Goal: Task Accomplishment & Management: Use online tool/utility

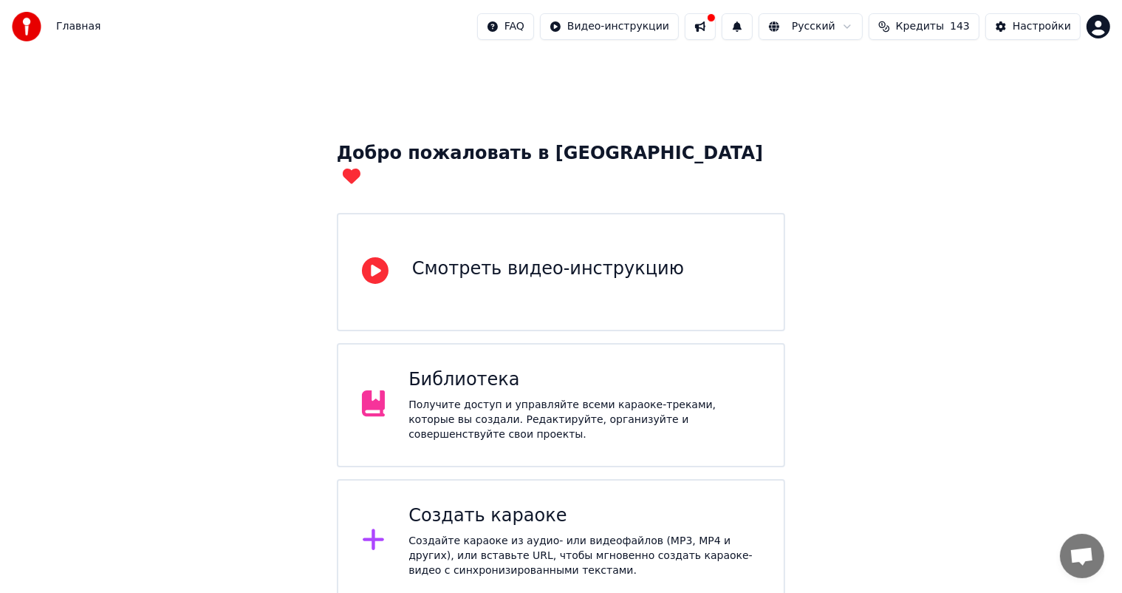
click at [565, 479] on div "Создать караоке Создайте караоке из аудио- или видеофайлов (MP3, MP4 и других),…" at bounding box center [561, 541] width 449 height 124
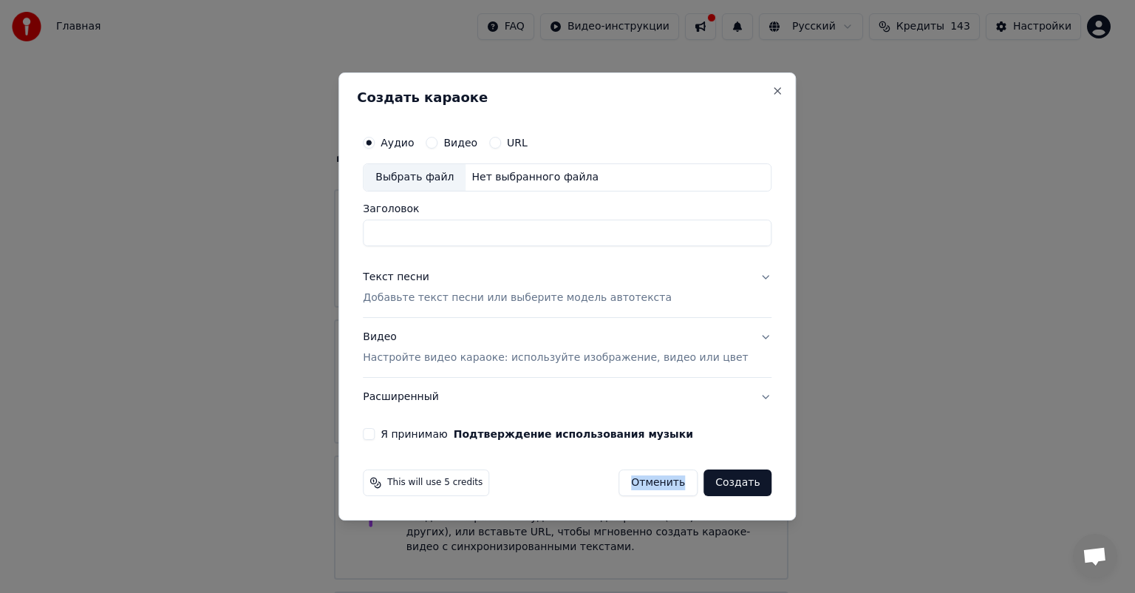
click at [566, 470] on div "This will use 5 credits Отменить Создать" at bounding box center [567, 482] width 409 height 27
click at [480, 206] on label "Заголовок" at bounding box center [567, 208] width 409 height 10
click at [480, 219] on input "Заголовок" at bounding box center [567, 232] width 409 height 27
click at [413, 174] on div "Выбрать файл" at bounding box center [415, 177] width 102 height 27
type input "**********"
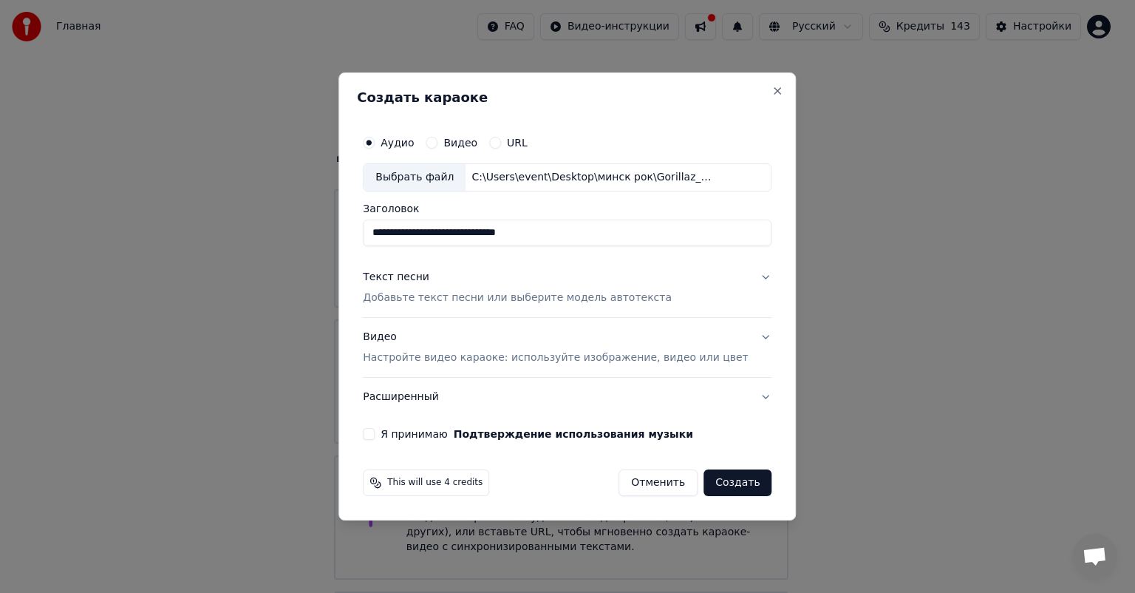
click at [497, 314] on button "Текст песни Добавьте текст песни или выберите модель автотекста" at bounding box center [567, 287] width 409 height 59
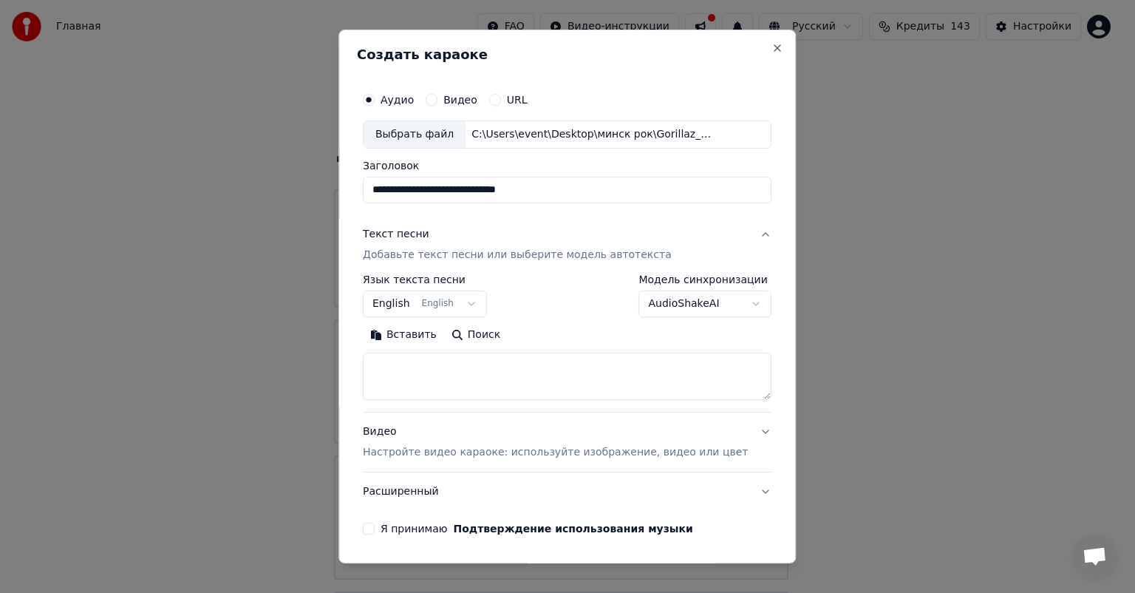
click at [544, 391] on textarea at bounding box center [567, 375] width 409 height 47
paste textarea "**********"
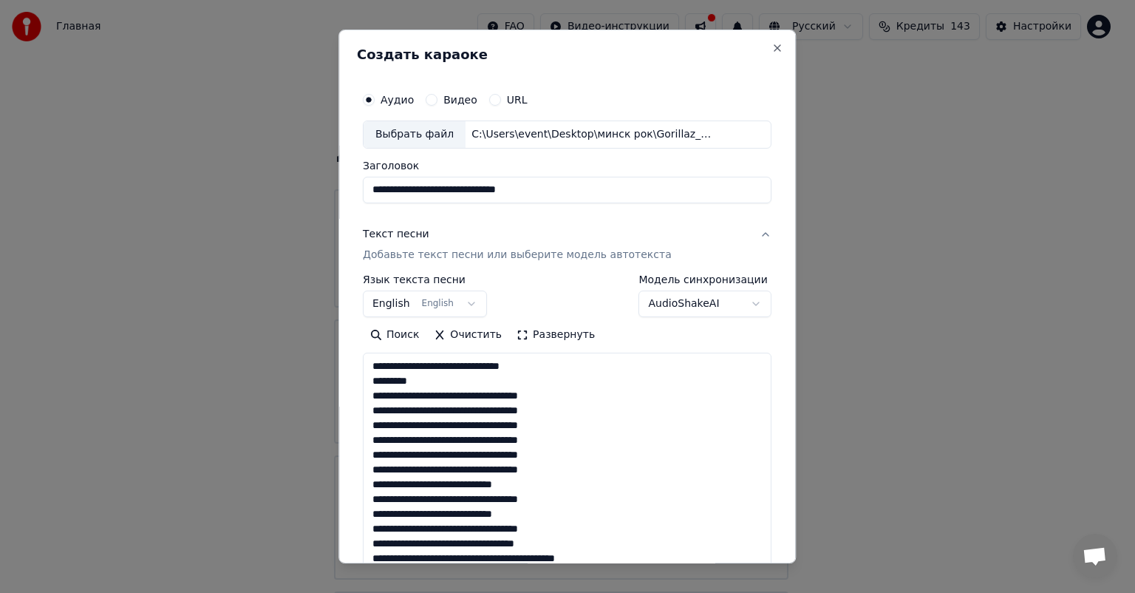
scroll to position [963, 0]
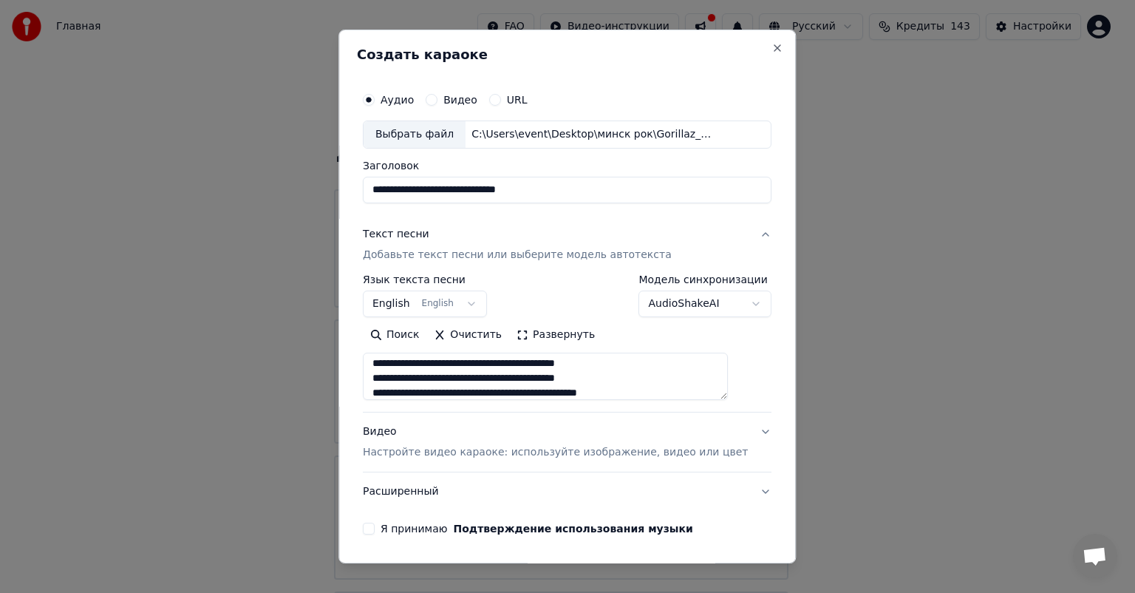
type textarea "**********"
click at [538, 437] on div "Видео Настройте видео караоке: используйте изображение, видео или цвет" at bounding box center [555, 441] width 385 height 35
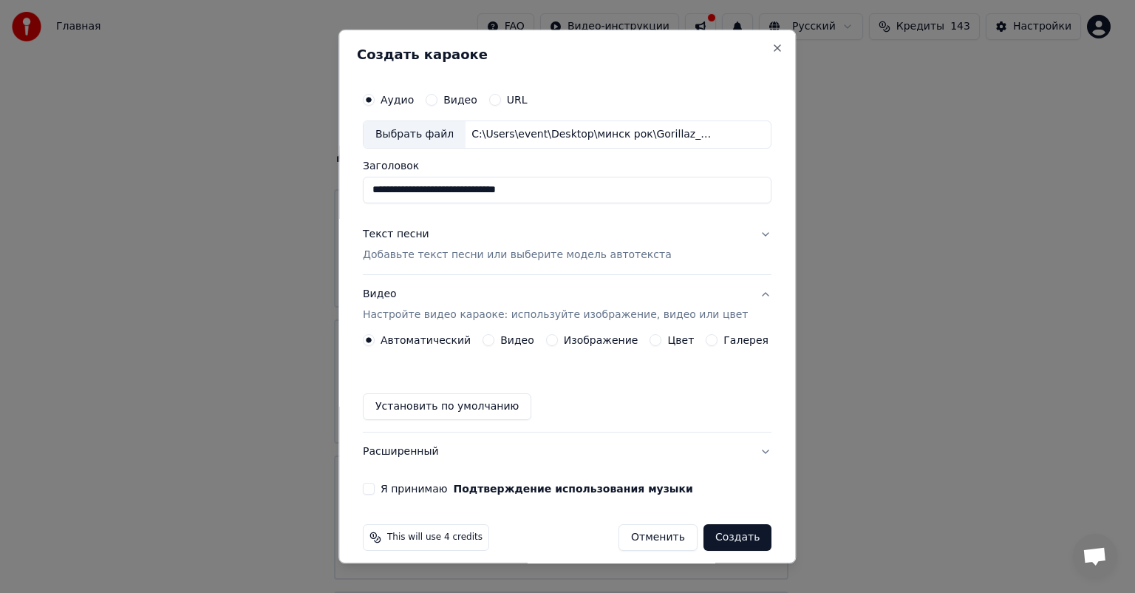
click at [546, 338] on button "Изображение" at bounding box center [552, 340] width 12 height 12
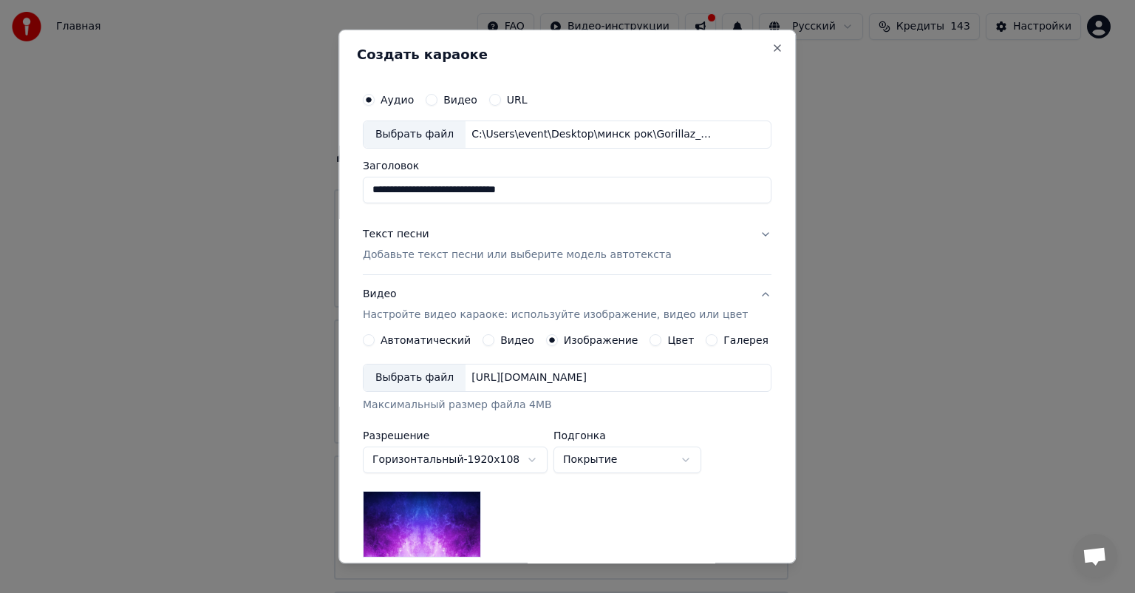
click at [434, 371] on div "Выбрать файл" at bounding box center [415, 377] width 102 height 27
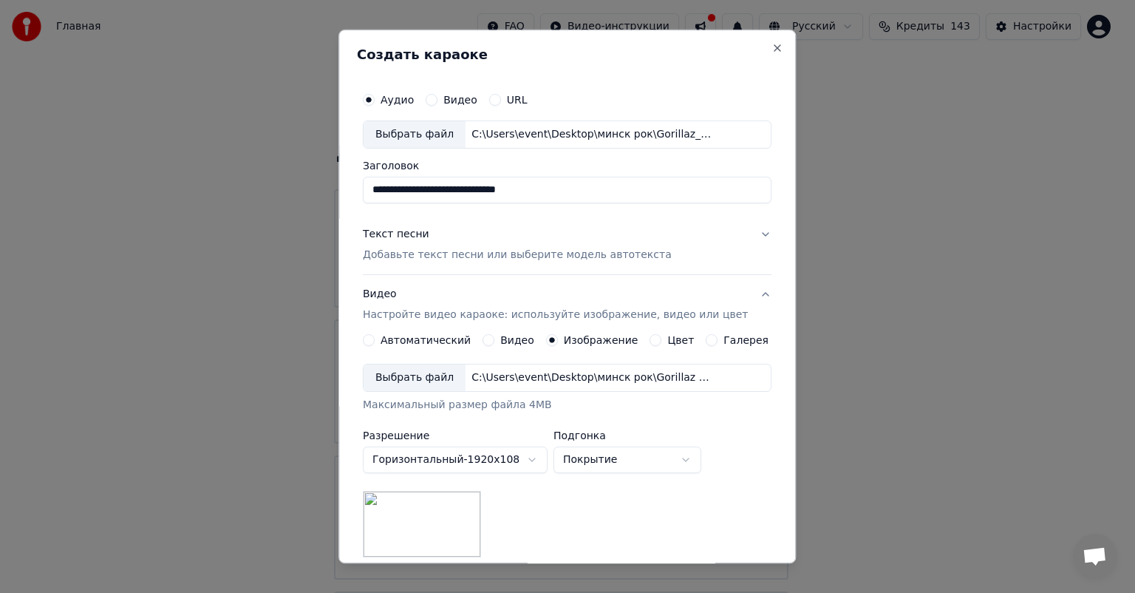
scroll to position [204, 0]
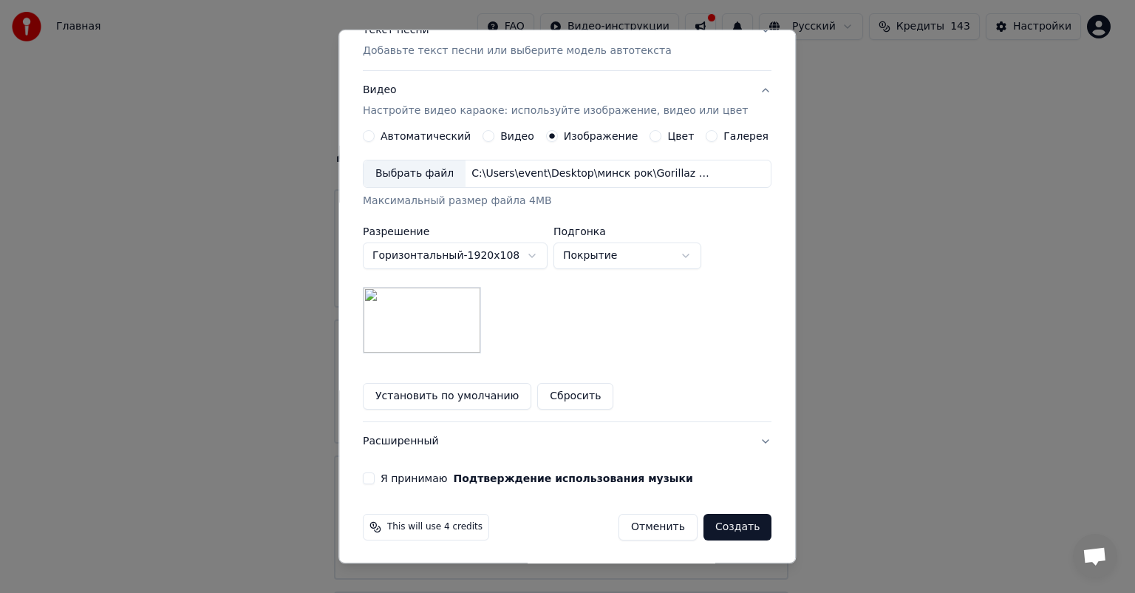
click at [375, 473] on button "Я принимаю Подтверждение использования музыки" at bounding box center [369, 478] width 12 height 12
click at [709, 517] on button "Создать" at bounding box center [737, 527] width 68 height 27
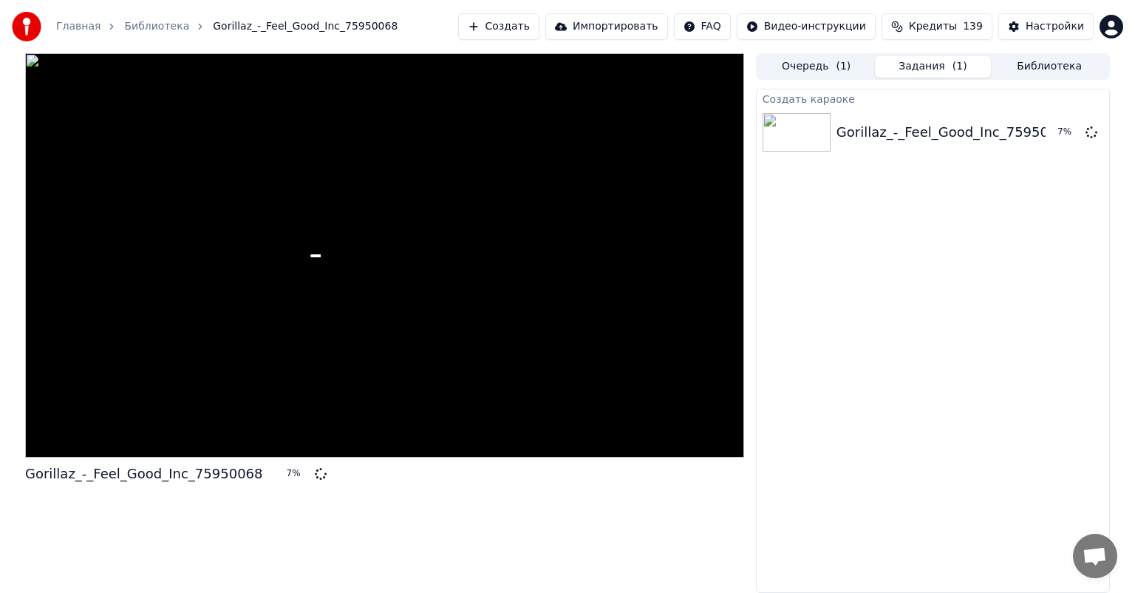
click at [539, 31] on button "Создать" at bounding box center [498, 26] width 81 height 27
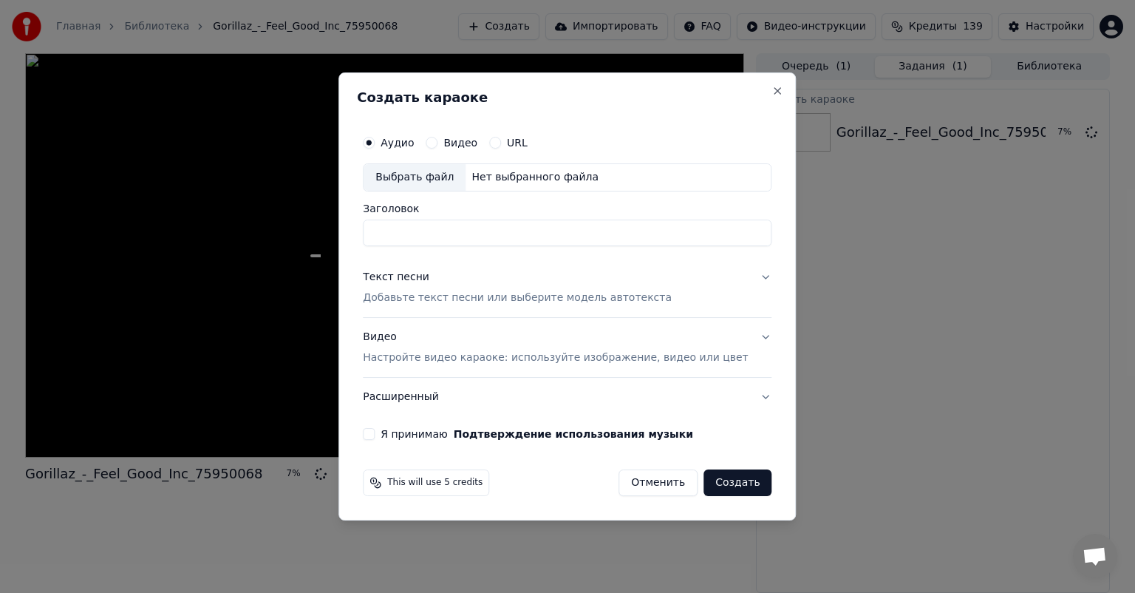
click at [420, 185] on div "Выбрать файл" at bounding box center [415, 177] width 102 height 27
type input "**********"
click at [494, 307] on button "Текст песни Добавьте текст песни или выберите модель автотекста" at bounding box center [567, 287] width 409 height 59
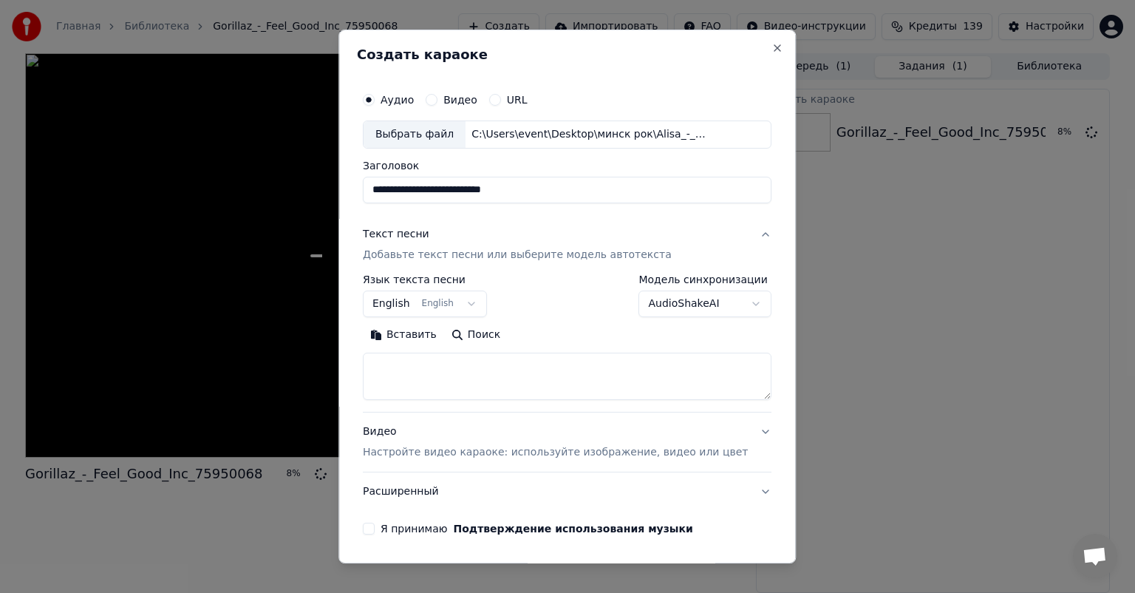
click at [499, 384] on textarea at bounding box center [567, 375] width 409 height 47
paste textarea "**********"
type textarea "**********"
click at [481, 454] on p "Настройте видео караоке: используйте изображение, видео или цвет" at bounding box center [555, 452] width 385 height 15
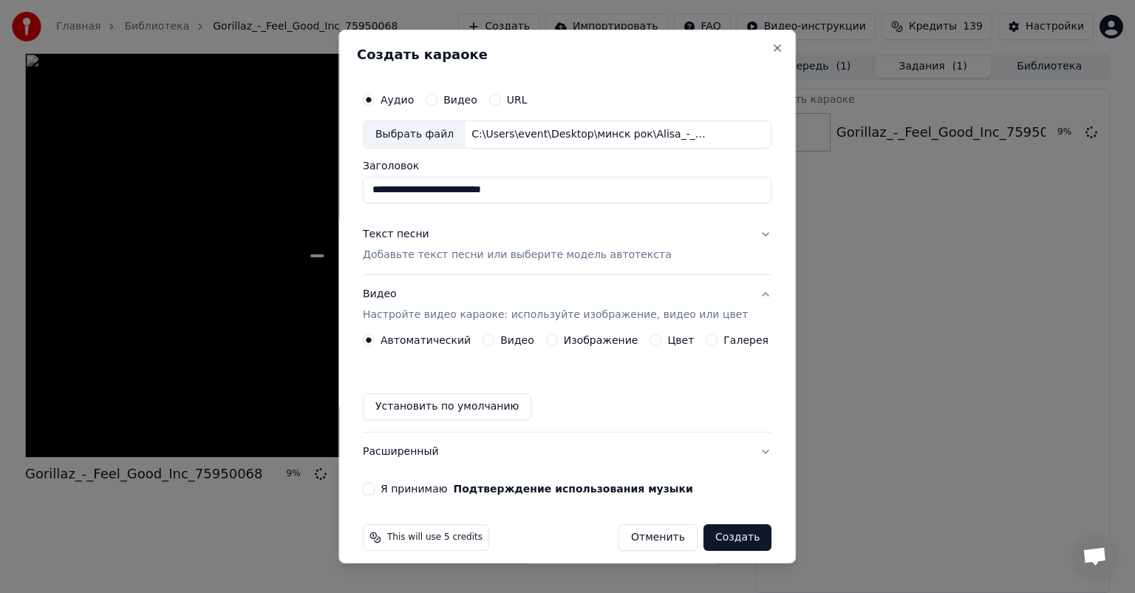
click at [548, 341] on button "Изображение" at bounding box center [552, 340] width 12 height 12
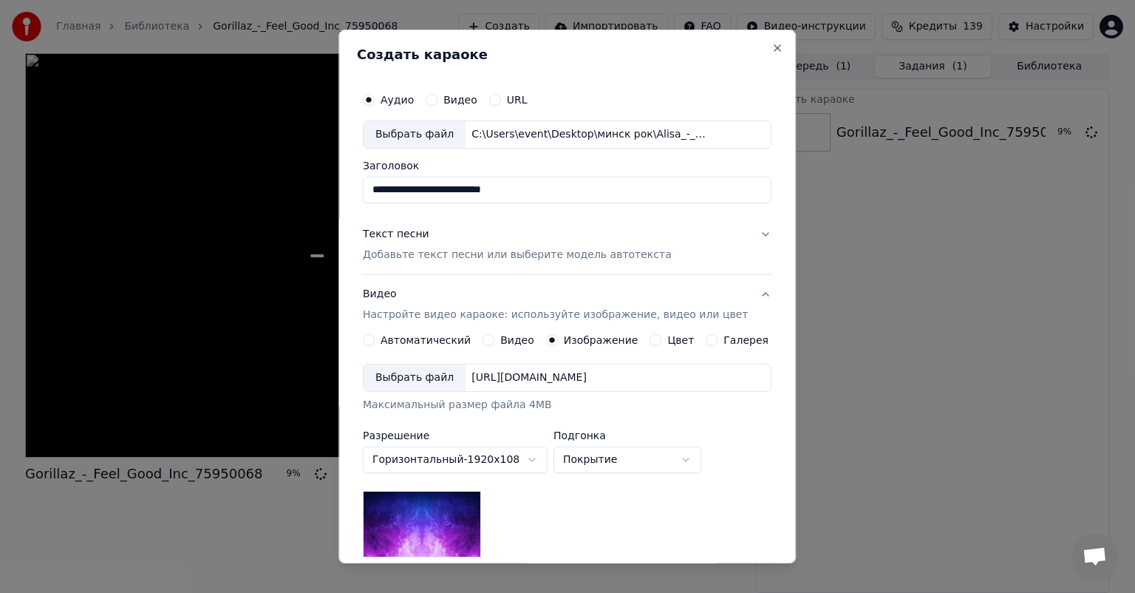
click at [426, 378] on div "Выбрать файл" at bounding box center [415, 377] width 102 height 27
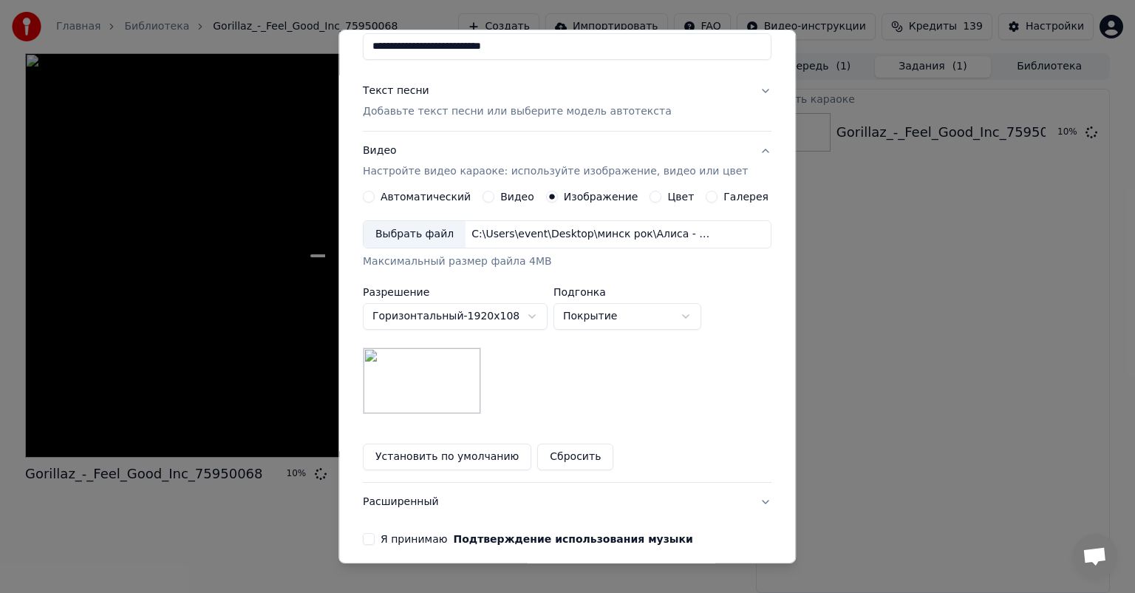
scroll to position [204, 0]
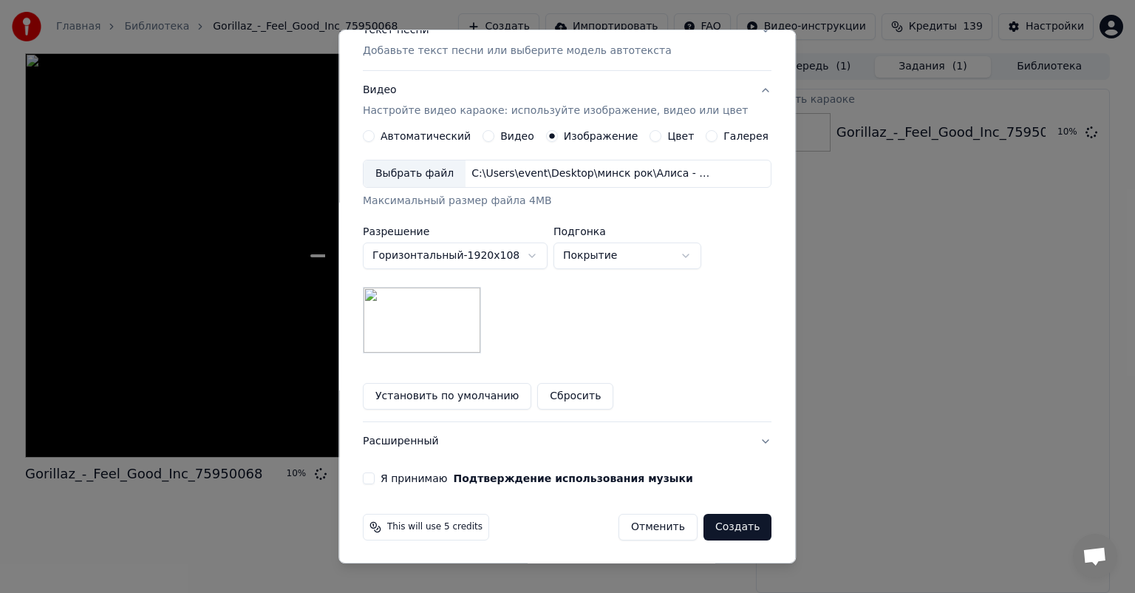
click at [375, 473] on button "Я принимаю Подтверждение использования музыки" at bounding box center [369, 478] width 12 height 12
click at [711, 532] on button "Создать" at bounding box center [737, 527] width 68 height 27
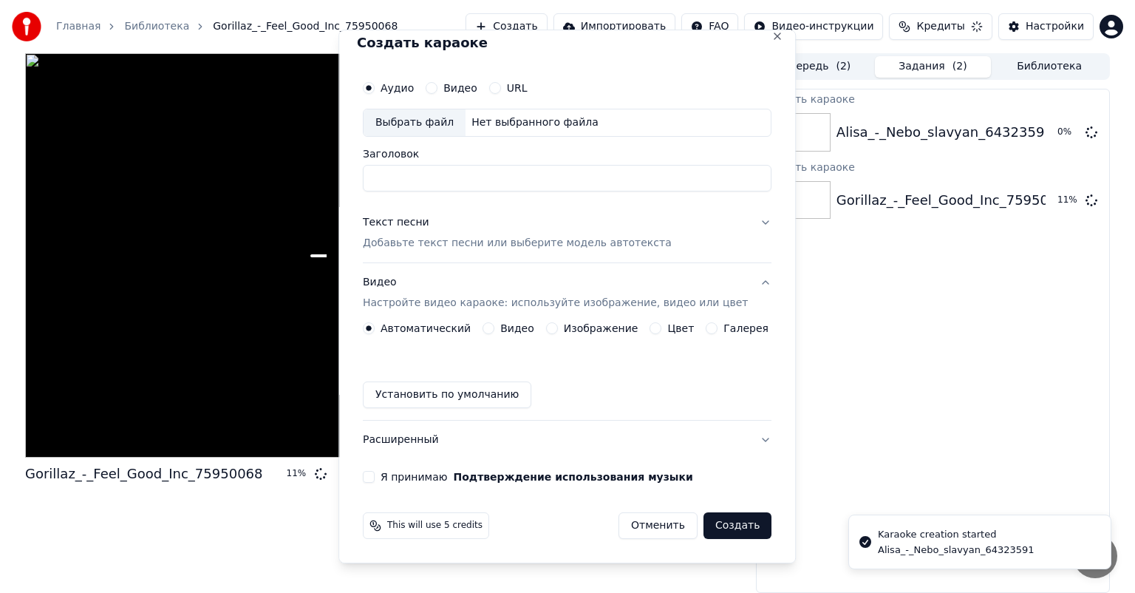
scroll to position [11, 0]
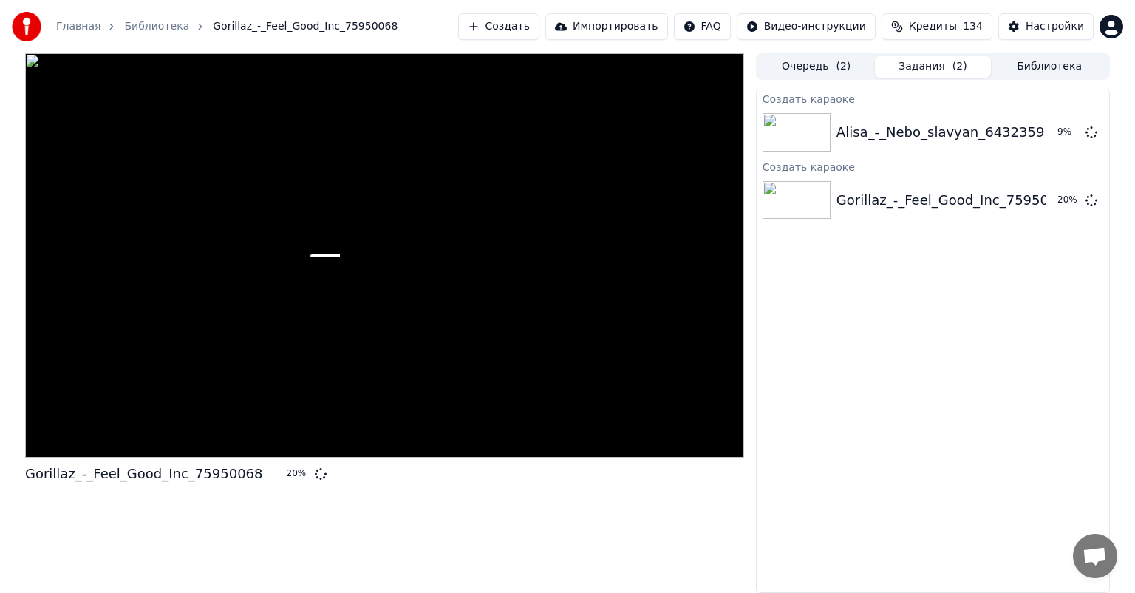
click at [531, 35] on button "Создать" at bounding box center [498, 26] width 81 height 27
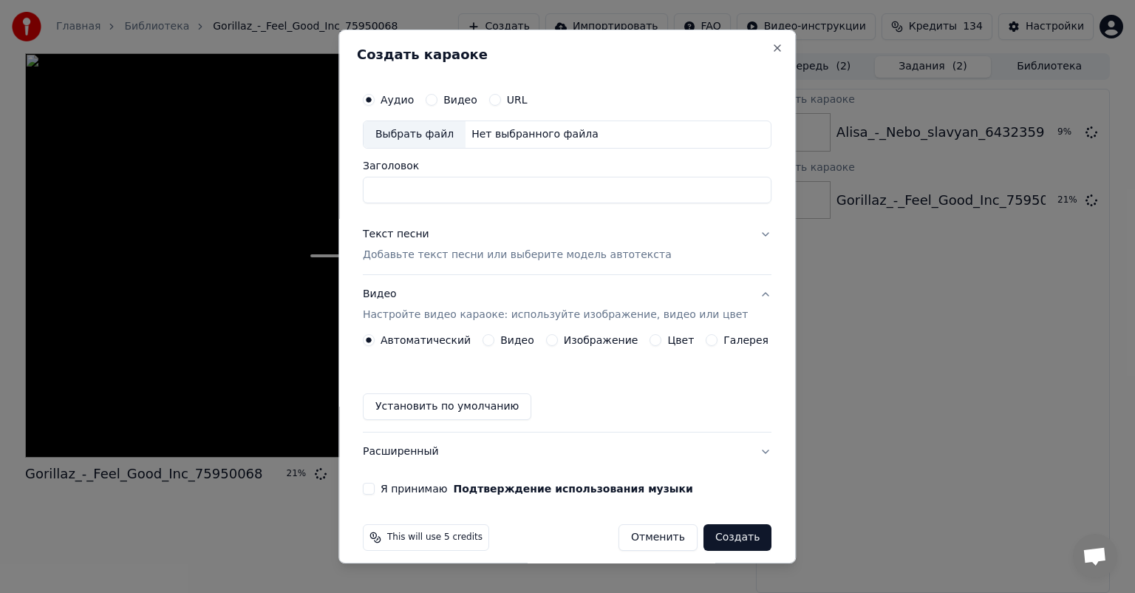
click at [403, 132] on div "Выбрать файл" at bounding box center [415, 134] width 102 height 27
type input "**********"
click at [503, 251] on p "Добавьте текст песни или выберите модель автотекста" at bounding box center [517, 255] width 309 height 15
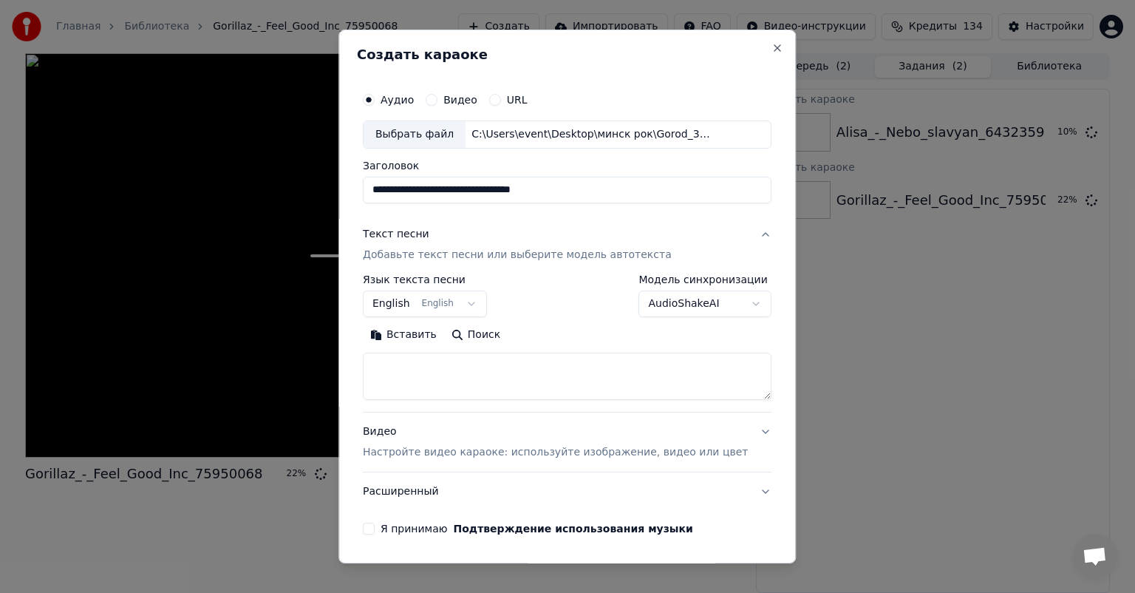
click at [556, 369] on textarea at bounding box center [567, 375] width 409 height 47
paste textarea "**********"
type textarea "**********"
click at [521, 446] on p "Настройте видео караоке: используйте изображение, видео или цвет" at bounding box center [555, 452] width 385 height 15
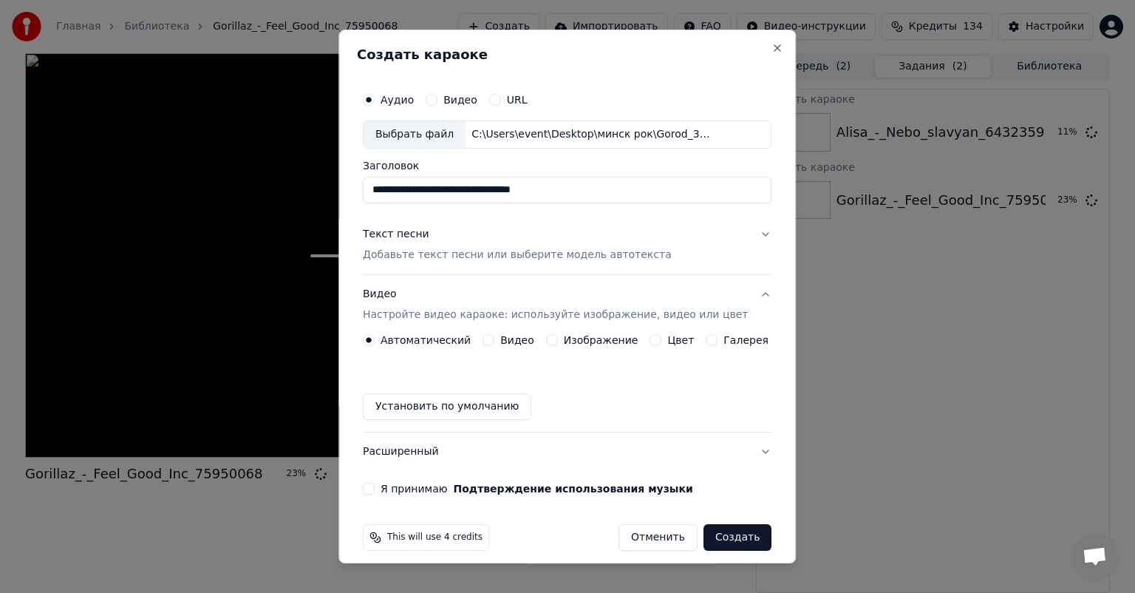
click at [552, 337] on button "Изображение" at bounding box center [552, 340] width 12 height 12
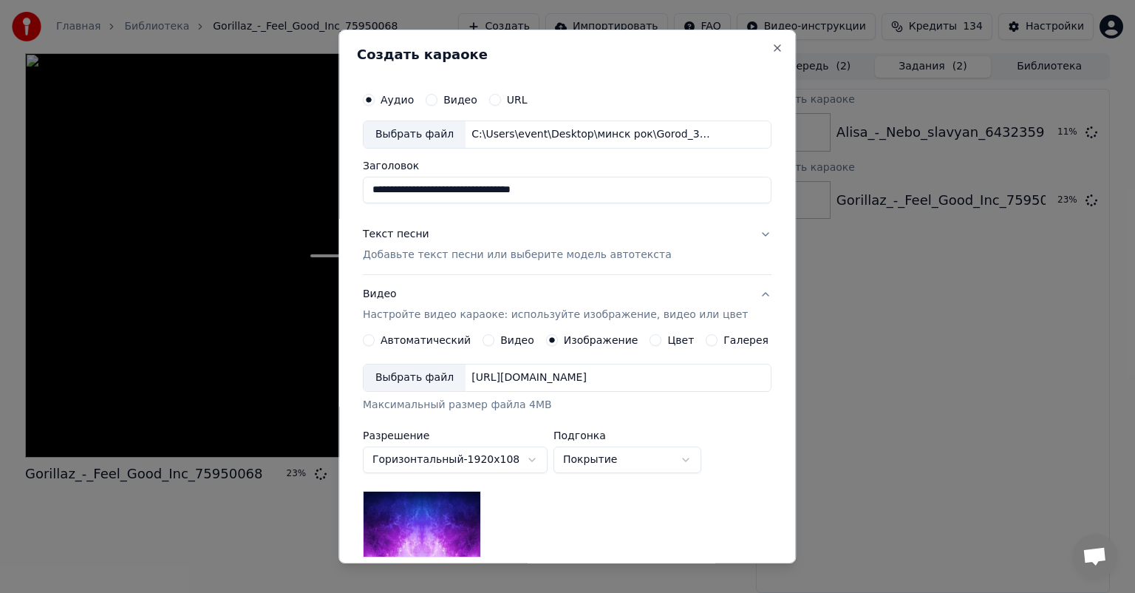
click at [413, 378] on div "Выбрать файл" at bounding box center [415, 377] width 102 height 27
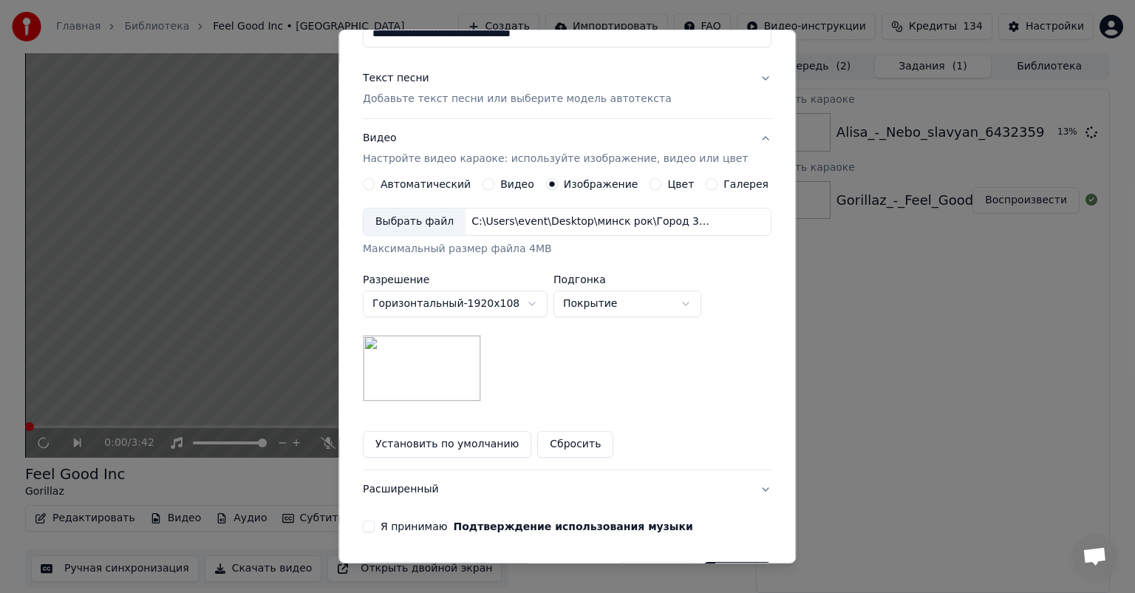
scroll to position [204, 0]
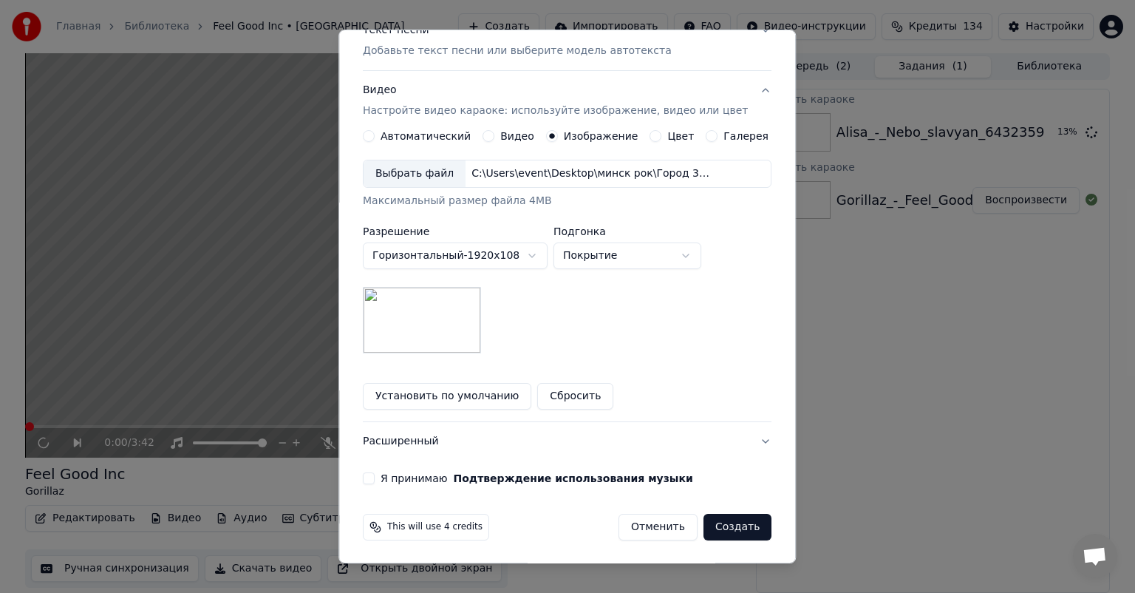
click at [375, 476] on button "Я принимаю Подтверждение использования музыки" at bounding box center [369, 478] width 12 height 12
click at [725, 520] on button "Создать" at bounding box center [737, 527] width 68 height 27
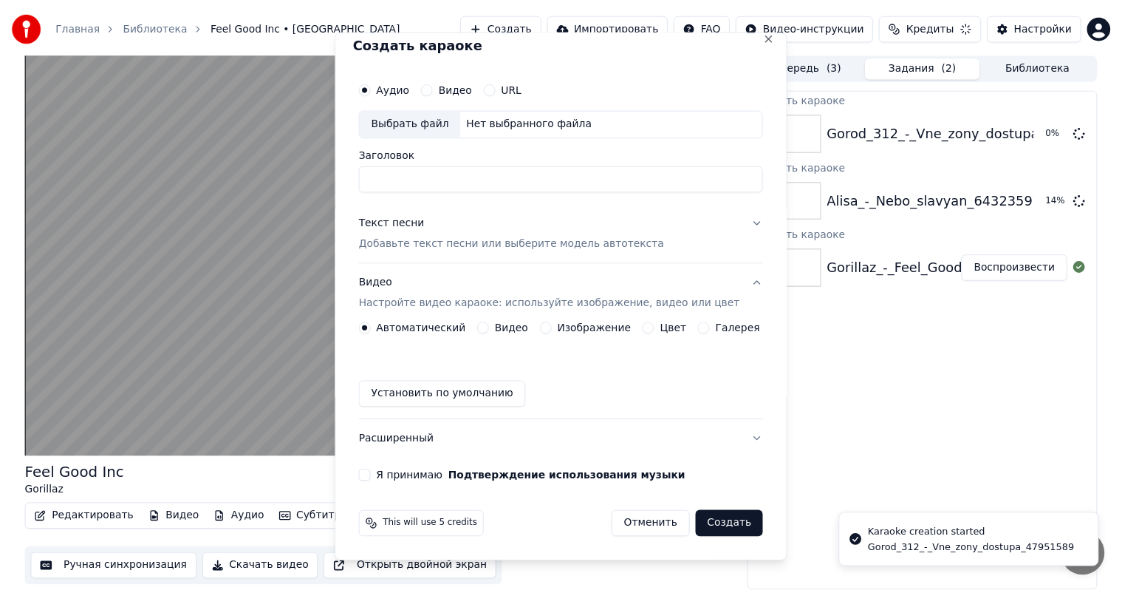
scroll to position [11, 0]
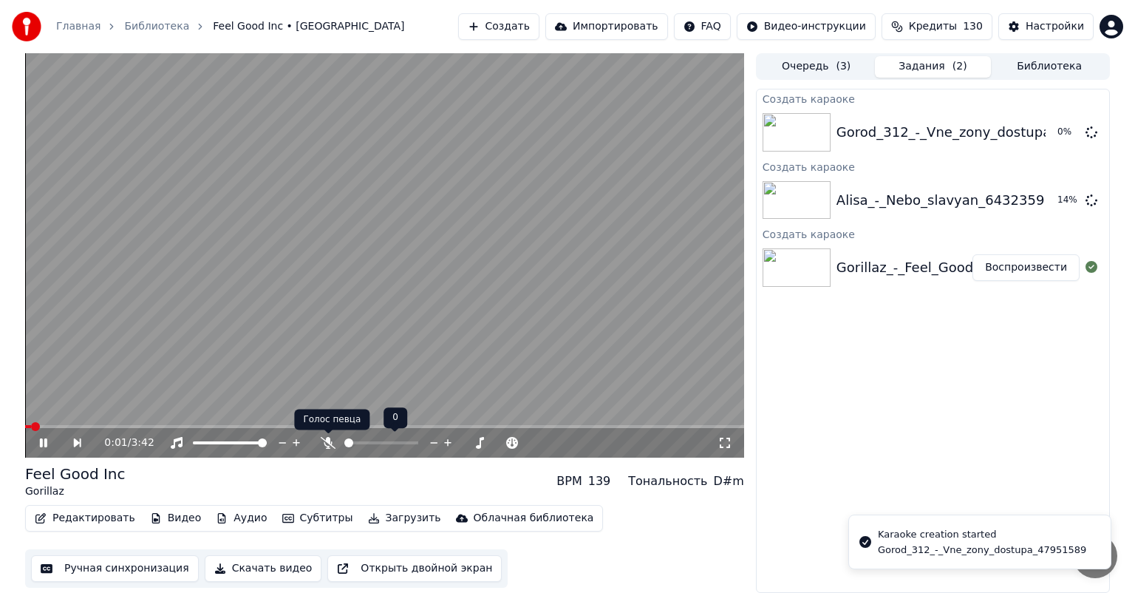
click at [333, 443] on icon at bounding box center [328, 443] width 15 height 12
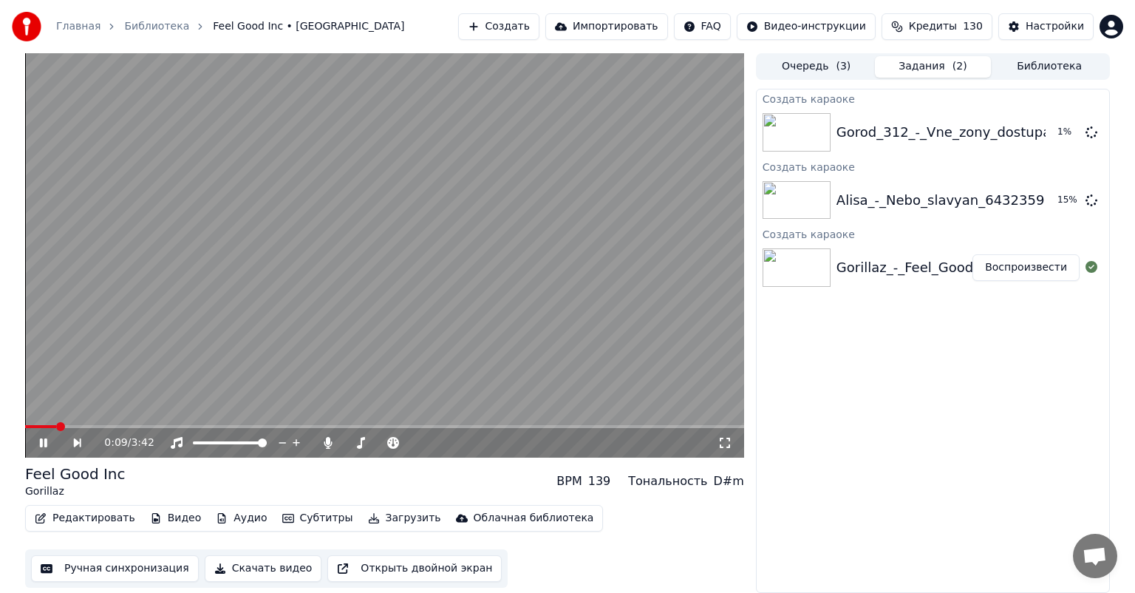
click at [317, 339] on video at bounding box center [384, 255] width 719 height 404
click at [115, 558] on button "Ручная синхронизация" at bounding box center [115, 568] width 168 height 27
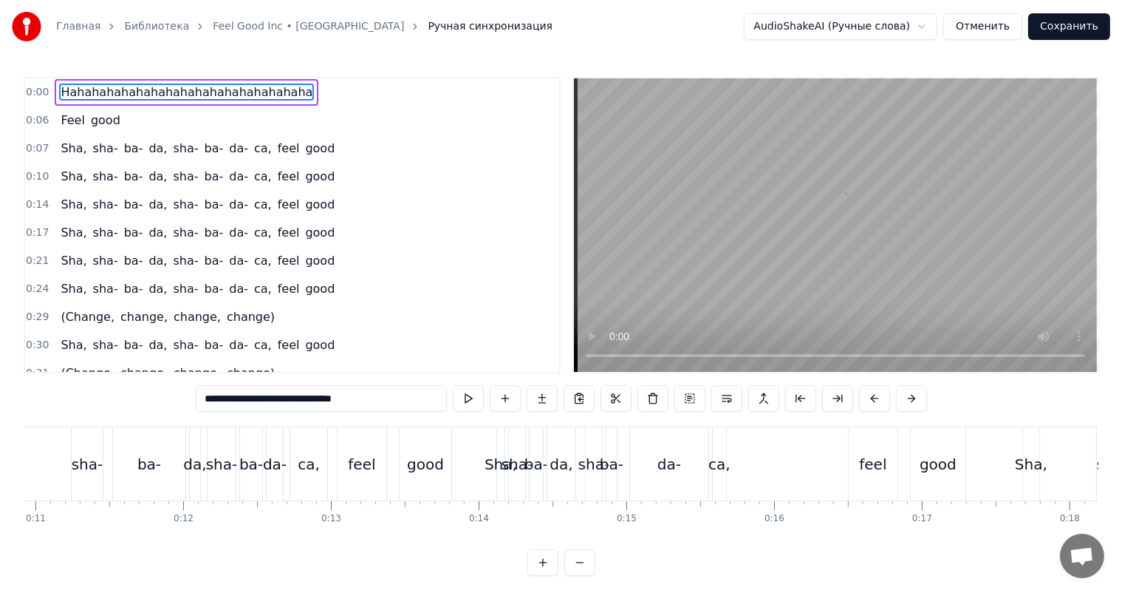
scroll to position [0, 1626]
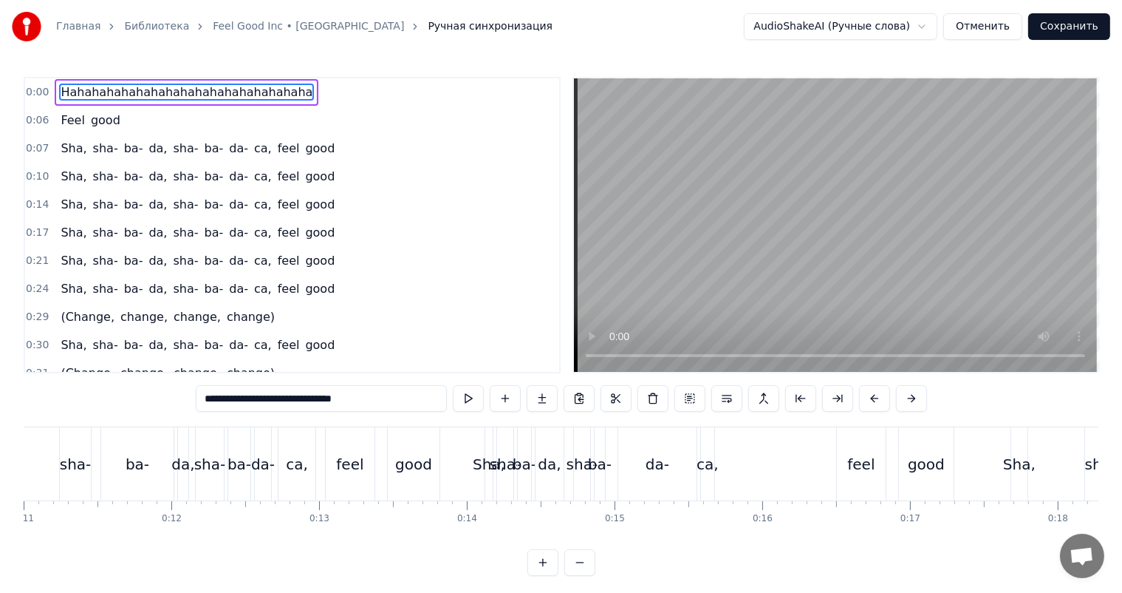
click at [30, 282] on span "0:24" at bounding box center [37, 289] width 23 height 15
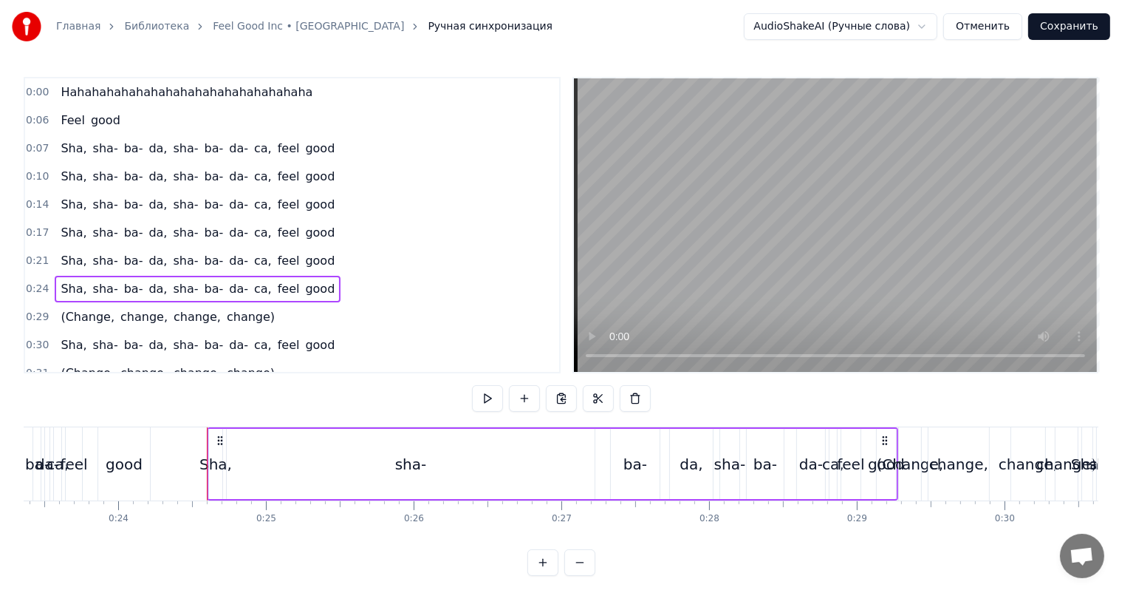
scroll to position [0, 3562]
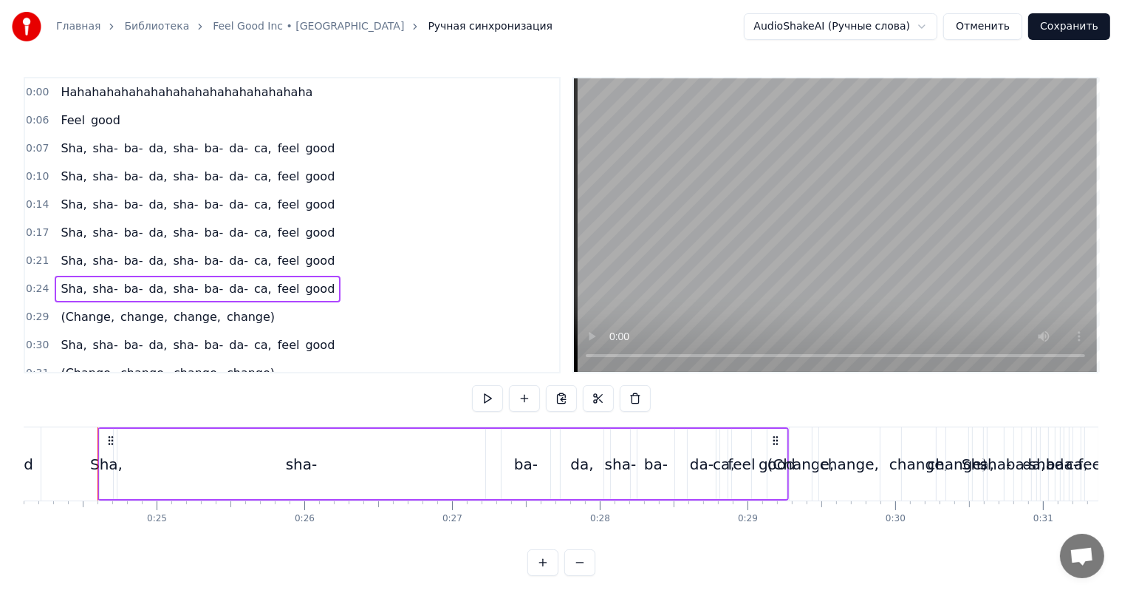
click at [776, 280] on video at bounding box center [835, 224] width 523 height 293
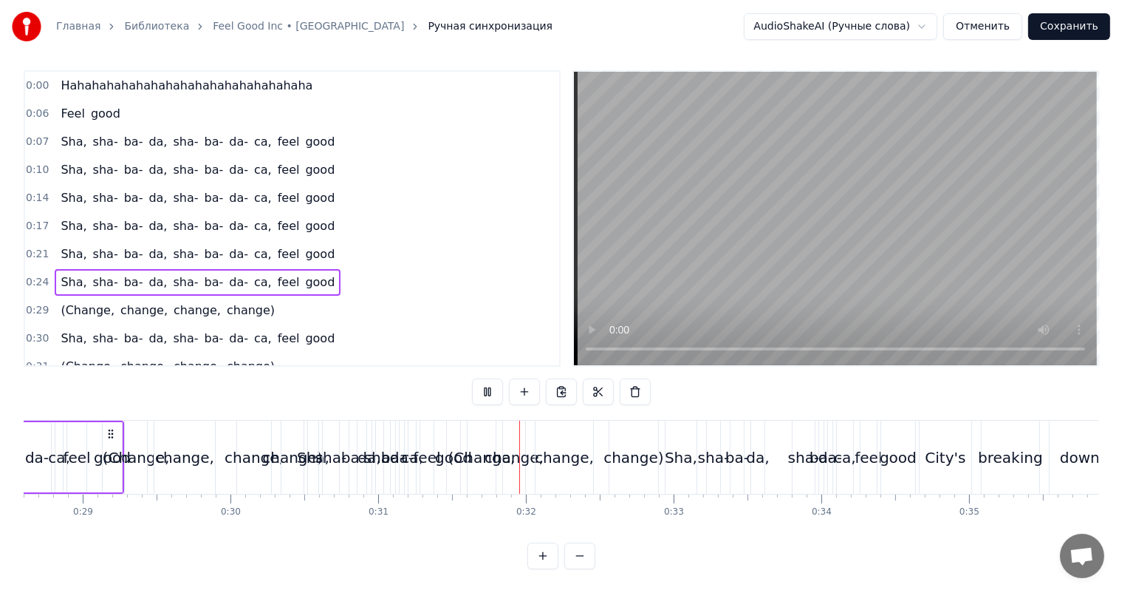
scroll to position [0, 4522]
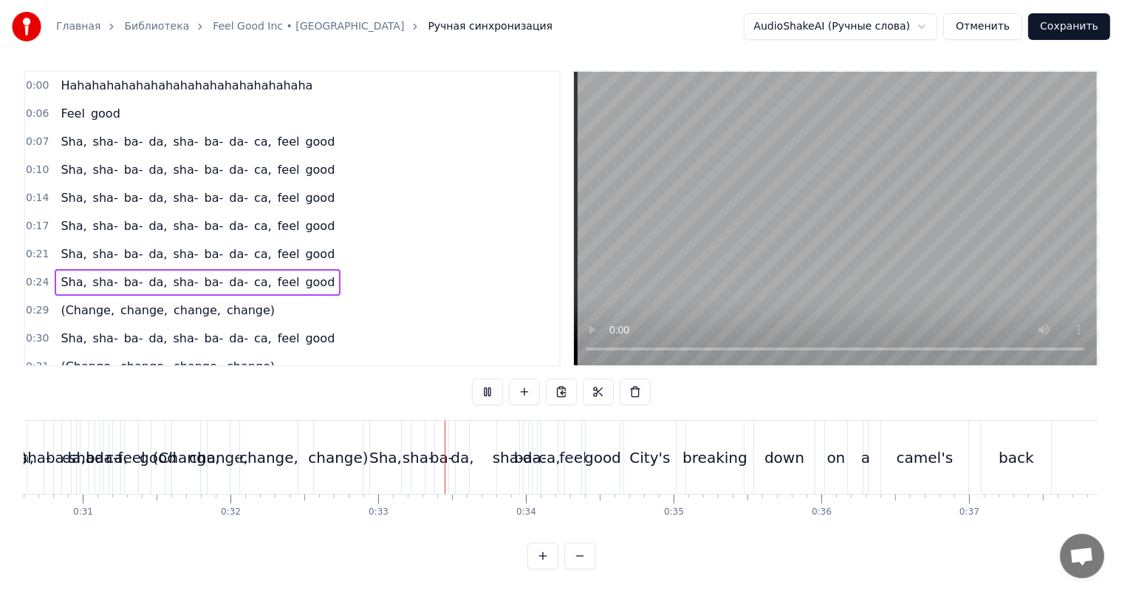
click at [587, 446] on div "good" at bounding box center [602, 457] width 37 height 22
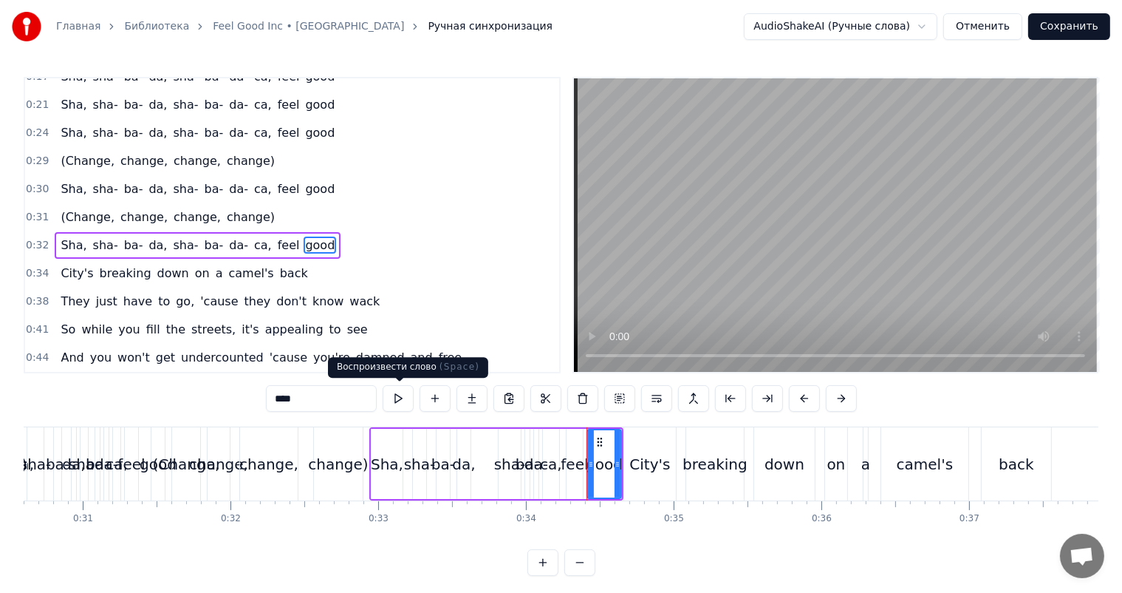
scroll to position [166, 0]
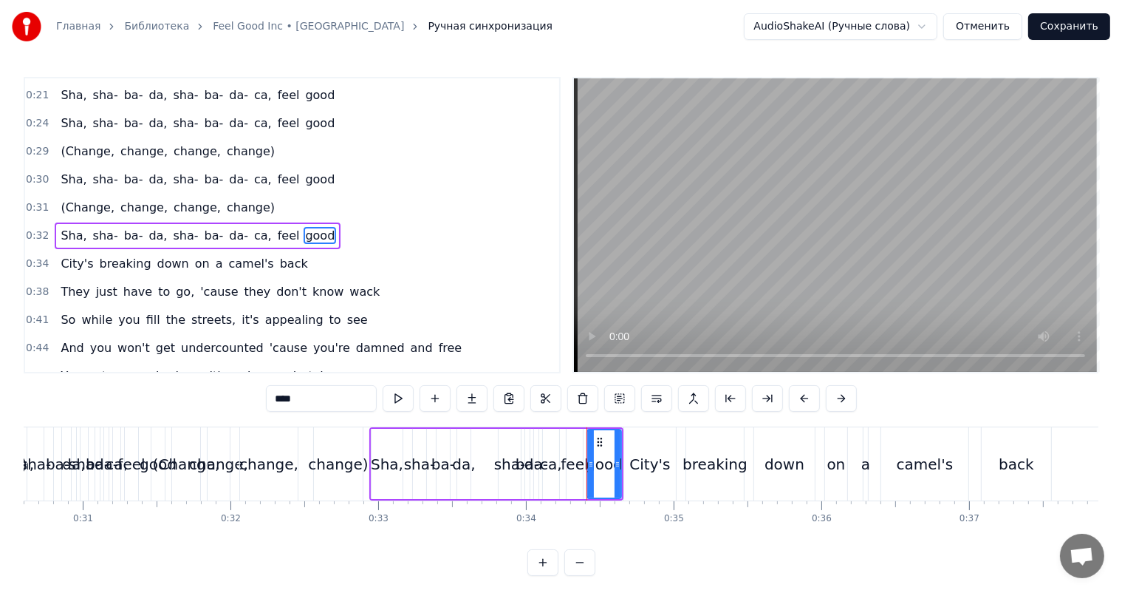
click at [20, 194] on div "Главная Библиотека Feel Good Inc • Gorillaz Ручная синхронизация AudioShakeAI (…" at bounding box center [561, 288] width 1122 height 576
click at [44, 198] on div "0:31 (Change, change, change, change)" at bounding box center [292, 208] width 534 height 28
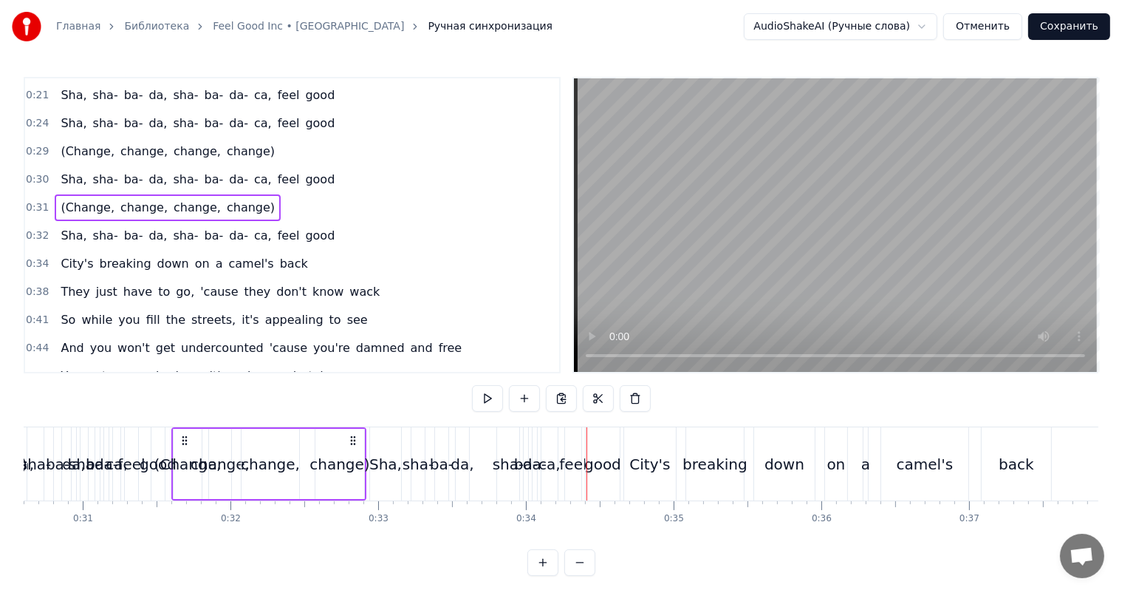
click at [35, 174] on span "0:30" at bounding box center [37, 179] width 23 height 15
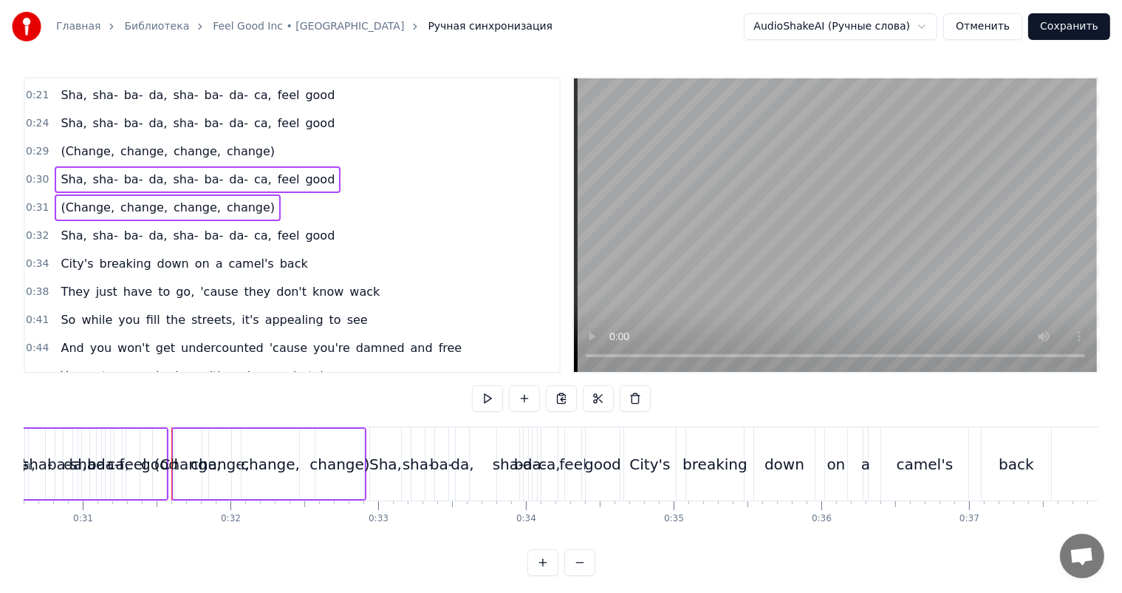
click at [34, 145] on span "0:29" at bounding box center [37, 151] width 23 height 15
click at [30, 120] on span "0:24" at bounding box center [37, 123] width 23 height 15
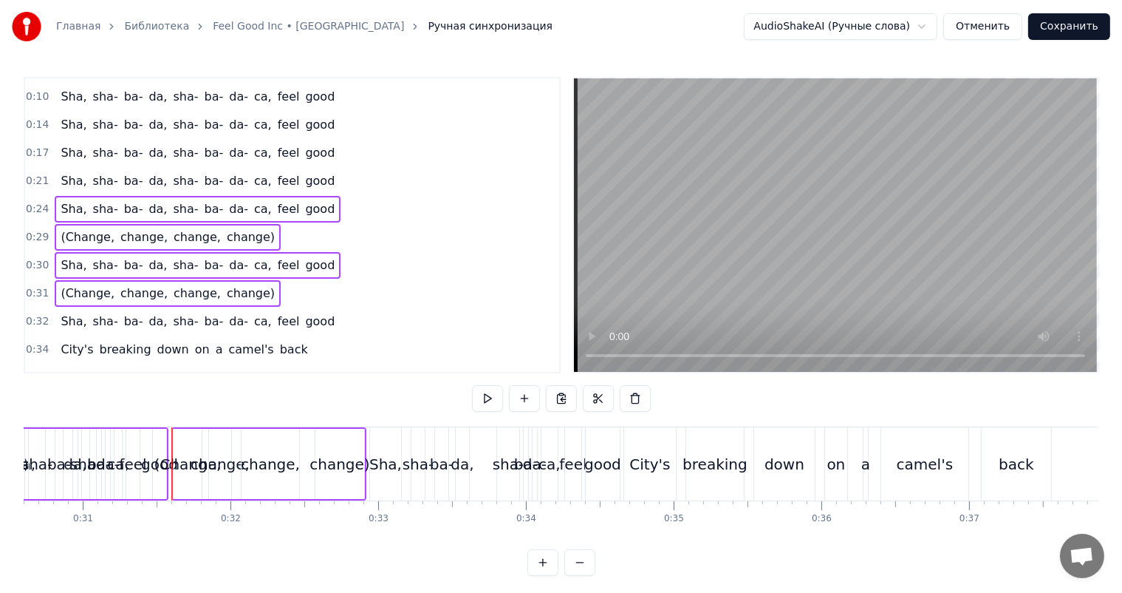
scroll to position [0, 0]
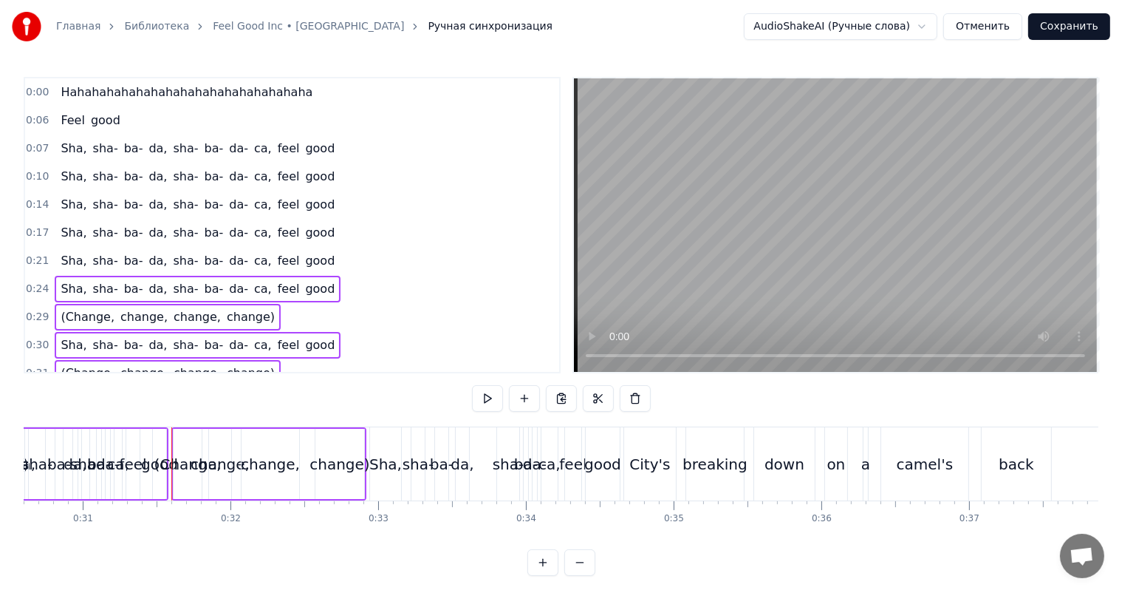
click at [36, 253] on span "0:21" at bounding box center [37, 260] width 23 height 15
click at [37, 225] on span "0:17" at bounding box center [37, 232] width 23 height 15
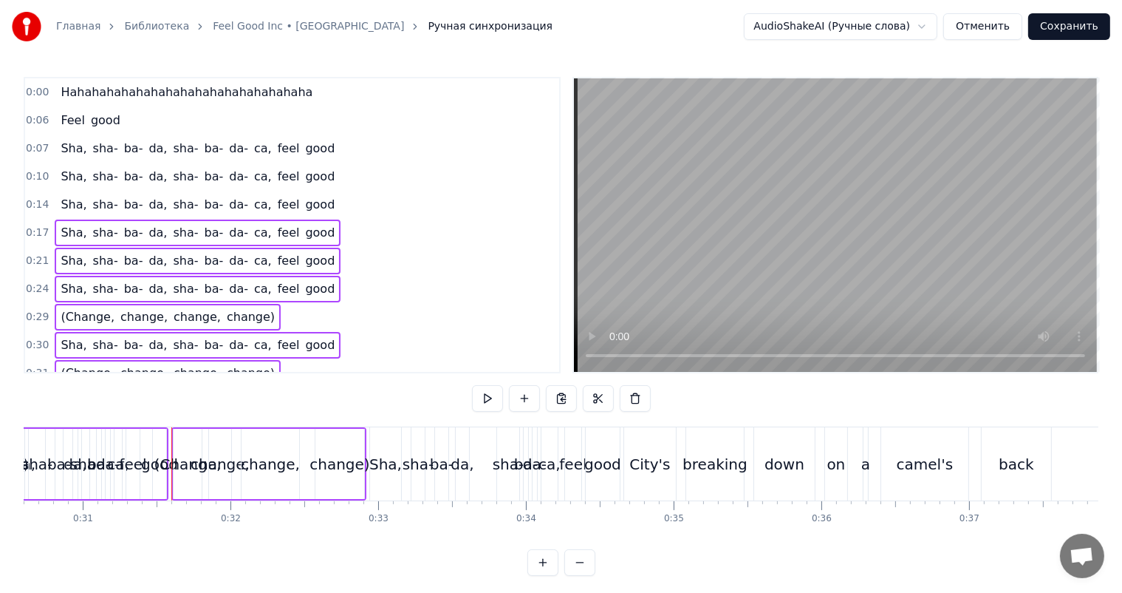
click at [38, 200] on span "0:14" at bounding box center [37, 204] width 23 height 15
click at [30, 174] on span "0:10" at bounding box center [37, 176] width 23 height 15
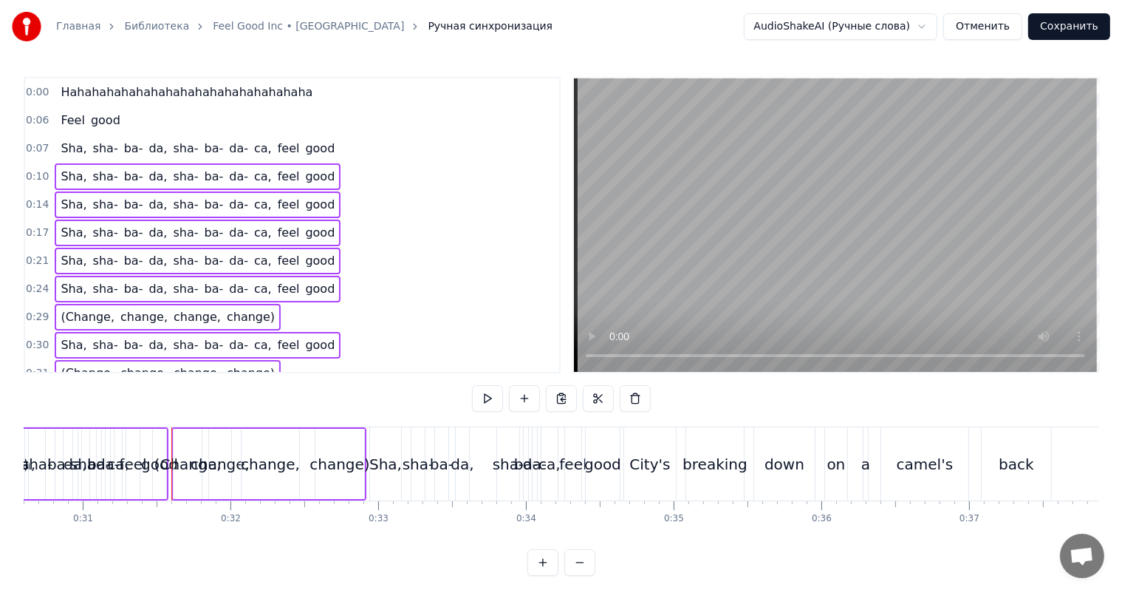
click at [41, 149] on span "0:07" at bounding box center [37, 148] width 23 height 15
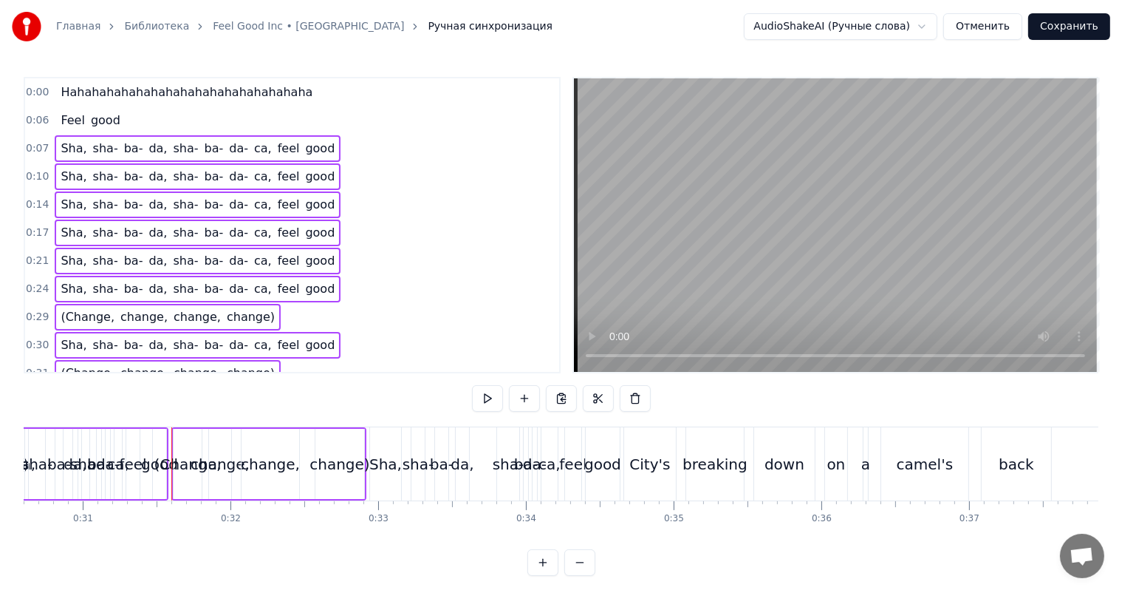
click at [24, 129] on div "0:00 Hahahahahahahahahahahahahahahahaha 0:06 Feel good 0:07 Sha, sha- ba- da, s…" at bounding box center [292, 225] width 537 height 296
click at [28, 114] on span "0:06" at bounding box center [37, 120] width 23 height 15
click at [30, 97] on span "0:00" at bounding box center [37, 92] width 23 height 15
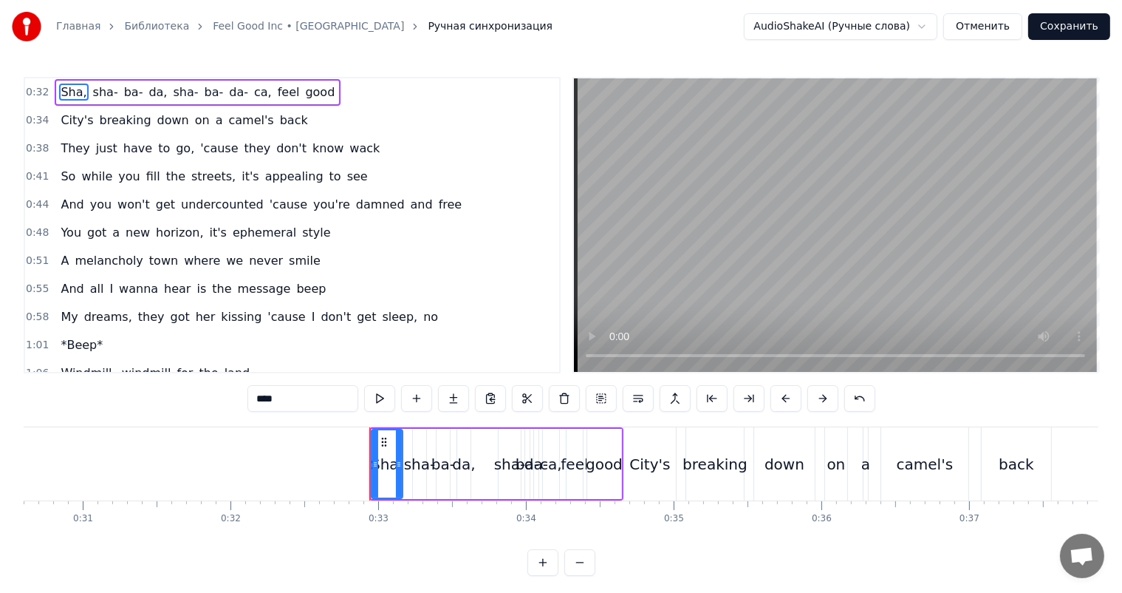
click at [30, 86] on span "0:32" at bounding box center [37, 92] width 23 height 15
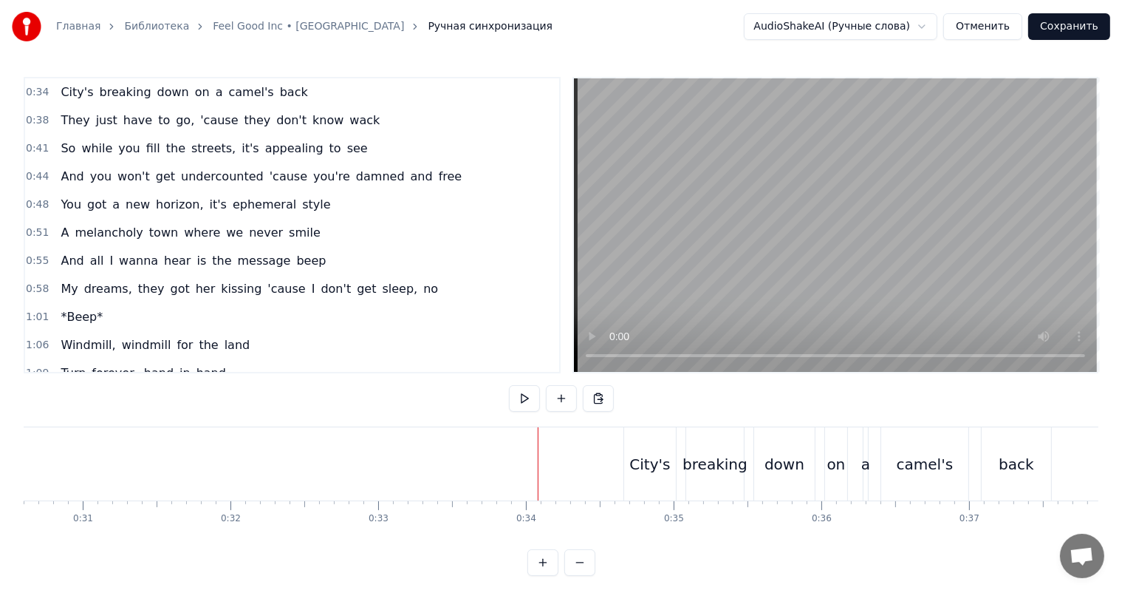
click at [896, 139] on video at bounding box center [835, 224] width 523 height 293
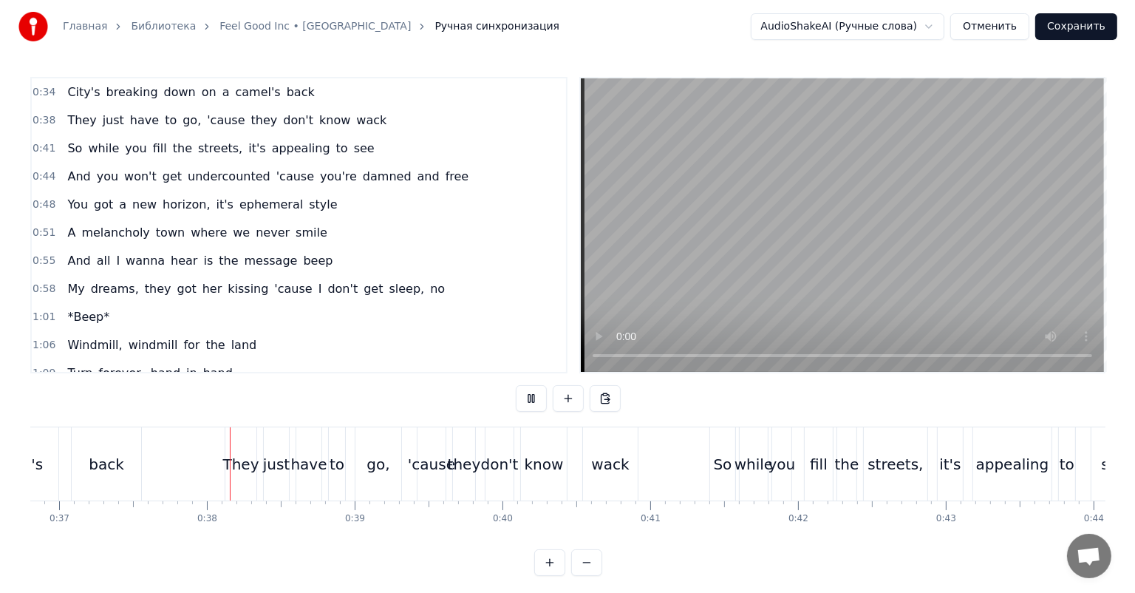
scroll to position [0, 5470]
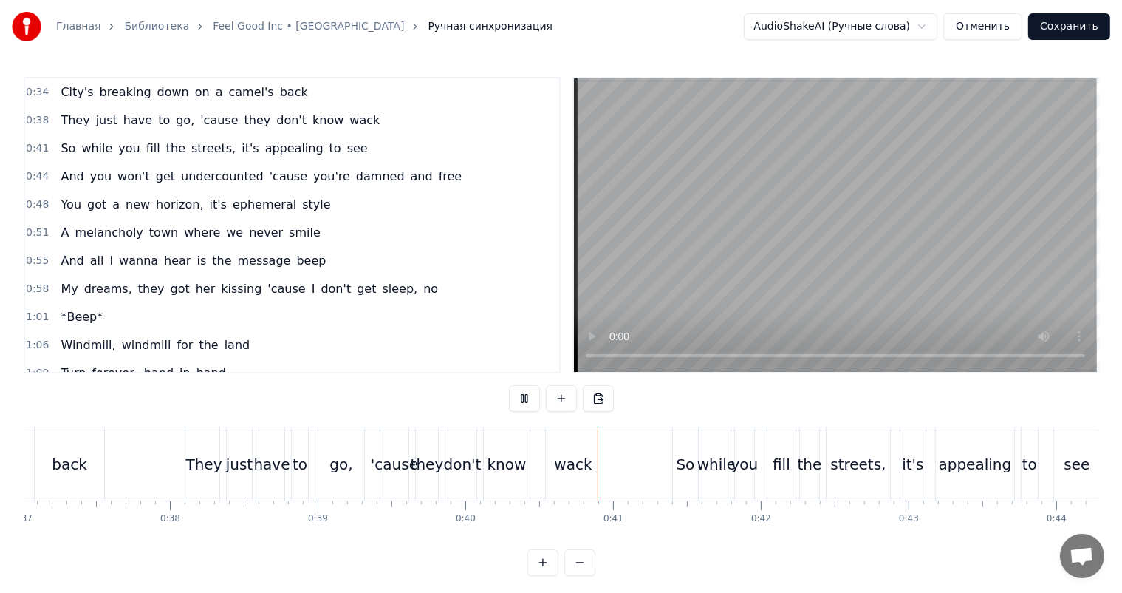
click at [1064, 30] on button "Сохранить" at bounding box center [1070, 26] width 82 height 27
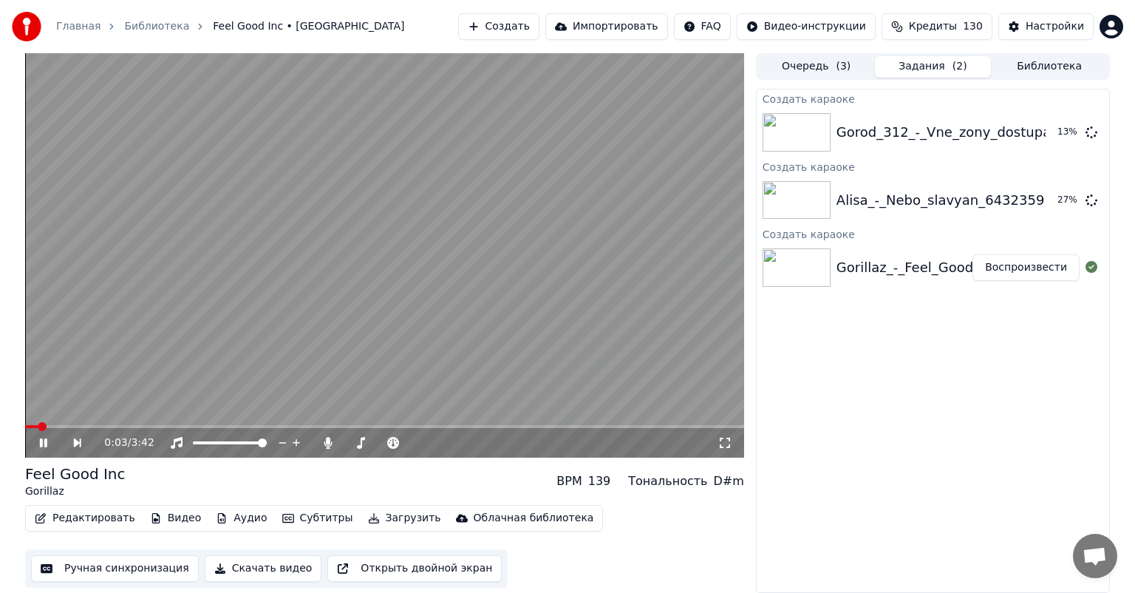
click at [327, 228] on video at bounding box center [384, 255] width 719 height 404
click at [539, 23] on button "Создать" at bounding box center [498, 26] width 81 height 27
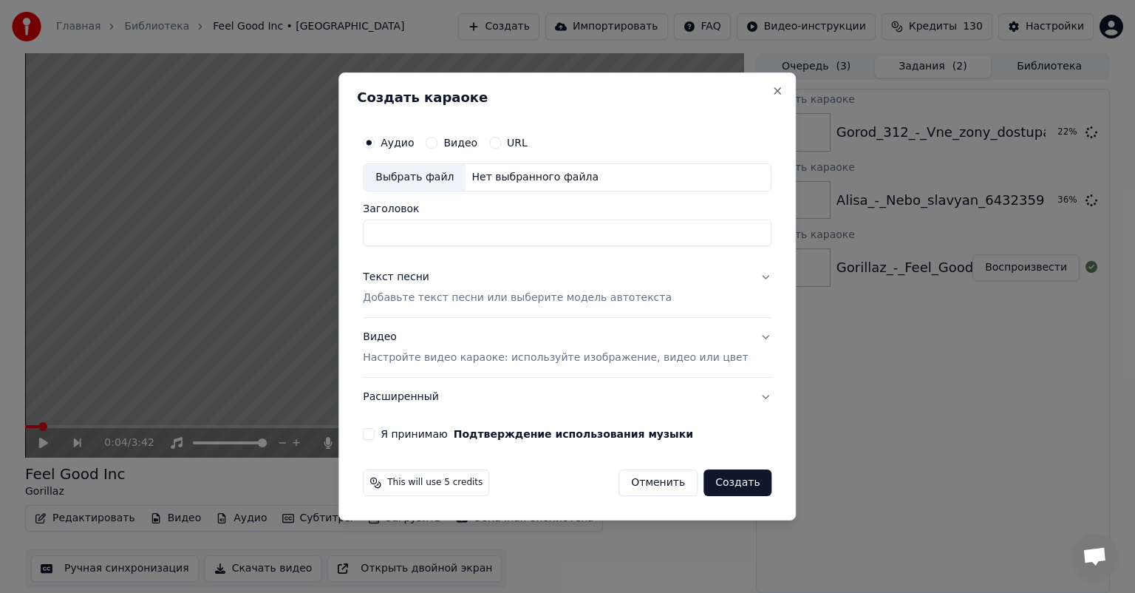
click at [458, 174] on div "Выбрать файл" at bounding box center [415, 177] width 102 height 27
type input "**********"
click at [517, 304] on p "Добавьте текст песни или выберите модель автотекста" at bounding box center [517, 297] width 309 height 15
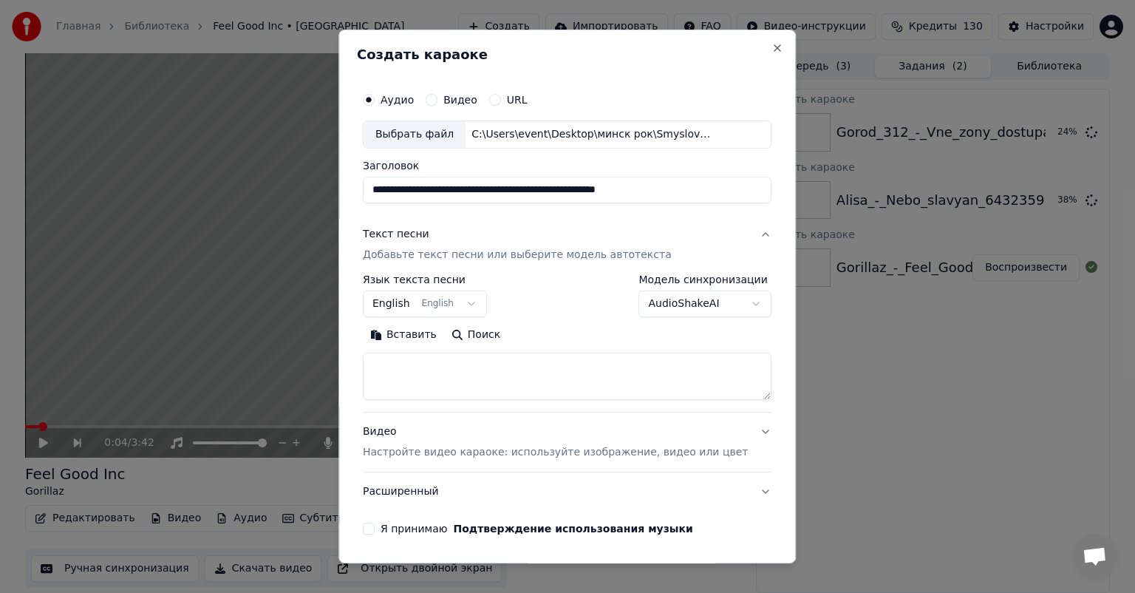
click at [539, 369] on textarea at bounding box center [567, 375] width 409 height 47
paste textarea "**********"
type textarea "**********"
click at [567, 446] on p "Настройте видео караоке: используйте изображение, видео или цвет" at bounding box center [555, 452] width 385 height 15
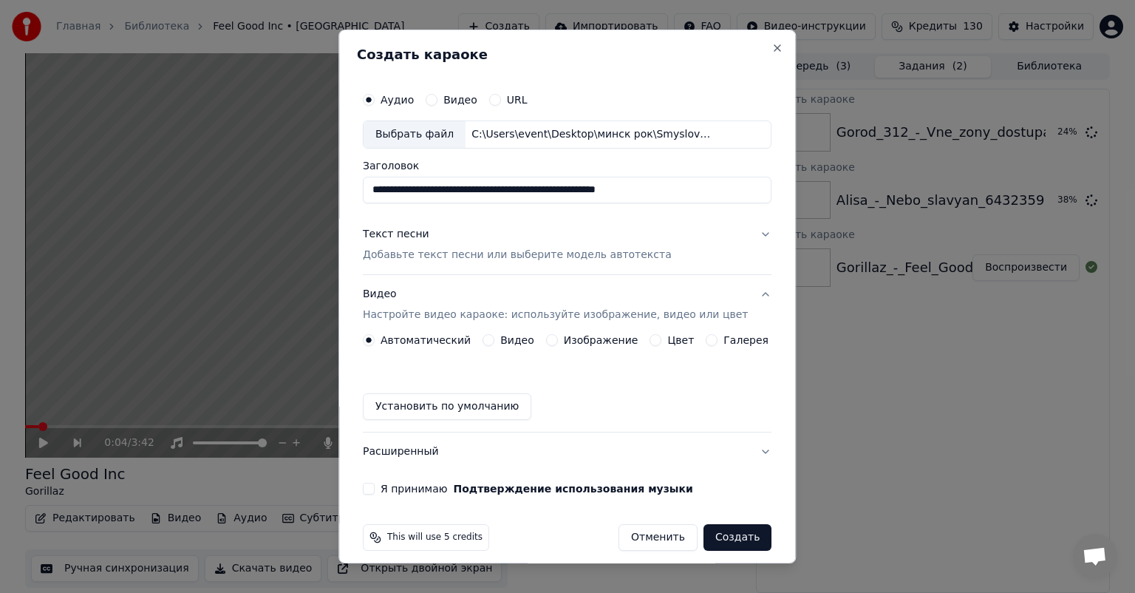
click at [546, 339] on button "Изображение" at bounding box center [552, 340] width 12 height 12
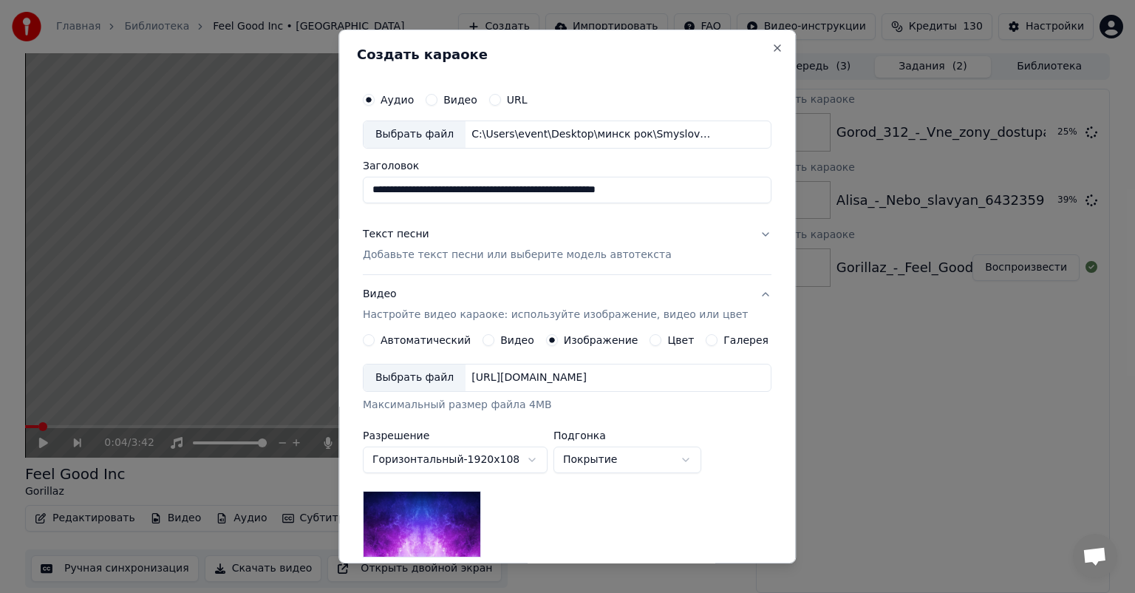
click at [417, 390] on div "Выбрать файл" at bounding box center [415, 377] width 102 height 27
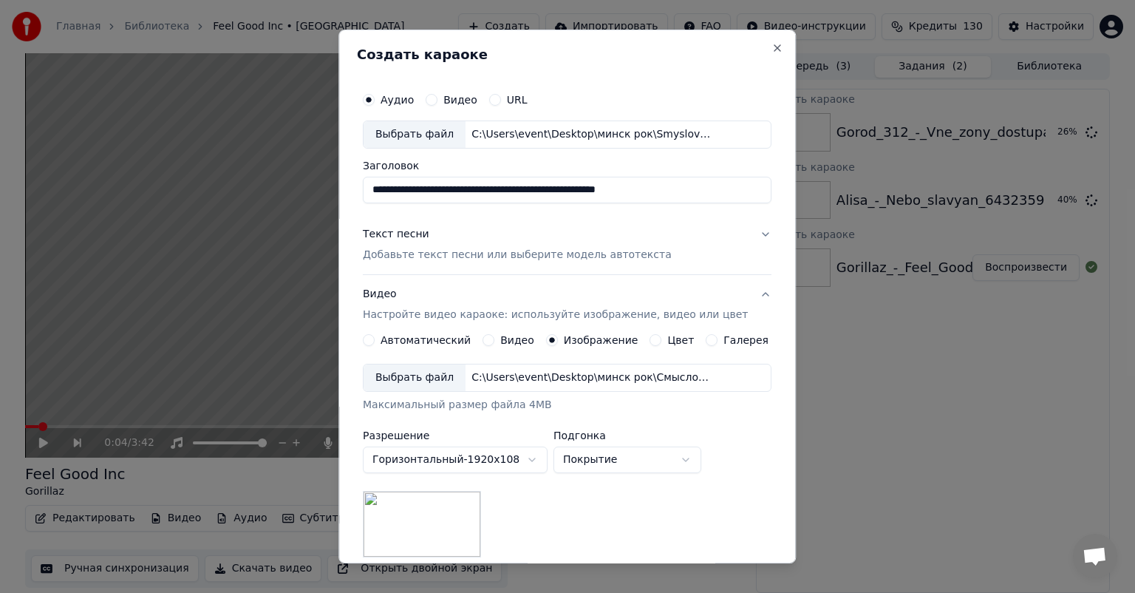
scroll to position [204, 0]
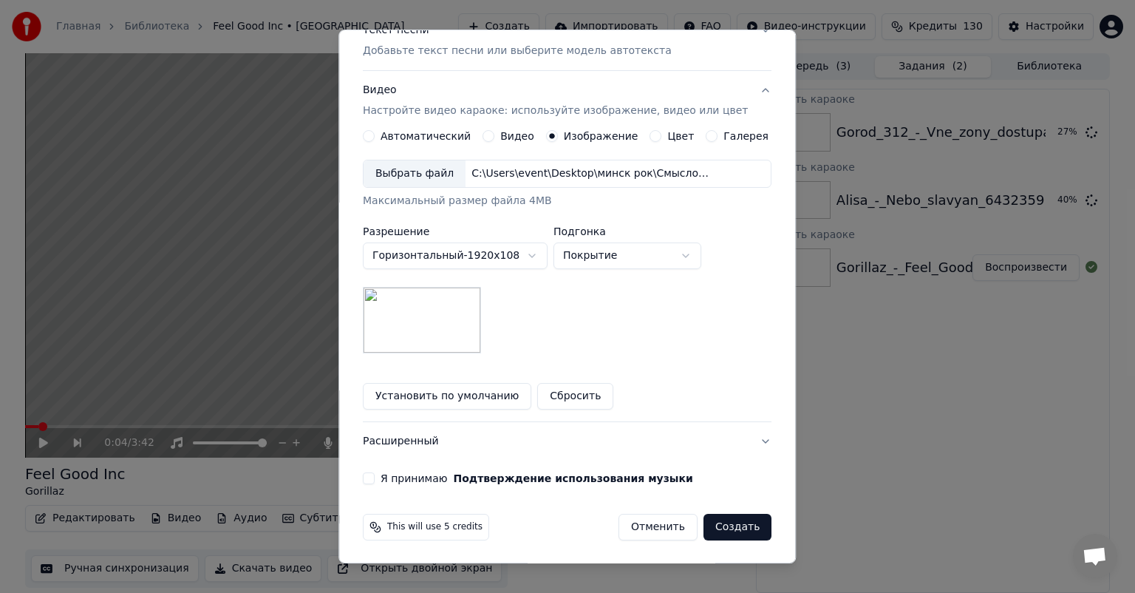
click at [375, 476] on button "Я принимаю Подтверждение использования музыки" at bounding box center [369, 478] width 12 height 12
click at [716, 522] on button "Создать" at bounding box center [737, 527] width 68 height 27
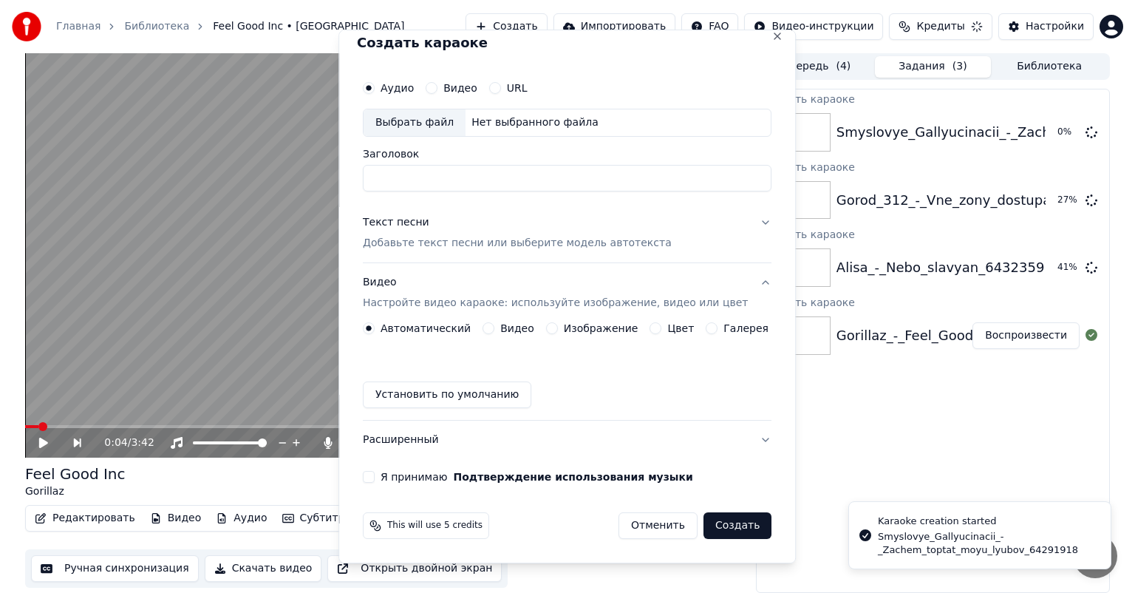
scroll to position [11, 0]
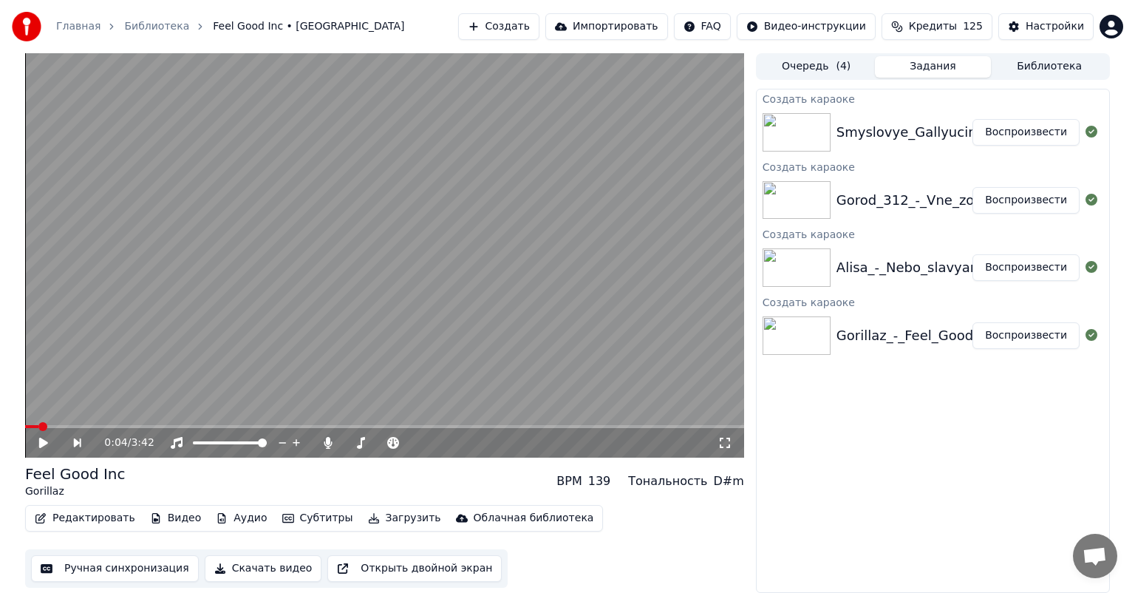
click at [520, 27] on button "Создать" at bounding box center [498, 26] width 81 height 27
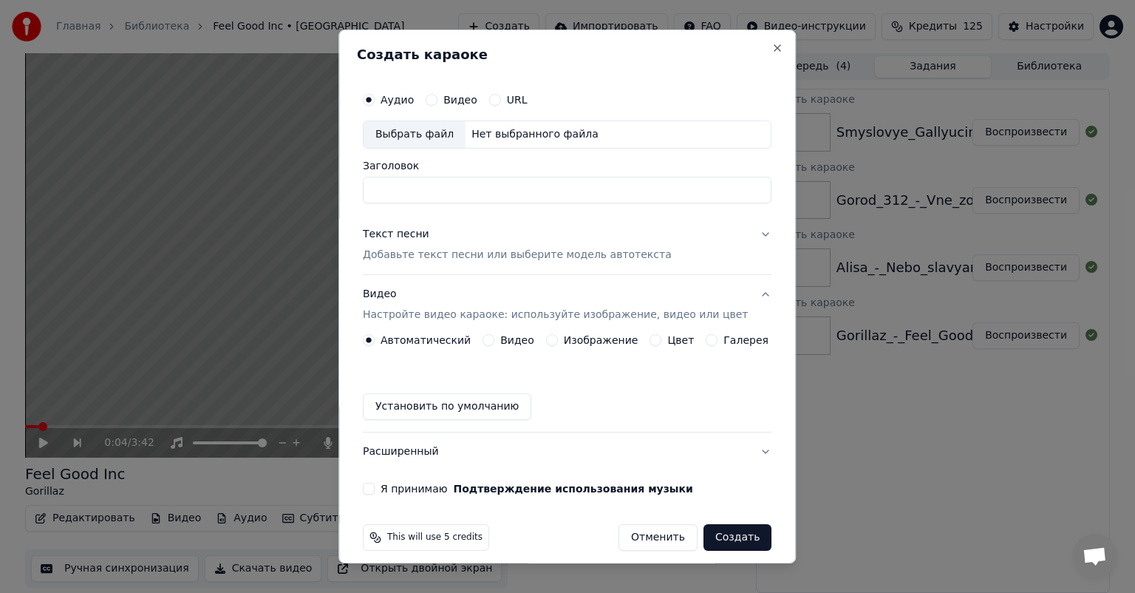
click at [450, 135] on div "Выбрать файл" at bounding box center [415, 134] width 102 height 27
type input "**********"
click at [467, 256] on p "Добавьте текст песни или выберите модель автотекста" at bounding box center [517, 255] width 309 height 15
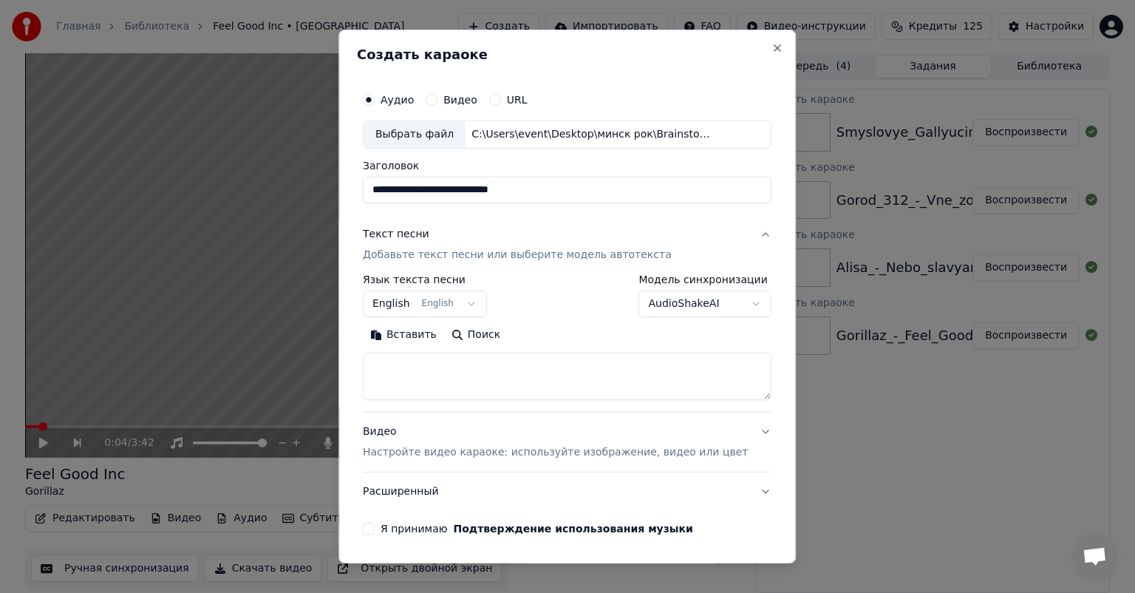
click at [486, 369] on textarea at bounding box center [567, 375] width 409 height 47
paste textarea "**********"
type textarea "**********"
click at [410, 453] on p "Настройте видео караоке: используйте изображение, видео или цвет" at bounding box center [555, 452] width 385 height 15
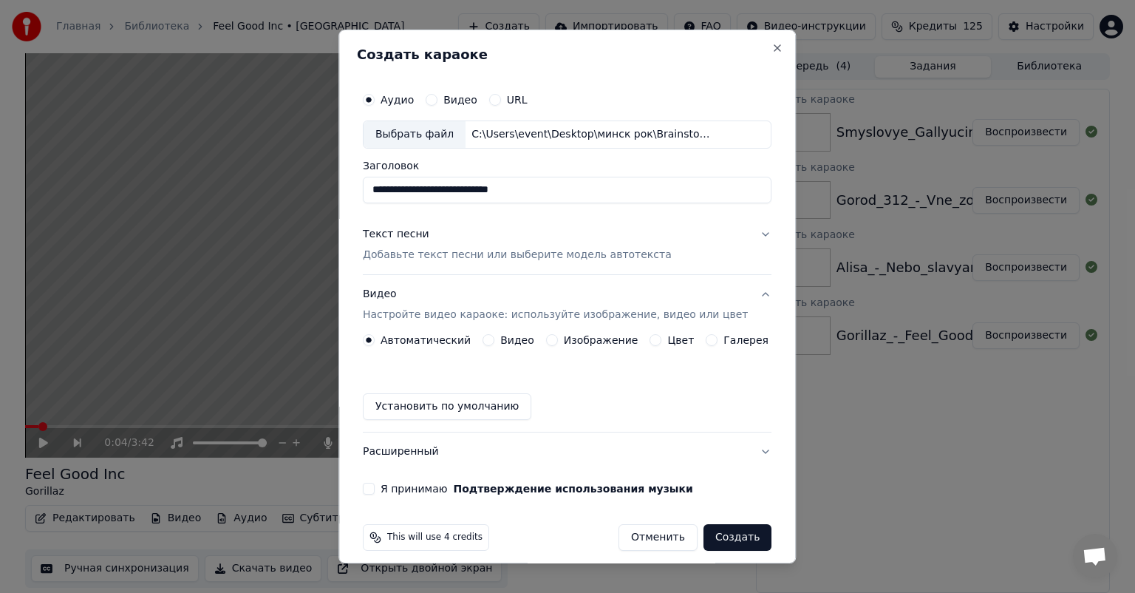
click at [549, 337] on button "Изображение" at bounding box center [552, 340] width 12 height 12
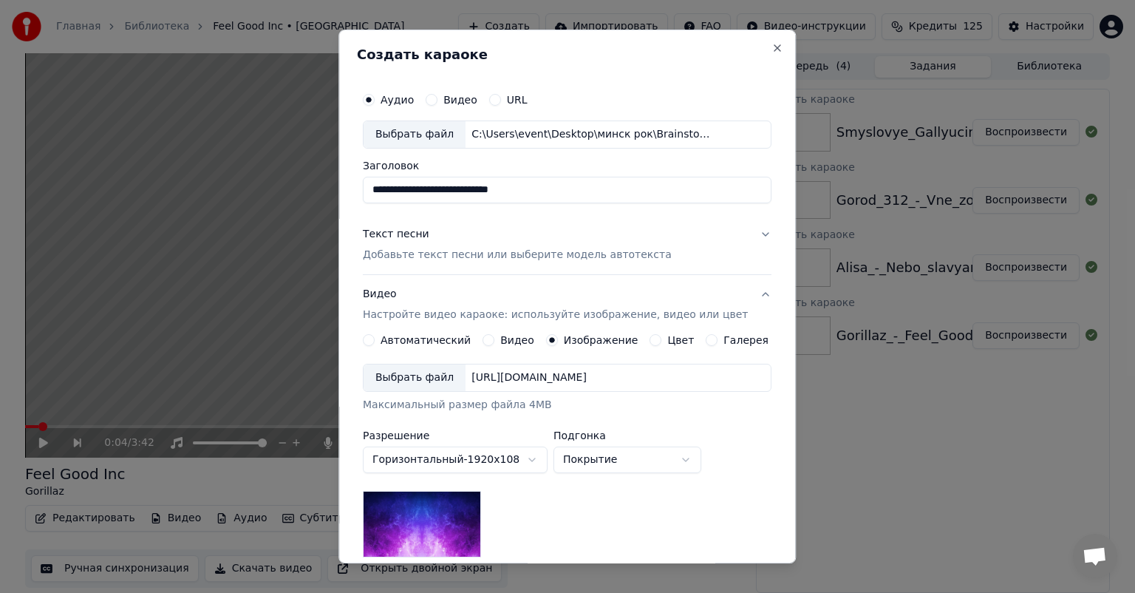
click at [426, 372] on div "Выбрать файл" at bounding box center [415, 377] width 102 height 27
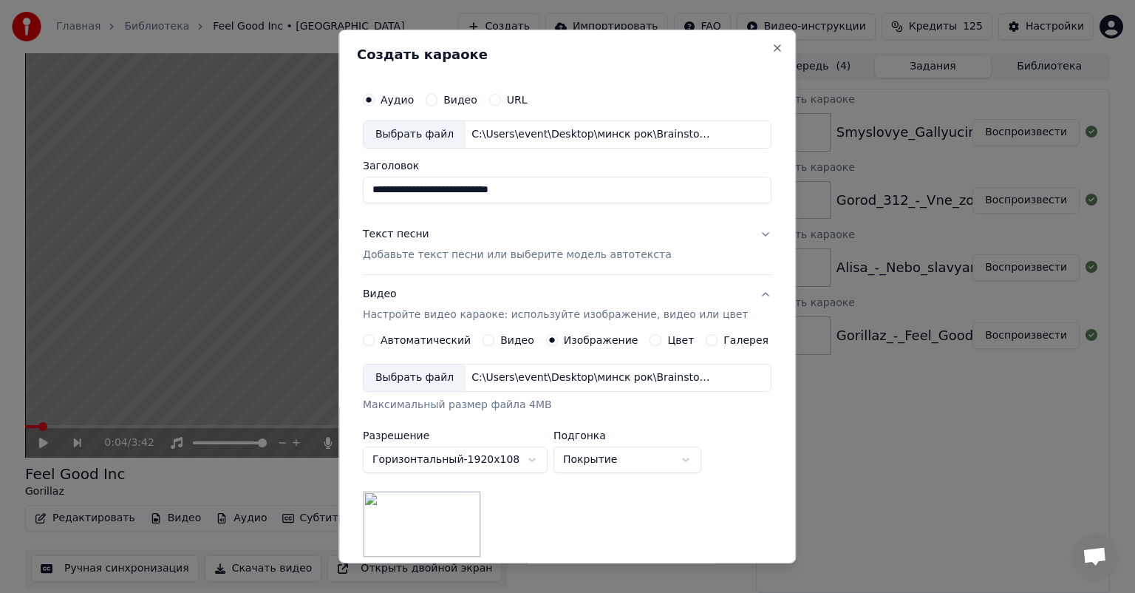
scroll to position [204, 0]
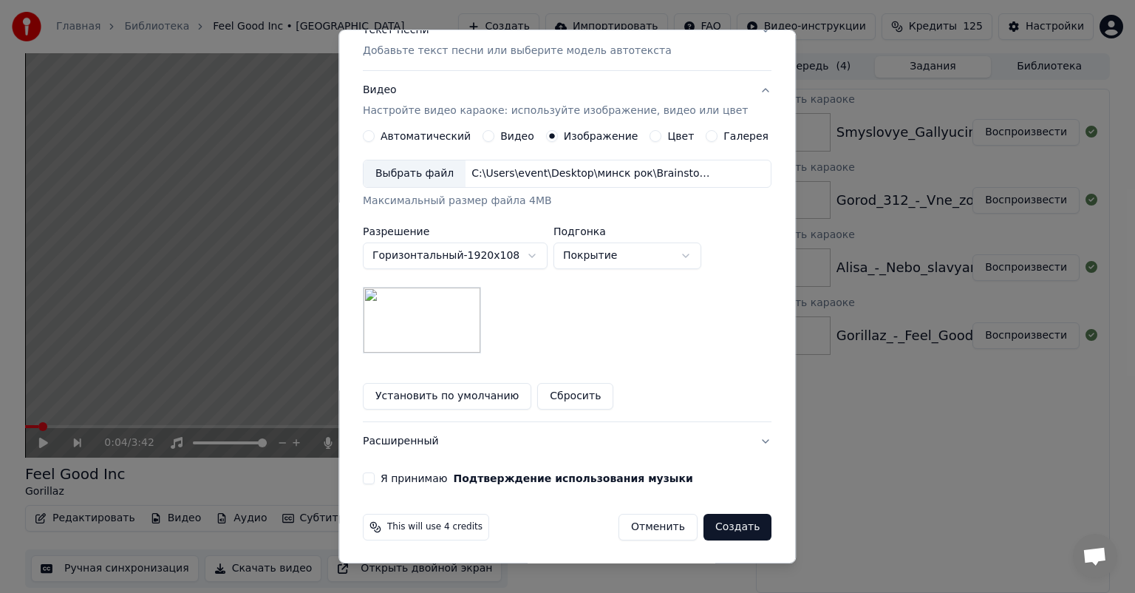
click at [371, 476] on div "**********" at bounding box center [567, 182] width 420 height 615
click at [375, 477] on button "Я принимаю Подтверждение использования музыки" at bounding box center [369, 478] width 12 height 12
click at [730, 519] on button "Создать" at bounding box center [737, 527] width 68 height 27
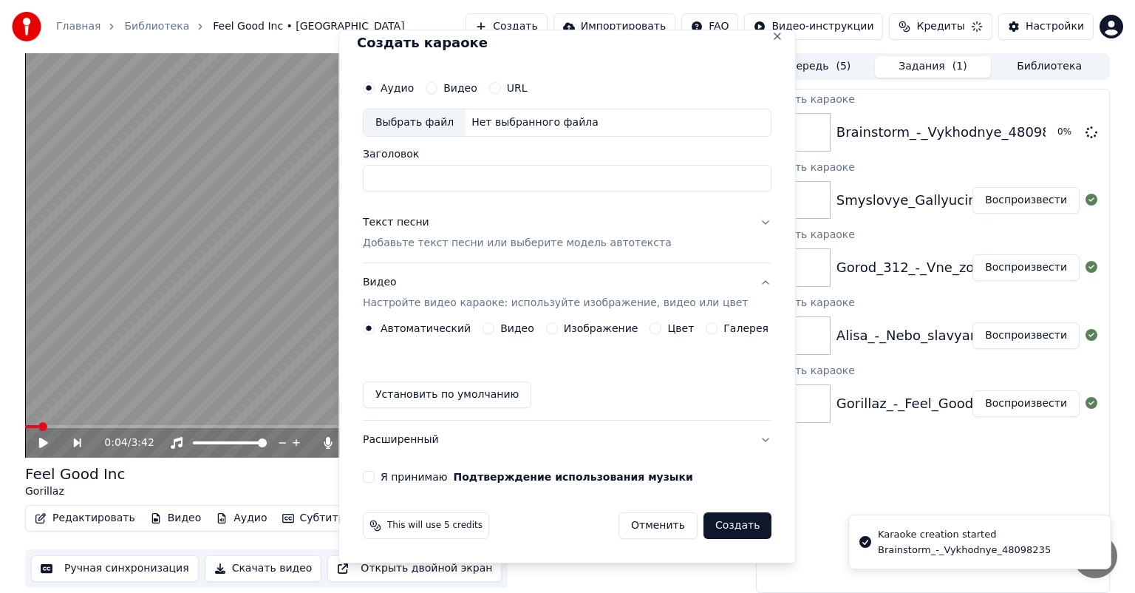
scroll to position [11, 0]
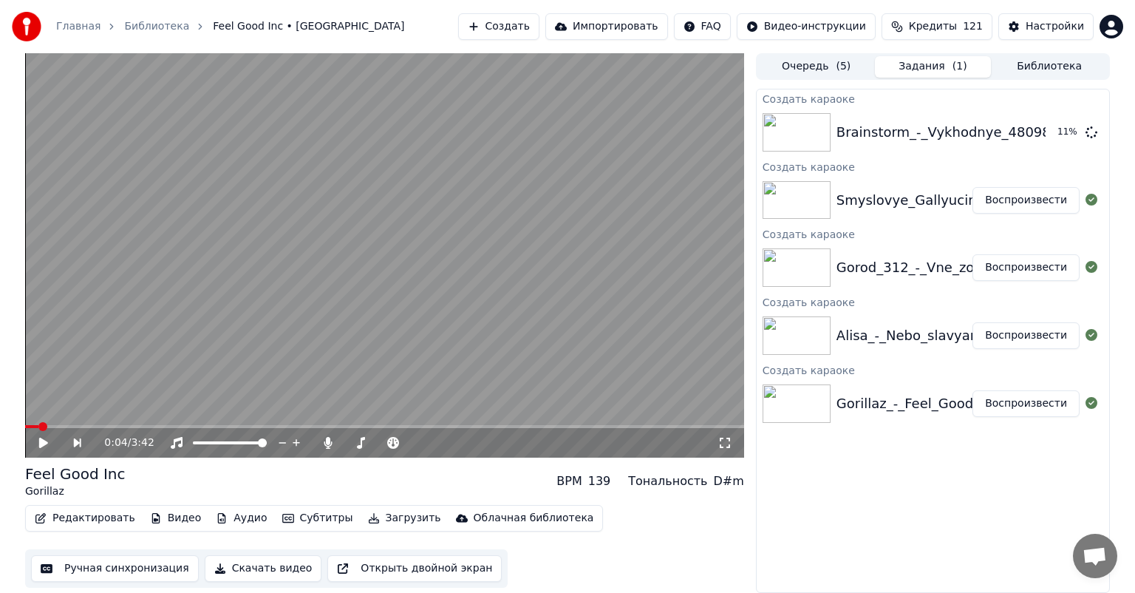
click at [524, 21] on button "Создать" at bounding box center [498, 26] width 81 height 27
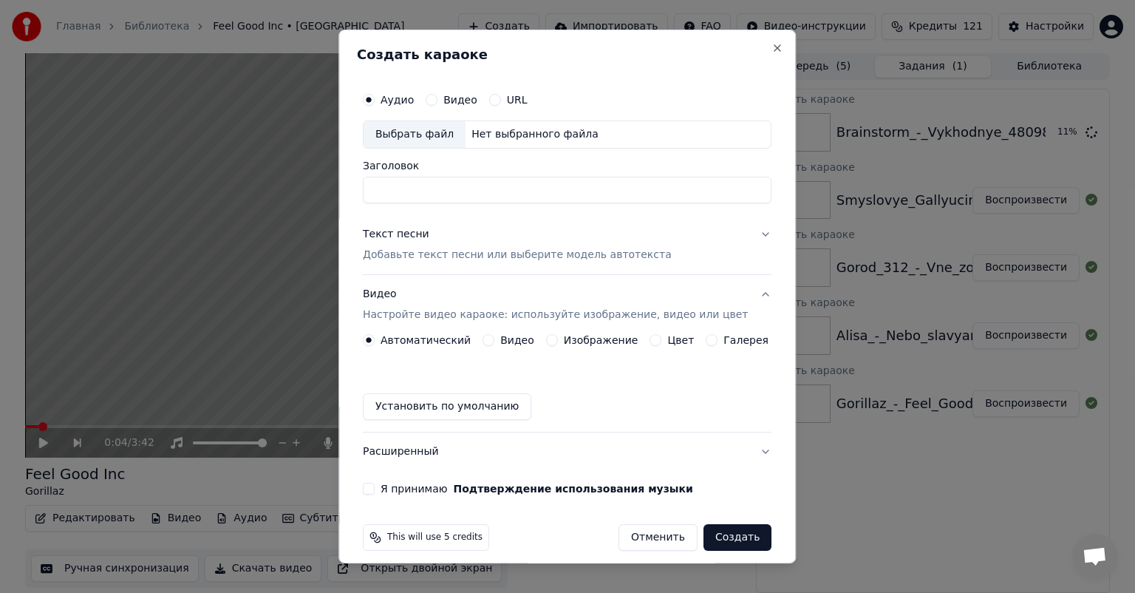
click at [408, 132] on div "Выбрать файл" at bounding box center [415, 134] width 102 height 27
type input "**********"
click at [567, 259] on p "Добавьте текст песни или выберите модель автотекста" at bounding box center [517, 255] width 309 height 15
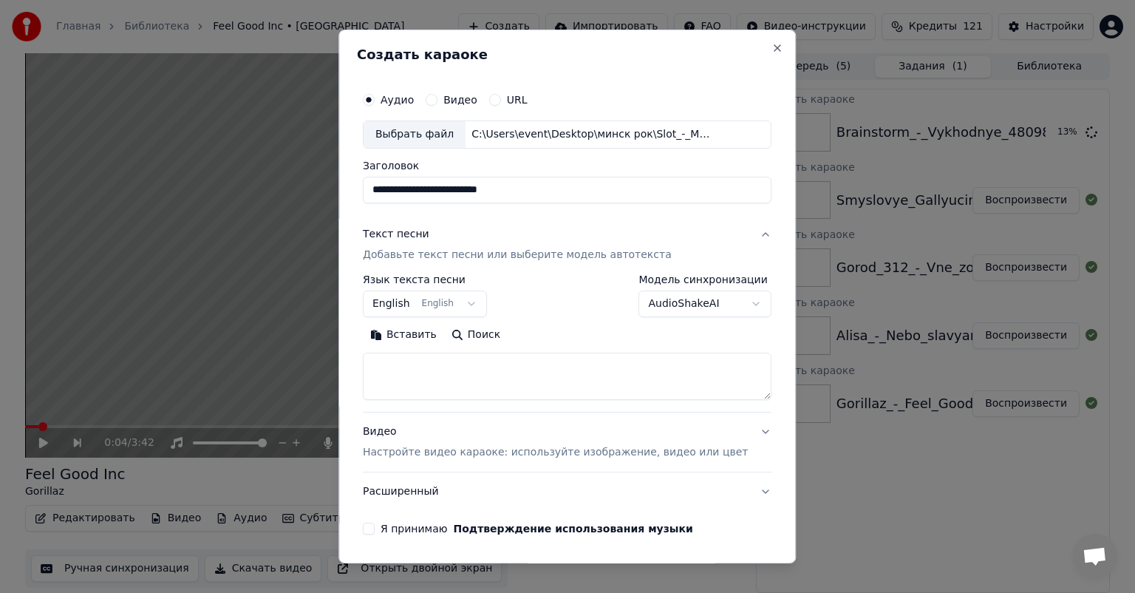
click at [545, 362] on textarea at bounding box center [567, 375] width 409 height 47
paste textarea "**********"
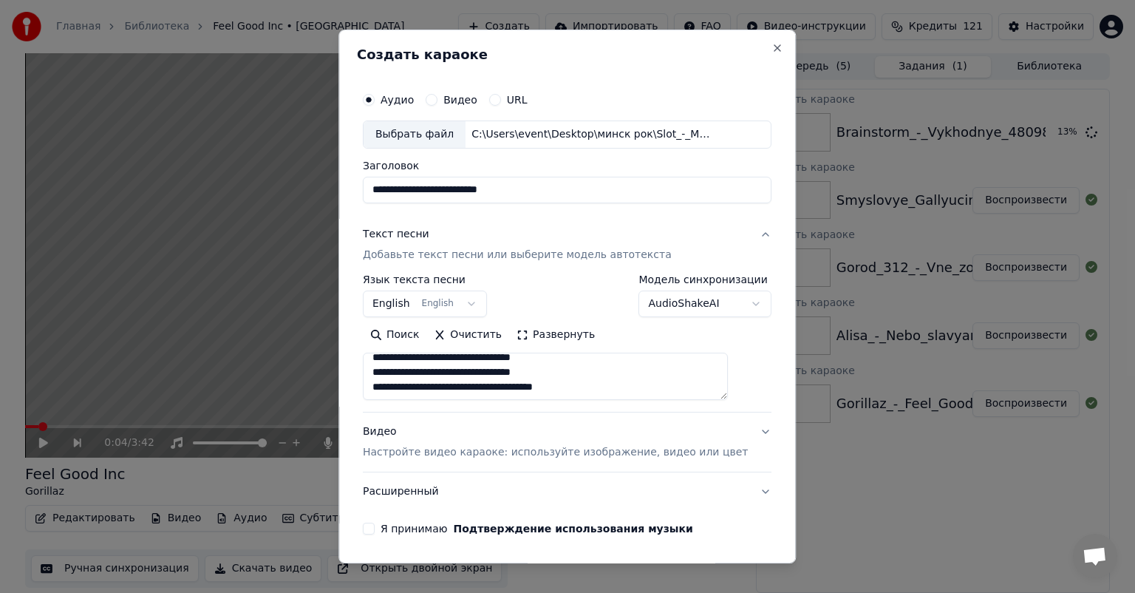
scroll to position [482, 0]
type textarea "**********"
click at [592, 439] on div "Видео Настройте видео караоке: используйте изображение, видео или цвет" at bounding box center [555, 441] width 385 height 35
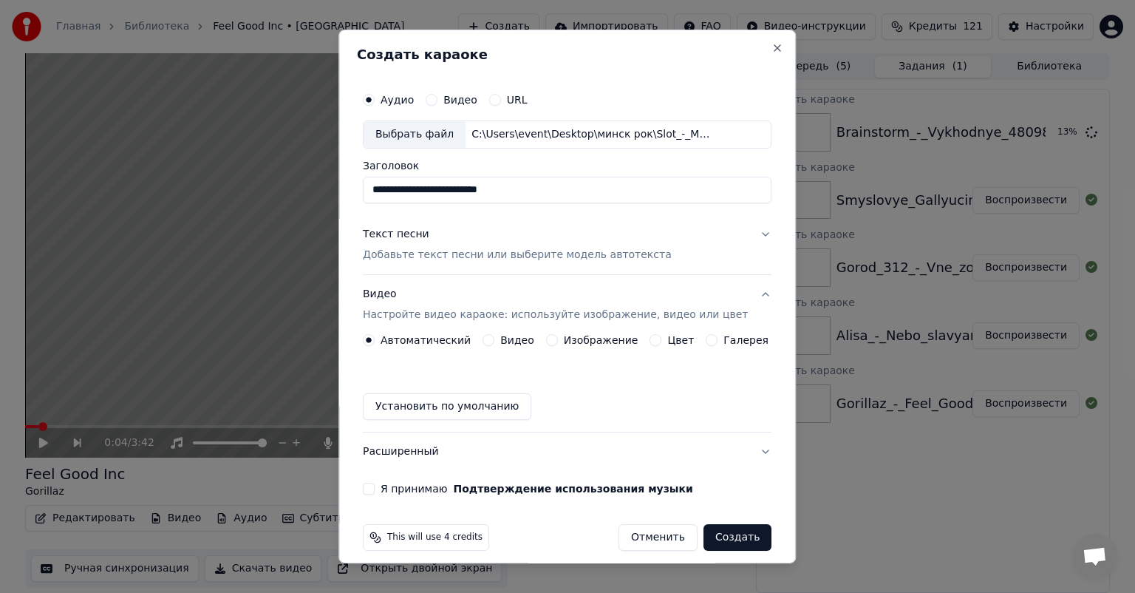
click at [551, 337] on button "Изображение" at bounding box center [552, 340] width 12 height 12
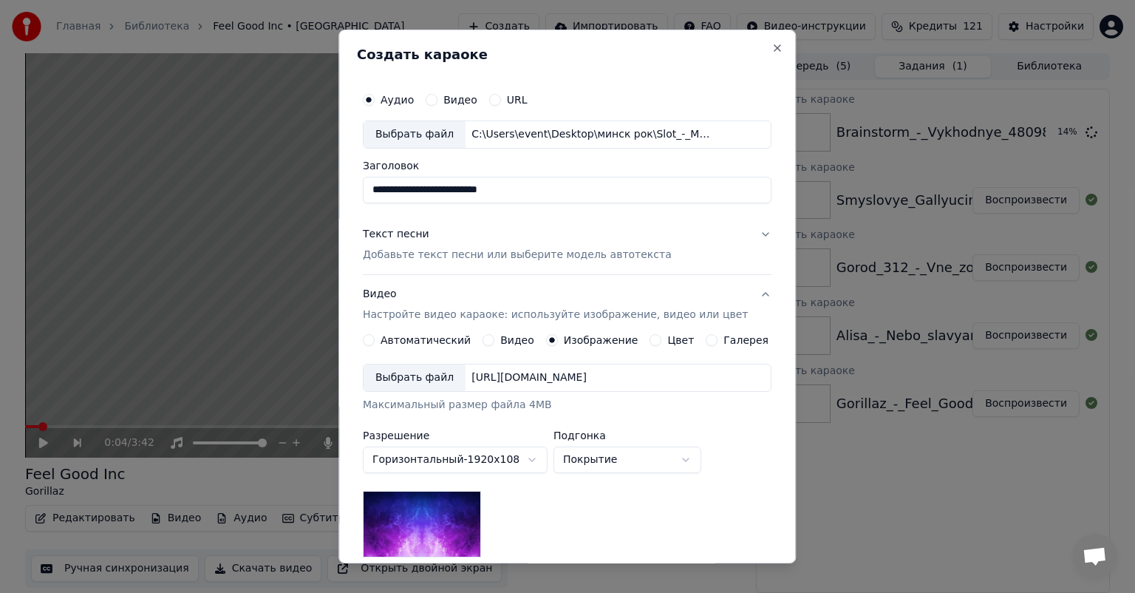
click at [403, 378] on div "Выбрать файл" at bounding box center [415, 377] width 102 height 27
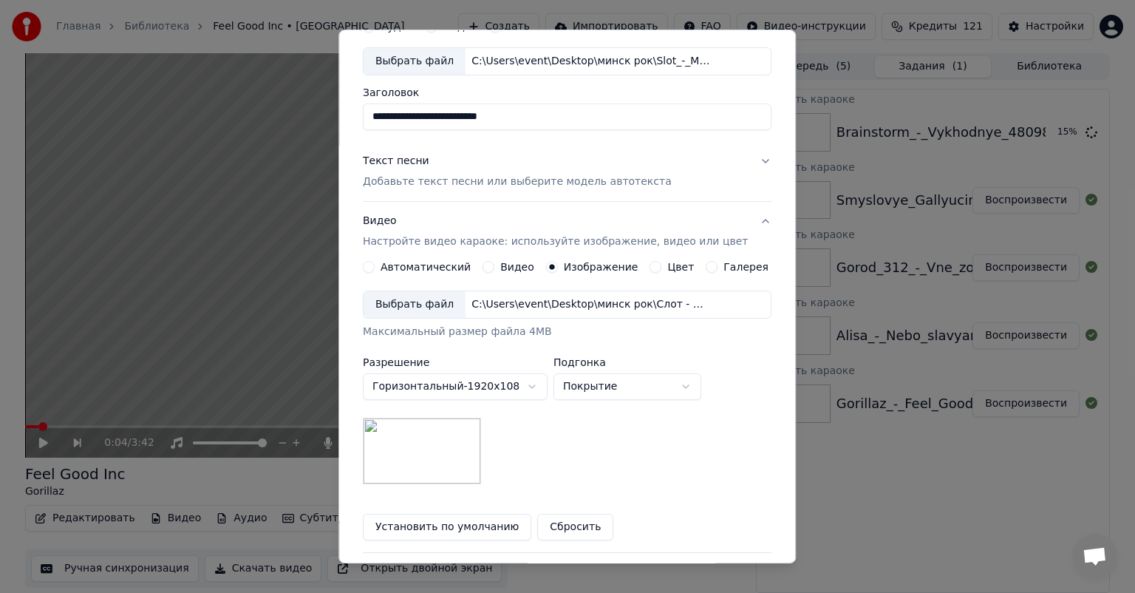
scroll to position [204, 0]
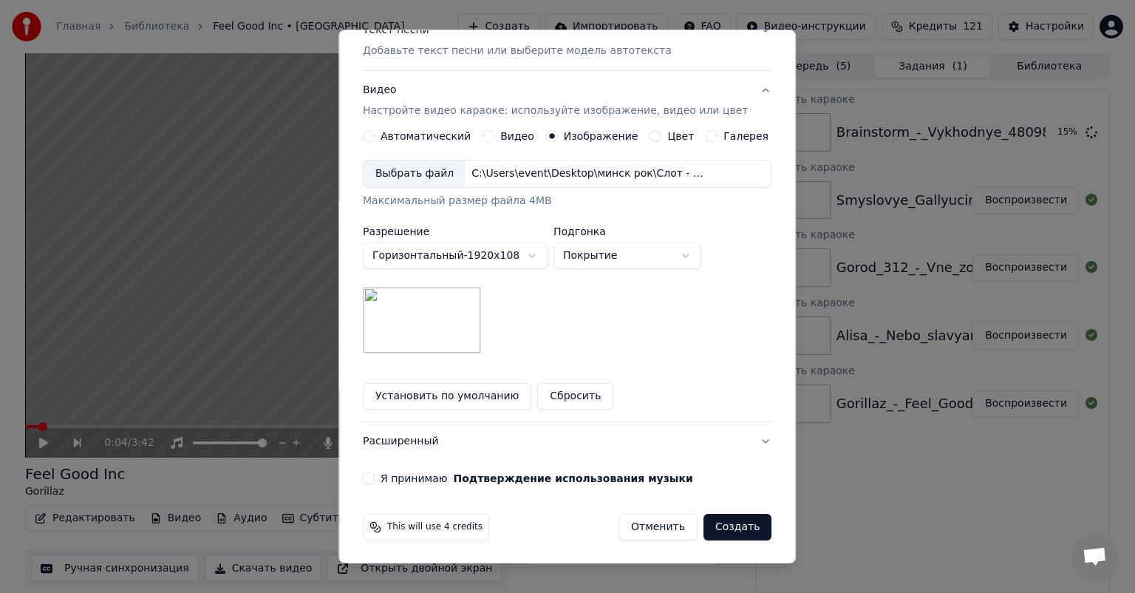
click at [375, 476] on button "Я принимаю Подтверждение использования музыки" at bounding box center [369, 478] width 12 height 12
click at [724, 524] on button "Создать" at bounding box center [737, 527] width 68 height 27
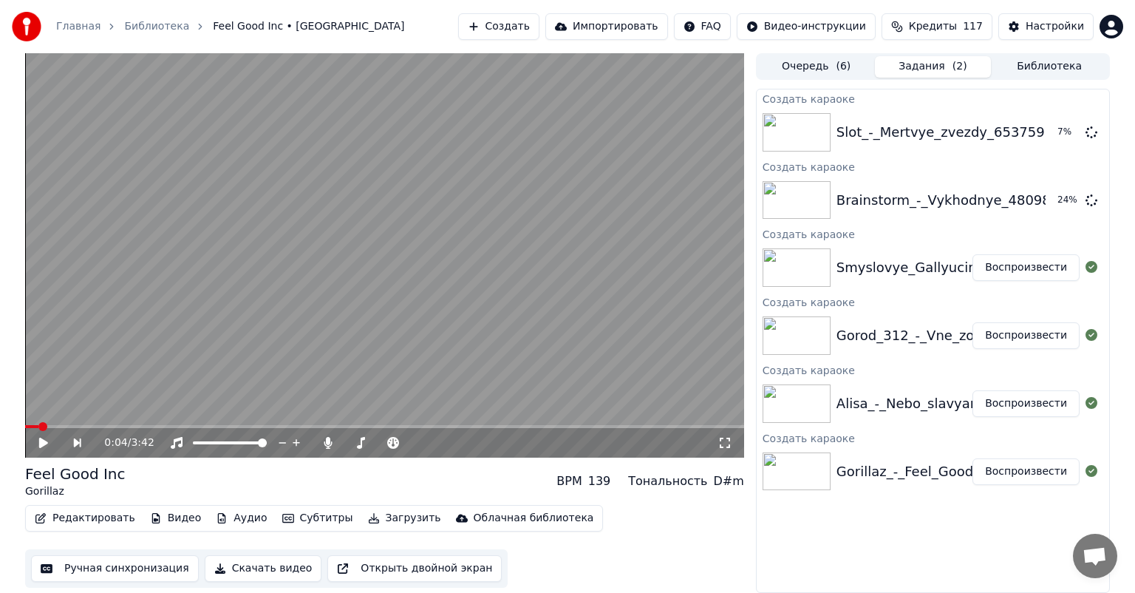
click at [539, 33] on button "Создать" at bounding box center [498, 26] width 81 height 27
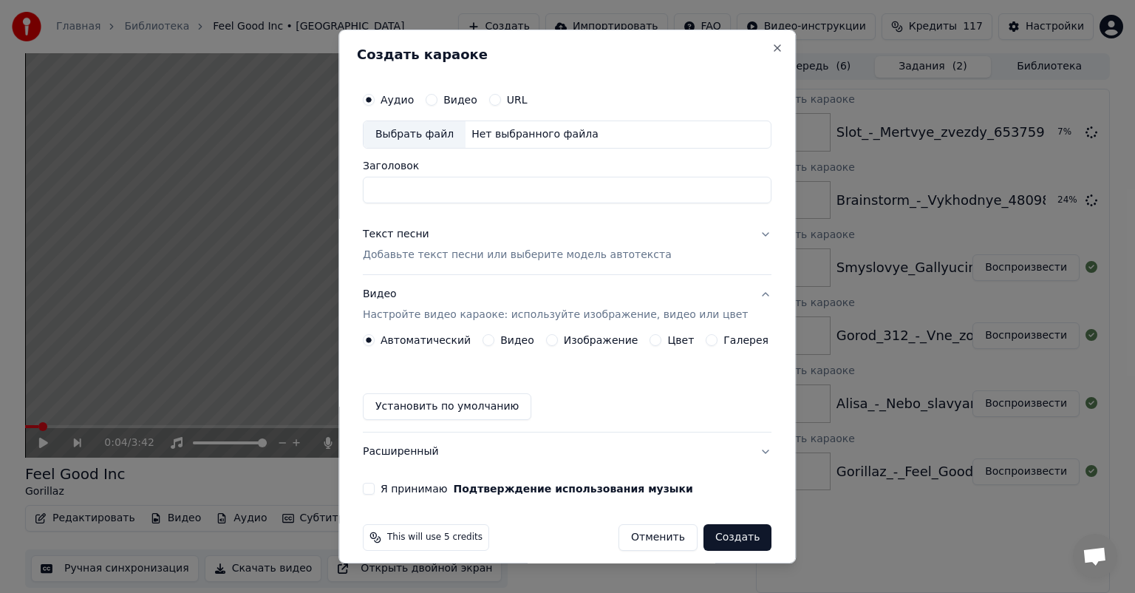
click at [428, 134] on div "Выбрать файл" at bounding box center [415, 134] width 102 height 27
type input "**********"
click at [556, 266] on button "Текст песни Добавьте текст песни или выберите модель автотекста" at bounding box center [567, 244] width 409 height 59
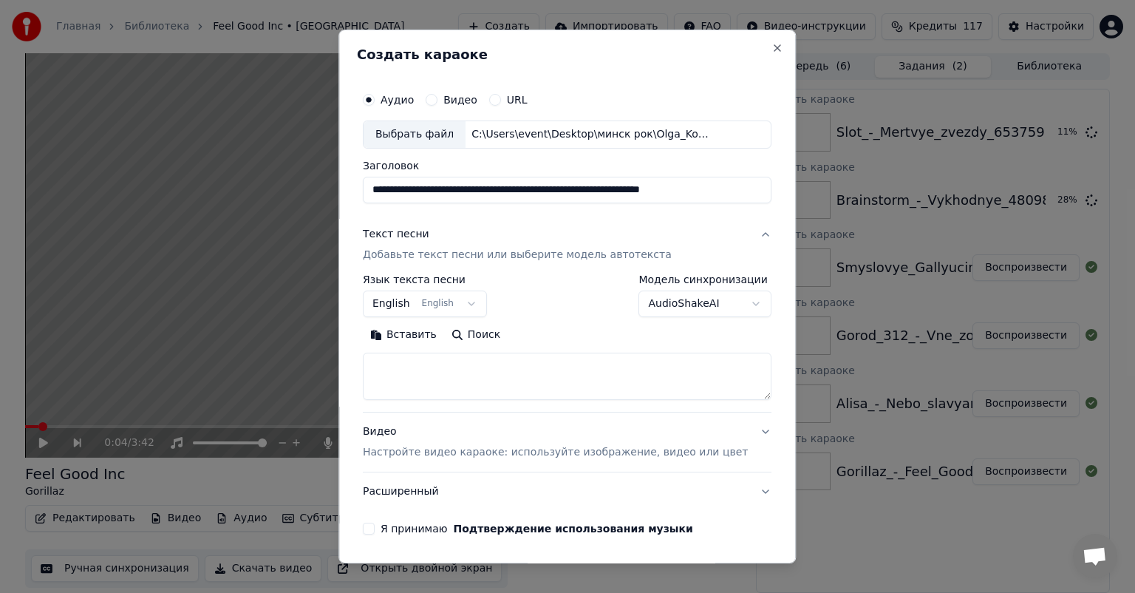
click at [548, 375] on textarea at bounding box center [567, 375] width 409 height 47
paste textarea "**********"
type textarea "**********"
click at [485, 447] on p "Настройте видео караоке: используйте изображение, видео или цвет" at bounding box center [555, 452] width 385 height 15
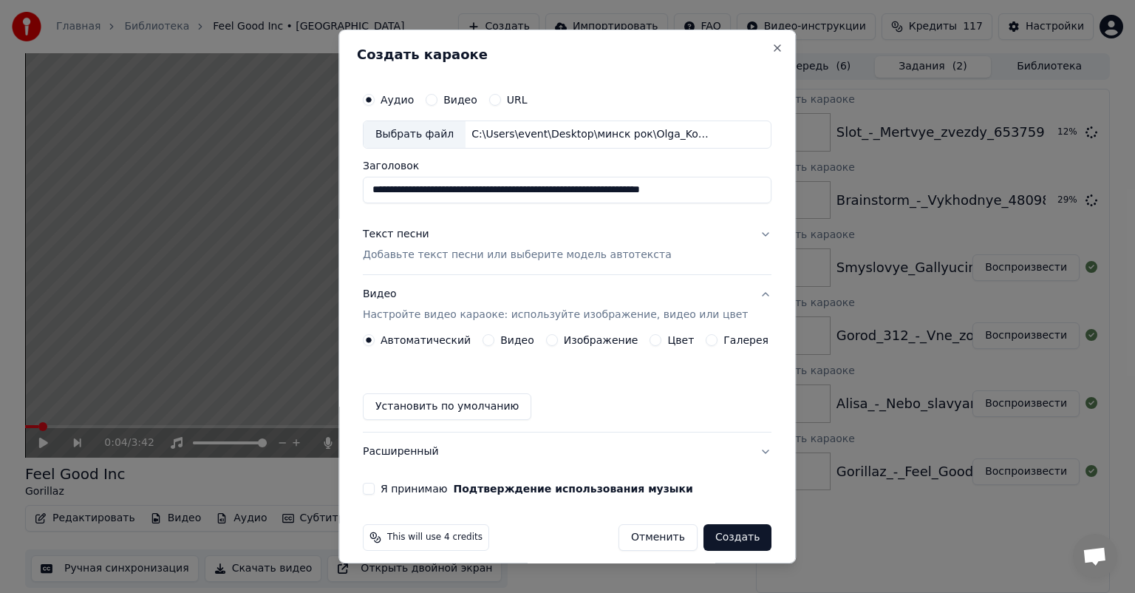
click at [550, 340] on button "Изображение" at bounding box center [552, 340] width 12 height 12
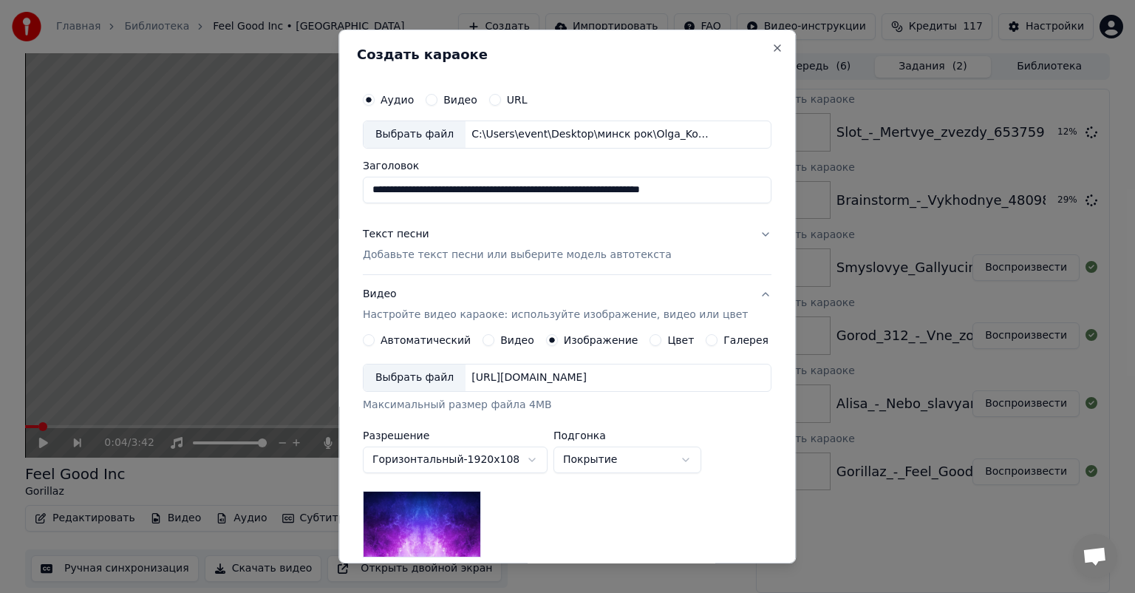
click at [432, 384] on div "Выбрать файл" at bounding box center [415, 377] width 102 height 27
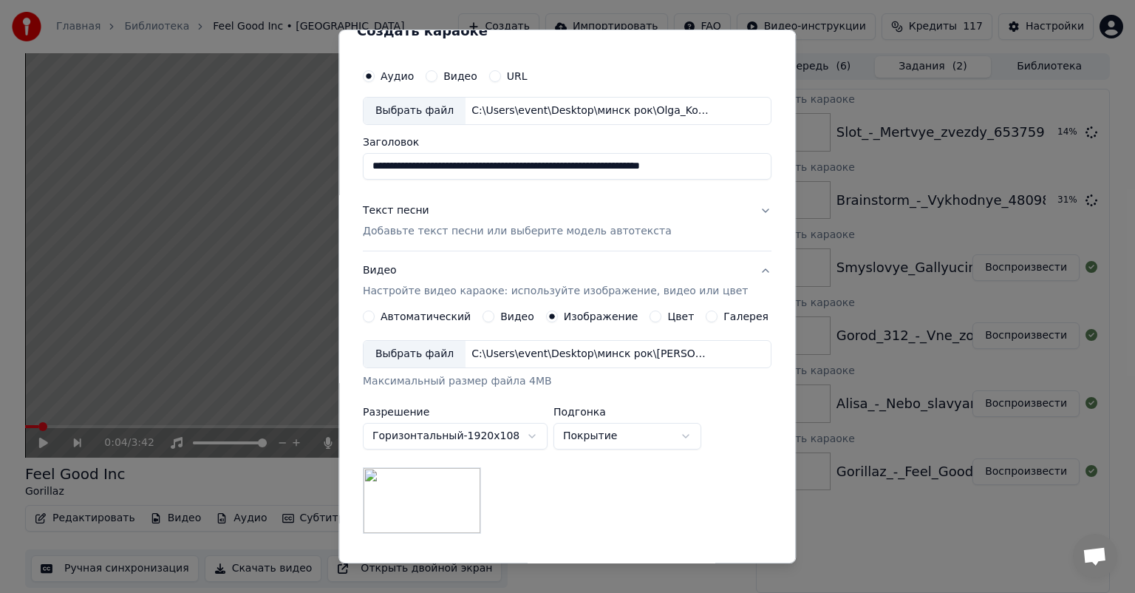
scroll to position [0, 0]
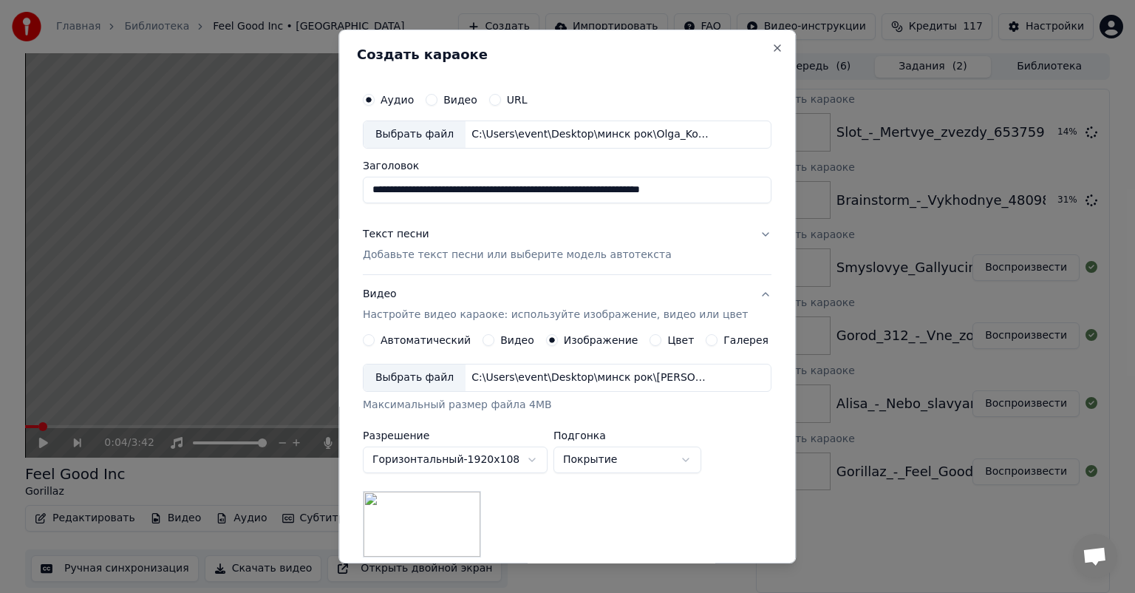
click at [437, 251] on p "Добавьте текст песни или выберите модель автотекста" at bounding box center [517, 255] width 309 height 15
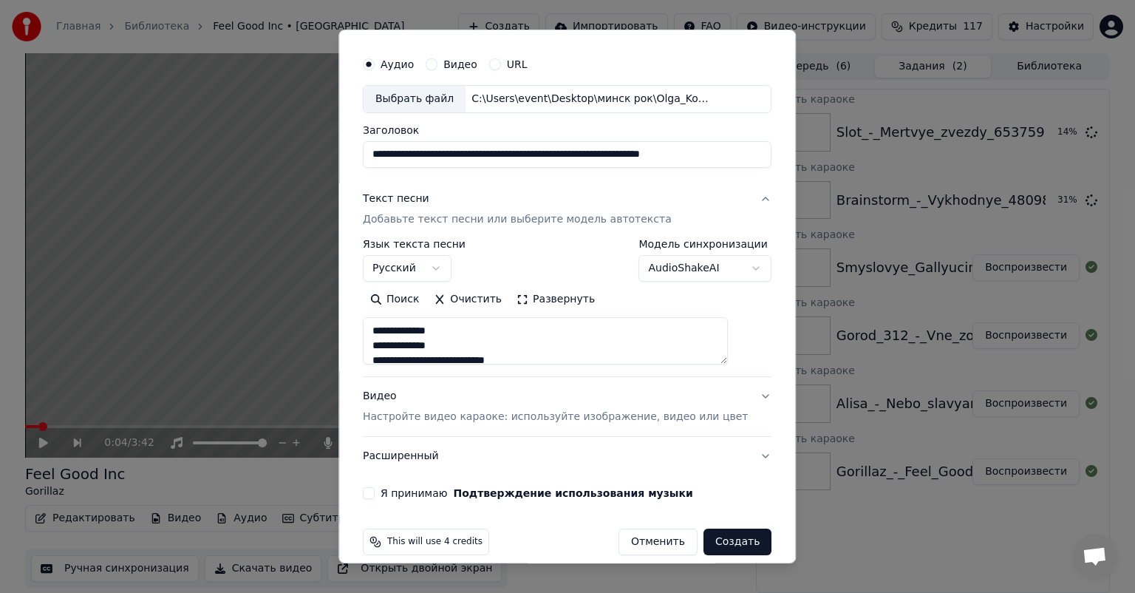
scroll to position [50, 0]
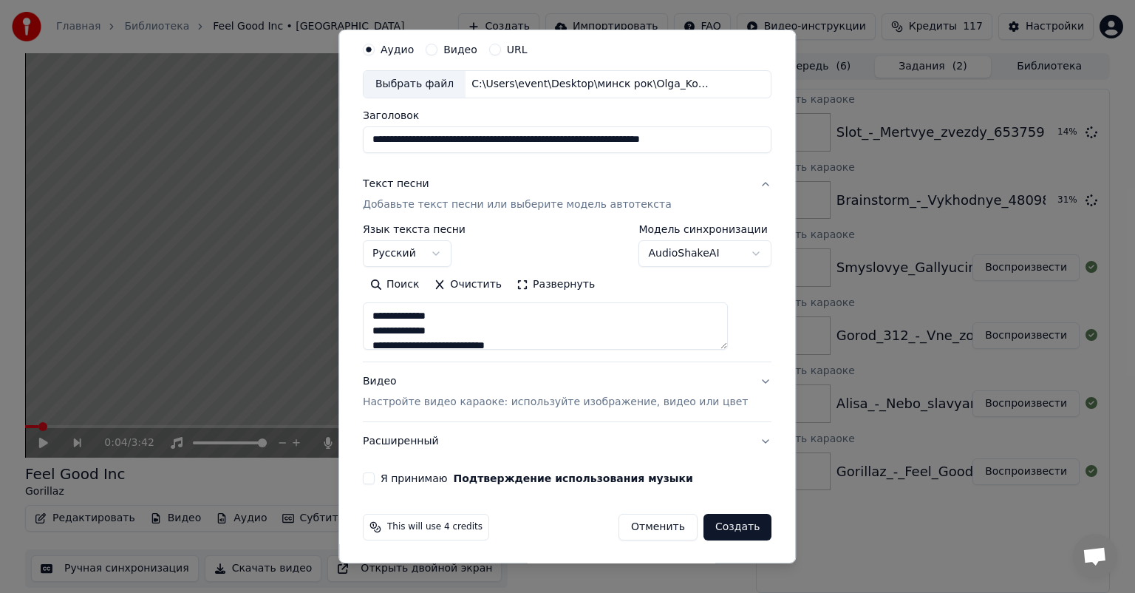
click at [375, 474] on button "Я принимаю Подтверждение использования музыки" at bounding box center [369, 478] width 12 height 12
click at [713, 526] on button "Создать" at bounding box center [737, 527] width 68 height 27
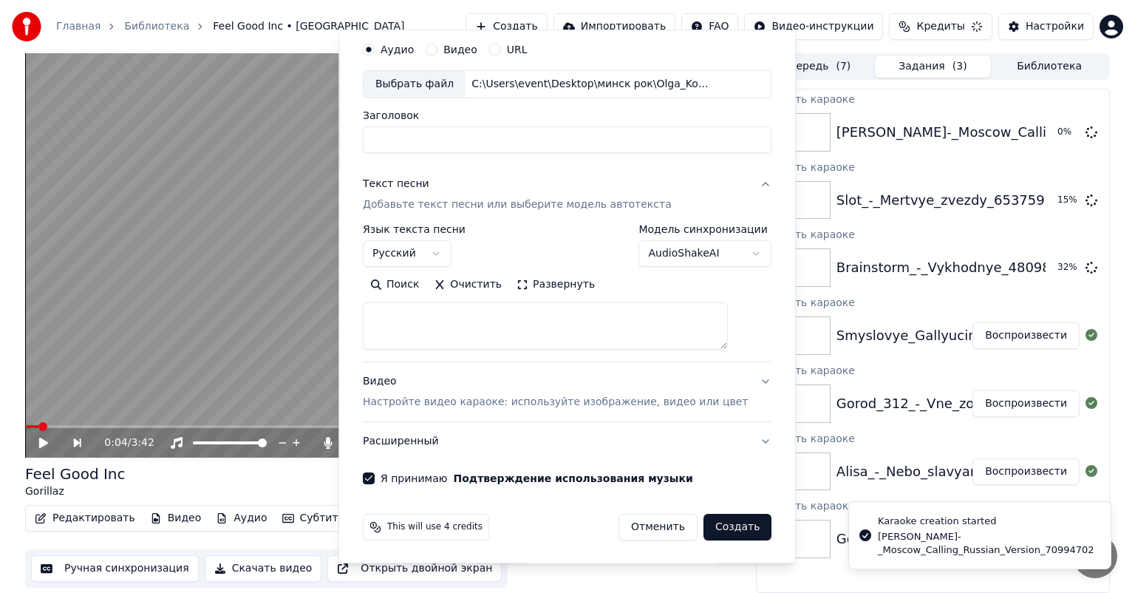
select select
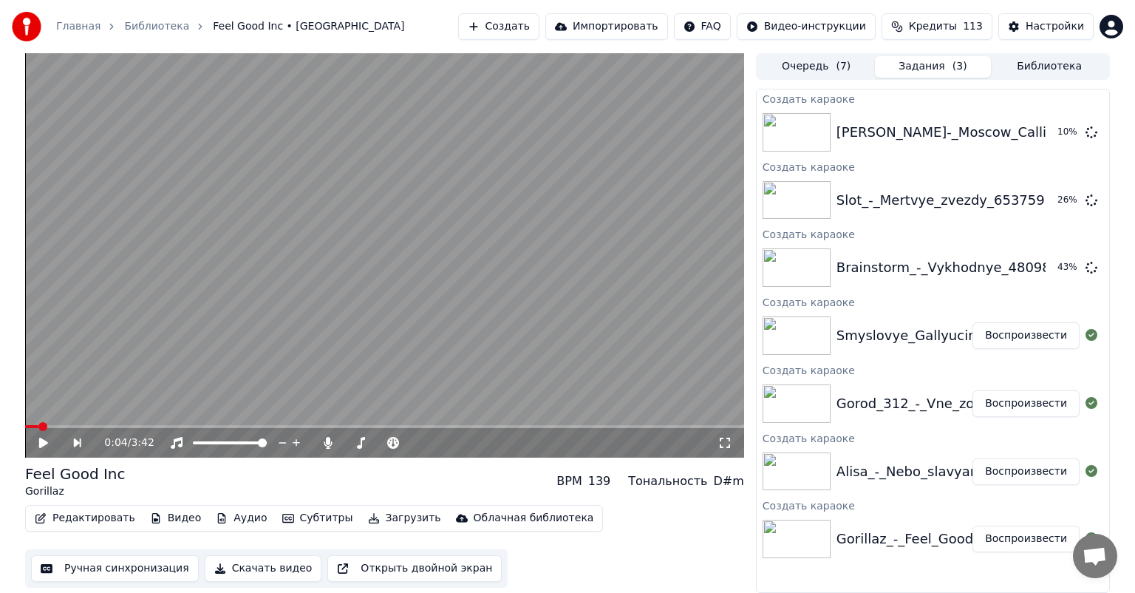
click at [525, 27] on button "Создать" at bounding box center [498, 26] width 81 height 27
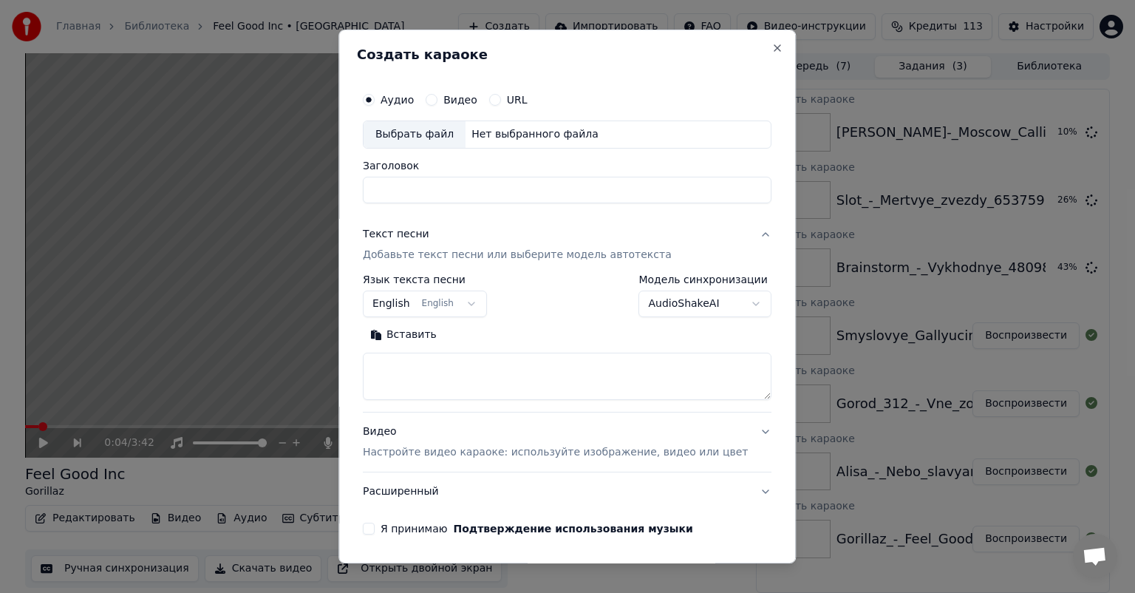
click at [410, 125] on div "Выбрать файл" at bounding box center [415, 134] width 102 height 27
type input "**********"
click at [482, 369] on textarea at bounding box center [567, 375] width 409 height 47
paste textarea "**********"
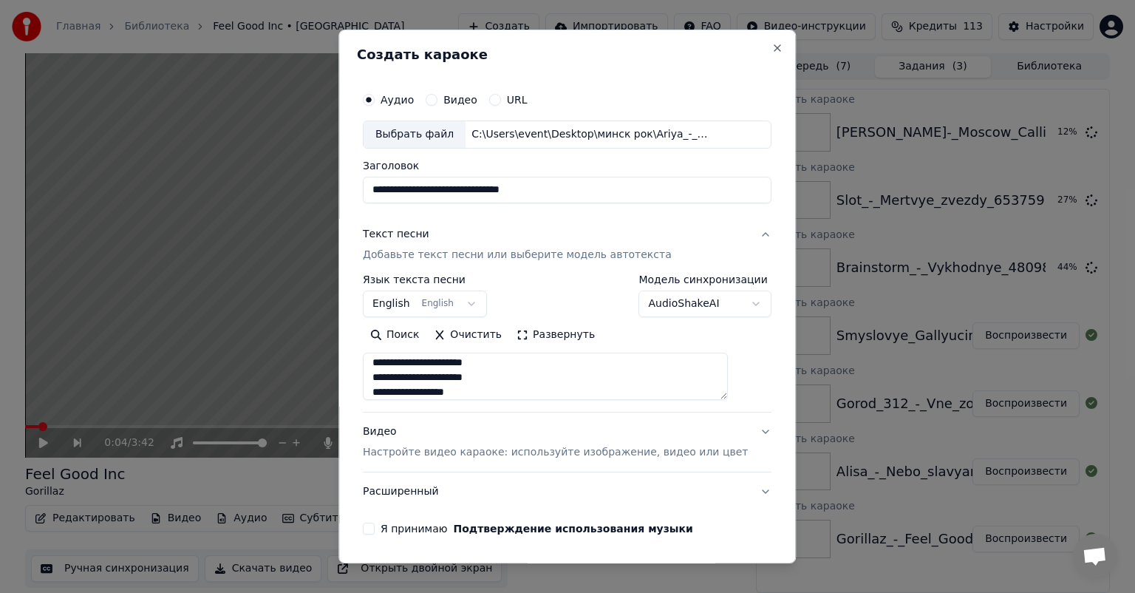
scroll to position [467, 0]
type textarea "**********"
click at [482, 440] on div "Видео Настройте видео караоке: используйте изображение, видео или цвет" at bounding box center [555, 441] width 385 height 35
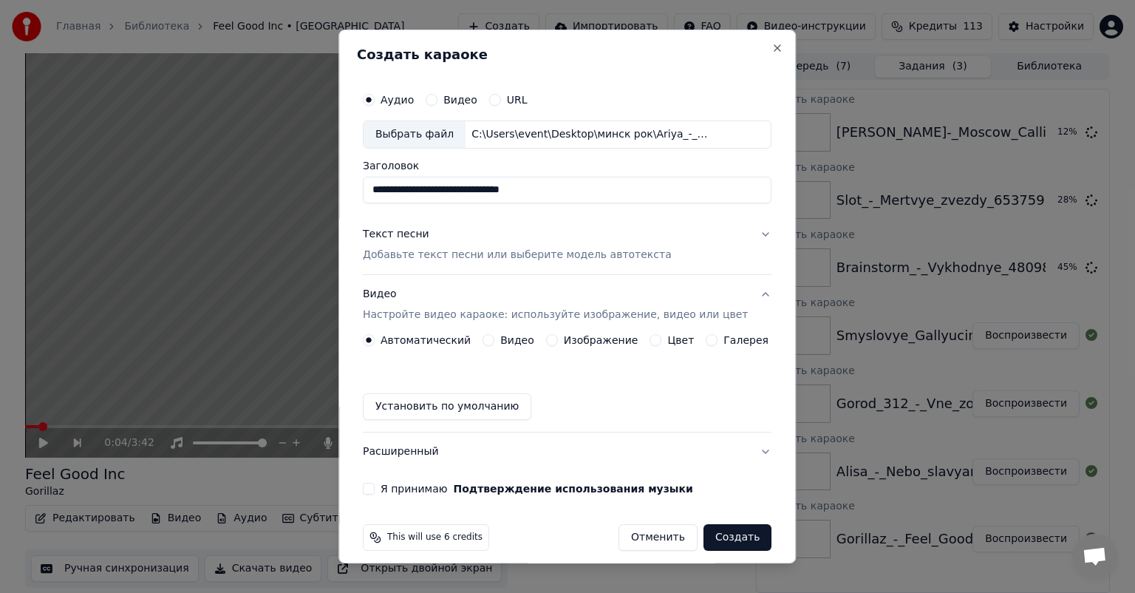
click at [550, 341] on button "Изображение" at bounding box center [552, 340] width 12 height 12
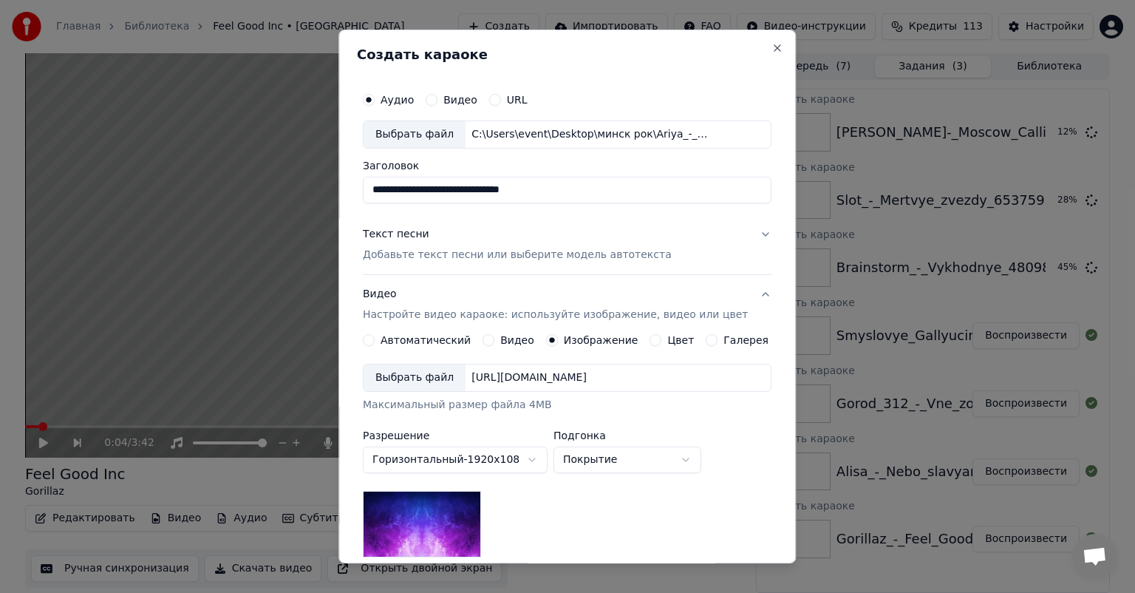
click at [398, 380] on div "Выбрать файл" at bounding box center [415, 377] width 102 height 27
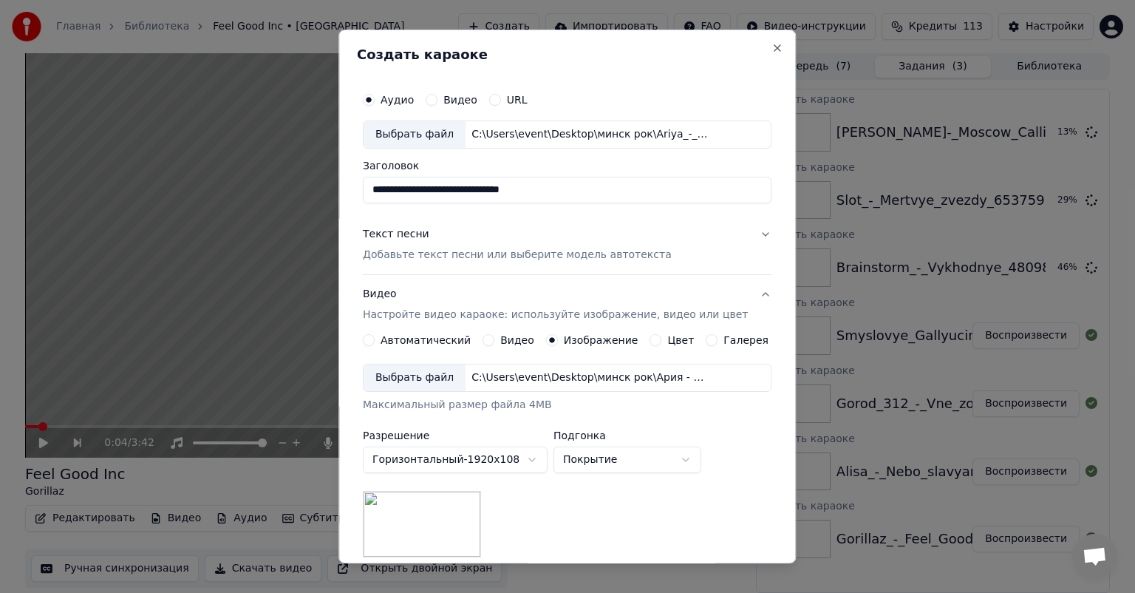
scroll to position [204, 0]
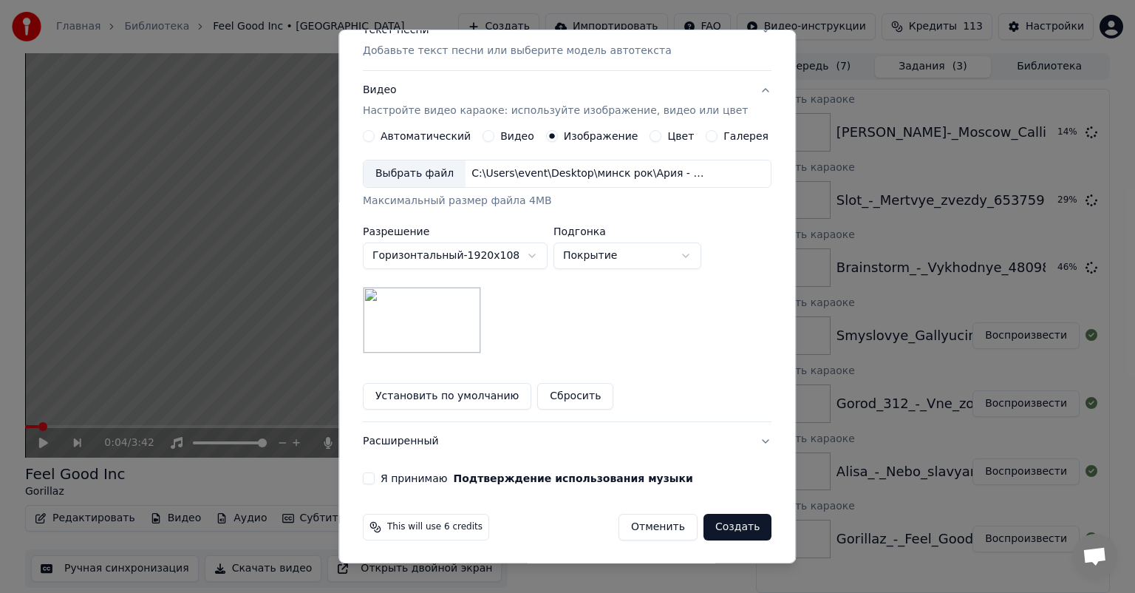
click at [387, 483] on div "**********" at bounding box center [567, 182] width 420 height 615
click at [375, 479] on button "Я принимаю Подтверждение использования музыки" at bounding box center [369, 478] width 12 height 12
click at [725, 528] on button "Создать" at bounding box center [737, 527] width 68 height 27
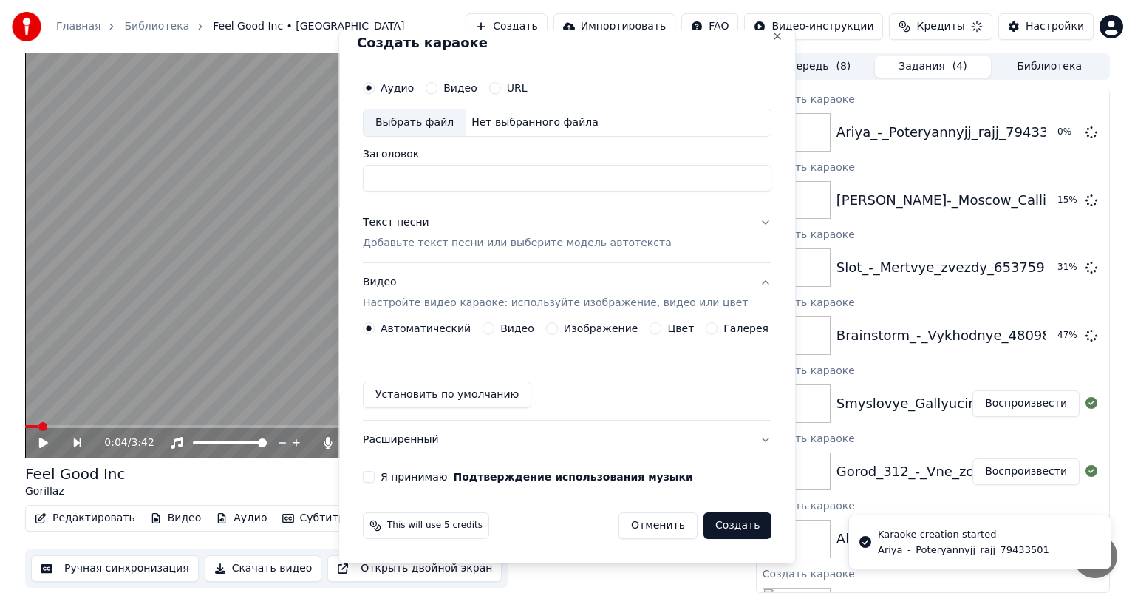
scroll to position [11, 0]
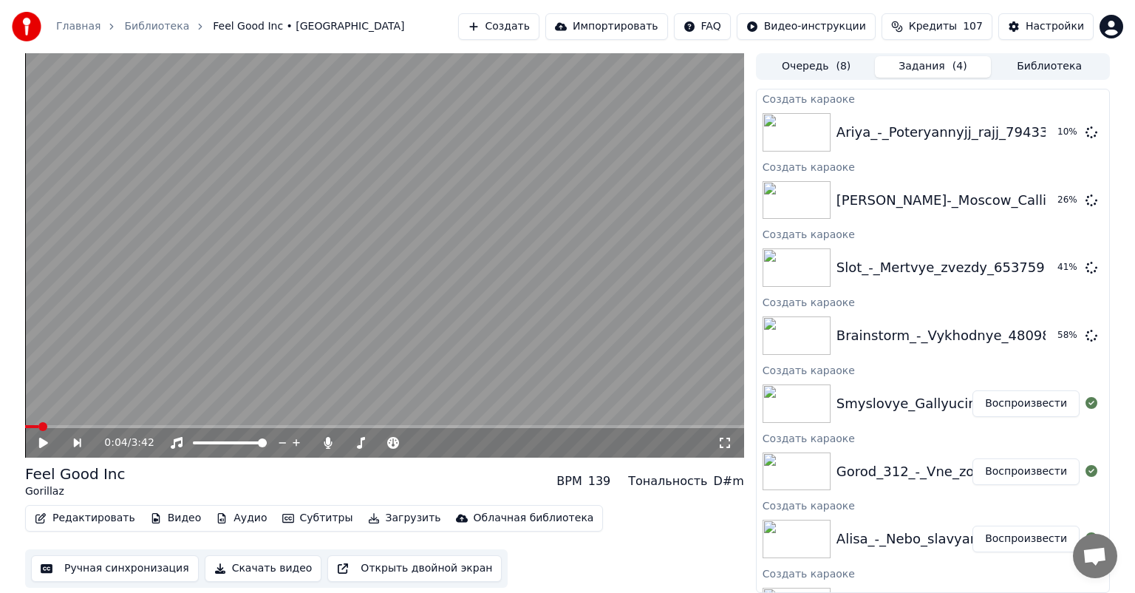
click at [522, 20] on button "Создать" at bounding box center [498, 26] width 81 height 27
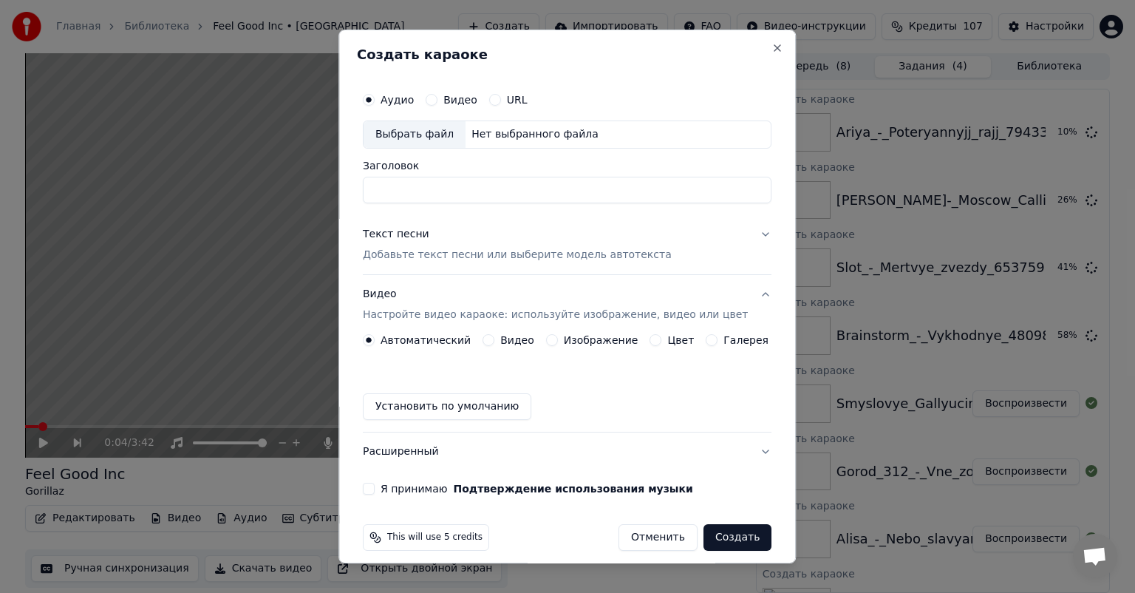
click at [419, 137] on div "Выбрать файл" at bounding box center [415, 134] width 102 height 27
type input "**********"
click at [488, 263] on button "Текст песни Добавьте текст песни или выберите модель автотекста" at bounding box center [567, 244] width 409 height 59
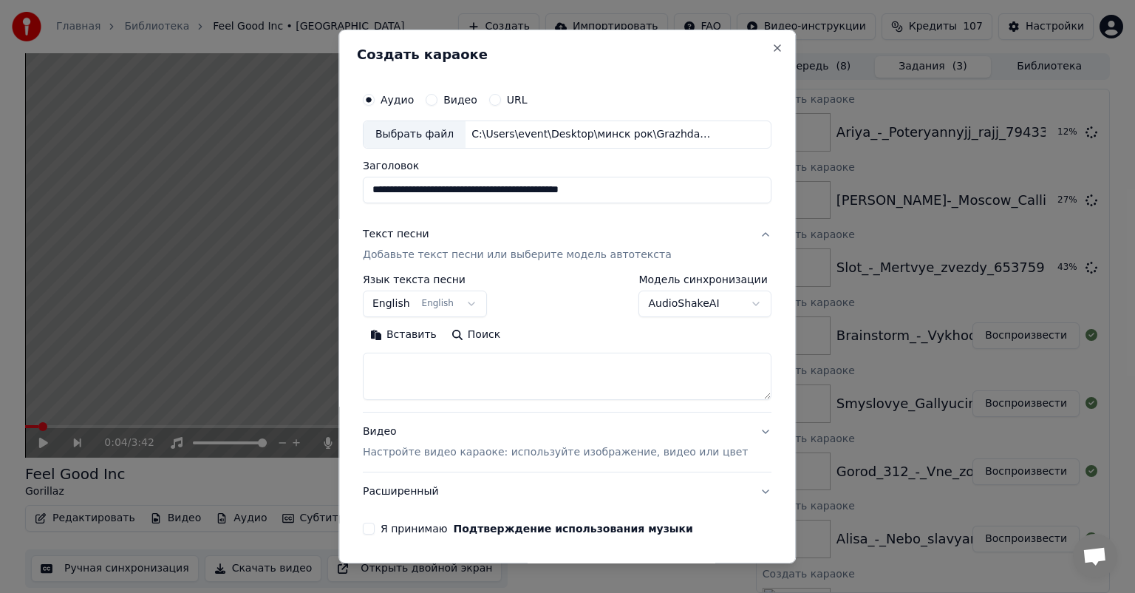
click at [573, 376] on textarea at bounding box center [567, 375] width 409 height 47
paste textarea "**********"
type textarea "**********"
click at [563, 459] on button "Видео Настройте видео караоке: используйте изображение, видео или цвет" at bounding box center [567, 441] width 409 height 59
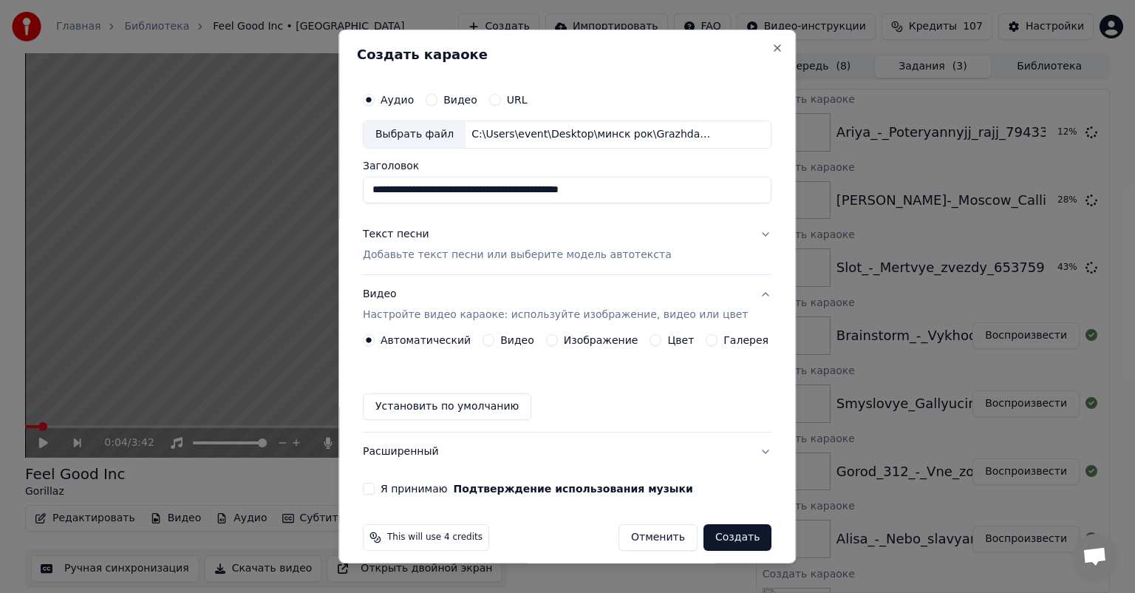
click at [553, 335] on button "Изображение" at bounding box center [552, 340] width 12 height 12
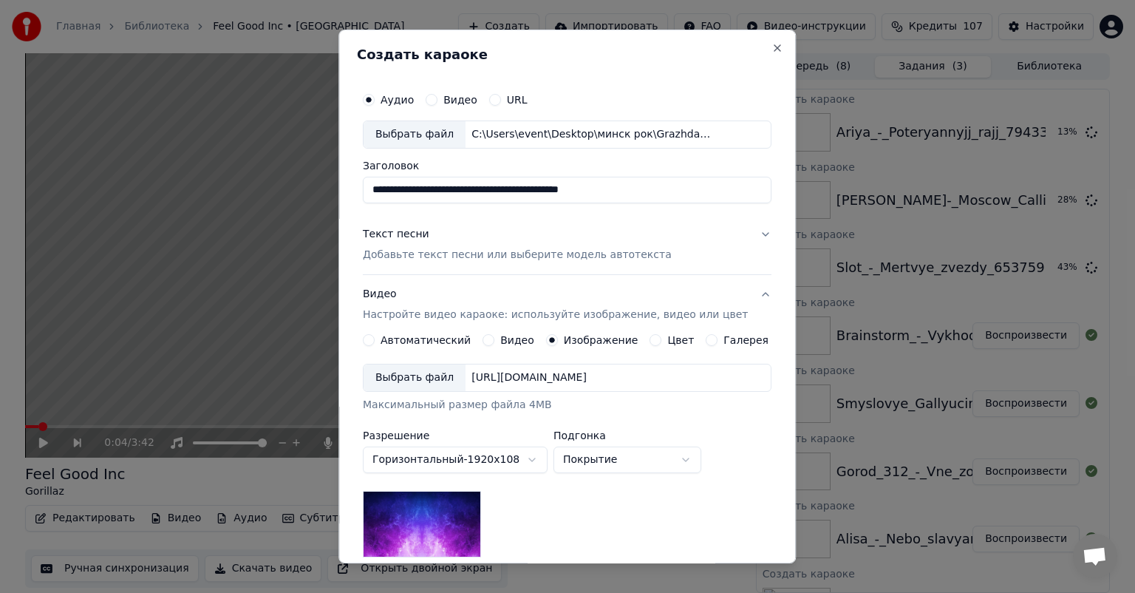
click at [434, 367] on div "Выбрать файл" at bounding box center [415, 377] width 102 height 27
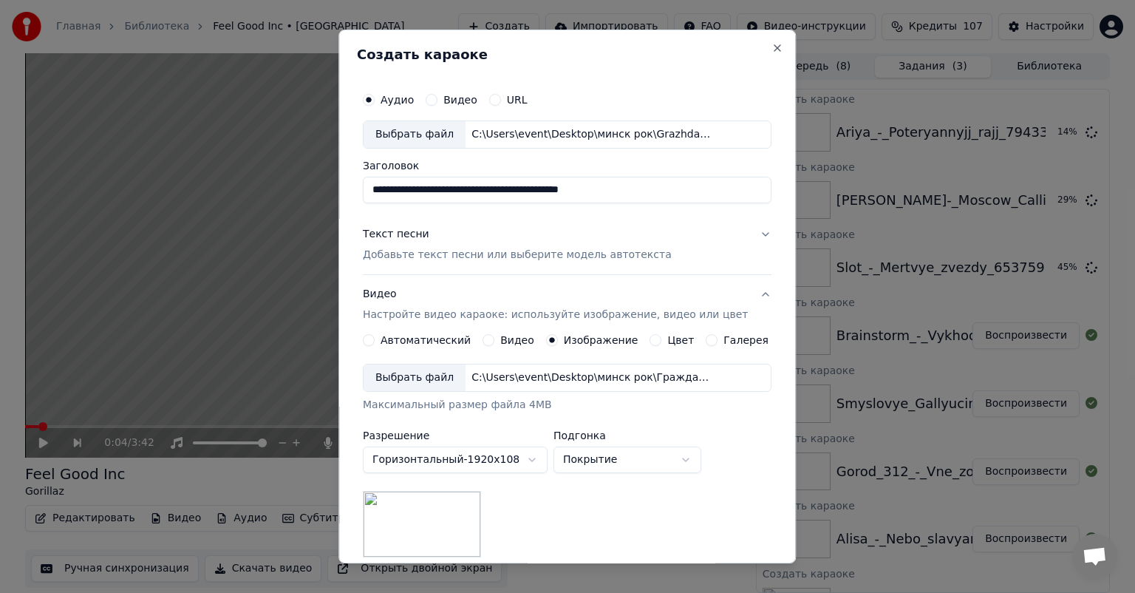
scroll to position [204, 0]
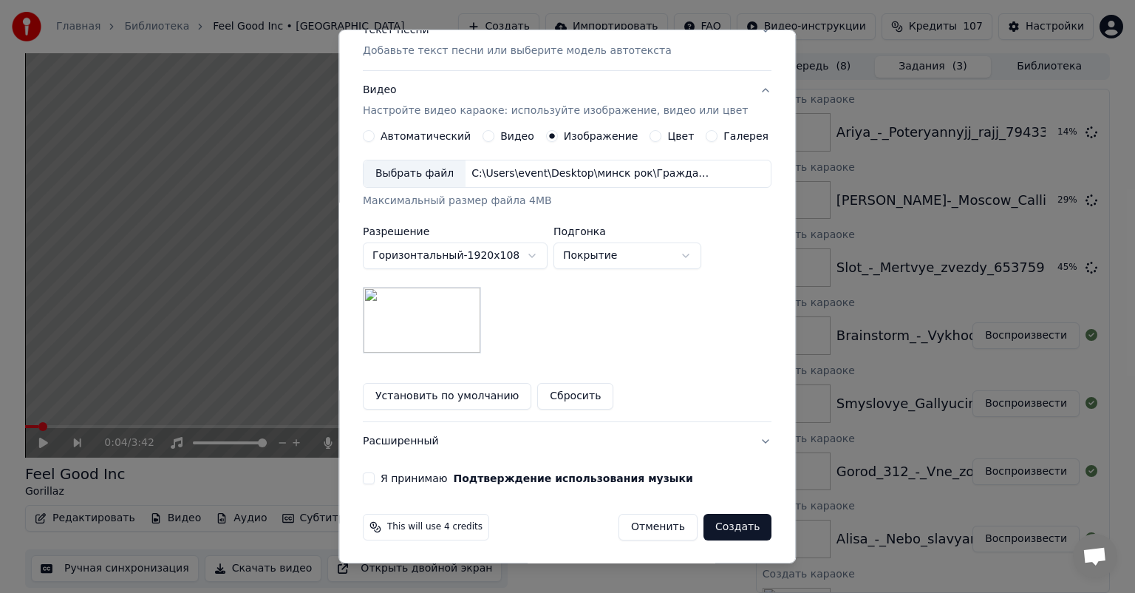
click at [375, 472] on button "Я принимаю Подтверждение использования музыки" at bounding box center [369, 478] width 12 height 12
click at [730, 529] on button "Создать" at bounding box center [737, 527] width 68 height 27
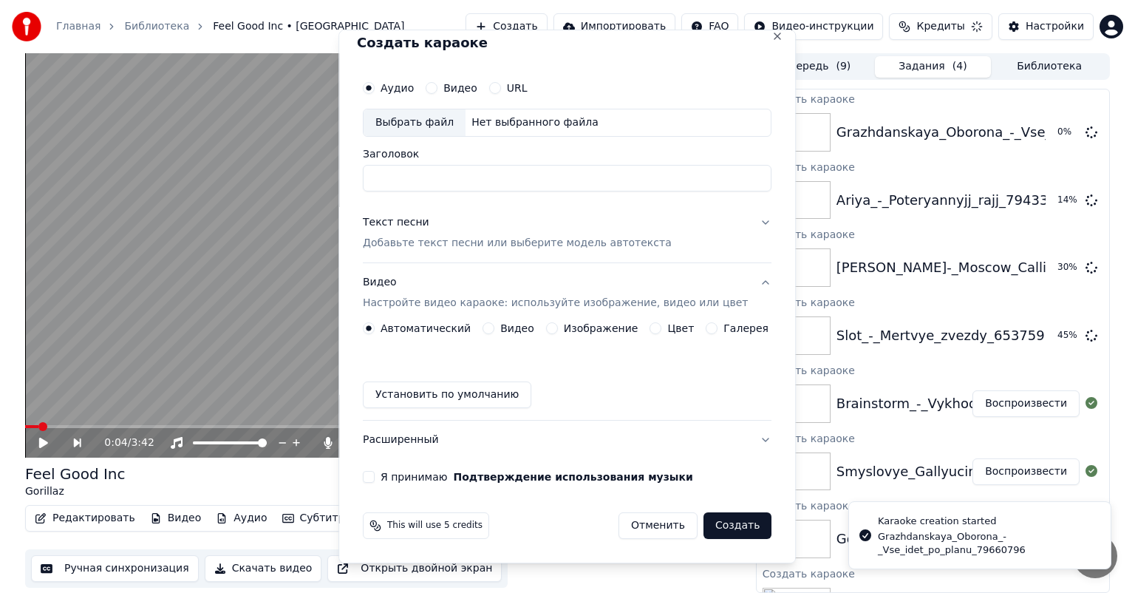
scroll to position [11, 0]
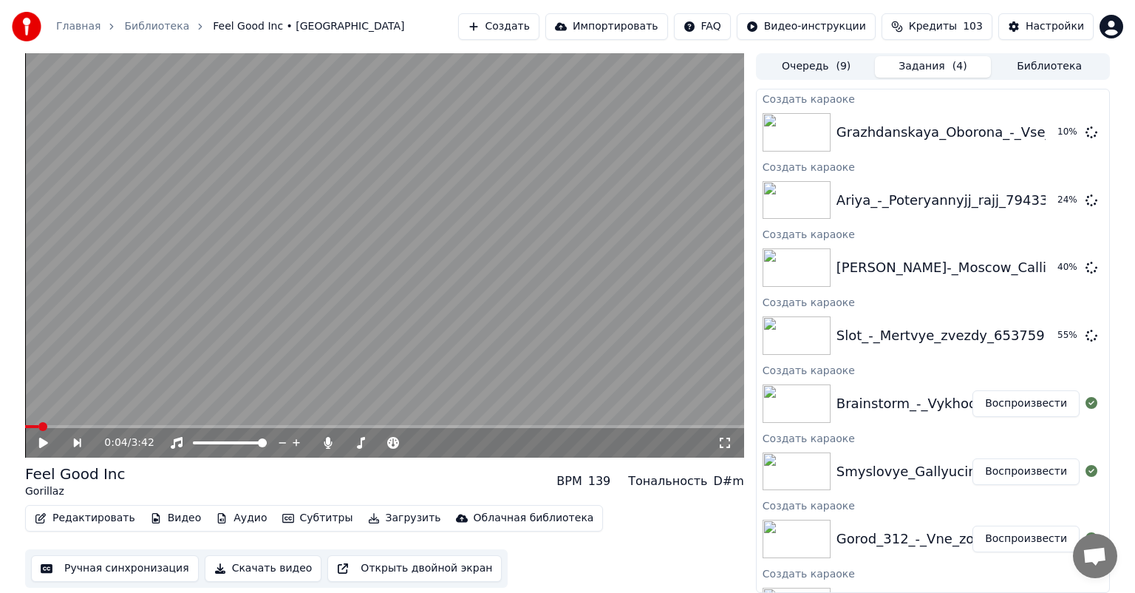
click at [528, 33] on button "Создать" at bounding box center [498, 26] width 81 height 27
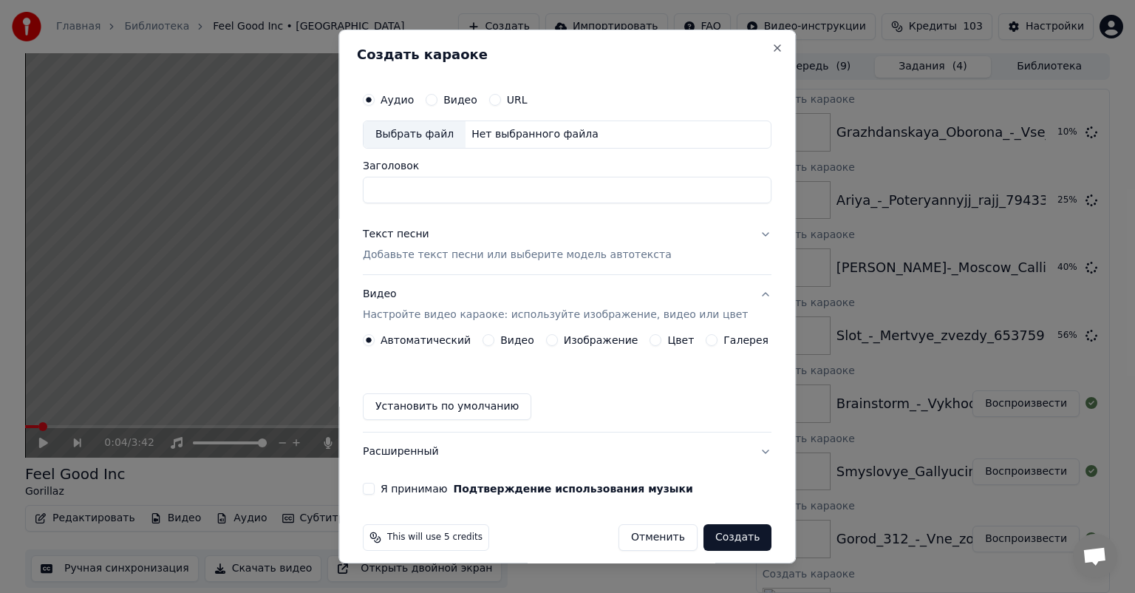
click at [396, 143] on div "Выбрать файл" at bounding box center [415, 134] width 102 height 27
type input "**********"
click at [475, 240] on div "Текст песни Добавьте текст песни или выберите модель автотекста" at bounding box center [517, 244] width 309 height 35
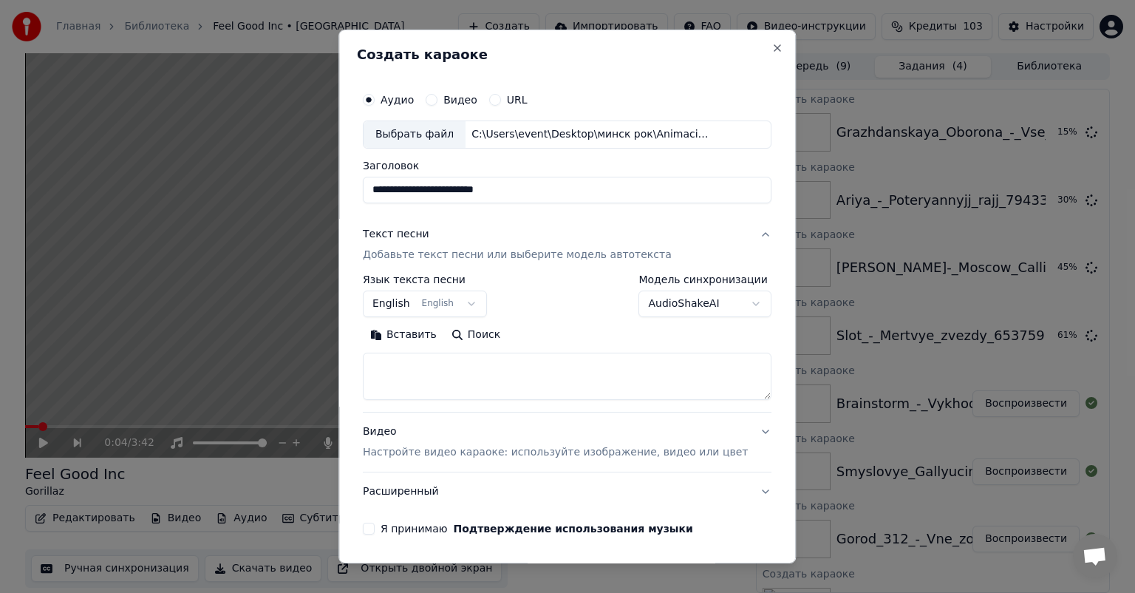
click at [495, 262] on p "Добавьте текст песни или выберите модель автотекста" at bounding box center [517, 255] width 309 height 15
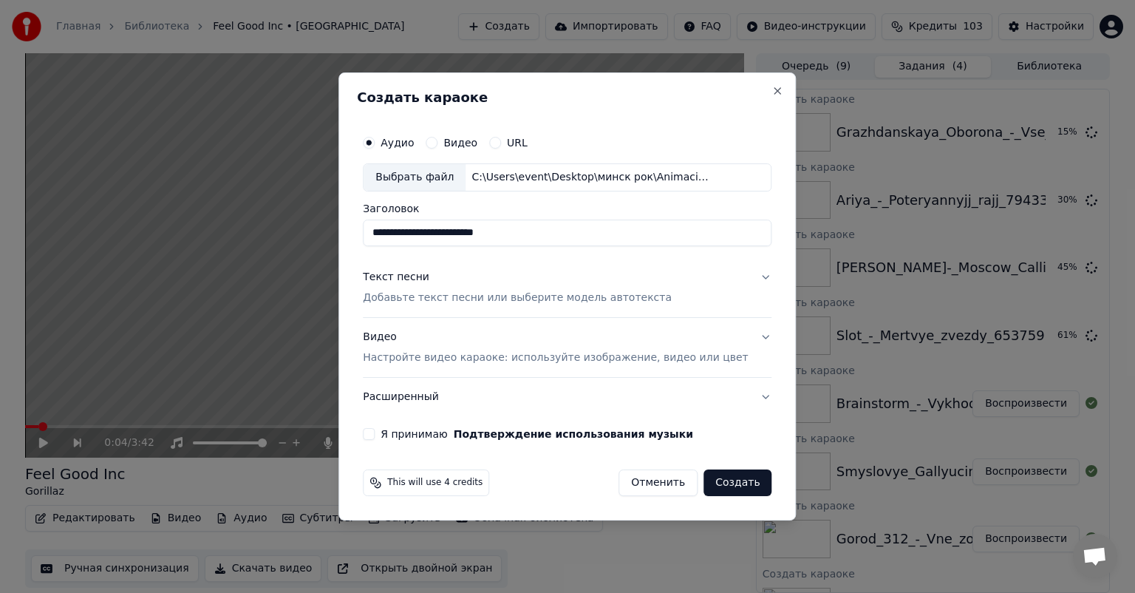
click at [511, 290] on div "Текст песни Добавьте текст песни или выберите модель автотекста" at bounding box center [517, 287] width 309 height 35
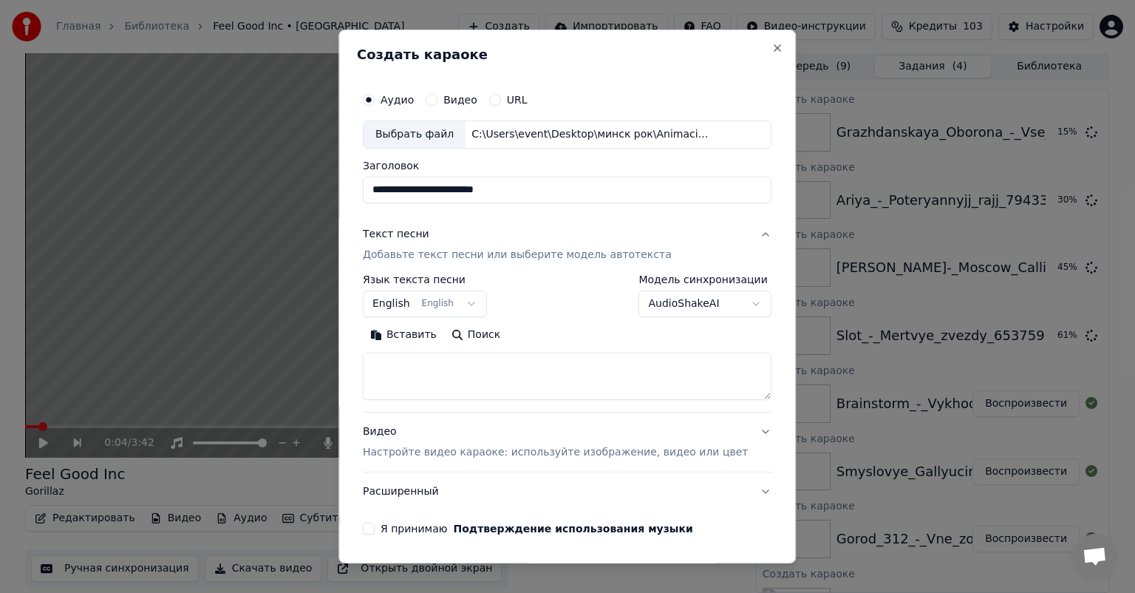
click at [529, 384] on textarea at bounding box center [567, 375] width 409 height 47
paste textarea "**********"
type textarea "**********"
click at [553, 440] on div "Видео Настройте видео караоке: используйте изображение, видео или цвет" at bounding box center [555, 441] width 385 height 35
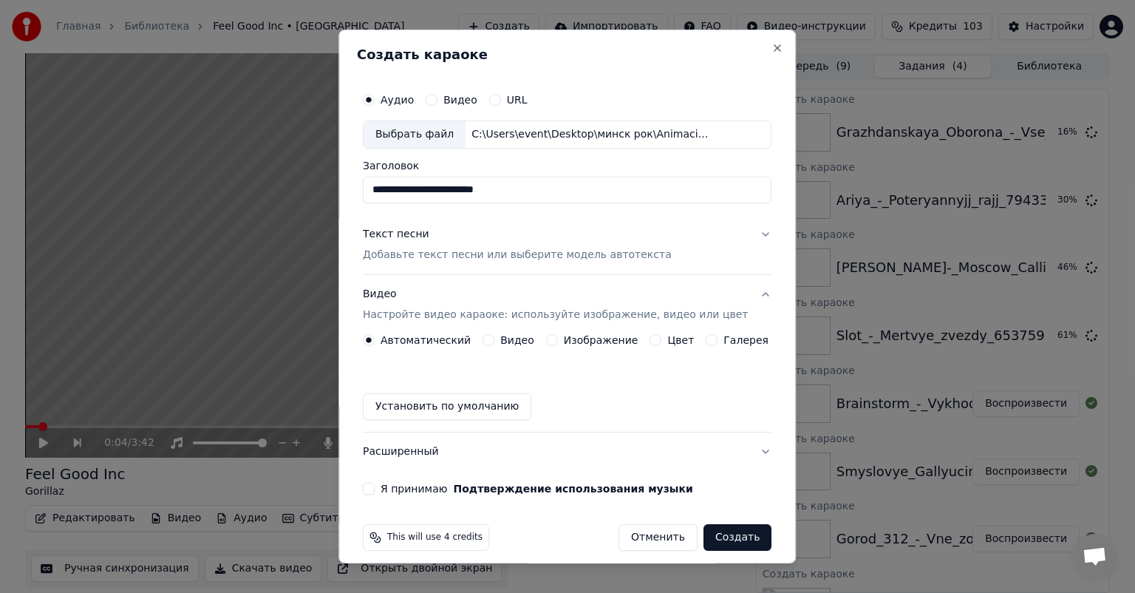
click at [548, 338] on button "Изображение" at bounding box center [552, 340] width 12 height 12
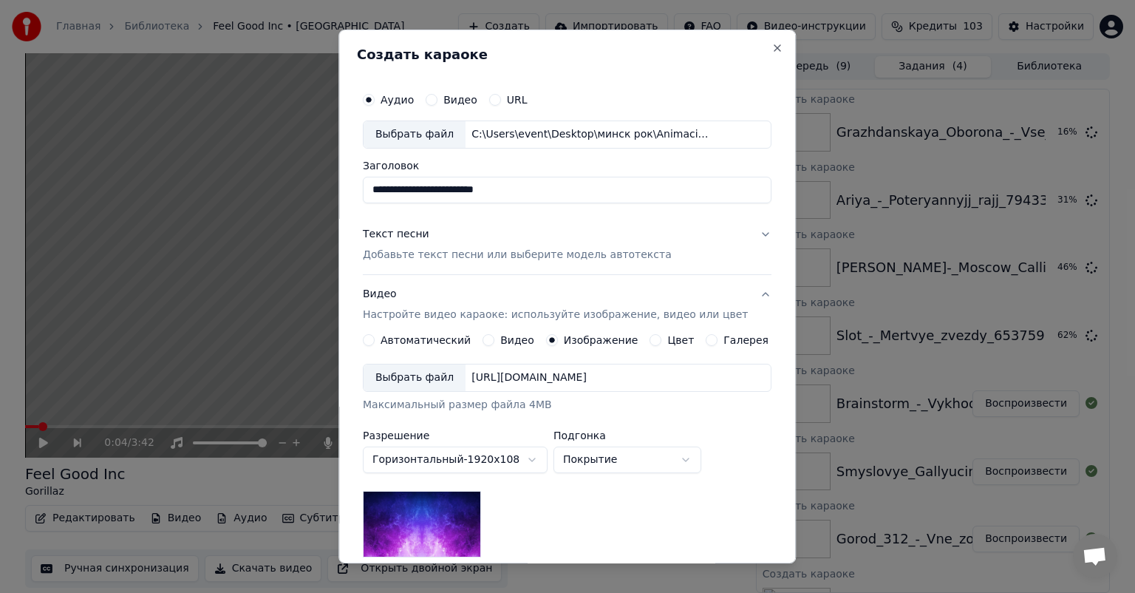
click at [437, 376] on div "Выбрать файл" at bounding box center [415, 377] width 102 height 27
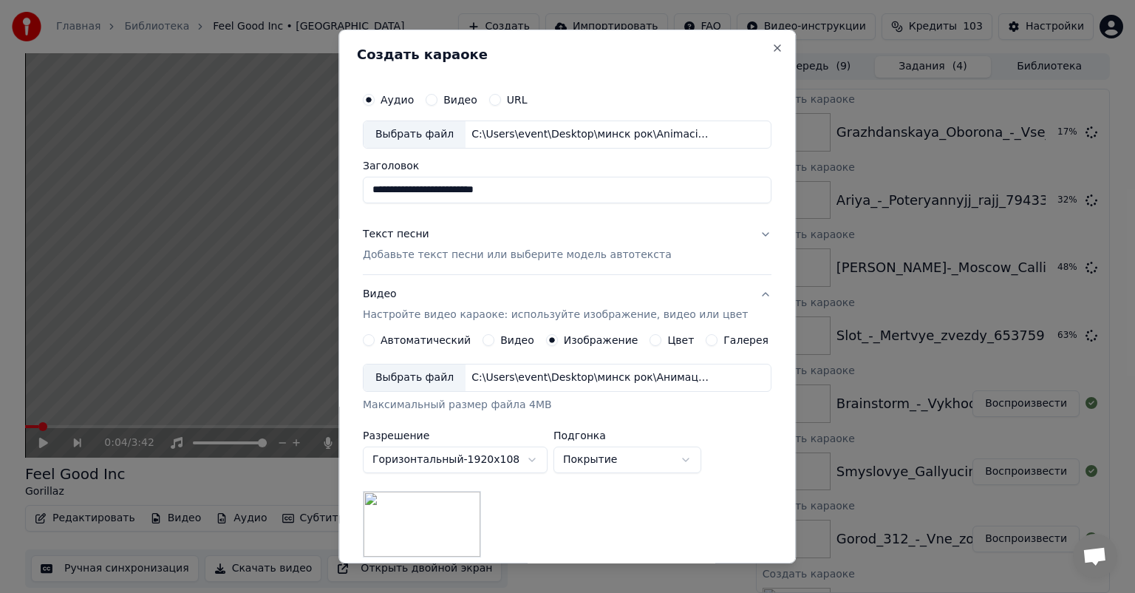
scroll to position [204, 0]
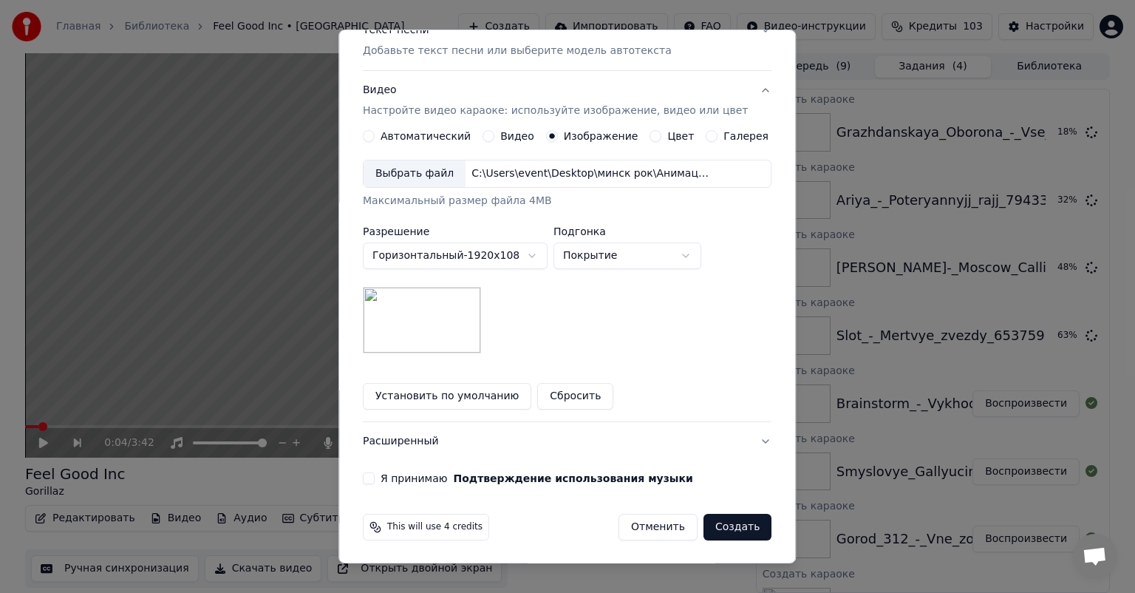
click at [375, 476] on button "Я принимаю Подтверждение использования музыки" at bounding box center [369, 478] width 12 height 12
click at [703, 521] on button "Создать" at bounding box center [737, 527] width 68 height 27
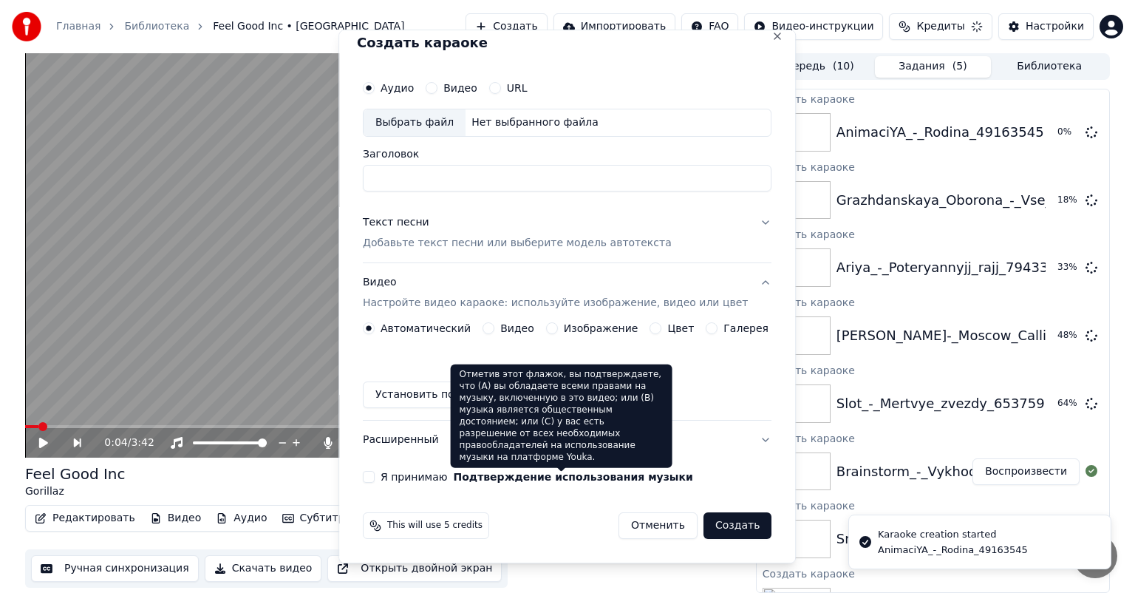
scroll to position [11, 0]
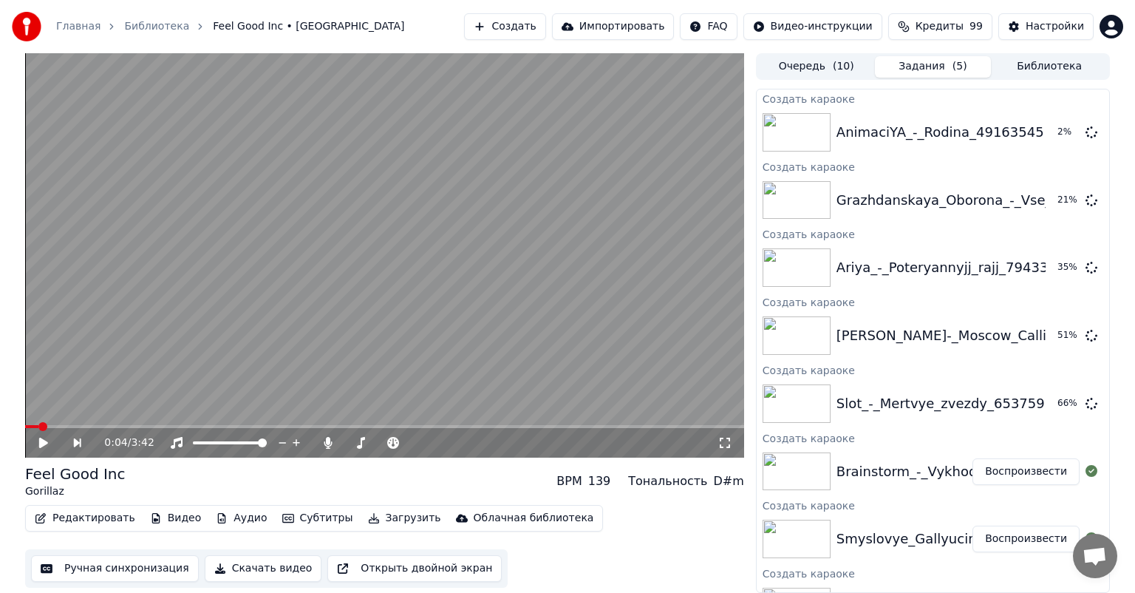
click at [534, 24] on button "Создать" at bounding box center [504, 26] width 81 height 27
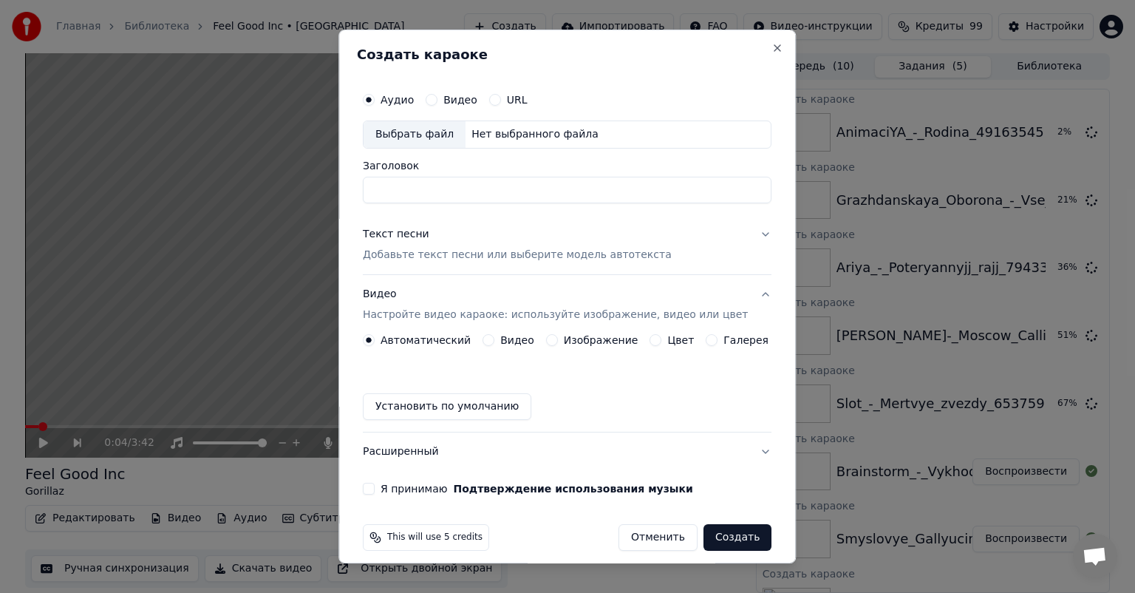
click at [426, 138] on div "Выбрать файл" at bounding box center [415, 134] width 102 height 27
click at [772, 47] on button "Close" at bounding box center [778, 48] width 12 height 12
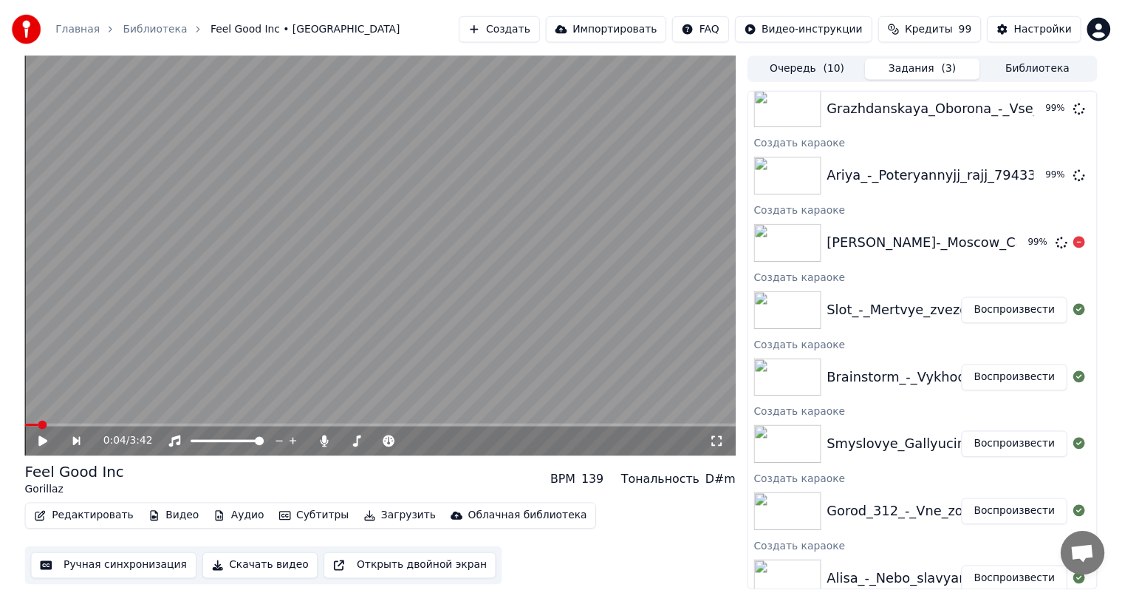
scroll to position [175, 0]
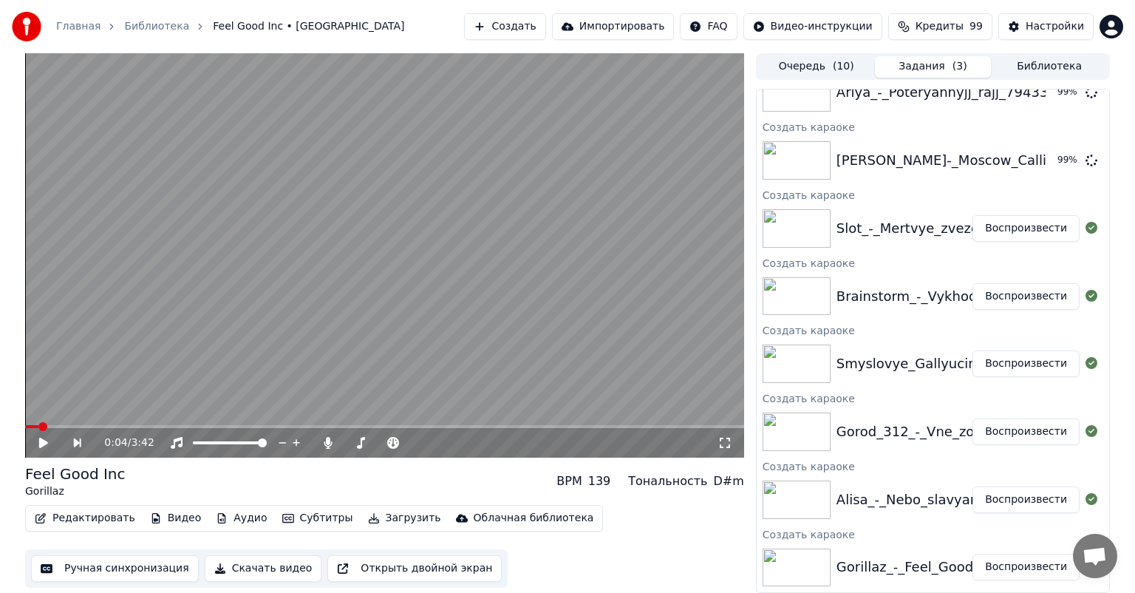
click at [133, 565] on button "Ручная синхронизация" at bounding box center [115, 568] width 168 height 27
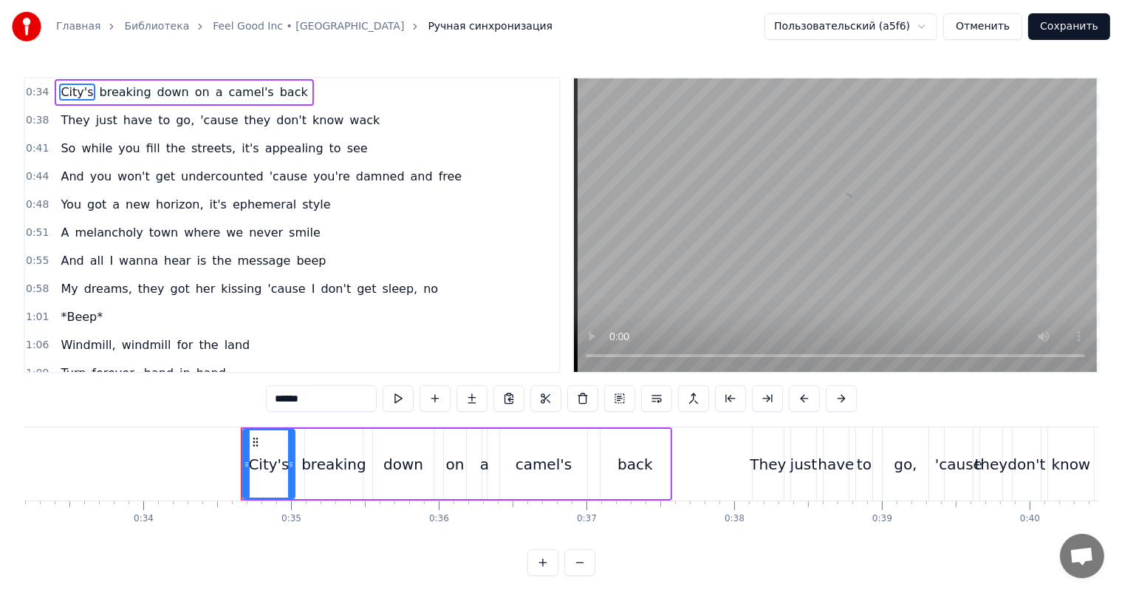
scroll to position [0, 5048]
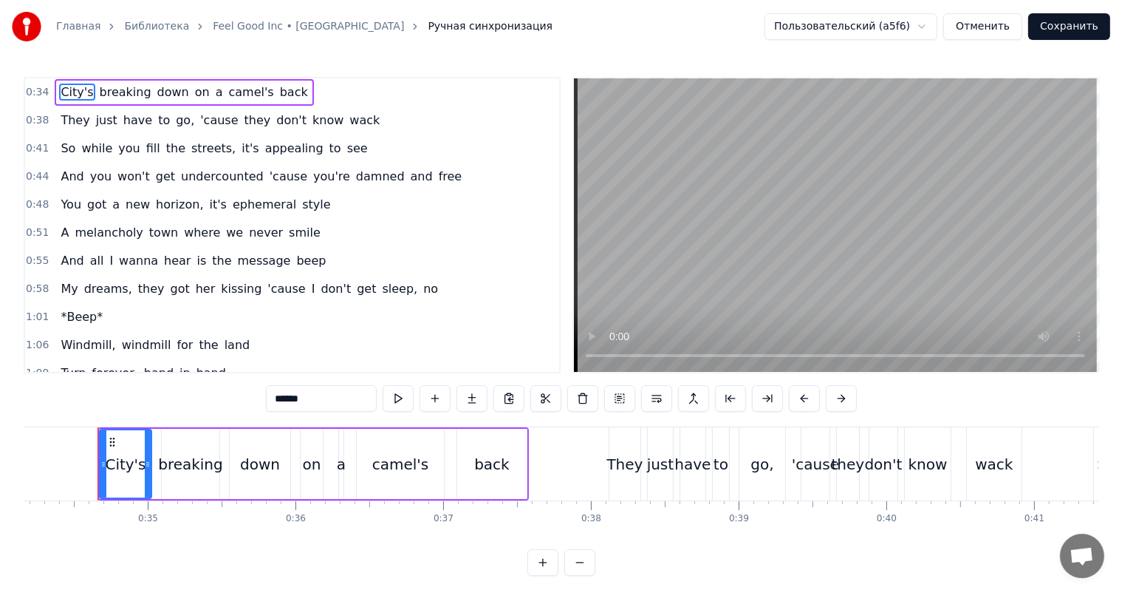
click at [889, 236] on video at bounding box center [835, 224] width 523 height 293
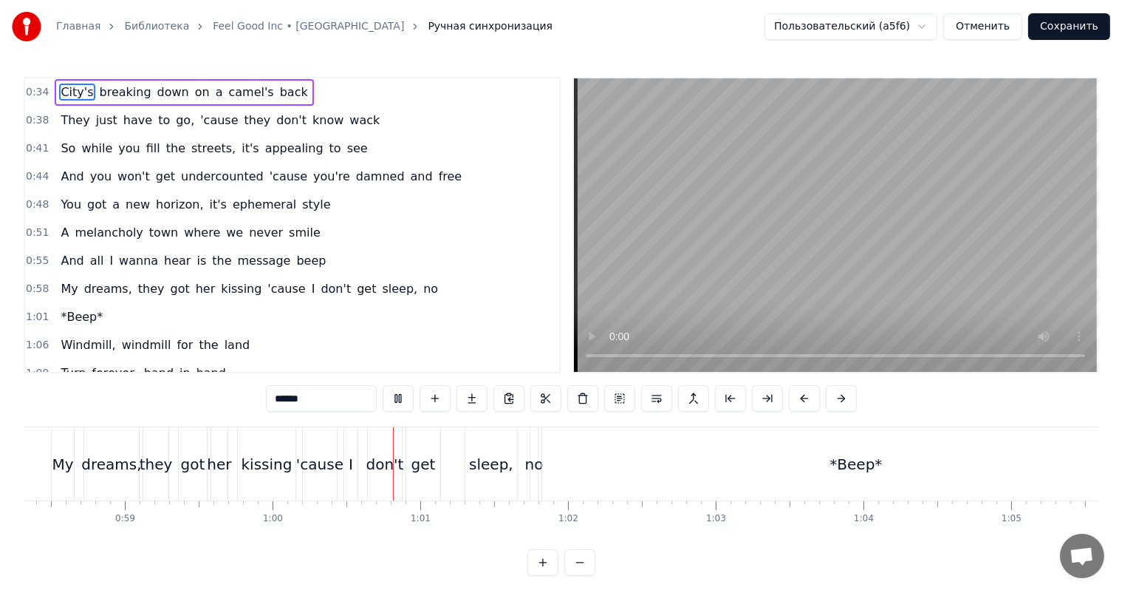
scroll to position [0, 8840]
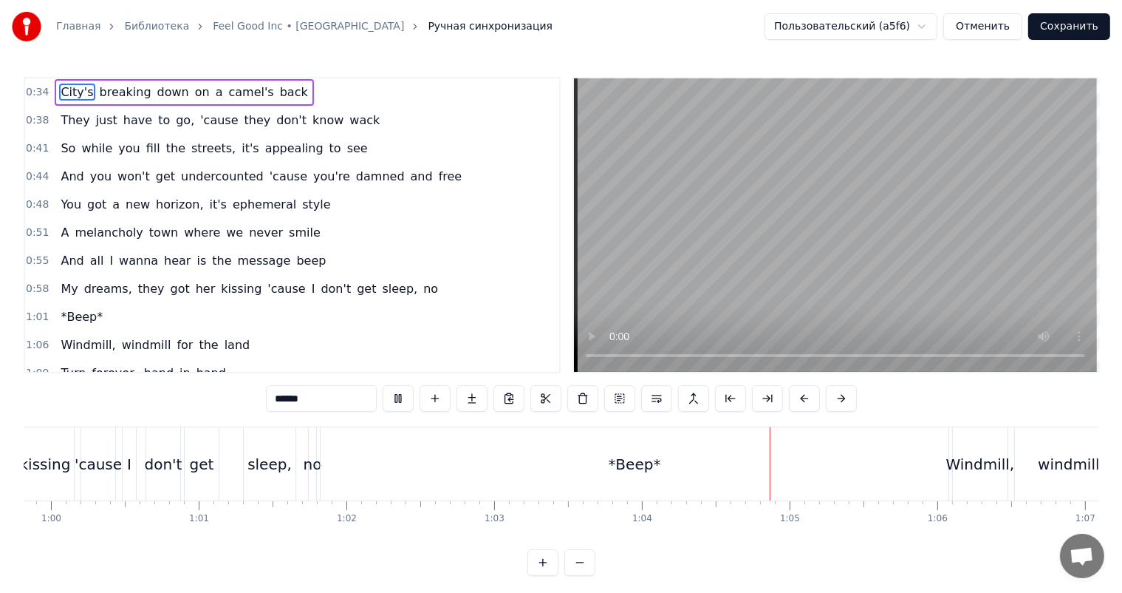
click at [893, 216] on video at bounding box center [835, 224] width 523 height 293
click at [621, 457] on div "*Beep*" at bounding box center [634, 464] width 52 height 22
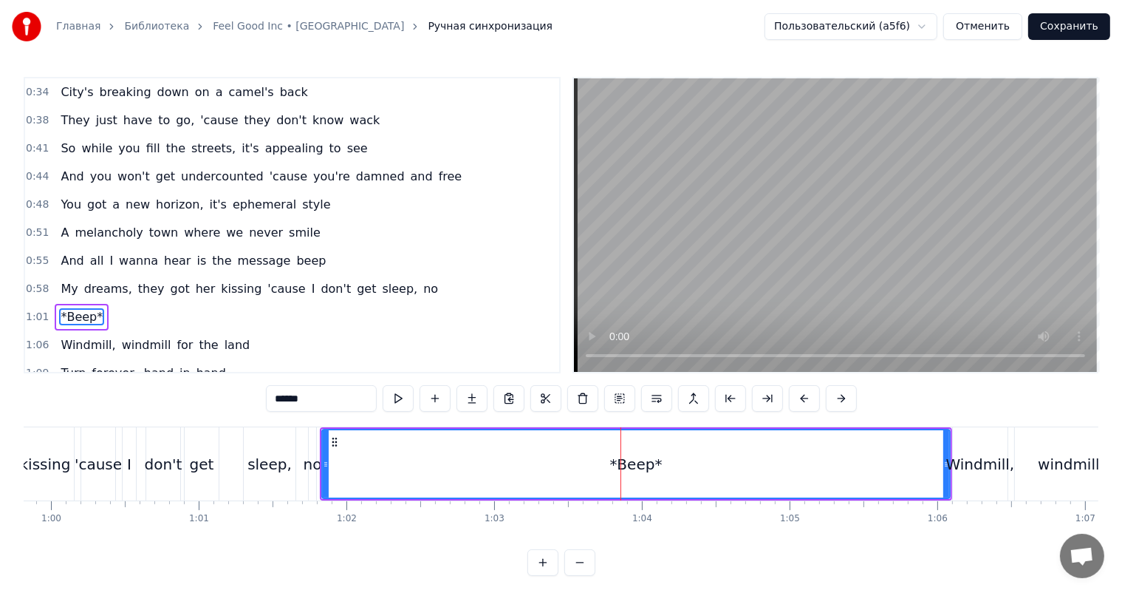
scroll to position [83, 0]
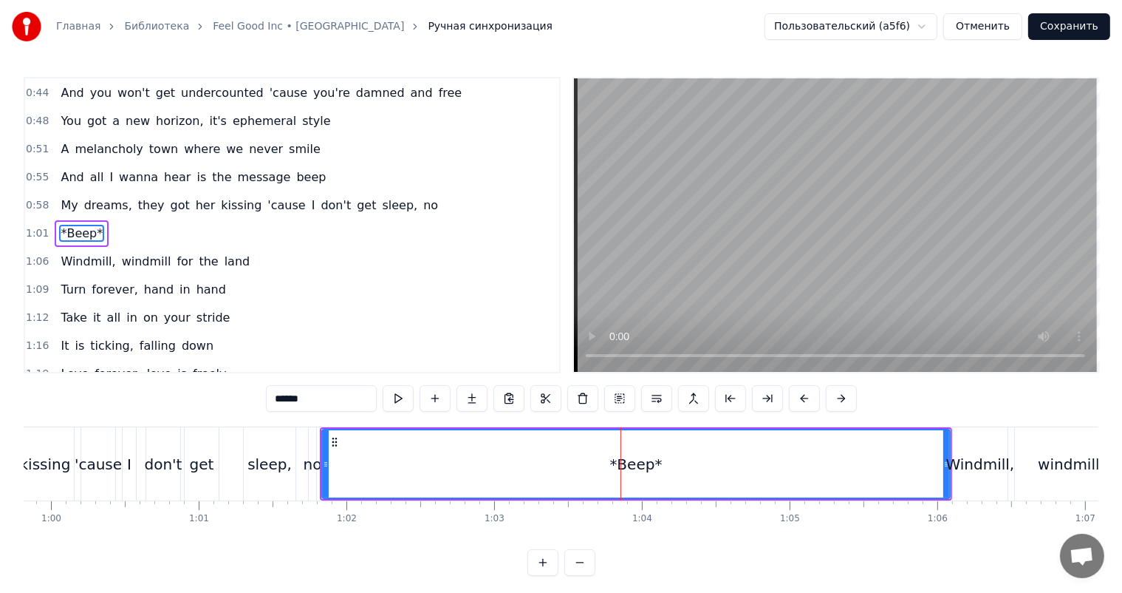
type input "*********"
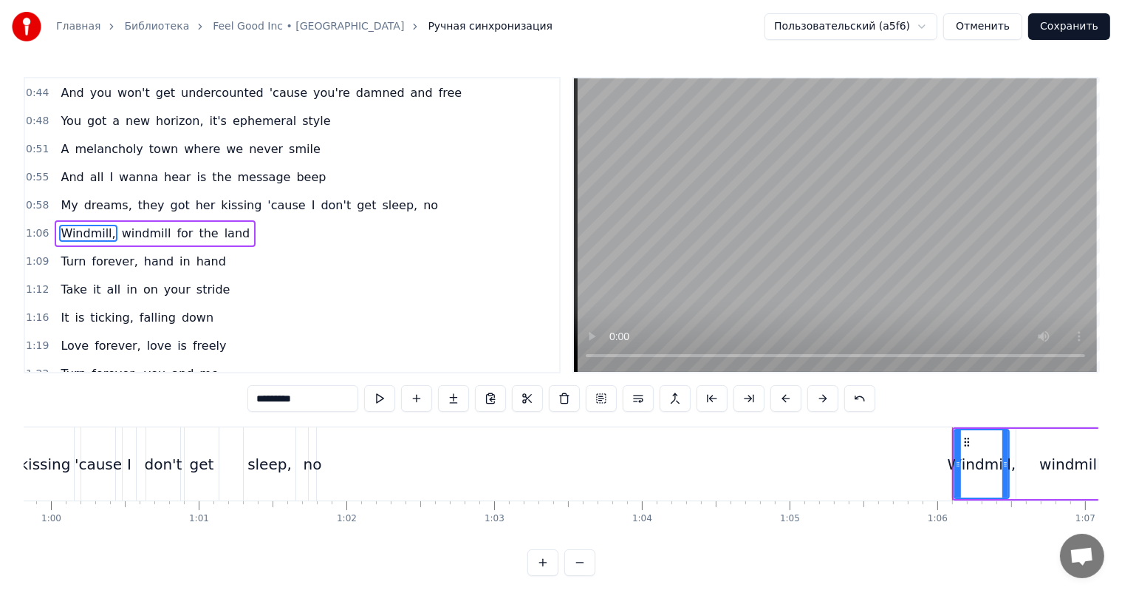
click at [910, 214] on video at bounding box center [835, 224] width 523 height 293
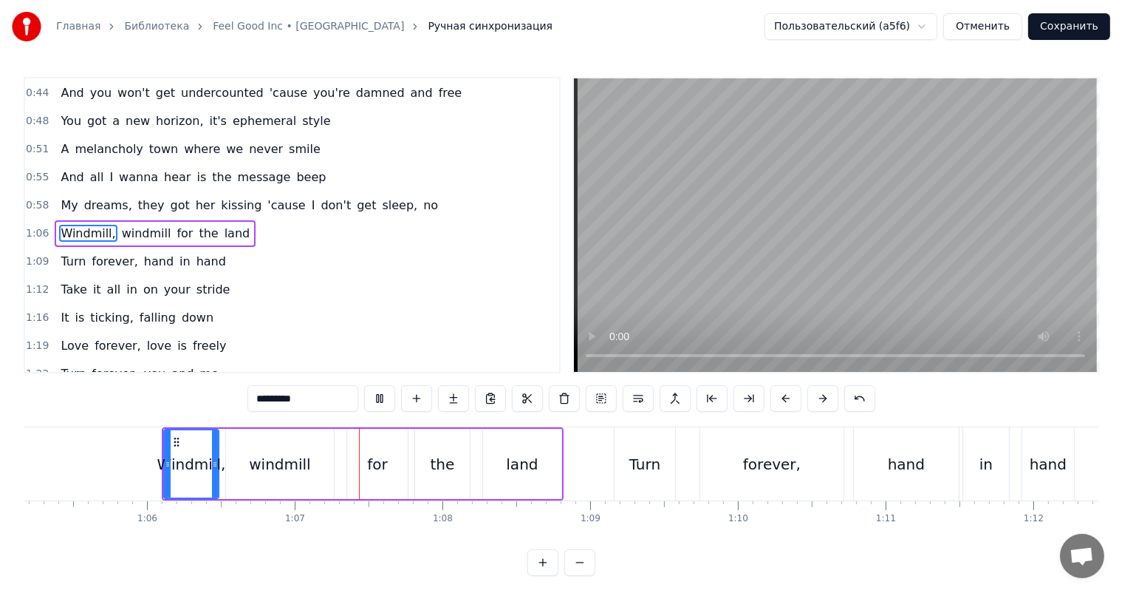
scroll to position [0, 9772]
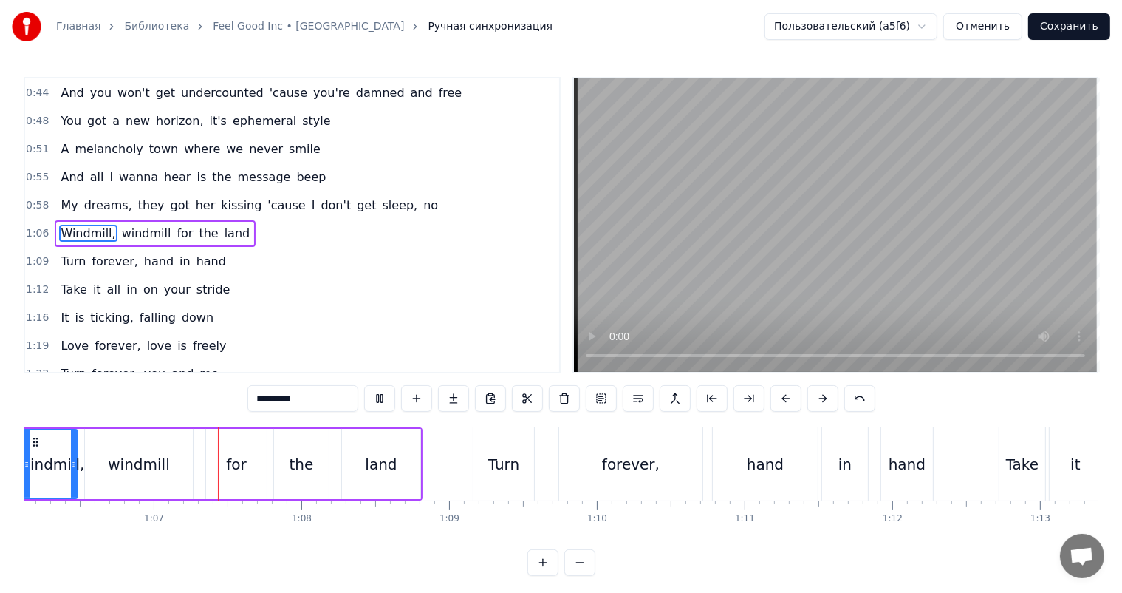
click at [638, 163] on video at bounding box center [835, 224] width 523 height 293
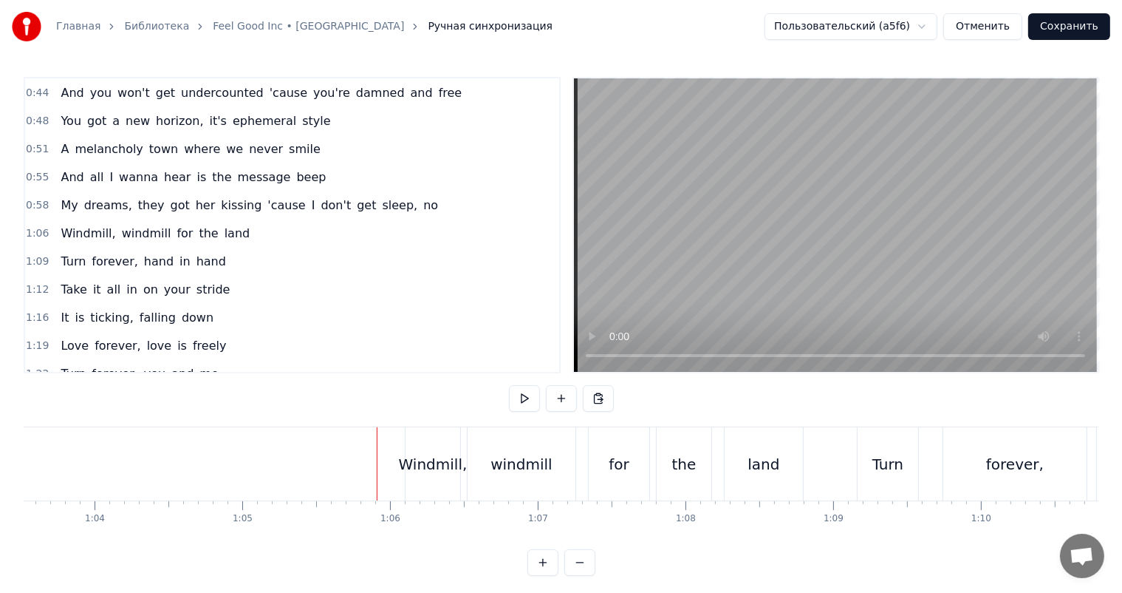
click at [853, 202] on video at bounding box center [835, 224] width 523 height 293
click at [463, 460] on div "Windmill, windmill for the land" at bounding box center [606, 463] width 402 height 73
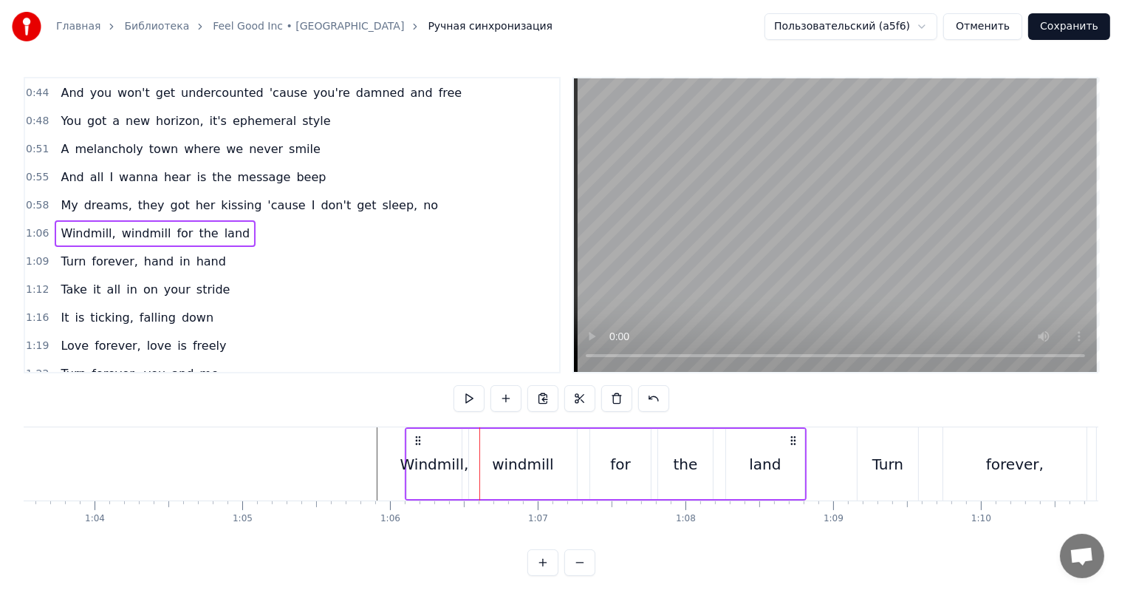
click at [434, 459] on div "Windmill," at bounding box center [434, 464] width 69 height 22
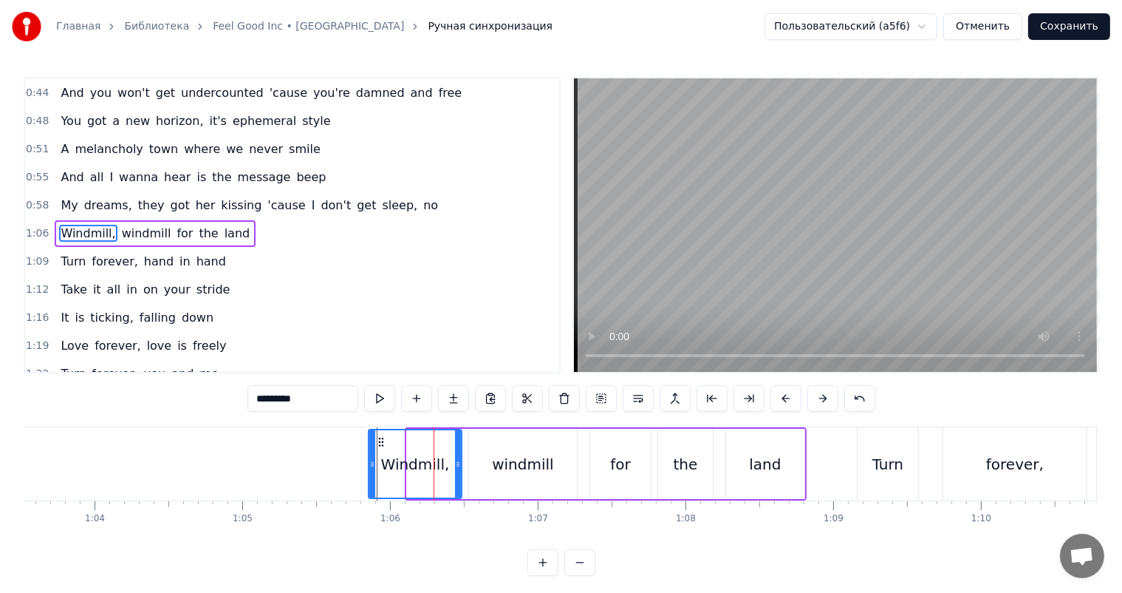
drag, startPoint x: 409, startPoint y: 464, endPoint x: 328, endPoint y: 465, distance: 80.5
click at [369, 464] on icon at bounding box center [372, 464] width 6 height 12
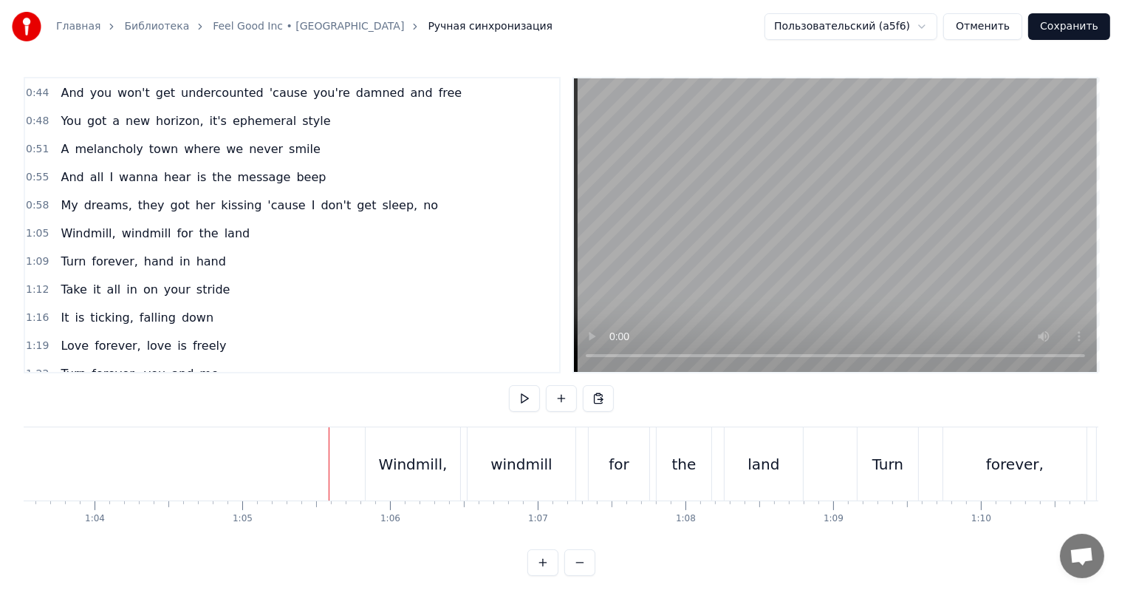
click at [975, 197] on video at bounding box center [835, 224] width 523 height 293
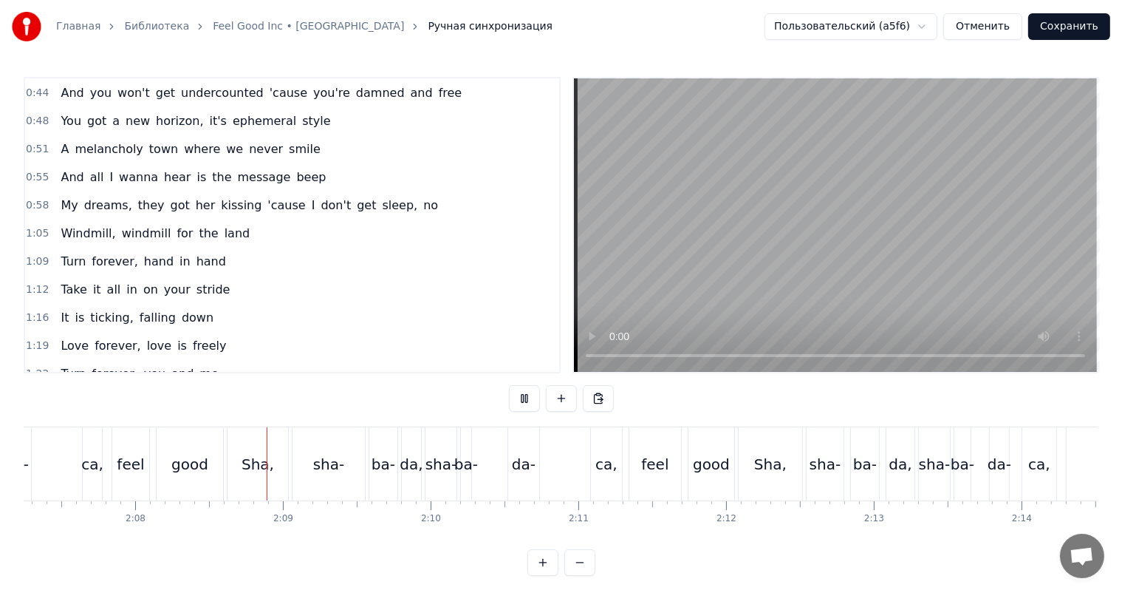
scroll to position [0, 18863]
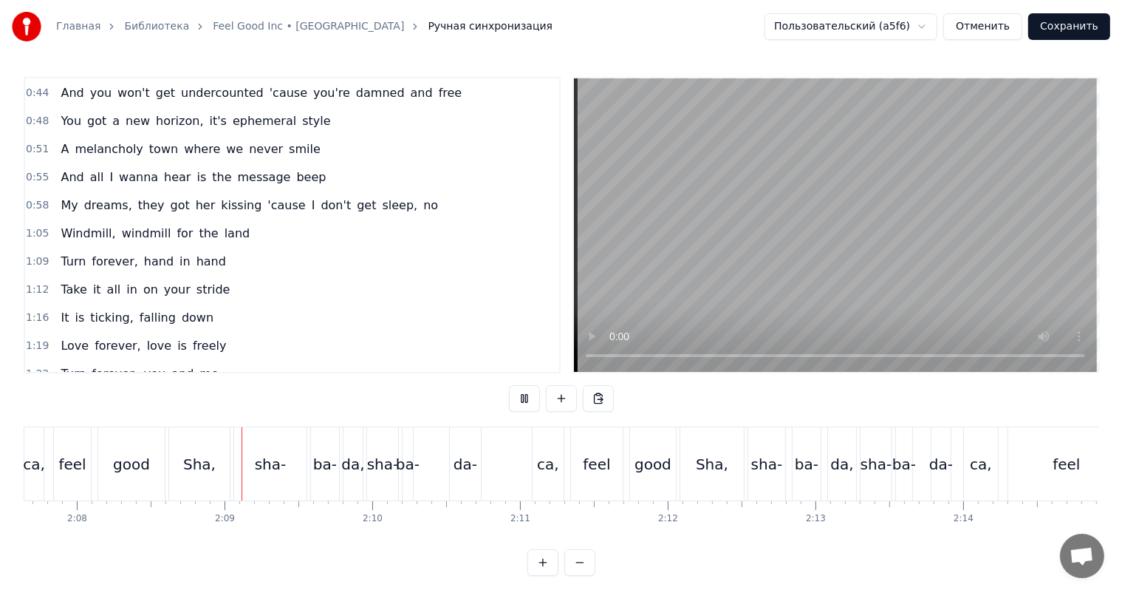
click at [941, 255] on video at bounding box center [835, 224] width 523 height 293
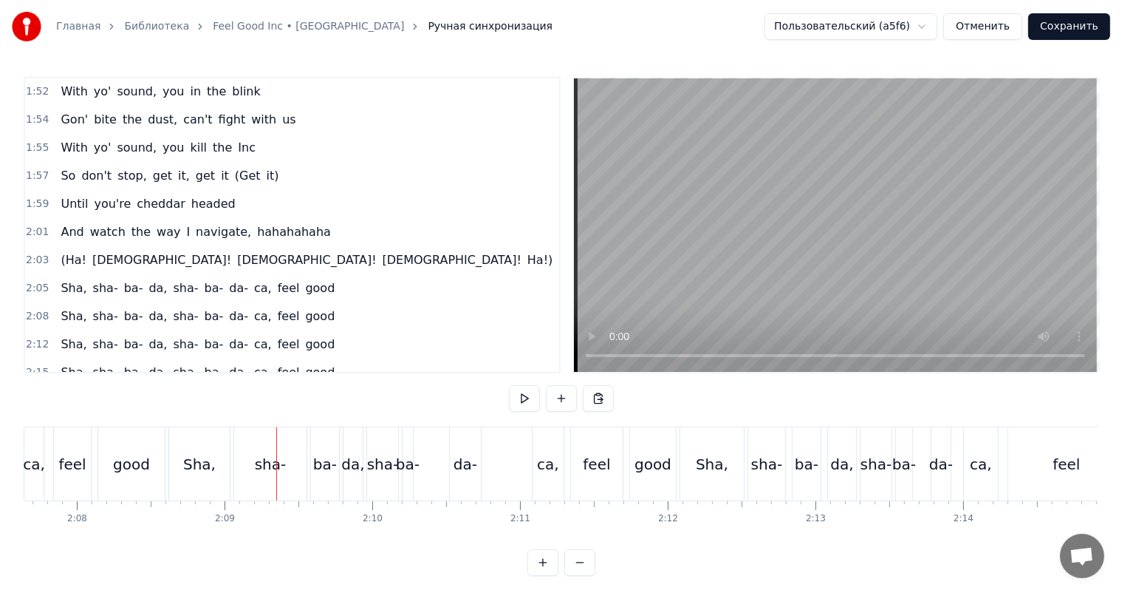
click at [257, 445] on div "sha-" at bounding box center [270, 463] width 72 height 73
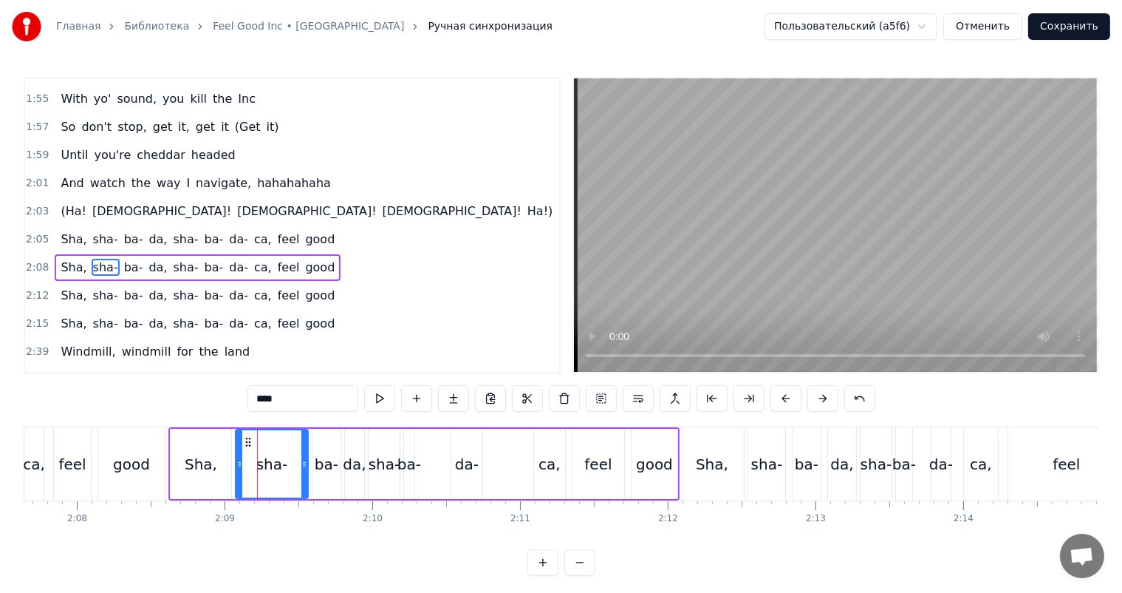
scroll to position [736, 0]
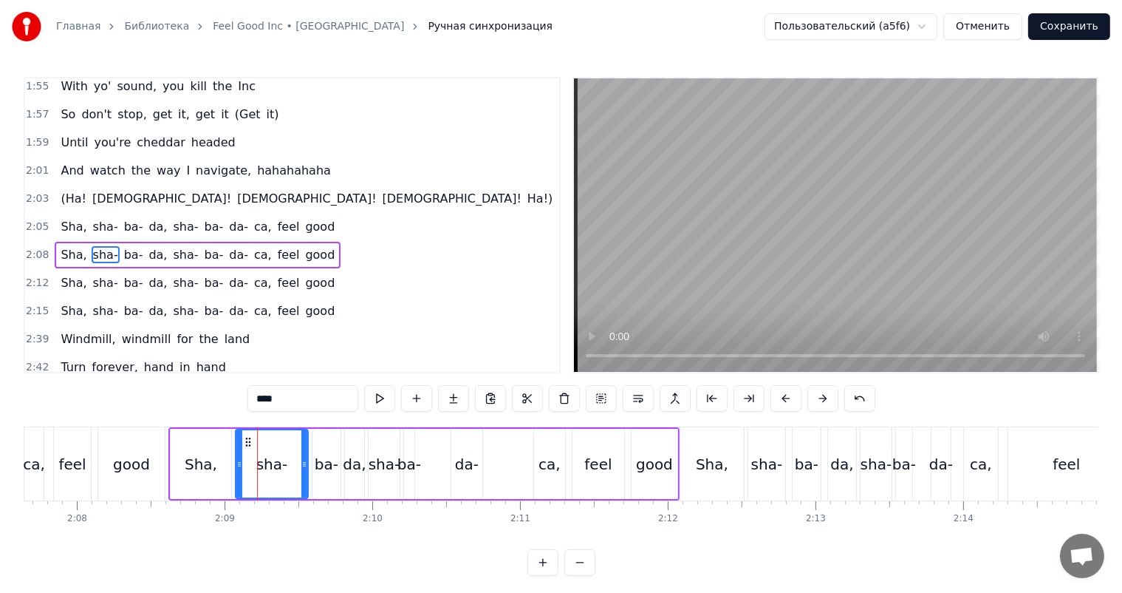
click at [30, 191] on span "2:03" at bounding box center [37, 198] width 23 height 15
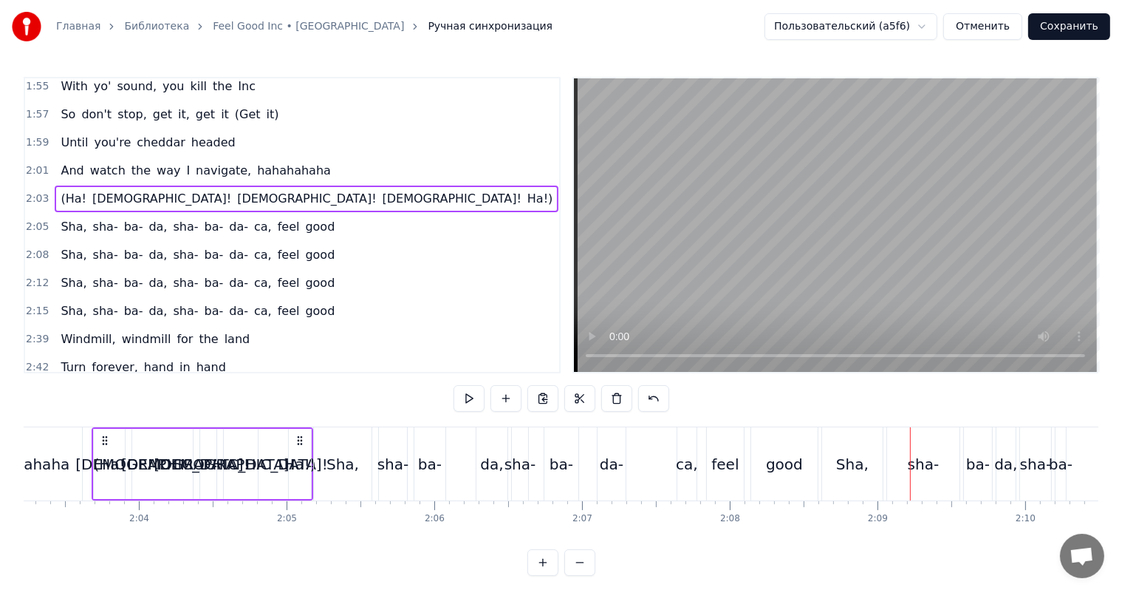
scroll to position [0, 18204]
click at [26, 213] on div "2:05 Sha, sha- ba- da, sha- ba- da- ca, feel good" at bounding box center [292, 227] width 534 height 28
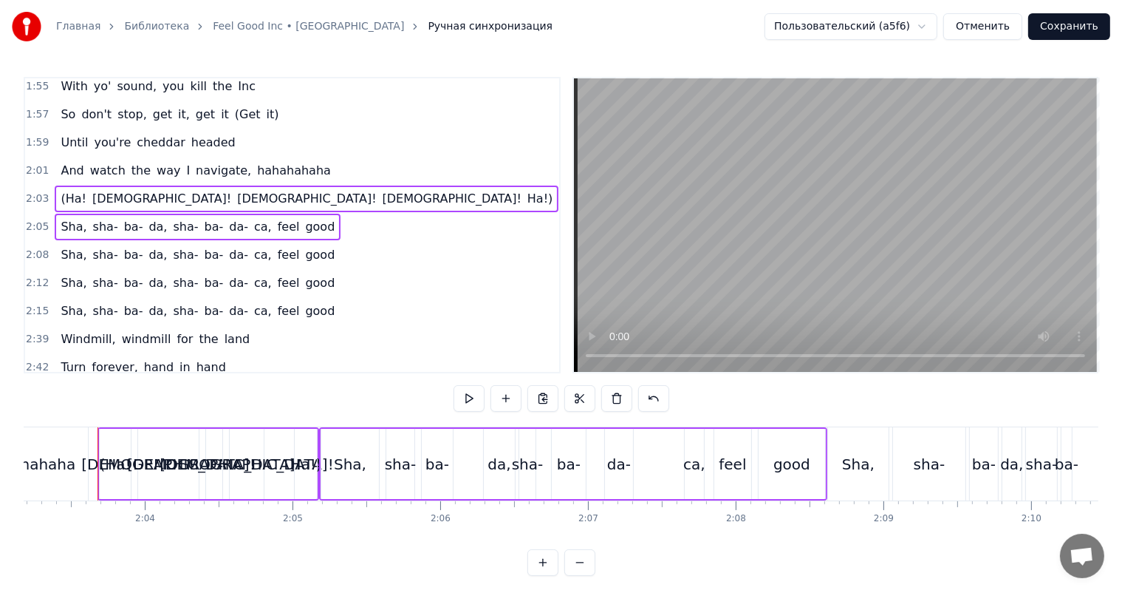
click at [33, 248] on span "2:08" at bounding box center [37, 255] width 23 height 15
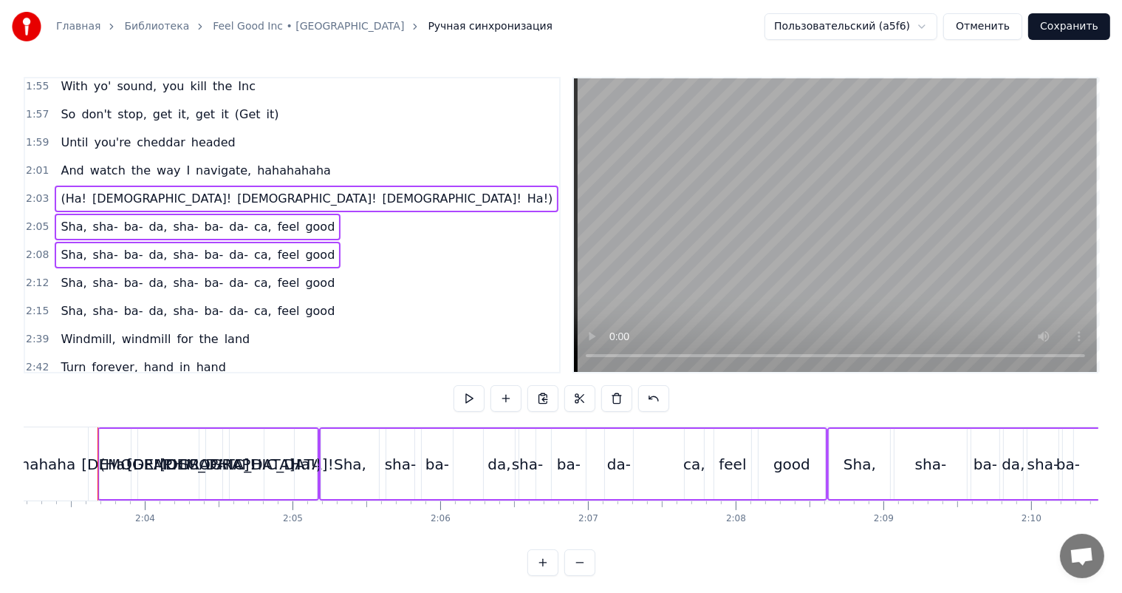
click at [43, 276] on span "2:12" at bounding box center [37, 283] width 23 height 15
click at [24, 273] on div "0:34 City's breaking down on a camel's back 0:38 They just have to go, 'cause t…" at bounding box center [292, 225] width 537 height 296
click at [35, 304] on span "2:15" at bounding box center [37, 311] width 23 height 15
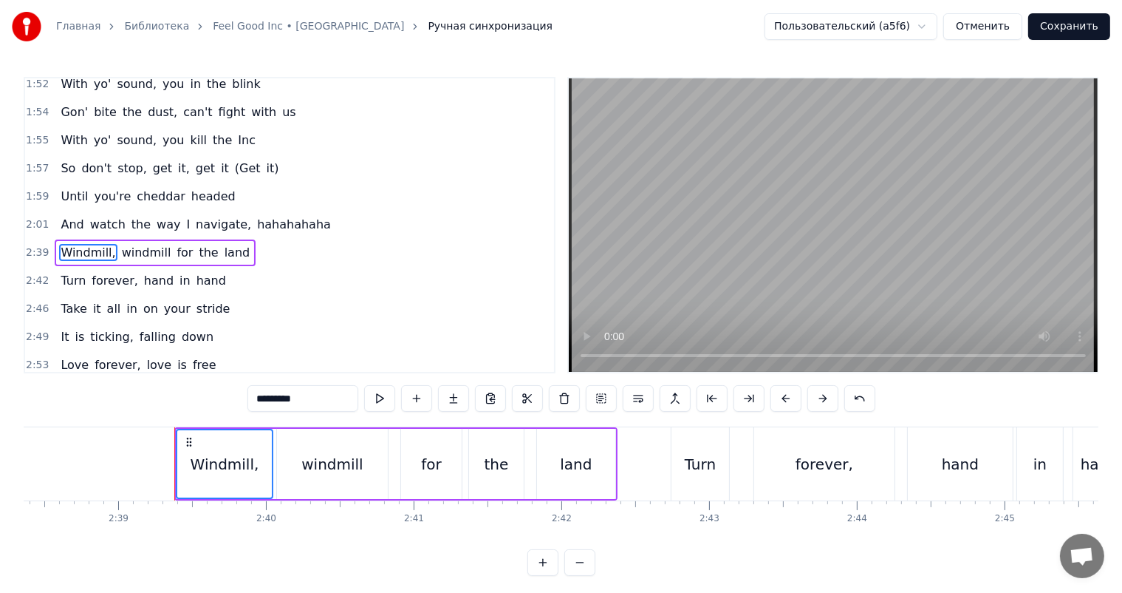
scroll to position [0, 23332]
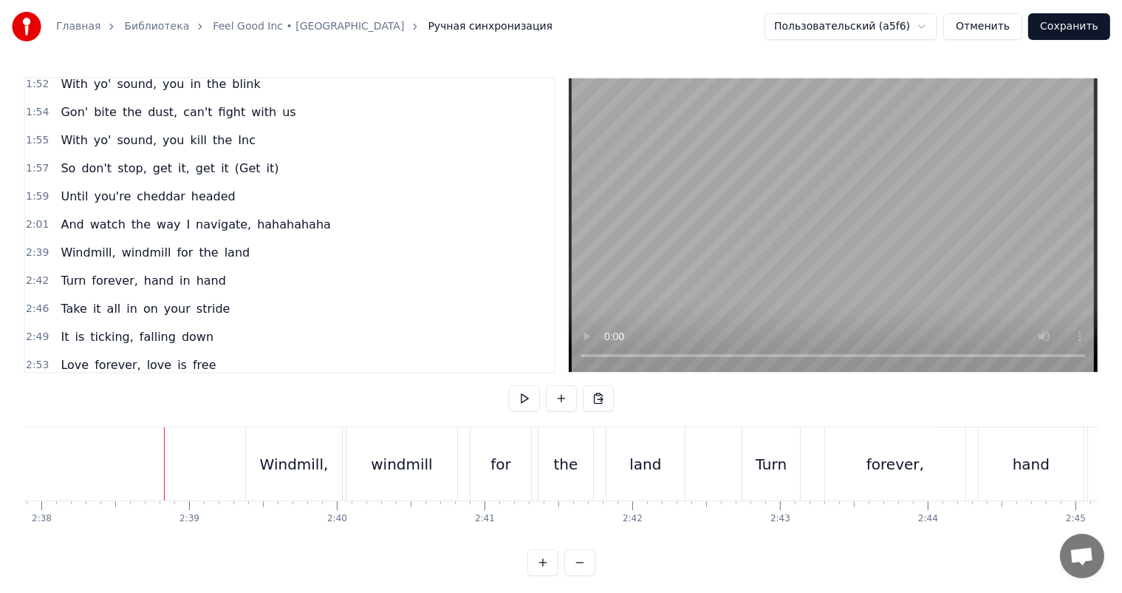
click at [869, 130] on video at bounding box center [833, 224] width 529 height 293
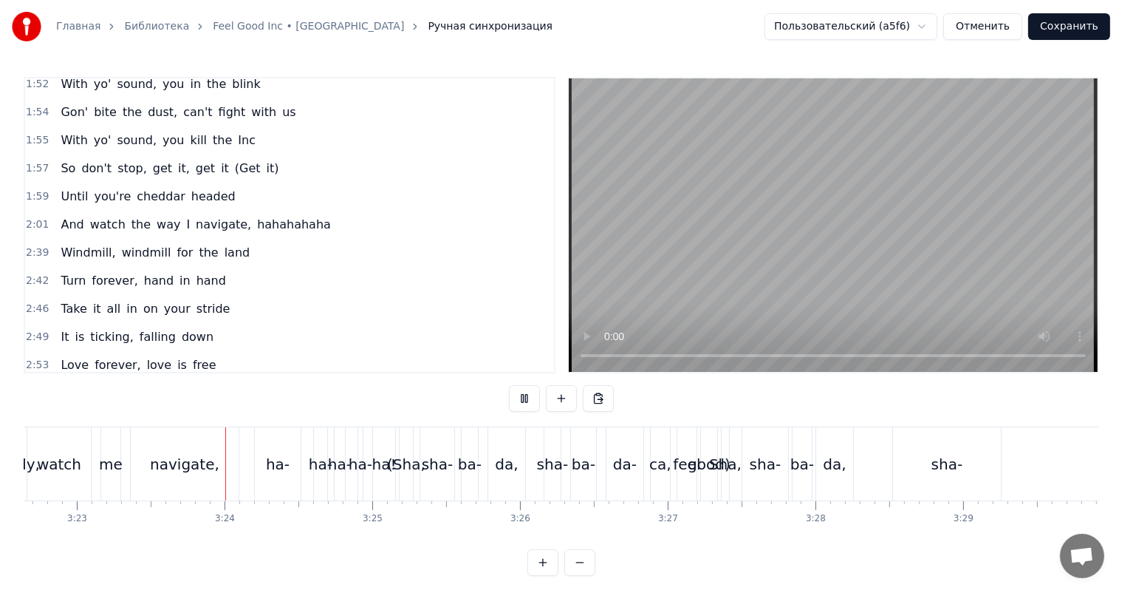
scroll to position [0, 29970]
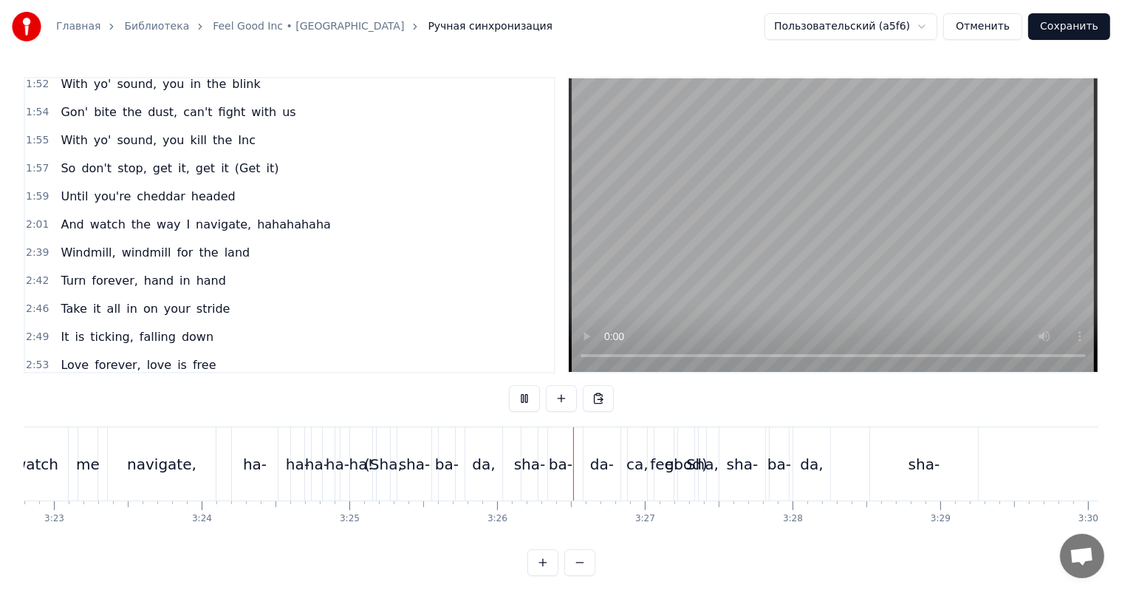
click at [795, 160] on video at bounding box center [833, 224] width 529 height 293
click at [454, 468] on div "ba-" at bounding box center [447, 464] width 24 height 22
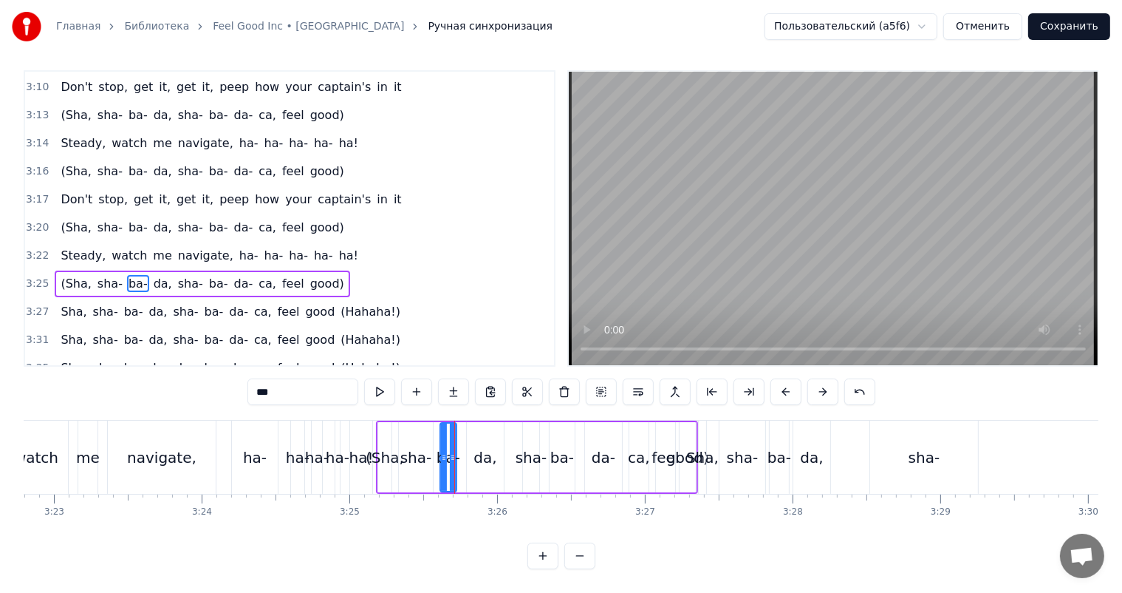
scroll to position [19, 0]
click at [29, 304] on span "3:27" at bounding box center [37, 311] width 23 height 15
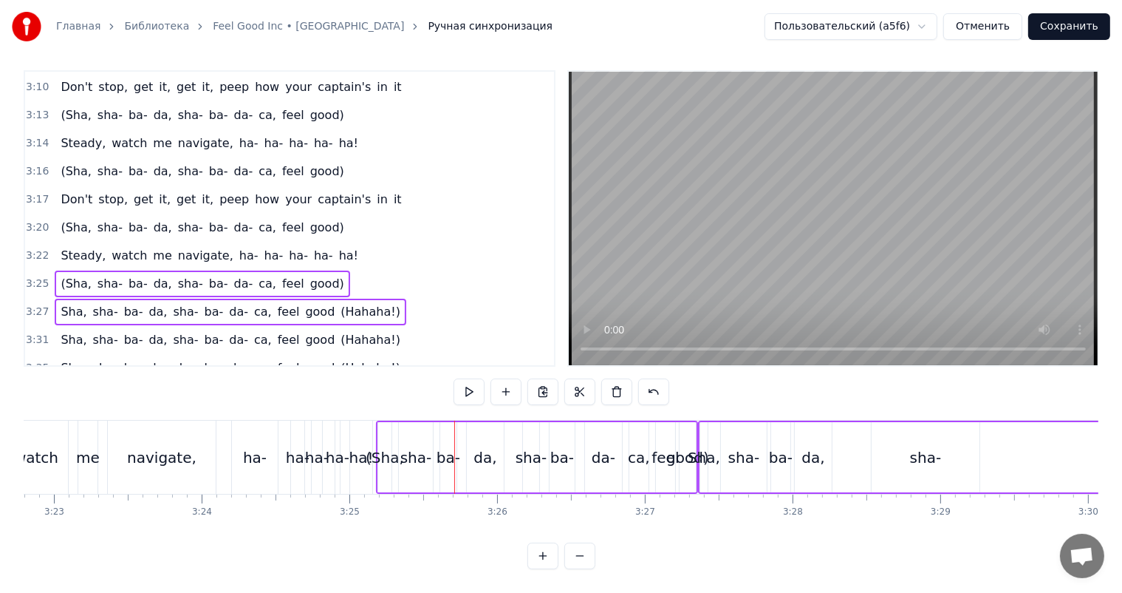
click at [38, 333] on span "3:31" at bounding box center [37, 340] width 23 height 15
click at [35, 361] on span "3:35" at bounding box center [37, 368] width 23 height 15
click at [39, 389] on span "3:36" at bounding box center [37, 396] width 23 height 15
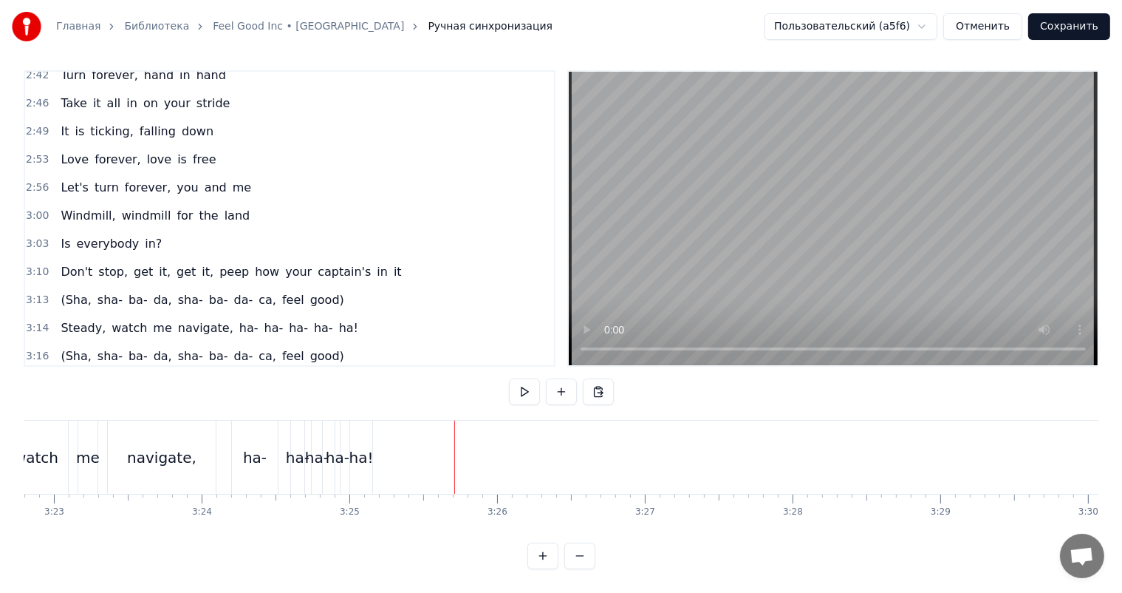
scroll to position [856, 0]
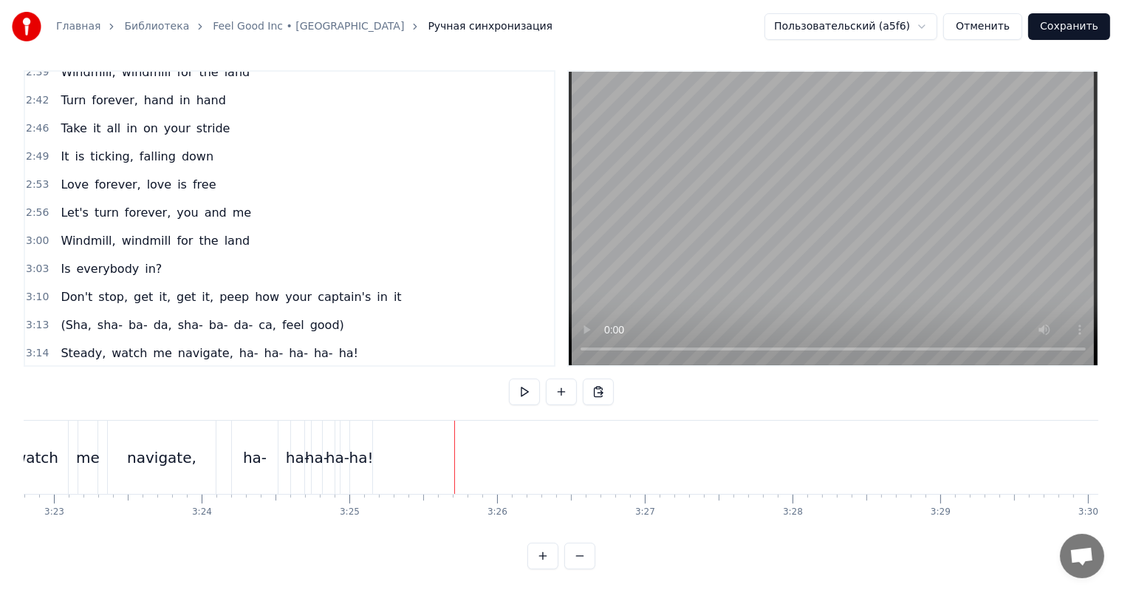
click at [33, 283] on div "3:10 Don't stop, get it, get it, peep how your captain's in it" at bounding box center [289, 297] width 529 height 28
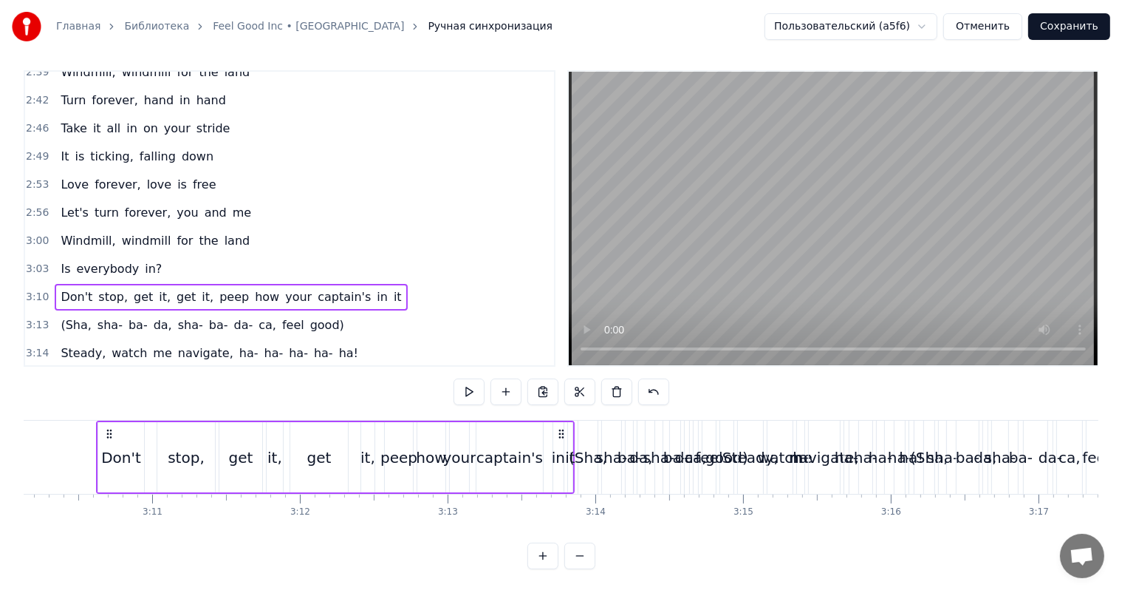
click at [822, 214] on video at bounding box center [833, 218] width 529 height 293
click at [21, 275] on div "Главная Библиотека Feel Good Inc • Gorillaz Ручная синхронизация Пользовательск…" at bounding box center [561, 281] width 1122 height 576
click at [38, 318] on span "3:13" at bounding box center [37, 325] width 23 height 15
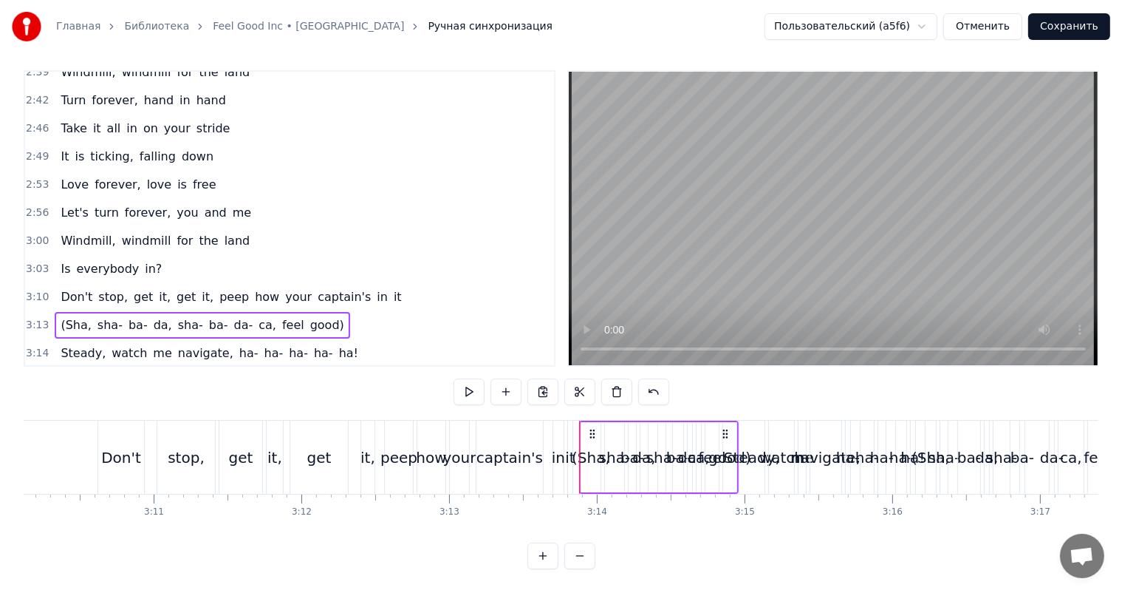
click at [35, 346] on span "3:14" at bounding box center [37, 353] width 23 height 15
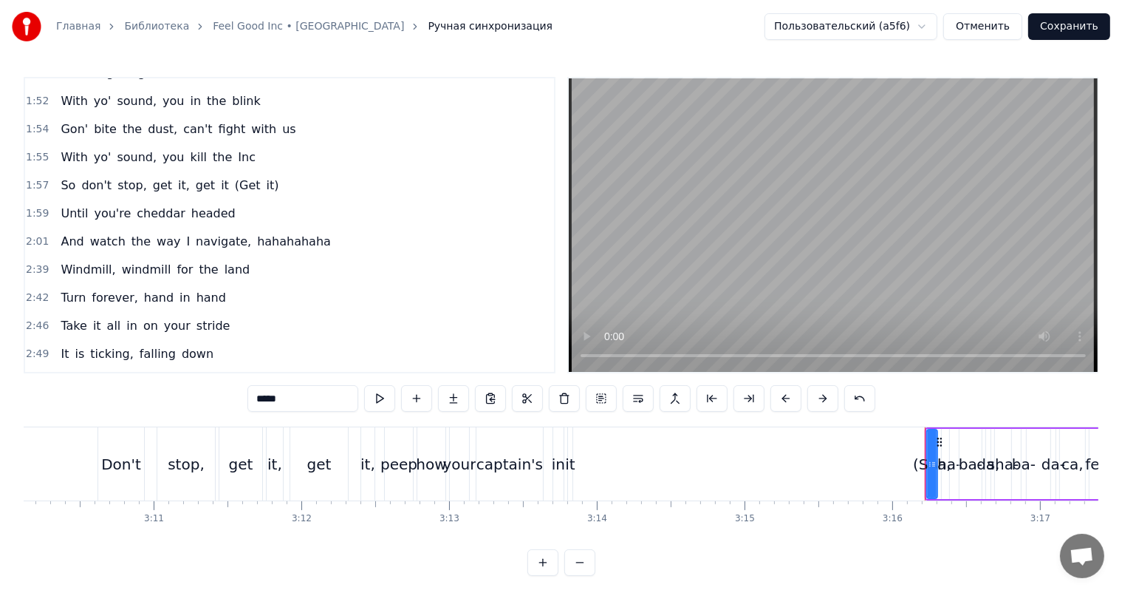
scroll to position [591, 0]
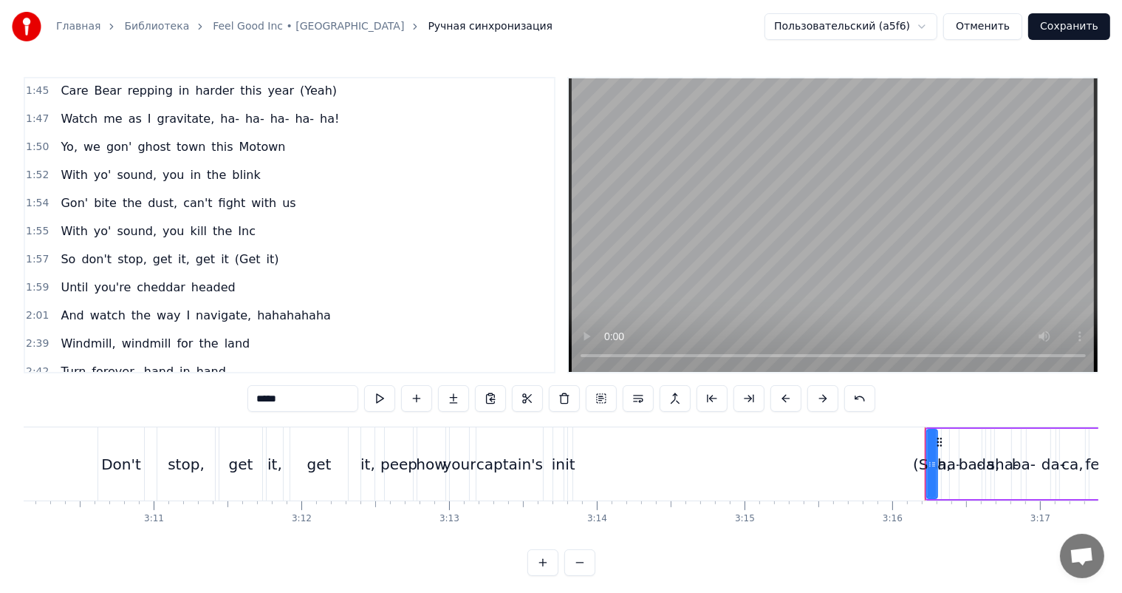
click at [21, 231] on div "Главная Библиотека Feel Good Inc • Gorillaz Ручная синхронизация Пользовательск…" at bounding box center [561, 288] width 1122 height 576
click at [32, 252] on span "1:57" at bounding box center [37, 259] width 23 height 15
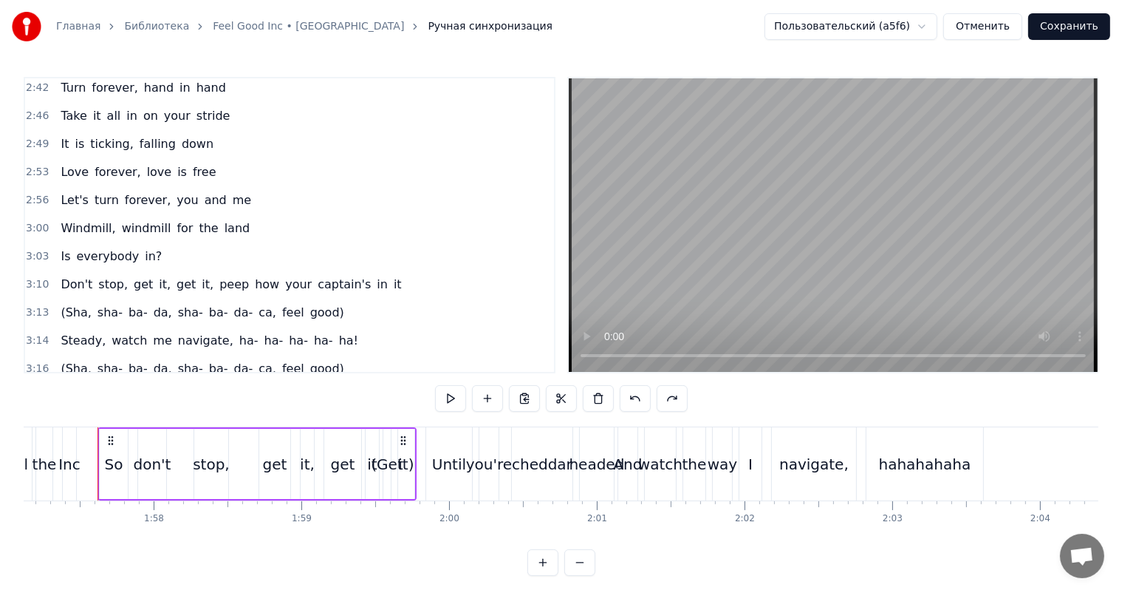
scroll to position [930, 0]
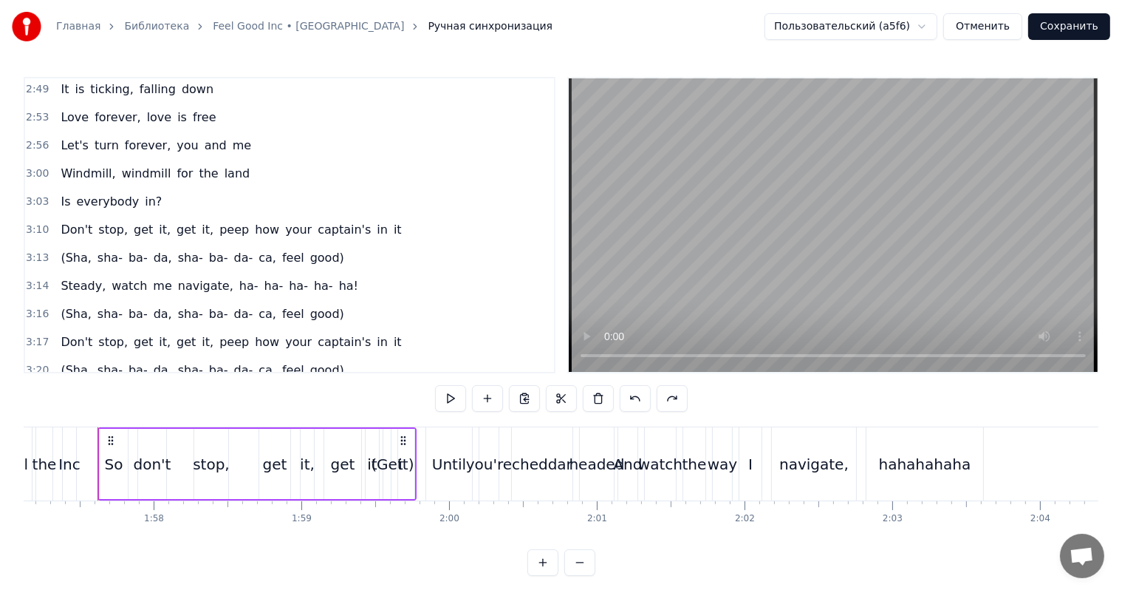
click at [44, 250] on span "3:13" at bounding box center [37, 257] width 23 height 15
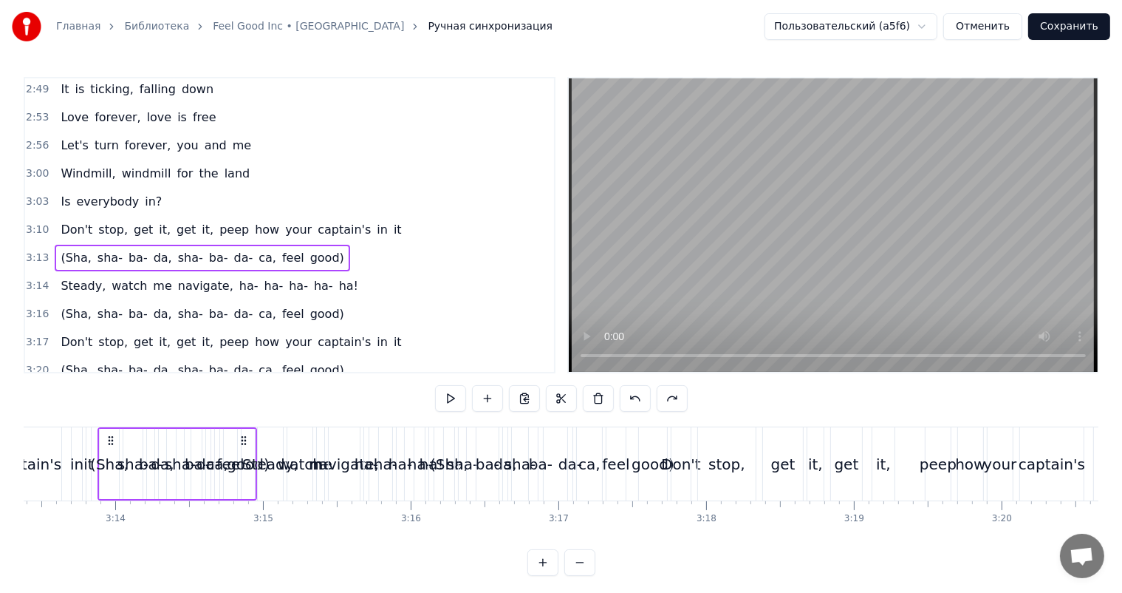
click at [37, 250] on span "3:13" at bounding box center [37, 257] width 23 height 15
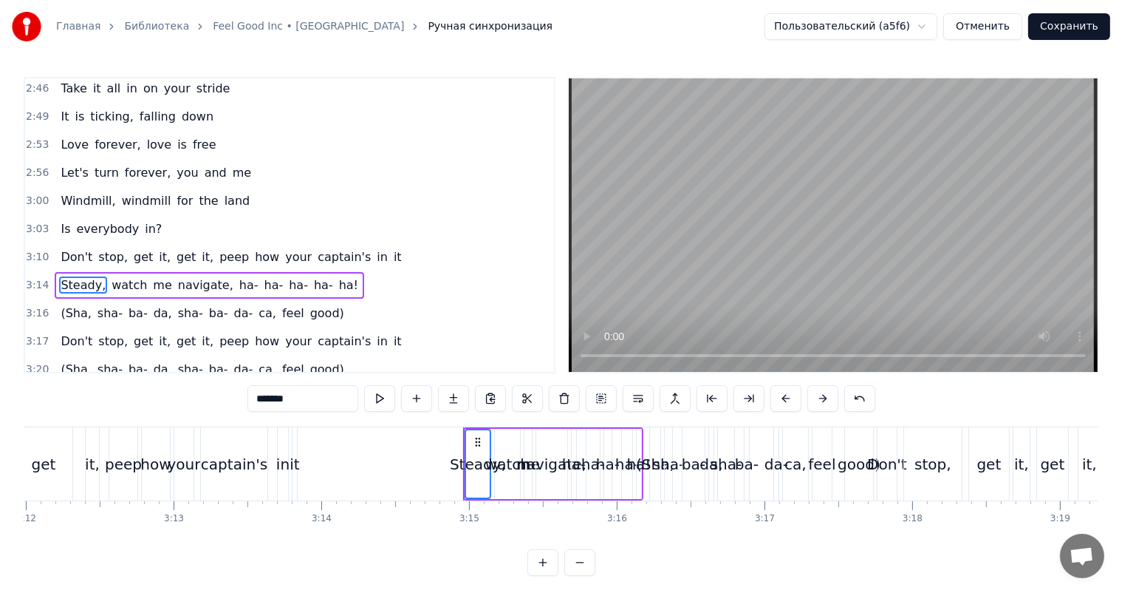
scroll to position [0, 28357]
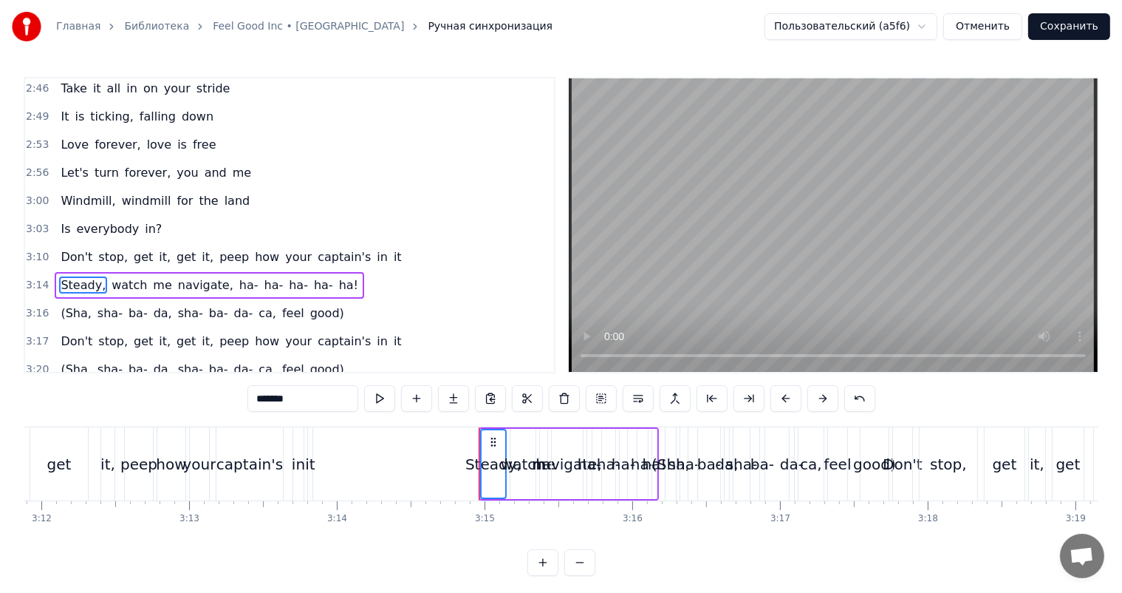
click at [165, 472] on div "how" at bounding box center [171, 464] width 30 height 22
type input "***"
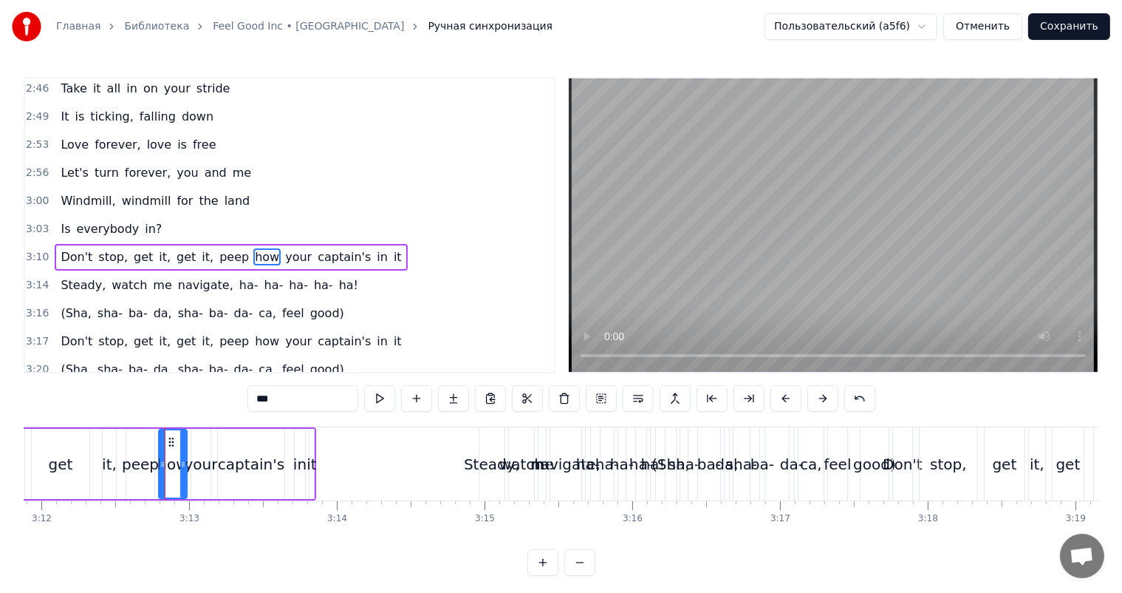
scroll to position [899, 0]
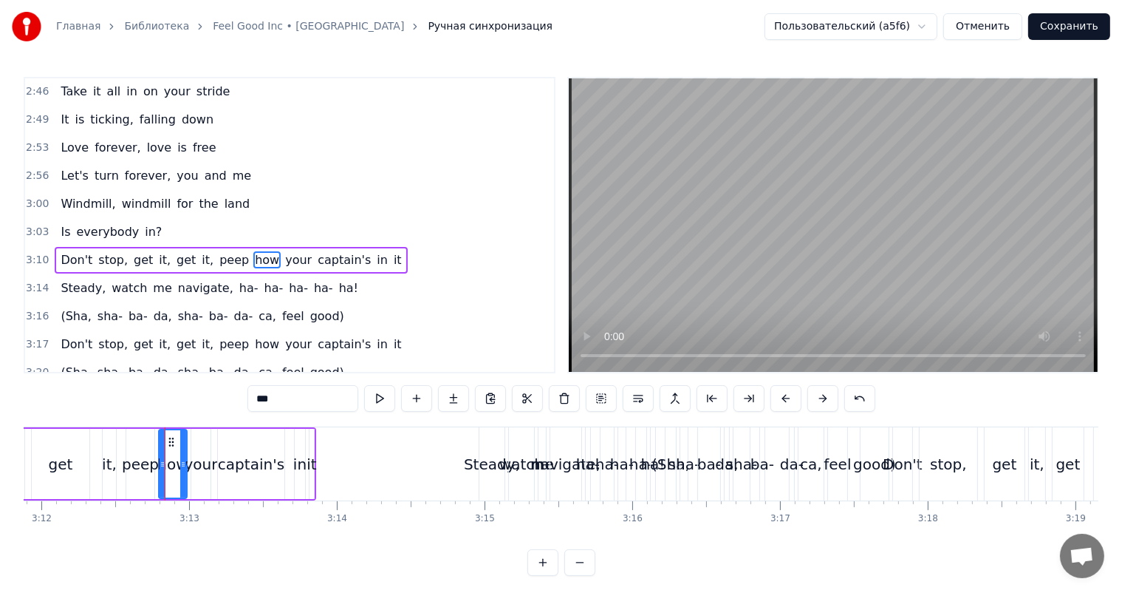
click at [680, 285] on video at bounding box center [833, 224] width 529 height 293
click at [33, 309] on span "3:16" at bounding box center [37, 316] width 23 height 15
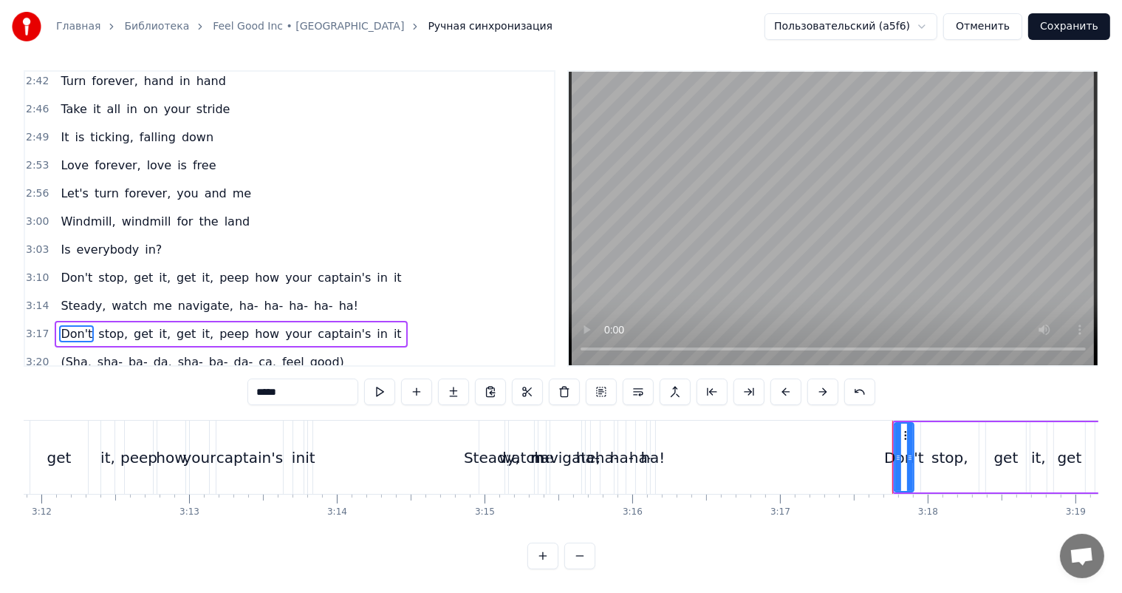
scroll to position [19, 0]
click at [24, 313] on div "0:34 City's breaking down on a camel's back 0:38 They just have to go, 'cause t…" at bounding box center [290, 218] width 532 height 296
click at [39, 355] on span "3:20" at bounding box center [37, 362] width 23 height 15
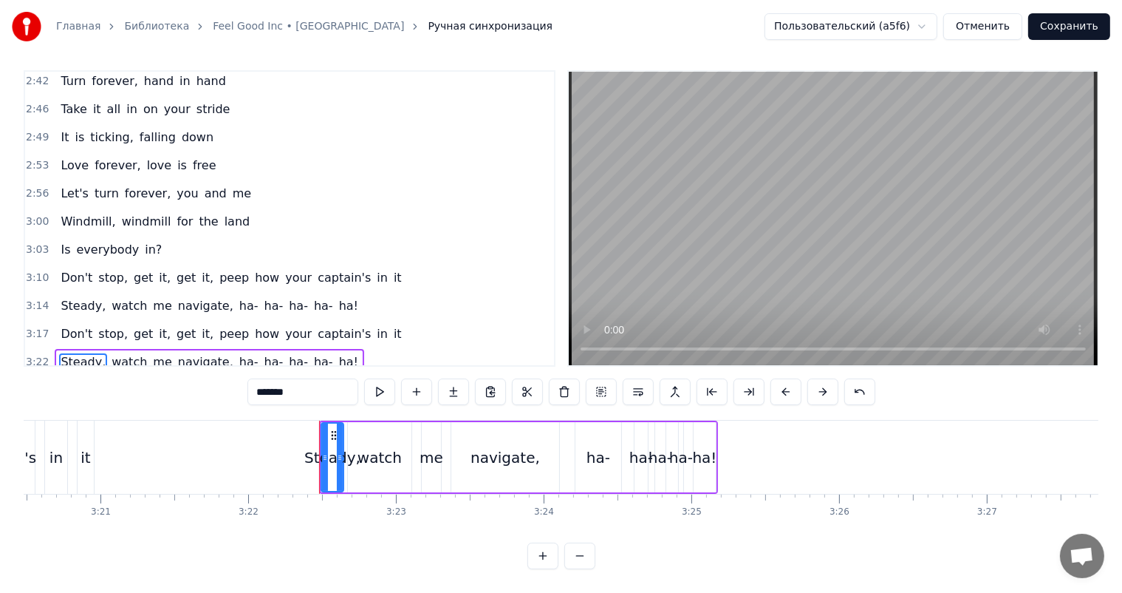
scroll to position [848, 0]
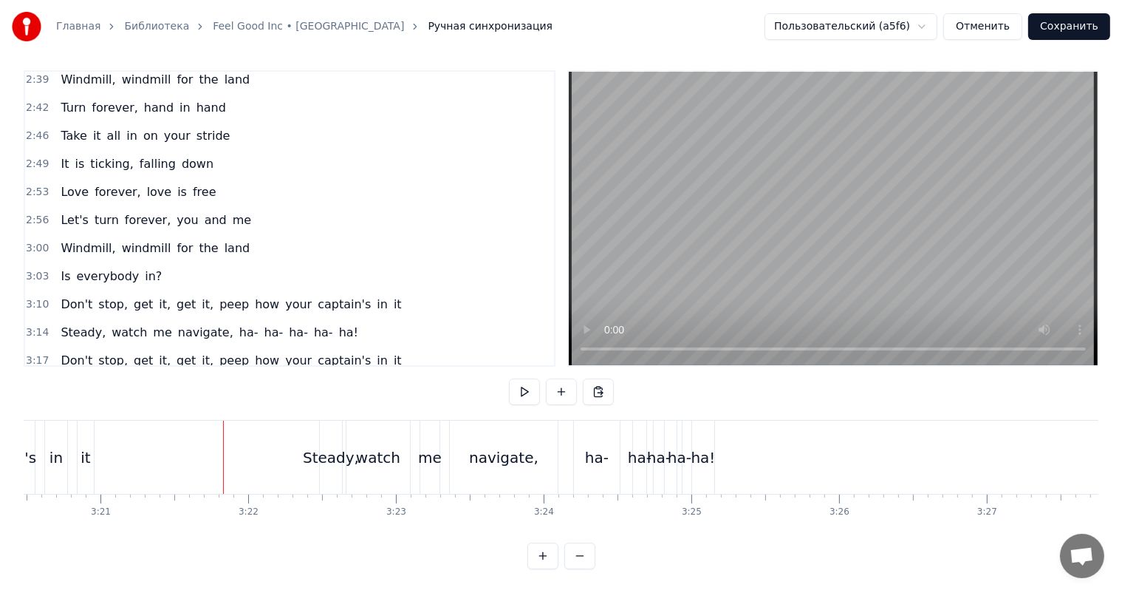
click at [892, 190] on video at bounding box center [833, 218] width 529 height 293
click at [32, 325] on span "3:14" at bounding box center [37, 332] width 23 height 15
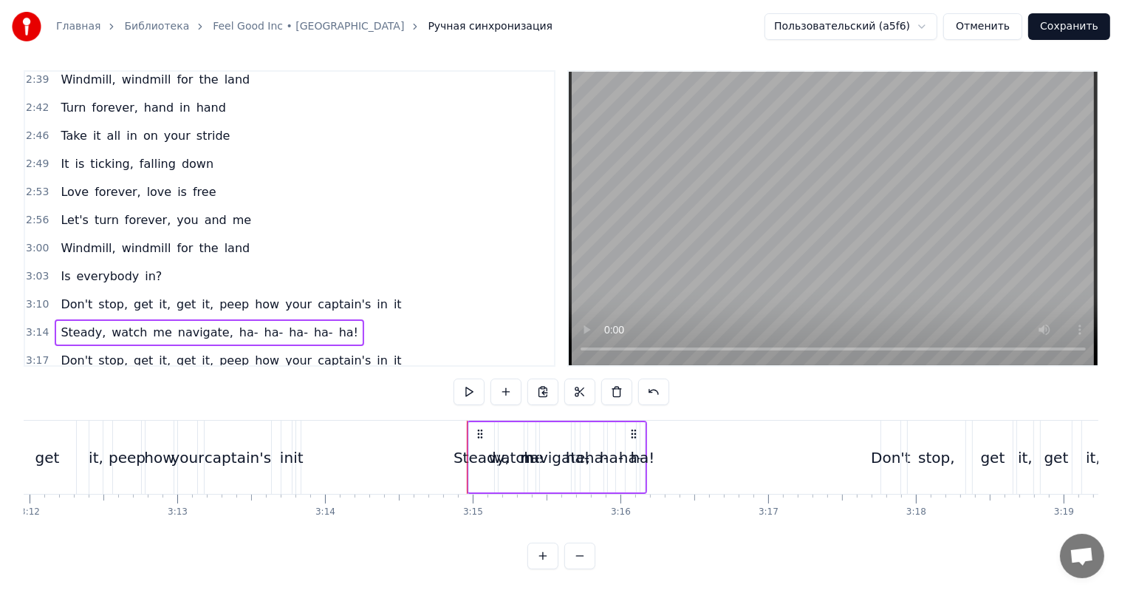
scroll to position [0, 28369]
click at [259, 446] on div "captain's" at bounding box center [238, 457] width 67 height 22
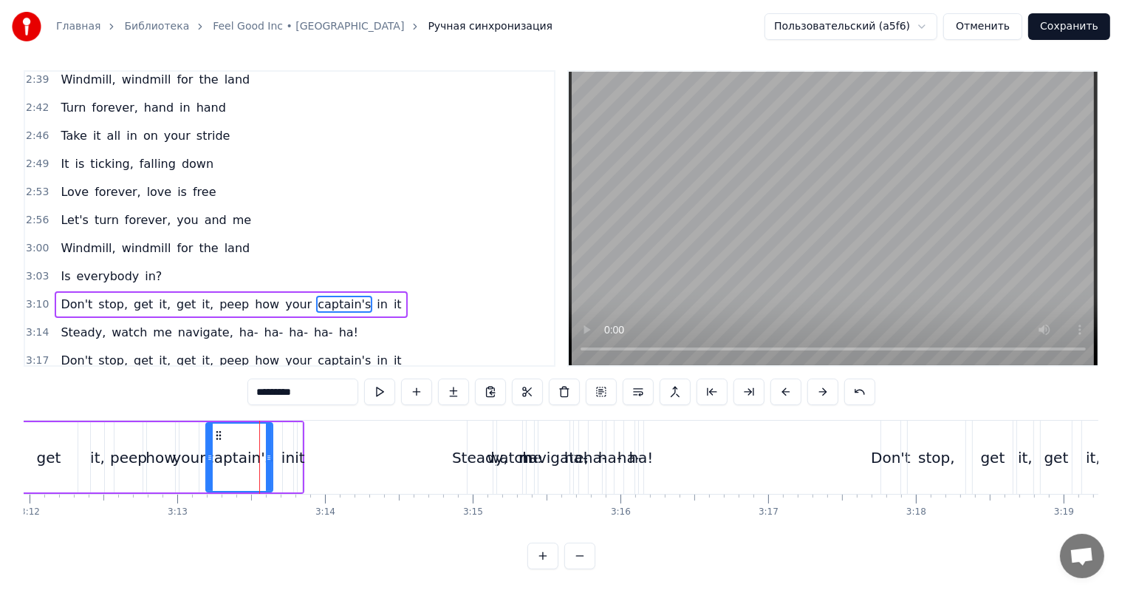
scroll to position [0, 0]
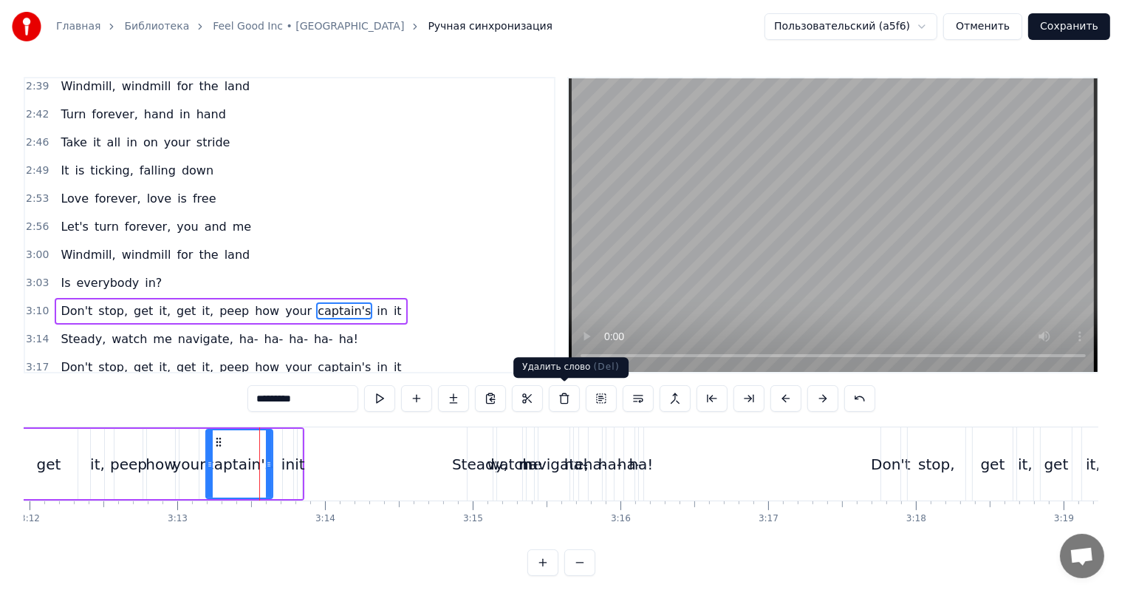
click at [610, 468] on div "ha-" at bounding box center [611, 464] width 24 height 22
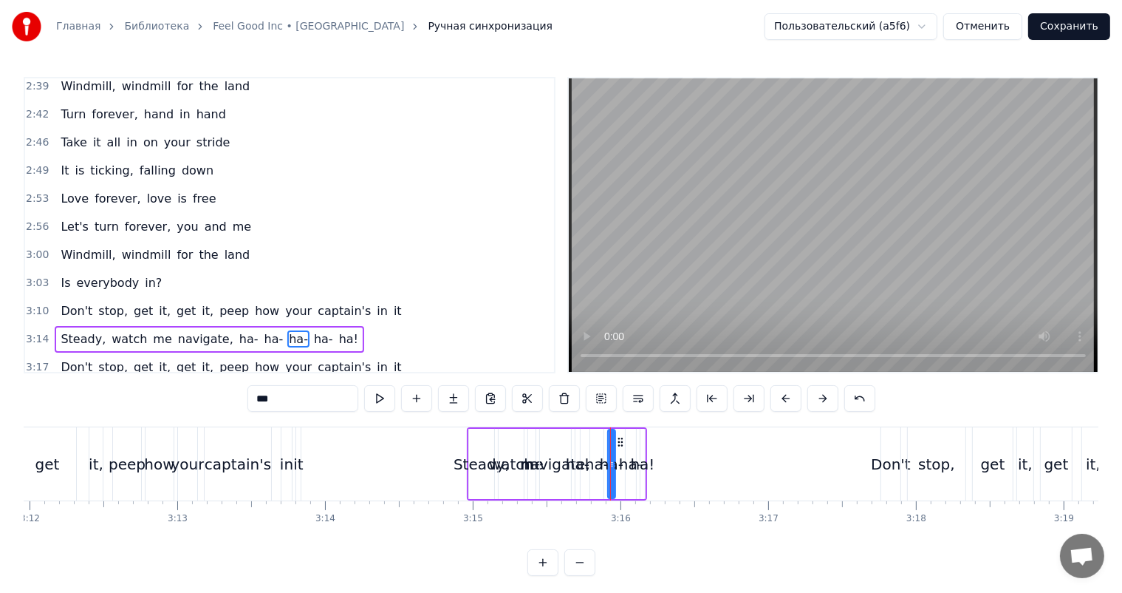
scroll to position [7, 0]
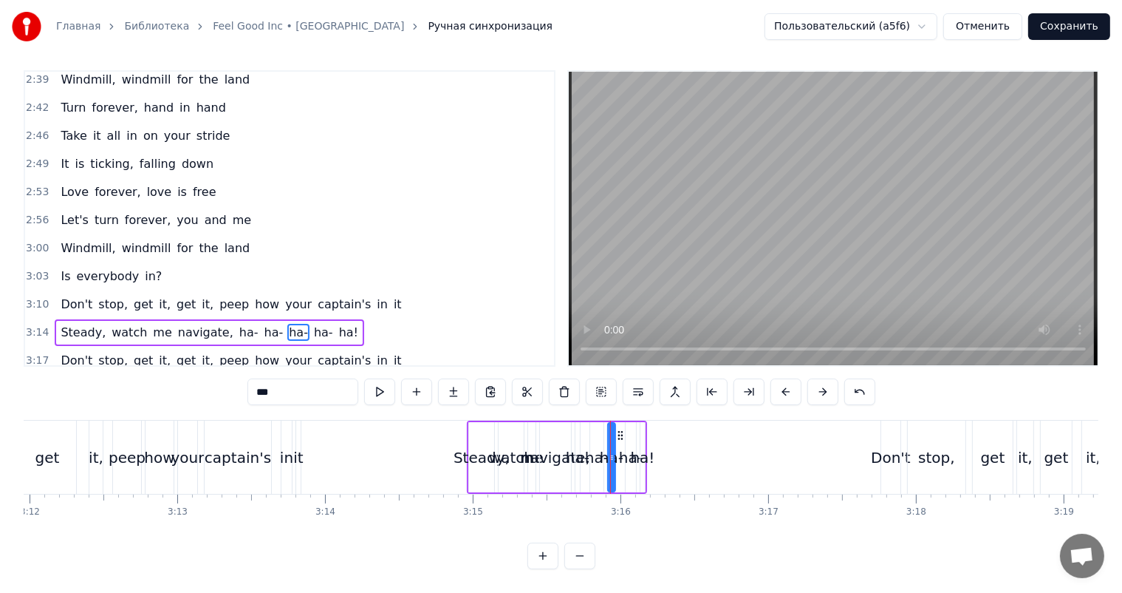
click at [630, 459] on div "ha-" at bounding box center [631, 457] width 24 height 22
click at [638, 455] on div "ha-" at bounding box center [631, 457] width 24 height 22
click at [645, 452] on div "ha!" at bounding box center [643, 457] width 24 height 22
type input "***"
drag, startPoint x: 704, startPoint y: 440, endPoint x: 751, endPoint y: 412, distance: 54.4
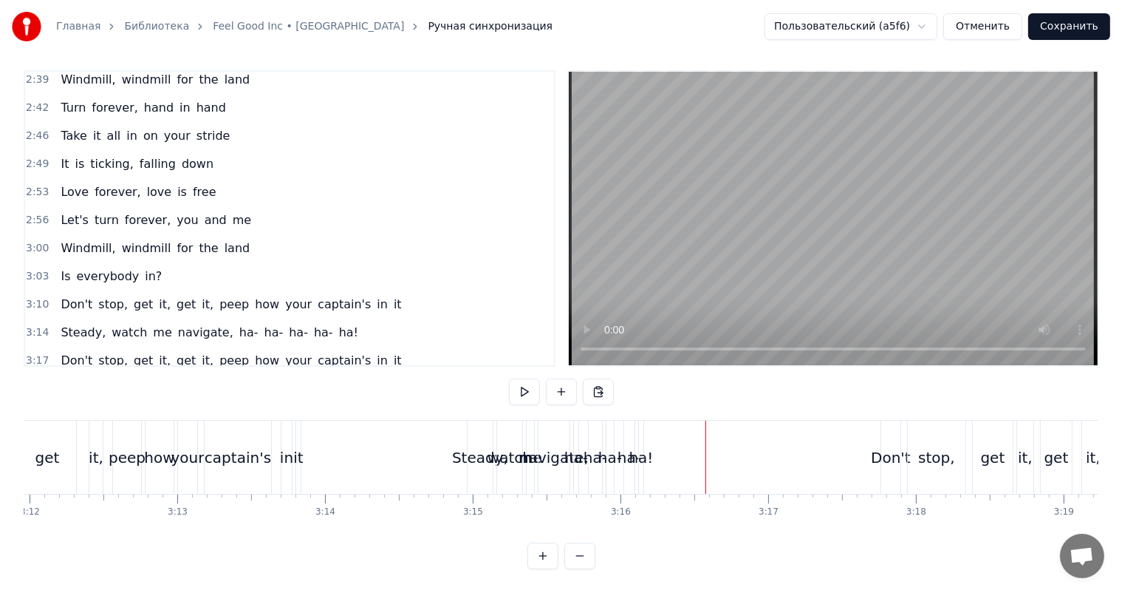
click at [869, 205] on video at bounding box center [833, 218] width 529 height 293
click at [639, 452] on div "ha!" at bounding box center [642, 457] width 24 height 22
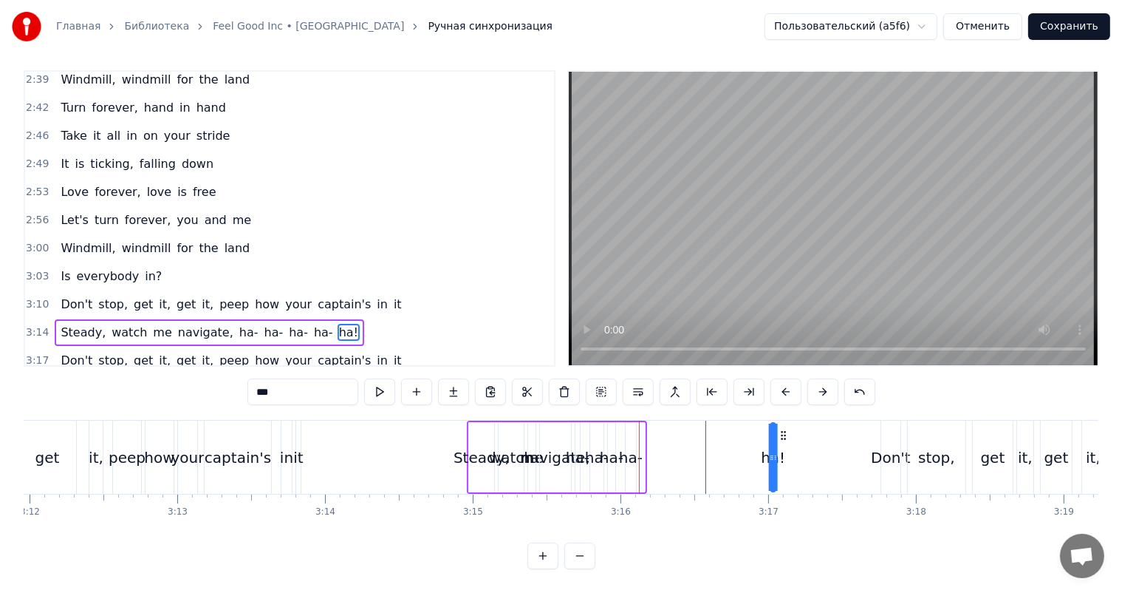
drag, startPoint x: 653, startPoint y: 434, endPoint x: 786, endPoint y: 434, distance: 133.0
click at [785, 434] on icon at bounding box center [784, 435] width 12 height 12
click at [627, 440] on div "ha-" at bounding box center [631, 457] width 10 height 70
type input "***"
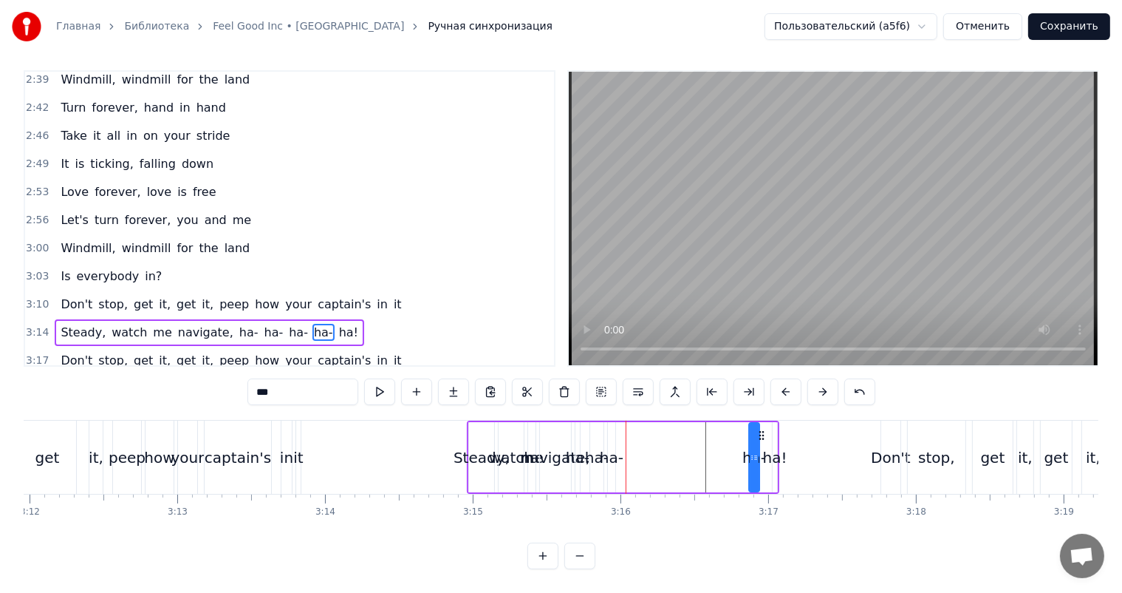
drag, startPoint x: 636, startPoint y: 432, endPoint x: 766, endPoint y: 425, distance: 129.5
click at [766, 425] on div "Steady, watch me navigate, ha- ha- ha- ha- ha!" at bounding box center [623, 456] width 313 height 73
click at [615, 432] on div "ha-" at bounding box center [611, 457] width 9 height 70
drag, startPoint x: 619, startPoint y: 427, endPoint x: 713, endPoint y: 431, distance: 93.9
click at [721, 433] on div "Steady, watch me navigate, ha- ha- ha- ha- ha!" at bounding box center [623, 456] width 313 height 73
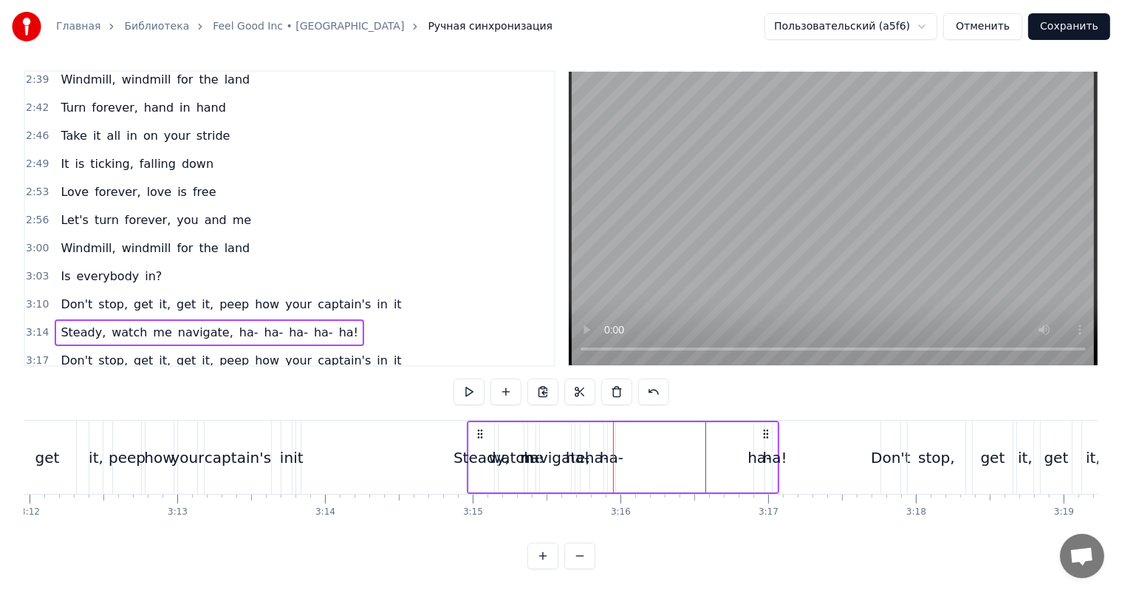
click at [612, 432] on div "ha-" at bounding box center [611, 457] width 7 height 70
drag, startPoint x: 621, startPoint y: 430, endPoint x: 746, endPoint y: 439, distance: 125.9
click at [746, 439] on icon at bounding box center [746, 435] width 12 height 12
click at [601, 452] on div "ha-" at bounding box center [597, 457] width 24 height 22
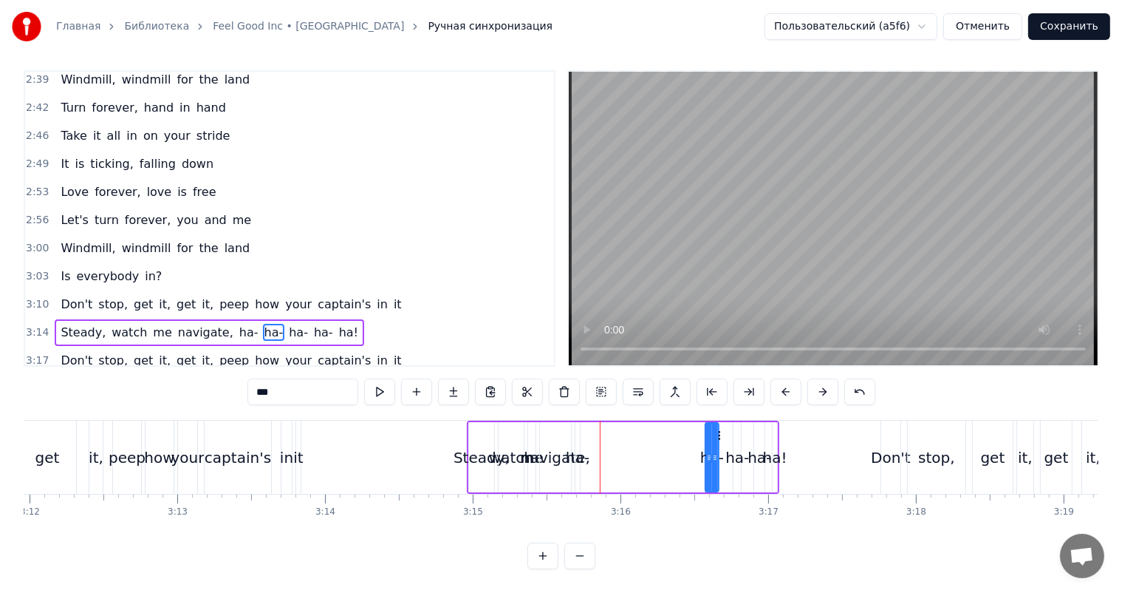
drag, startPoint x: 603, startPoint y: 432, endPoint x: 718, endPoint y: 440, distance: 115.6
click at [718, 440] on div "ha-" at bounding box center [712, 457] width 15 height 70
click at [582, 442] on div "Steady, watch me navigate, ha- ha- ha- ha- ha!" at bounding box center [623, 456] width 313 height 73
click at [579, 440] on div "ha-" at bounding box center [578, 457] width 4 height 70
drag, startPoint x: 585, startPoint y: 434, endPoint x: 706, endPoint y: 437, distance: 121.2
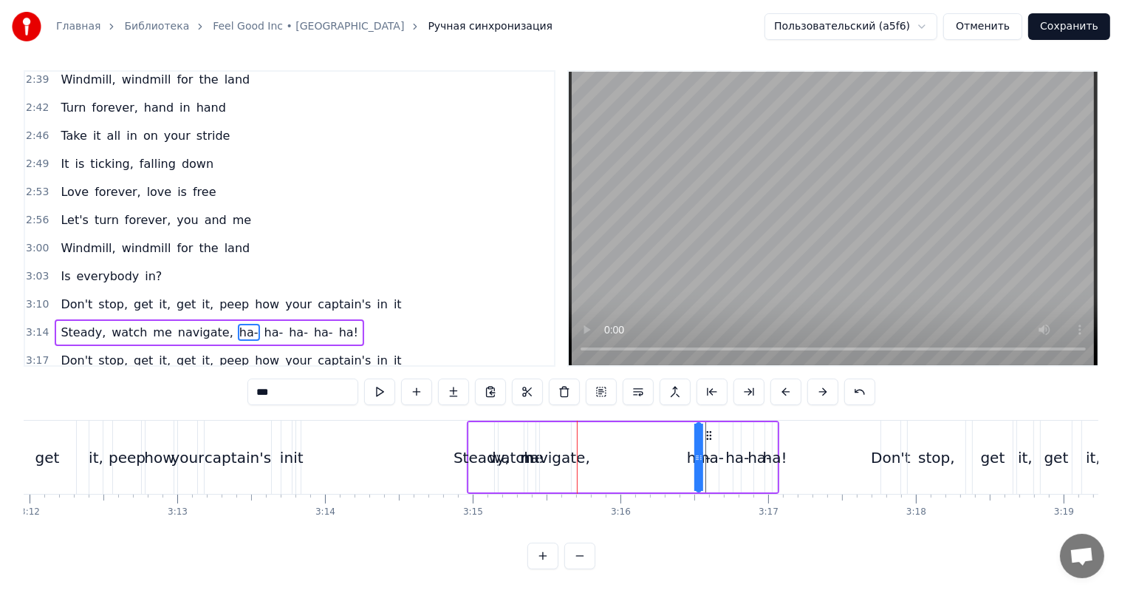
click at [706, 437] on icon at bounding box center [709, 435] width 12 height 12
click at [567, 446] on div "navigate," at bounding box center [555, 457] width 69 height 22
type input "*********"
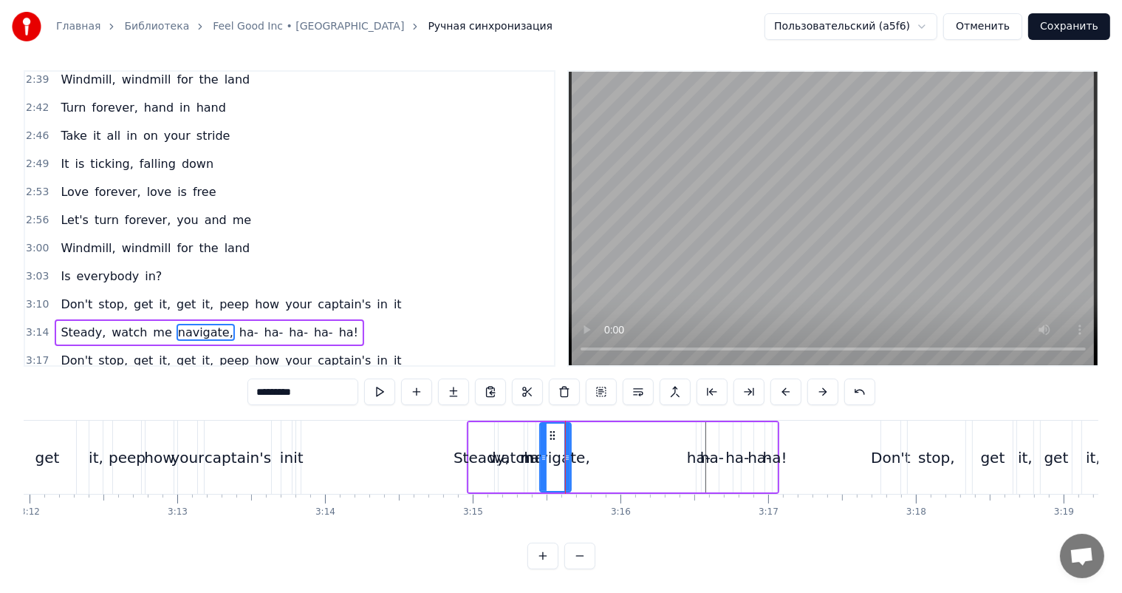
drag, startPoint x: 570, startPoint y: 444, endPoint x: 594, endPoint y: 446, distance: 23.7
click at [594, 446] on div "Steady, watch me navigate, ha- ha- ha- ha- ha!" at bounding box center [623, 456] width 313 height 73
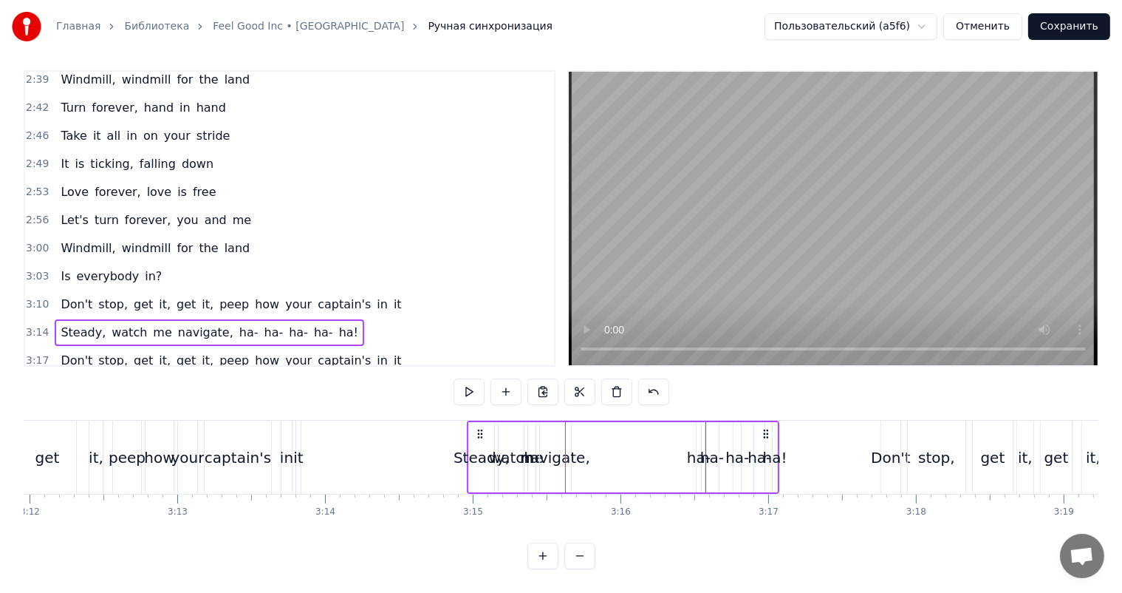
click at [554, 446] on div "navigate," at bounding box center [555, 457] width 69 height 22
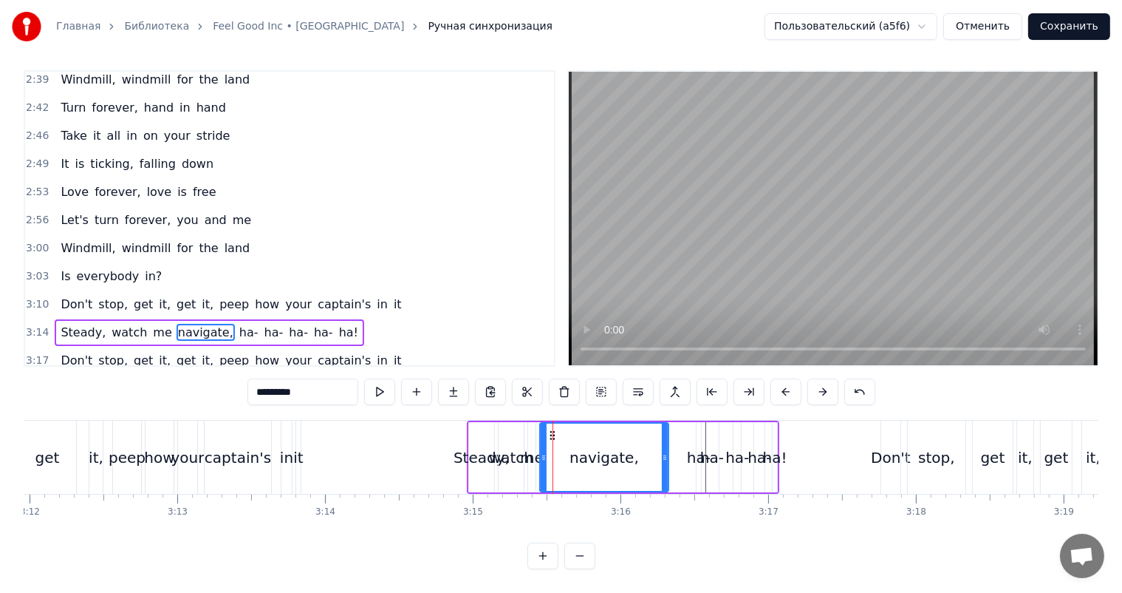
drag, startPoint x: 567, startPoint y: 441, endPoint x: 666, endPoint y: 441, distance: 98.3
click at [666, 441] on div at bounding box center [665, 456] width 6 height 67
drag, startPoint x: 544, startPoint y: 448, endPoint x: 557, endPoint y: 447, distance: 13.3
click at [557, 447] on div at bounding box center [557, 456] width 6 height 67
click at [468, 449] on div "Steady," at bounding box center [482, 457] width 56 height 22
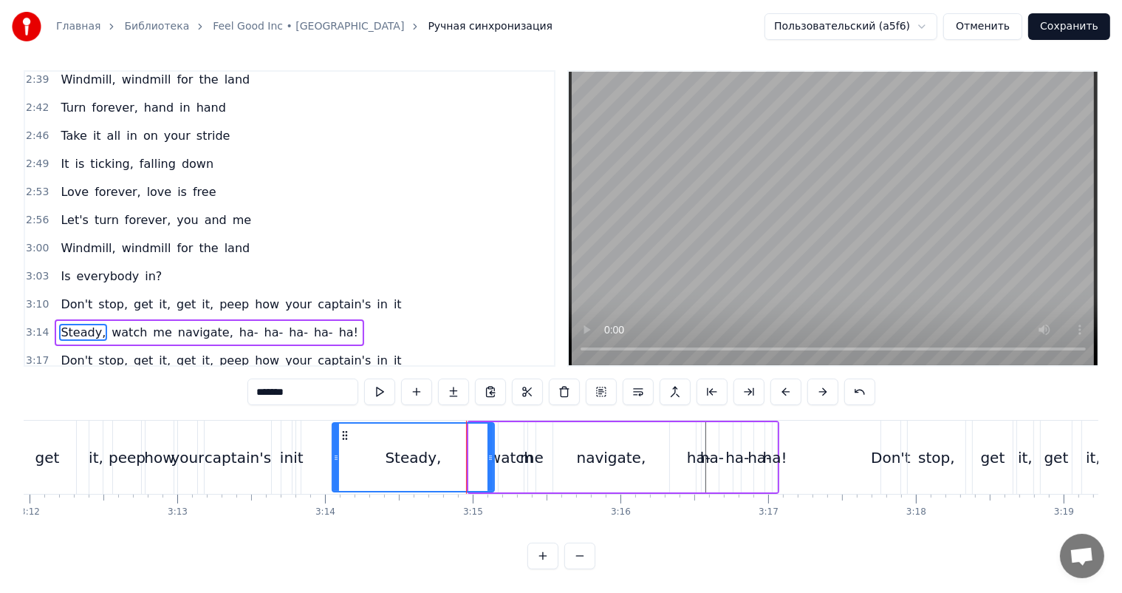
drag, startPoint x: 471, startPoint y: 443, endPoint x: 334, endPoint y: 437, distance: 136.8
click at [334, 437] on div at bounding box center [336, 456] width 6 height 67
drag, startPoint x: 488, startPoint y: 450, endPoint x: 426, endPoint y: 455, distance: 63.0
click at [426, 455] on icon at bounding box center [428, 457] width 6 height 12
click at [509, 447] on div "watch" at bounding box center [511, 457] width 44 height 22
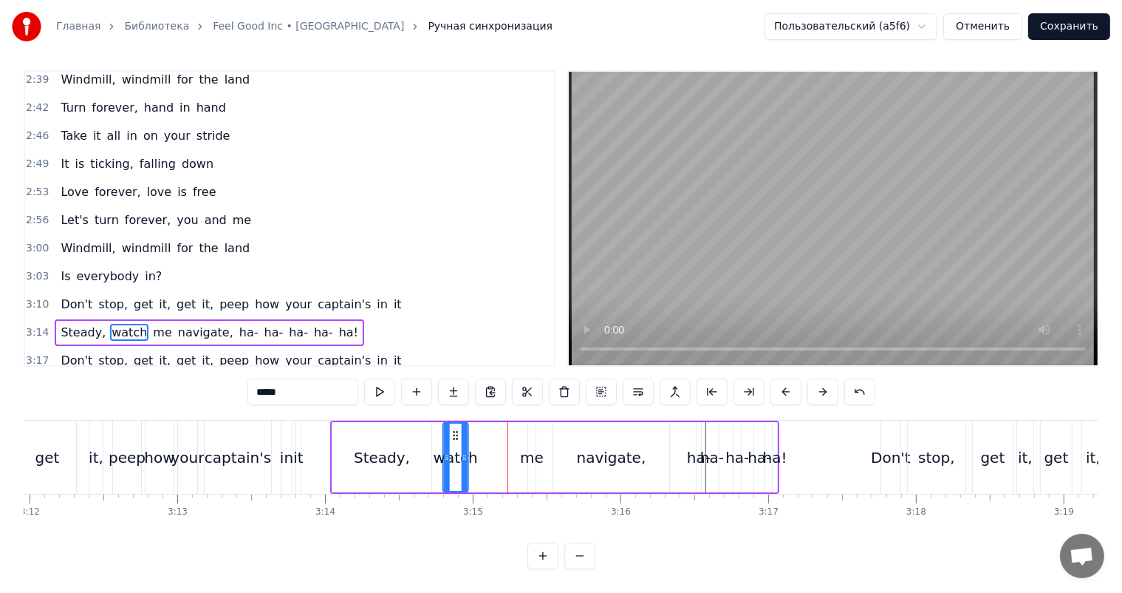
drag, startPoint x: 503, startPoint y: 429, endPoint x: 455, endPoint y: 432, distance: 48.1
click at [455, 432] on icon at bounding box center [456, 435] width 12 height 12
click at [532, 437] on div "me" at bounding box center [531, 457] width 7 height 70
type input "**"
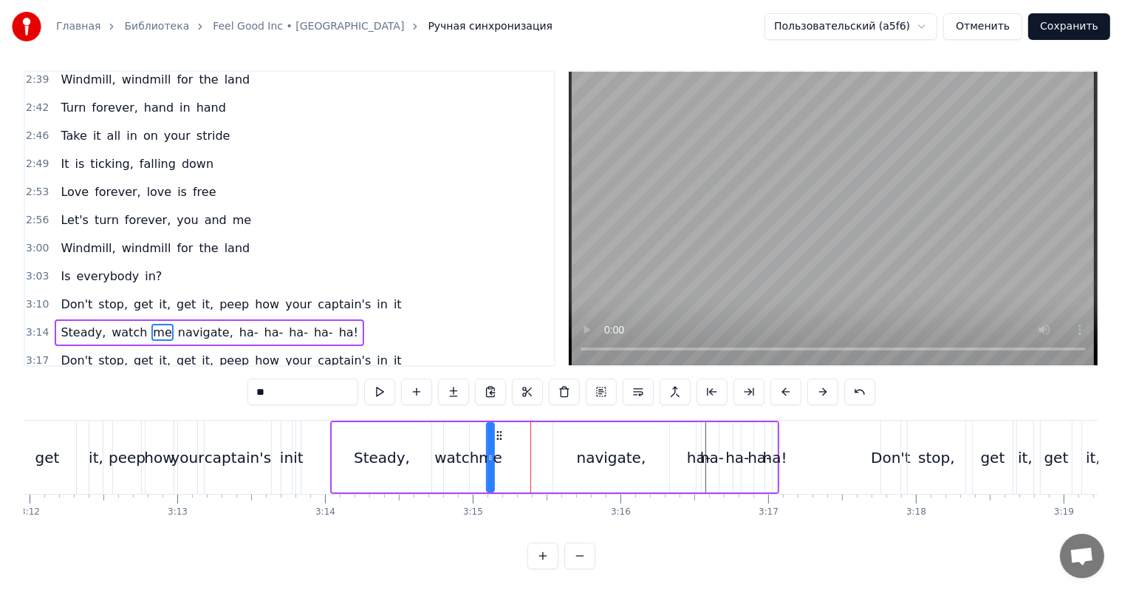
drag, startPoint x: 541, startPoint y: 429, endPoint x: 500, endPoint y: 429, distance: 41.4
click at [500, 432] on circle at bounding box center [500, 432] width 1 height 1
click at [494, 440] on div "me" at bounding box center [490, 457] width 9 height 70
drag, startPoint x: 489, startPoint y: 443, endPoint x: 532, endPoint y: 443, distance: 42.9
click at [526, 443] on div at bounding box center [523, 456] width 6 height 67
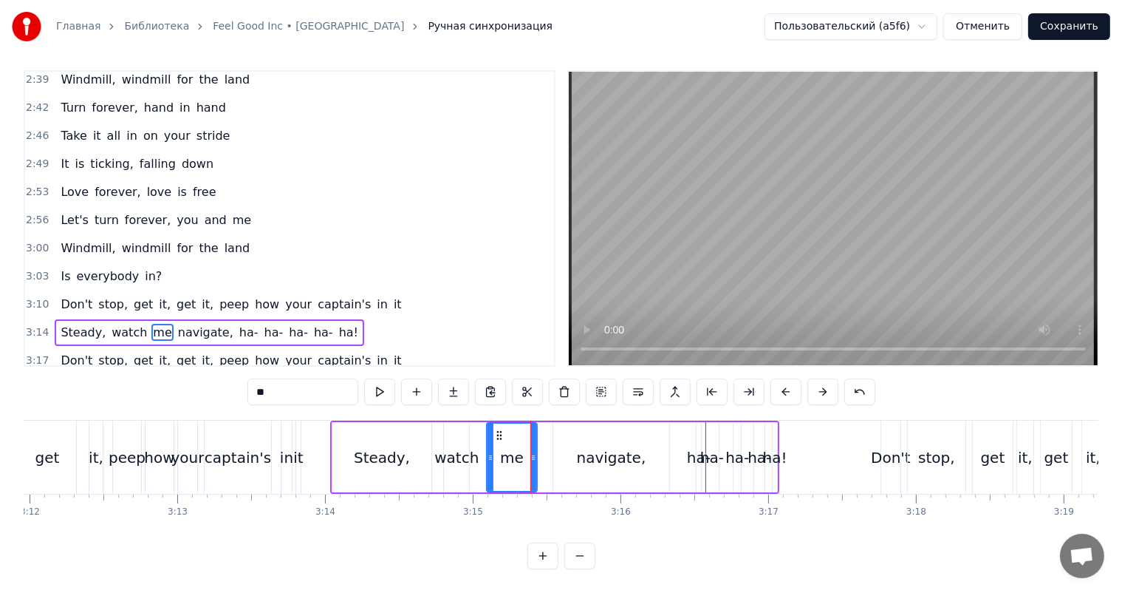
click at [273, 451] on div "Don't stop, get it, get it, peep how your captain's in it" at bounding box center [65, 456] width 479 height 73
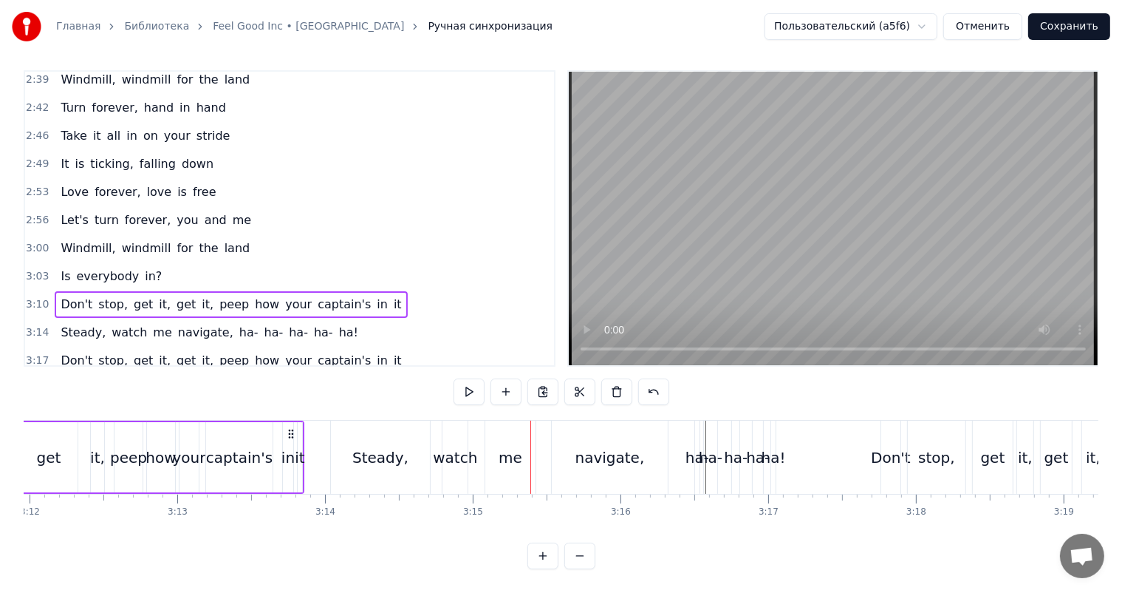
click at [720, 228] on video at bounding box center [833, 218] width 529 height 293
click at [719, 228] on video at bounding box center [833, 218] width 529 height 293
click at [264, 468] on div "captain's" at bounding box center [239, 457] width 67 height 70
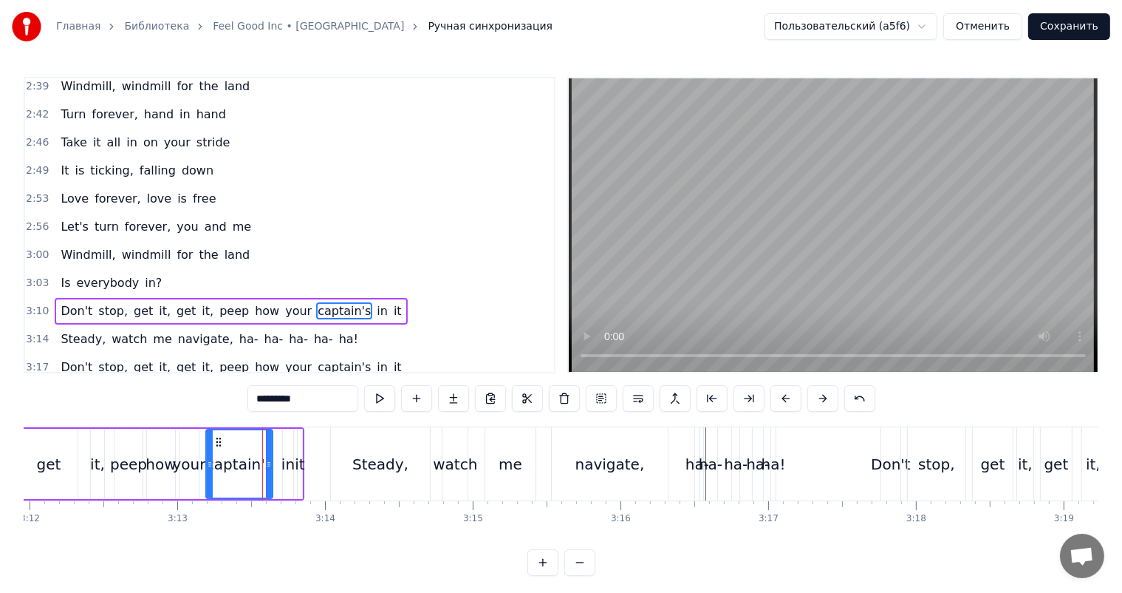
click at [733, 273] on video at bounding box center [833, 224] width 529 height 293
click at [410, 457] on div "Steady," at bounding box center [380, 463] width 99 height 73
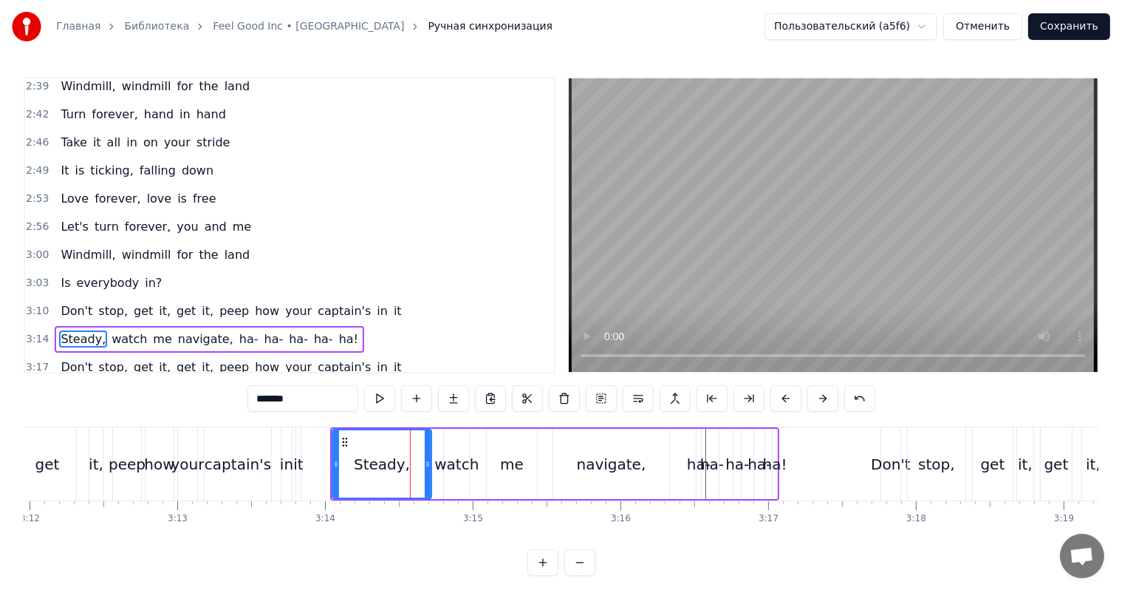
scroll to position [7, 0]
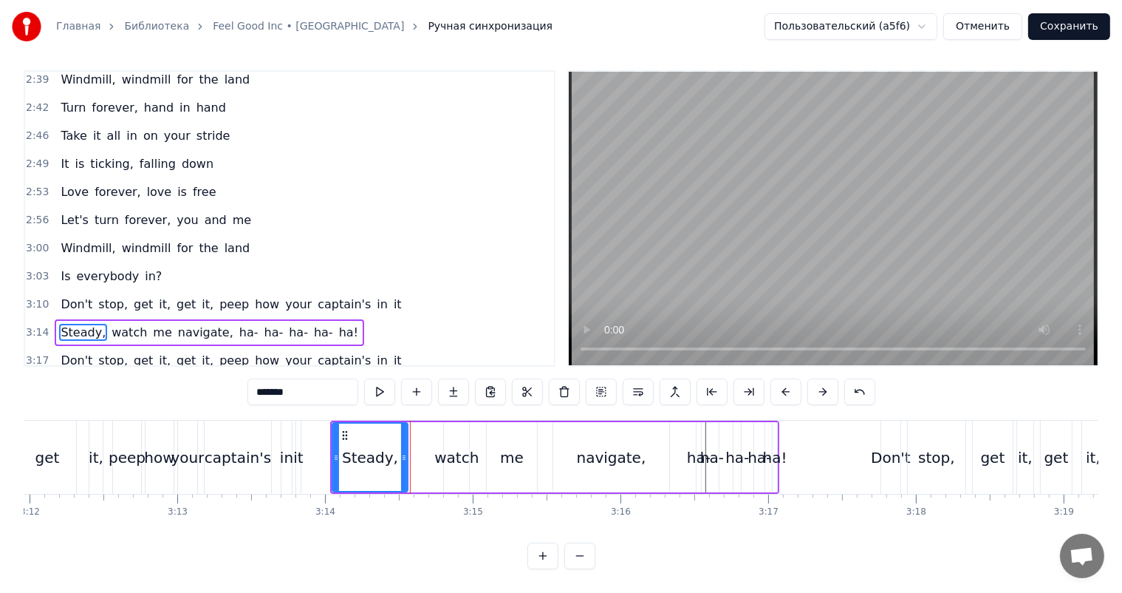
drag, startPoint x: 429, startPoint y: 455, endPoint x: 402, endPoint y: 457, distance: 26.7
click at [402, 457] on icon at bounding box center [404, 457] width 6 height 12
drag, startPoint x: 335, startPoint y: 460, endPoint x: 313, endPoint y: 460, distance: 21.4
click at [313, 460] on icon at bounding box center [315, 457] width 6 height 12
click at [452, 457] on div "watch" at bounding box center [456, 457] width 44 height 22
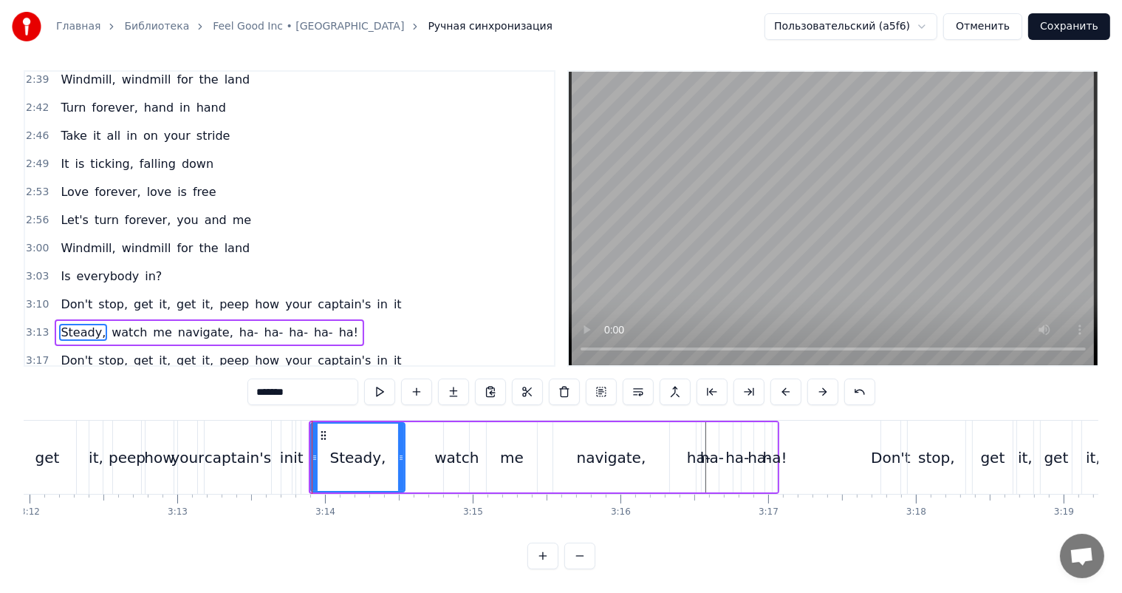
type input "*****"
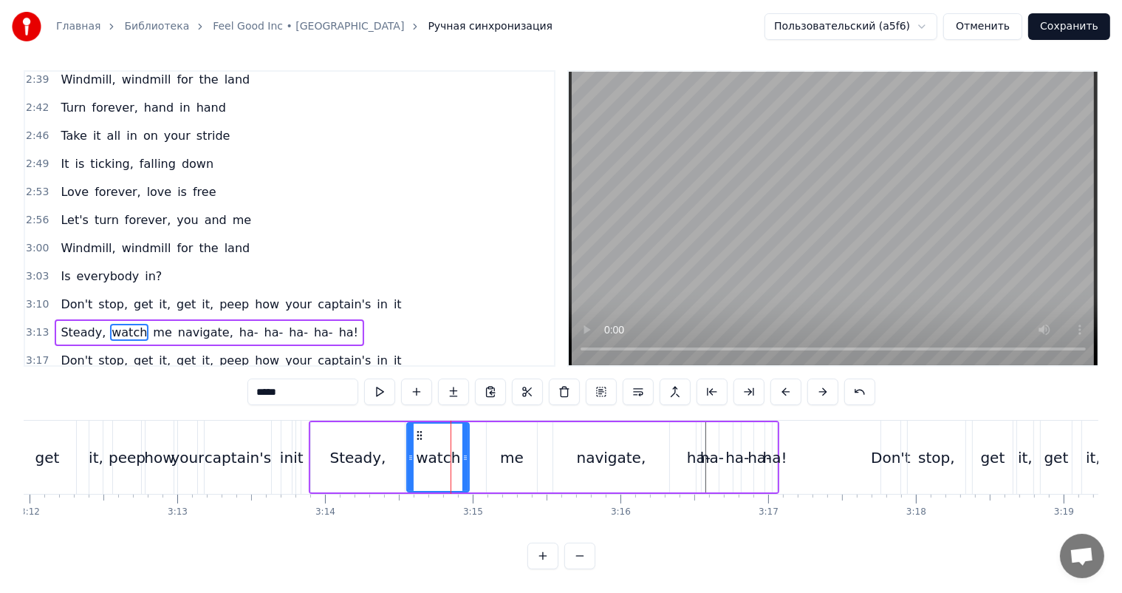
drag, startPoint x: 451, startPoint y: 457, endPoint x: 408, endPoint y: 460, distance: 43.0
click at [408, 460] on icon at bounding box center [411, 457] width 6 height 12
click at [309, 452] on div "Steady, watch me navigate, ha- ha- ha- ha- ha!" at bounding box center [544, 456] width 471 height 73
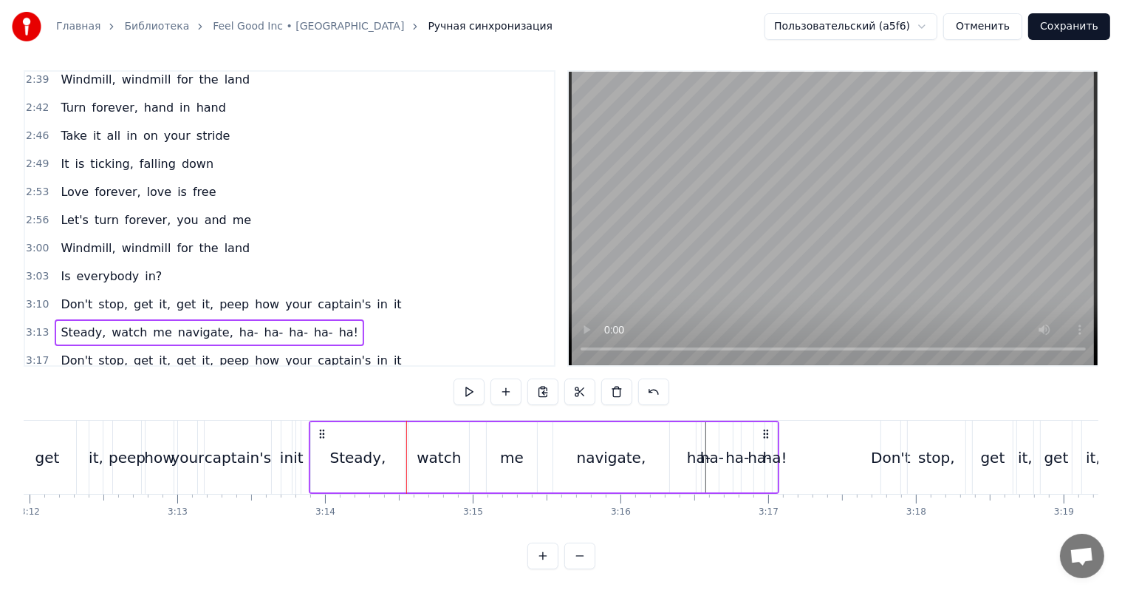
click at [726, 282] on video at bounding box center [833, 218] width 529 height 293
click at [405, 449] on div "Steady, watch me navigate, ha- ha- ha- ha- ha!" at bounding box center [544, 456] width 471 height 73
click at [398, 452] on div "Steady," at bounding box center [358, 457] width 94 height 70
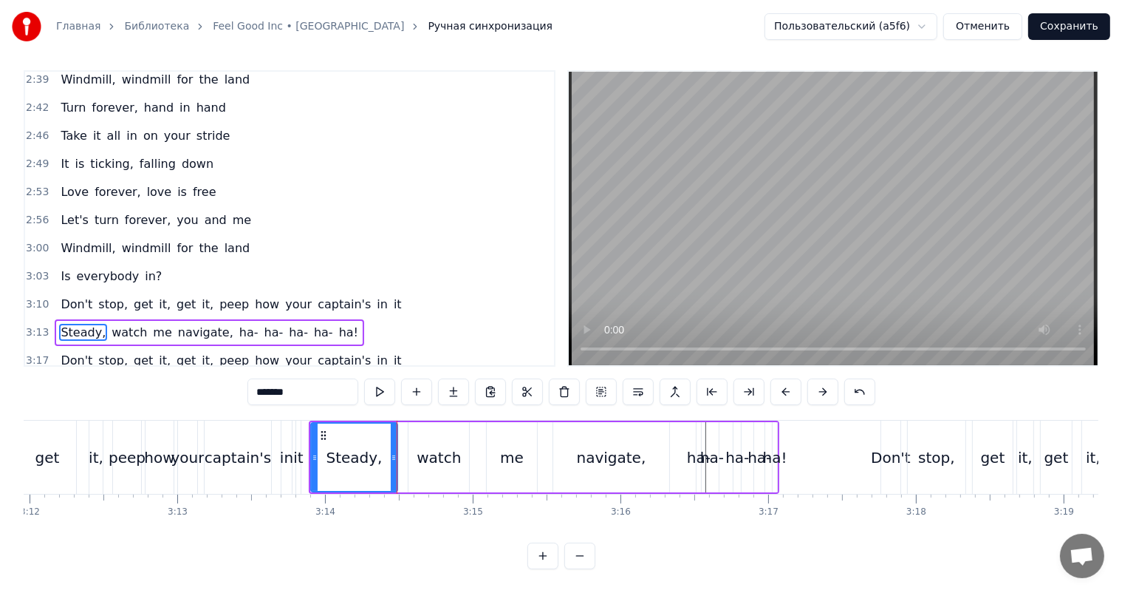
drag, startPoint x: 400, startPoint y: 452, endPoint x: 390, endPoint y: 453, distance: 9.6
click at [391, 453] on icon at bounding box center [394, 457] width 6 height 12
click at [409, 452] on div "watch" at bounding box center [439, 457] width 61 height 70
type input "*****"
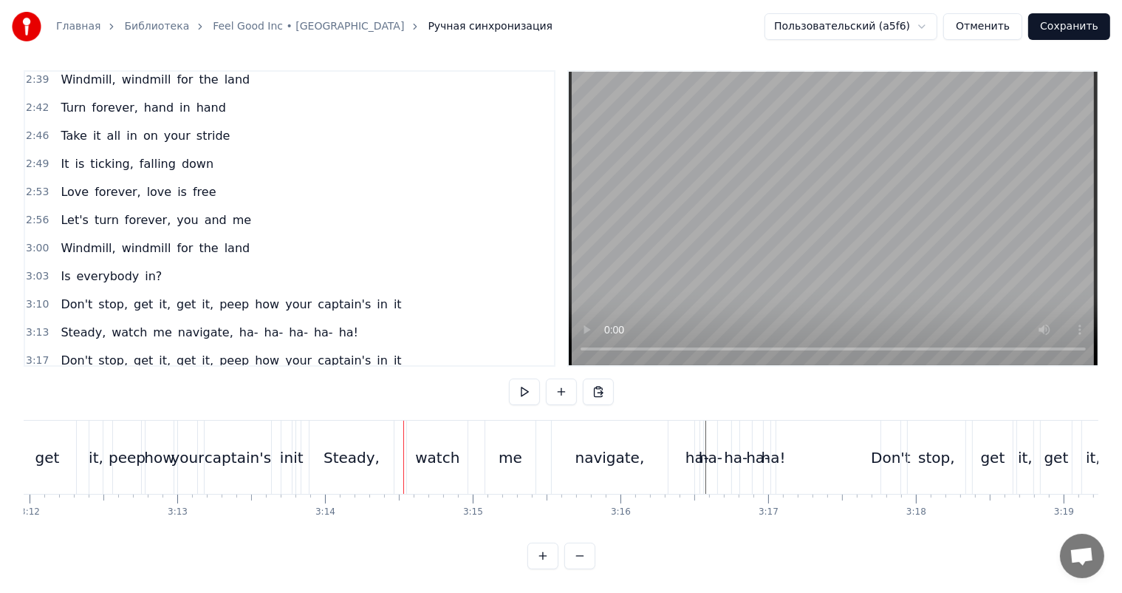
click at [412, 452] on div "watch" at bounding box center [437, 456] width 61 height 73
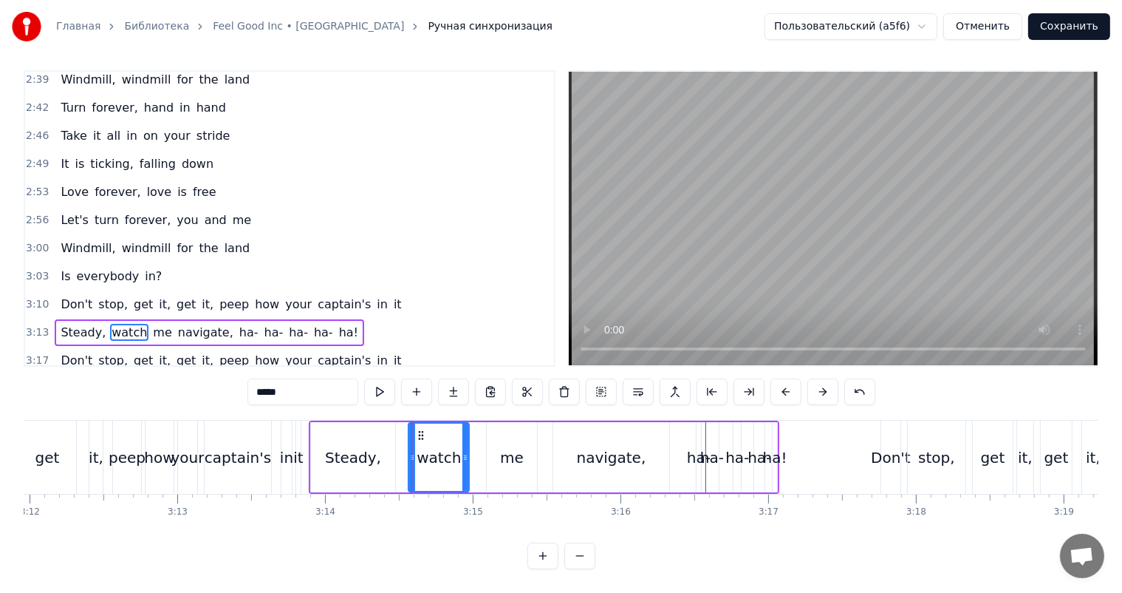
drag, startPoint x: 411, startPoint y: 454, endPoint x: 400, endPoint y: 455, distance: 10.5
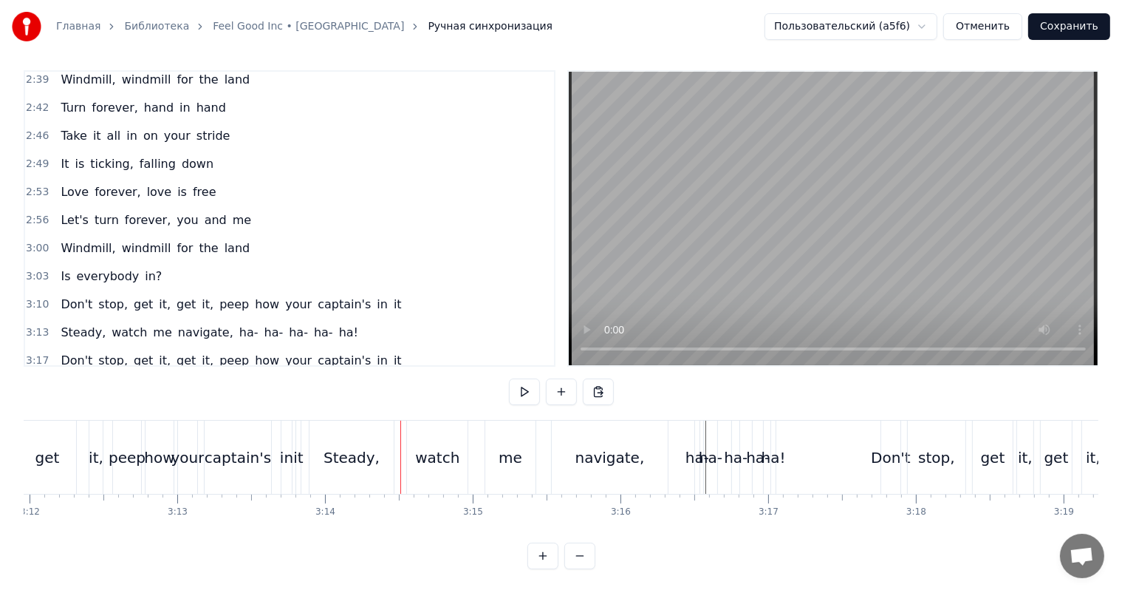
click at [417, 453] on div "watch" at bounding box center [437, 456] width 61 height 73
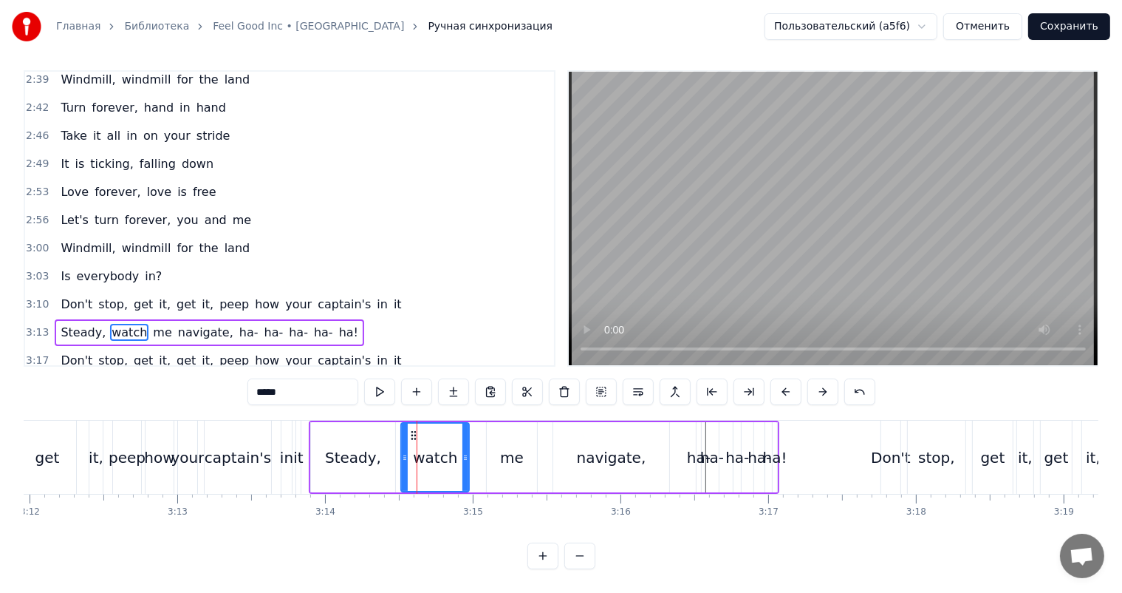
drag, startPoint x: 409, startPoint y: 455, endPoint x: 401, endPoint y: 456, distance: 8.2
click at [402, 456] on icon at bounding box center [405, 457] width 6 height 12
click at [521, 452] on div "me" at bounding box center [512, 457] width 24 height 22
type input "**"
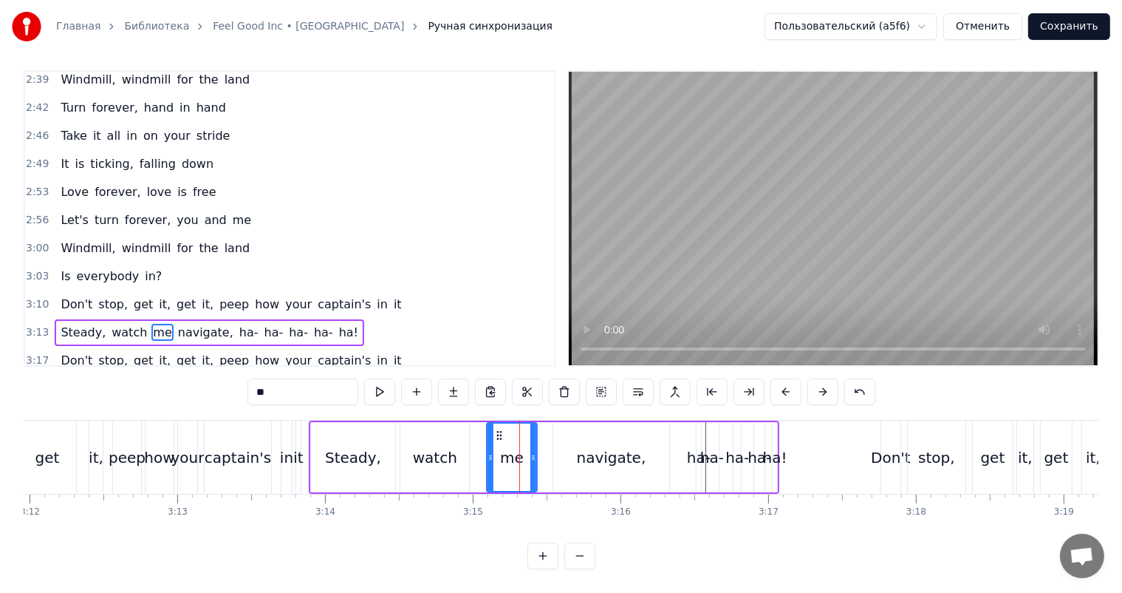
drag, startPoint x: 498, startPoint y: 427, endPoint x: 483, endPoint y: 433, distance: 16.6
click at [477, 432] on div "Steady, watch me navigate, ha- ha- ha- ha- ha!" at bounding box center [544, 456] width 471 height 73
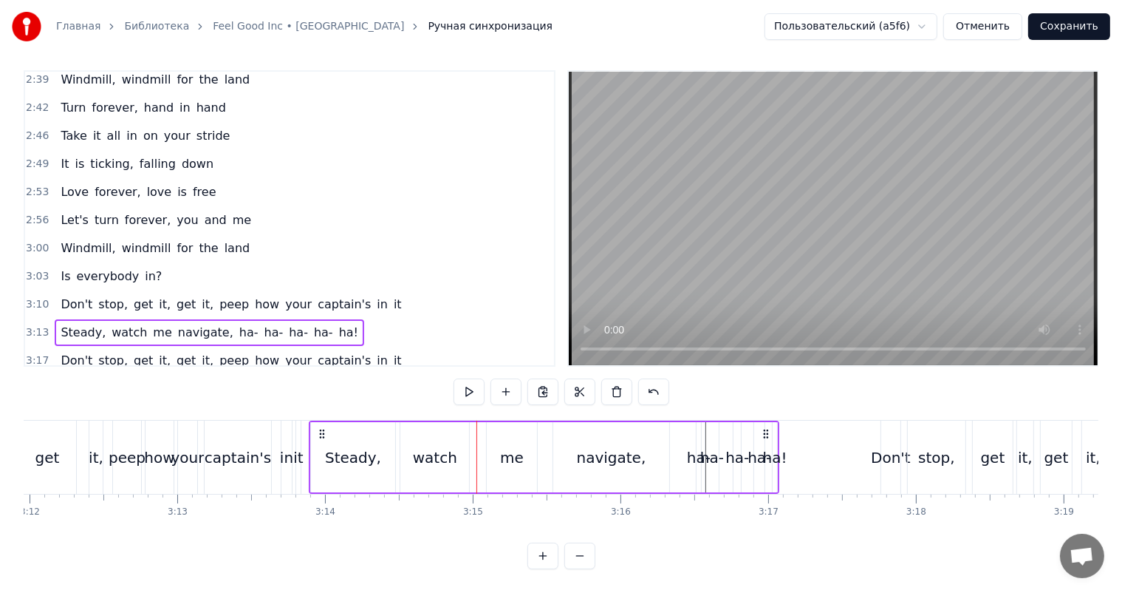
click at [455, 440] on div "watch" at bounding box center [434, 457] width 69 height 70
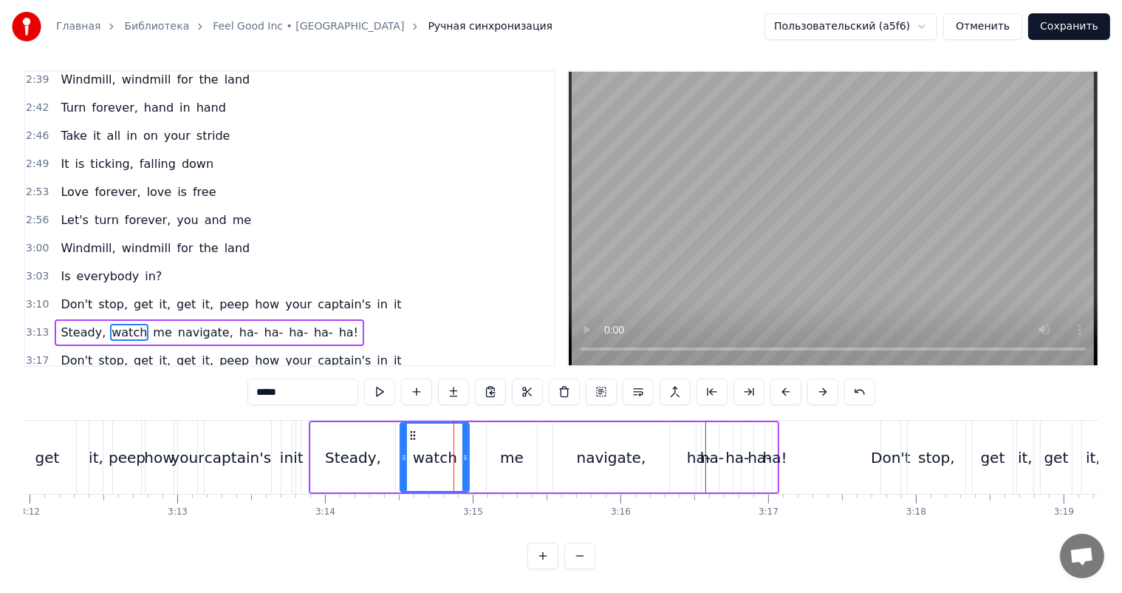
click at [372, 443] on div "Steady," at bounding box center [353, 457] width 84 height 70
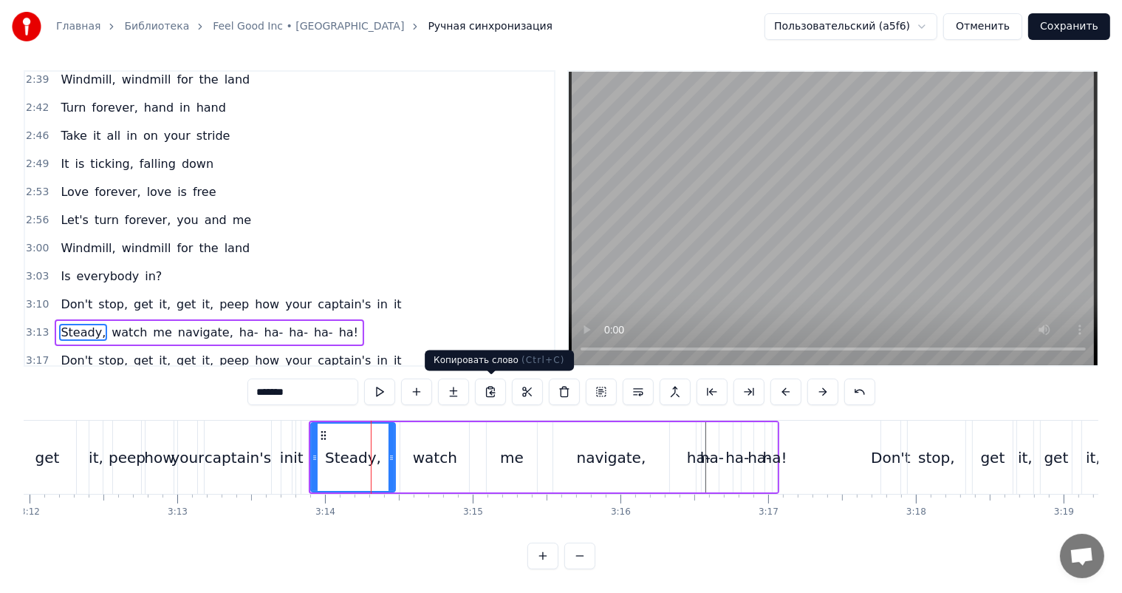
click at [861, 236] on video at bounding box center [833, 218] width 529 height 293
click at [861, 235] on video at bounding box center [833, 218] width 529 height 293
click at [378, 444] on div "Steady," at bounding box center [353, 456] width 83 height 67
click at [982, 200] on video at bounding box center [833, 218] width 529 height 293
click at [972, 198] on video at bounding box center [833, 218] width 529 height 293
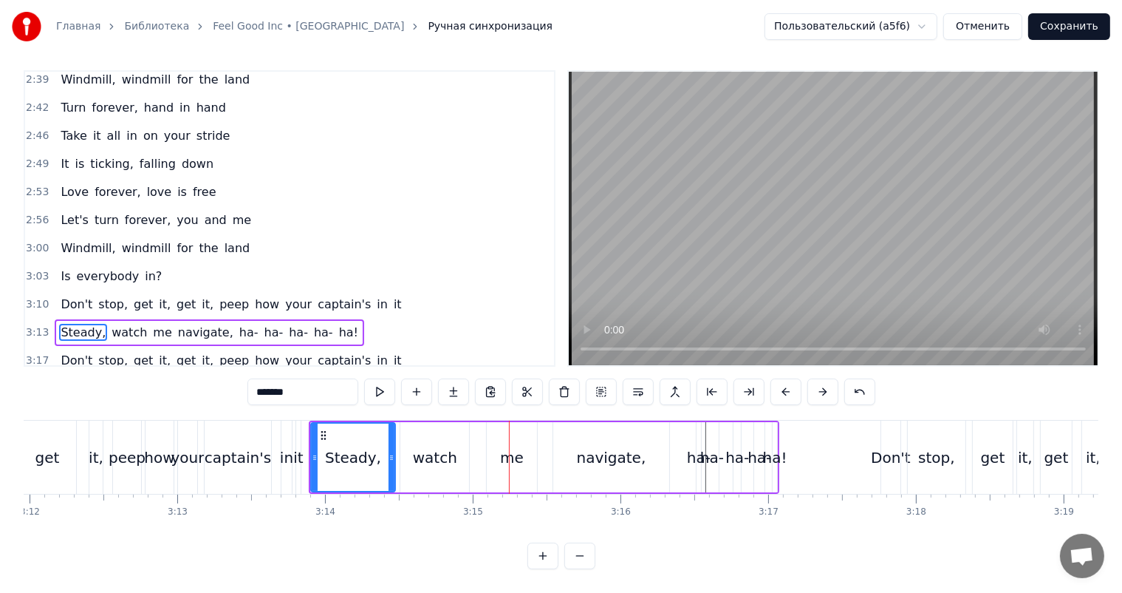
click at [497, 453] on div "me" at bounding box center [512, 457] width 50 height 70
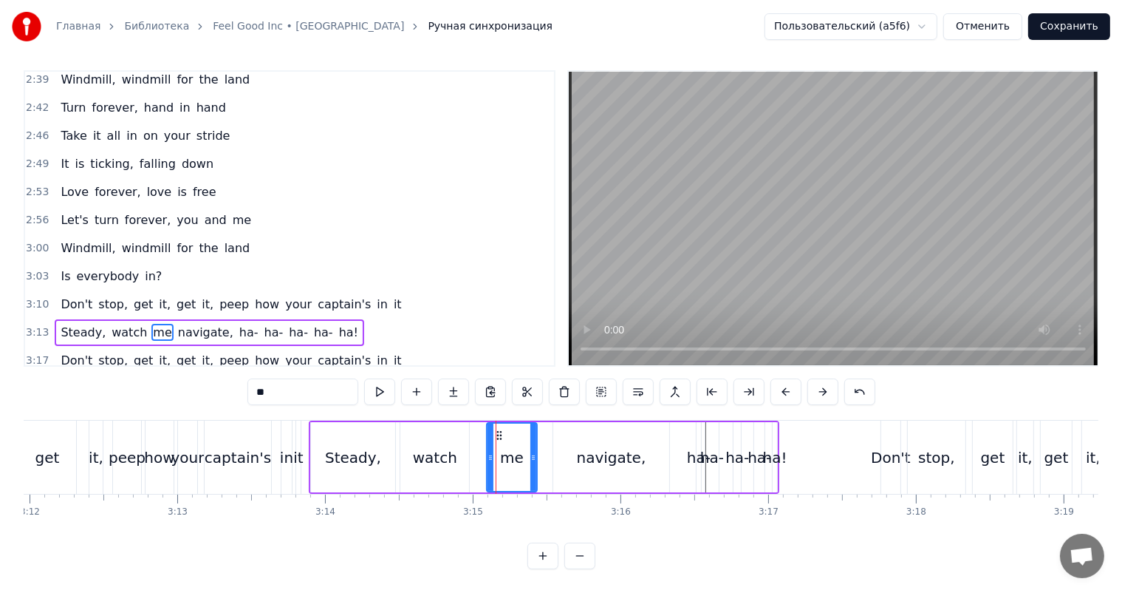
click at [451, 456] on div "watch" at bounding box center [435, 457] width 44 height 22
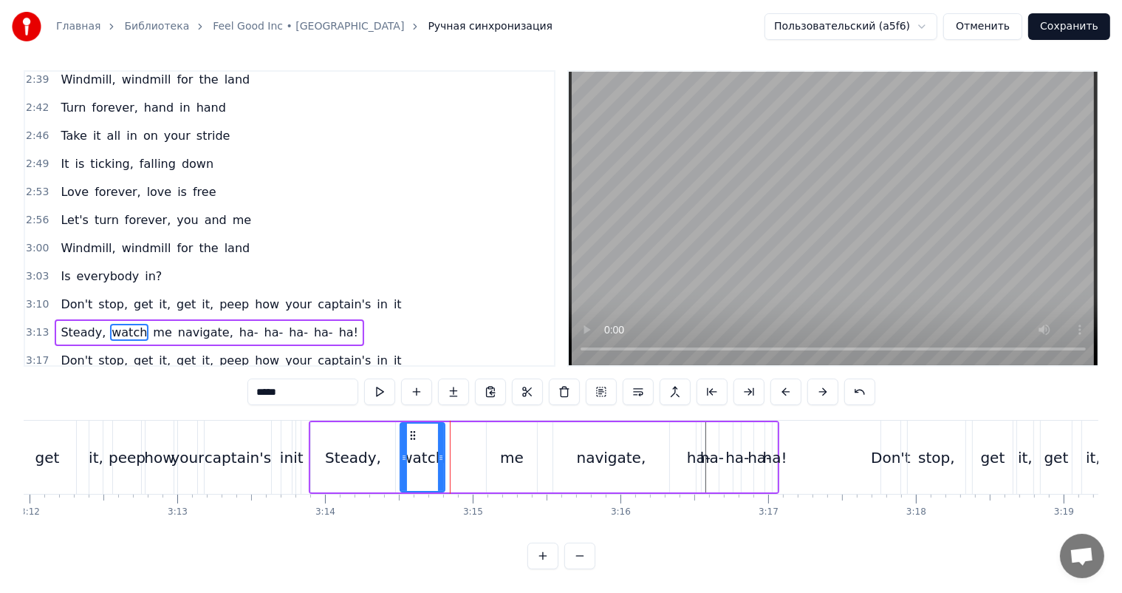
drag, startPoint x: 466, startPoint y: 446, endPoint x: 443, endPoint y: 448, distance: 22.3
click at [443, 448] on div at bounding box center [441, 456] width 6 height 67
drag, startPoint x: 518, startPoint y: 442, endPoint x: 506, endPoint y: 435, distance: 13.6
click at [519, 443] on div "me" at bounding box center [512, 457] width 50 height 70
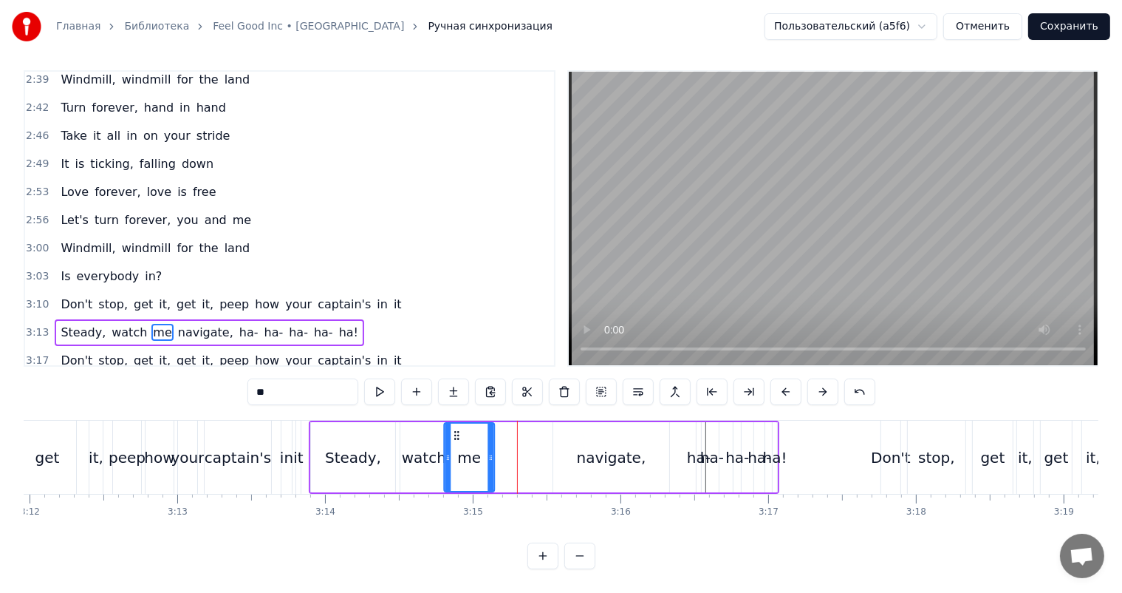
drag, startPoint x: 497, startPoint y: 429, endPoint x: 457, endPoint y: 434, distance: 41.0
click at [457, 434] on icon at bounding box center [457, 435] width 12 height 12
drag, startPoint x: 490, startPoint y: 437, endPoint x: 479, endPoint y: 439, distance: 11.3
click at [460, 443] on div at bounding box center [462, 456] width 6 height 67
click at [559, 440] on div "navigate," at bounding box center [611, 457] width 116 height 70
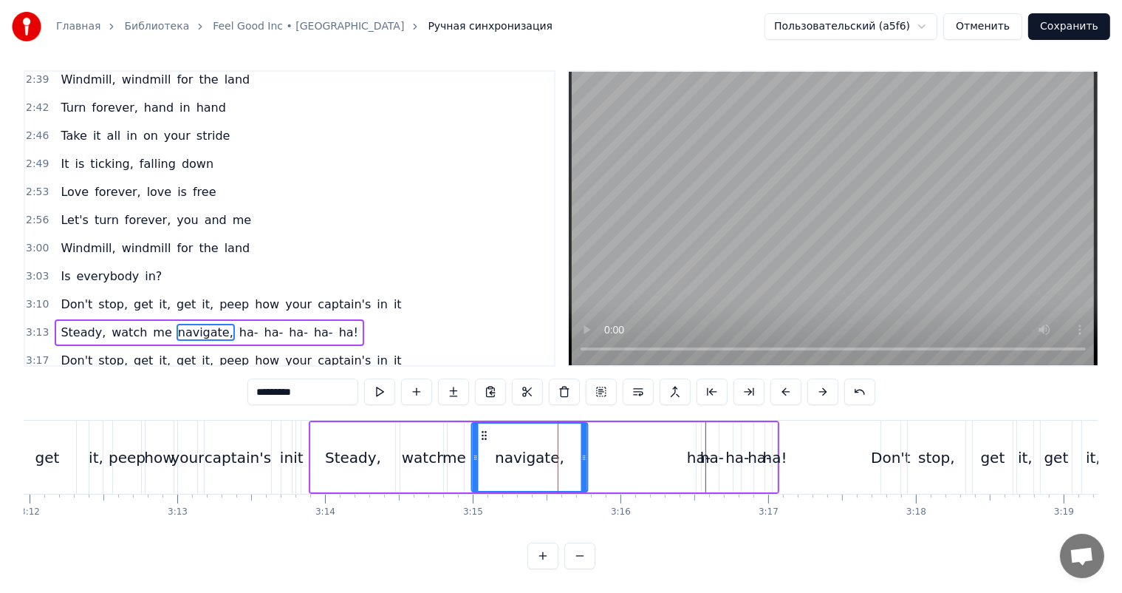
drag, startPoint x: 565, startPoint y: 432, endPoint x: 481, endPoint y: 430, distance: 83.5
click at [481, 430] on icon at bounding box center [485, 435] width 12 height 12
click at [403, 432] on div "watch" at bounding box center [423, 457] width 47 height 70
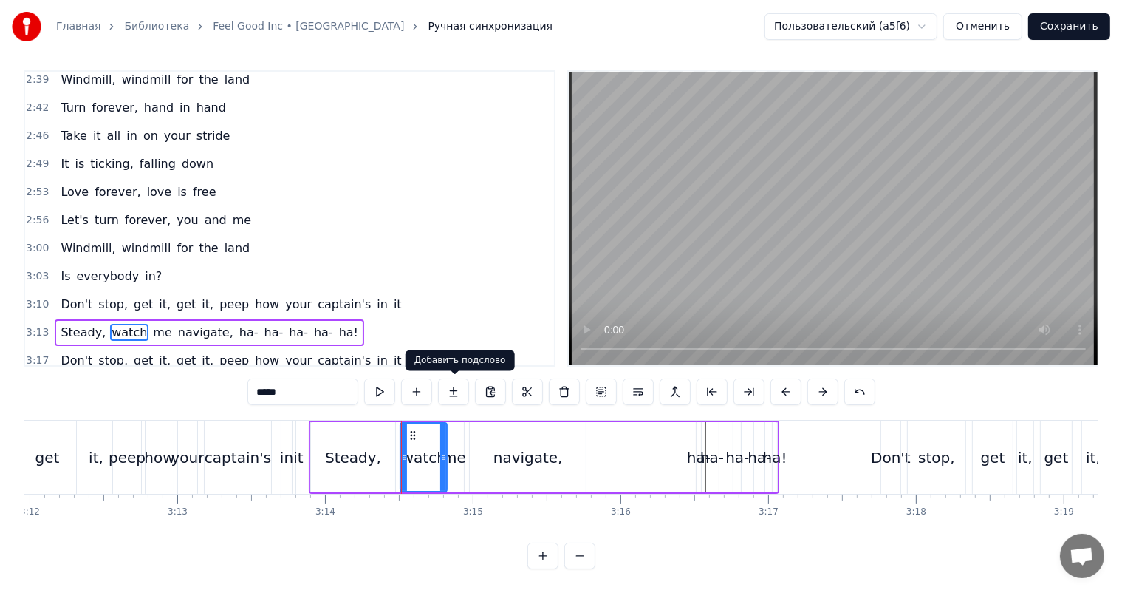
click at [875, 240] on video at bounding box center [833, 218] width 529 height 293
click at [879, 240] on video at bounding box center [833, 218] width 529 height 293
click at [693, 455] on div "ha-" at bounding box center [699, 457] width 24 height 22
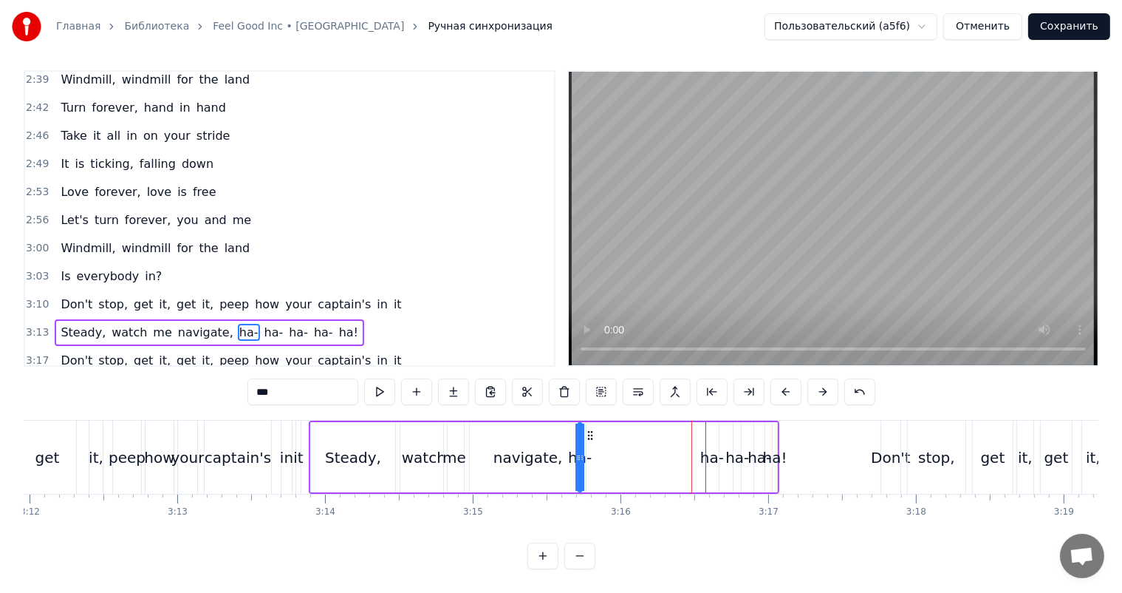
drag, startPoint x: 709, startPoint y: 437, endPoint x: 591, endPoint y: 444, distance: 118.5
click at [591, 444] on div "Steady, watch me navigate, ha- ha- ha- ha- ha!" at bounding box center [544, 456] width 471 height 73
click at [542, 451] on div "navigate," at bounding box center [528, 457] width 69 height 22
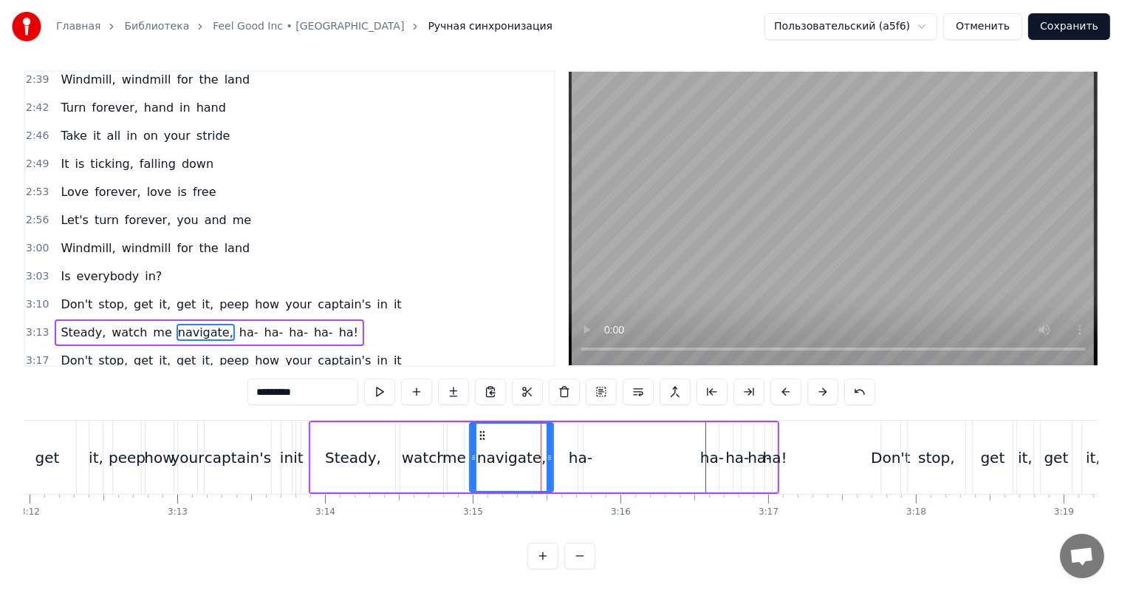
drag, startPoint x: 582, startPoint y: 447, endPoint x: 546, endPoint y: 450, distance: 35.6
click at [547, 450] on div at bounding box center [550, 456] width 6 height 67
click at [576, 448] on div "ha-" at bounding box center [581, 457] width 24 height 22
type input "***"
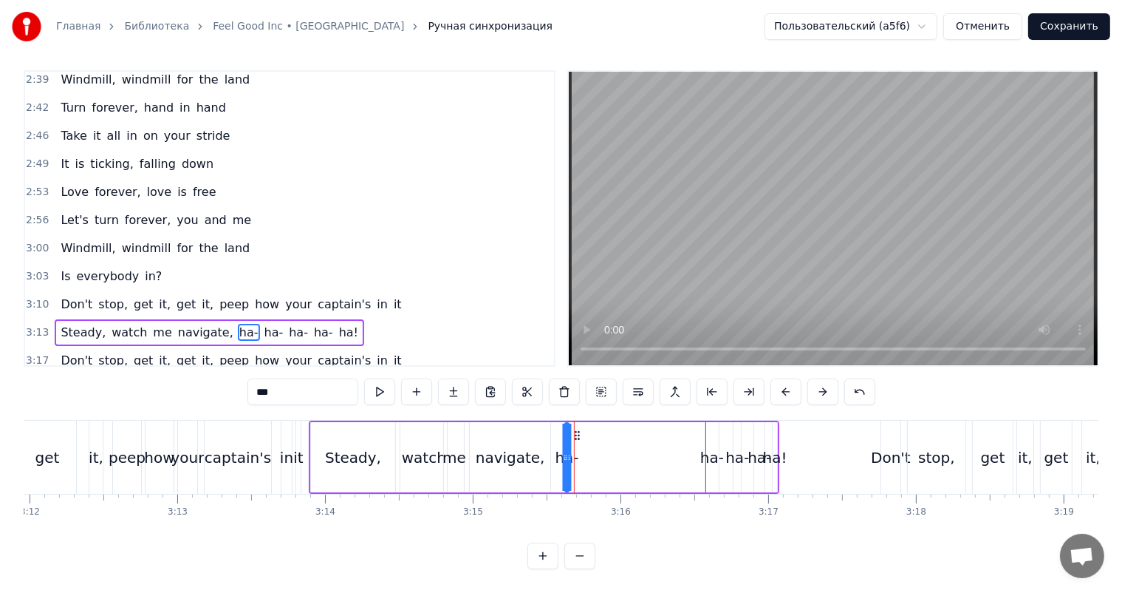
drag, startPoint x: 591, startPoint y: 429, endPoint x: 577, endPoint y: 431, distance: 14.2
click at [577, 431] on icon at bounding box center [578, 435] width 12 height 12
click at [701, 440] on div "Steady, watch me navigate, ha- ha- ha- ha- ha!" at bounding box center [544, 456] width 471 height 73
click at [705, 440] on div "ha-" at bounding box center [712, 457] width 15 height 70
click at [720, 429] on icon at bounding box center [718, 435] width 12 height 12
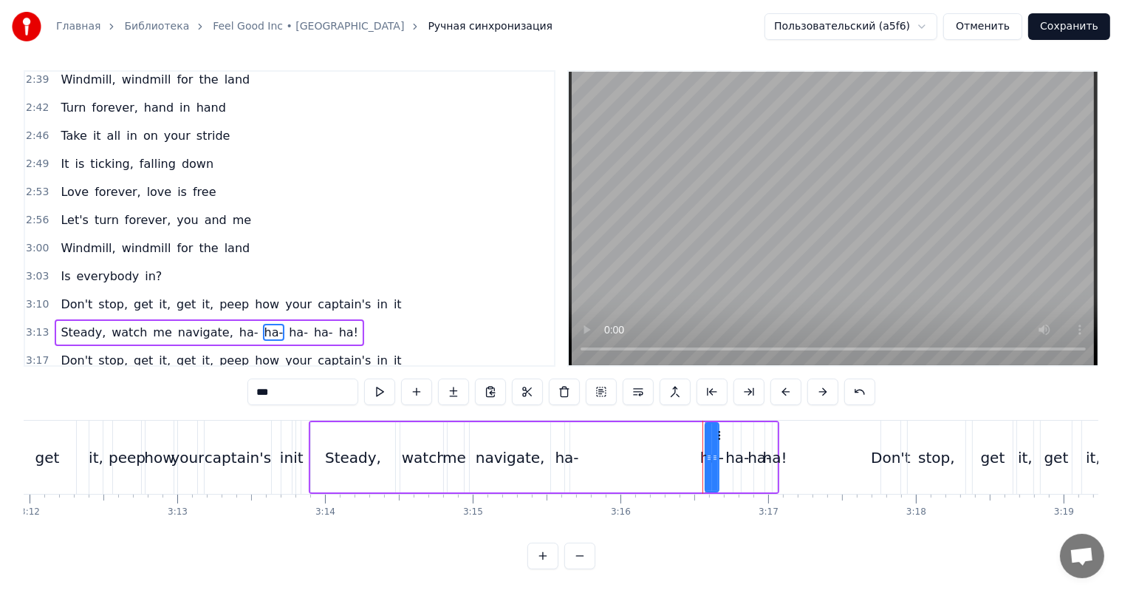
click at [720, 429] on icon at bounding box center [718, 435] width 12 height 12
drag, startPoint x: 717, startPoint y: 430, endPoint x: 678, endPoint y: 438, distance: 40.0
click at [678, 438] on div "Steady, watch me navigate, ha- ha- ha- ha- ha!" at bounding box center [544, 456] width 471 height 73
click at [702, 434] on div "Steady, watch me navigate, ha- ha- ha- ha- ha!" at bounding box center [544, 456] width 471 height 73
click at [706, 433] on div "Steady, watch me navigate, ha- ha- ha- ha- ha!" at bounding box center [544, 456] width 471 height 73
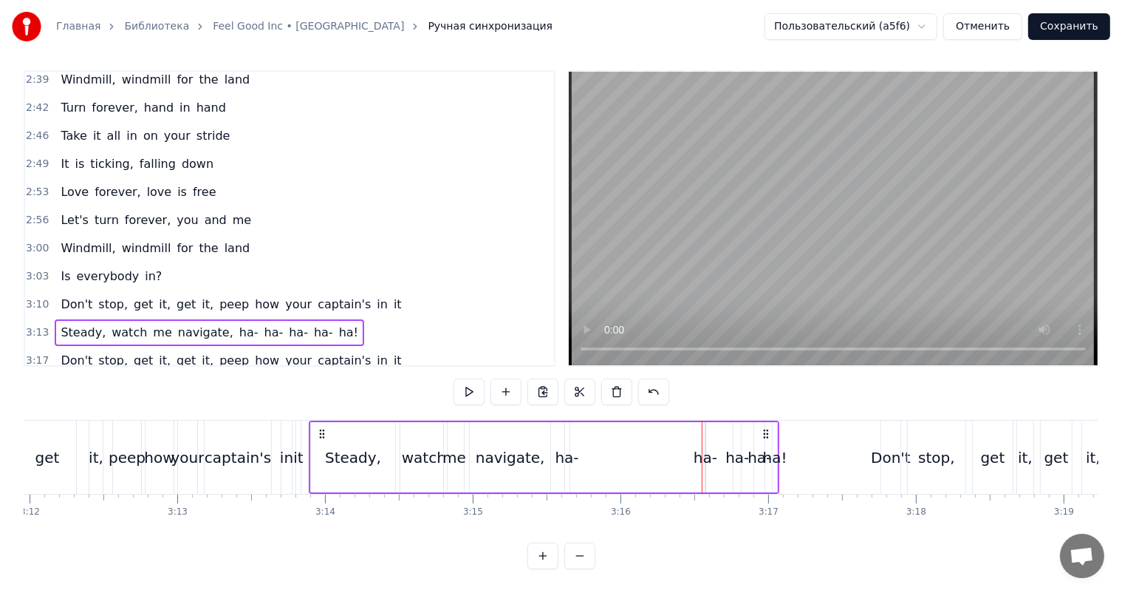
click at [703, 434] on div "Steady, watch me navigate, ha- ha- ha- ha- ha!" at bounding box center [544, 456] width 471 height 73
click at [705, 434] on div "ha-" at bounding box center [705, 457] width 1 height 70
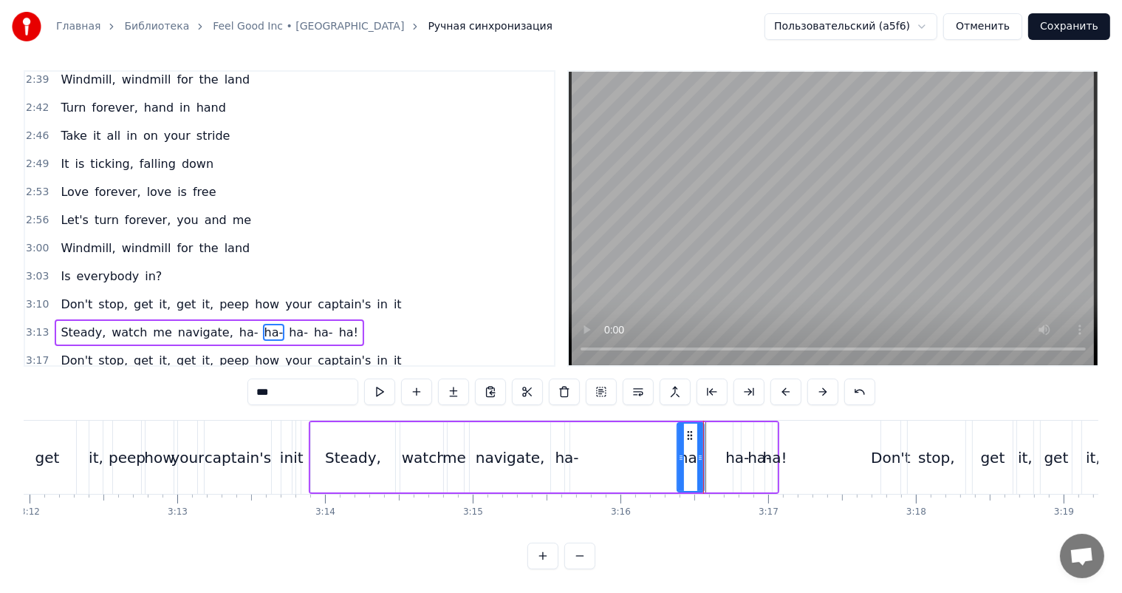
drag, startPoint x: 709, startPoint y: 433, endPoint x: 681, endPoint y: 433, distance: 28.1
click at [681, 432] on div at bounding box center [681, 456] width 6 height 67
drag, startPoint x: 681, startPoint y: 433, endPoint x: 689, endPoint y: 434, distance: 7.4
click at [689, 434] on div at bounding box center [689, 456] width 6 height 67
drag, startPoint x: 696, startPoint y: 432, endPoint x: 600, endPoint y: 434, distance: 96.1
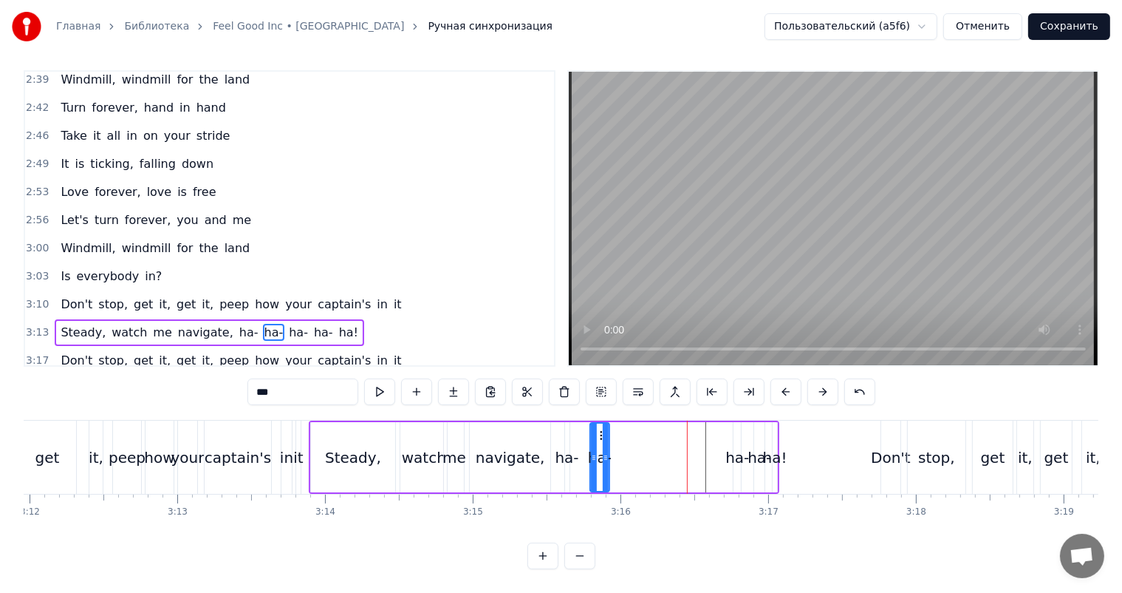
click at [600, 434] on icon at bounding box center [603, 435] width 12 height 12
click at [573, 443] on div "Steady, watch me navigate, ha- ha- ha- ha- ha!" at bounding box center [544, 456] width 471 height 73
click at [565, 446] on div "ha-" at bounding box center [568, 457] width 24 height 22
drag, startPoint x: 569, startPoint y: 445, endPoint x: 582, endPoint y: 447, distance: 13.5
click at [582, 447] on div "Steady, watch me navigate, ha- ha- ha- ha- ha!" at bounding box center [544, 456] width 471 height 73
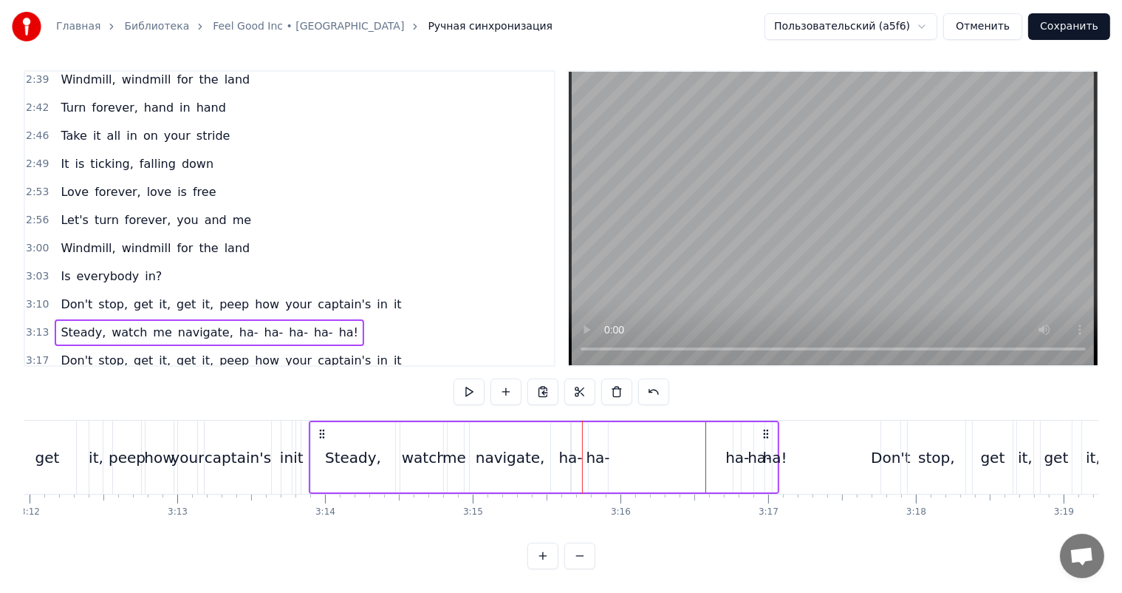
click at [729, 446] on div "ha-" at bounding box center [738, 457] width 24 height 22
drag, startPoint x: 745, startPoint y: 431, endPoint x: 638, endPoint y: 437, distance: 106.6
click at [638, 437] on icon at bounding box center [641, 435] width 12 height 12
click at [756, 435] on div "ha-" at bounding box center [759, 457] width 10 height 70
drag, startPoint x: 766, startPoint y: 432, endPoint x: 686, endPoint y: 434, distance: 79.8
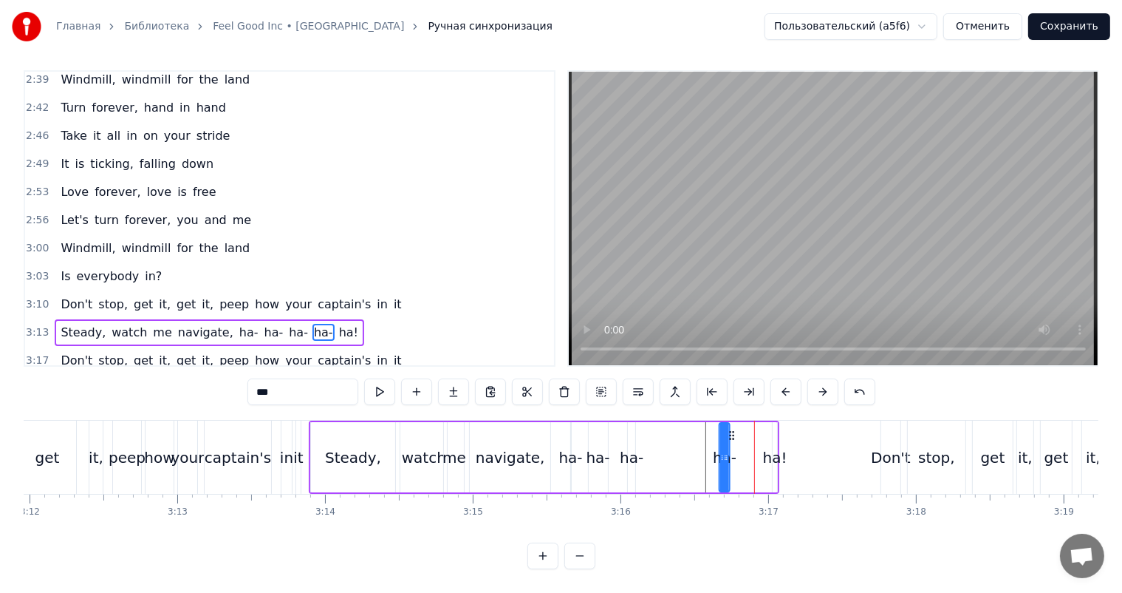
click at [720, 433] on div "ha-" at bounding box center [724, 456] width 9 height 67
drag, startPoint x: 679, startPoint y: 434, endPoint x: 655, endPoint y: 439, distance: 24.1
click at [655, 439] on div "Steady, watch me navigate, ha- ha- ha- ha- ha!" at bounding box center [544, 456] width 471 height 73
click at [731, 440] on div "Steady, watch me navigate, ha- ha- ha- ha- ha!" at bounding box center [544, 456] width 471 height 73
click at [720, 445] on div "ha-" at bounding box center [725, 457] width 10 height 70
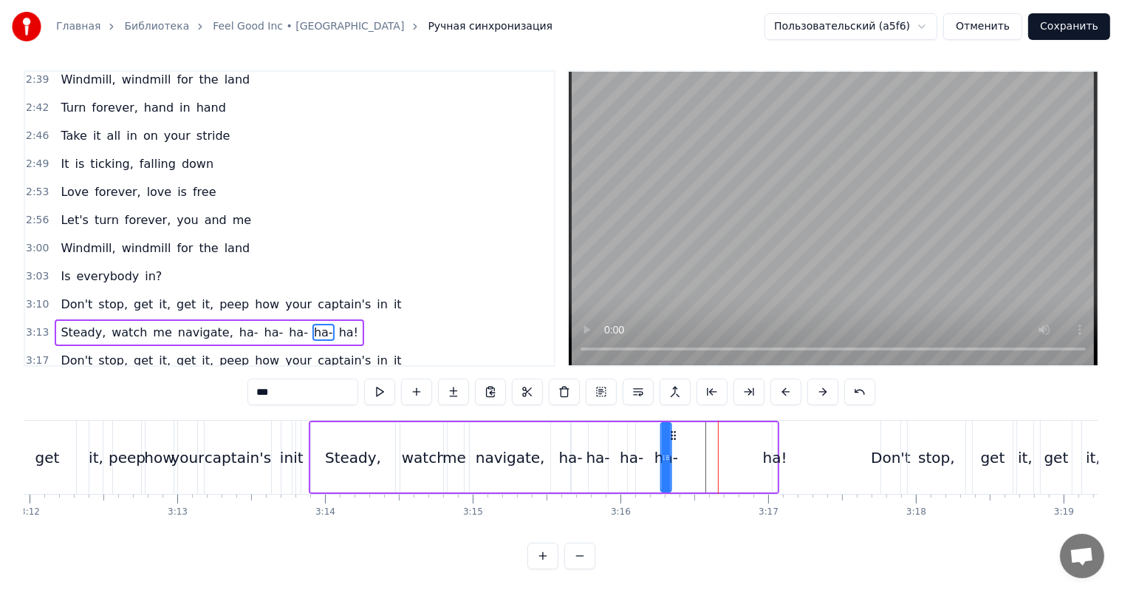
drag, startPoint x: 732, startPoint y: 433, endPoint x: 673, endPoint y: 434, distance: 58.4
click at [673, 434] on icon at bounding box center [674, 435] width 12 height 12
click at [766, 440] on div "Steady, watch me navigate, ha- ha- ha- ha- ha!" at bounding box center [544, 456] width 471 height 73
click at [770, 440] on div "Steady, watch me navigate, ha- ha- ha- ha- ha!" at bounding box center [544, 456] width 471 height 73
click at [771, 446] on div "ha!" at bounding box center [775, 457] width 24 height 22
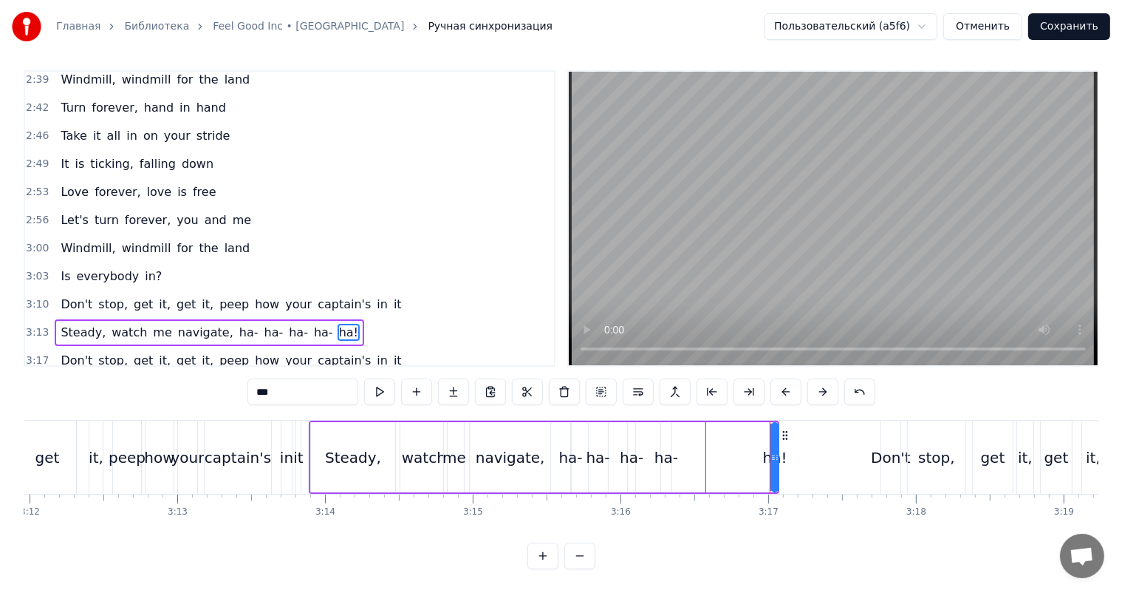
click at [771, 449] on div at bounding box center [770, 456] width 1 height 73
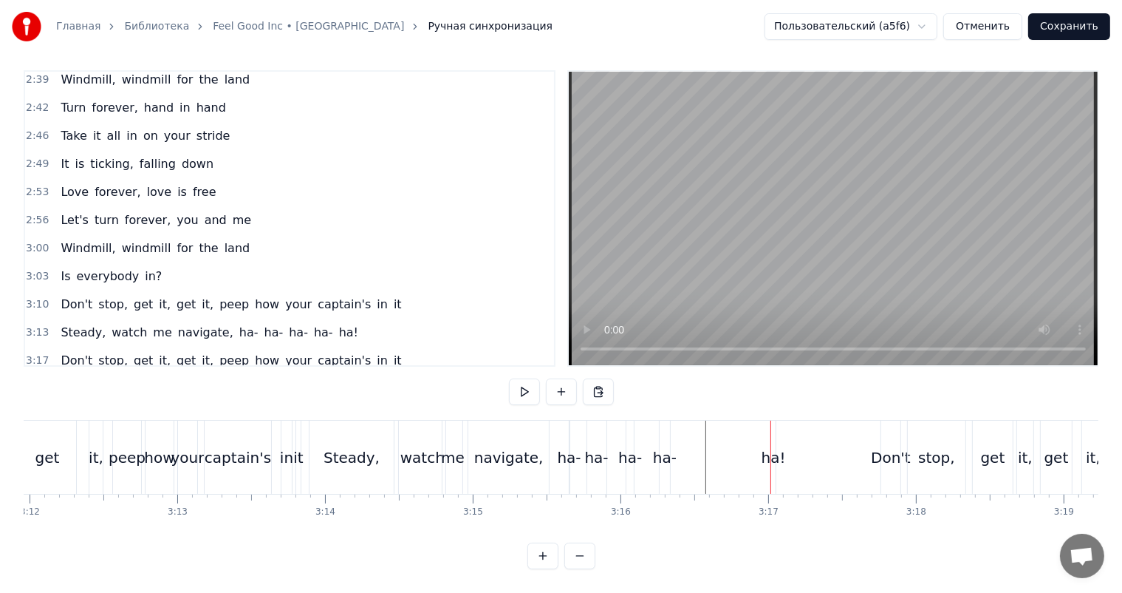
click at [775, 447] on div "ha!" at bounding box center [774, 457] width 24 height 22
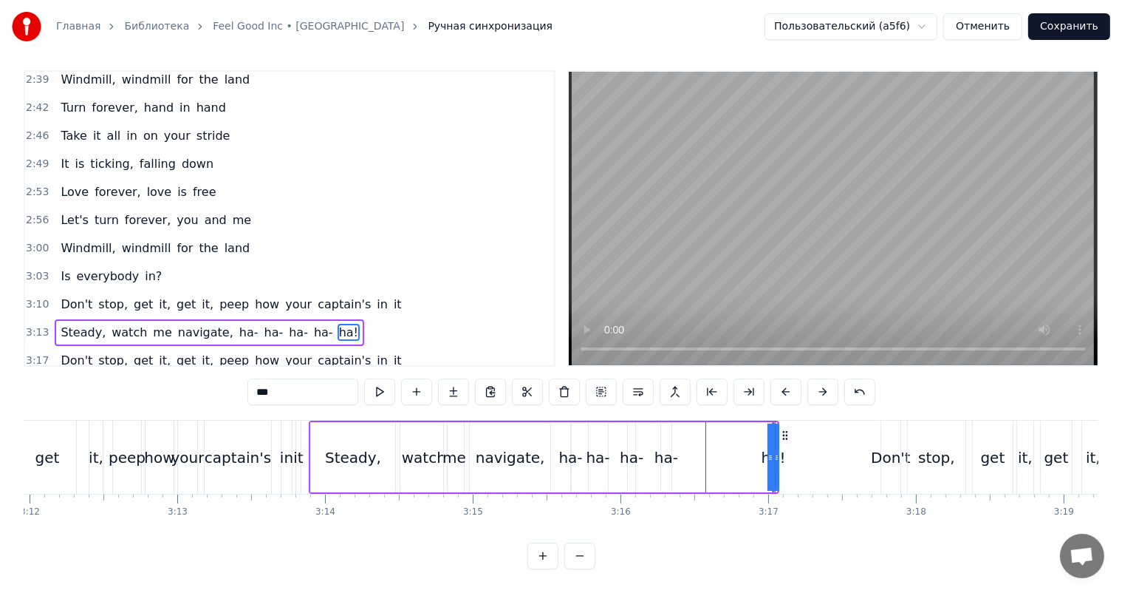
drag, startPoint x: 776, startPoint y: 446, endPoint x: 724, endPoint y: 446, distance: 51.7
click at [724, 446] on div "Steady, watch me navigate, ha- ha- ha- ha- ha!" at bounding box center [544, 456] width 471 height 73
click at [771, 443] on div "Steady, watch me navigate, ha- ha- ha- ha- ha!" at bounding box center [541, 456] width 465 height 73
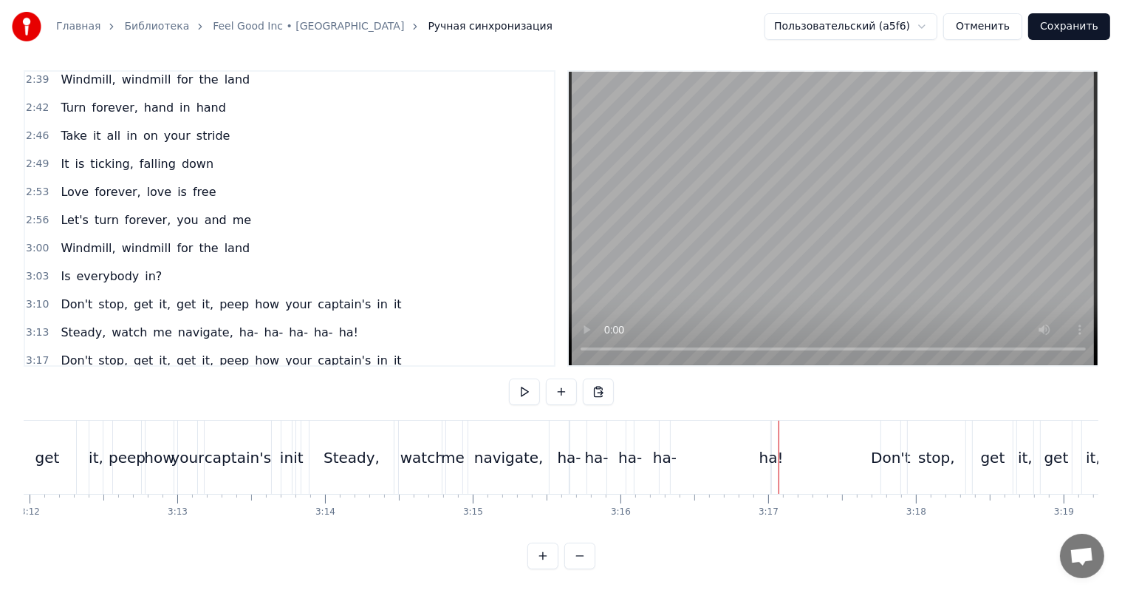
click at [773, 446] on div "ha!" at bounding box center [772, 457] width 24 height 22
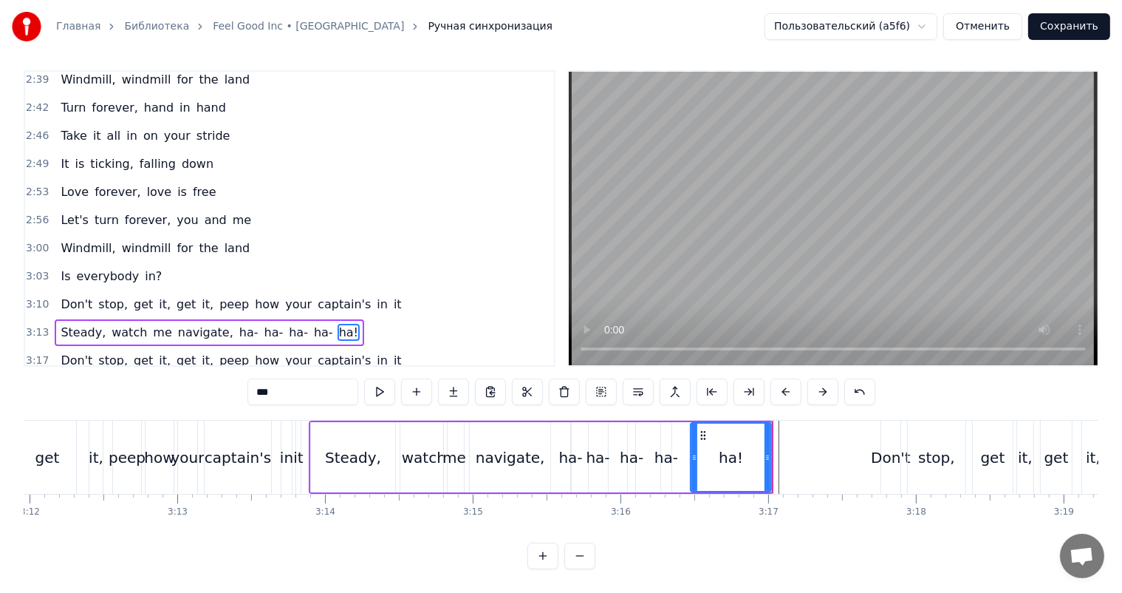
drag, startPoint x: 776, startPoint y: 444, endPoint x: 692, endPoint y: 444, distance: 84.2
click at [692, 444] on div at bounding box center [695, 456] width 6 height 67
click at [287, 427] on div "in" at bounding box center [287, 456] width 10 height 73
type input "**"
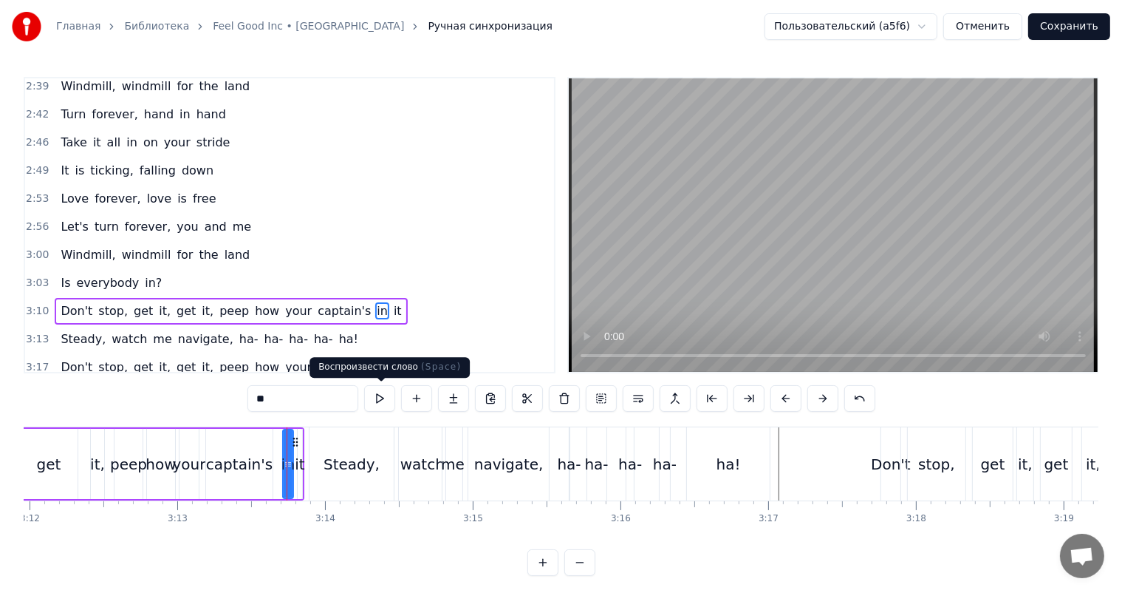
click at [885, 206] on video at bounding box center [833, 224] width 529 height 293
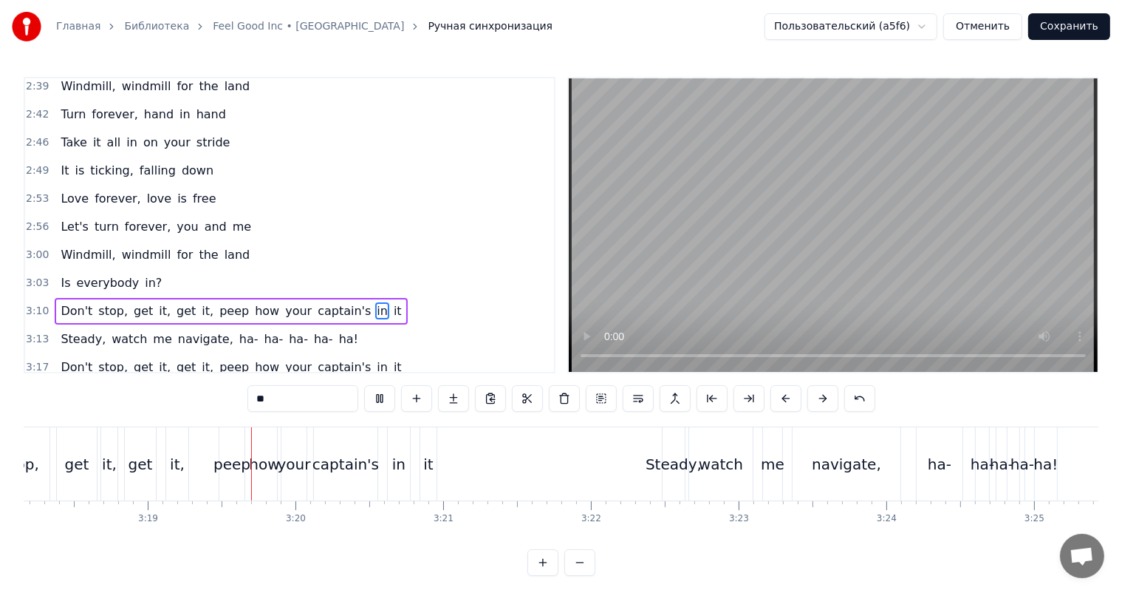
scroll to position [0, 29335]
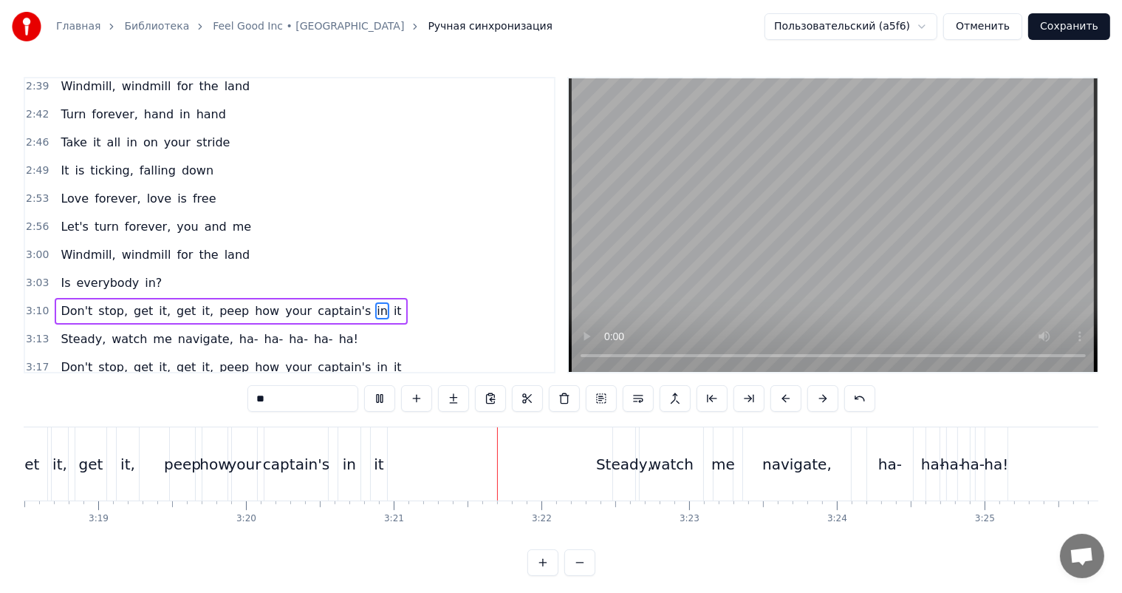
click at [855, 207] on video at bounding box center [833, 224] width 529 height 293
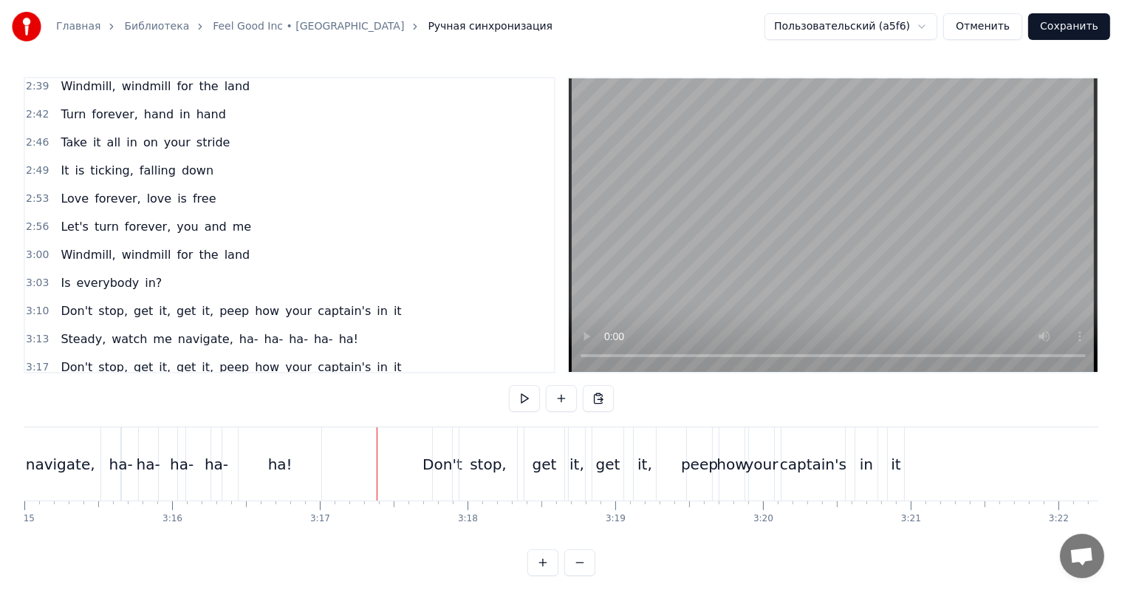
click at [780, 230] on video at bounding box center [833, 224] width 529 height 293
click at [460, 464] on div "stop," at bounding box center [489, 463] width 58 height 73
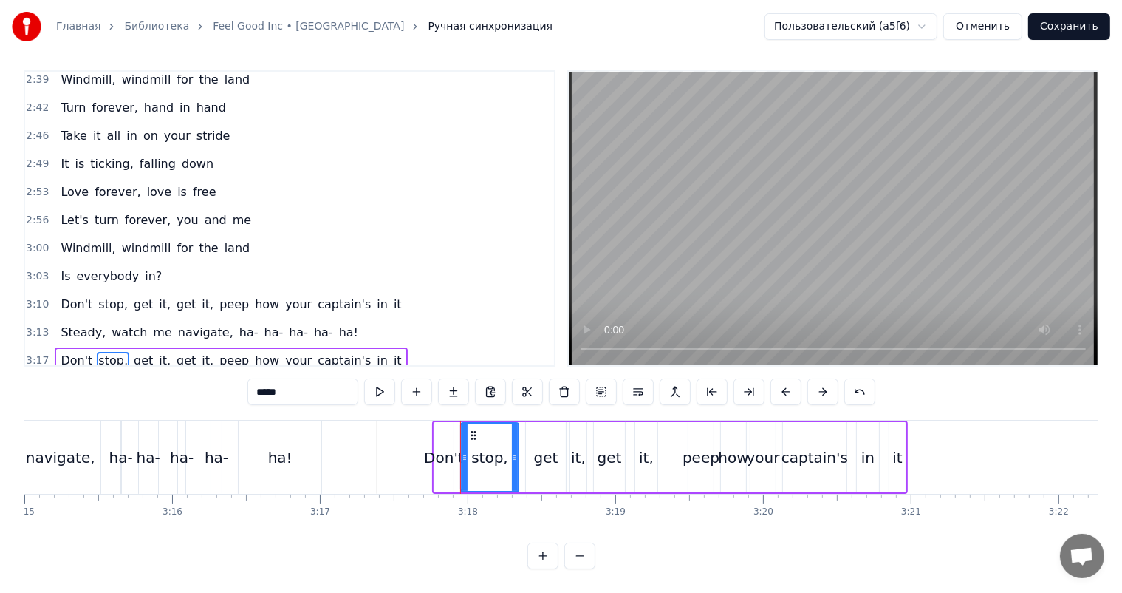
click at [437, 468] on div "Don't" at bounding box center [443, 457] width 19 height 70
type input "*****"
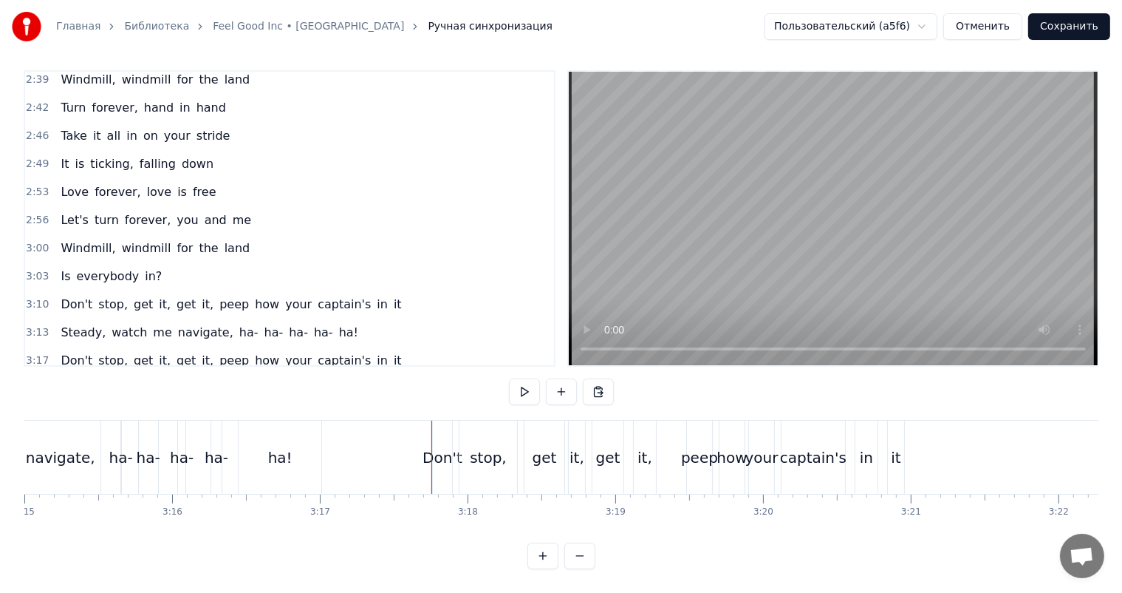
click at [437, 455] on div "Don't" at bounding box center [442, 456] width 19 height 73
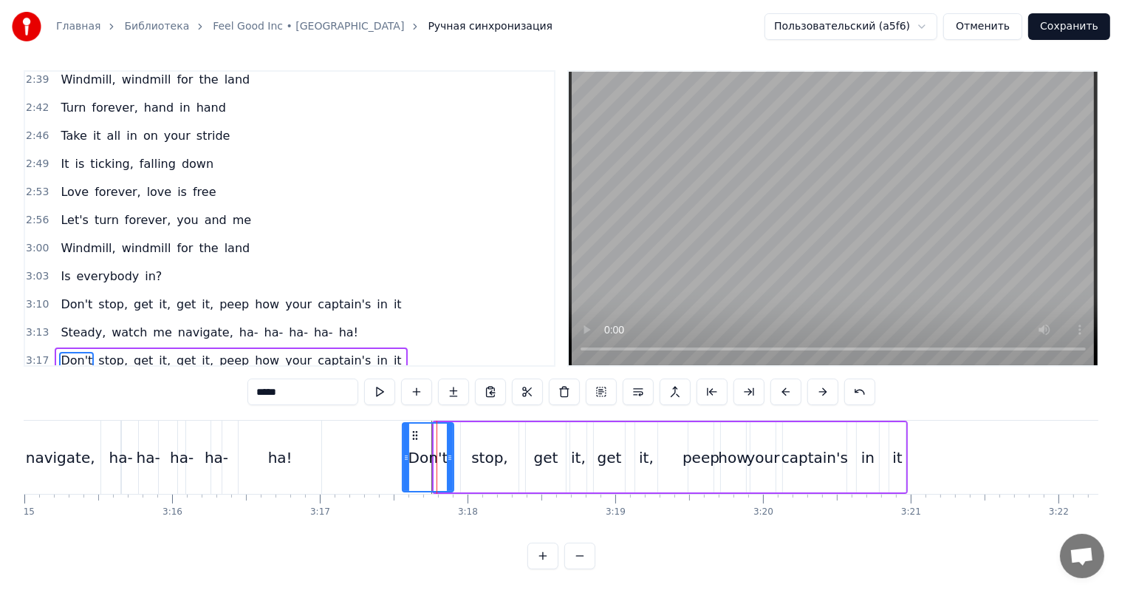
drag, startPoint x: 434, startPoint y: 454, endPoint x: 403, endPoint y: 455, distance: 31.8
click at [403, 455] on div at bounding box center [406, 456] width 6 height 67
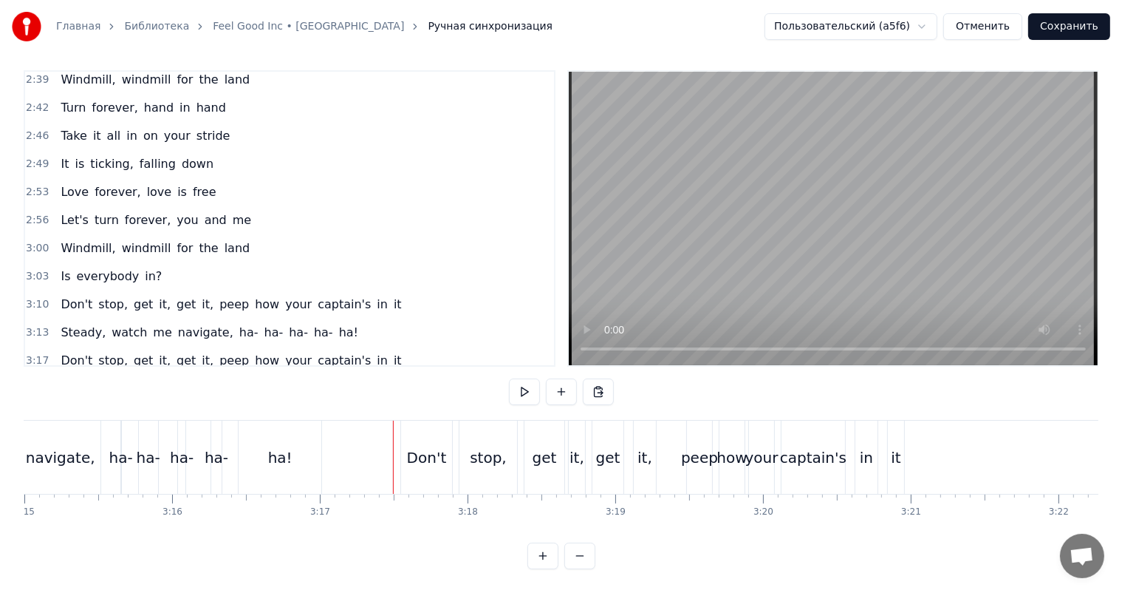
click at [829, 228] on video at bounding box center [833, 218] width 529 height 293
click at [1018, 151] on video at bounding box center [833, 218] width 529 height 293
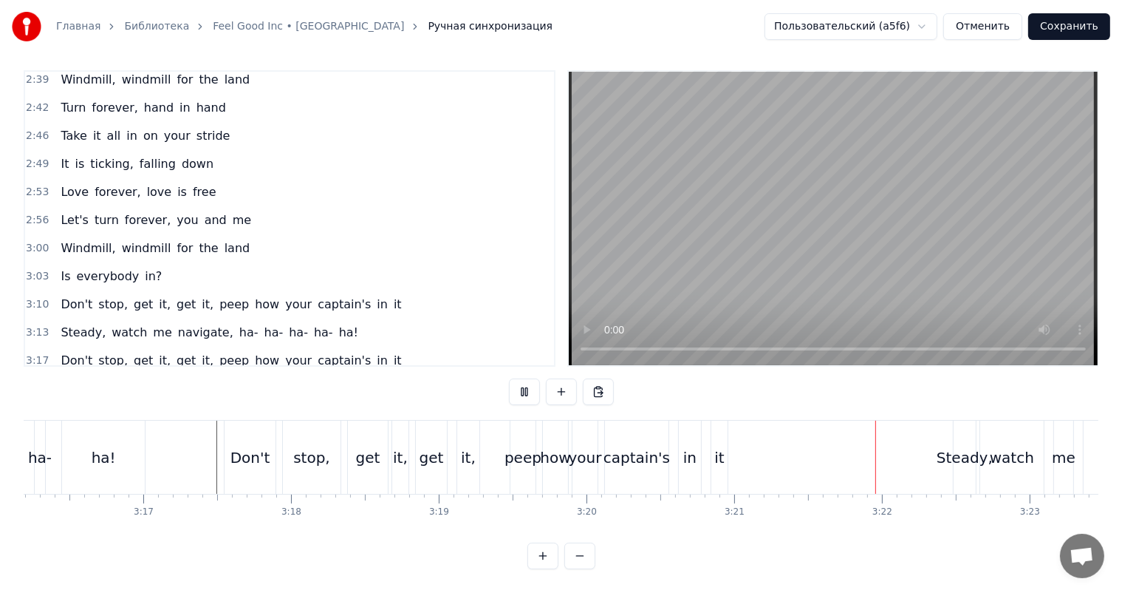
click at [990, 175] on video at bounding box center [833, 218] width 529 height 293
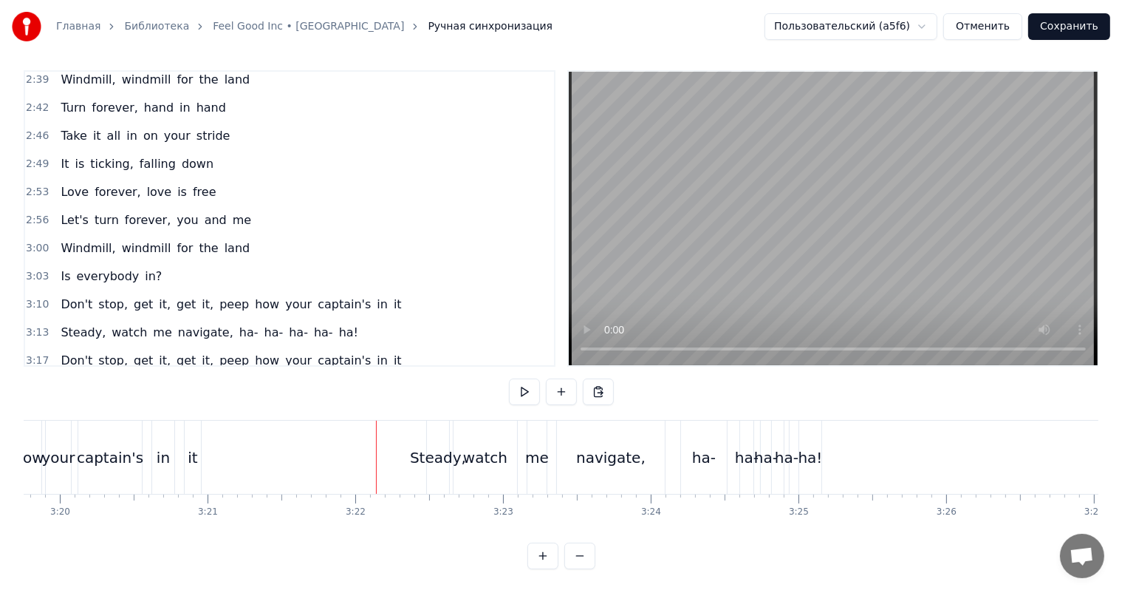
scroll to position [0, 29764]
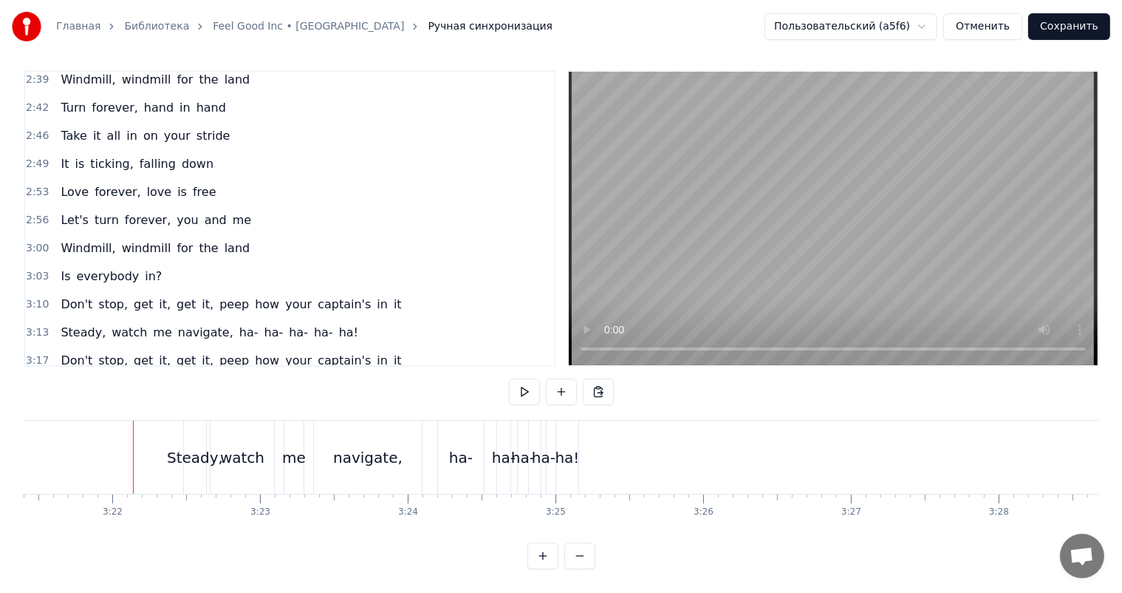
click at [747, 178] on video at bounding box center [833, 218] width 529 height 293
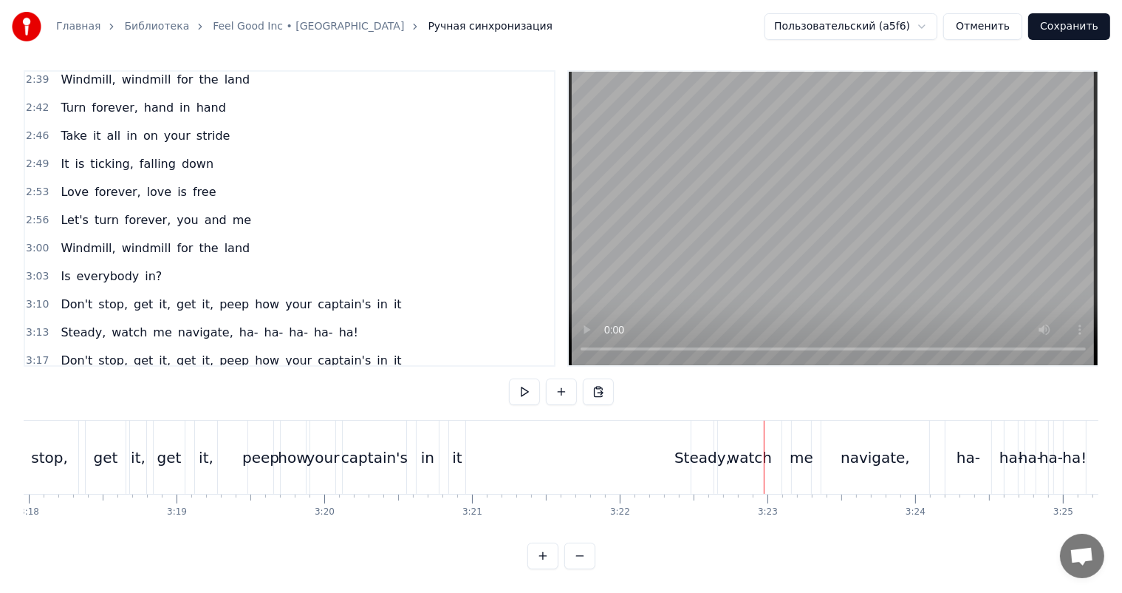
scroll to position [0, 29173]
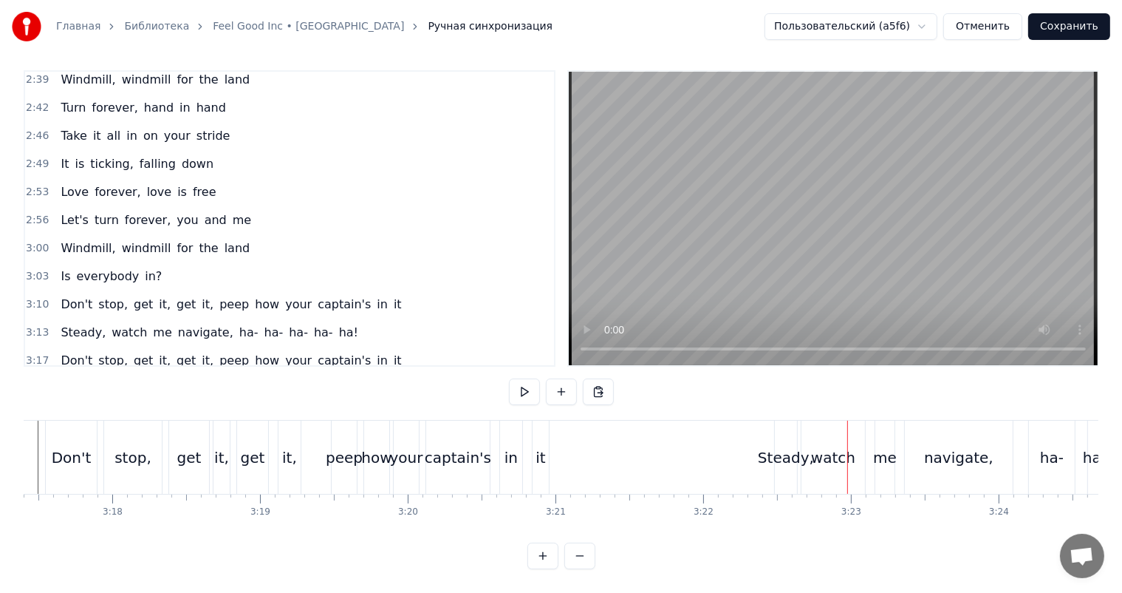
click at [347, 446] on div "peep" at bounding box center [344, 457] width 37 height 22
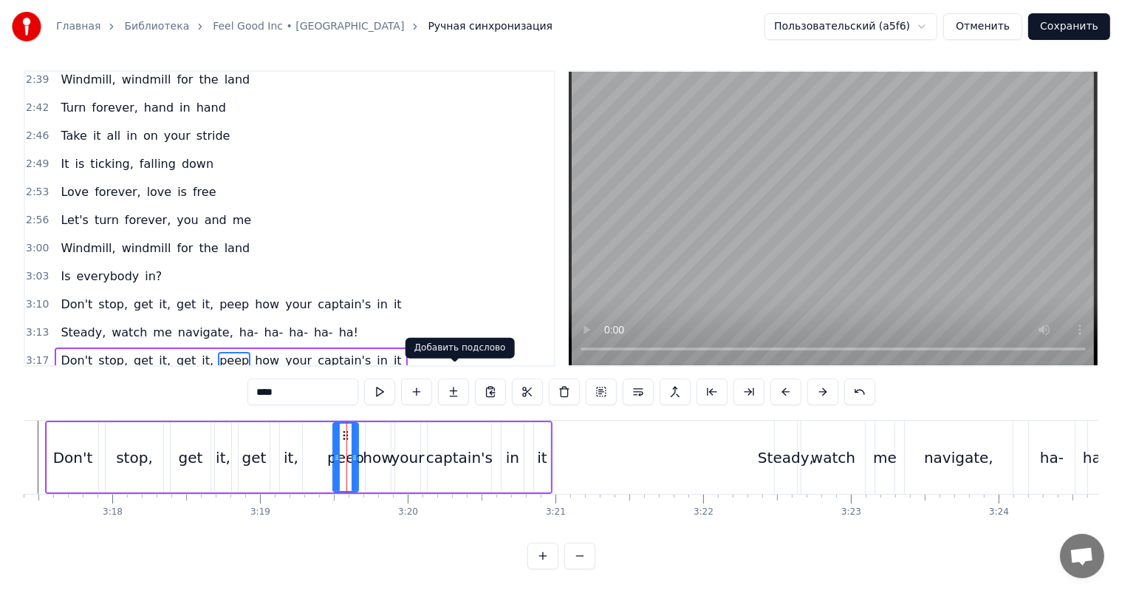
click at [796, 213] on video at bounding box center [833, 218] width 529 height 293
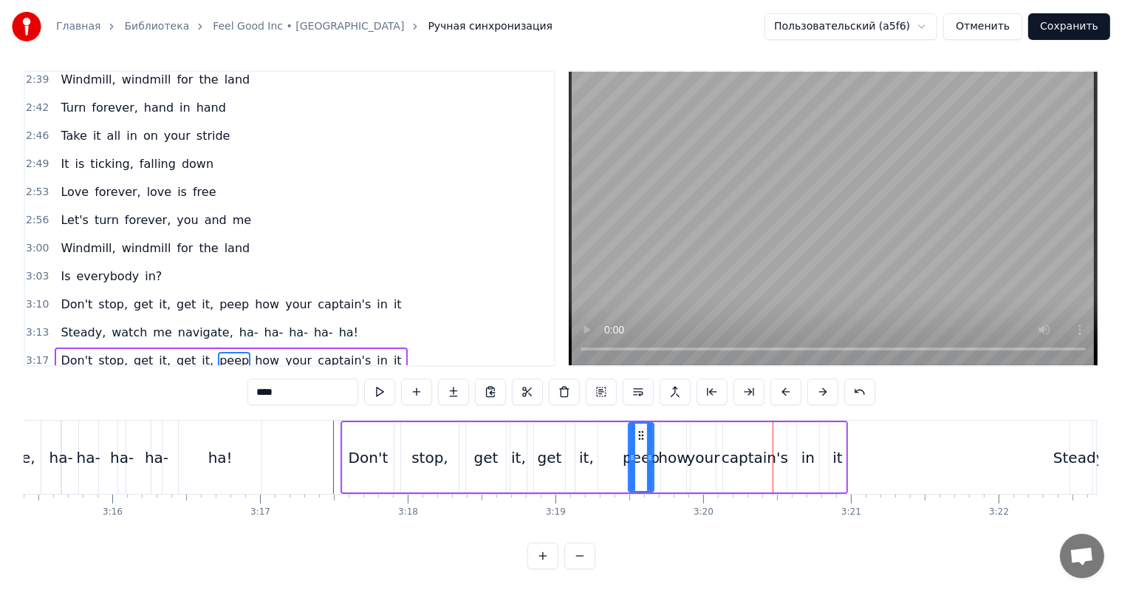
click at [220, 446] on div "ha!" at bounding box center [220, 457] width 24 height 22
type input "***"
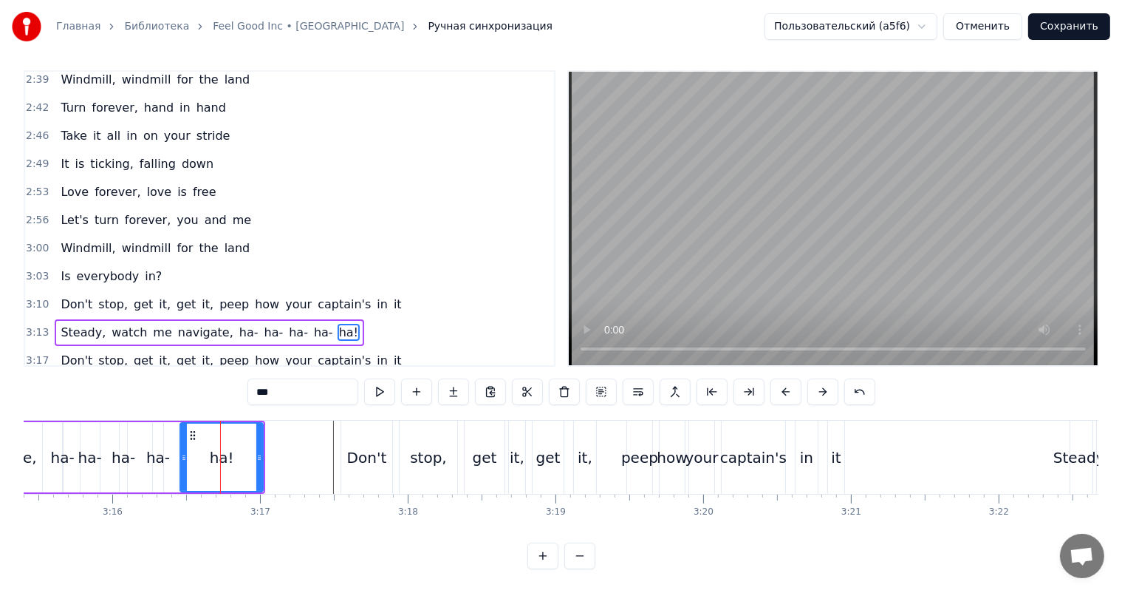
click at [911, 180] on video at bounding box center [833, 218] width 529 height 293
click at [893, 170] on video at bounding box center [833, 218] width 529 height 293
click at [30, 381] on span "3:22" at bounding box center [37, 388] width 23 height 15
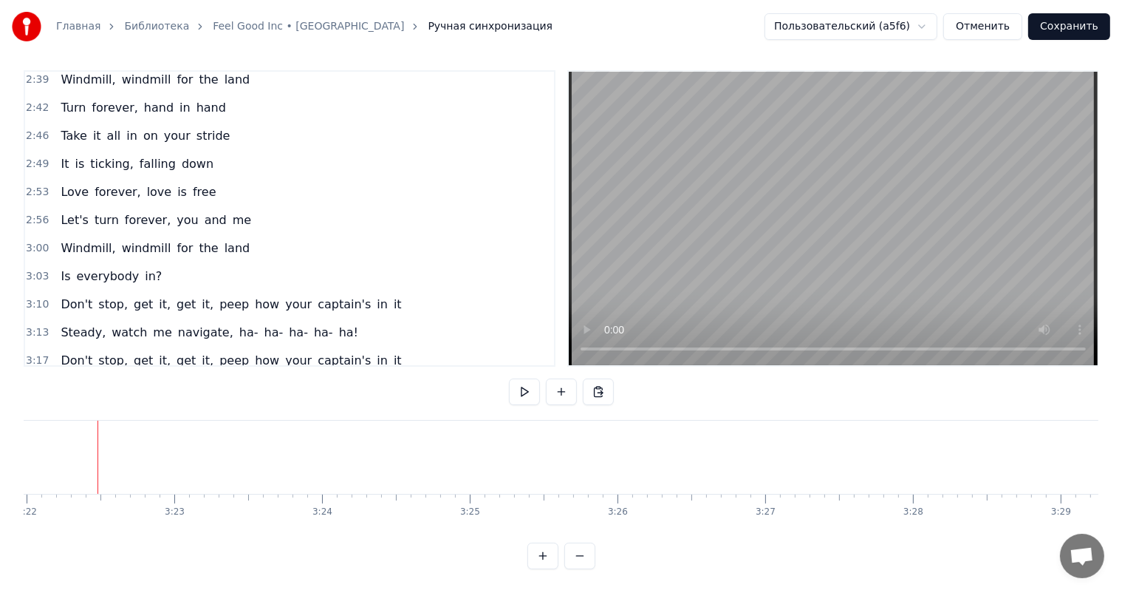
scroll to position [821, 0]
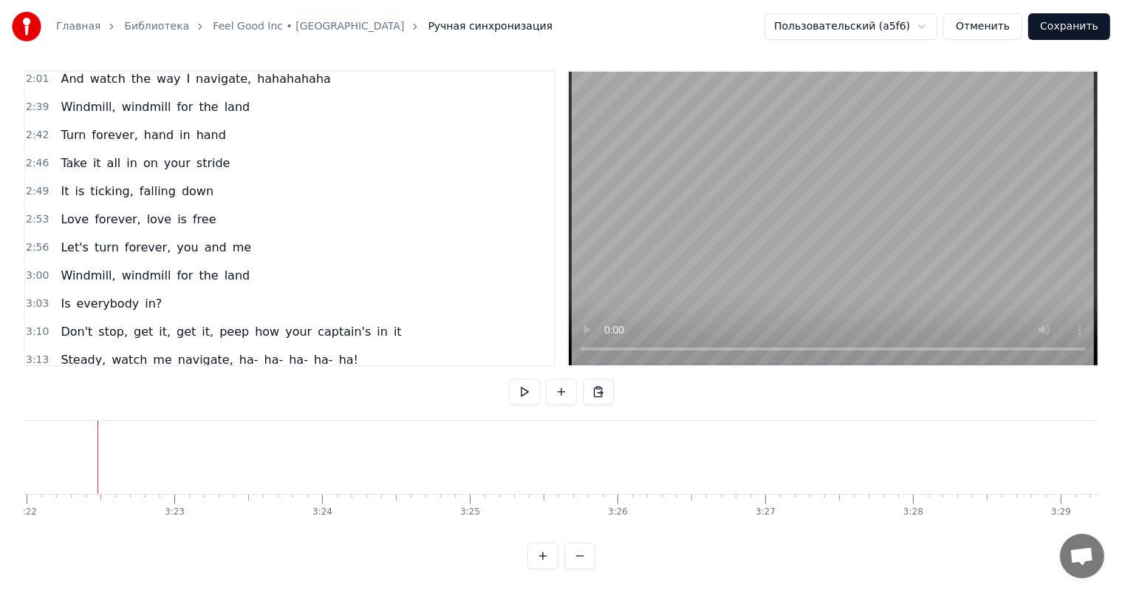
click at [35, 352] on span "3:13" at bounding box center [37, 359] width 23 height 15
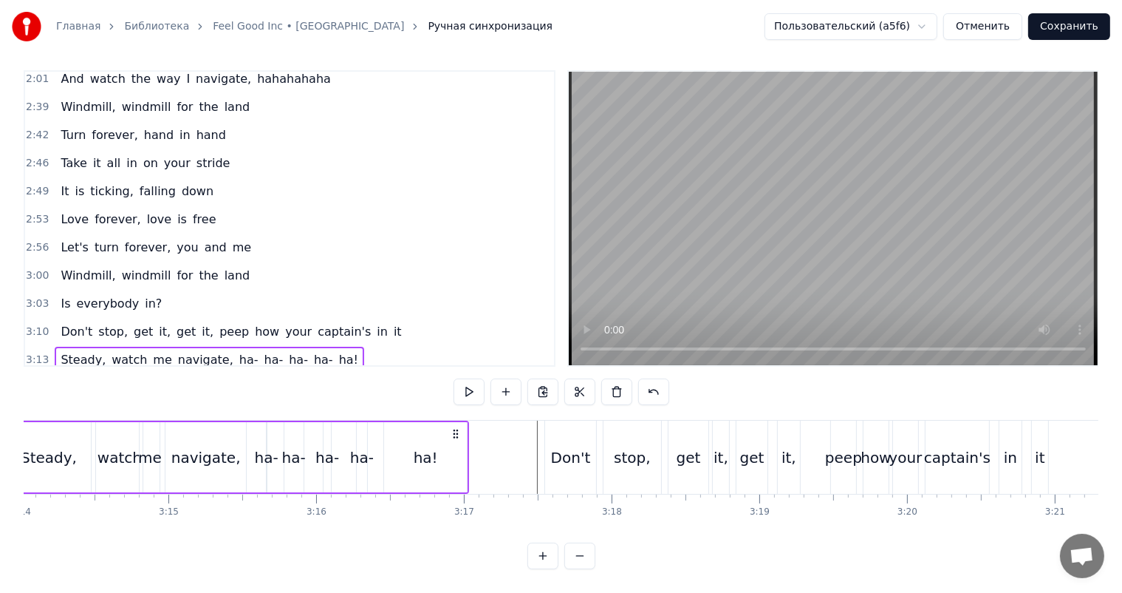
scroll to position [0, 28580]
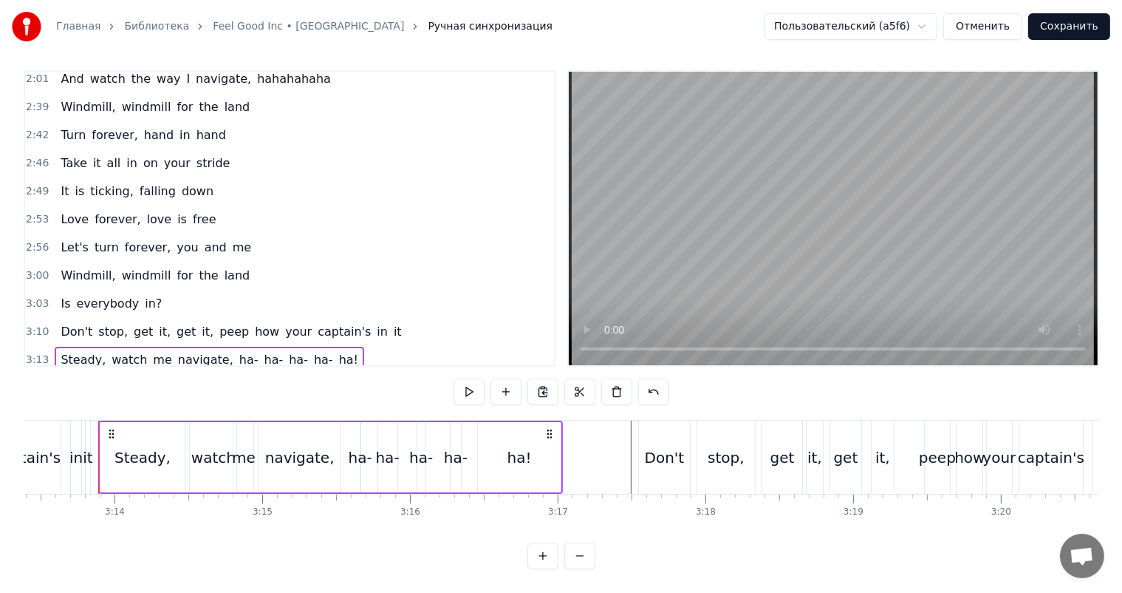
click at [33, 381] on span "3:17" at bounding box center [37, 388] width 23 height 15
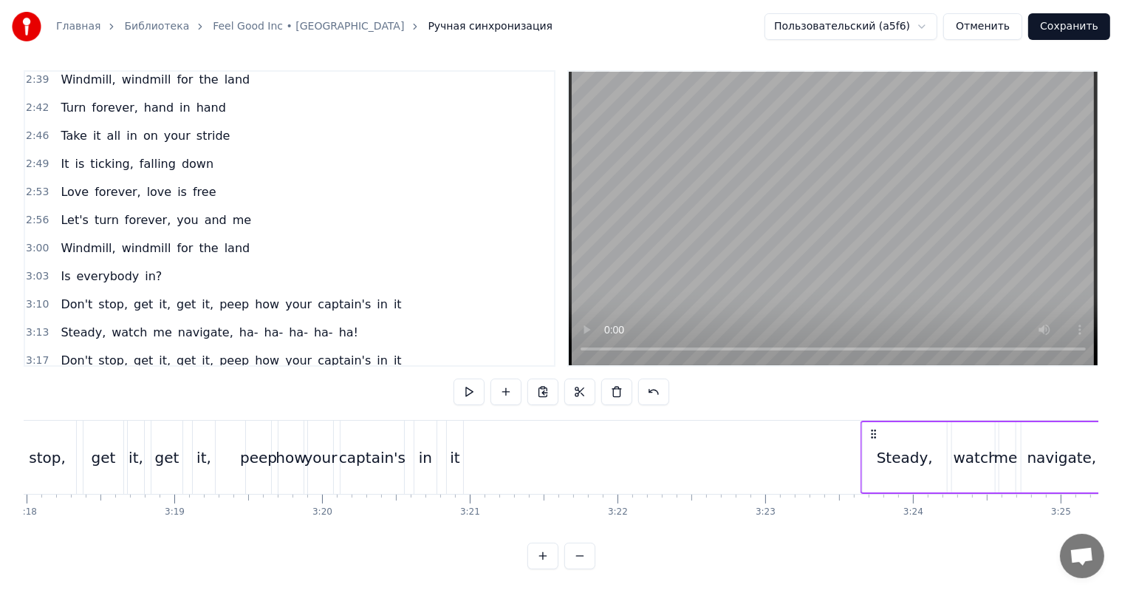
scroll to position [0, 29262]
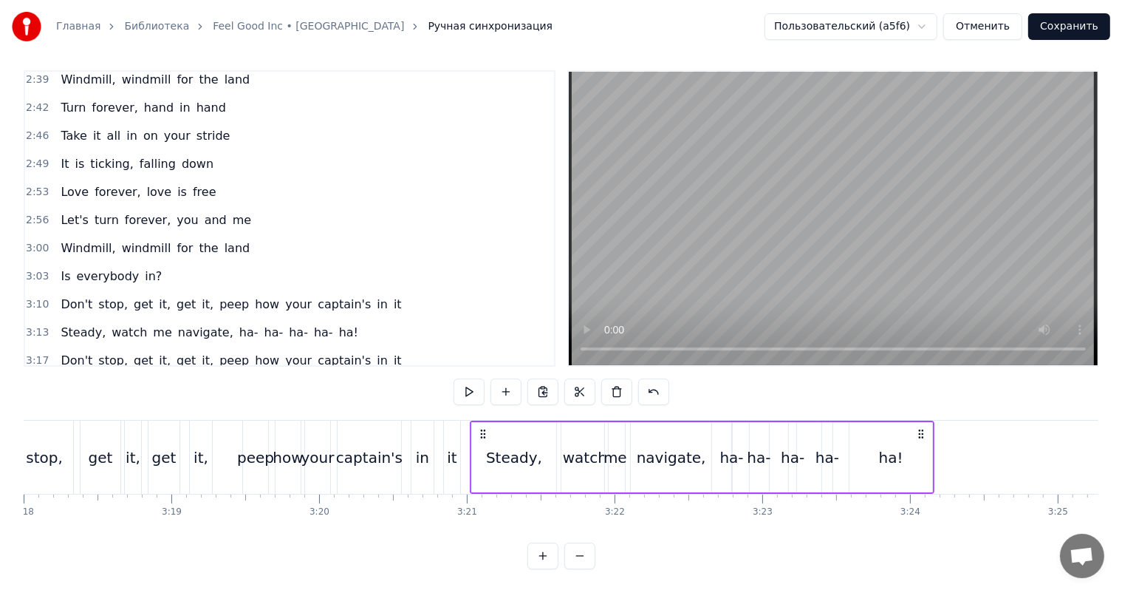
drag, startPoint x: 652, startPoint y: 420, endPoint x: 485, endPoint y: 440, distance: 169.0
click at [485, 440] on div "Steady, watch me navigate, ha- ha- ha- ha- ha!" at bounding box center [702, 456] width 465 height 73
drag, startPoint x: 423, startPoint y: 433, endPoint x: 502, endPoint y: 395, distance: 87.6
click at [422, 446] on div "in" at bounding box center [422, 457] width 13 height 22
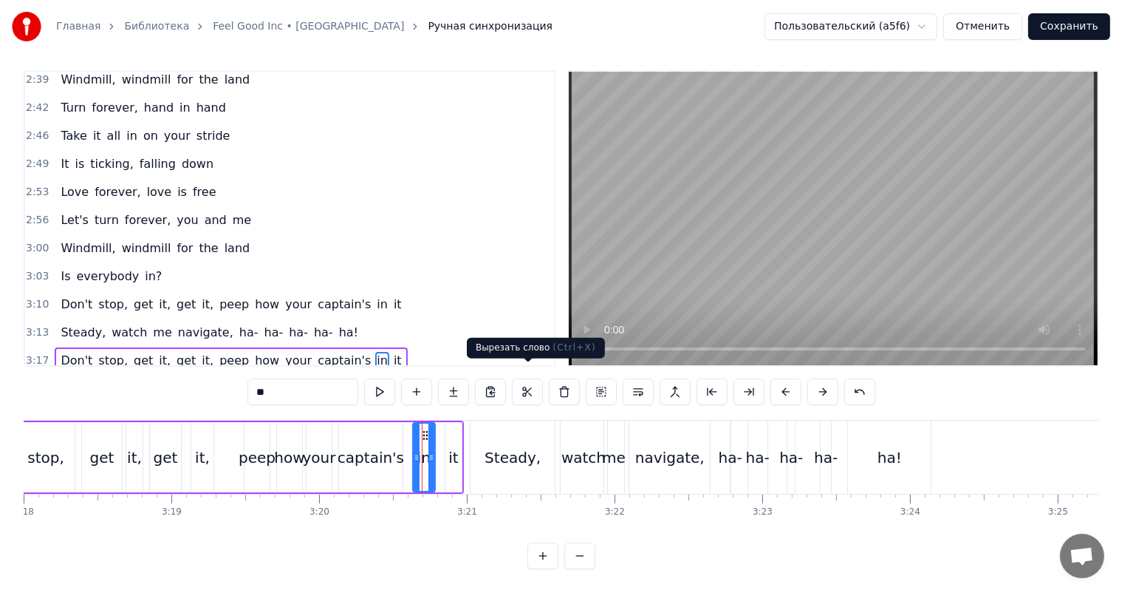
click at [767, 233] on video at bounding box center [833, 218] width 529 height 293
click at [275, 468] on div "Don't stop, get it, get it, peep how your captain's in it" at bounding box center [210, 456] width 508 height 73
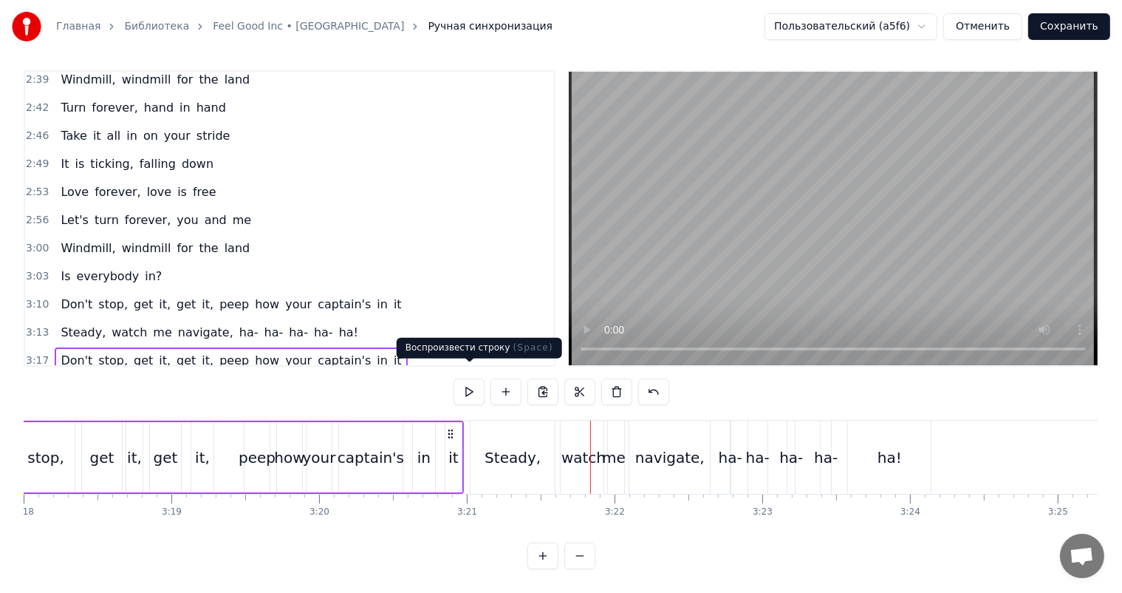
click at [729, 248] on video at bounding box center [833, 218] width 529 height 293
click at [730, 247] on video at bounding box center [833, 218] width 529 height 293
click at [293, 446] on div "how" at bounding box center [289, 457] width 30 height 22
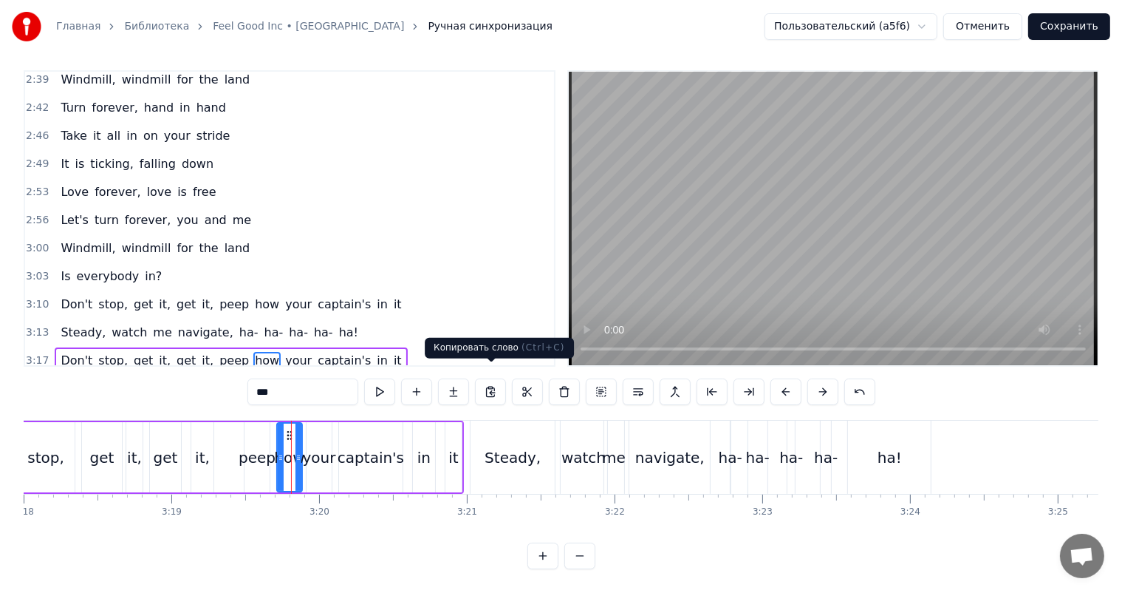
click at [739, 259] on video at bounding box center [833, 218] width 529 height 293
click at [739, 256] on video at bounding box center [833, 218] width 529 height 293
click at [380, 446] on div "captain's" at bounding box center [371, 457] width 67 height 22
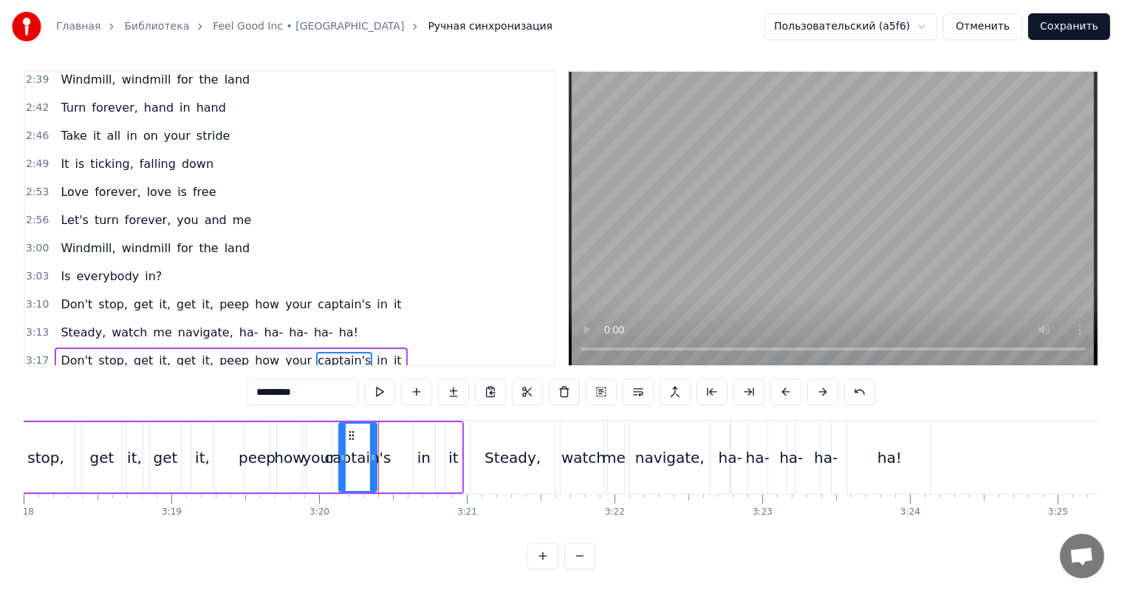
drag, startPoint x: 400, startPoint y: 435, endPoint x: 374, endPoint y: 434, distance: 25.9
click at [374, 434] on div at bounding box center [373, 456] width 6 height 67
click at [425, 446] on div "in" at bounding box center [423, 457] width 13 height 22
drag, startPoint x: 423, startPoint y: 417, endPoint x: 400, endPoint y: 420, distance: 23.0
click at [400, 429] on icon at bounding box center [406, 435] width 12 height 12
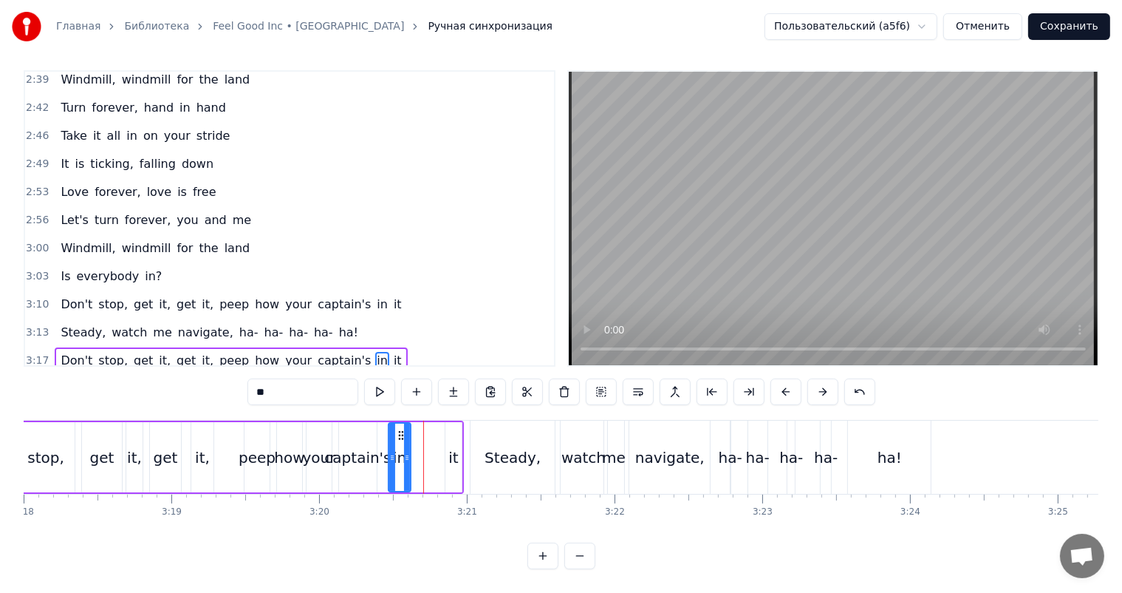
click at [452, 422] on div "it" at bounding box center [454, 457] width 16 height 70
type input "**"
drag, startPoint x: 451, startPoint y: 418, endPoint x: 434, endPoint y: 419, distance: 17.0
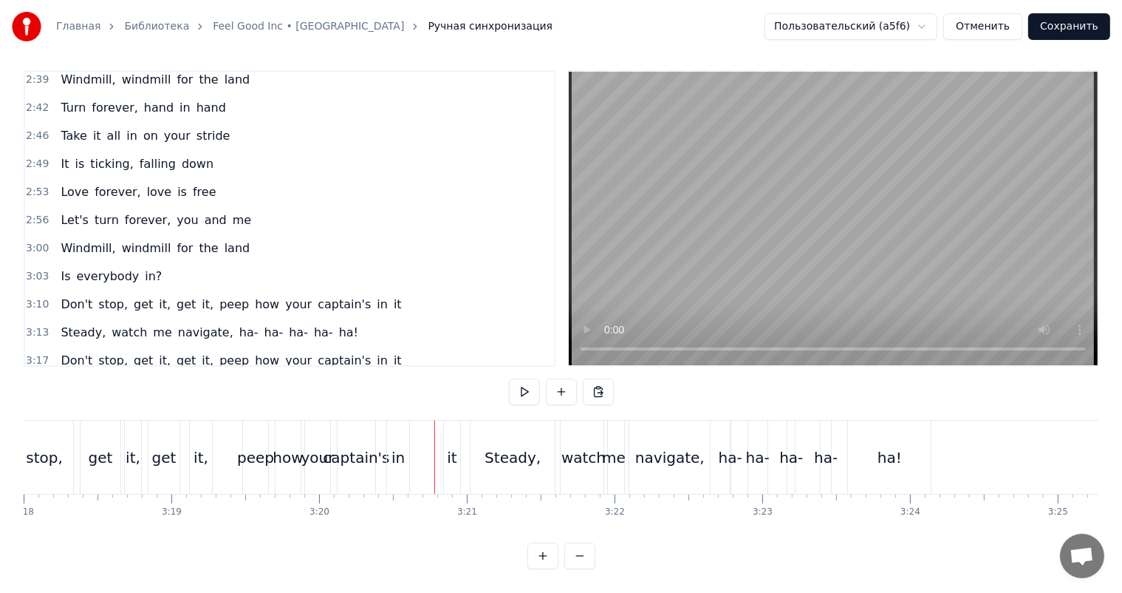
click at [455, 420] on div "it" at bounding box center [452, 456] width 16 height 73
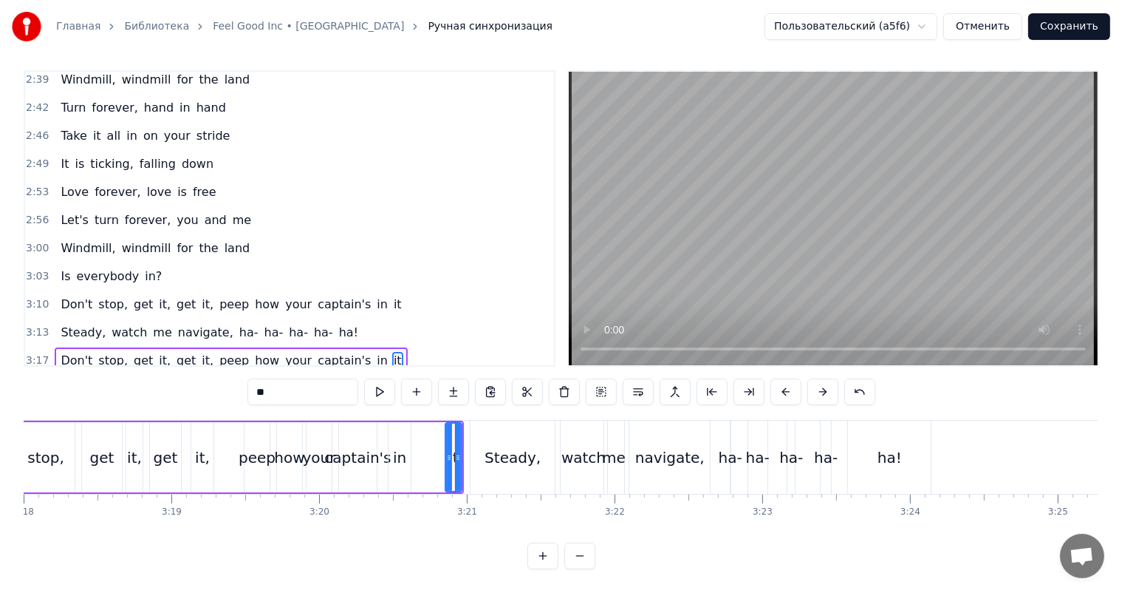
drag, startPoint x: 454, startPoint y: 414, endPoint x: 432, endPoint y: 416, distance: 22.3
click at [431, 420] on div "Don't stop, get it, get it, peep how your captain's in it" at bounding box center [210, 456] width 508 height 73
click at [449, 430] on div "it" at bounding box center [454, 457] width 16 height 70
drag, startPoint x: 454, startPoint y: 415, endPoint x: 420, endPoint y: 419, distance: 34.2
click at [420, 429] on icon at bounding box center [423, 435] width 12 height 12
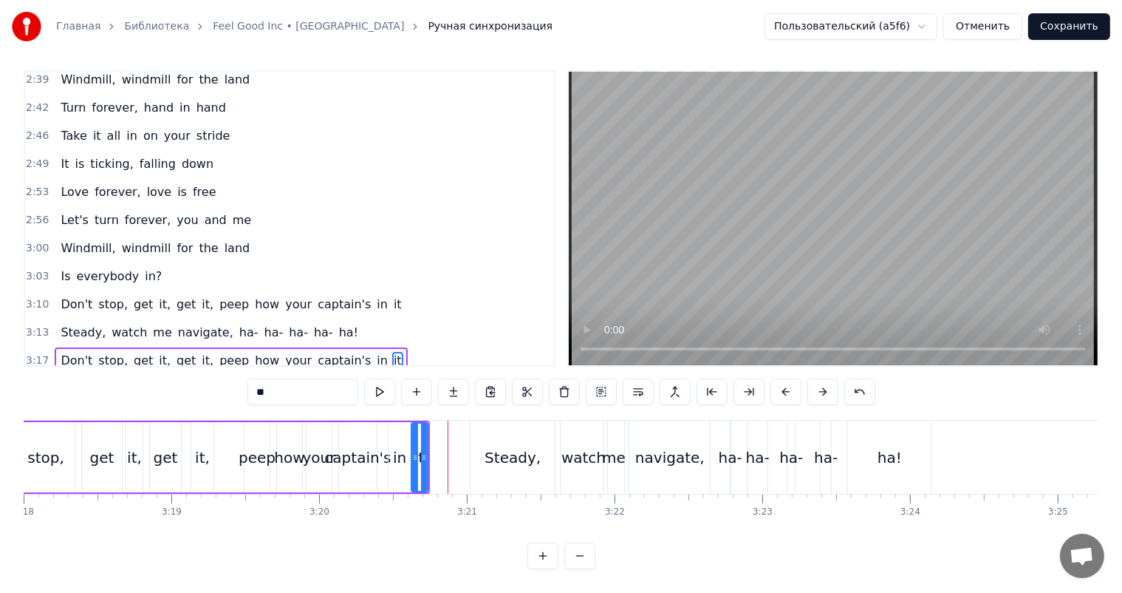
click at [488, 426] on div "Steady," at bounding box center [513, 456] width 84 height 73
type input "*******"
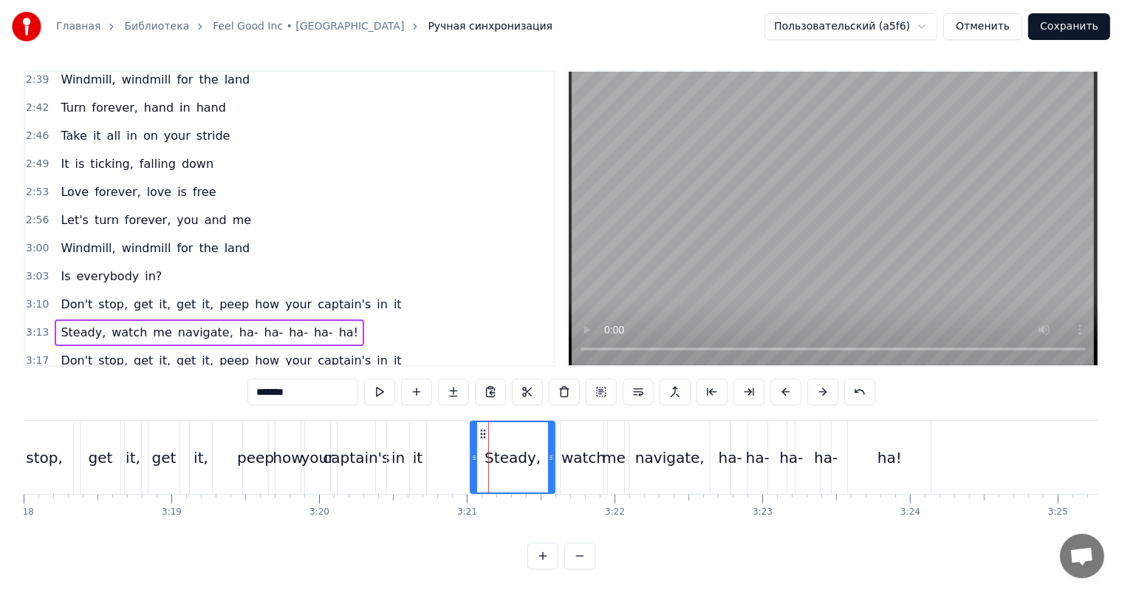
click at [557, 423] on div "Steady, watch me navigate, ha- ha- ha- ha- ha!" at bounding box center [702, 456] width 465 height 73
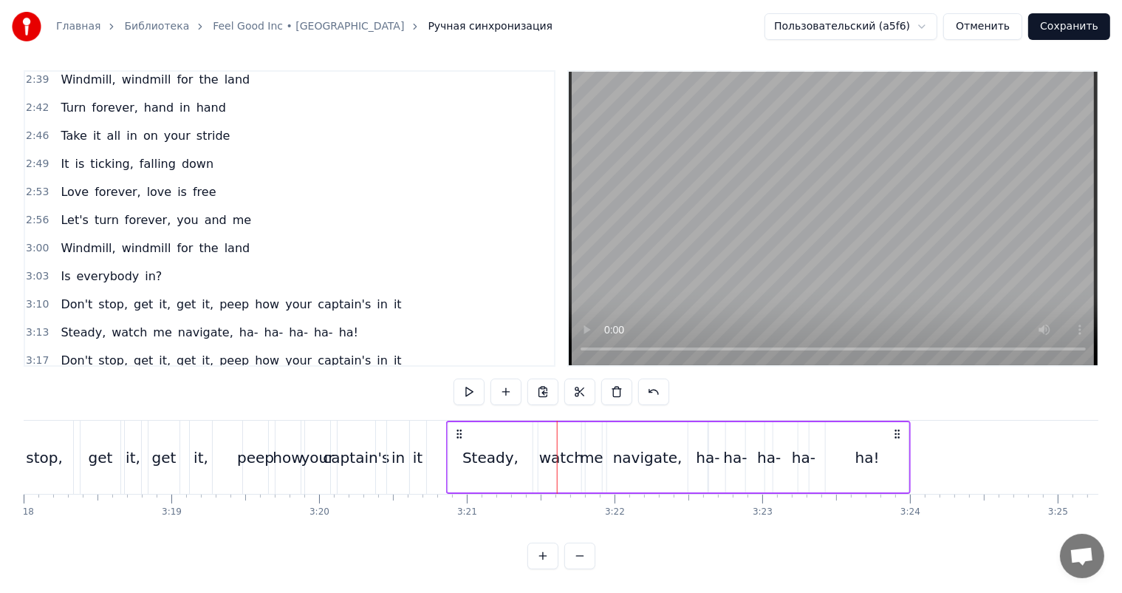
drag, startPoint x: 483, startPoint y: 418, endPoint x: 459, endPoint y: 416, distance: 23.7
click at [459, 428] on icon at bounding box center [460, 434] width 12 height 12
click at [409, 443] on div "it" at bounding box center [418, 456] width 18 height 73
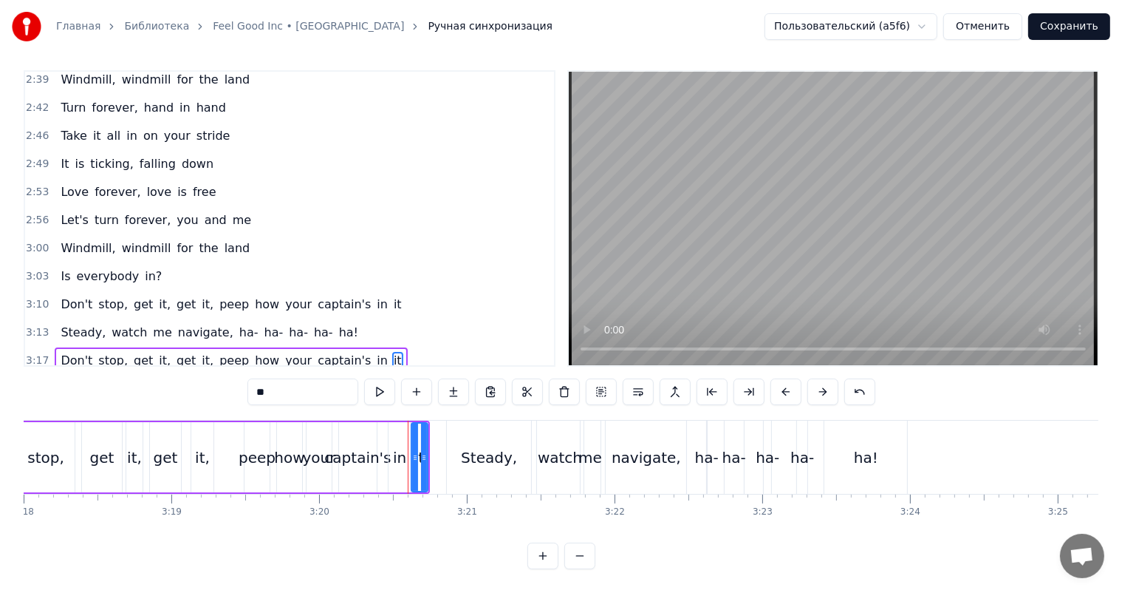
click at [811, 190] on video at bounding box center [833, 218] width 529 height 293
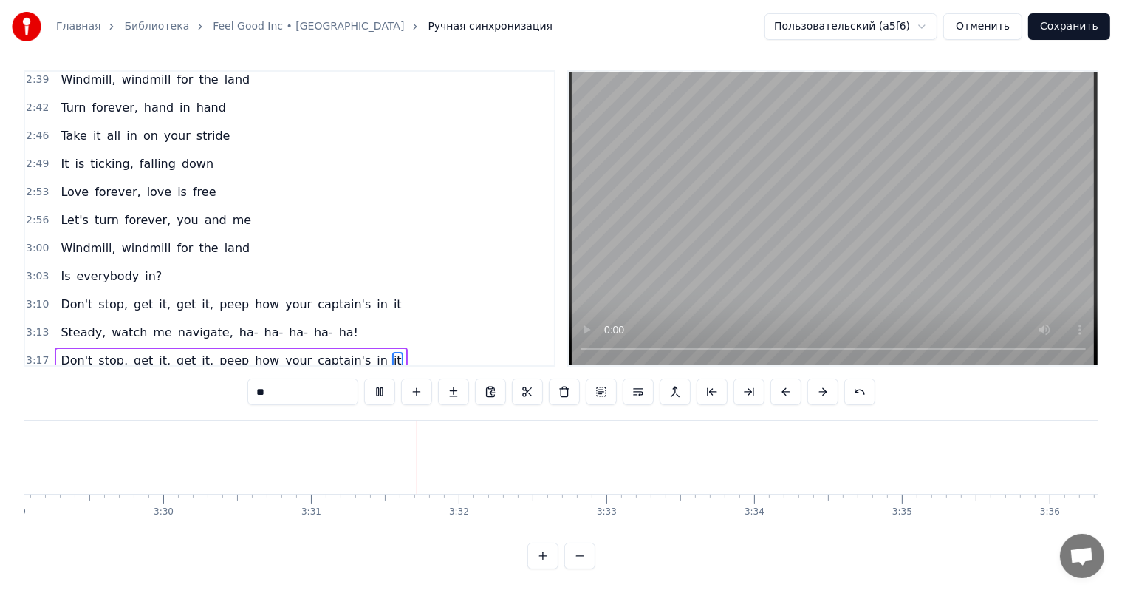
scroll to position [0, 31130]
click at [1056, 26] on button "Сохранить" at bounding box center [1070, 26] width 82 height 27
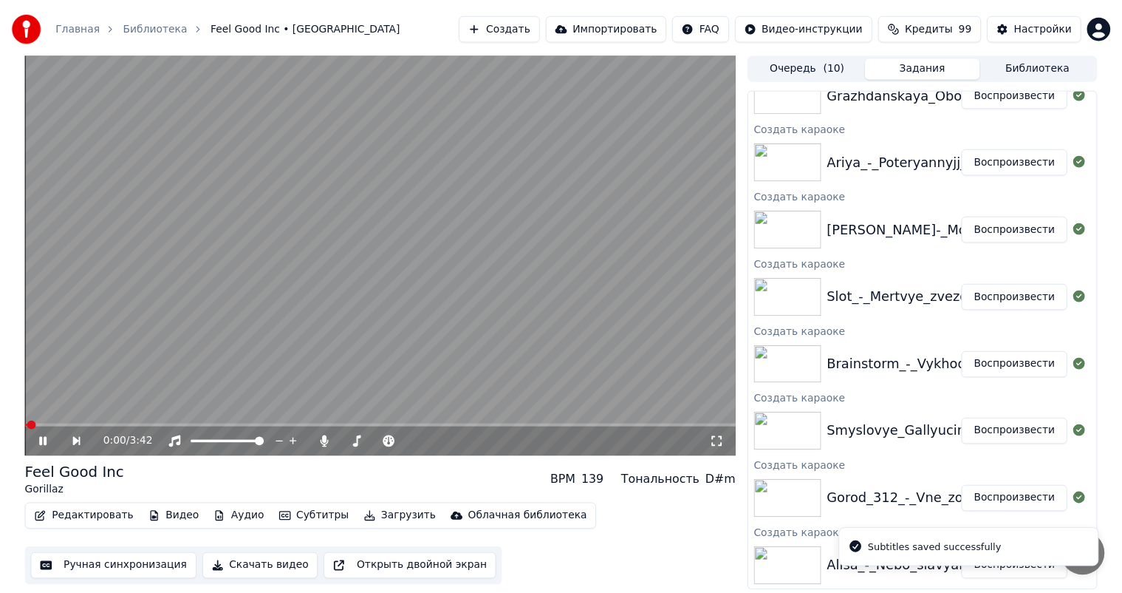
scroll to position [175, 0]
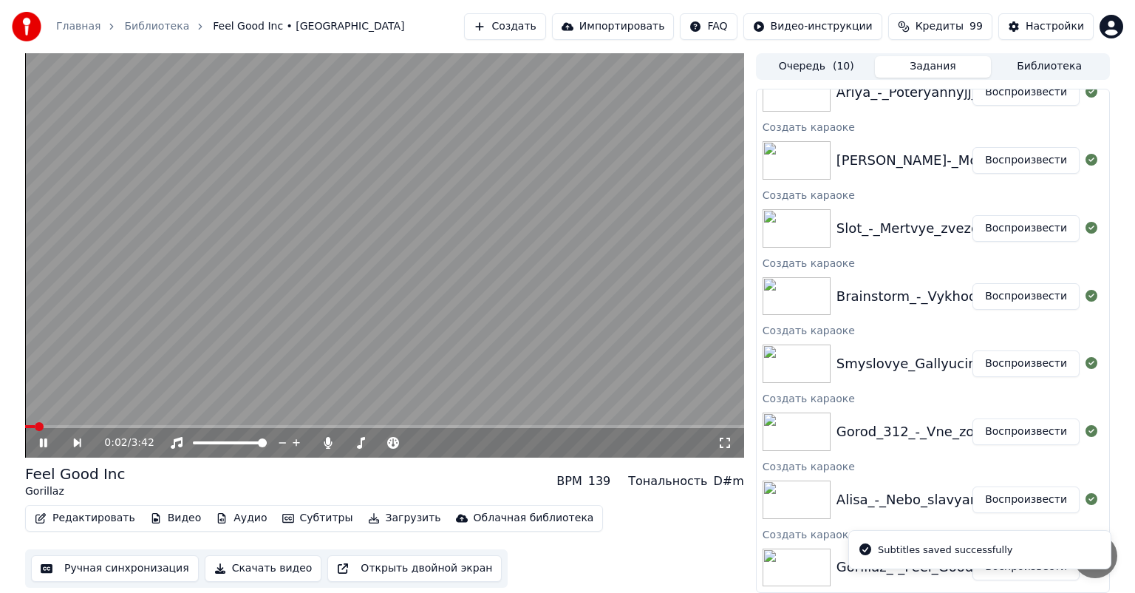
click at [1020, 497] on button "Воспроизвести" at bounding box center [1025, 499] width 107 height 27
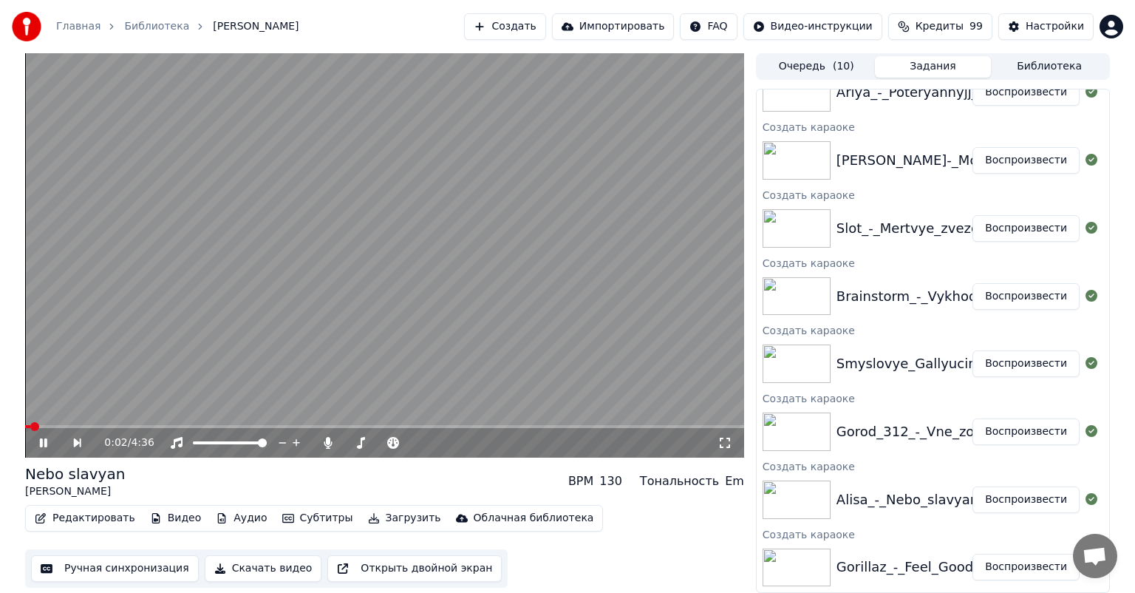
click at [85, 570] on button "Ручная синхронизация" at bounding box center [115, 568] width 168 height 27
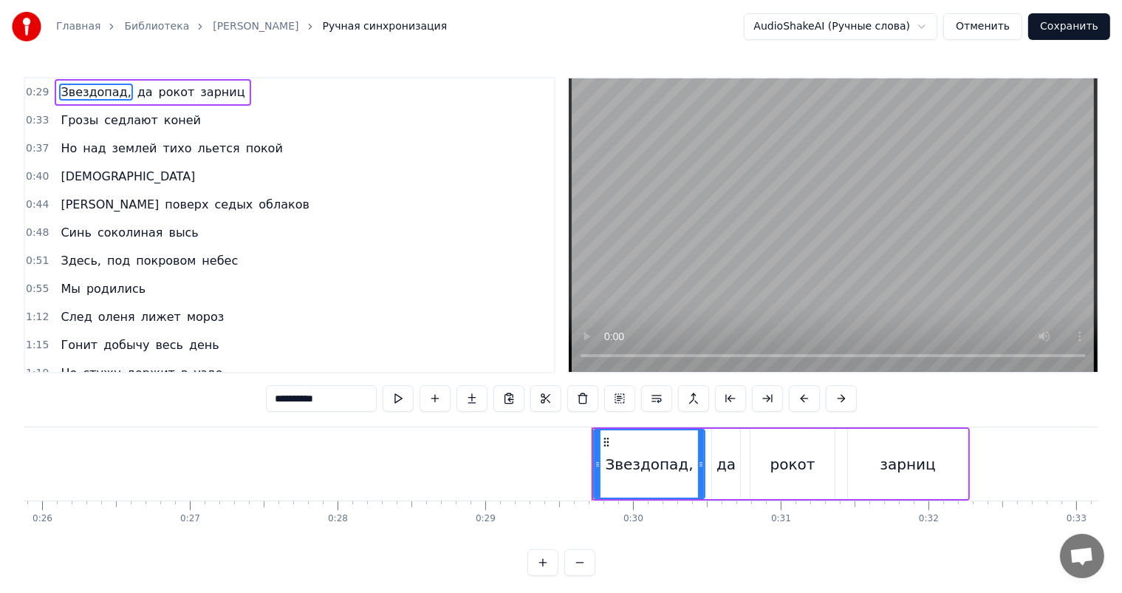
click at [692, 219] on video at bounding box center [833, 224] width 529 height 293
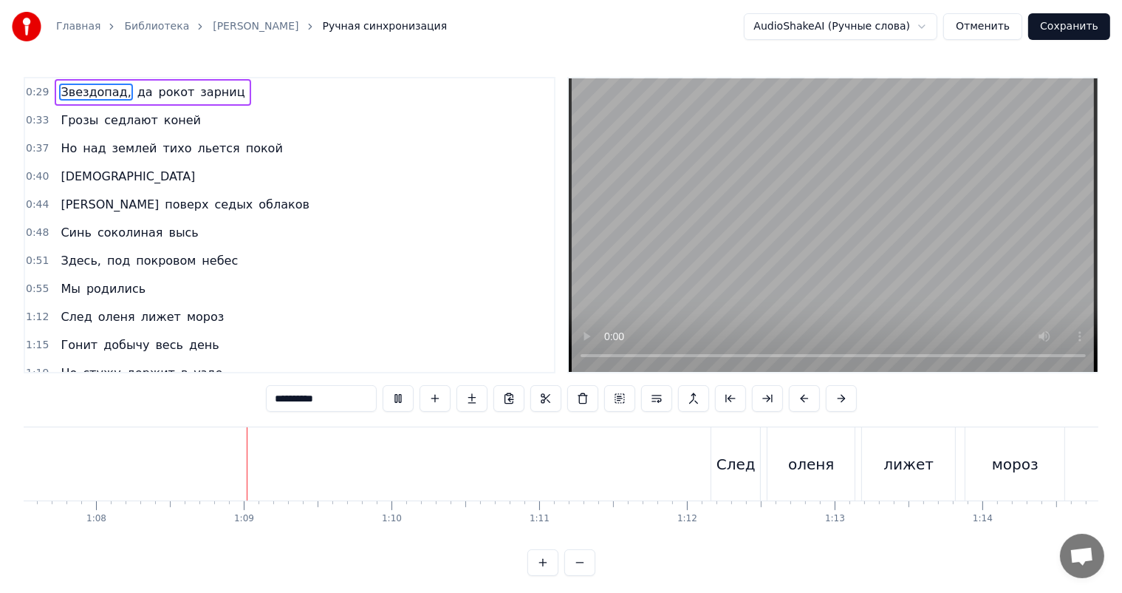
scroll to position [0, 10069]
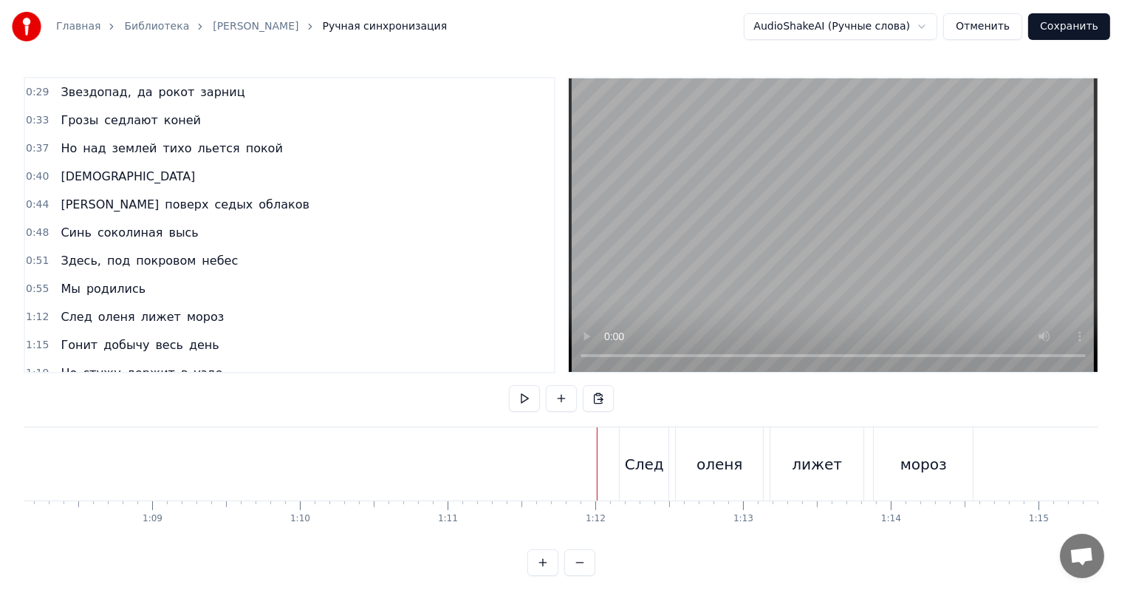
click at [727, 228] on video at bounding box center [833, 224] width 529 height 293
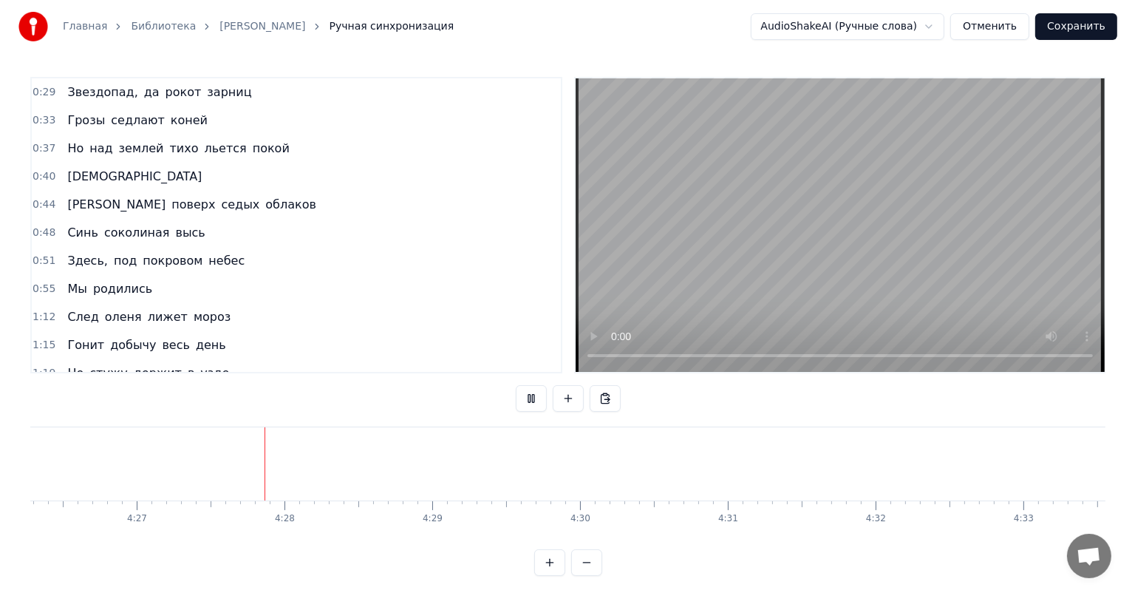
scroll to position [0, 39431]
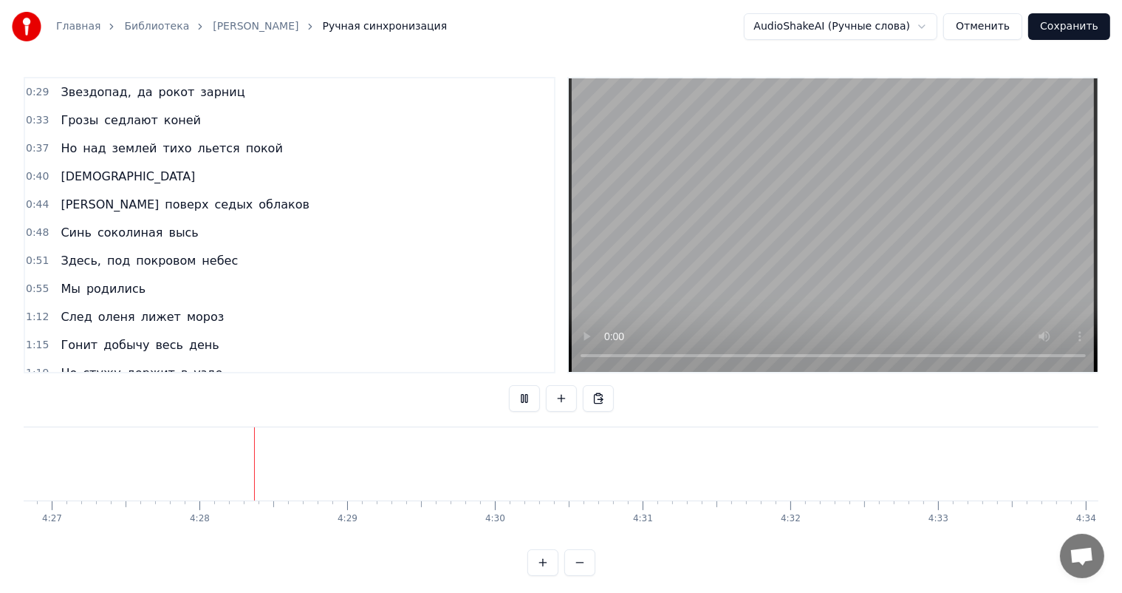
click at [1097, 27] on button "Сохранить" at bounding box center [1070, 26] width 82 height 27
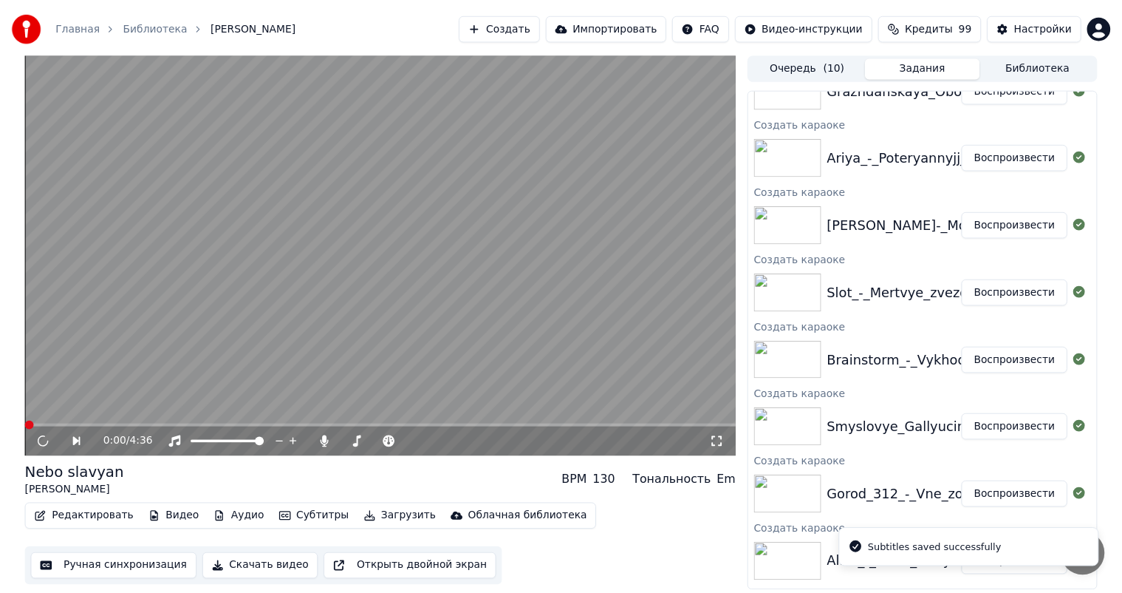
scroll to position [175, 0]
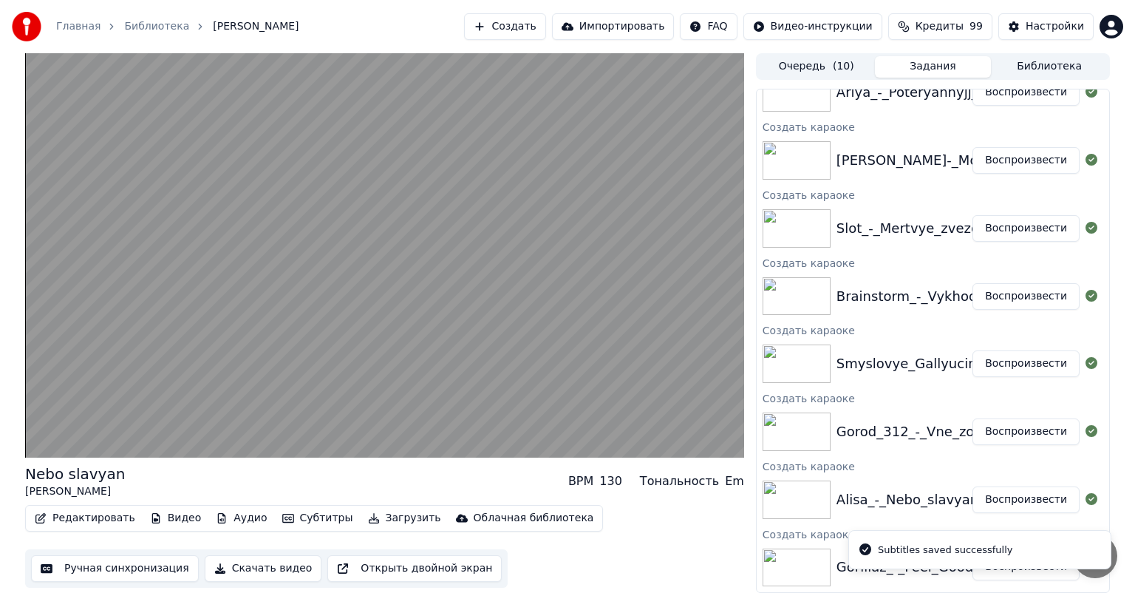
click at [998, 438] on button "Воспроизвести" at bounding box center [1025, 431] width 107 height 27
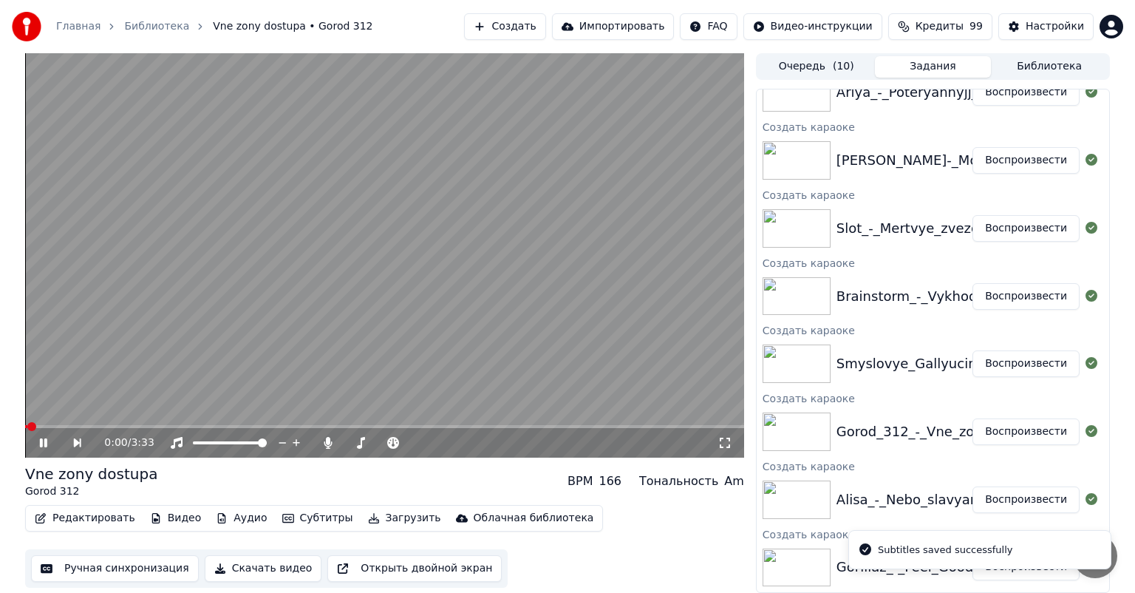
click at [146, 564] on button "Ручная синхронизация" at bounding box center [115, 568] width 168 height 27
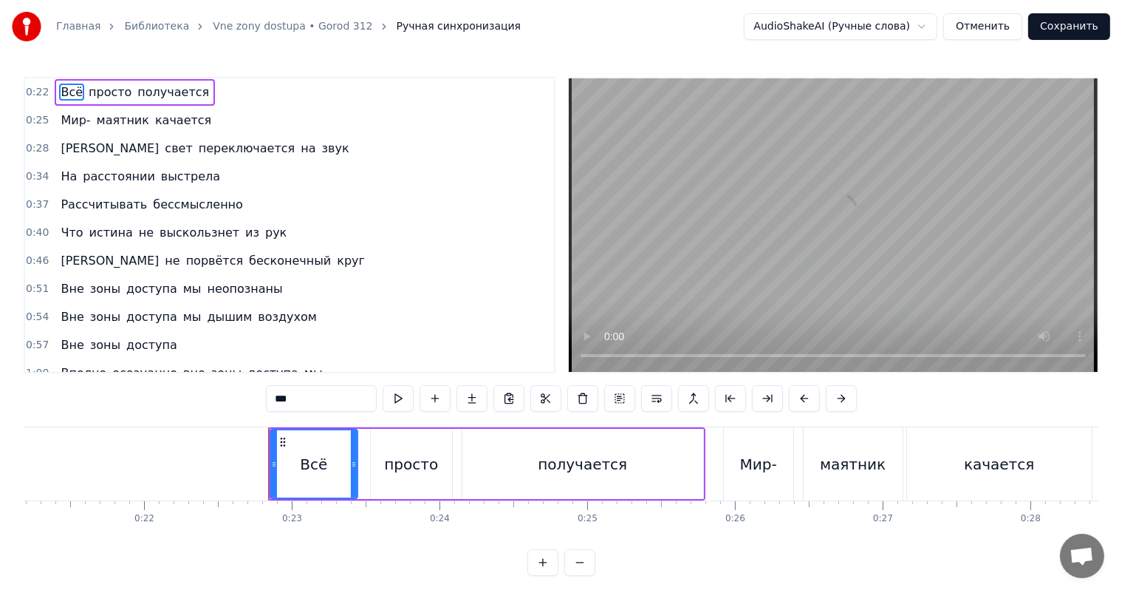
scroll to position [0, 3301]
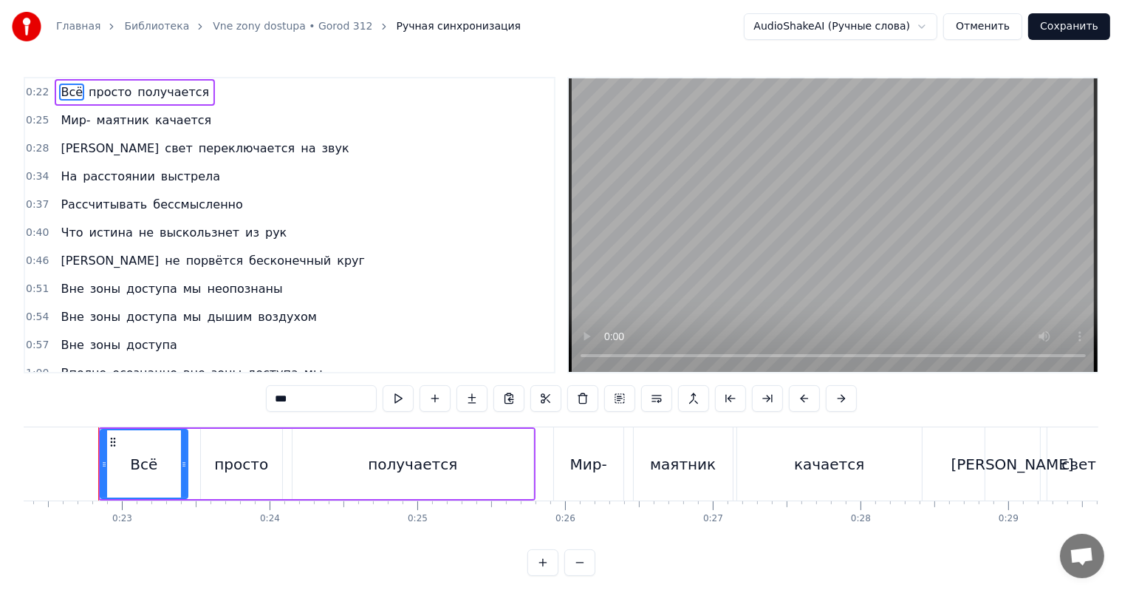
click at [964, 148] on video at bounding box center [833, 224] width 529 height 293
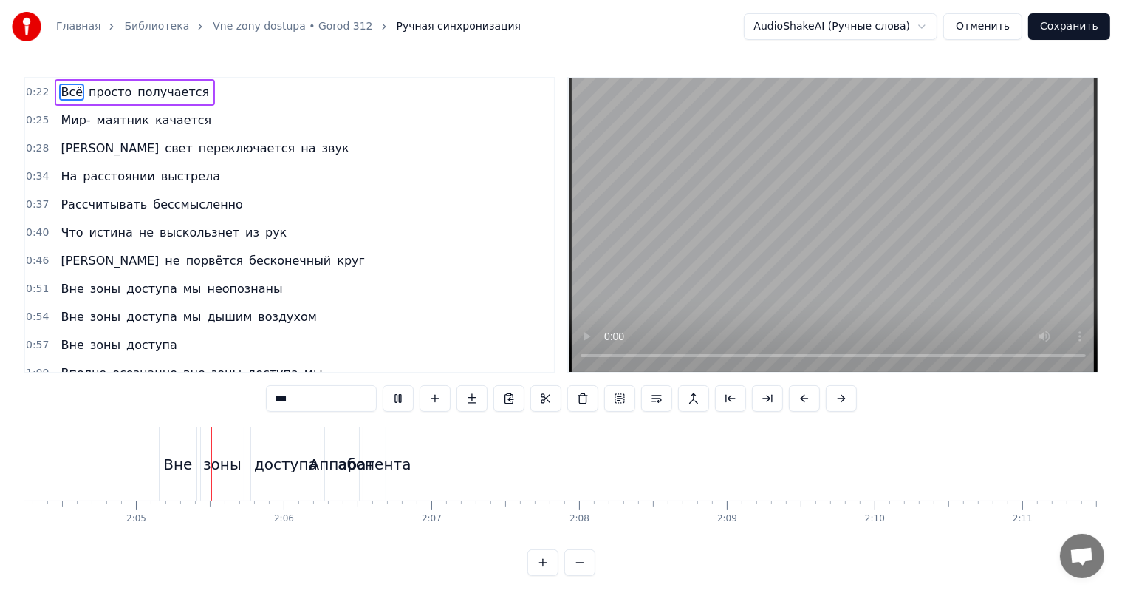
scroll to position [0, 18365]
click at [804, 251] on video at bounding box center [833, 224] width 529 height 293
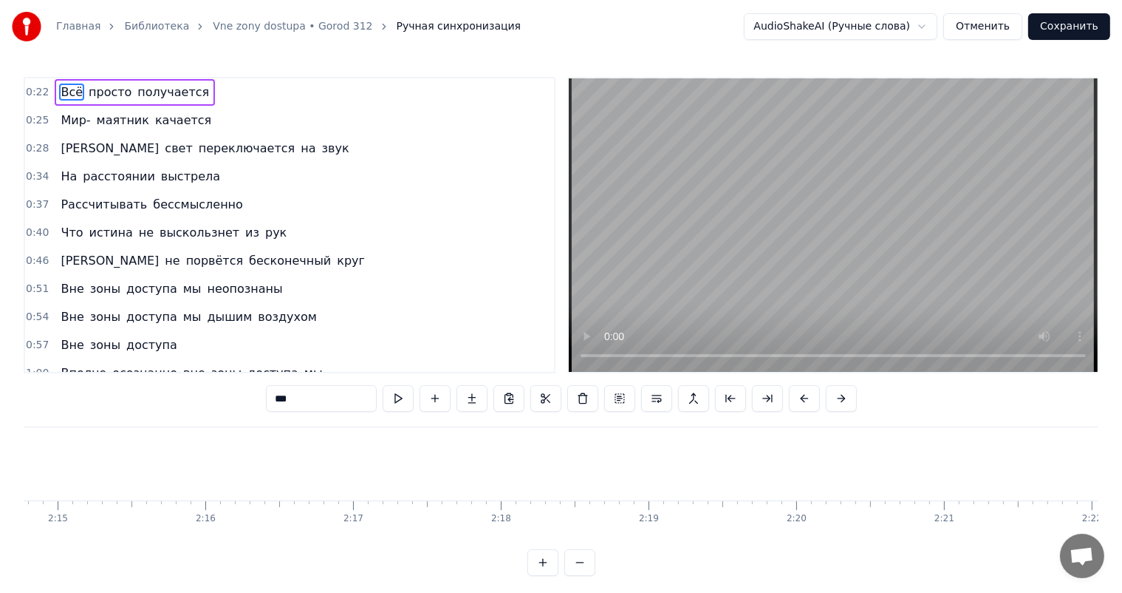
scroll to position [0, 20582]
drag, startPoint x: 129, startPoint y: 470, endPoint x: 155, endPoint y: 446, distance: 36.1
click at [129, 470] on div "Аппарат абонента выключен или находится вне зоны действия сети" at bounding box center [28, 463] width 3851 height 73
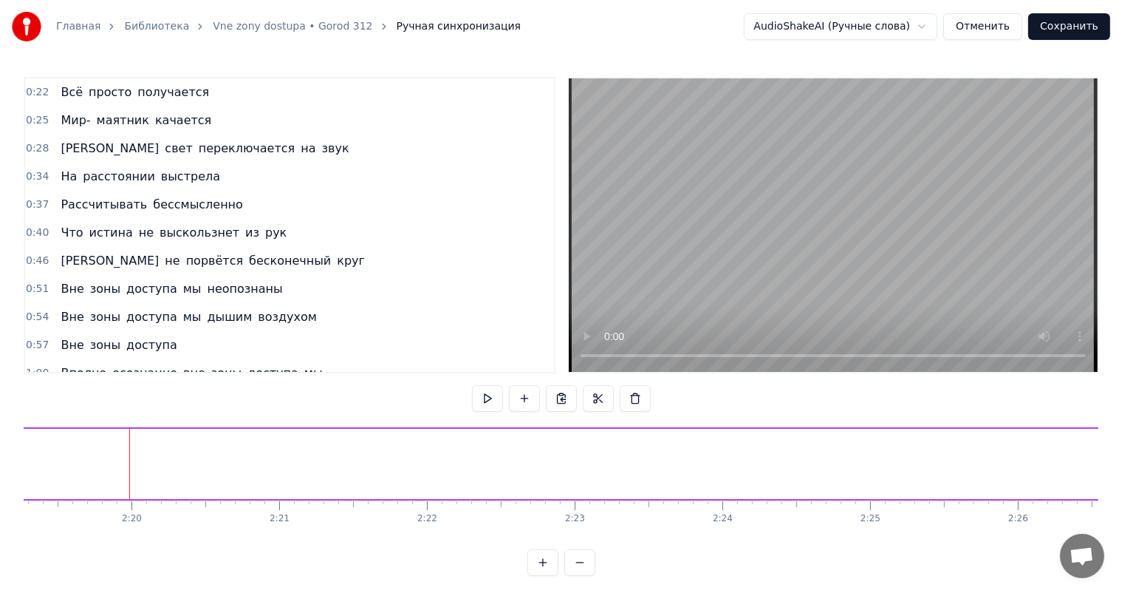
click at [832, 192] on video at bounding box center [833, 224] width 529 height 293
click at [881, 301] on video at bounding box center [833, 224] width 529 height 293
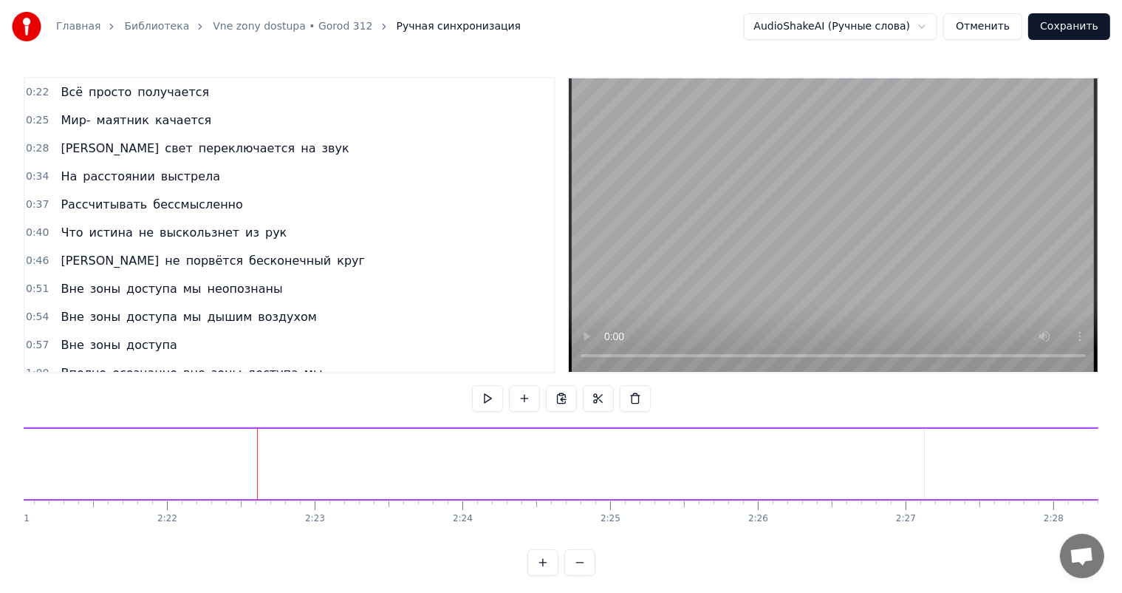
click at [857, 287] on video at bounding box center [833, 224] width 529 height 293
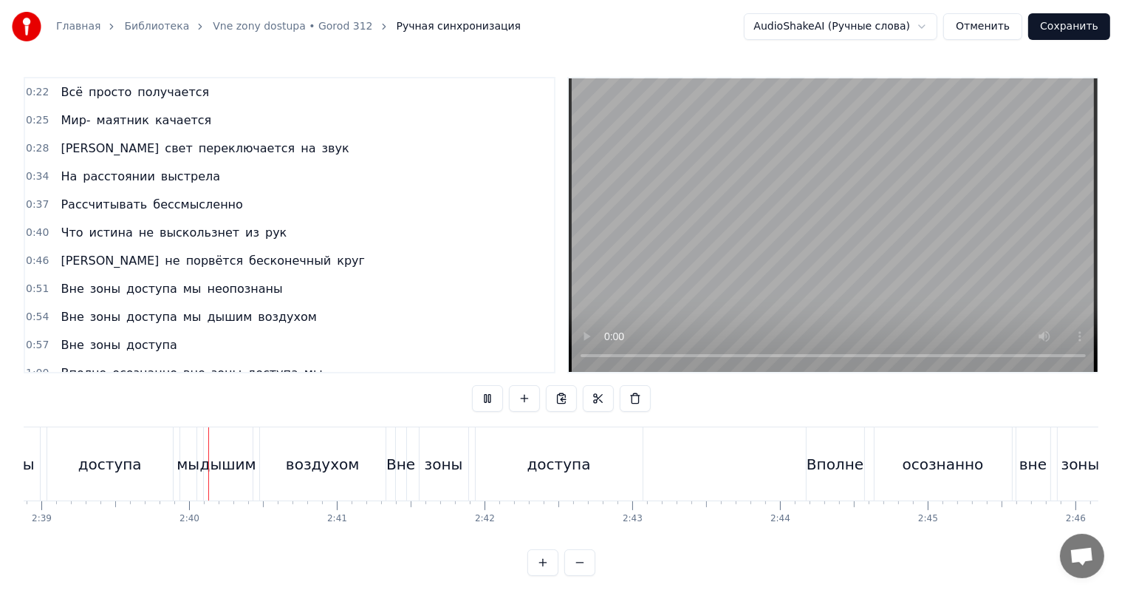
scroll to position [0, 23497]
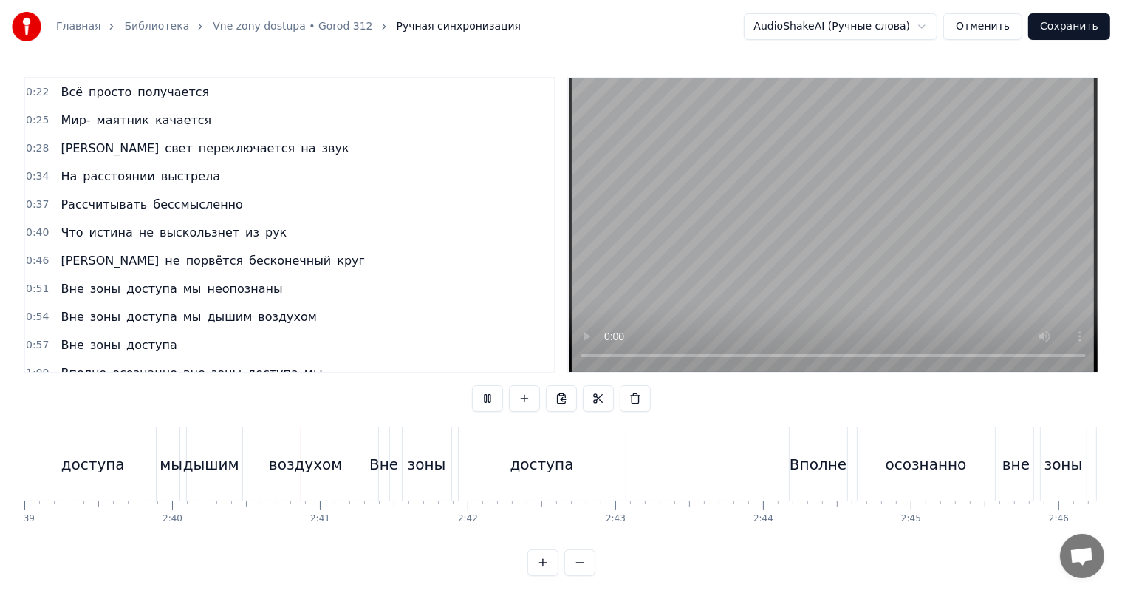
click at [901, 310] on video at bounding box center [833, 224] width 529 height 293
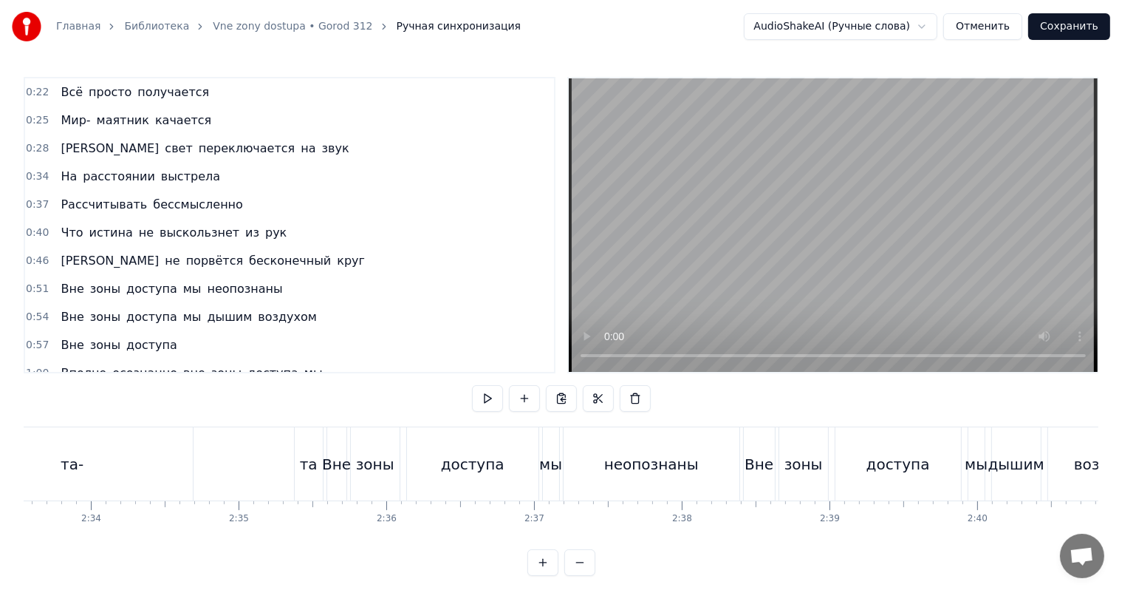
scroll to position [0, 22537]
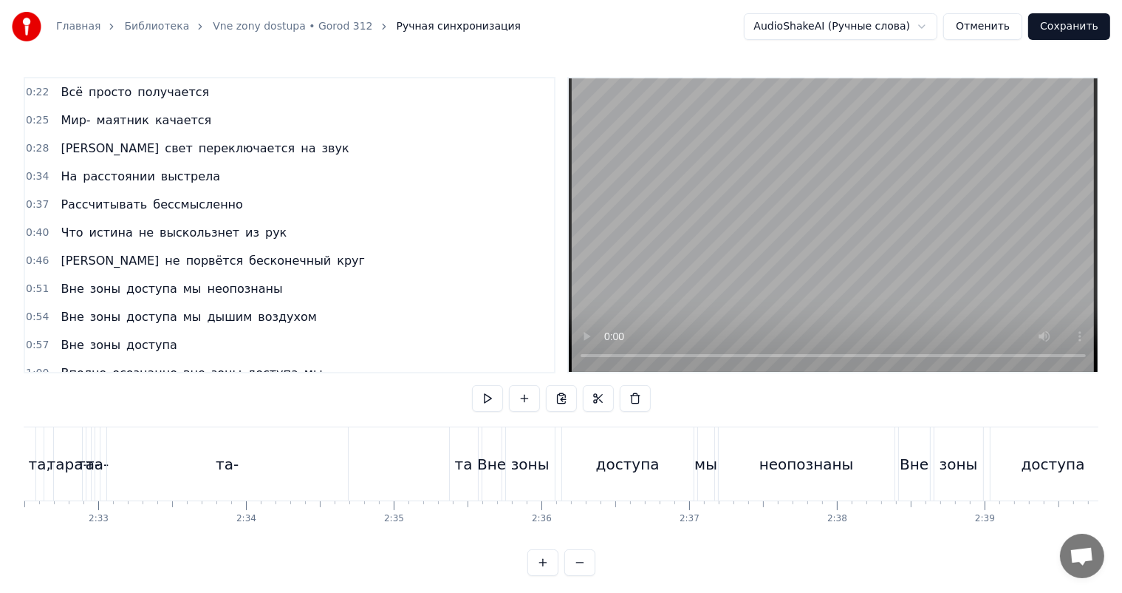
click at [405, 468] on div "Та- та, тара- та- та- та- та" at bounding box center [241, 463] width 482 height 73
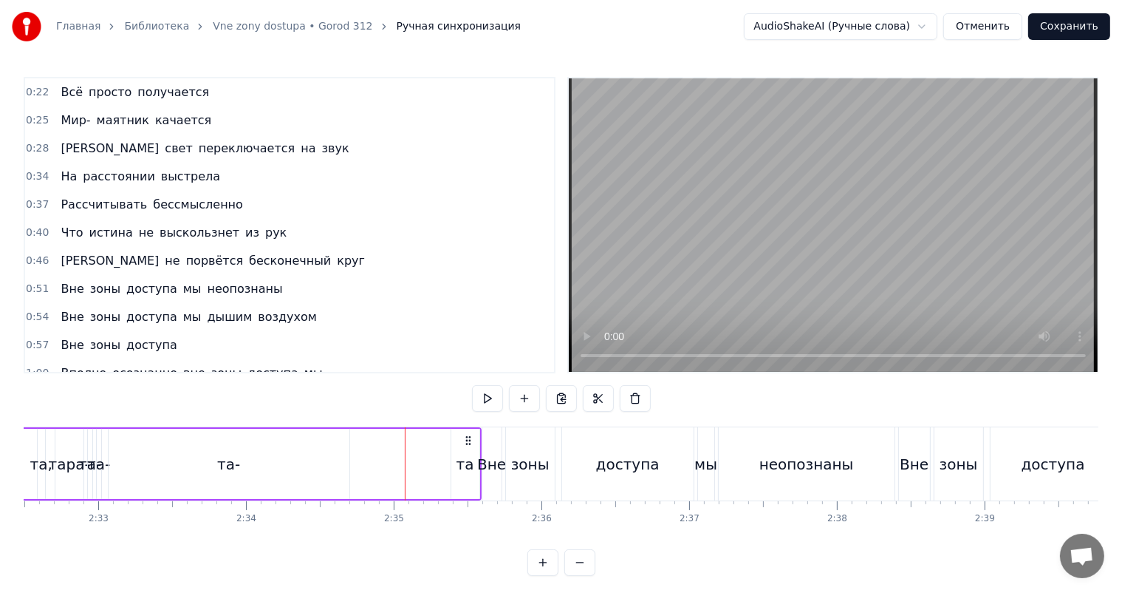
click at [839, 186] on video at bounding box center [833, 224] width 529 height 293
click at [727, 249] on video at bounding box center [833, 224] width 529 height 293
click at [392, 458] on div "Та- та, тара- та- та- та- та" at bounding box center [241, 463] width 482 height 73
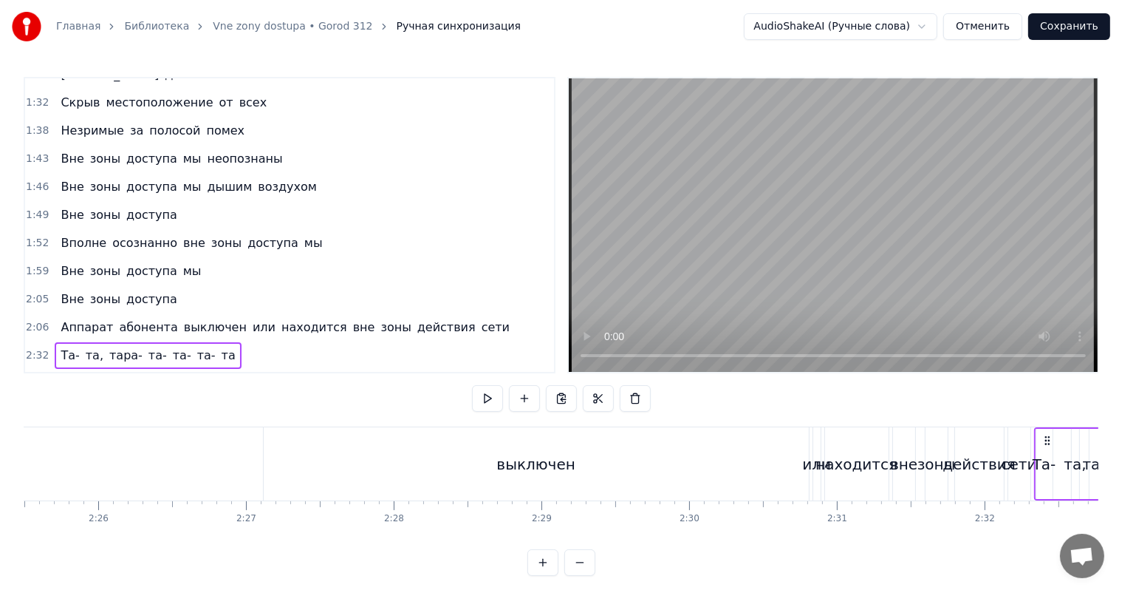
scroll to position [591, 0]
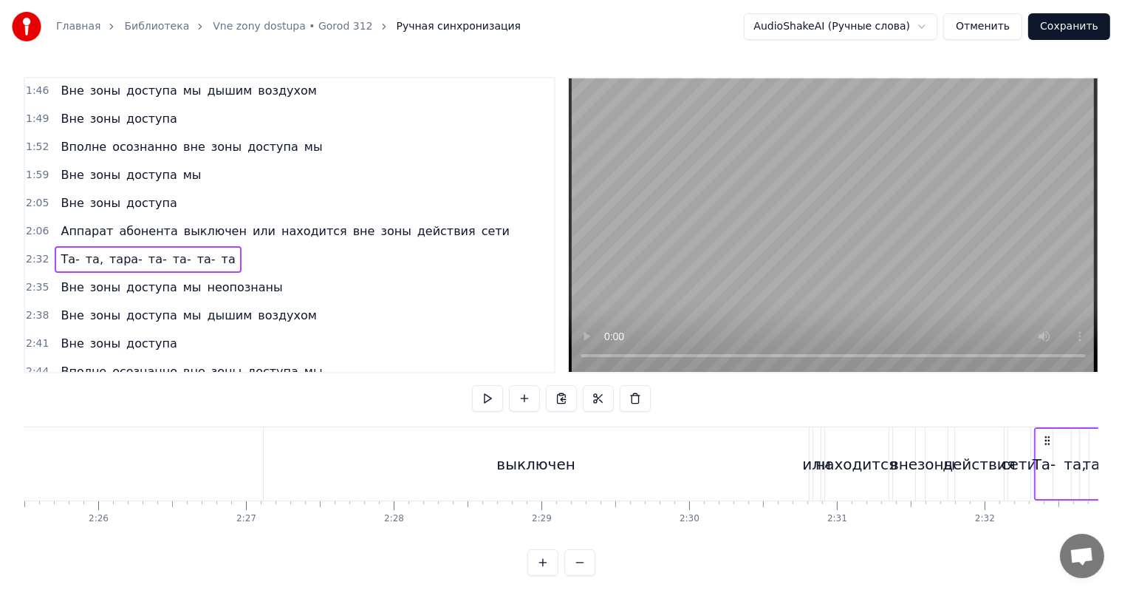
click at [33, 224] on span "2:06" at bounding box center [37, 231] width 23 height 15
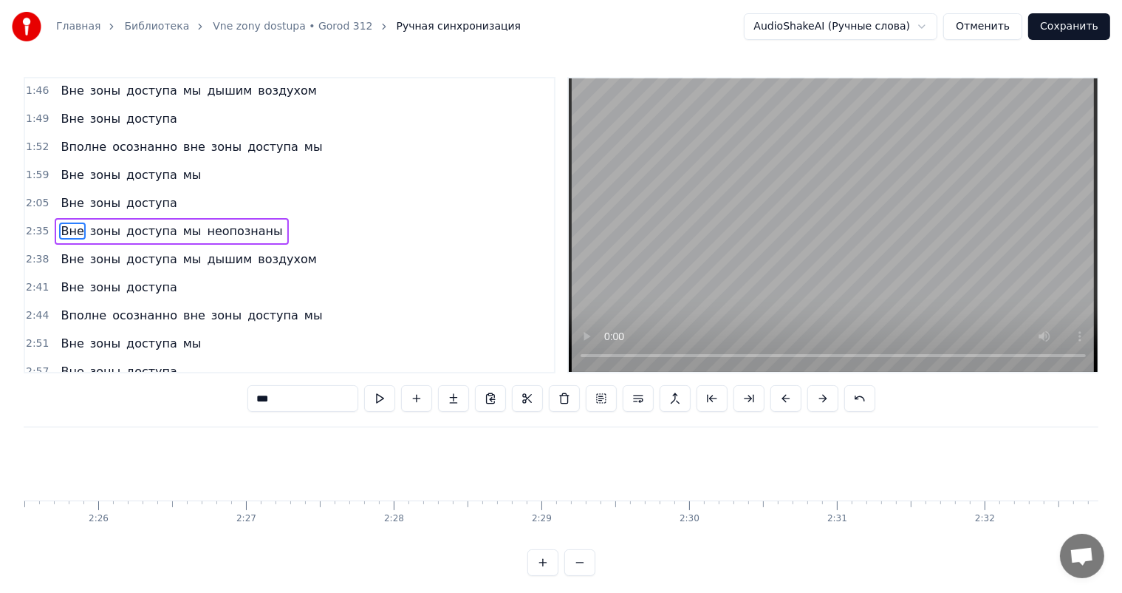
scroll to position [573, 0]
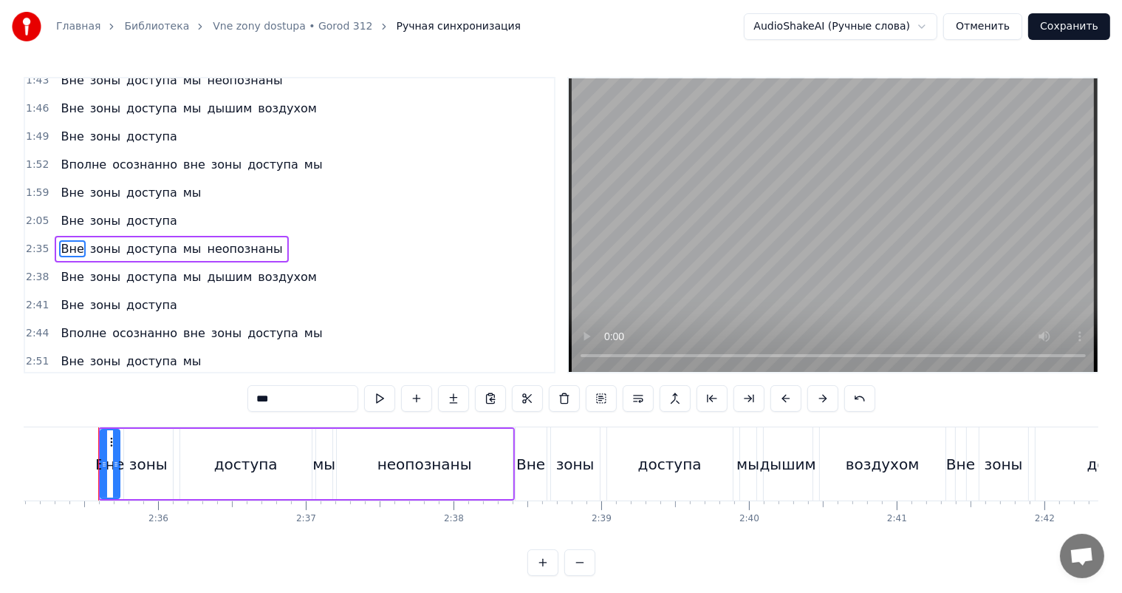
click at [39, 214] on span "2:05" at bounding box center [37, 221] width 23 height 15
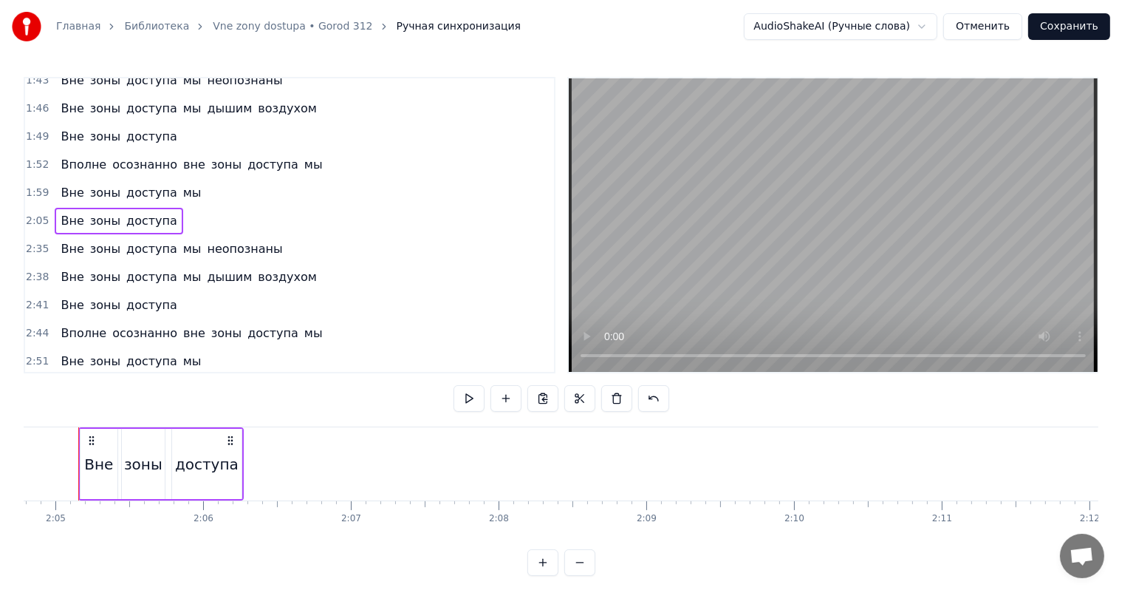
scroll to position [0, 18421]
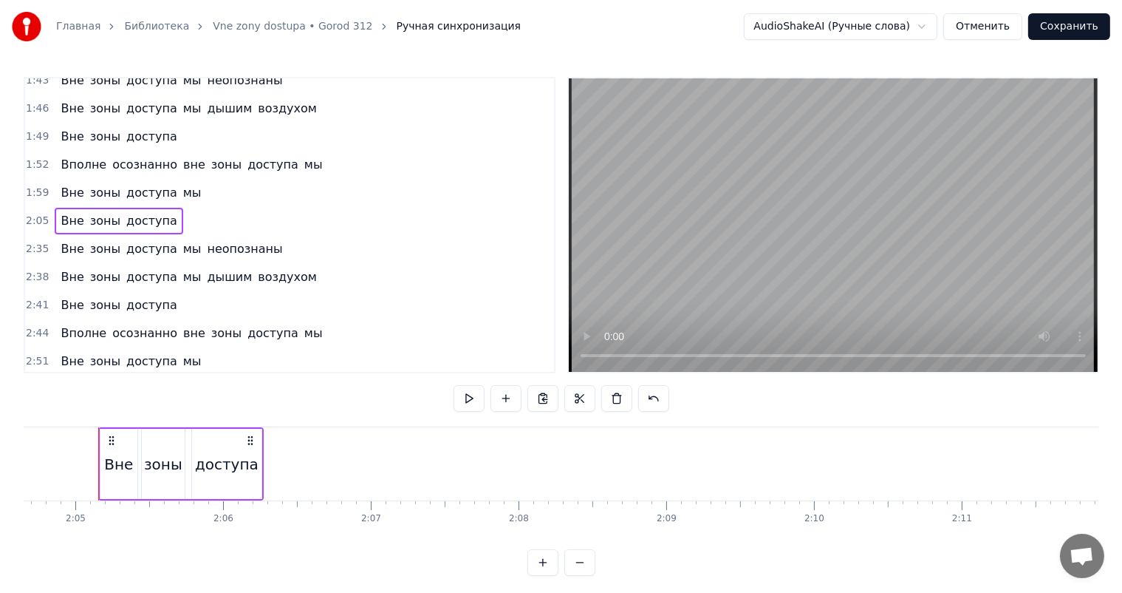
click at [800, 248] on video at bounding box center [833, 224] width 529 height 293
click at [42, 242] on span "2:35" at bounding box center [37, 249] width 23 height 15
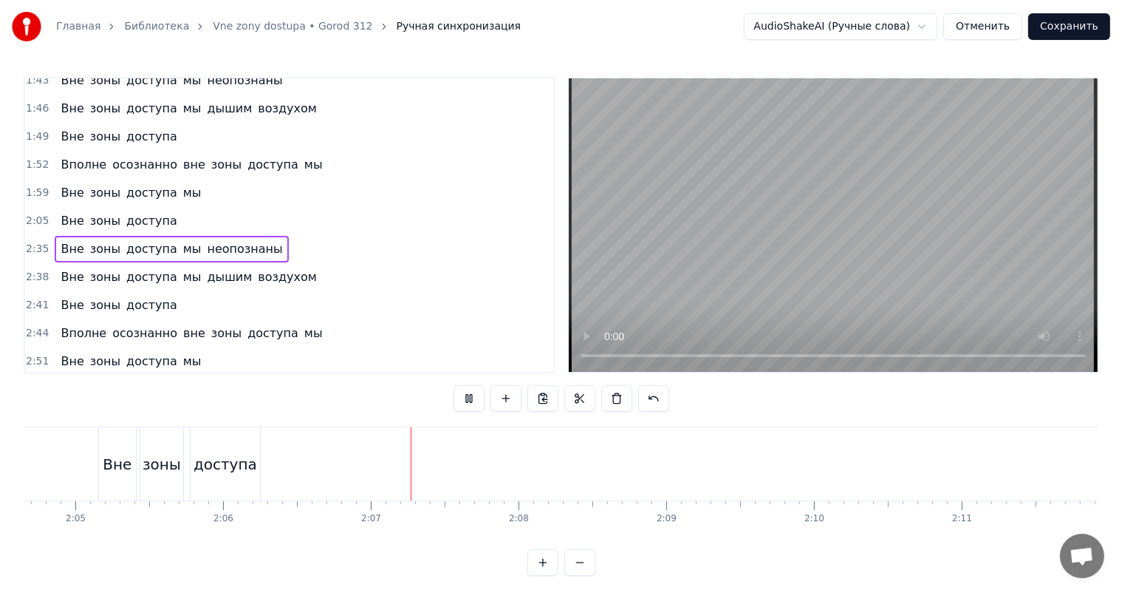
click at [33, 242] on span "2:35" at bounding box center [37, 249] width 23 height 15
click at [733, 257] on video at bounding box center [833, 224] width 529 height 293
click at [35, 242] on span "2:35" at bounding box center [37, 249] width 23 height 15
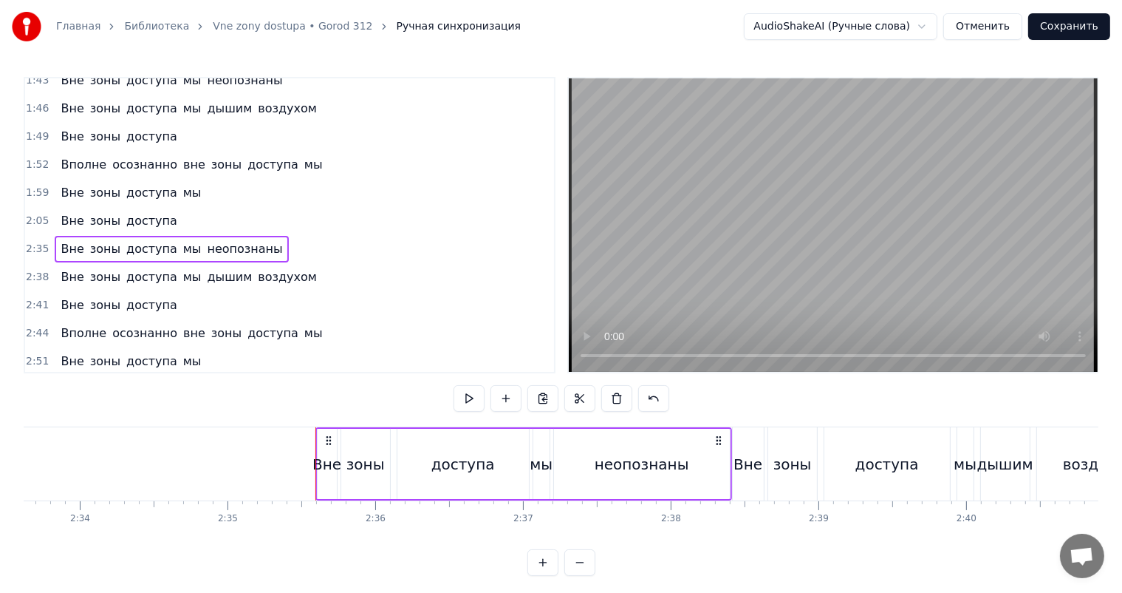
scroll to position [0, 22920]
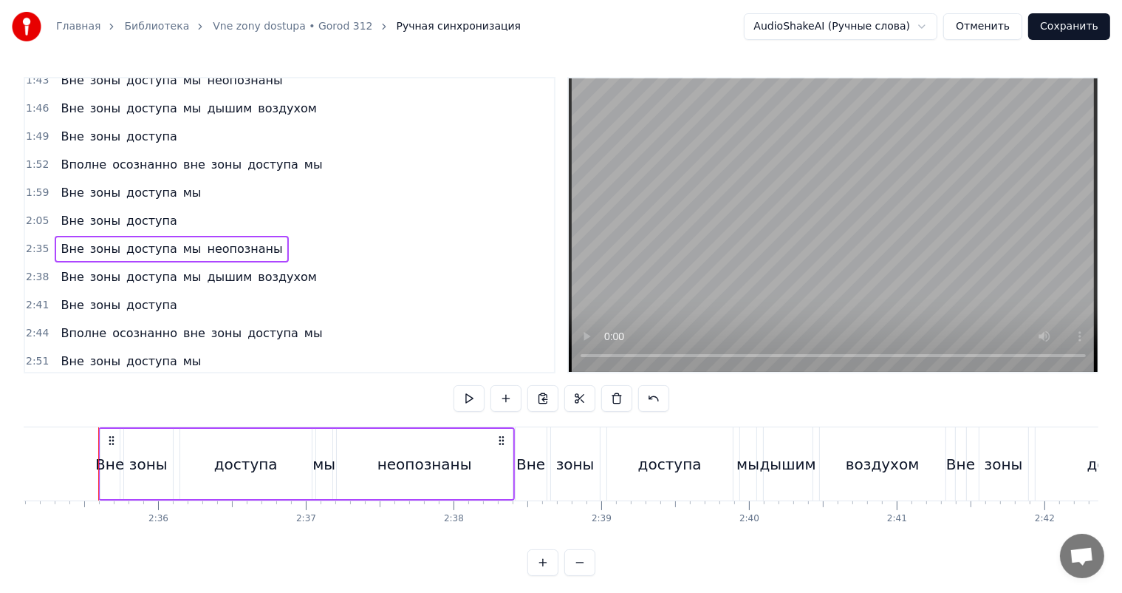
click at [768, 231] on video at bounding box center [833, 224] width 529 height 293
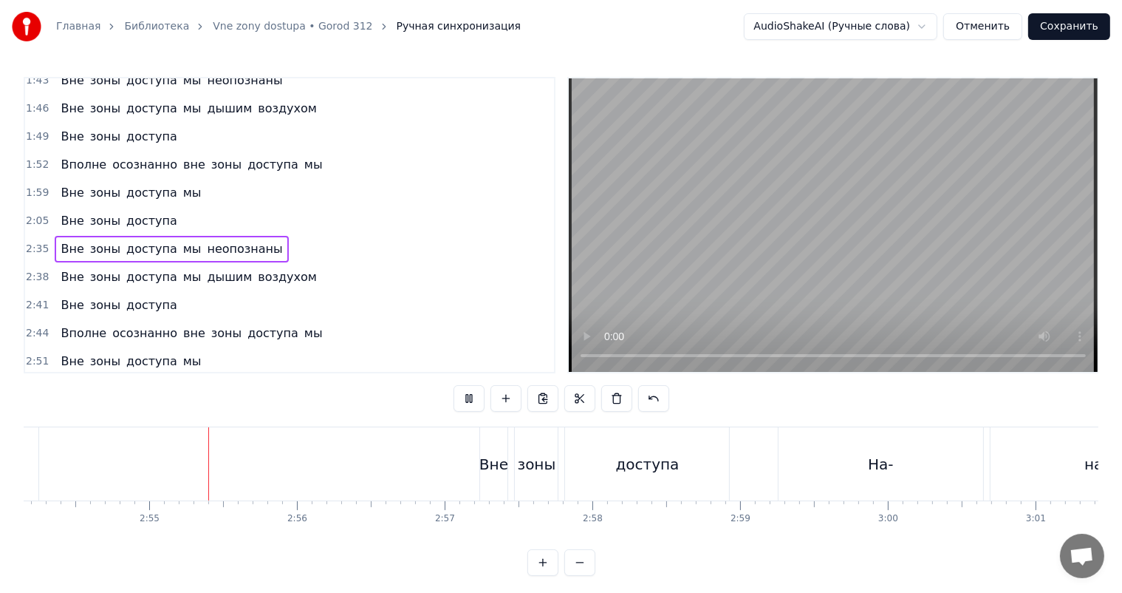
scroll to position [0, 25738]
click at [952, 183] on video at bounding box center [833, 224] width 529 height 293
click at [884, 272] on video at bounding box center [833, 224] width 529 height 293
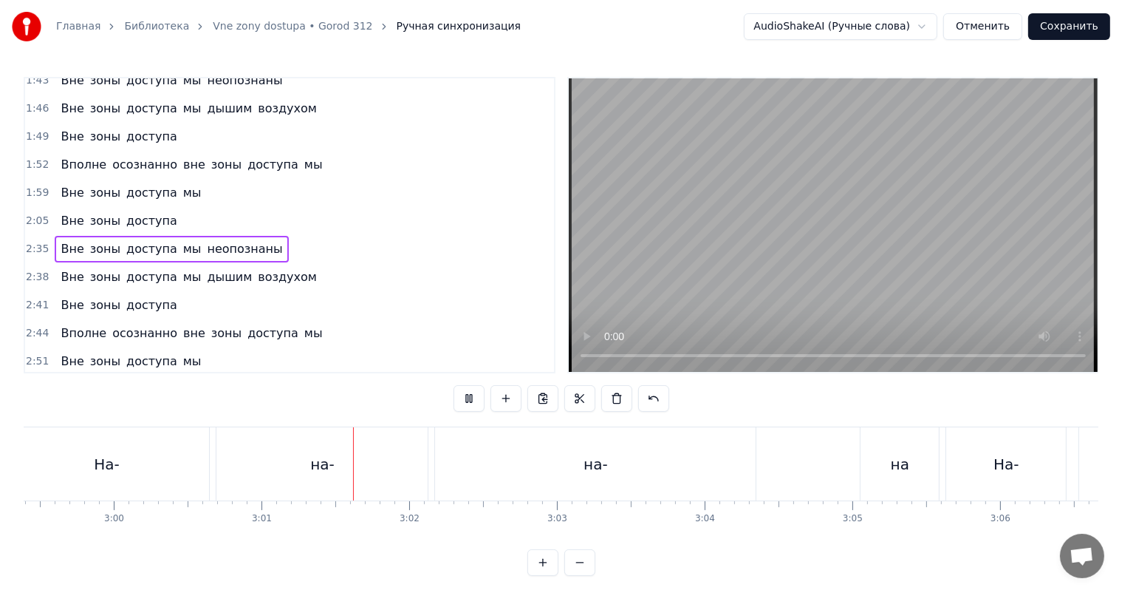
scroll to position [0, 26699]
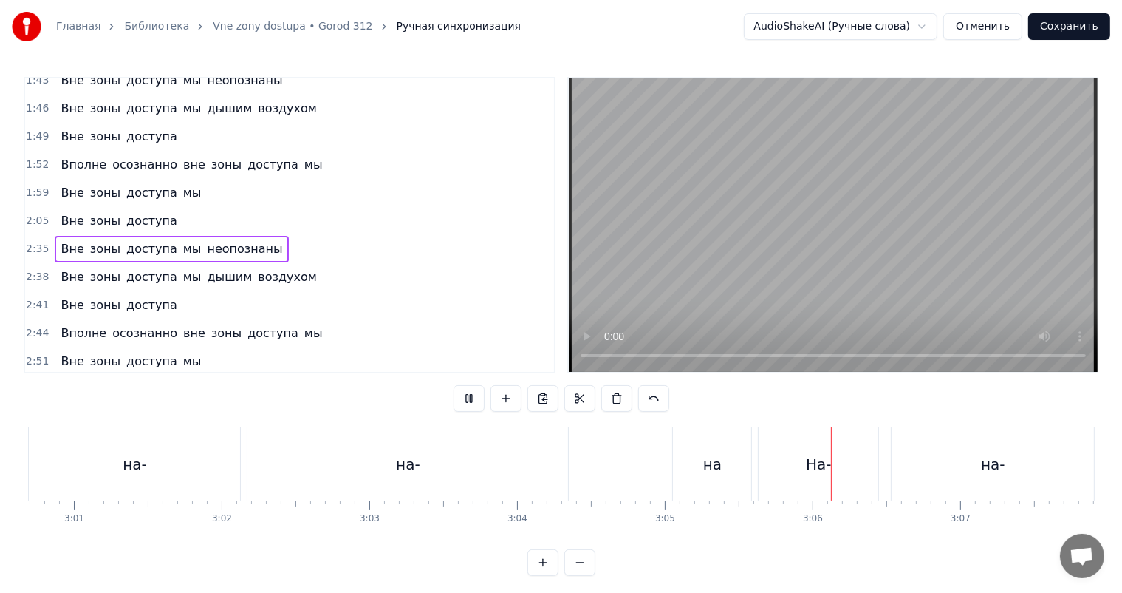
click at [865, 195] on video at bounding box center [833, 224] width 529 height 293
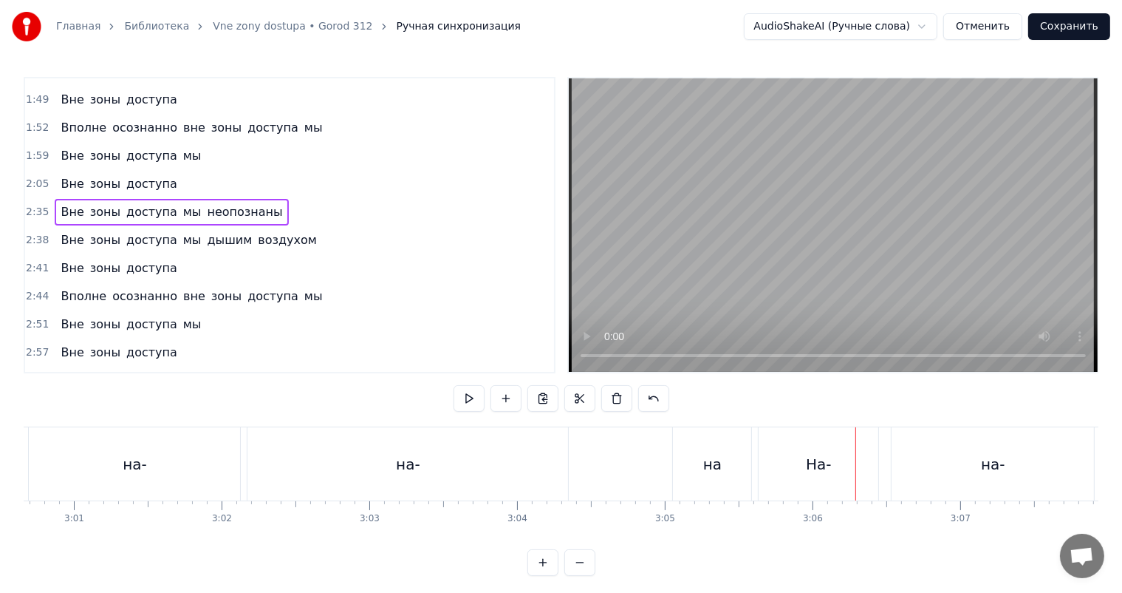
scroll to position [712, 0]
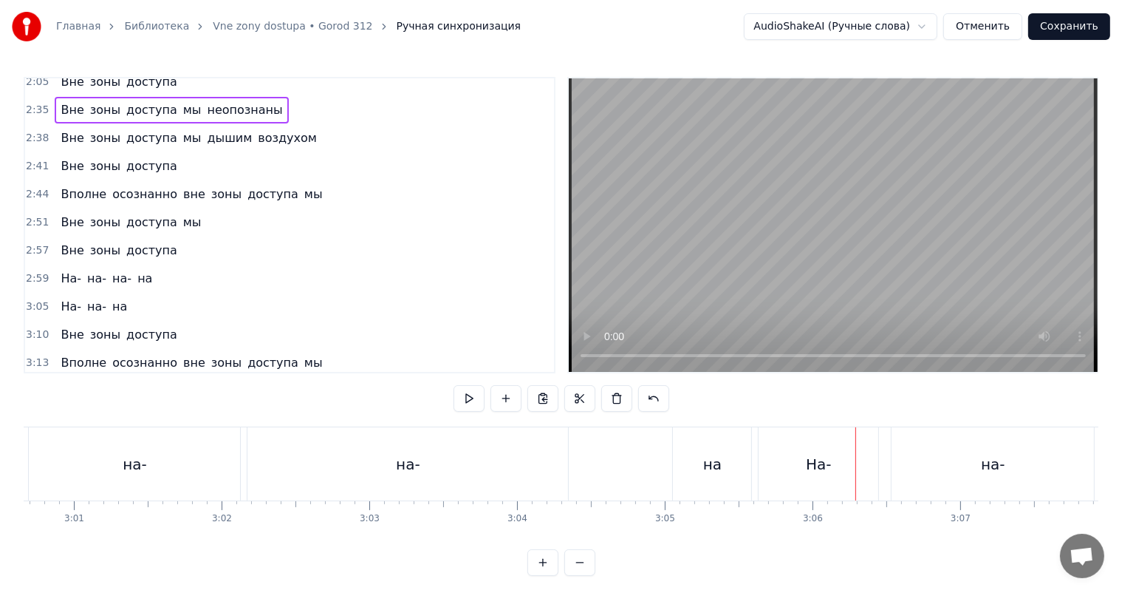
click at [41, 271] on span "2:59" at bounding box center [37, 278] width 23 height 15
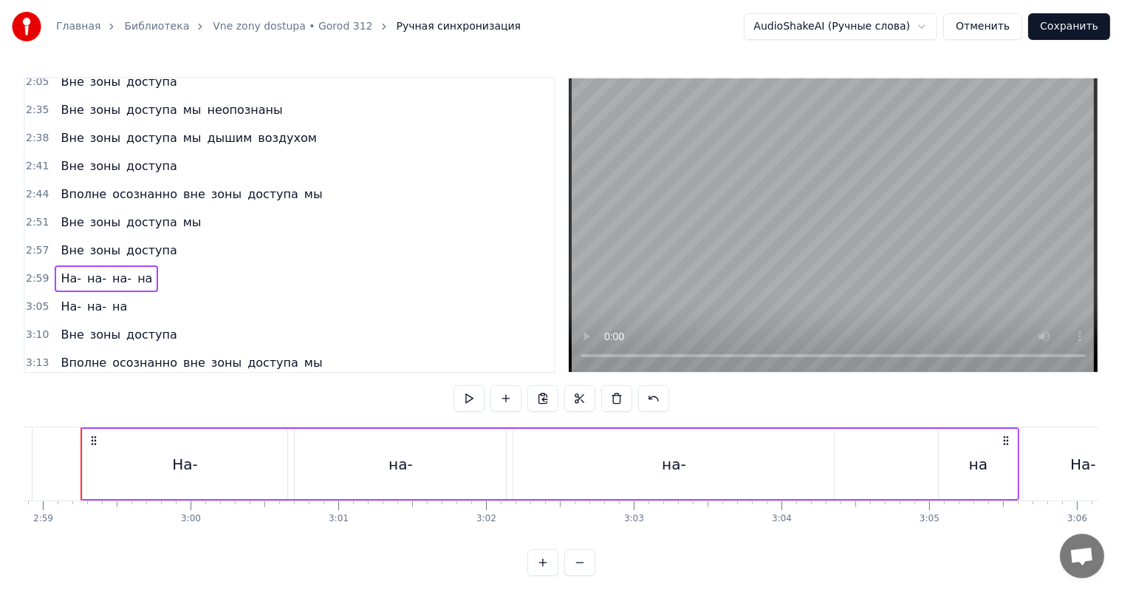
scroll to position [0, 26417]
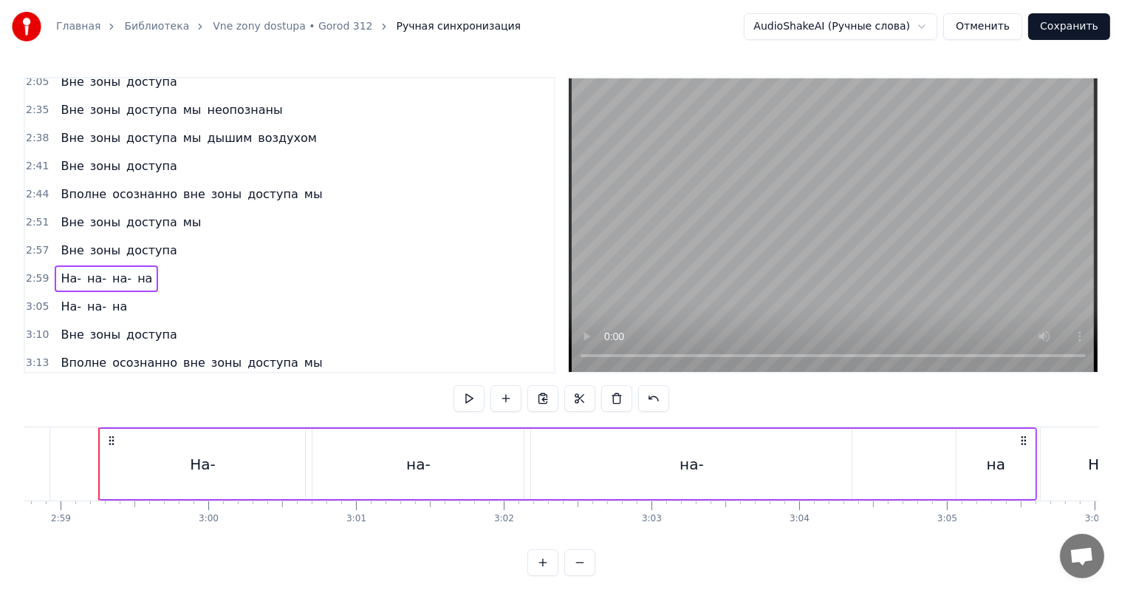
click at [24, 276] on div "0:22 Всё просто получается 0:25 Мир- маятник качается 0:28 А свет переключается…" at bounding box center [290, 225] width 532 height 296
click at [35, 299] on span "3:05" at bounding box center [37, 306] width 23 height 15
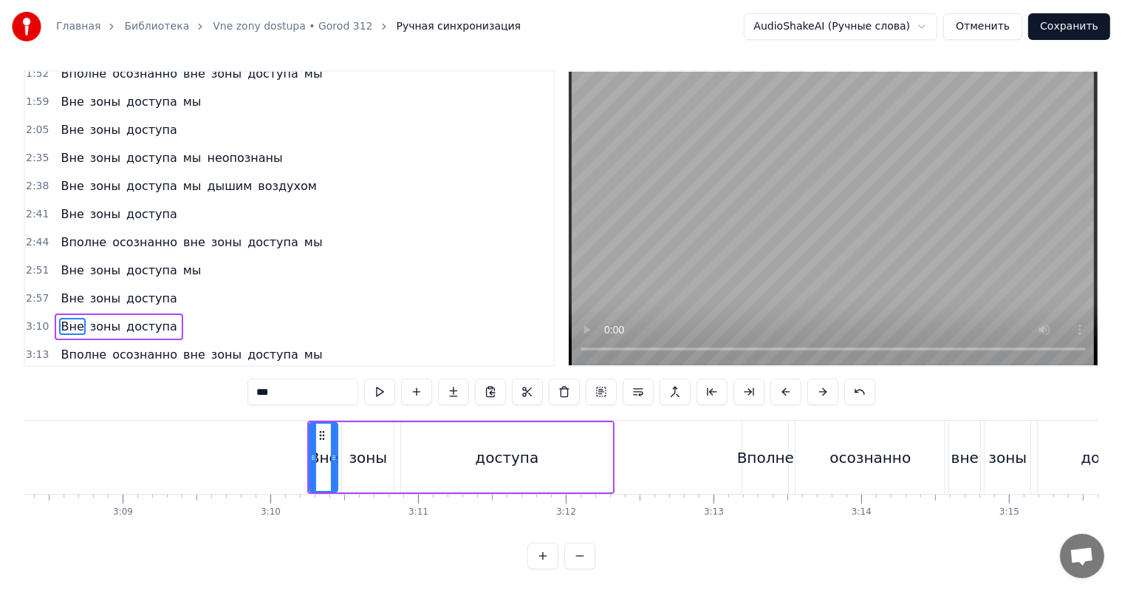
scroll to position [0, 27749]
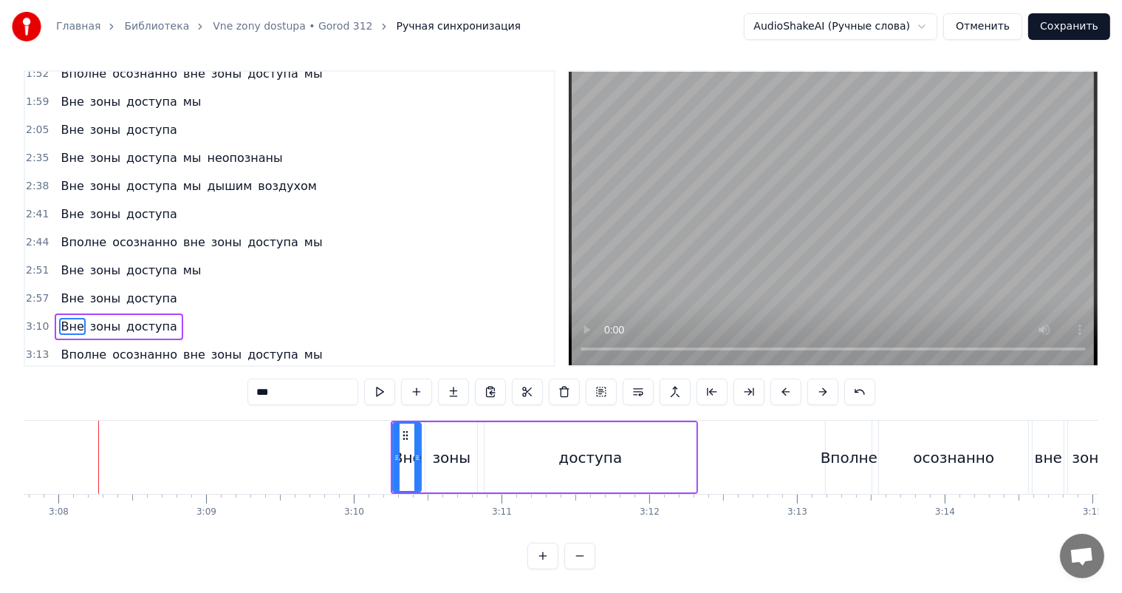
click at [990, 220] on video at bounding box center [833, 218] width 529 height 293
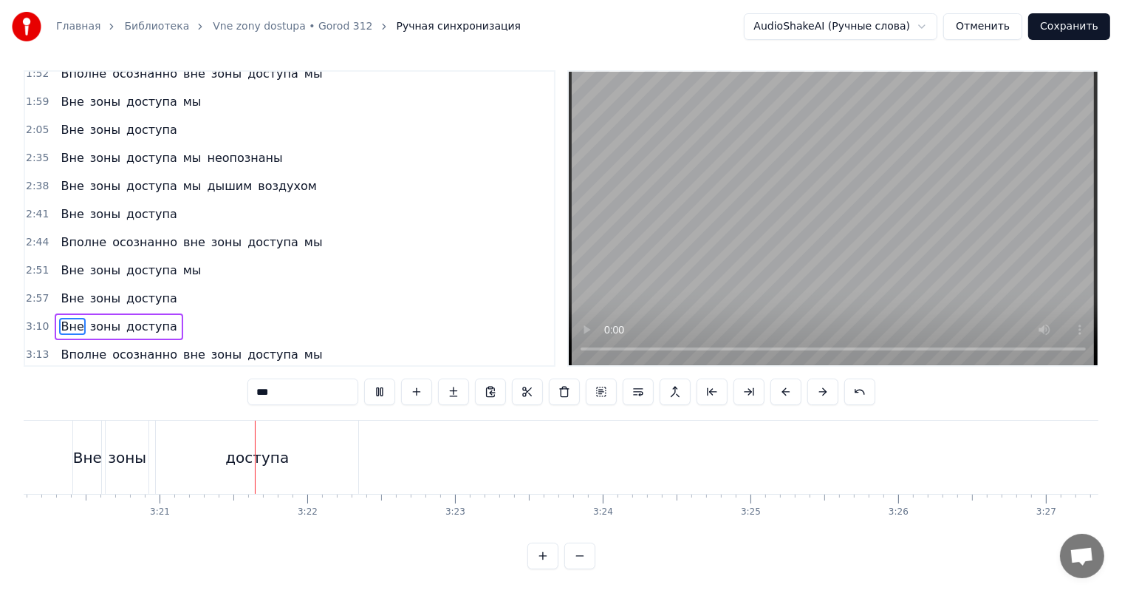
scroll to position [0, 29627]
click at [1053, 27] on button "Сохранить" at bounding box center [1070, 26] width 82 height 27
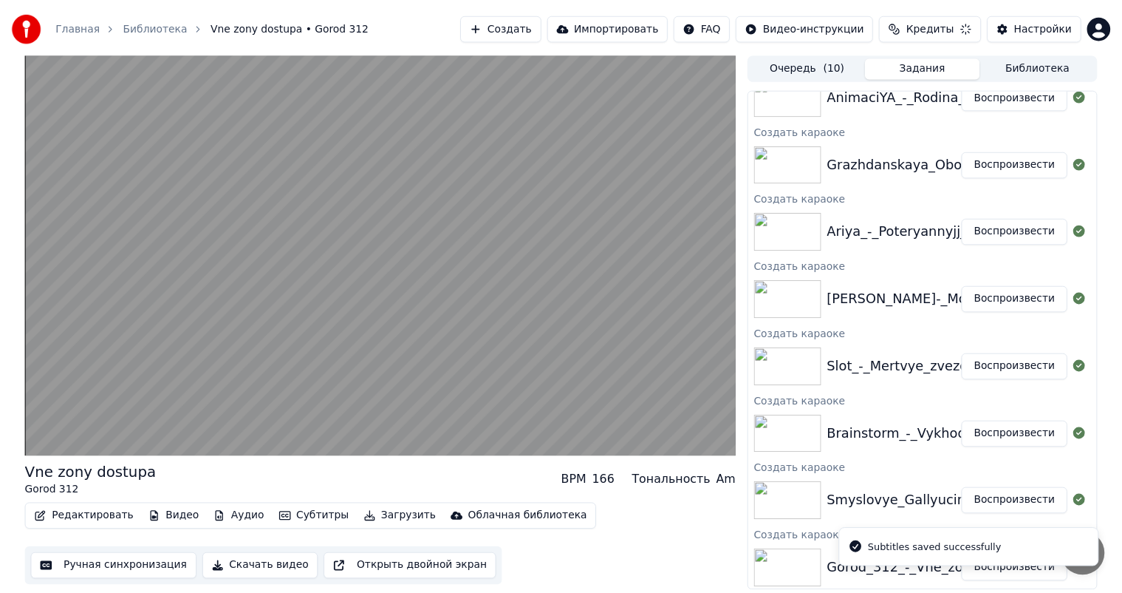
scroll to position [175, 0]
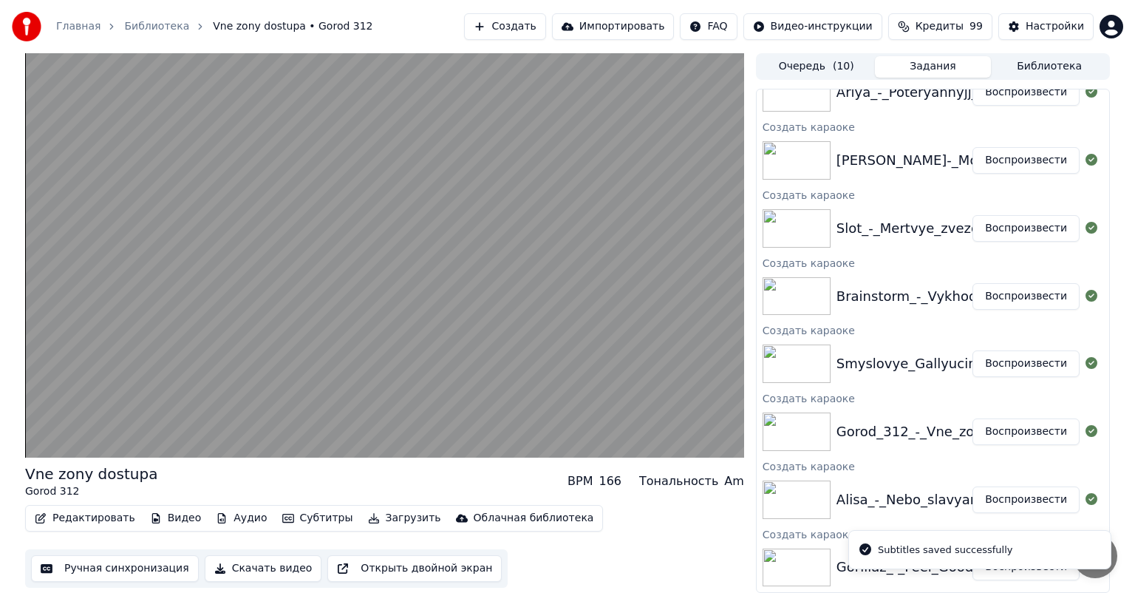
click at [984, 365] on button "Воспроизвести" at bounding box center [1025, 363] width 107 height 27
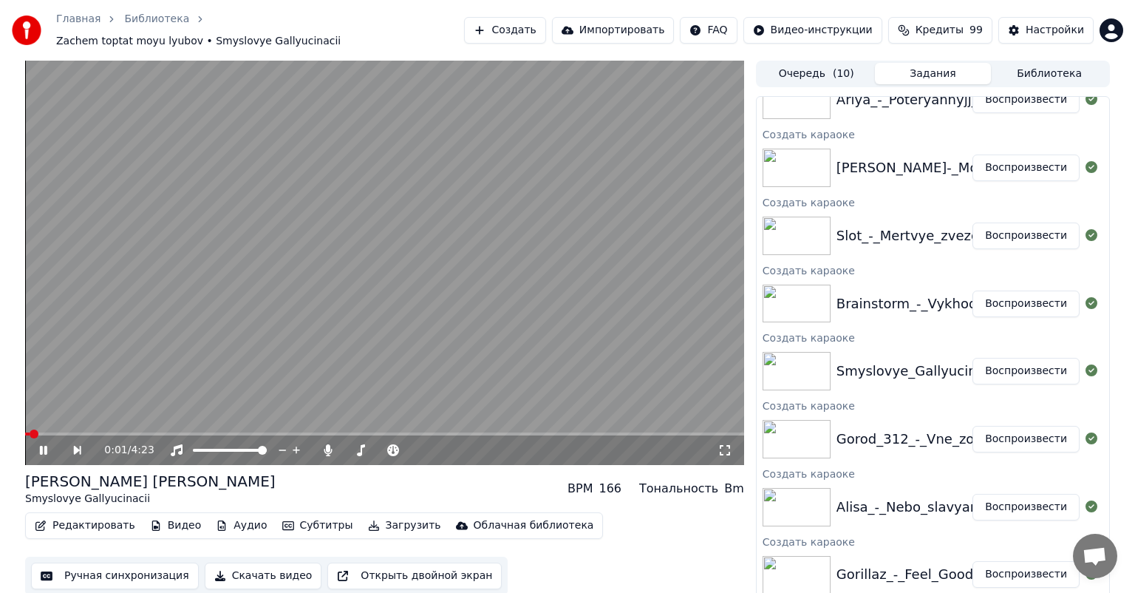
click at [100, 570] on button "Ручная синхронизация" at bounding box center [115, 575] width 168 height 27
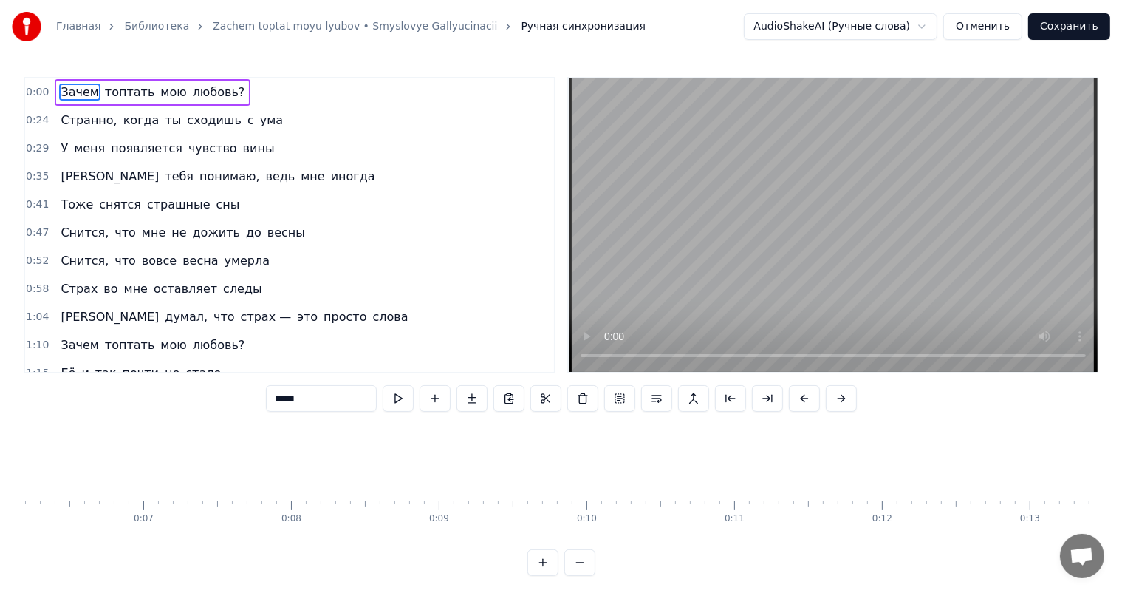
click at [1026, 195] on video at bounding box center [833, 224] width 529 height 293
click at [906, 219] on video at bounding box center [833, 224] width 529 height 293
click at [907, 222] on video at bounding box center [833, 224] width 529 height 293
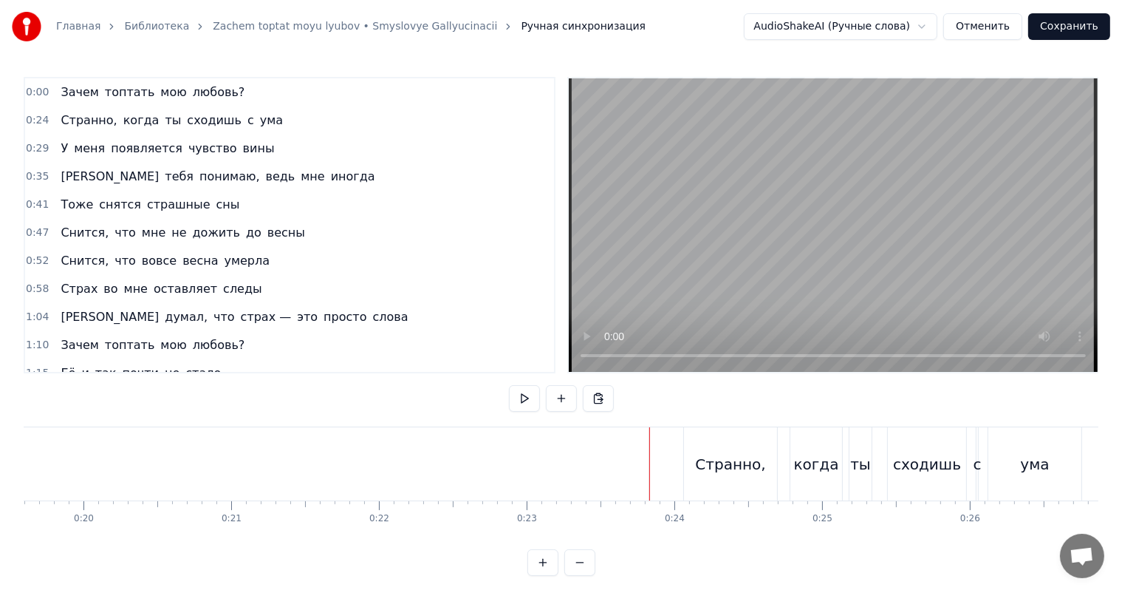
click at [783, 248] on video at bounding box center [833, 224] width 529 height 293
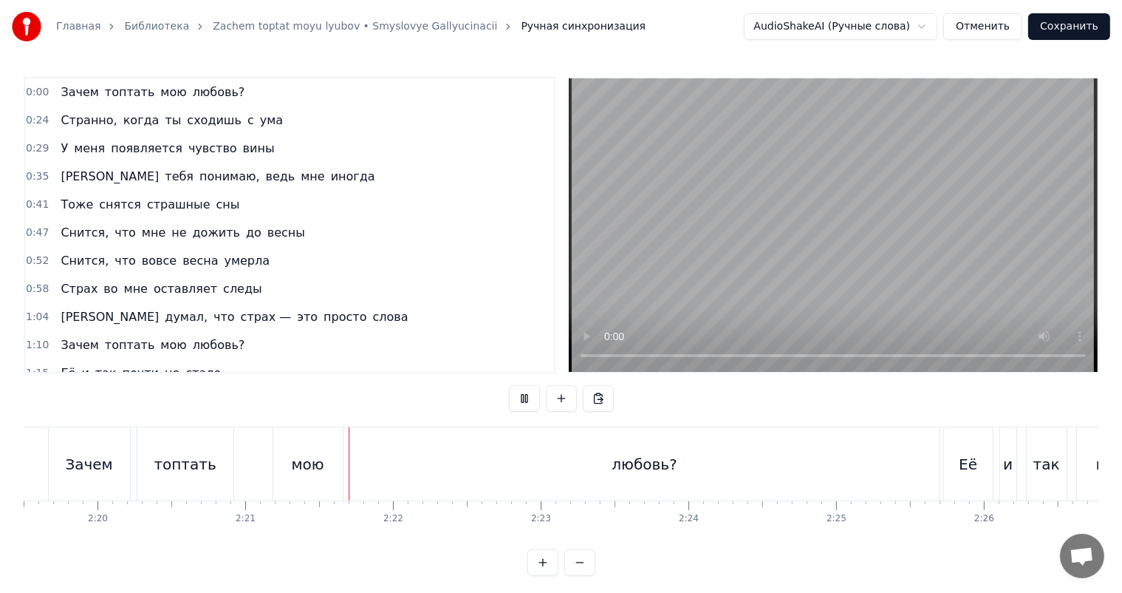
scroll to position [0, 20793]
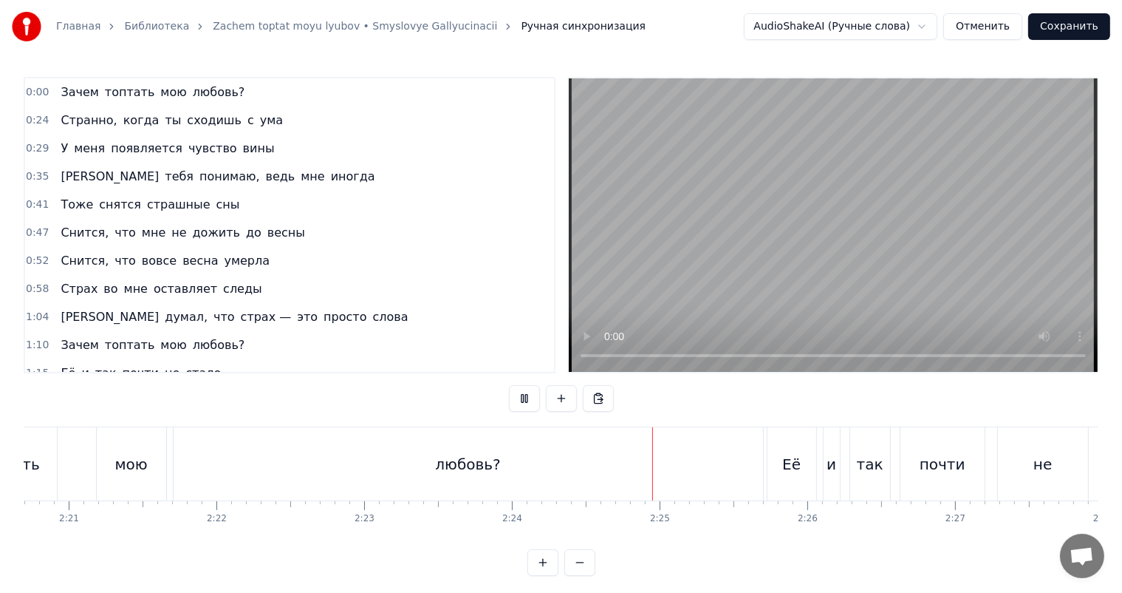
click at [813, 249] on video at bounding box center [833, 224] width 529 height 293
click at [609, 462] on div "любовь?" at bounding box center [469, 463] width 590 height 73
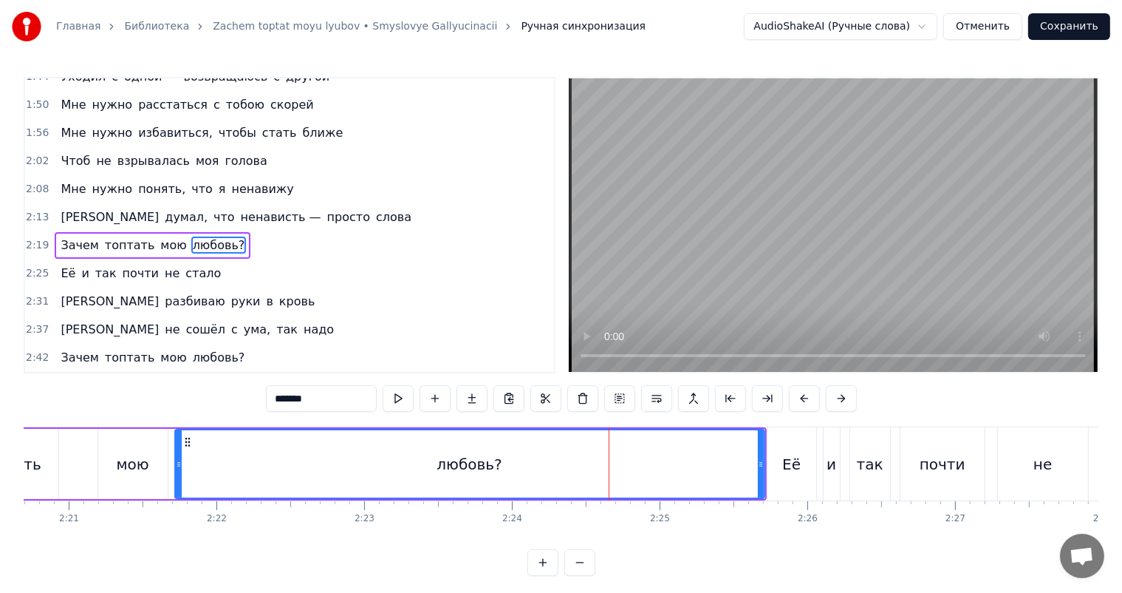
scroll to position [437, 0]
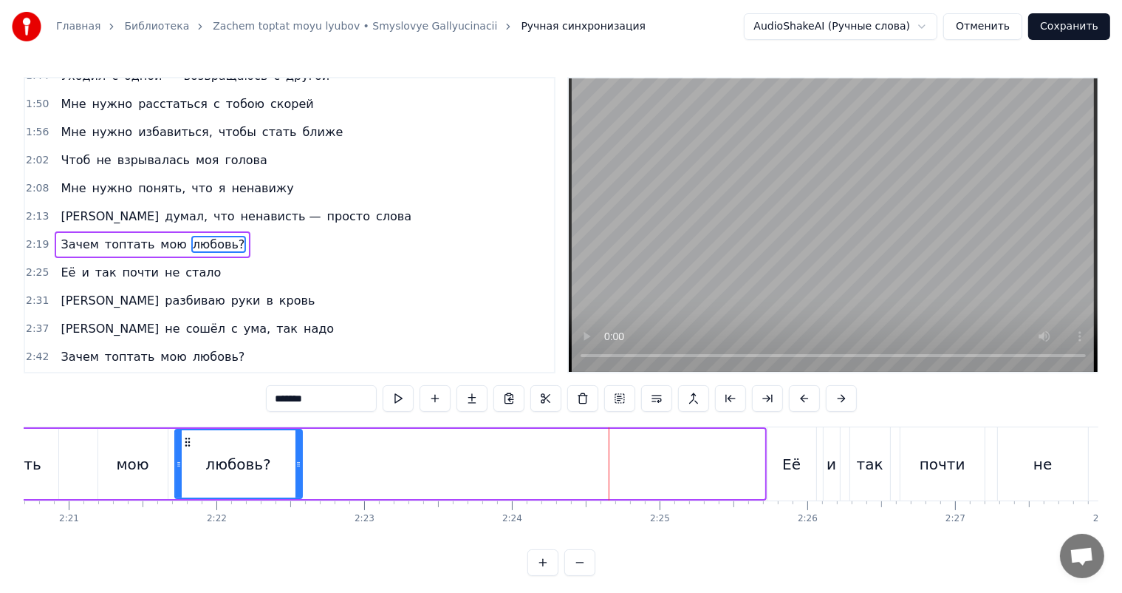
drag, startPoint x: 759, startPoint y: 470, endPoint x: 295, endPoint y: 464, distance: 464.1
click at [296, 464] on div at bounding box center [299, 463] width 6 height 67
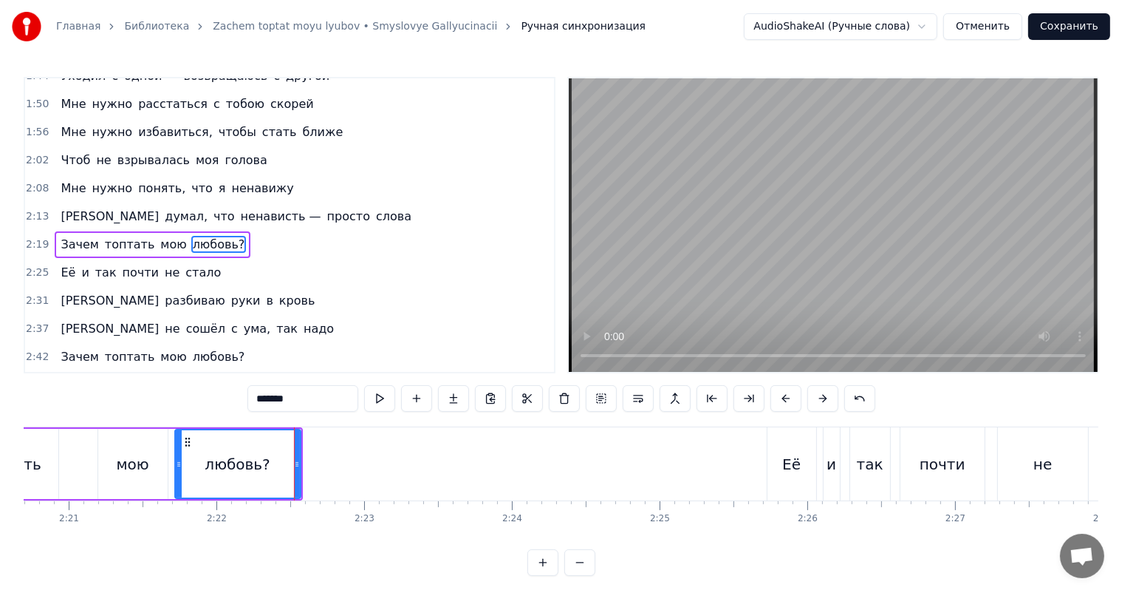
click at [236, 466] on div "любовь?" at bounding box center [237, 464] width 65 height 22
click at [859, 232] on video at bounding box center [833, 224] width 529 height 293
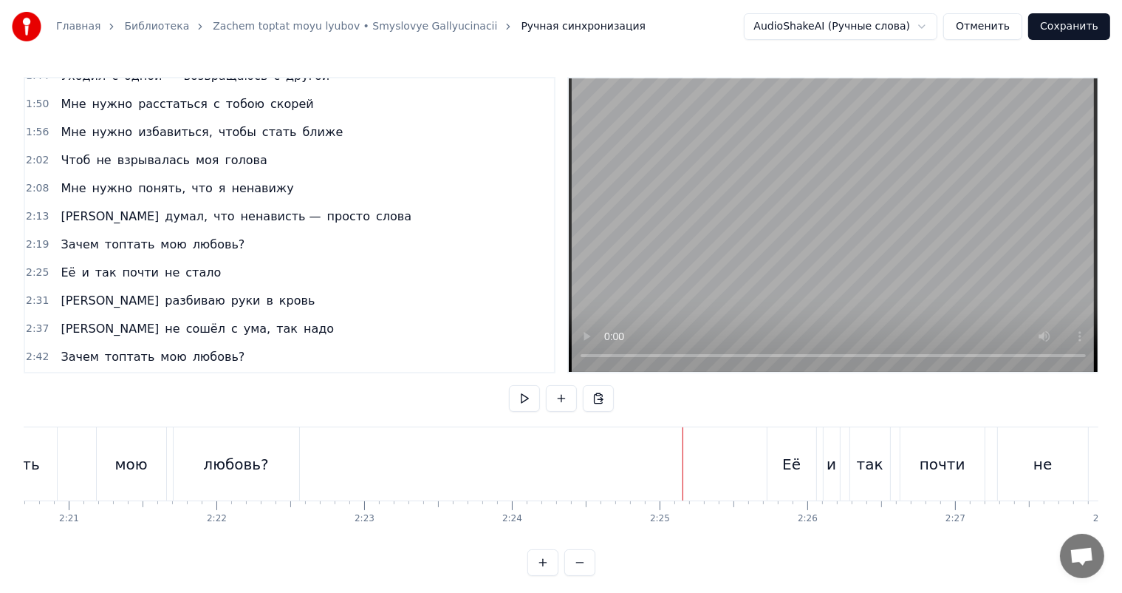
click at [825, 259] on video at bounding box center [833, 224] width 529 height 293
click at [775, 447] on div "Её" at bounding box center [792, 463] width 49 height 73
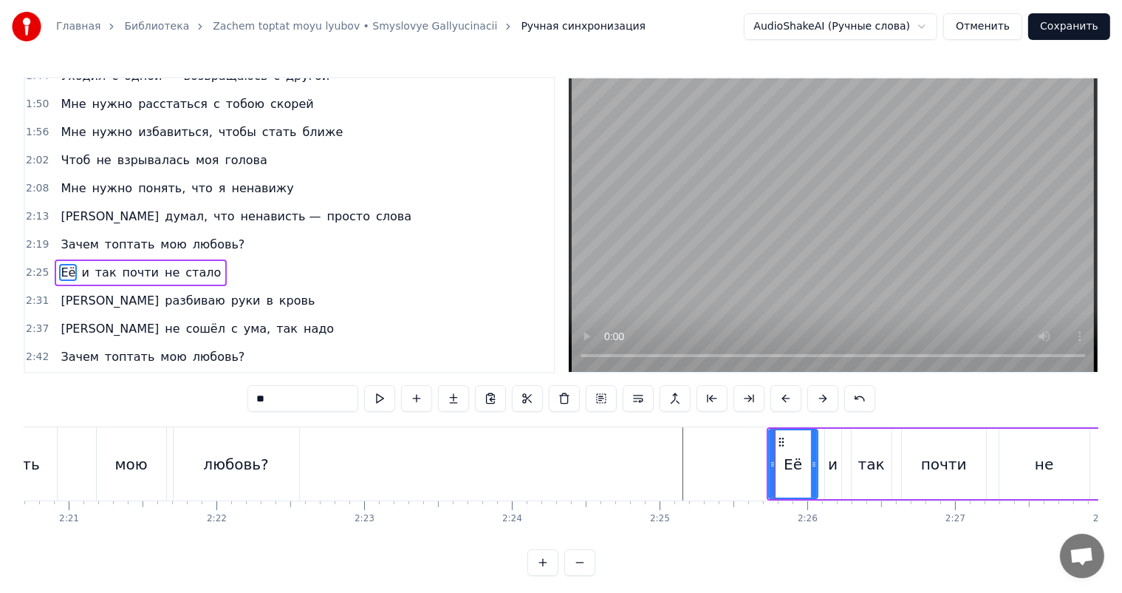
scroll to position [464, 0]
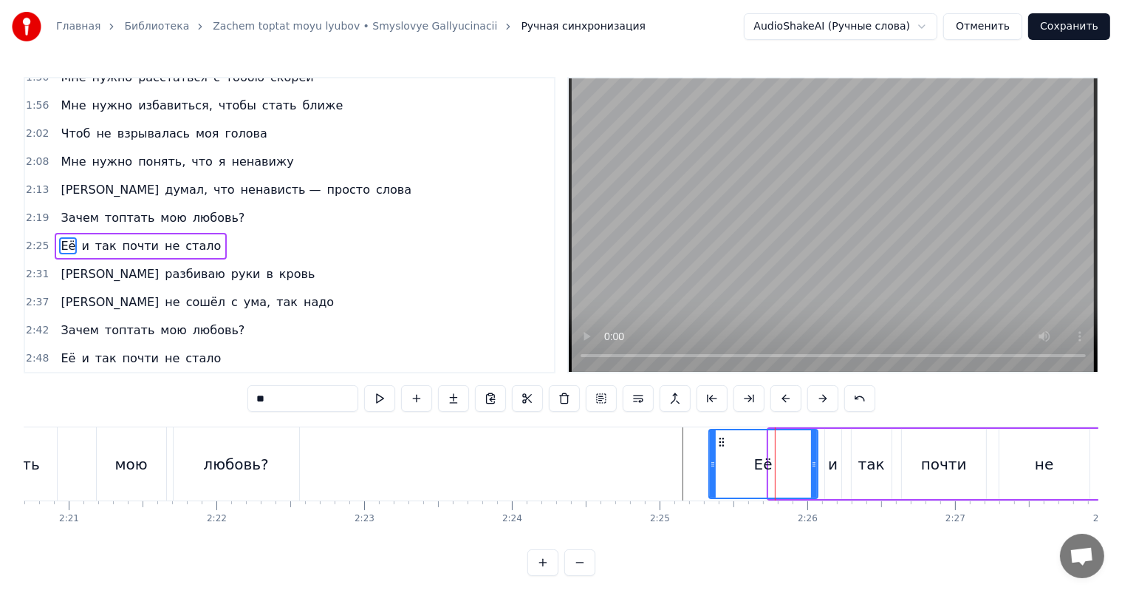
drag, startPoint x: 769, startPoint y: 454, endPoint x: 709, endPoint y: 460, distance: 60.1
click at [710, 460] on div at bounding box center [713, 463] width 6 height 67
click at [710, 460] on icon at bounding box center [713, 464] width 6 height 12
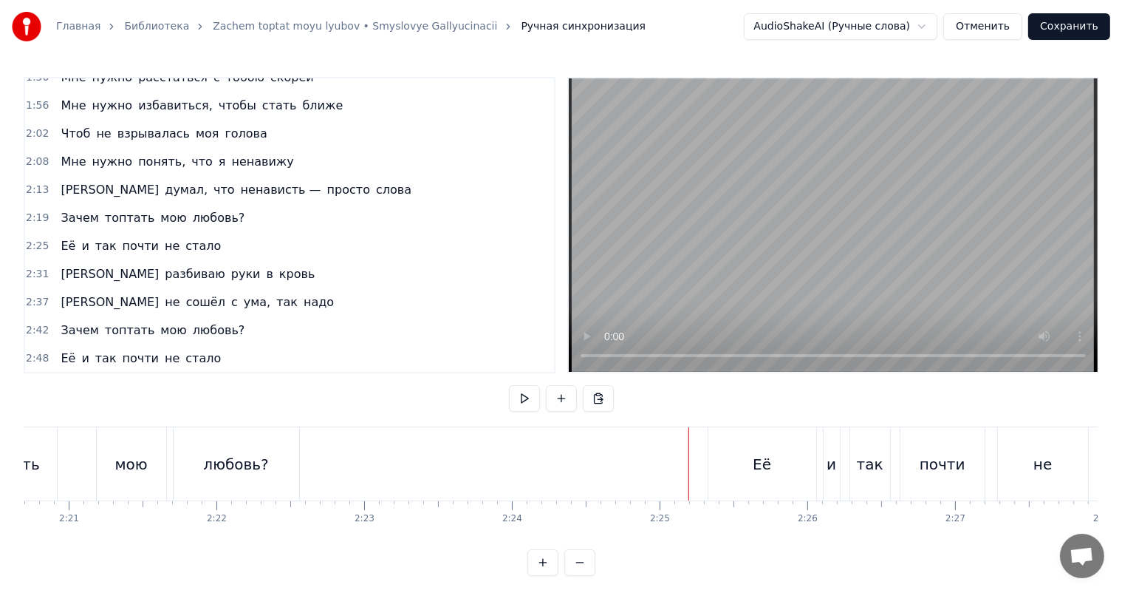
click at [791, 251] on video at bounding box center [833, 224] width 529 height 293
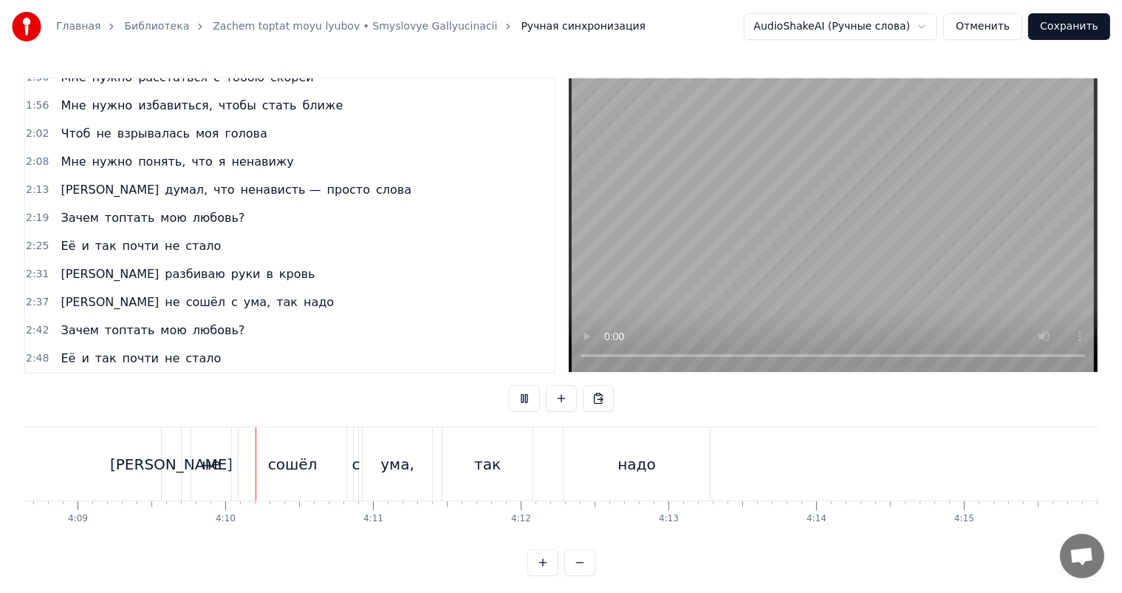
scroll to position [0, 36802]
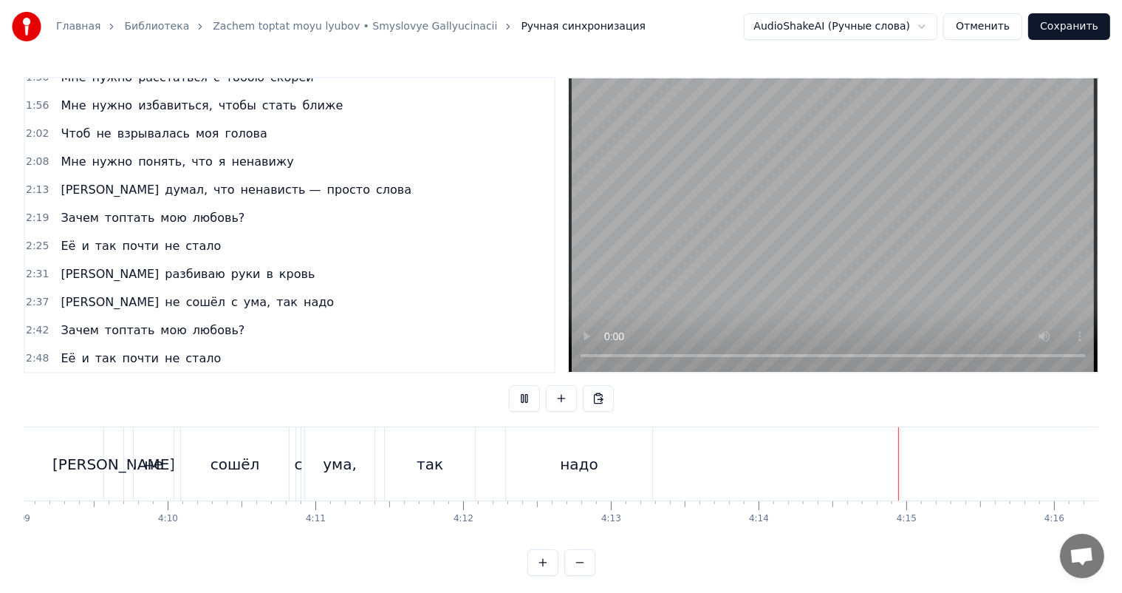
click at [1067, 30] on button "Сохранить" at bounding box center [1070, 26] width 82 height 27
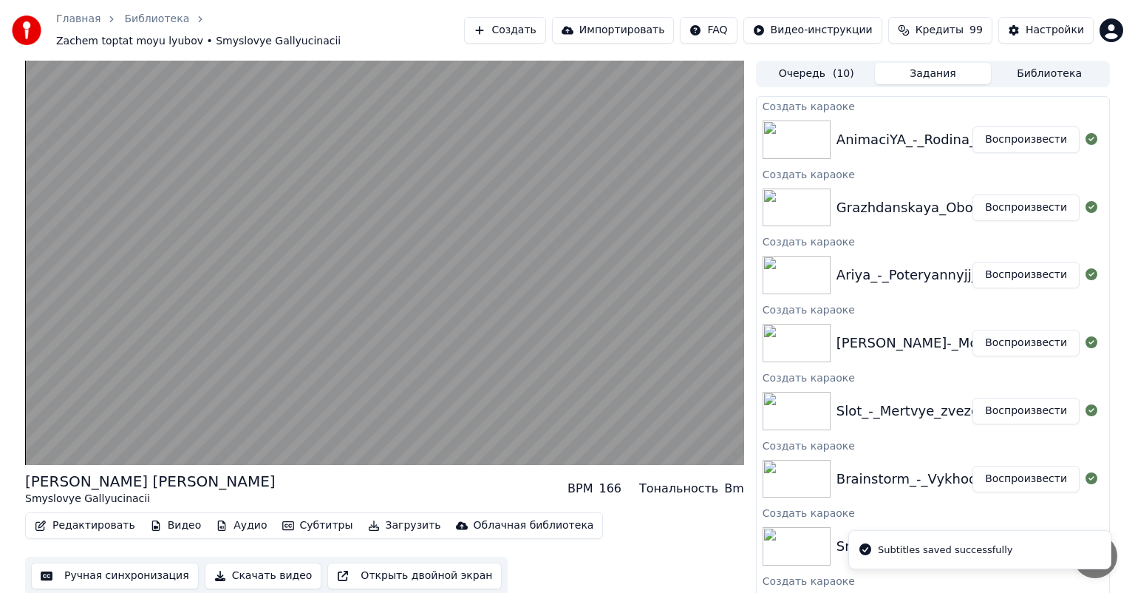
click at [995, 471] on button "Воспроизвести" at bounding box center [1025, 479] width 107 height 27
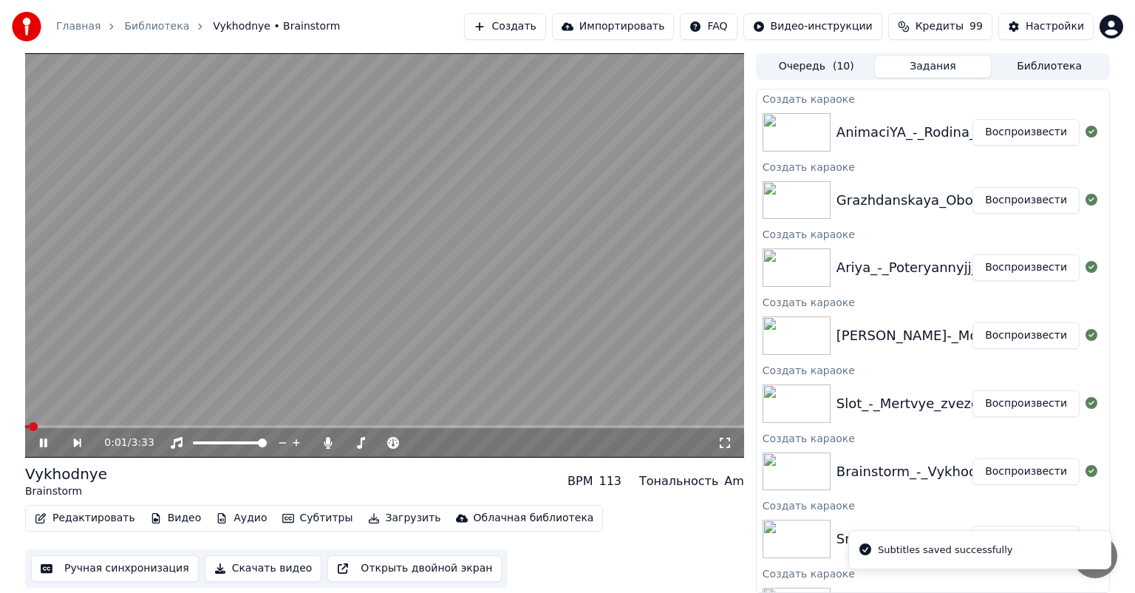
click at [155, 563] on button "Ручная синхронизация" at bounding box center [115, 568] width 168 height 27
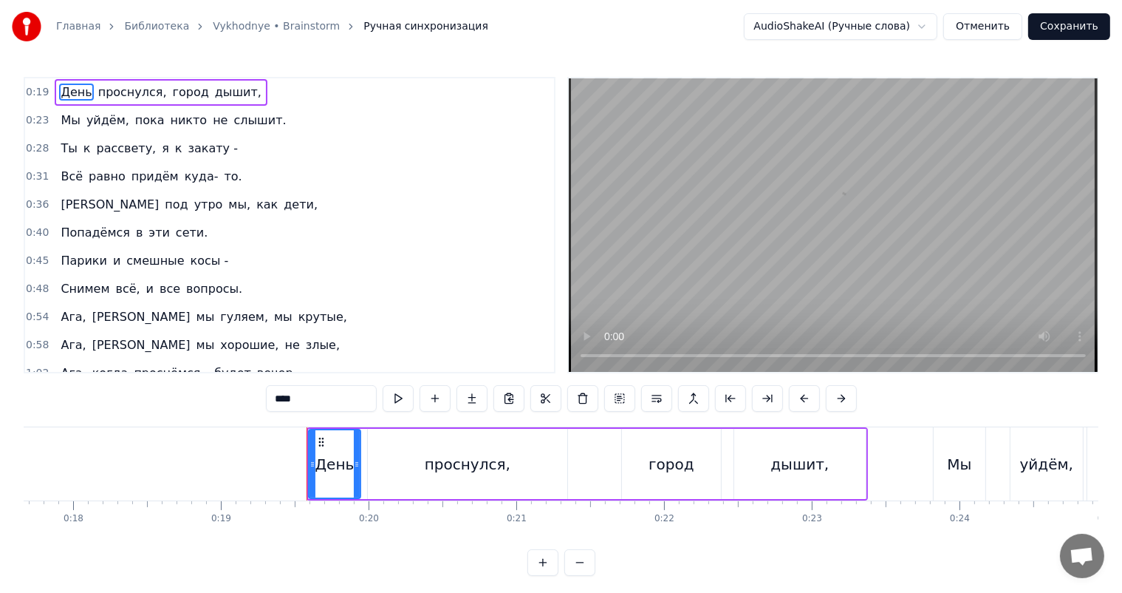
scroll to position [0, 2819]
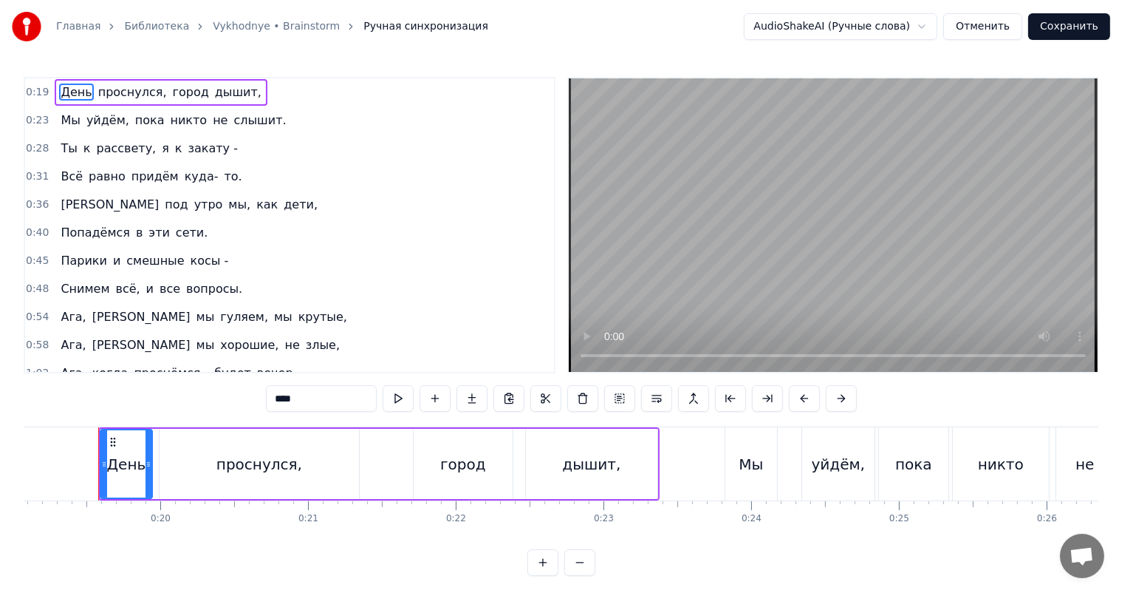
click at [855, 152] on video at bounding box center [833, 224] width 529 height 293
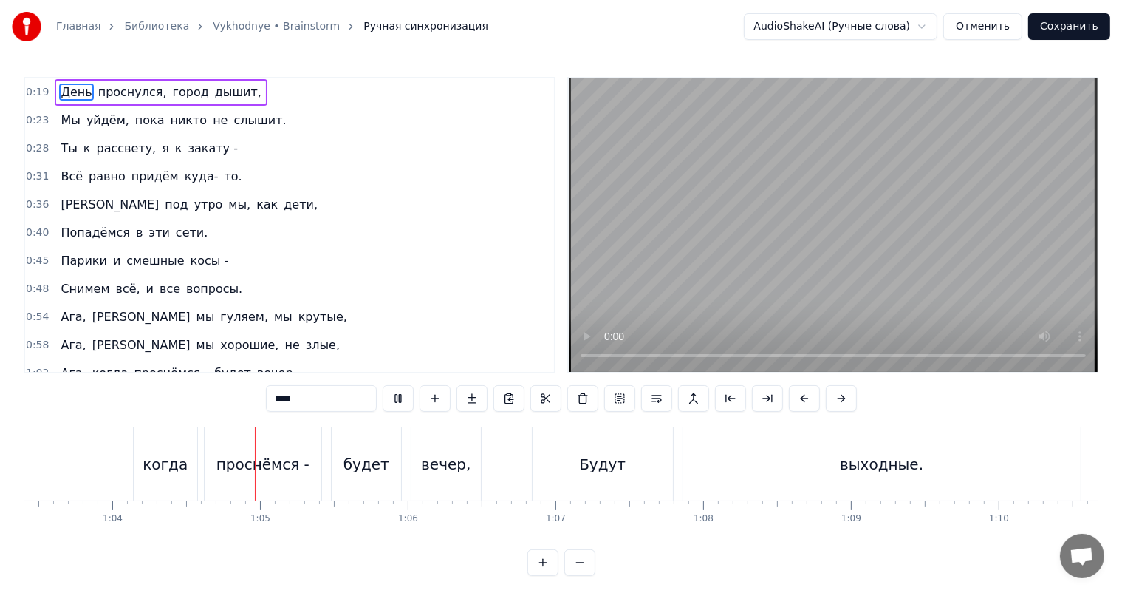
scroll to position [0, 9428]
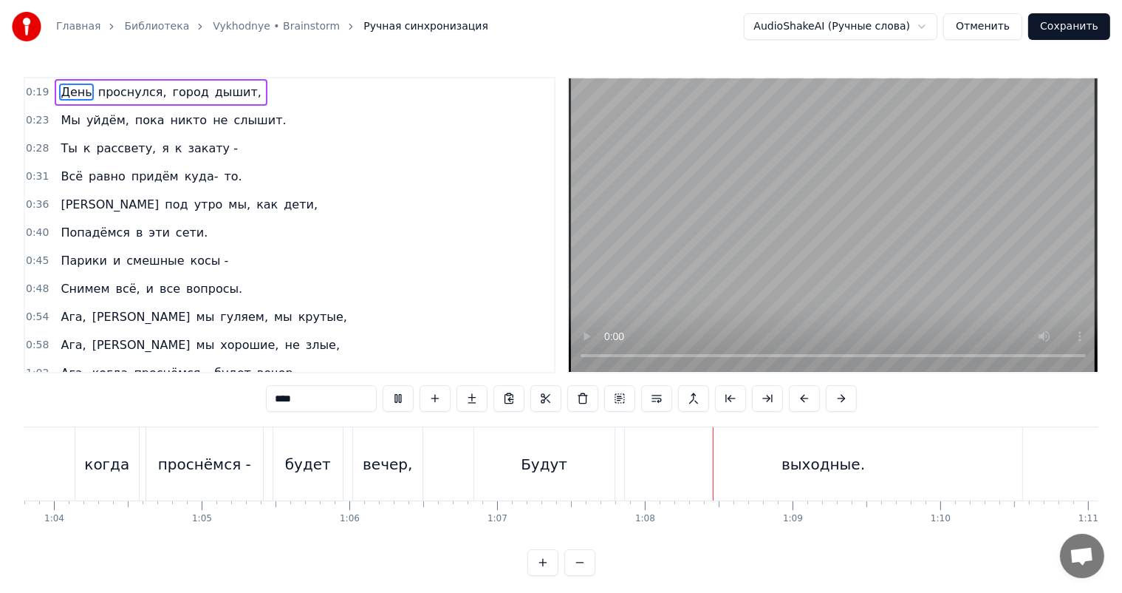
click at [814, 185] on video at bounding box center [833, 224] width 529 height 293
click at [1034, 217] on video at bounding box center [833, 224] width 529 height 293
click at [805, 133] on video at bounding box center [833, 224] width 529 height 293
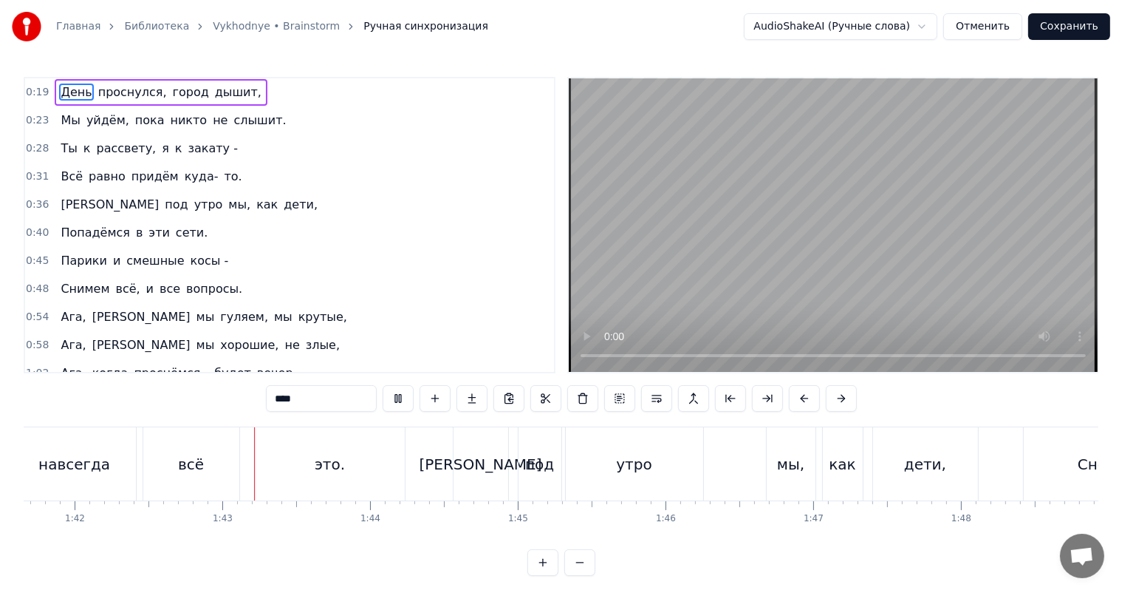
scroll to position [0, 15081]
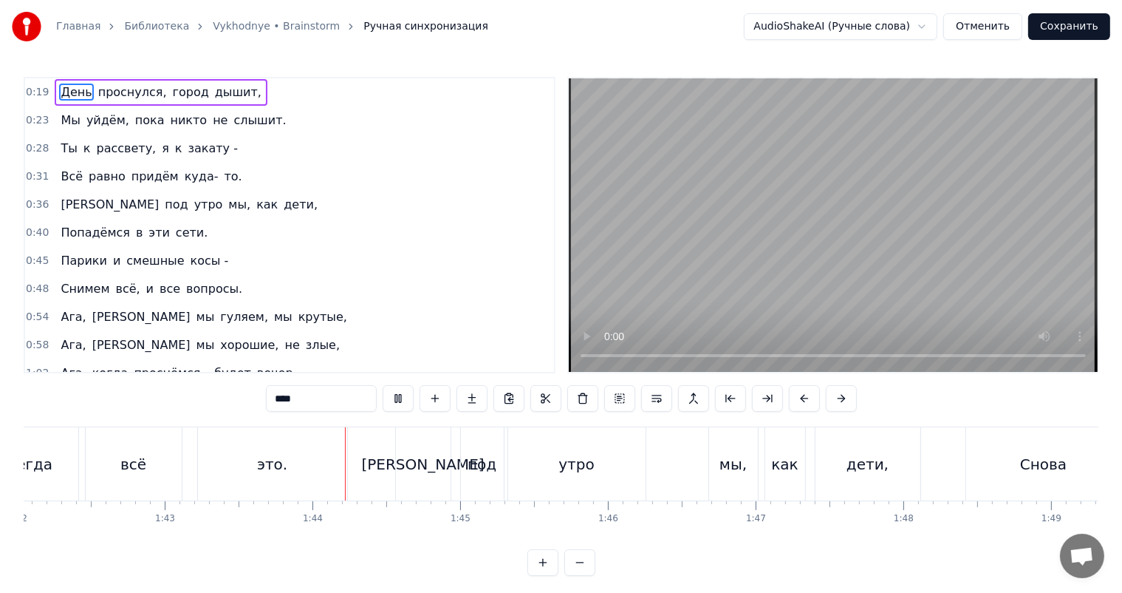
click at [899, 260] on video at bounding box center [833, 224] width 529 height 293
click at [746, 231] on video at bounding box center [833, 224] width 529 height 293
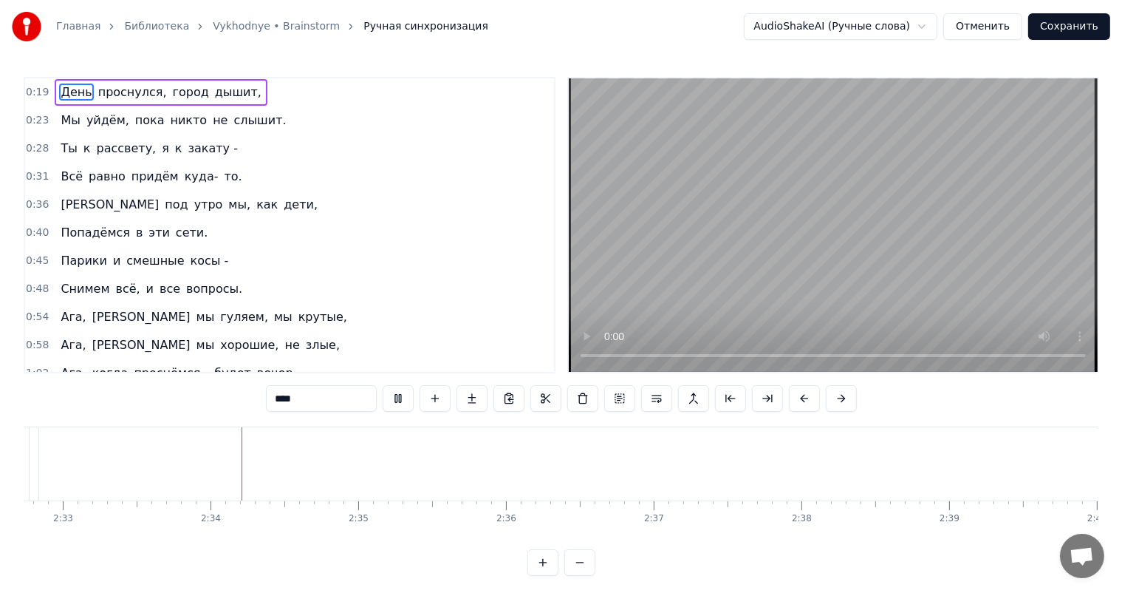
scroll to position [0, 22613]
click at [934, 284] on video at bounding box center [833, 224] width 529 height 293
type input "*********"
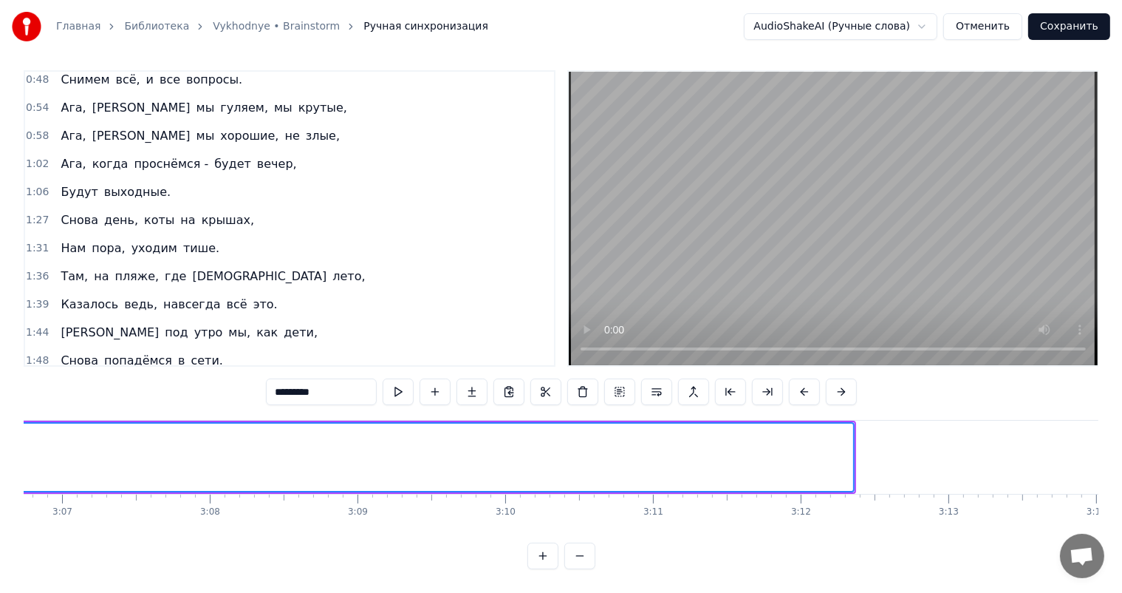
scroll to position [0, 27860]
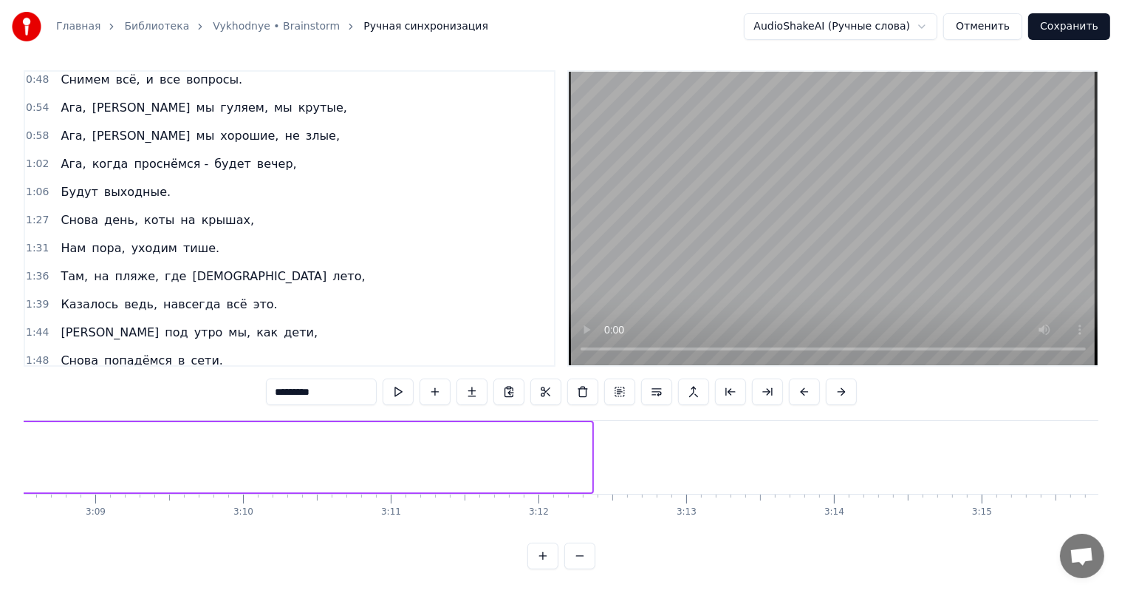
drag, startPoint x: 589, startPoint y: 444, endPoint x: 0, endPoint y: 443, distance: 588.9
click at [0, 442] on div "Главная Библиотека Vykhodnye • Brainstorm Ручная синхронизация AudioShakeAI (Ру…" at bounding box center [561, 281] width 1122 height 576
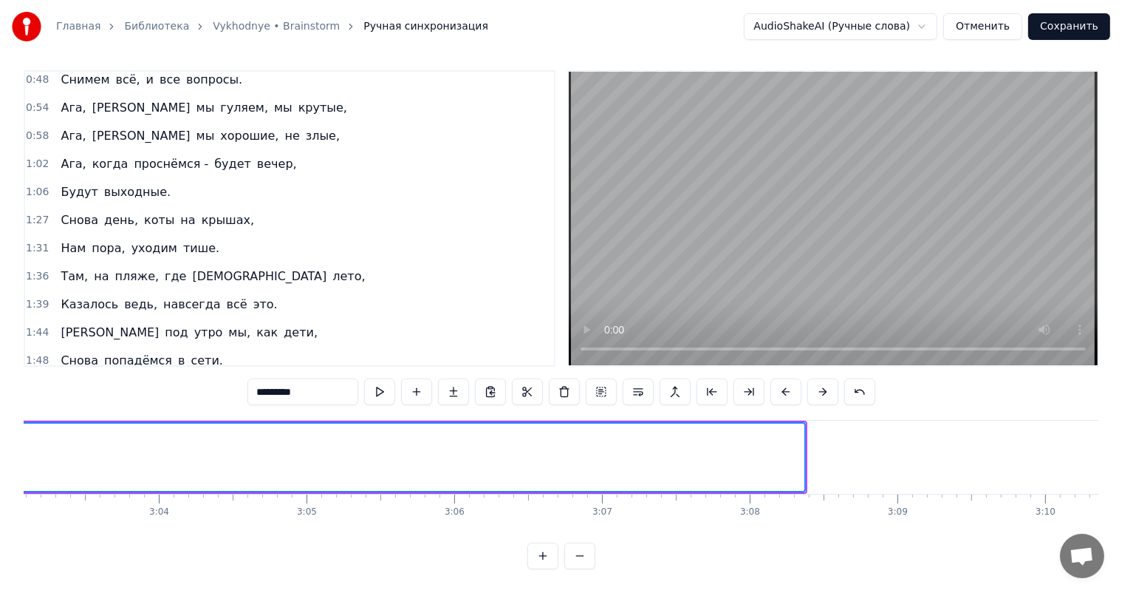
scroll to position [0, 26973]
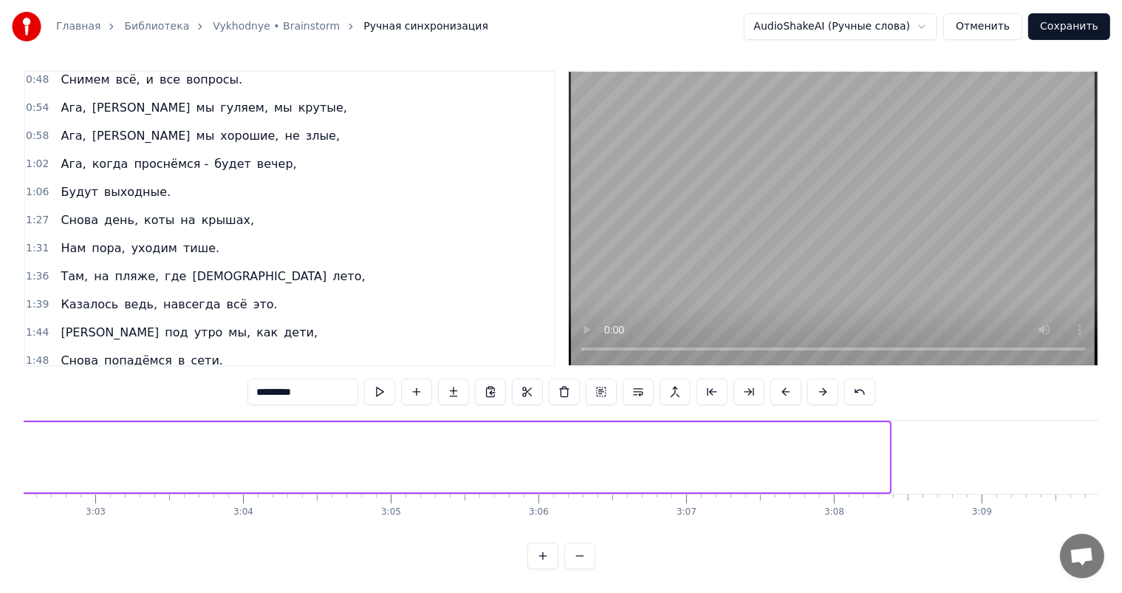
drag, startPoint x: 884, startPoint y: 432, endPoint x: 0, endPoint y: 434, distance: 884.5
click at [0, 434] on div "Главная Библиотека Vykhodnye • Brainstorm Ручная синхронизация AudioShakeAI (Ру…" at bounding box center [561, 281] width 1122 height 576
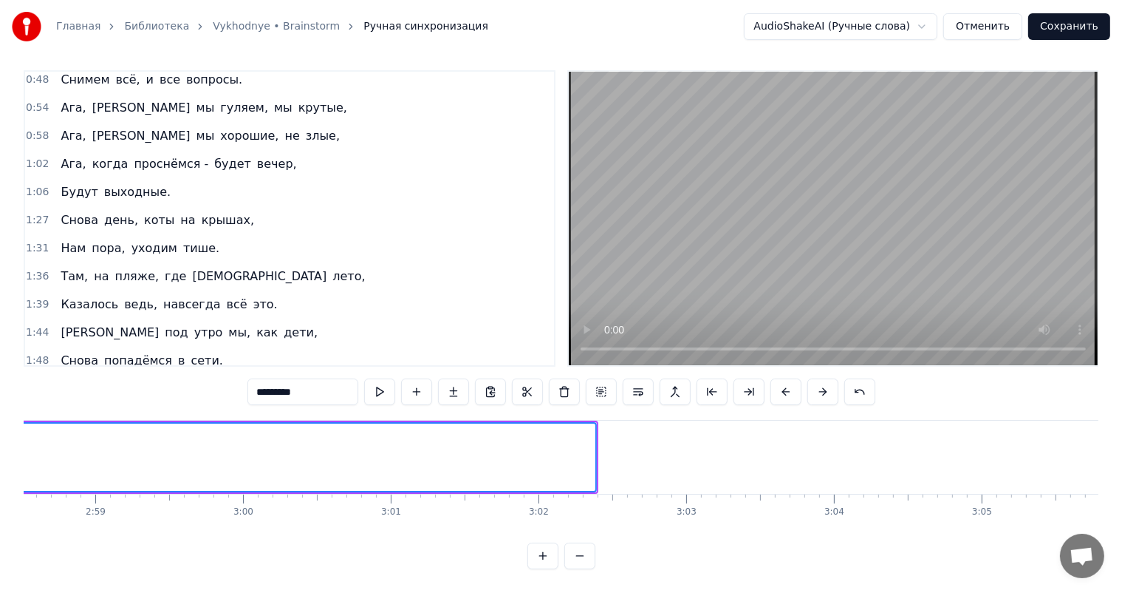
scroll to position [0, 26012]
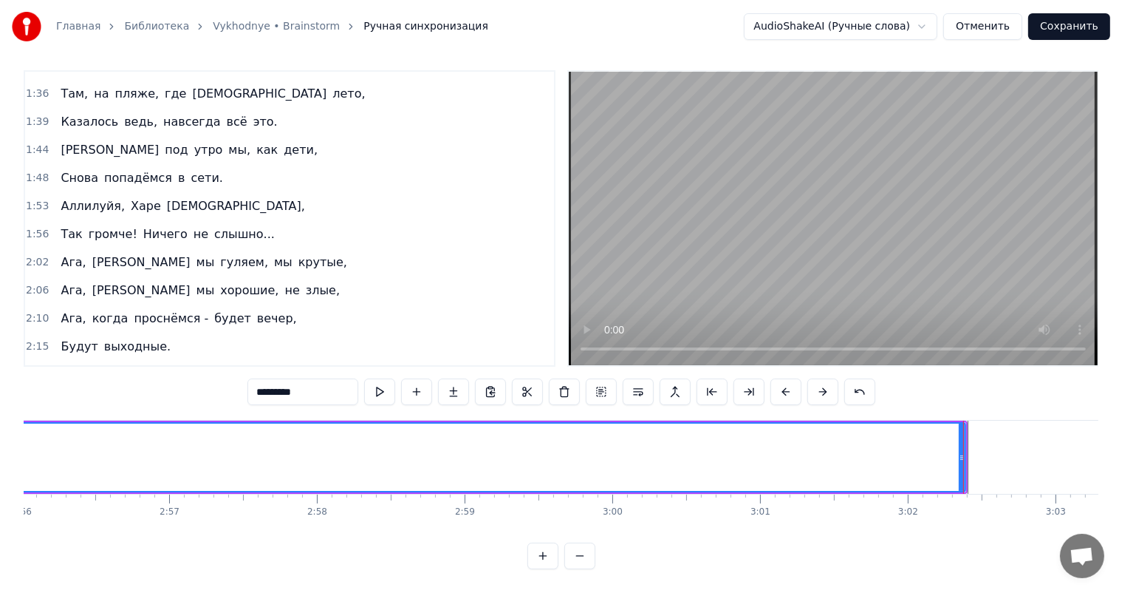
scroll to position [467, 0]
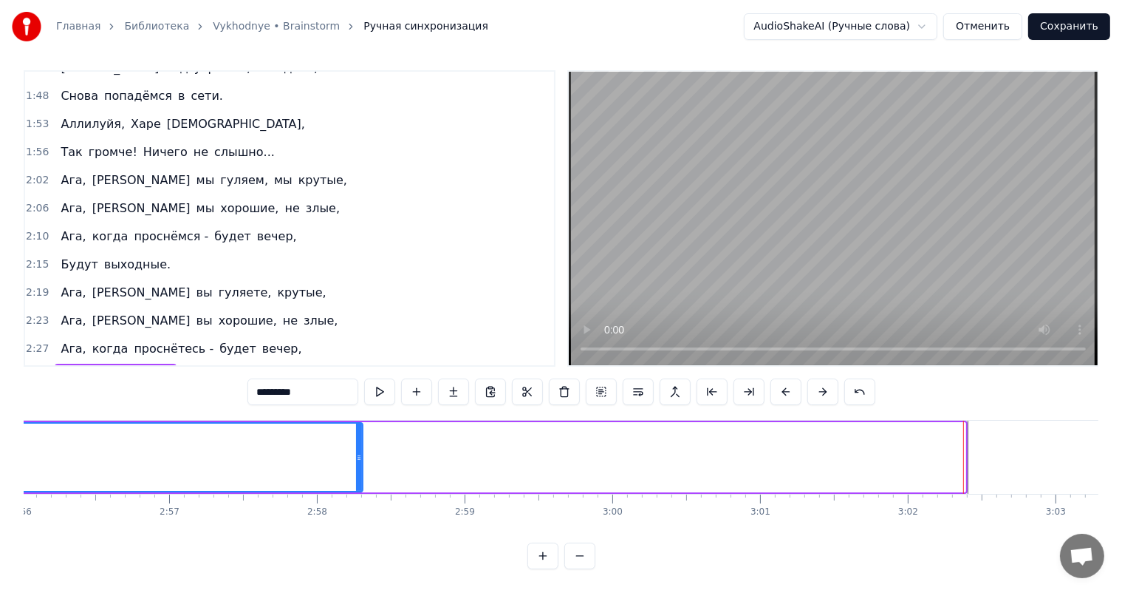
drag, startPoint x: 963, startPoint y: 437, endPoint x: 0, endPoint y: 402, distance: 963.5
click at [0, 402] on div "Главная Библиотека Vykhodnye • Brainstorm Ручная синхронизация AudioShakeAI (Ру…" at bounding box center [561, 281] width 1122 height 576
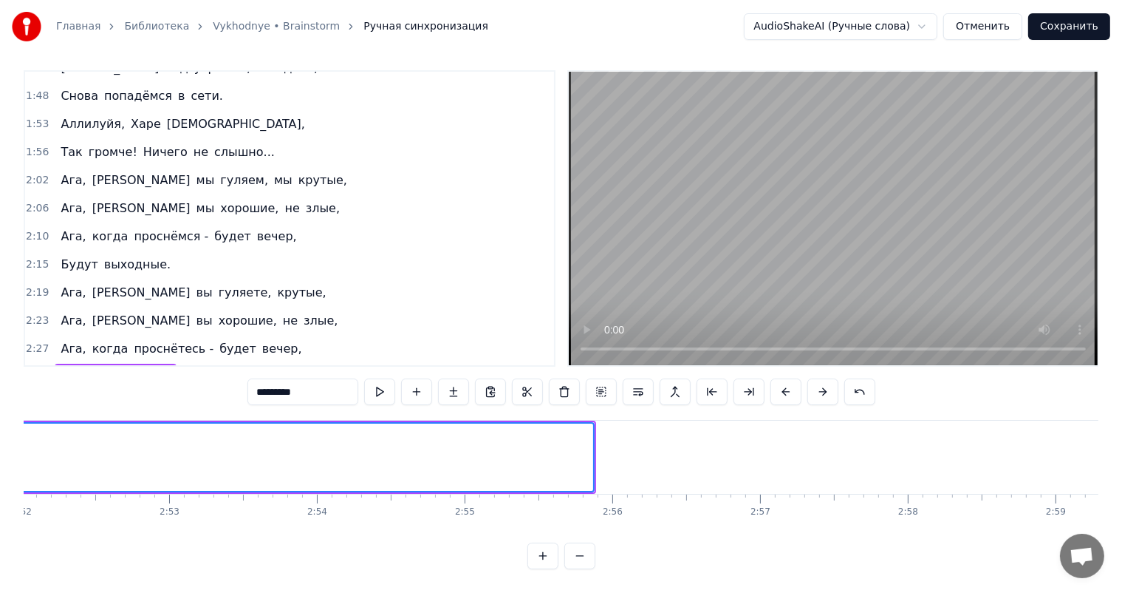
scroll to position [0, 25126]
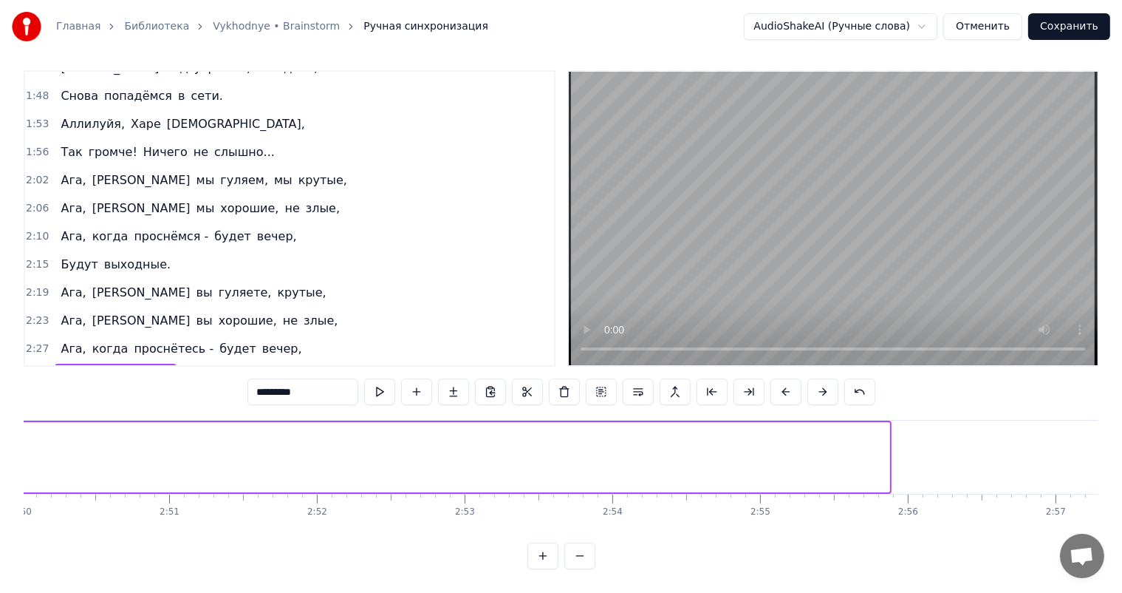
drag, startPoint x: 888, startPoint y: 445, endPoint x: 0, endPoint y: 419, distance: 888.6
click at [0, 419] on div "Главная Библиотека Vykhodnye • Brainstorm Ручная синхронизация AudioShakeAI (Ру…" at bounding box center [561, 281] width 1122 height 576
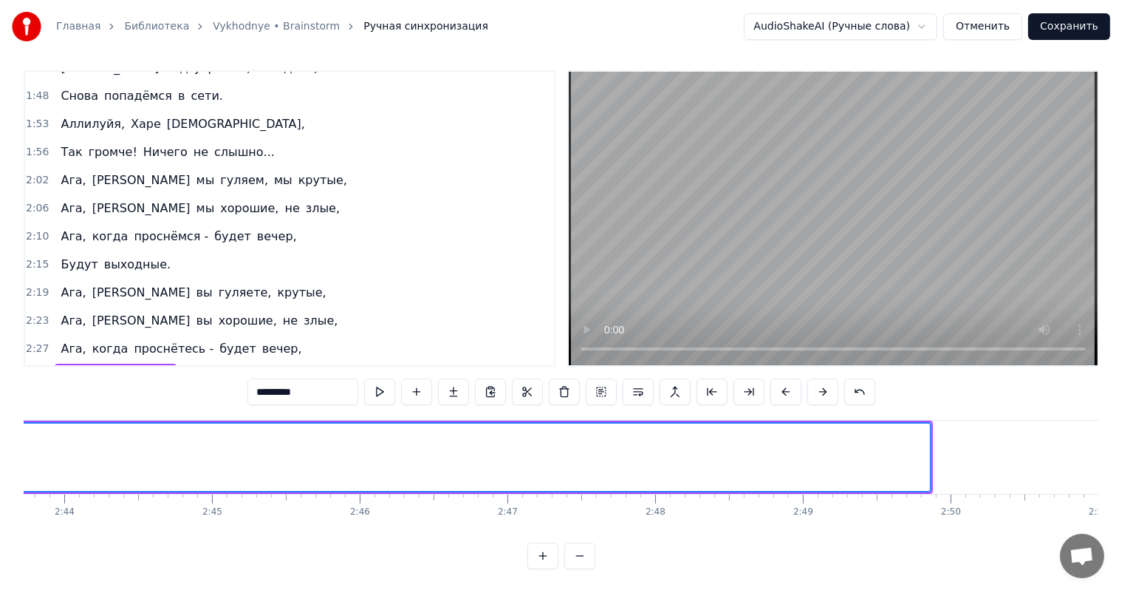
scroll to position [0, 24165]
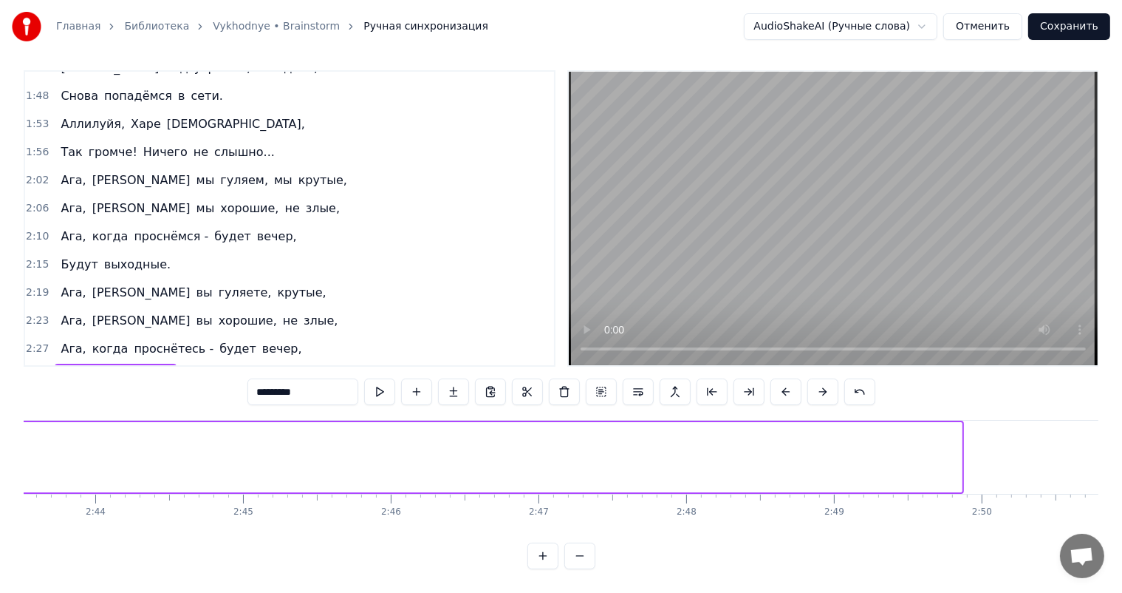
drag, startPoint x: 959, startPoint y: 448, endPoint x: 12, endPoint y: 420, distance: 947.7
click at [0, 420] on div "Главная Библиотека Vykhodnye • Brainstorm Ручная синхронизация AudioShakeAI (Ру…" at bounding box center [561, 281] width 1122 height 576
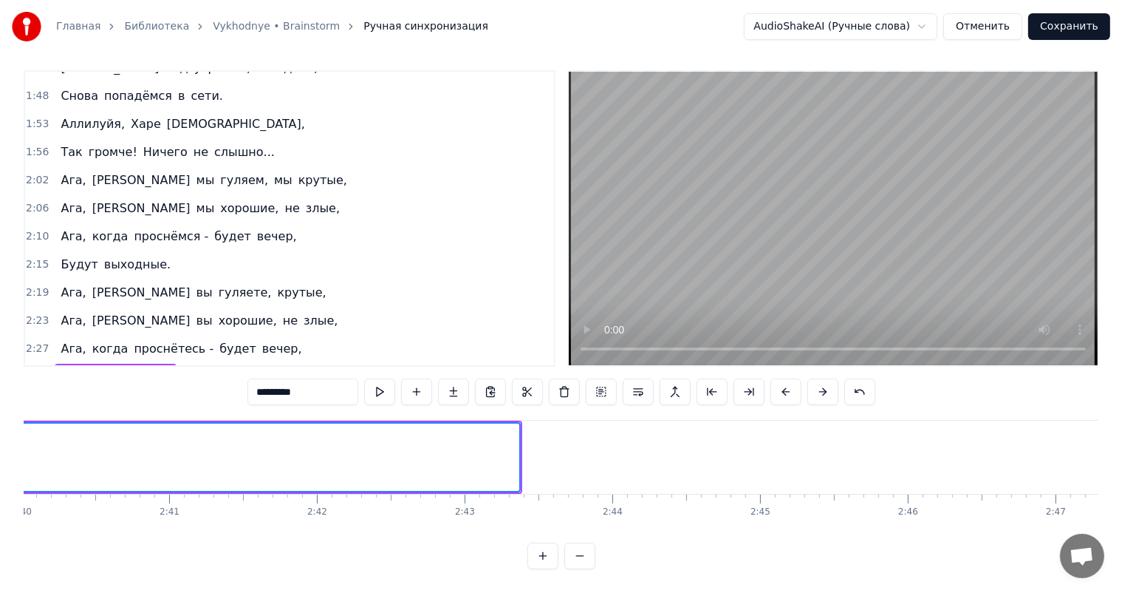
scroll to position [0, 23205]
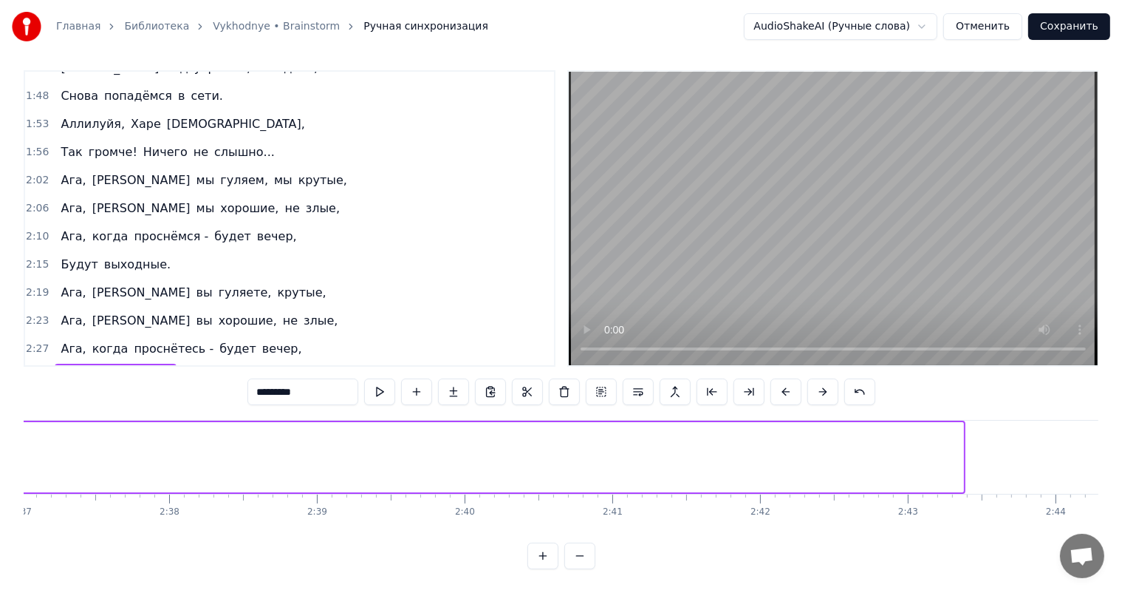
drag, startPoint x: 961, startPoint y: 446, endPoint x: 0, endPoint y: 429, distance: 960.8
click at [0, 429] on div "Главная Библиотека Vykhodnye • Brainstorm Ручная синхронизация AudioShakeAI (Ру…" at bounding box center [561, 281] width 1122 height 576
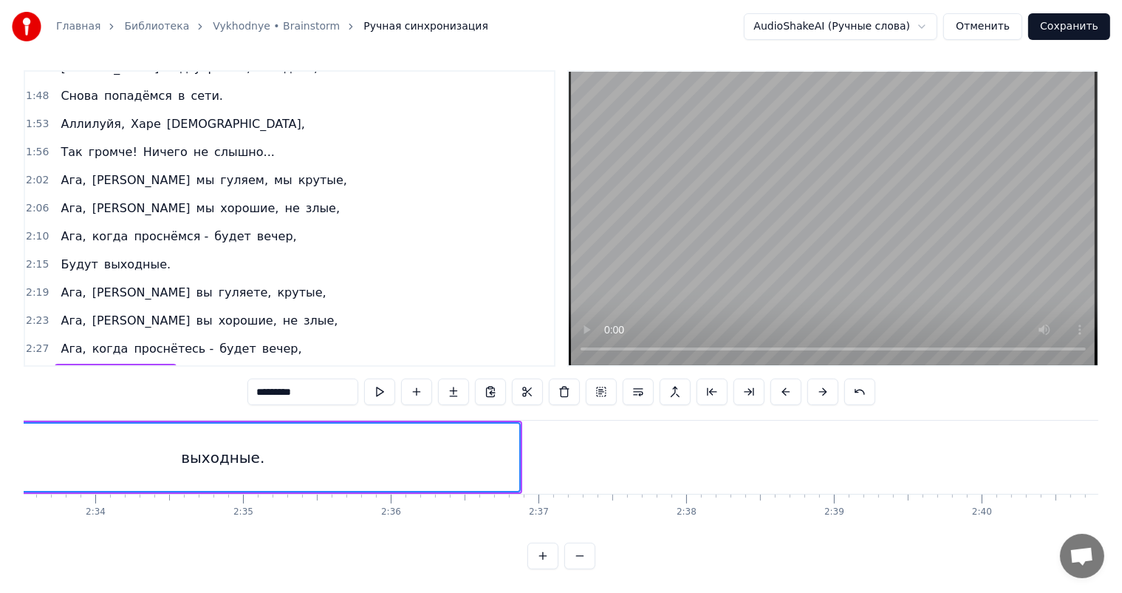
scroll to position [0, 22244]
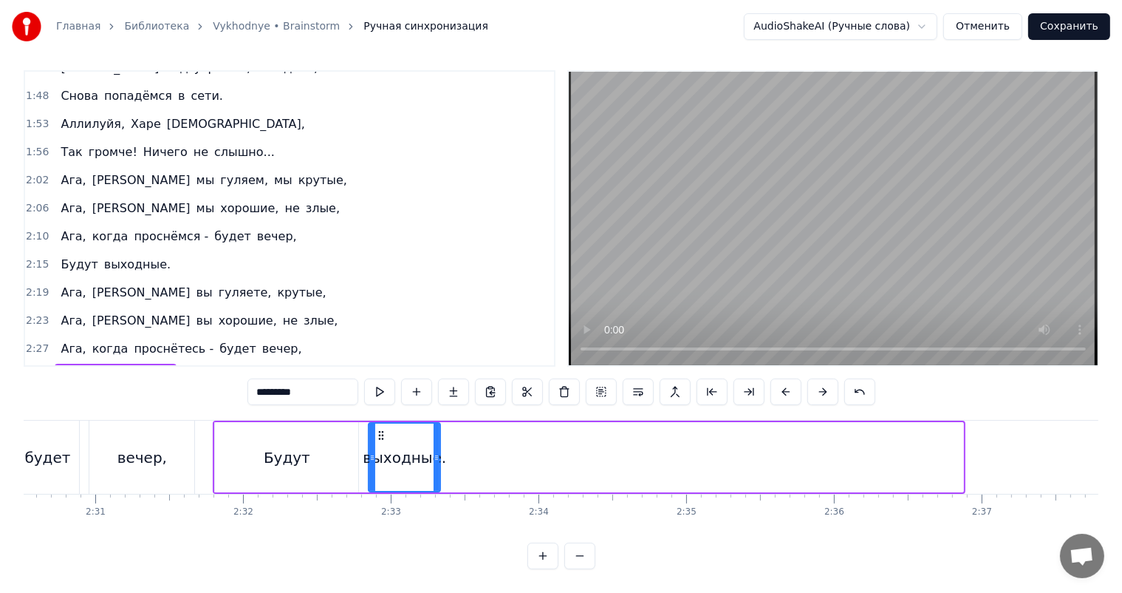
drag, startPoint x: 961, startPoint y: 441, endPoint x: 437, endPoint y: 456, distance: 523.4
click at [437, 456] on div at bounding box center [437, 456] width 6 height 67
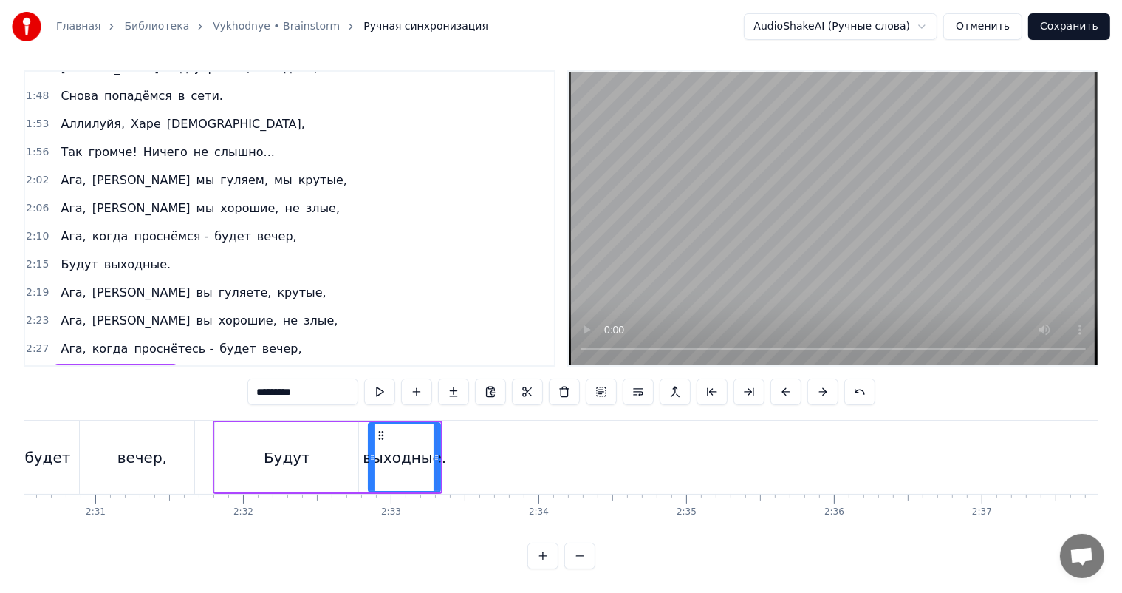
click at [250, 440] on div "Будут" at bounding box center [286, 457] width 143 height 70
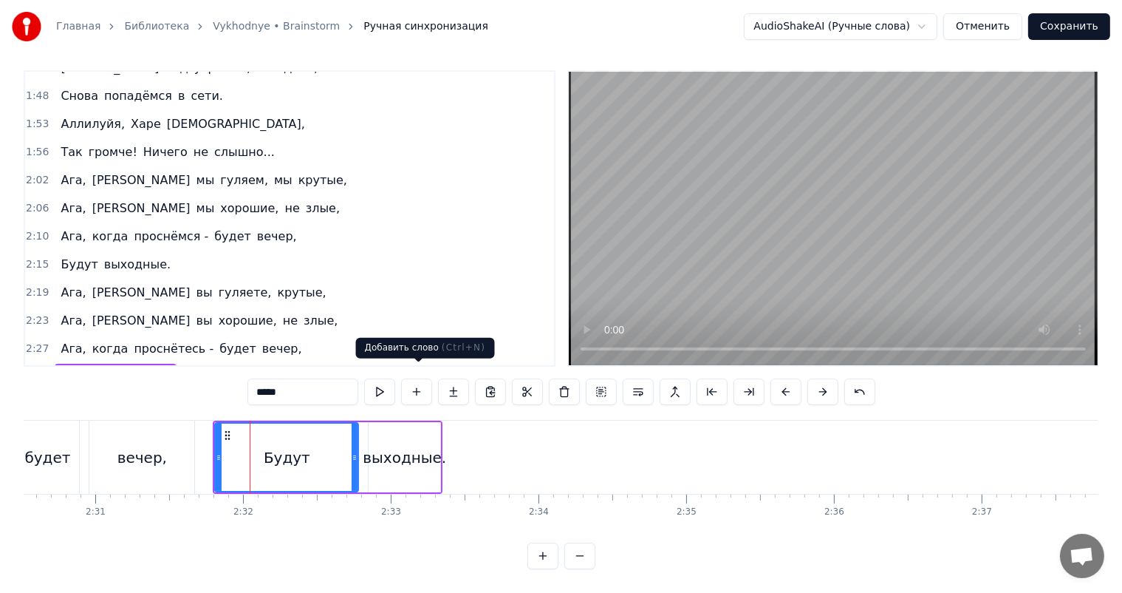
click at [805, 242] on video at bounding box center [833, 218] width 529 height 293
click at [423, 422] on div "выходные." at bounding box center [405, 457] width 72 height 70
type input "*********"
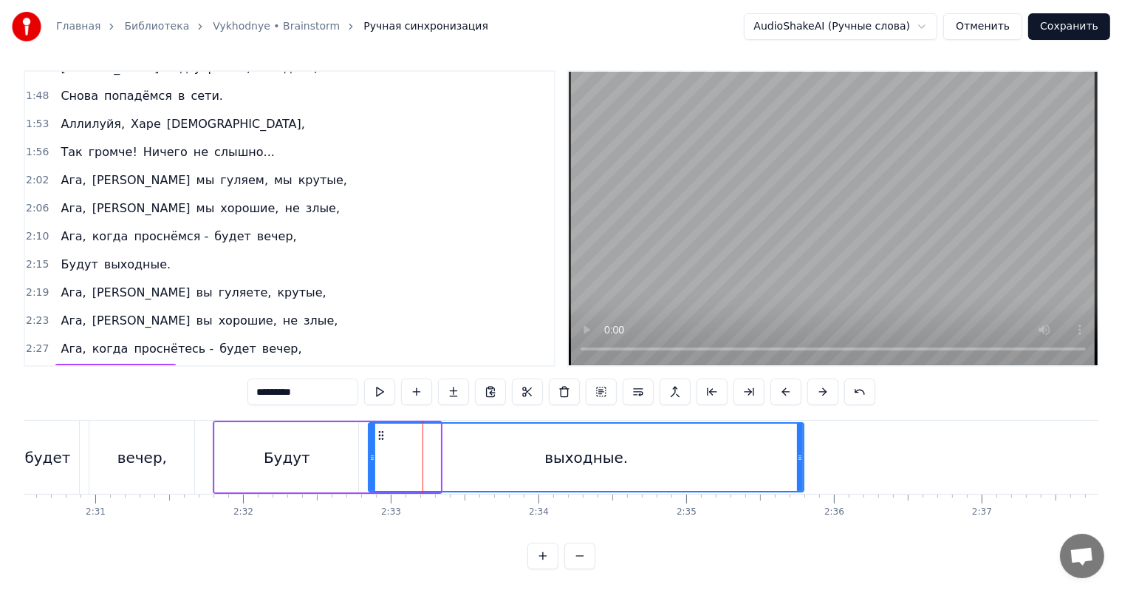
drag, startPoint x: 437, startPoint y: 432, endPoint x: 801, endPoint y: 434, distance: 363.6
click at [801, 434] on div at bounding box center [800, 456] width 6 height 67
click at [737, 448] on div "выходные." at bounding box center [586, 456] width 434 height 67
click at [851, 193] on video at bounding box center [833, 218] width 529 height 293
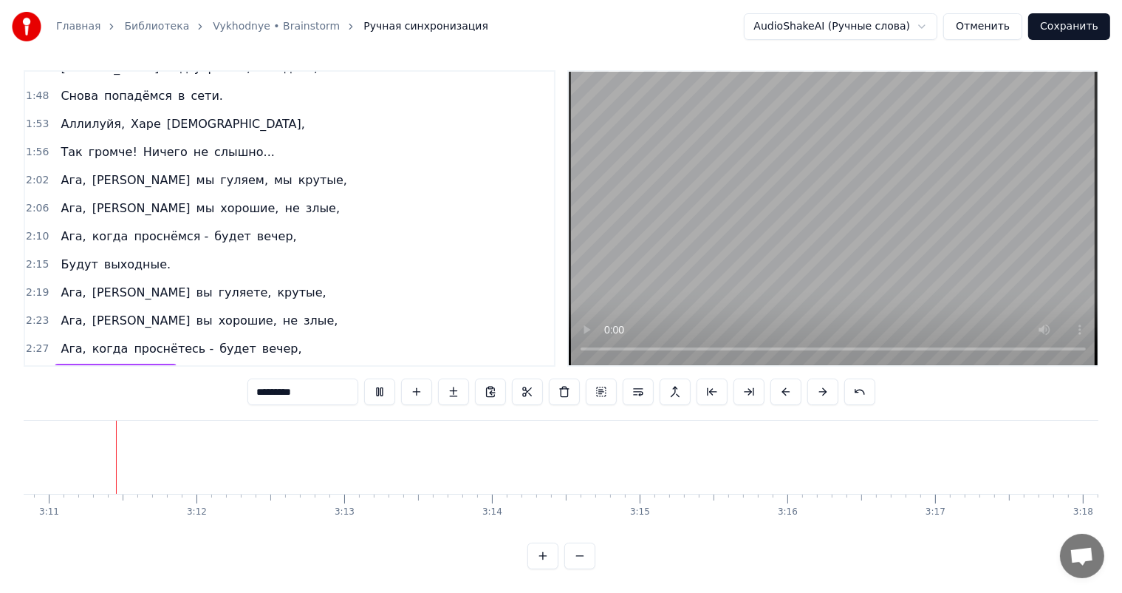
scroll to position [0, 28206]
click at [1090, 35] on button "Сохранить" at bounding box center [1070, 26] width 82 height 27
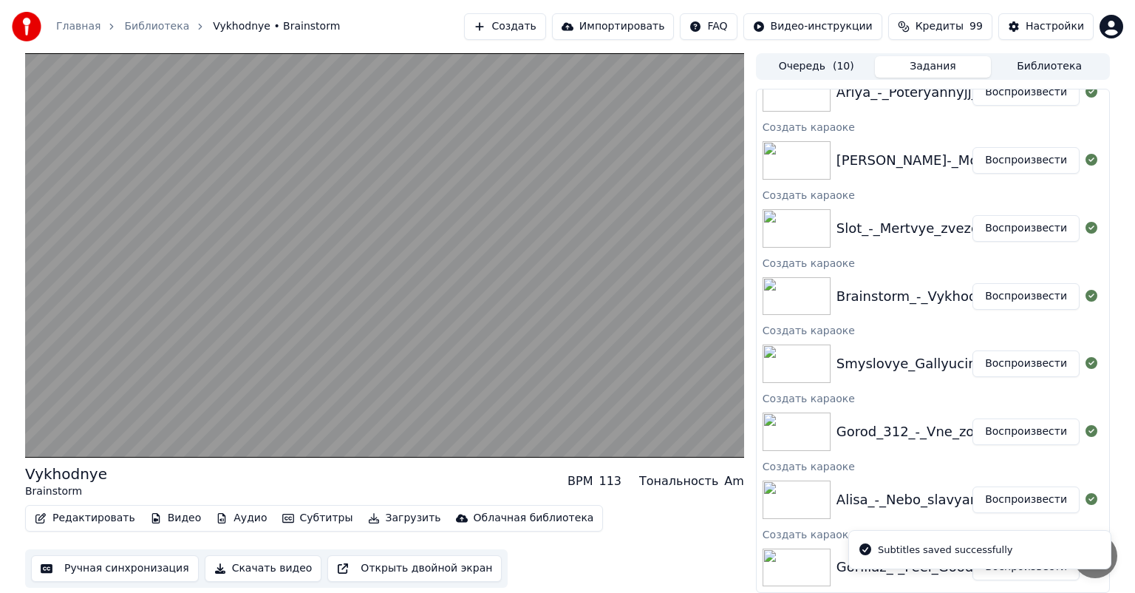
scroll to position [101, 0]
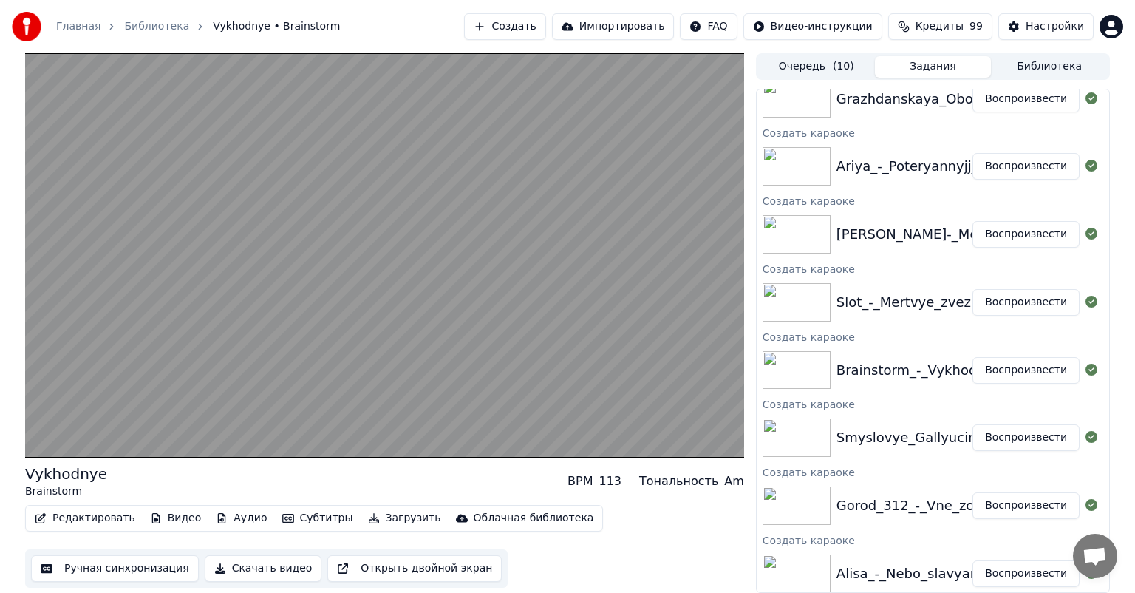
click at [1021, 300] on button "Воспроизвести" at bounding box center [1025, 302] width 107 height 27
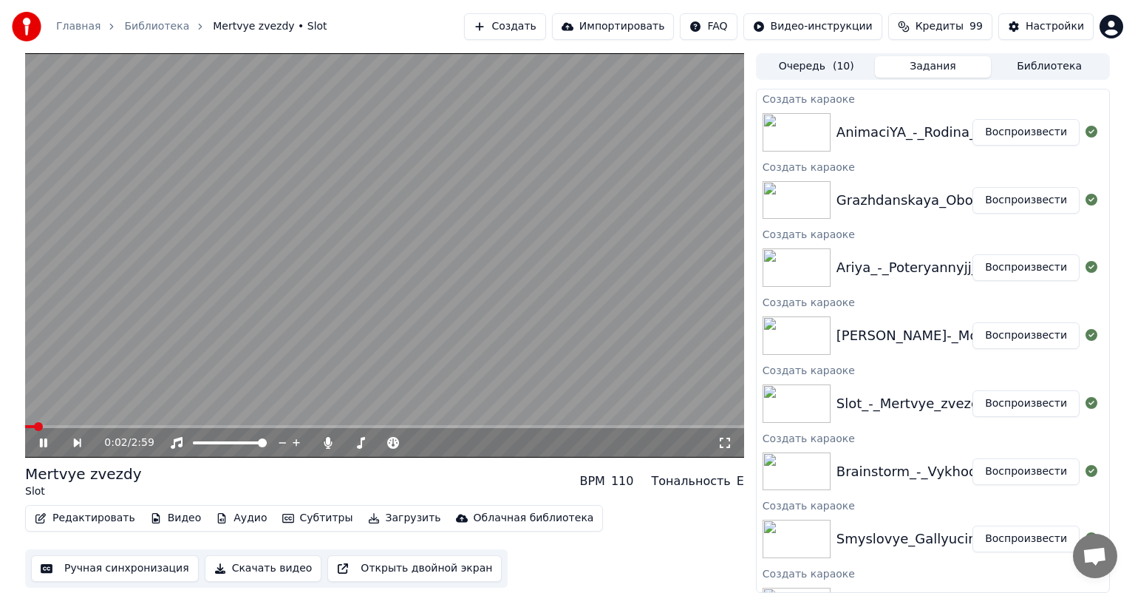
click at [146, 562] on button "Ручная синхронизация" at bounding box center [115, 568] width 168 height 27
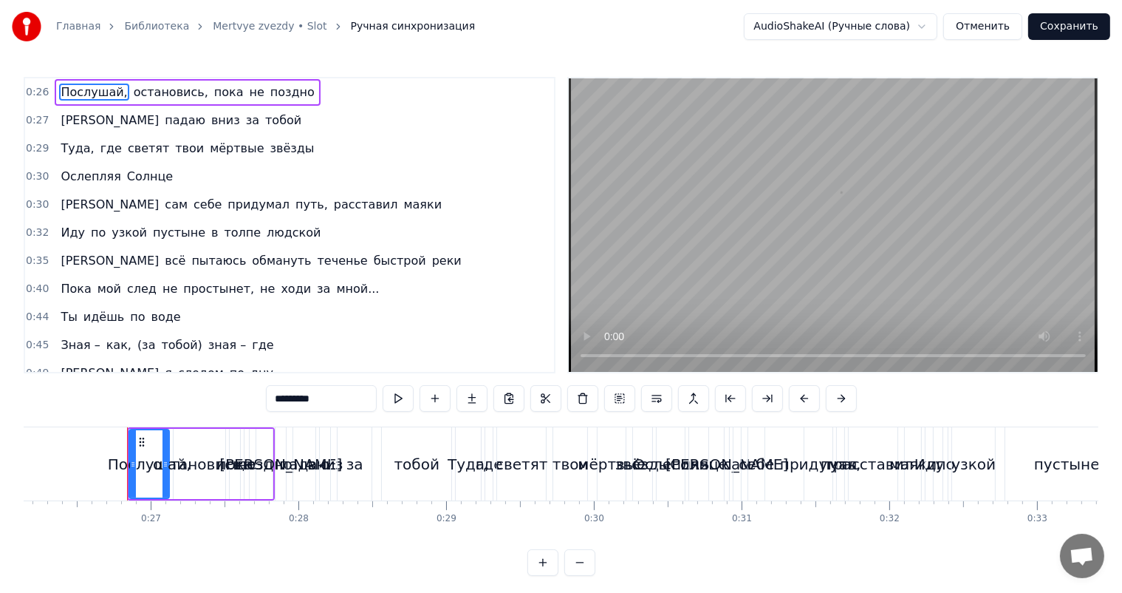
scroll to position [0, 3893]
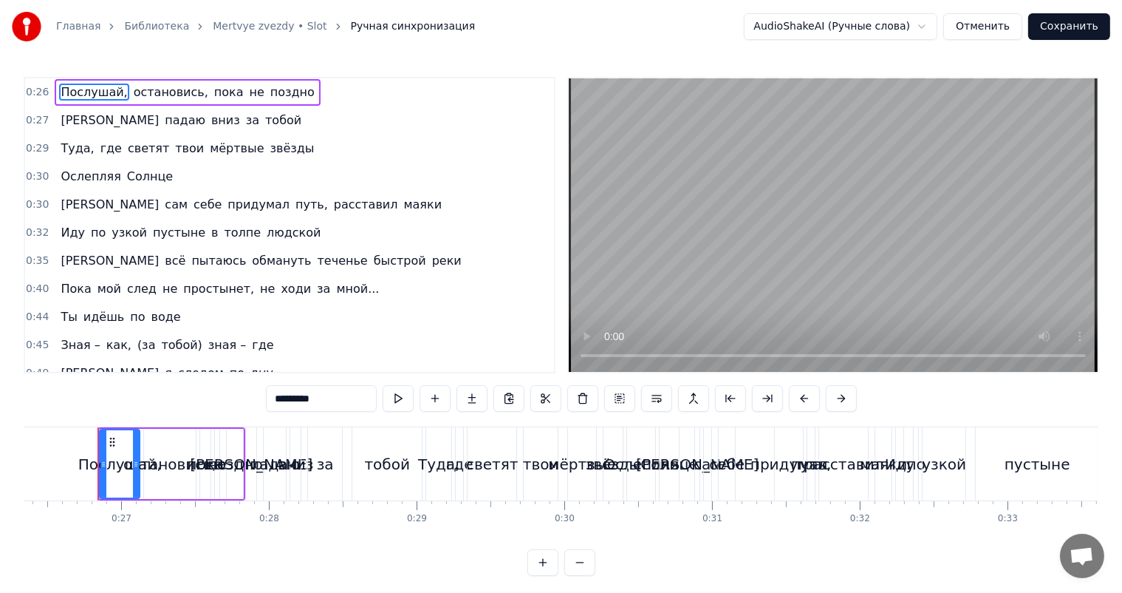
click at [920, 228] on video at bounding box center [833, 224] width 529 height 293
click at [810, 187] on video at bounding box center [833, 224] width 529 height 293
click at [41, 179] on span "0:30" at bounding box center [37, 176] width 23 height 15
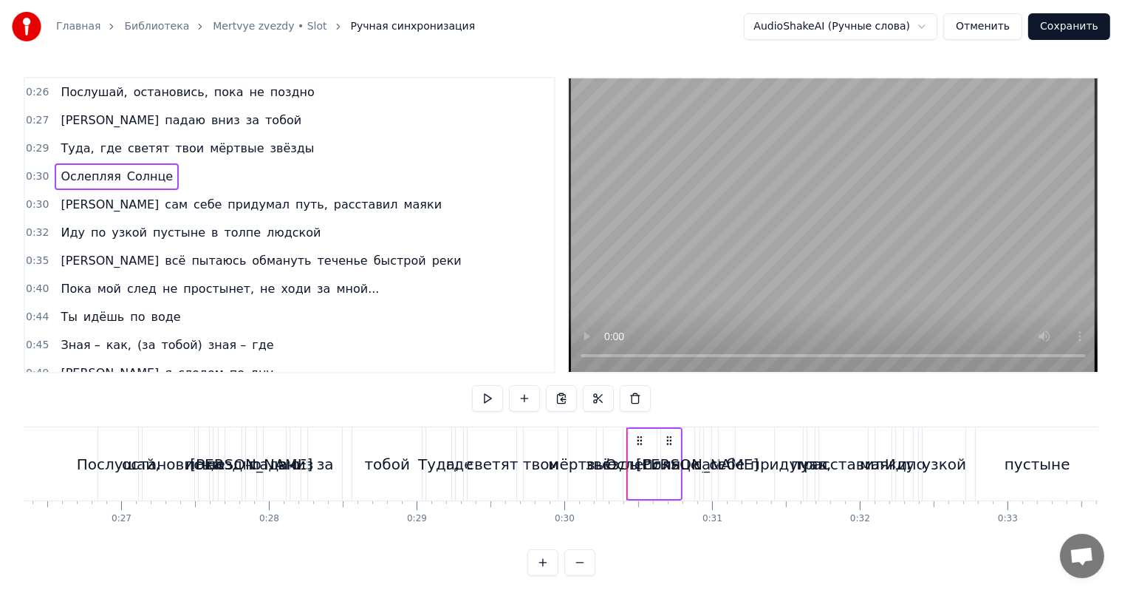
click at [33, 141] on span "0:29" at bounding box center [37, 148] width 23 height 15
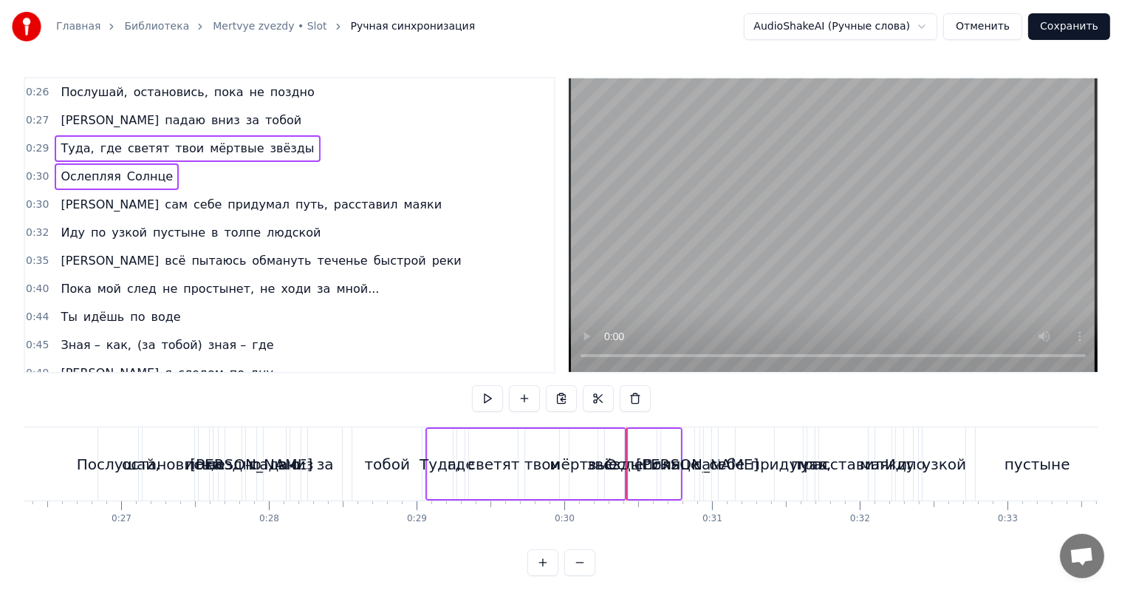
click at [41, 113] on span "0:27" at bounding box center [37, 120] width 23 height 15
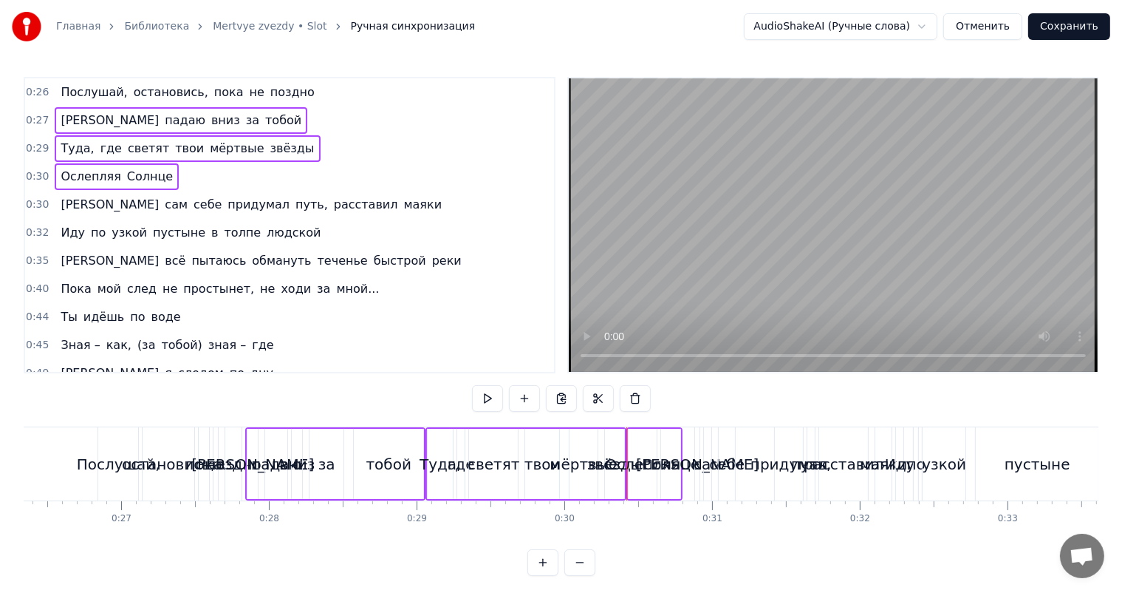
click at [46, 89] on div "0:26 Послушай, остановись, пока не поздно" at bounding box center [289, 92] width 529 height 28
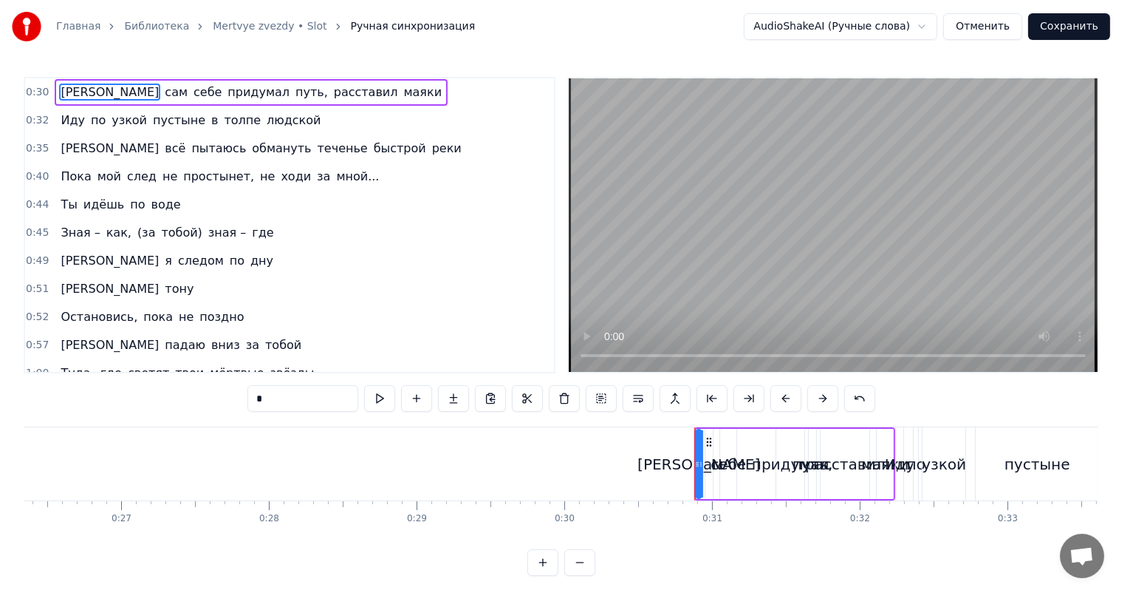
click at [842, 237] on video at bounding box center [833, 224] width 529 height 293
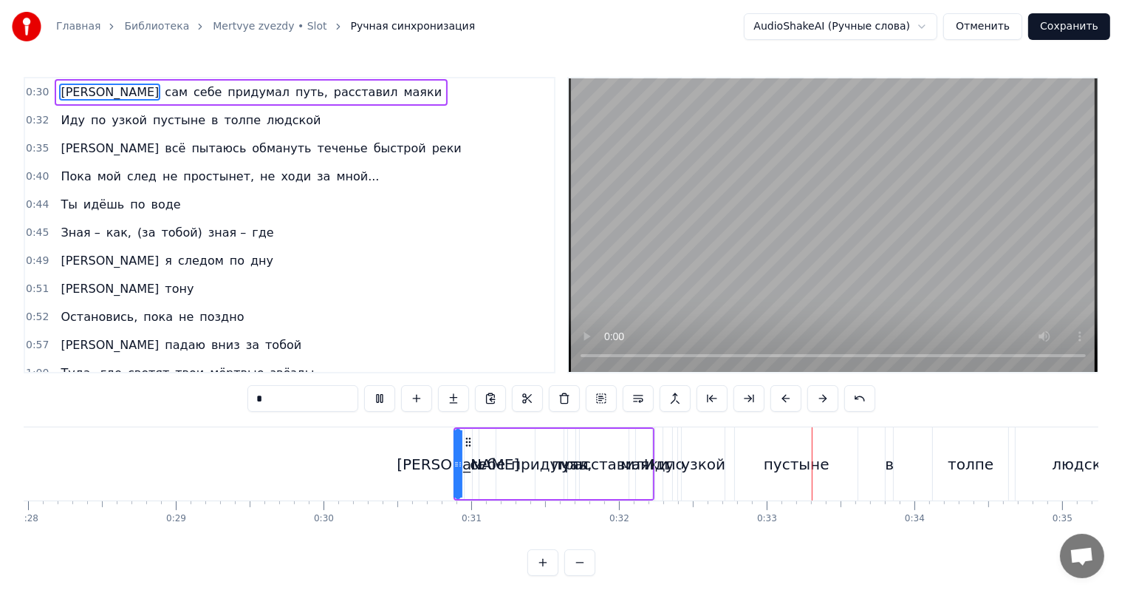
click at [842, 237] on video at bounding box center [833, 224] width 529 height 293
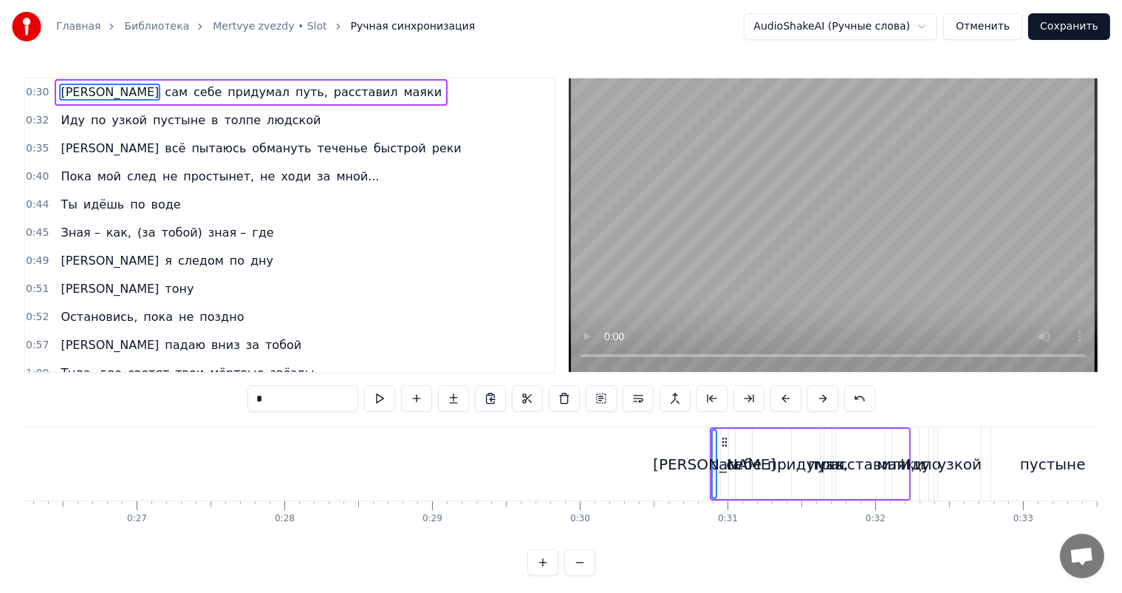
scroll to position [0, 3798]
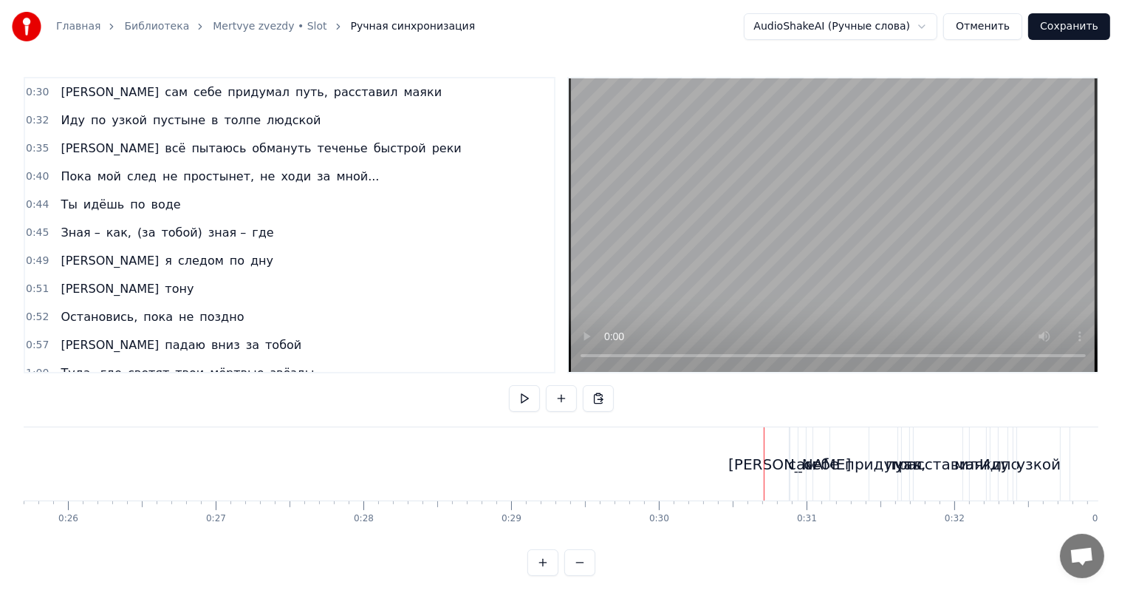
click at [791, 451] on div "[PERSON_NAME]" at bounding box center [789, 463] width 1 height 73
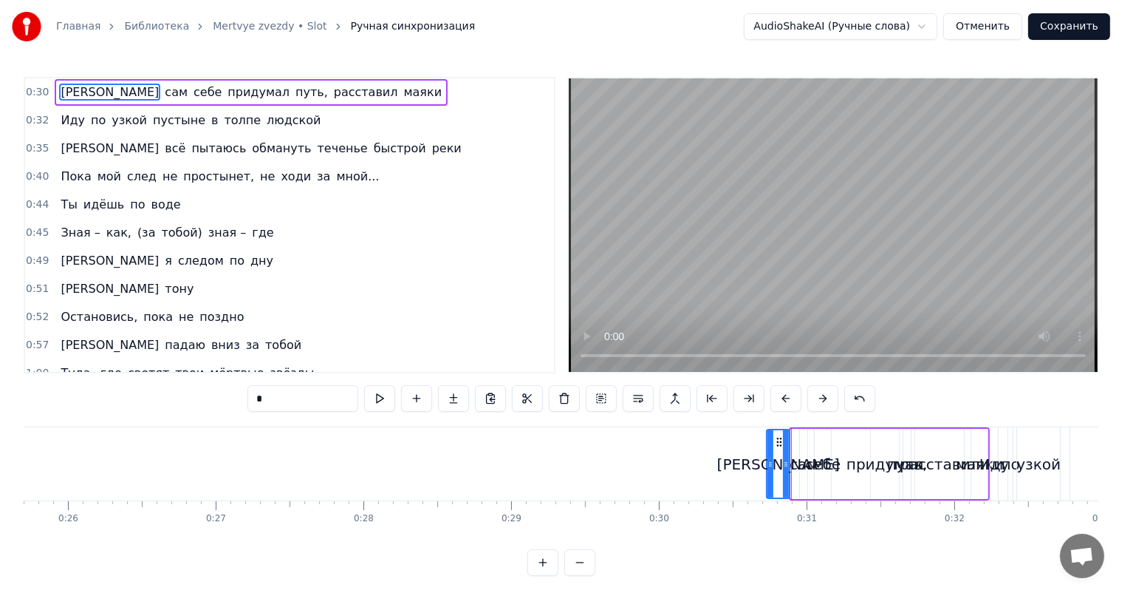
drag, startPoint x: 794, startPoint y: 450, endPoint x: 770, endPoint y: 453, distance: 24.6
click at [770, 453] on div at bounding box center [771, 463] width 6 height 67
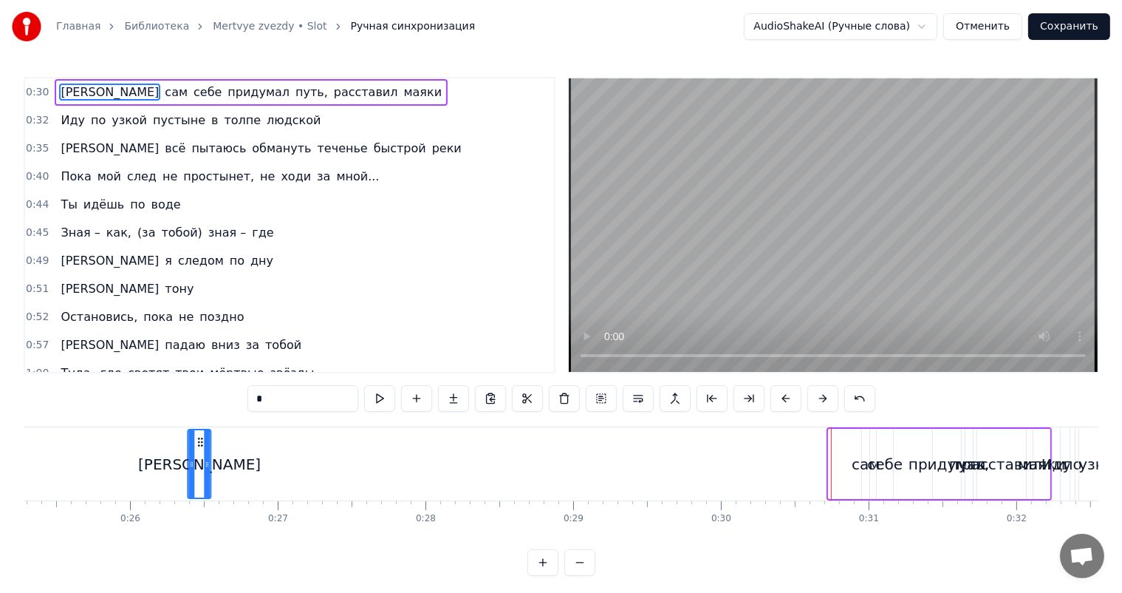
scroll to position [0, 3712]
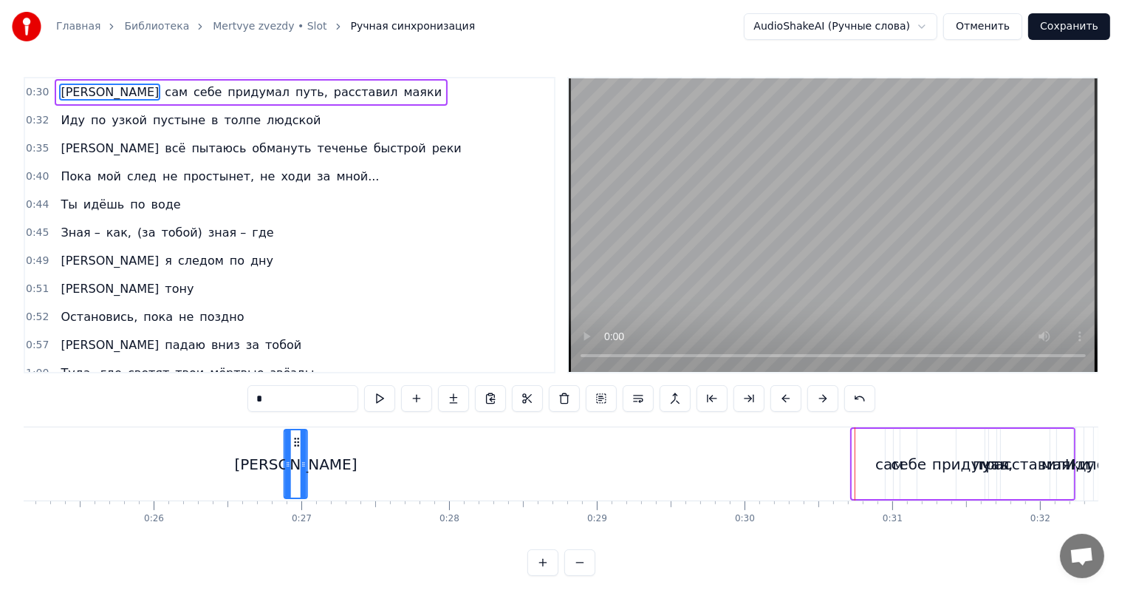
drag, startPoint x: 777, startPoint y: 439, endPoint x: 296, endPoint y: 447, distance: 481.8
click at [296, 447] on div "[PERSON_NAME]" at bounding box center [295, 463] width 21 height 67
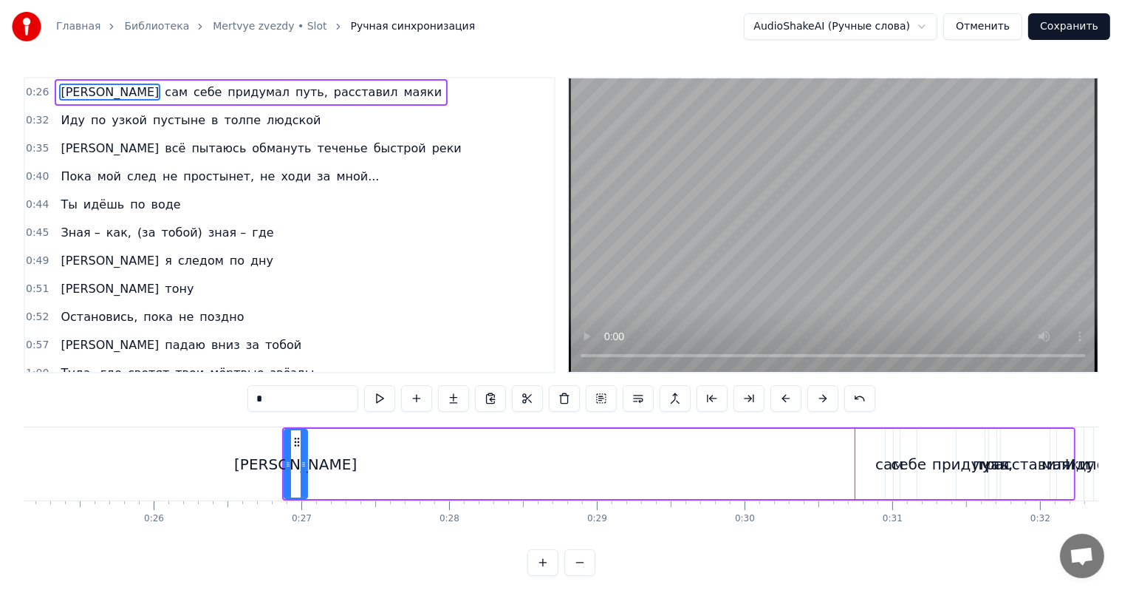
click at [886, 460] on div "сам" at bounding box center [890, 464] width 28 height 22
type input "***"
drag, startPoint x: 889, startPoint y: 458, endPoint x: 833, endPoint y: 458, distance: 56.2
click at [833, 458] on div "Я сам себе придумал путь, расставил маяки" at bounding box center [679, 463] width 794 height 73
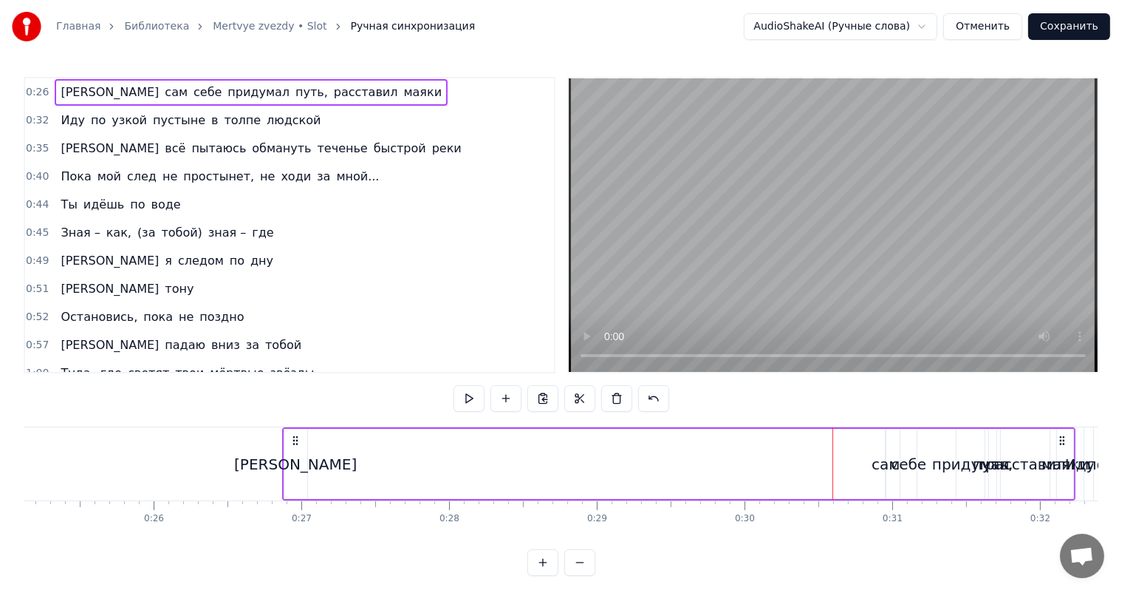
click at [884, 457] on div "сам" at bounding box center [886, 464] width 28 height 22
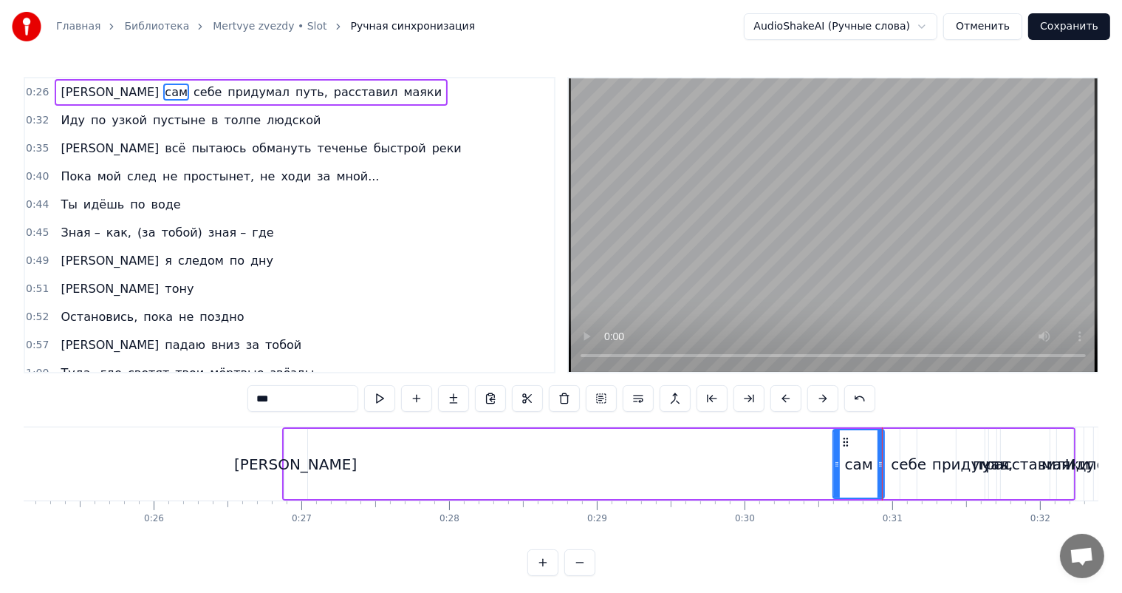
drag, startPoint x: 887, startPoint y: 455, endPoint x: 835, endPoint y: 455, distance: 52.5
click at [835, 455] on div at bounding box center [837, 463] width 6 height 67
drag, startPoint x: 845, startPoint y: 434, endPoint x: 439, endPoint y: 446, distance: 406.6
click at [380, 449] on div "Я сам себе придумал путь, расставил маяки" at bounding box center [679, 463] width 794 height 73
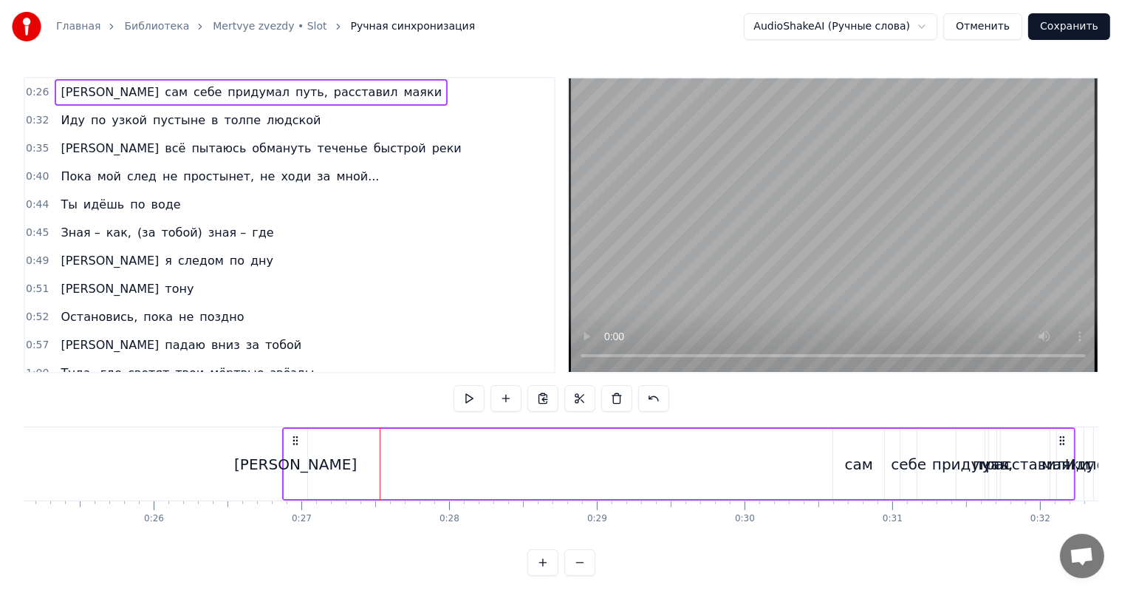
click at [868, 461] on div "сам" at bounding box center [859, 464] width 28 height 22
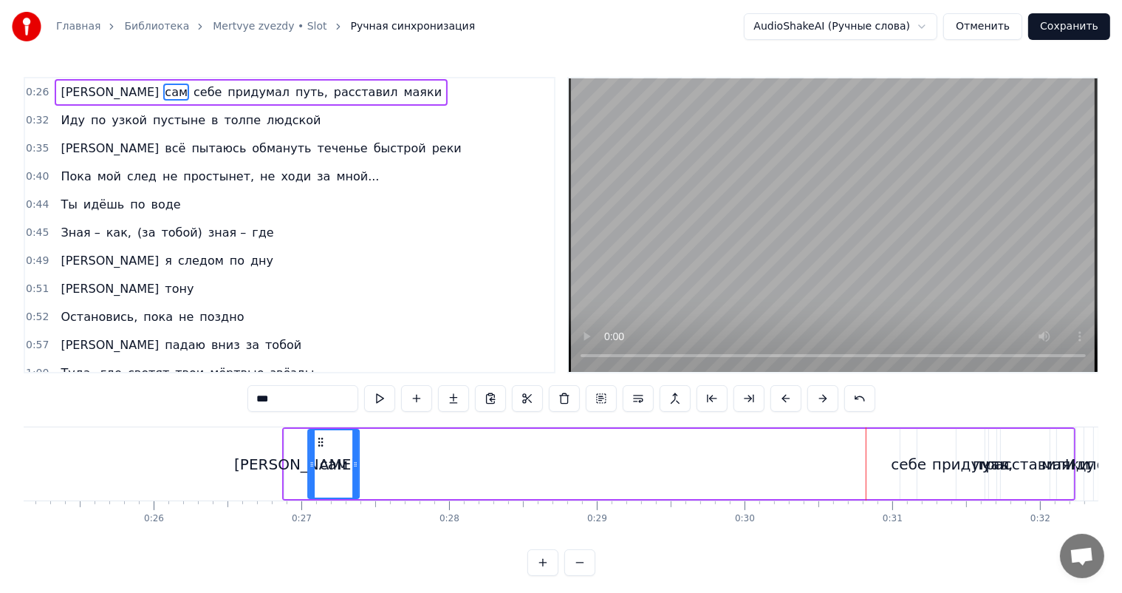
drag, startPoint x: 845, startPoint y: 440, endPoint x: 318, endPoint y: 462, distance: 526.6
click at [318, 462] on div "сам" at bounding box center [334, 463] width 50 height 67
drag, startPoint x: 355, startPoint y: 458, endPoint x: 324, endPoint y: 461, distance: 30.4
click at [324, 461] on icon at bounding box center [325, 464] width 6 height 12
click at [923, 456] on div "себе" at bounding box center [908, 464] width 35 height 22
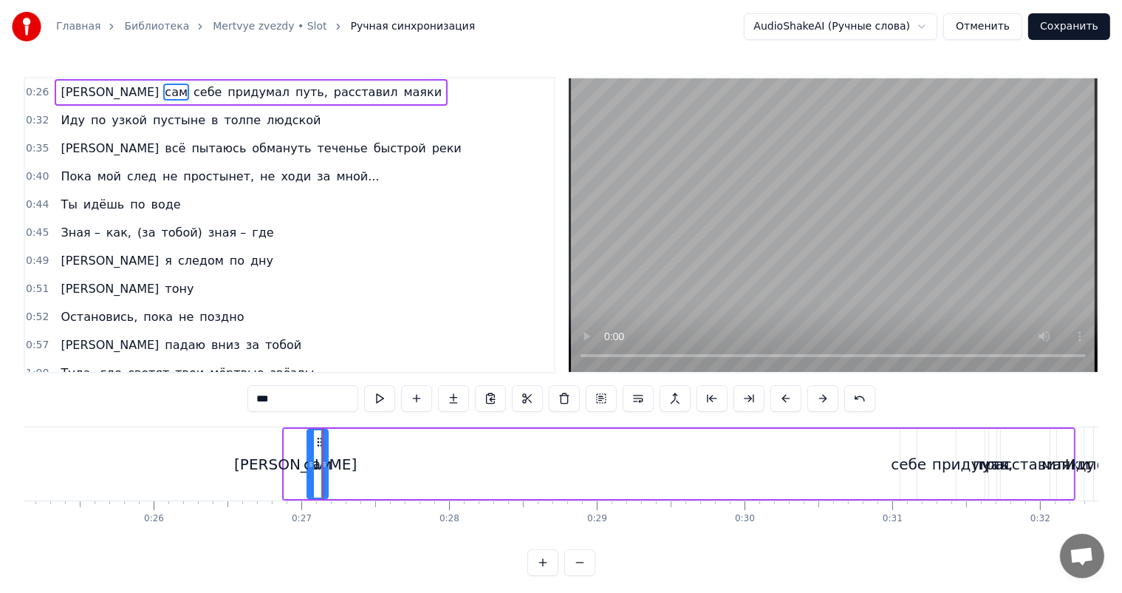
type input "****"
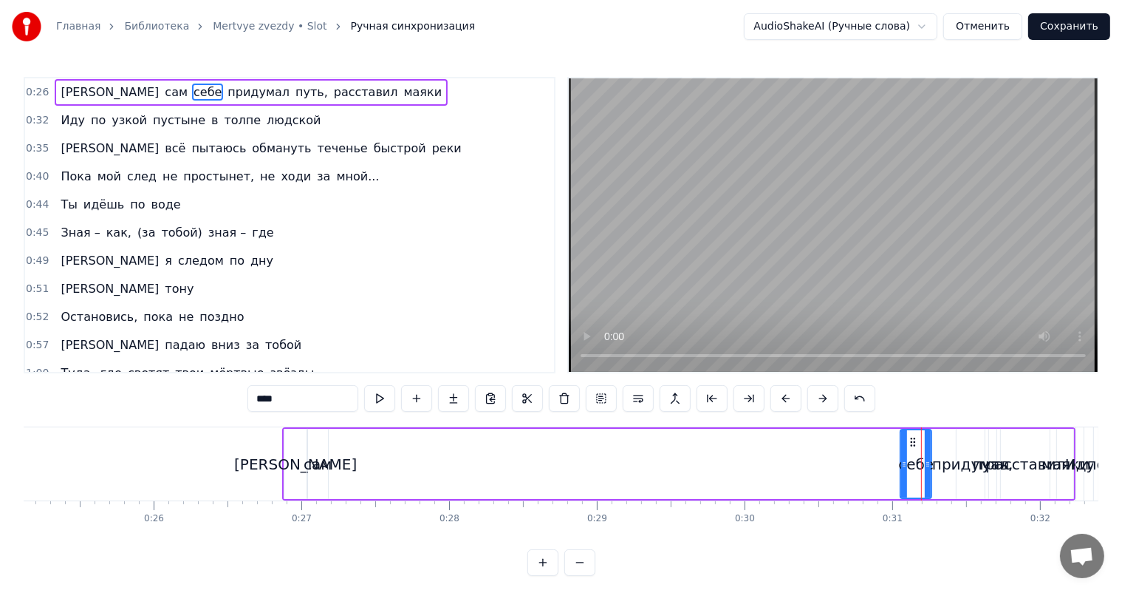
drag, startPoint x: 913, startPoint y: 446, endPoint x: 928, endPoint y: 445, distance: 15.6
click at [928, 445] on div at bounding box center [928, 463] width 6 height 67
drag, startPoint x: 907, startPoint y: 438, endPoint x: 890, endPoint y: 443, distance: 16.9
click at [890, 443] on div "себе" at bounding box center [908, 463] width 47 height 67
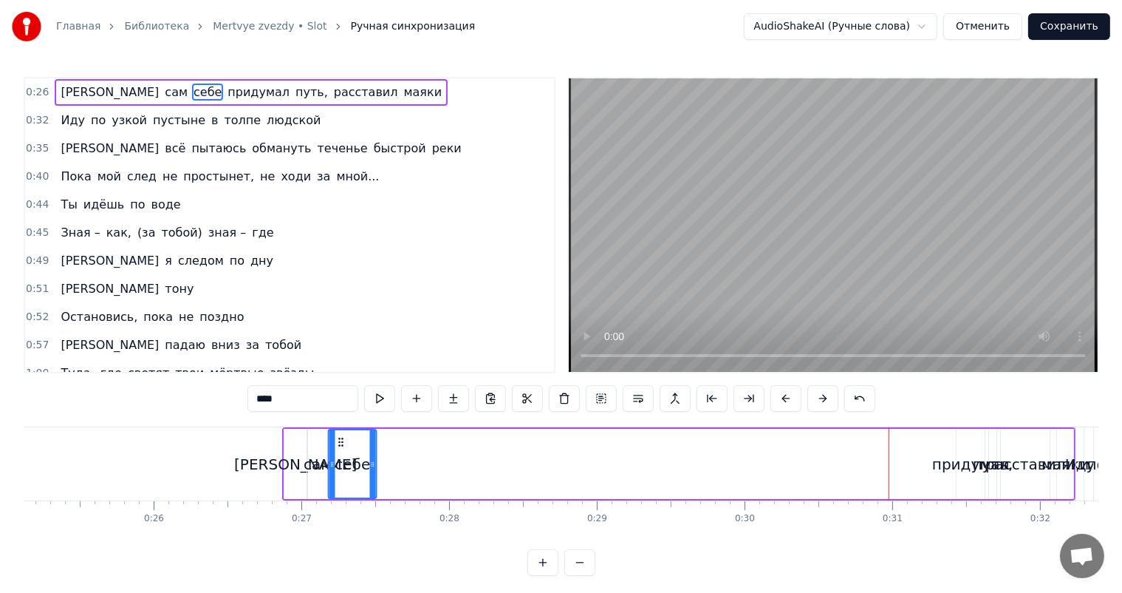
drag, startPoint x: 896, startPoint y: 440, endPoint x: 340, endPoint y: 458, distance: 556.7
click at [340, 458] on div "себе" at bounding box center [352, 463] width 47 height 67
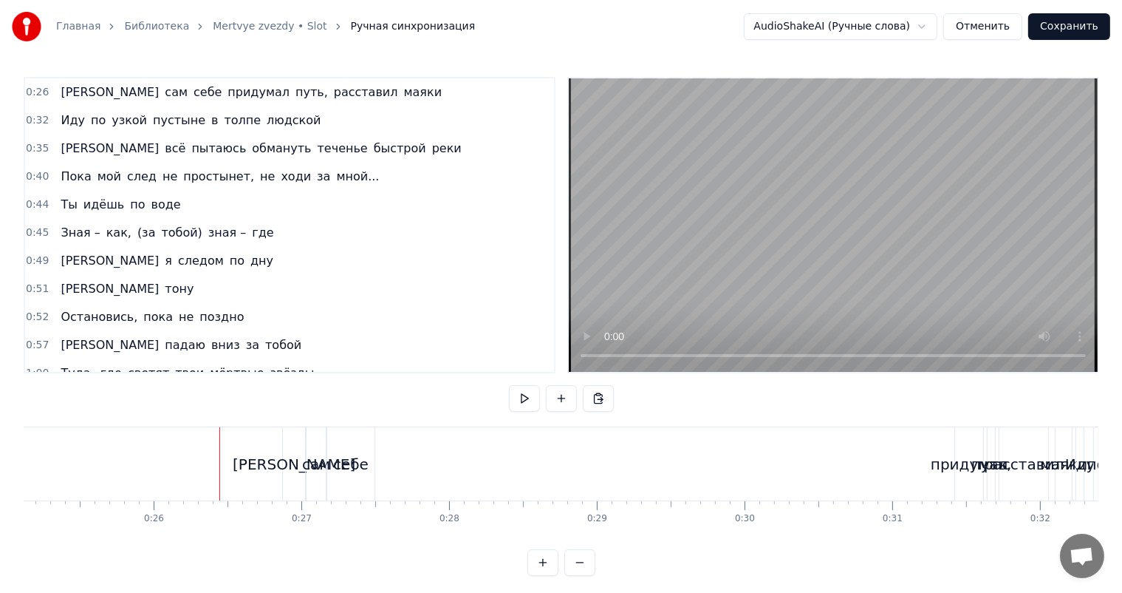
click at [873, 295] on video at bounding box center [833, 224] width 529 height 293
click at [292, 467] on div "[PERSON_NAME]" at bounding box center [294, 464] width 123 height 22
click at [800, 296] on video at bounding box center [833, 224] width 529 height 293
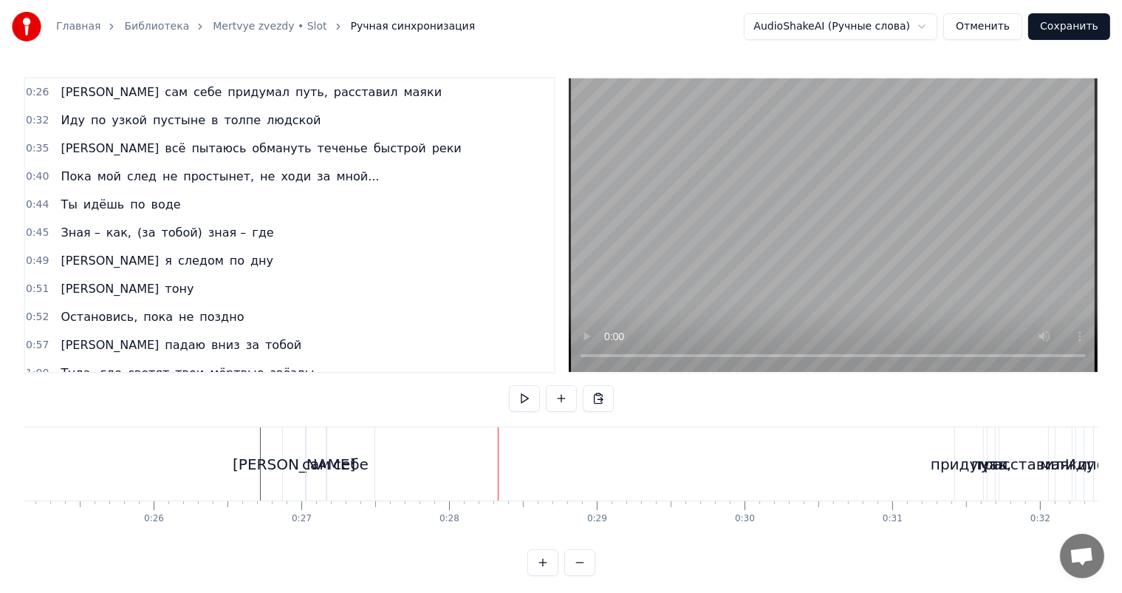
click at [819, 307] on video at bounding box center [833, 224] width 529 height 293
click at [335, 462] on div "себе" at bounding box center [350, 464] width 35 height 22
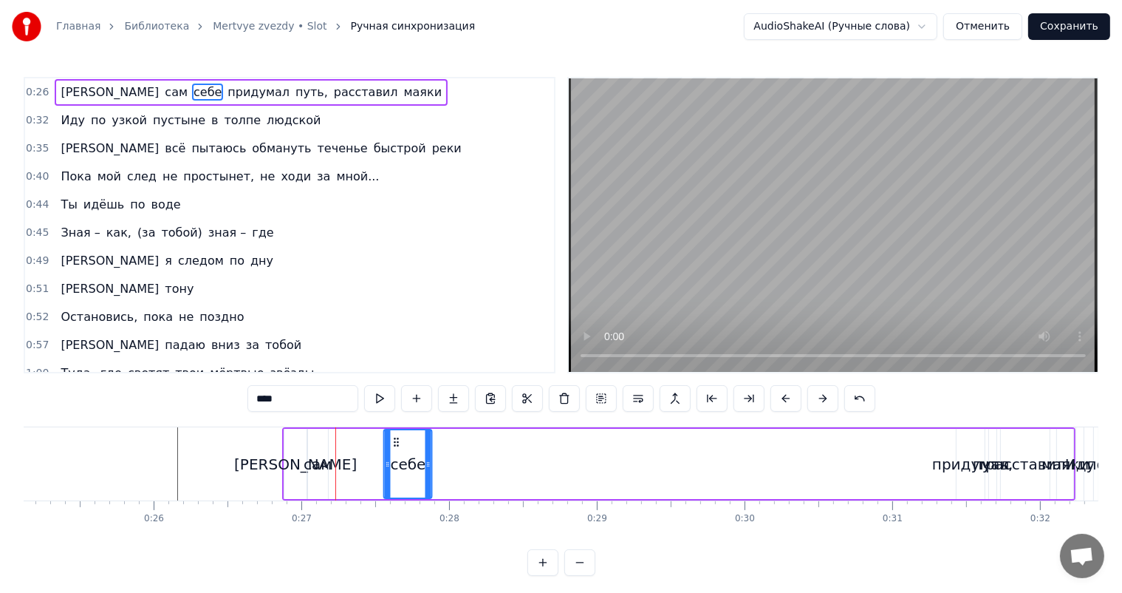
drag, startPoint x: 340, startPoint y: 437, endPoint x: 390, endPoint y: 446, distance: 51.0
click at [391, 446] on icon at bounding box center [397, 442] width 12 height 12
click at [322, 459] on div "сам" at bounding box center [318, 464] width 28 height 22
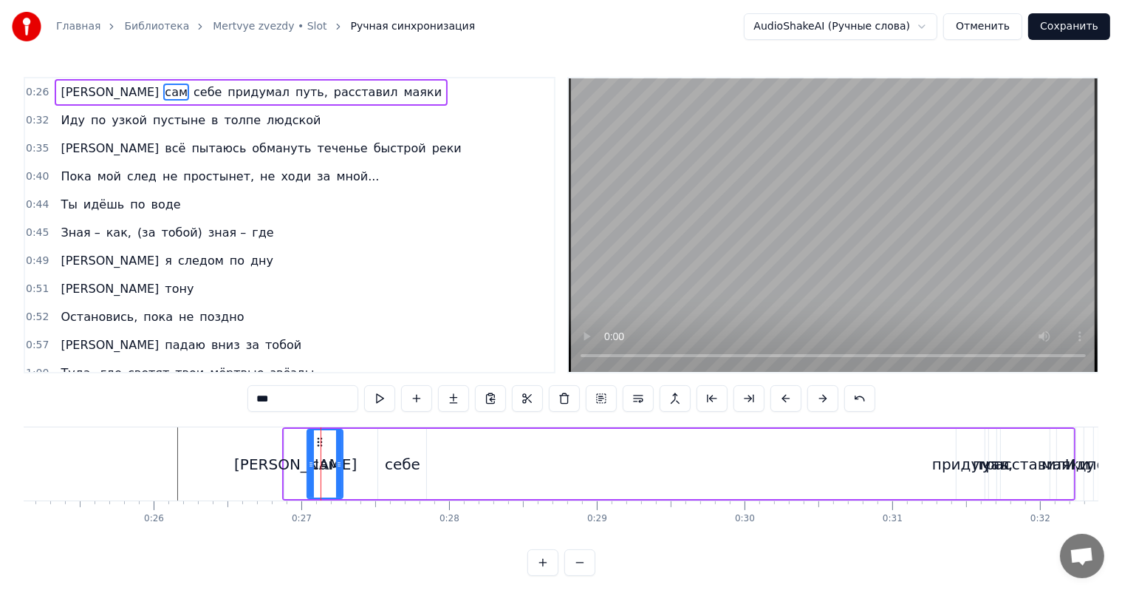
drag, startPoint x: 325, startPoint y: 458, endPoint x: 340, endPoint y: 457, distance: 14.8
click at [340, 458] on icon at bounding box center [339, 464] width 6 height 12
drag, startPoint x: 318, startPoint y: 436, endPoint x: 337, endPoint y: 437, distance: 19.3
click at [338, 438] on circle at bounding box center [338, 438] width 1 height 1
click at [299, 446] on div "[PERSON_NAME]" at bounding box center [295, 464] width 23 height 70
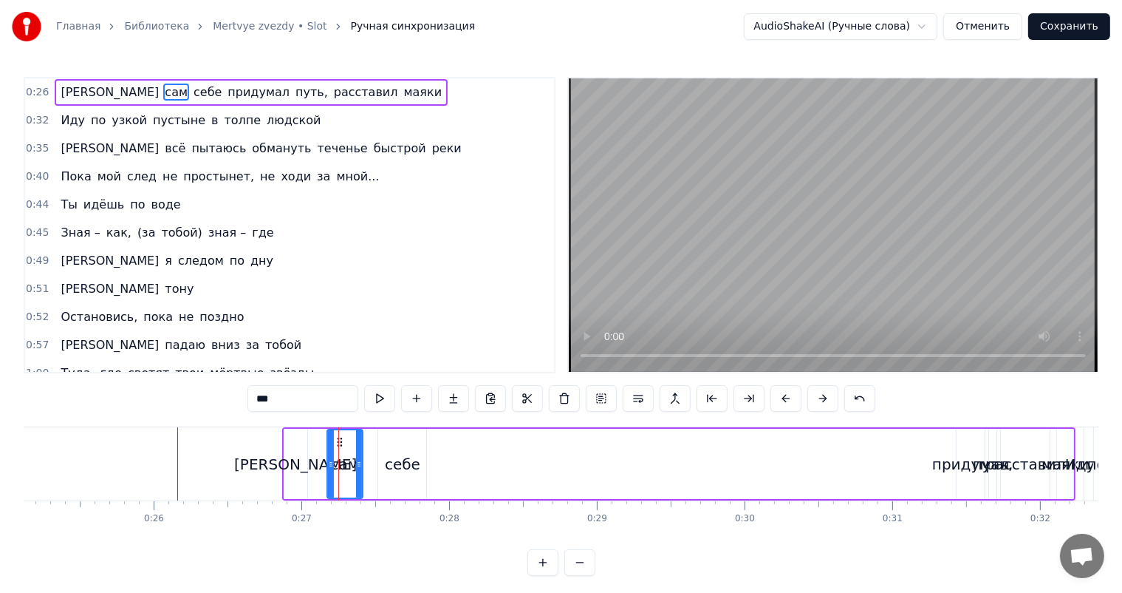
type input "*"
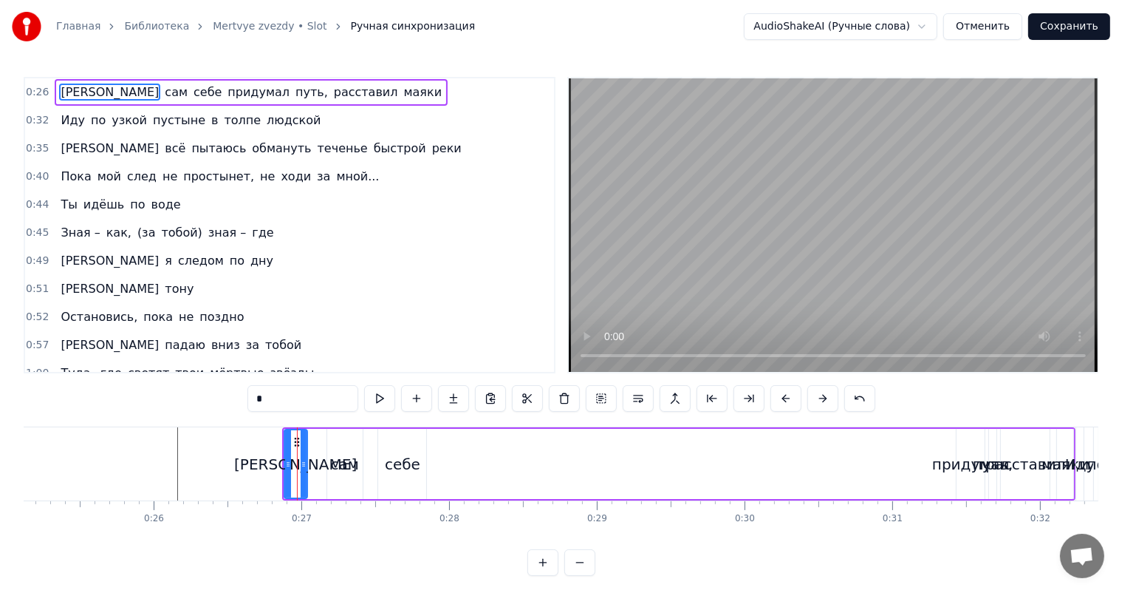
click at [299, 446] on div "[PERSON_NAME]" at bounding box center [295, 463] width 21 height 67
drag, startPoint x: 304, startPoint y: 446, endPoint x: 324, endPoint y: 445, distance: 20.0
click at [324, 445] on div at bounding box center [324, 463] width 6 height 67
click at [955, 447] on div "Я сам себе придумал путь, расставил маяки" at bounding box center [679, 463] width 794 height 73
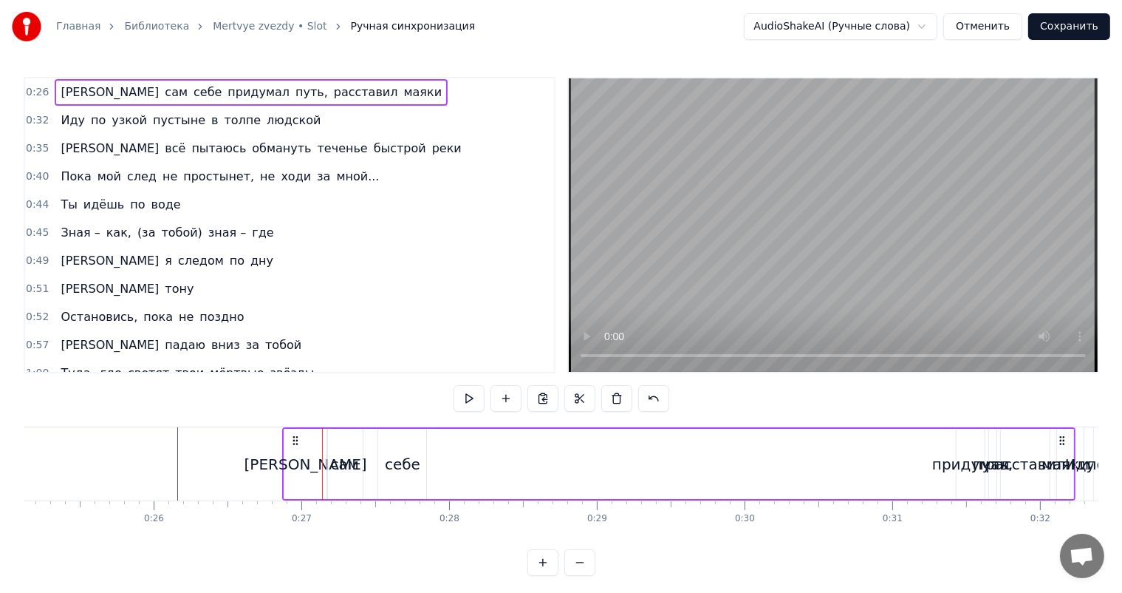
click at [961, 444] on div "придумал" at bounding box center [971, 464] width 28 height 70
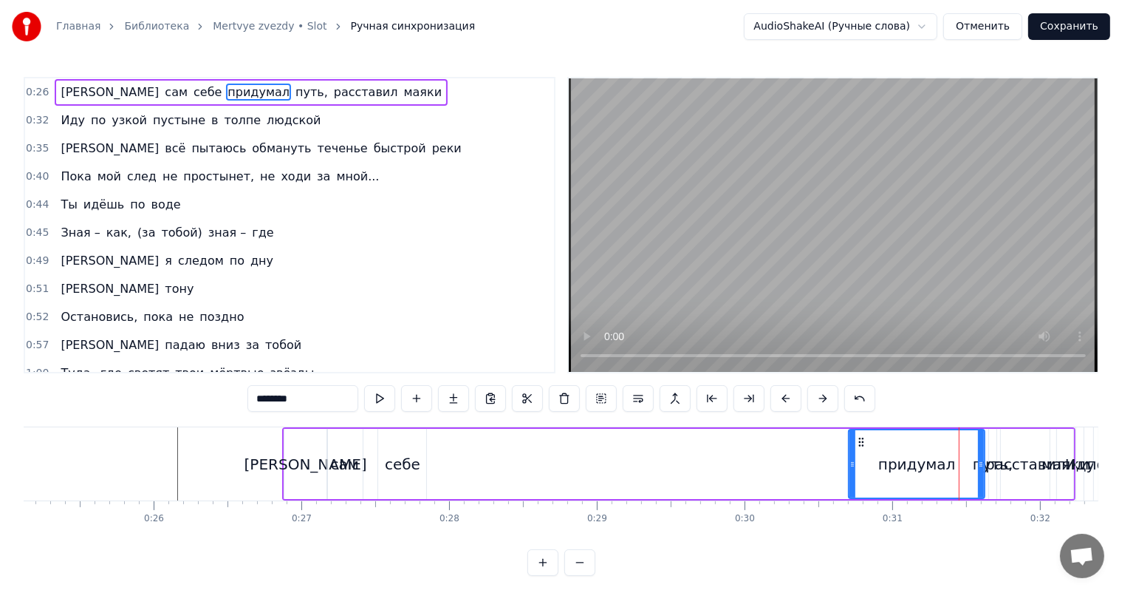
drag, startPoint x: 957, startPoint y: 447, endPoint x: 843, endPoint y: 451, distance: 113.9
click at [850, 457] on div at bounding box center [853, 463] width 6 height 67
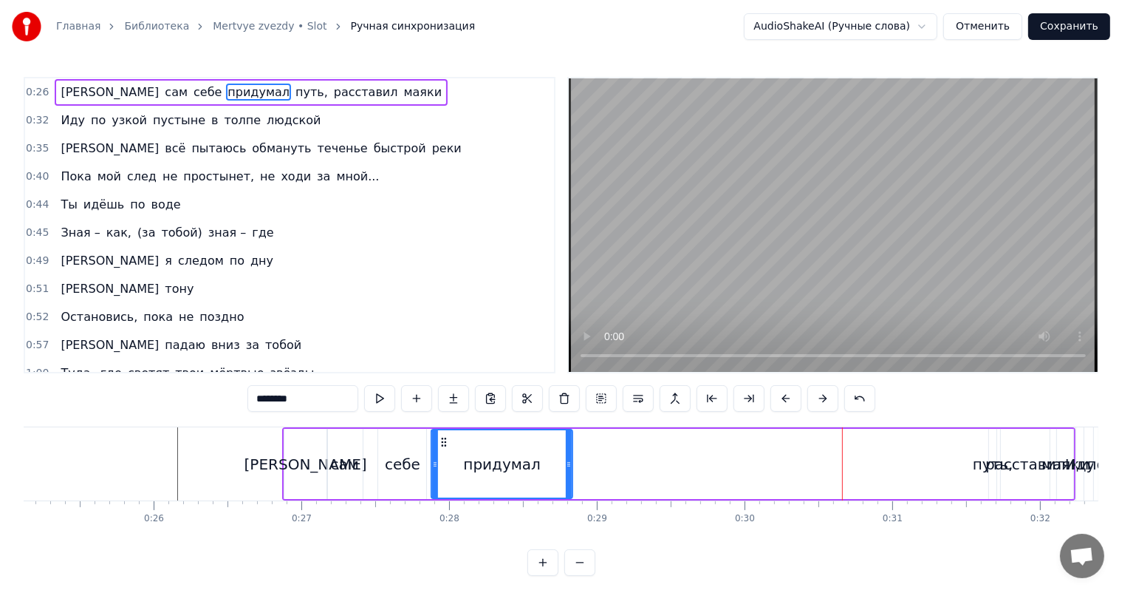
drag, startPoint x: 856, startPoint y: 436, endPoint x: 443, endPoint y: 455, distance: 412.8
click at [443, 455] on div "придумал" at bounding box center [502, 463] width 140 height 67
click at [405, 463] on div "себе" at bounding box center [402, 464] width 35 height 22
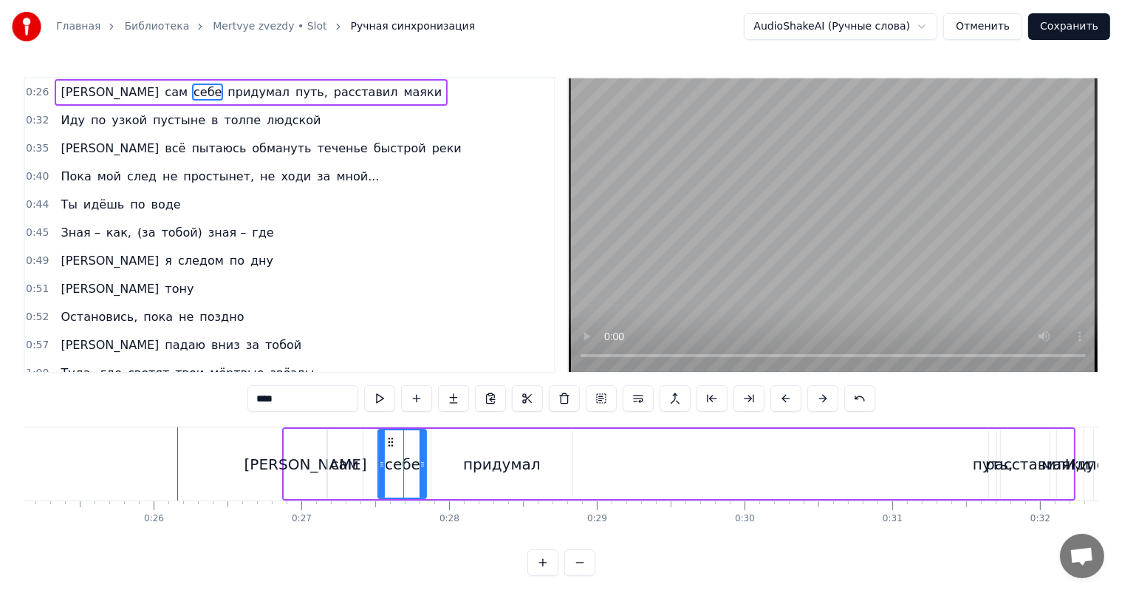
click at [890, 287] on video at bounding box center [833, 224] width 529 height 293
click at [989, 462] on div "путь," at bounding box center [993, 464] width 41 height 22
type input "*****"
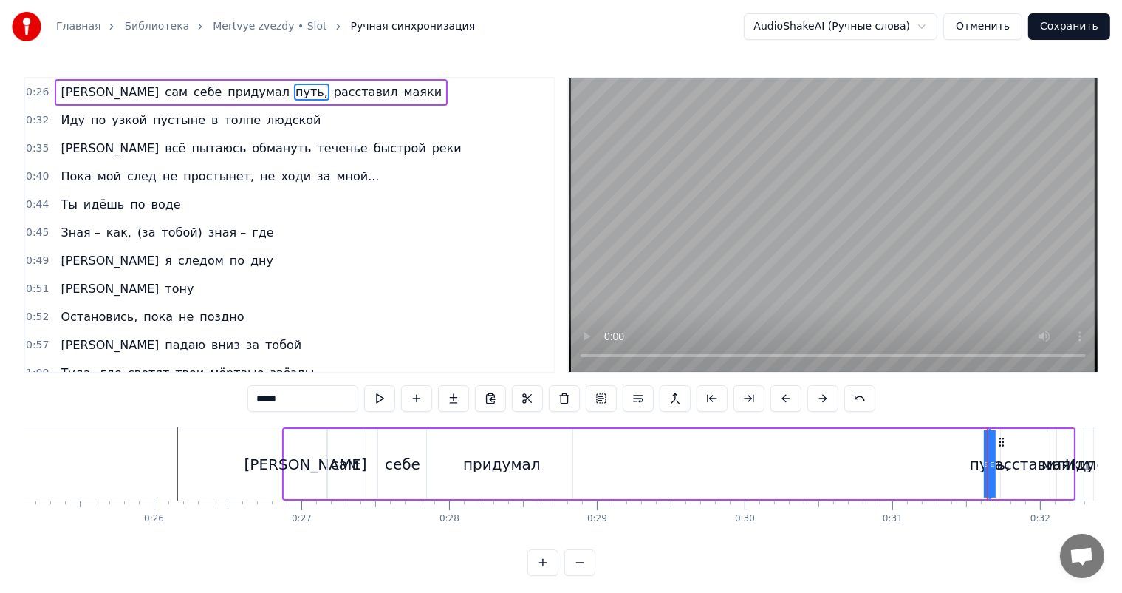
drag, startPoint x: 992, startPoint y: 457, endPoint x: 937, endPoint y: 457, distance: 54.7
click at [937, 457] on div "Я сам себе придумал путь, расставил маяки" at bounding box center [679, 463] width 794 height 73
click at [987, 453] on div "путь," at bounding box center [989, 464] width 41 height 22
drag, startPoint x: 992, startPoint y: 451, endPoint x: 924, endPoint y: 451, distance: 67.2
click at [933, 451] on div at bounding box center [936, 463] width 6 height 67
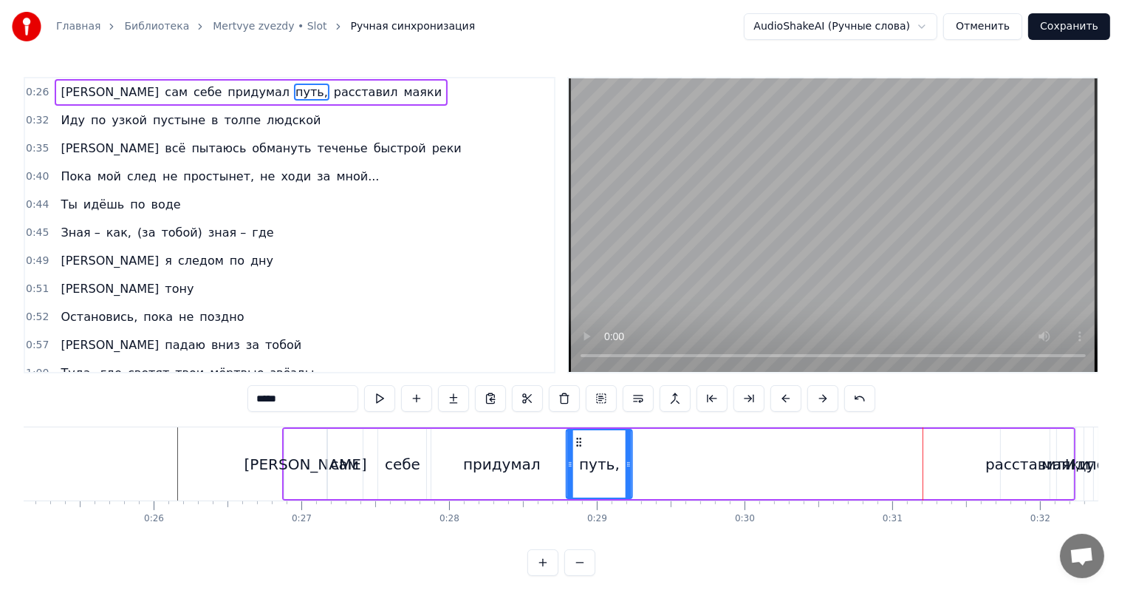
drag, startPoint x: 934, startPoint y: 442, endPoint x: 578, endPoint y: 457, distance: 356.5
click at [578, 457] on div "путь," at bounding box center [599, 463] width 64 height 67
click at [538, 452] on div "придумал" at bounding box center [502, 464] width 141 height 70
type input "********"
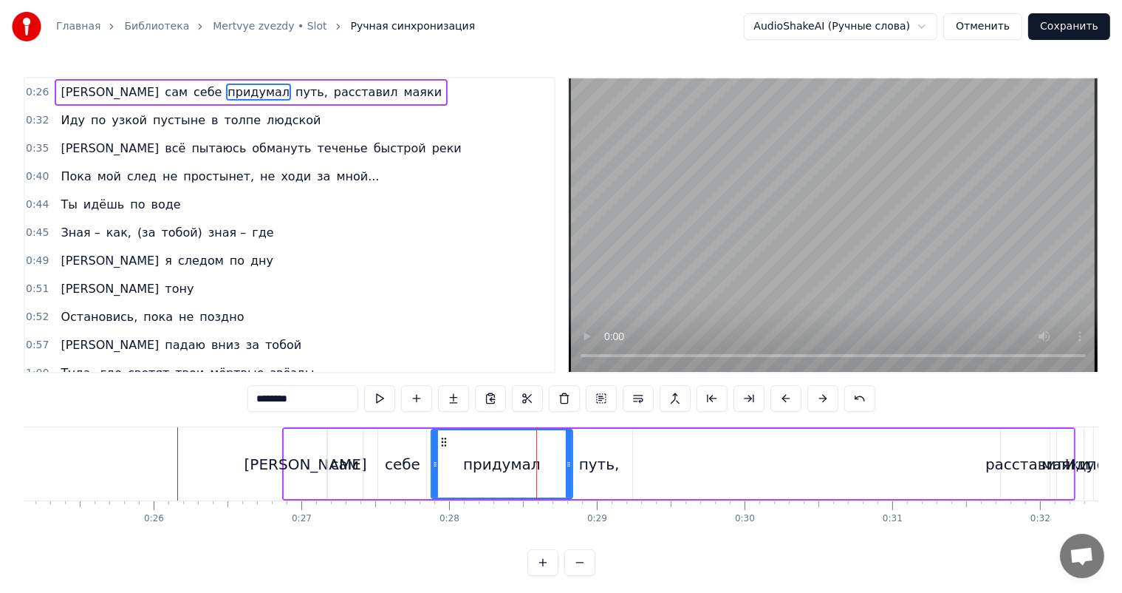
click at [853, 239] on video at bounding box center [833, 224] width 529 height 293
click at [996, 451] on div "Я сам себе придумал путь, расставил маяки" at bounding box center [679, 463] width 794 height 73
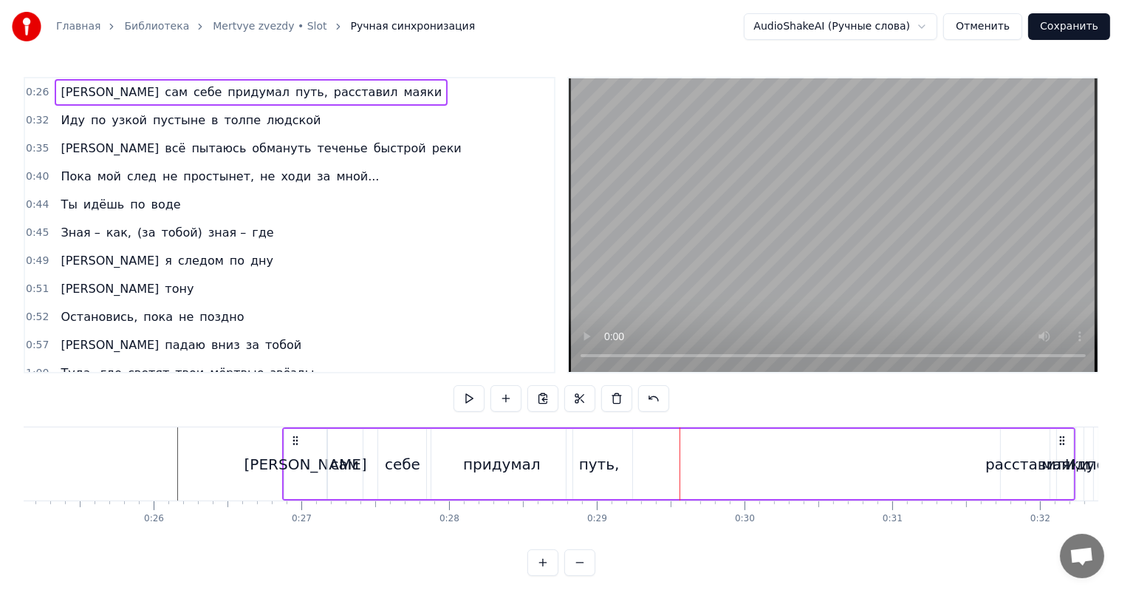
click at [1011, 447] on div "расставил" at bounding box center [1025, 464] width 49 height 70
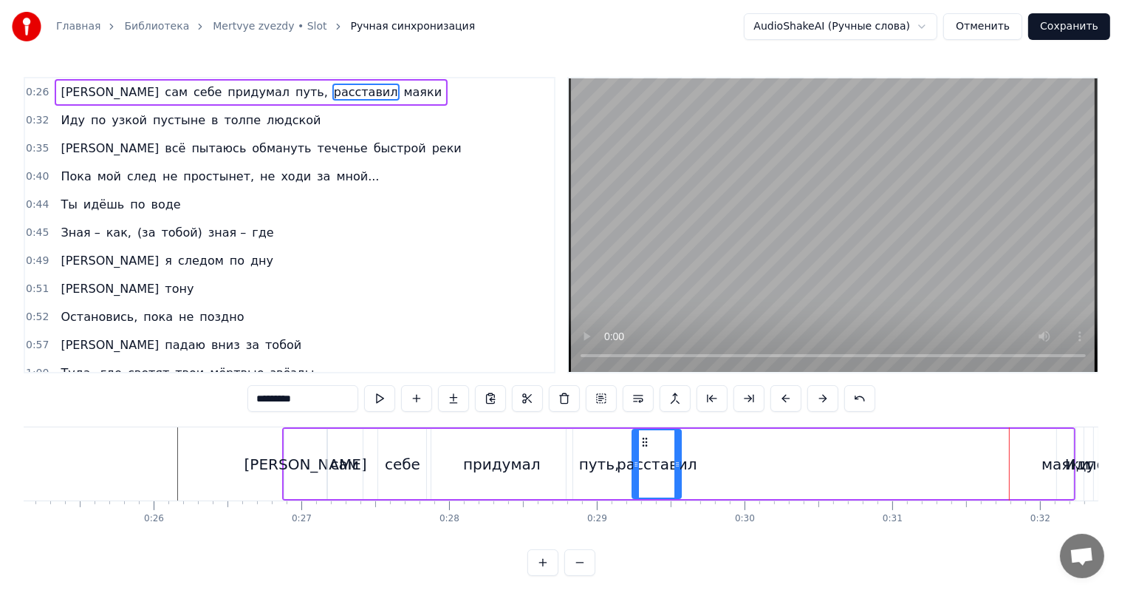
drag, startPoint x: 1012, startPoint y: 437, endPoint x: 644, endPoint y: 440, distance: 368.7
click at [644, 440] on icon at bounding box center [645, 442] width 12 height 12
drag, startPoint x: 676, startPoint y: 441, endPoint x: 692, endPoint y: 440, distance: 15.5
click at [692, 440] on div at bounding box center [693, 463] width 6 height 67
click at [1055, 450] on div "Я сам себе придумал путь, расставил маяки" at bounding box center [679, 463] width 794 height 73
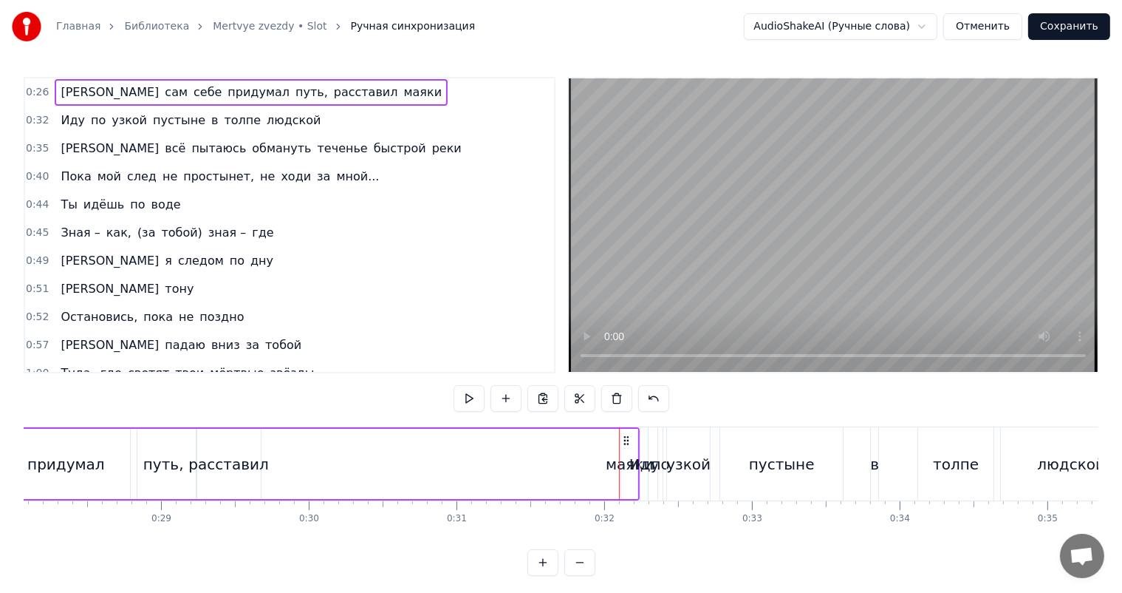
scroll to position [0, 4079]
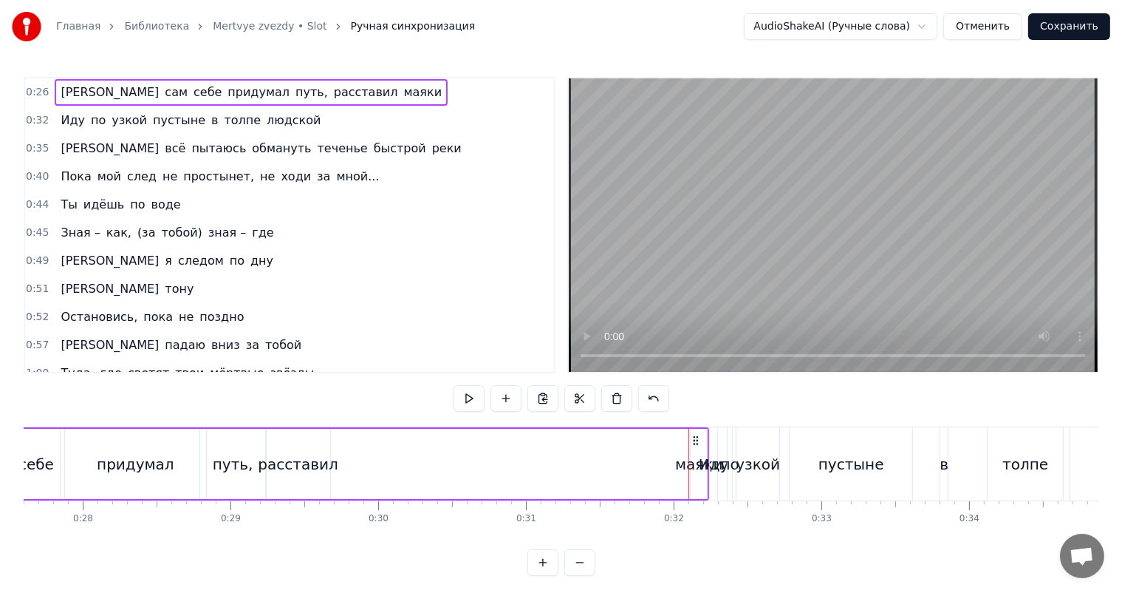
click at [704, 461] on div "Иду" at bounding box center [714, 464] width 30 height 22
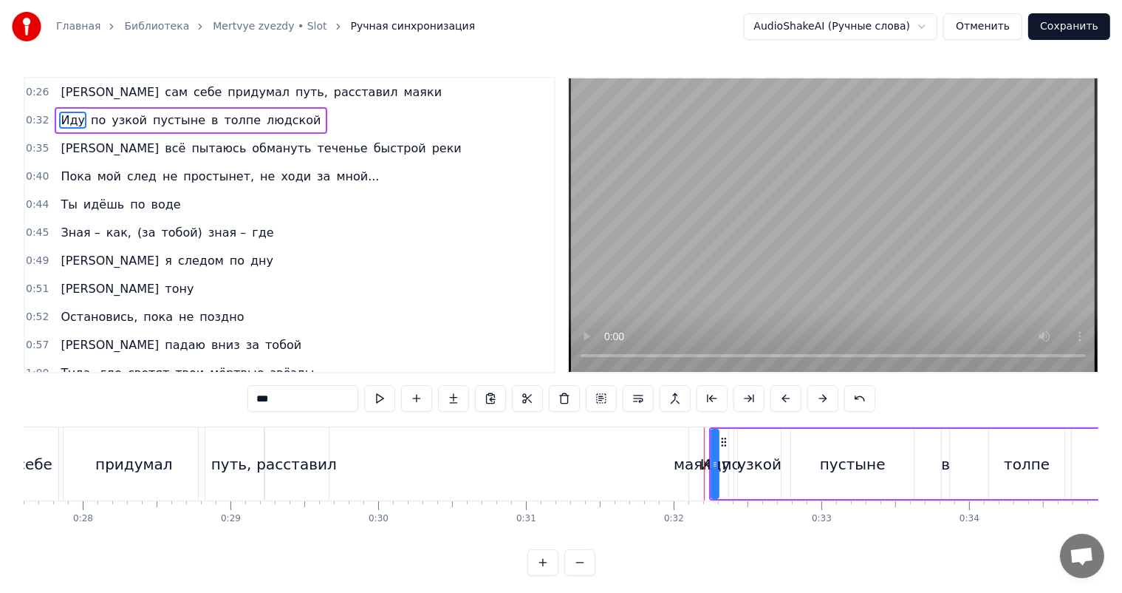
click at [698, 458] on div "маяки" at bounding box center [697, 464] width 47 height 22
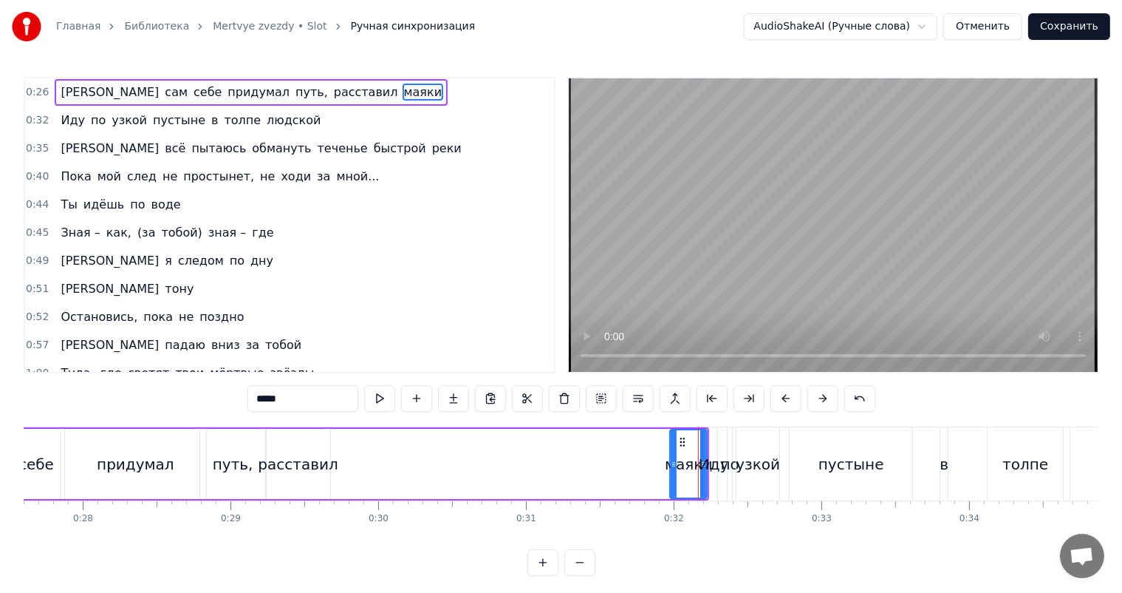
drag, startPoint x: 693, startPoint y: 456, endPoint x: 657, endPoint y: 458, distance: 36.3
click at [671, 458] on div at bounding box center [674, 463] width 6 height 67
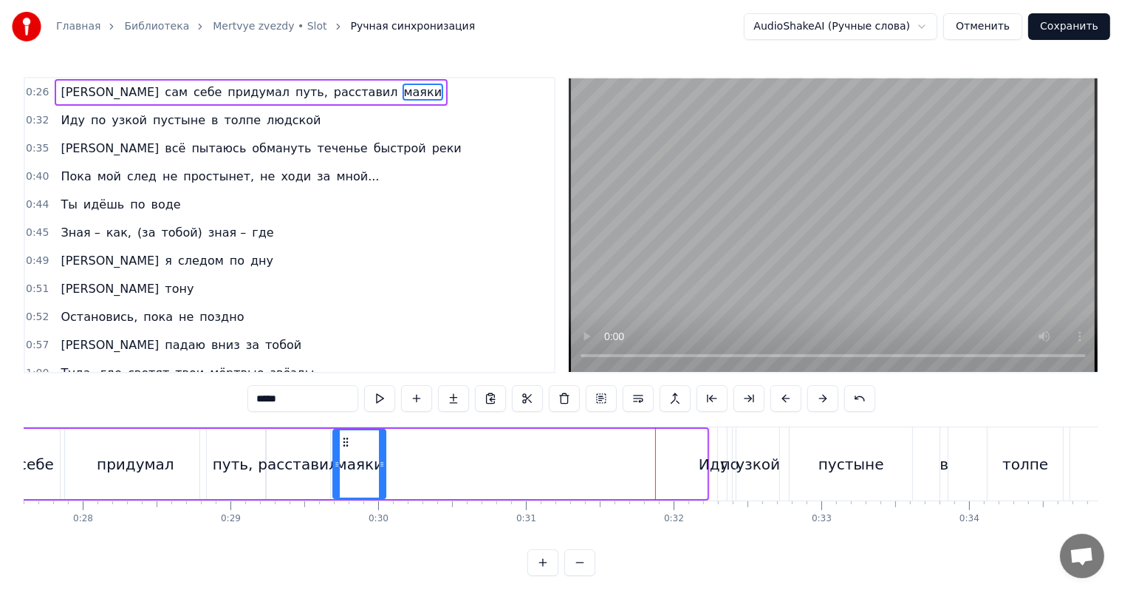
drag, startPoint x: 666, startPoint y: 437, endPoint x: 346, endPoint y: 451, distance: 320.3
click at [346, 451] on div "маяки" at bounding box center [359, 463] width 51 height 67
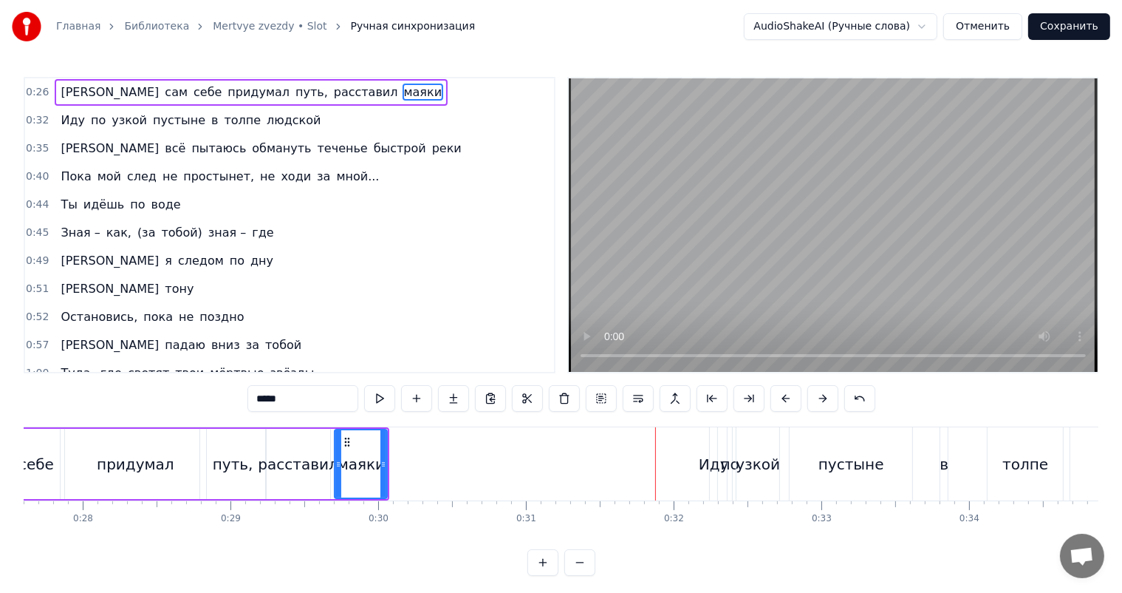
click at [216, 464] on div "путь," at bounding box center [233, 464] width 41 height 22
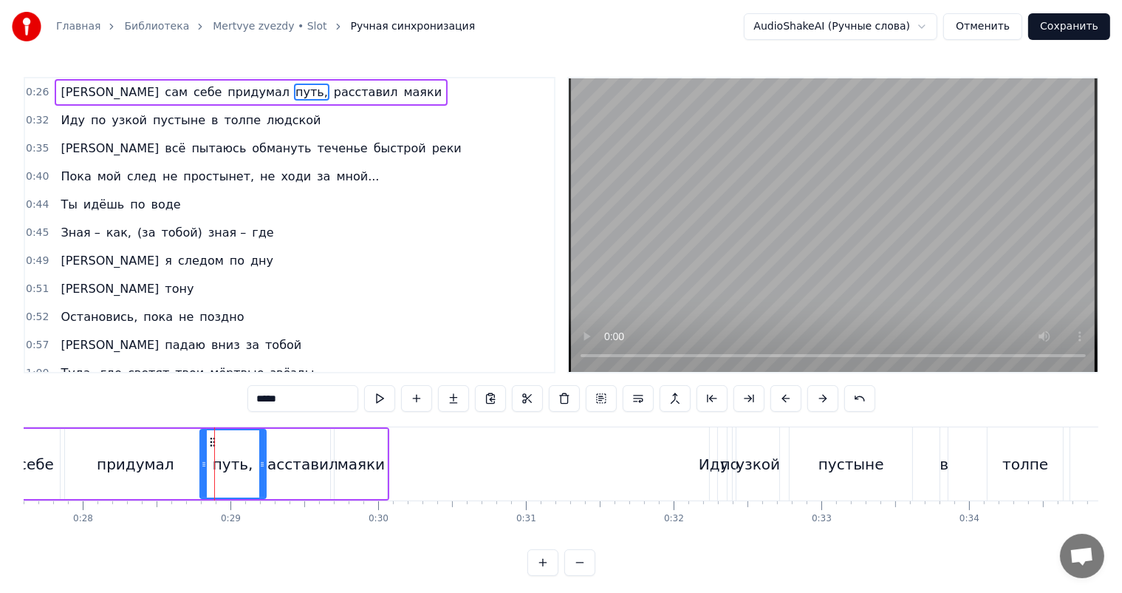
click at [995, 242] on video at bounding box center [833, 224] width 529 height 293
click at [356, 441] on div "маяки" at bounding box center [361, 464] width 52 height 70
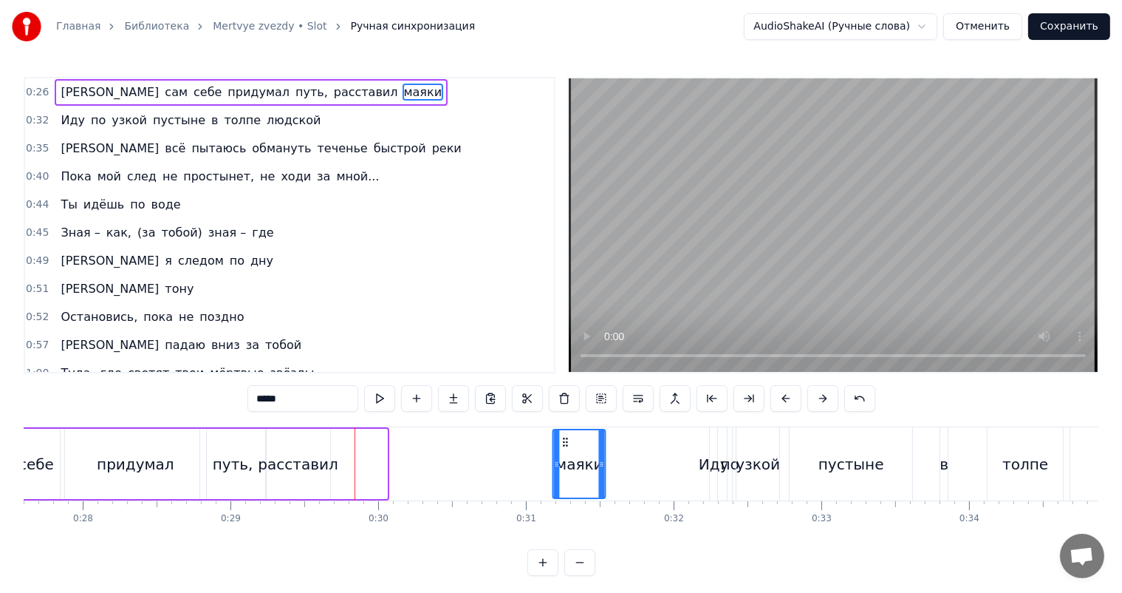
drag, startPoint x: 344, startPoint y: 438, endPoint x: 562, endPoint y: 435, distance: 218.0
click at [562, 436] on icon at bounding box center [566, 442] width 12 height 12
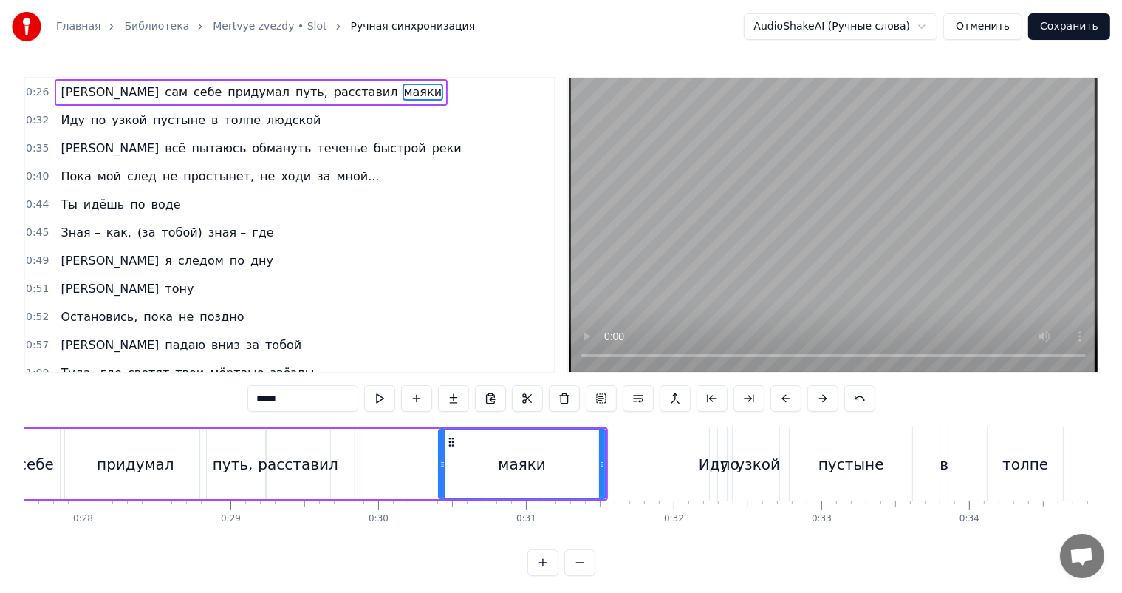
drag, startPoint x: 556, startPoint y: 457, endPoint x: 437, endPoint y: 470, distance: 118.9
click at [440, 469] on div at bounding box center [443, 463] width 6 height 67
click at [311, 466] on div "расставил" at bounding box center [298, 464] width 80 height 22
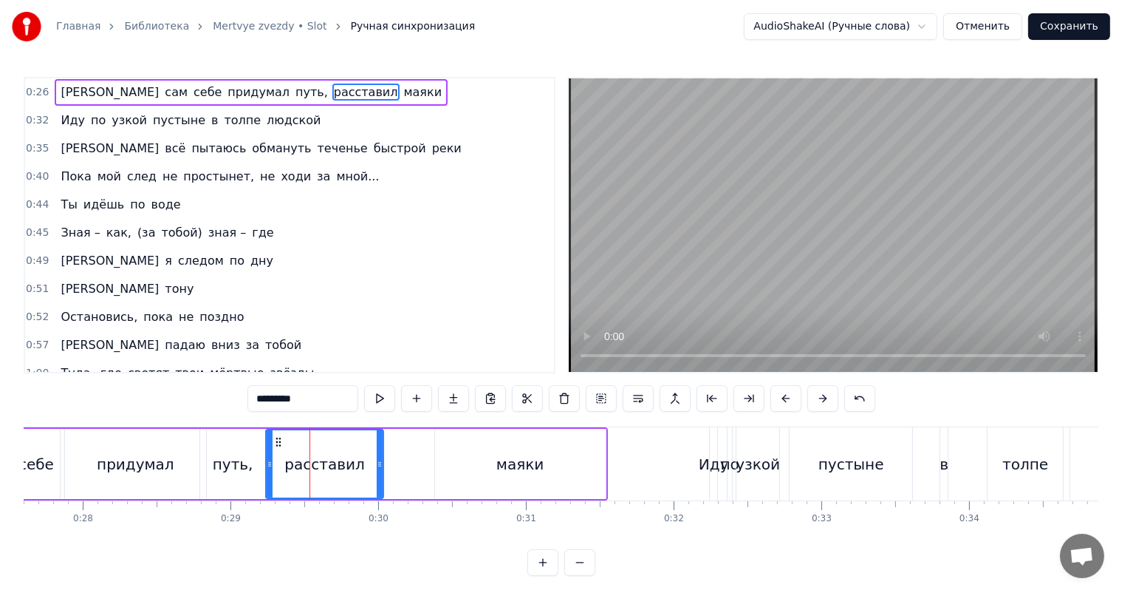
drag, startPoint x: 328, startPoint y: 458, endPoint x: 381, endPoint y: 457, distance: 53.2
click at [381, 457] on div at bounding box center [380, 463] width 6 height 67
click at [517, 456] on div "маяки" at bounding box center [520, 464] width 47 height 22
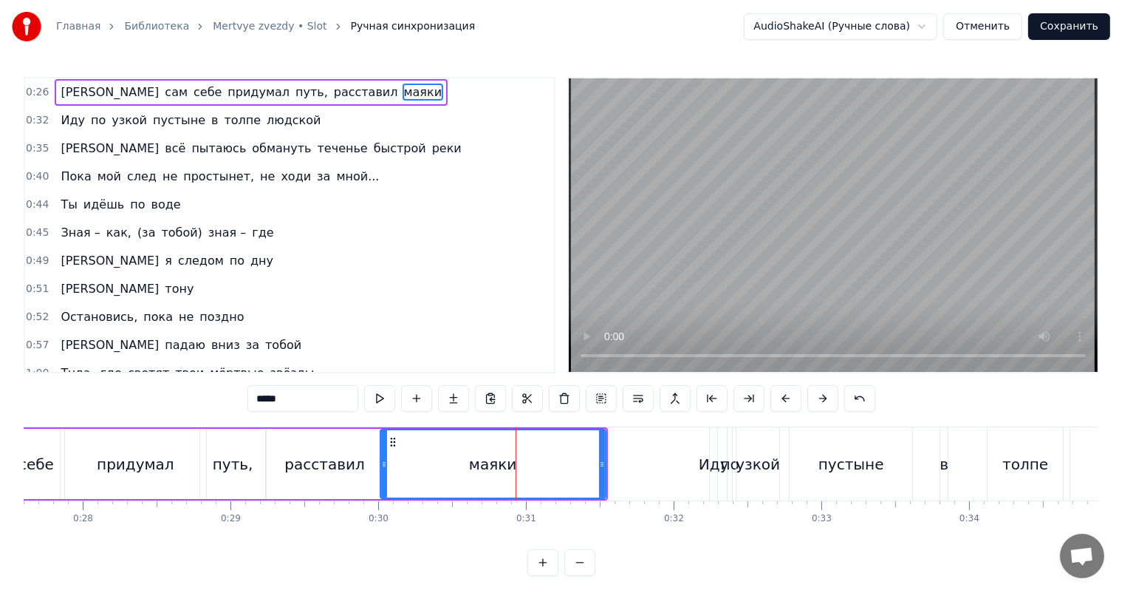
drag, startPoint x: 437, startPoint y: 463, endPoint x: 384, endPoint y: 465, distance: 52.5
click at [384, 465] on icon at bounding box center [384, 464] width 6 height 12
click at [192, 457] on div "придумал" at bounding box center [135, 464] width 141 height 70
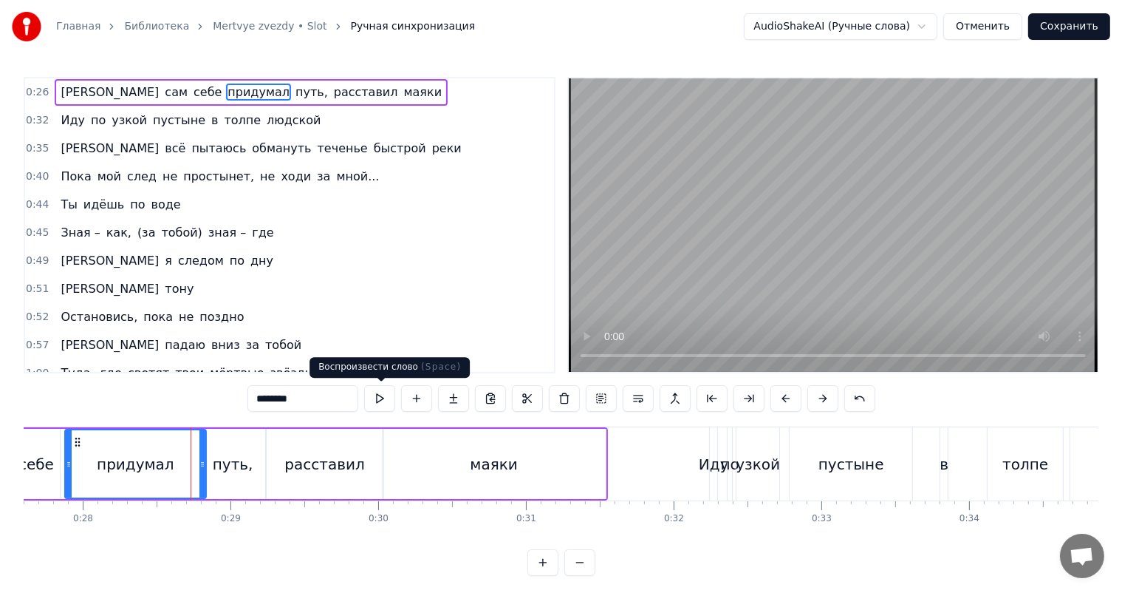
click at [845, 245] on video at bounding box center [833, 224] width 529 height 293
click at [875, 236] on video at bounding box center [833, 224] width 529 height 293
click at [582, 451] on div "маяки" at bounding box center [494, 464] width 223 height 70
type input "*****"
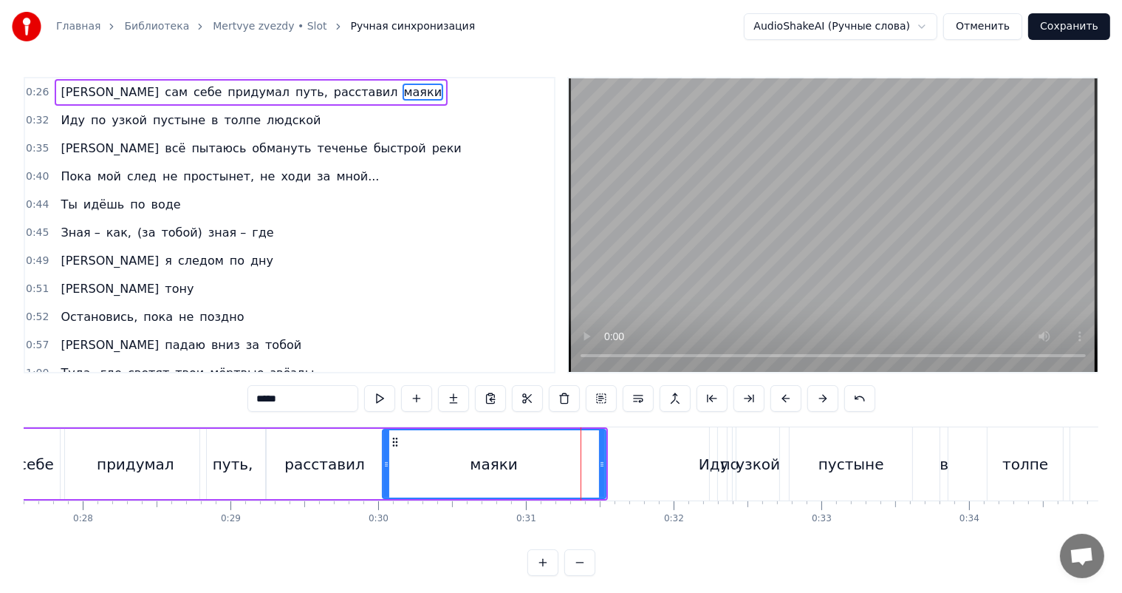
drag, startPoint x: 606, startPoint y: 452, endPoint x: 596, endPoint y: 455, distance: 10.8
click at [596, 455] on div "маяки" at bounding box center [494, 464] width 225 height 70
click at [599, 455] on div at bounding box center [602, 463] width 6 height 67
drag, startPoint x: 602, startPoint y: 453, endPoint x: 573, endPoint y: 464, distance: 30.9
click at [573, 464] on div at bounding box center [573, 463] width 6 height 67
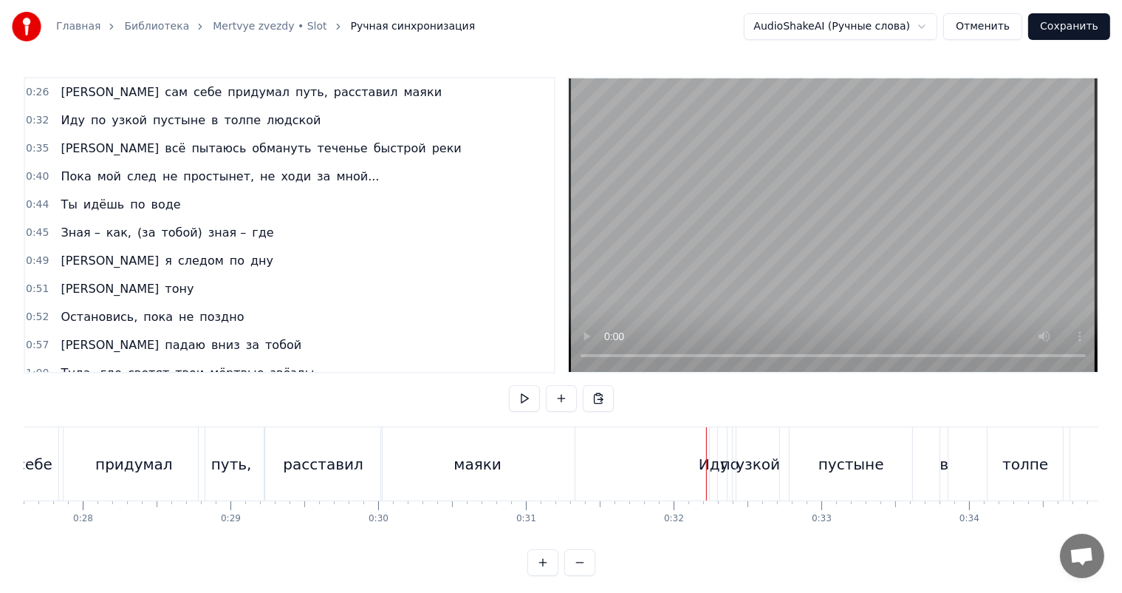
click at [712, 446] on div "Иду" at bounding box center [713, 463] width 7 height 73
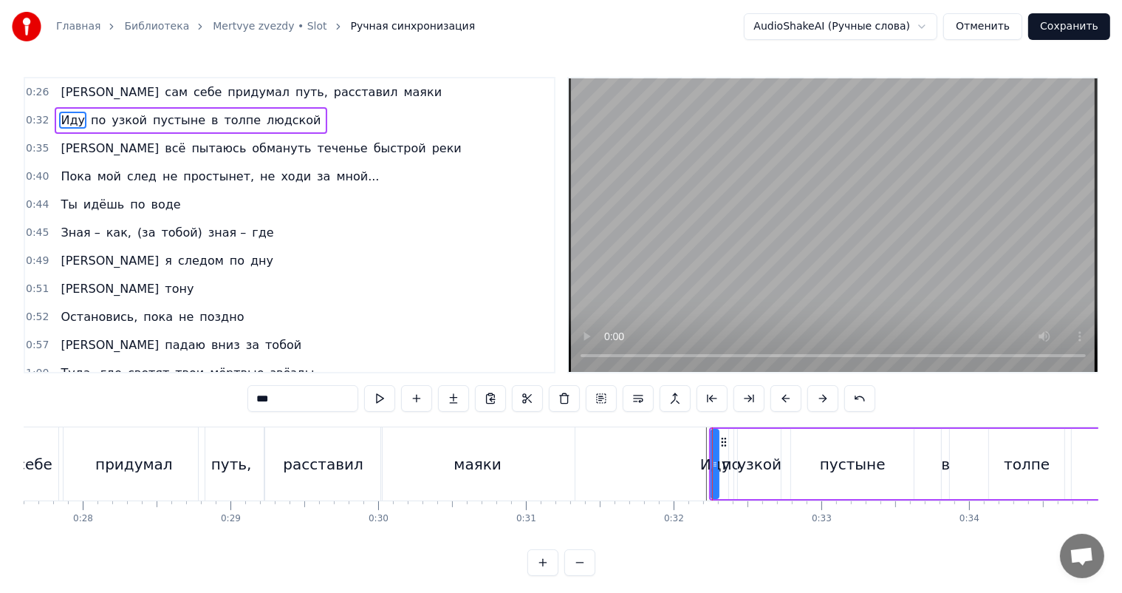
click at [712, 444] on div at bounding box center [715, 463] width 6 height 67
drag, startPoint x: 712, startPoint y: 444, endPoint x: 701, endPoint y: 448, distance: 12.4
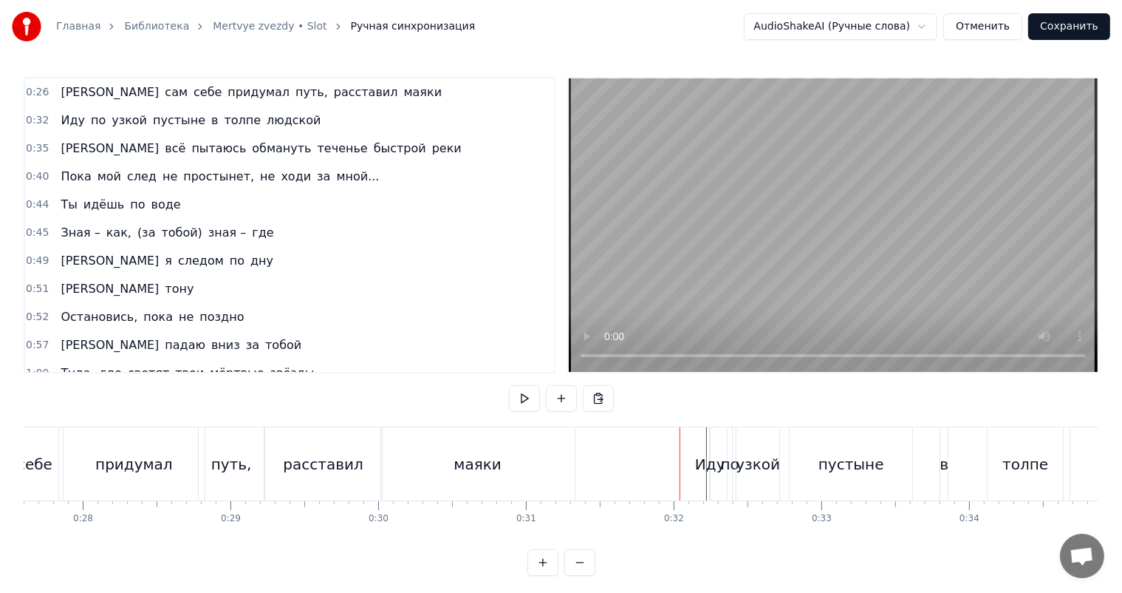
click at [709, 449] on div "Иду" at bounding box center [709, 463] width 1 height 73
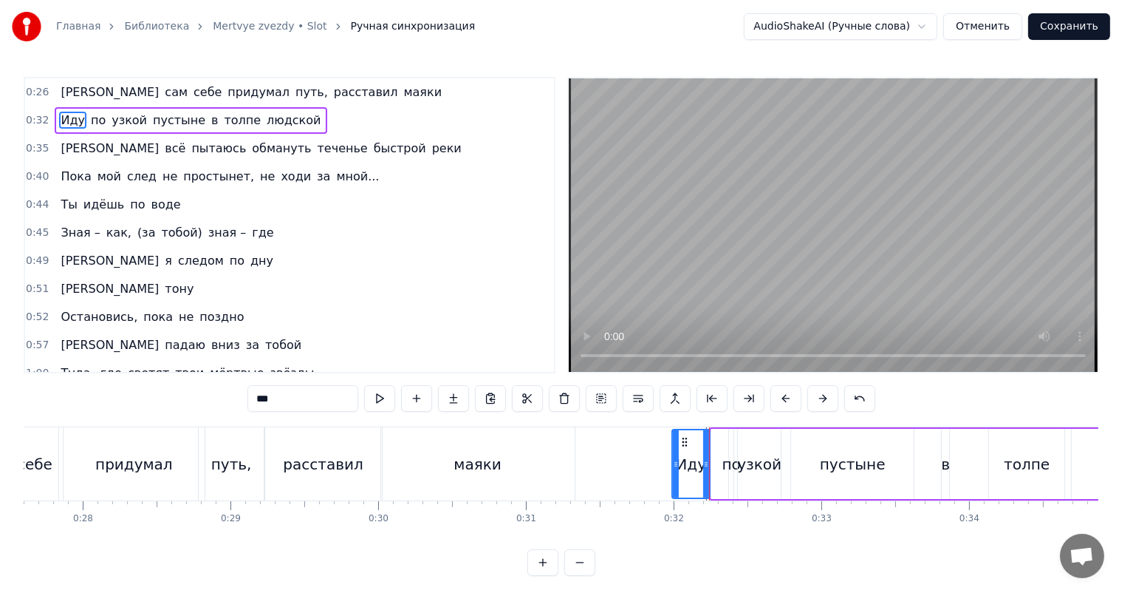
drag, startPoint x: 713, startPoint y: 448, endPoint x: 674, endPoint y: 452, distance: 39.4
click at [674, 452] on div at bounding box center [676, 463] width 6 height 67
drag, startPoint x: 683, startPoint y: 437, endPoint x: 591, endPoint y: 444, distance: 91.9
click at [593, 444] on icon at bounding box center [599, 442] width 12 height 12
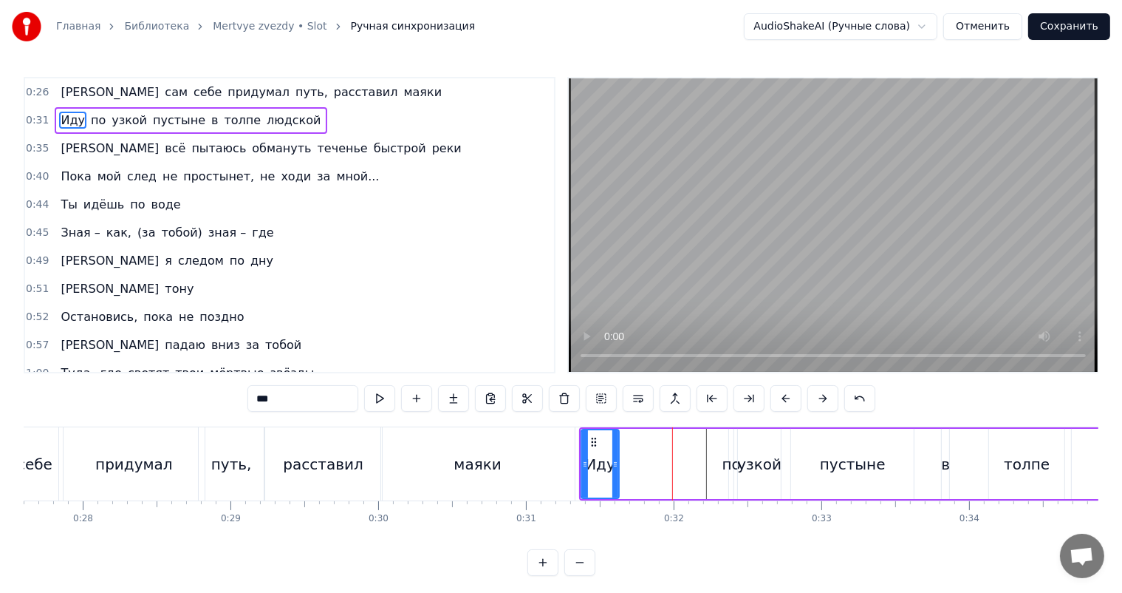
click at [730, 440] on div "по" at bounding box center [731, 464] width 4 height 70
type input "**"
drag, startPoint x: 731, startPoint y: 436, endPoint x: 692, endPoint y: 443, distance: 39.7
click at [692, 443] on div "Иду по узкой пустыне в толпе людской" at bounding box center [896, 463] width 635 height 73
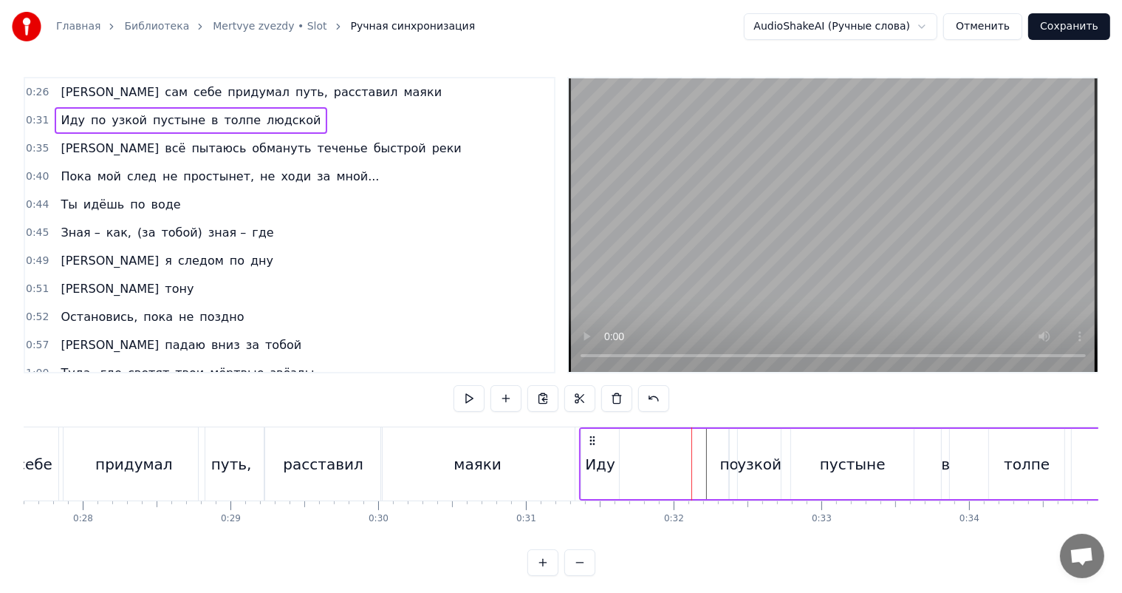
click at [726, 441] on div "Иду по узкой пустыне в толпе людской" at bounding box center [896, 463] width 635 height 73
click at [731, 440] on div "Иду по узкой пустыне в толпе людской" at bounding box center [896, 463] width 635 height 73
click at [726, 440] on div "Иду по узкой пустыне в толпе людской" at bounding box center [896, 463] width 635 height 73
click at [729, 440] on div "по" at bounding box center [729, 464] width 1 height 70
drag, startPoint x: 731, startPoint y: 440, endPoint x: 704, endPoint y: 443, distance: 26.9
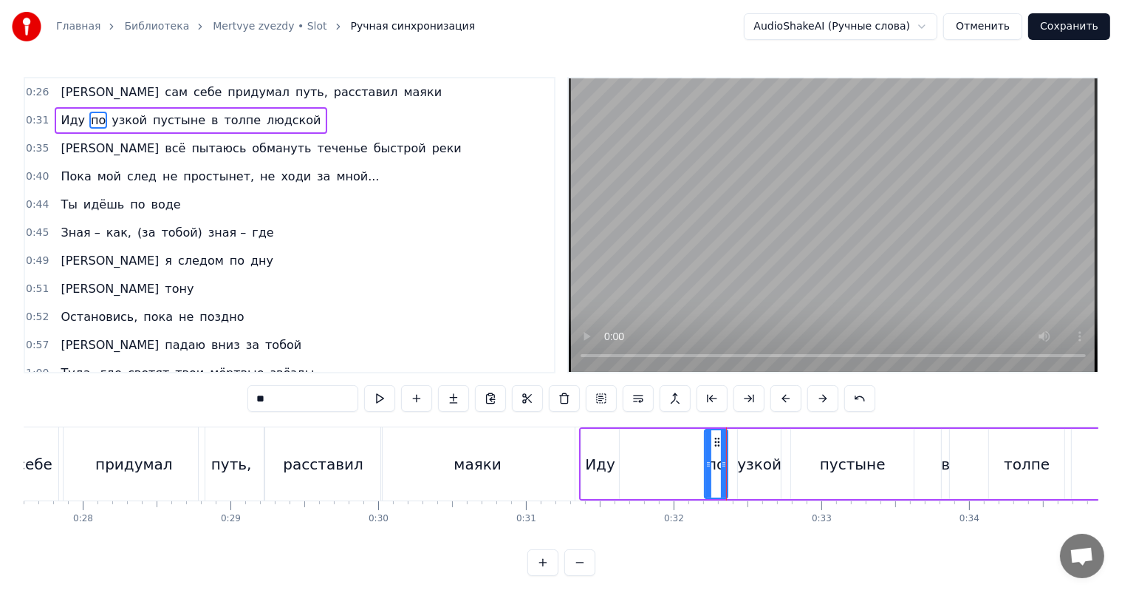
click at [706, 443] on div at bounding box center [709, 463] width 6 height 67
drag, startPoint x: 715, startPoint y: 437, endPoint x: 633, endPoint y: 444, distance: 82.3
click at [633, 444] on icon at bounding box center [633, 442] width 12 height 12
click at [730, 444] on div "Иду по узкой пустыне в толпе людской" at bounding box center [896, 463] width 635 height 73
click at [746, 443] on div "узкой" at bounding box center [759, 464] width 43 height 70
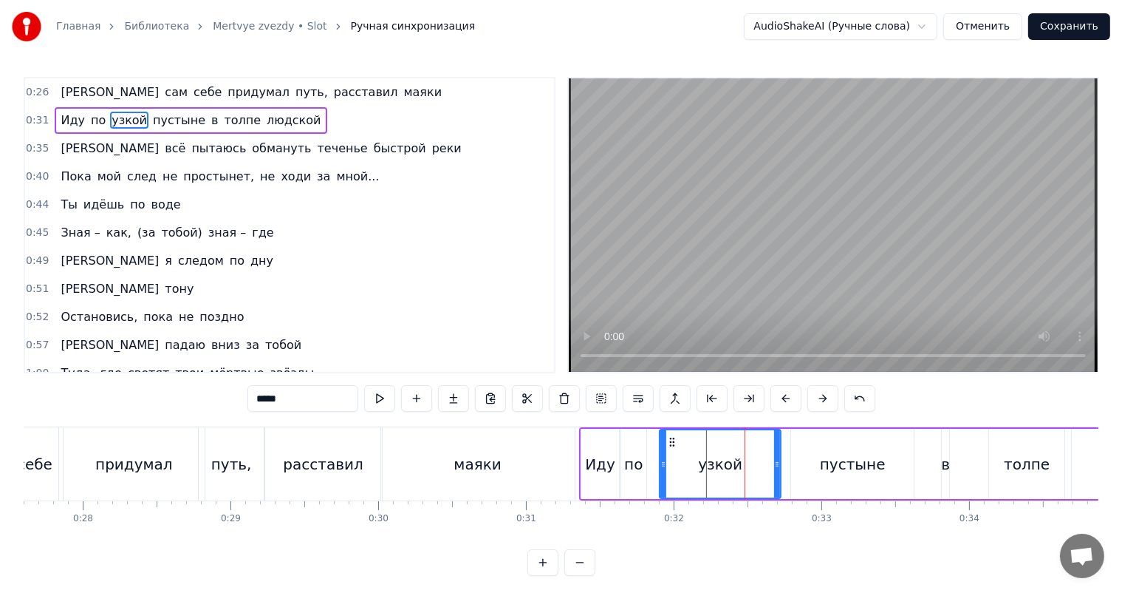
drag, startPoint x: 742, startPoint y: 446, endPoint x: 664, endPoint y: 452, distance: 78.5
click at [664, 452] on div at bounding box center [664, 463] width 6 height 67
click at [473, 465] on div "маяки" at bounding box center [477, 464] width 47 height 22
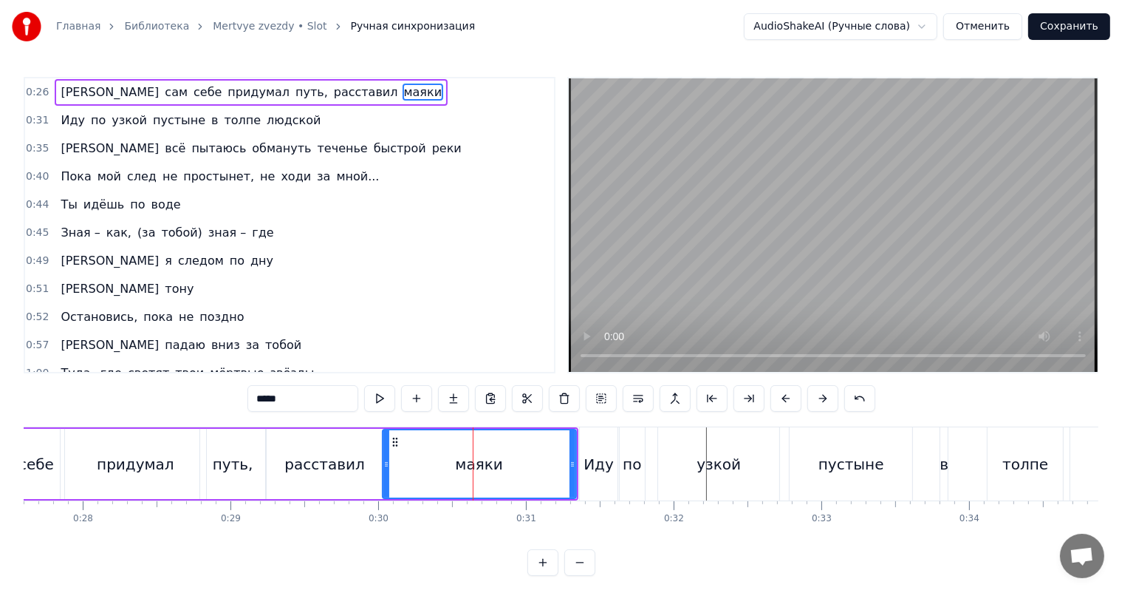
click at [821, 265] on video at bounding box center [833, 224] width 529 height 293
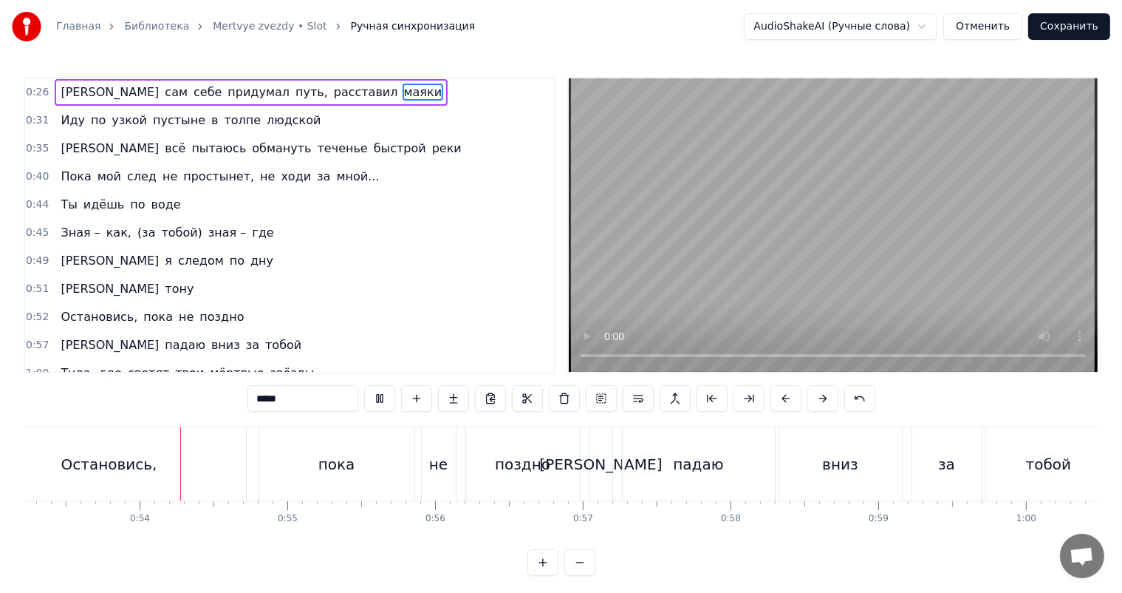
scroll to position [0, 7865]
click at [750, 176] on video at bounding box center [833, 224] width 529 height 293
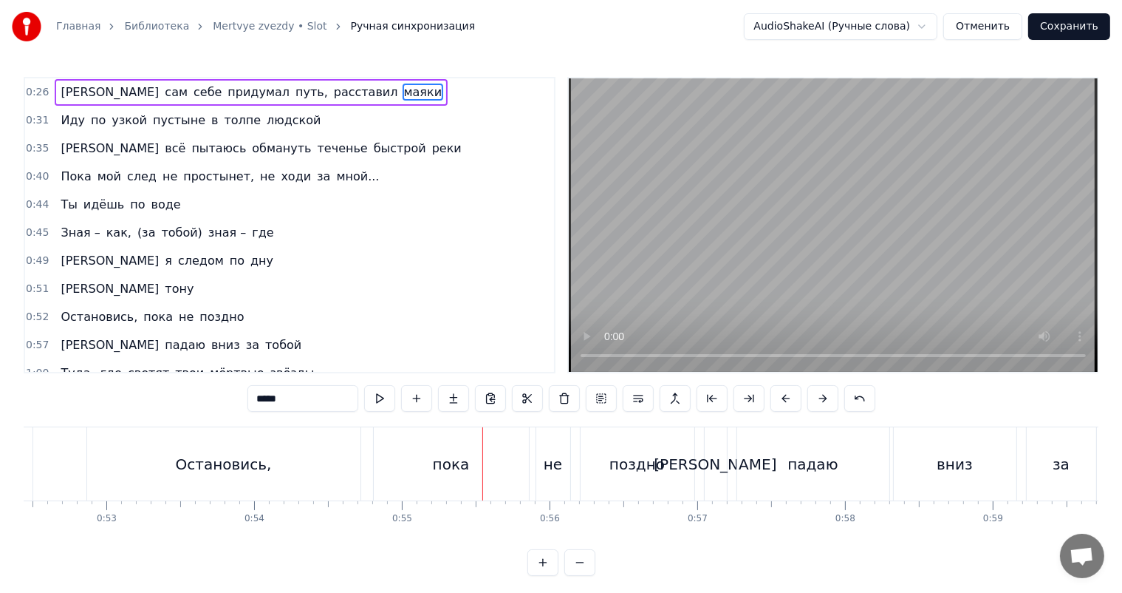
scroll to position [0, 7422]
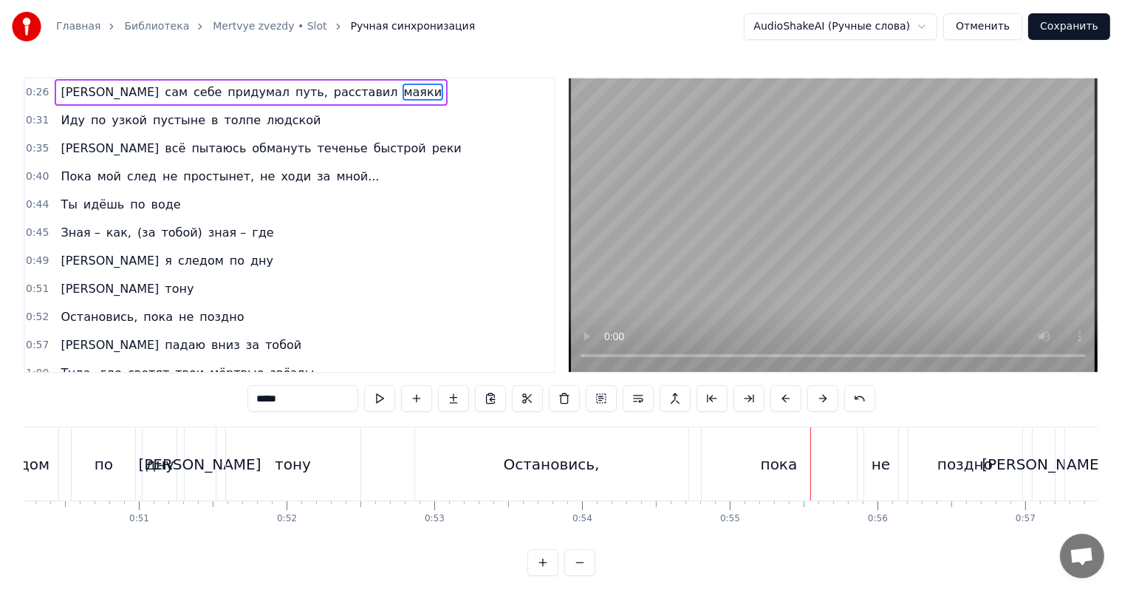
click at [297, 465] on div "тону" at bounding box center [293, 464] width 36 height 22
type input "****"
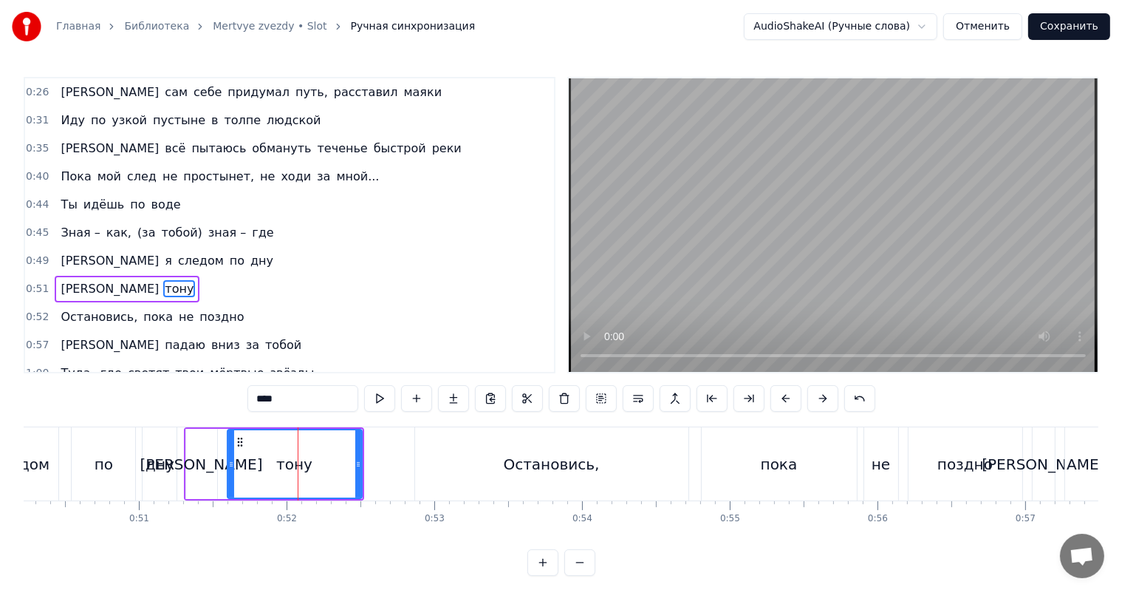
scroll to position [56, 0]
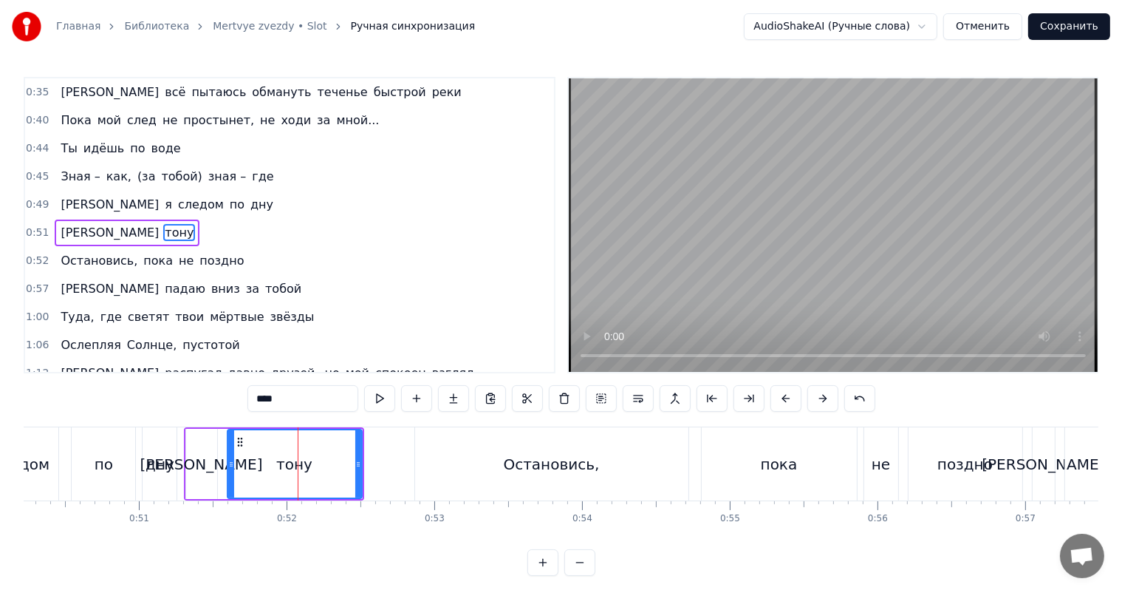
click at [31, 141] on span "0:44" at bounding box center [37, 148] width 23 height 15
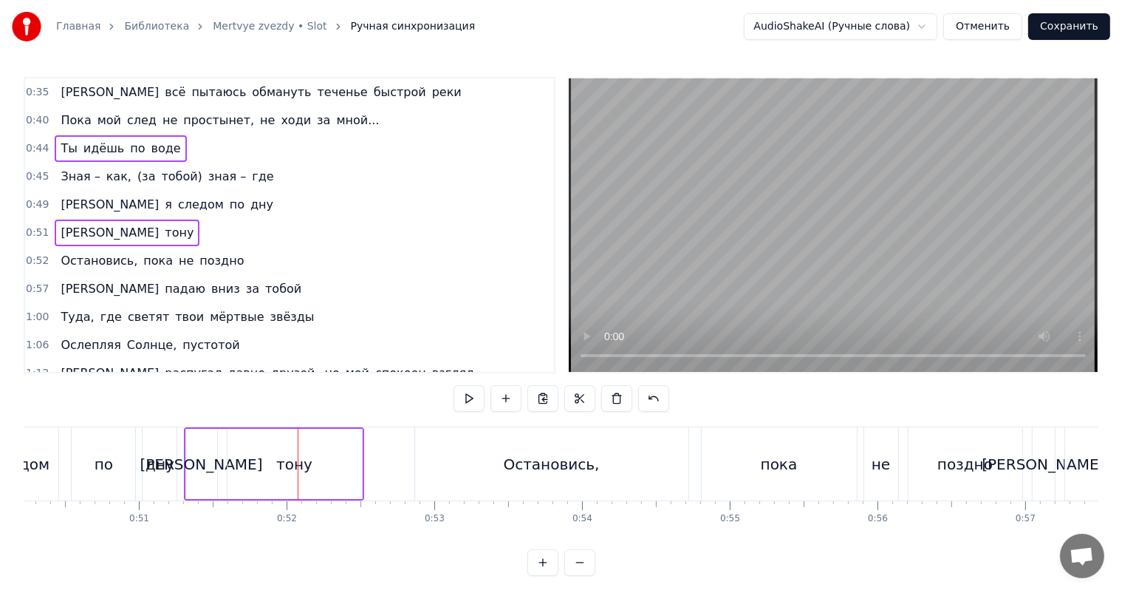
click at [25, 178] on div "0:45 Зная – как, (за тобой) зная – где" at bounding box center [289, 177] width 529 height 28
click at [29, 197] on span "0:49" at bounding box center [37, 204] width 23 height 15
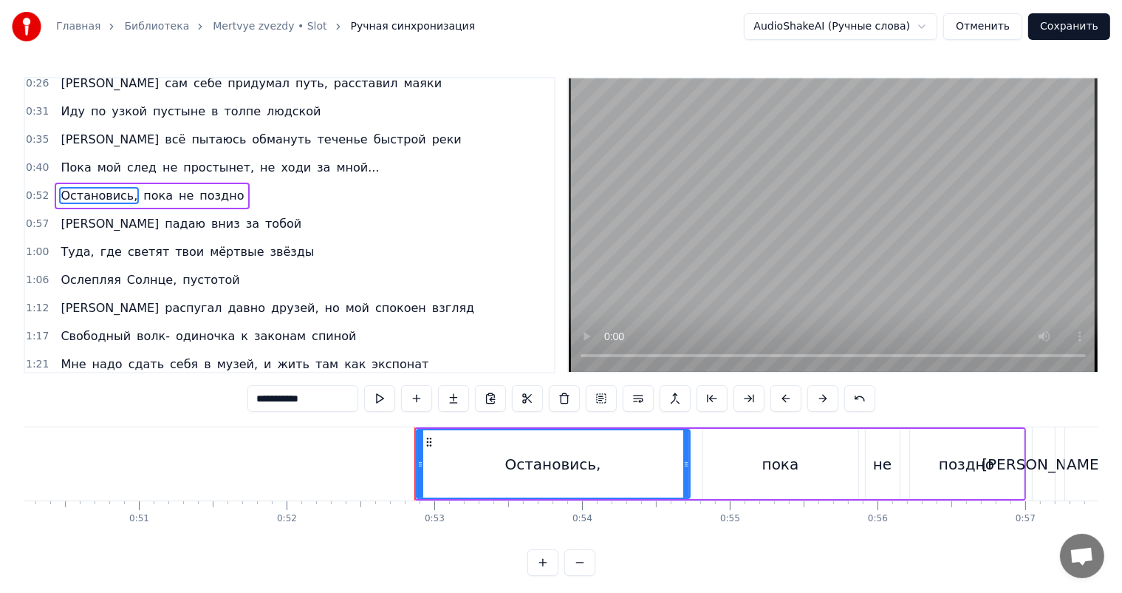
scroll to position [0, 0]
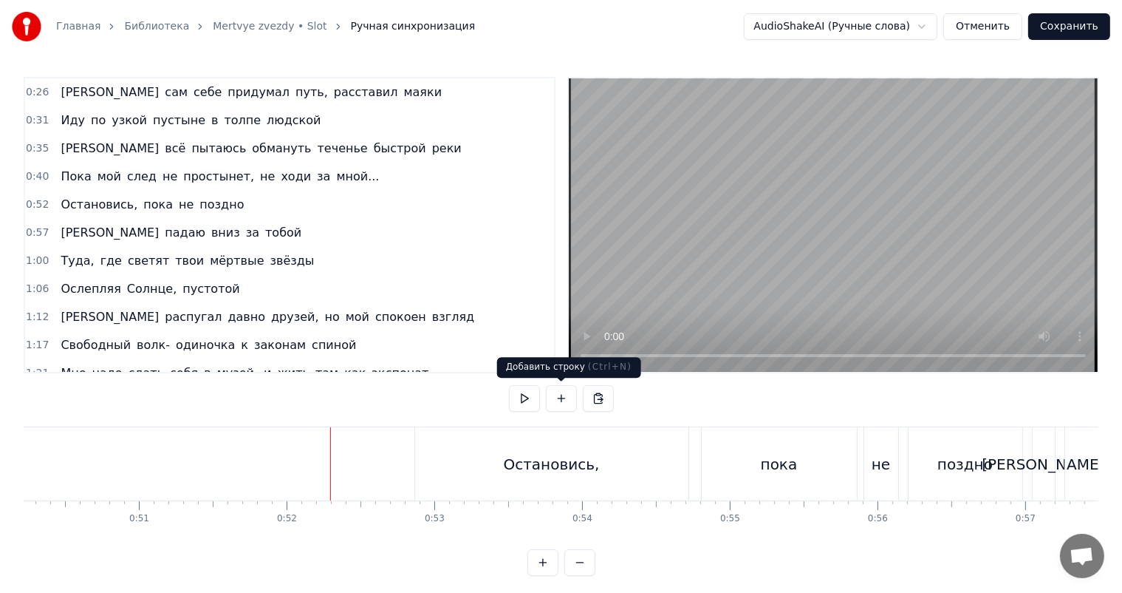
click at [883, 248] on video at bounding box center [833, 224] width 529 height 293
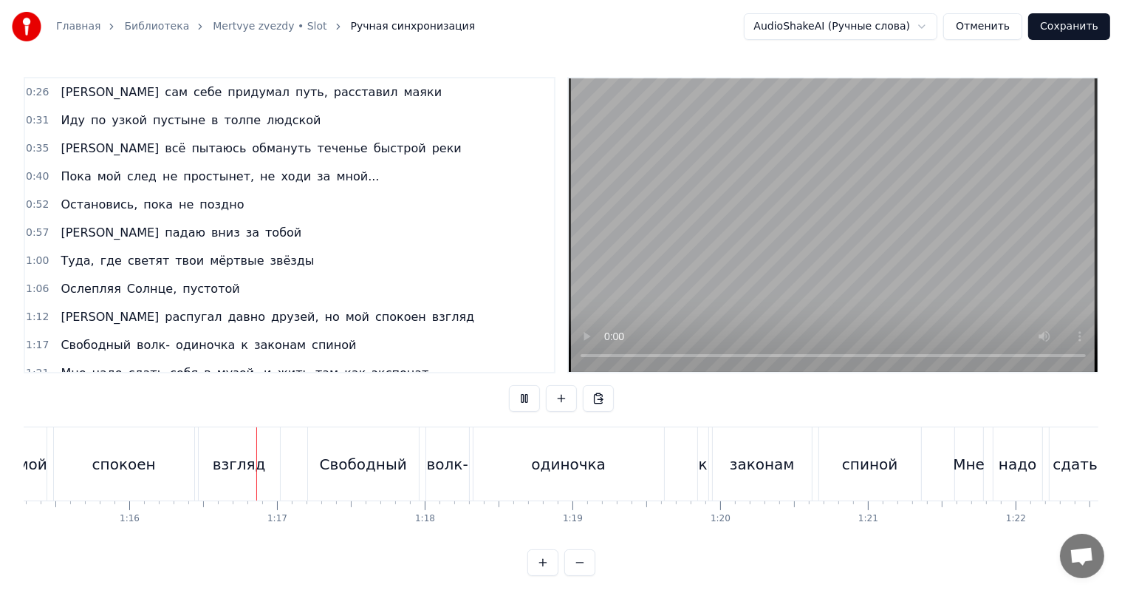
scroll to position [0, 11185]
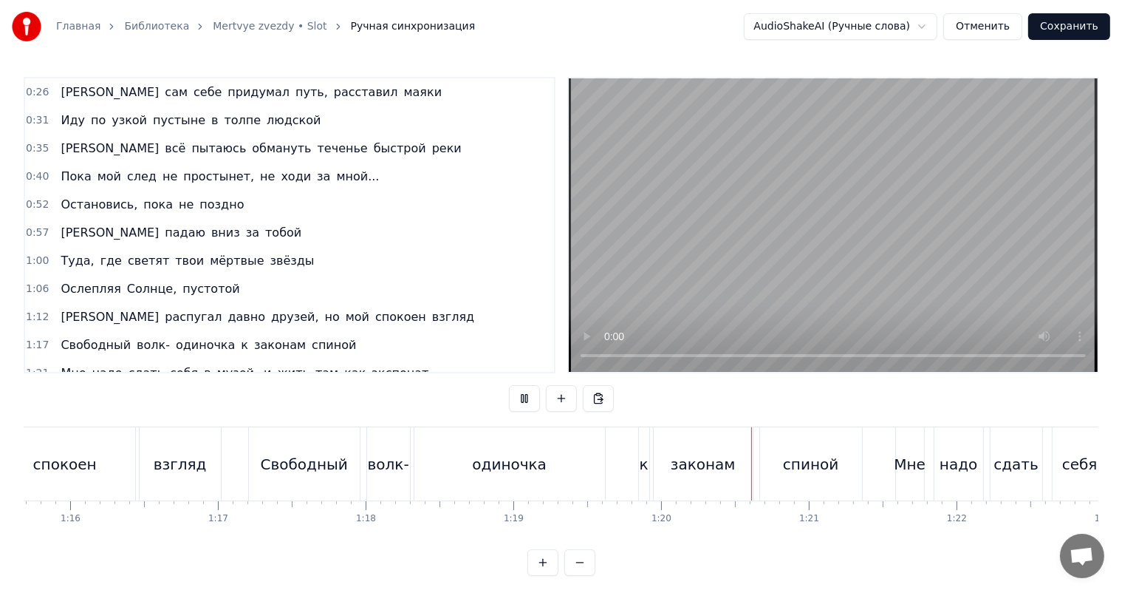
click at [751, 253] on video at bounding box center [833, 224] width 529 height 293
click at [298, 460] on div "Свободный" at bounding box center [304, 464] width 87 height 22
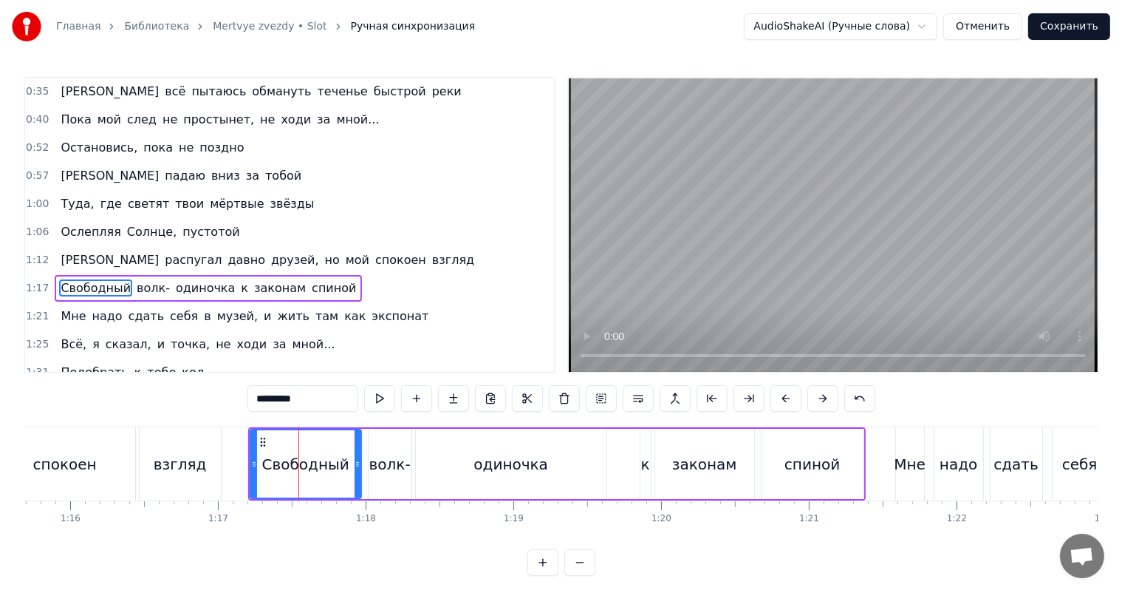
scroll to position [111, 0]
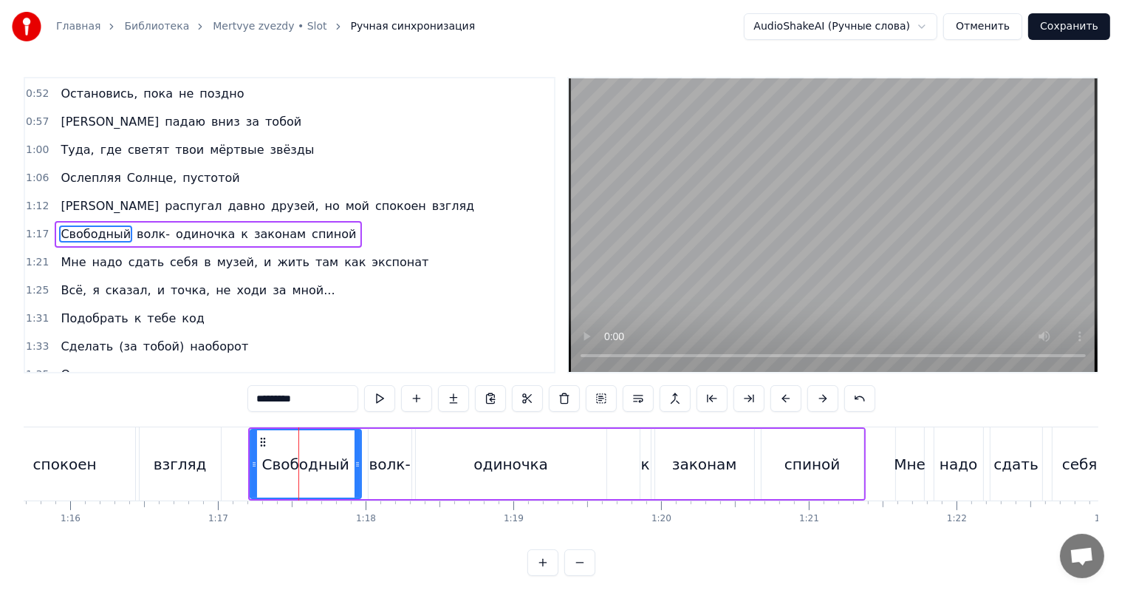
drag, startPoint x: 333, startPoint y: 399, endPoint x: 0, endPoint y: 375, distance: 333.4
click at [0, 375] on div "Главная Библиотека Mertvye zvezdy • Slot Ручная синхронизация AudioShakeAI (Руч…" at bounding box center [561, 288] width 1122 height 576
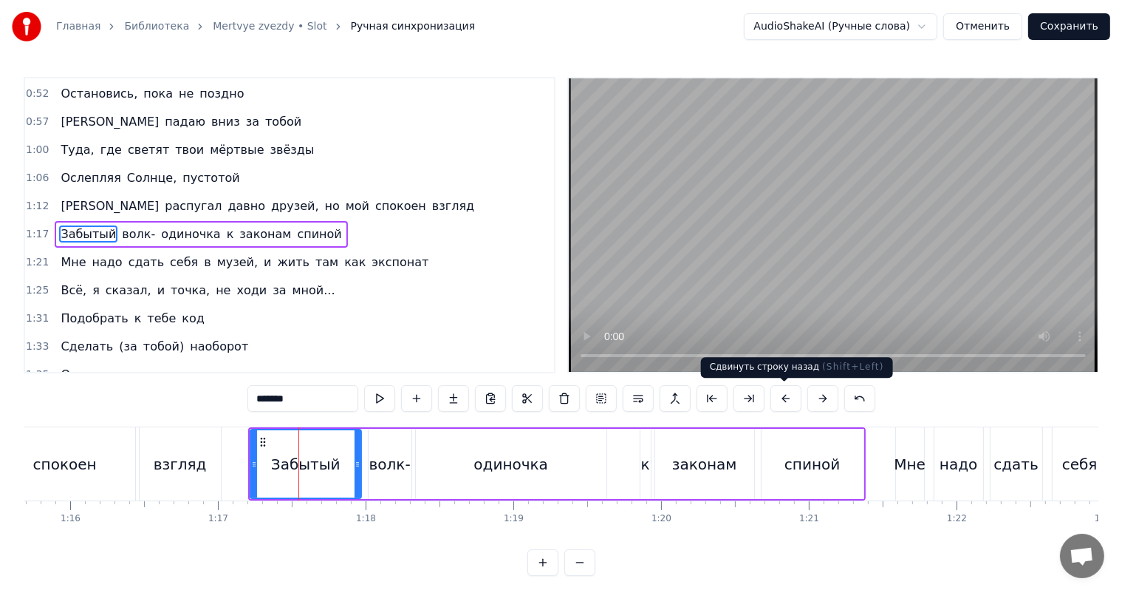
click at [773, 242] on video at bounding box center [833, 224] width 529 height 293
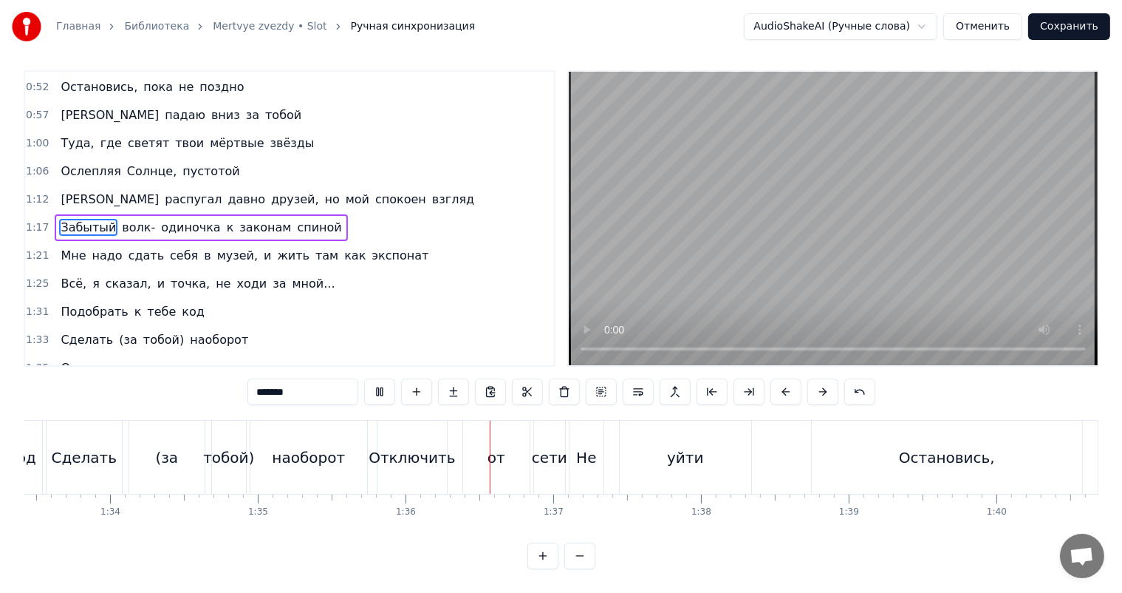
scroll to position [0, 13879]
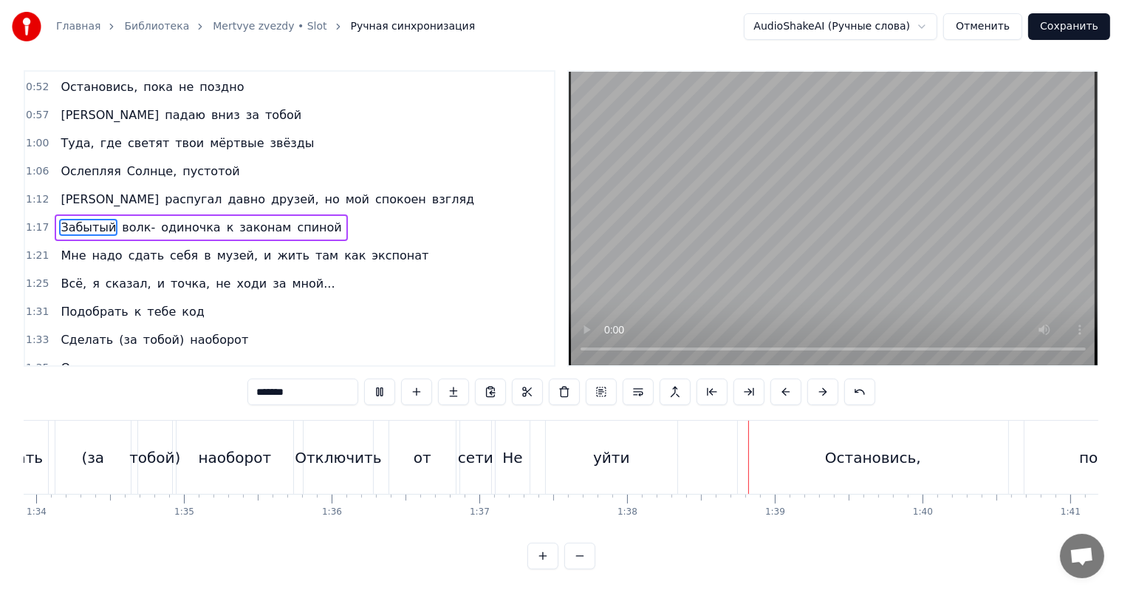
click at [621, 450] on div "уйти" at bounding box center [611, 457] width 36 height 22
type input "****"
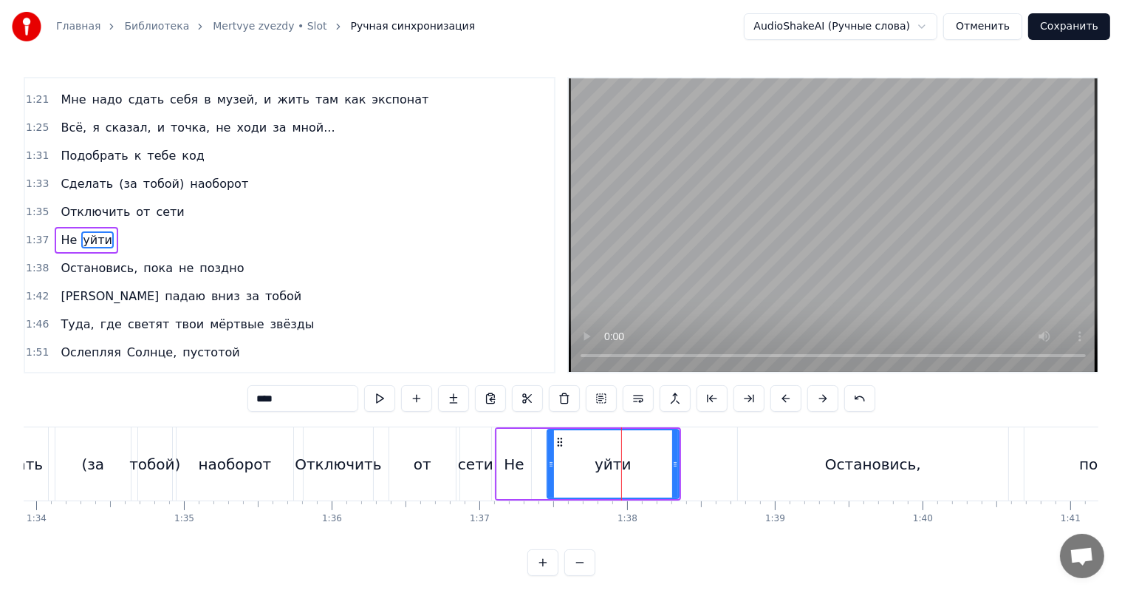
scroll to position [274, 0]
click at [27, 197] on div "1:35 Отключить от сети" at bounding box center [289, 211] width 529 height 28
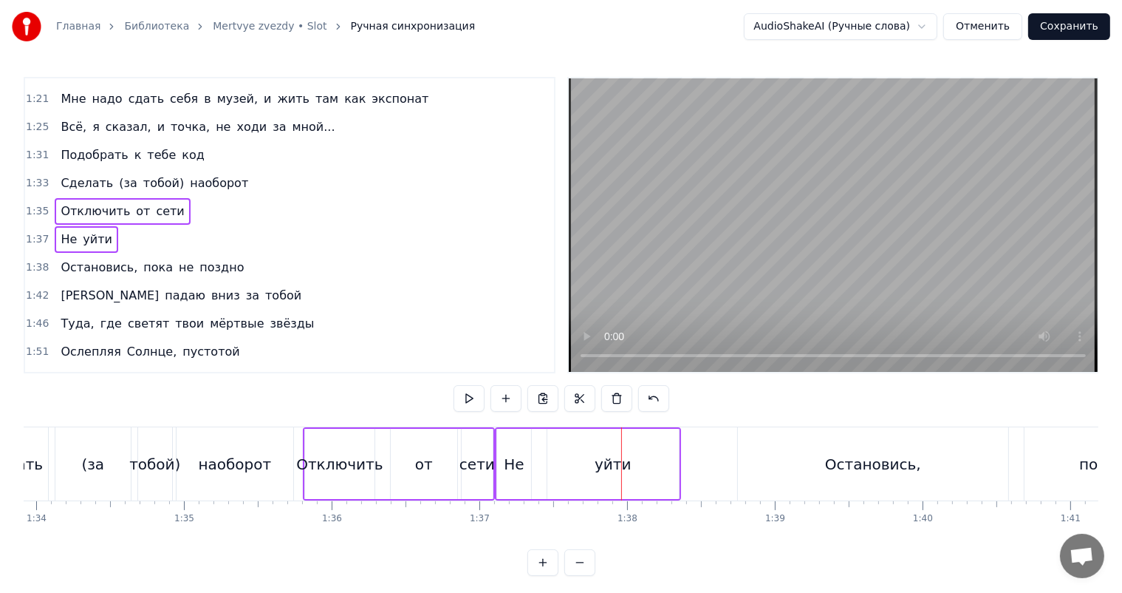
click at [27, 176] on span "1:33" at bounding box center [37, 183] width 23 height 15
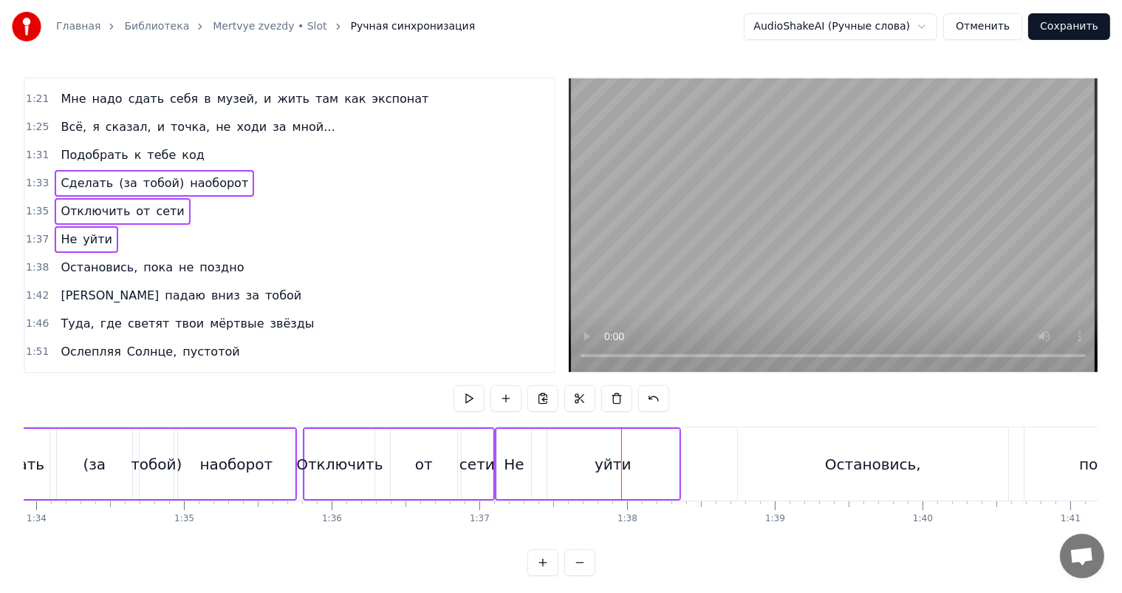
click at [27, 148] on span "1:31" at bounding box center [37, 155] width 23 height 15
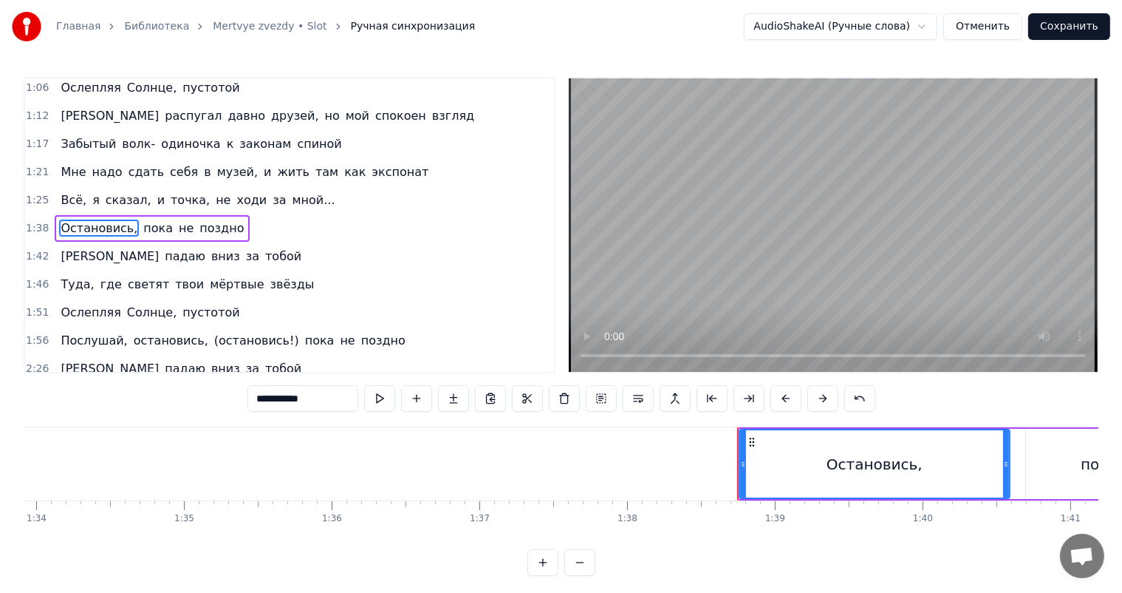
scroll to position [192, 0]
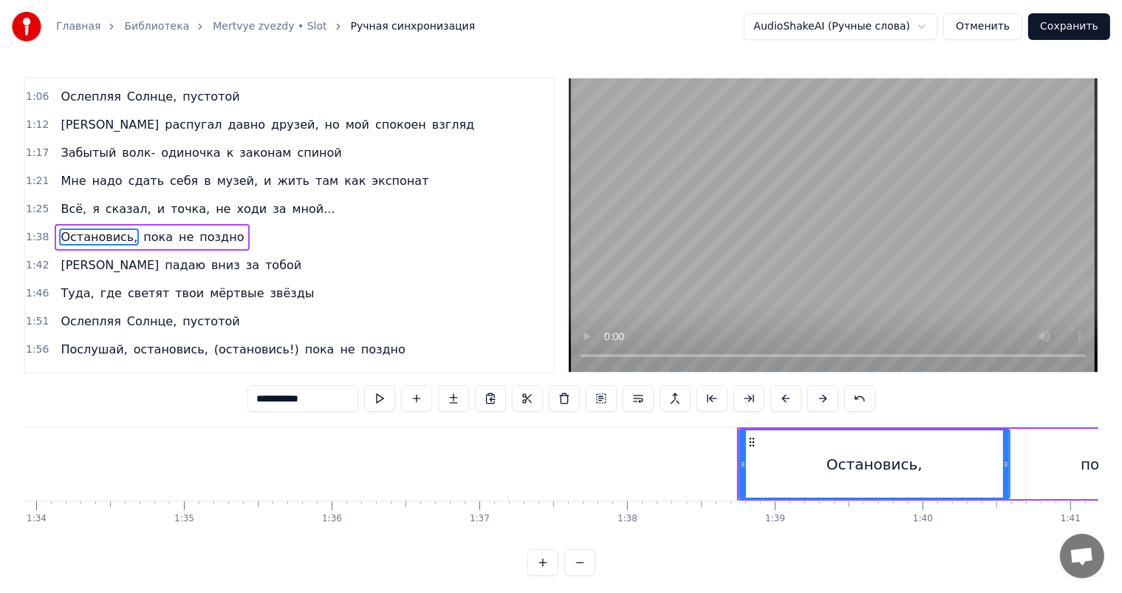
click at [777, 208] on video at bounding box center [833, 224] width 529 height 293
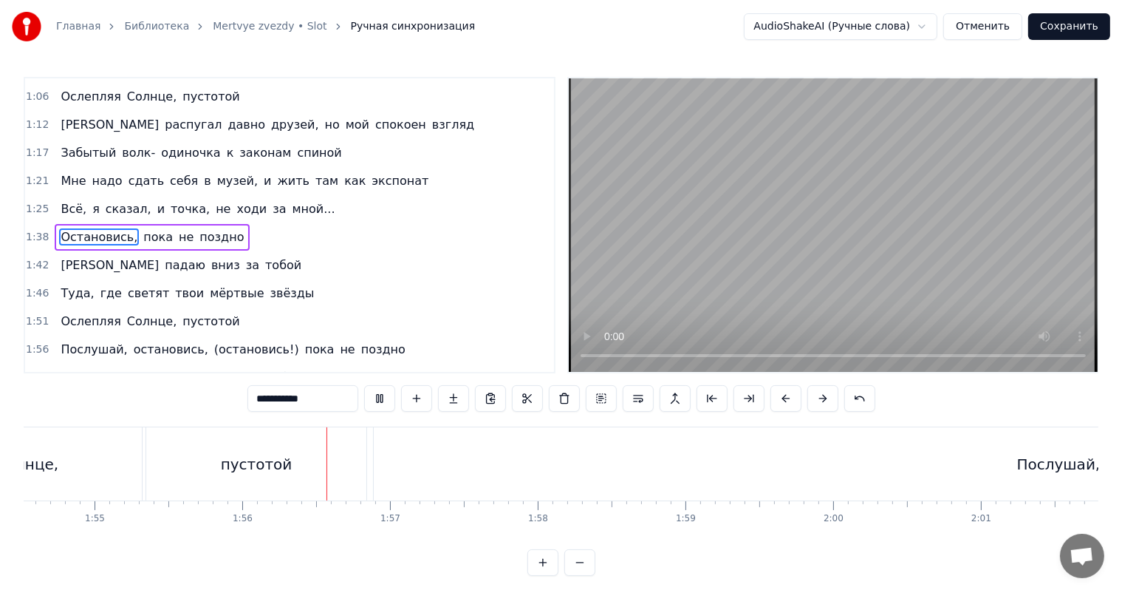
scroll to position [0, 17063]
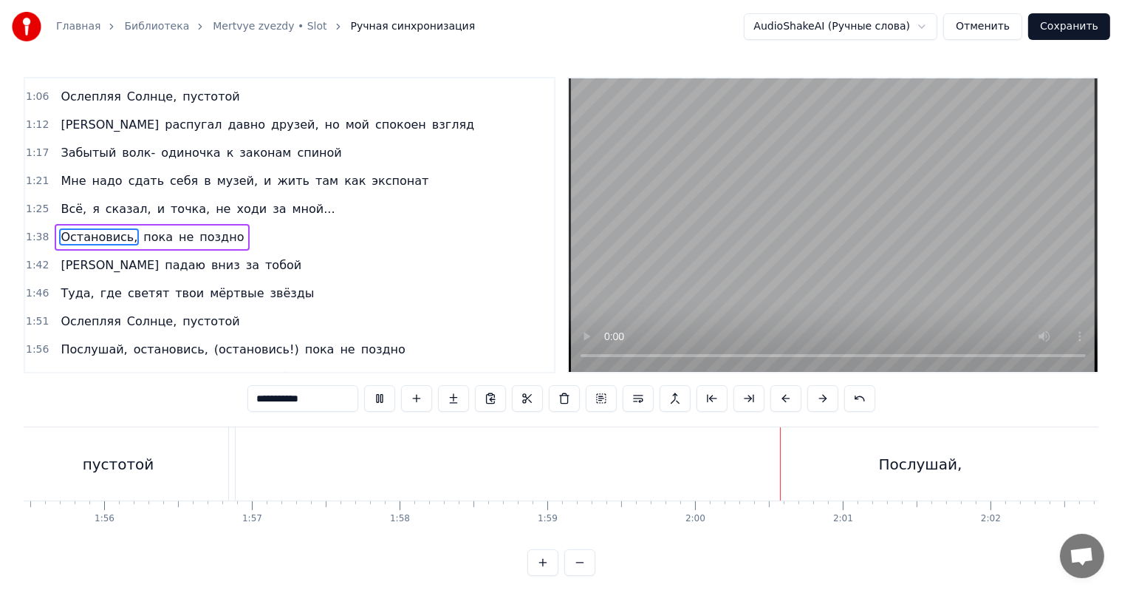
click at [145, 477] on div "пустотой" at bounding box center [118, 463] width 220 height 73
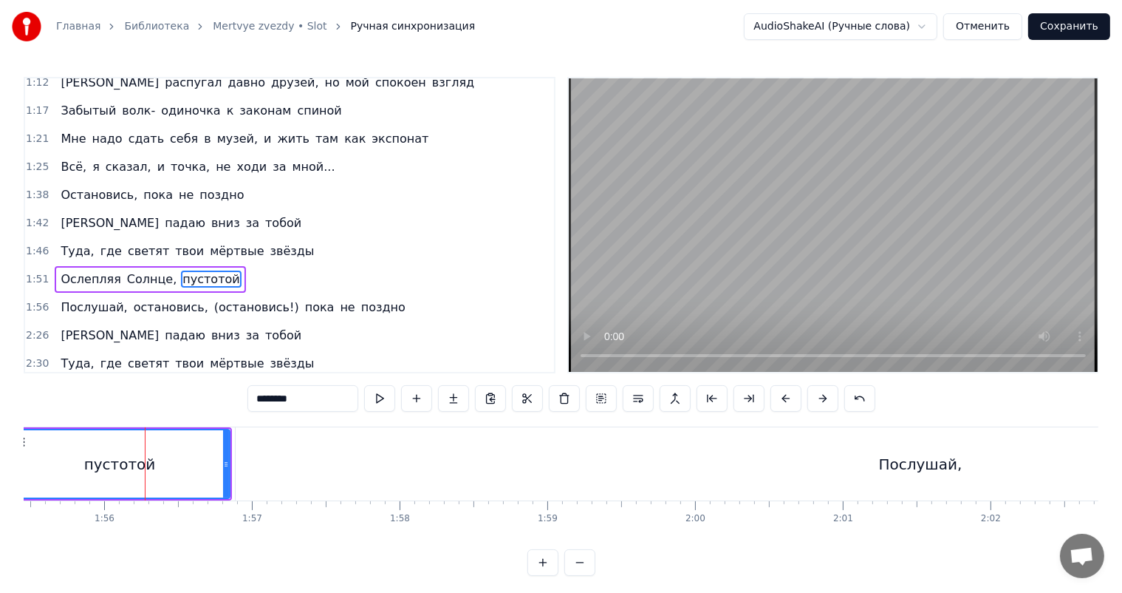
scroll to position [274, 0]
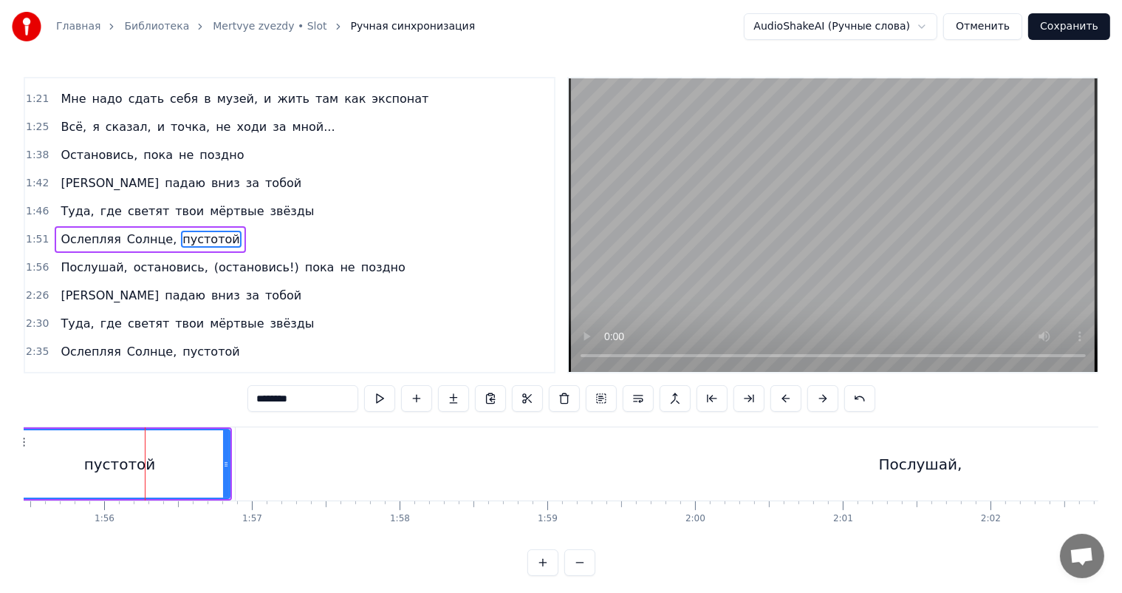
click at [831, 238] on video at bounding box center [833, 224] width 529 height 293
click at [831, 243] on video at bounding box center [833, 224] width 529 height 293
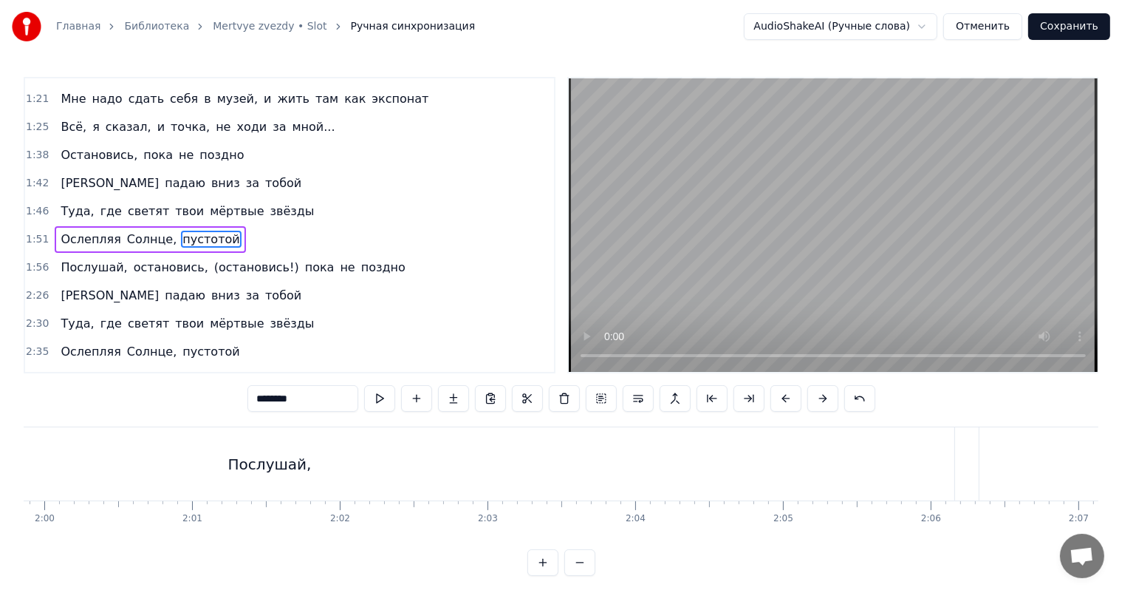
scroll to position [0, 17728]
click at [684, 488] on div "Послушай," at bounding box center [256, 463] width 1370 height 73
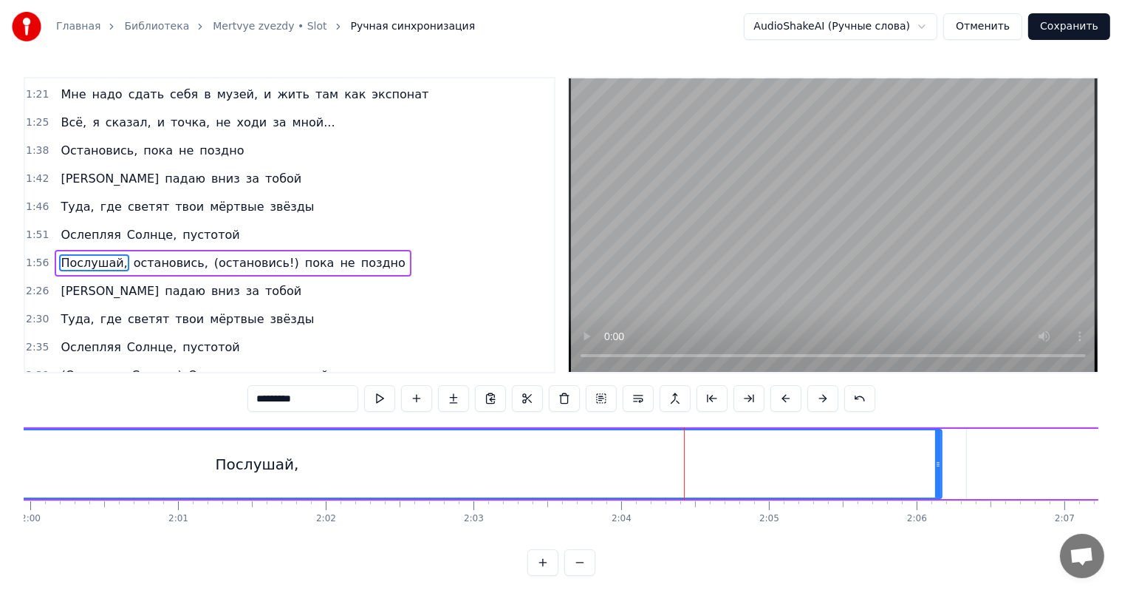
click at [824, 235] on video at bounding box center [833, 224] width 529 height 293
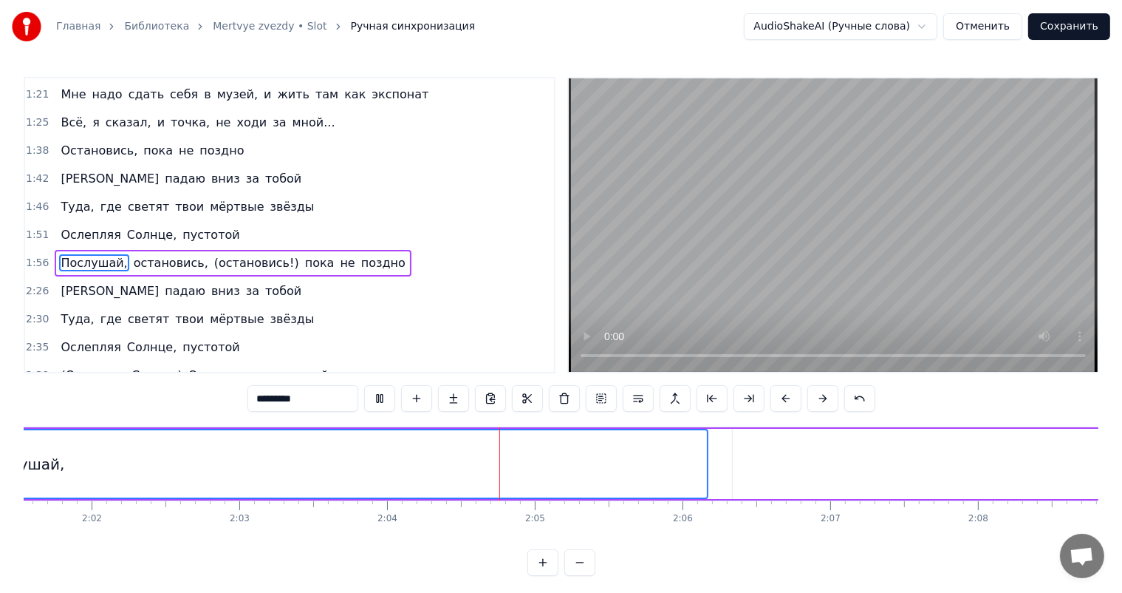
scroll to position [0, 18319]
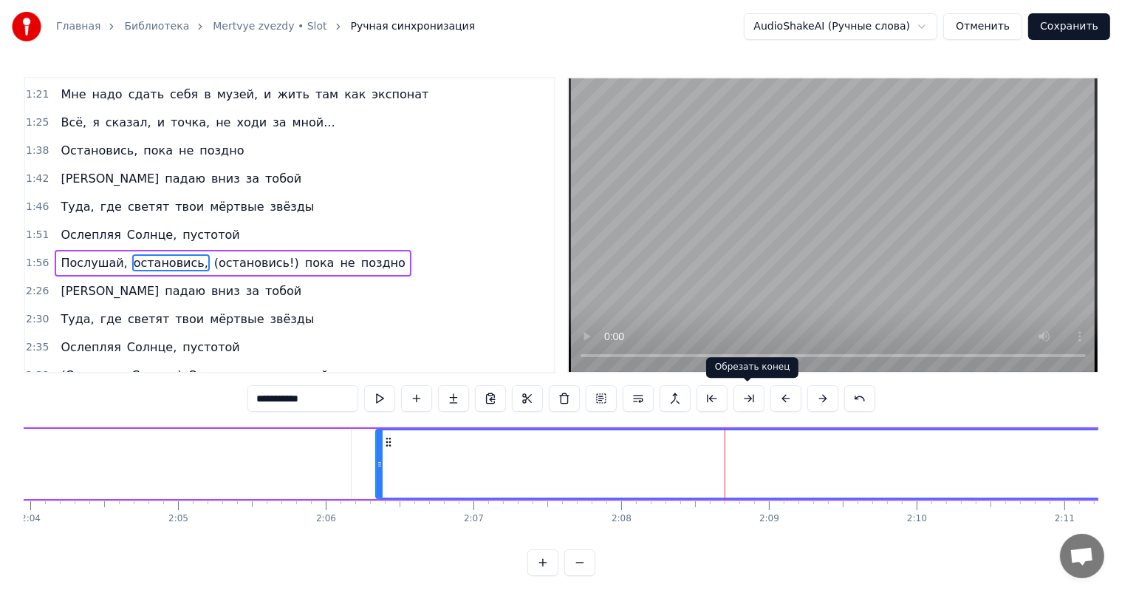
click at [809, 204] on video at bounding box center [833, 224] width 529 height 293
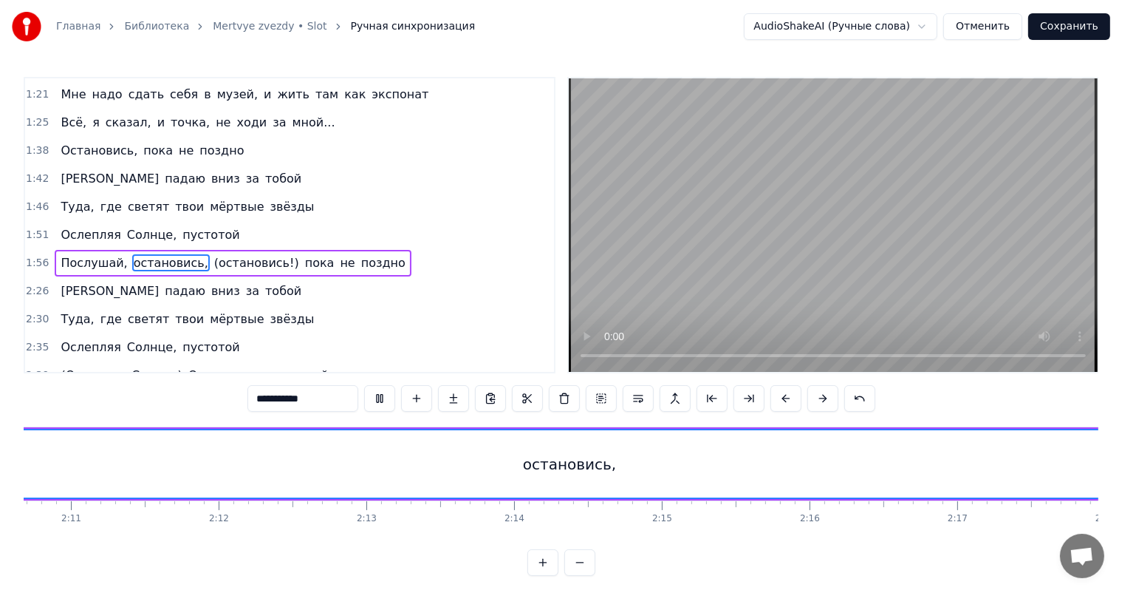
scroll to position [0, 19173]
click at [753, 465] on div "остановись," at bounding box center [657, 463] width 2373 height 67
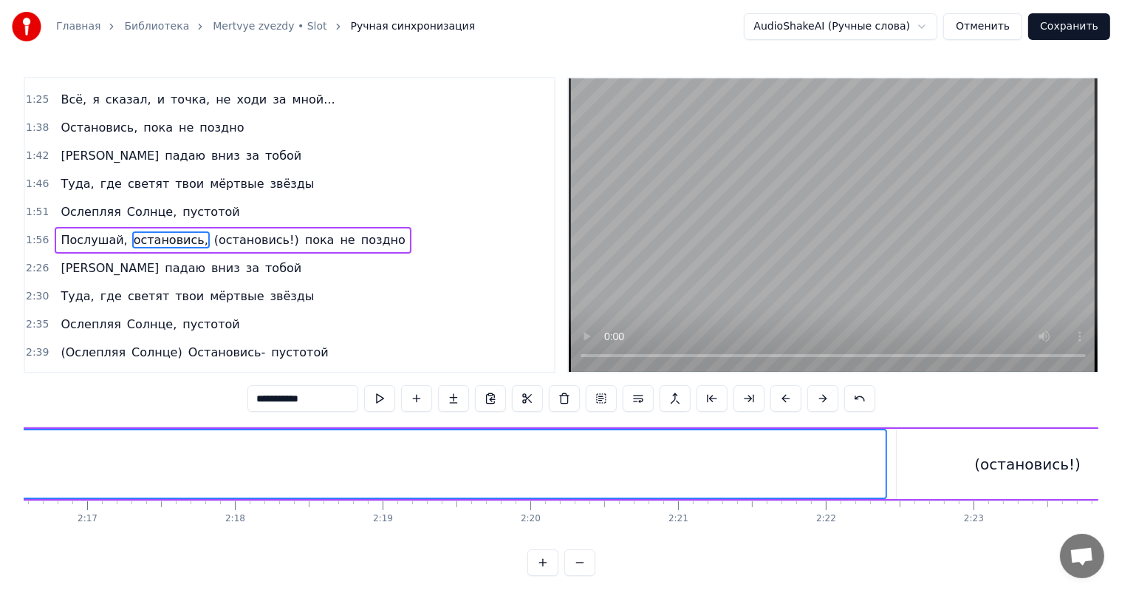
scroll to position [0, 20429]
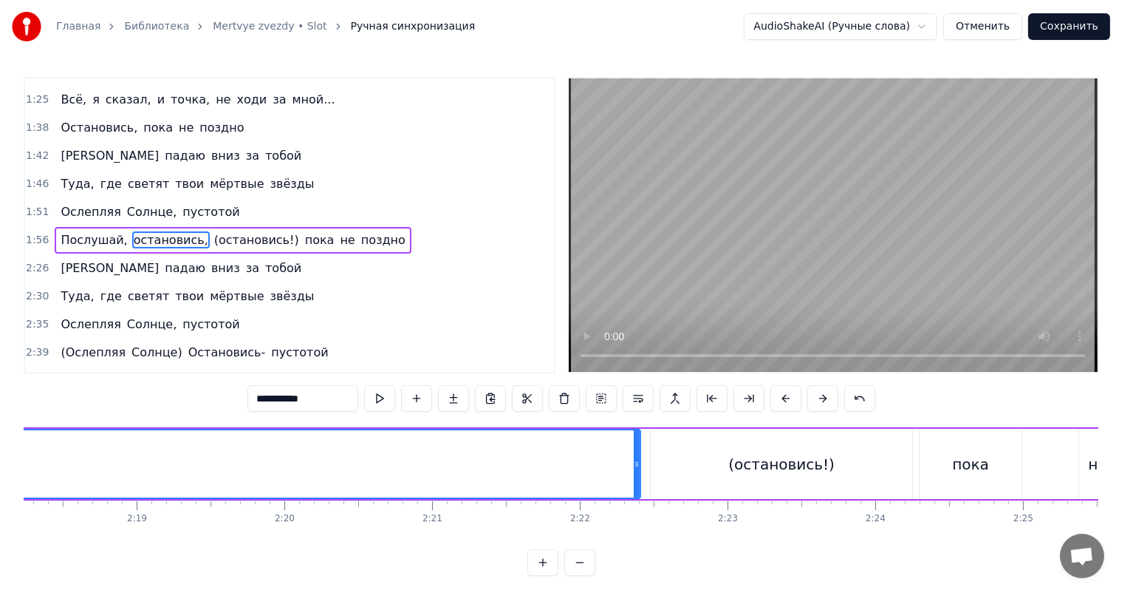
click at [724, 217] on video at bounding box center [833, 224] width 529 height 293
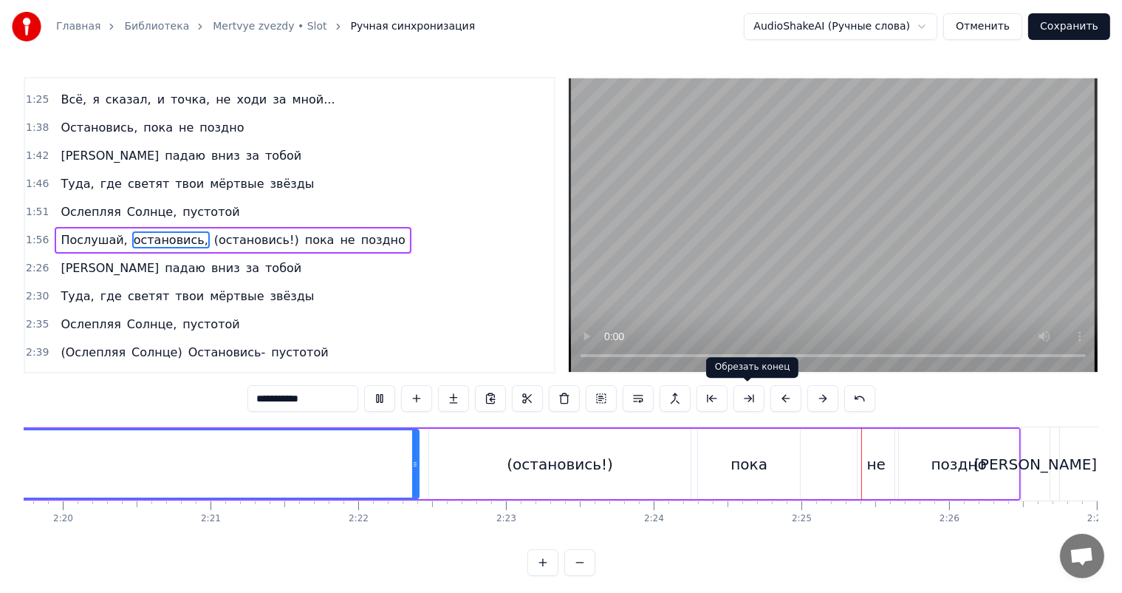
click at [765, 204] on video at bounding box center [833, 224] width 529 height 293
click at [489, 461] on div "(остановись!)" at bounding box center [560, 464] width 262 height 70
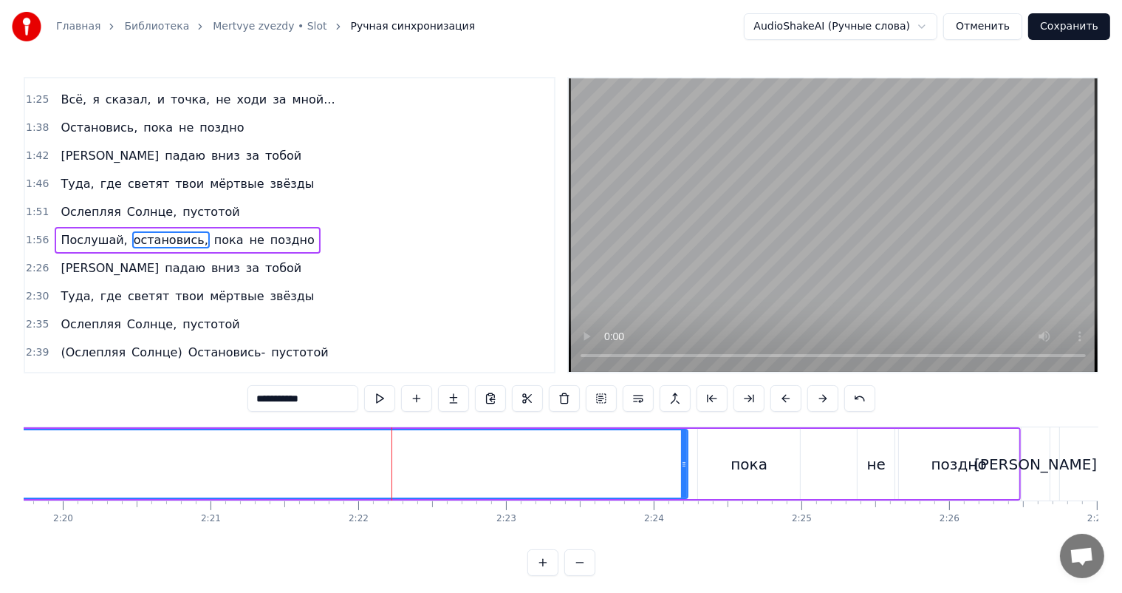
drag, startPoint x: 415, startPoint y: 456, endPoint x: 689, endPoint y: 467, distance: 273.6
click at [687, 467] on div at bounding box center [684, 463] width 6 height 67
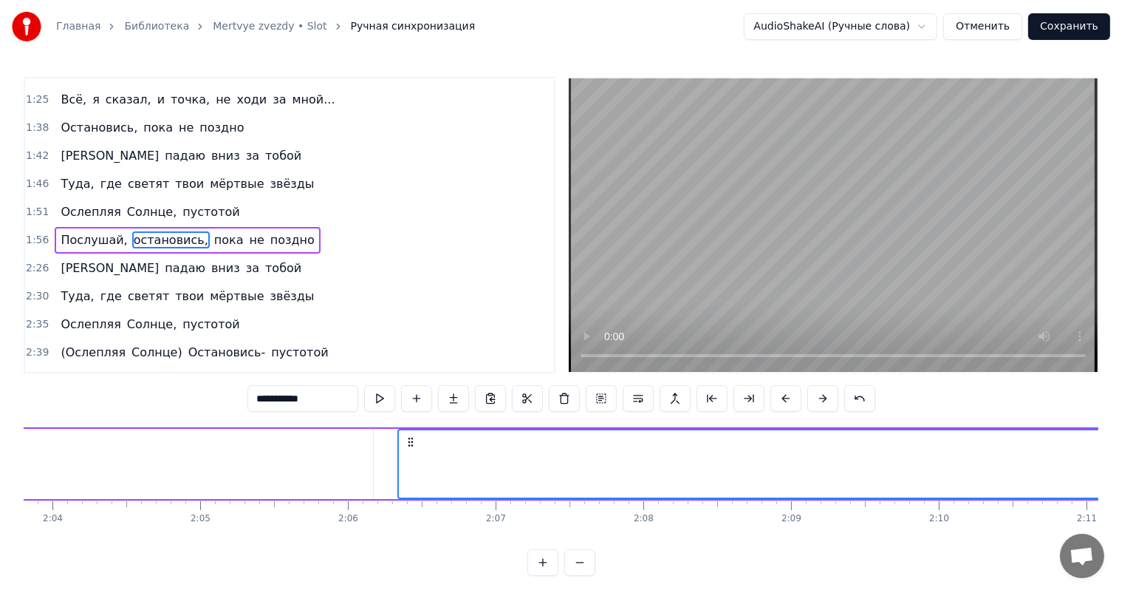
scroll to position [0, 18065]
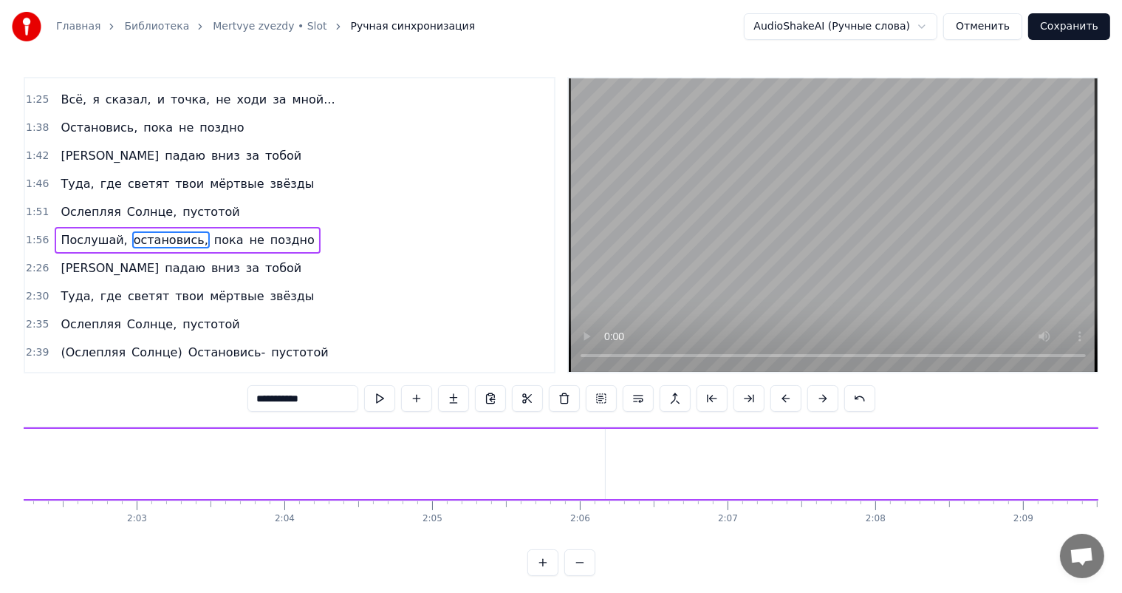
drag, startPoint x: 635, startPoint y: 464, endPoint x: 1134, endPoint y: 458, distance: 498.8
click at [1122, 458] on html "Главная Библиотека Mertvye zvezdy • Slot Ручная синхронизация AudioShakeAI (Руч…" at bounding box center [561, 299] width 1122 height 599
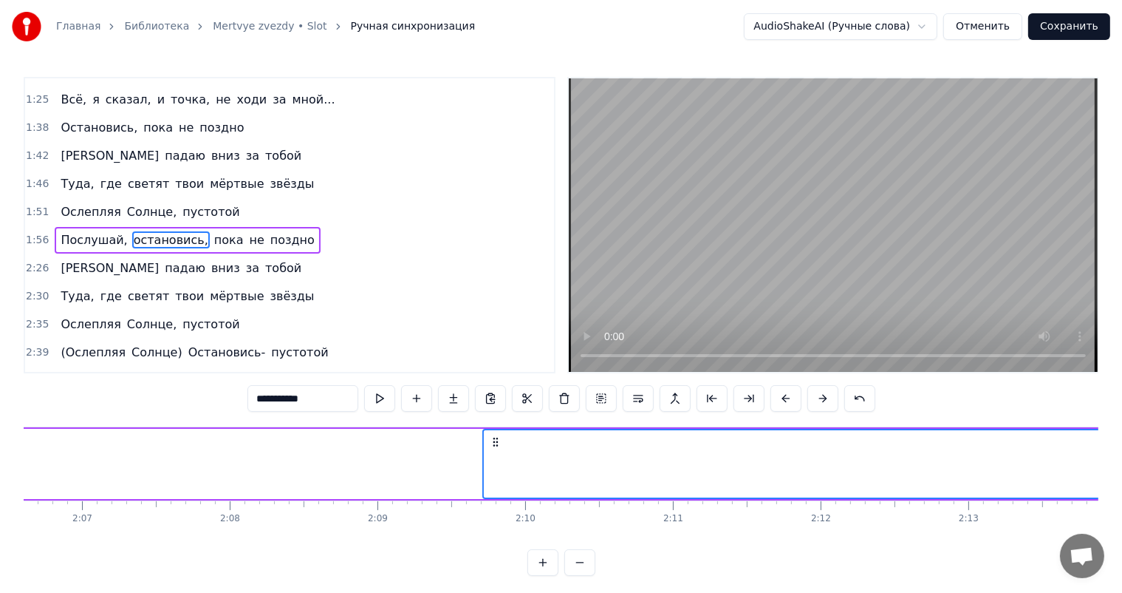
scroll to position [0, 18730]
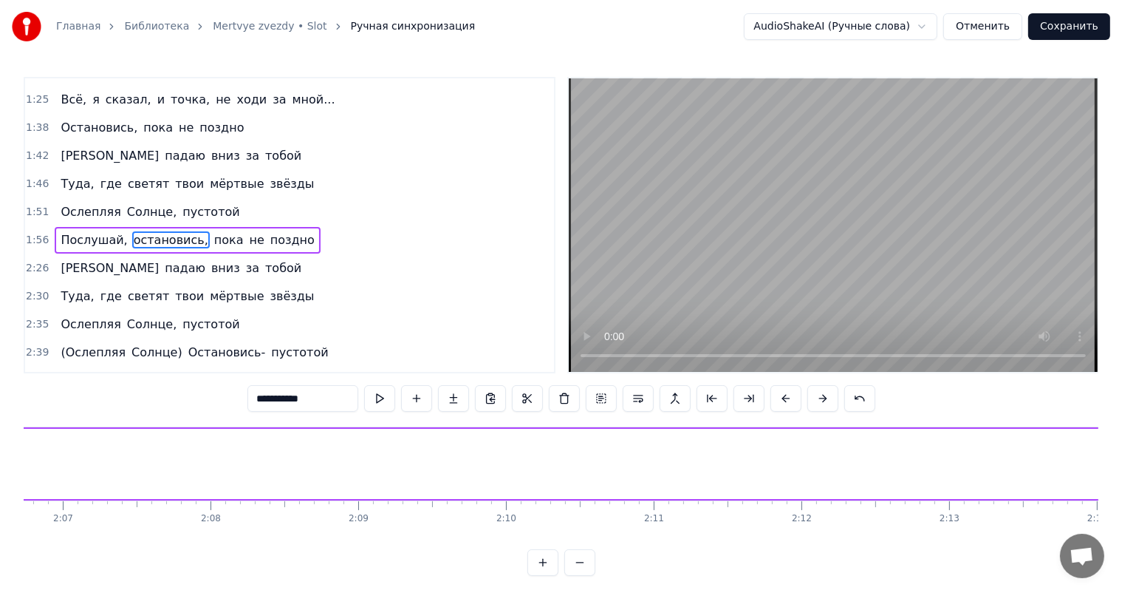
drag, startPoint x: 467, startPoint y: 471, endPoint x: 1077, endPoint y: 467, distance: 610.4
click at [1122, 472] on html "Главная Библиотека Mertvye zvezdy • Slot Ручная синхронизация AudioShakeAI (Руч…" at bounding box center [561, 299] width 1122 height 599
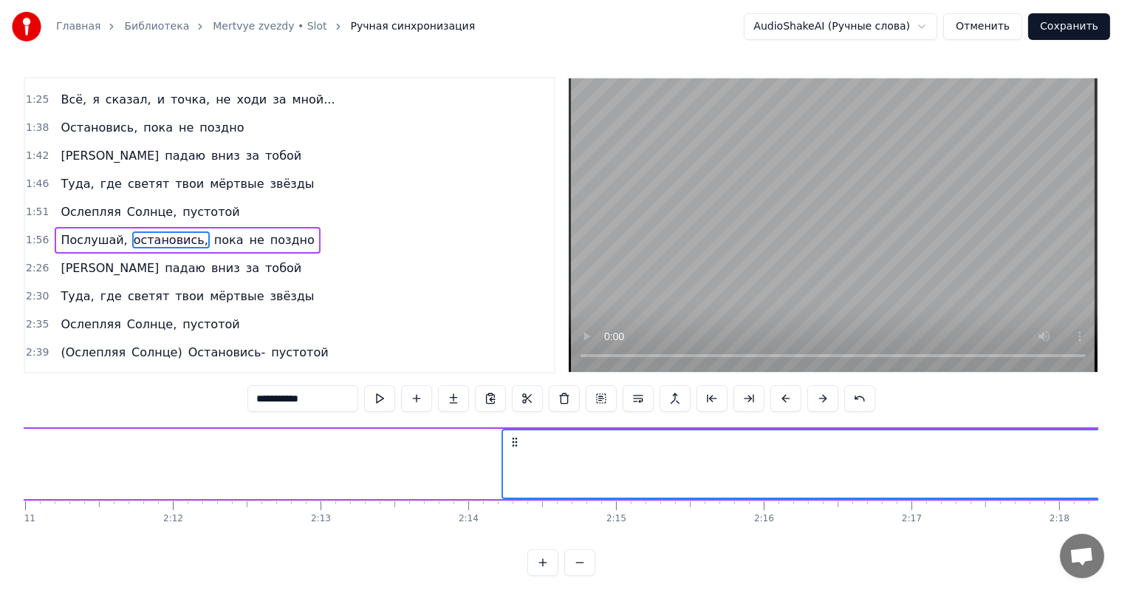
scroll to position [0, 19469]
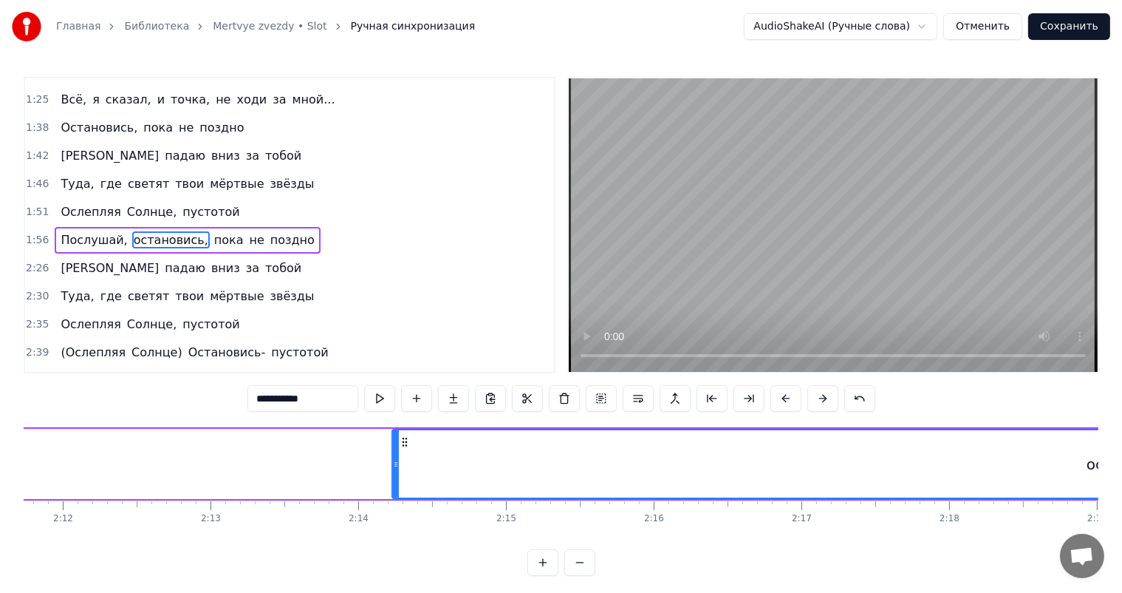
click at [393, 468] on icon at bounding box center [396, 464] width 6 height 12
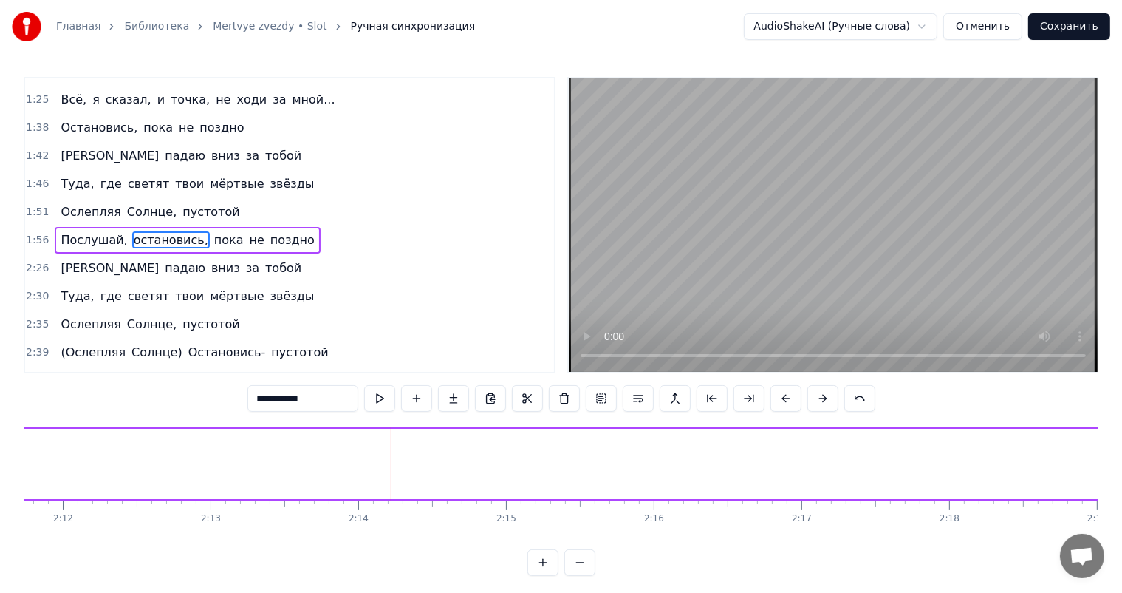
drag, startPoint x: 395, startPoint y: 468, endPoint x: 1134, endPoint y: 456, distance: 739.8
click at [1122, 456] on html "Главная Библиотека Mertvye zvezdy • Slot Ручная синхронизация AudioShakeAI (Руч…" at bounding box center [561, 299] width 1122 height 599
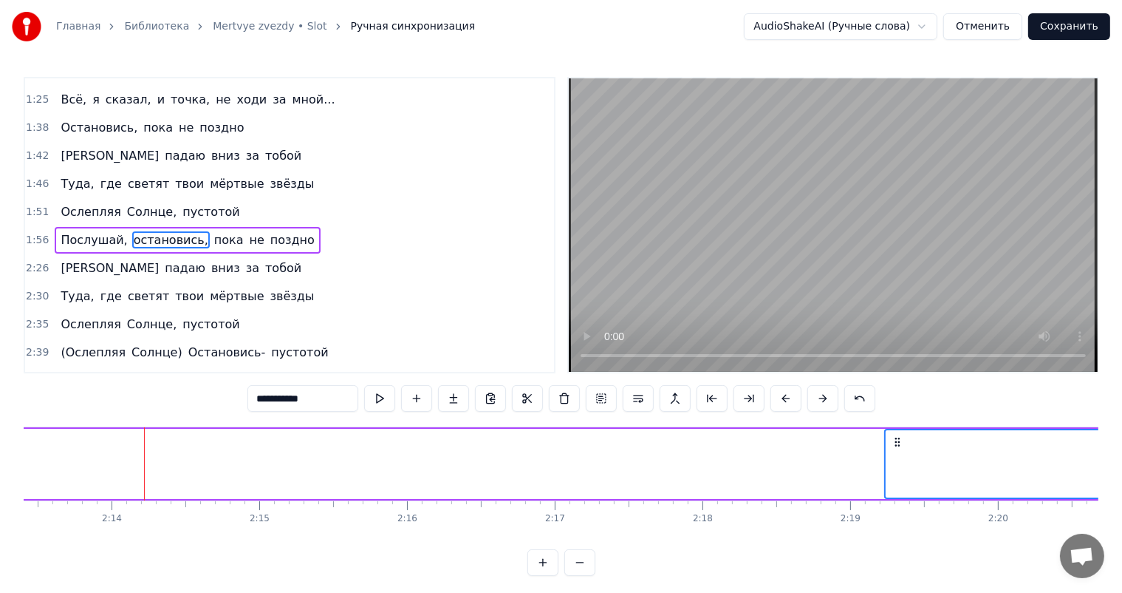
scroll to position [0, 20060]
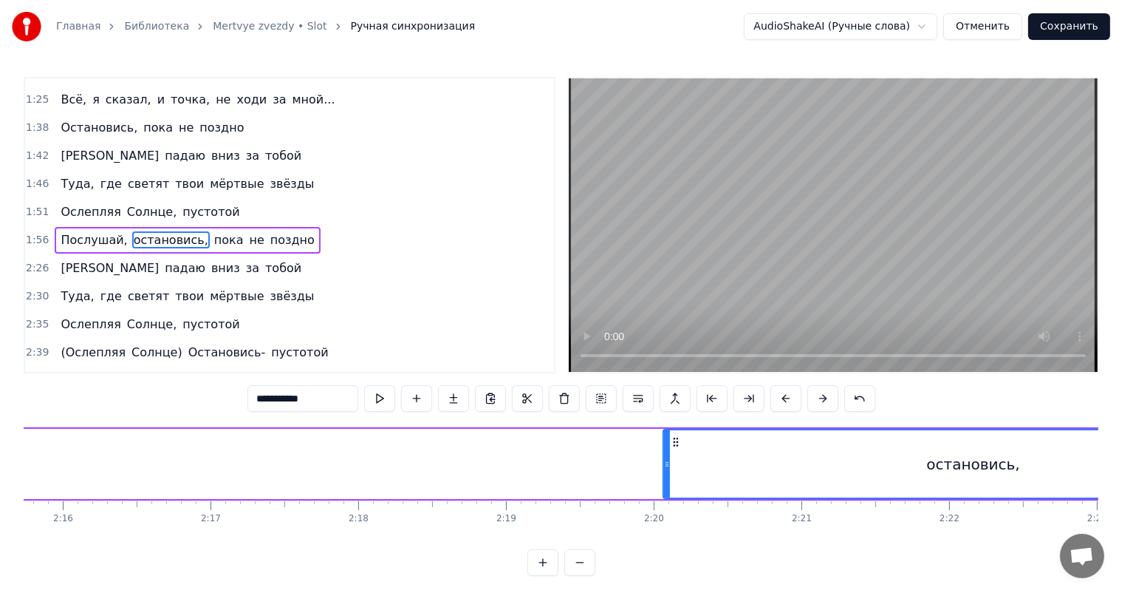
drag, startPoint x: 542, startPoint y: 472, endPoint x: 1106, endPoint y: 488, distance: 564.0
click at [1122, 479] on html "Главная Библиотека Mertvye zvezdy • Slot Ручная синхронизация AudioShakeAI (Руч…" at bounding box center [561, 299] width 1122 height 599
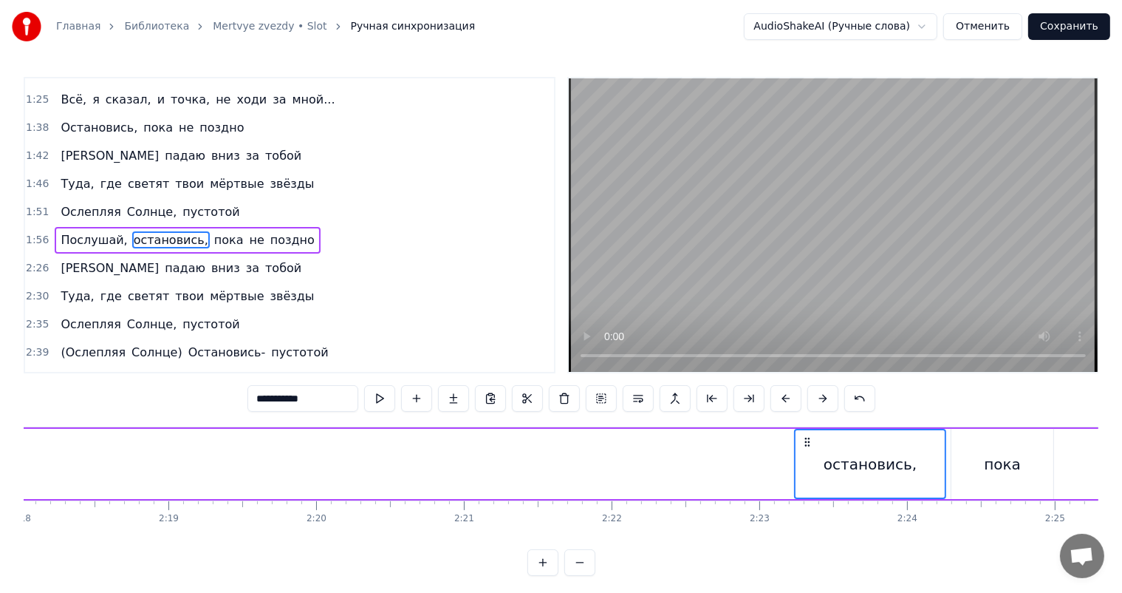
scroll to position [0, 20429]
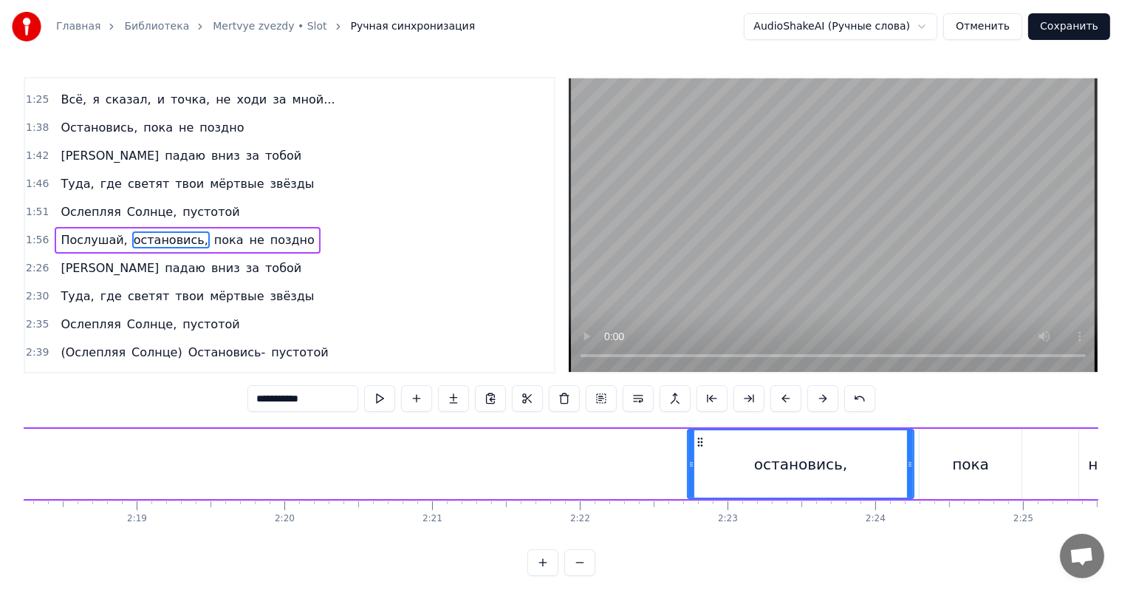
drag, startPoint x: 767, startPoint y: 465, endPoint x: 690, endPoint y: 470, distance: 77.0
click at [692, 469] on div at bounding box center [692, 463] width 6 height 67
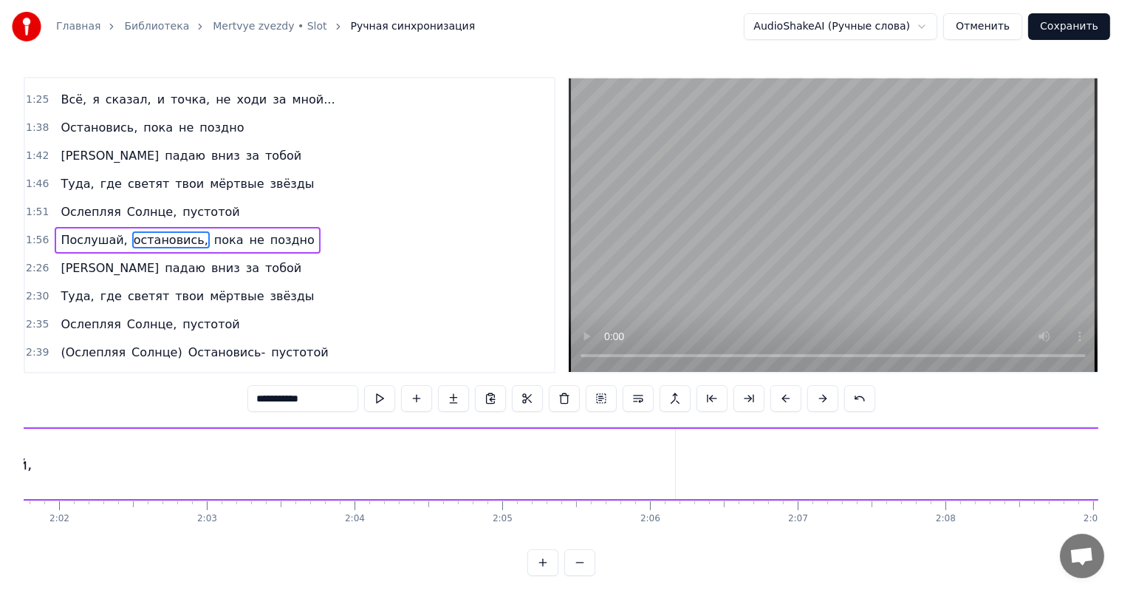
scroll to position [0, 17991]
type input "*********"
drag, startPoint x: 676, startPoint y: 466, endPoint x: 0, endPoint y: 439, distance: 676.7
click at [0, 439] on div "Главная Библиотека Mertvye zvezdy • Slot Ручная синхронизация AudioShakeAI (Руч…" at bounding box center [561, 288] width 1122 height 576
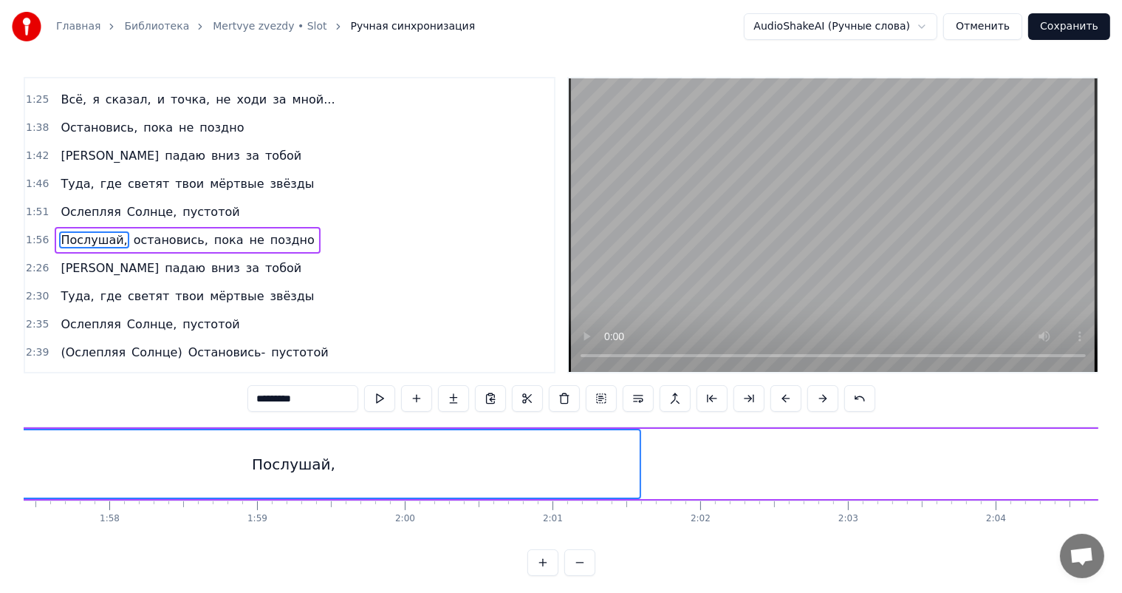
scroll to position [0, 17178]
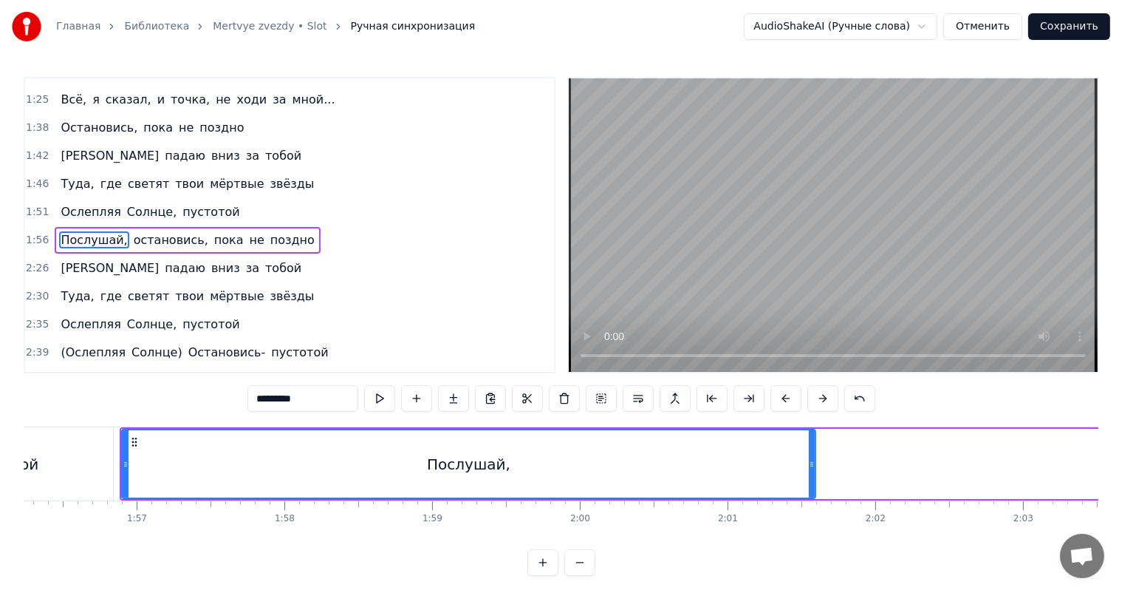
click at [815, 471] on div "Послушай," at bounding box center [468, 464] width 695 height 70
click at [810, 473] on div at bounding box center [812, 463] width 6 height 67
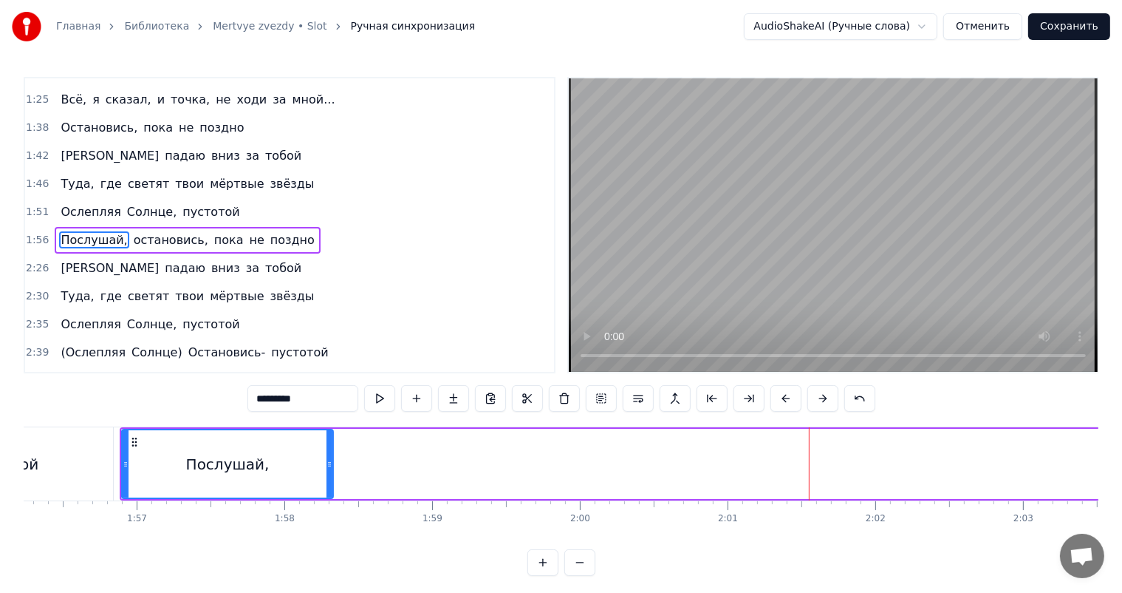
drag, startPoint x: 812, startPoint y: 473, endPoint x: 293, endPoint y: 466, distance: 518.8
click at [327, 466] on div at bounding box center [330, 463] width 6 height 67
drag, startPoint x: 282, startPoint y: 466, endPoint x: 242, endPoint y: 466, distance: 39.9
click at [242, 466] on div "Послушай," at bounding box center [218, 463] width 190 height 67
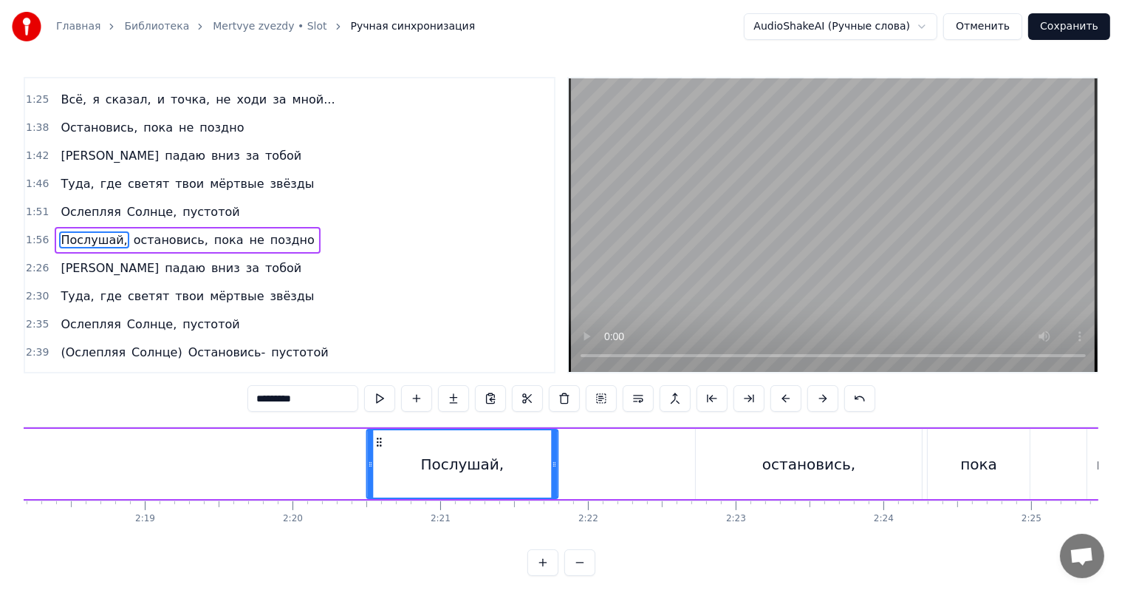
scroll to position [0, 20411]
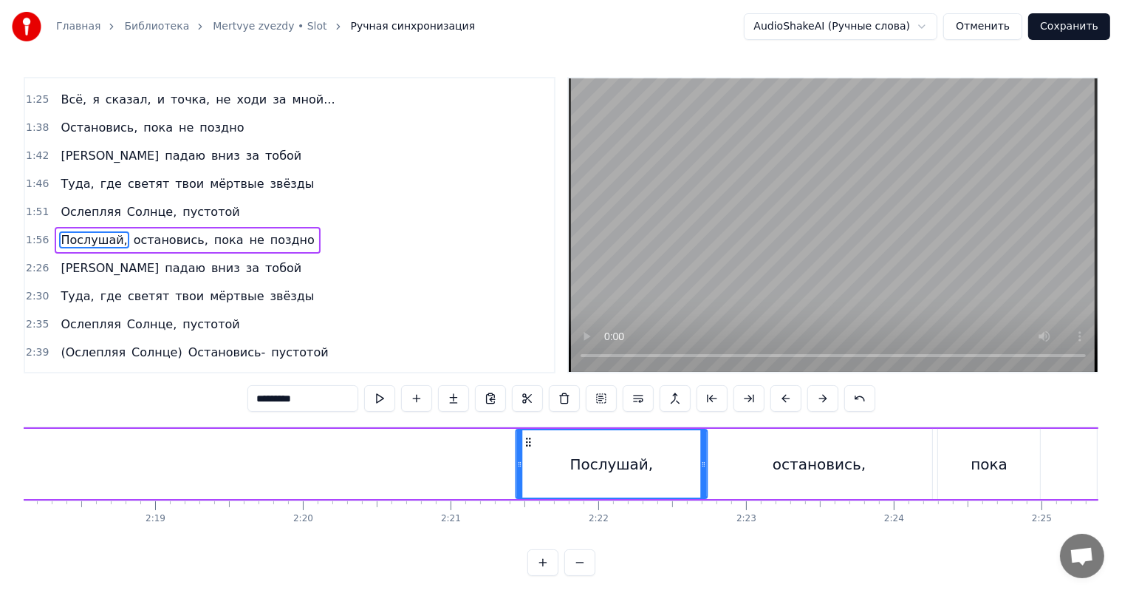
drag, startPoint x: 135, startPoint y: 436, endPoint x: 526, endPoint y: 443, distance: 390.9
click at [526, 443] on icon at bounding box center [528, 442] width 12 height 12
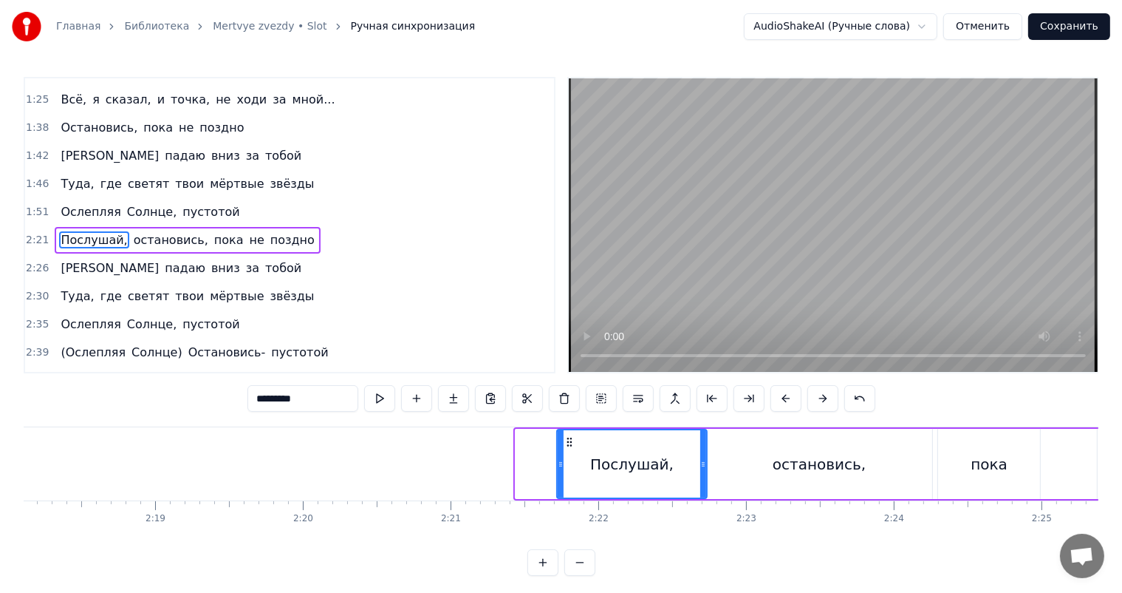
drag, startPoint x: 517, startPoint y: 461, endPoint x: 556, endPoint y: 454, distance: 39.9
click at [558, 454] on div at bounding box center [561, 463] width 6 height 67
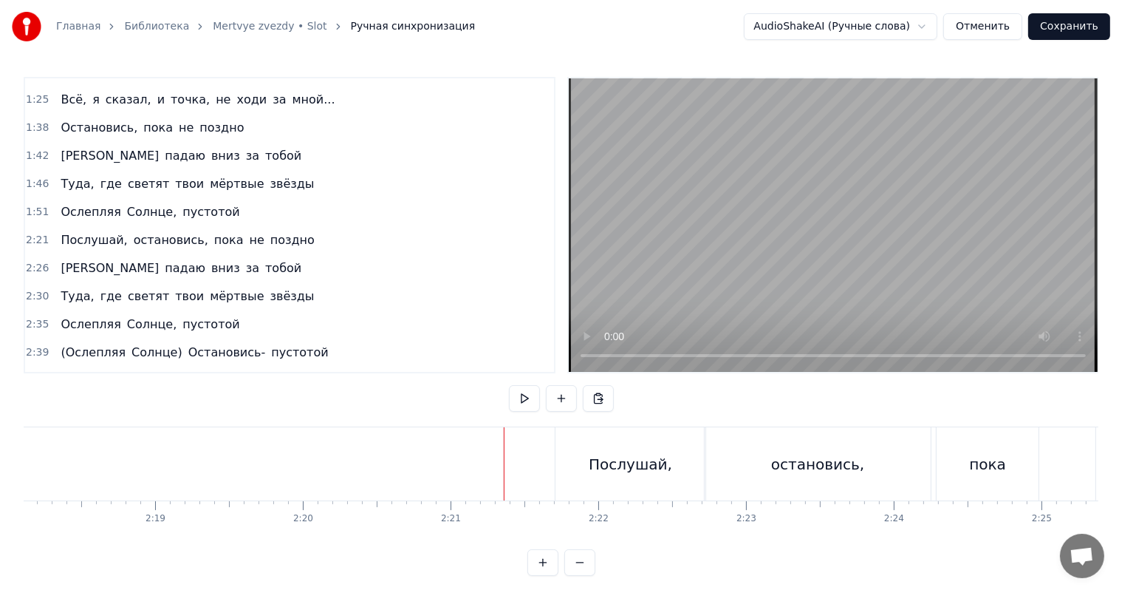
click at [784, 288] on video at bounding box center [833, 224] width 529 height 293
drag, startPoint x: 784, startPoint y: 288, endPoint x: 830, endPoint y: 245, distance: 62.7
click at [785, 288] on video at bounding box center [833, 224] width 529 height 293
click at [835, 239] on video at bounding box center [833, 224] width 529 height 293
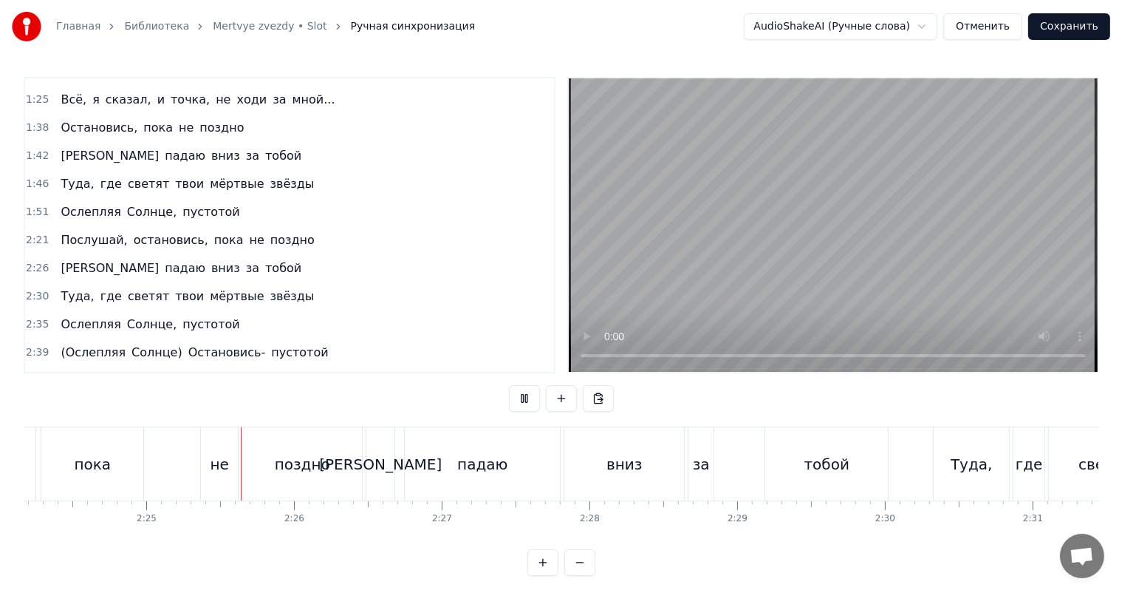
scroll to position [0, 21346]
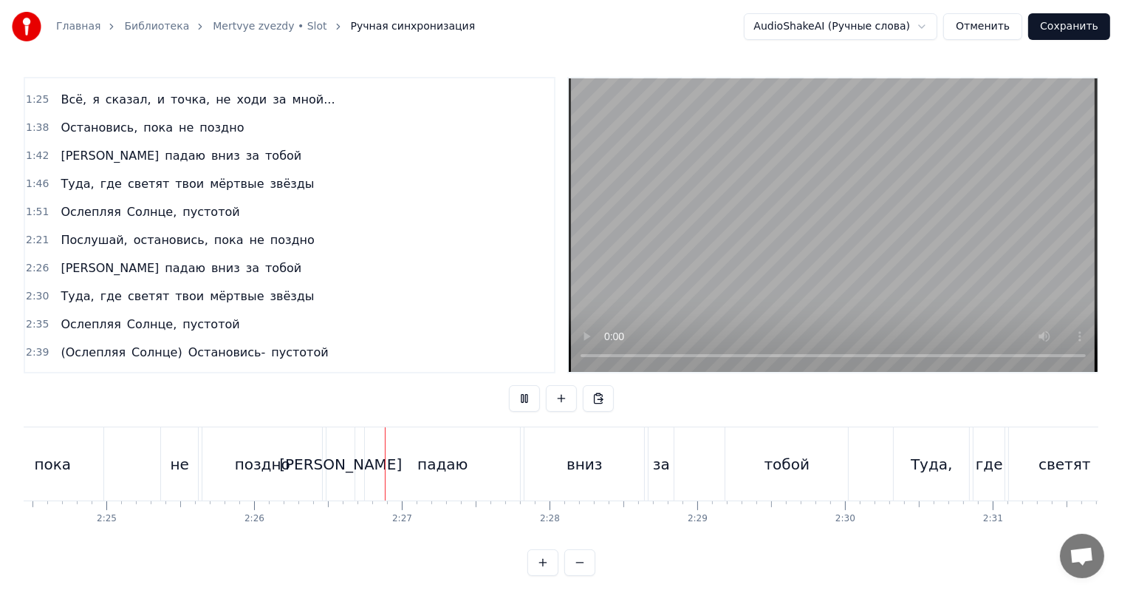
click at [763, 266] on video at bounding box center [833, 224] width 529 height 293
click at [93, 453] on div "пока" at bounding box center [52, 463] width 102 height 73
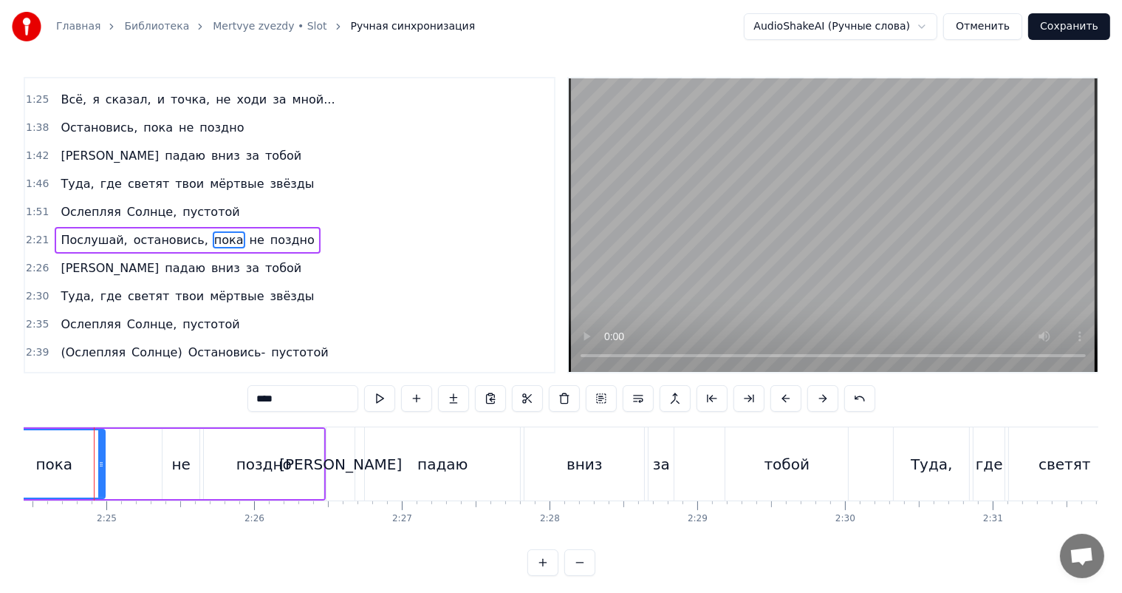
scroll to position [0, 21342]
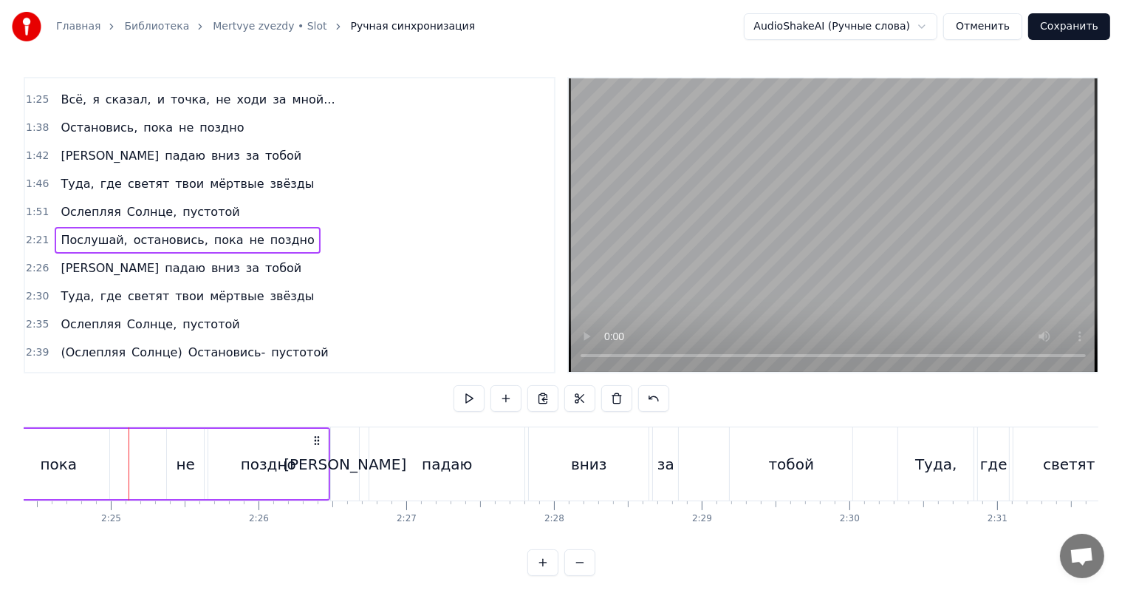
click at [100, 464] on div "пока" at bounding box center [58, 464] width 102 height 70
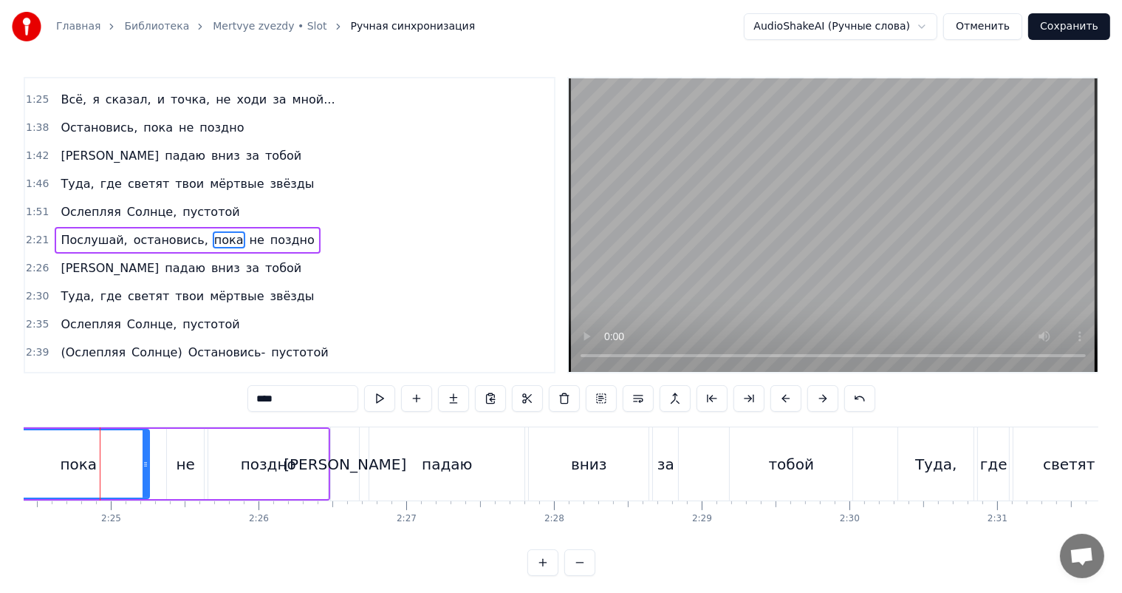
drag, startPoint x: 107, startPoint y: 465, endPoint x: 149, endPoint y: 454, distance: 43.4
click at [149, 454] on div at bounding box center [146, 463] width 6 height 67
click at [52, 464] on div "пока" at bounding box center [79, 463] width 143 height 67
click at [700, 218] on video at bounding box center [833, 224] width 529 height 293
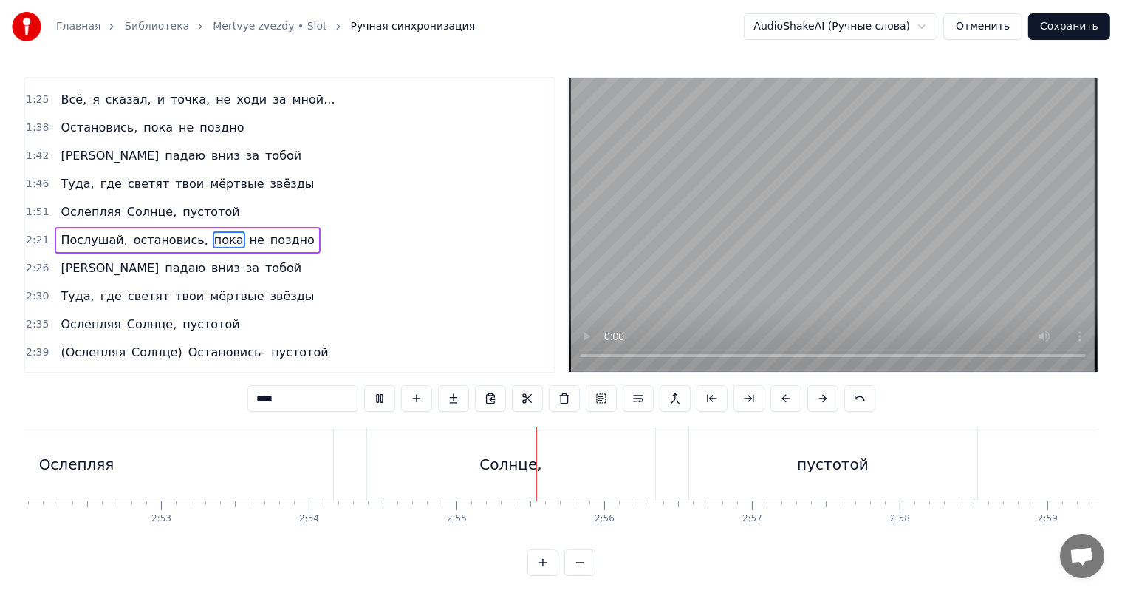
scroll to position [0, 25489]
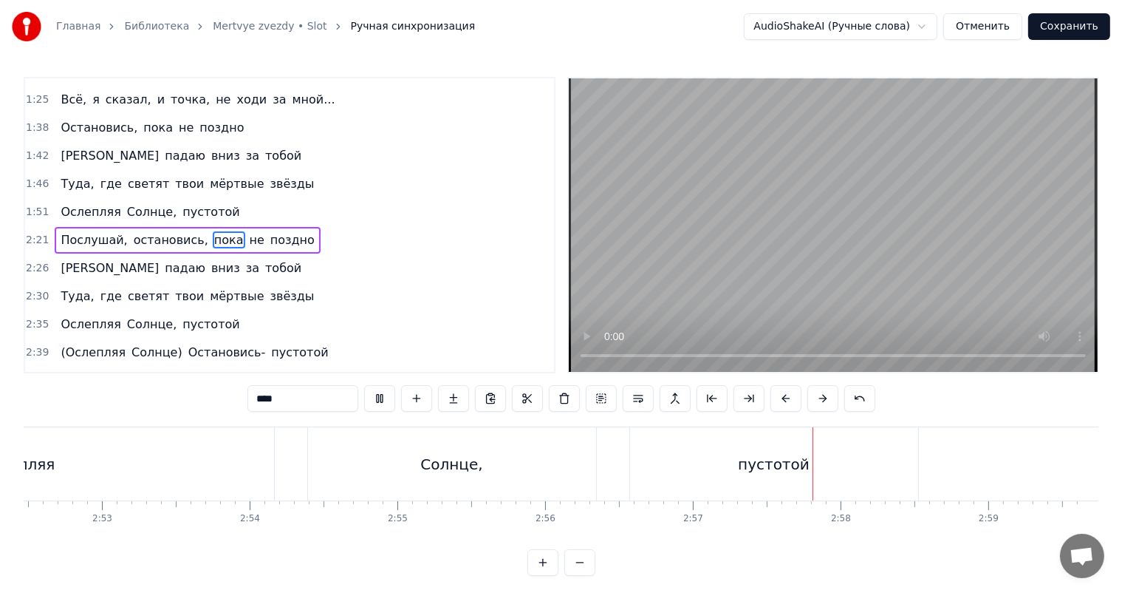
click at [757, 464] on div "пустотой" at bounding box center [774, 464] width 72 height 22
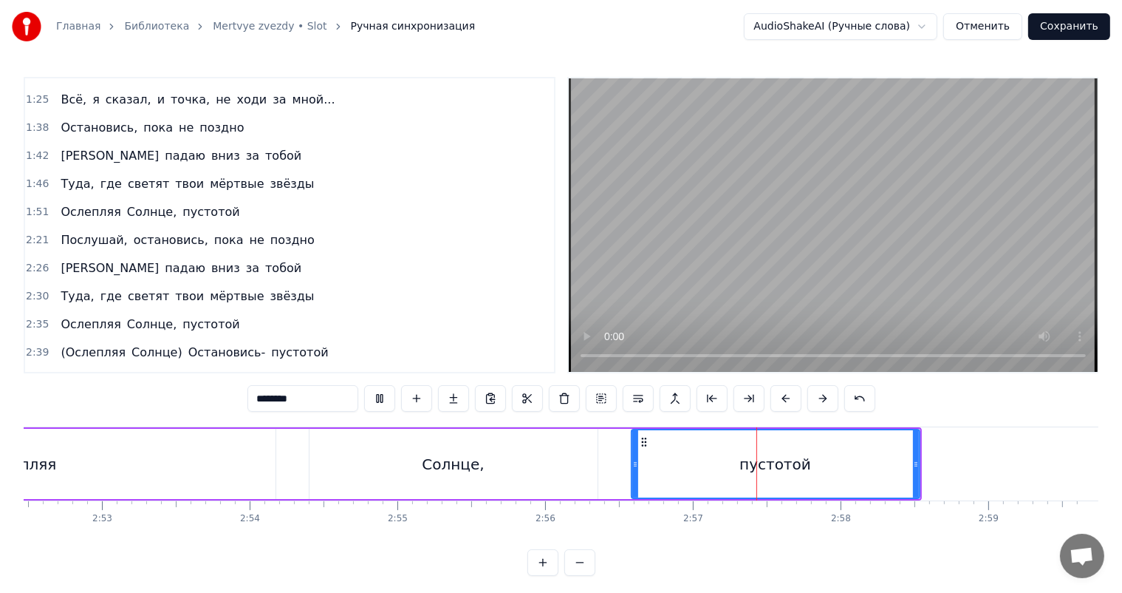
type input "********"
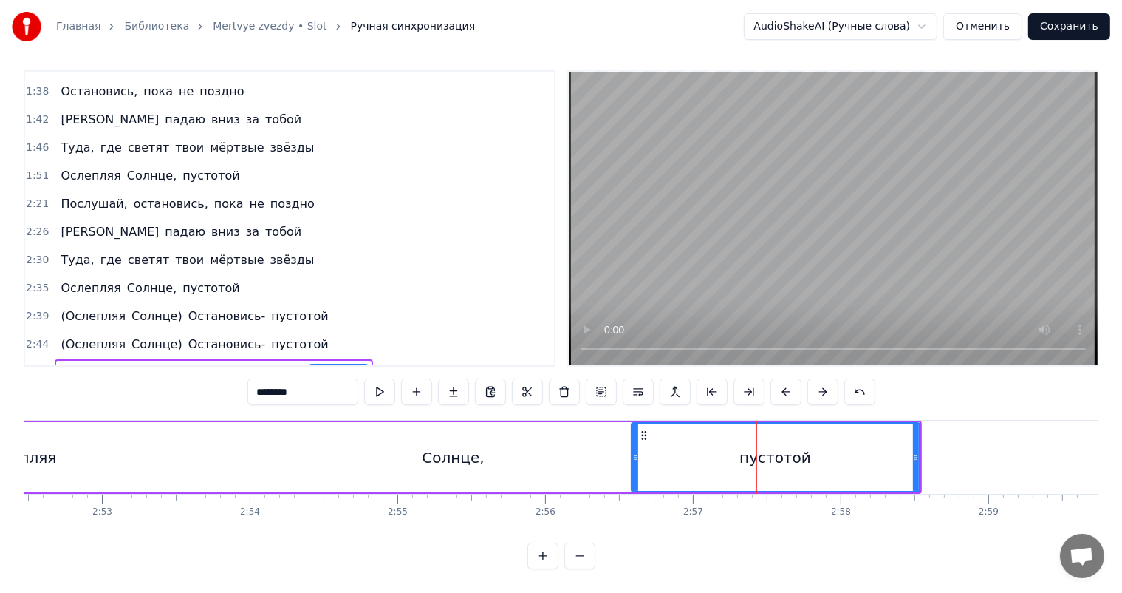
scroll to position [331, 0]
click at [482, 454] on div "Солнце," at bounding box center [454, 457] width 288 height 70
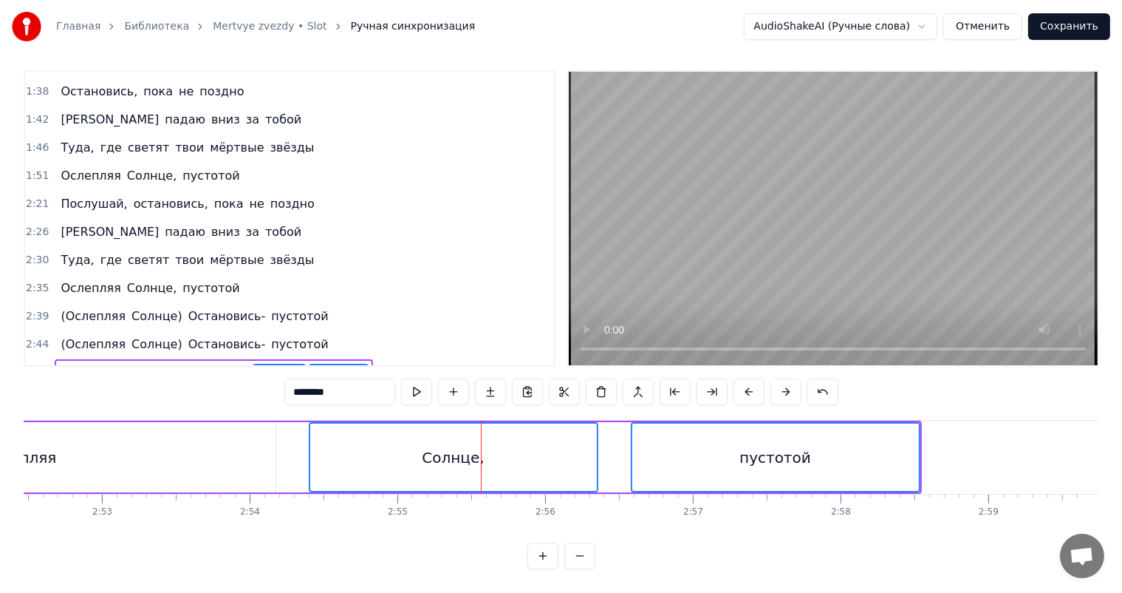
click at [169, 447] on div "Ослепляя" at bounding box center [19, 457] width 513 height 70
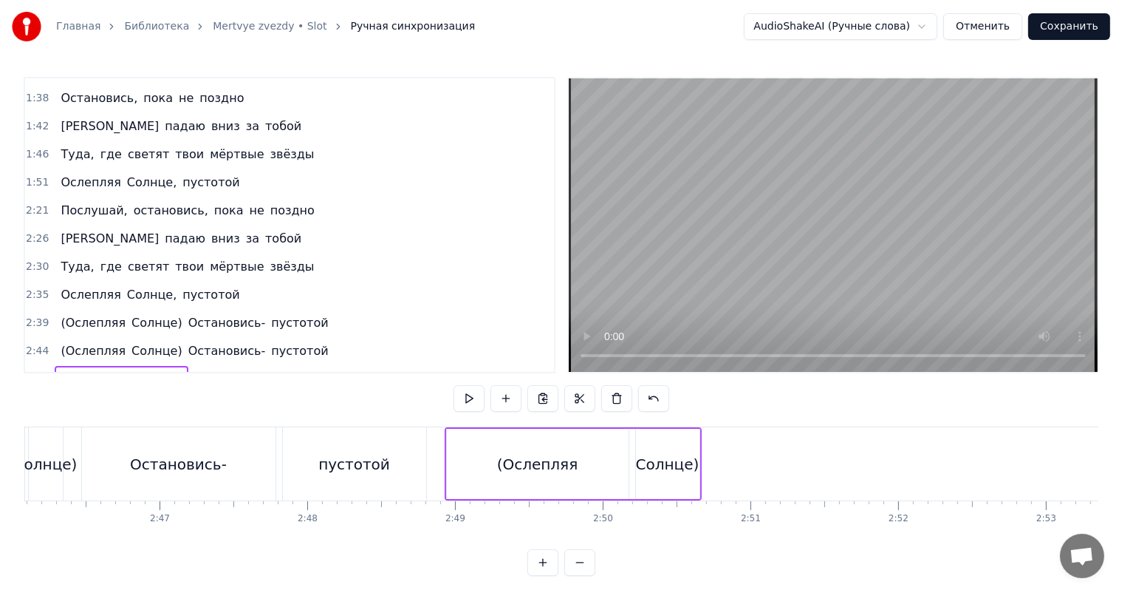
scroll to position [0, 24454]
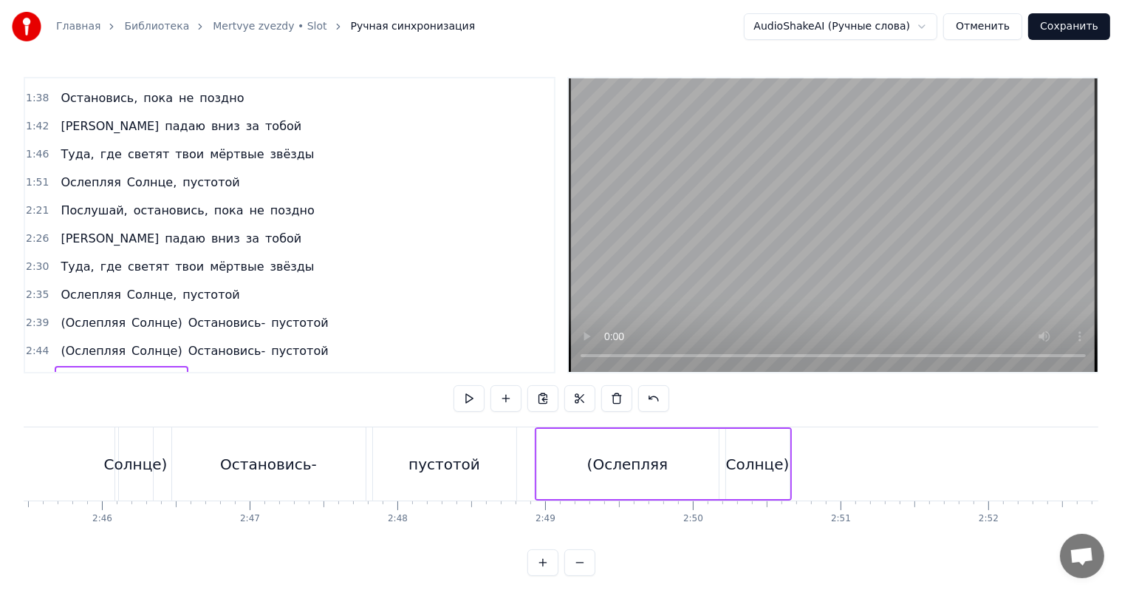
click at [395, 456] on div "пустотой" at bounding box center [444, 463] width 143 height 73
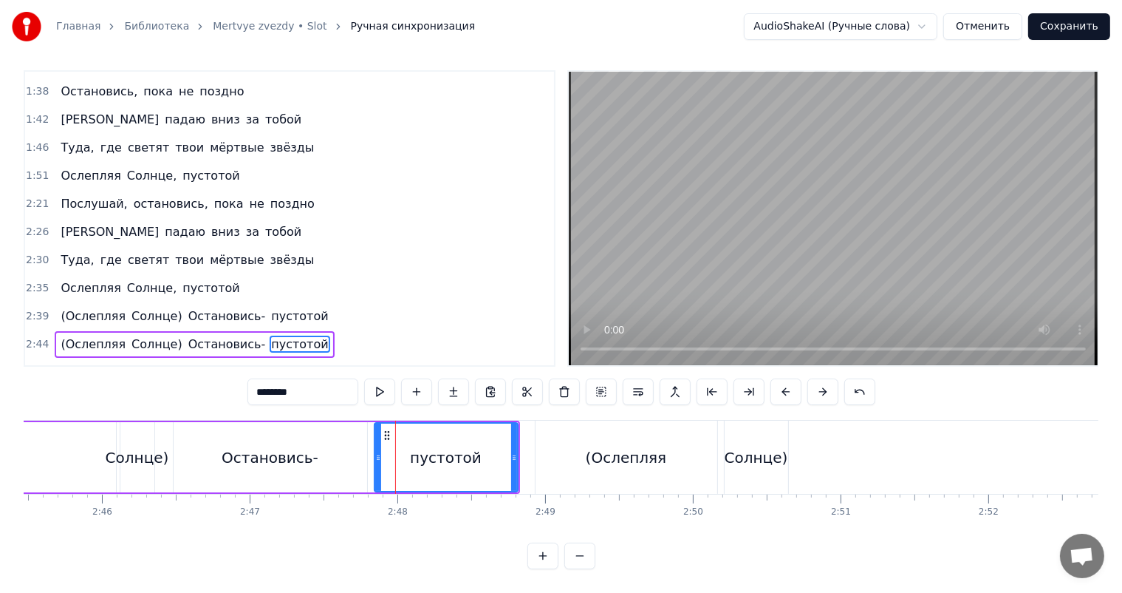
click at [810, 148] on video at bounding box center [833, 218] width 529 height 293
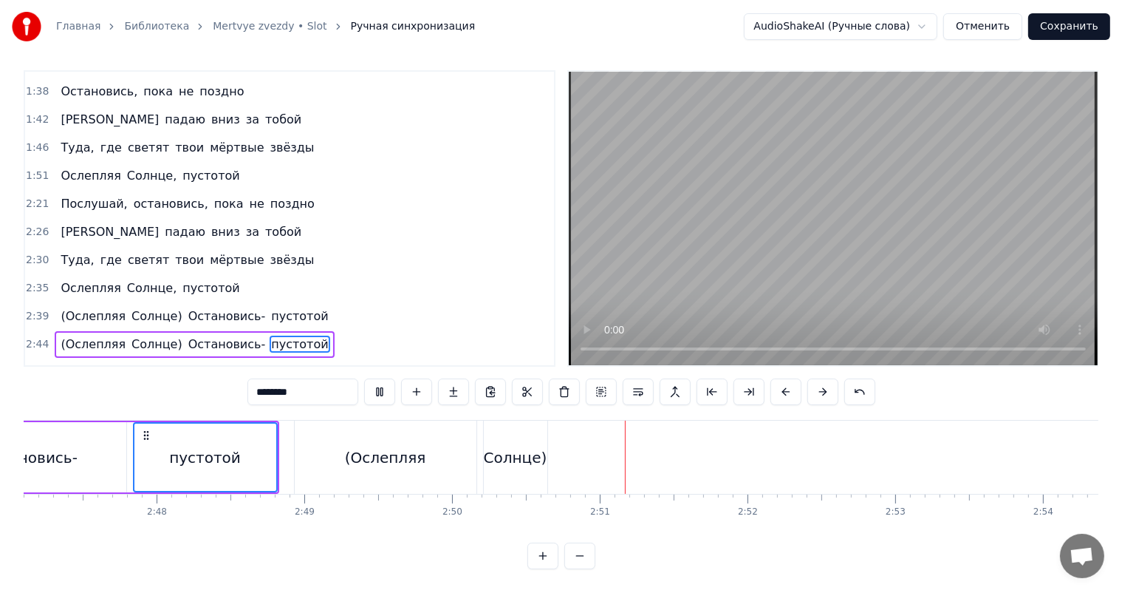
scroll to position [0, 24750]
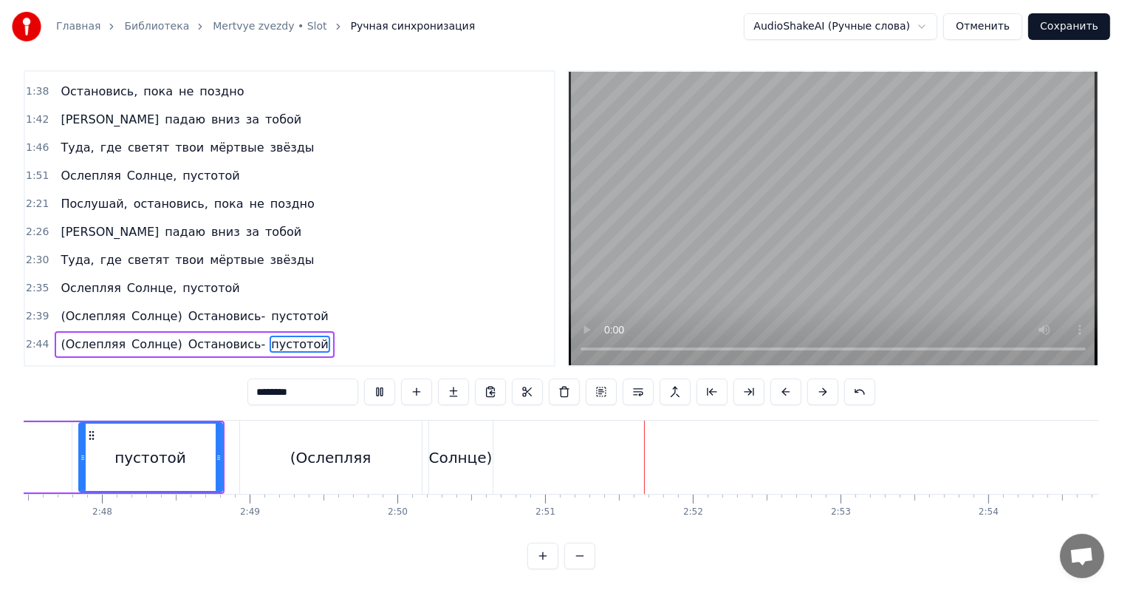
click at [446, 446] on div "Солнце)" at bounding box center [461, 457] width 64 height 22
type input "*******"
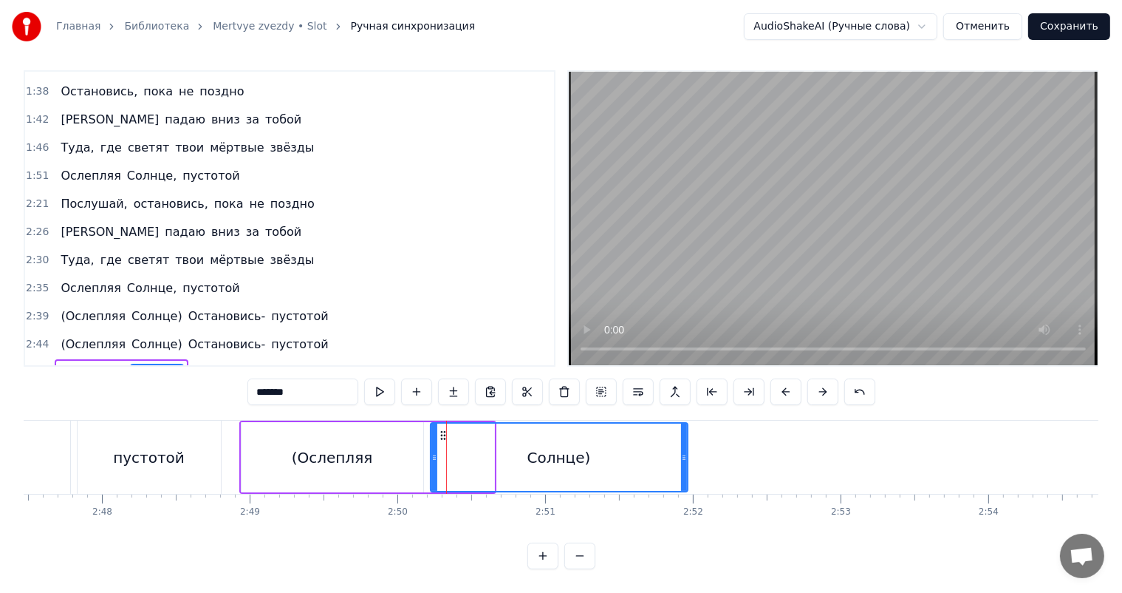
drag, startPoint x: 489, startPoint y: 442, endPoint x: 686, endPoint y: 440, distance: 196.6
click at [686, 451] on icon at bounding box center [684, 457] width 6 height 12
click at [1083, 21] on button "Сохранить" at bounding box center [1070, 26] width 82 height 27
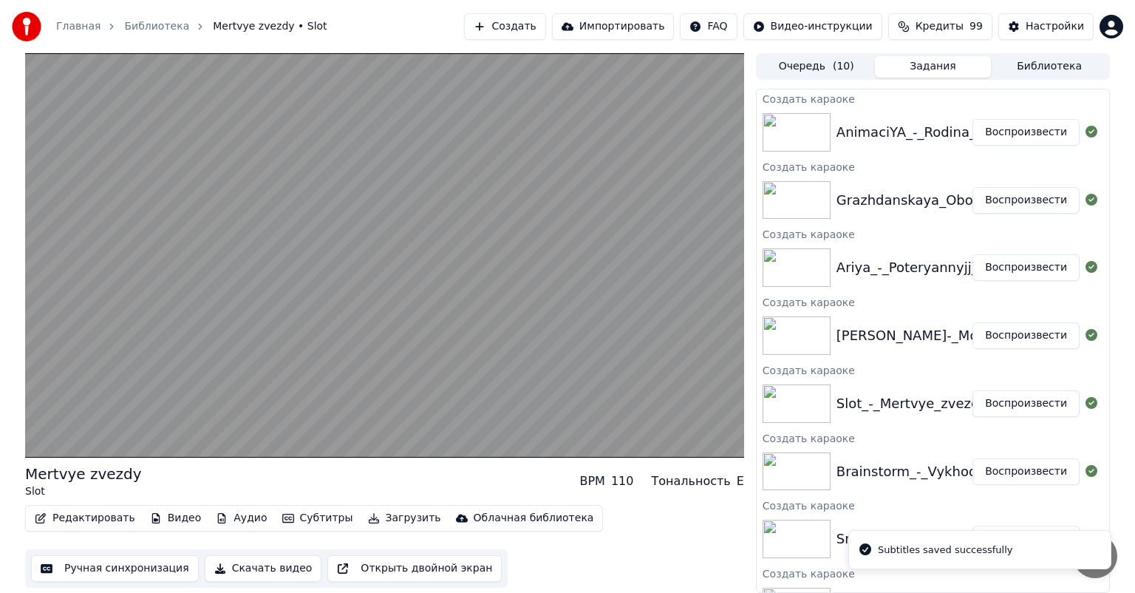
click at [1034, 338] on button "Воспроизвести" at bounding box center [1025, 335] width 107 height 27
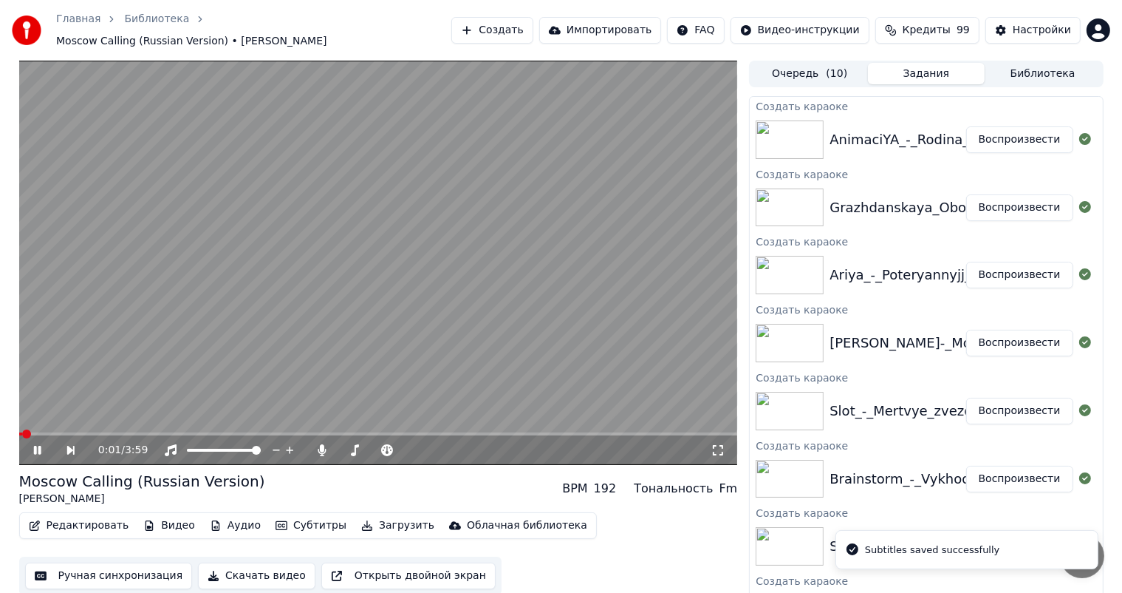
click at [109, 572] on button "Ручная синхронизация" at bounding box center [109, 575] width 168 height 27
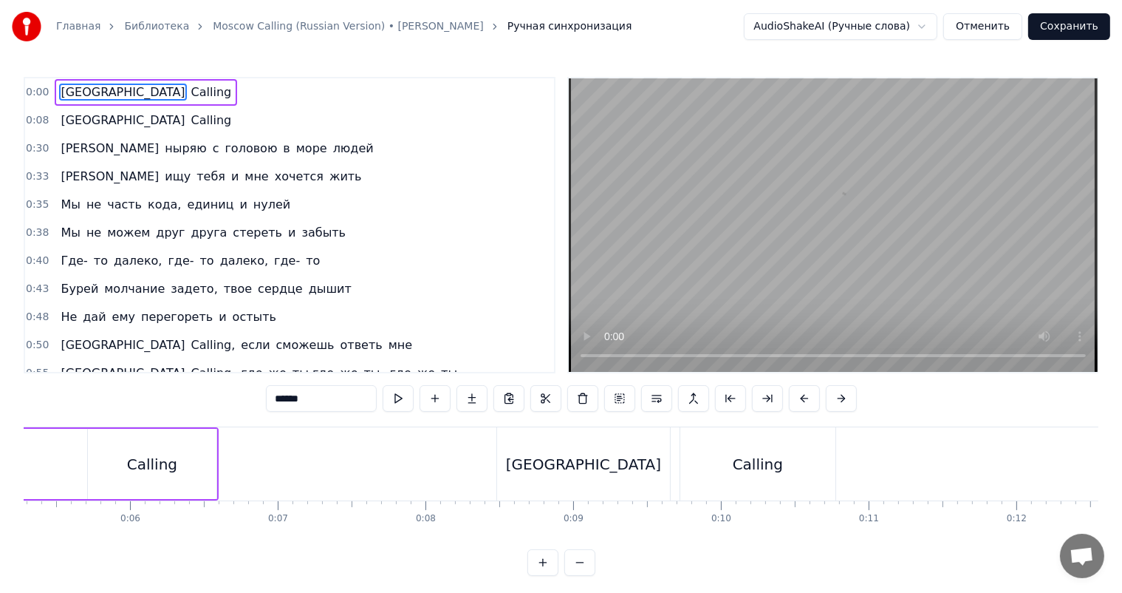
scroll to position [0, 961]
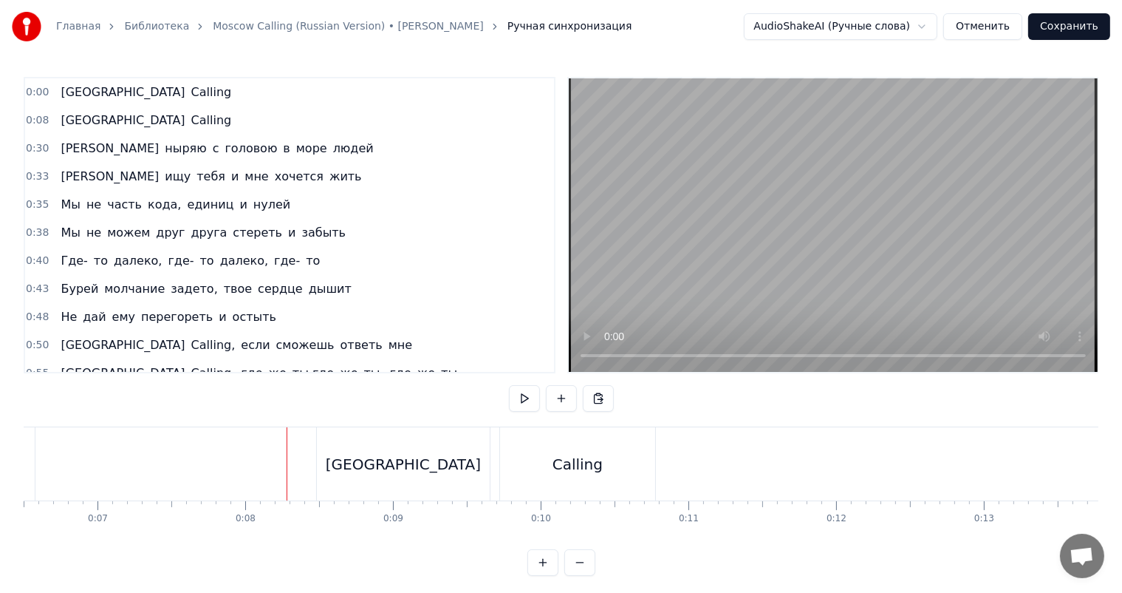
click at [760, 232] on video at bounding box center [833, 224] width 529 height 293
click at [834, 242] on video at bounding box center [833, 224] width 529 height 293
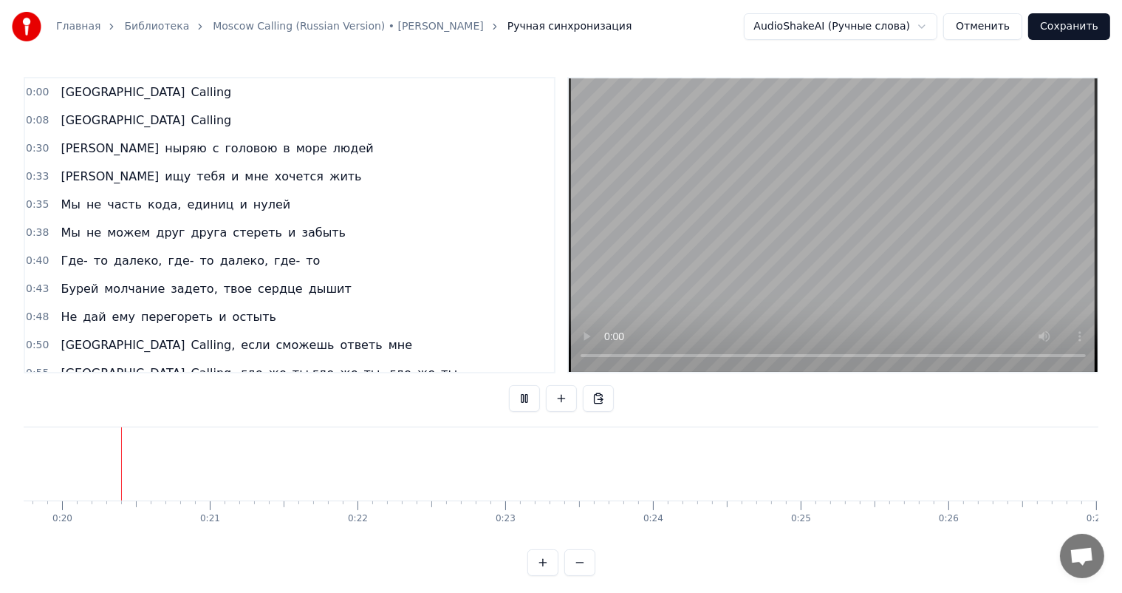
scroll to position [0, 2916]
click at [826, 222] on video at bounding box center [833, 224] width 529 height 293
click at [763, 229] on video at bounding box center [833, 224] width 529 height 293
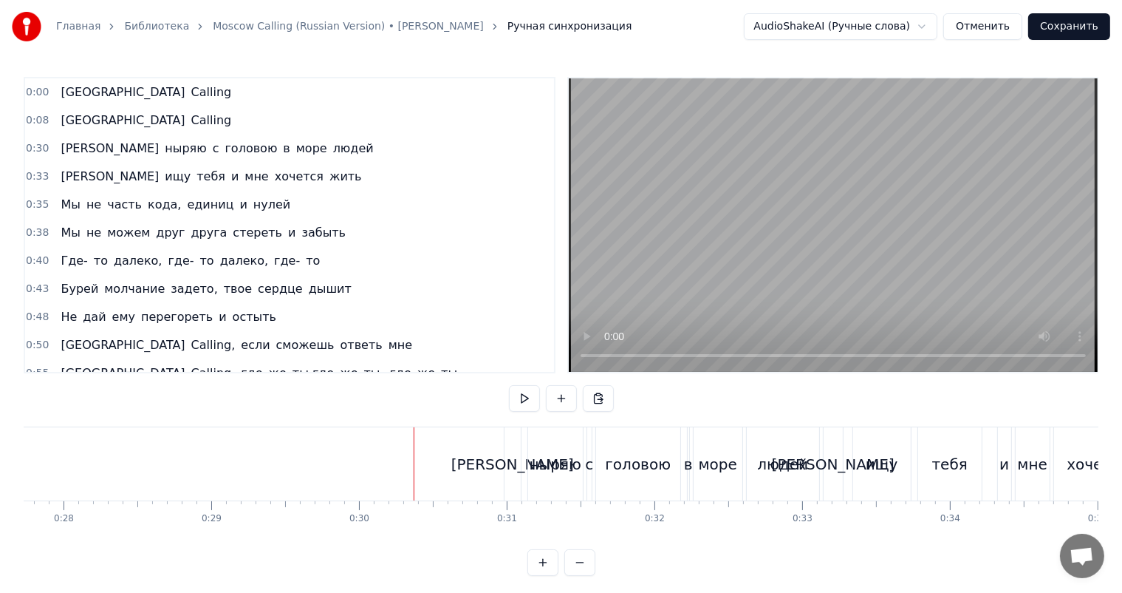
click at [950, 200] on video at bounding box center [833, 224] width 529 height 293
click at [919, 200] on video at bounding box center [833, 224] width 529 height 293
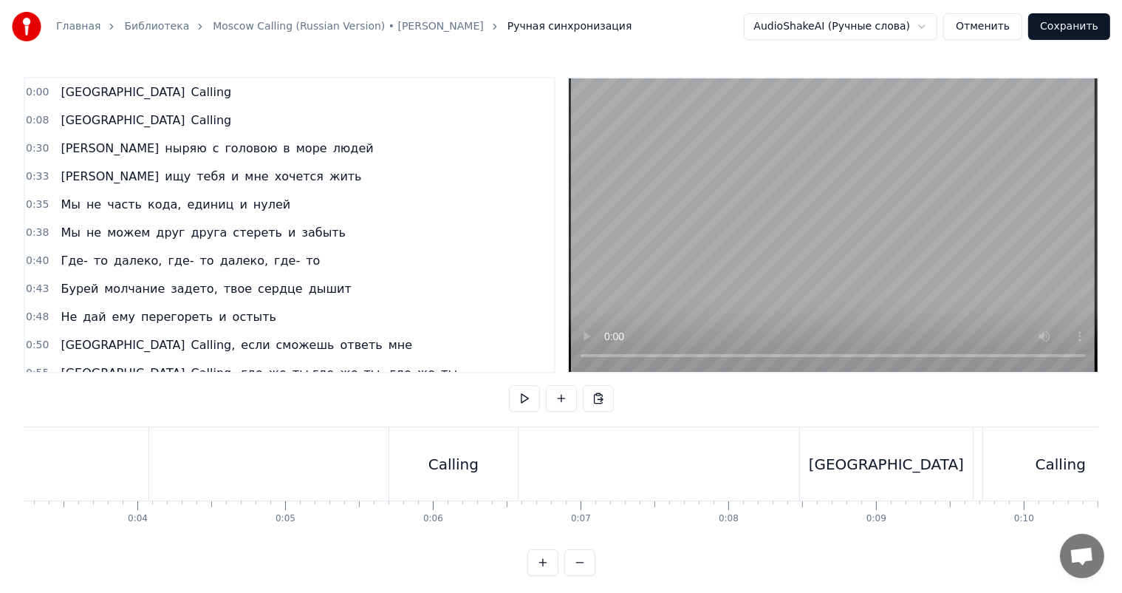
scroll to position [0, 34]
click at [460, 468] on div "Moscow" at bounding box center [344, 463] width 495 height 73
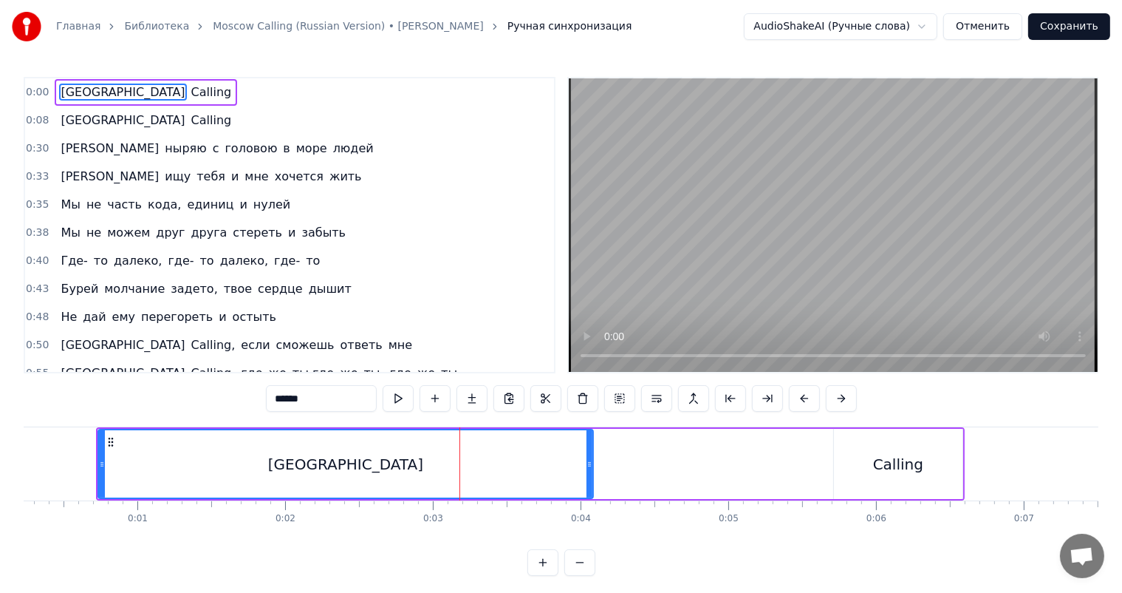
click at [712, 160] on video at bounding box center [833, 224] width 529 height 293
click at [745, 196] on video at bounding box center [833, 224] width 529 height 293
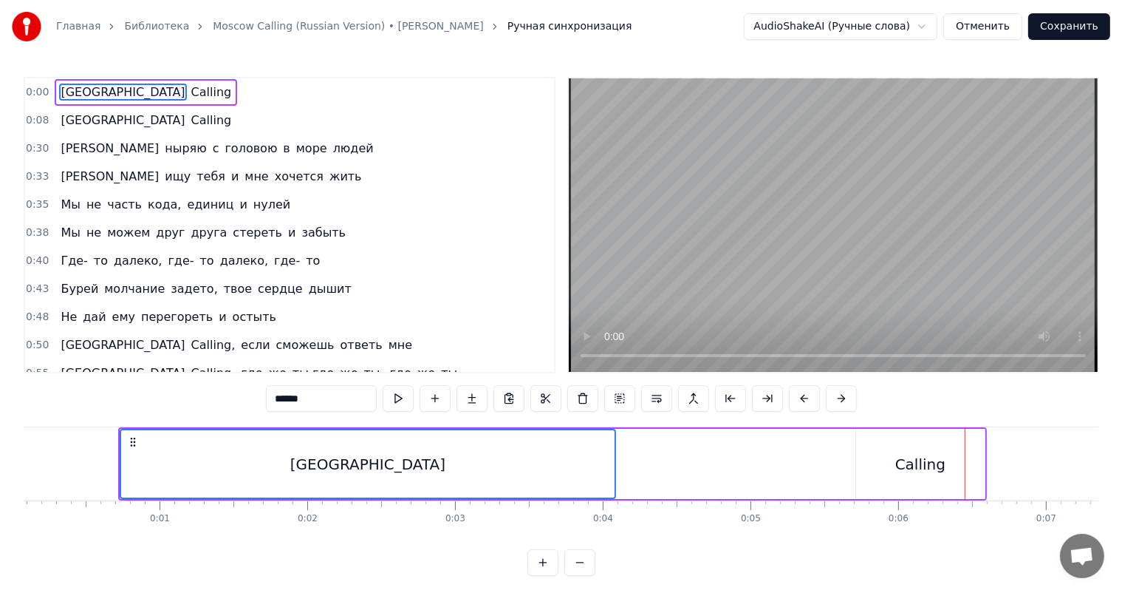
scroll to position [0, 0]
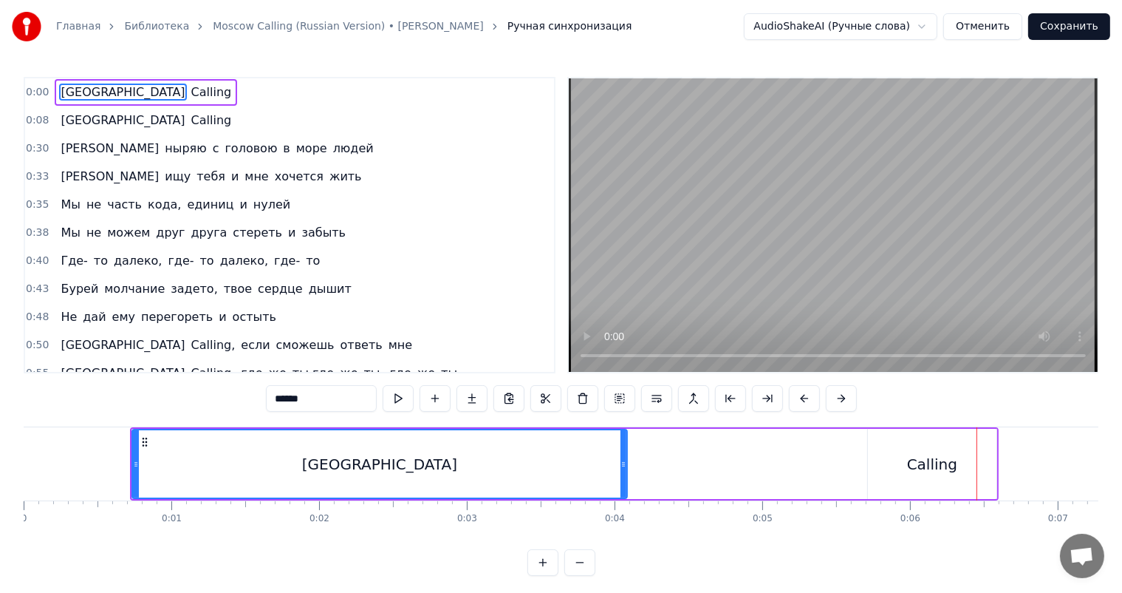
click at [30, 95] on span "0:00" at bounding box center [37, 92] width 23 height 15
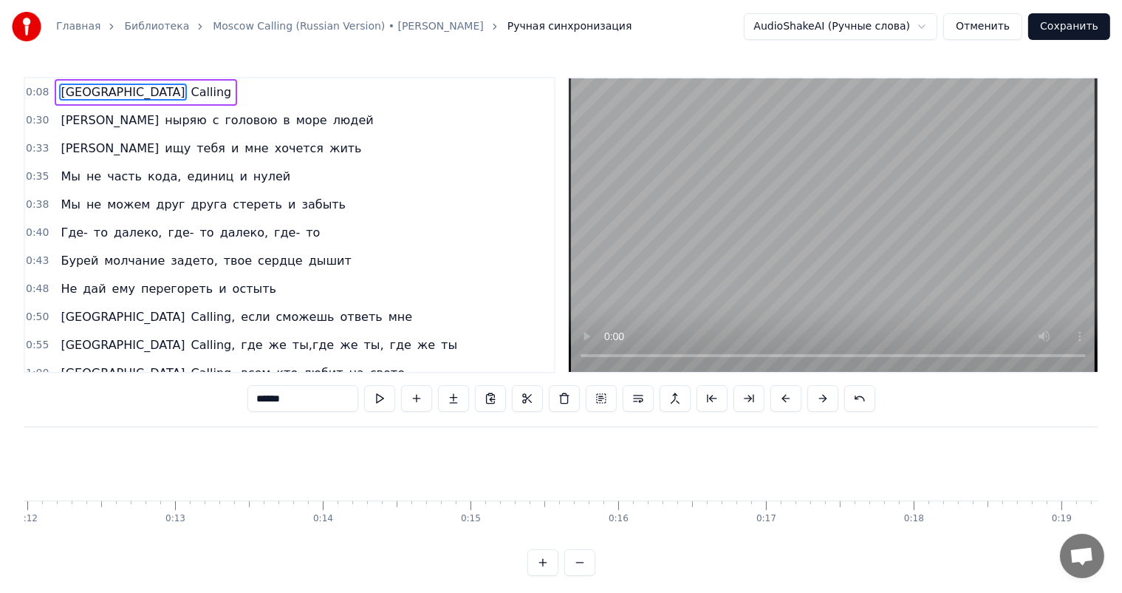
scroll to position [0, 2213]
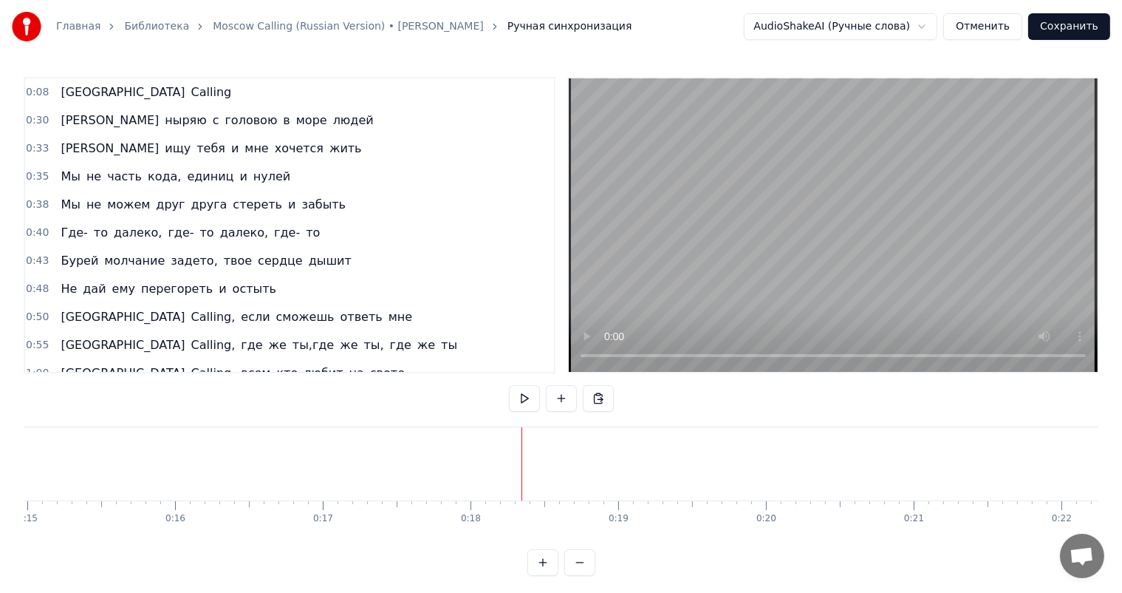
click at [907, 183] on video at bounding box center [833, 224] width 529 height 293
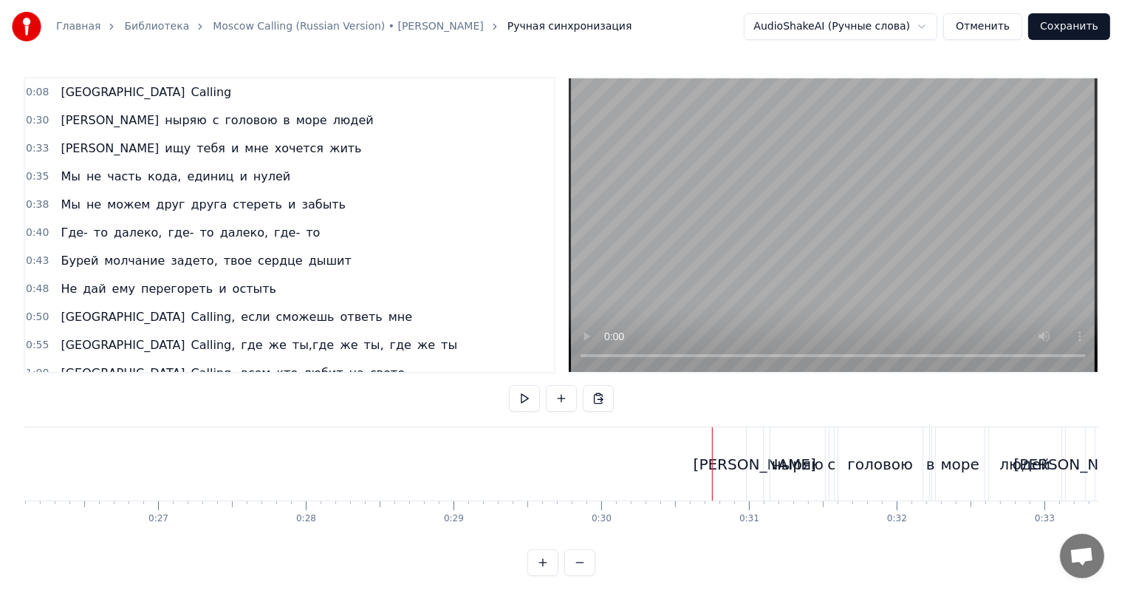
click at [765, 256] on video at bounding box center [833, 224] width 529 height 293
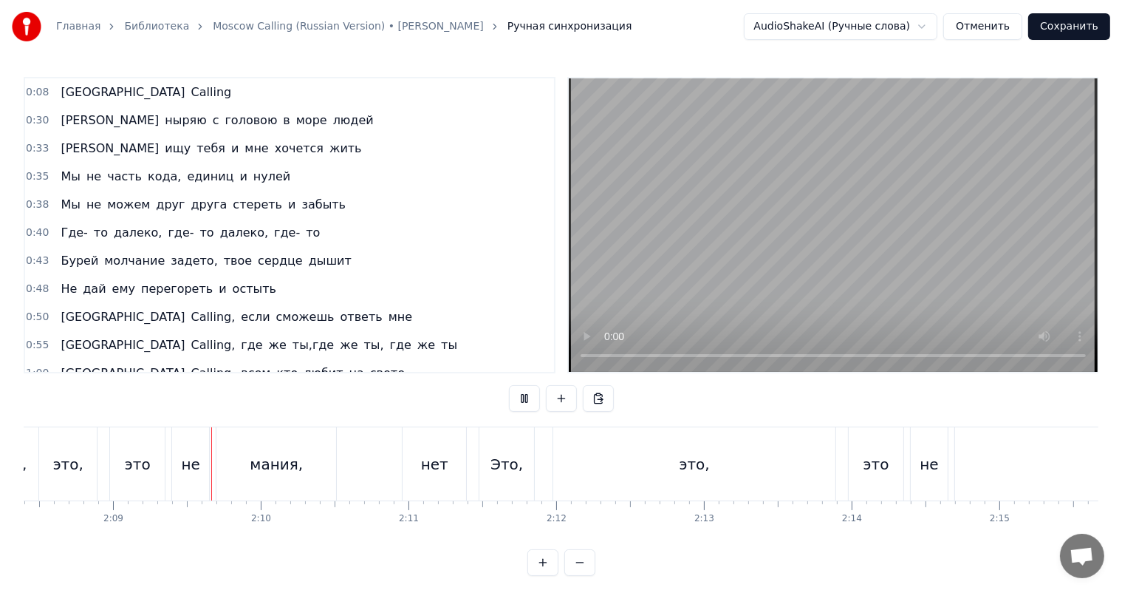
scroll to position [0, 18979]
drag, startPoint x: 879, startPoint y: 296, endPoint x: 811, endPoint y: 325, distance: 73.5
click at [880, 296] on video at bounding box center [833, 224] width 529 height 293
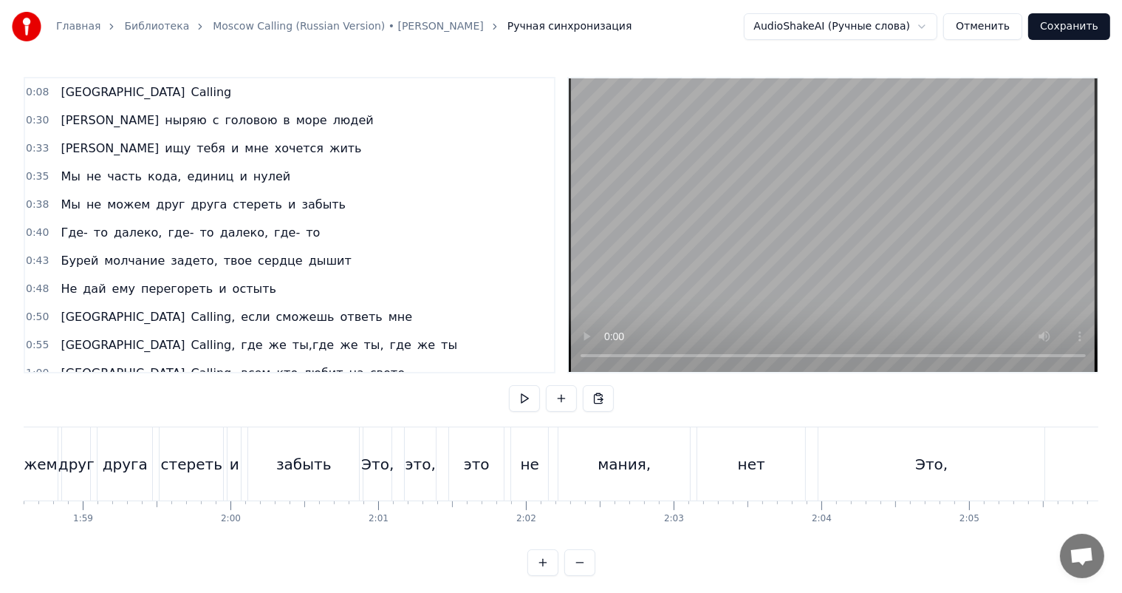
scroll to position [0, 17501]
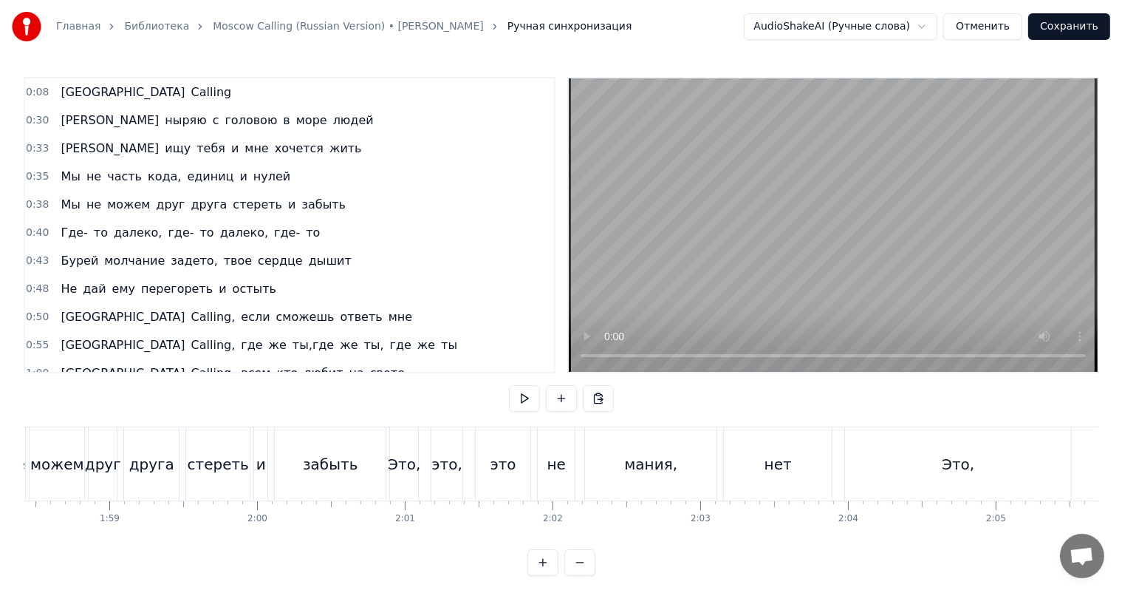
click at [325, 467] on div "забыть" at bounding box center [330, 464] width 55 height 22
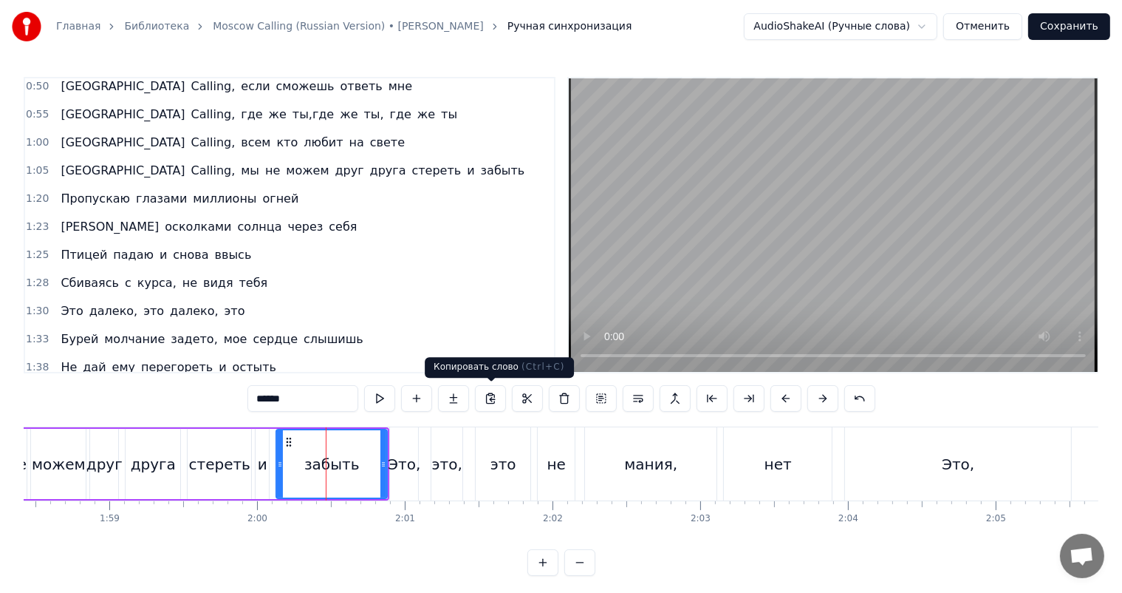
click at [848, 217] on video at bounding box center [833, 224] width 529 height 293
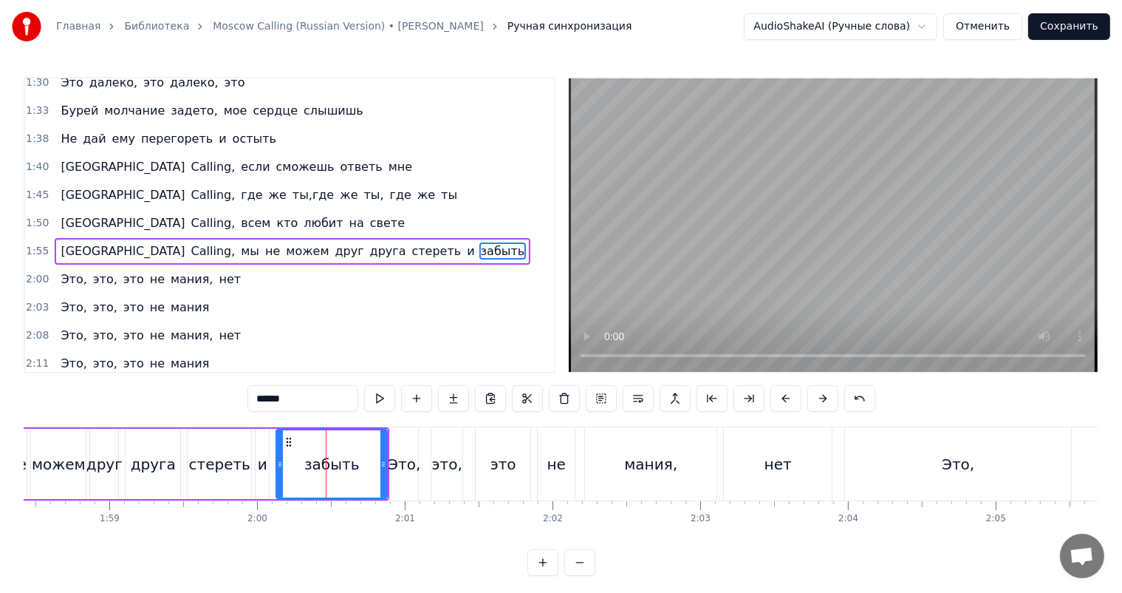
scroll to position [464, 0]
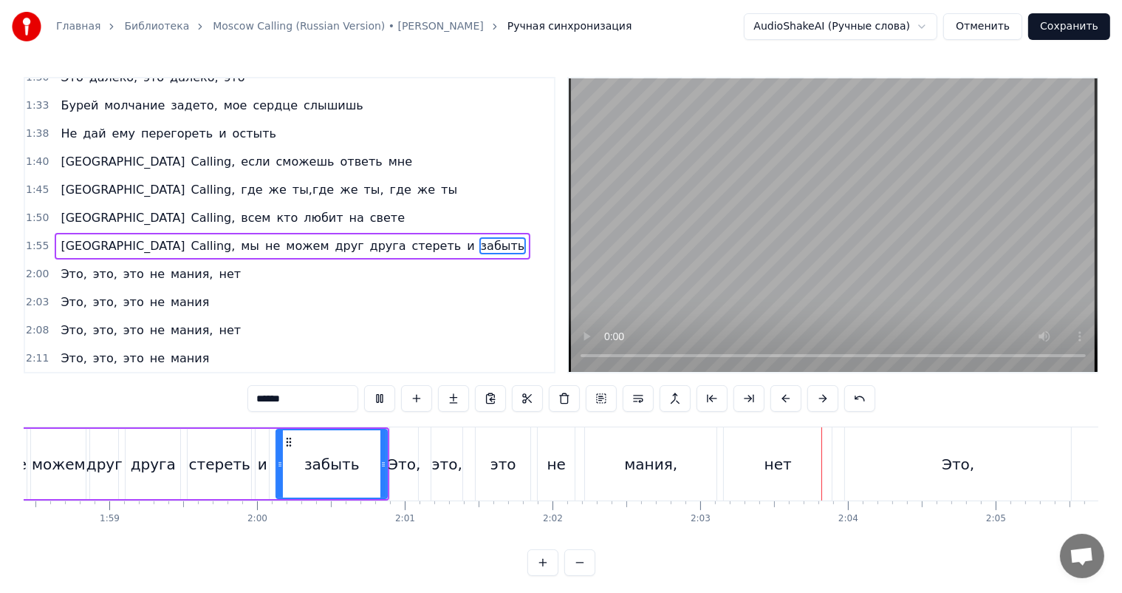
click at [886, 246] on video at bounding box center [833, 224] width 529 height 293
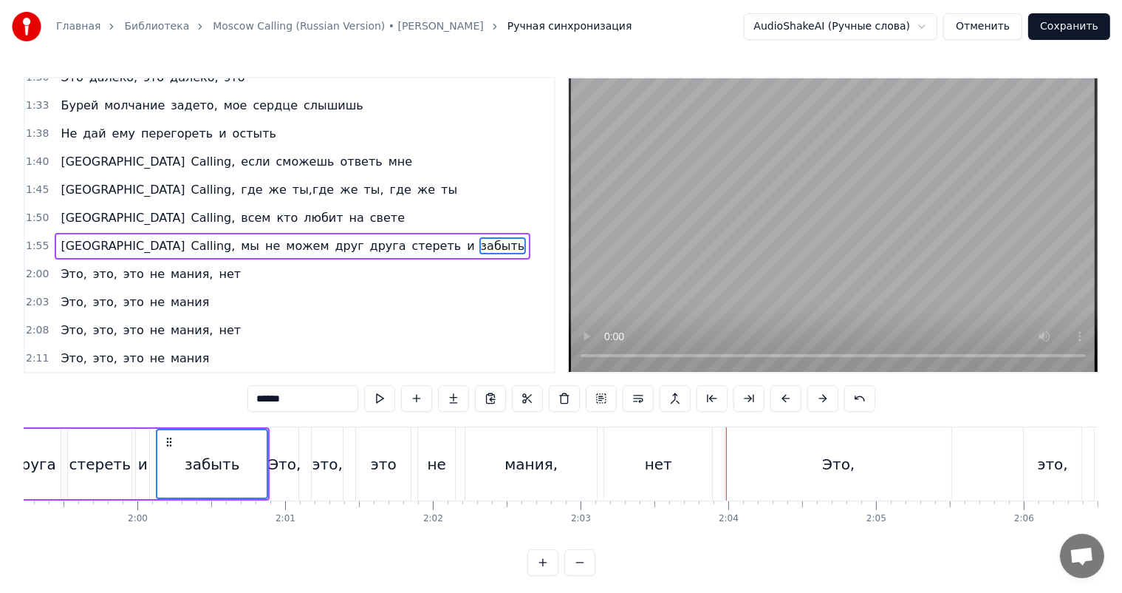
scroll to position [0, 17649]
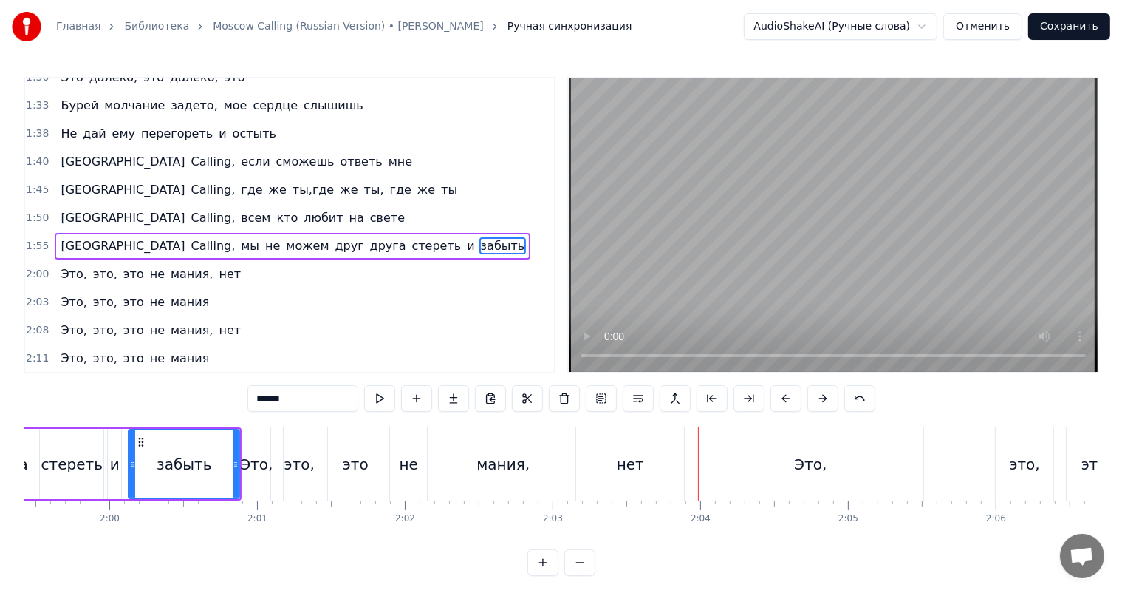
click at [511, 464] on div "мания," at bounding box center [503, 464] width 53 height 22
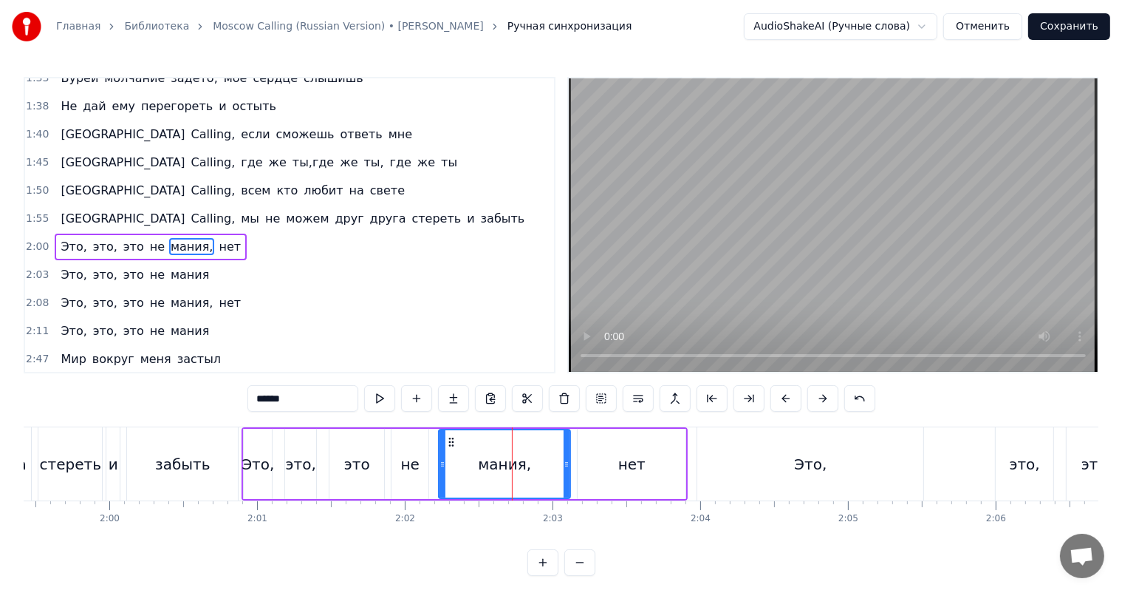
click at [603, 462] on div "нет" at bounding box center [632, 464] width 108 height 70
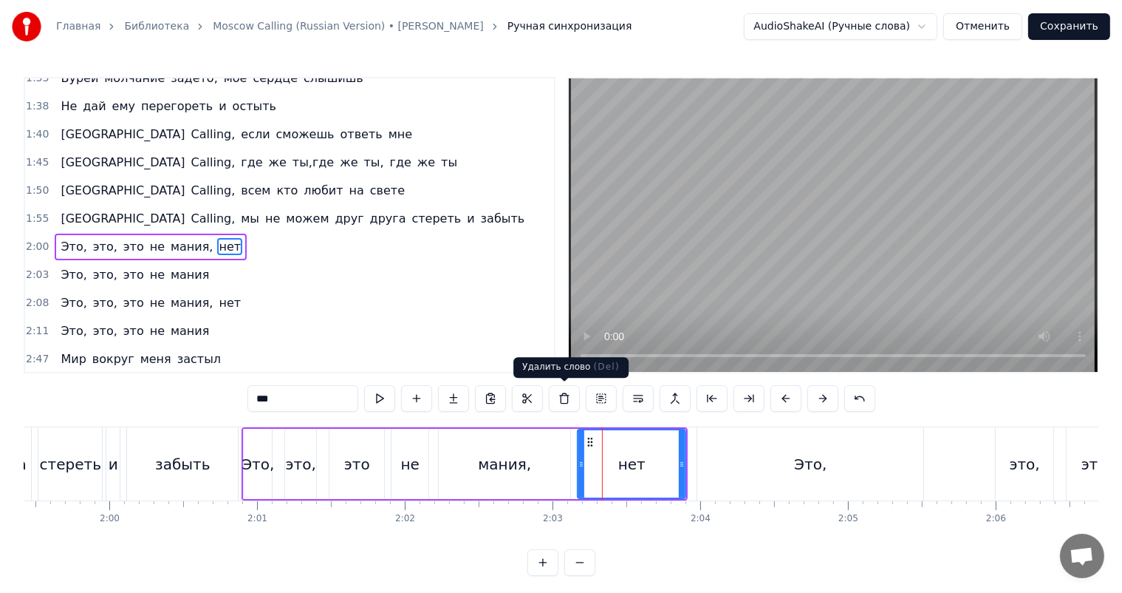
click at [497, 449] on div "мания," at bounding box center [505, 464] width 132 height 70
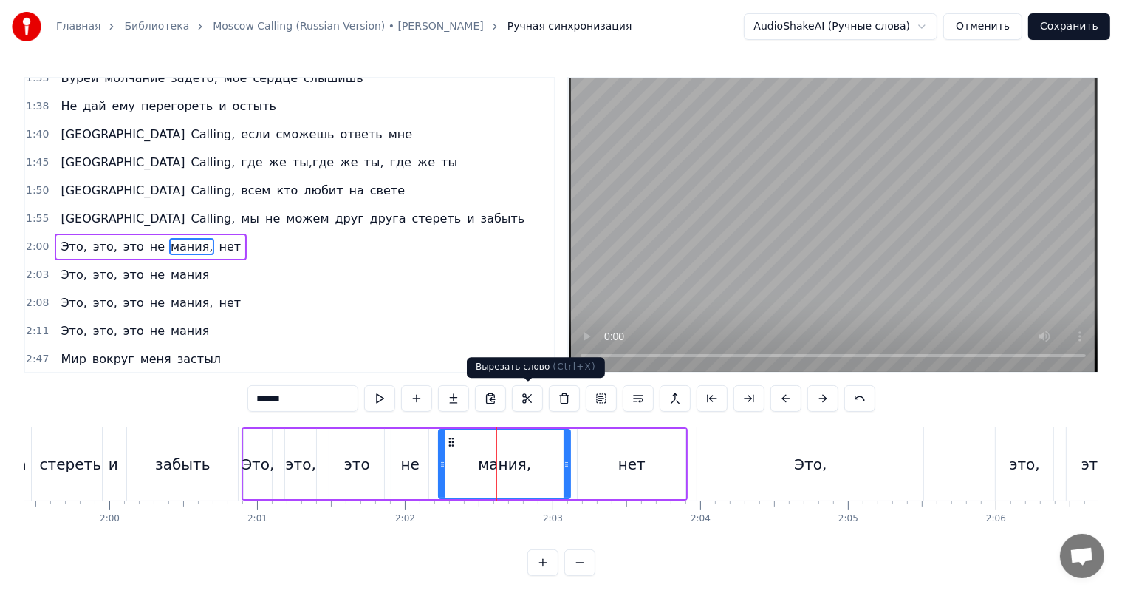
click at [789, 189] on video at bounding box center [833, 224] width 529 height 293
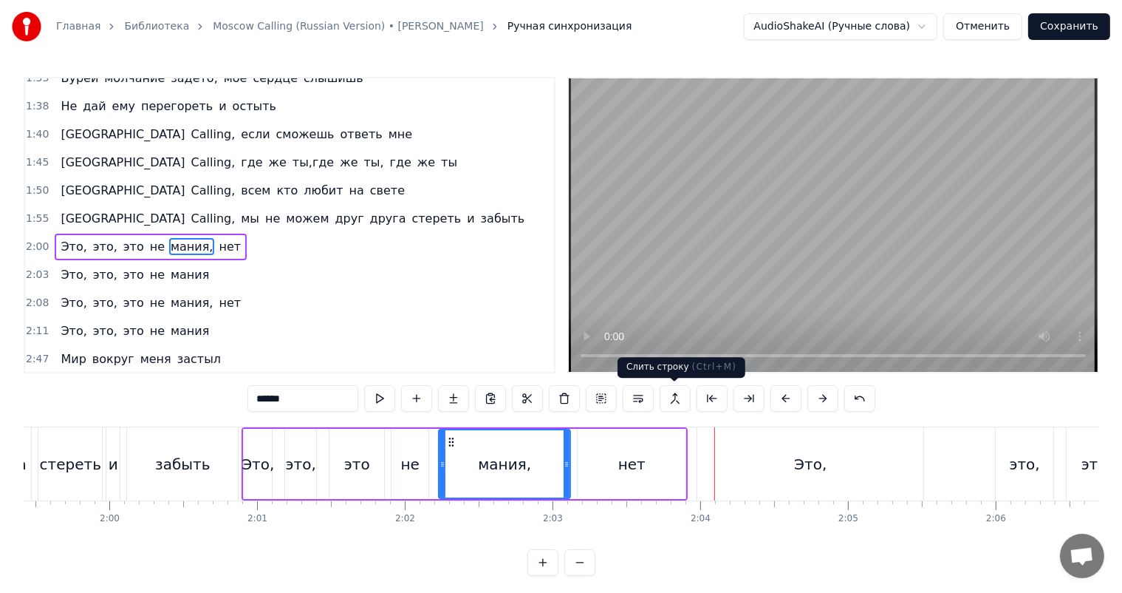
click at [635, 446] on div "нет" at bounding box center [632, 464] width 108 height 70
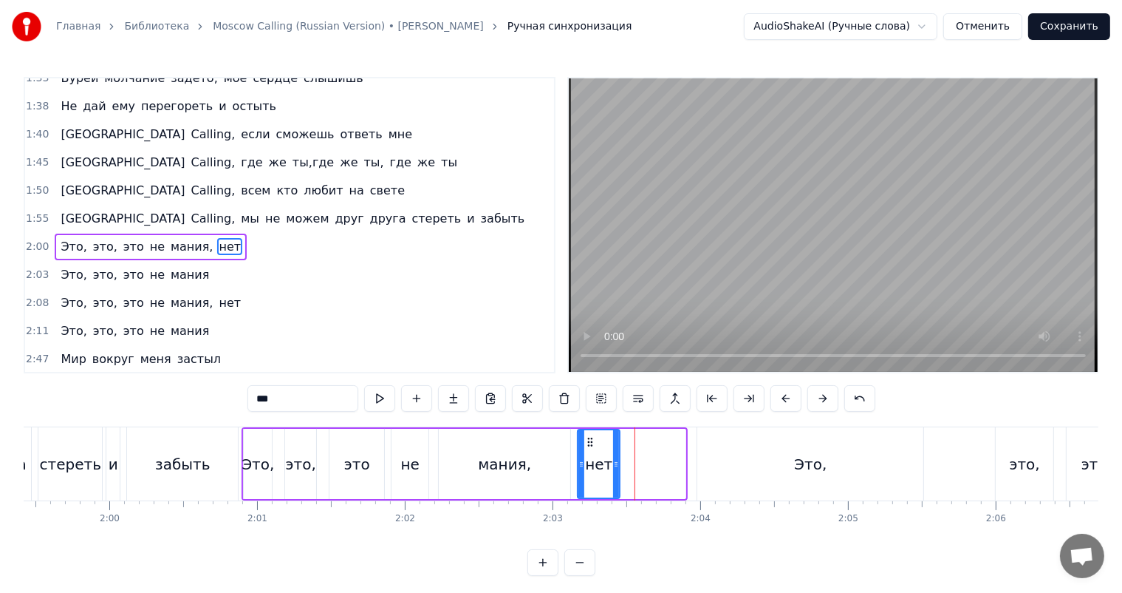
drag, startPoint x: 683, startPoint y: 453, endPoint x: 615, endPoint y: 470, distance: 70.1
click at [615, 470] on div at bounding box center [616, 463] width 6 height 67
click at [783, 454] on div "Это," at bounding box center [811, 463] width 226 height 73
type input "****"
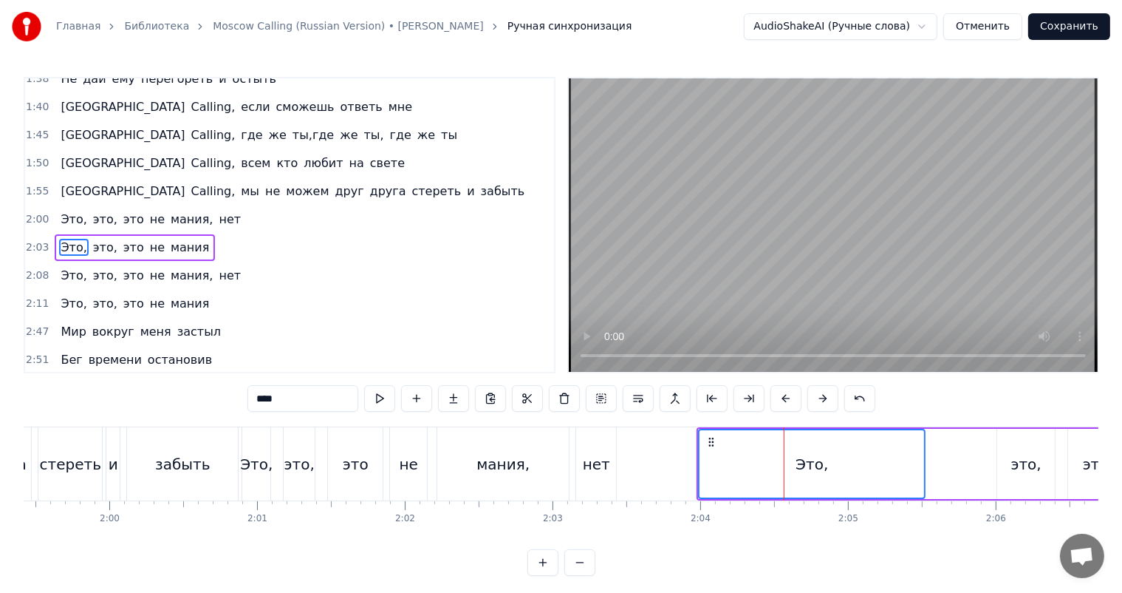
click at [45, 262] on div "2:08 Это, это, это не мания, нет" at bounding box center [289, 276] width 529 height 28
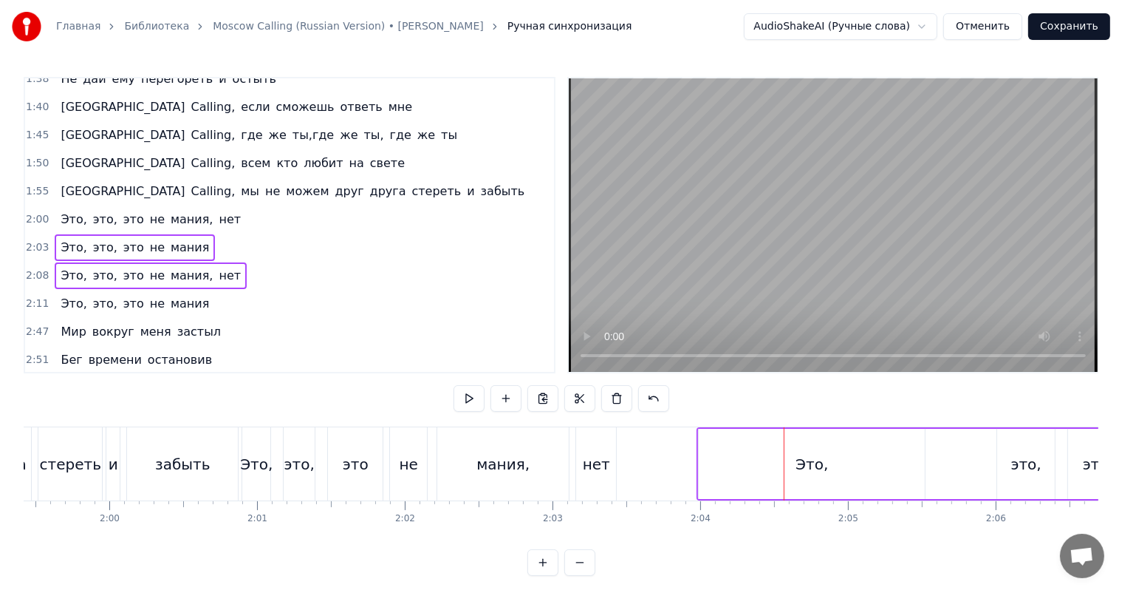
click at [30, 296] on span "2:11" at bounding box center [37, 303] width 23 height 15
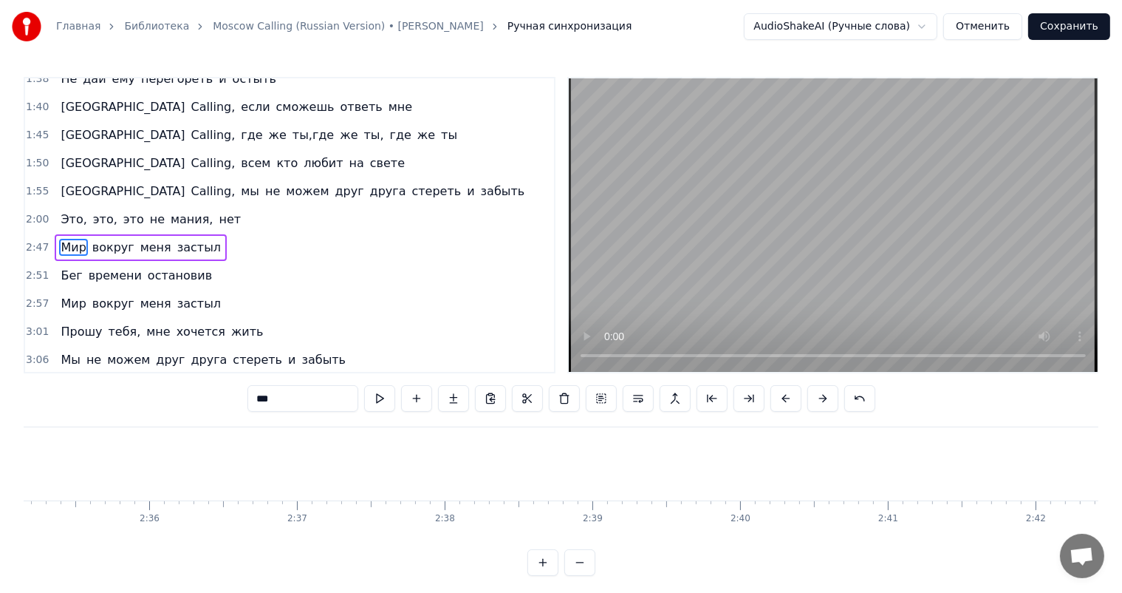
click at [33, 212] on span "2:00" at bounding box center [37, 219] width 23 height 15
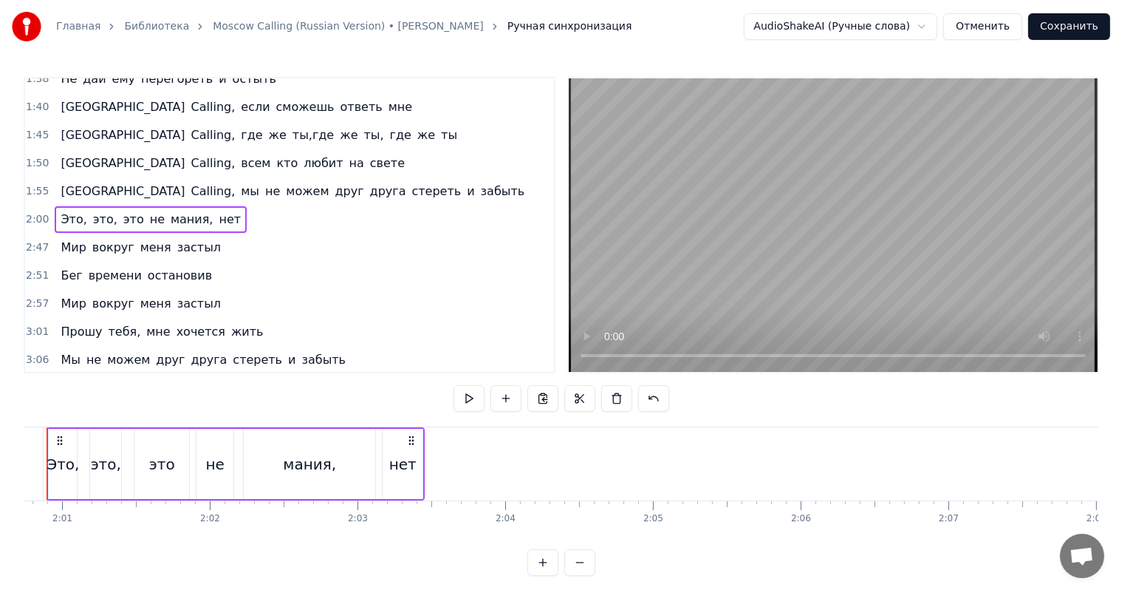
scroll to position [0, 17793]
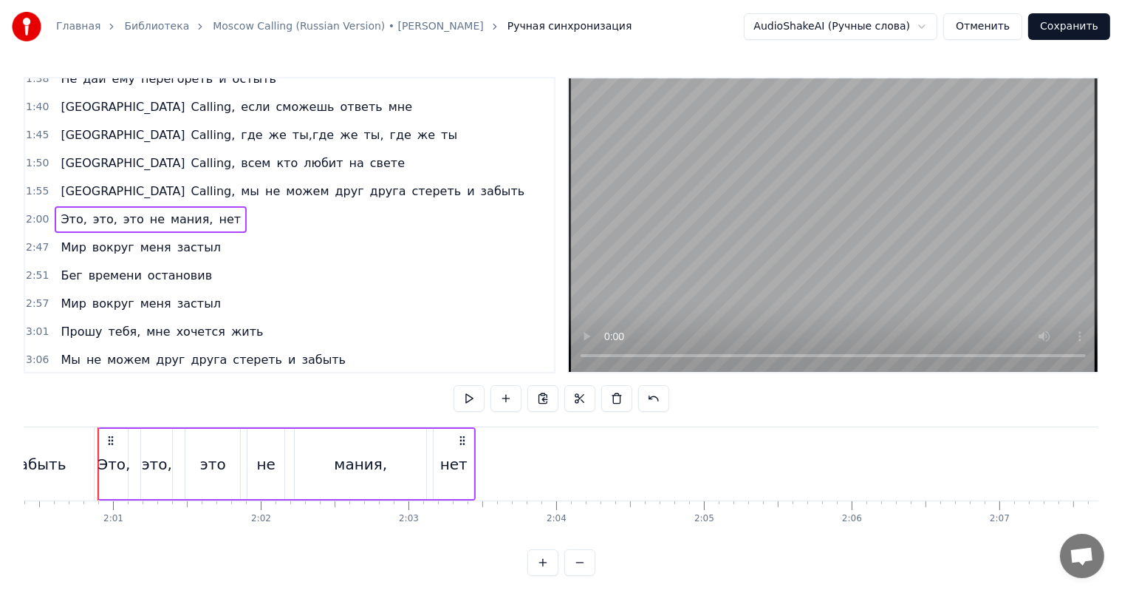
click at [56, 467] on div "забыть" at bounding box center [38, 464] width 55 height 22
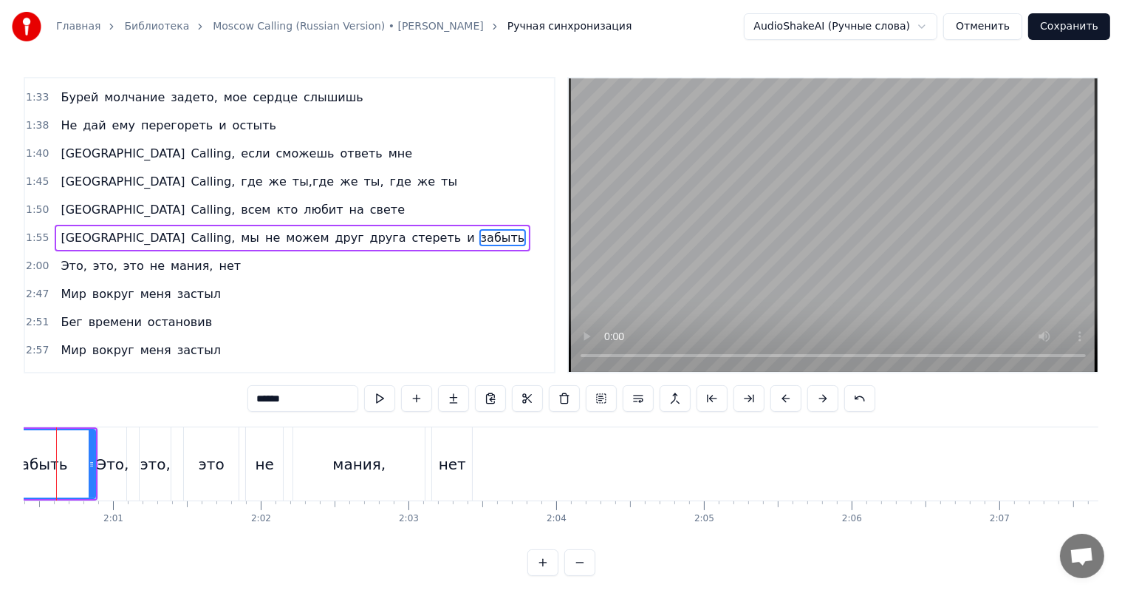
scroll to position [464, 0]
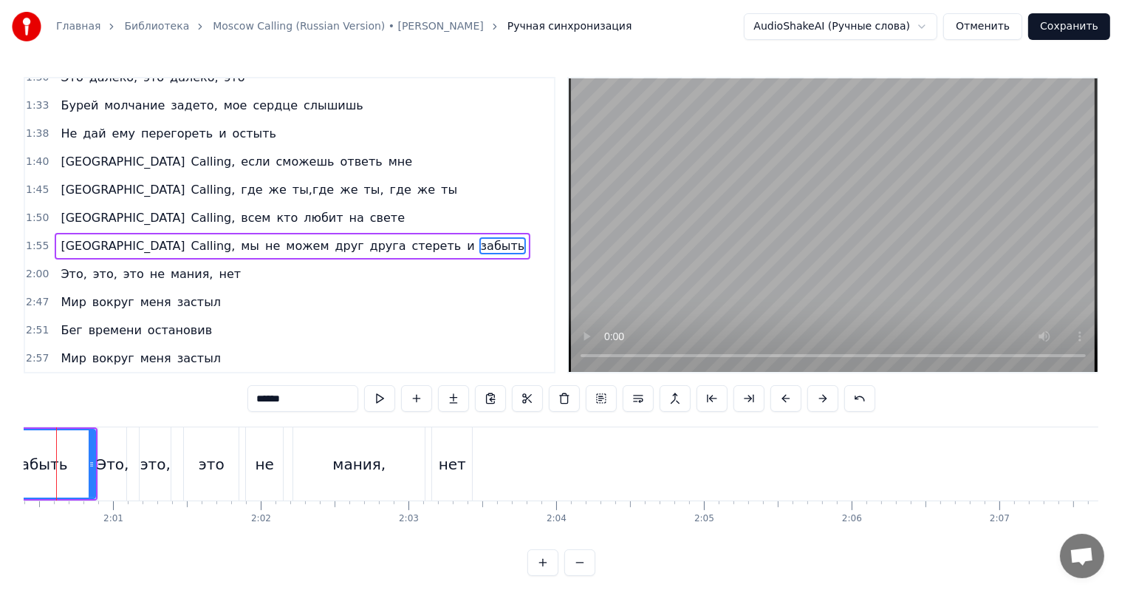
click at [777, 236] on video at bounding box center [833, 224] width 529 height 293
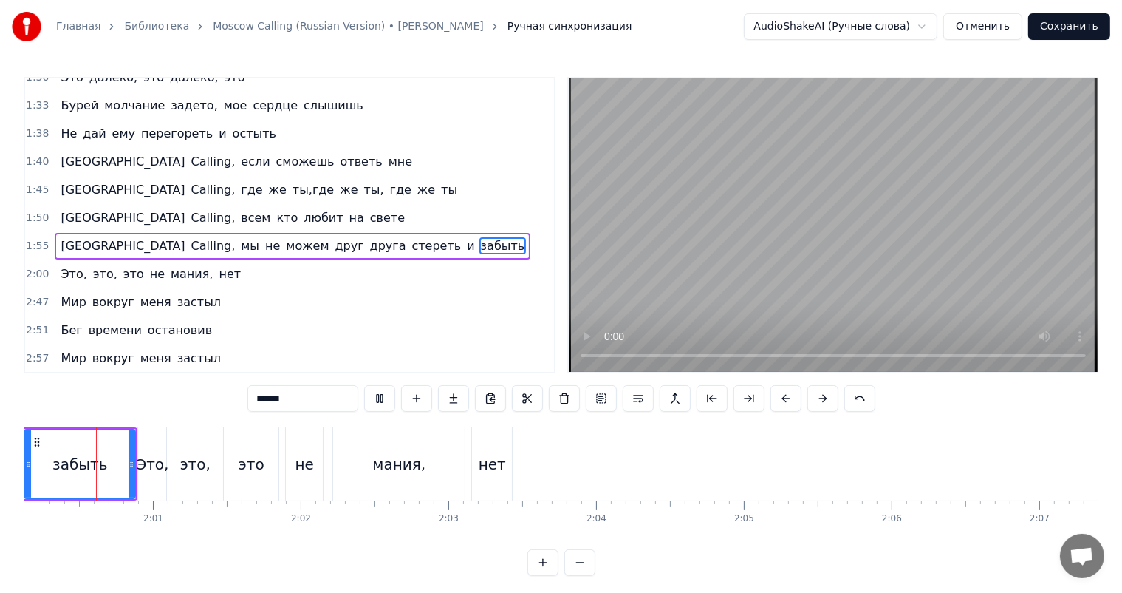
scroll to position [0, 17751]
click at [777, 236] on video at bounding box center [833, 224] width 529 height 293
click at [146, 461] on div "Это," at bounding box center [153, 464] width 33 height 22
type input "****"
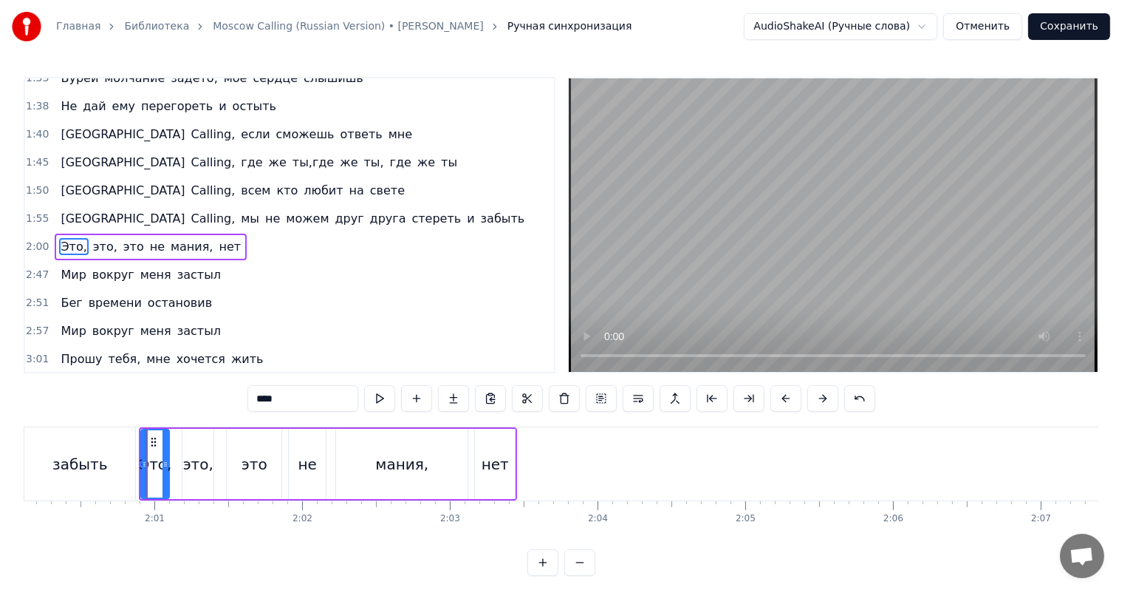
click at [40, 239] on span "2:00" at bounding box center [37, 246] width 23 height 15
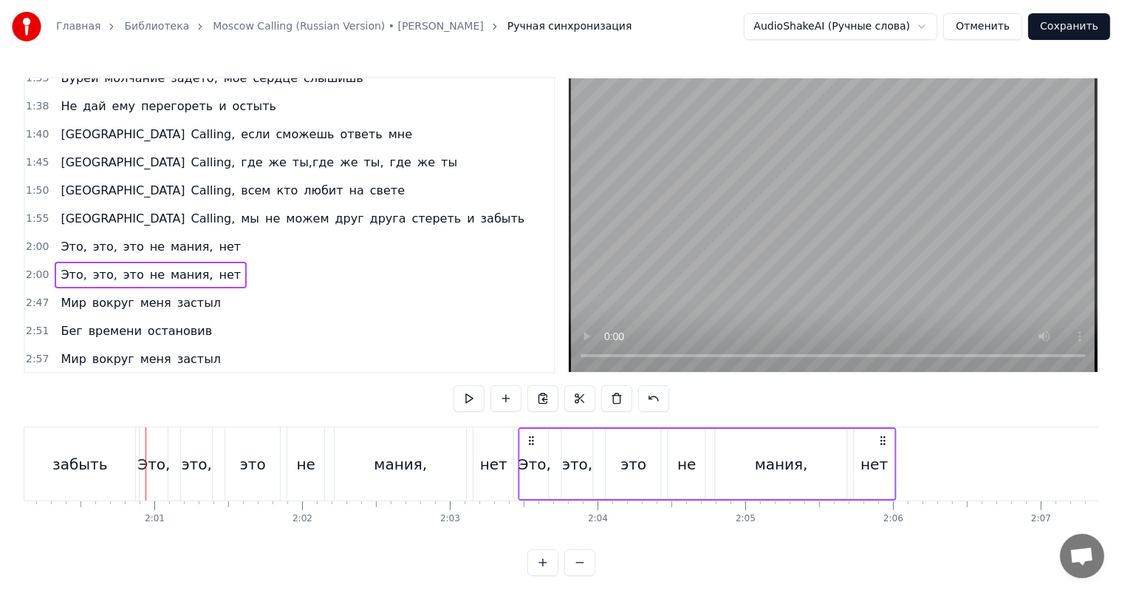
drag, startPoint x: 153, startPoint y: 435, endPoint x: 532, endPoint y: 443, distance: 379.2
click at [532, 443] on icon at bounding box center [532, 440] width 12 height 12
click at [882, 473] on div "нет" at bounding box center [874, 464] width 27 height 22
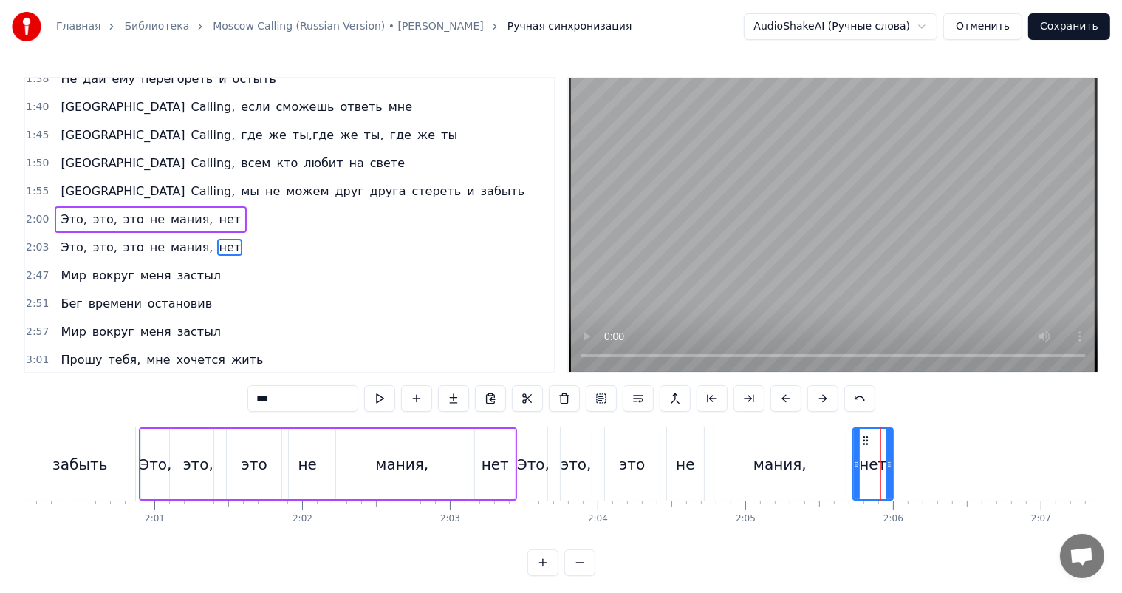
click at [217, 239] on span "нет" at bounding box center [229, 247] width 25 height 17
drag, startPoint x: 325, startPoint y: 402, endPoint x: 60, endPoint y: 409, distance: 265.4
click at [60, 409] on div "0:08 Moscow Calling 0:30 Я ныряю с головою в море людей 0:33 Я ищу тебя и мне х…" at bounding box center [561, 326] width 1075 height 499
click at [30, 212] on span "2:00" at bounding box center [37, 219] width 23 height 15
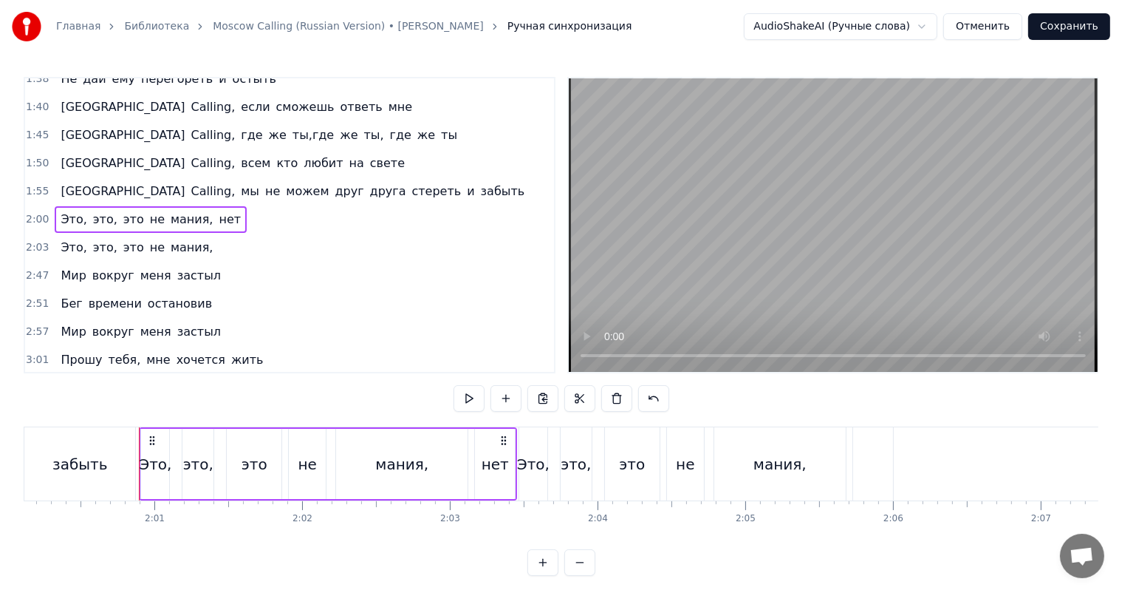
click at [33, 240] on span "2:03" at bounding box center [37, 247] width 23 height 15
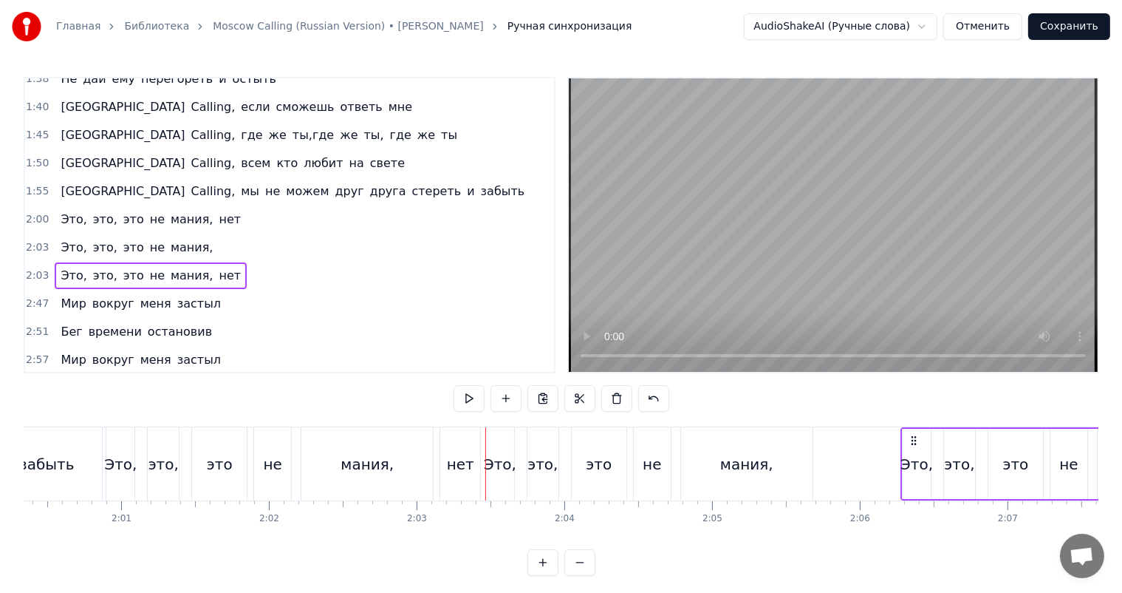
scroll to position [0, 17794]
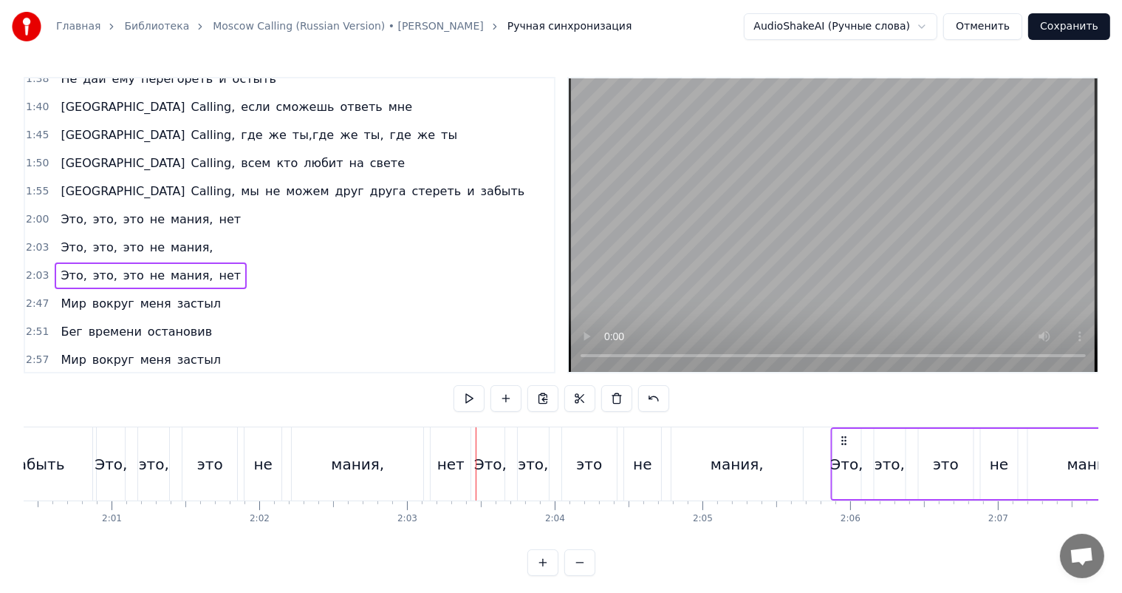
drag, startPoint x: 531, startPoint y: 437, endPoint x: 843, endPoint y: 434, distance: 311.8
click at [843, 434] on icon at bounding box center [845, 440] width 12 height 12
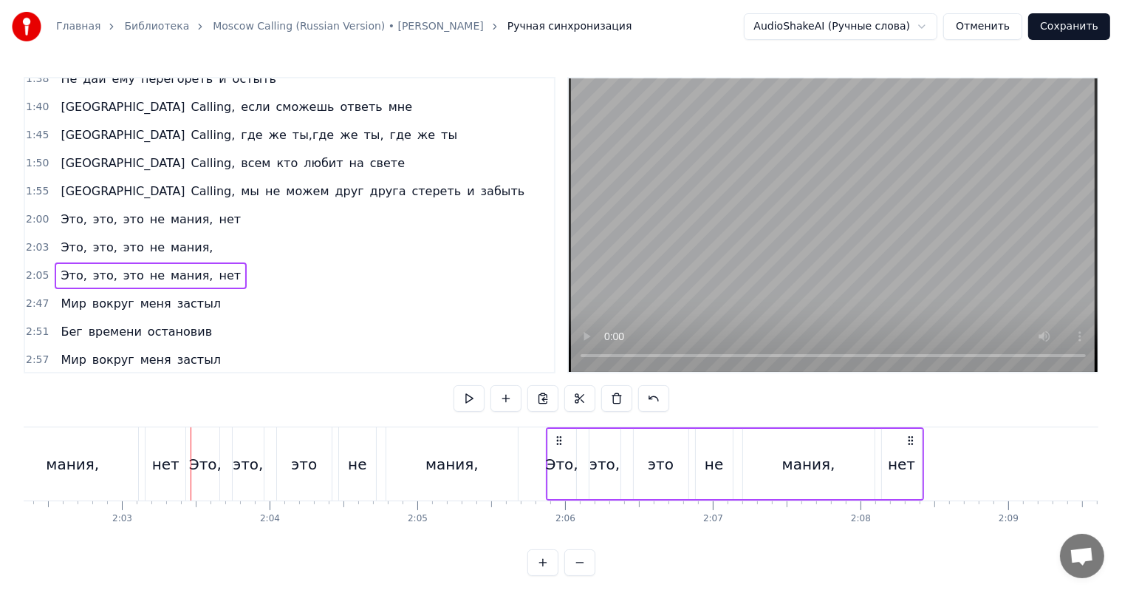
scroll to position [0, 18164]
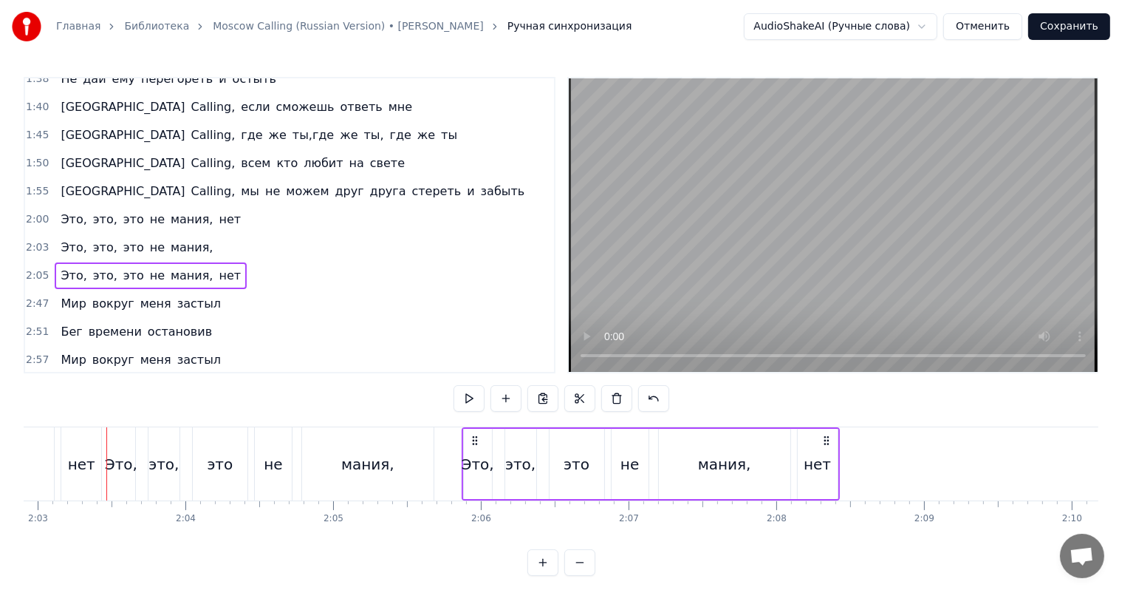
click at [19, 222] on div "Главная Библиотека Moscow Calling (Russian Version) • Olga Kormukhina • Aleksej…" at bounding box center [561, 288] width 1122 height 576
click at [30, 240] on span "2:03" at bounding box center [37, 247] width 23 height 15
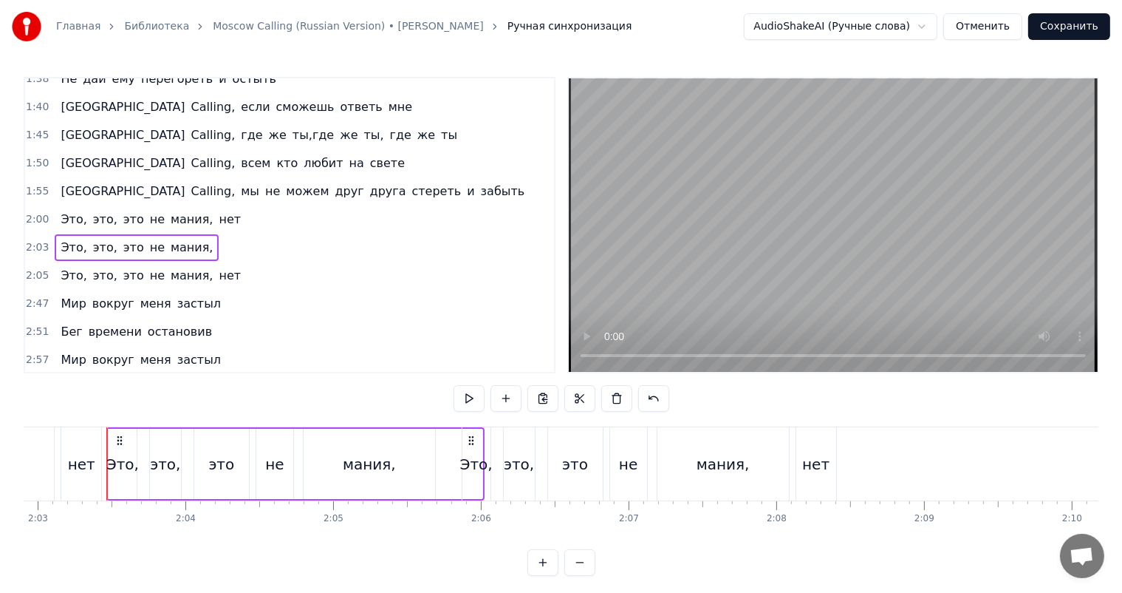
click at [149, 239] on span "не" at bounding box center [158, 247] width 18 height 17
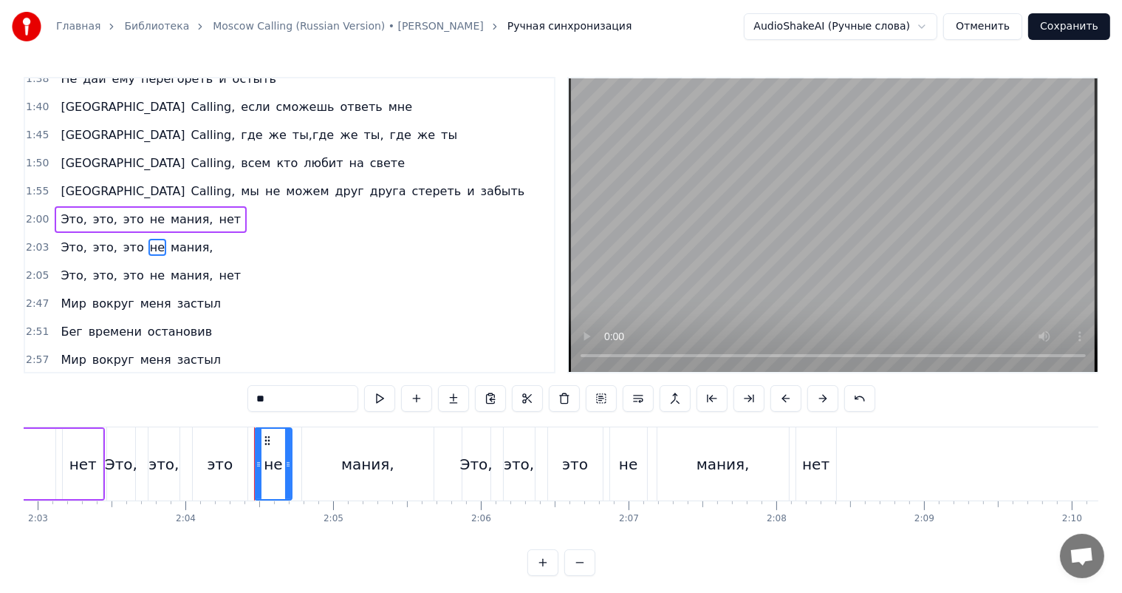
click at [169, 239] on span "мания," at bounding box center [191, 247] width 45 height 17
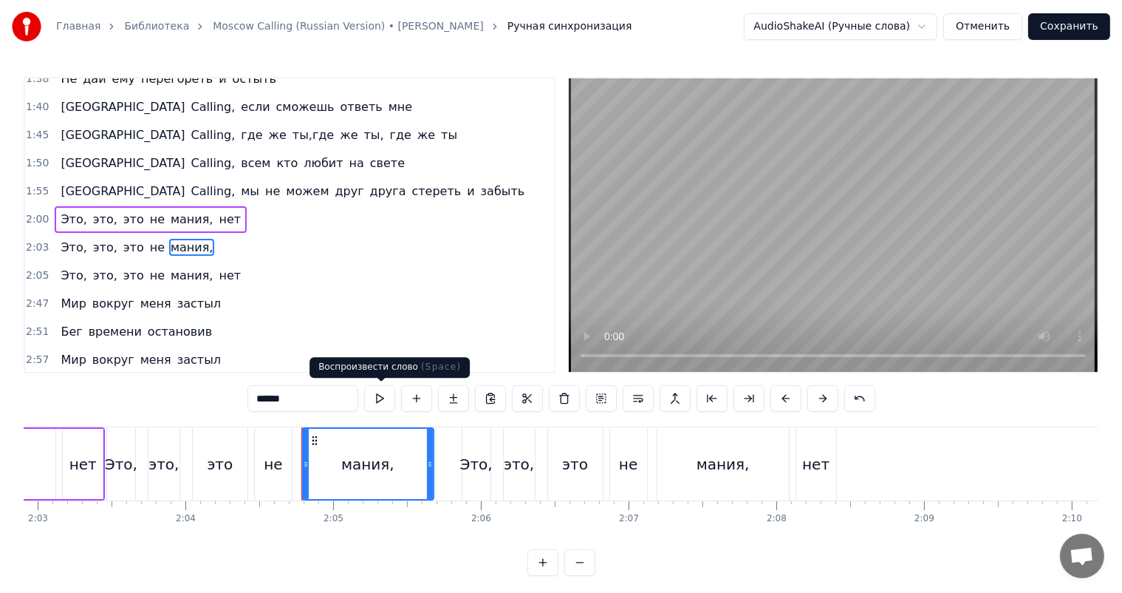
click at [335, 399] on input "******" at bounding box center [303, 398] width 111 height 27
type input "*****"
click at [30, 240] on span "2:03" at bounding box center [37, 247] width 23 height 15
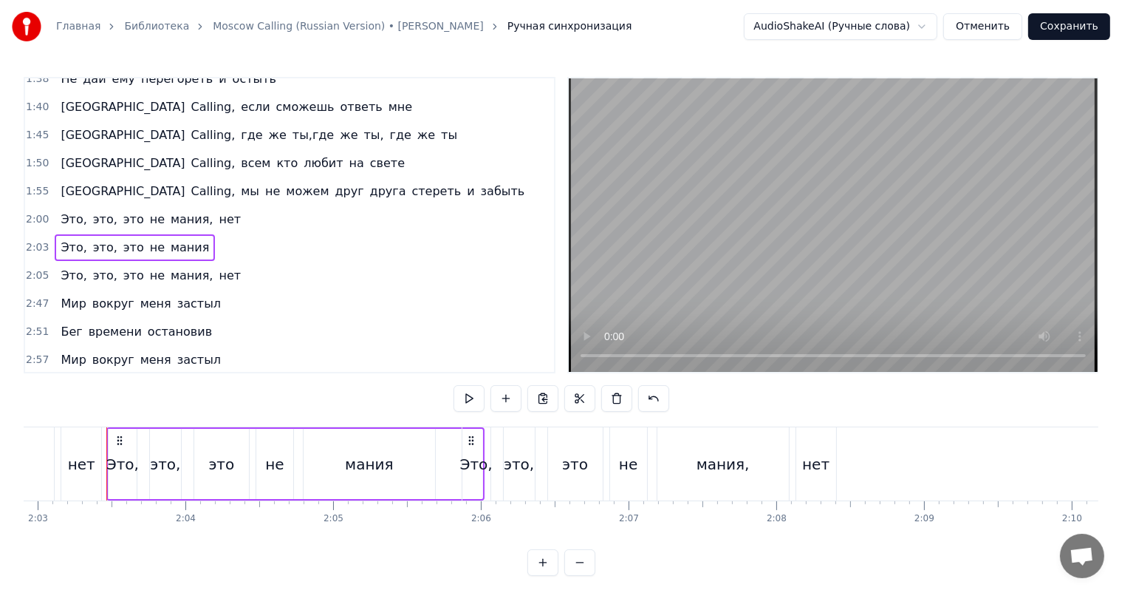
click at [36, 268] on span "2:05" at bounding box center [37, 275] width 23 height 15
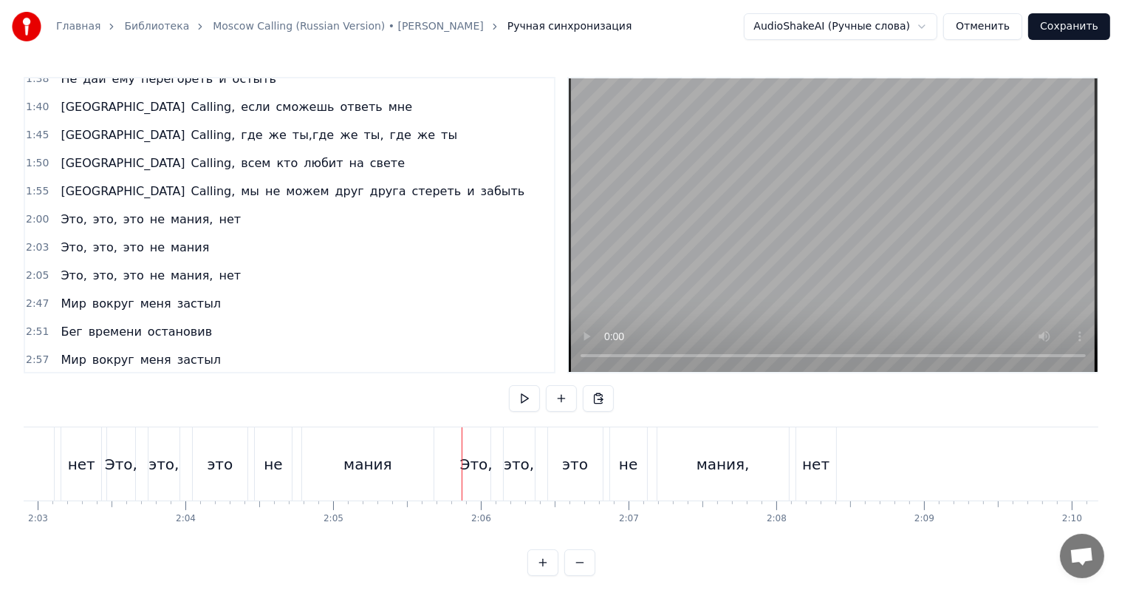
click at [36, 268] on span "2:05" at bounding box center [37, 275] width 23 height 15
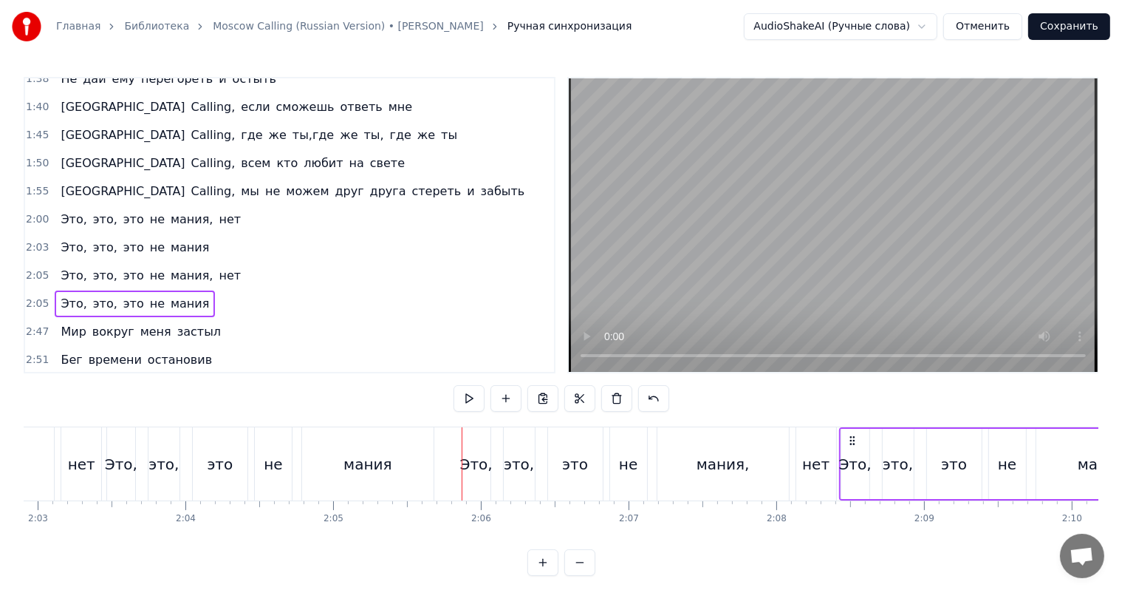
drag, startPoint x: 473, startPoint y: 434, endPoint x: 853, endPoint y: 426, distance: 379.9
click at [853, 426] on div "0:08 Moscow Calling 0:30 Я ныряю с головою в море людей 0:33 Я ищу тебя и мне х…" at bounding box center [561, 326] width 1075 height 499
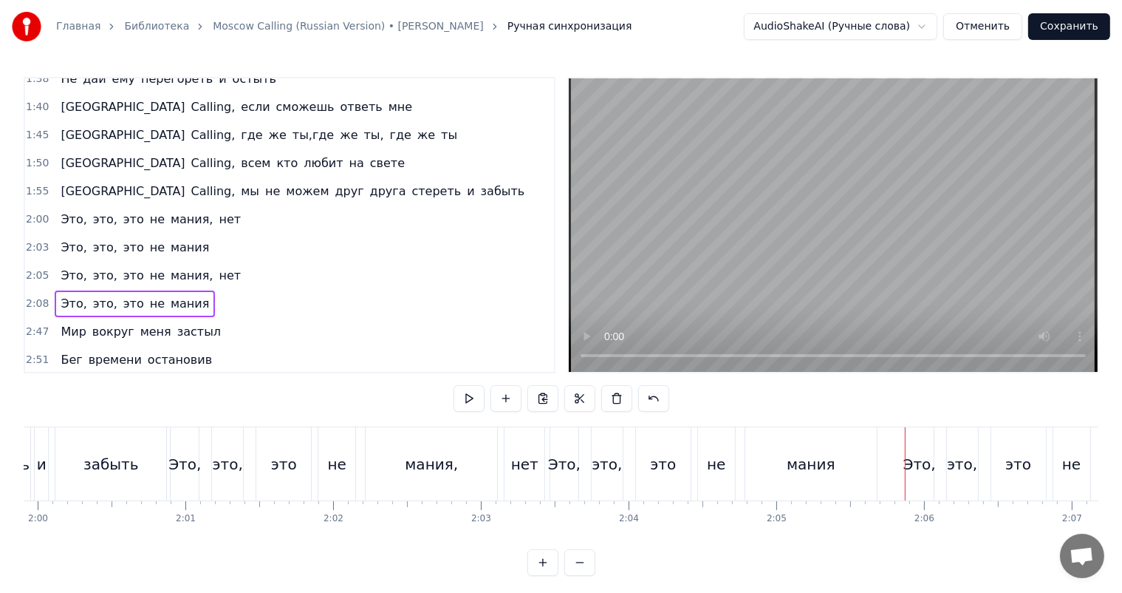
click at [100, 464] on div "забыть" at bounding box center [110, 464] width 55 height 22
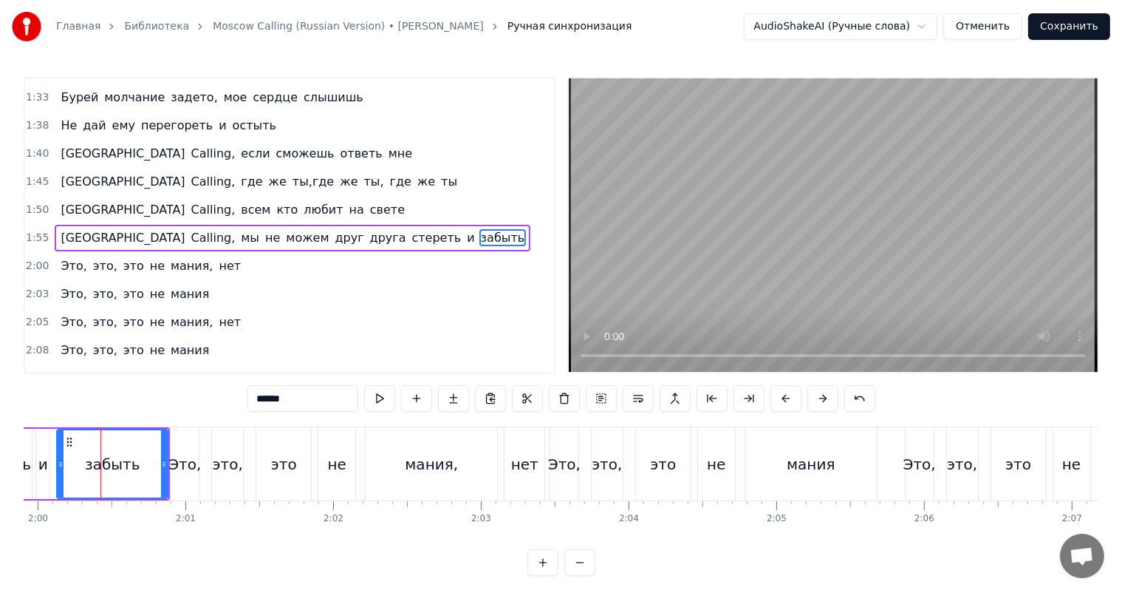
scroll to position [464, 0]
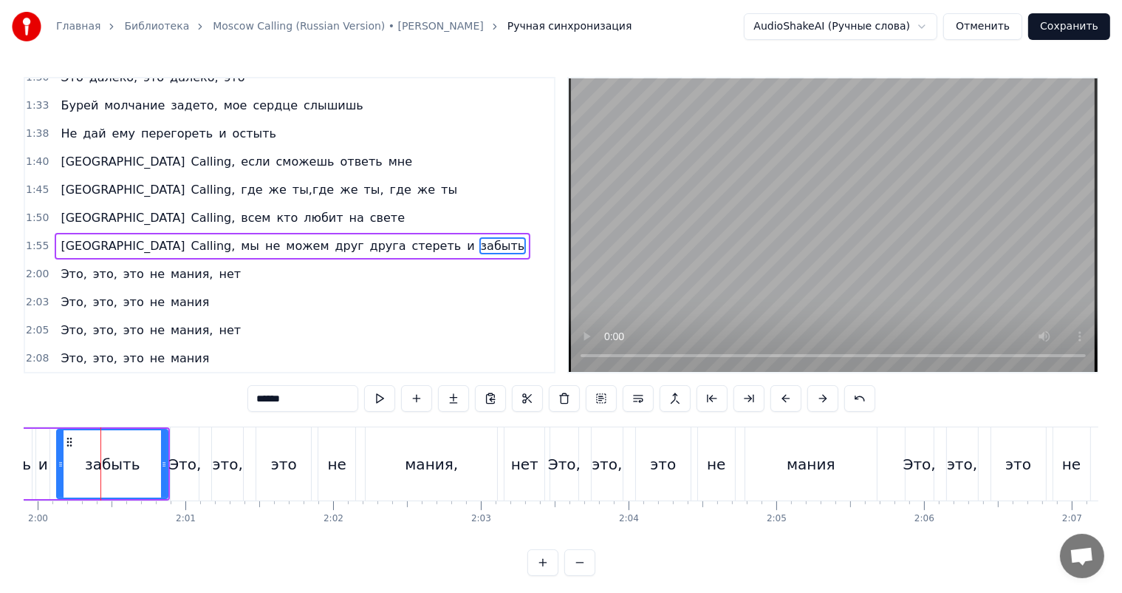
click at [732, 239] on video at bounding box center [833, 224] width 529 height 293
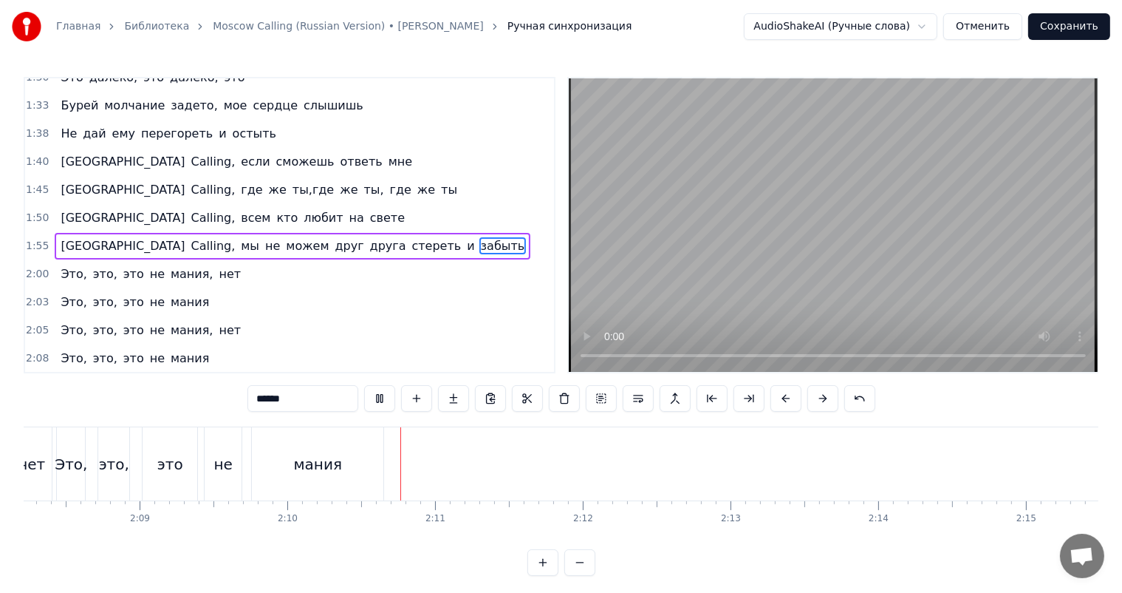
scroll to position [0, 18959]
click at [789, 282] on video at bounding box center [833, 224] width 529 height 293
click at [860, 225] on video at bounding box center [833, 224] width 529 height 293
click at [32, 267] on span "2:00" at bounding box center [37, 274] width 23 height 15
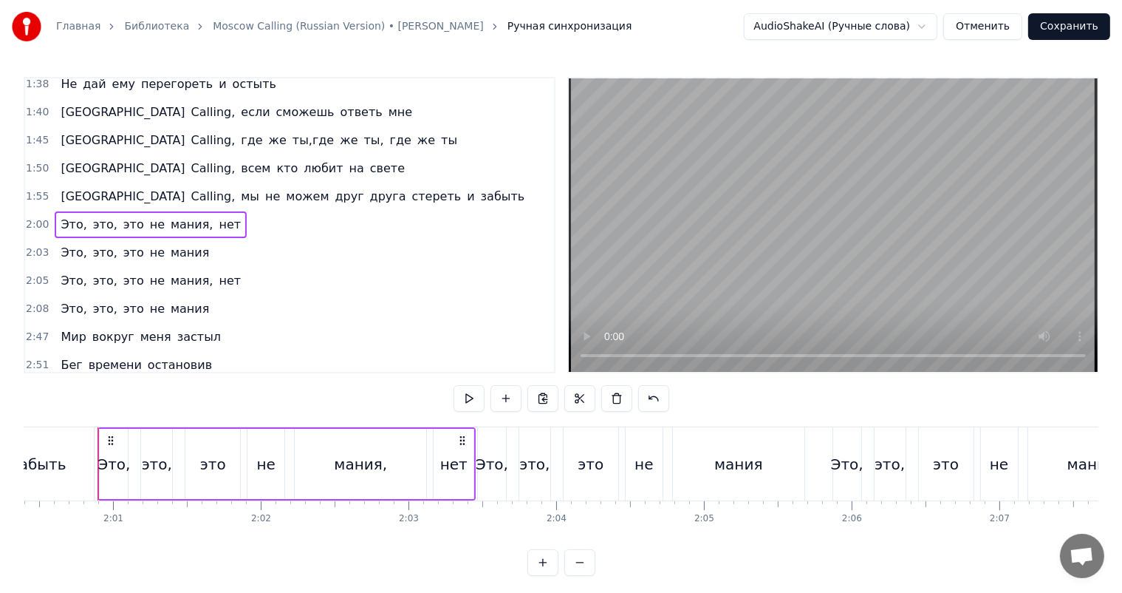
scroll to position [538, 0]
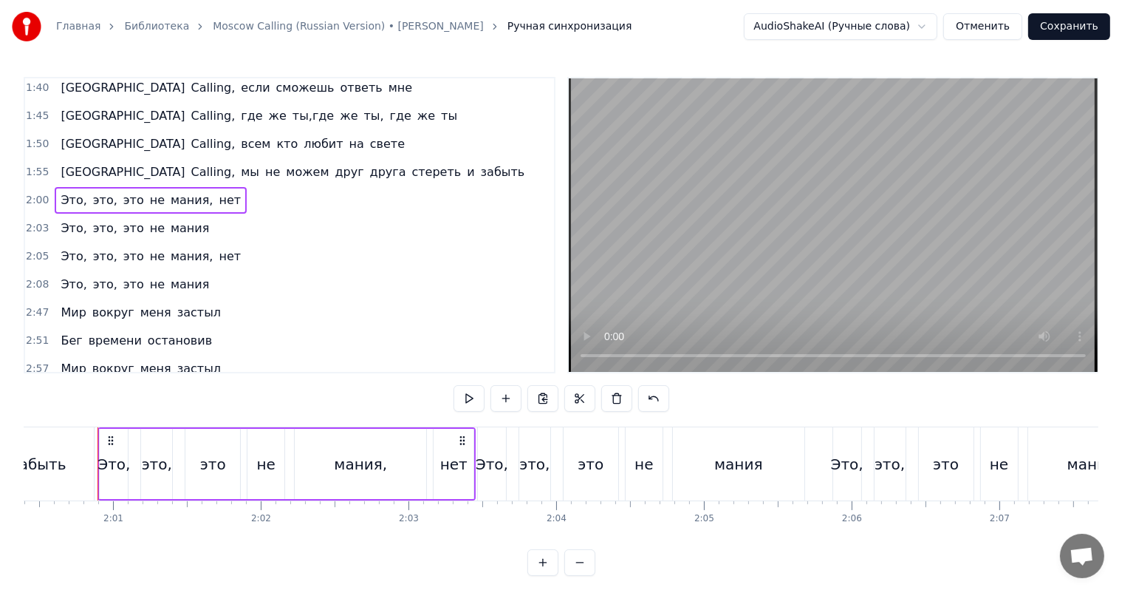
click at [36, 277] on span "2:08" at bounding box center [37, 284] width 23 height 15
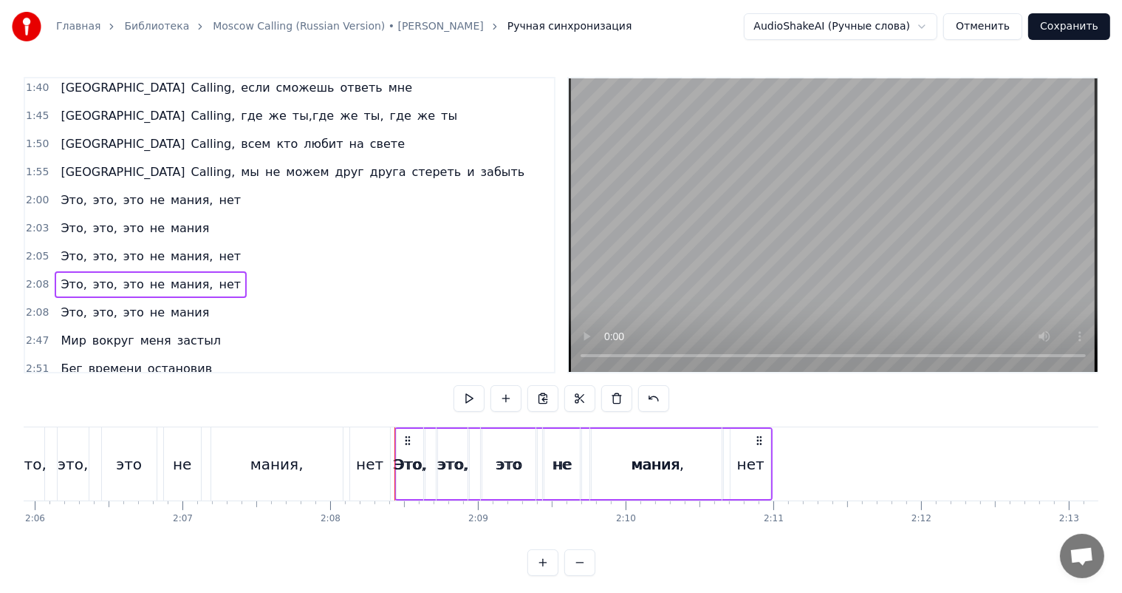
scroll to position [0, 18907]
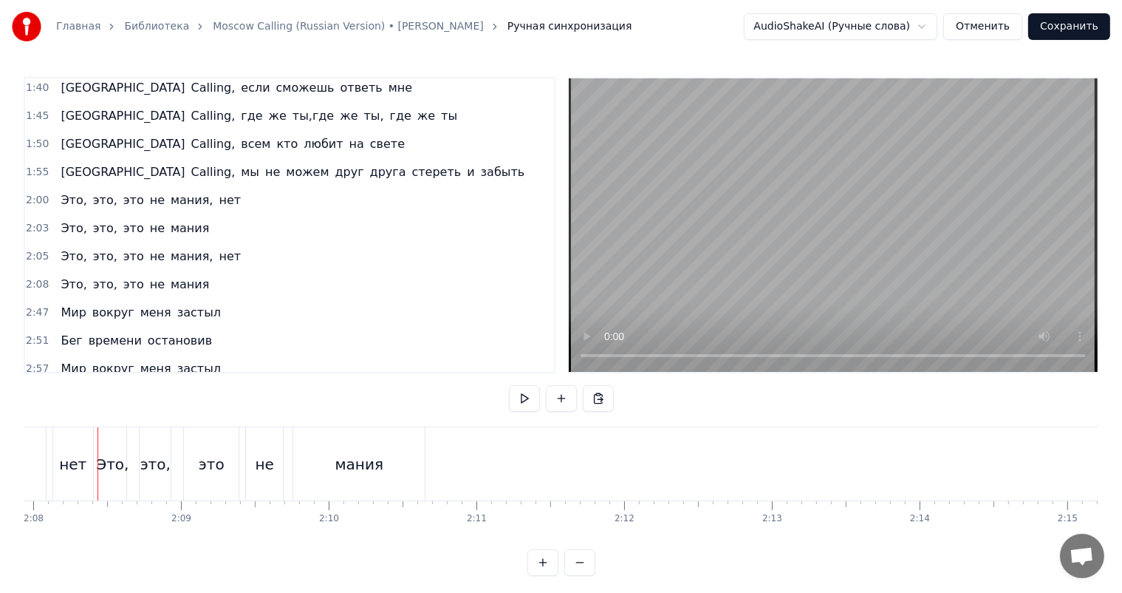
click at [36, 277] on span "2:08" at bounding box center [37, 284] width 23 height 15
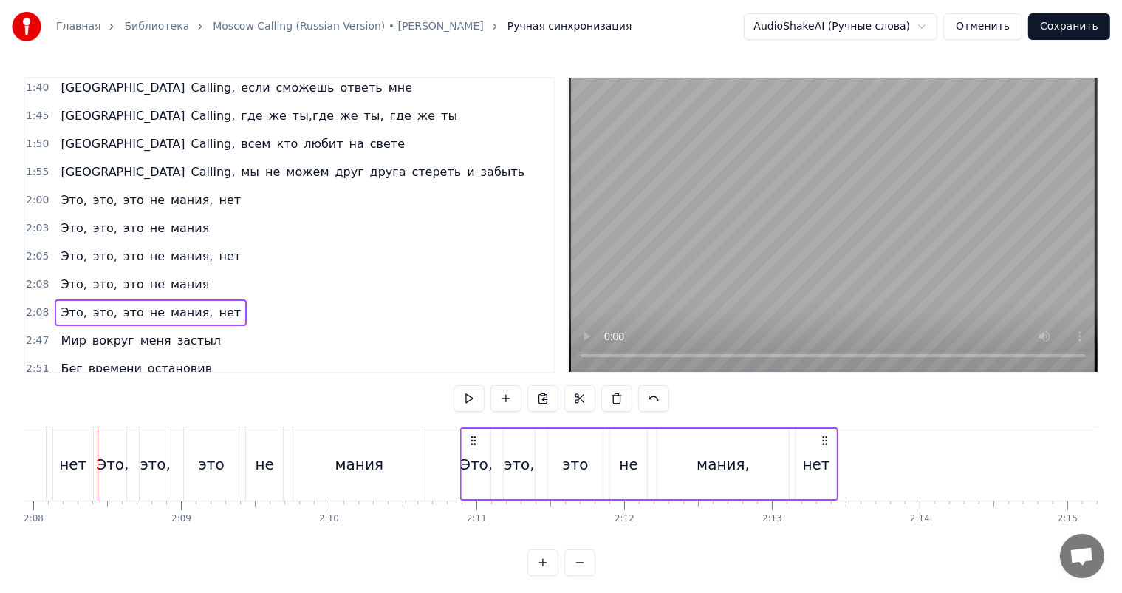
drag, startPoint x: 111, startPoint y: 437, endPoint x: 474, endPoint y: 445, distance: 362.9
click at [474, 445] on icon at bounding box center [474, 440] width 12 height 12
click at [41, 277] on span "2:08" at bounding box center [37, 284] width 23 height 15
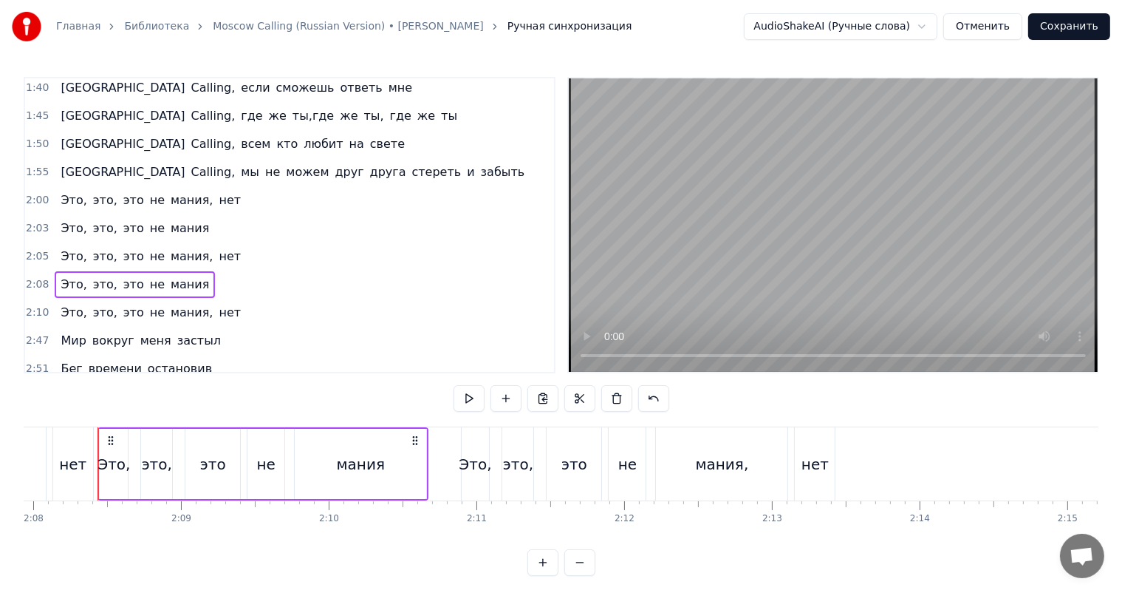
click at [27, 305] on span "2:10" at bounding box center [37, 312] width 23 height 15
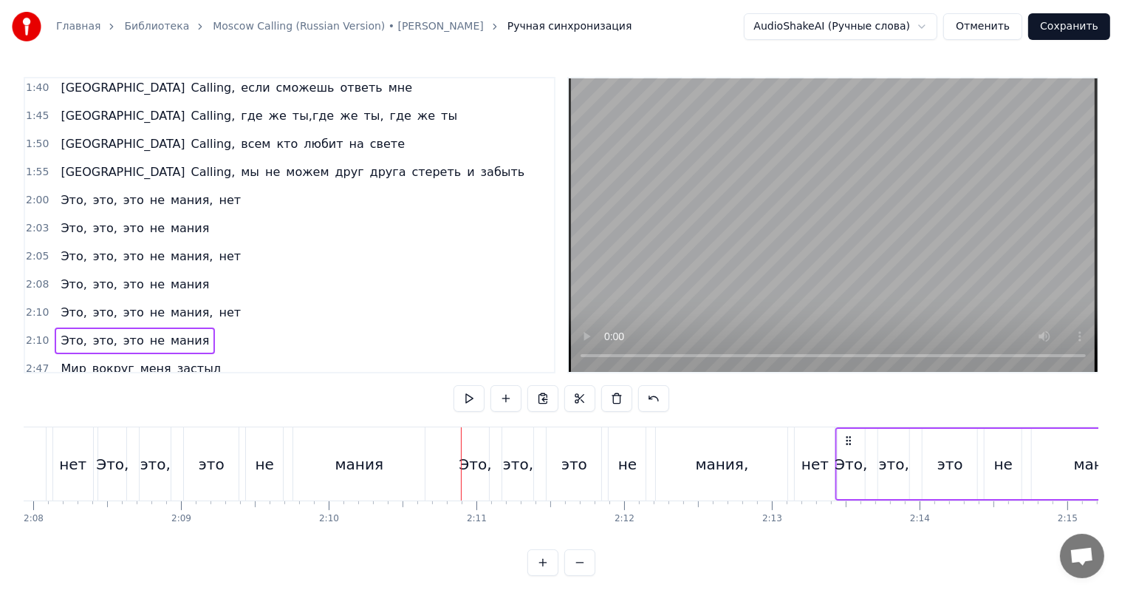
drag, startPoint x: 476, startPoint y: 437, endPoint x: 851, endPoint y: 435, distance: 375.4
click at [851, 435] on icon at bounding box center [849, 440] width 12 height 12
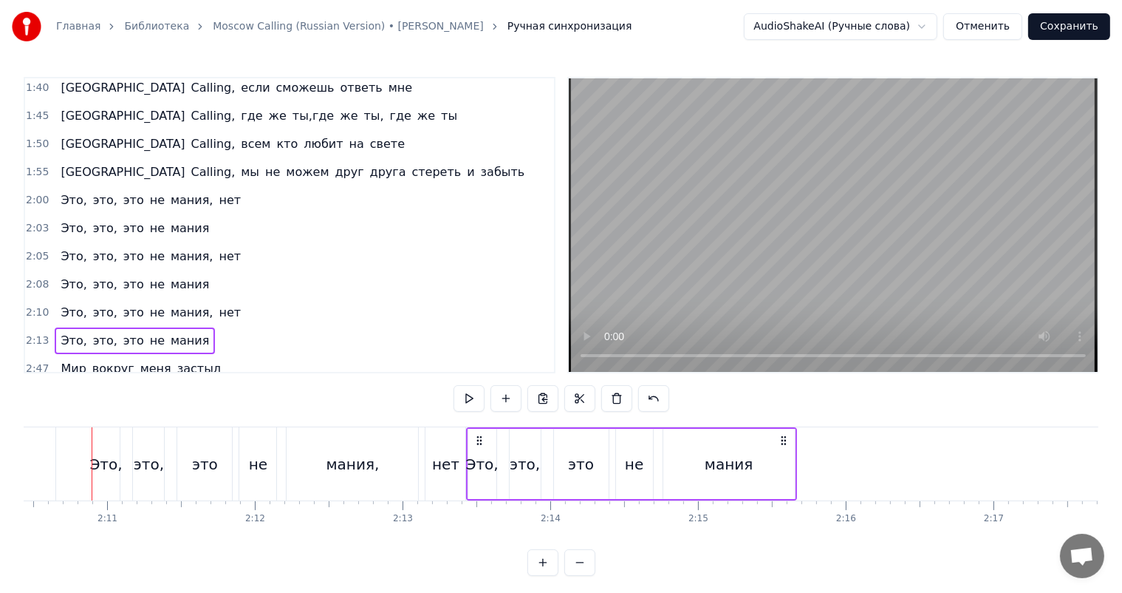
scroll to position [0, 19055]
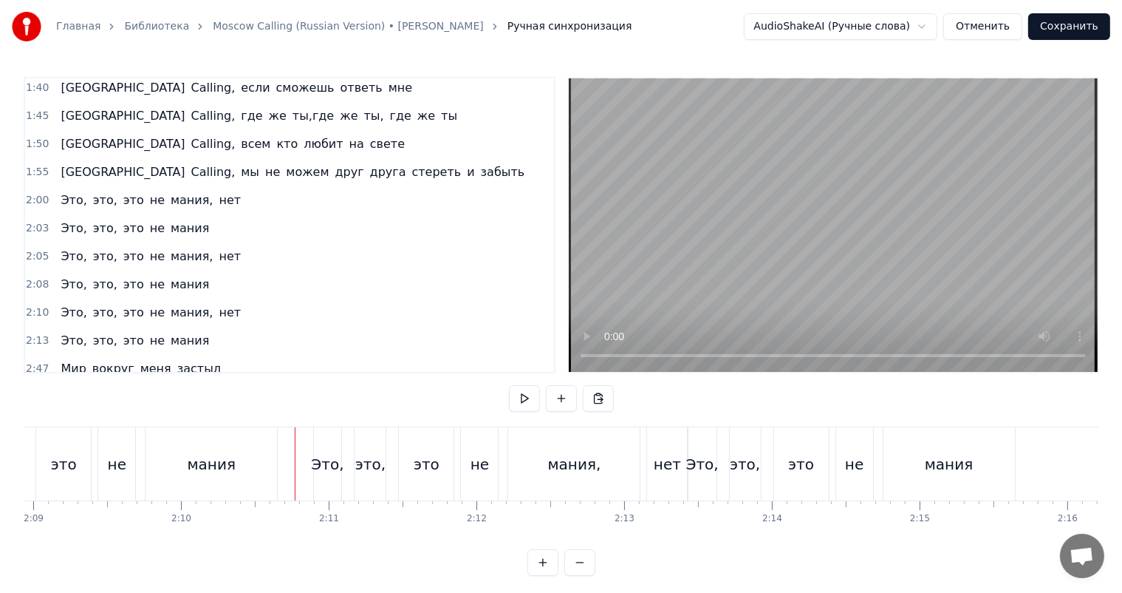
click at [740, 226] on video at bounding box center [833, 224] width 529 height 293
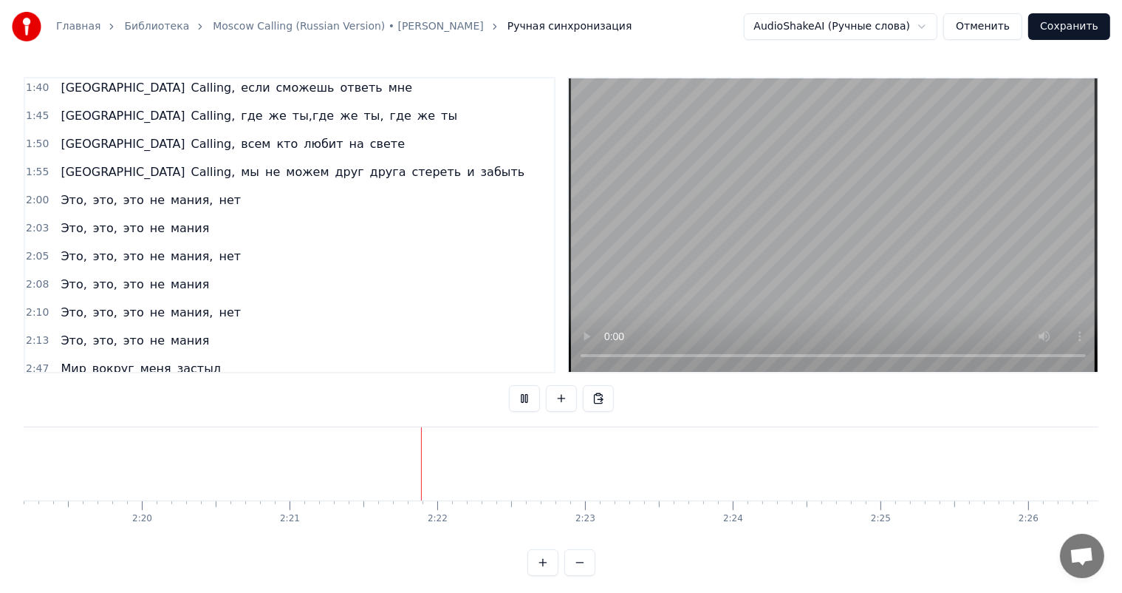
scroll to position [0, 20814]
click at [740, 282] on video at bounding box center [833, 224] width 529 height 293
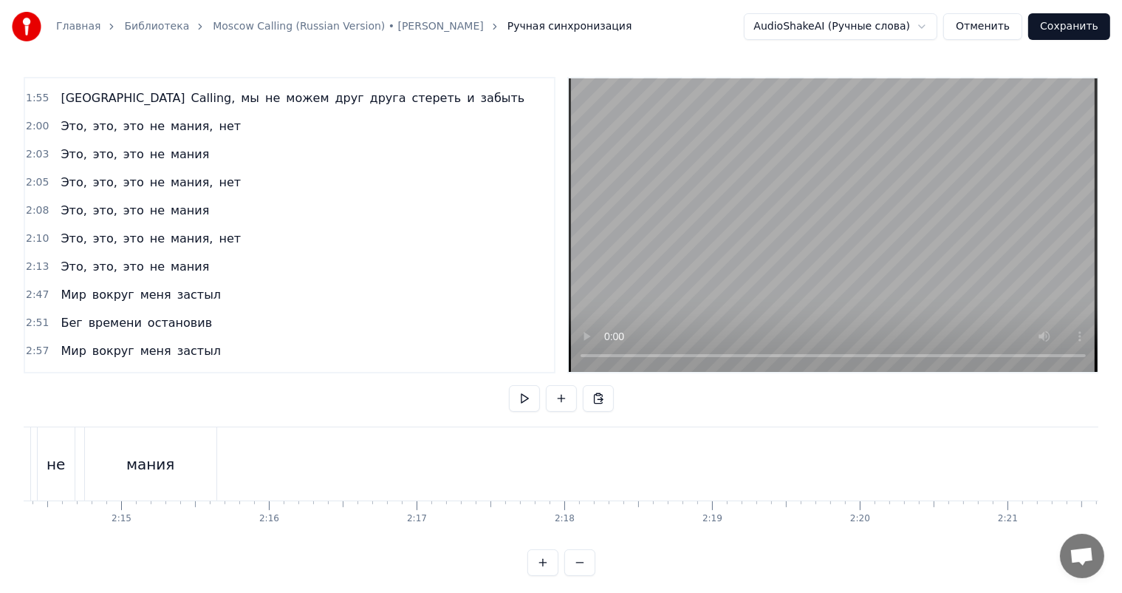
scroll to position [0, 19558]
click at [491, 466] on div "мания" at bounding box center [447, 463] width 132 height 73
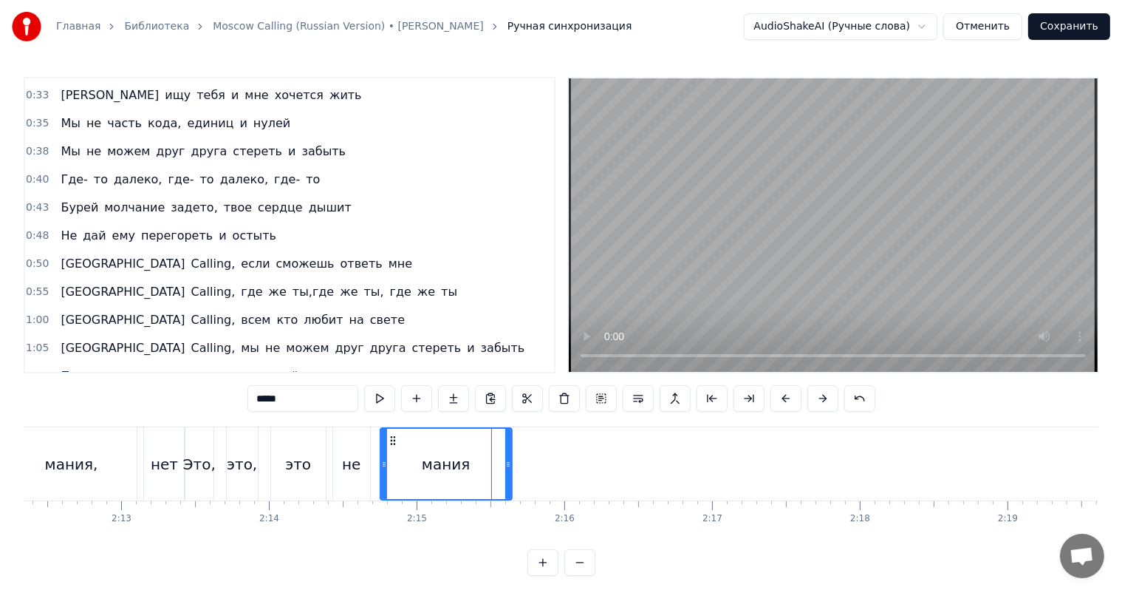
scroll to position [0, 0]
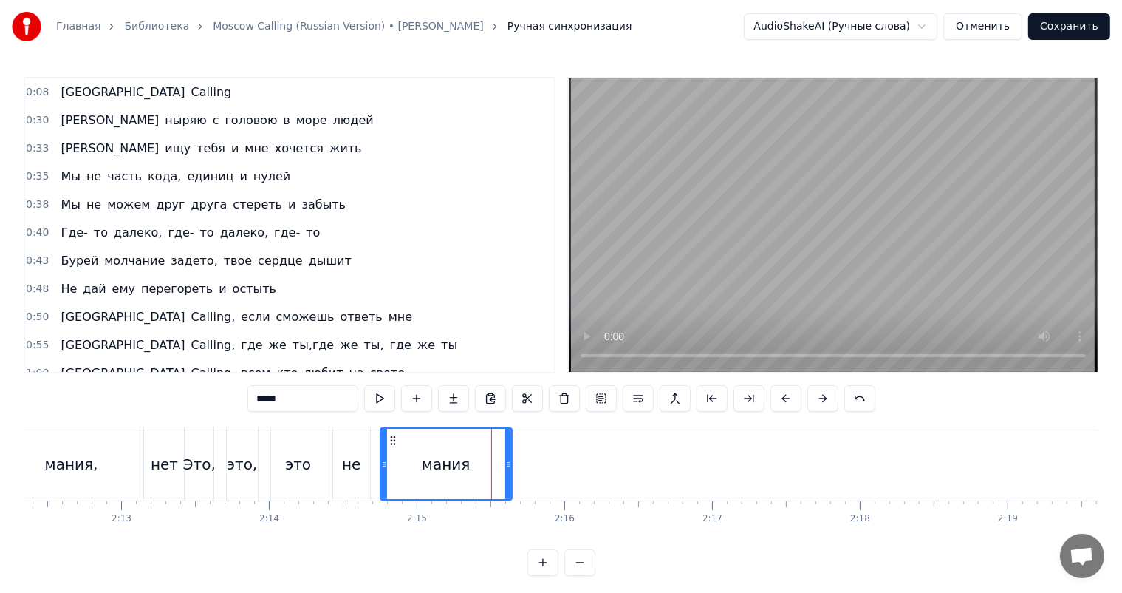
click at [27, 97] on span "0:08" at bounding box center [37, 92] width 23 height 15
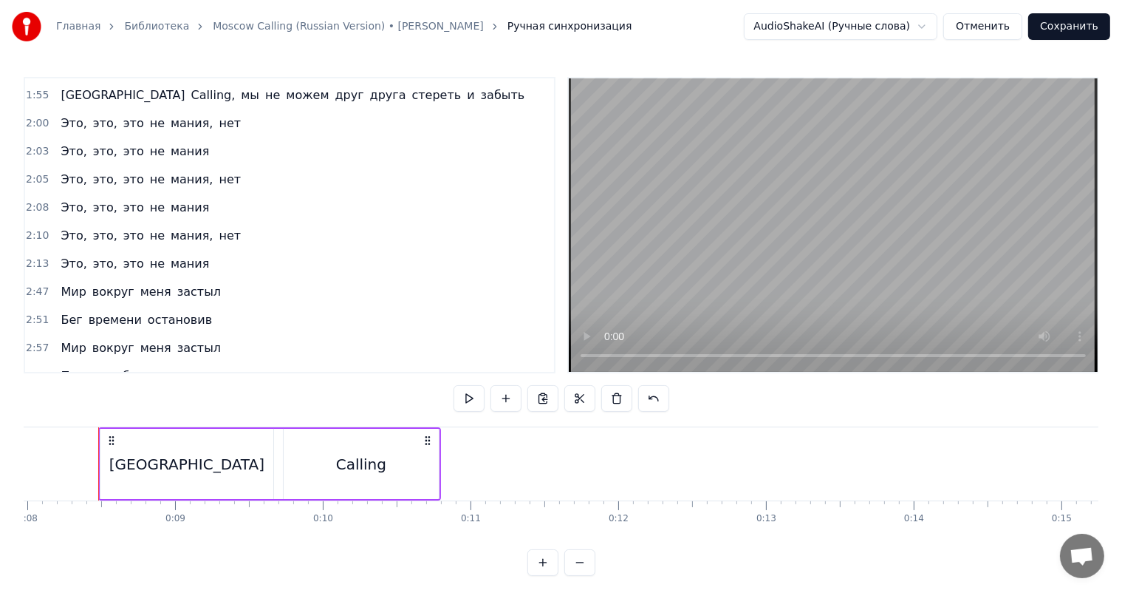
scroll to position [553, 0]
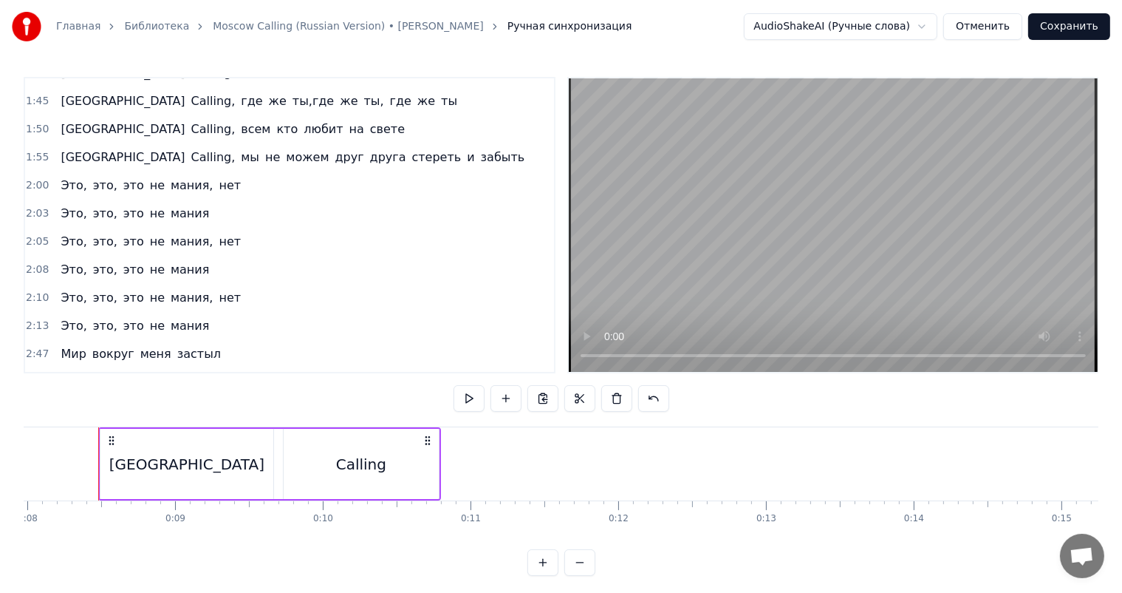
click at [27, 290] on span "2:10" at bounding box center [37, 297] width 23 height 15
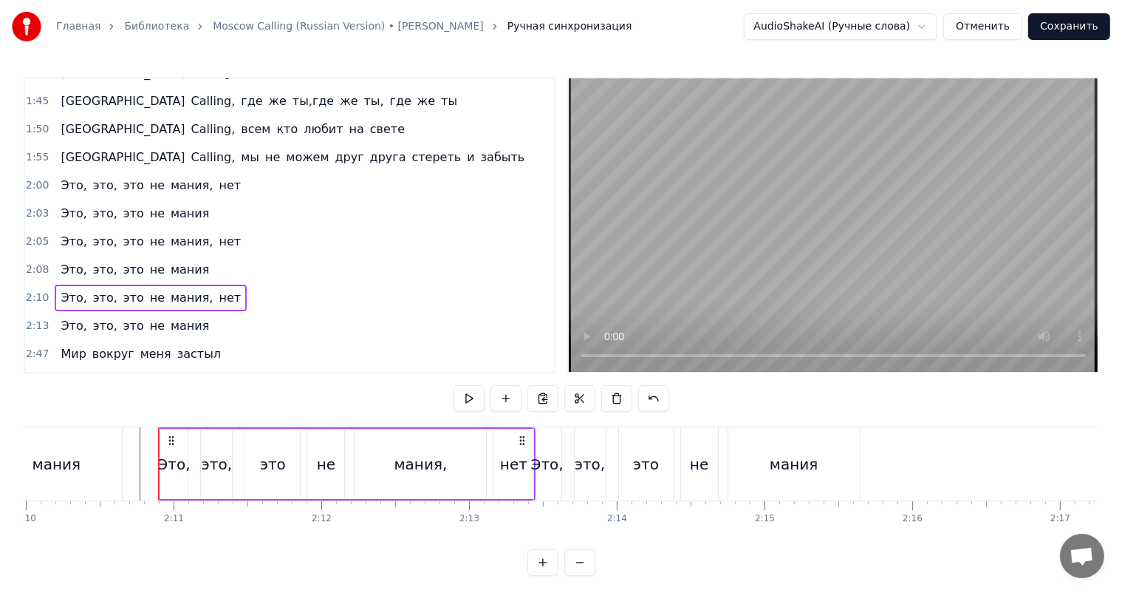
scroll to position [0, 19270]
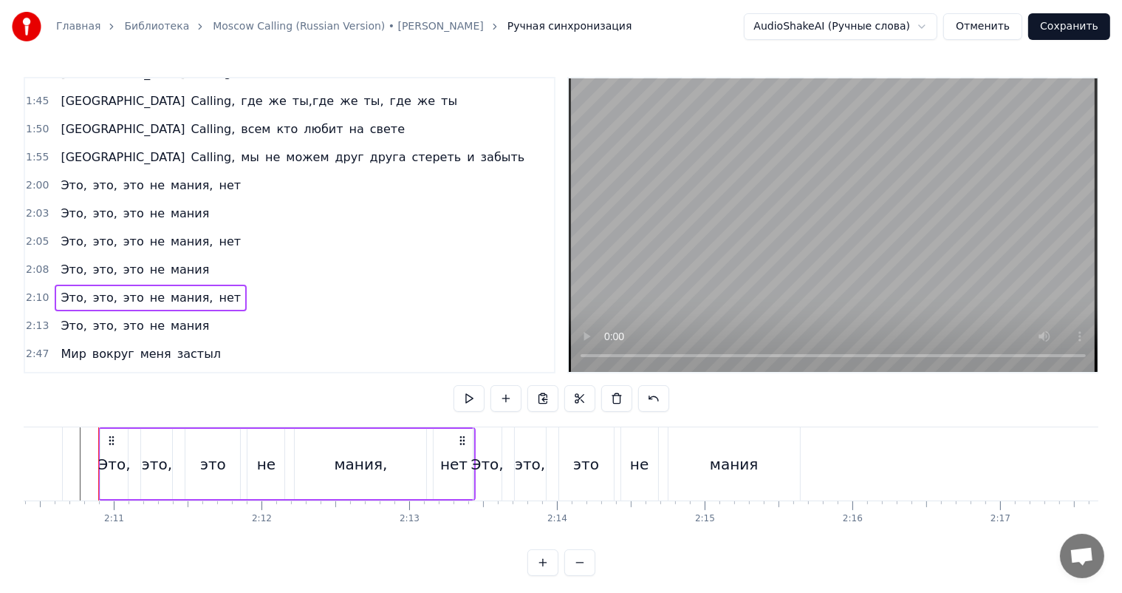
click at [681, 466] on div "мания" at bounding box center [735, 463] width 132 height 73
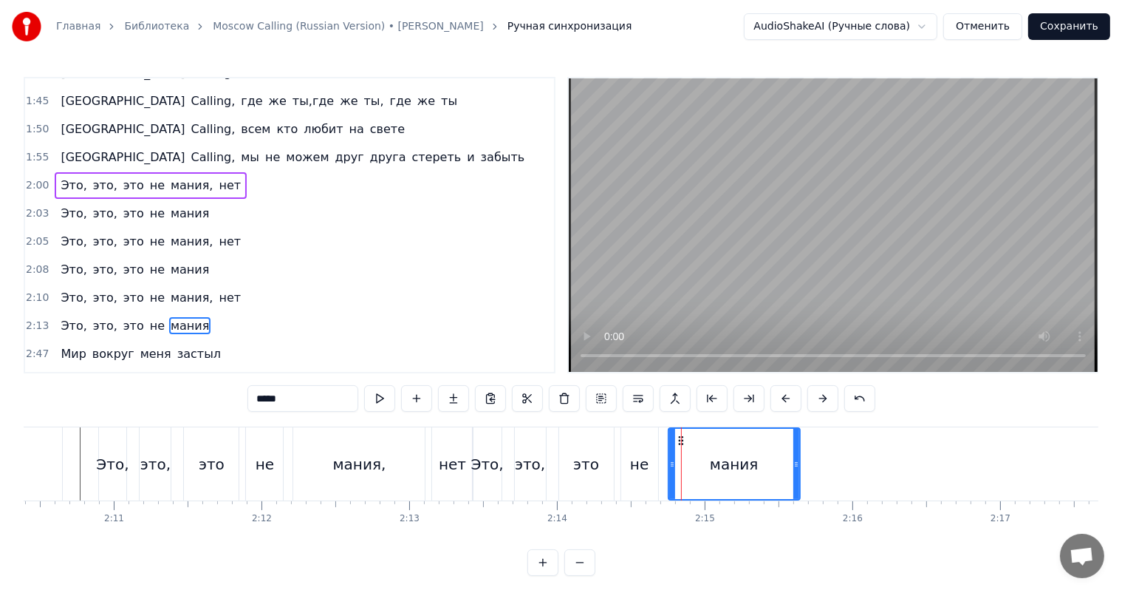
scroll to position [627, 0]
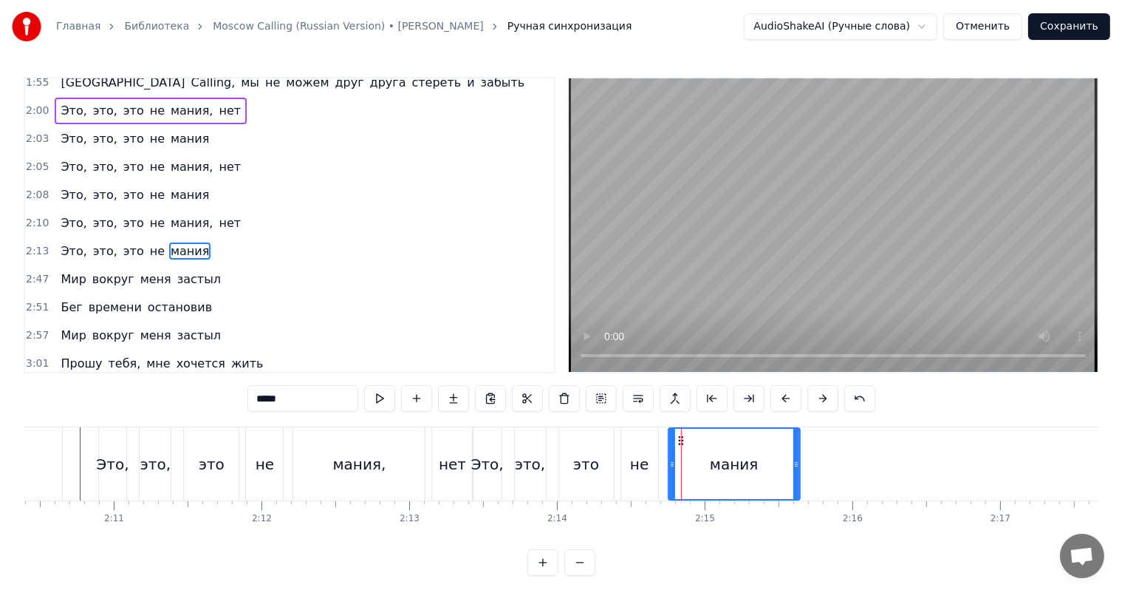
click at [33, 244] on span "2:13" at bounding box center [37, 251] width 23 height 15
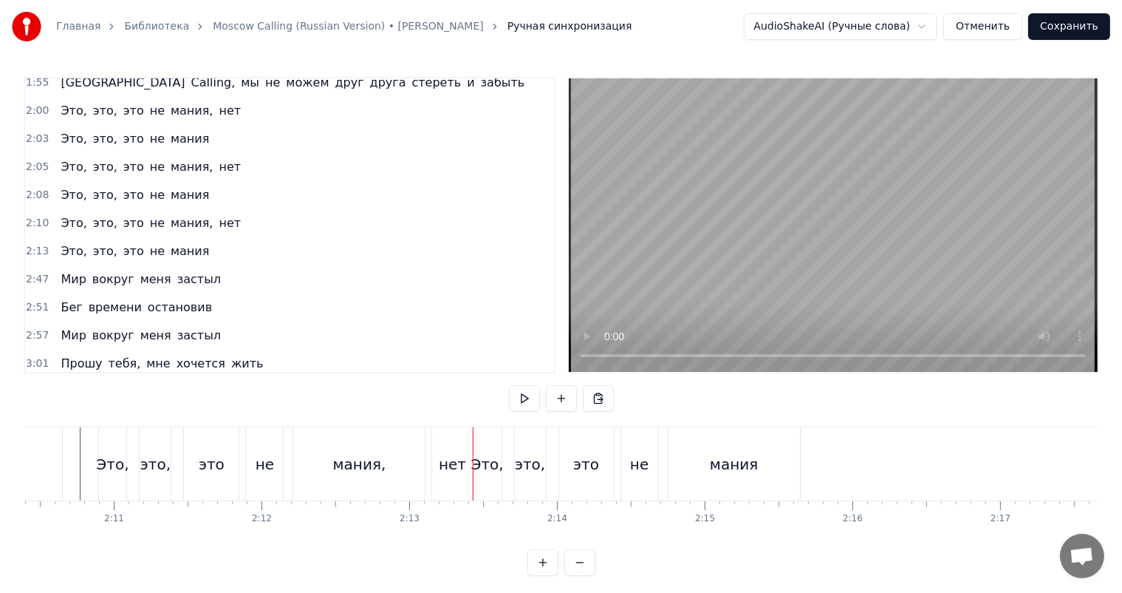
click at [35, 244] on span "2:13" at bounding box center [37, 251] width 23 height 15
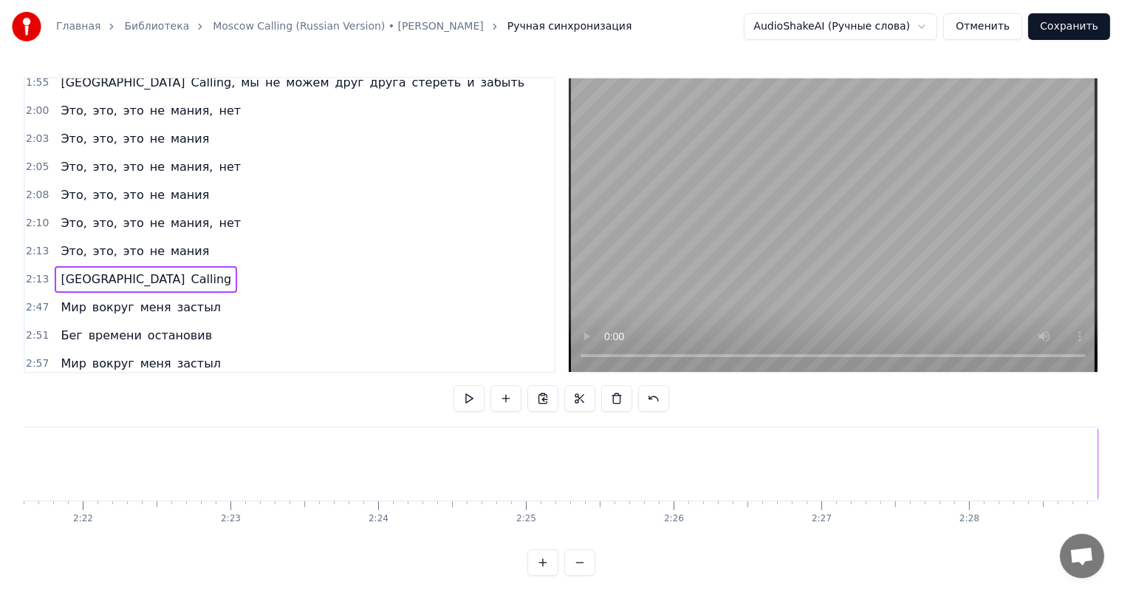
scroll to position [0, 20989]
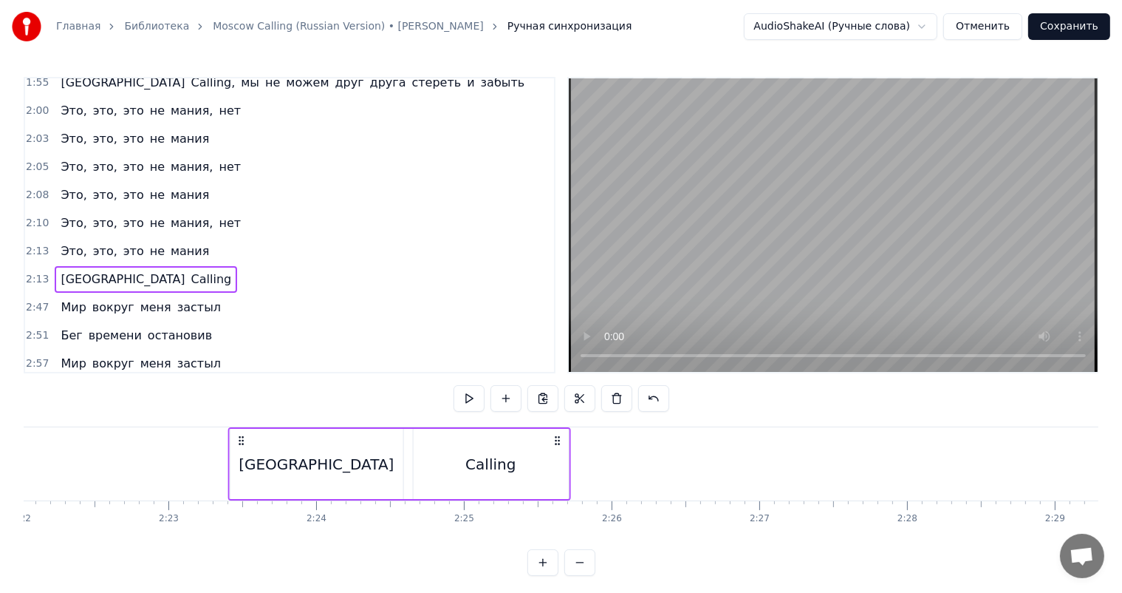
drag, startPoint x: 485, startPoint y: 437, endPoint x: 239, endPoint y: 439, distance: 245.3
click at [239, 439] on icon at bounding box center [241, 440] width 12 height 12
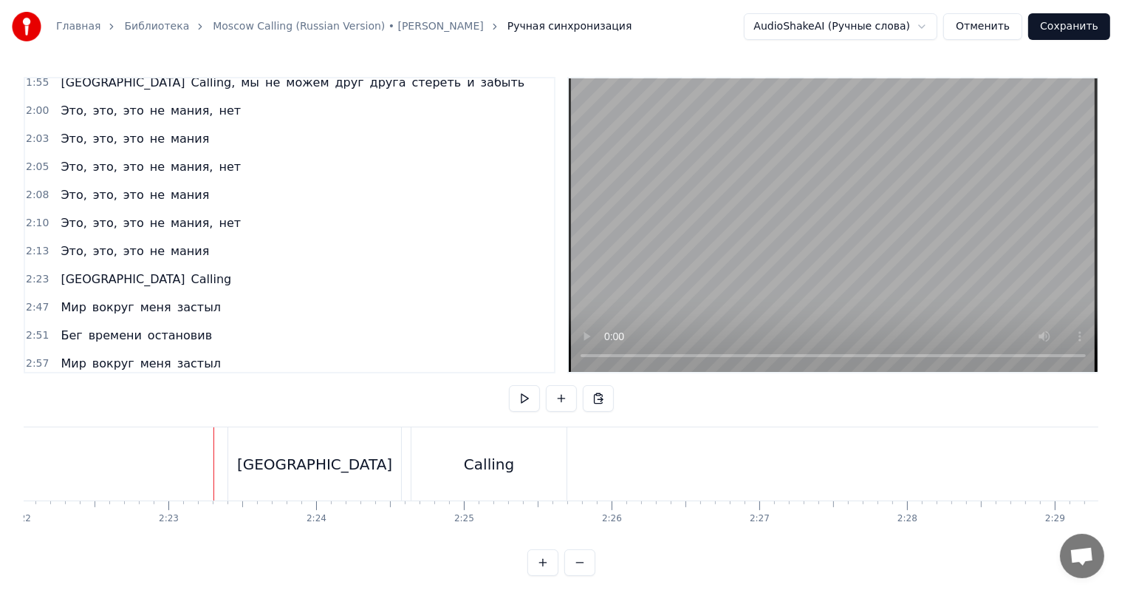
click at [800, 224] on video at bounding box center [833, 224] width 529 height 293
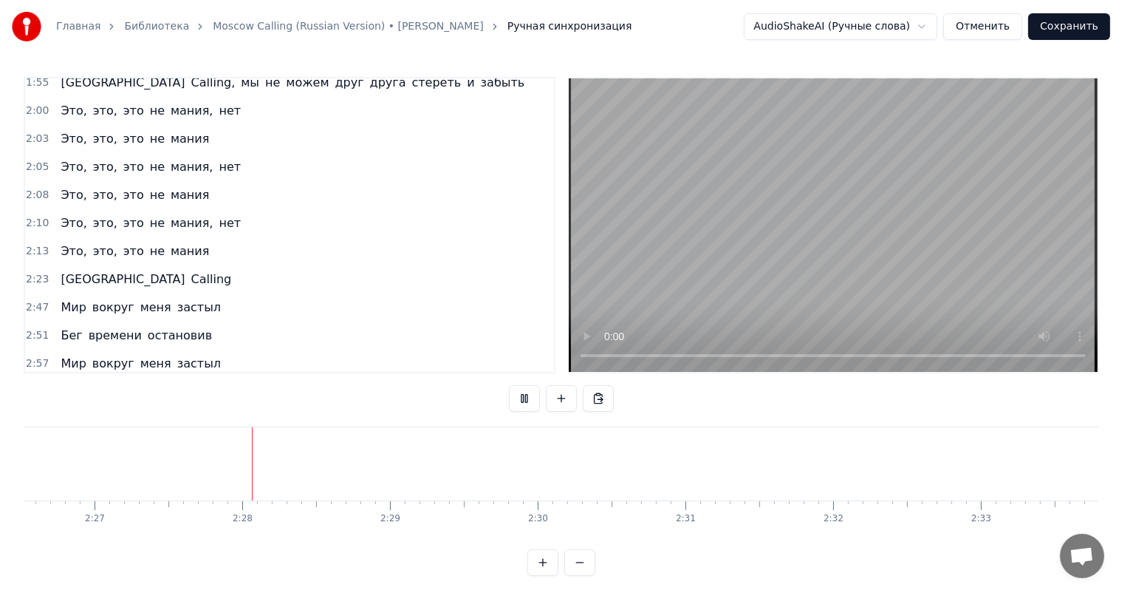
click at [814, 236] on video at bounding box center [833, 224] width 529 height 293
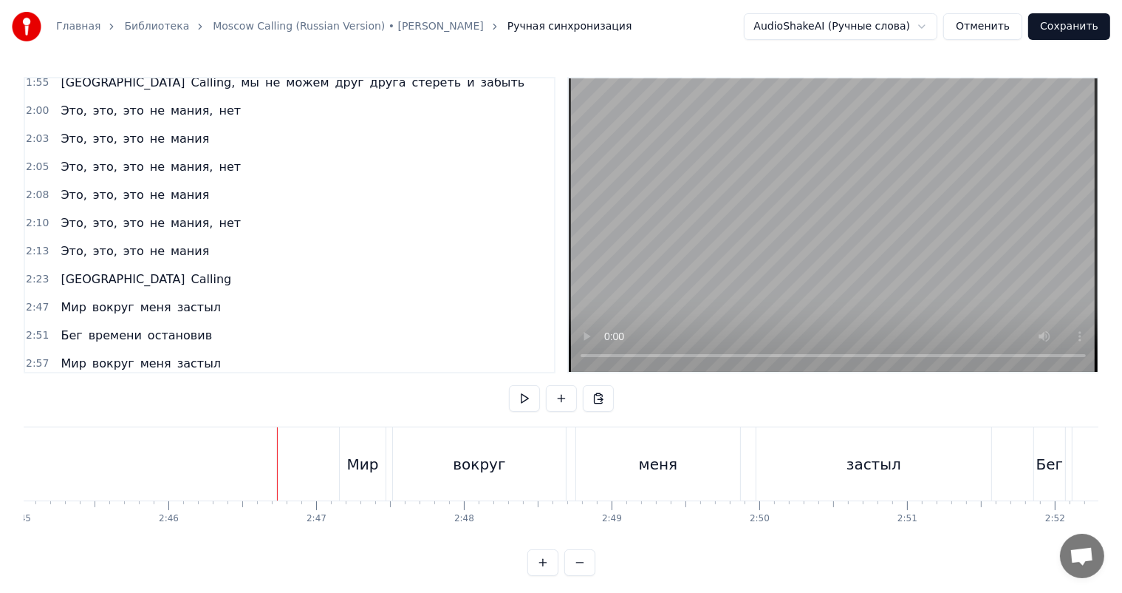
click at [851, 226] on video at bounding box center [833, 224] width 529 height 293
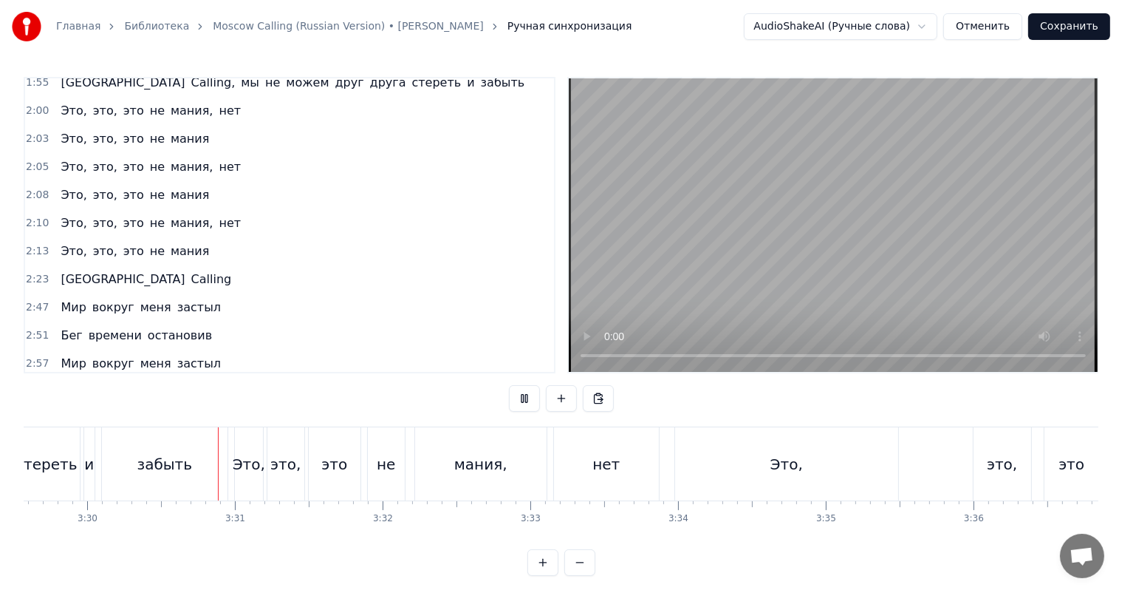
scroll to position [0, 31000]
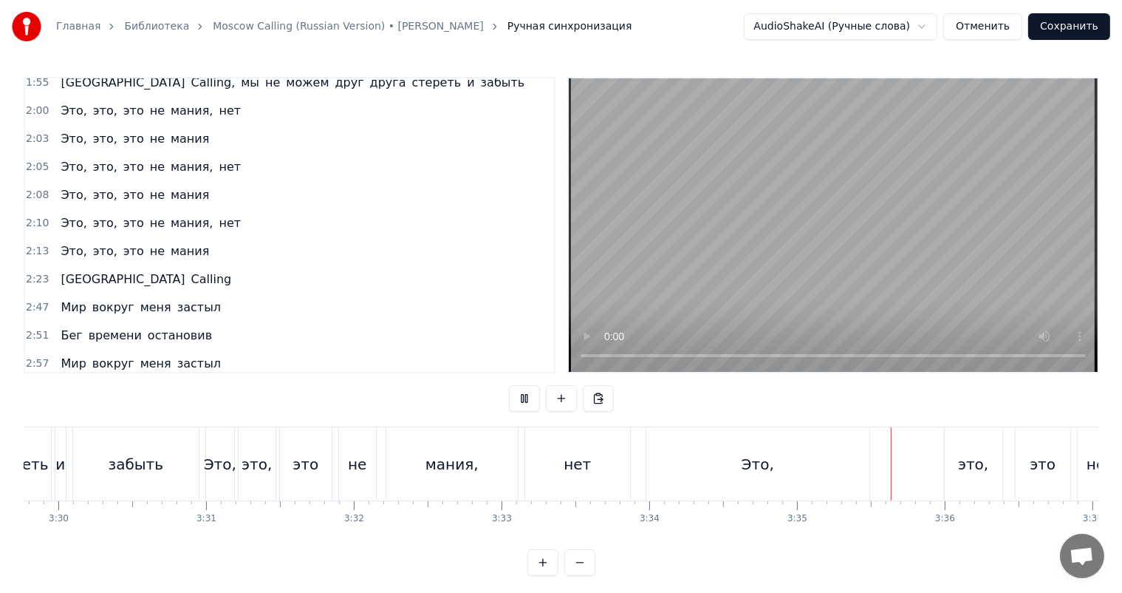
click at [763, 422] on div "0:08 Moscow Calling 0:30 Я ныряю с головою в море людей 0:33 Я ищу тебя и мне х…" at bounding box center [561, 326] width 1075 height 499
click at [745, 454] on div "Это," at bounding box center [758, 464] width 33 height 22
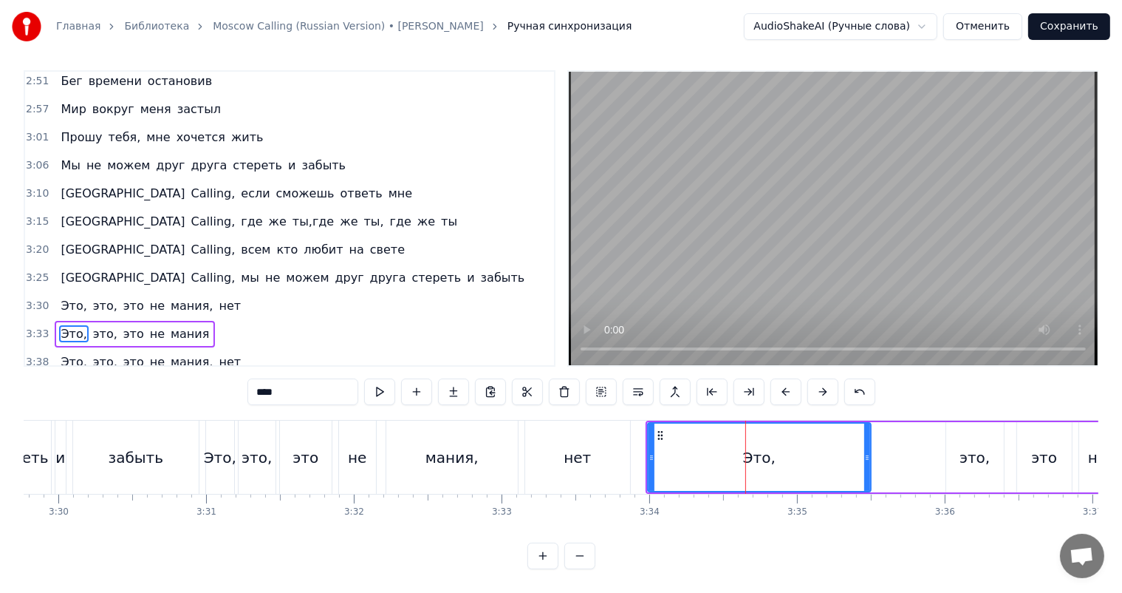
scroll to position [19, 0]
click at [45, 348] on div "3:38 Это, это, это не мания, нет" at bounding box center [289, 362] width 529 height 28
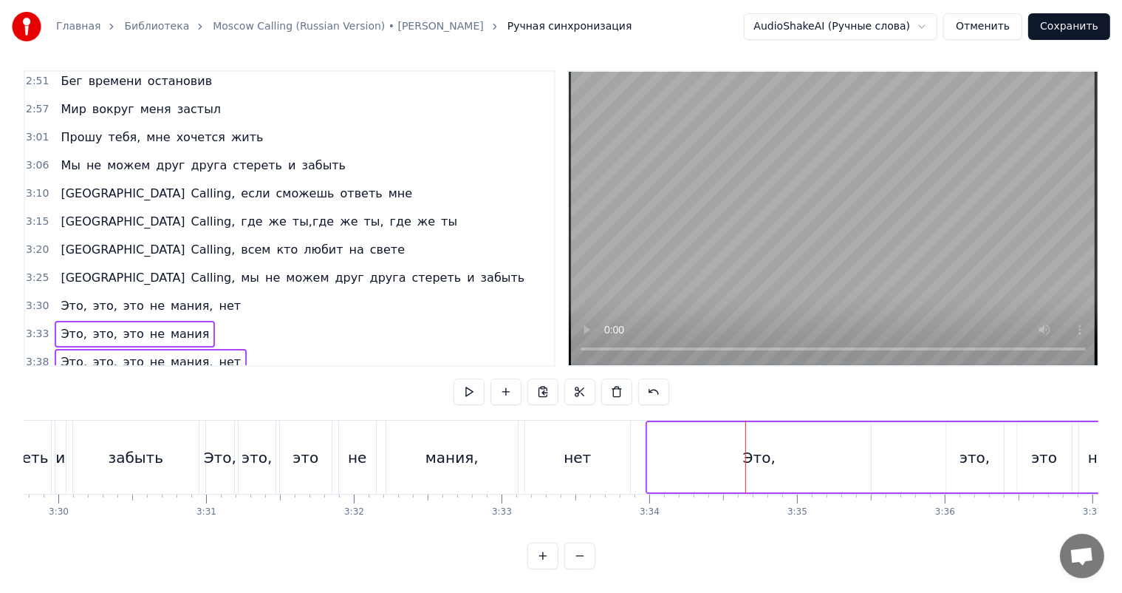
click at [30, 383] on span "3:41" at bounding box center [37, 390] width 23 height 15
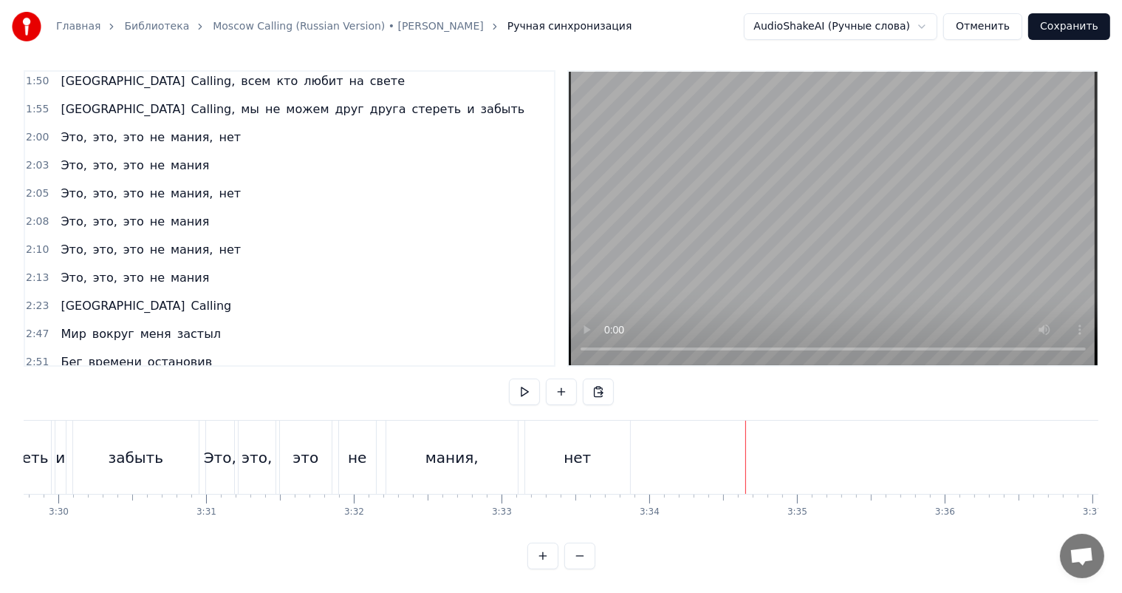
scroll to position [572, 0]
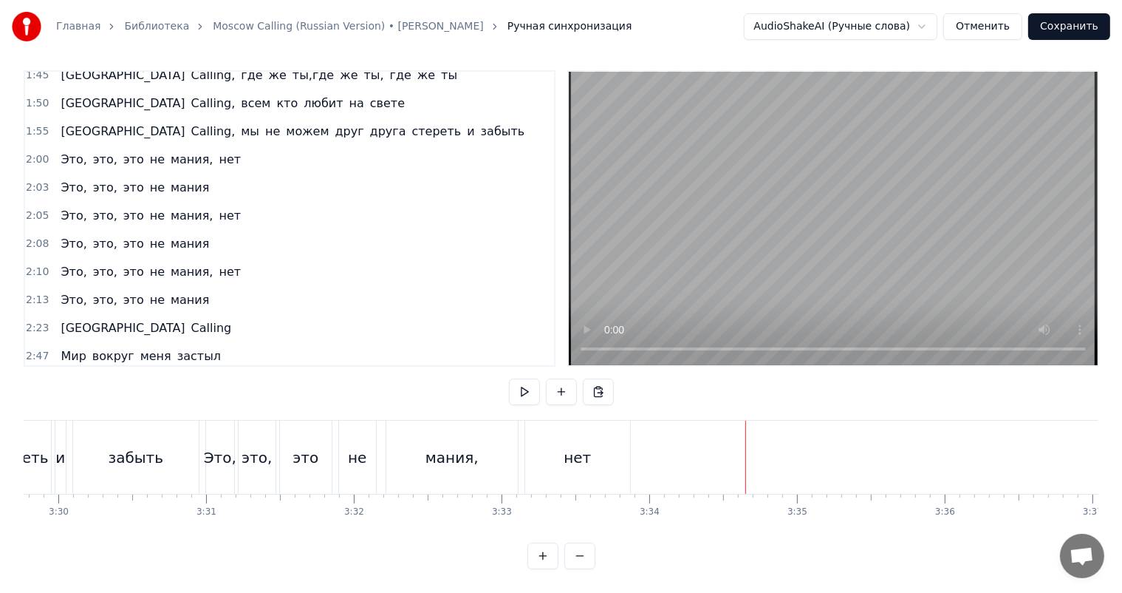
click at [33, 180] on span "2:03" at bounding box center [37, 187] width 23 height 15
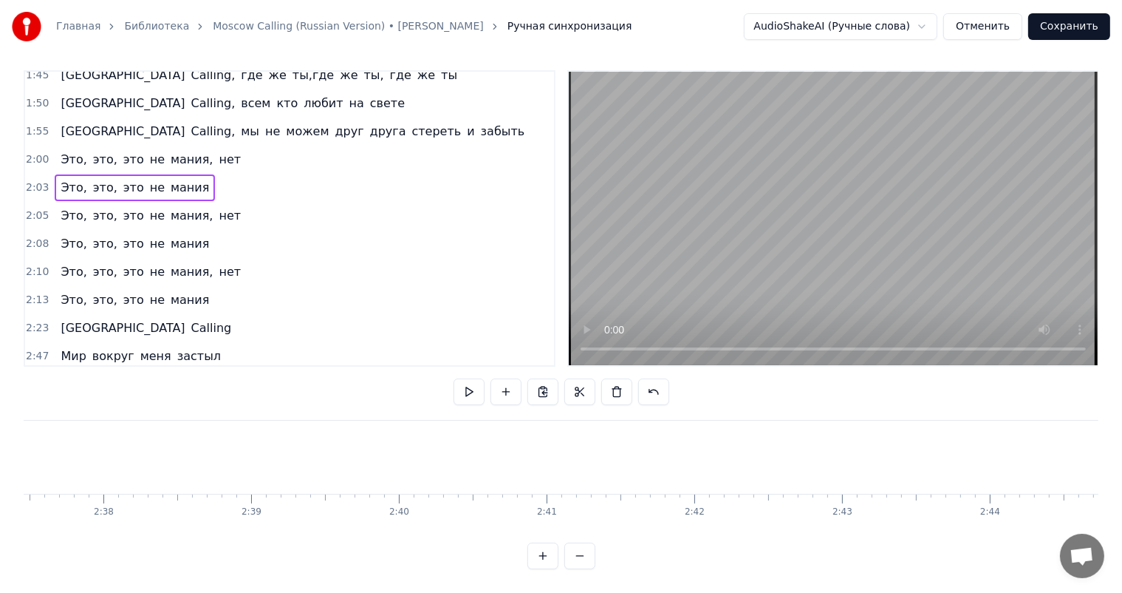
scroll to position [794, 0]
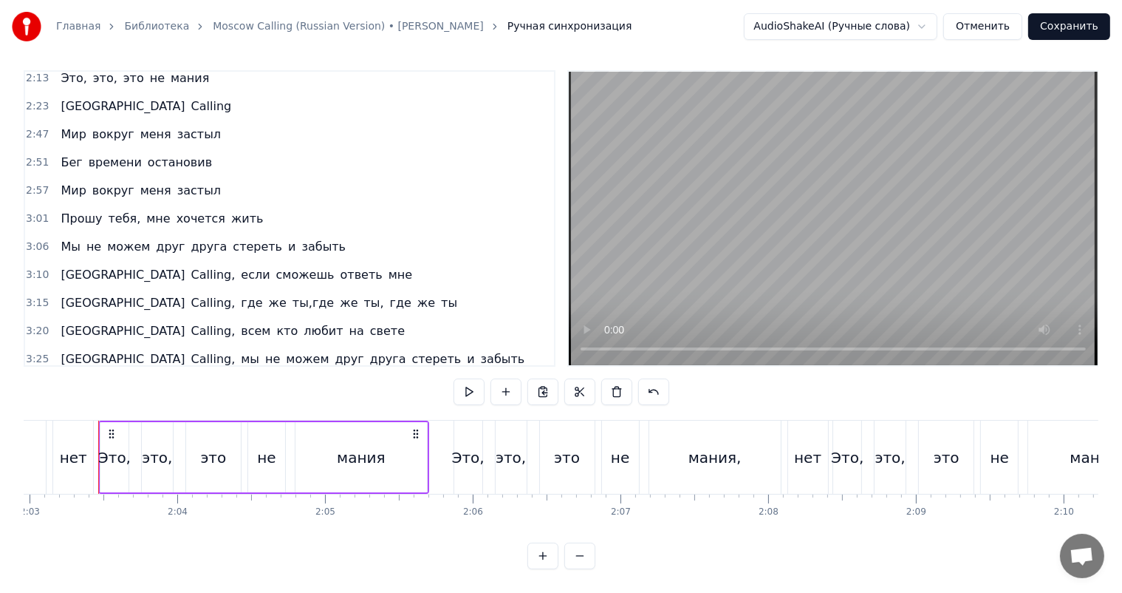
click at [35, 380] on span "3:30" at bounding box center [37, 387] width 23 height 15
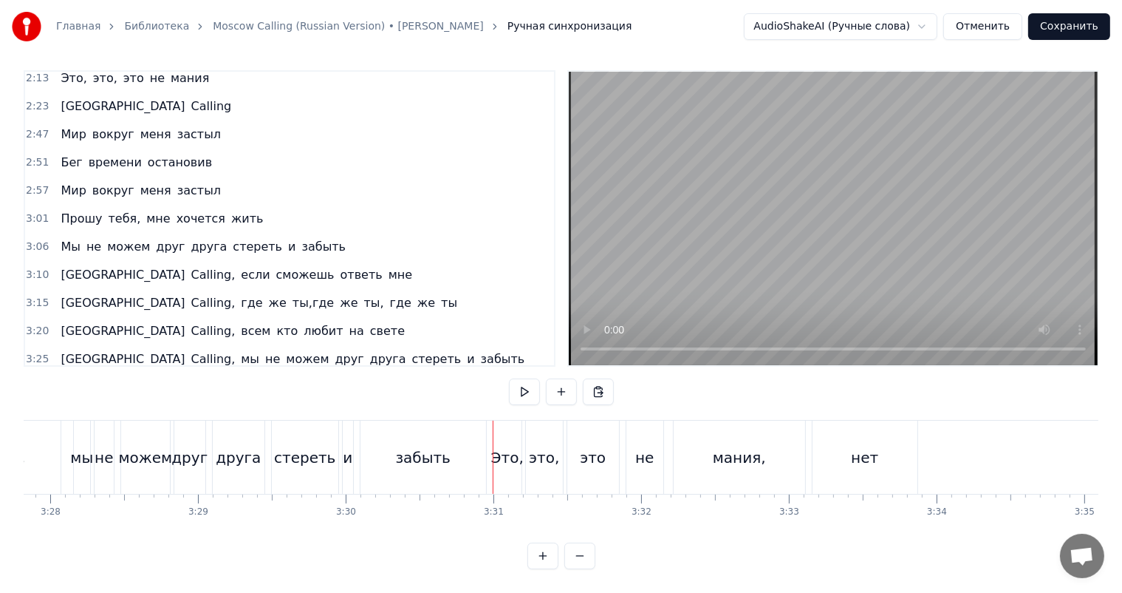
click at [35, 380] on span "3:30" at bounding box center [37, 387] width 23 height 15
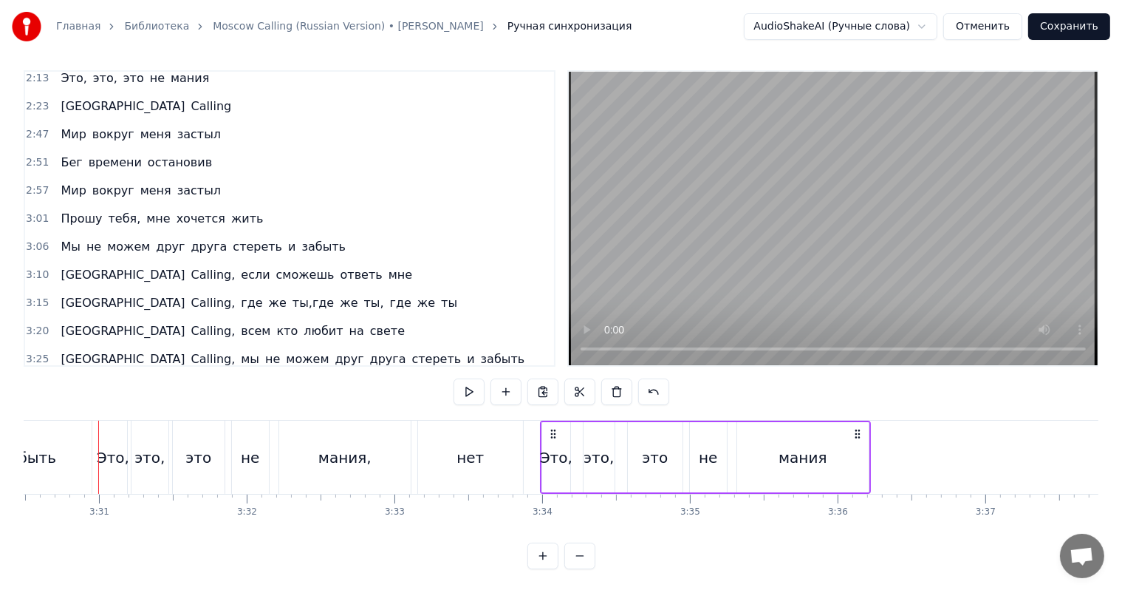
drag, startPoint x: 108, startPoint y: 416, endPoint x: 543, endPoint y: 411, distance: 435.3
click at [547, 420] on div "Это, это, это не мания" at bounding box center [704, 456] width 331 height 73
click at [458, 446] on div "нет" at bounding box center [470, 457] width 27 height 22
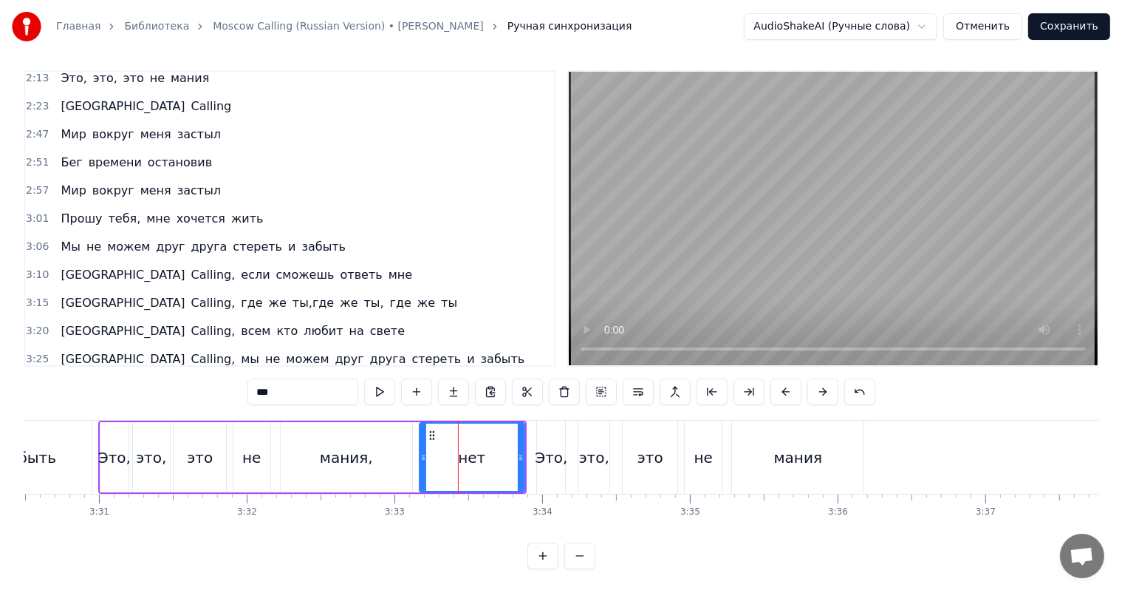
scroll to position [821, 0]
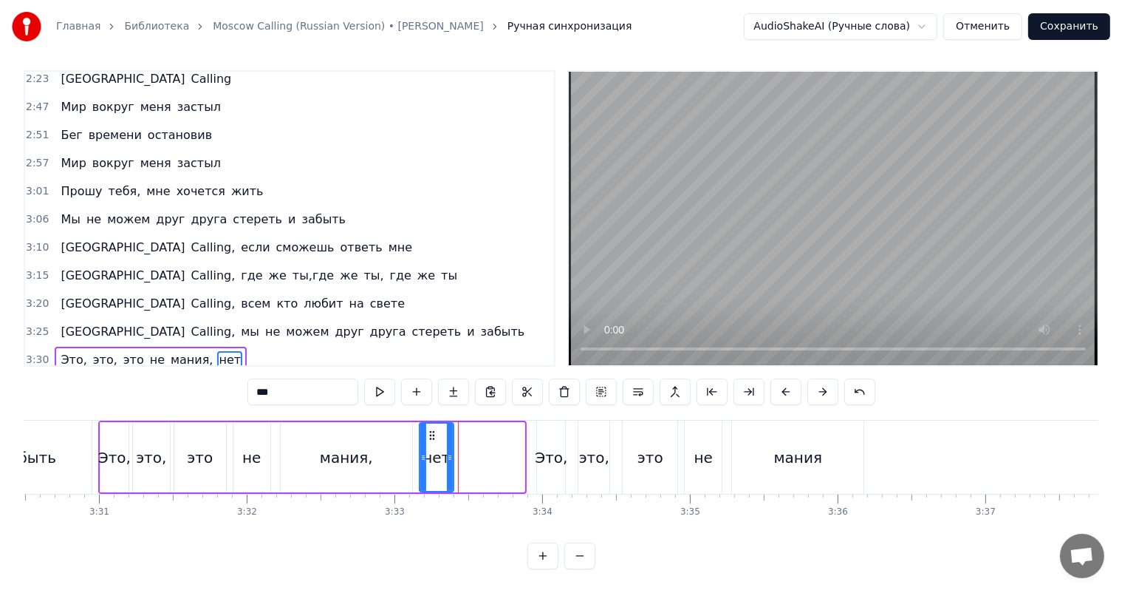
drag, startPoint x: 522, startPoint y: 435, endPoint x: 449, endPoint y: 443, distance: 72.8
click at [449, 443] on div at bounding box center [450, 456] width 6 height 67
click at [557, 446] on div "Это," at bounding box center [551, 457] width 33 height 22
type input "****"
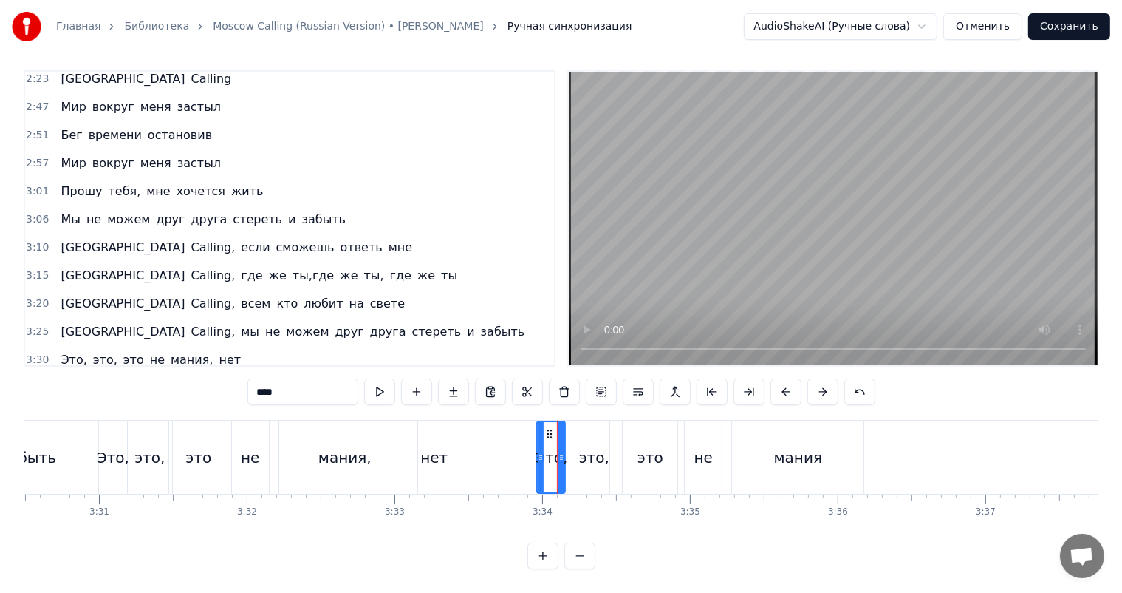
click at [570, 429] on div "Это, это, это не мания" at bounding box center [701, 456] width 331 height 73
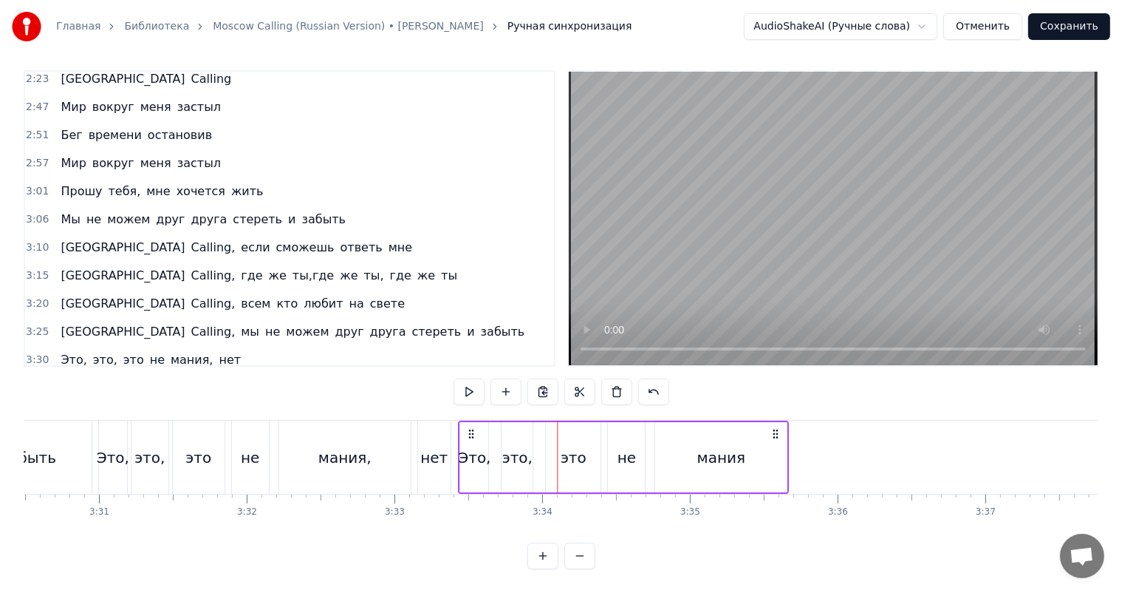
drag, startPoint x: 549, startPoint y: 420, endPoint x: 470, endPoint y: 425, distance: 79.2
click at [470, 428] on icon at bounding box center [472, 434] width 12 height 12
click at [421, 437] on div "нет" at bounding box center [434, 456] width 33 height 73
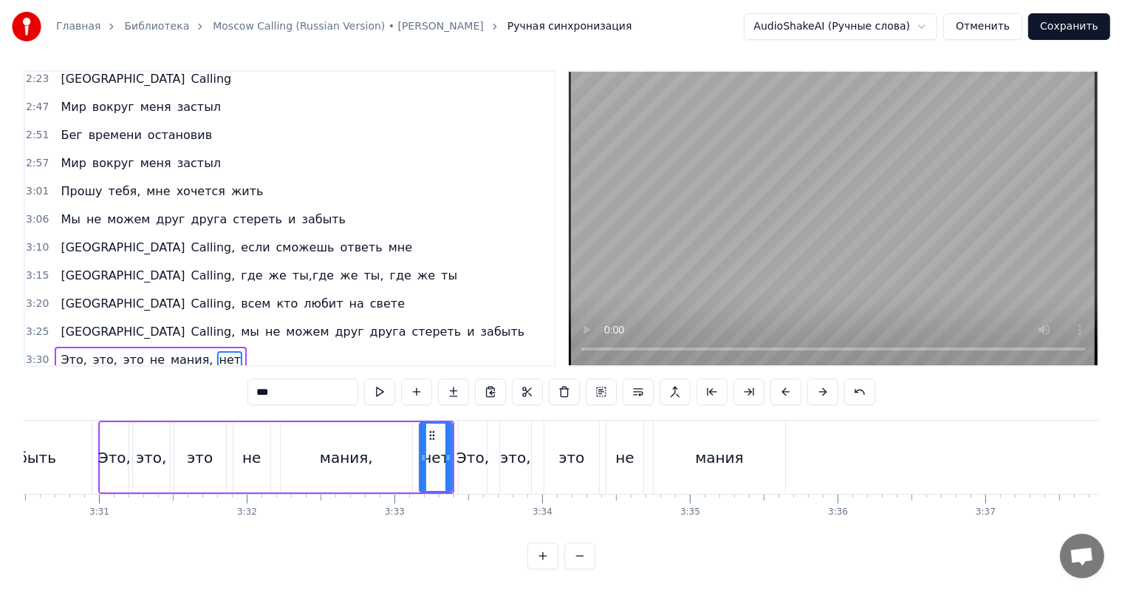
click at [831, 215] on video at bounding box center [833, 218] width 529 height 293
click at [272, 444] on div "Это, это, это не мания, нет" at bounding box center [276, 456] width 356 height 73
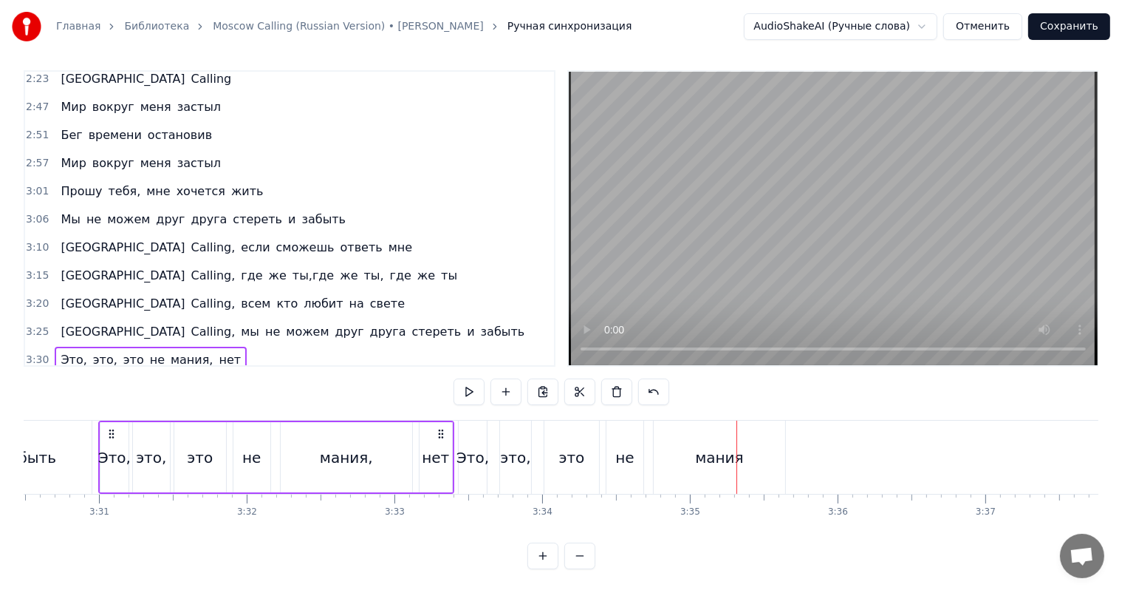
click at [931, 214] on video at bounding box center [833, 218] width 529 height 293
click at [38, 352] on span "3:30" at bounding box center [37, 359] width 23 height 15
click at [27, 381] on span "3:33" at bounding box center [37, 388] width 23 height 15
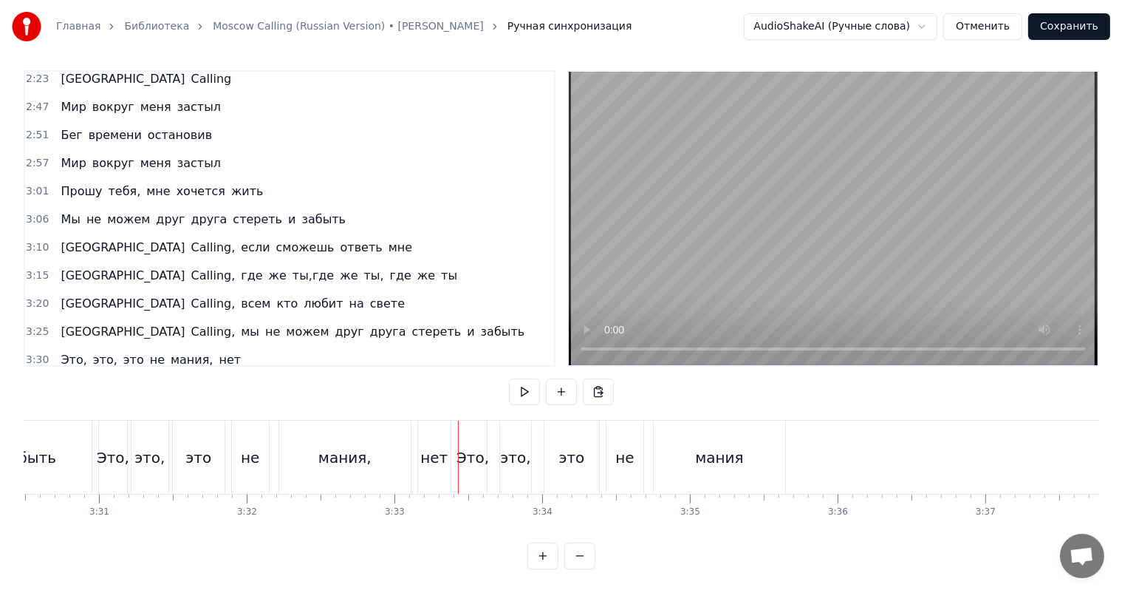
click at [33, 381] on span "3:33" at bounding box center [37, 388] width 23 height 15
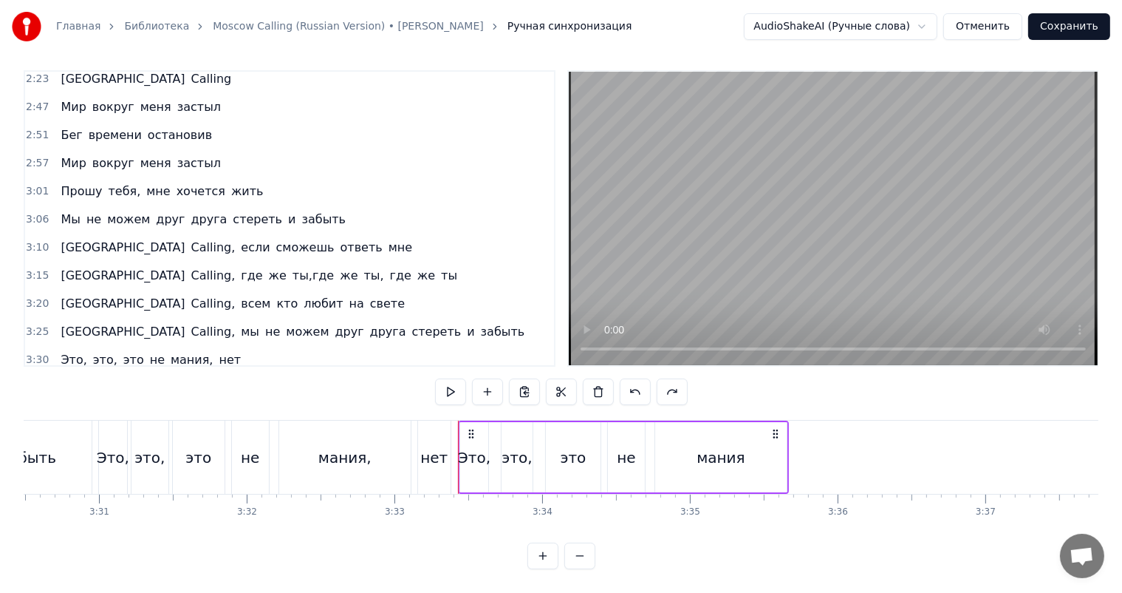
scroll to position [848, 0]
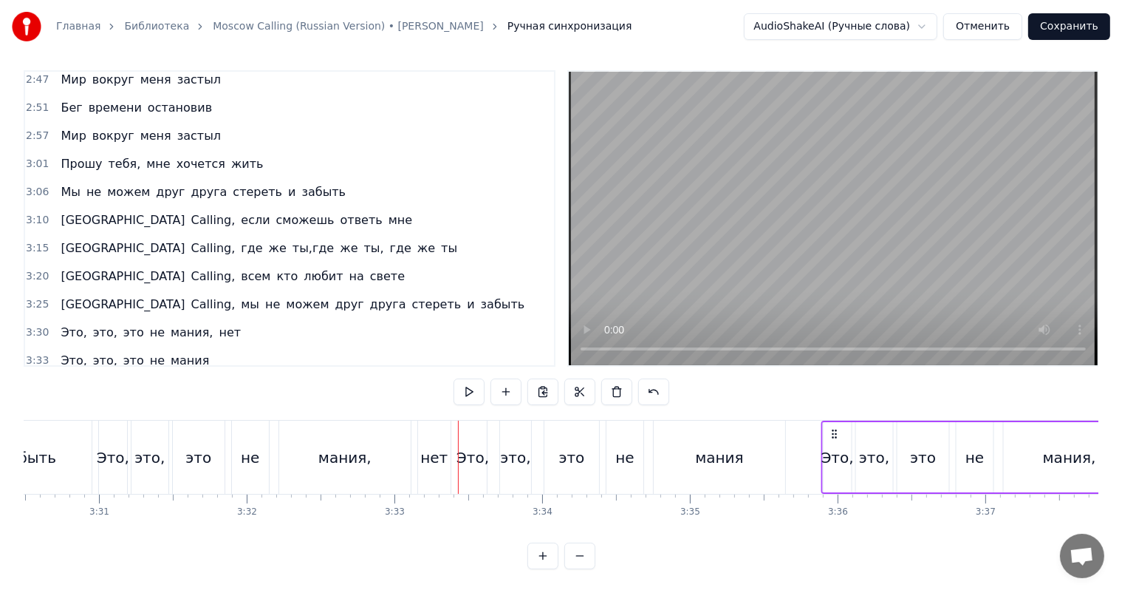
drag, startPoint x: 472, startPoint y: 419, endPoint x: 835, endPoint y: 420, distance: 362.8
click at [835, 428] on icon at bounding box center [834, 434] width 12 height 12
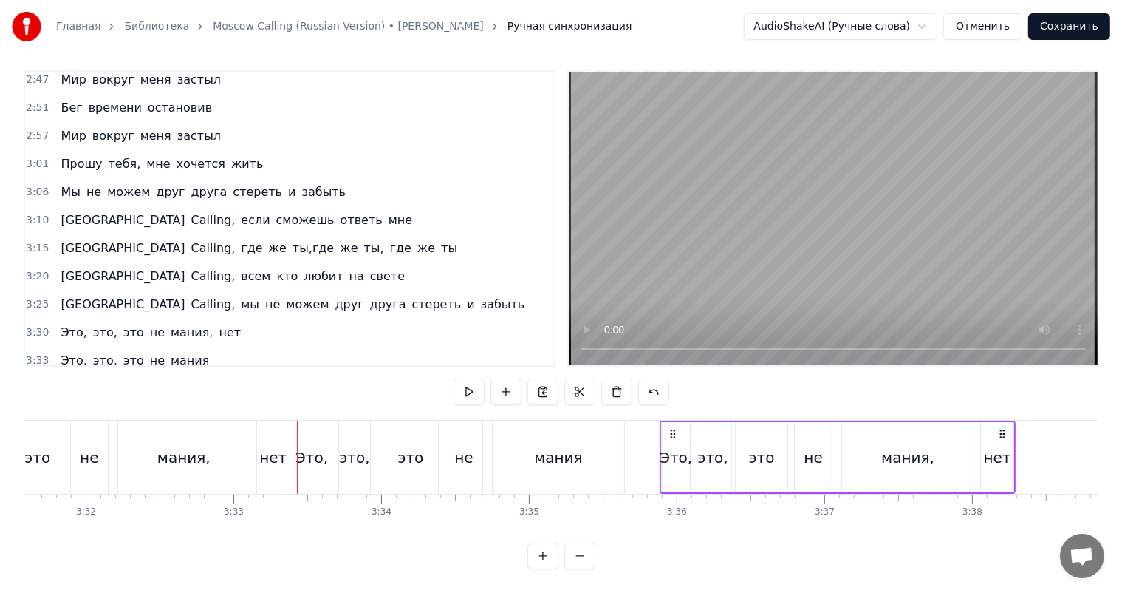
scroll to position [0, 31551]
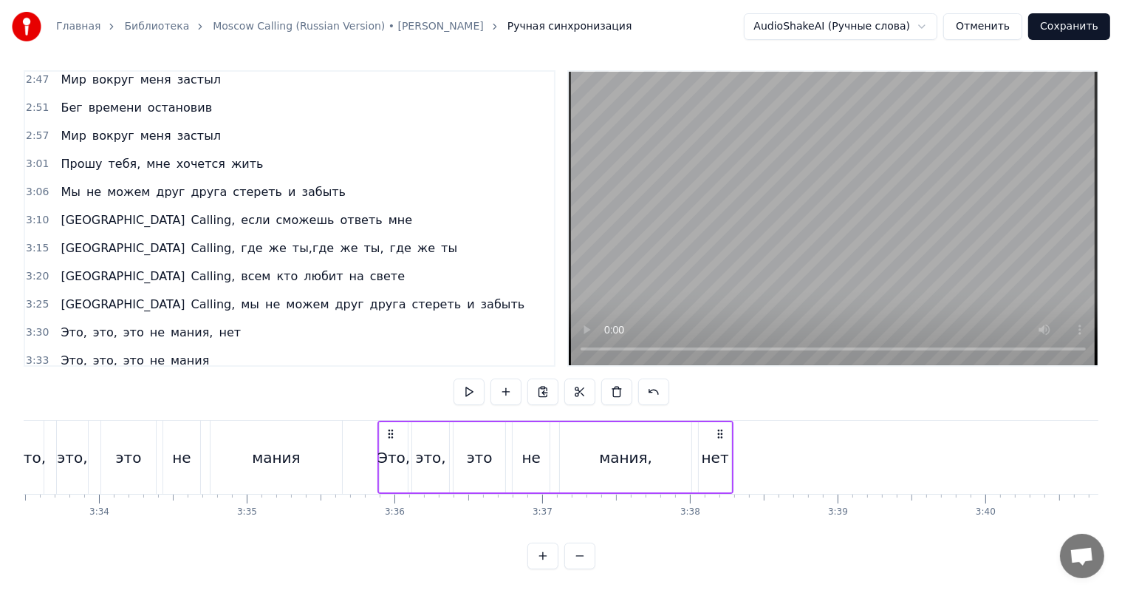
drag, startPoint x: 389, startPoint y: 414, endPoint x: 399, endPoint y: 414, distance: 9.6
click at [399, 422] on div "Это," at bounding box center [394, 457] width 28 height 70
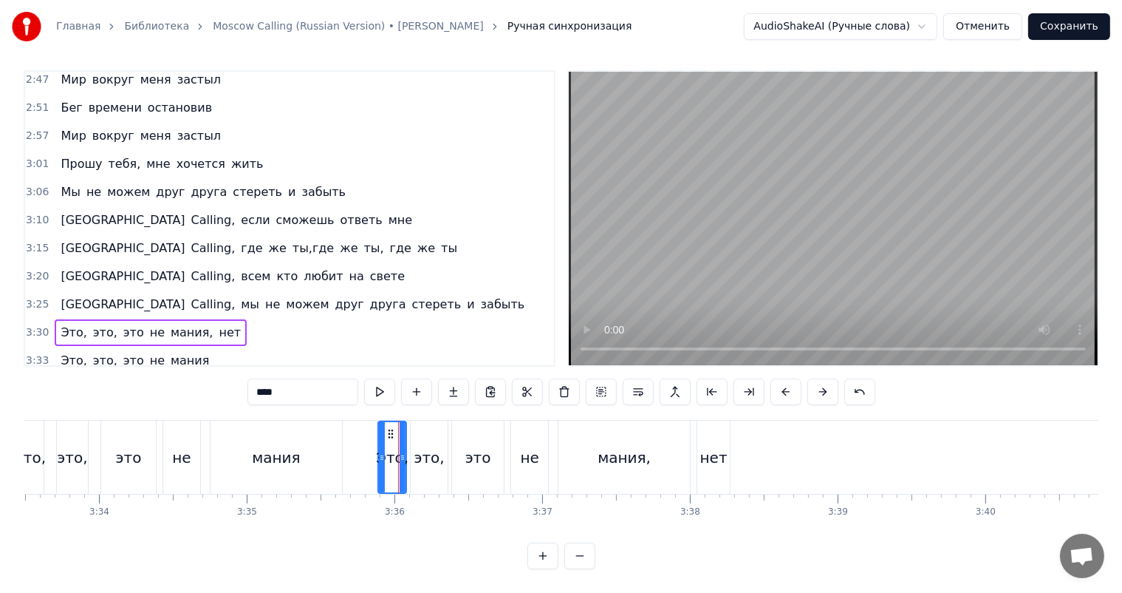
click at [38, 381] on span "3:35" at bounding box center [37, 388] width 23 height 15
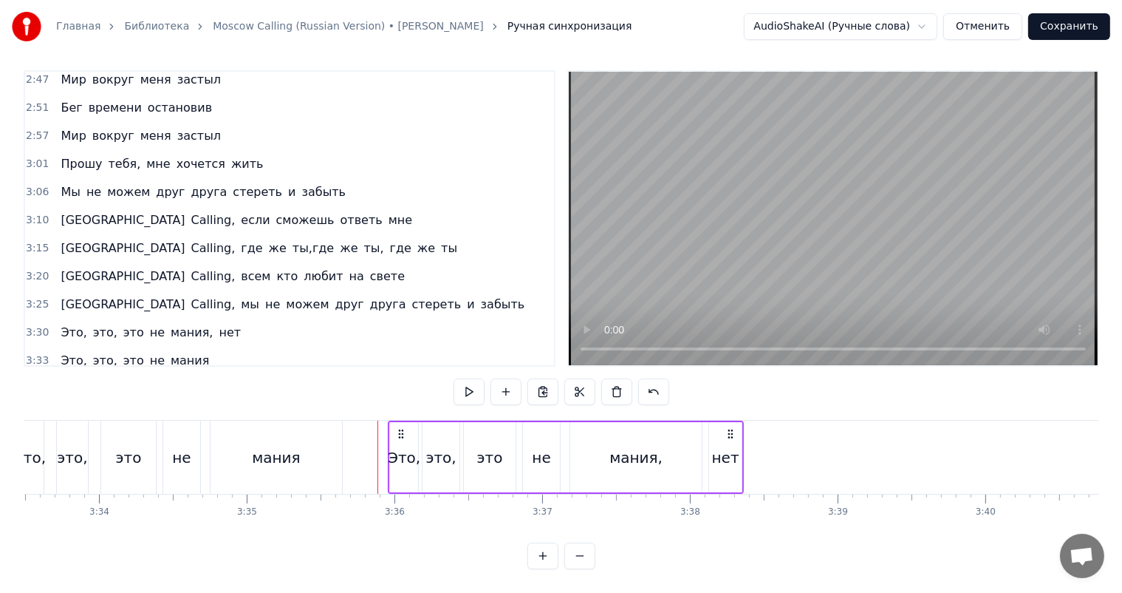
drag, startPoint x: 388, startPoint y: 420, endPoint x: 398, endPoint y: 420, distance: 10.3
click at [399, 433] on circle at bounding box center [399, 433] width 1 height 1
click at [31, 353] on span "3:33" at bounding box center [37, 360] width 23 height 15
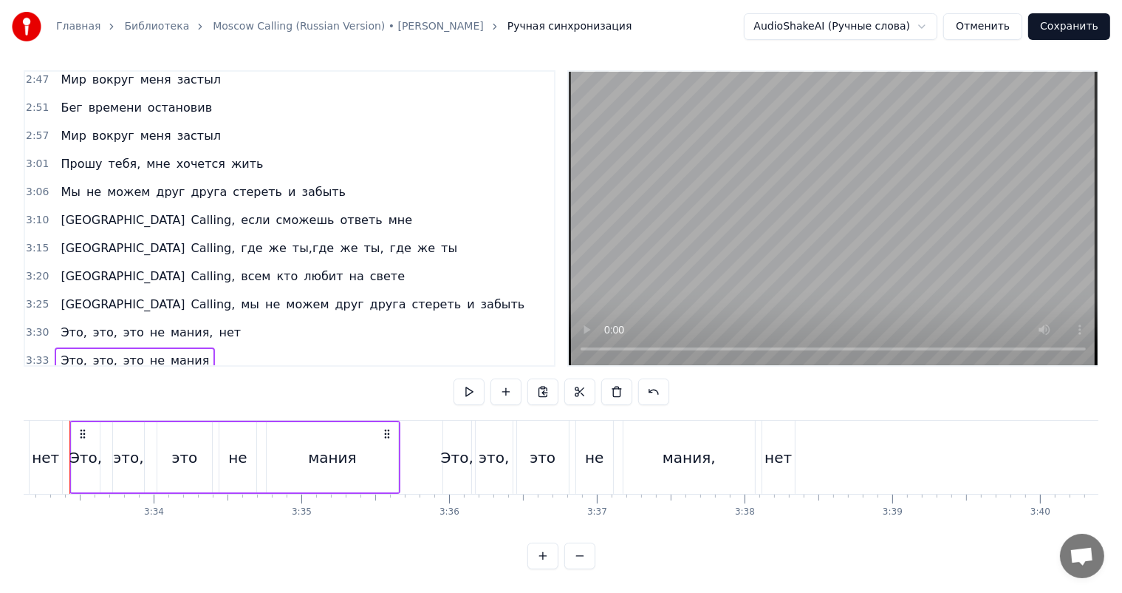
scroll to position [0, 31467]
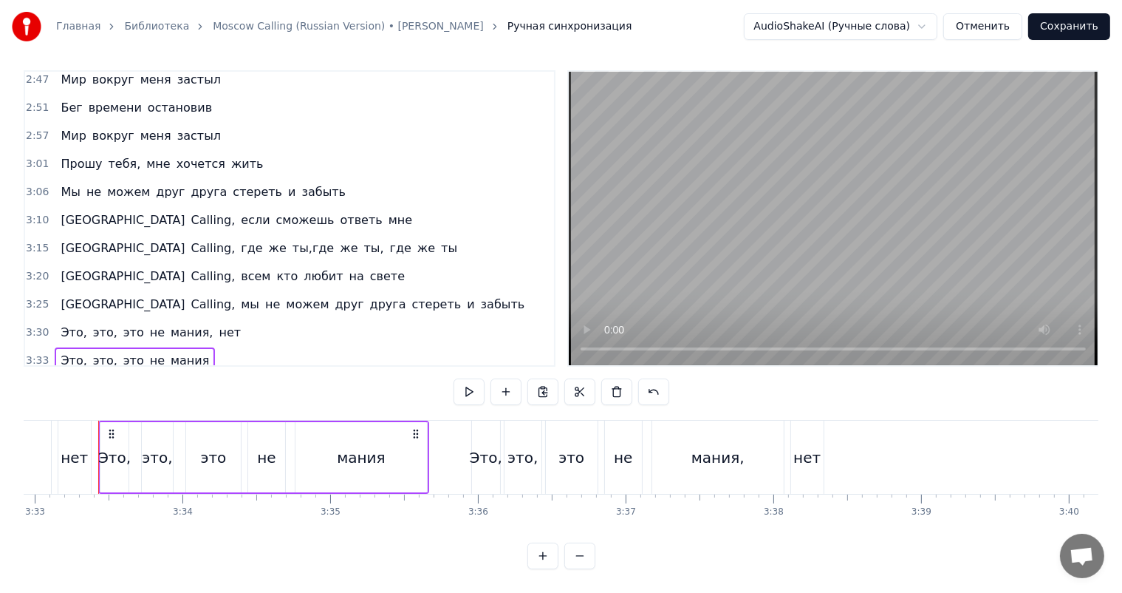
click at [33, 381] on span "3:35" at bounding box center [37, 388] width 23 height 15
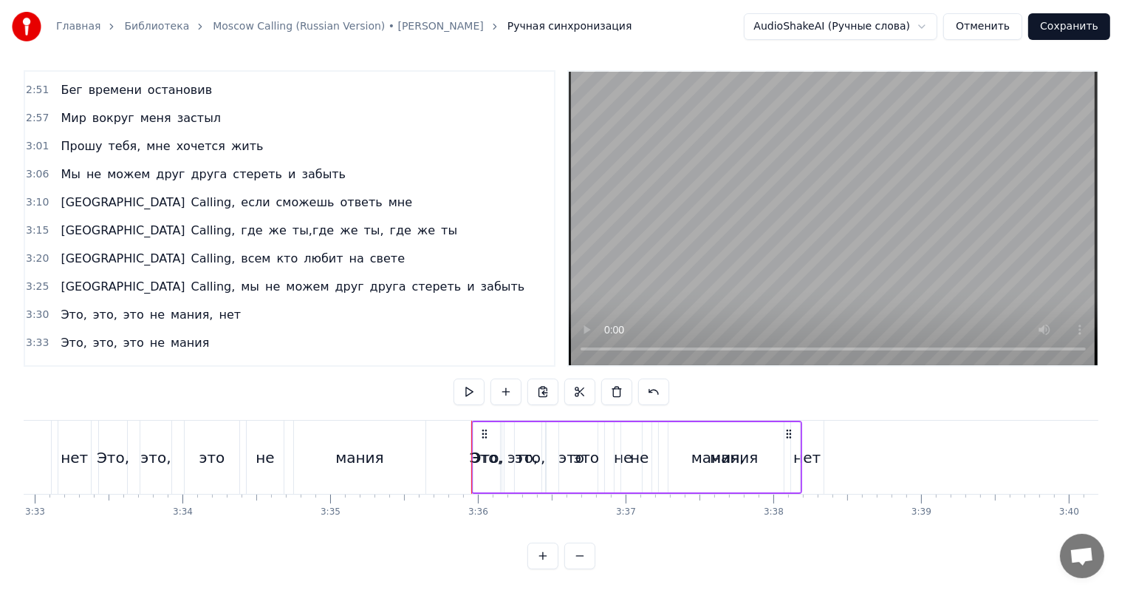
scroll to position [875, 0]
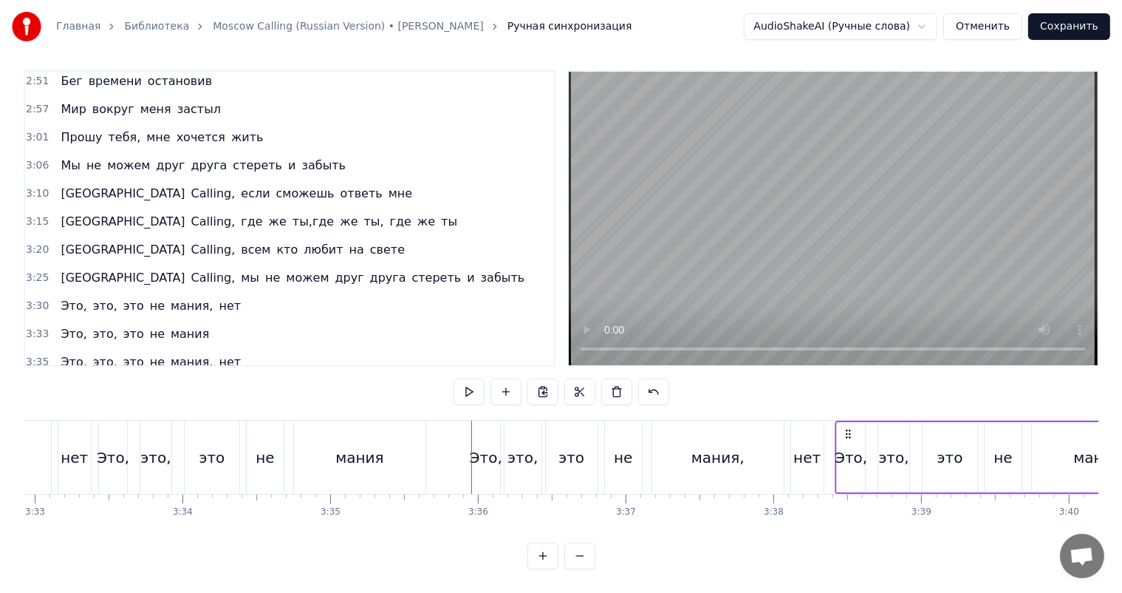
drag, startPoint x: 485, startPoint y: 417, endPoint x: 848, endPoint y: 426, distance: 363.7
click at [848, 426] on div "Это, это, это не мания" at bounding box center [1000, 456] width 331 height 73
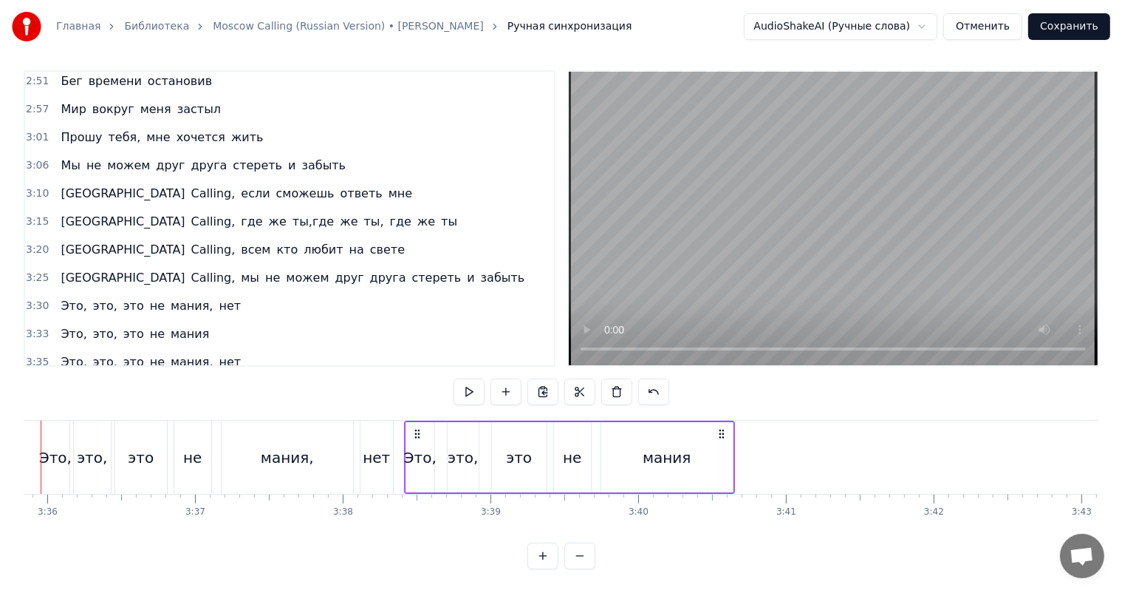
scroll to position [0, 32058]
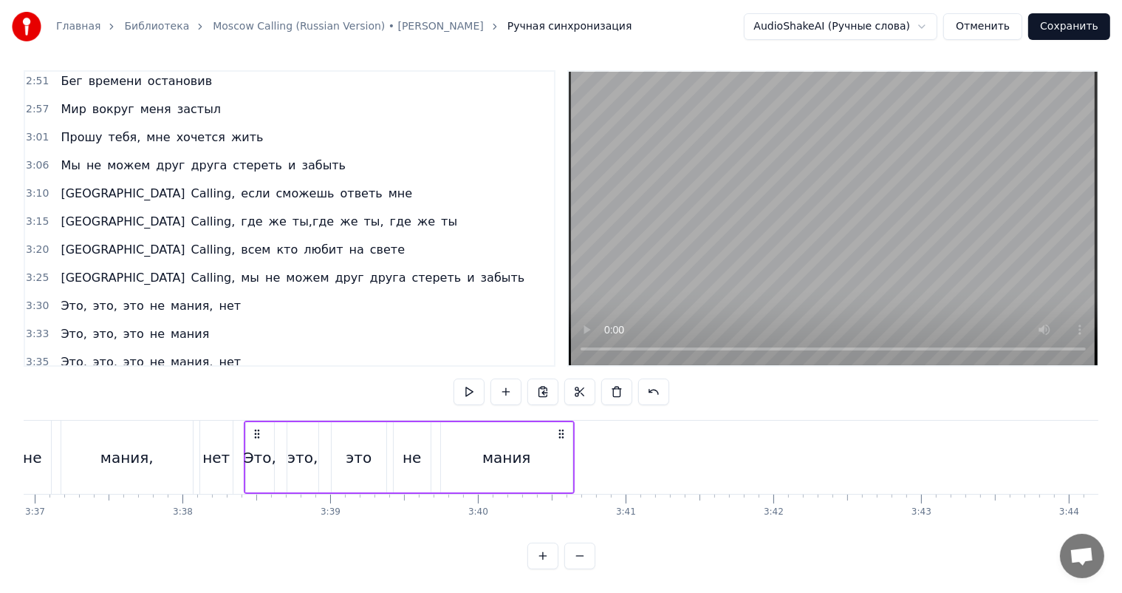
click at [32, 355] on span "3:35" at bounding box center [37, 362] width 23 height 15
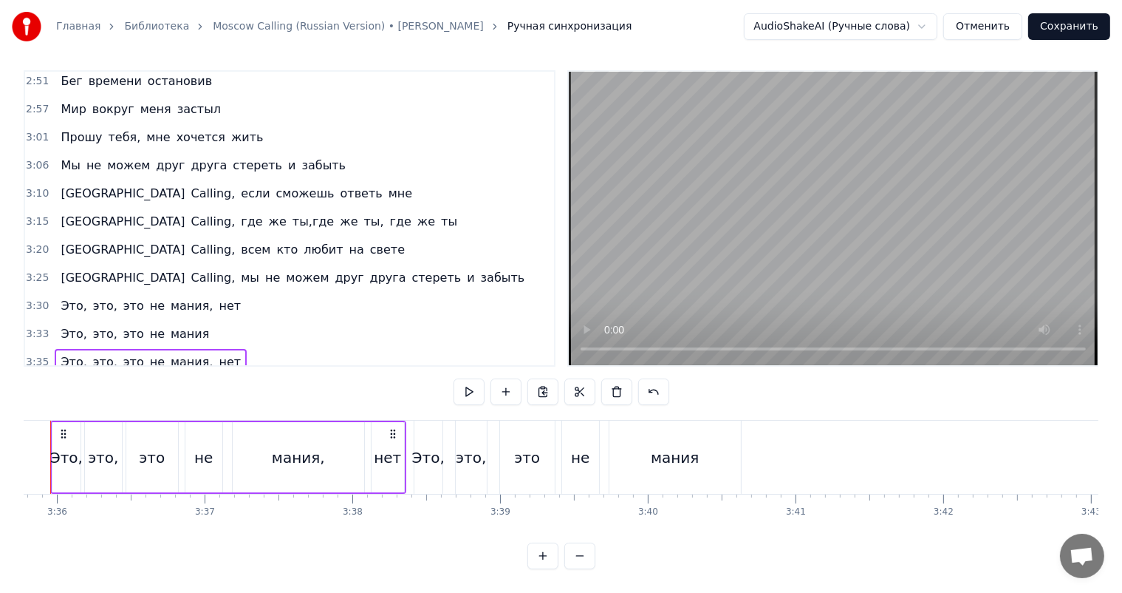
scroll to position [0, 31840]
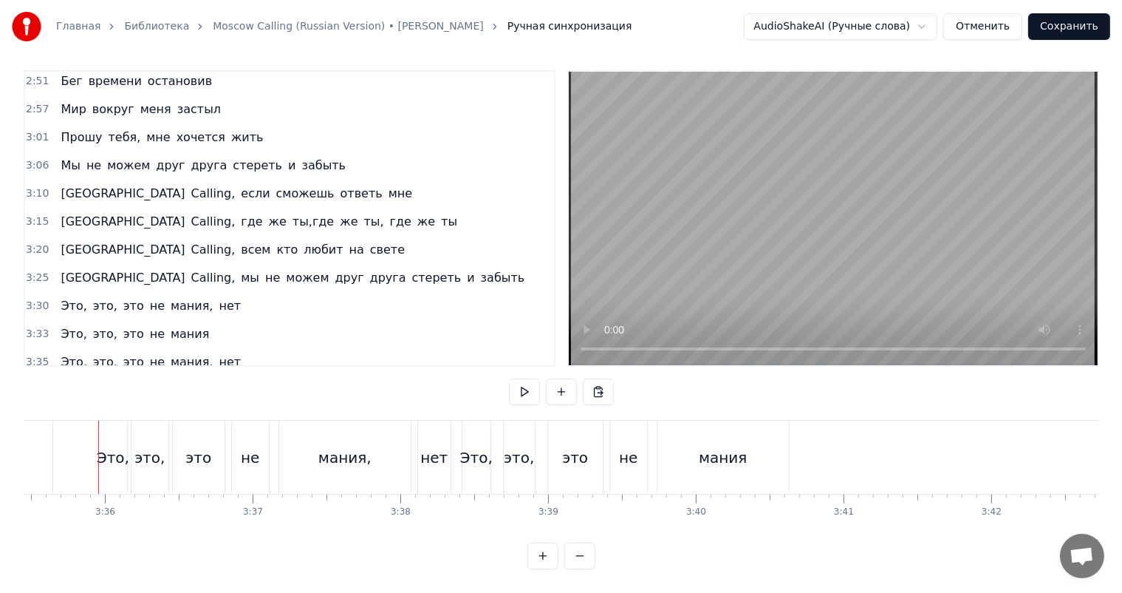
click at [55, 377] on div "Это, это, это не мания" at bounding box center [135, 390] width 160 height 27
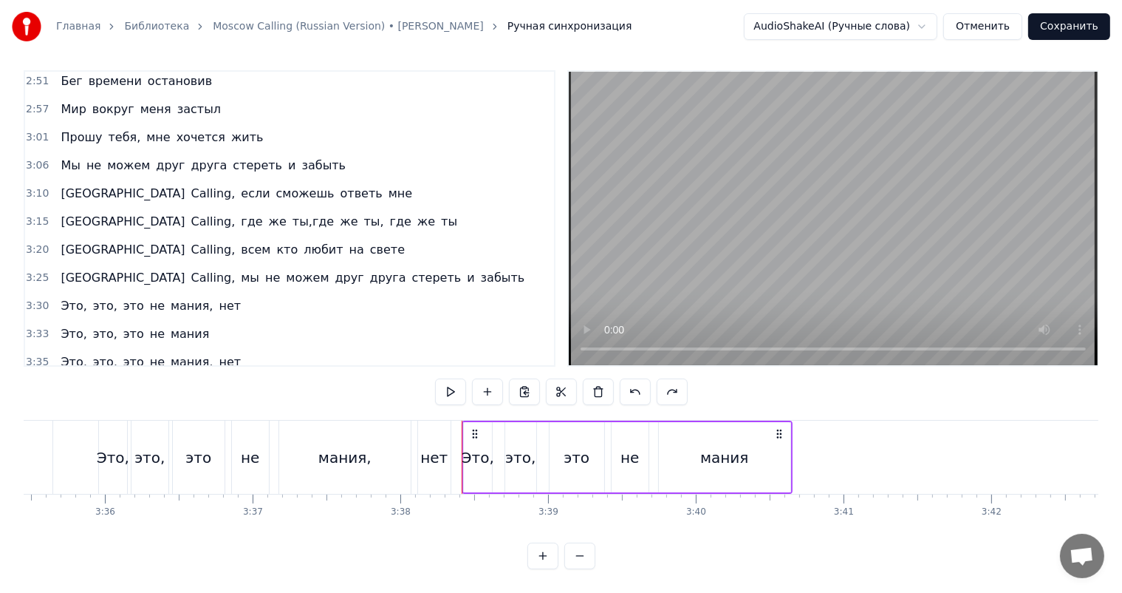
click at [40, 383] on span "3:38" at bounding box center [37, 390] width 23 height 15
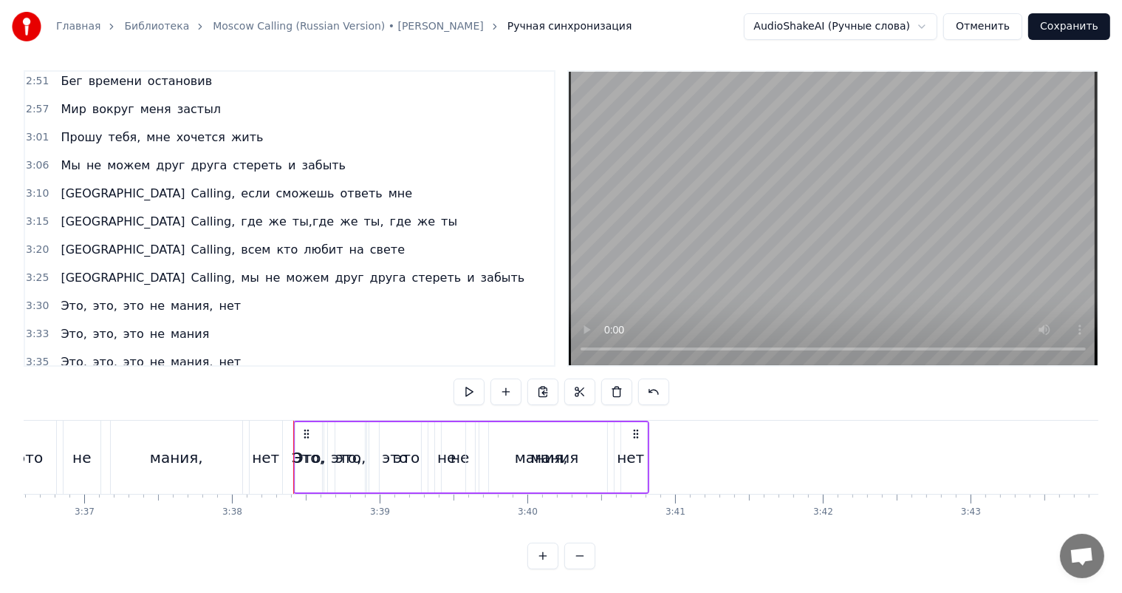
scroll to position [0, 32210]
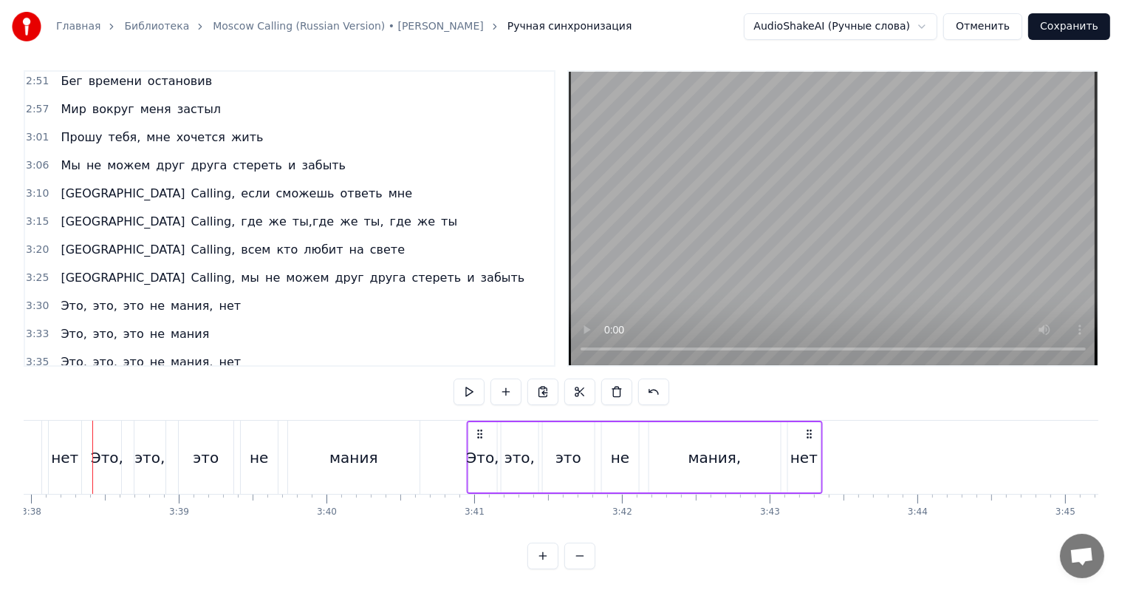
drag, startPoint x: 100, startPoint y: 419, endPoint x: 476, endPoint y: 417, distance: 376.1
click at [476, 428] on icon at bounding box center [480, 434] width 12 height 12
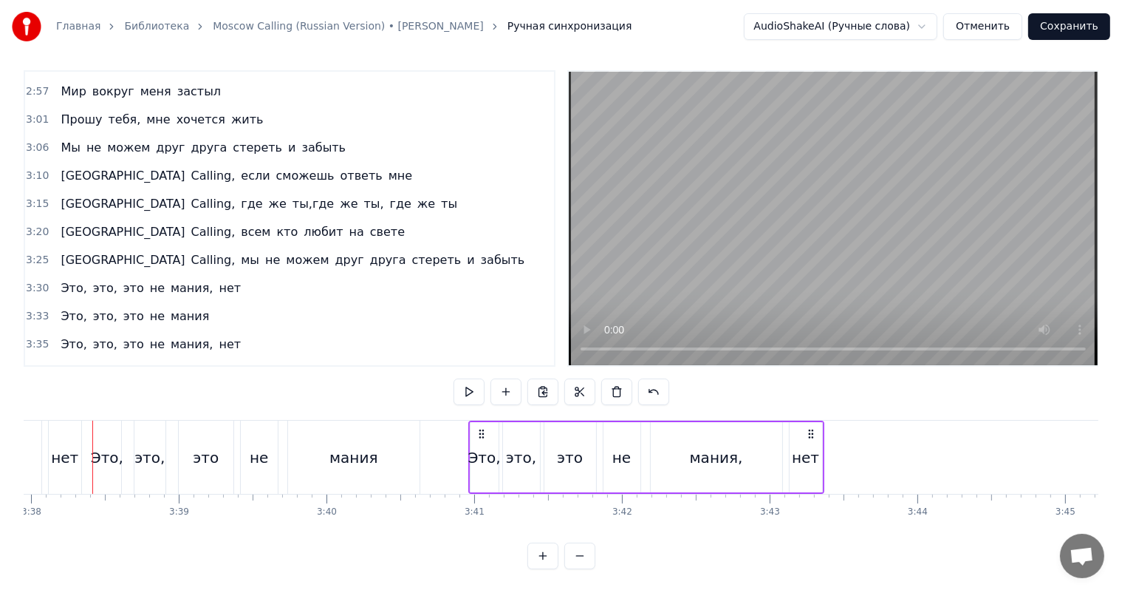
scroll to position [902, 0]
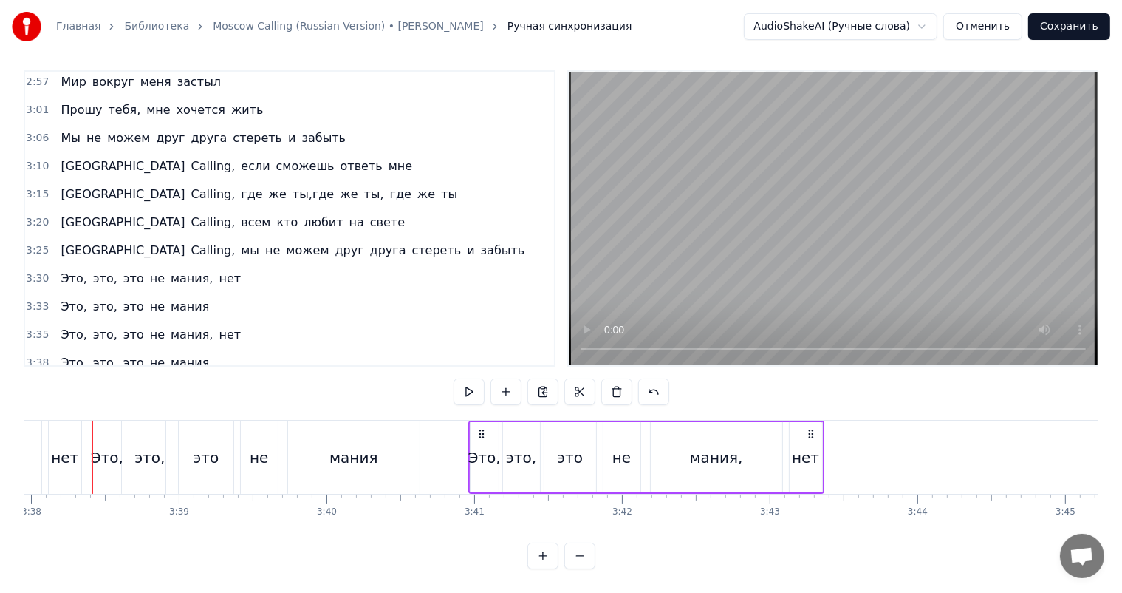
click at [39, 355] on span "3:38" at bounding box center [37, 362] width 23 height 15
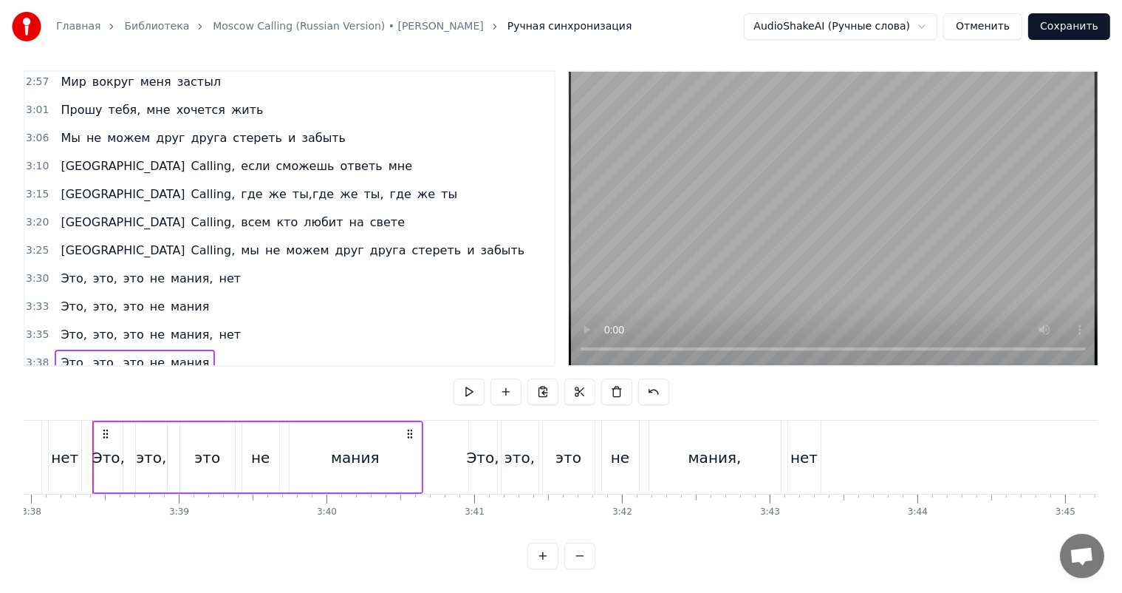
click at [27, 377] on div "3:40 Это, это, это не мания, нет" at bounding box center [289, 391] width 529 height 28
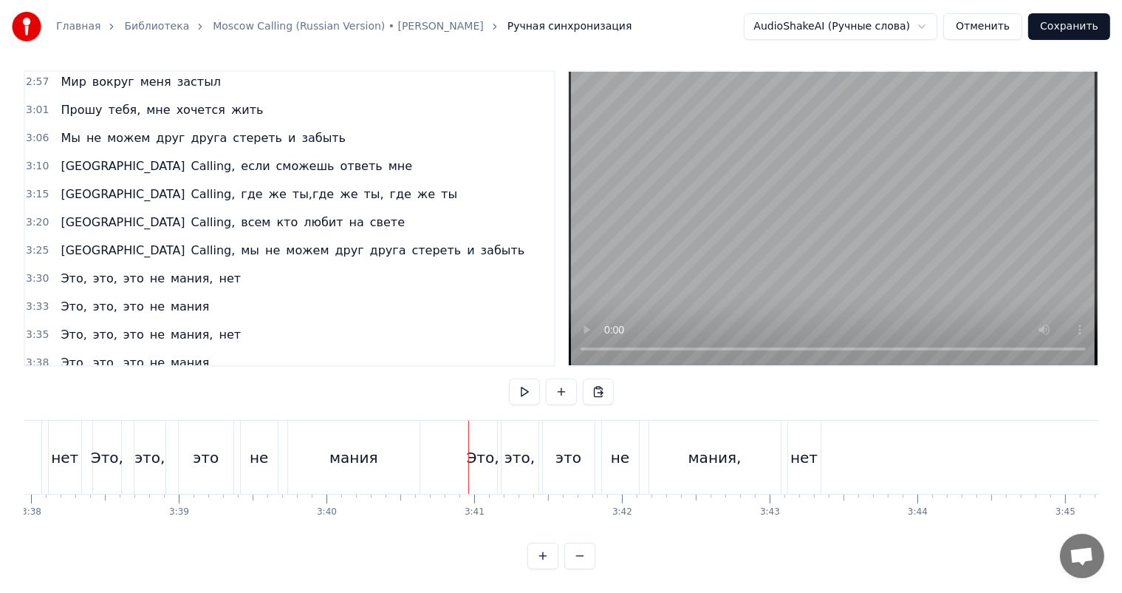
click at [33, 384] on span "3:40" at bounding box center [37, 391] width 23 height 15
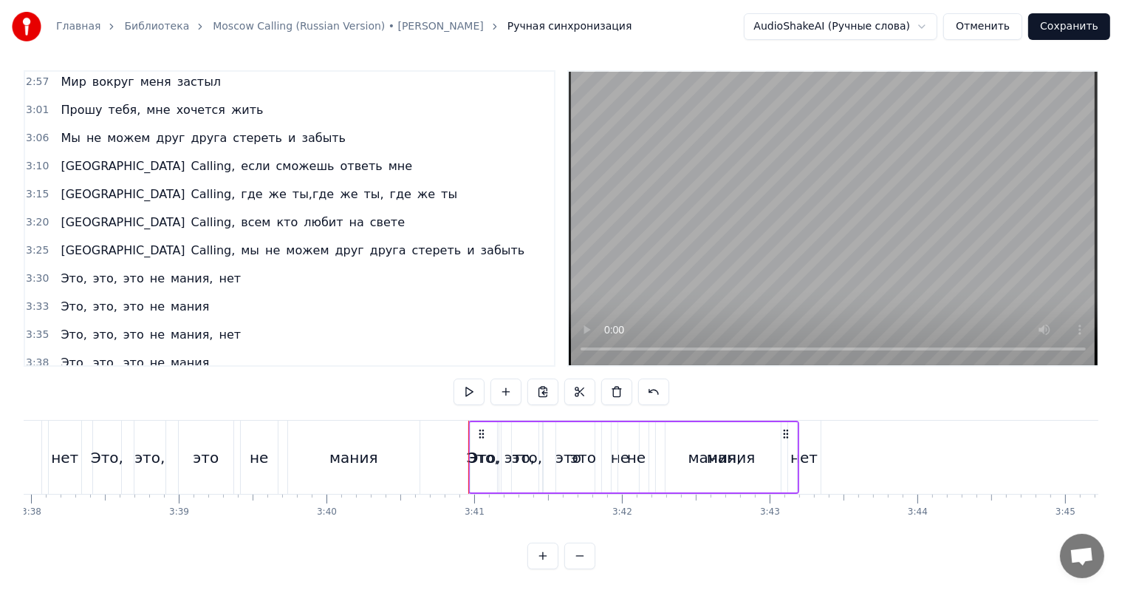
scroll to position [930, 0]
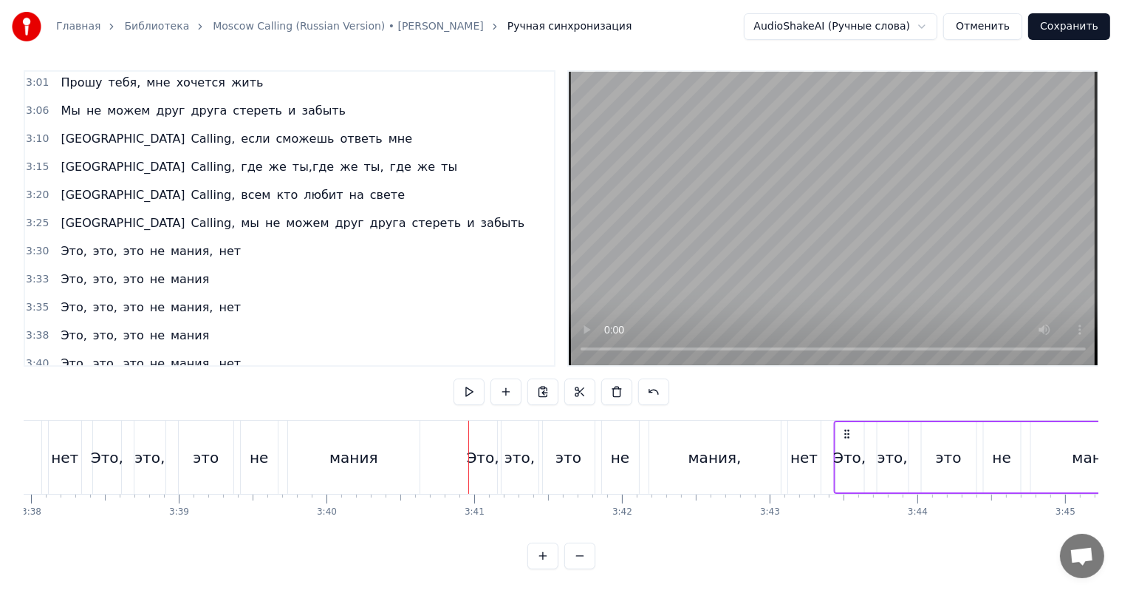
drag, startPoint x: 480, startPoint y: 416, endPoint x: 835, endPoint y: 414, distance: 354.7
click at [846, 420] on div "Это, это, это не мания" at bounding box center [999, 456] width 331 height 73
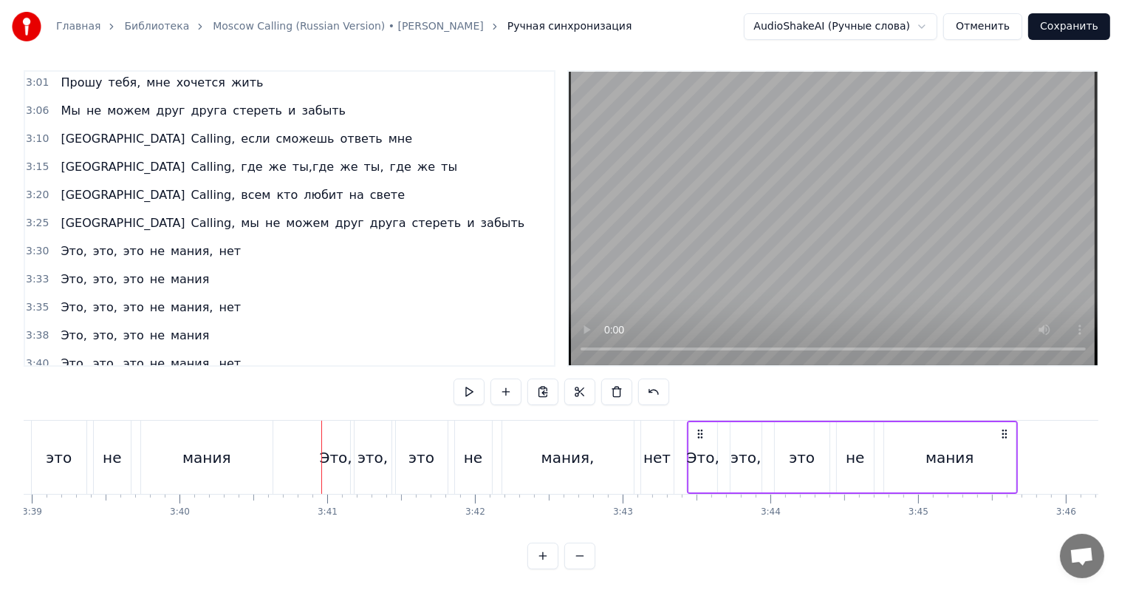
scroll to position [0, 32653]
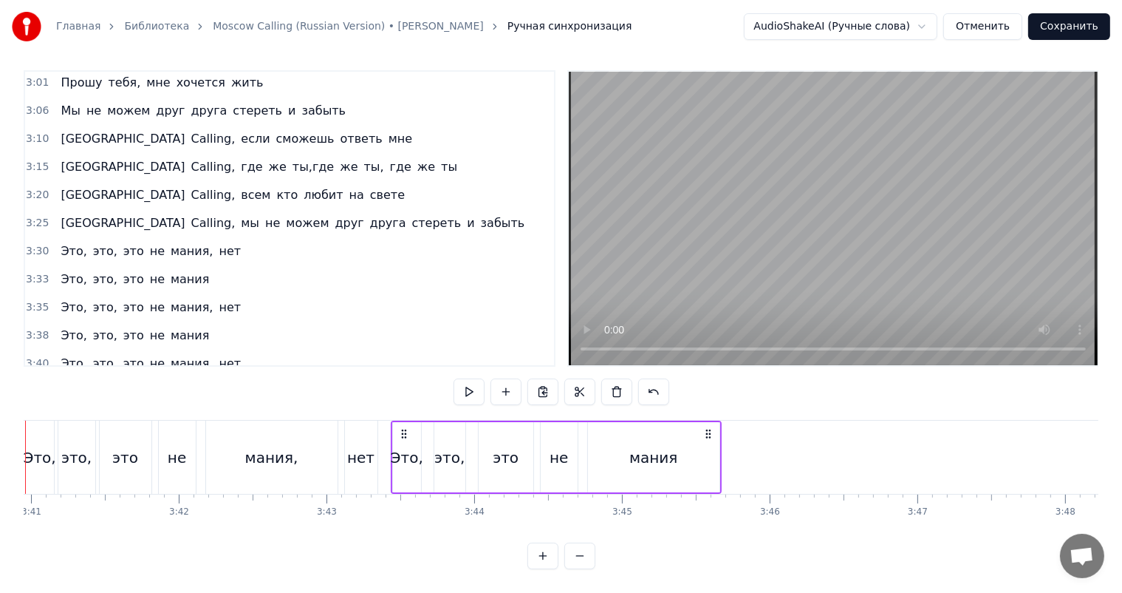
click at [457, 446] on div "это," at bounding box center [449, 457] width 30 height 22
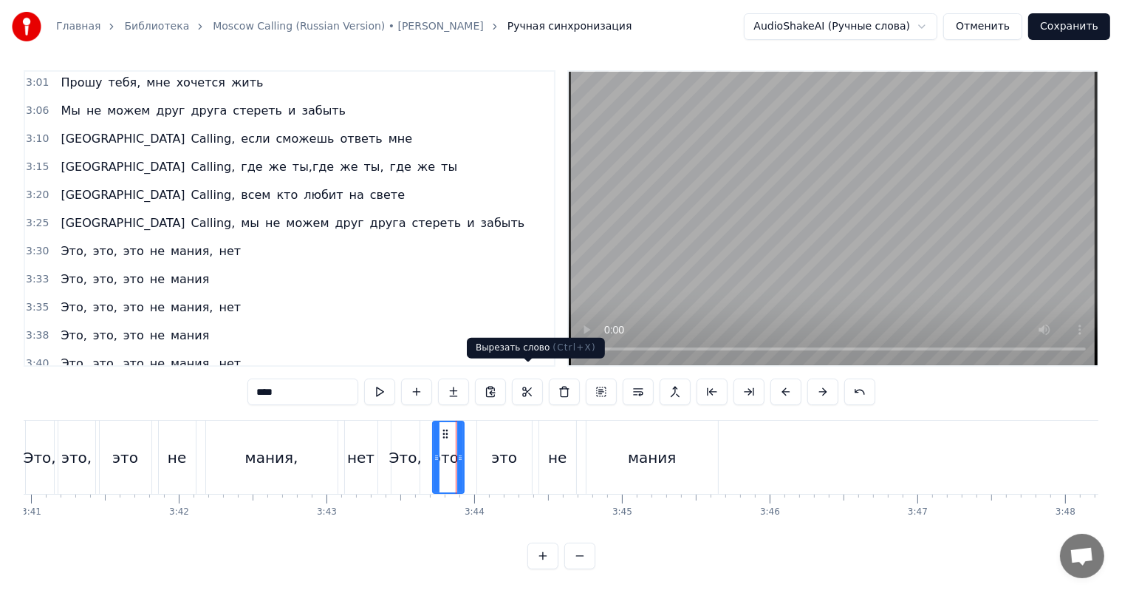
click at [820, 206] on video at bounding box center [833, 218] width 529 height 293
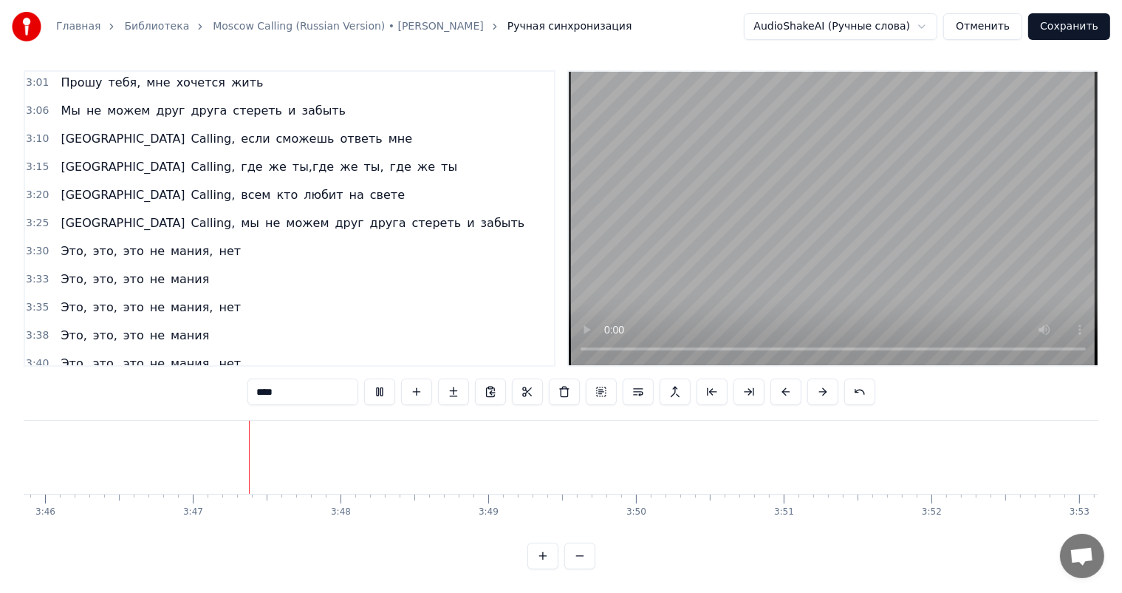
scroll to position [0, 33540]
click at [860, 248] on video at bounding box center [833, 218] width 529 height 293
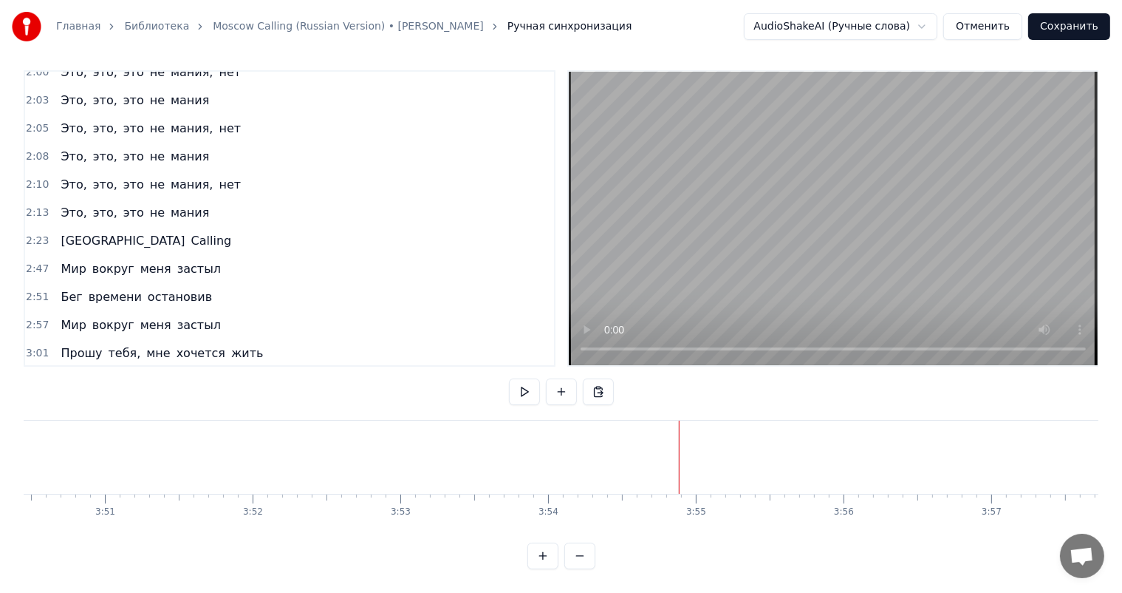
scroll to position [634, 0]
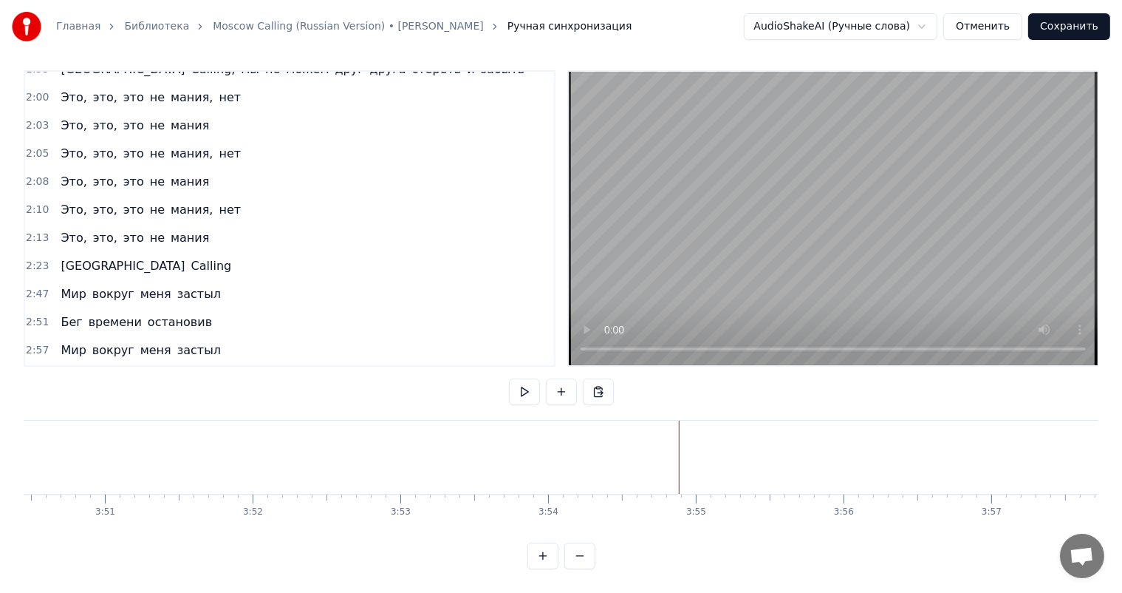
click at [27, 259] on span "2:23" at bounding box center [37, 266] width 23 height 15
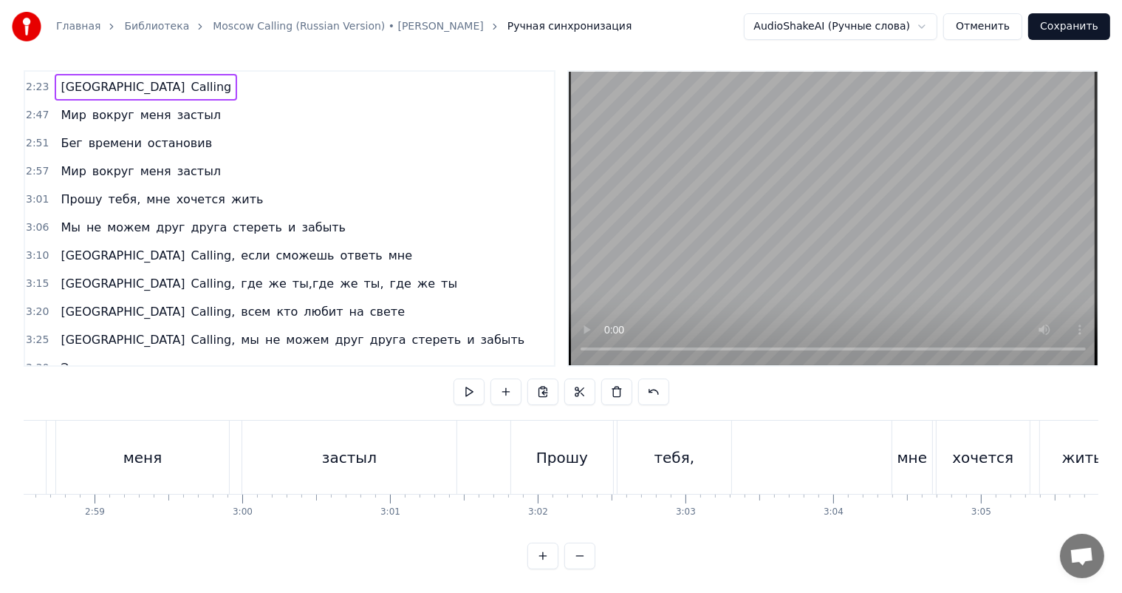
scroll to position [930, 0]
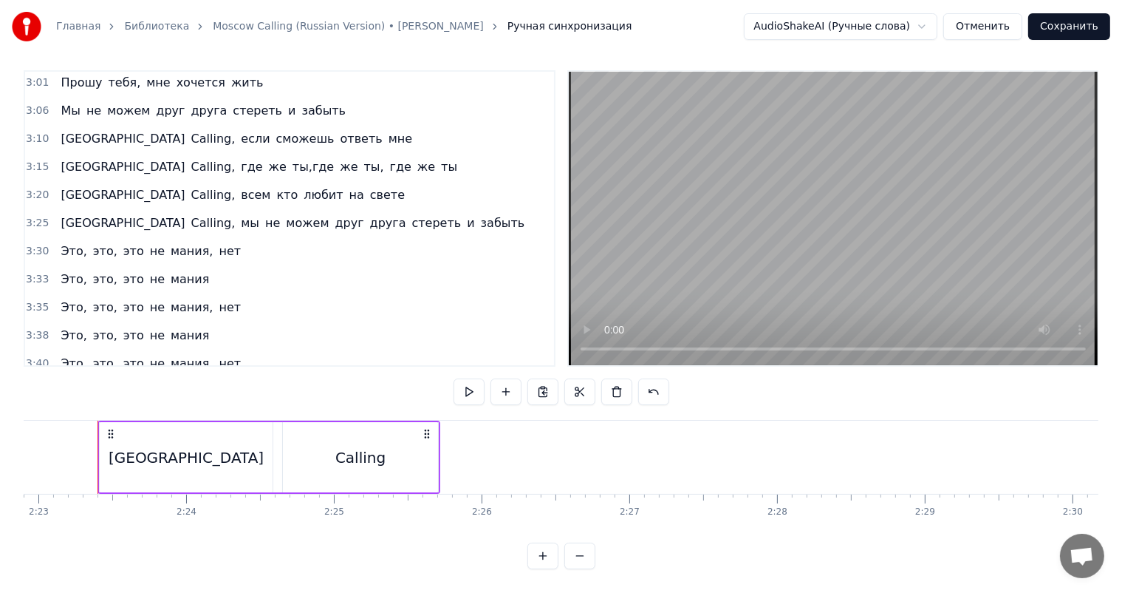
click at [35, 384] on span "3:43" at bounding box center [37, 391] width 23 height 15
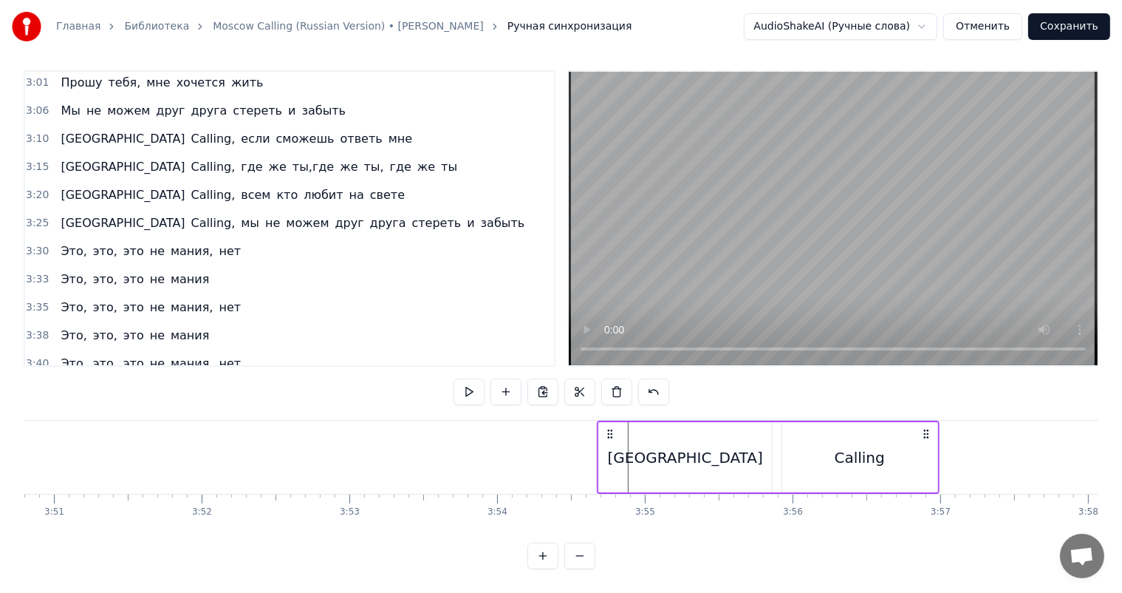
scroll to position [0, 34117]
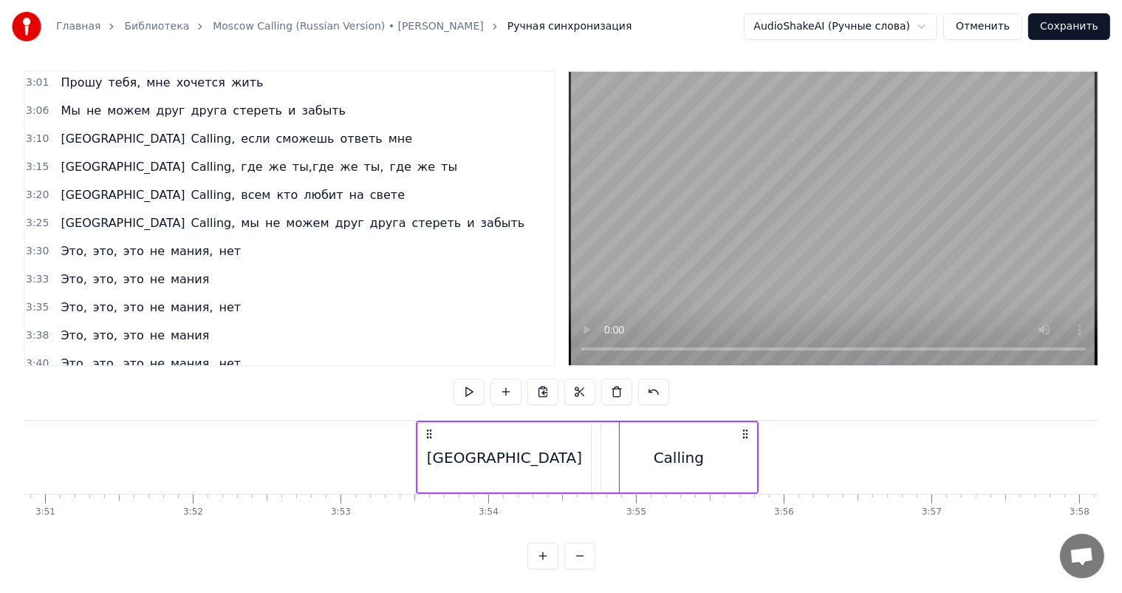
drag, startPoint x: 109, startPoint y: 419, endPoint x: 426, endPoint y: 450, distance: 319.3
click at [426, 450] on div "Moscow Calling" at bounding box center [587, 456] width 343 height 73
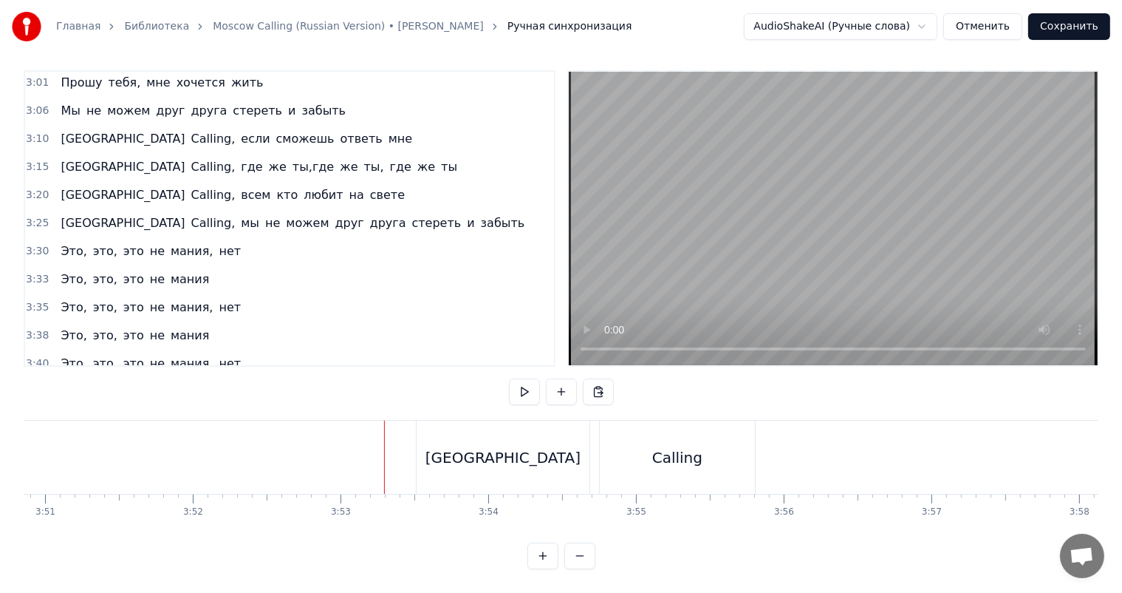
click at [743, 221] on video at bounding box center [833, 218] width 529 height 293
click at [719, 247] on video at bounding box center [833, 218] width 529 height 293
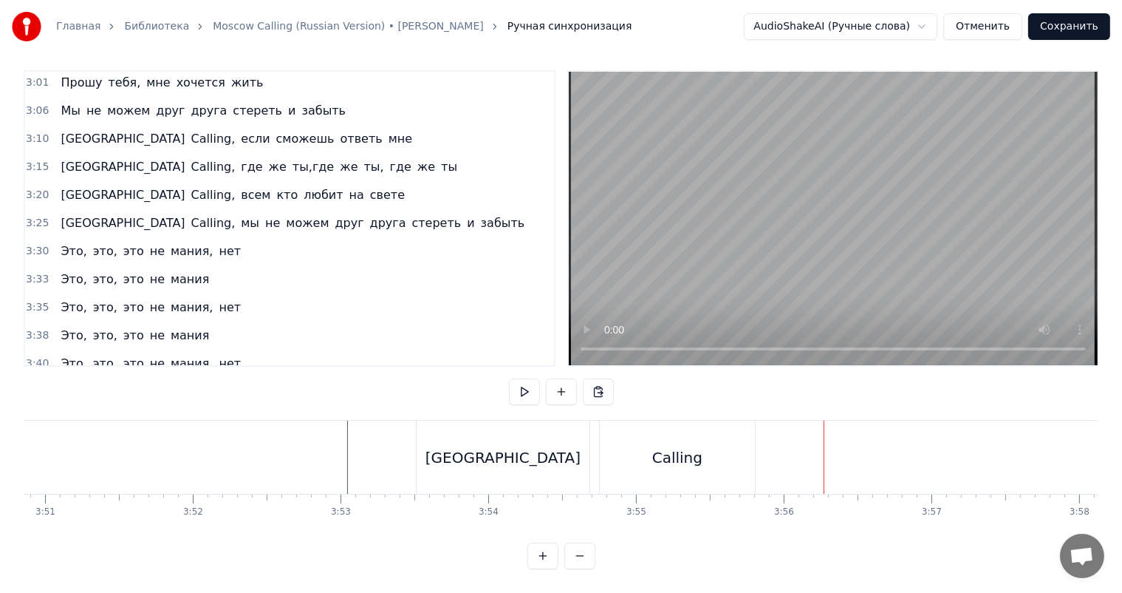
click at [721, 443] on div "Calling" at bounding box center [677, 456] width 155 height 73
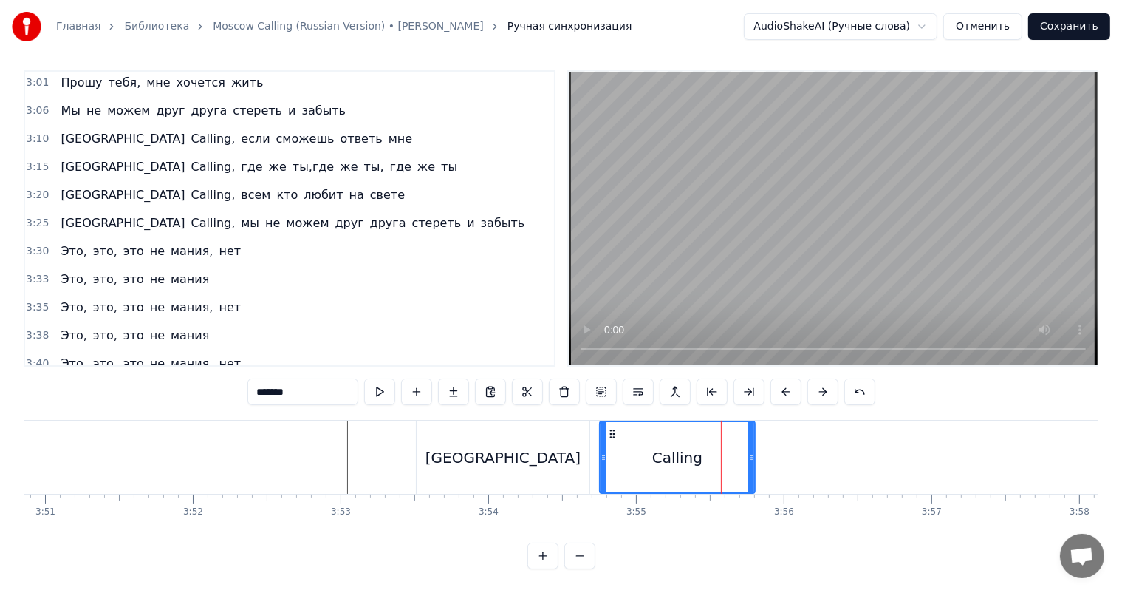
scroll to position [957, 0]
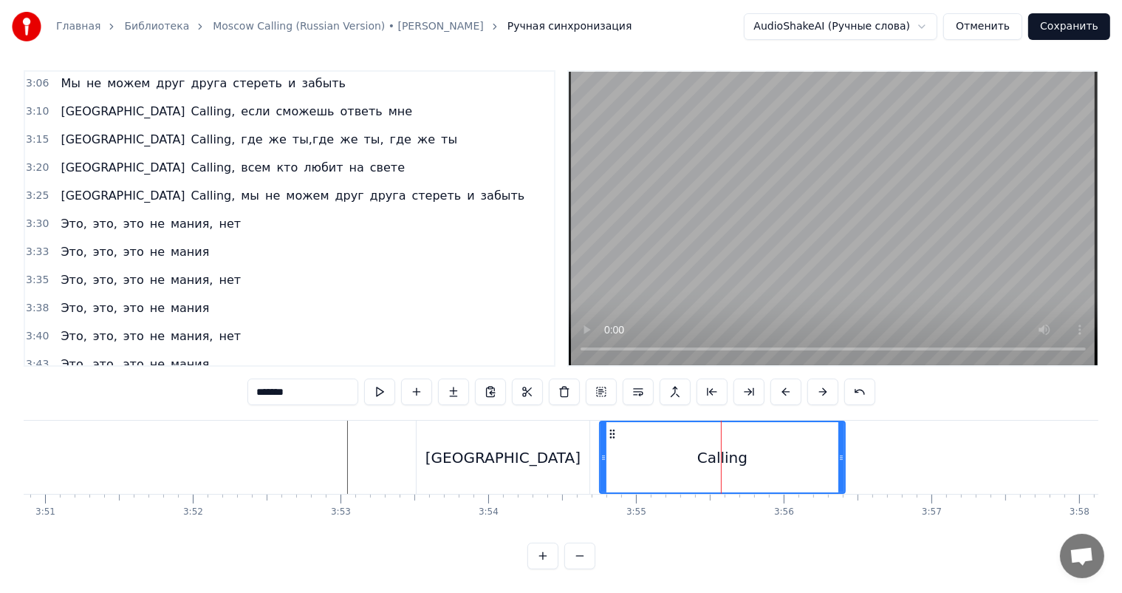
drag, startPoint x: 750, startPoint y: 432, endPoint x: 840, endPoint y: 427, distance: 90.3
click at [840, 427] on div at bounding box center [842, 457] width 6 height 70
click at [550, 440] on div "Moscow" at bounding box center [503, 456] width 173 height 73
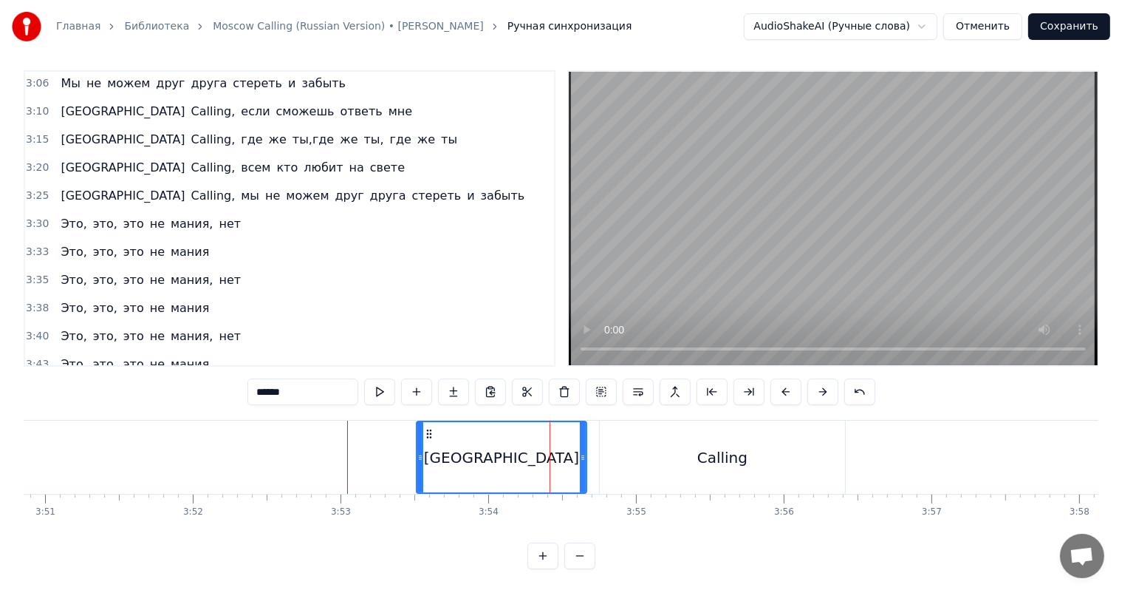
drag, startPoint x: 588, startPoint y: 434, endPoint x: 578, endPoint y: 437, distance: 11.0
click at [580, 437] on div at bounding box center [583, 457] width 6 height 70
click at [609, 431] on div "Calling" at bounding box center [722, 456] width 245 height 73
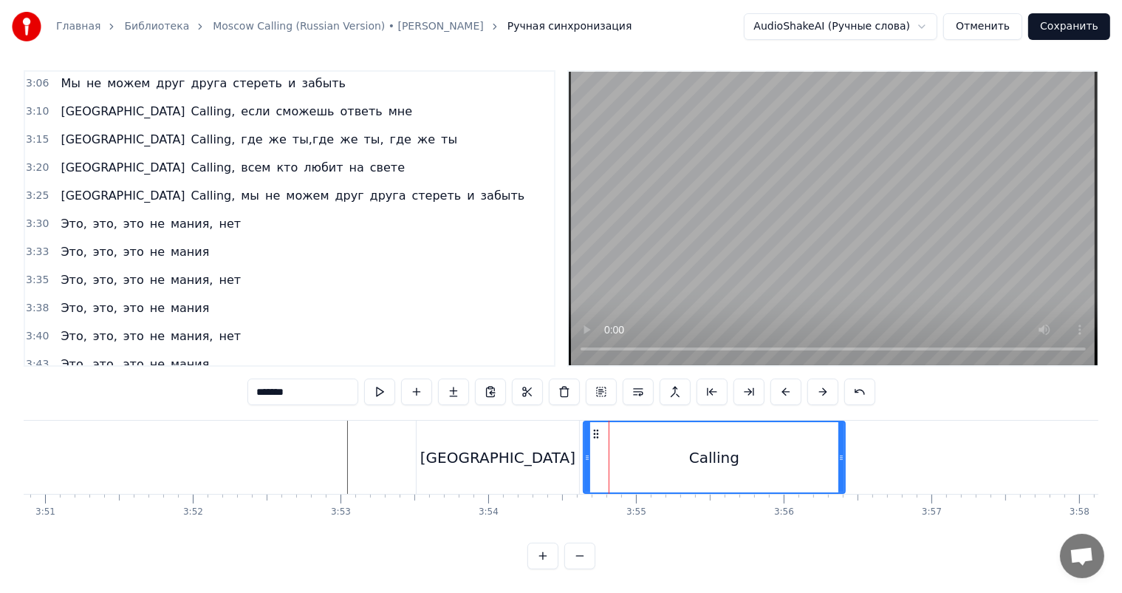
drag, startPoint x: 603, startPoint y: 432, endPoint x: 587, endPoint y: 436, distance: 16.9
click at [587, 436] on div at bounding box center [587, 457] width 6 height 70
click at [565, 443] on div "Moscow" at bounding box center [498, 456] width 163 height 73
type input "******"
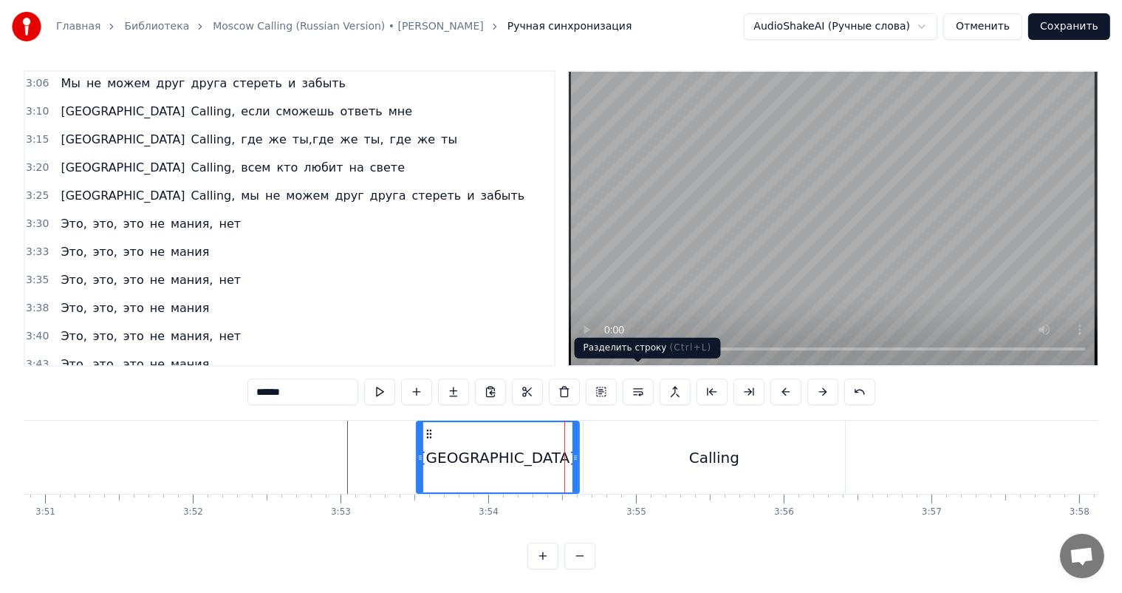
click at [1002, 119] on video at bounding box center [833, 218] width 529 height 293
click at [1079, 30] on button "Сохранить" at bounding box center [1070, 26] width 82 height 27
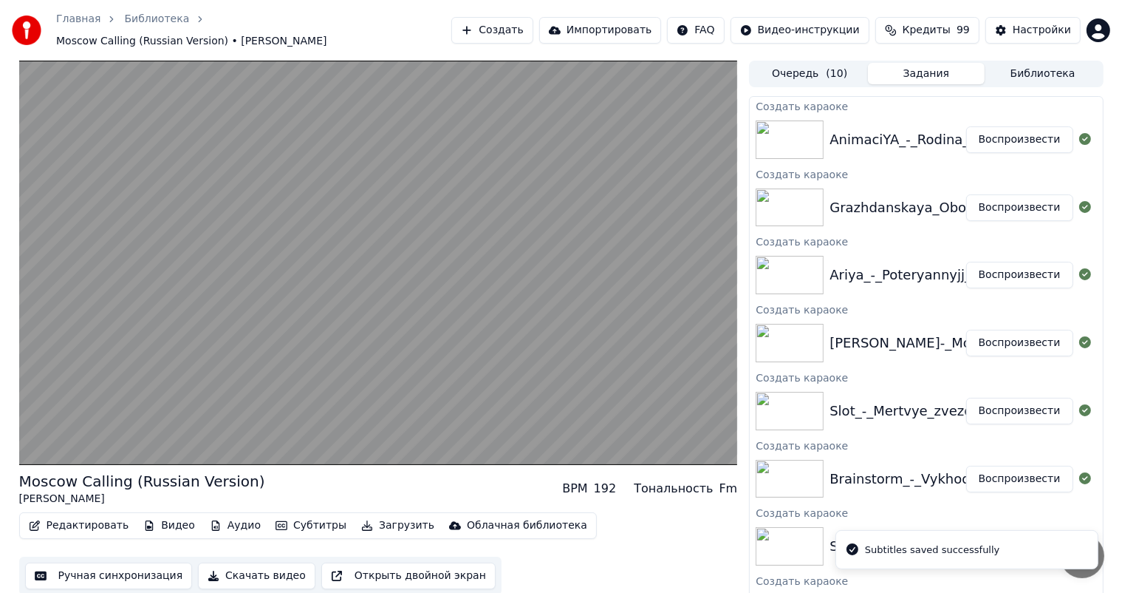
click at [978, 272] on button "Воспроизвести" at bounding box center [1020, 275] width 107 height 27
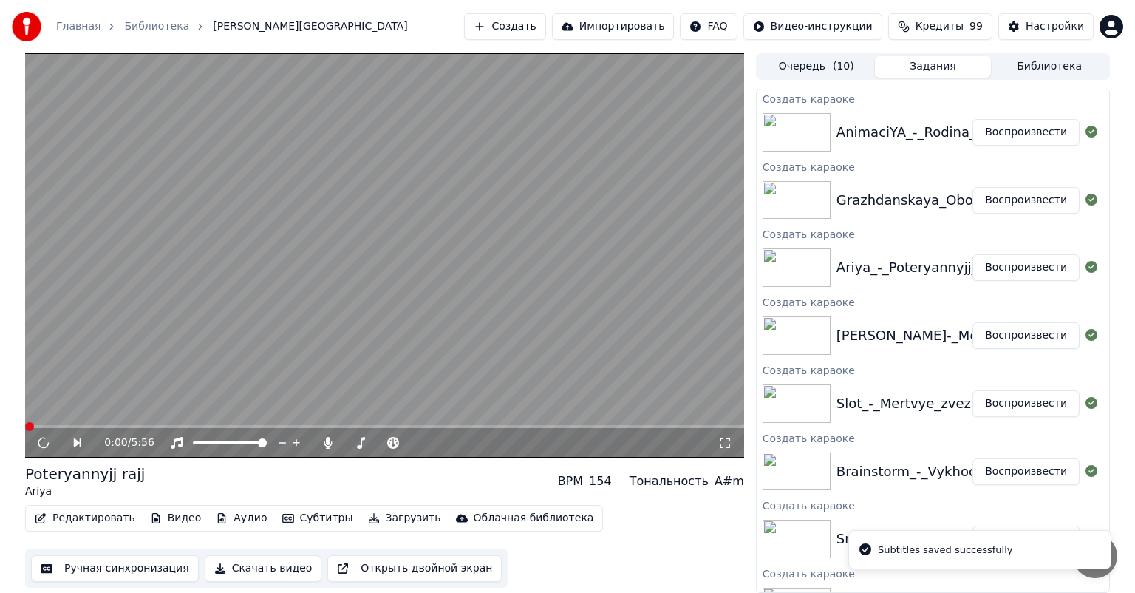
click at [481, 242] on video at bounding box center [384, 255] width 719 height 404
click at [103, 559] on button "Ручная синхронизация" at bounding box center [115, 568] width 168 height 27
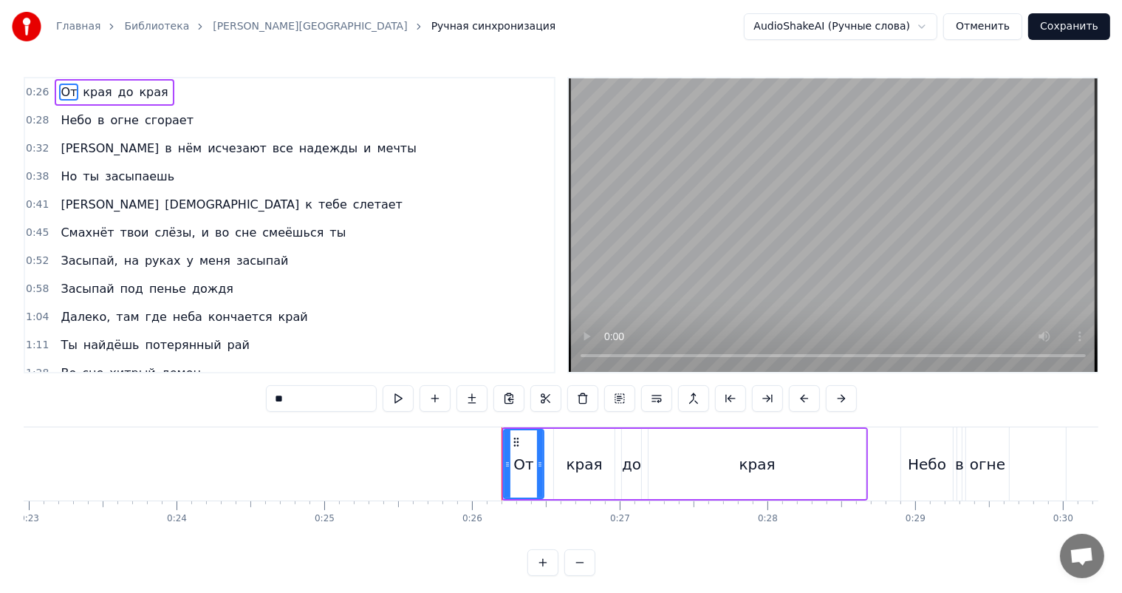
click at [802, 263] on video at bounding box center [833, 224] width 529 height 293
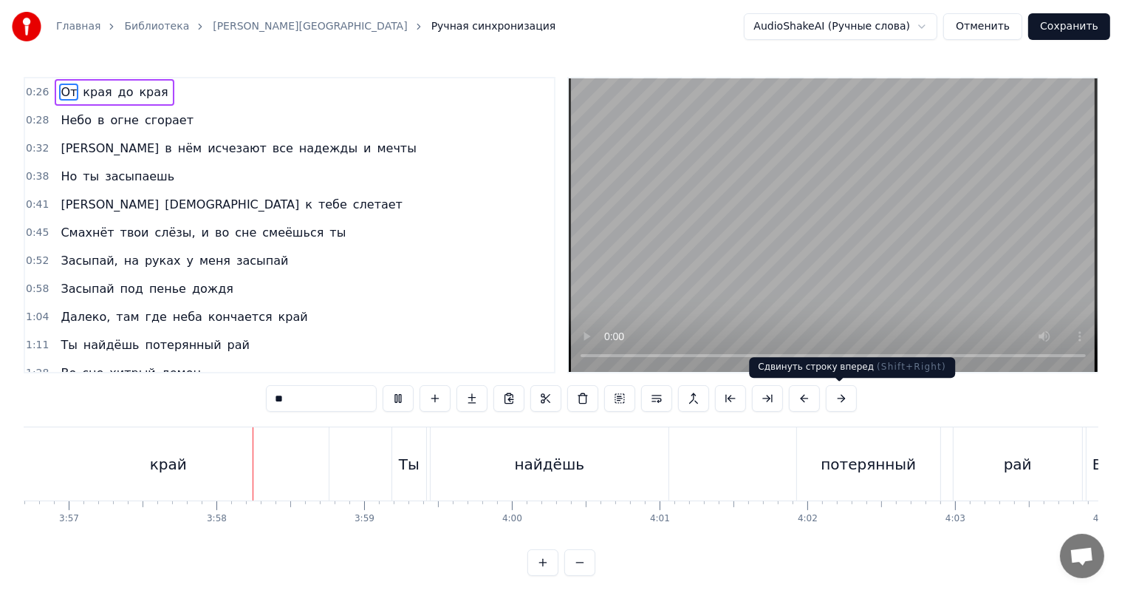
scroll to position [0, 35038]
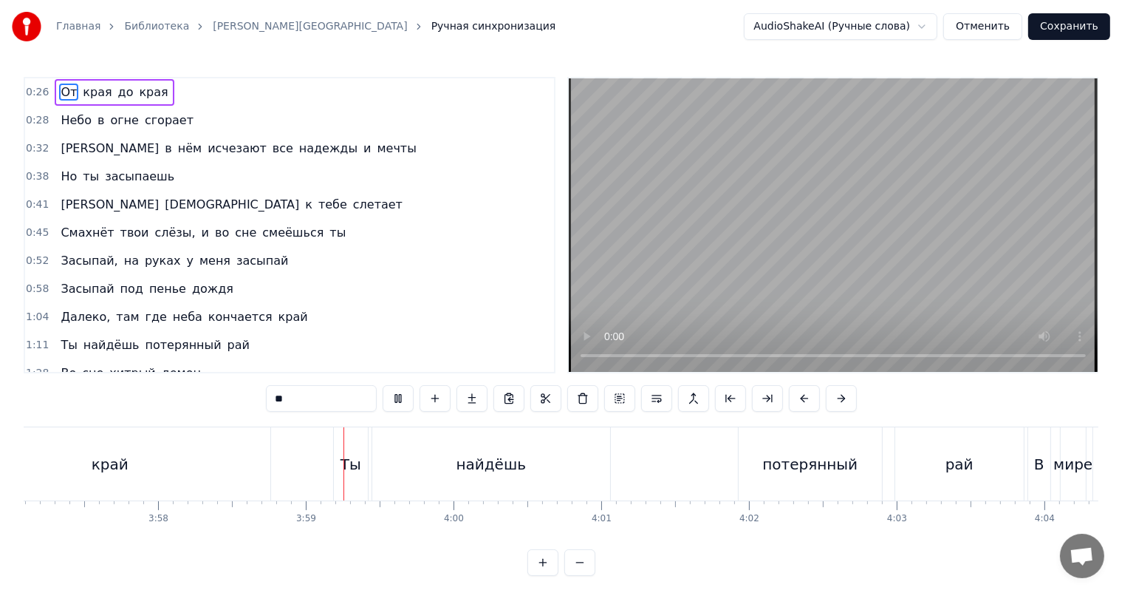
click at [743, 214] on video at bounding box center [833, 224] width 529 height 293
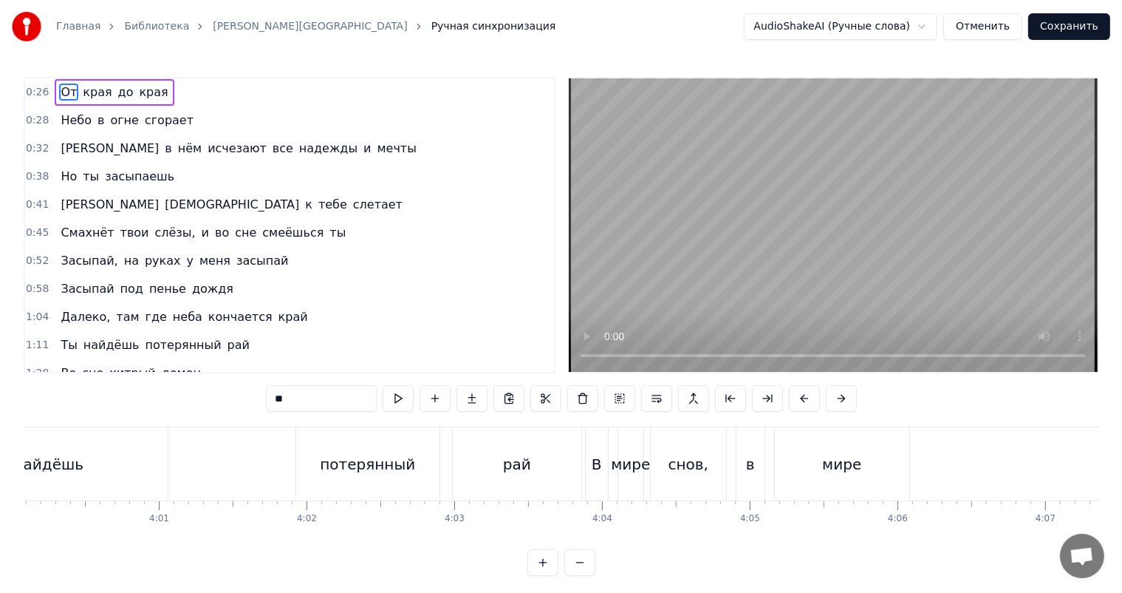
scroll to position [0, 35482]
click at [488, 455] on div "рай" at bounding box center [516, 463] width 129 height 73
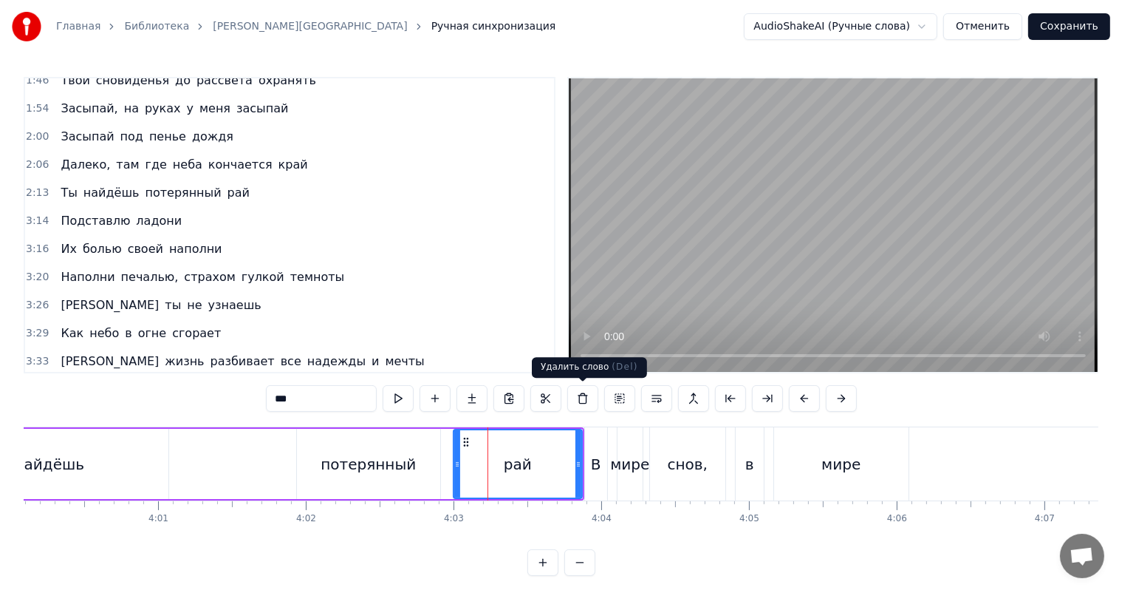
click at [920, 229] on video at bounding box center [833, 224] width 529 height 293
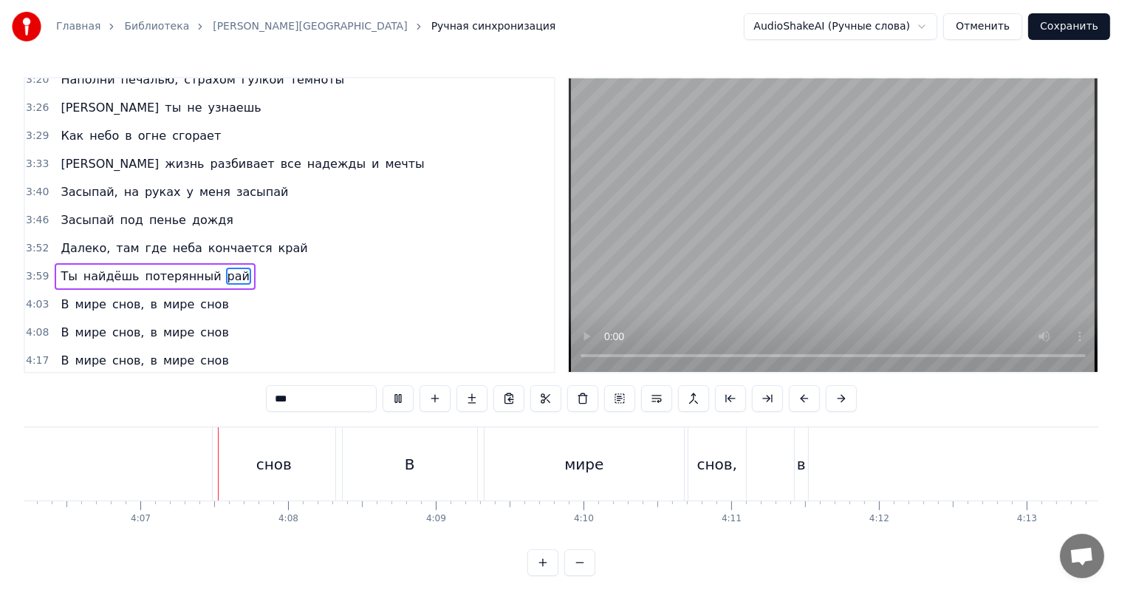
scroll to position [0, 36411]
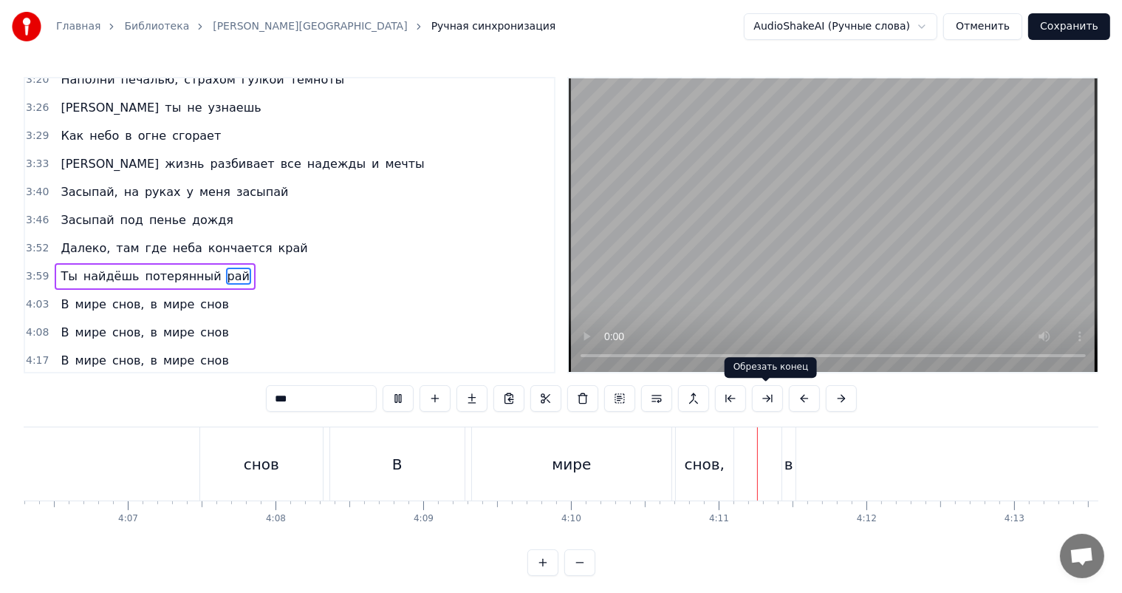
click at [809, 246] on video at bounding box center [833, 224] width 529 height 293
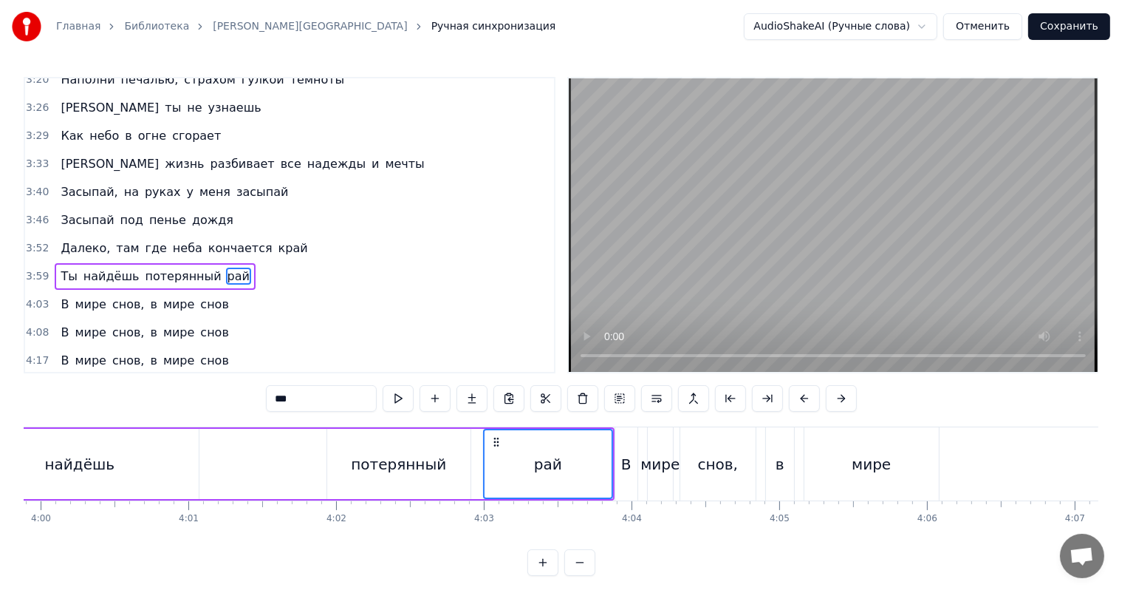
scroll to position [0, 35586]
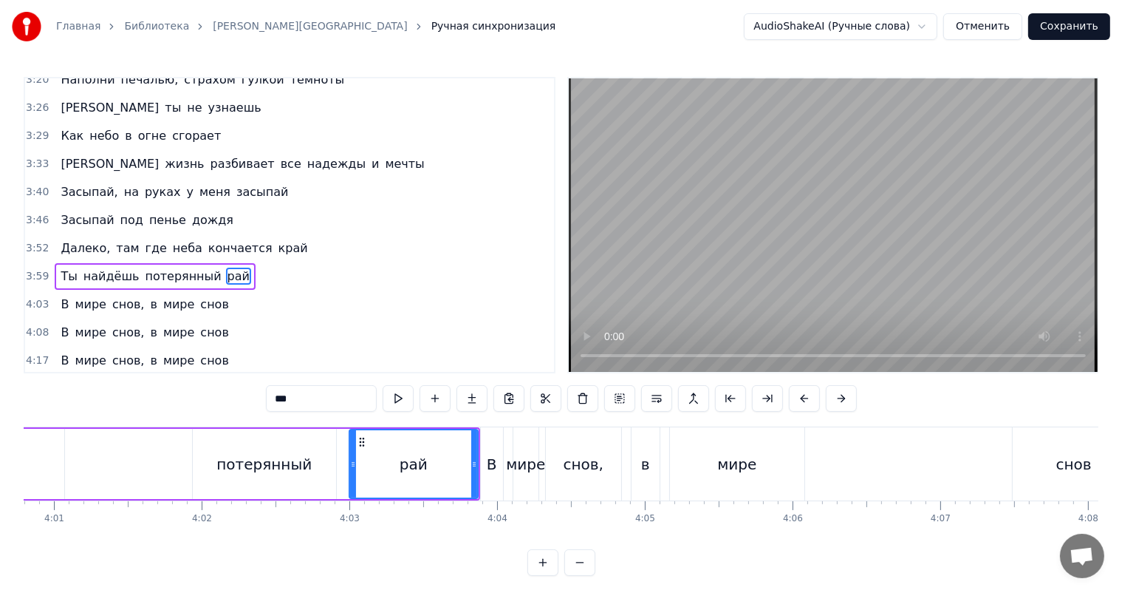
click at [573, 473] on div "снов," at bounding box center [584, 464] width 40 height 22
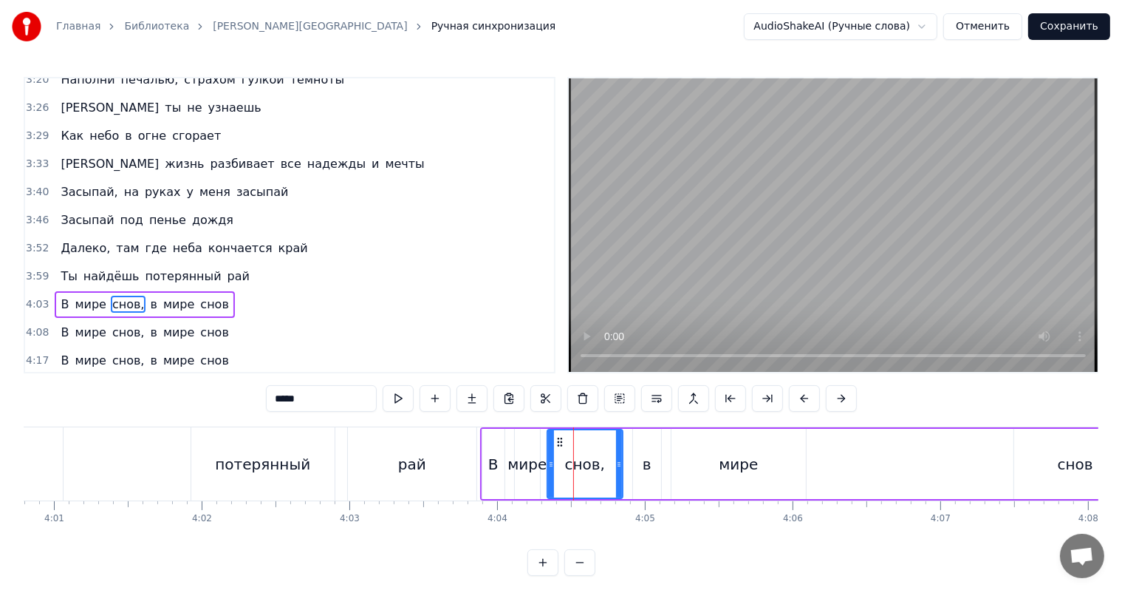
click at [768, 231] on video at bounding box center [833, 224] width 529 height 293
click at [437, 466] on div "рай" at bounding box center [412, 463] width 129 height 73
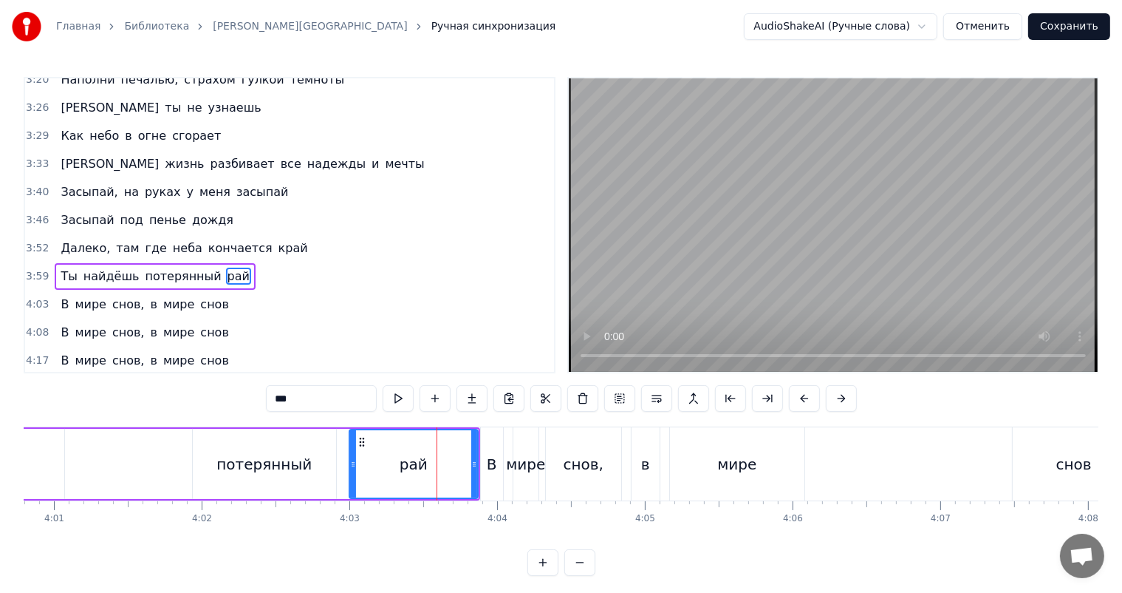
click at [864, 242] on video at bounding box center [833, 224] width 529 height 293
click at [709, 459] on div "мире" at bounding box center [737, 463] width 134 height 73
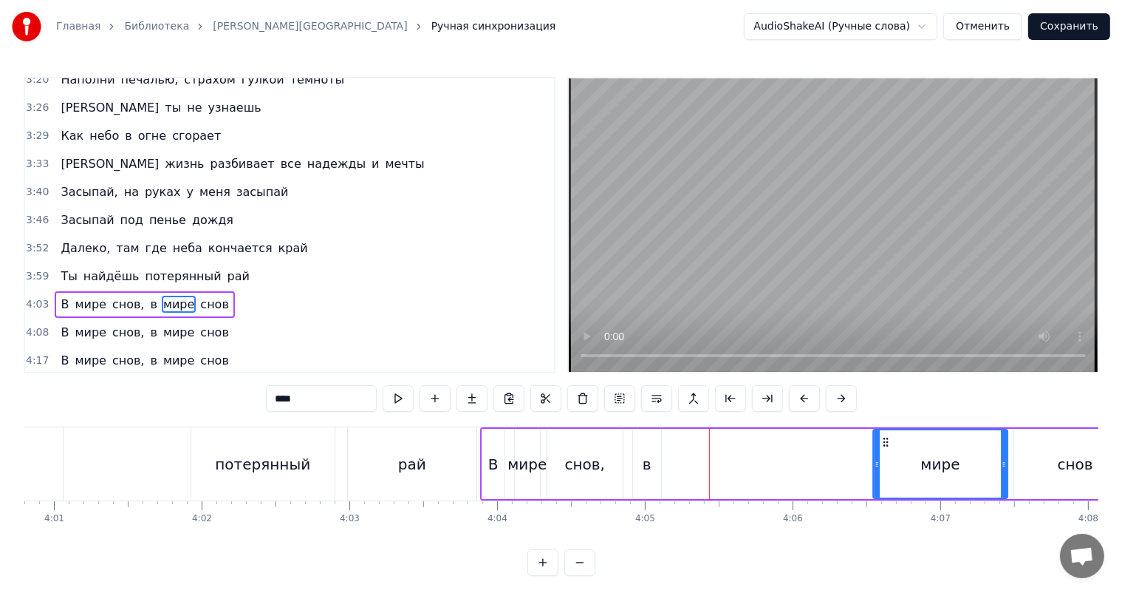
drag, startPoint x: 680, startPoint y: 437, endPoint x: 881, endPoint y: 430, distance: 201.1
click at [881, 430] on div "мире" at bounding box center [940, 463] width 133 height 67
click at [643, 447] on div "в" at bounding box center [647, 464] width 28 height 70
type input "*"
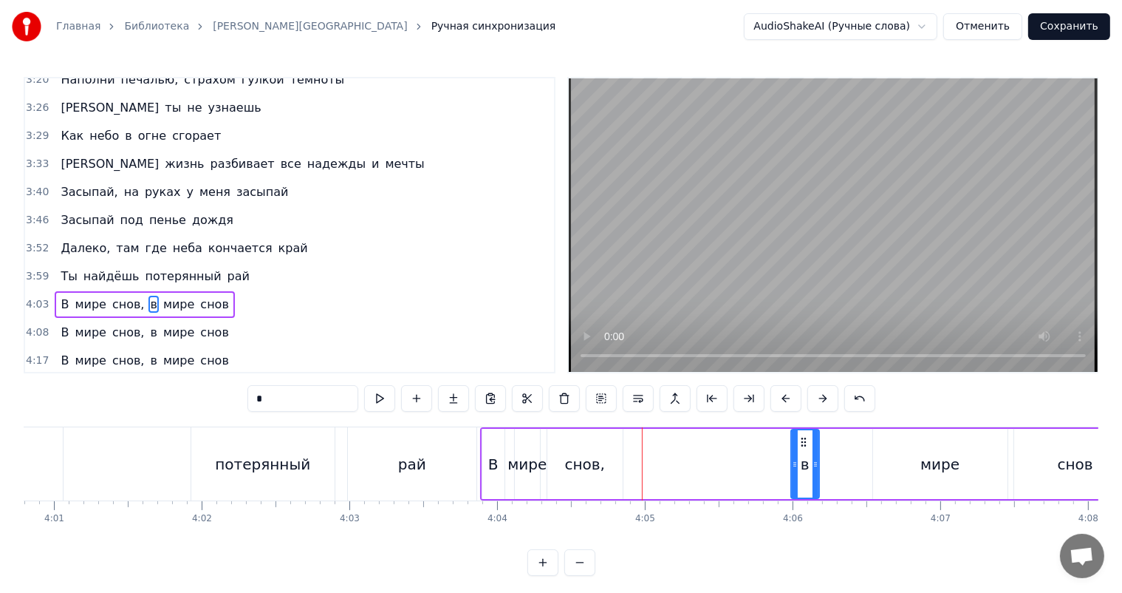
drag, startPoint x: 643, startPoint y: 438, endPoint x: 802, endPoint y: 434, distance: 159.7
click at [802, 434] on div "в" at bounding box center [805, 463] width 27 height 67
click at [816, 236] on video at bounding box center [833, 224] width 529 height 293
click at [831, 247] on video at bounding box center [833, 224] width 529 height 293
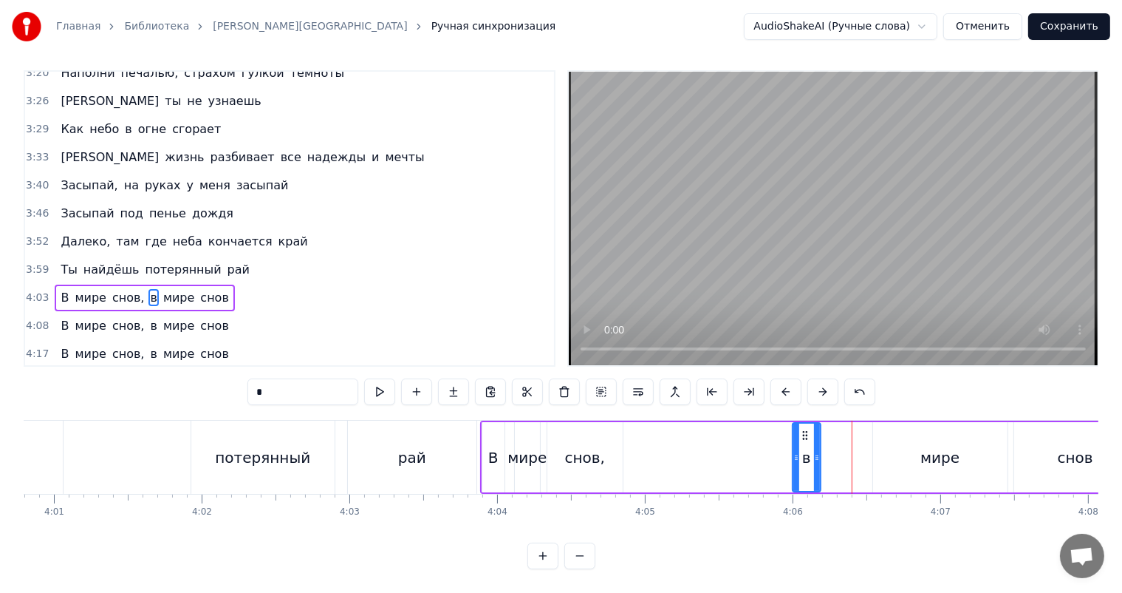
scroll to position [19, 0]
click at [39, 312] on div "4:08 В мире снов, в мире снов" at bounding box center [289, 326] width 529 height 28
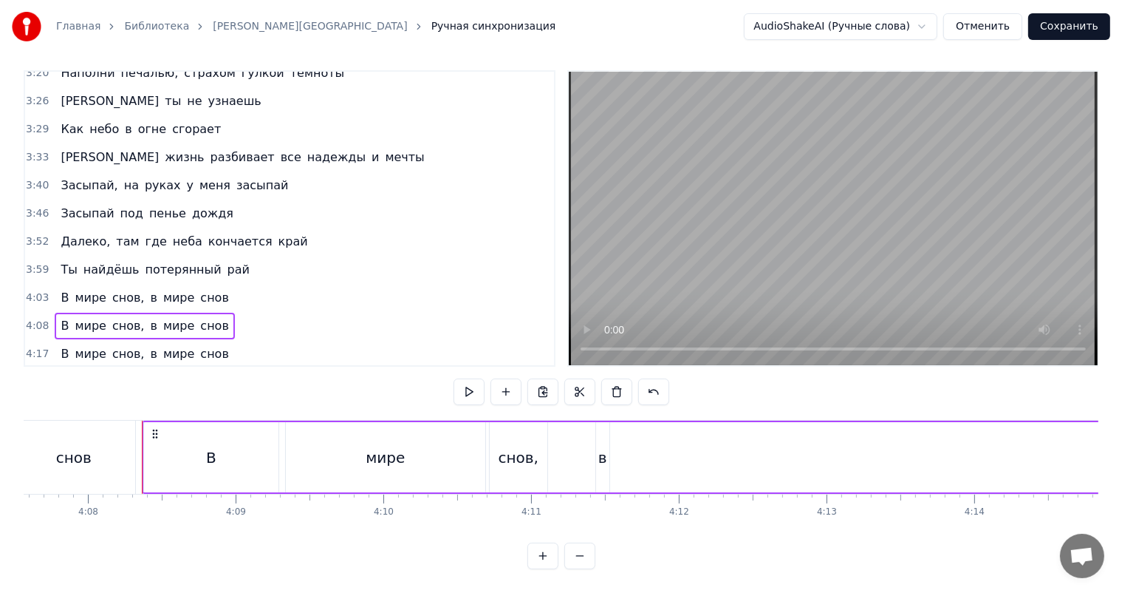
scroll to position [0, 36630]
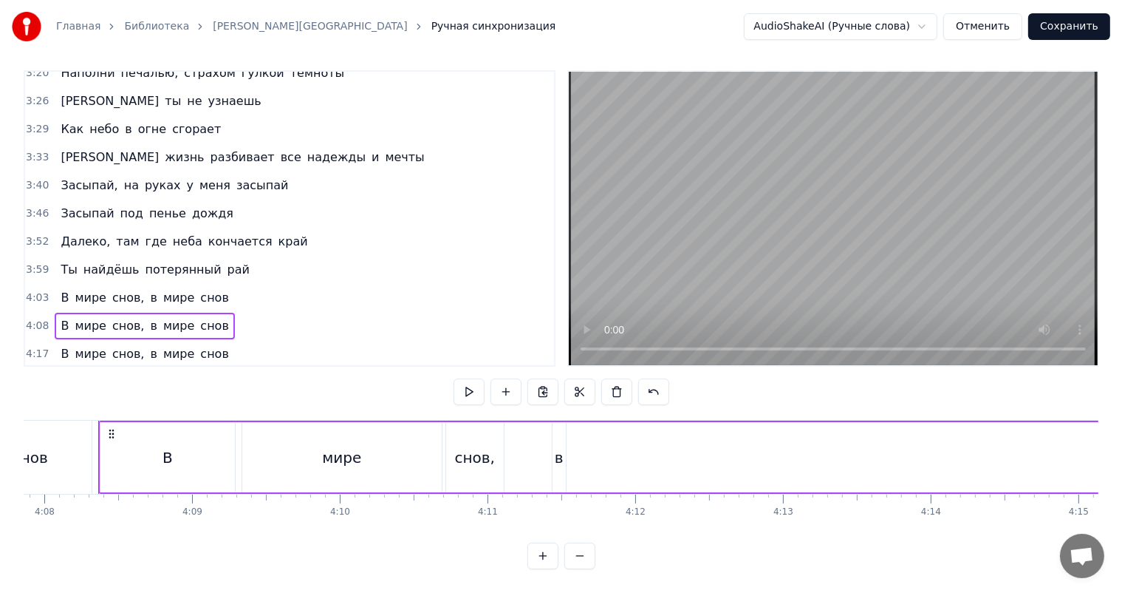
click at [38, 347] on span "4:17" at bounding box center [37, 354] width 23 height 15
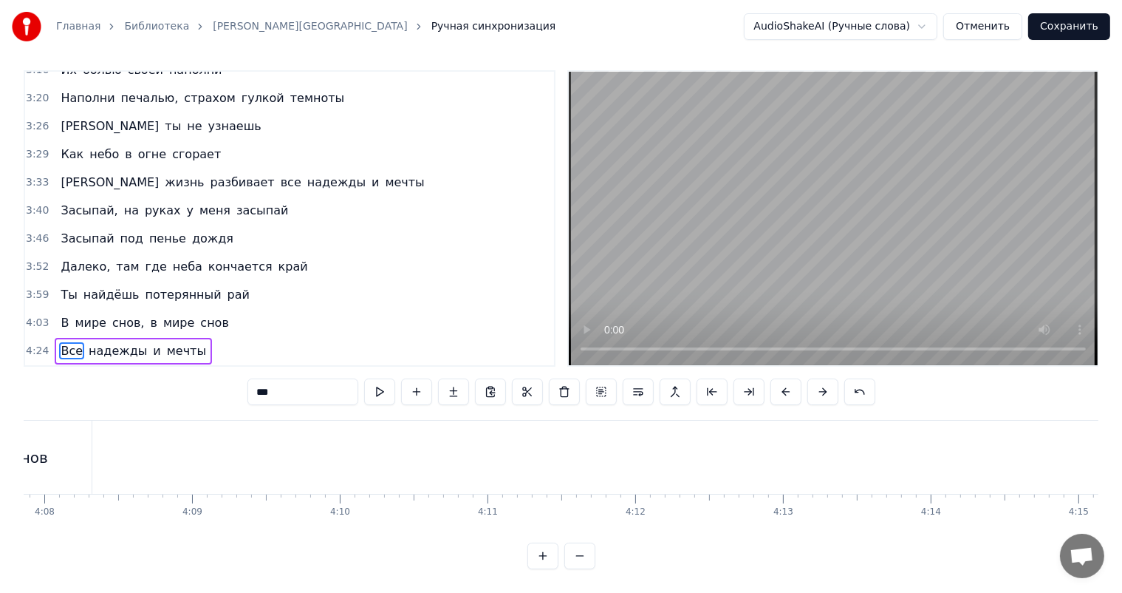
scroll to position [576, 0]
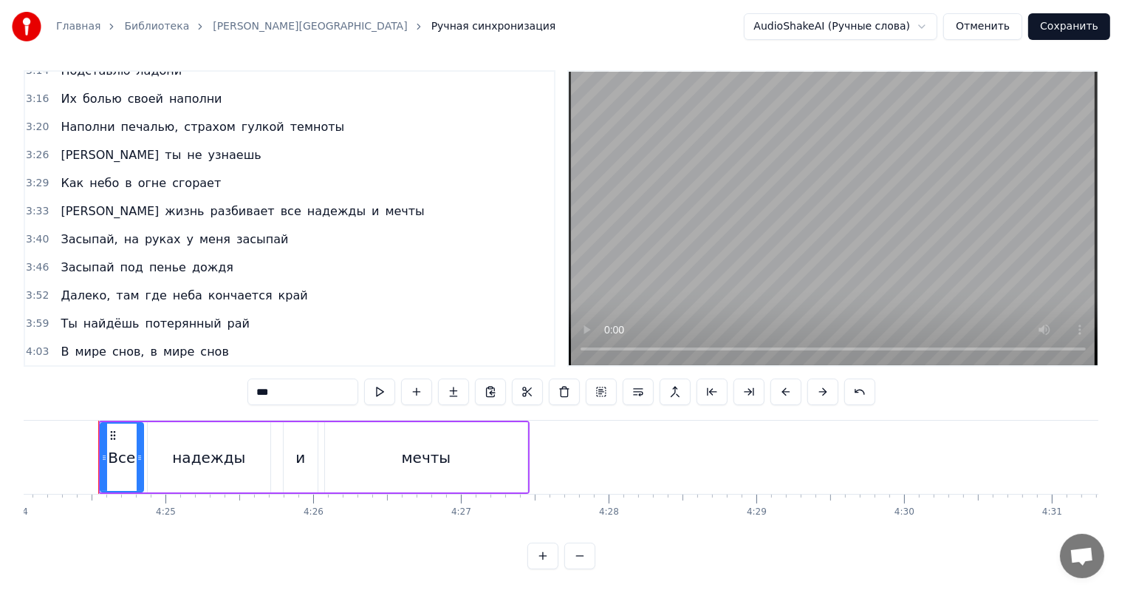
click at [32, 344] on span "4:03" at bounding box center [37, 351] width 23 height 15
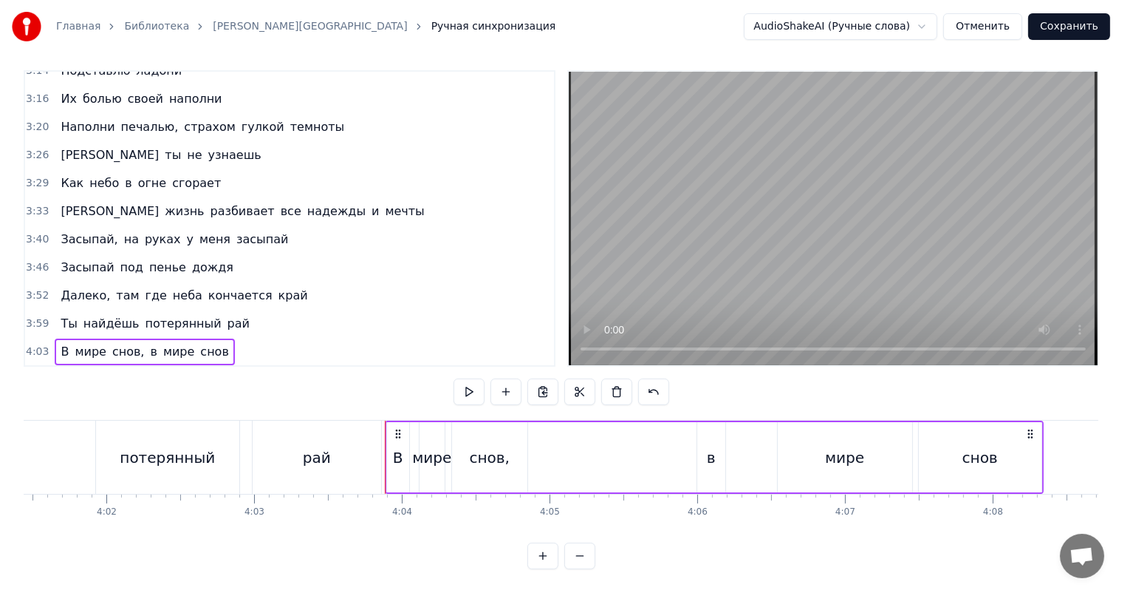
scroll to position [0, 35720]
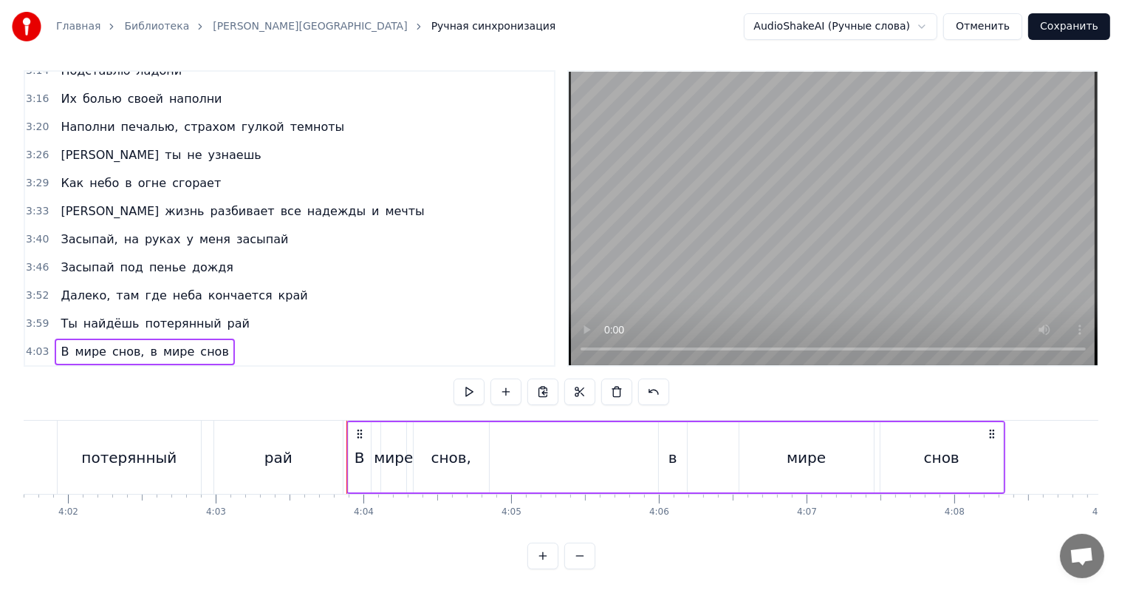
click at [310, 436] on div "рай" at bounding box center [278, 456] width 129 height 73
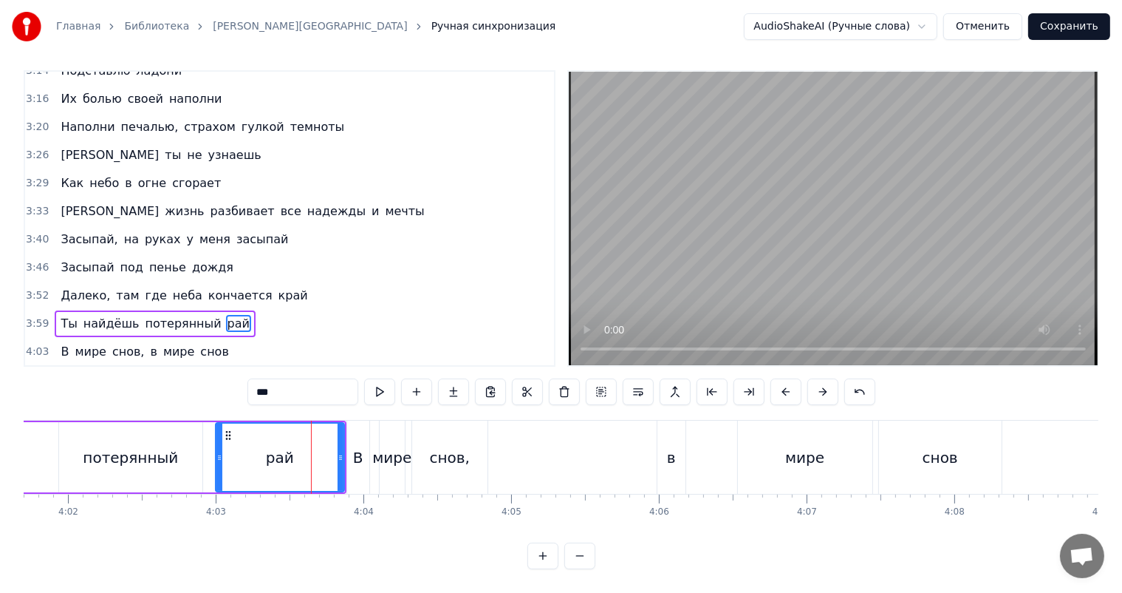
click at [825, 157] on video at bounding box center [833, 218] width 529 height 293
click at [783, 208] on video at bounding box center [833, 218] width 529 height 293
drag, startPoint x: 192, startPoint y: 427, endPoint x: 361, endPoint y: 358, distance: 182.9
click at [193, 428] on div "потерянный" at bounding box center [130, 457] width 143 height 70
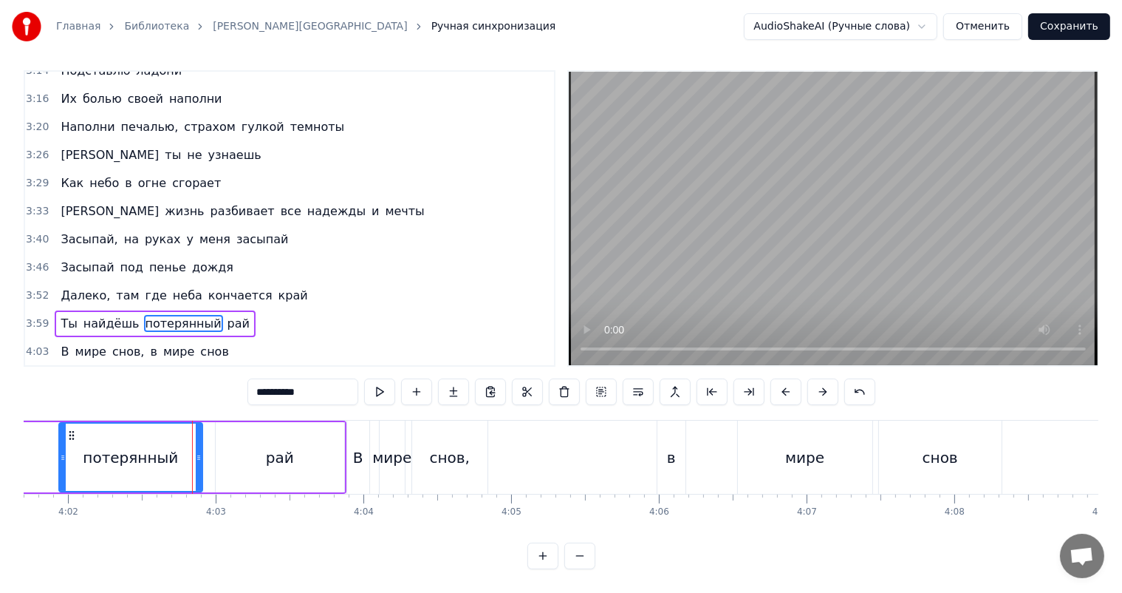
click at [989, 174] on video at bounding box center [833, 218] width 529 height 293
click at [298, 460] on div "рай" at bounding box center [280, 457] width 129 height 70
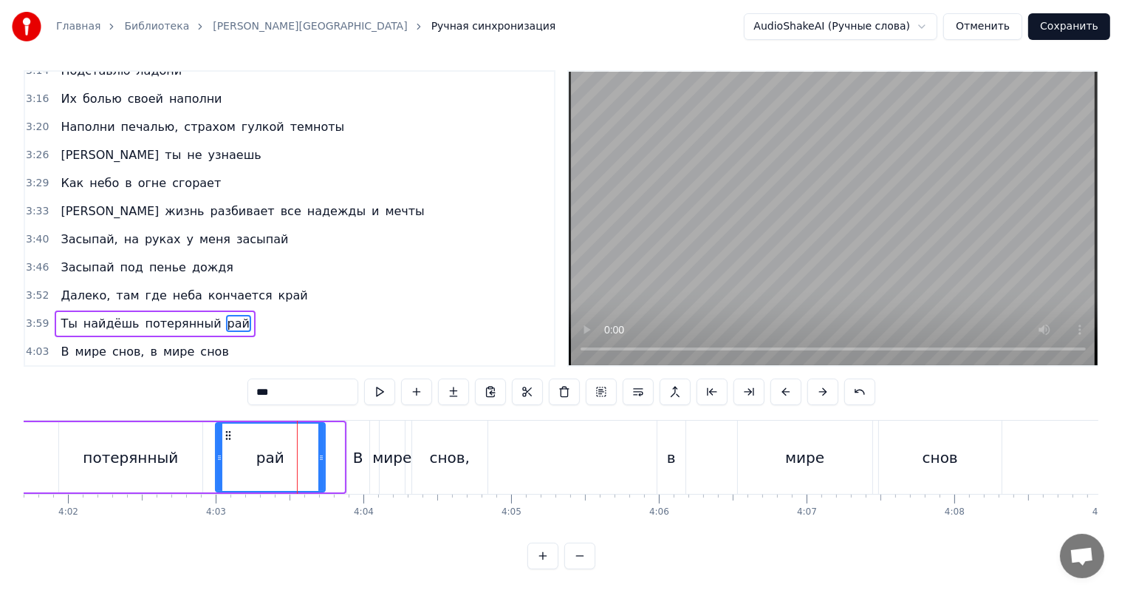
drag, startPoint x: 341, startPoint y: 446, endPoint x: 324, endPoint y: 452, distance: 18.7
click at [324, 452] on div at bounding box center [321, 456] width 6 height 67
click at [368, 443] on div "В" at bounding box center [358, 456] width 22 height 73
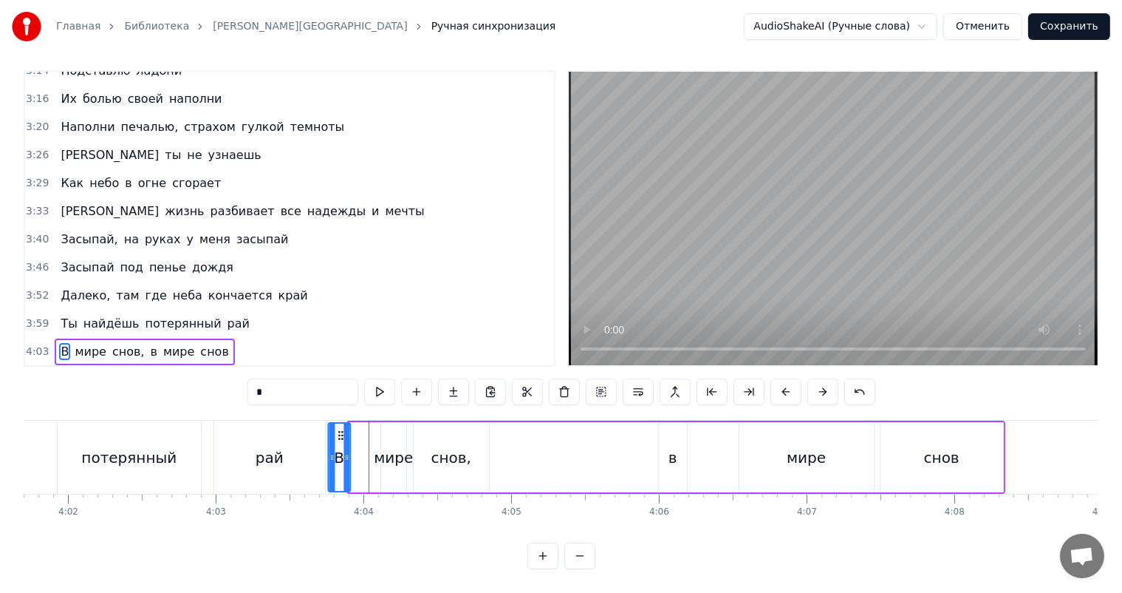
drag, startPoint x: 361, startPoint y: 420, endPoint x: 341, endPoint y: 423, distance: 20.1
click at [341, 429] on icon at bounding box center [341, 435] width 12 height 12
click at [300, 434] on div "рай" at bounding box center [269, 456] width 111 height 73
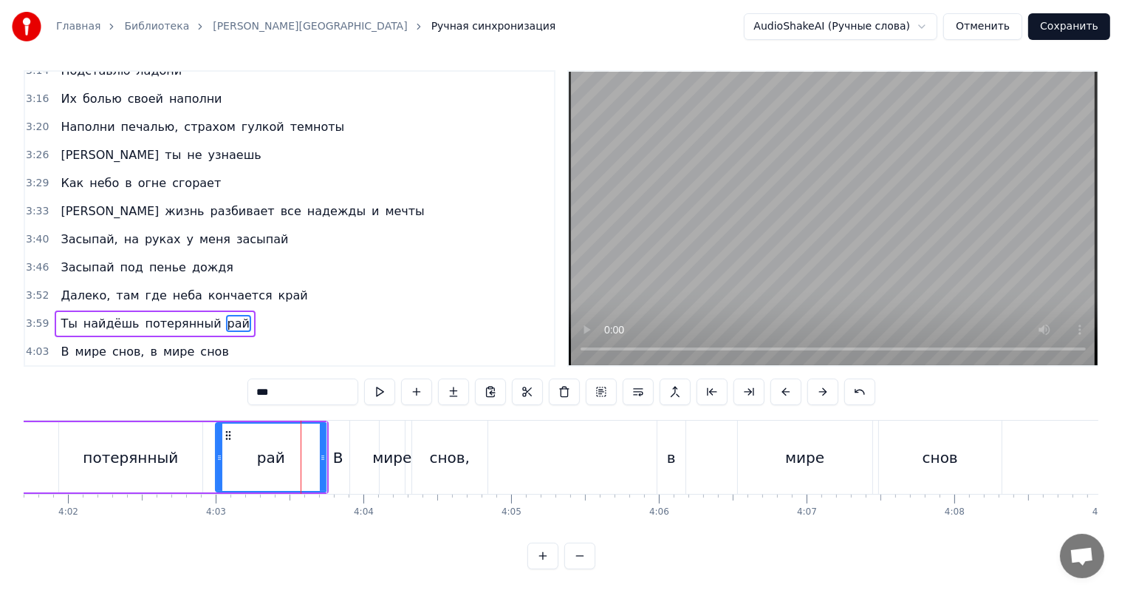
scroll to position [7, 0]
click at [786, 224] on video at bounding box center [833, 218] width 529 height 293
click at [299, 443] on div "рай" at bounding box center [271, 456] width 109 height 67
click at [723, 263] on video at bounding box center [833, 218] width 529 height 293
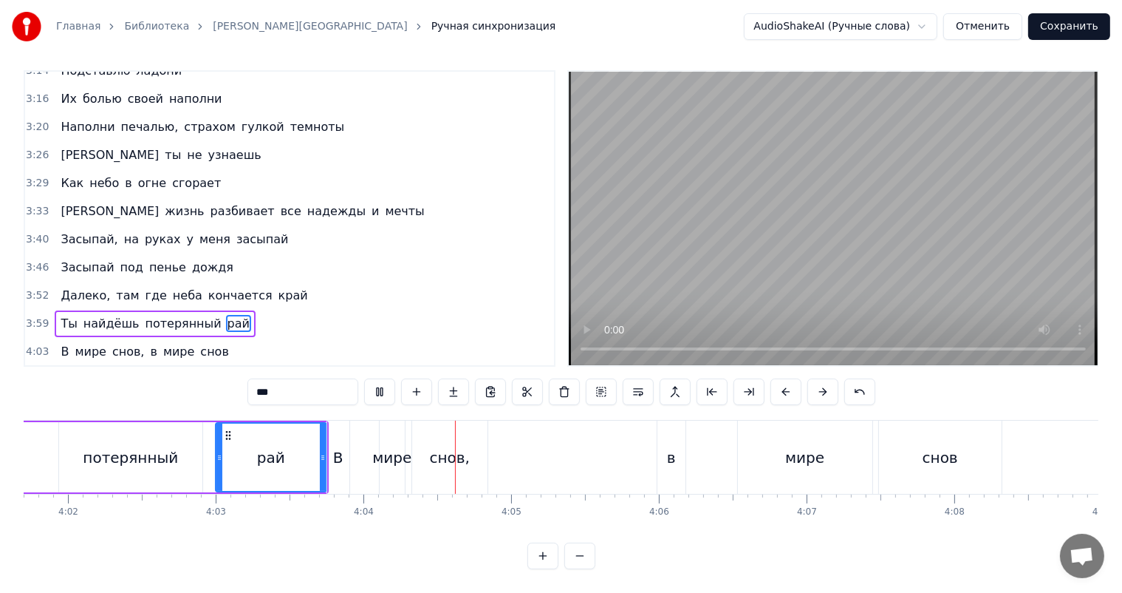
click at [724, 263] on video at bounding box center [833, 218] width 529 height 293
click at [394, 455] on div "мире" at bounding box center [391, 457] width 39 height 22
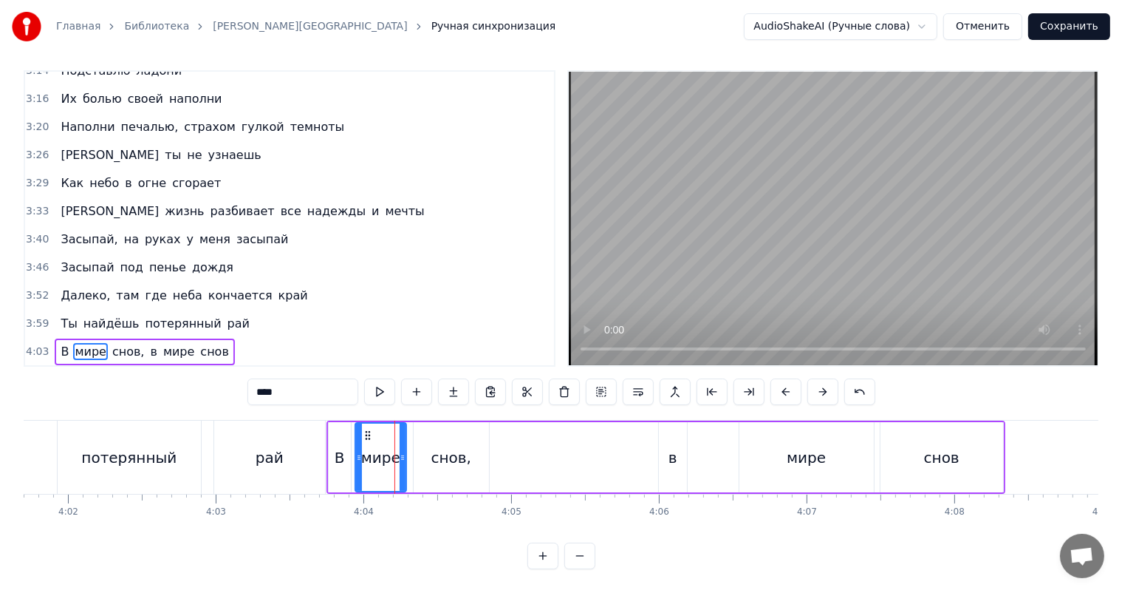
drag, startPoint x: 381, startPoint y: 451, endPoint x: 363, endPoint y: 449, distance: 18.6
click at [356, 452] on div at bounding box center [359, 456] width 6 height 67
click at [471, 435] on div "снов," at bounding box center [451, 457] width 75 height 70
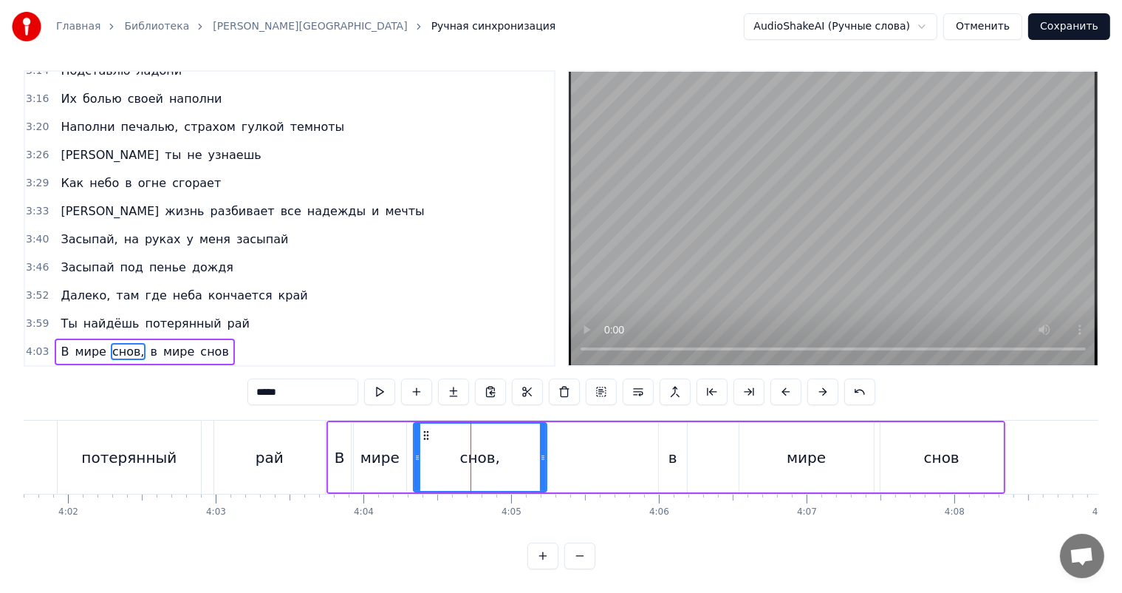
drag, startPoint x: 485, startPoint y: 433, endPoint x: 542, endPoint y: 436, distance: 57.7
click at [542, 436] on div at bounding box center [543, 456] width 6 height 67
click at [269, 446] on div "рай" at bounding box center [270, 457] width 28 height 22
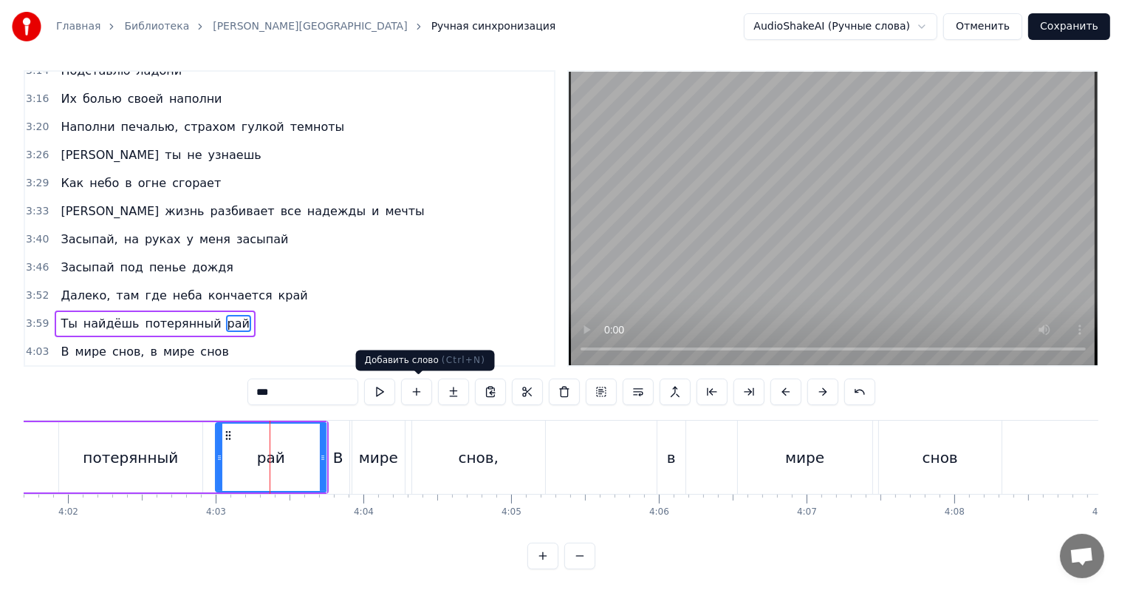
scroll to position [7, 0]
click at [922, 182] on video at bounding box center [833, 218] width 529 height 293
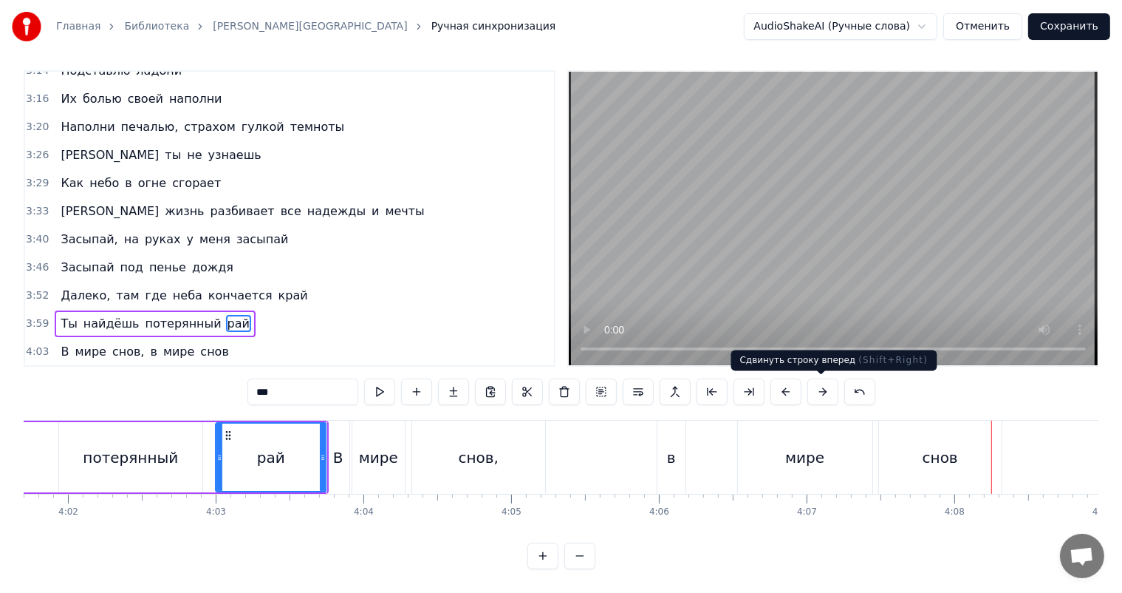
click at [760, 471] on div "мире" at bounding box center [805, 456] width 134 height 73
type input "****"
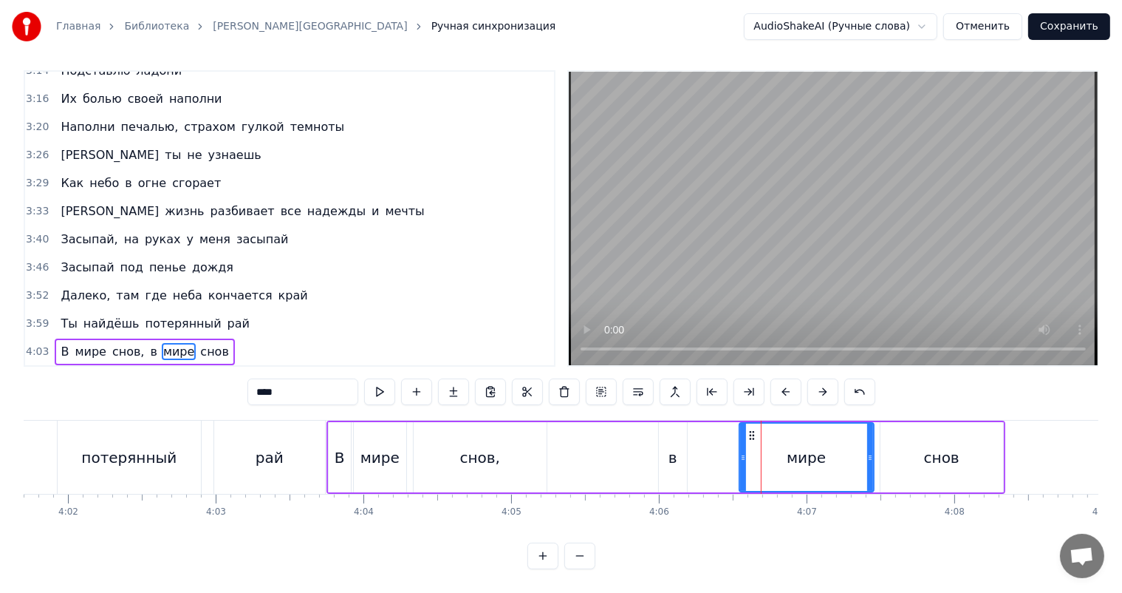
scroll to position [19, 0]
drag, startPoint x: 739, startPoint y: 455, endPoint x: 687, endPoint y: 460, distance: 51.9
click at [689, 460] on div at bounding box center [692, 456] width 6 height 67
click at [601, 446] on div "В мире снов, в мире снов" at bounding box center [666, 456] width 679 height 73
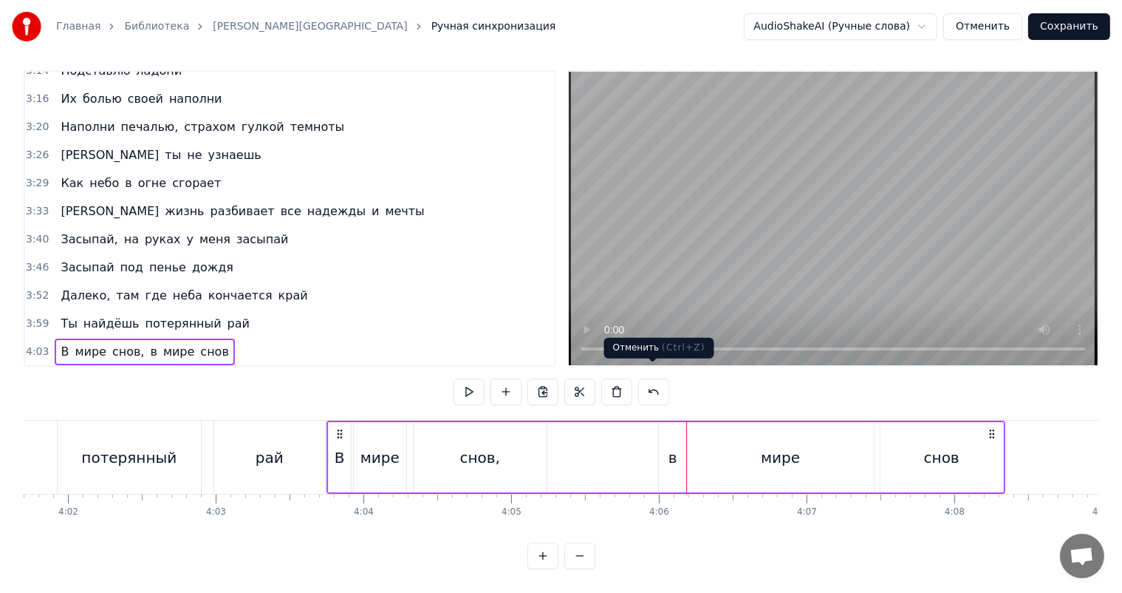
click at [904, 162] on video at bounding box center [833, 218] width 529 height 293
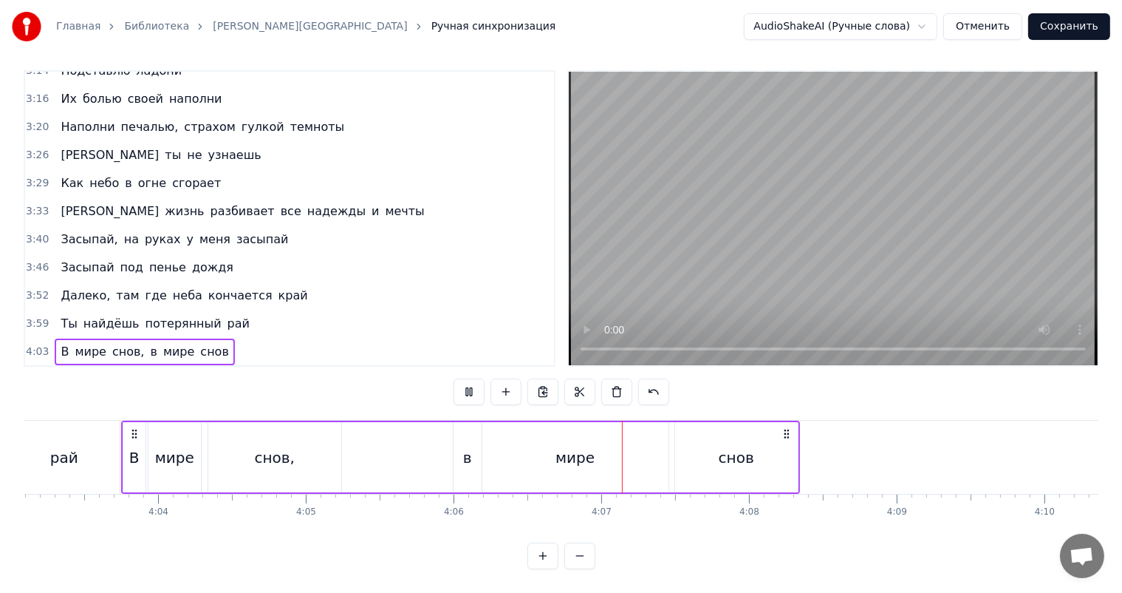
scroll to position [0, 36015]
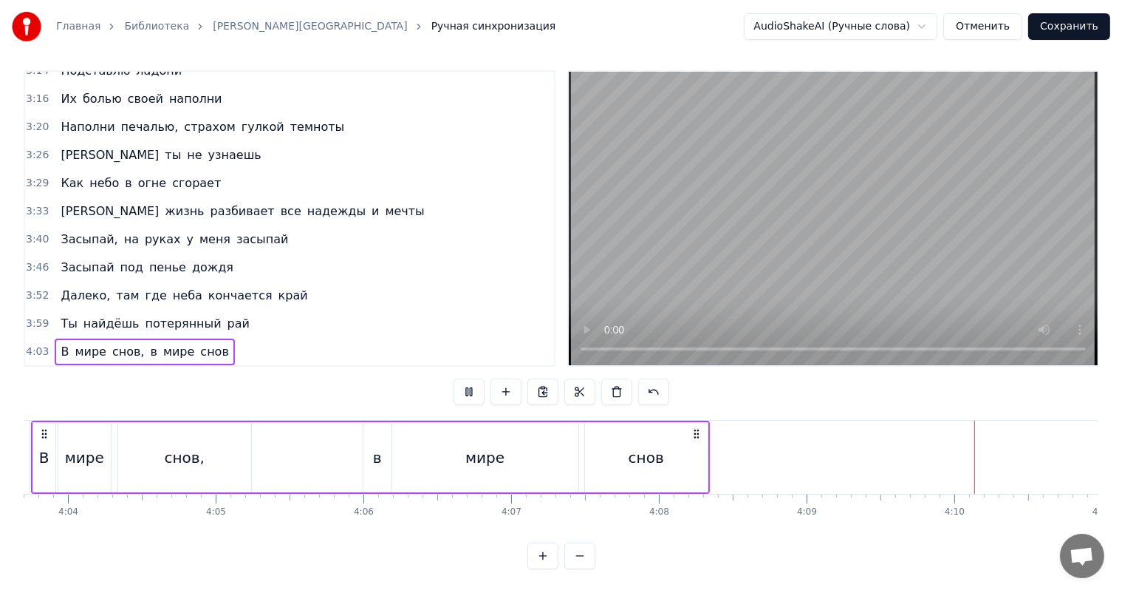
click at [814, 160] on video at bounding box center [833, 218] width 529 height 293
click at [40, 344] on span "4:03" at bounding box center [37, 351] width 23 height 15
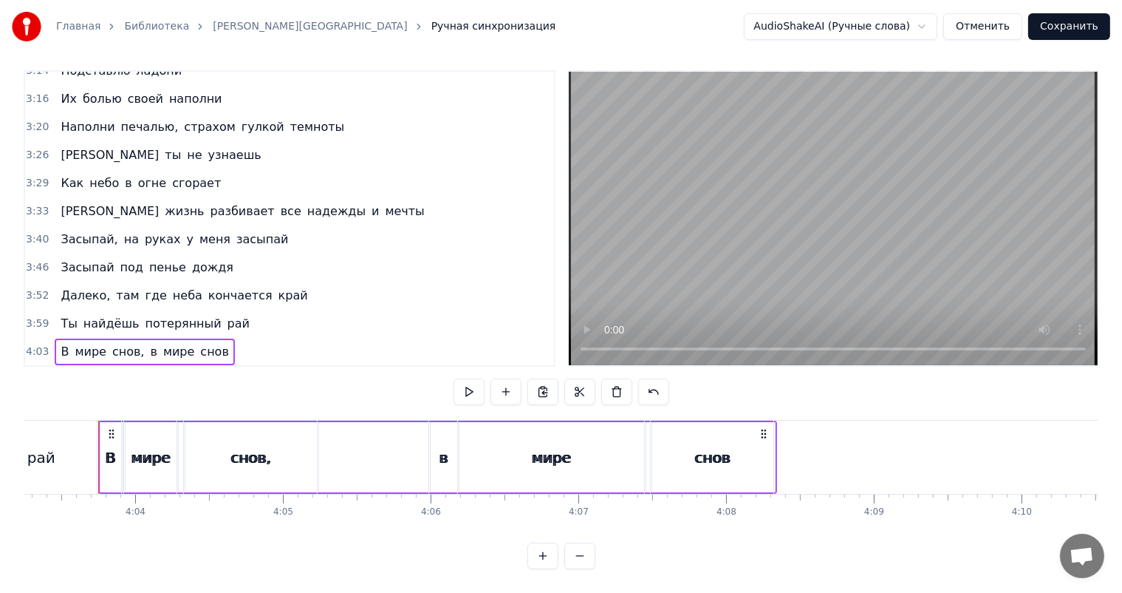
scroll to position [603, 0]
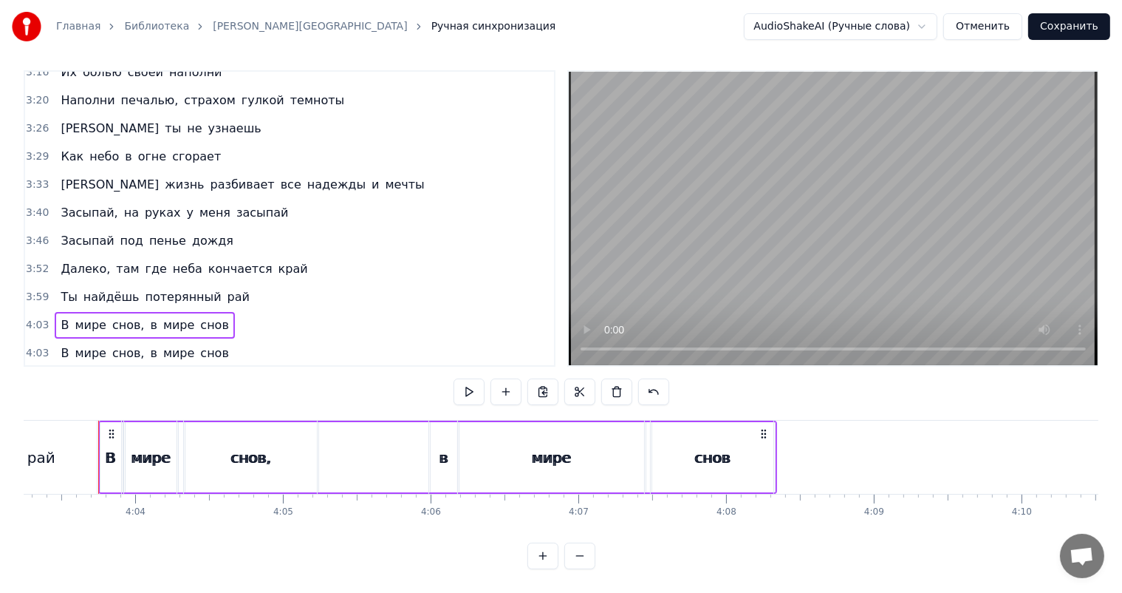
click at [37, 346] on span "4:03" at bounding box center [37, 353] width 23 height 15
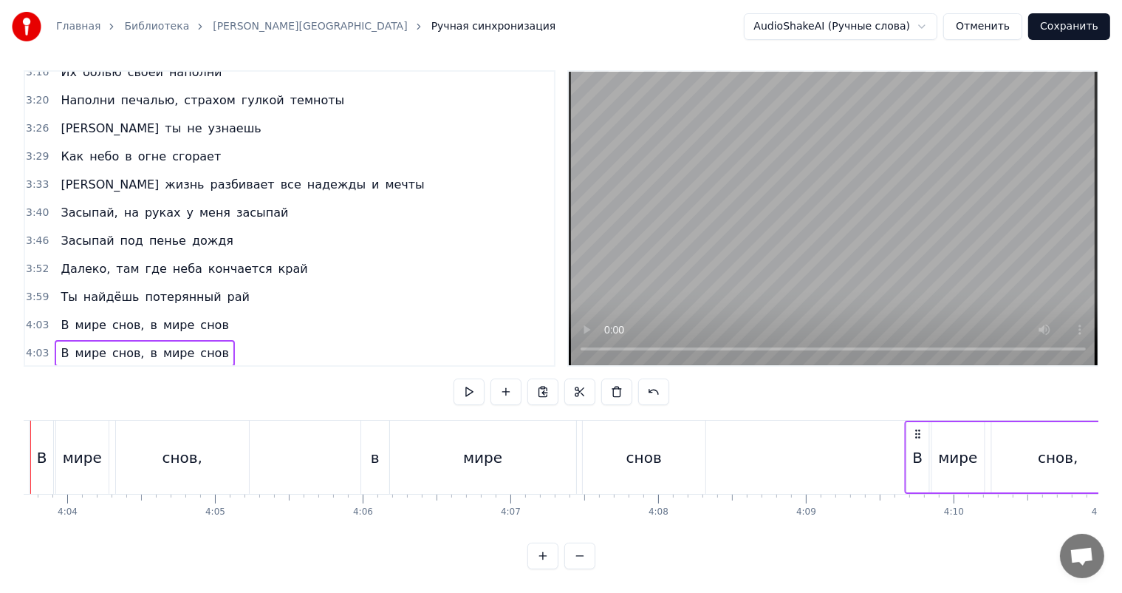
scroll to position [0, 36030]
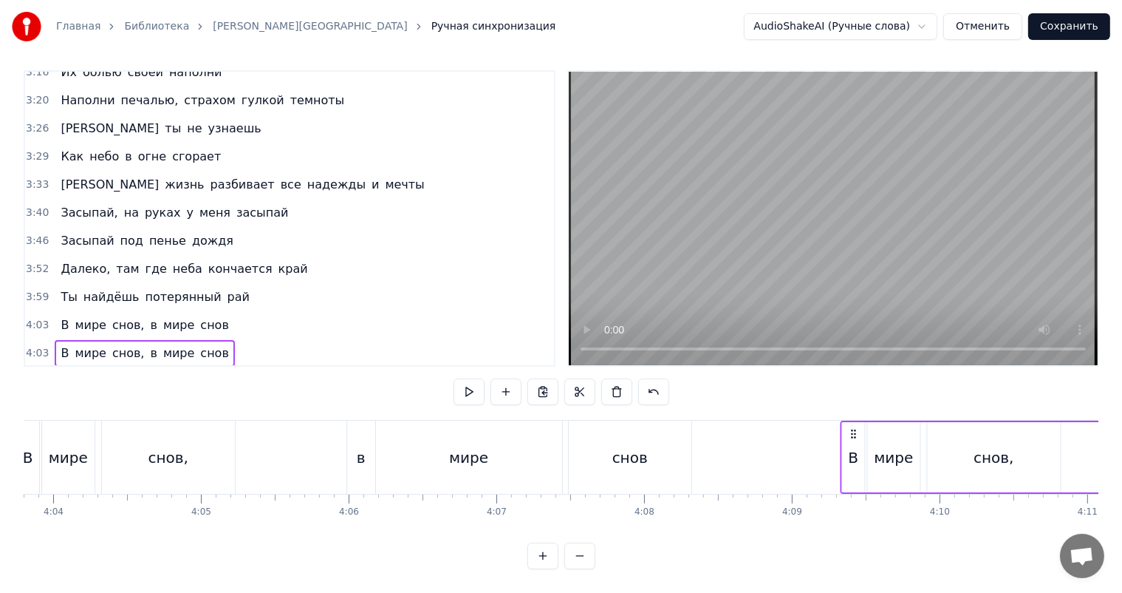
drag, startPoint x: 109, startPoint y: 418, endPoint x: 852, endPoint y: 414, distance: 742.6
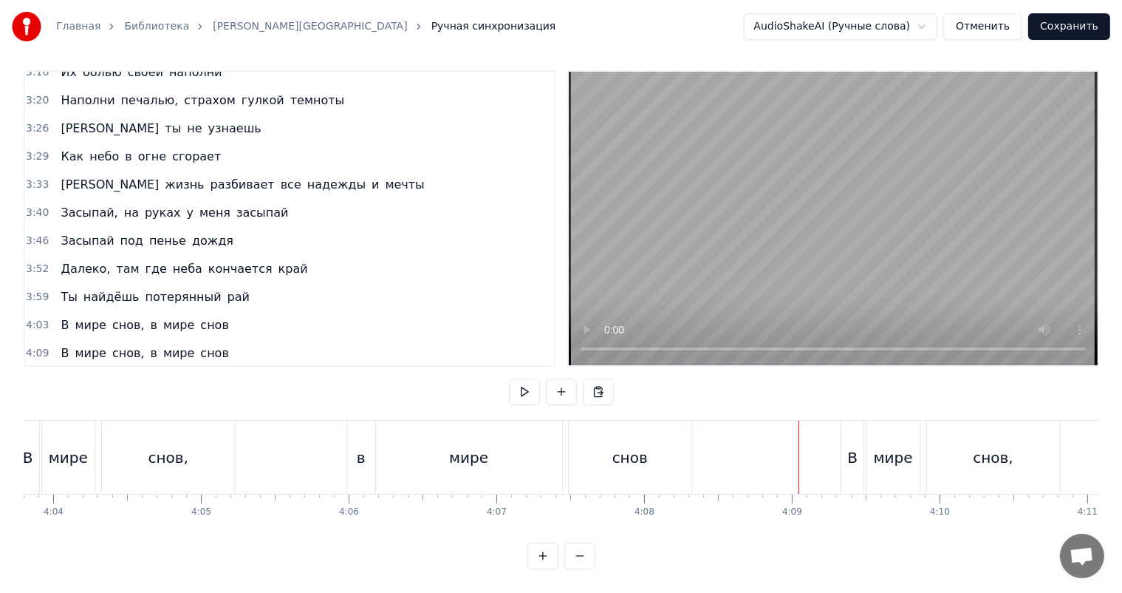
click at [863, 253] on video at bounding box center [833, 218] width 529 height 293
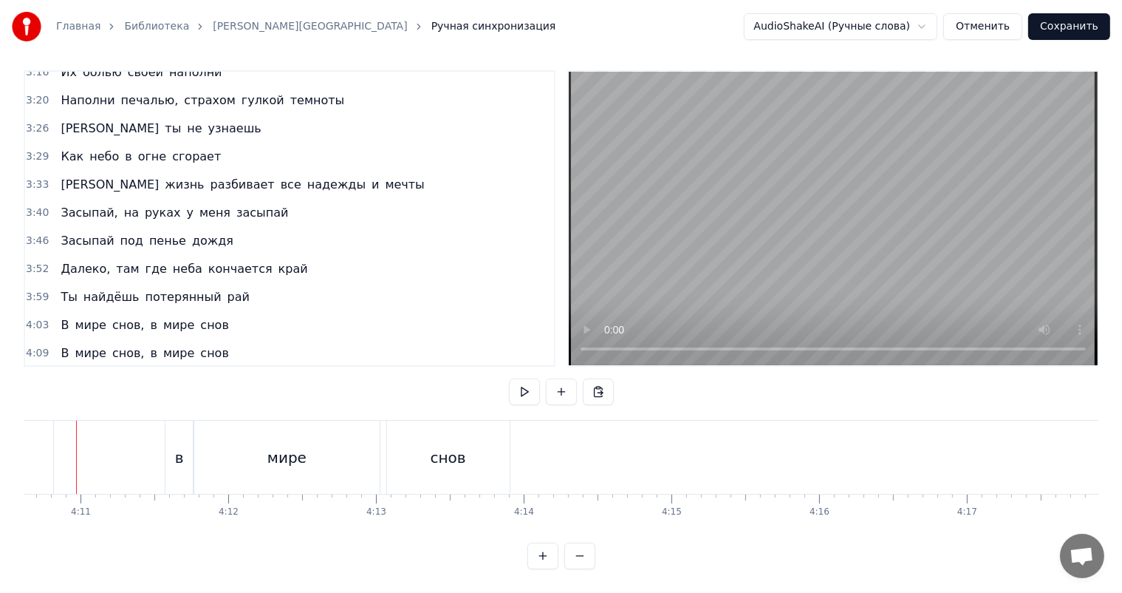
scroll to position [0, 36520]
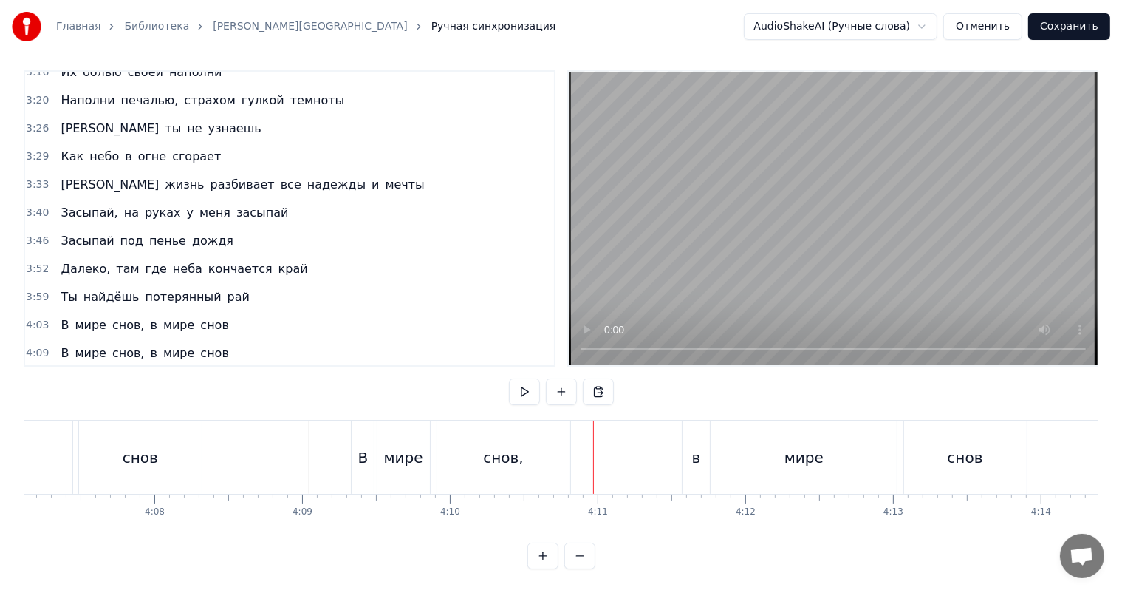
click at [403, 448] on div "мире" at bounding box center [403, 457] width 39 height 22
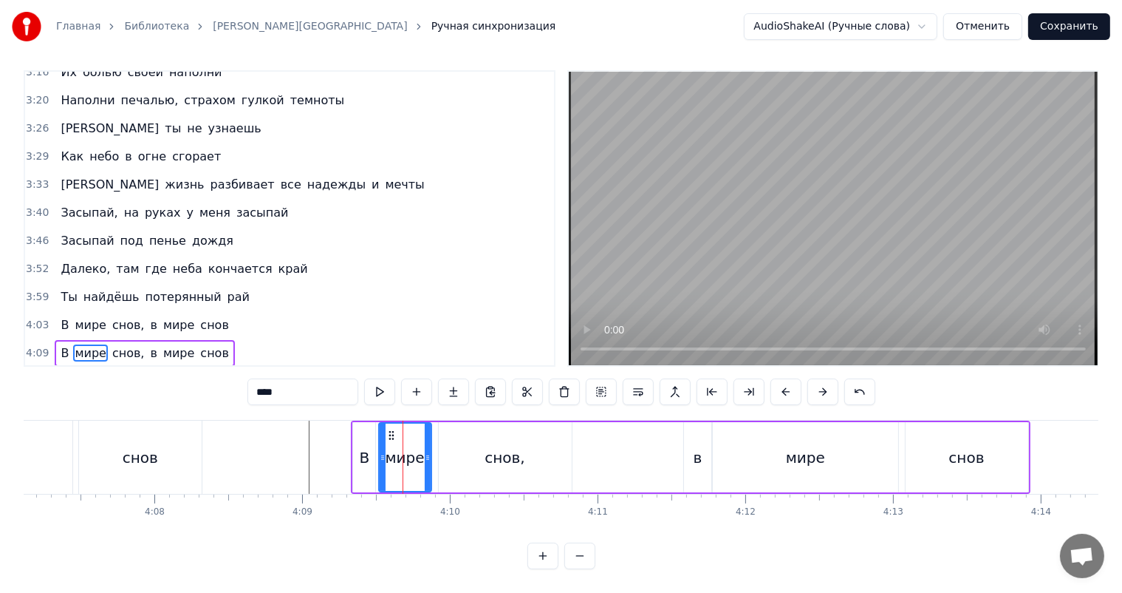
click at [457, 438] on div "снов," at bounding box center [505, 457] width 133 height 70
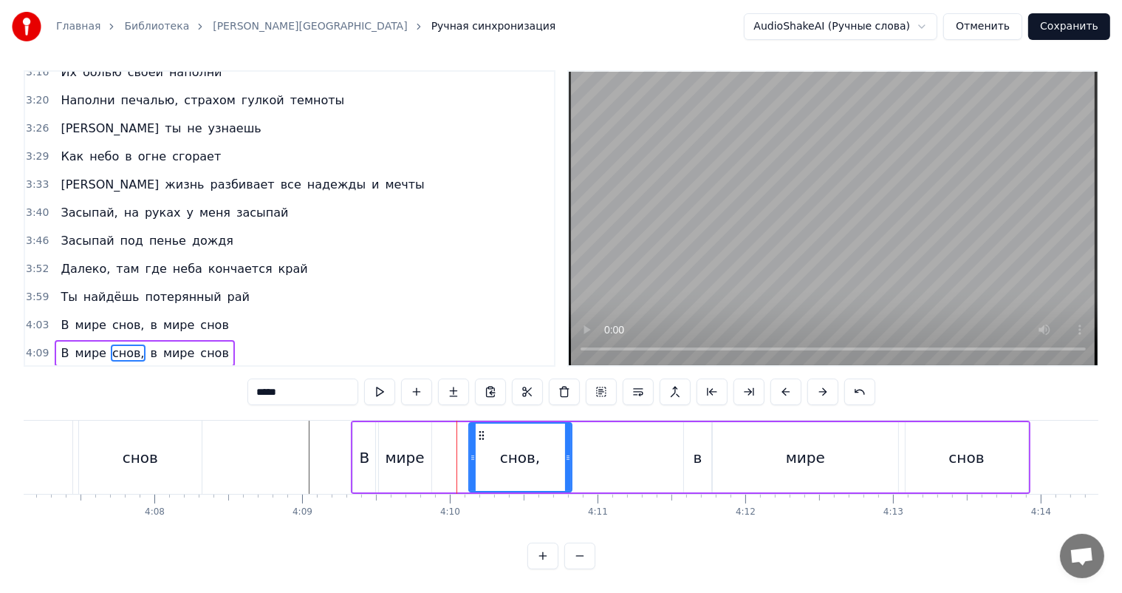
drag, startPoint x: 440, startPoint y: 443, endPoint x: 471, endPoint y: 436, distance: 31.7
click at [471, 436] on div at bounding box center [473, 456] width 6 height 67
click at [417, 446] on div "мире" at bounding box center [405, 457] width 39 height 22
type input "****"
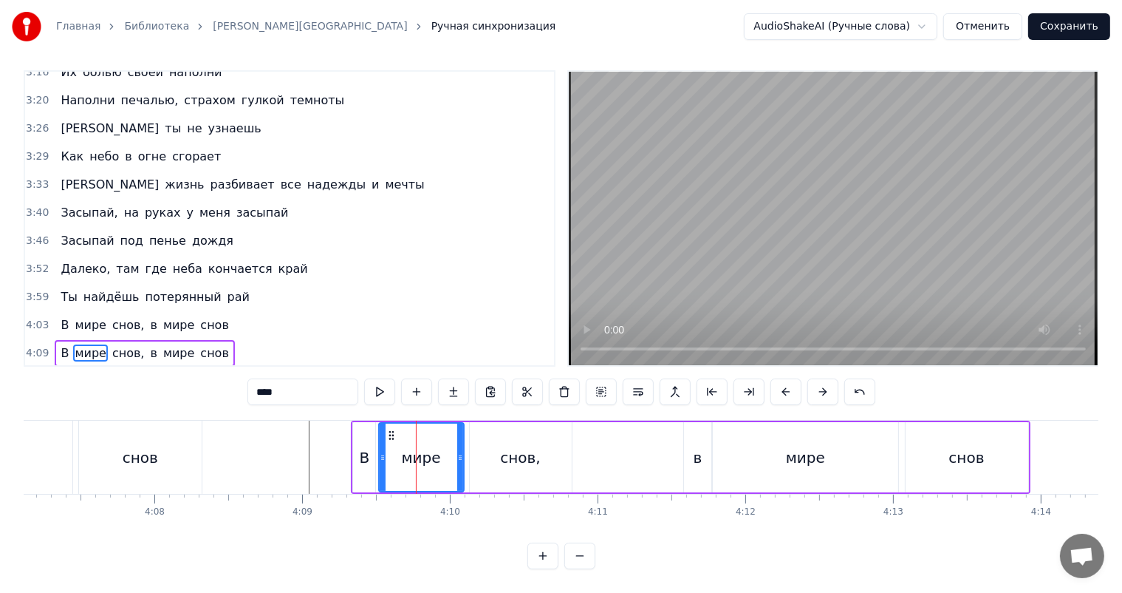
drag, startPoint x: 427, startPoint y: 440, endPoint x: 460, endPoint y: 438, distance: 32.6
click at [460, 451] on icon at bounding box center [460, 457] width 6 height 12
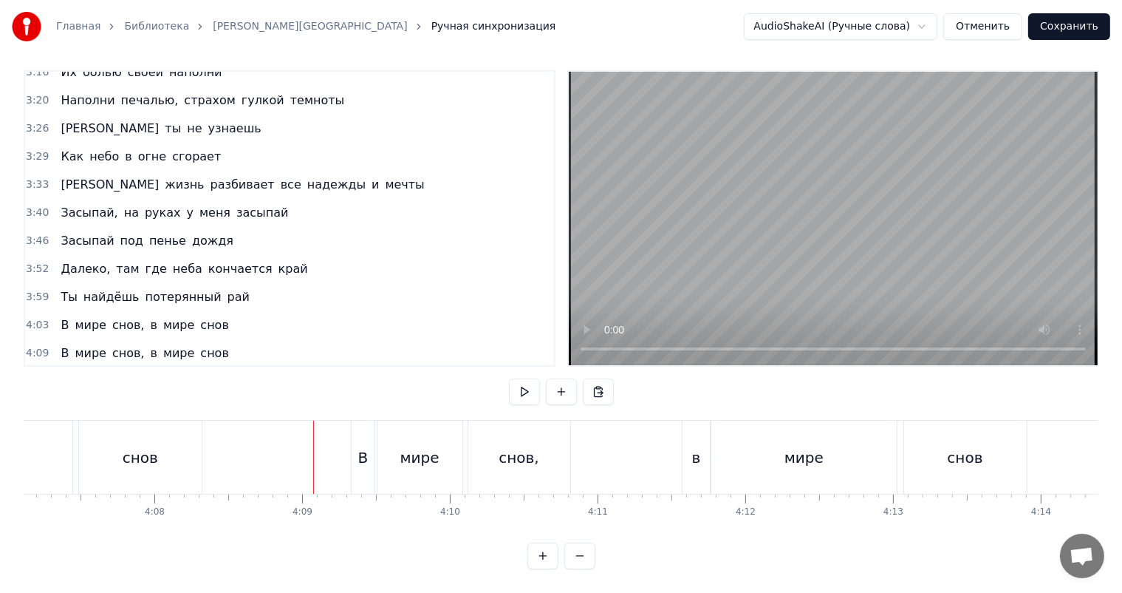
click at [736, 263] on video at bounding box center [833, 218] width 529 height 293
click at [698, 447] on div "в" at bounding box center [696, 457] width 9 height 22
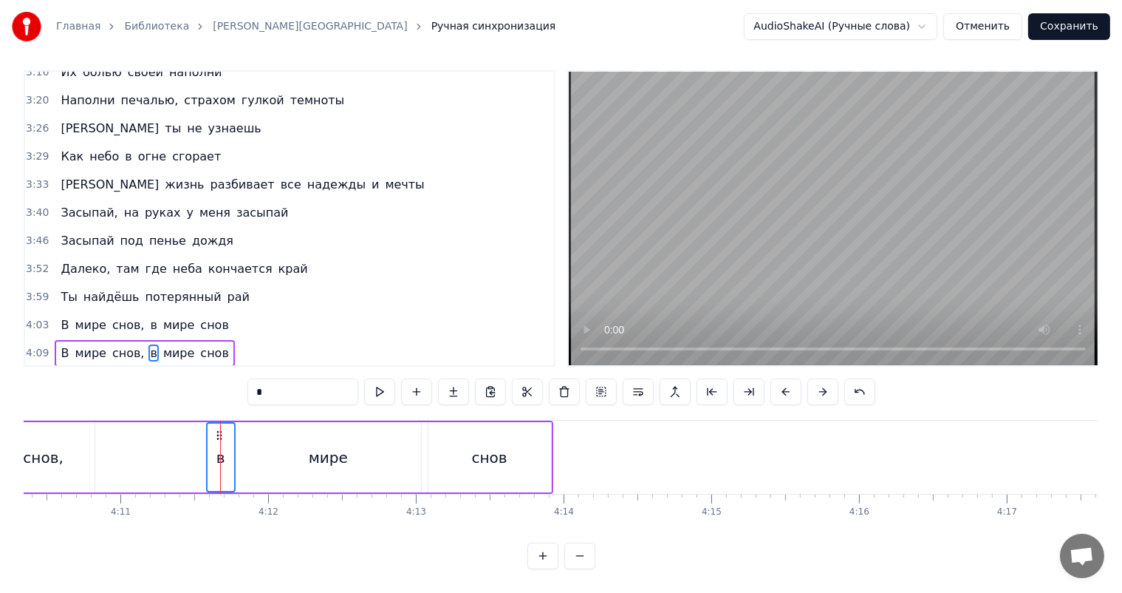
scroll to position [0, 37037]
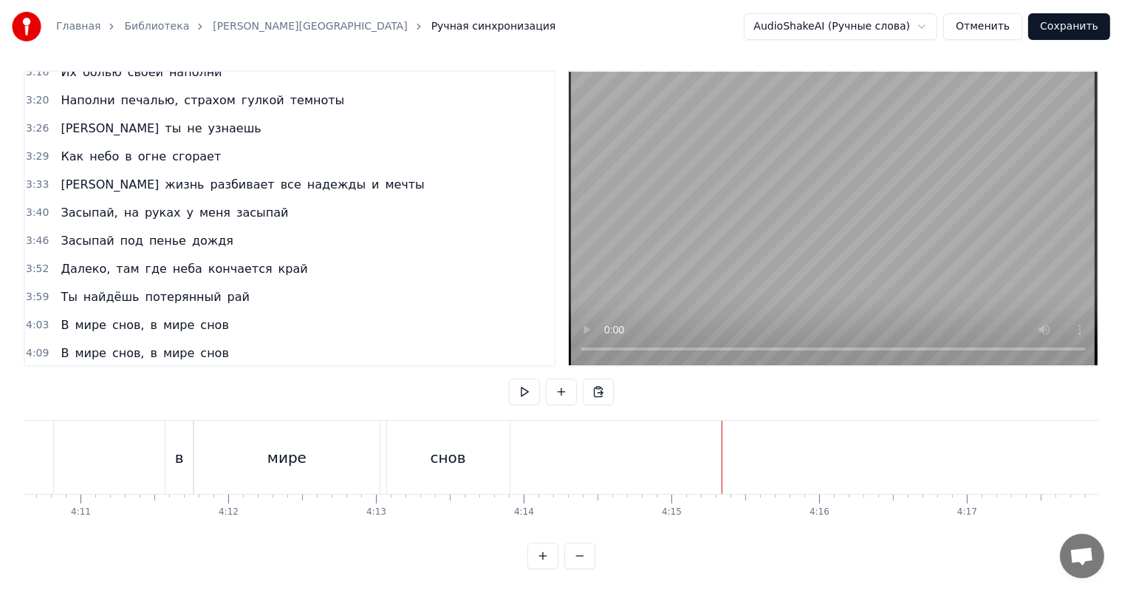
click at [913, 209] on video at bounding box center [833, 218] width 529 height 293
click at [426, 441] on div "снов" at bounding box center [448, 456] width 123 height 73
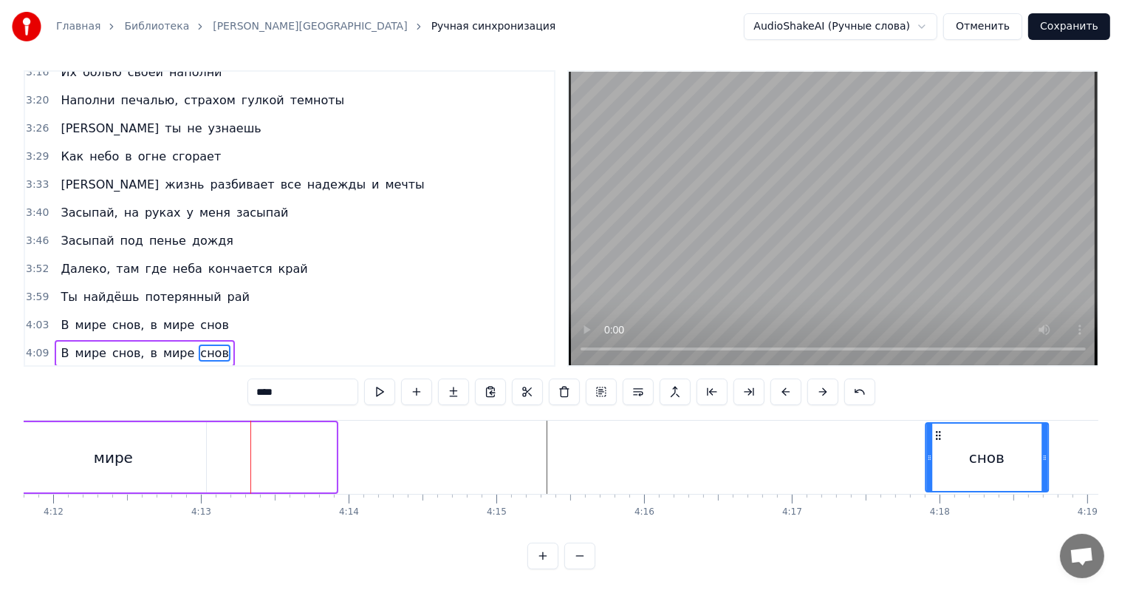
scroll to position [0, 37221]
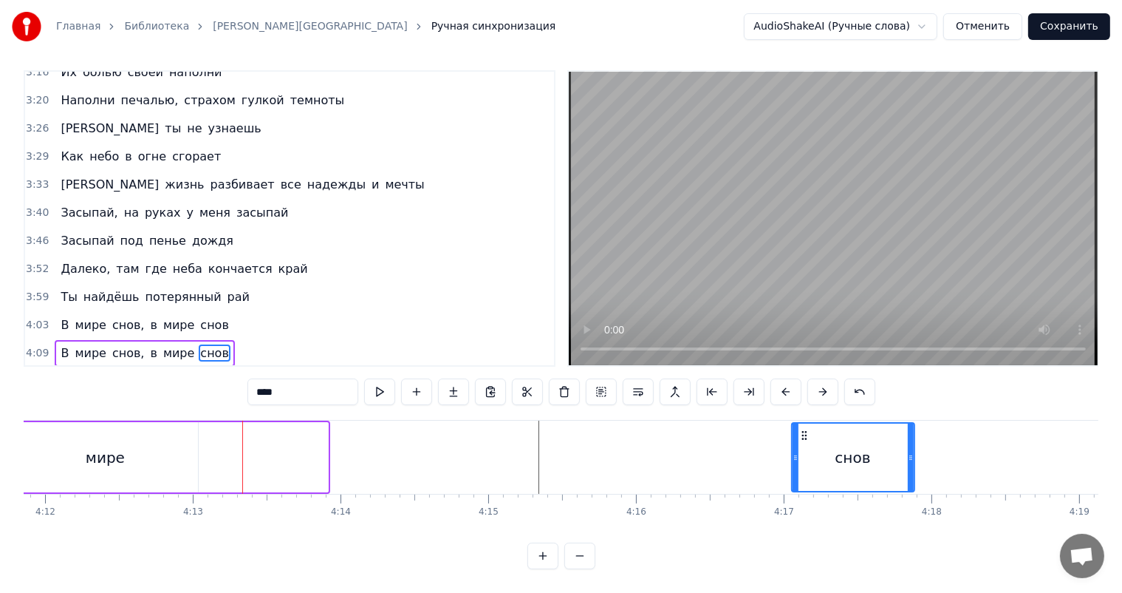
drag, startPoint x: 398, startPoint y: 418, endPoint x: 801, endPoint y: 416, distance: 402.7
click at [801, 429] on icon at bounding box center [804, 435] width 12 height 12
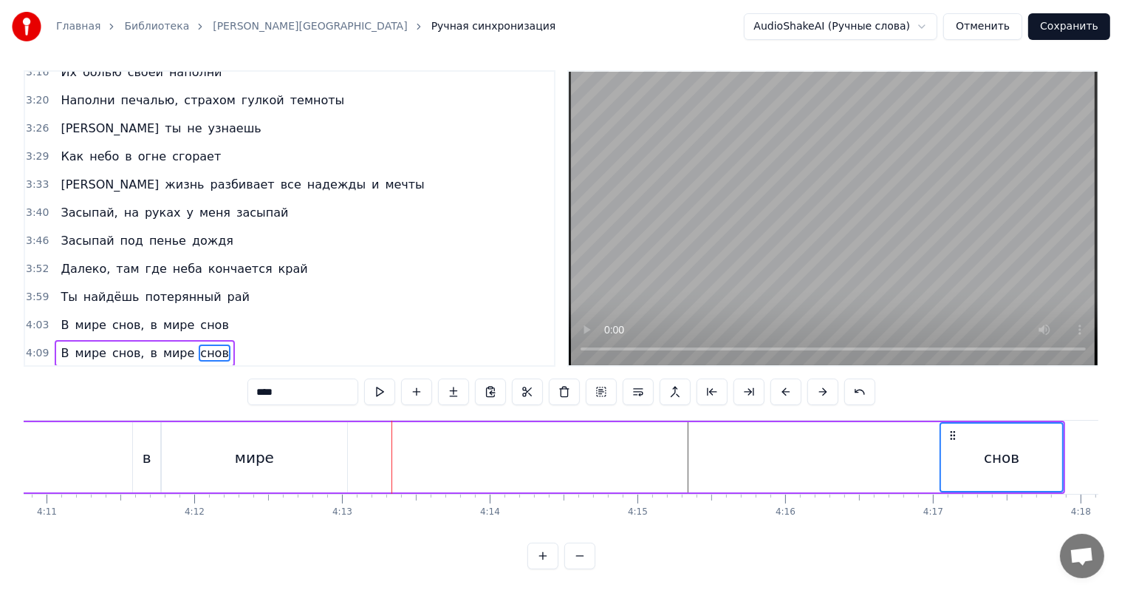
scroll to position [0, 36999]
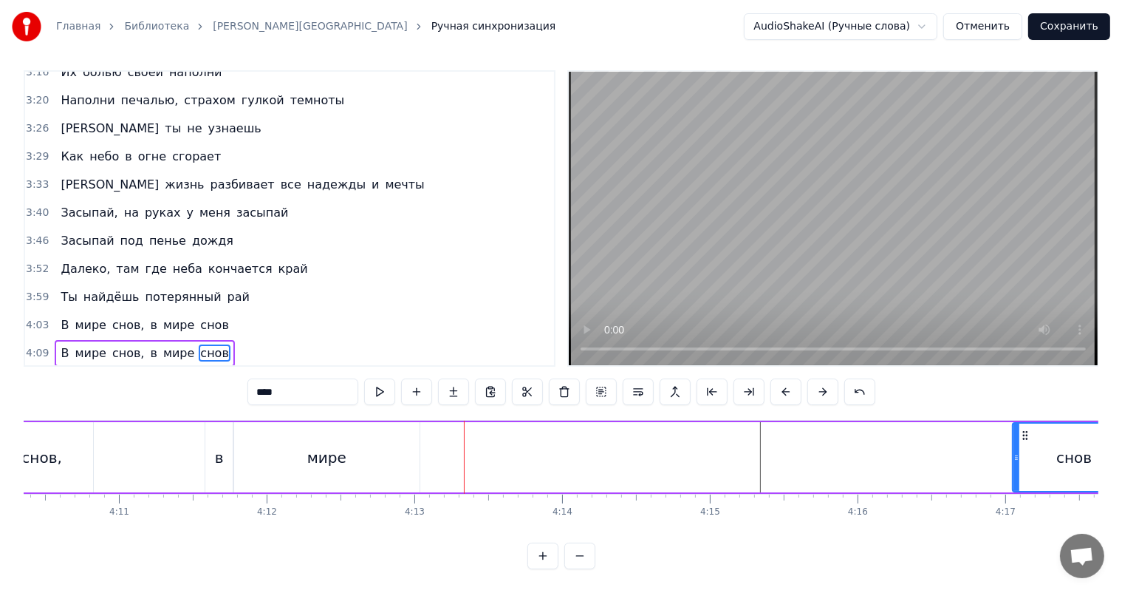
click at [365, 446] on div "мире" at bounding box center [327, 457] width 186 height 70
type input "****"
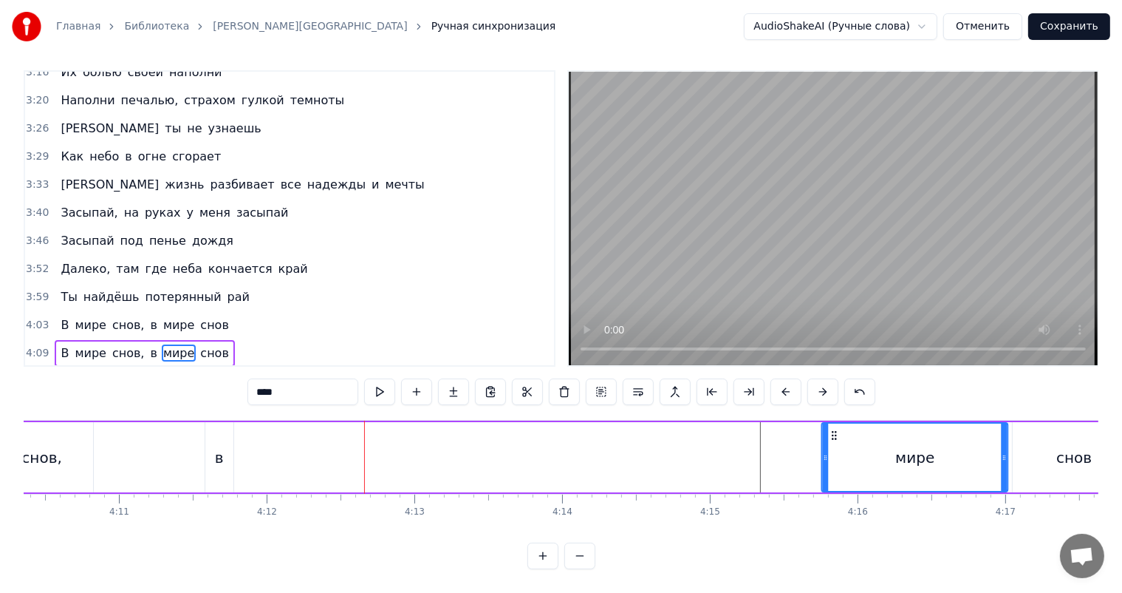
drag, startPoint x: 246, startPoint y: 417, endPoint x: 834, endPoint y: 410, distance: 588.2
click at [834, 423] on div "мире" at bounding box center [914, 456] width 185 height 67
click at [236, 426] on div "В мире снов, в мире снов" at bounding box center [505, 456] width 1266 height 73
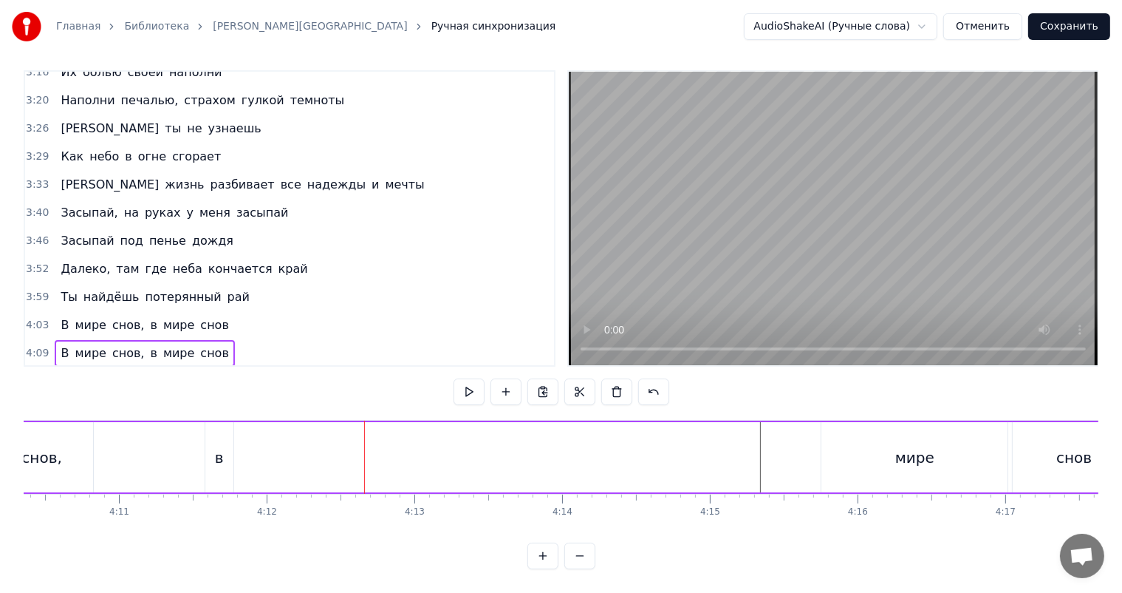
click at [221, 427] on div "в" at bounding box center [219, 457] width 28 height 70
drag, startPoint x: 219, startPoint y: 420, endPoint x: 654, endPoint y: 428, distance: 435.3
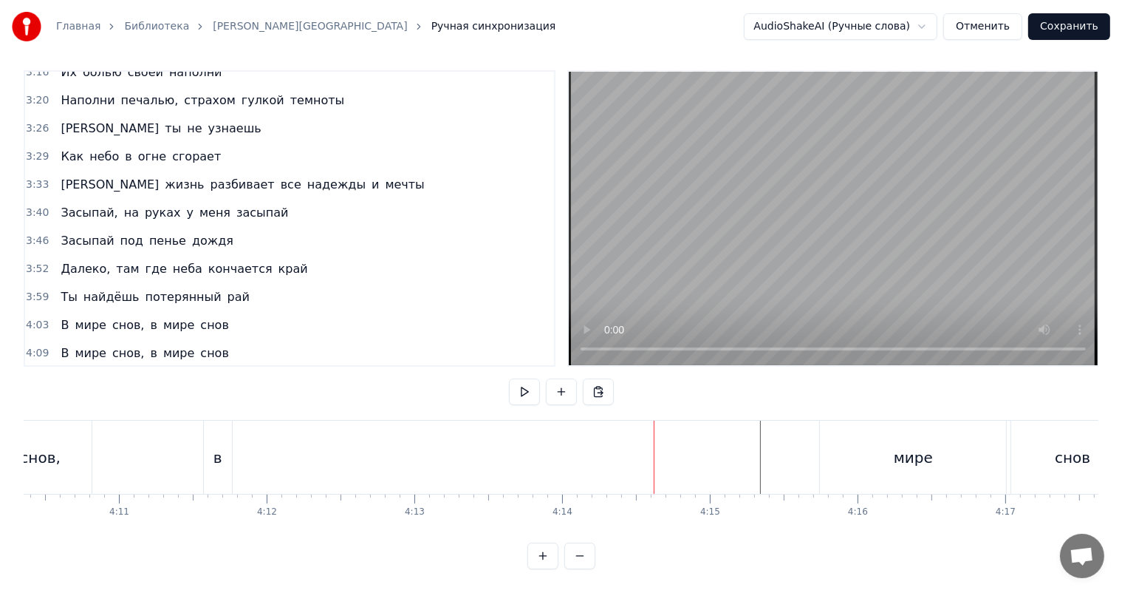
click at [195, 432] on div "В мире снов, в мире снов" at bounding box center [505, 456] width 1266 height 73
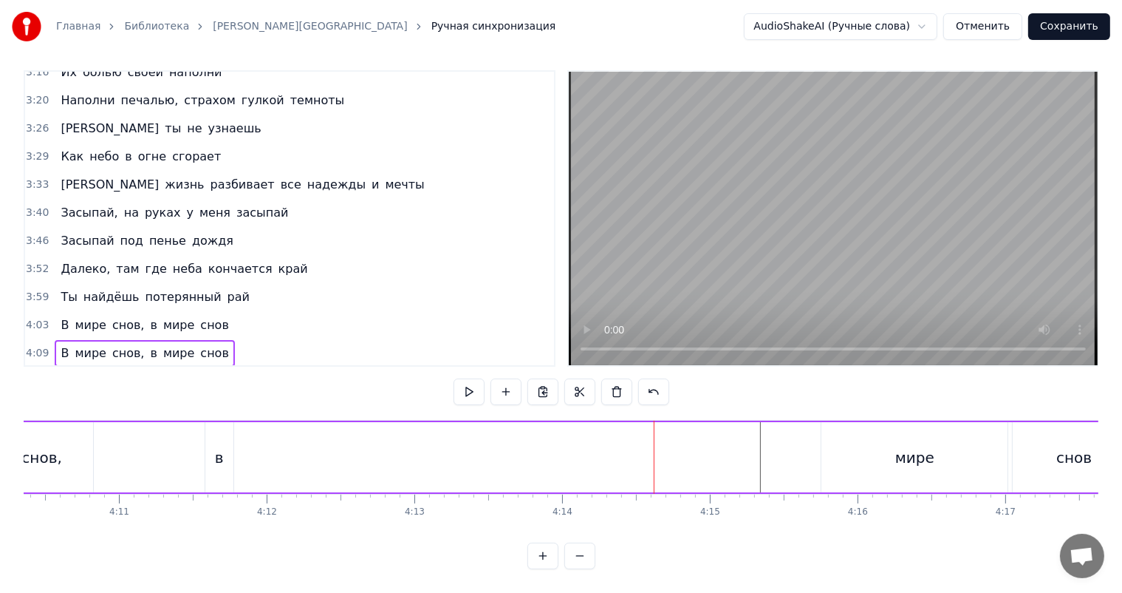
click at [224, 422] on div "в" at bounding box center [219, 457] width 28 height 70
drag, startPoint x: 219, startPoint y: 421, endPoint x: 810, endPoint y: 447, distance: 591.7
click at [810, 447] on div "в" at bounding box center [814, 456] width 27 height 67
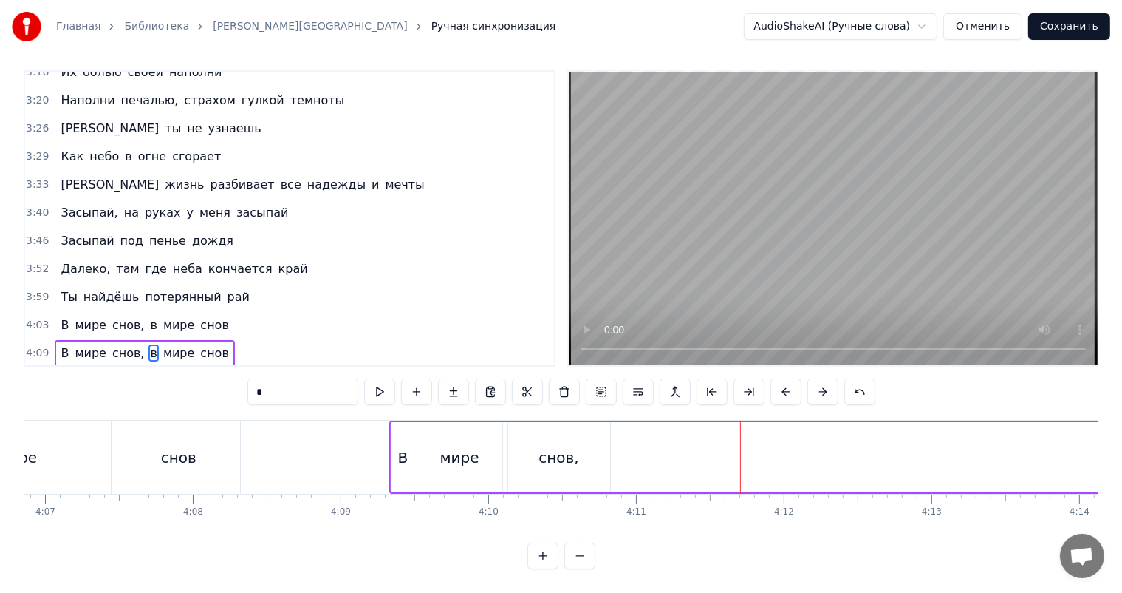
click at [584, 439] on div "снов," at bounding box center [559, 457] width 102 height 70
type input "*****"
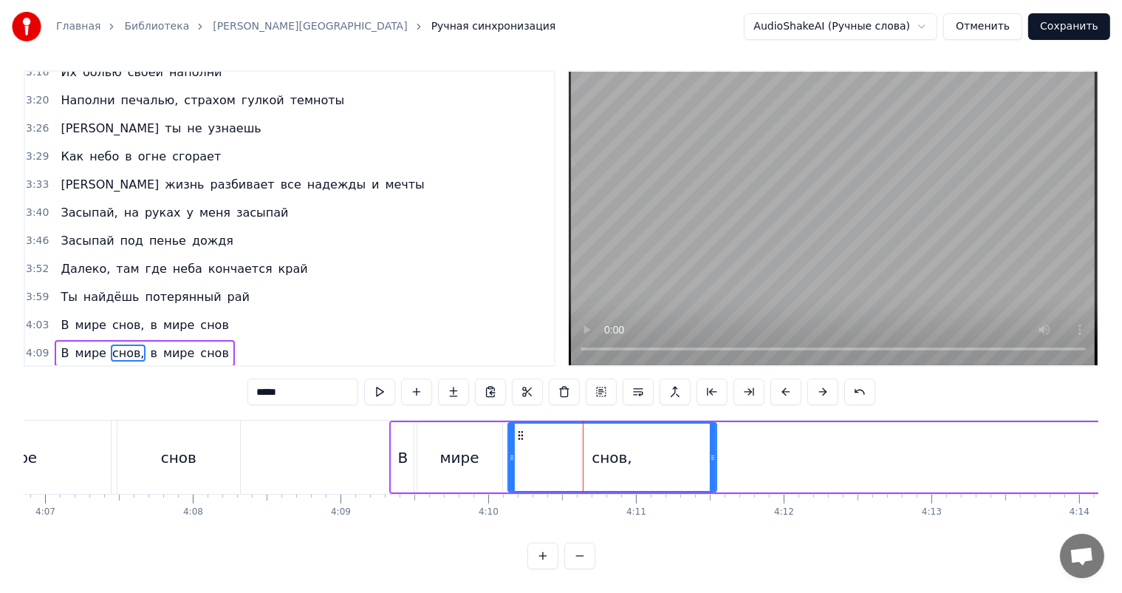
drag, startPoint x: 606, startPoint y: 435, endPoint x: 709, endPoint y: 438, distance: 103.5
click at [710, 438] on div at bounding box center [713, 456] width 6 height 67
click at [510, 451] on icon at bounding box center [511, 457] width 6 height 12
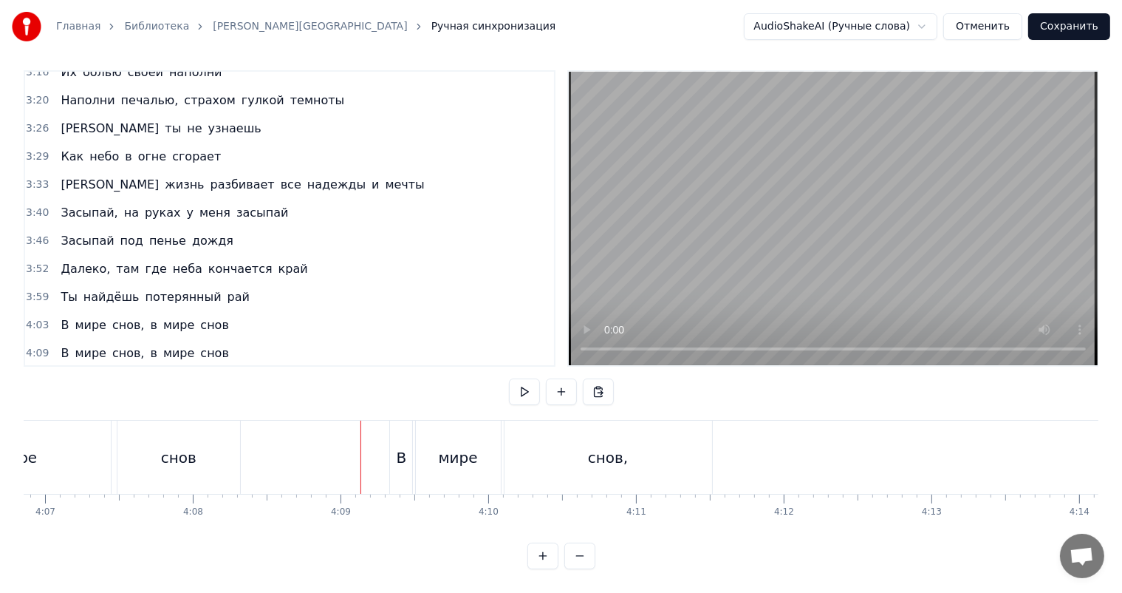
click at [728, 259] on video at bounding box center [833, 218] width 529 height 293
click at [497, 441] on div "мире" at bounding box center [458, 456] width 85 height 73
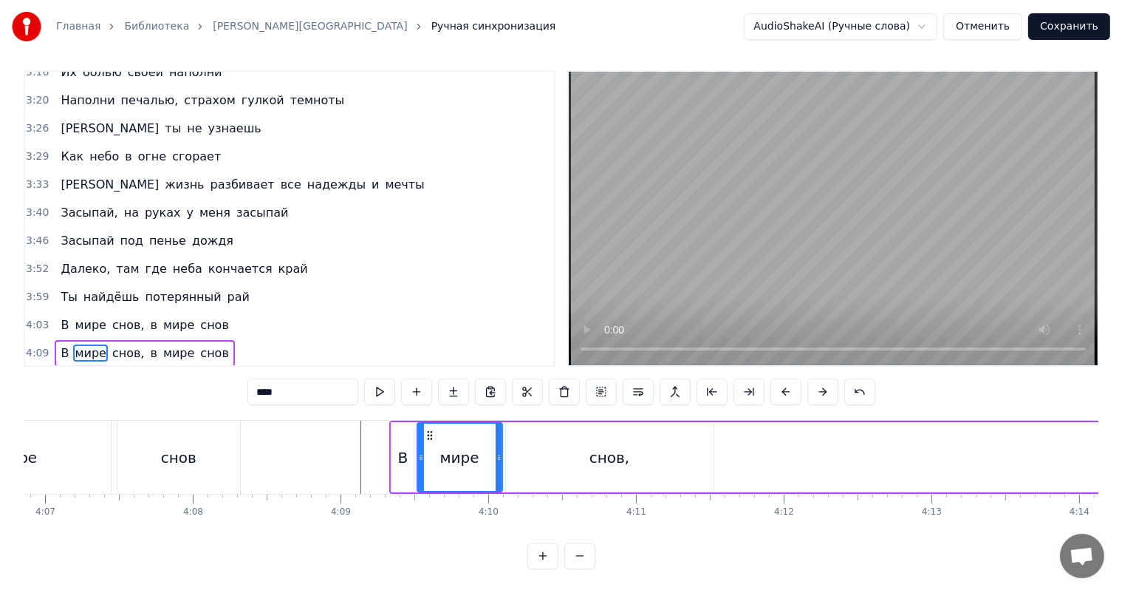
click at [514, 437] on div "снов," at bounding box center [610, 457] width 208 height 70
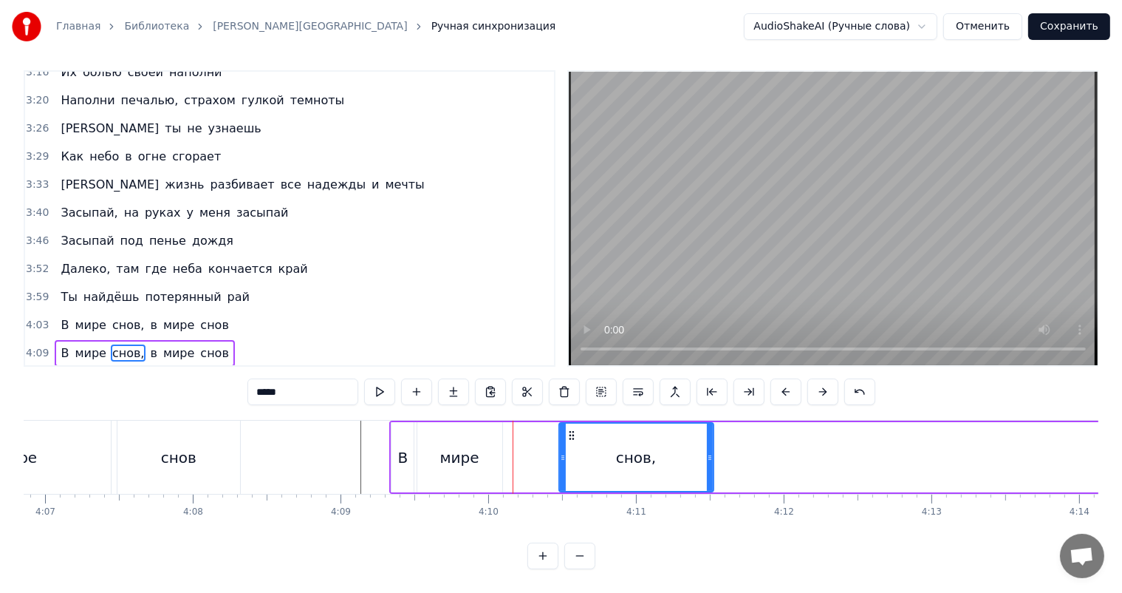
drag, startPoint x: 507, startPoint y: 440, endPoint x: 553, endPoint y: 444, distance: 46.0
click at [560, 451] on icon at bounding box center [563, 457] width 6 height 12
click at [486, 443] on div "мире" at bounding box center [459, 457] width 85 height 70
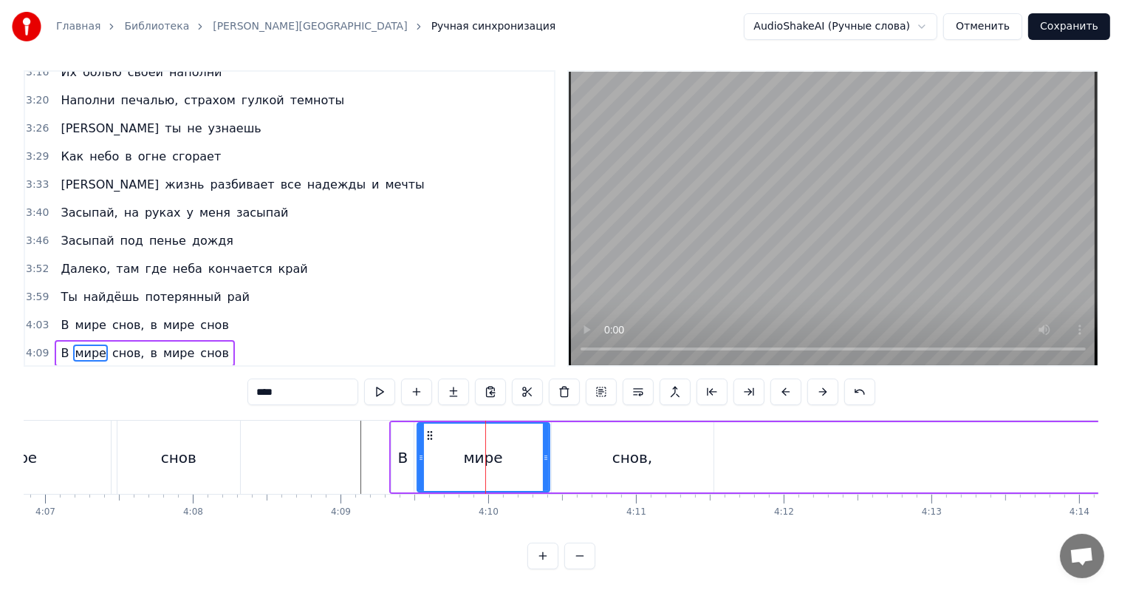
drag, startPoint x: 498, startPoint y: 440, endPoint x: 545, endPoint y: 440, distance: 47.3
click at [545, 451] on icon at bounding box center [546, 457] width 6 height 12
click at [392, 438] on div "В" at bounding box center [403, 457] width 22 height 70
type input "*"
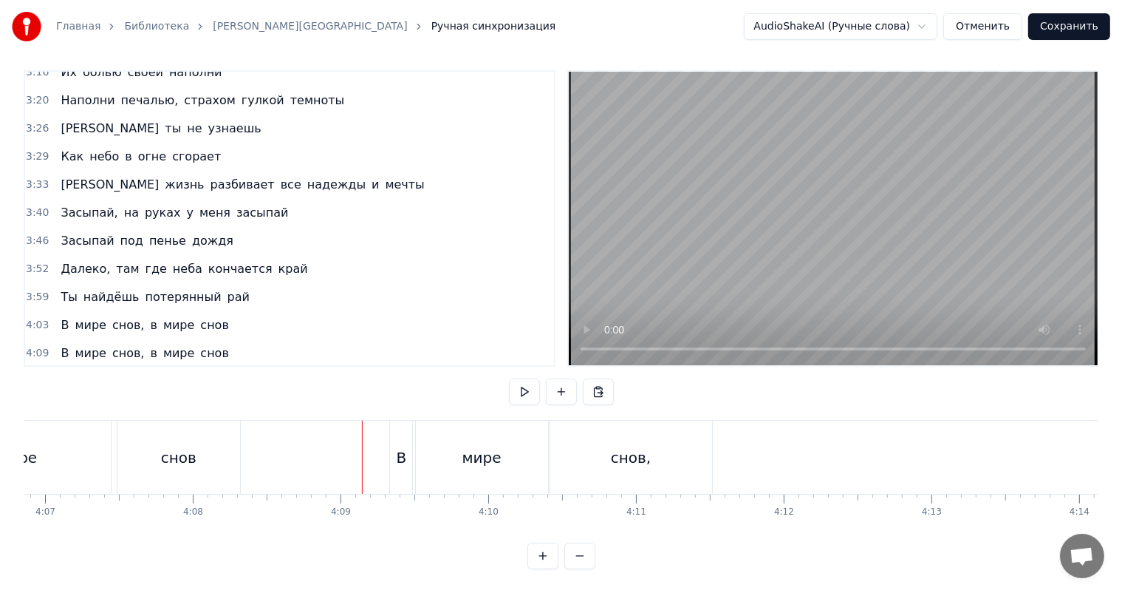
click at [798, 282] on video at bounding box center [833, 218] width 529 height 293
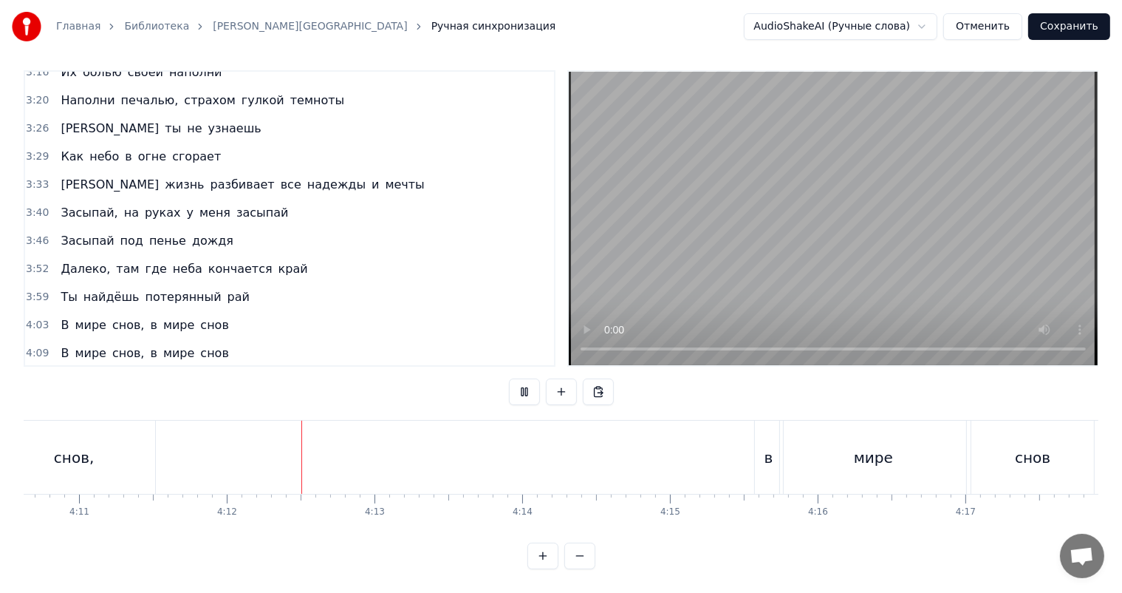
scroll to position [0, 37221]
click at [567, 466] on div "В мире снов, в мире снов" at bounding box center [283, 456] width 1266 height 73
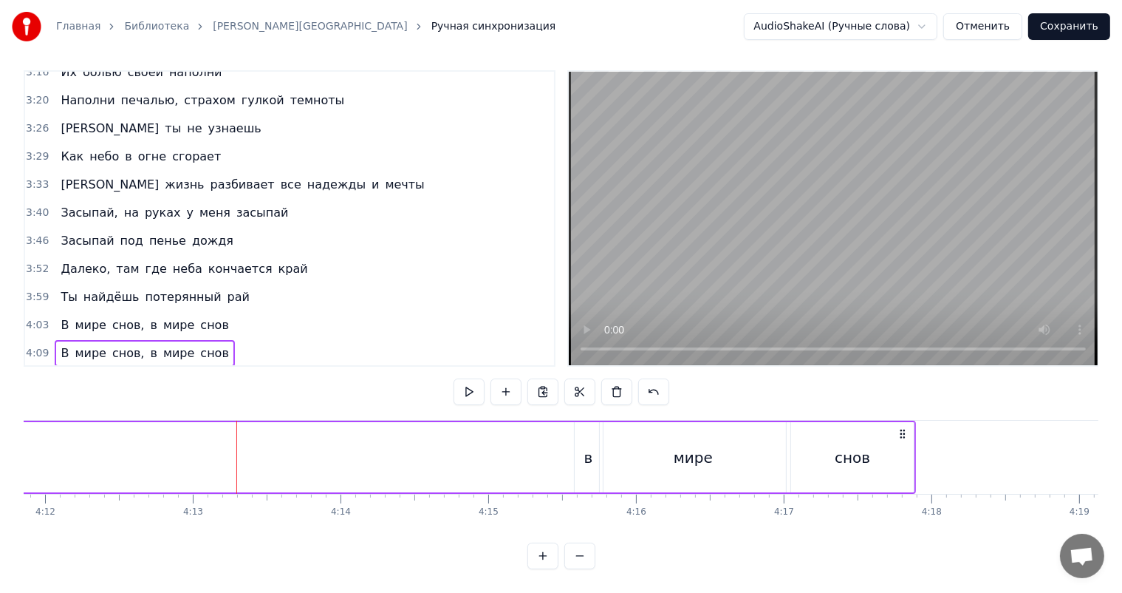
click at [874, 160] on video at bounding box center [833, 218] width 529 height 293
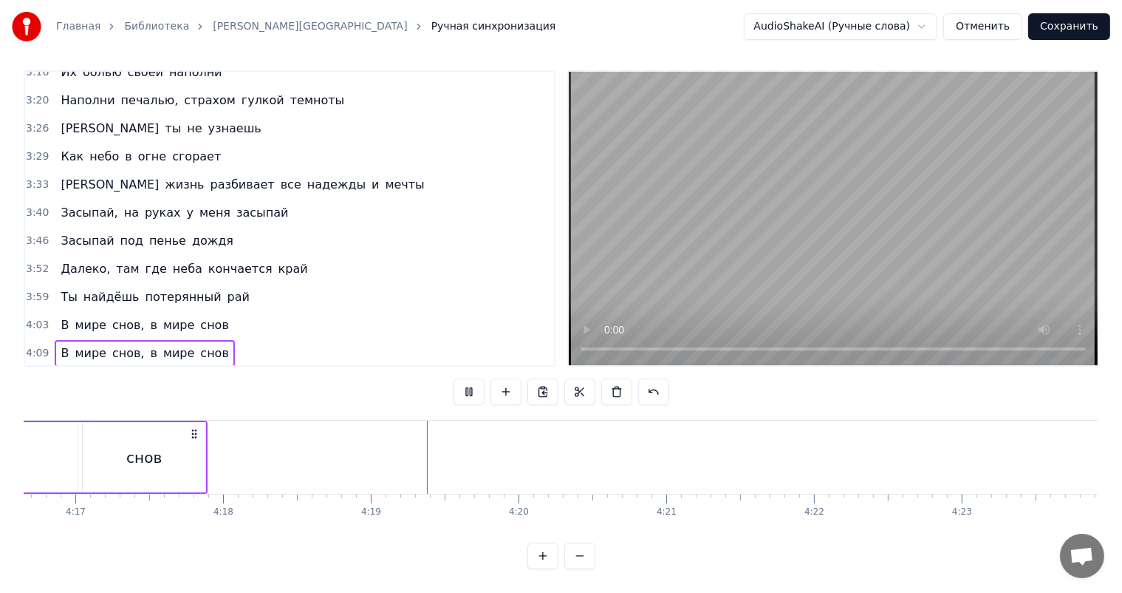
scroll to position [0, 37959]
click at [715, 231] on video at bounding box center [833, 218] width 529 height 293
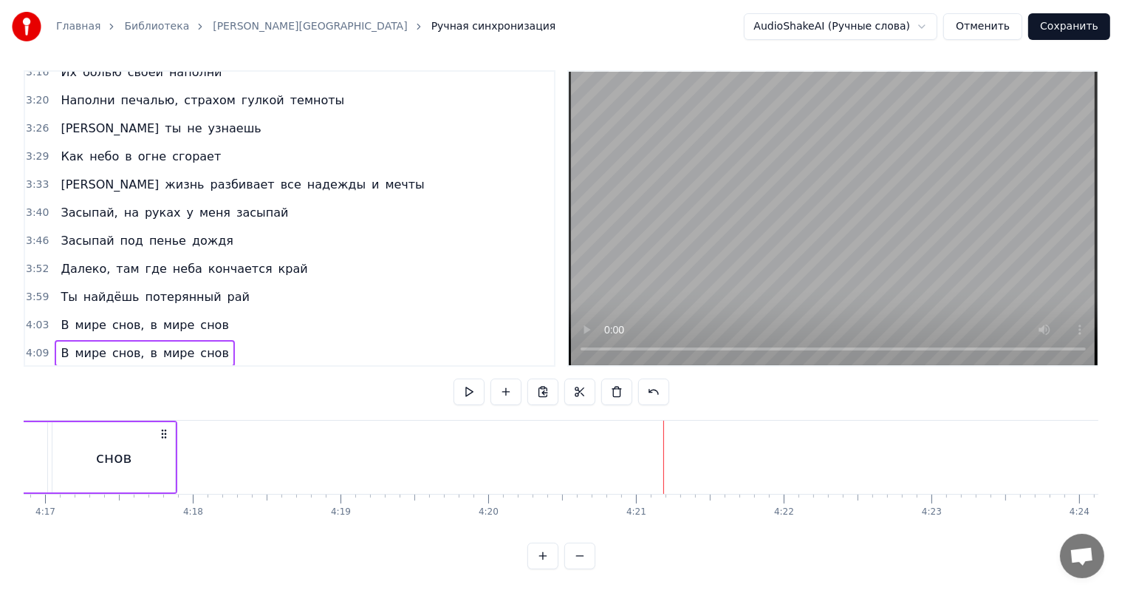
click at [33, 346] on span "4:09" at bounding box center [37, 353] width 23 height 15
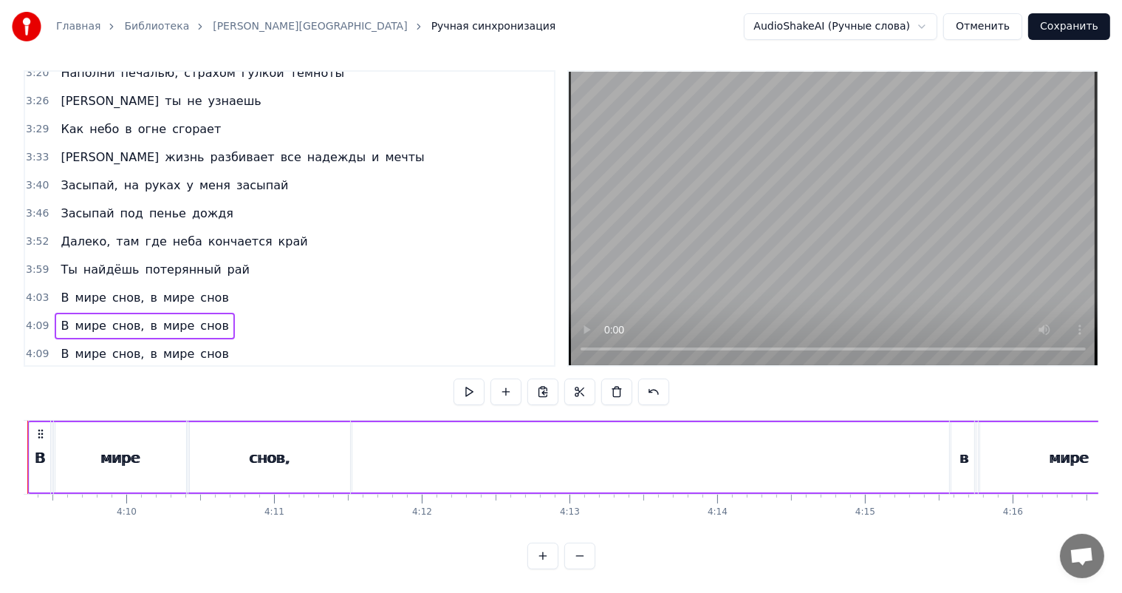
scroll to position [0, 36773]
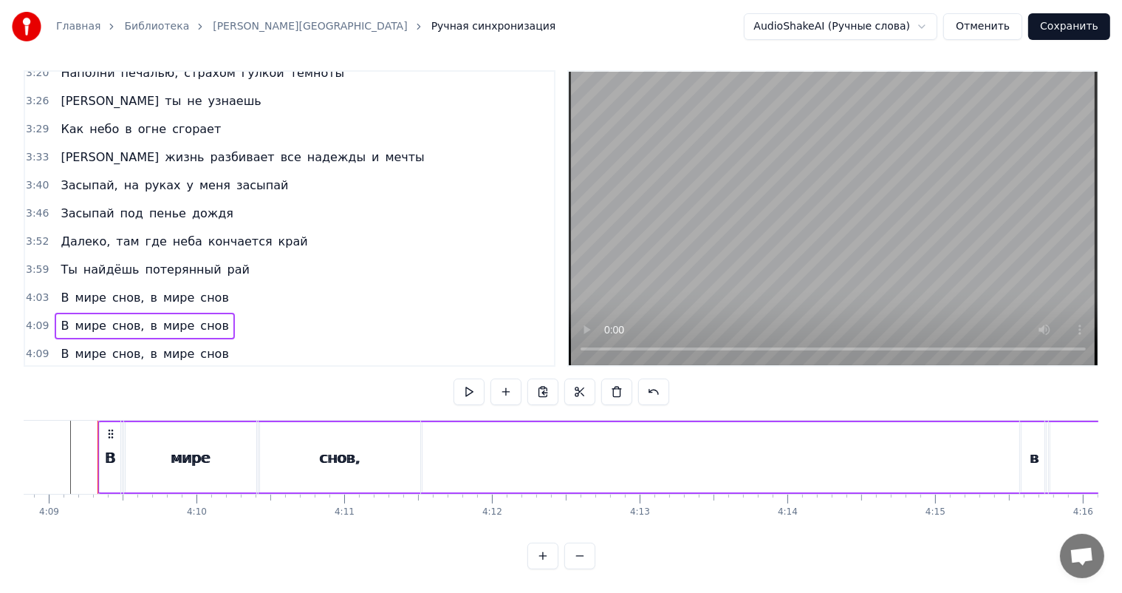
click at [41, 347] on span "4:09" at bounding box center [37, 354] width 23 height 15
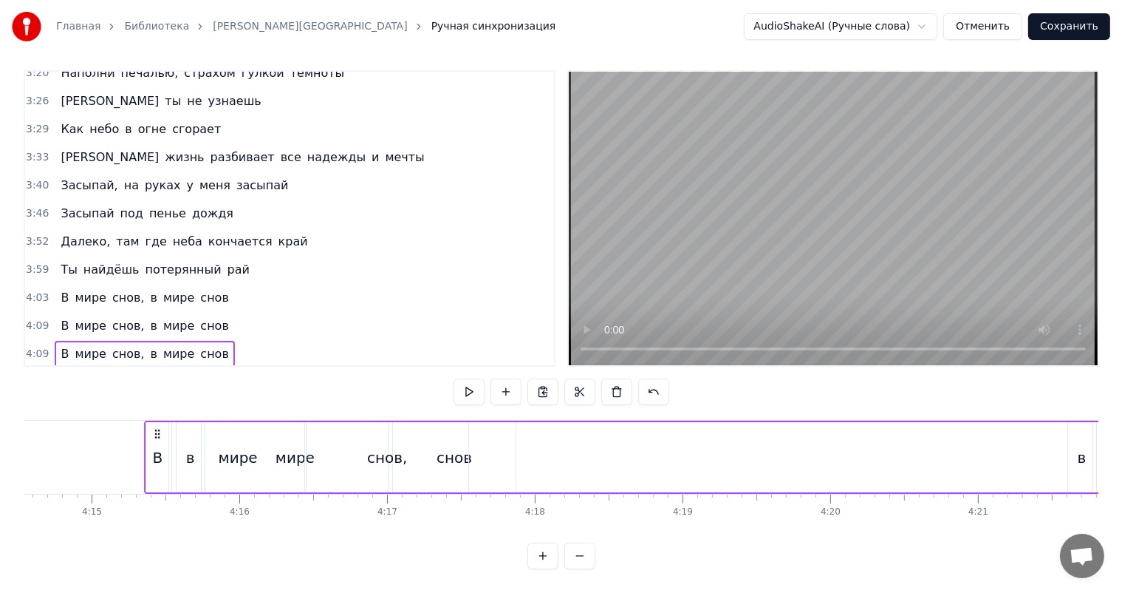
scroll to position [0, 37611]
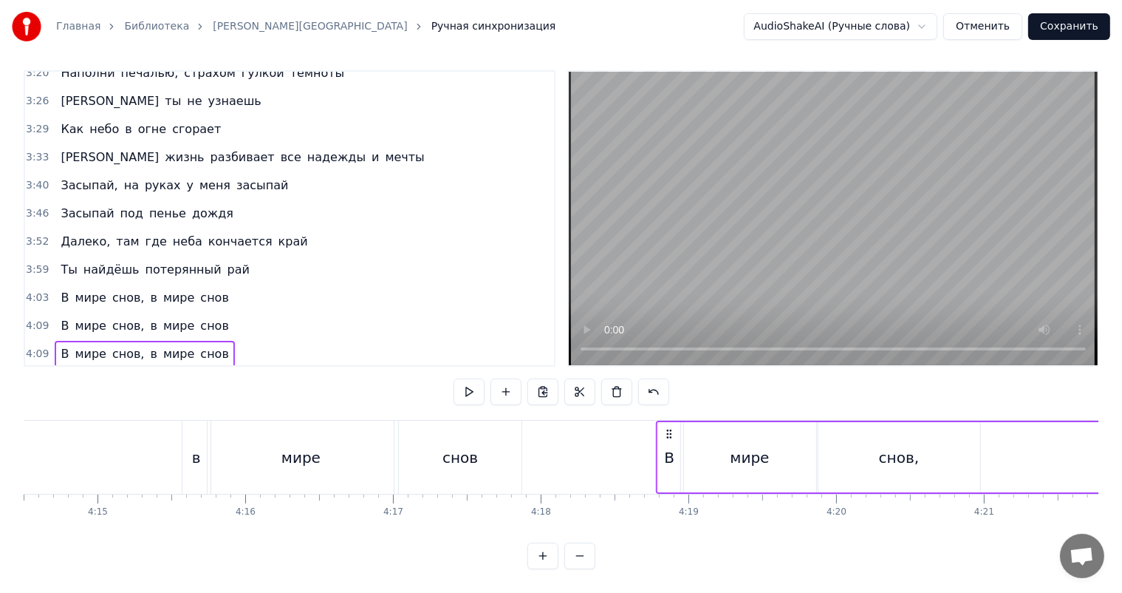
drag, startPoint x: 109, startPoint y: 414, endPoint x: 670, endPoint y: 426, distance: 561.0
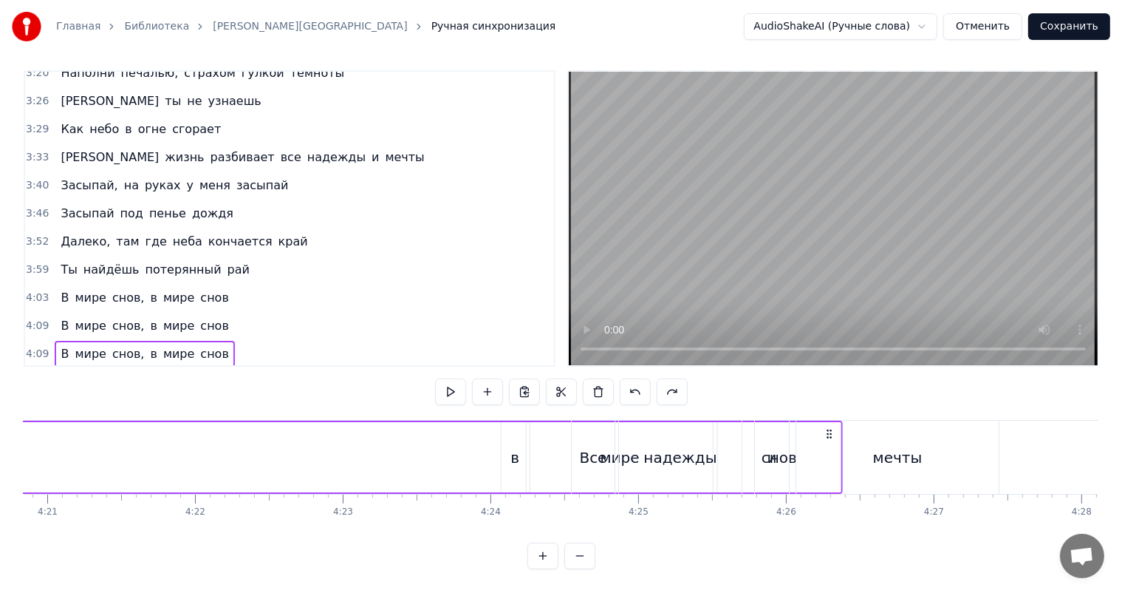
scroll to position [0, 38563]
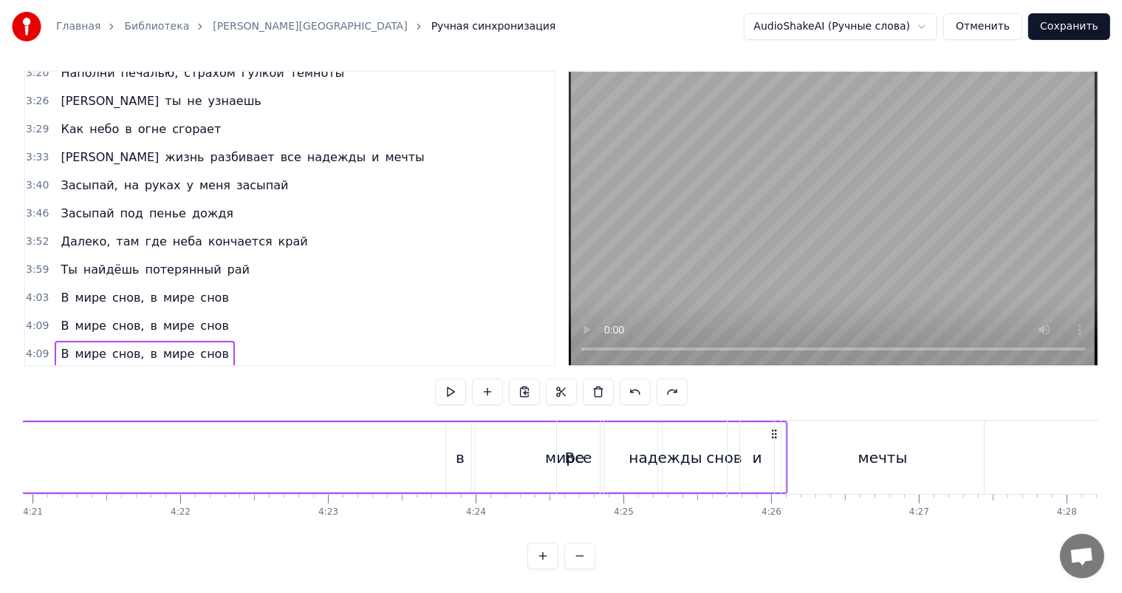
drag, startPoint x: 217, startPoint y: 419, endPoint x: 735, endPoint y: 441, distance: 518.5
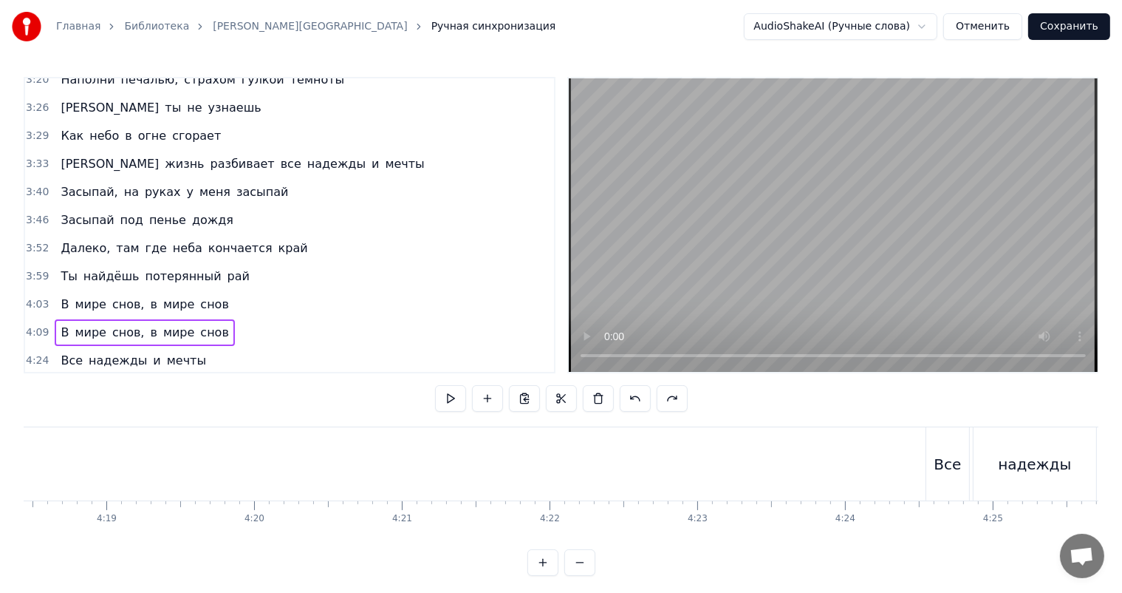
scroll to position [603, 0]
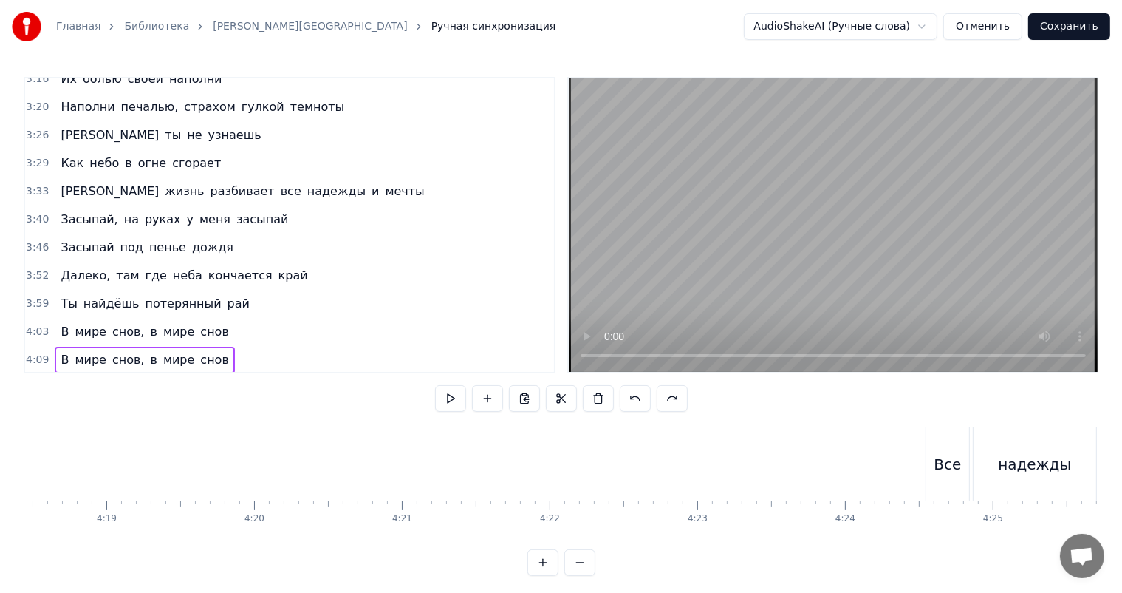
click at [27, 324] on span "4:03" at bounding box center [37, 331] width 23 height 15
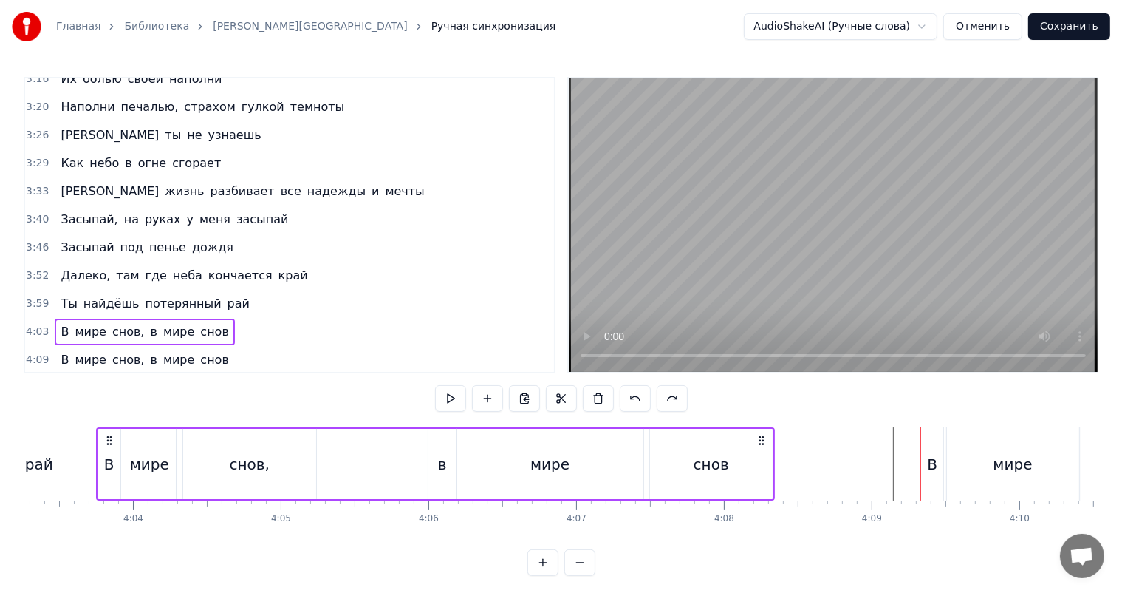
scroll to position [0, 35948]
click at [38, 352] on span "4:09" at bounding box center [37, 359] width 23 height 15
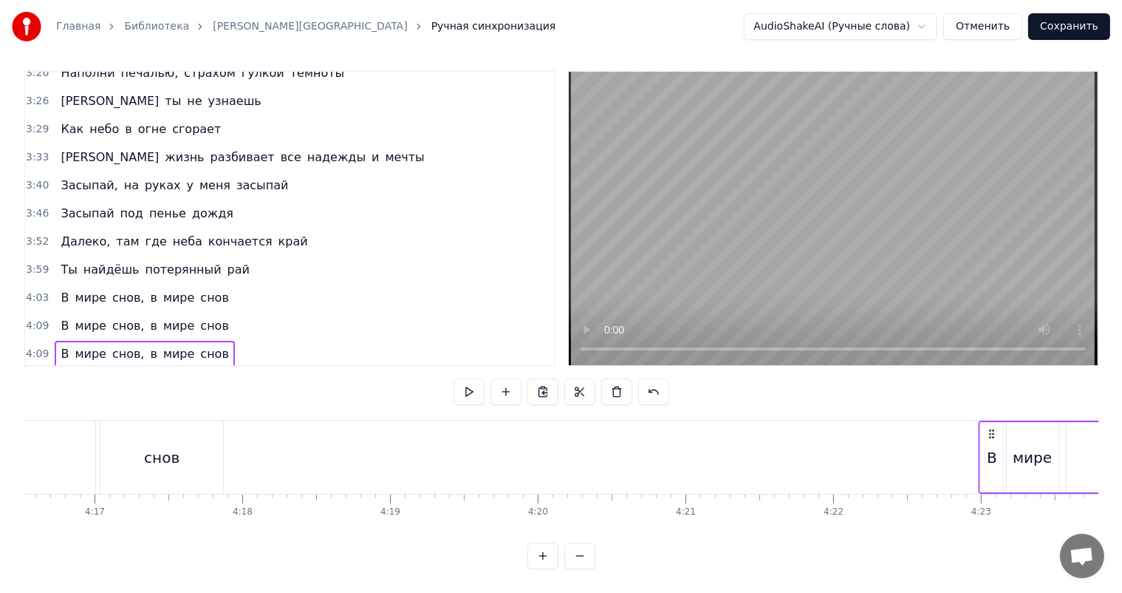
scroll to position [0, 37979]
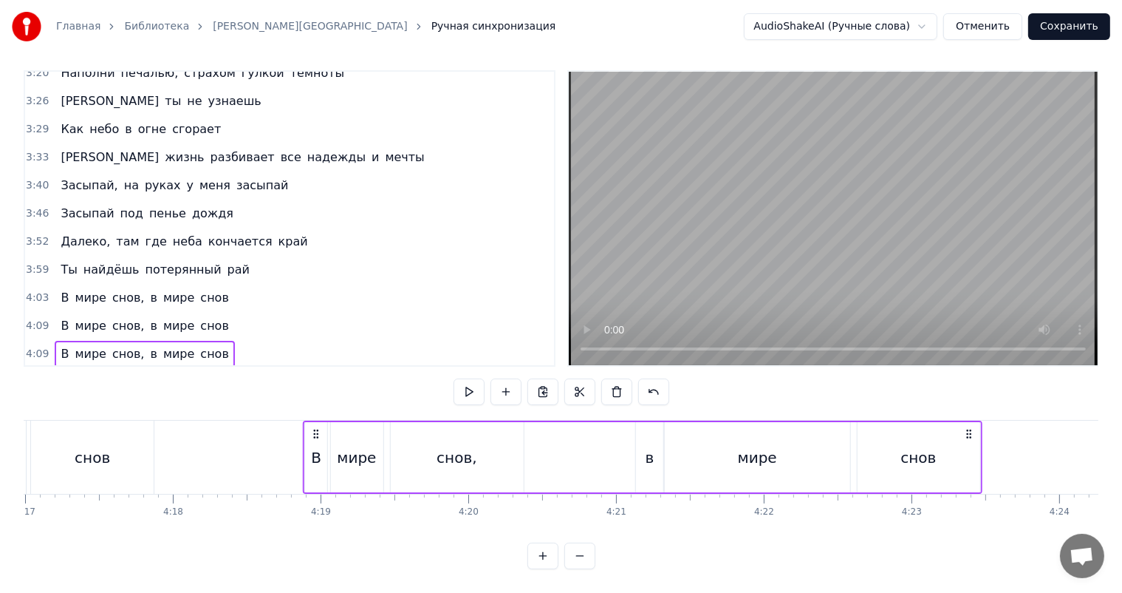
drag, startPoint x: 343, startPoint y: 417, endPoint x: 314, endPoint y: 472, distance: 62.5
click at [314, 472] on div "В мире снов, в мире снов" at bounding box center [642, 456] width 679 height 73
click at [424, 450] on div "снов," at bounding box center [456, 457] width 133 height 70
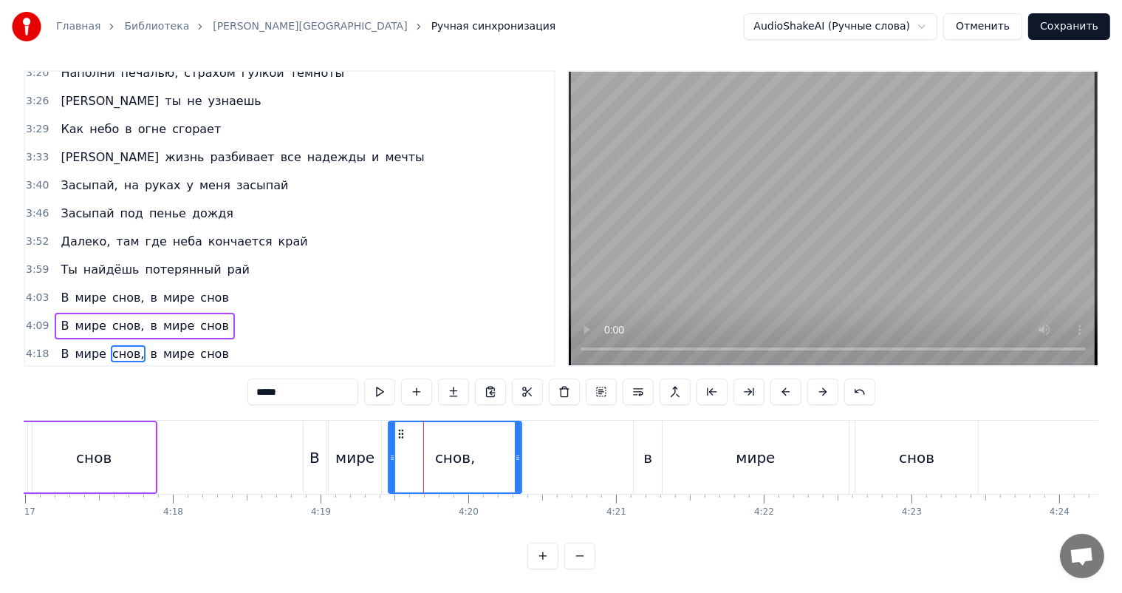
click at [958, 452] on div "снов" at bounding box center [917, 456] width 123 height 73
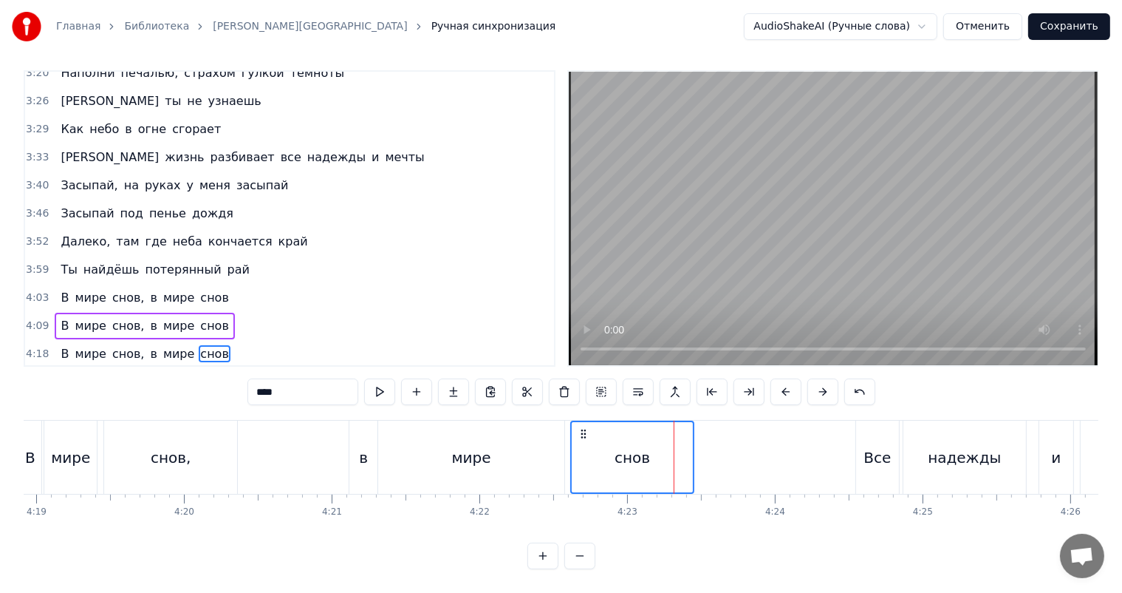
scroll to position [0, 38275]
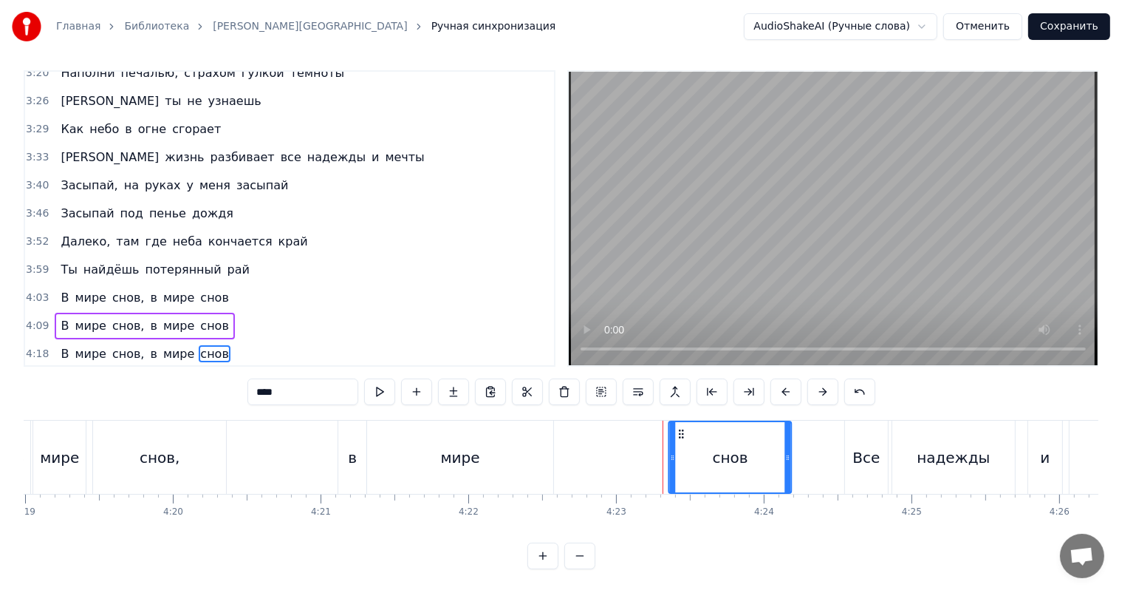
drag, startPoint x: 571, startPoint y: 420, endPoint x: 680, endPoint y: 416, distance: 108.7
click at [680, 428] on icon at bounding box center [681, 434] width 12 height 12
click at [446, 430] on div "мире" at bounding box center [460, 456] width 186 height 73
type input "****"
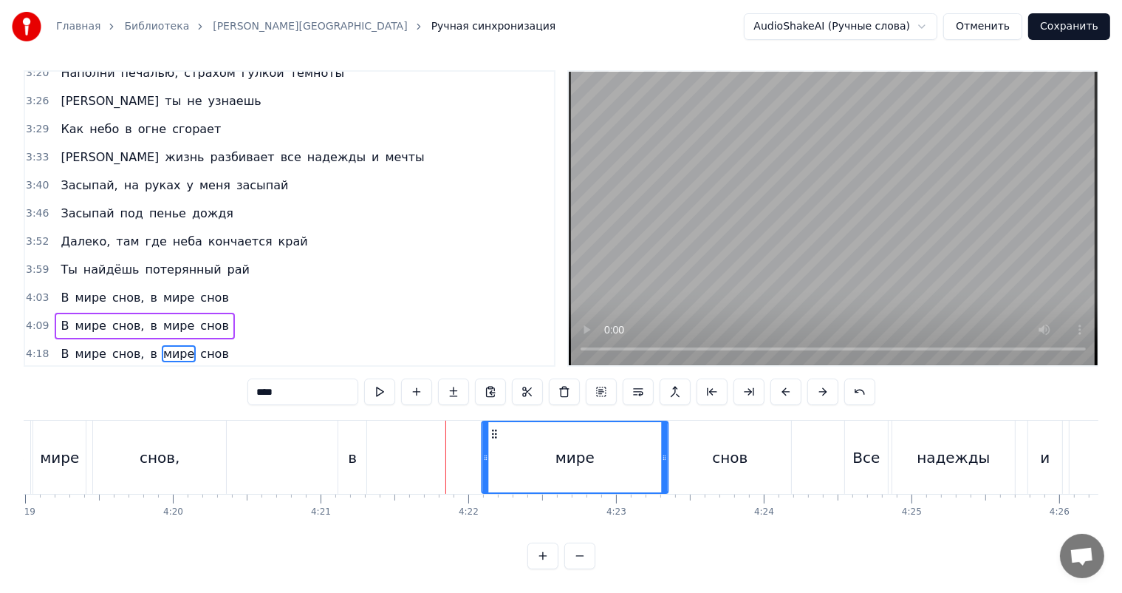
drag, startPoint x: 375, startPoint y: 418, endPoint x: 491, endPoint y: 410, distance: 116.3
click at [491, 422] on div "мире" at bounding box center [575, 457] width 185 height 70
click at [491, 431] on div at bounding box center [494, 457] width 6 height 70
click at [337, 437] on div "В мире снов, в мире снов" at bounding box center [401, 456] width 788 height 73
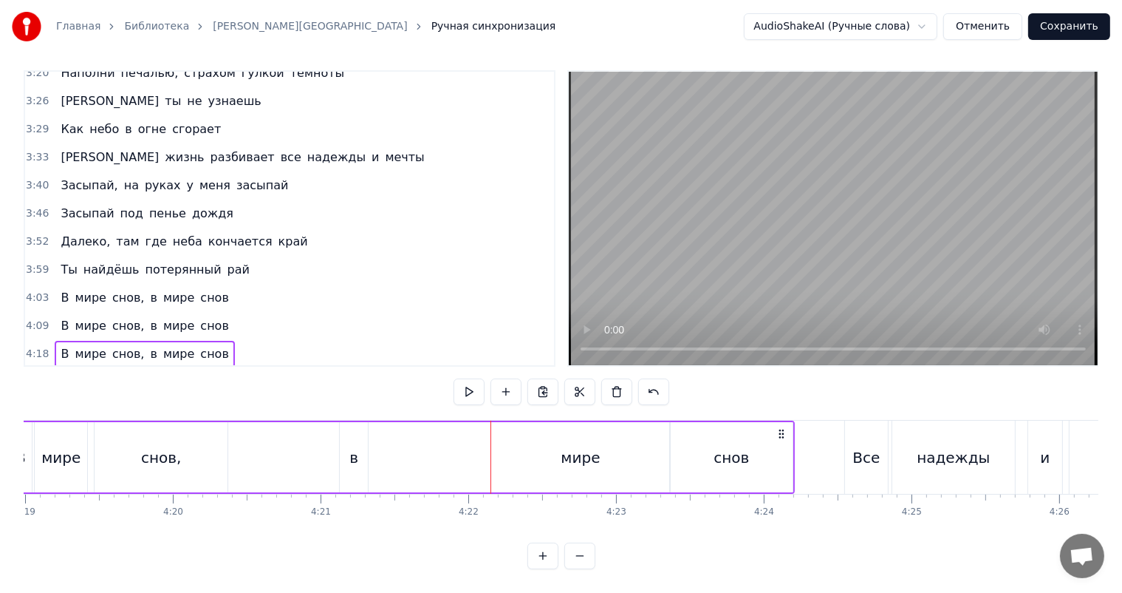
click at [341, 422] on div "в" at bounding box center [354, 457] width 28 height 70
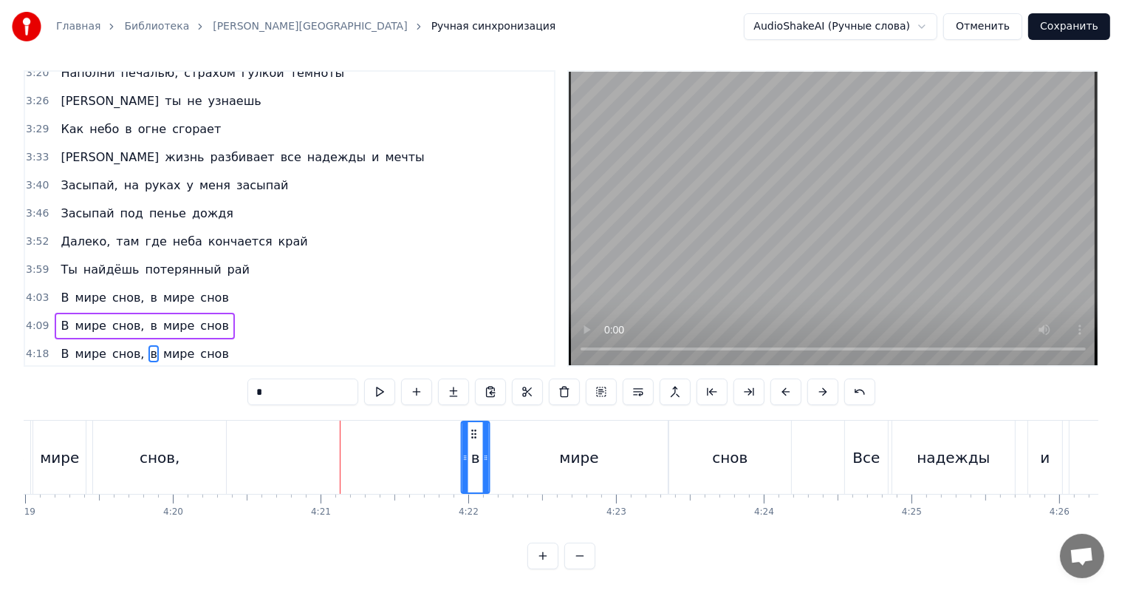
drag, startPoint x: 351, startPoint y: 415, endPoint x: 475, endPoint y: 411, distance: 124.2
click at [475, 422] on div "в" at bounding box center [476, 457] width 27 height 70
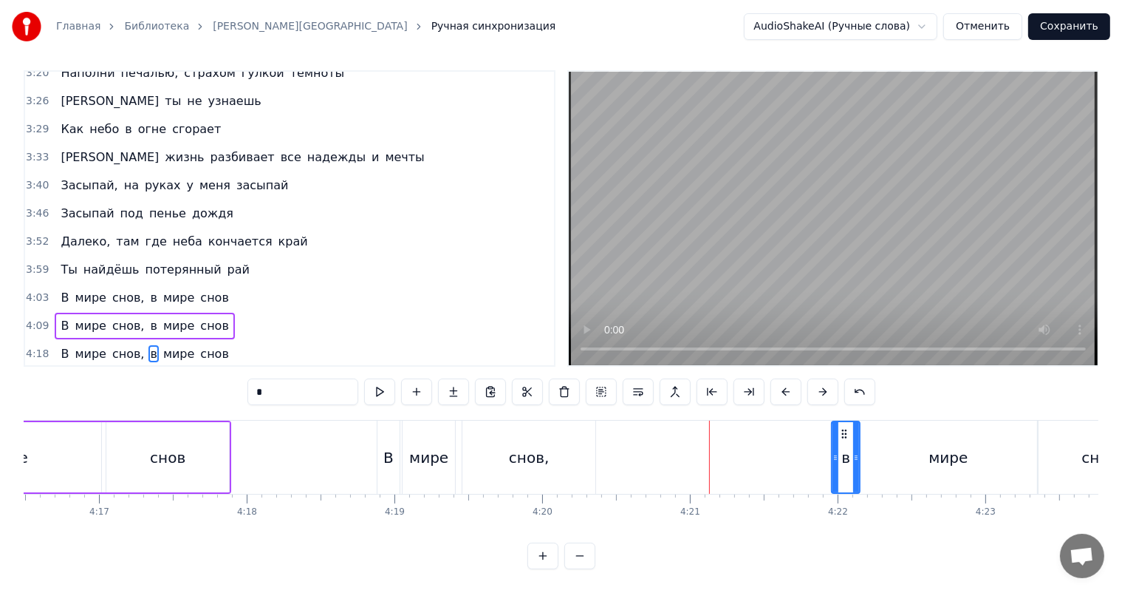
click at [526, 446] on div "снов," at bounding box center [529, 457] width 40 height 22
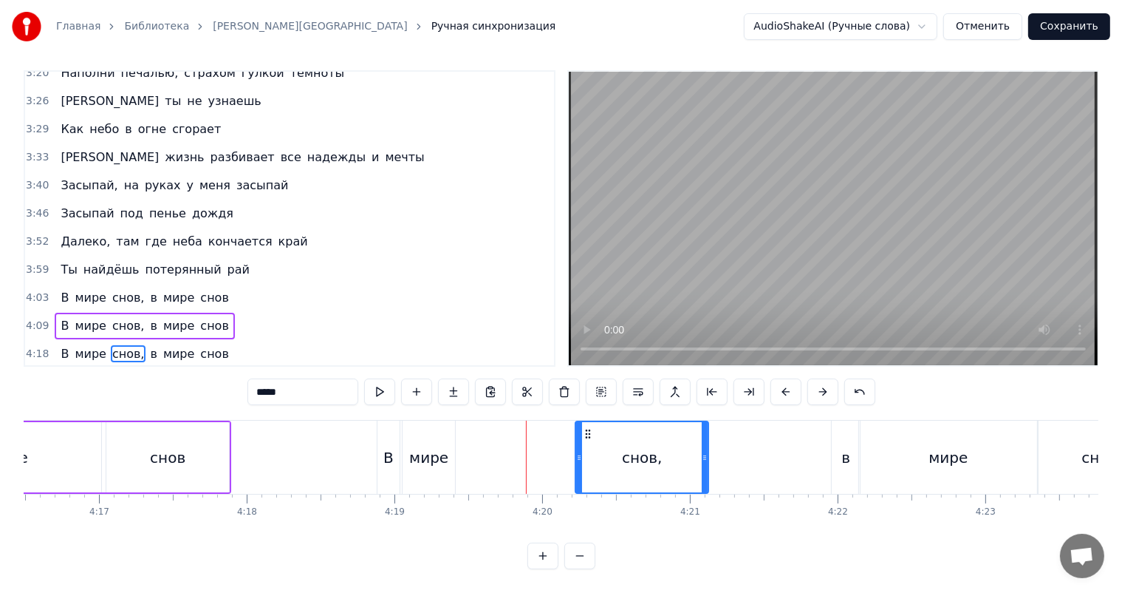
drag, startPoint x: 478, startPoint y: 422, endPoint x: 582, endPoint y: 423, distance: 103.5
click at [582, 428] on icon at bounding box center [588, 434] width 12 height 12
drag, startPoint x: 567, startPoint y: 437, endPoint x: 576, endPoint y: 435, distance: 9.7
click at [575, 435] on div at bounding box center [572, 457] width 6 height 70
click at [407, 441] on div "мире" at bounding box center [429, 456] width 52 height 73
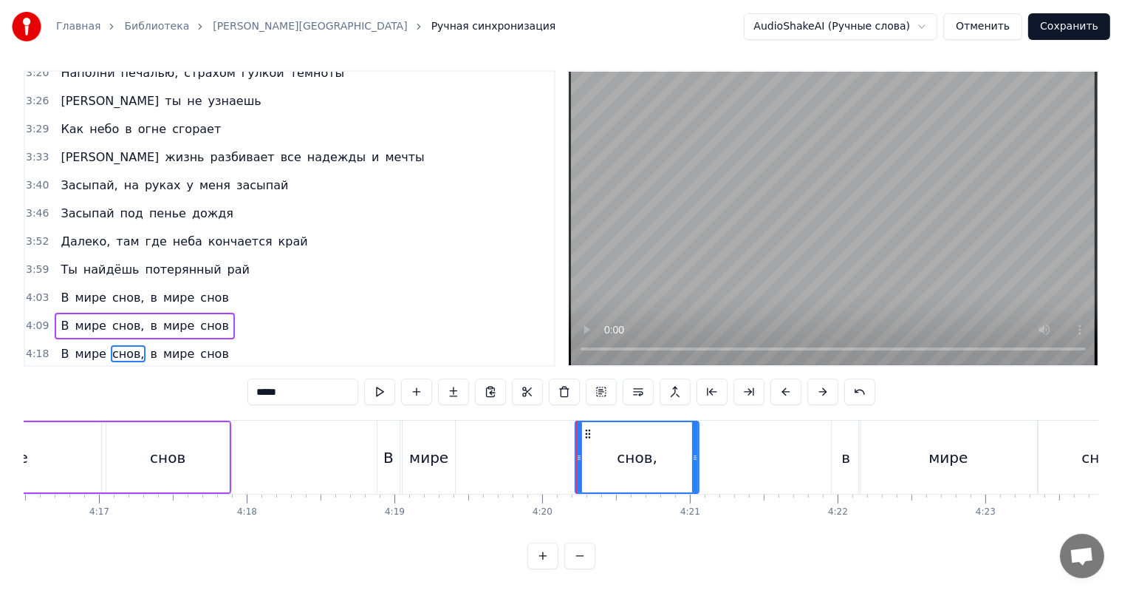
type input "****"
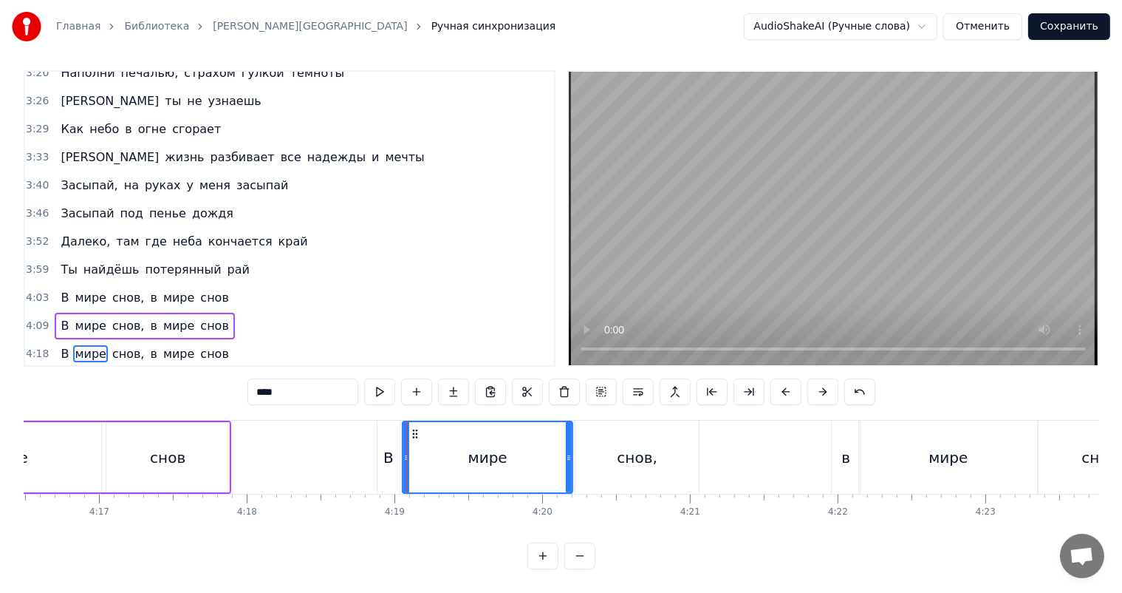
drag, startPoint x: 454, startPoint y: 429, endPoint x: 575, endPoint y: 432, distance: 120.5
click at [573, 432] on div "мире" at bounding box center [487, 456] width 171 height 73
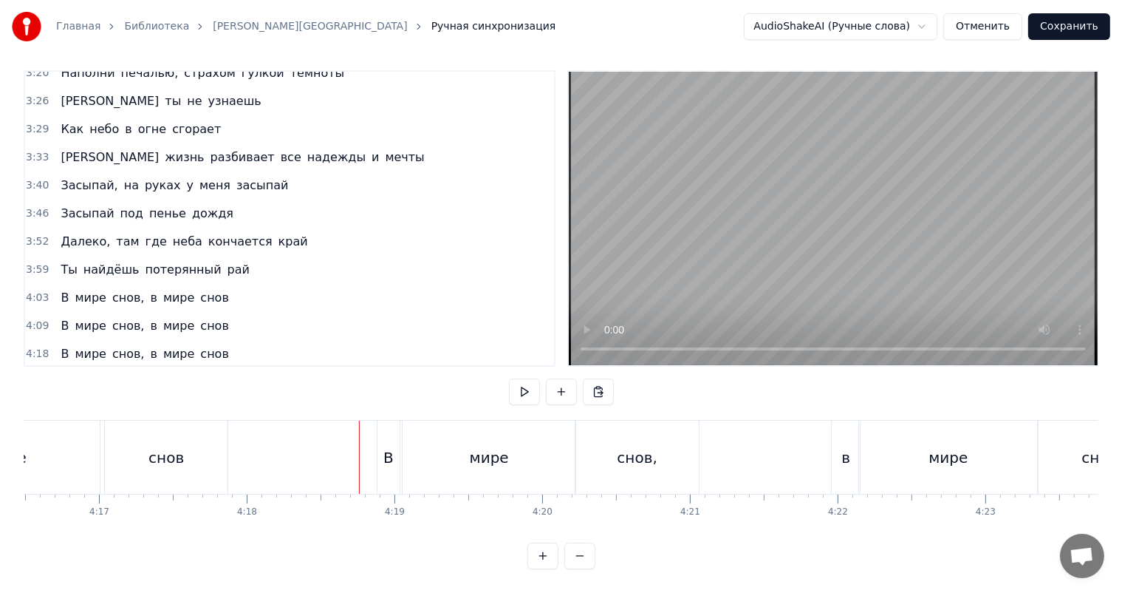
click at [670, 276] on video at bounding box center [833, 218] width 529 height 293
click at [1059, 30] on button "Сохранить" at bounding box center [1070, 26] width 82 height 27
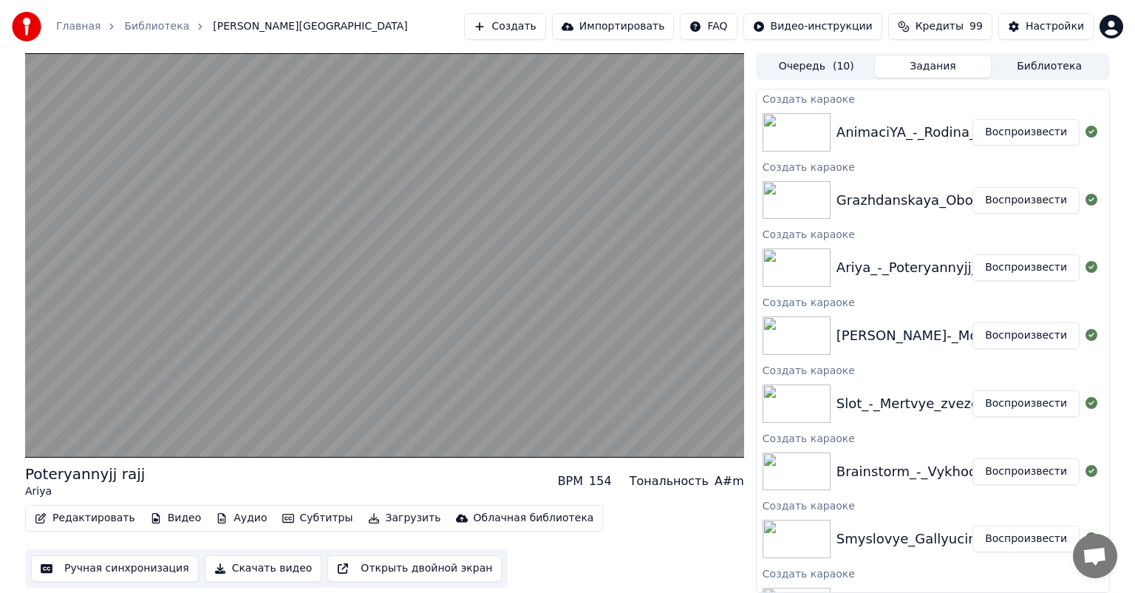
click at [1006, 205] on button "Воспроизвести" at bounding box center [1025, 200] width 107 height 27
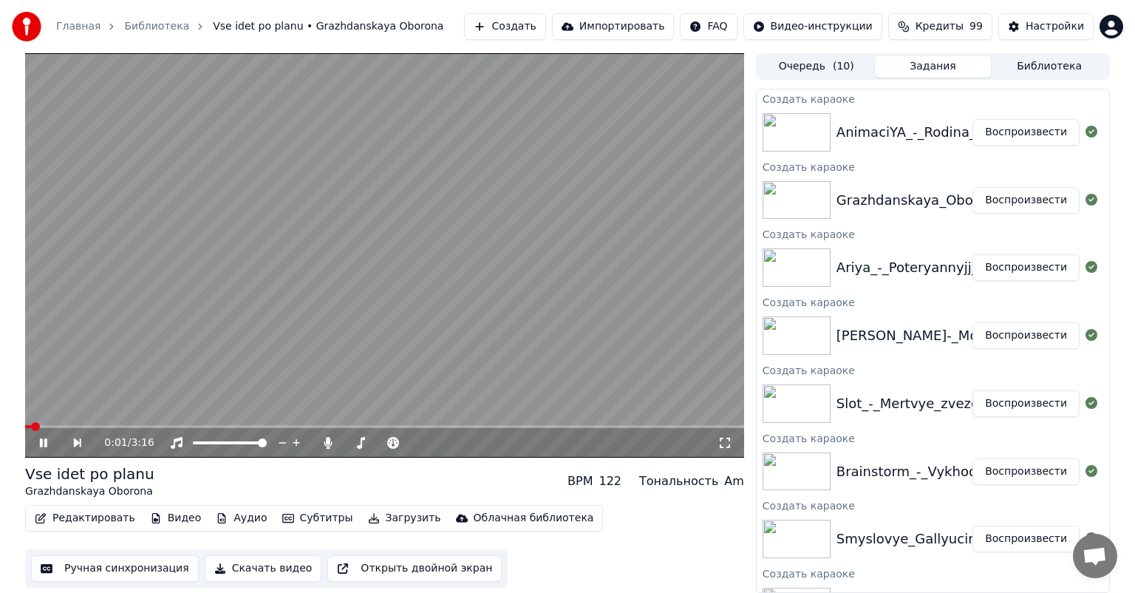
click at [121, 564] on button "Ручная синхронизация" at bounding box center [115, 568] width 168 height 27
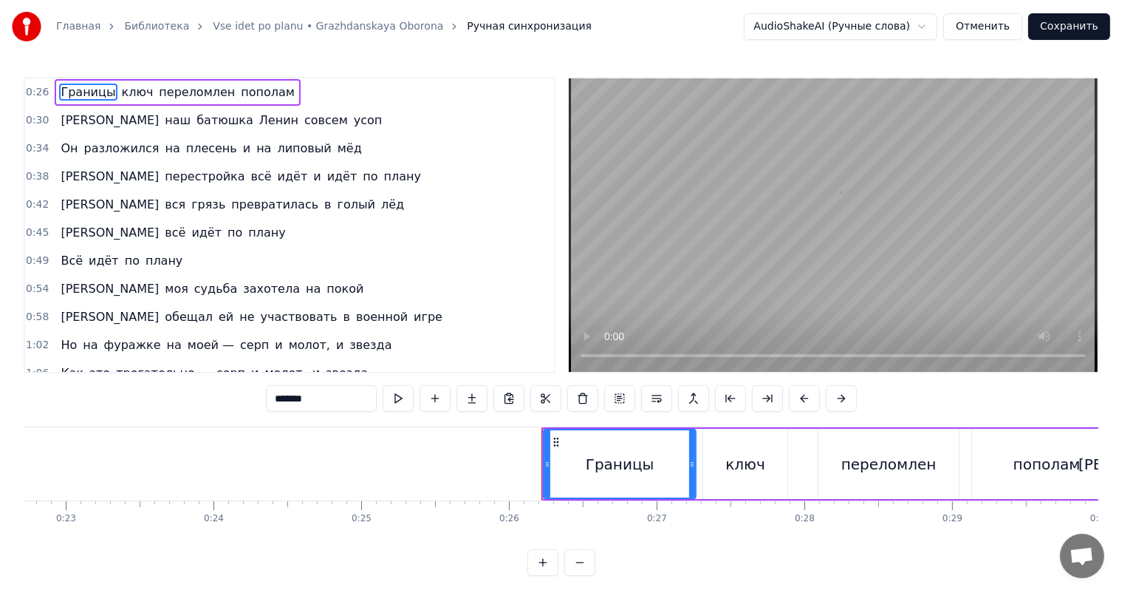
scroll to position [0, 3801]
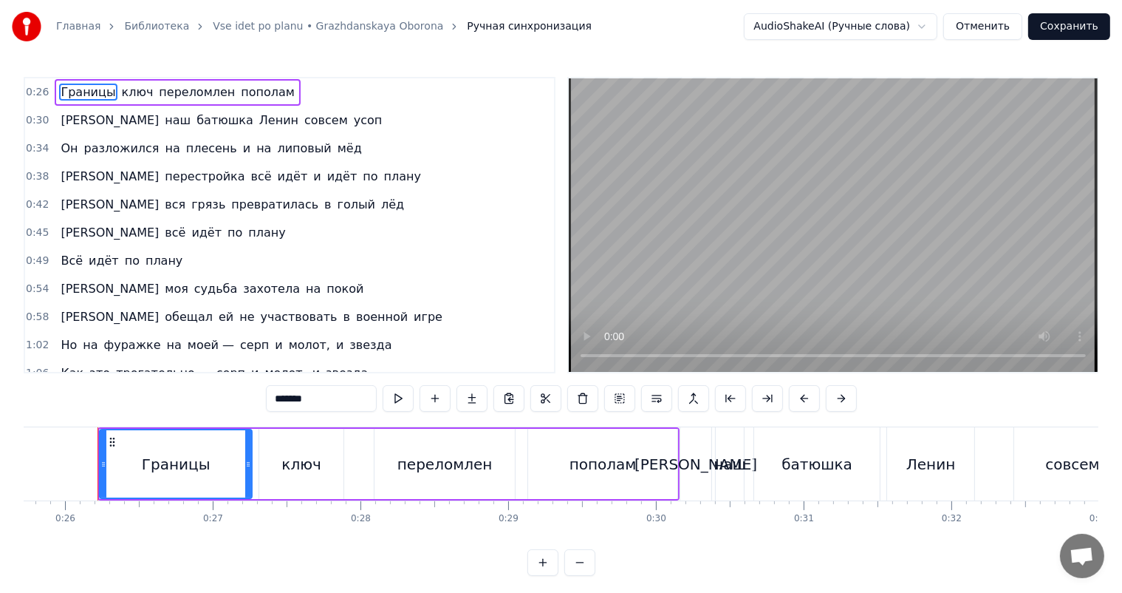
click at [754, 258] on video at bounding box center [833, 224] width 529 height 293
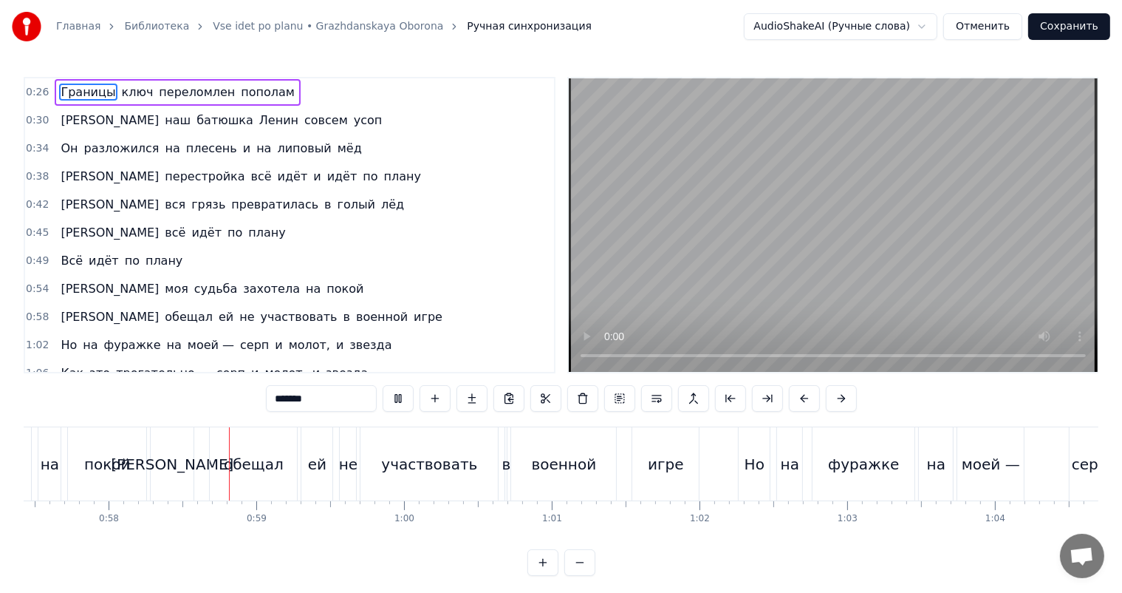
scroll to position [0, 8515]
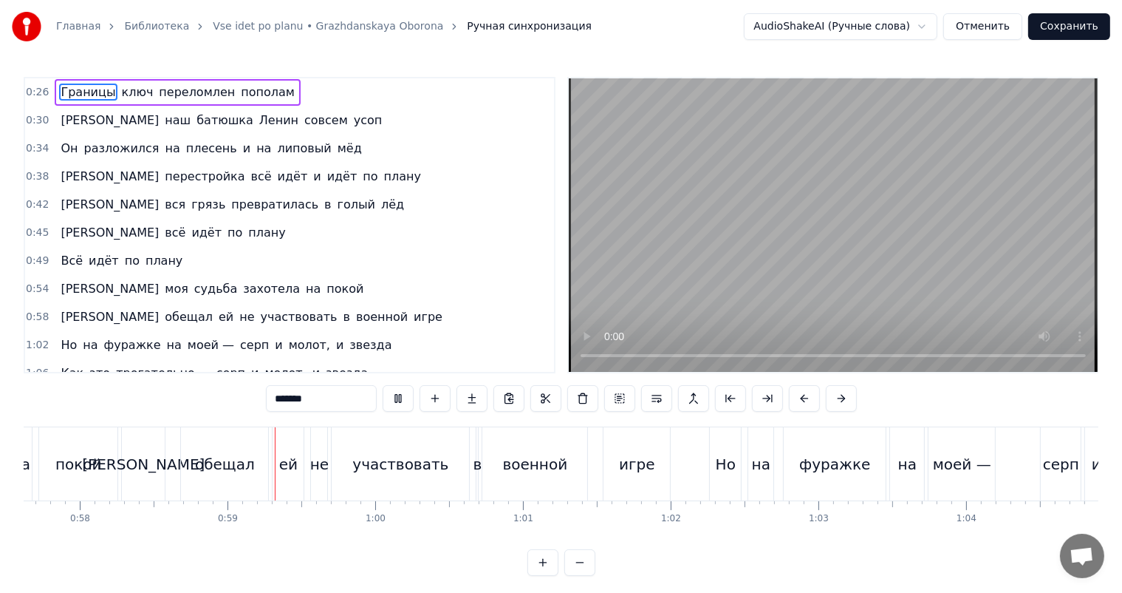
click at [845, 236] on video at bounding box center [833, 224] width 529 height 293
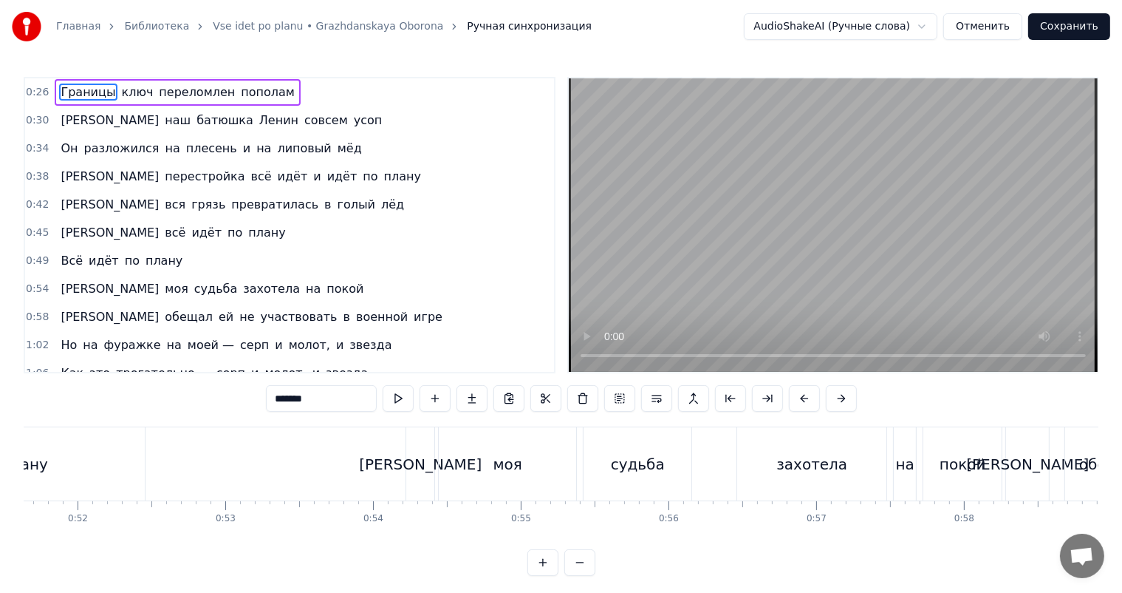
scroll to position [0, 7629]
click at [515, 457] on div "моя" at bounding box center [510, 464] width 29 height 22
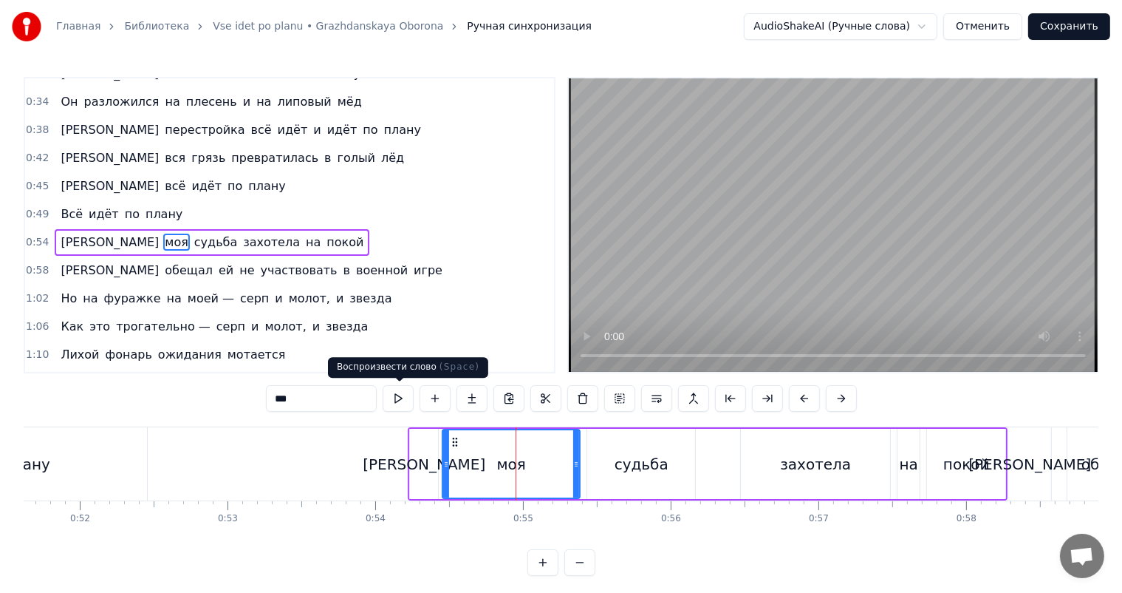
scroll to position [56, 0]
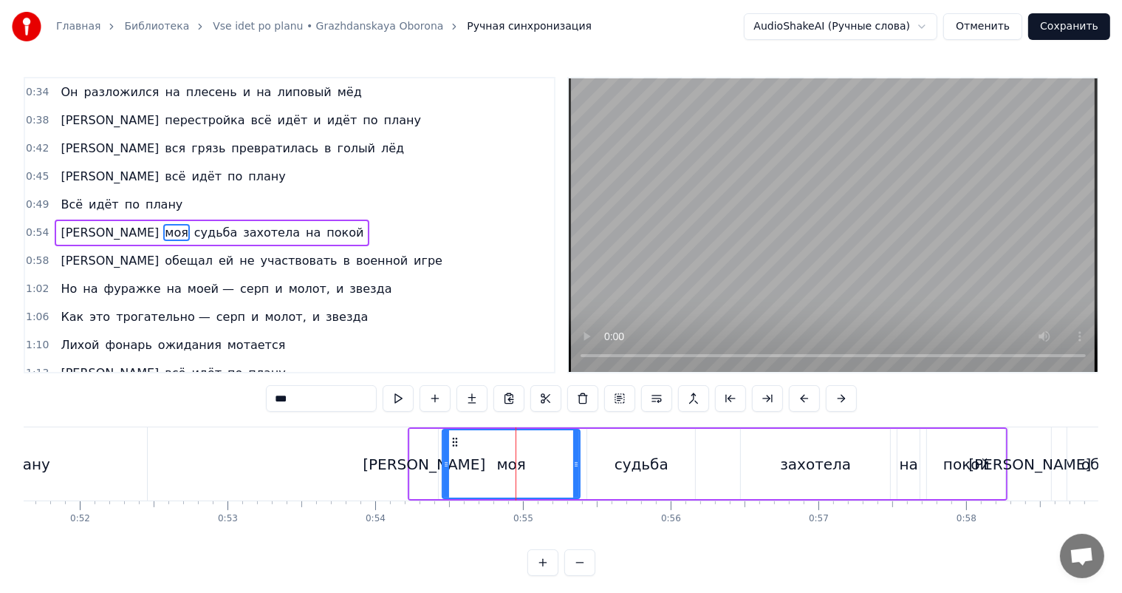
drag, startPoint x: 355, startPoint y: 398, endPoint x: 73, endPoint y: 389, distance: 281.6
click at [75, 389] on div "0:26 Границы ключ переломлен пополам 0:30 А наш батюшка Ленин совсем усоп 0:34 …" at bounding box center [561, 326] width 1075 height 499
click at [659, 489] on div "судьба" at bounding box center [641, 464] width 108 height 70
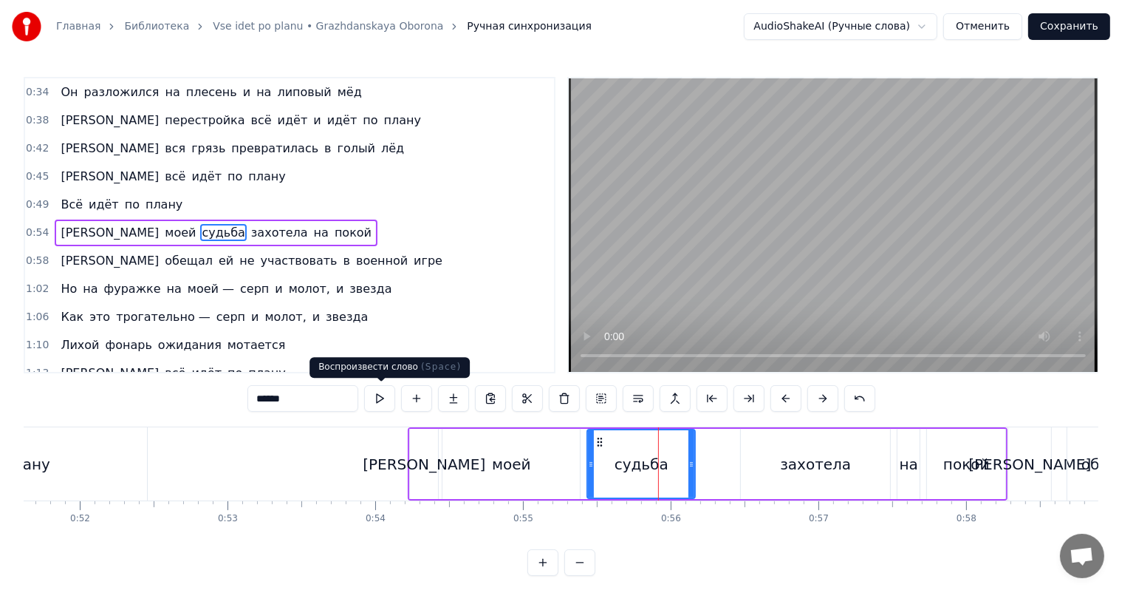
click at [349, 399] on input "******" at bounding box center [303, 398] width 111 height 27
click at [866, 477] on div "захотела" at bounding box center [815, 464] width 149 height 70
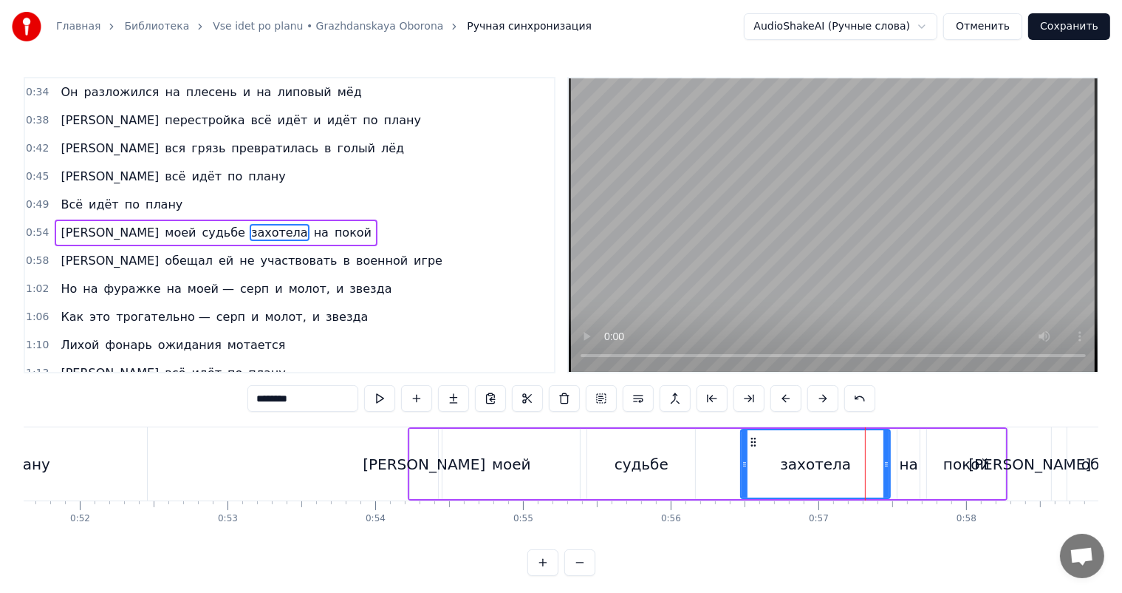
click at [318, 403] on input "********" at bounding box center [303, 398] width 111 height 27
type input "**********"
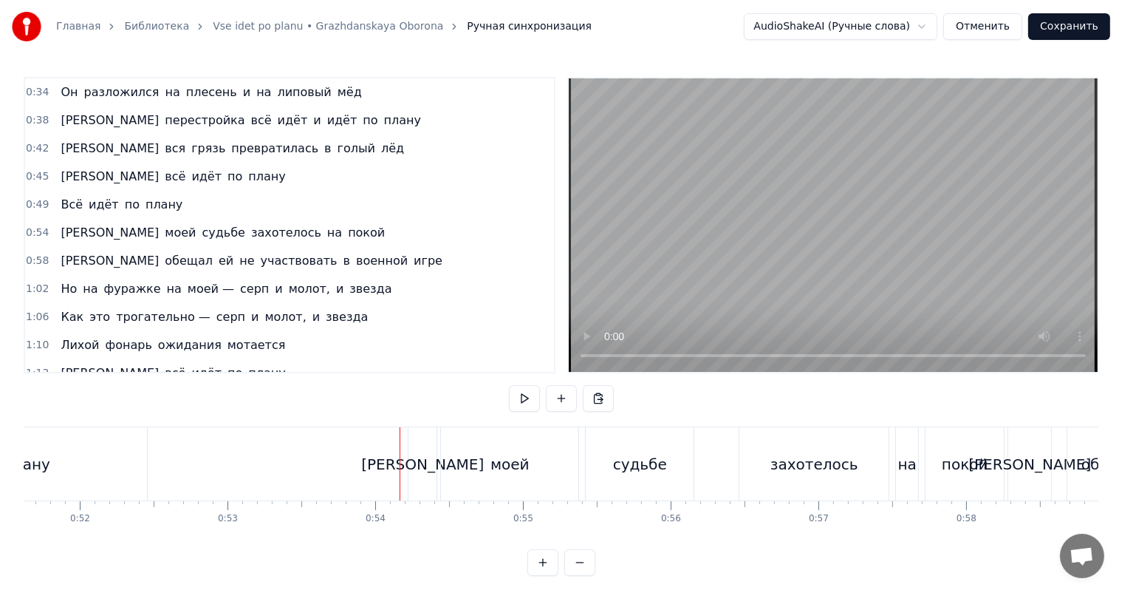
click at [735, 163] on video at bounding box center [833, 224] width 529 height 293
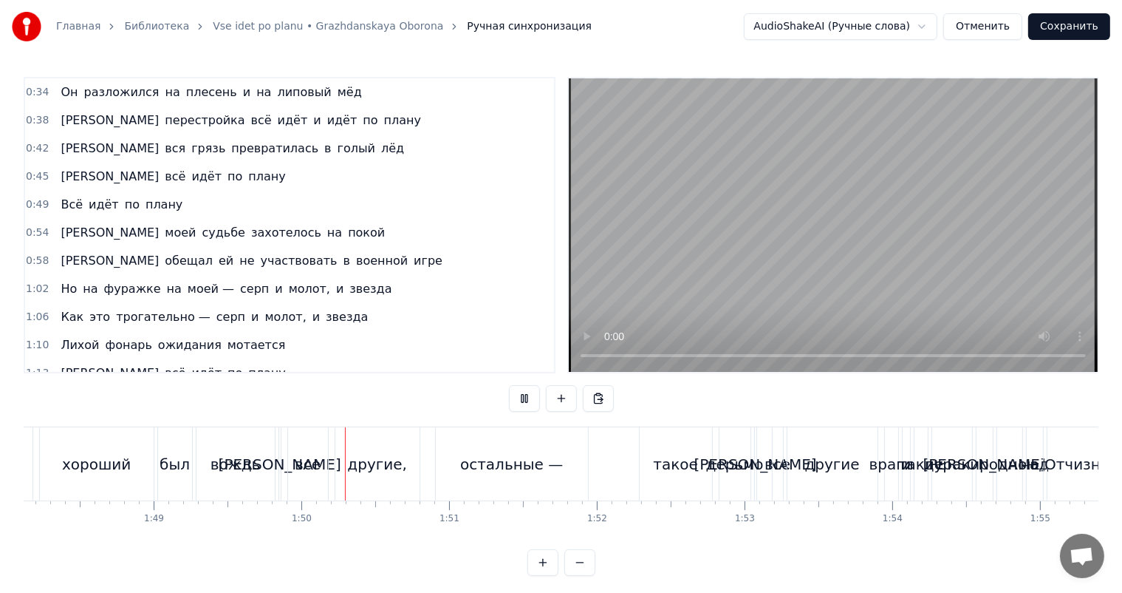
scroll to position [0, 16156]
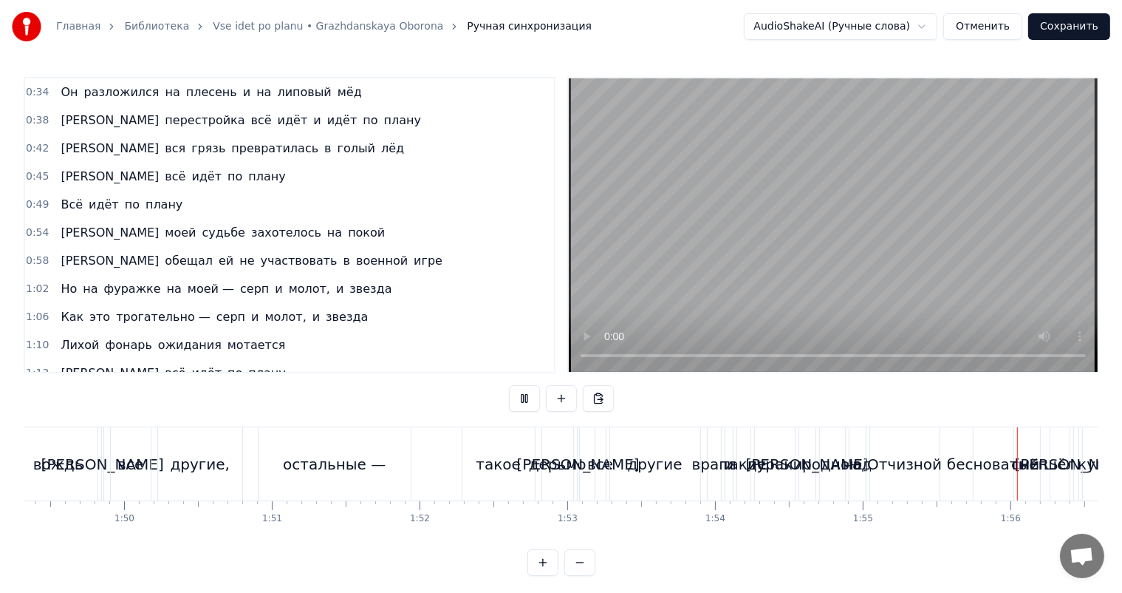
click at [826, 239] on video at bounding box center [833, 224] width 529 height 293
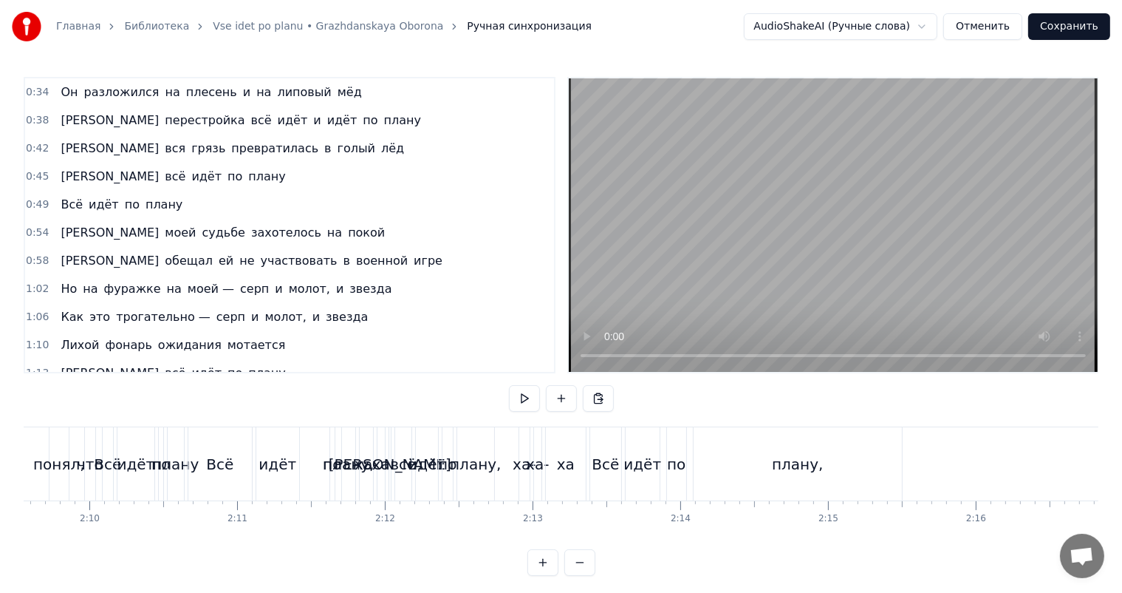
scroll to position [0, 18808]
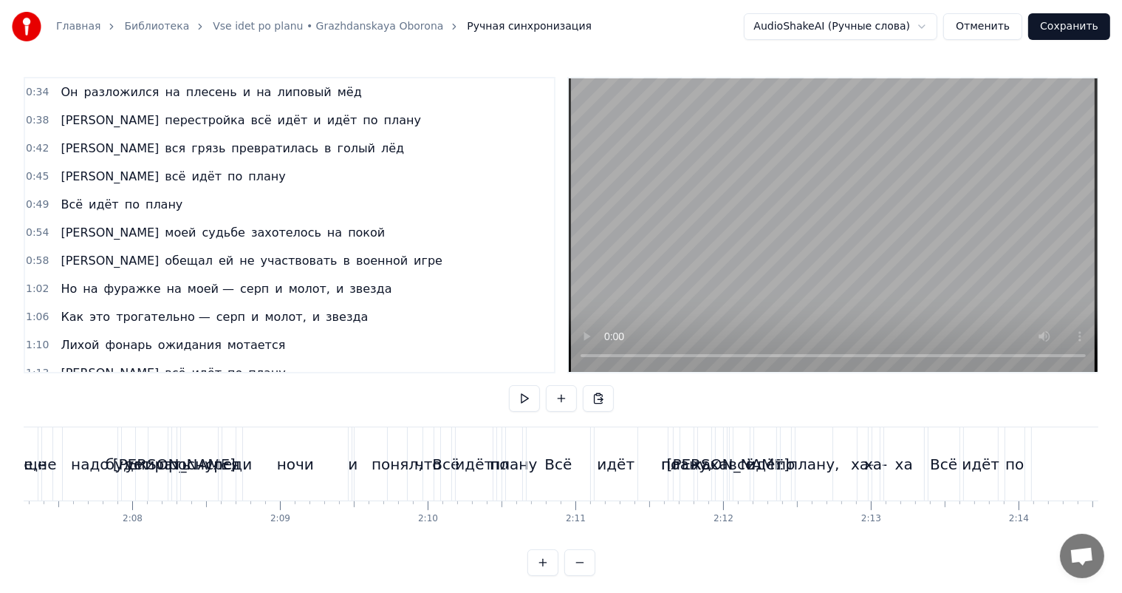
click at [408, 455] on div "понял," at bounding box center [398, 464] width 52 height 22
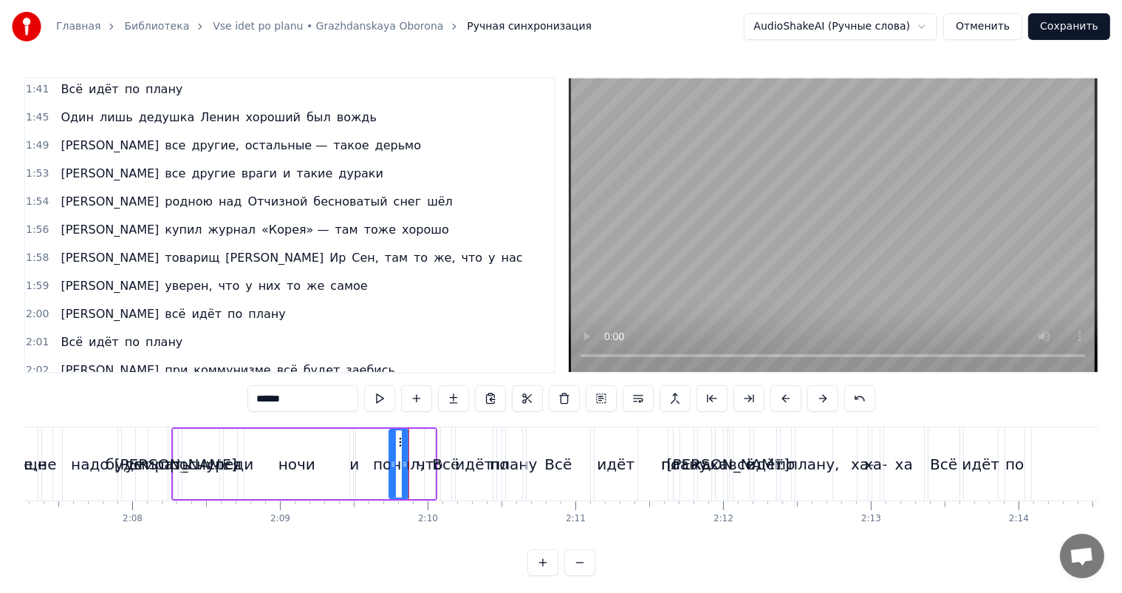
click at [960, 166] on video at bounding box center [833, 224] width 529 height 293
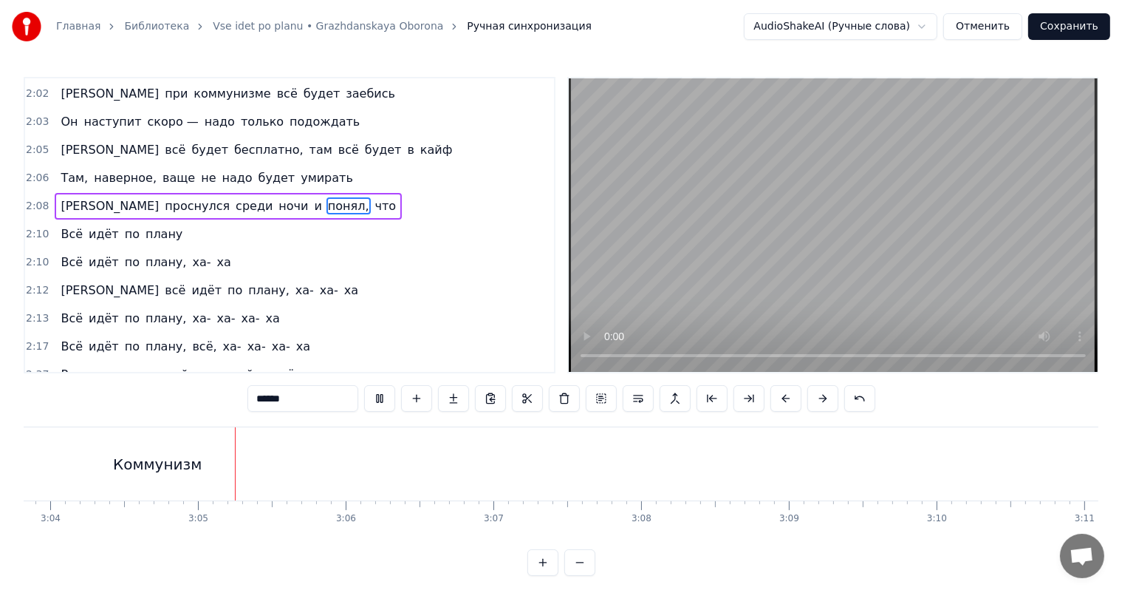
scroll to position [0, 27224]
click at [1082, 29] on button "Сохранить" at bounding box center [1070, 26] width 82 height 27
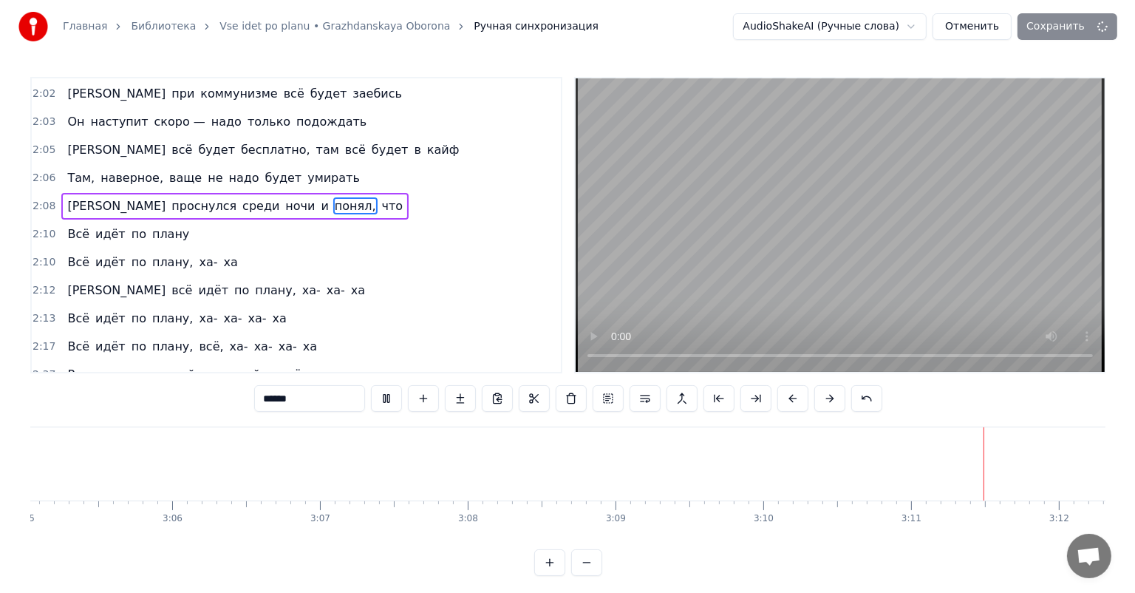
scroll to position [0, 27931]
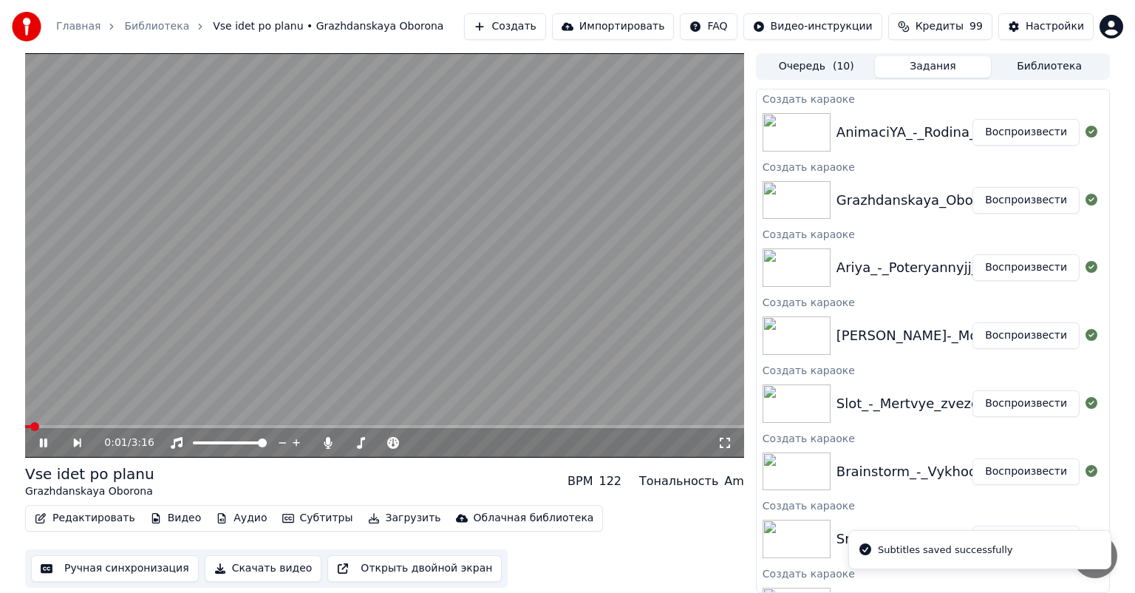
click at [84, 523] on button "Редактировать" at bounding box center [85, 518] width 112 height 21
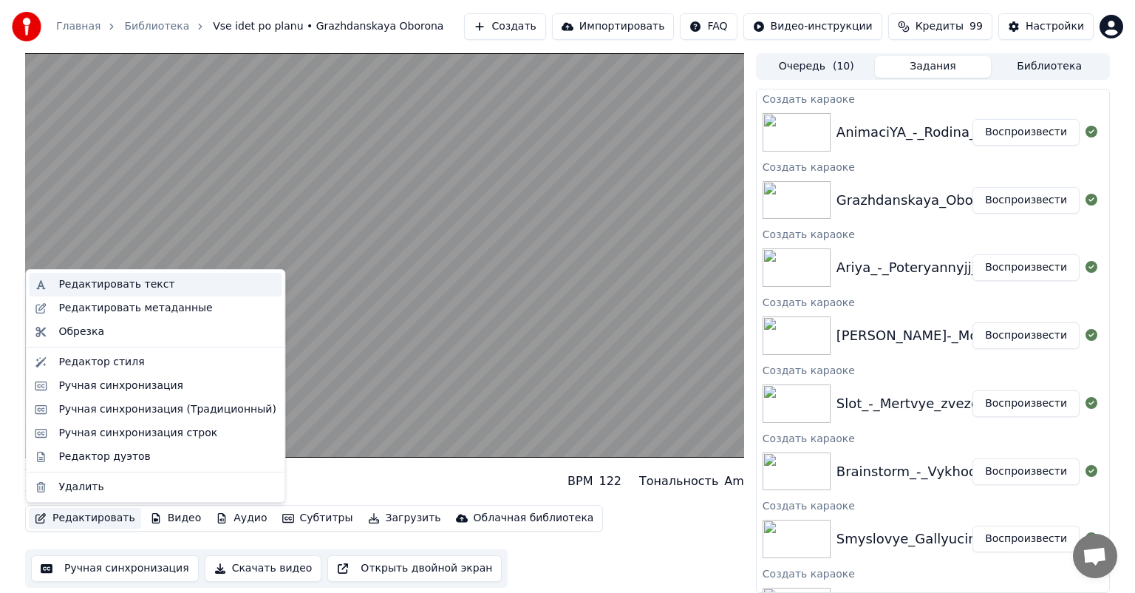
click at [95, 279] on div "Редактировать текст" at bounding box center [116, 284] width 116 height 15
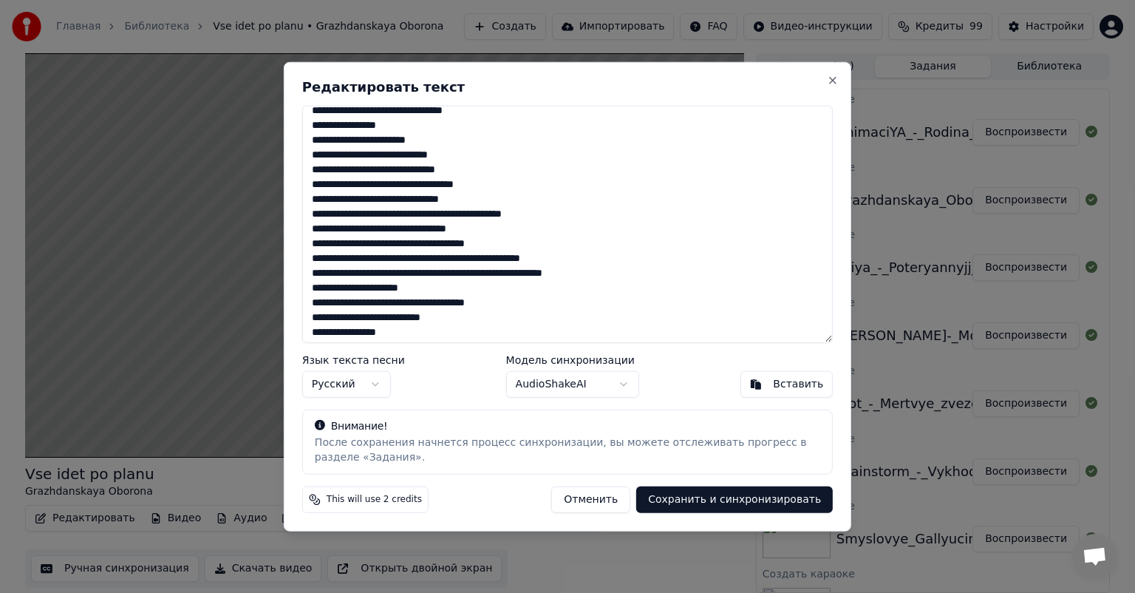
scroll to position [470, 0]
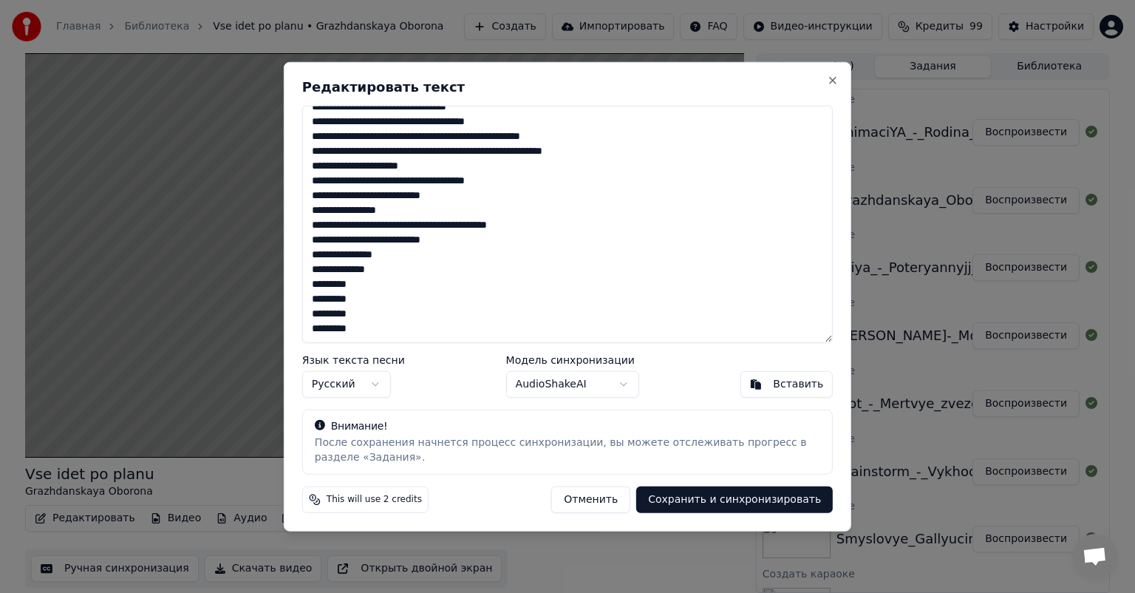
drag, startPoint x: 332, startPoint y: 149, endPoint x: 542, endPoint y: 355, distance: 294.2
click at [542, 355] on div "Редактировать текст Язык текста песни Русский Модель синхронизации AudioShakeAI…" at bounding box center [567, 296] width 567 height 469
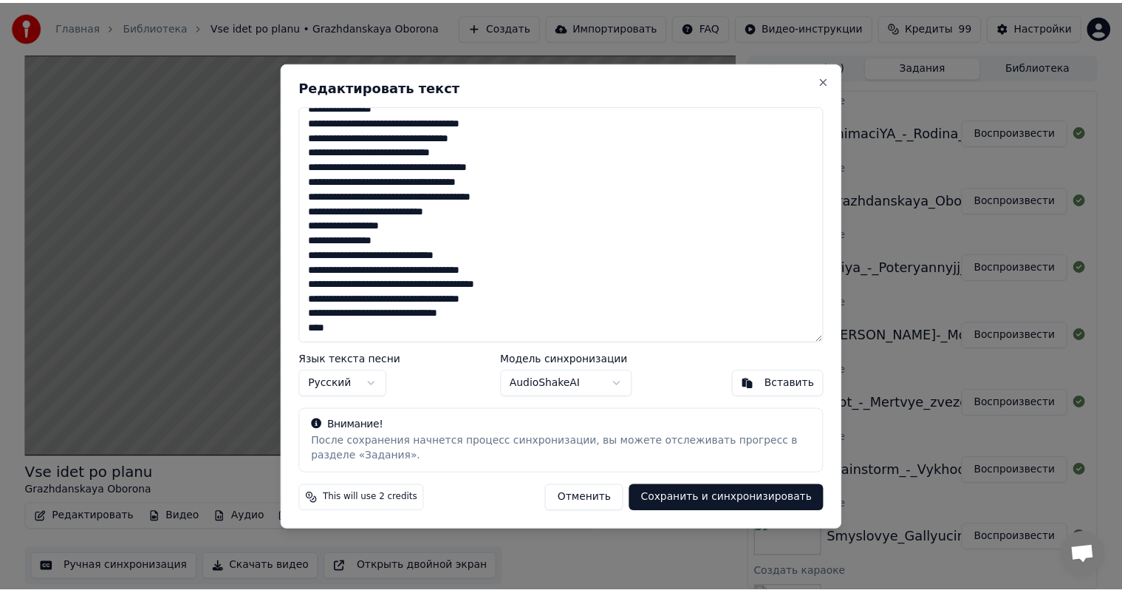
scroll to position [293, 0]
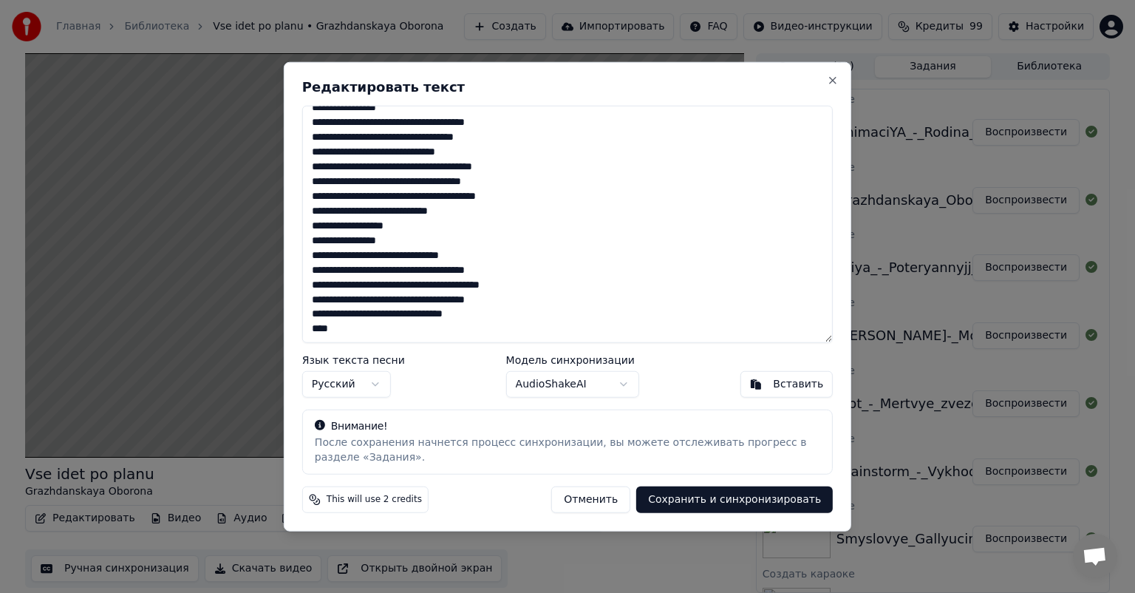
click at [491, 133] on textarea at bounding box center [567, 224] width 531 height 237
click at [465, 253] on textarea at bounding box center [567, 224] width 531 height 237
click at [714, 502] on button "Сохранить и синхронизировать" at bounding box center [734, 498] width 197 height 27
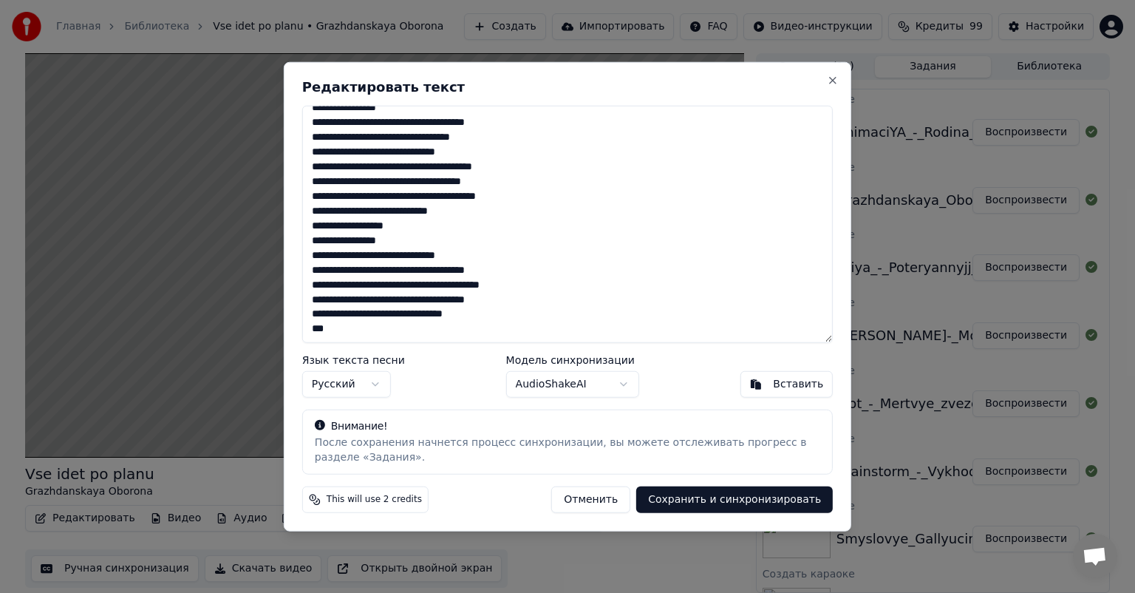
type textarea "**********"
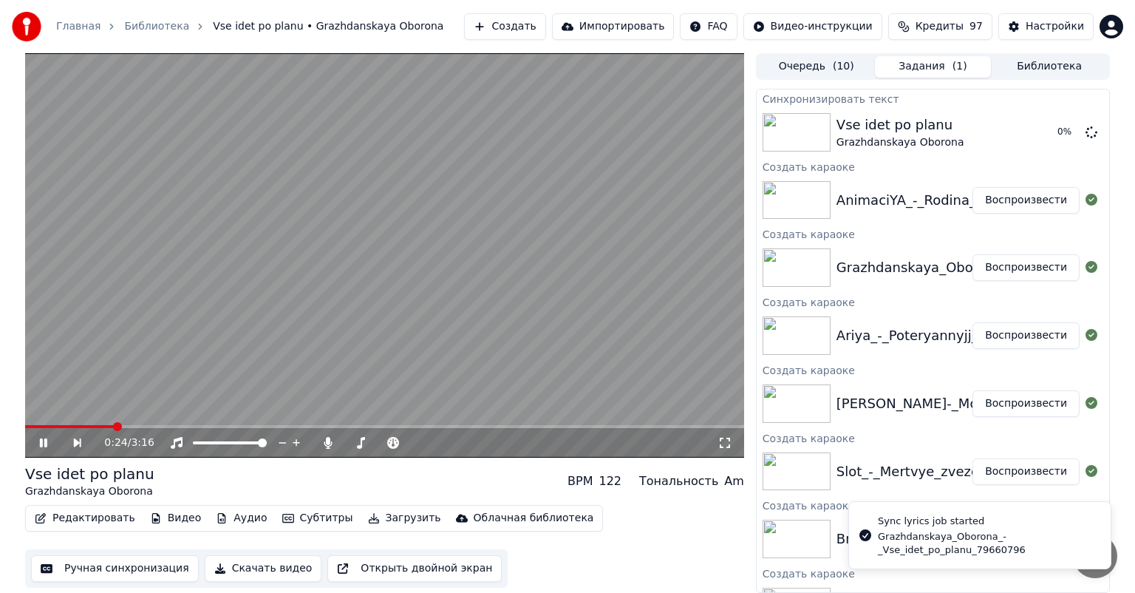
click at [986, 197] on button "Воспроизвести" at bounding box center [1025, 200] width 107 height 27
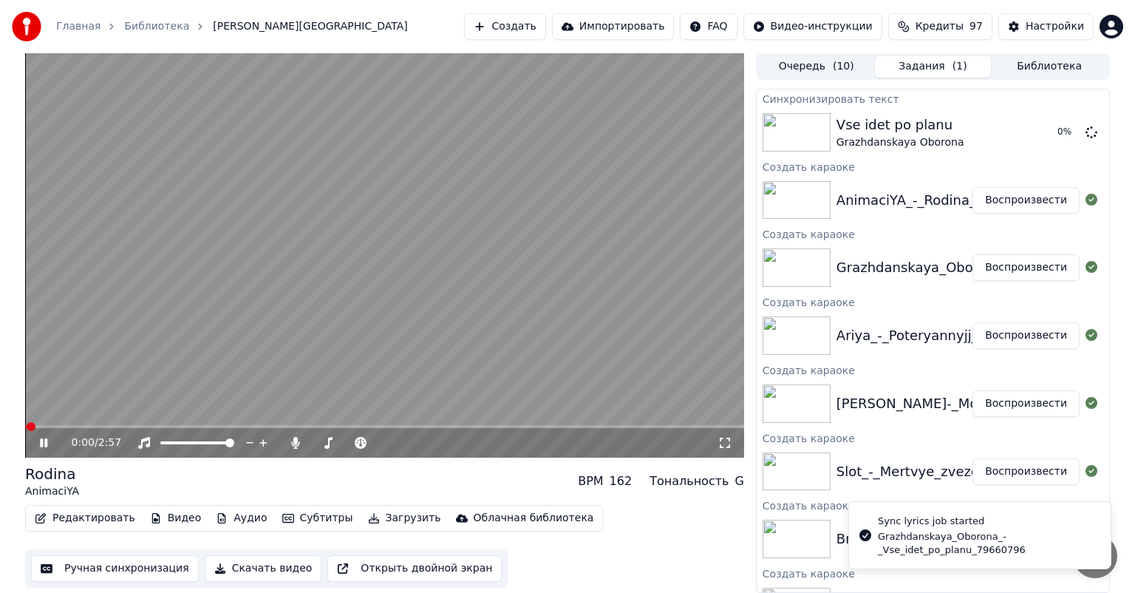
click at [92, 567] on button "Ручная синхронизация" at bounding box center [115, 568] width 168 height 27
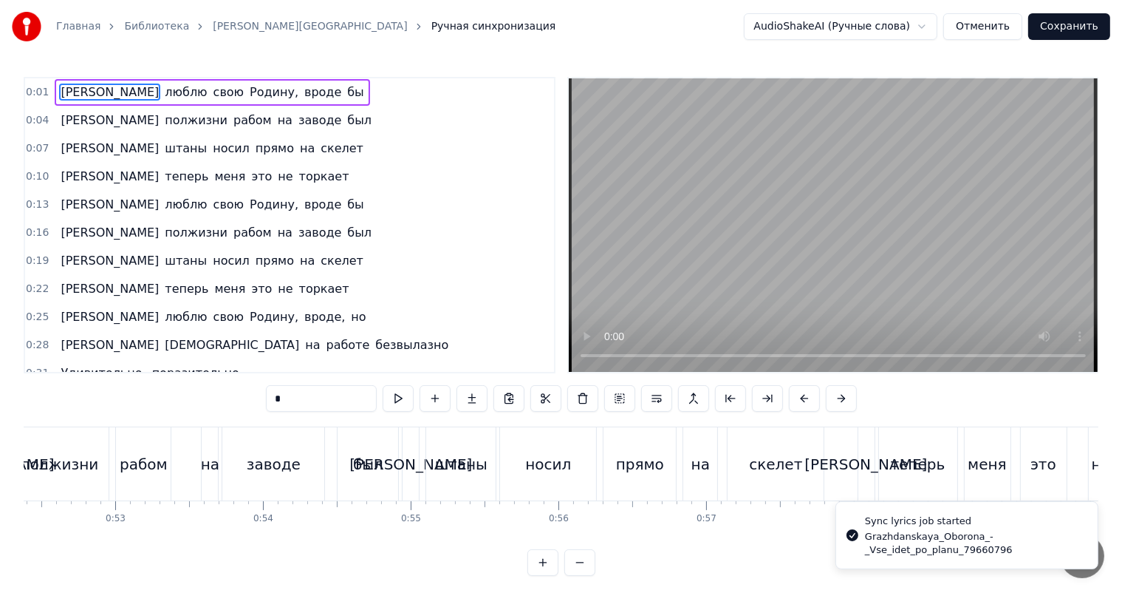
click at [935, 226] on video at bounding box center [833, 224] width 529 height 293
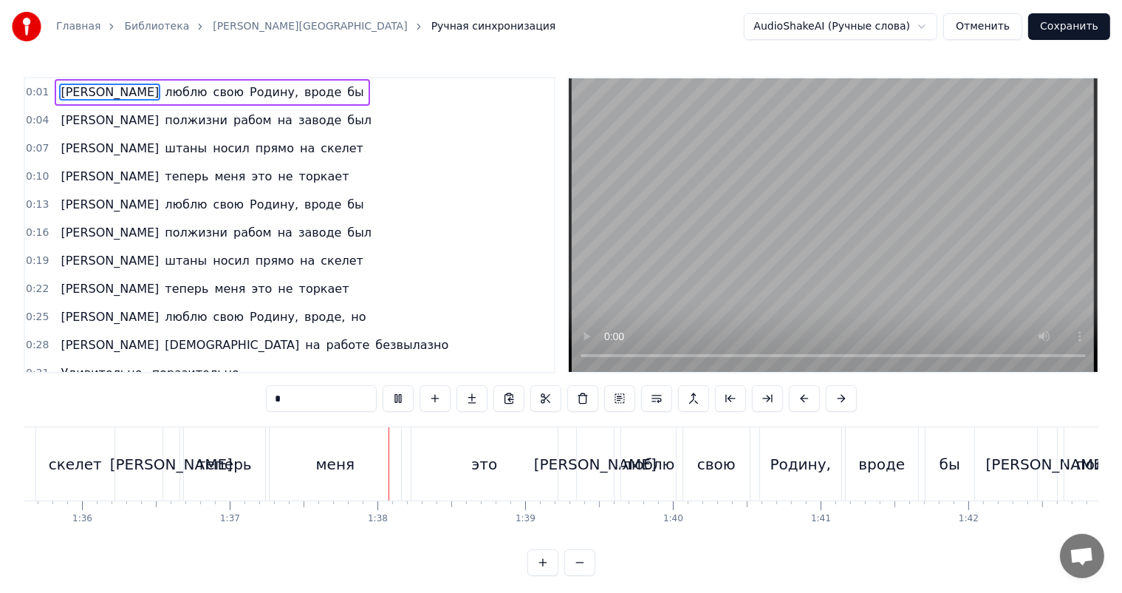
scroll to position [0, 14337]
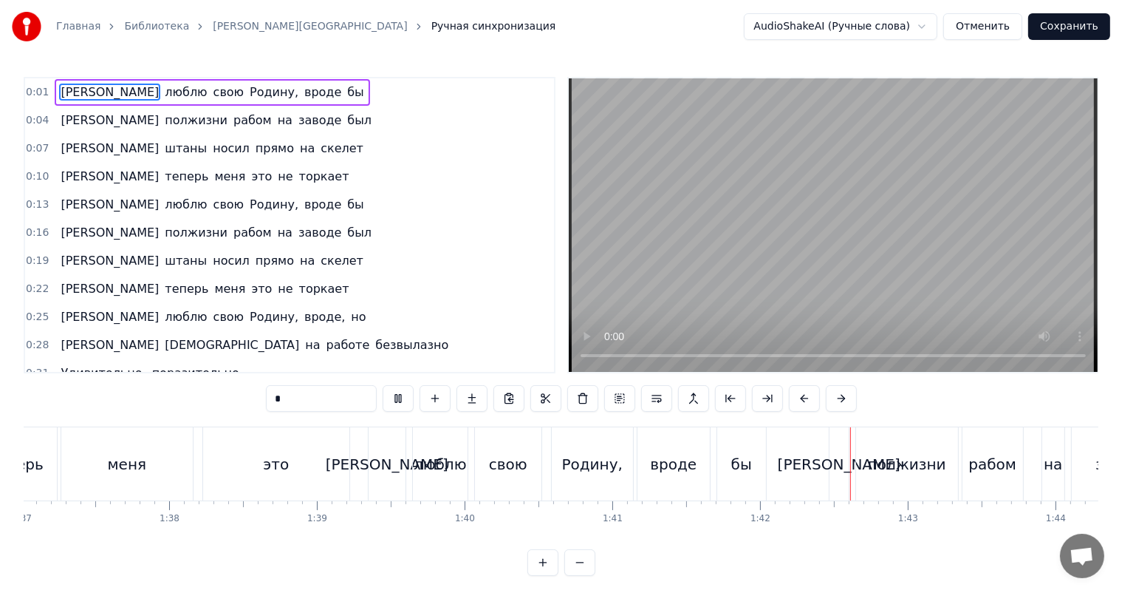
click at [884, 220] on video at bounding box center [833, 224] width 529 height 293
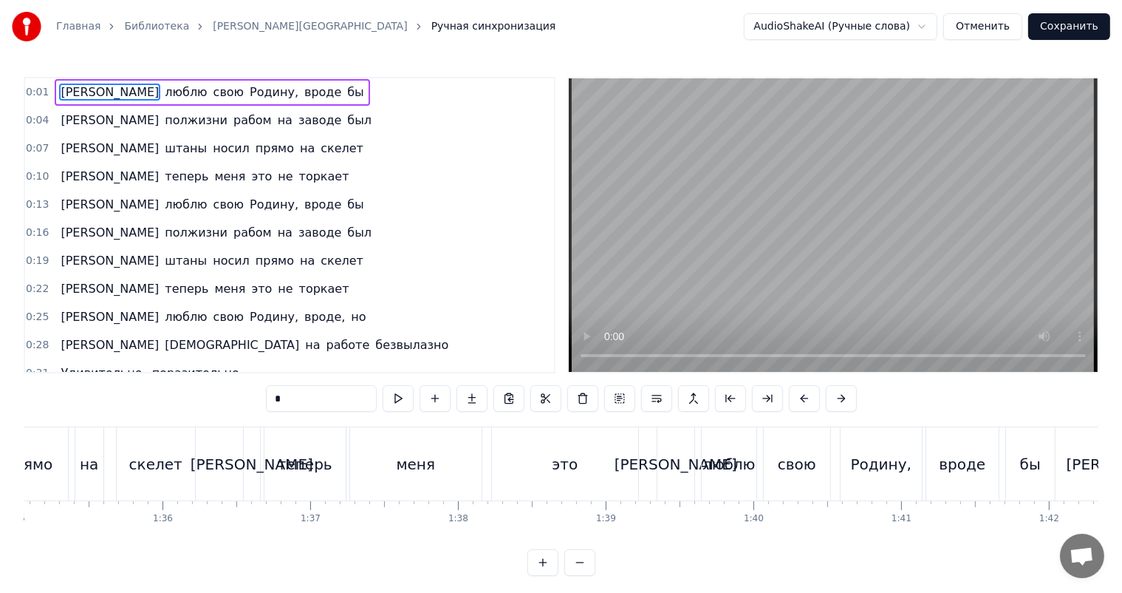
scroll to position [0, 14042]
click at [488, 470] on div "меня" at bounding box center [422, 463] width 133 height 73
type input "****"
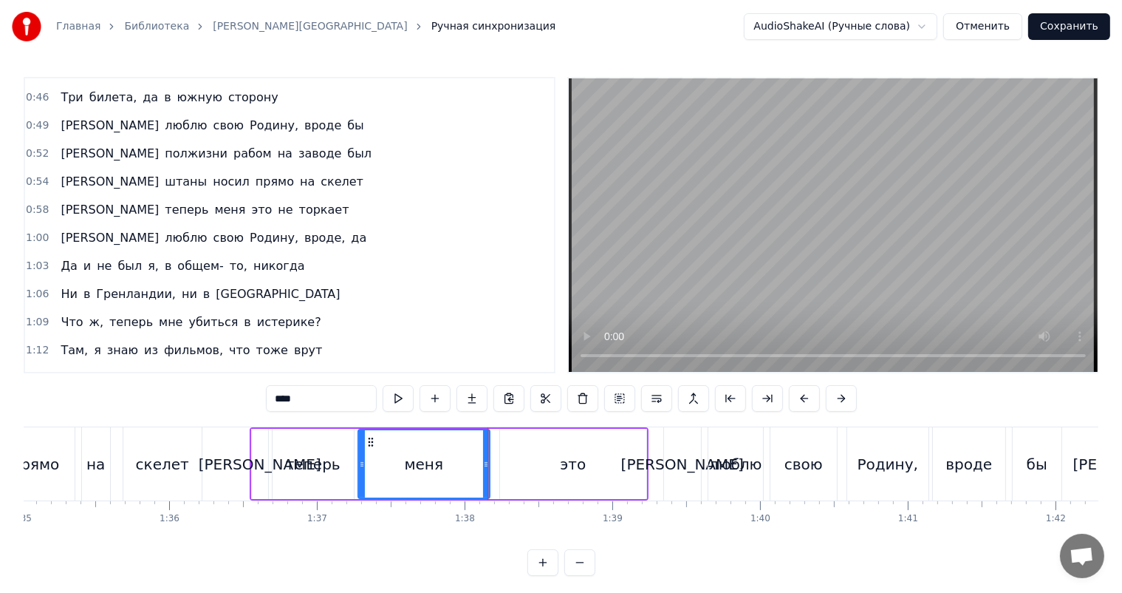
click at [369, 455] on div "меня" at bounding box center [424, 463] width 130 height 67
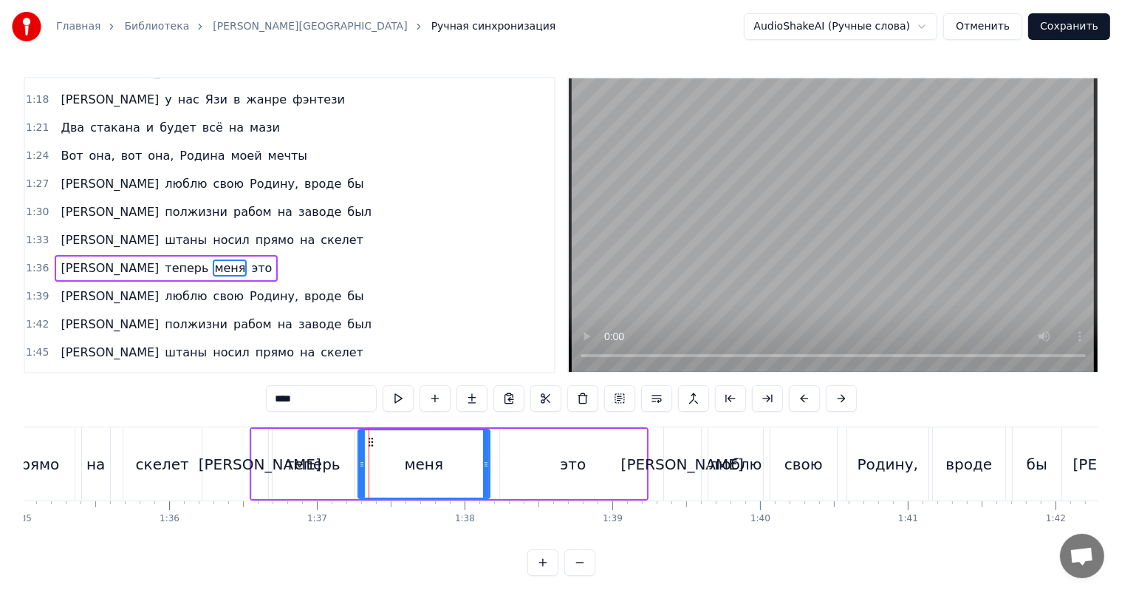
scroll to position [736, 0]
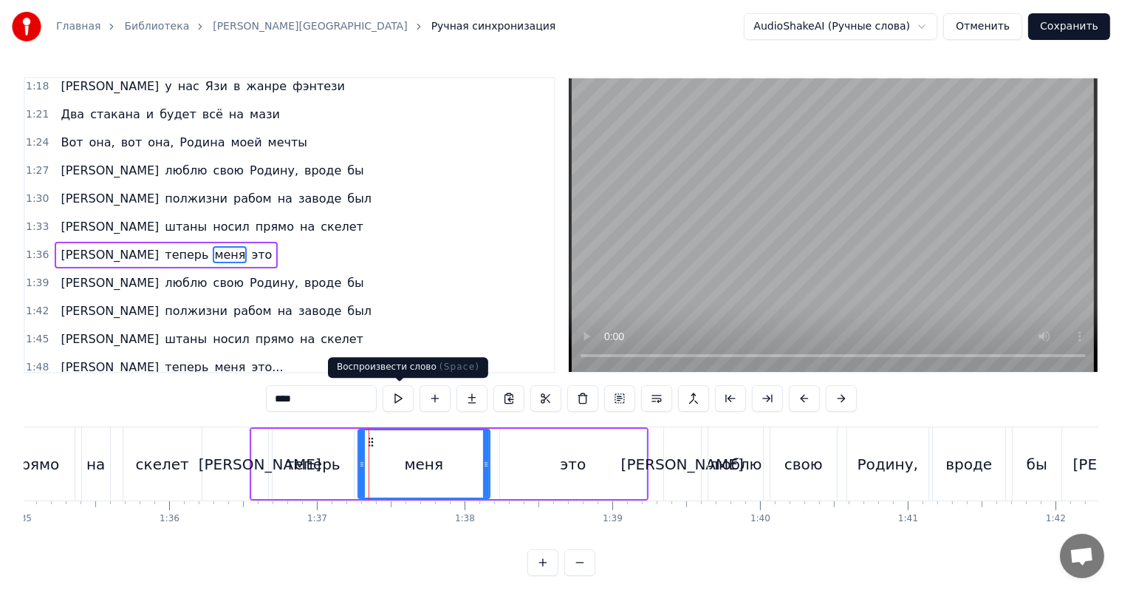
click at [722, 263] on video at bounding box center [833, 224] width 529 height 293
drag, startPoint x: 485, startPoint y: 461, endPoint x: 455, endPoint y: 464, distance: 29.7
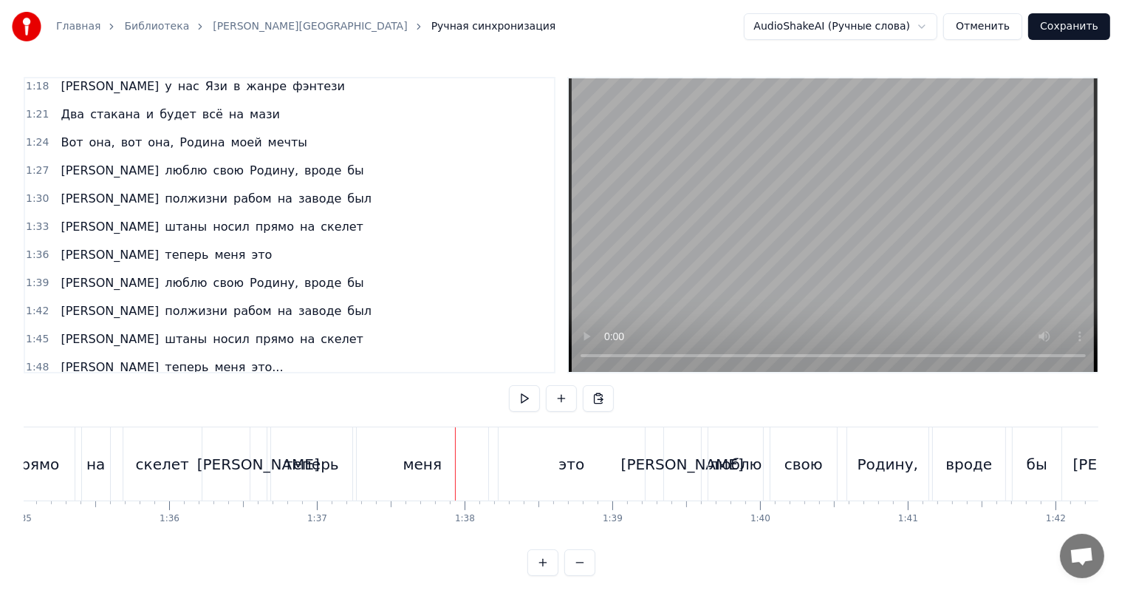
click at [460, 459] on div "меня" at bounding box center [423, 463] width 132 height 73
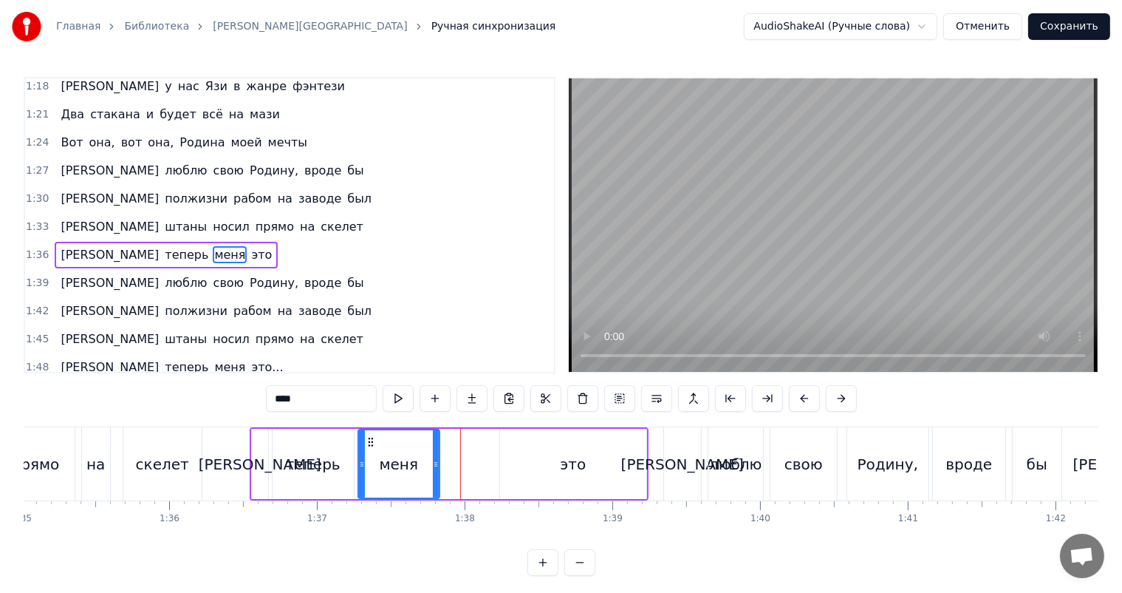
drag, startPoint x: 488, startPoint y: 459, endPoint x: 440, endPoint y: 464, distance: 47.6
click at [437, 464] on icon at bounding box center [436, 464] width 6 height 12
click at [531, 460] on div "это" at bounding box center [573, 464] width 146 height 70
type input "***"
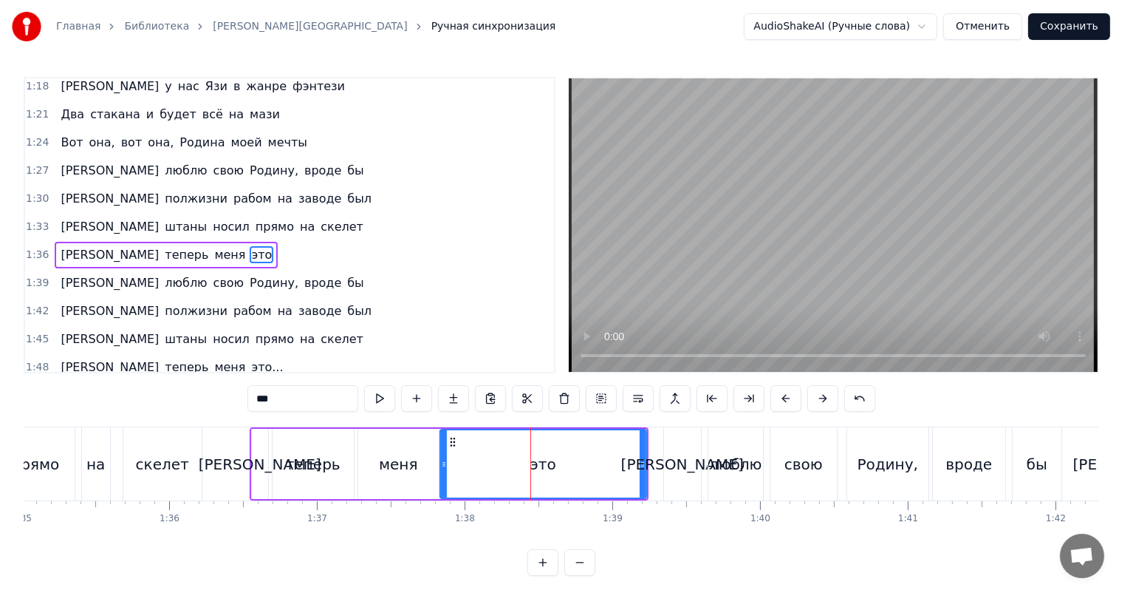
drag, startPoint x: 501, startPoint y: 456, endPoint x: 440, endPoint y: 469, distance: 62.0
click at [441, 469] on div at bounding box center [444, 463] width 6 height 67
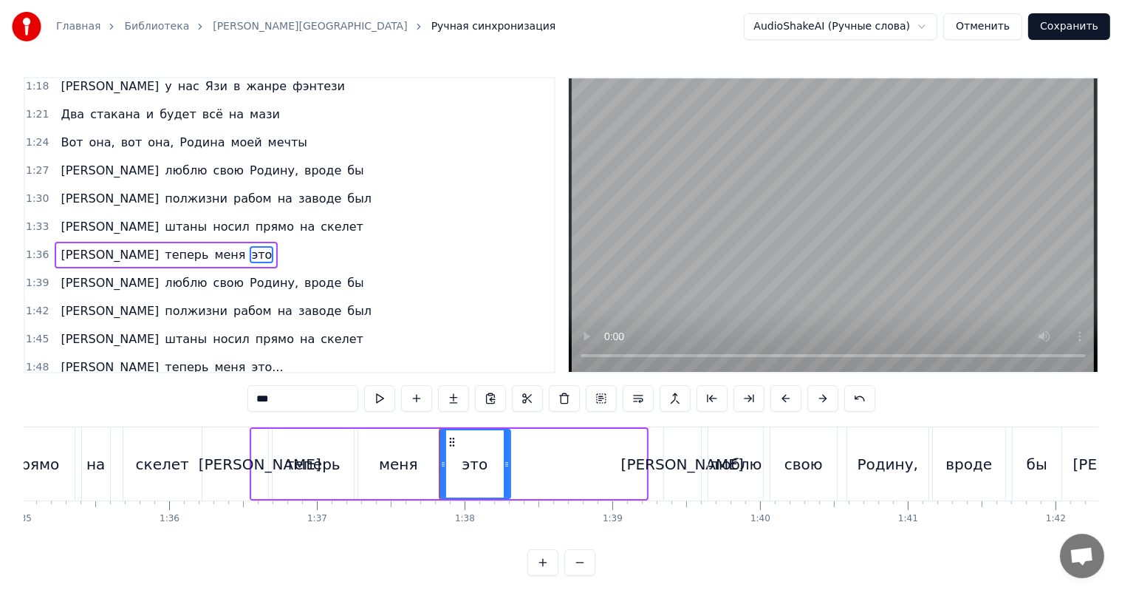
drag, startPoint x: 643, startPoint y: 472, endPoint x: 488, endPoint y: 473, distance: 155.2
click at [504, 473] on div at bounding box center [507, 463] width 6 height 67
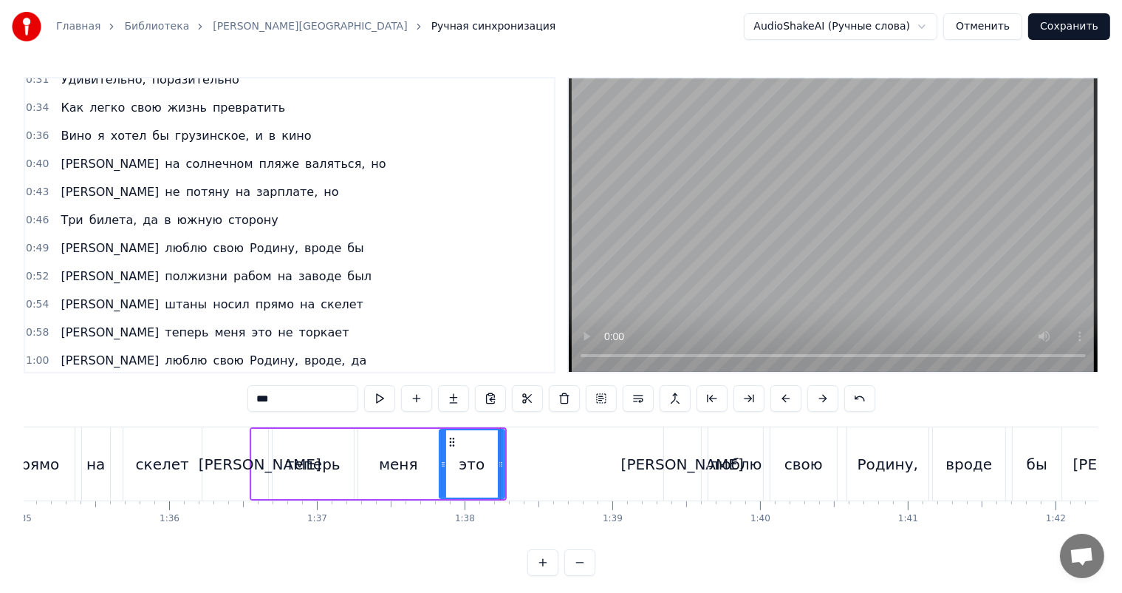
scroll to position [293, 0]
click at [37, 326] on span "0:58" at bounding box center [37, 333] width 23 height 15
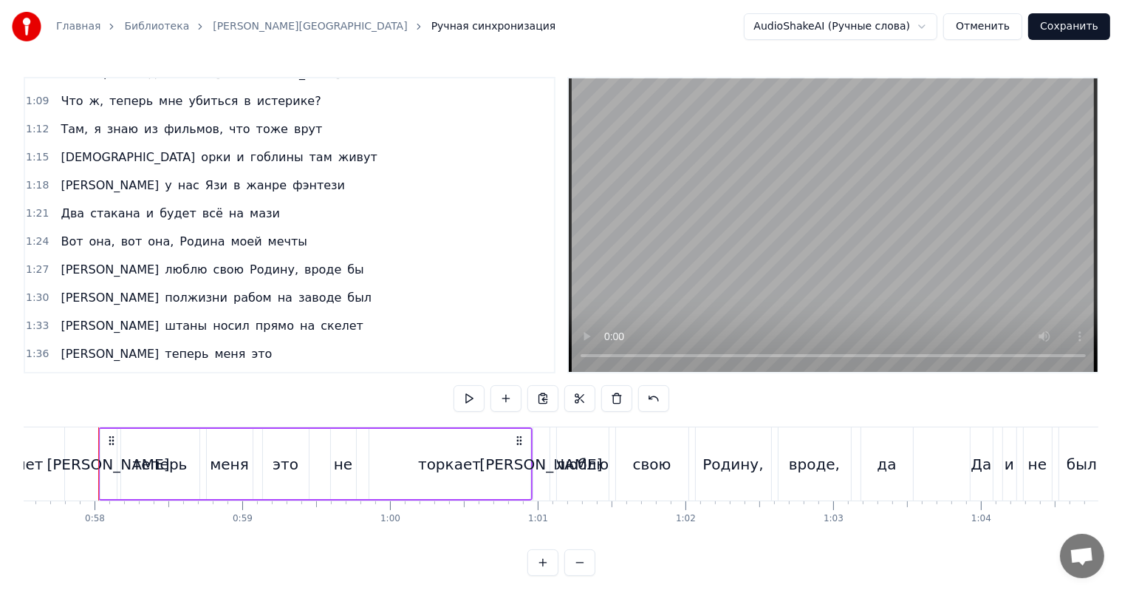
scroll to position [662, 0]
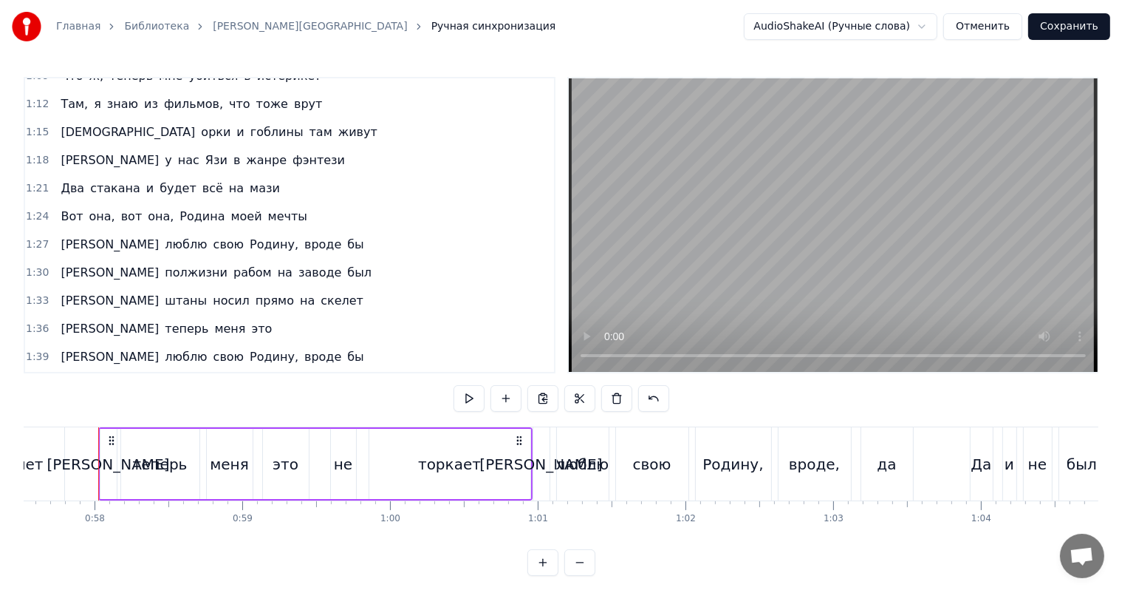
click at [33, 293] on span "1:33" at bounding box center [37, 300] width 23 height 15
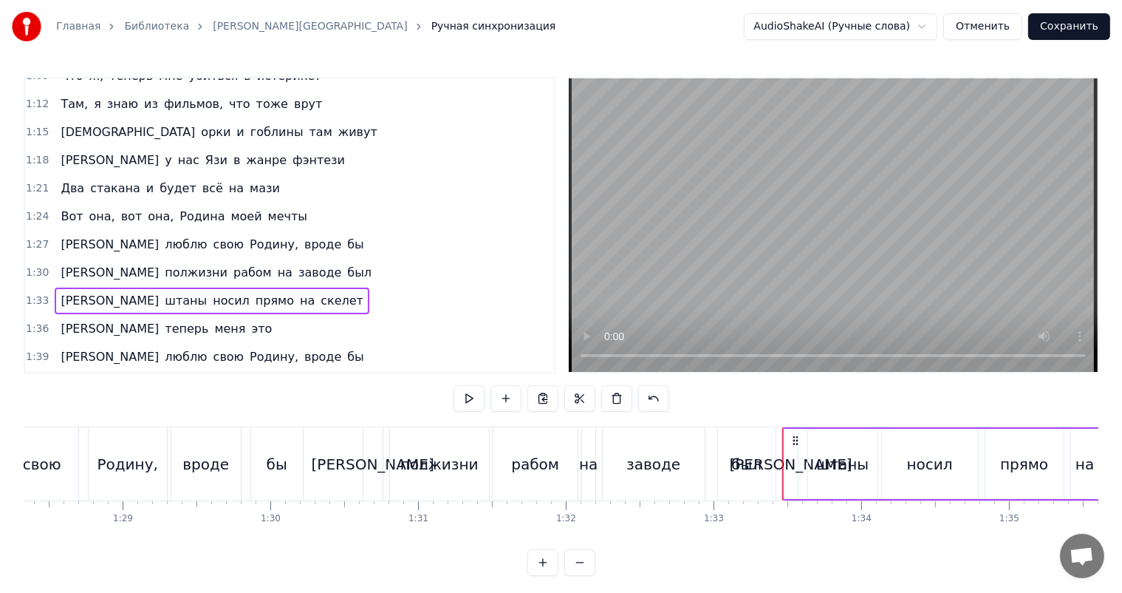
click at [33, 321] on span "1:36" at bounding box center [37, 328] width 23 height 15
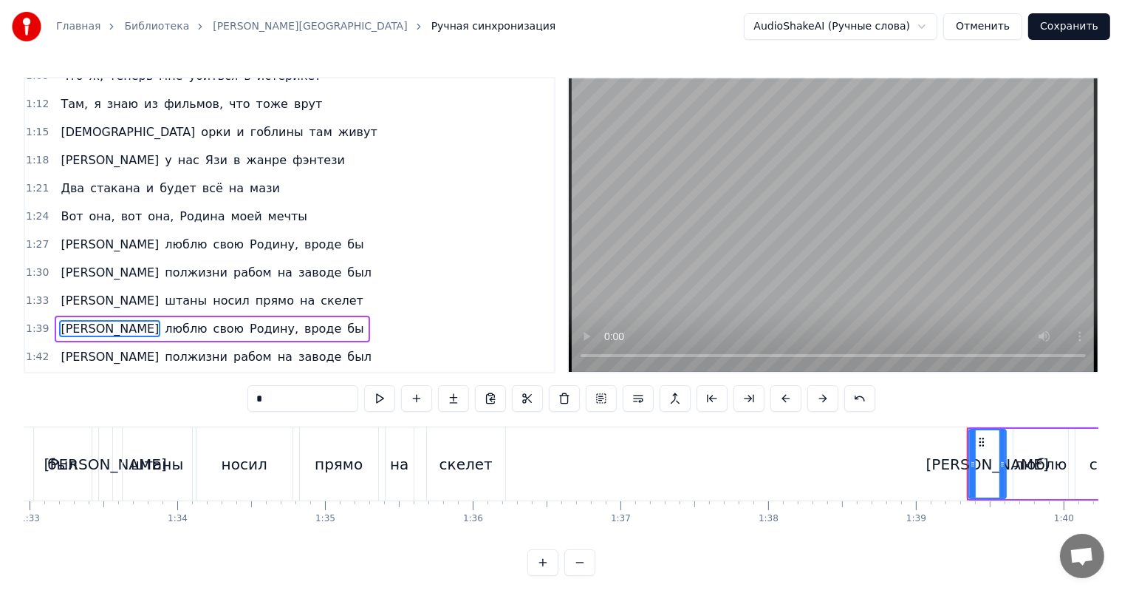
scroll to position [736, 0]
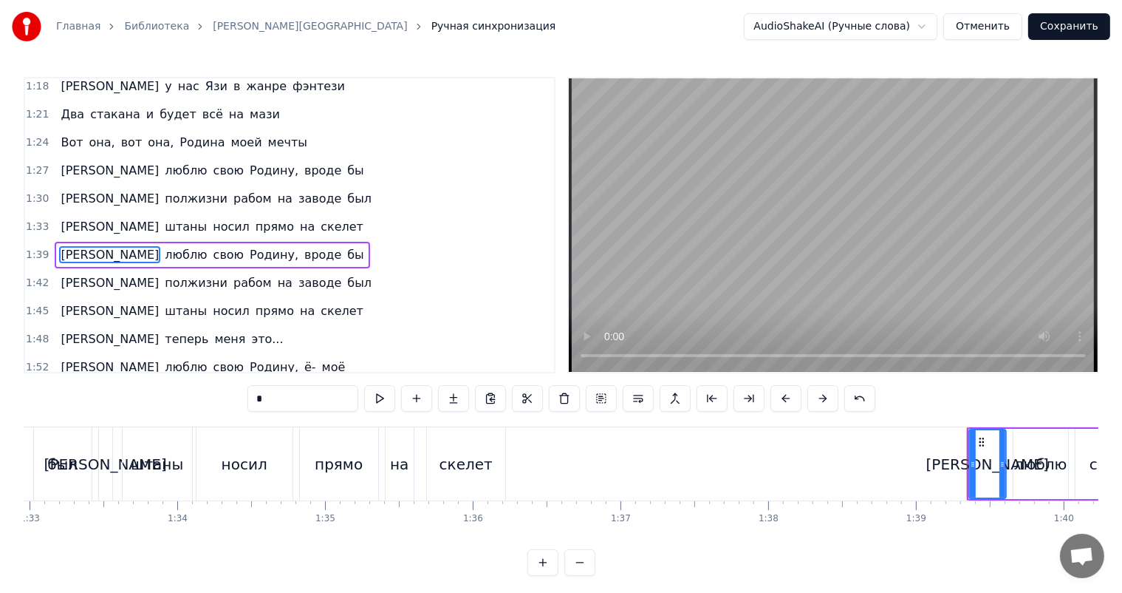
click at [36, 191] on span "1:30" at bounding box center [37, 198] width 23 height 15
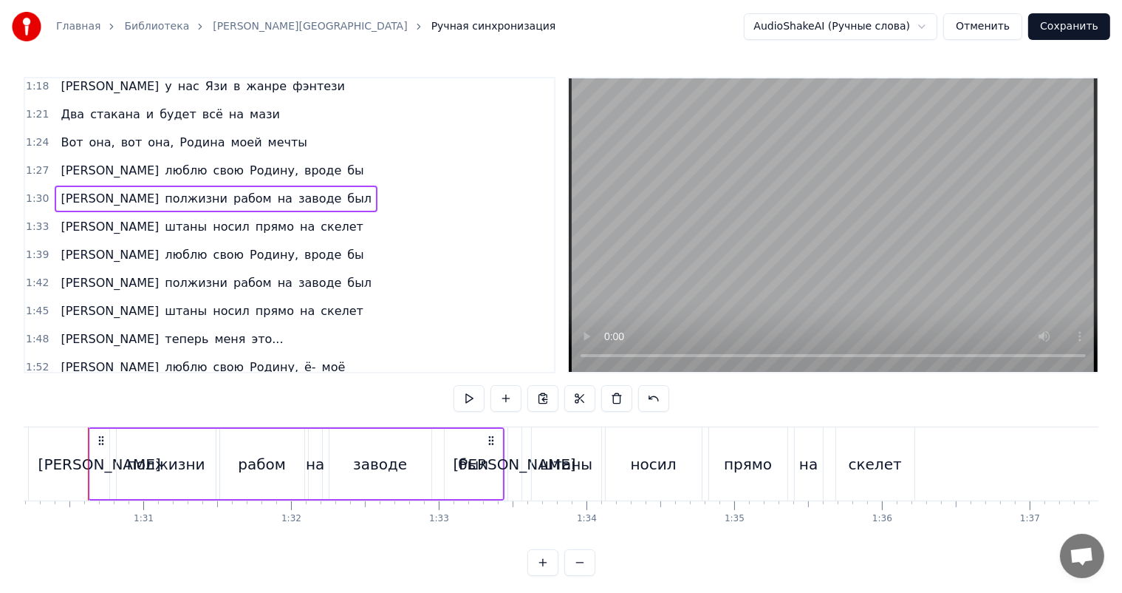
scroll to position [0, 13318]
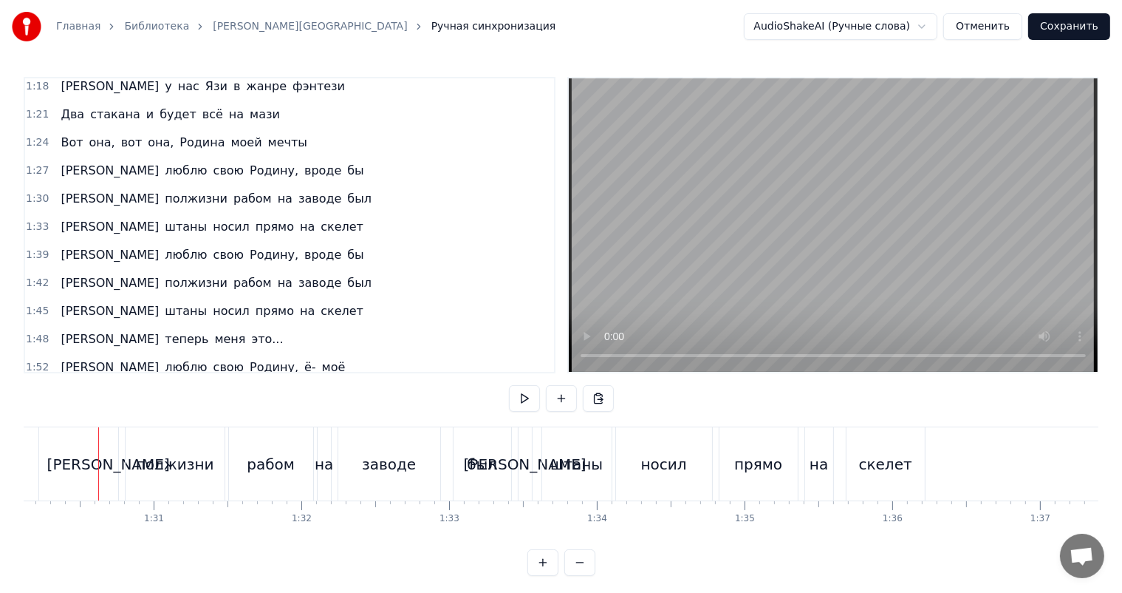
click at [36, 191] on span "1:30" at bounding box center [37, 198] width 23 height 15
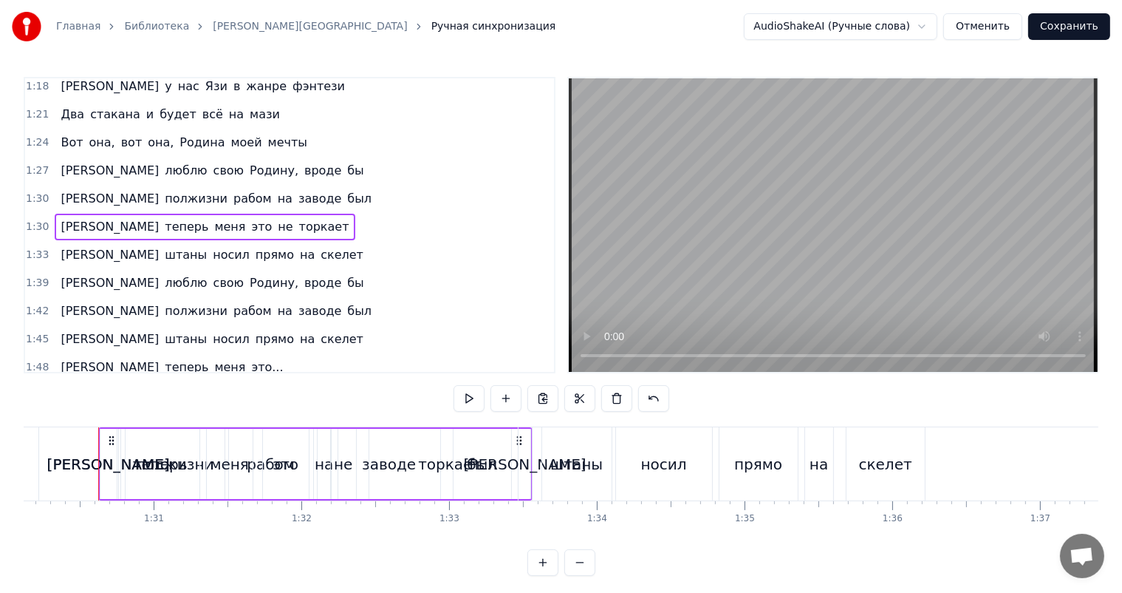
drag, startPoint x: 105, startPoint y: 433, endPoint x: 574, endPoint y: 443, distance: 469.3
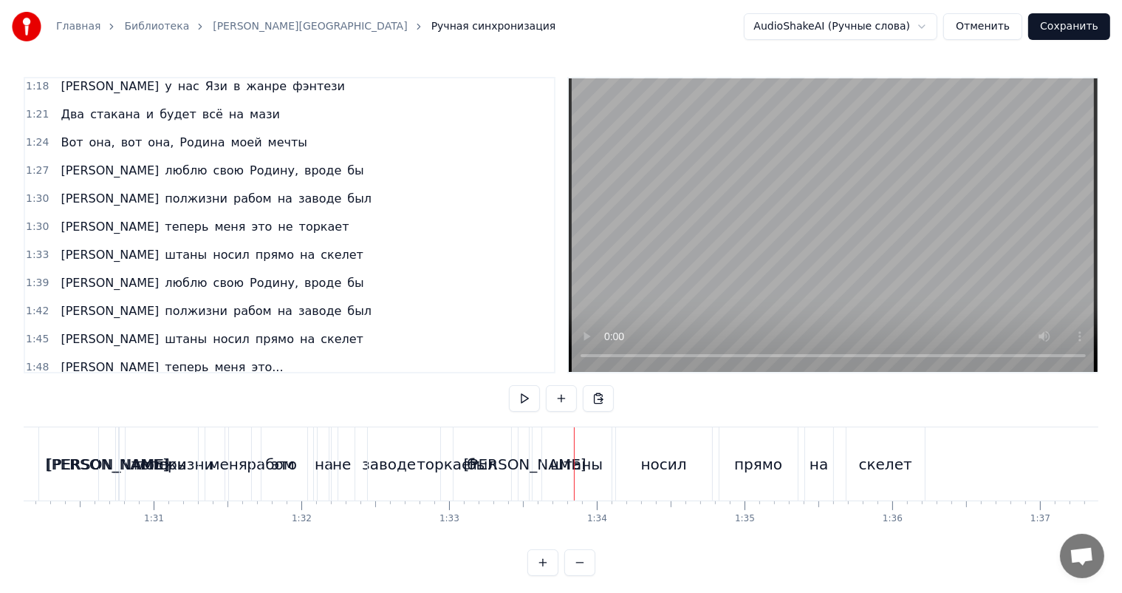
click at [41, 219] on span "1:30" at bounding box center [37, 226] width 23 height 15
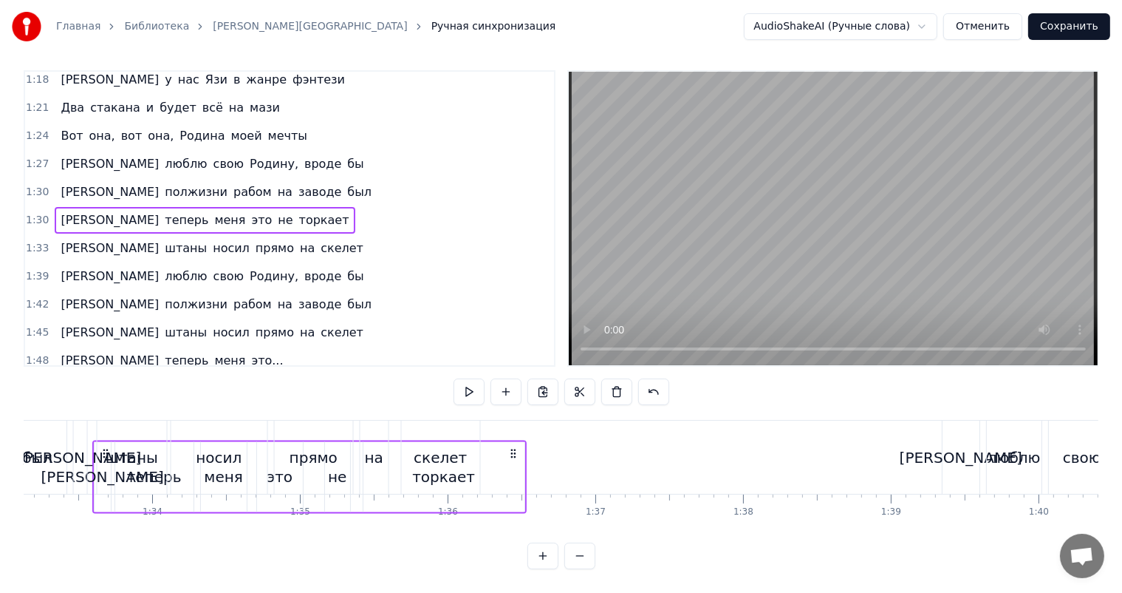
scroll to position [0, 13735]
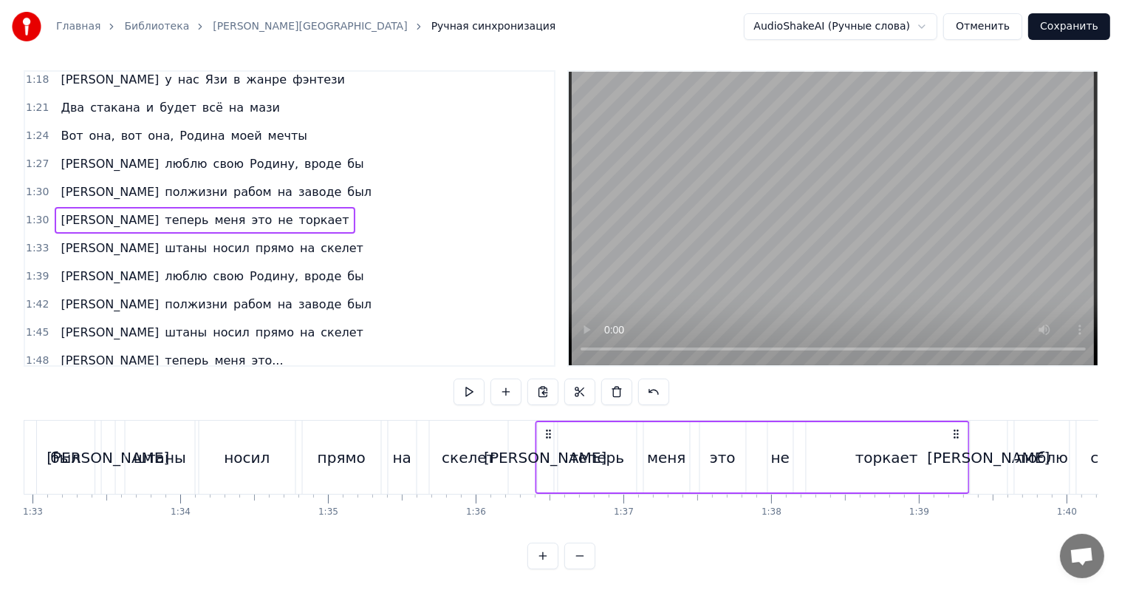
drag, startPoint x: 107, startPoint y: 437, endPoint x: 615, endPoint y: 408, distance: 508.5
click at [615, 420] on div "А теперь меня это не торкает" at bounding box center [753, 456] width 434 height 73
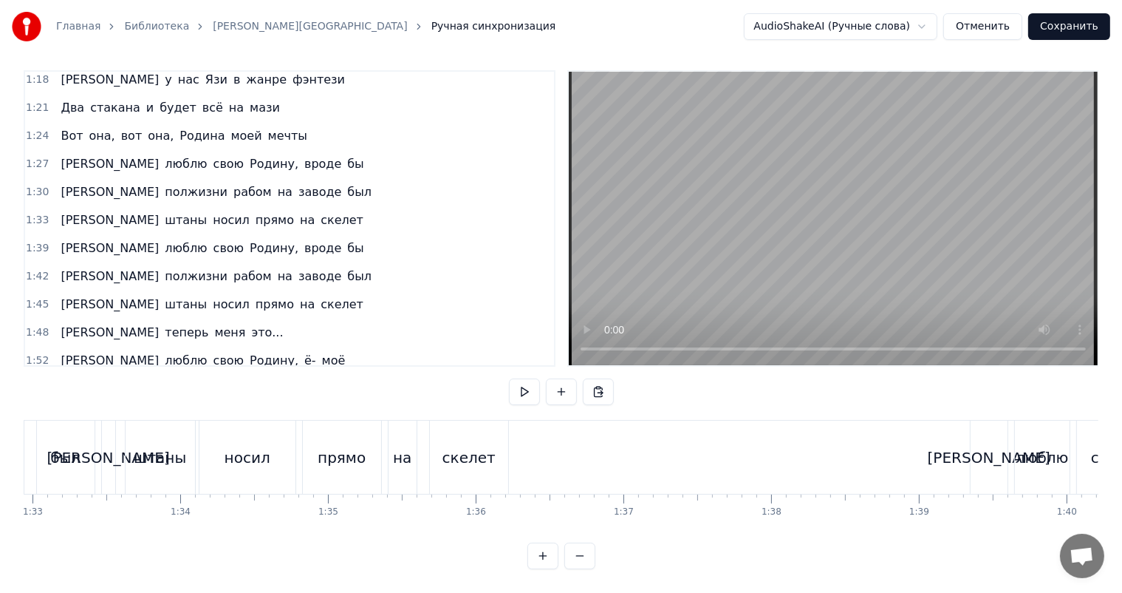
click at [42, 213] on span "1:33" at bounding box center [37, 220] width 23 height 15
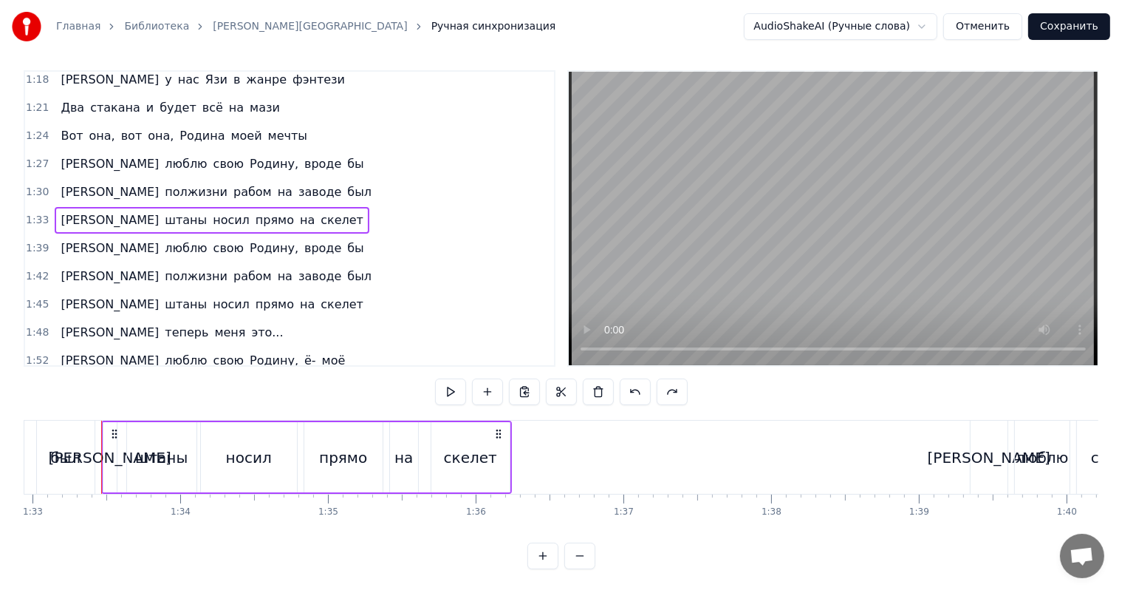
click at [467, 432] on div "скелет" at bounding box center [471, 457] width 78 height 70
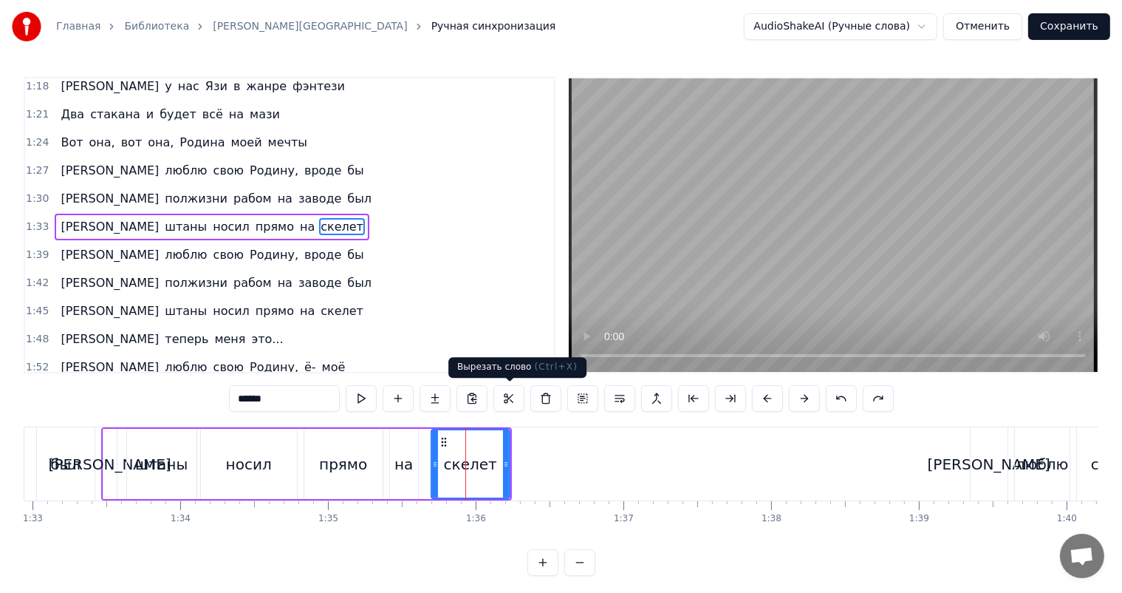
scroll to position [709, 0]
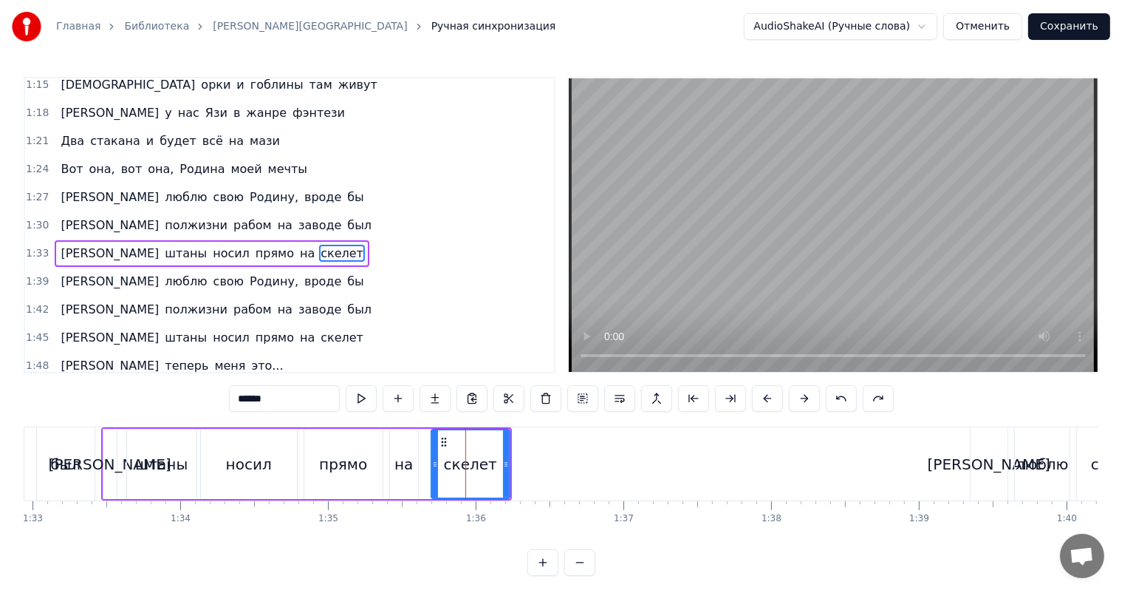
click at [814, 180] on video at bounding box center [833, 224] width 529 height 293
click at [816, 180] on video at bounding box center [833, 224] width 529 height 293
click at [25, 239] on div "1:33 И штаны носил прямо на скелет" at bounding box center [289, 253] width 529 height 28
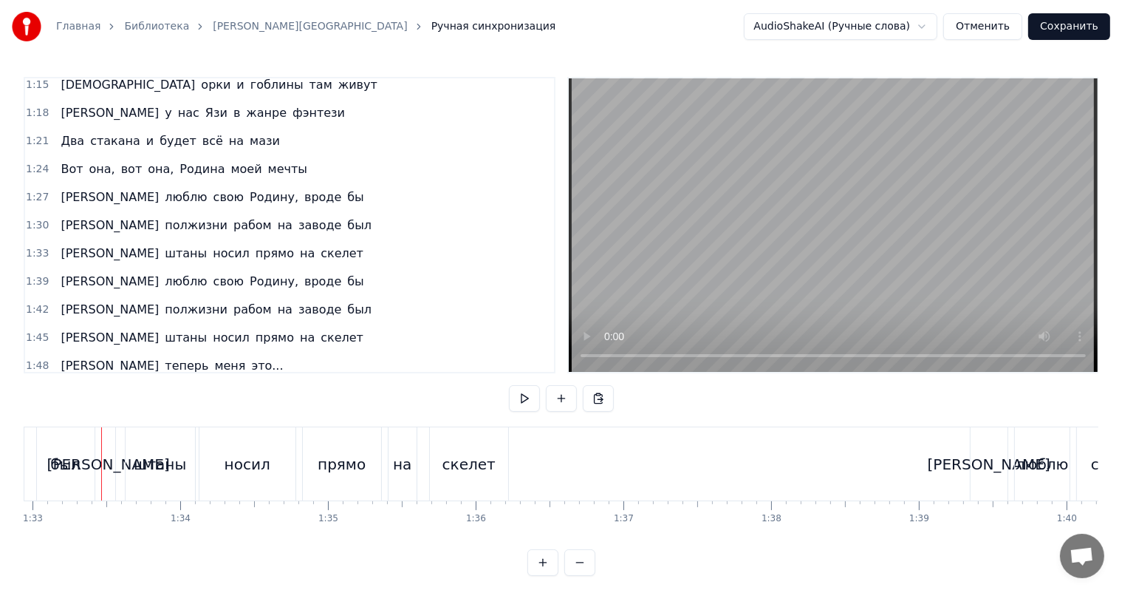
click at [38, 246] on span "1:33" at bounding box center [37, 253] width 23 height 15
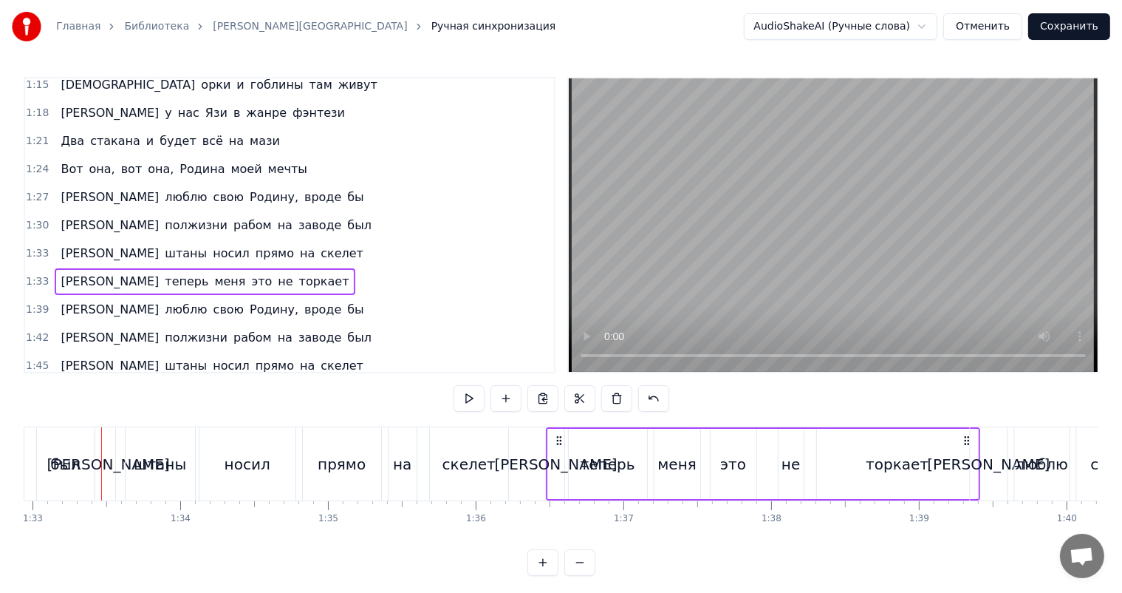
drag, startPoint x: 113, startPoint y: 433, endPoint x: 556, endPoint y: 426, distance: 442.7
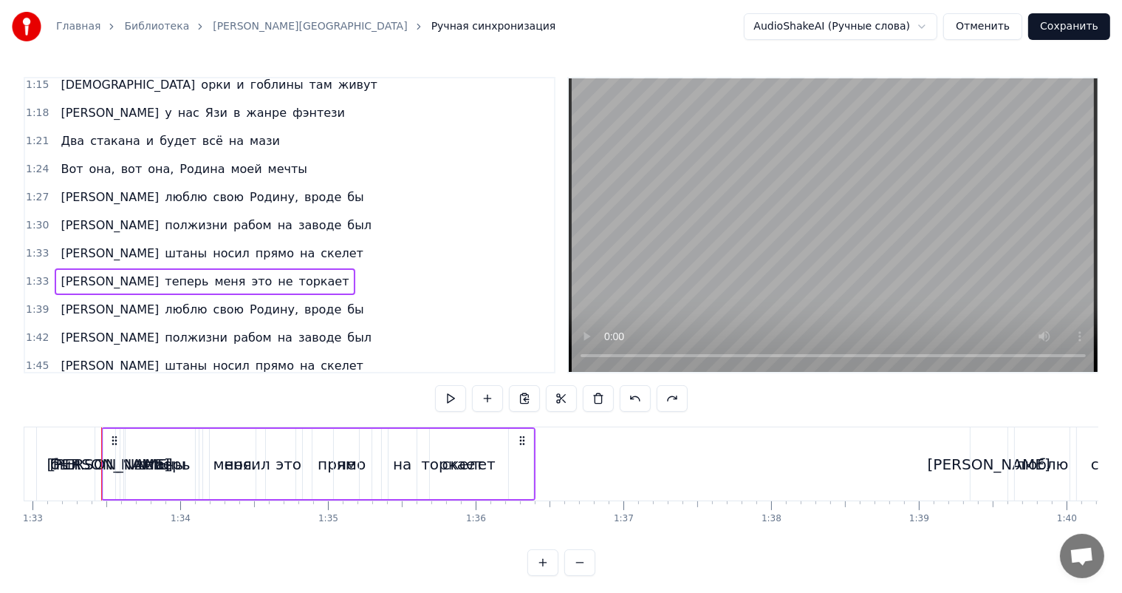
click at [533, 462] on div "торкает" at bounding box center [453, 464] width 163 height 70
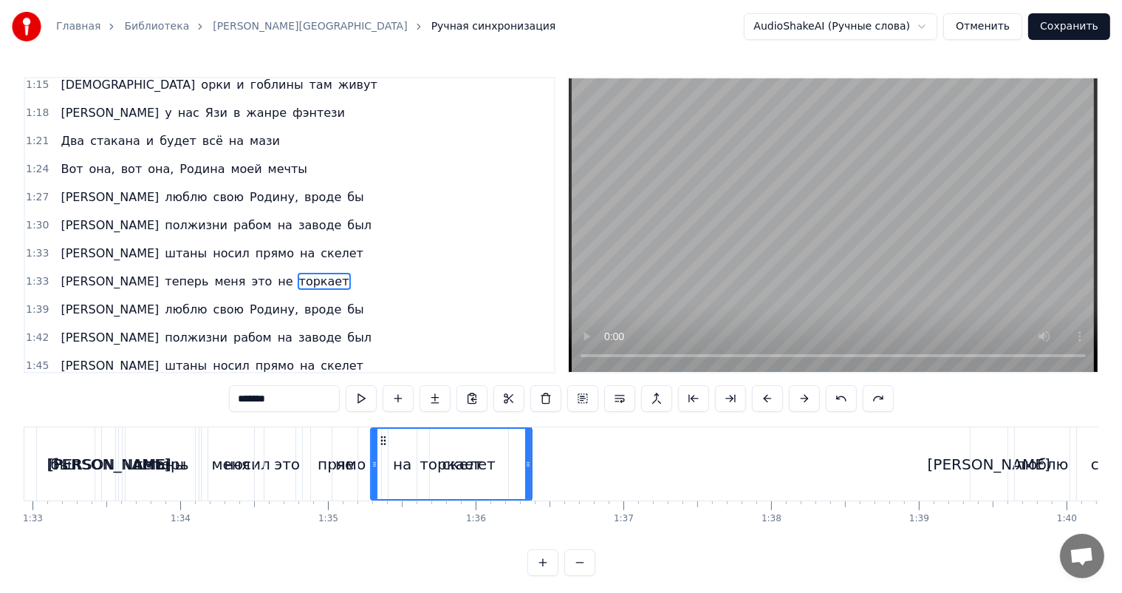
scroll to position [736, 0]
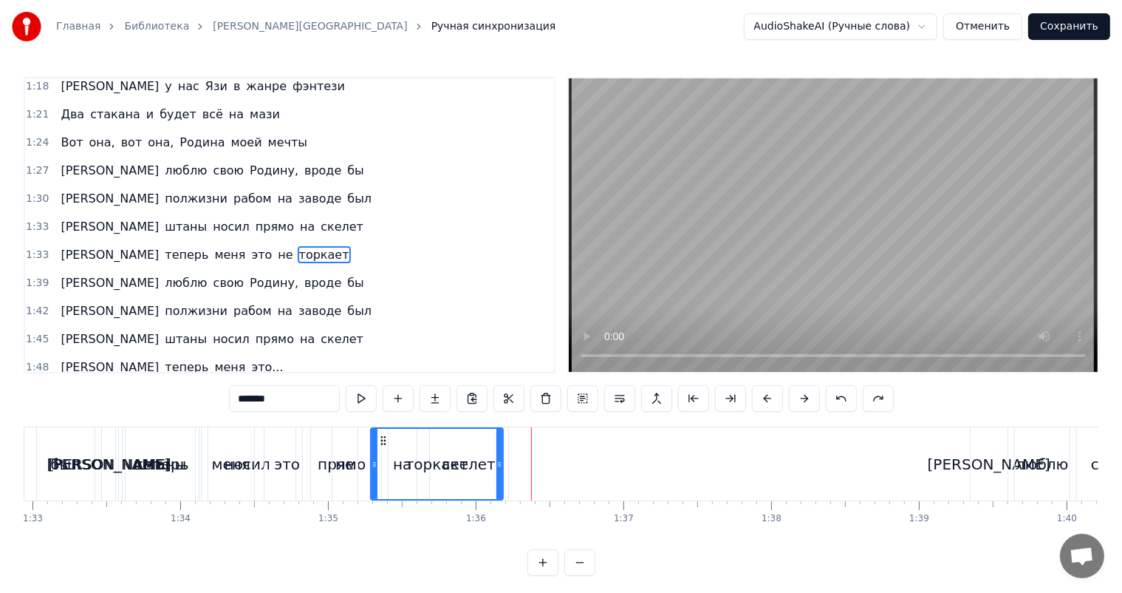
drag, startPoint x: 530, startPoint y: 462, endPoint x: 500, endPoint y: 461, distance: 30.3
click at [500, 461] on icon at bounding box center [500, 464] width 6 height 12
click at [42, 248] on span "1:33" at bounding box center [37, 255] width 23 height 15
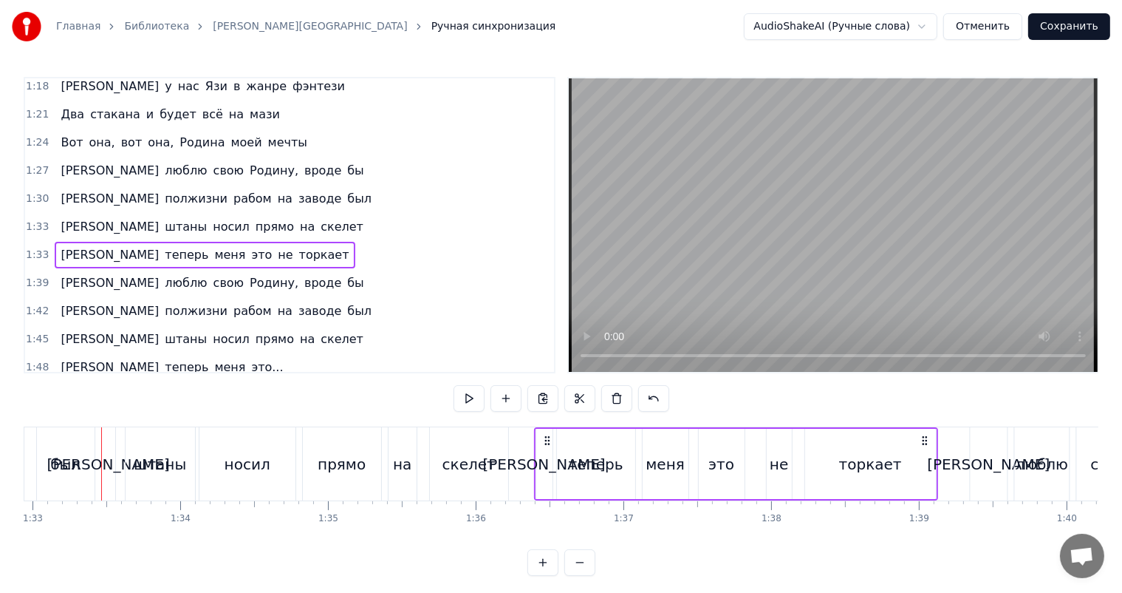
drag, startPoint x: 158, startPoint y: 437, endPoint x: 549, endPoint y: 434, distance: 390.9
click at [549, 434] on icon at bounding box center [548, 440] width 12 height 12
drag, startPoint x: 549, startPoint y: 434, endPoint x: 565, endPoint y: 434, distance: 16.3
click at [562, 434] on icon at bounding box center [556, 440] width 12 height 12
click at [564, 434] on icon at bounding box center [564, 440] width 12 height 12
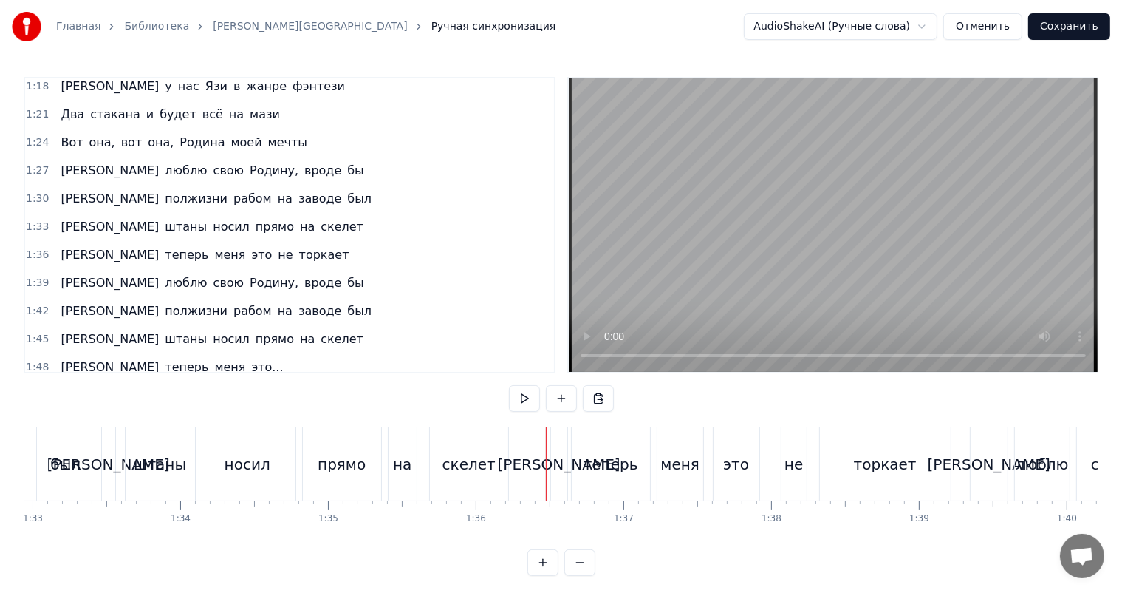
click at [748, 248] on video at bounding box center [833, 224] width 529 height 293
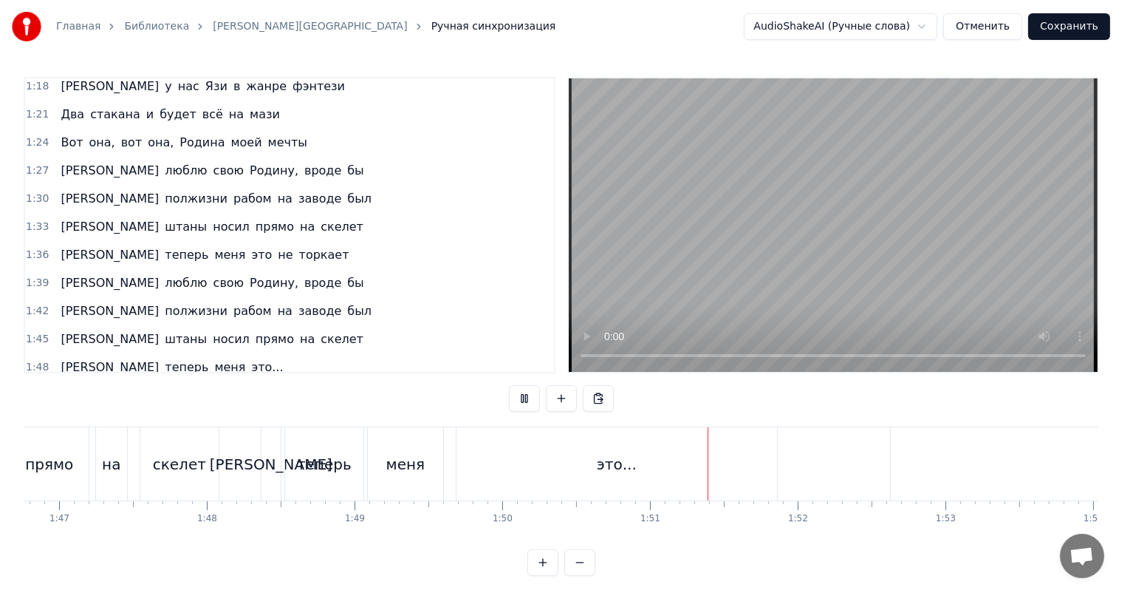
scroll to position [0, 15781]
click at [671, 467] on div "это..." at bounding box center [614, 463] width 321 height 73
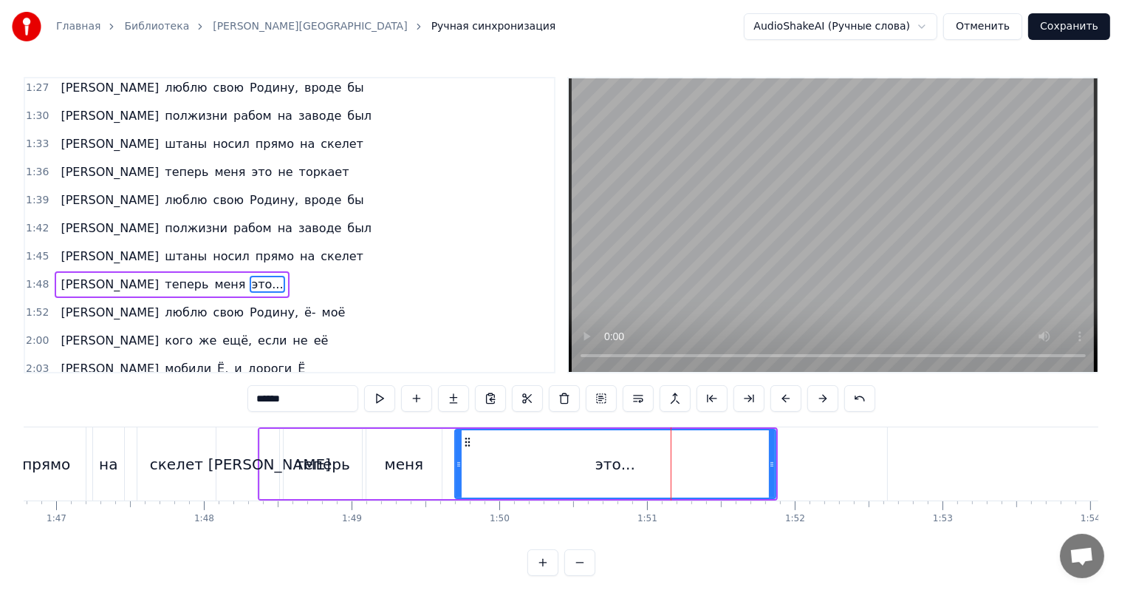
scroll to position [845, 0]
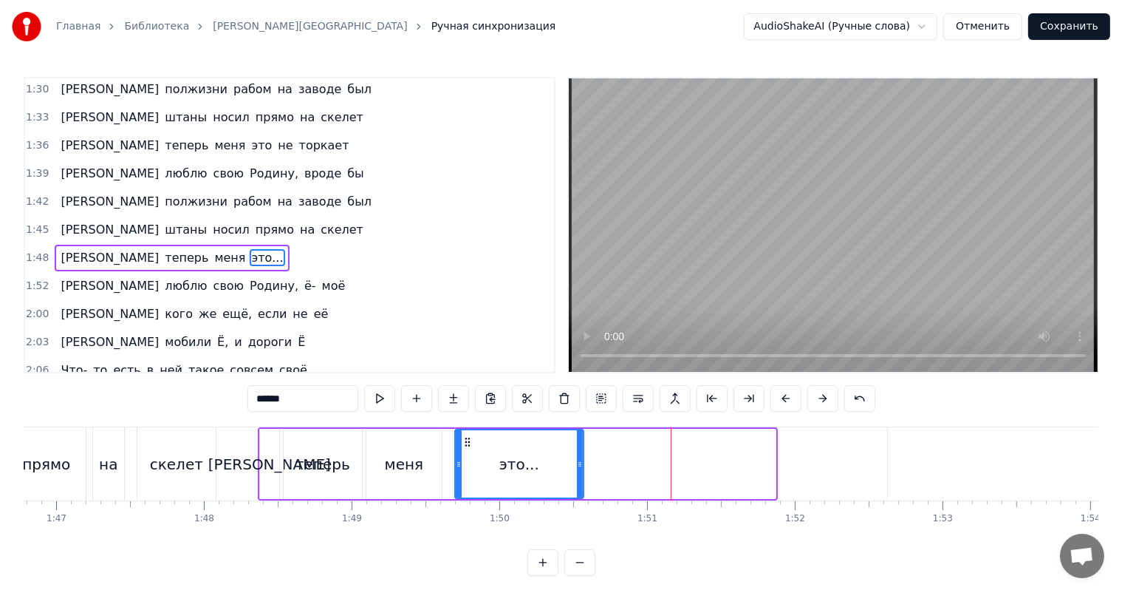
drag, startPoint x: 773, startPoint y: 458, endPoint x: 582, endPoint y: 458, distance: 191.4
click at [582, 458] on icon at bounding box center [580, 464] width 6 height 12
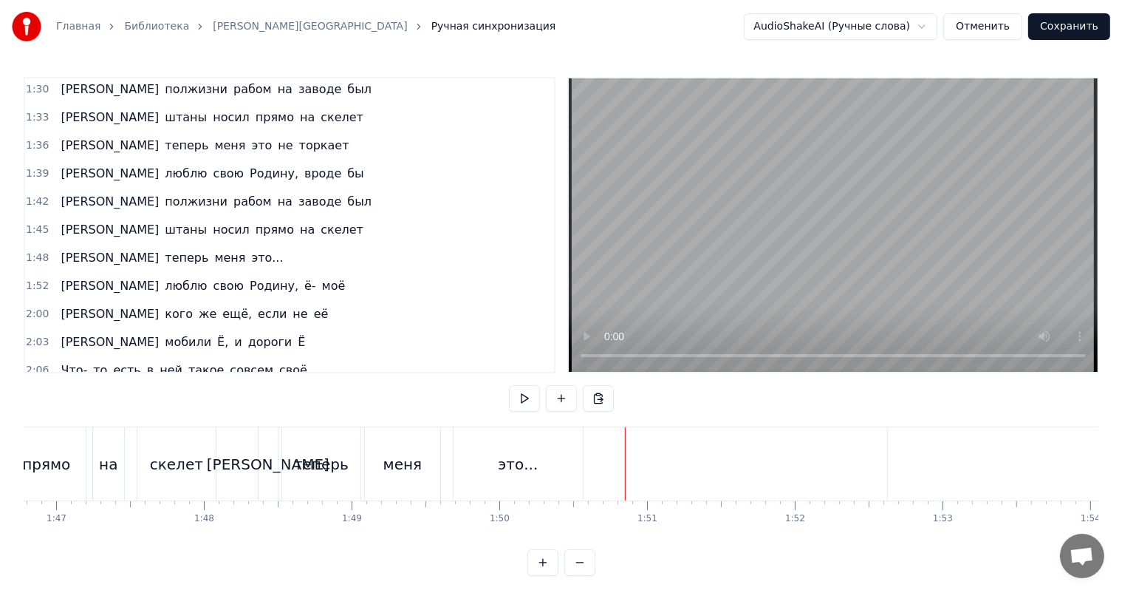
click at [809, 177] on video at bounding box center [833, 224] width 529 height 293
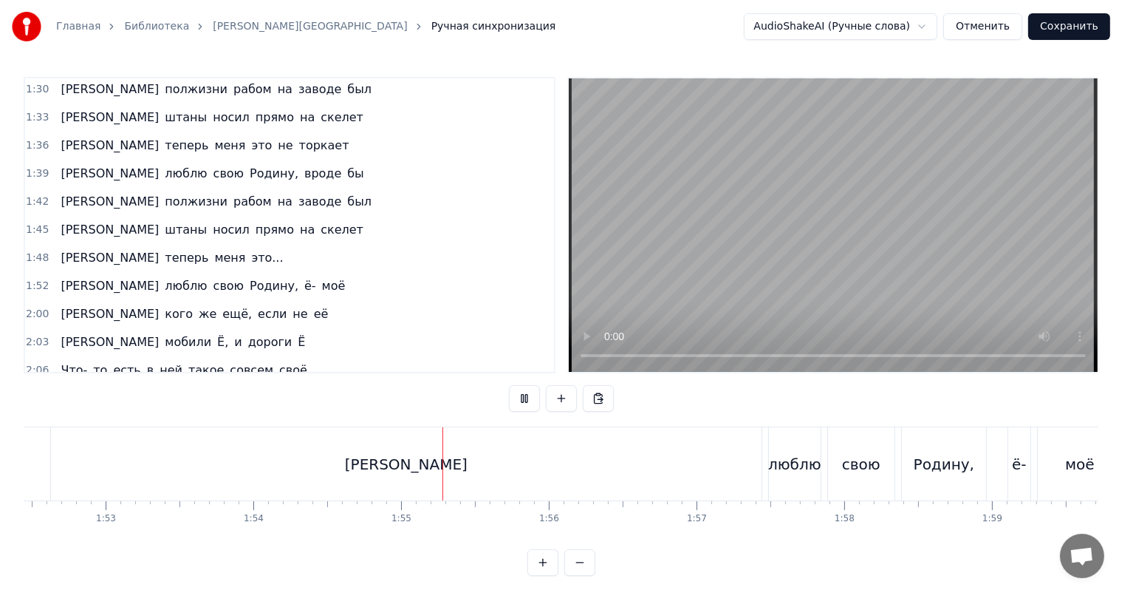
scroll to position [0, 16766]
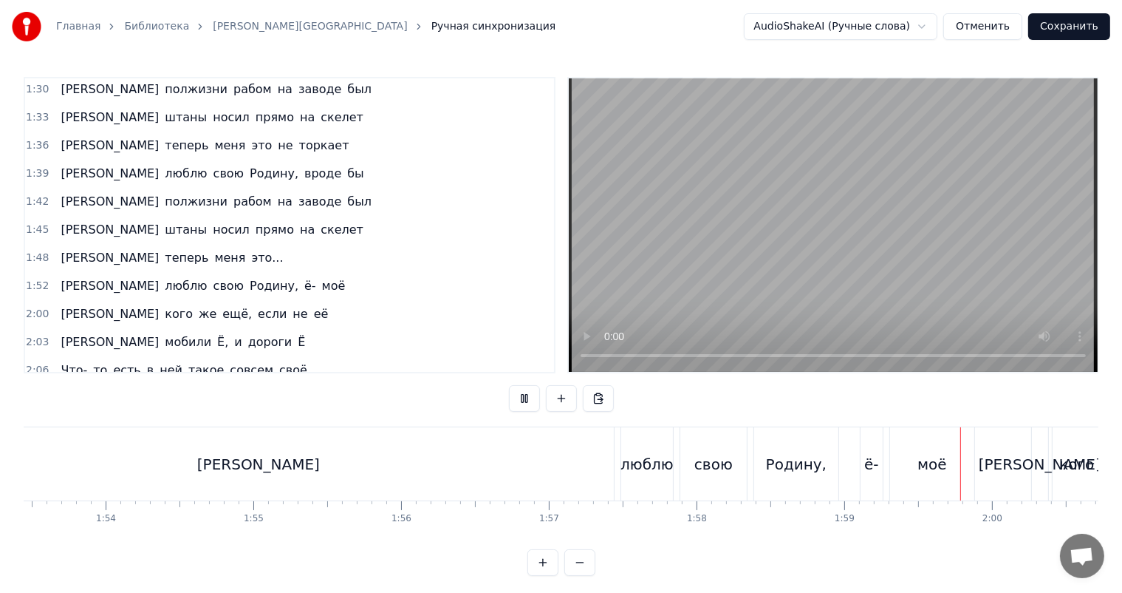
click at [717, 257] on video at bounding box center [833, 224] width 529 height 293
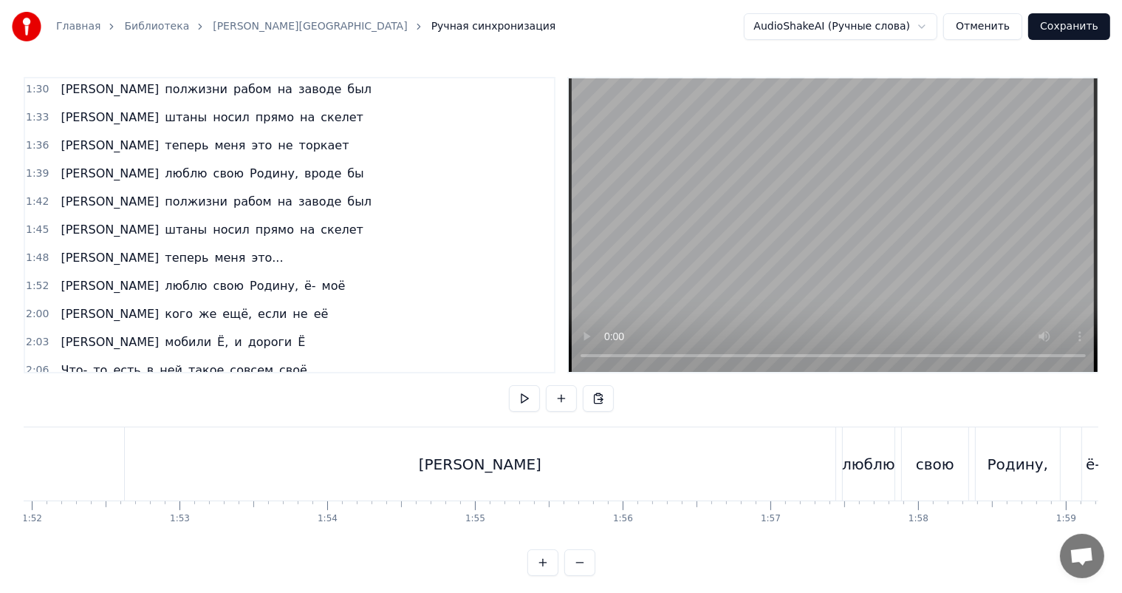
click at [386, 464] on div "[PERSON_NAME]" at bounding box center [480, 463] width 711 height 73
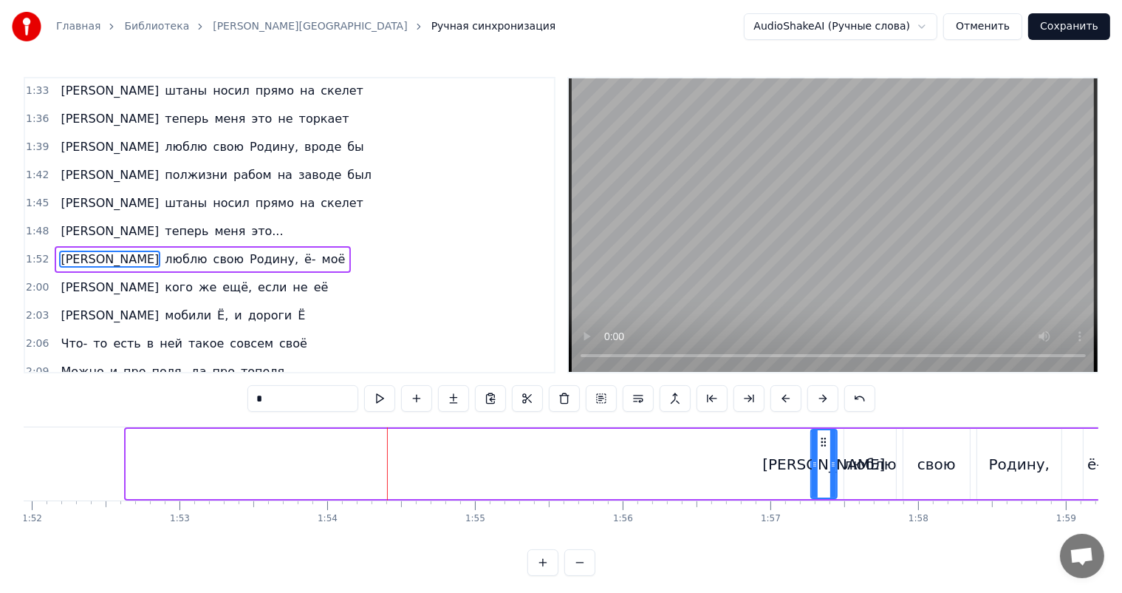
drag, startPoint x: 127, startPoint y: 459, endPoint x: 811, endPoint y: 469, distance: 684.3
click at [812, 469] on div at bounding box center [815, 463] width 6 height 67
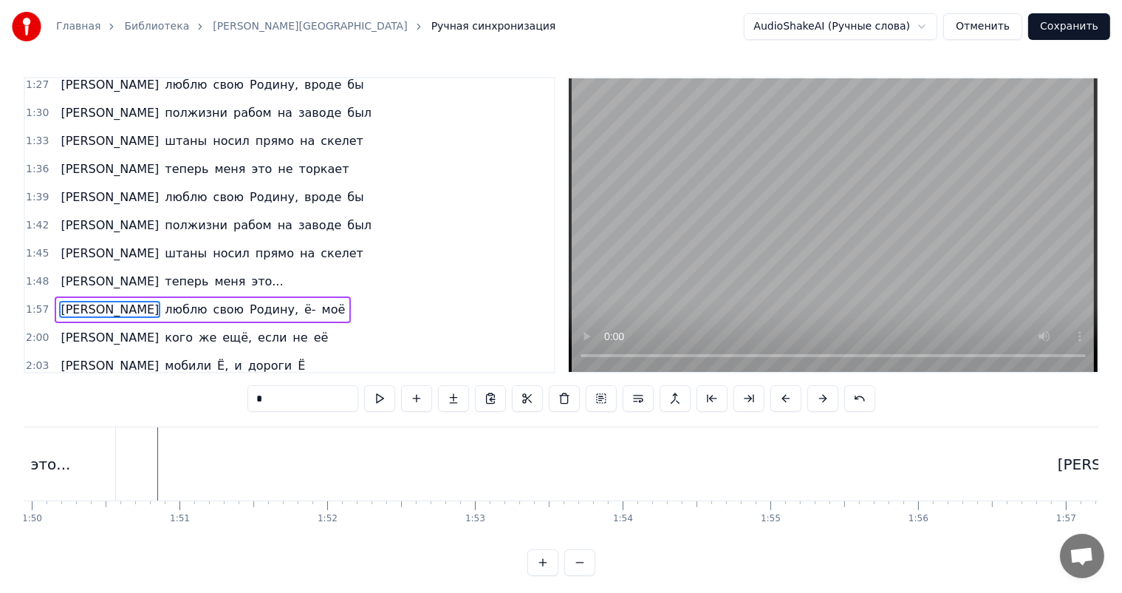
scroll to position [798, 0]
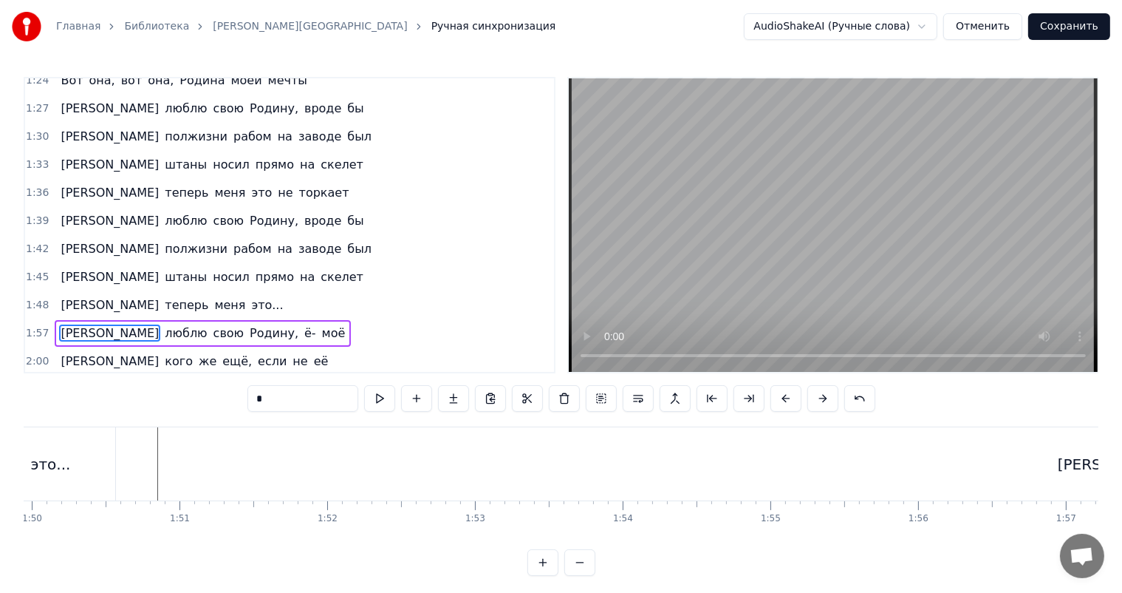
click at [35, 214] on span "1:39" at bounding box center [37, 221] width 23 height 15
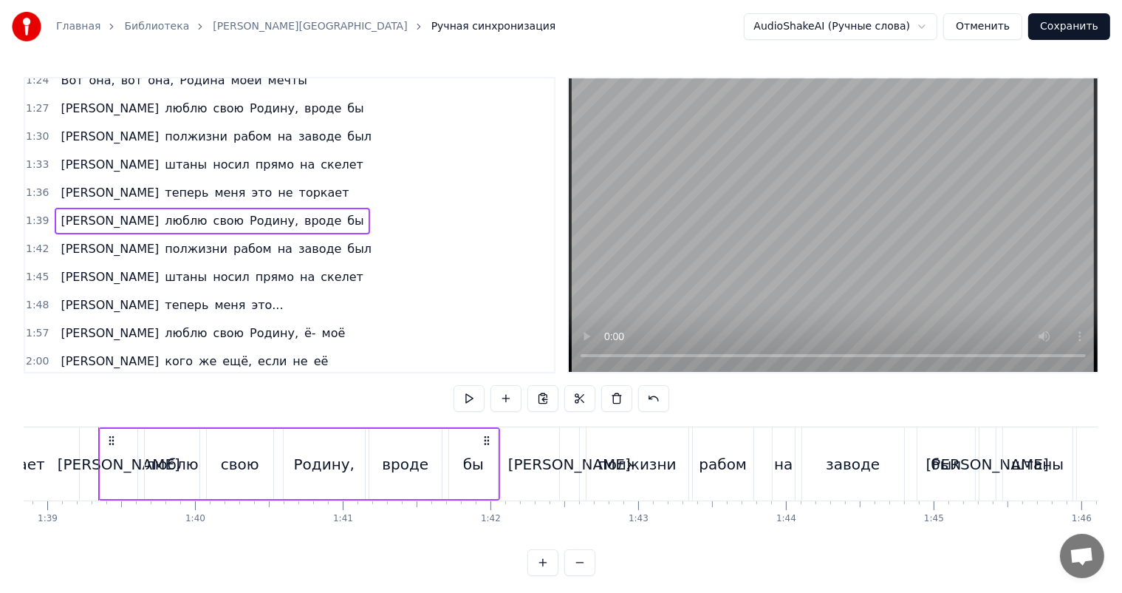
click at [38, 298] on span "1:48" at bounding box center [37, 305] width 23 height 15
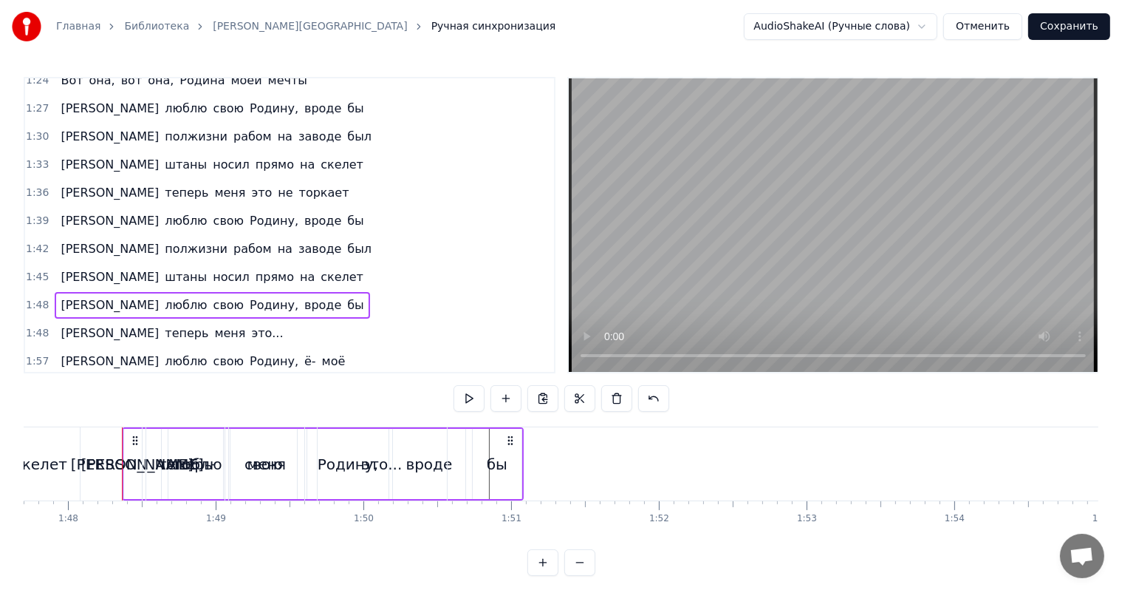
scroll to position [0, 15940]
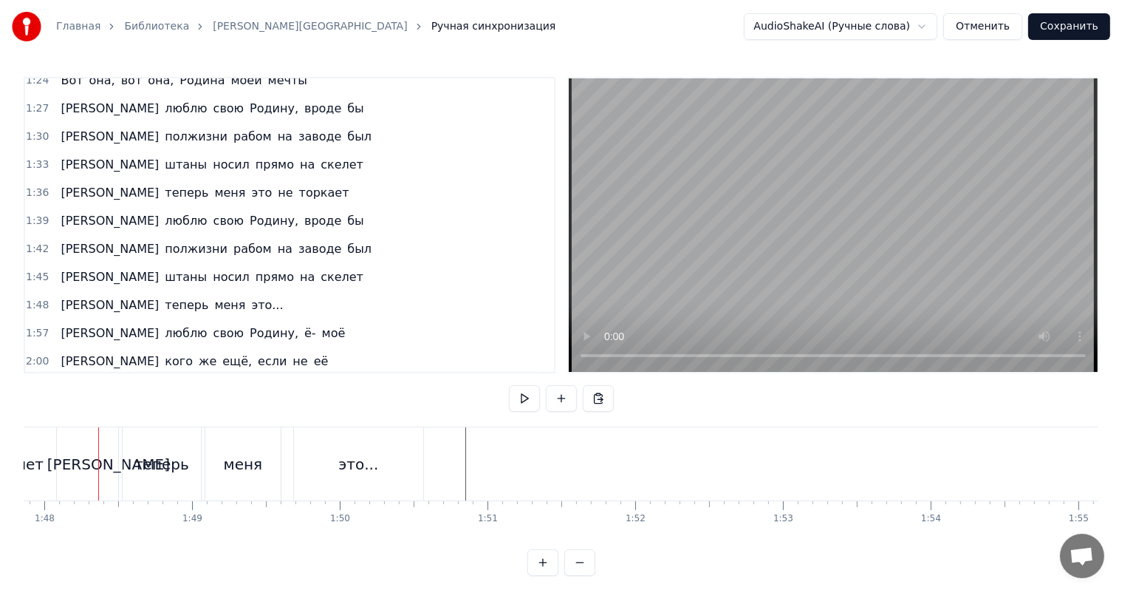
click at [38, 298] on span "1:48" at bounding box center [37, 305] width 23 height 15
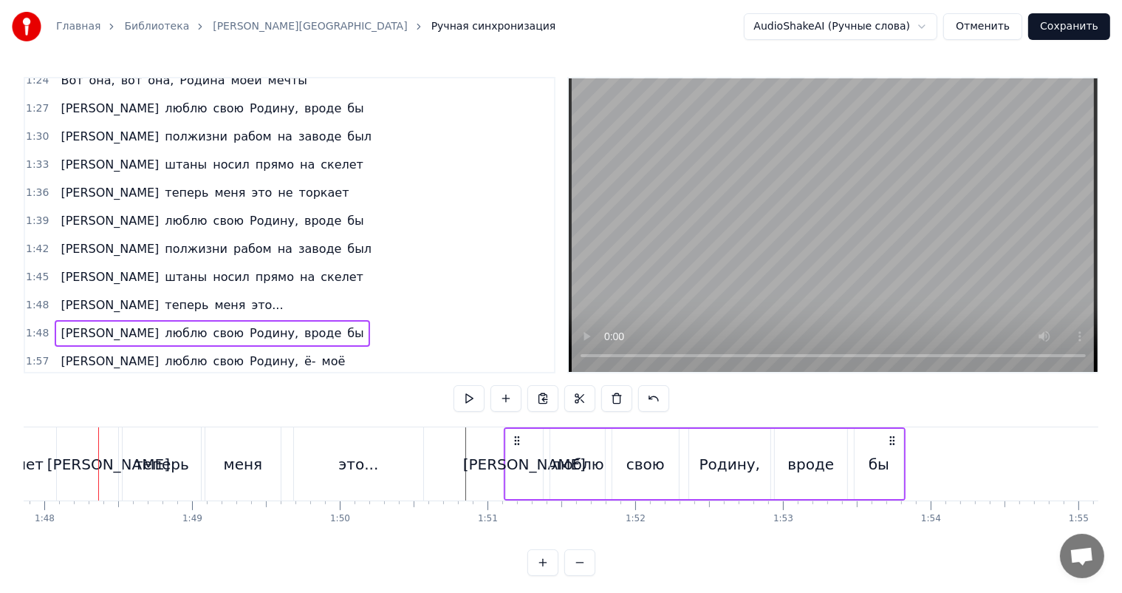
drag, startPoint x: 205, startPoint y: 432, endPoint x: 517, endPoint y: 442, distance: 311.2
click at [517, 442] on icon at bounding box center [517, 440] width 12 height 12
click at [842, 471] on div "вроде" at bounding box center [811, 464] width 72 height 70
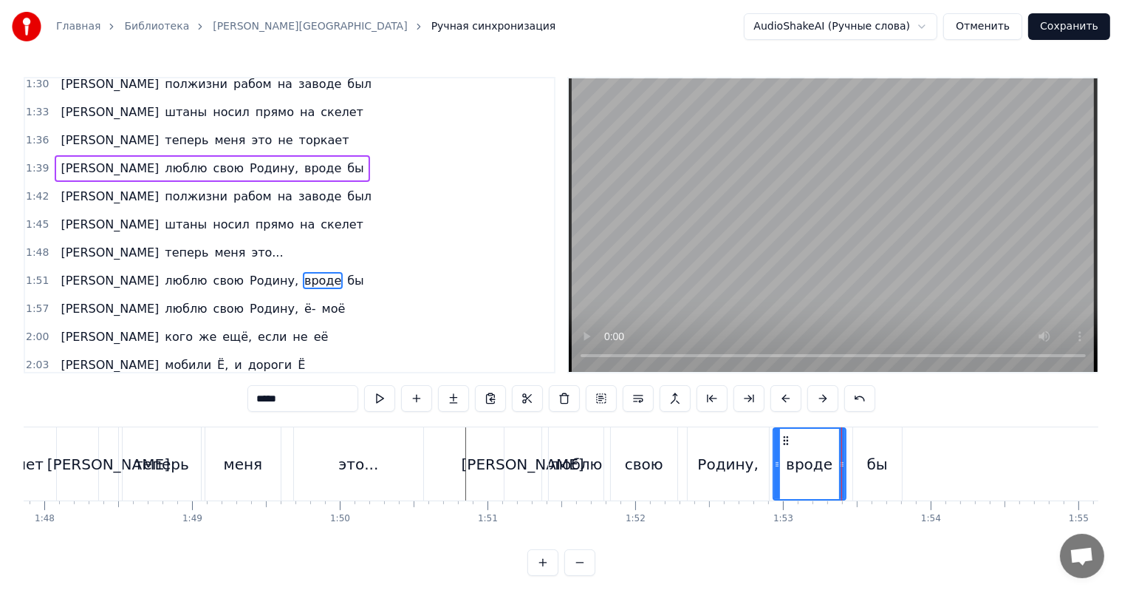
scroll to position [872, 0]
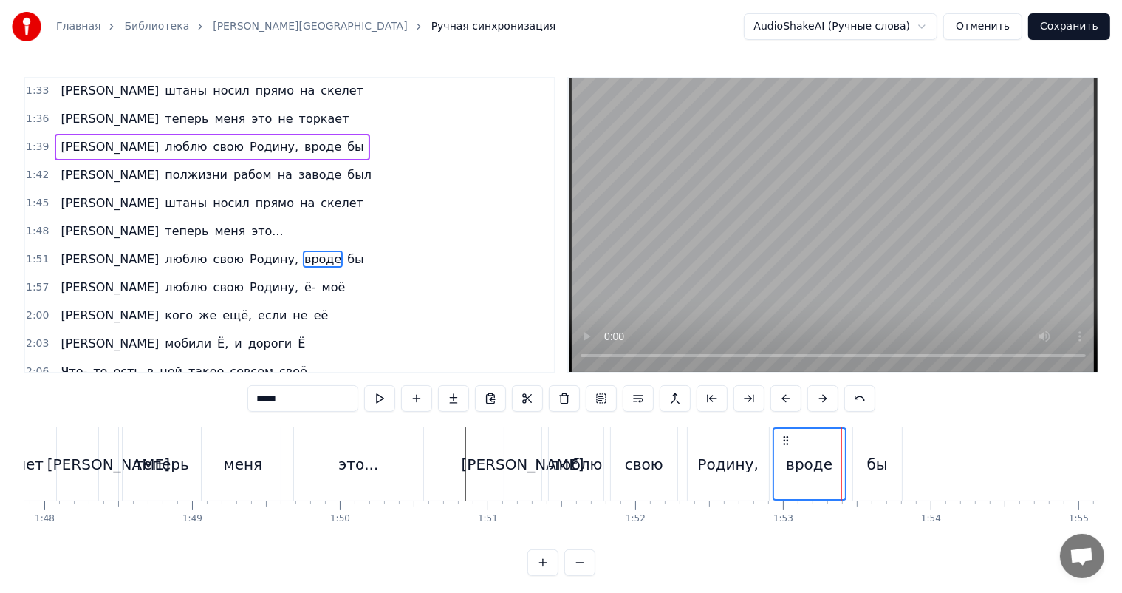
click at [861, 466] on div "бы" at bounding box center [877, 463] width 49 height 73
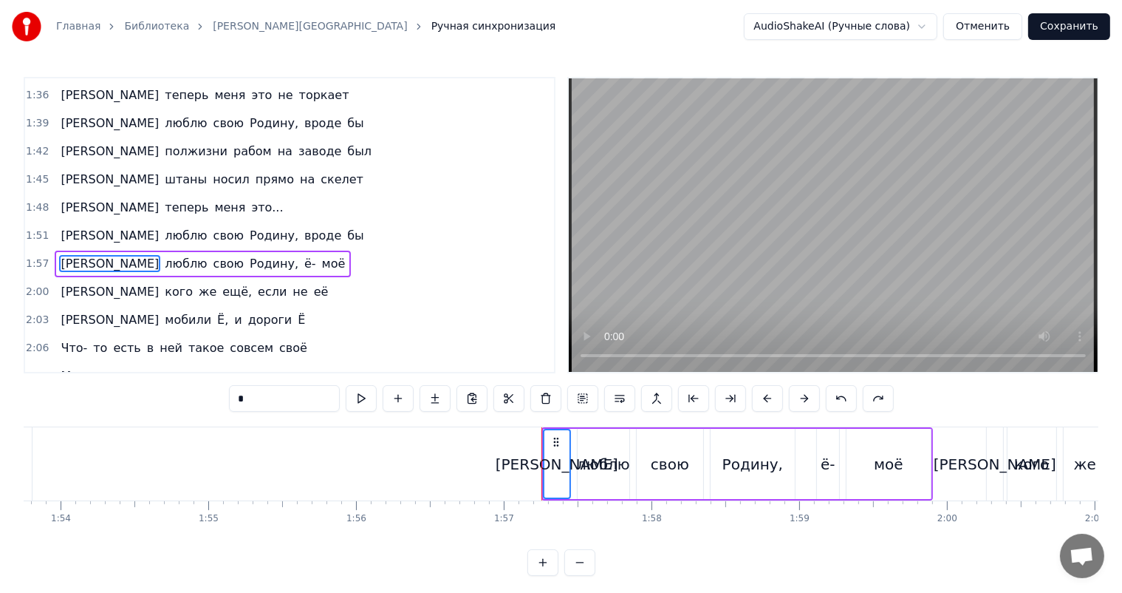
scroll to position [0, 16515]
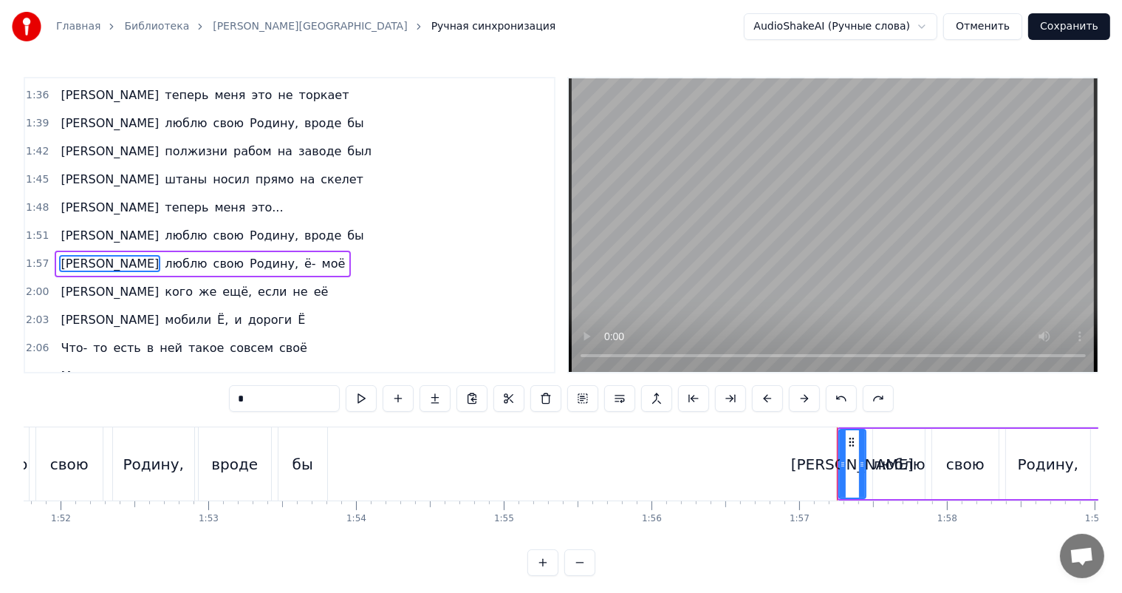
click at [300, 460] on div "бы" at bounding box center [303, 464] width 21 height 22
type input "**"
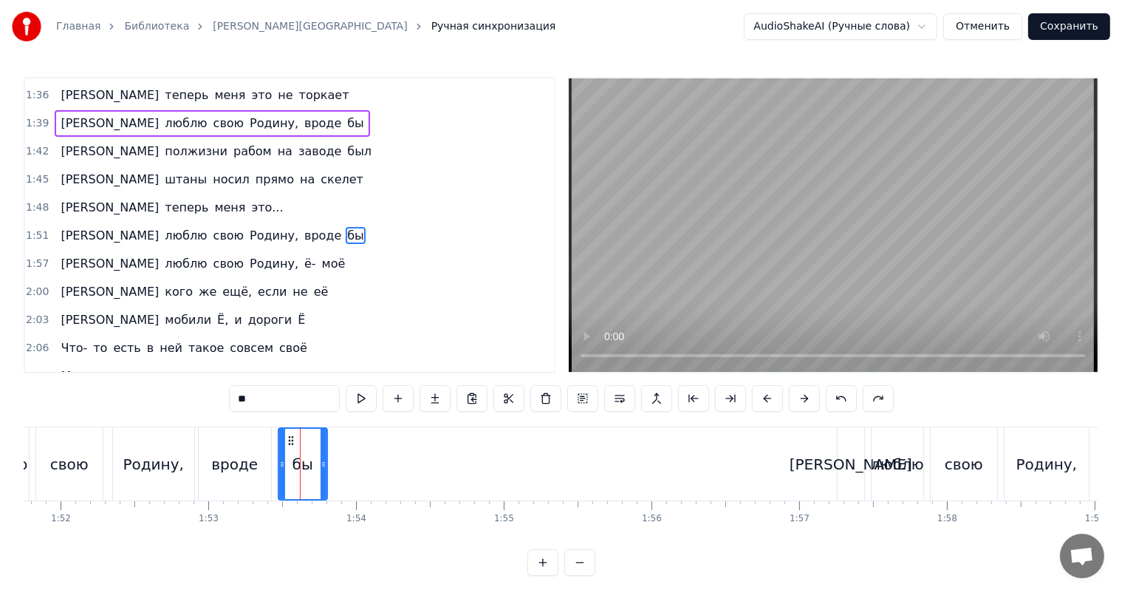
scroll to position [872, 0]
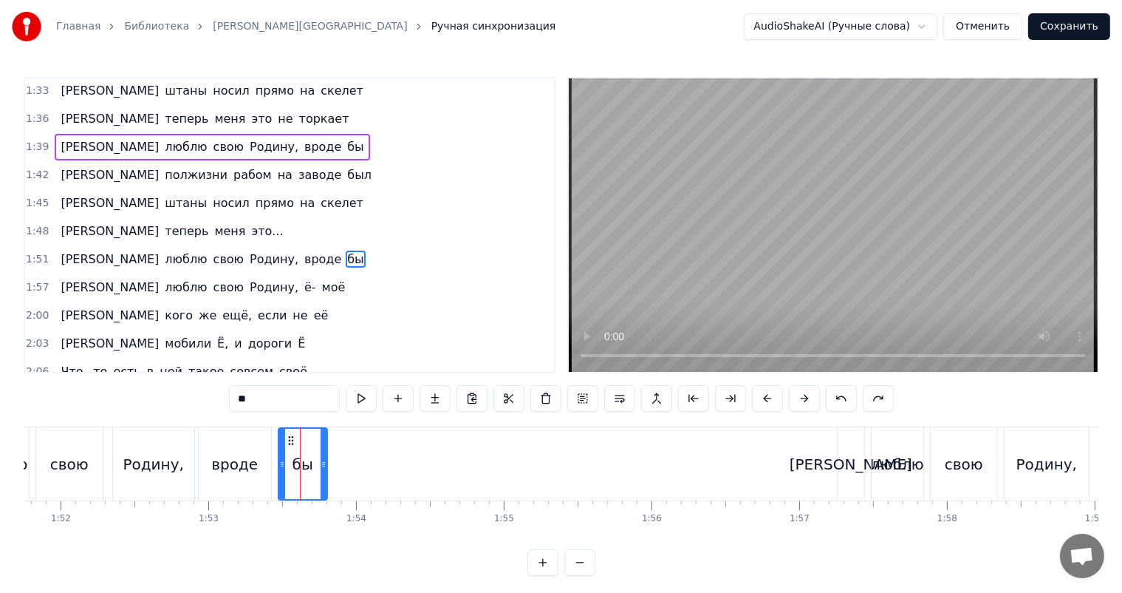
drag, startPoint x: 180, startPoint y: 397, endPoint x: 138, endPoint y: 398, distance: 41.4
click at [149, 398] on div "0:01 Я люблю свою Родину, вроде бы 0:04 Я полжизни рабом на заводе был 0:07 И ш…" at bounding box center [561, 326] width 1075 height 499
click at [239, 470] on div "вроде" at bounding box center [234, 464] width 47 height 22
type input "*****"
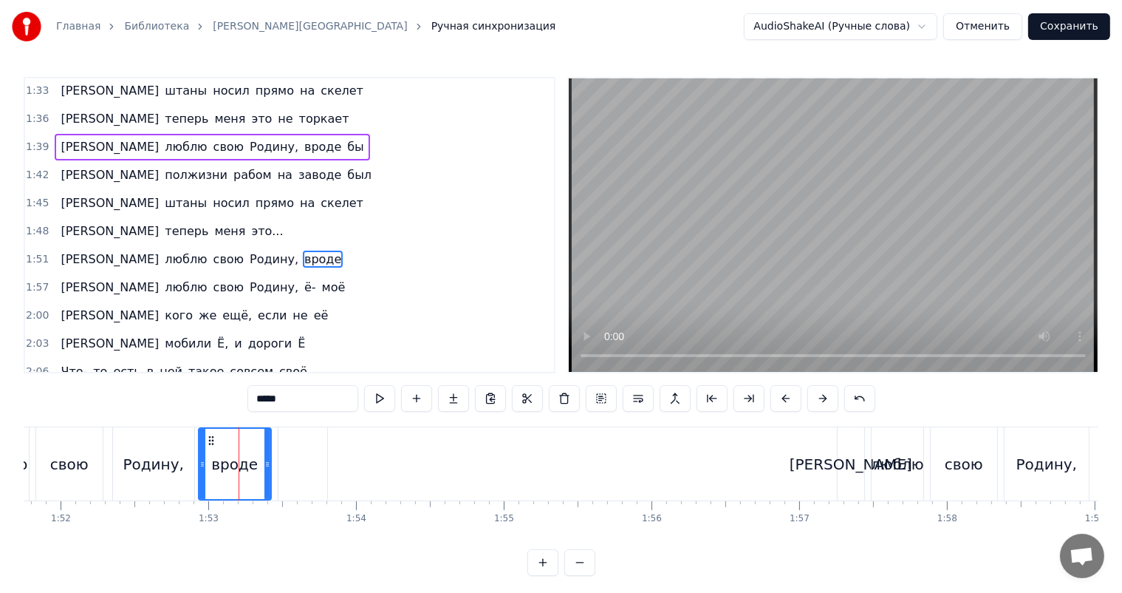
drag, startPoint x: 305, startPoint y: 396, endPoint x: 144, endPoint y: 390, distance: 161.2
click at [151, 390] on div "0:01 Я люблю свою Родину, вроде бы 0:04 Я полжизни рабом на заводе был 0:07 И ш…" at bounding box center [561, 326] width 1075 height 499
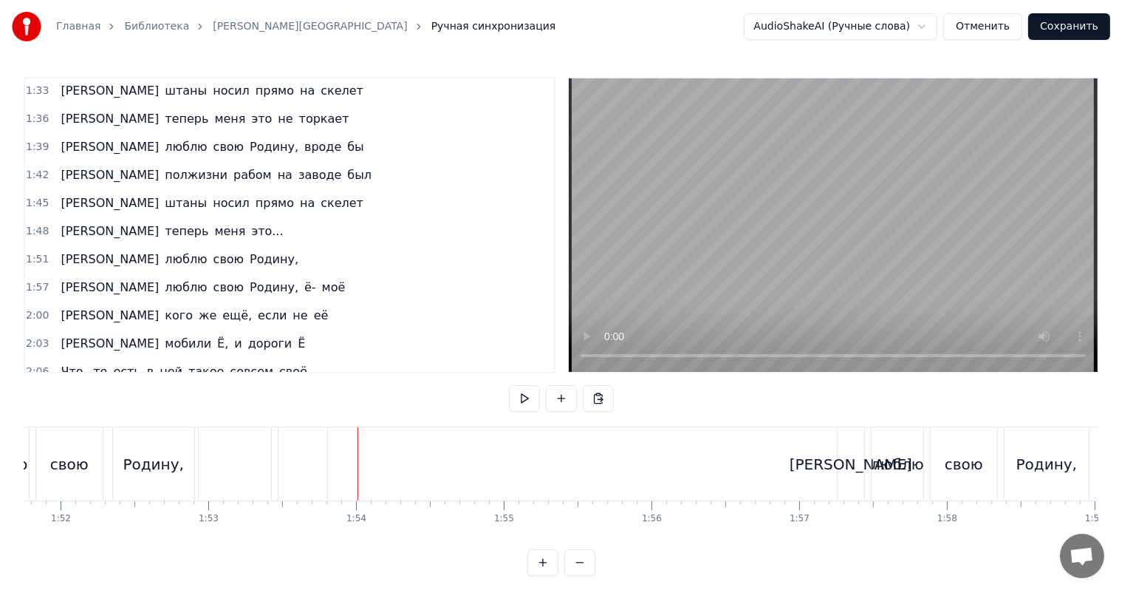
click at [189, 454] on div "Родину," at bounding box center [153, 463] width 81 height 73
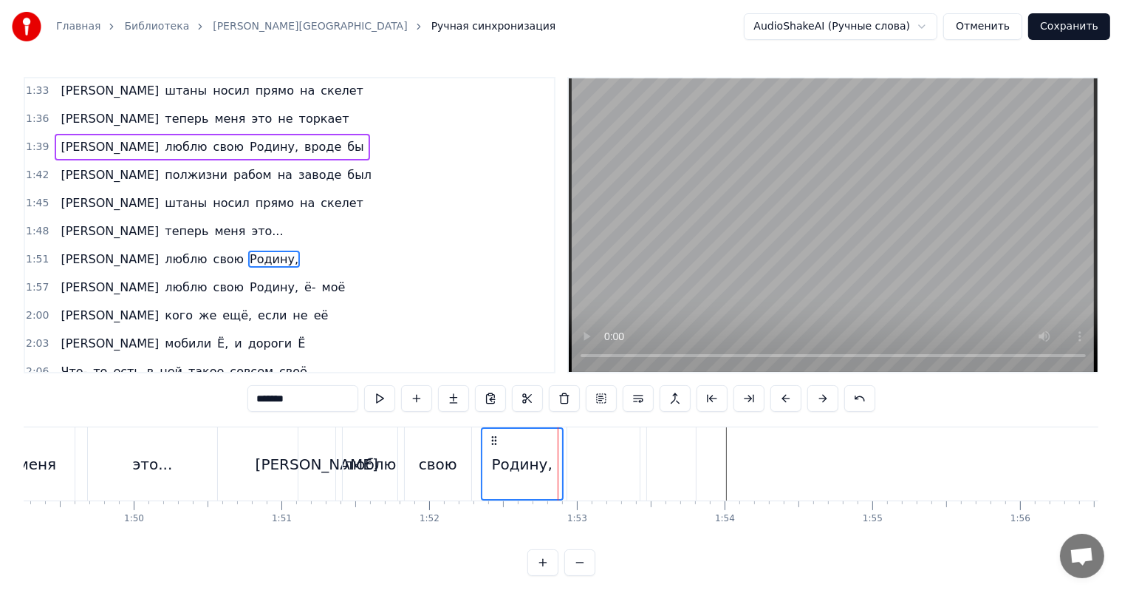
scroll to position [0, 16146]
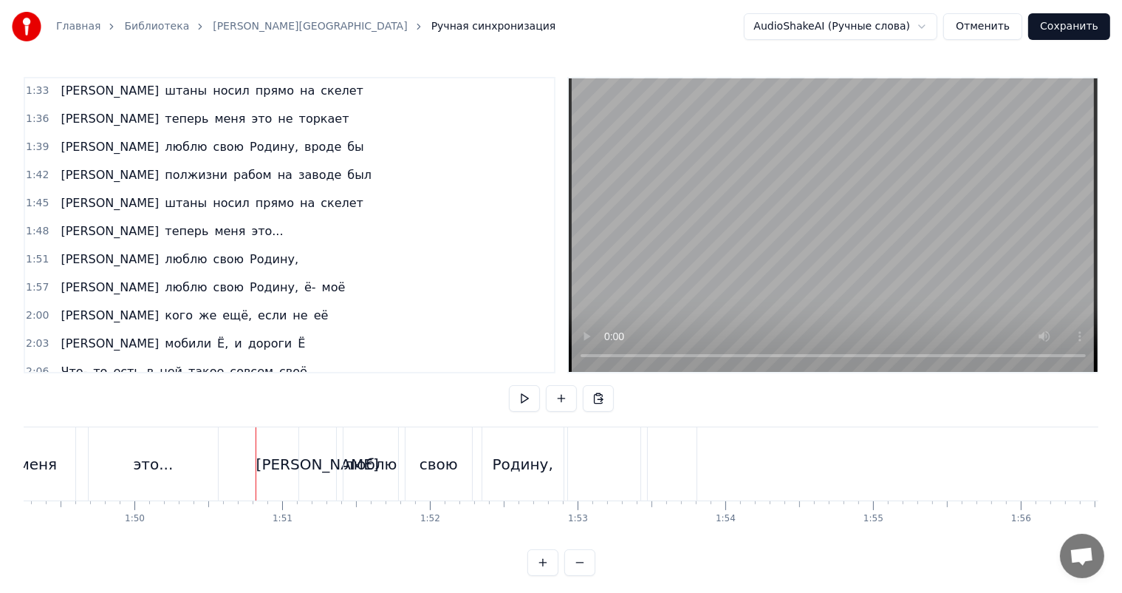
click at [800, 239] on video at bounding box center [833, 224] width 529 height 293
click at [508, 466] on div "Родину," at bounding box center [522, 464] width 61 height 22
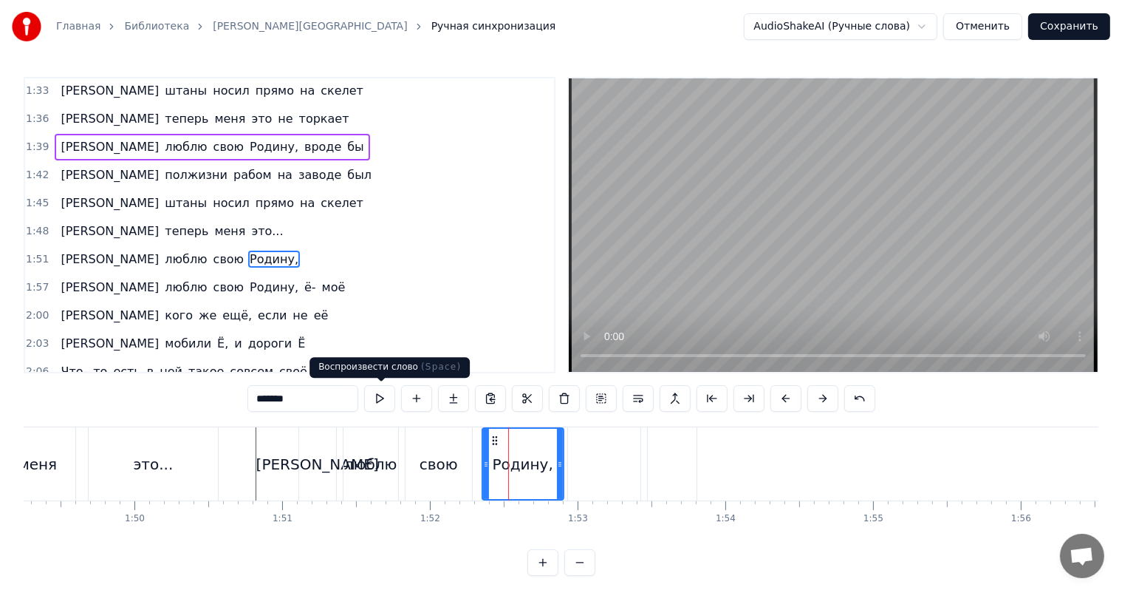
click at [325, 393] on input "*******" at bounding box center [303, 398] width 111 height 27
click at [488, 442] on div at bounding box center [486, 464] width 6 height 70
type input "******"
click at [890, 234] on video at bounding box center [833, 224] width 529 height 293
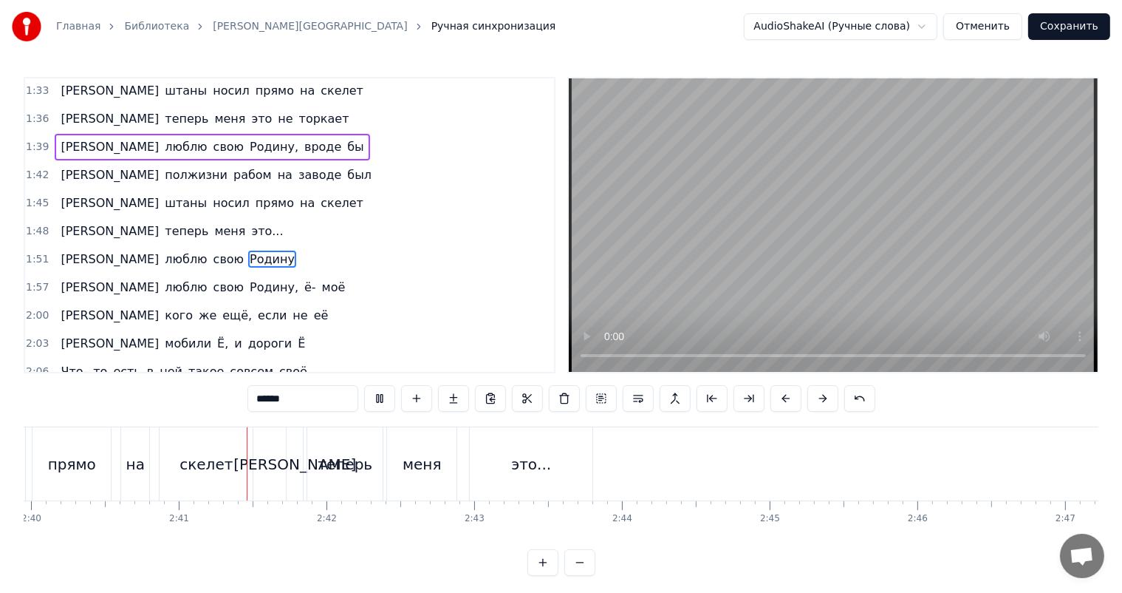
scroll to position [0, 23697]
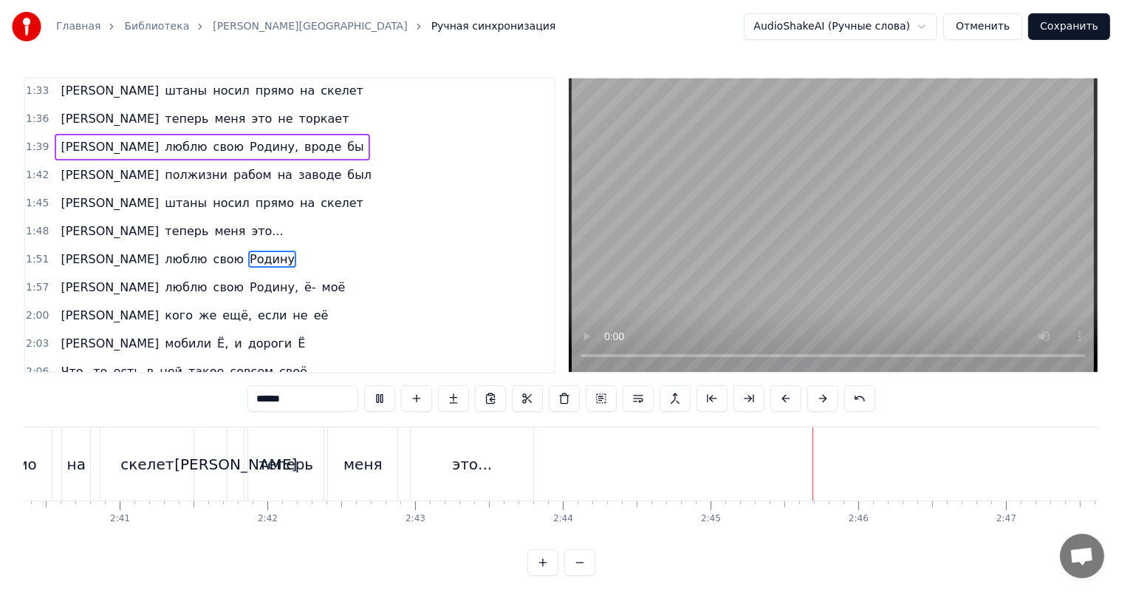
click at [1060, 33] on button "Сохранить" at bounding box center [1070, 26] width 82 height 27
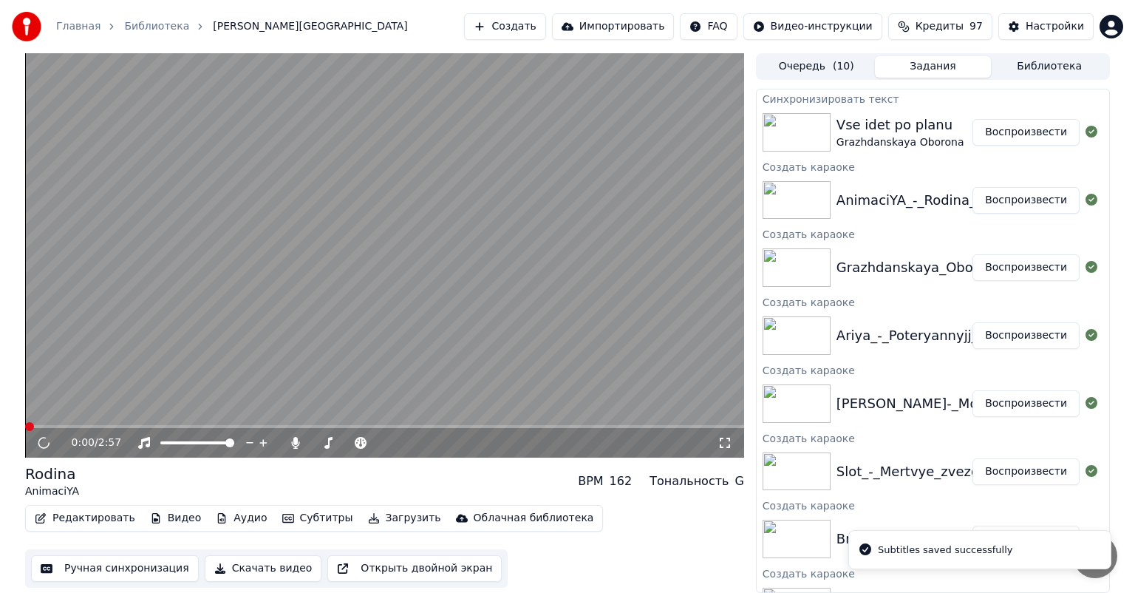
click at [1003, 134] on button "Воспроизвести" at bounding box center [1025, 132] width 107 height 27
click at [127, 560] on button "Ручная синхронизация" at bounding box center [115, 568] width 168 height 27
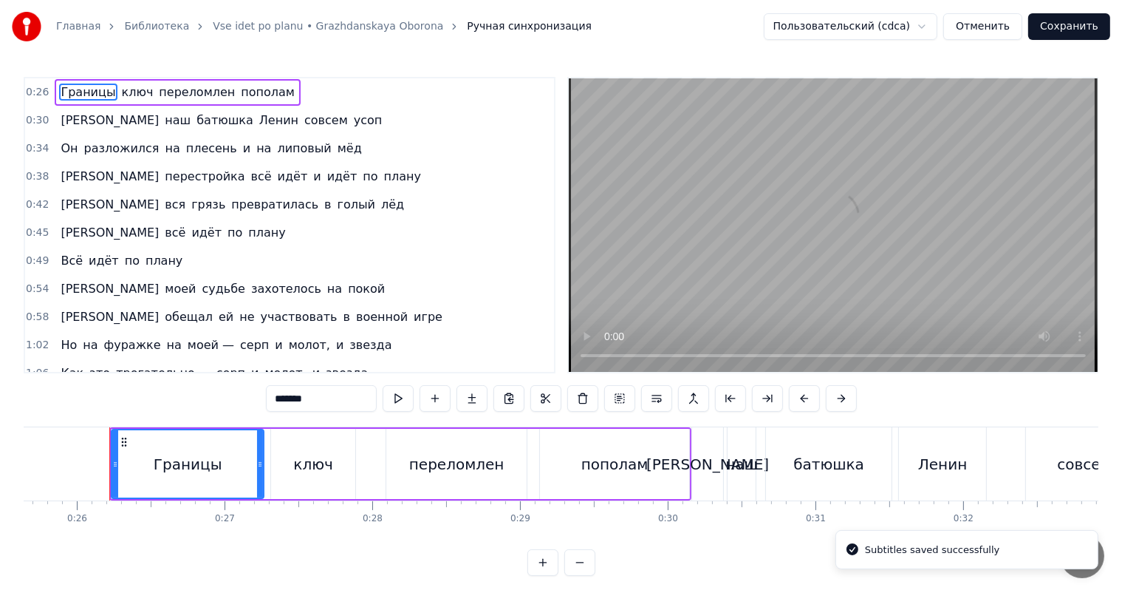
scroll to position [0, 3801]
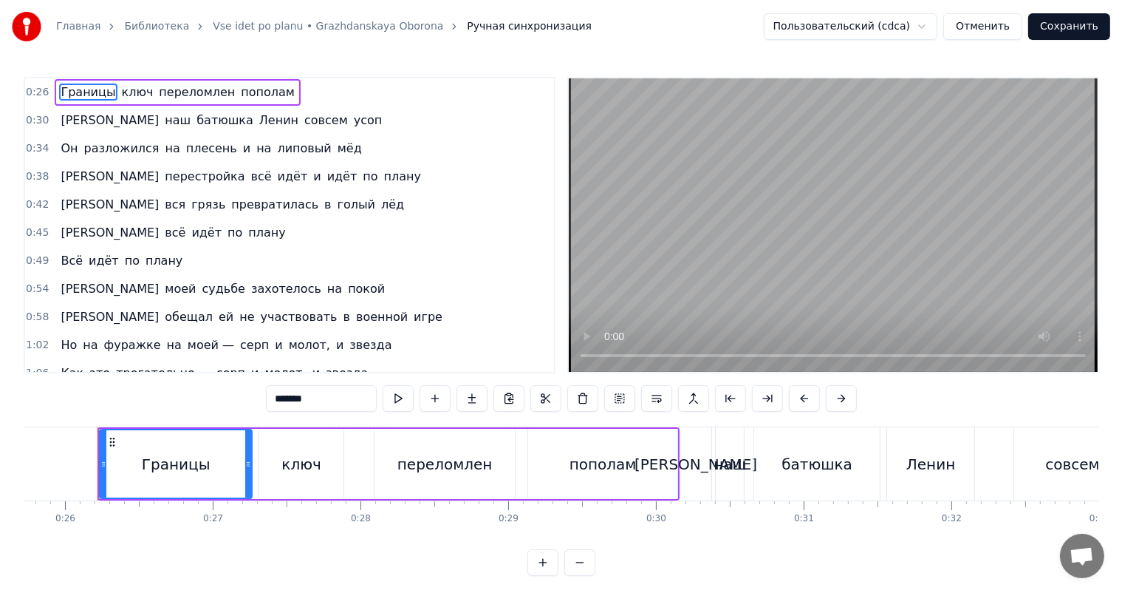
click at [902, 220] on video at bounding box center [833, 224] width 529 height 293
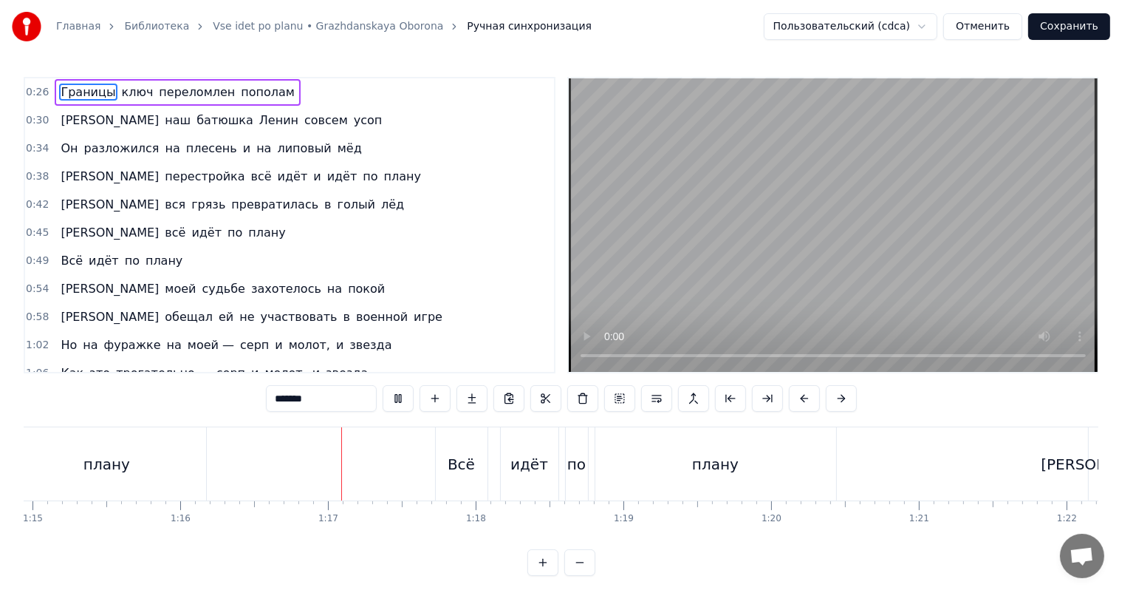
scroll to position [0, 11224]
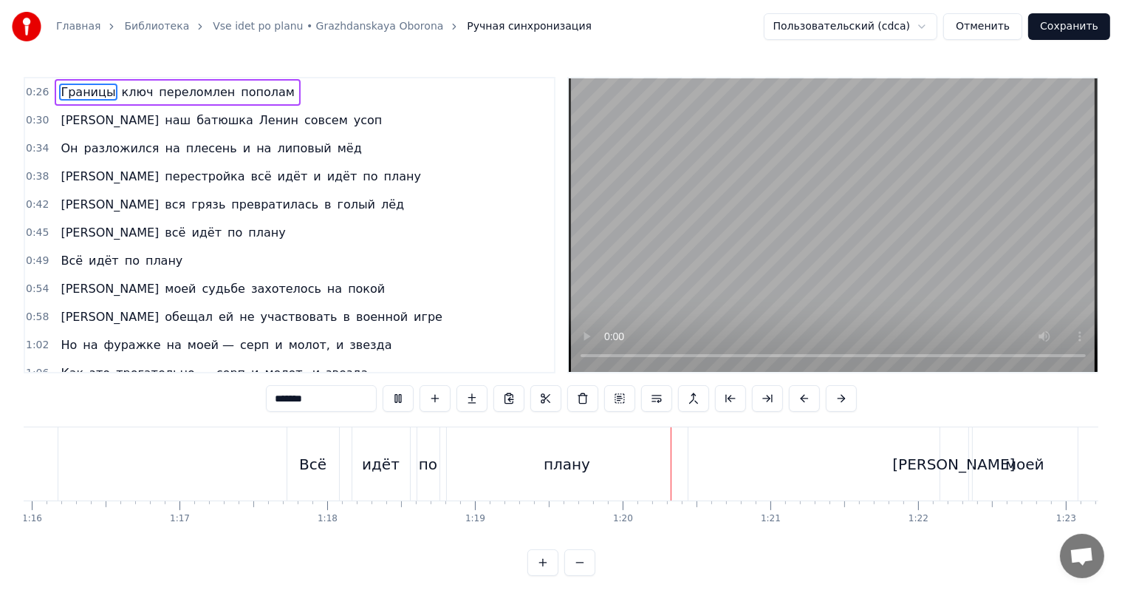
click at [772, 135] on video at bounding box center [833, 224] width 529 height 293
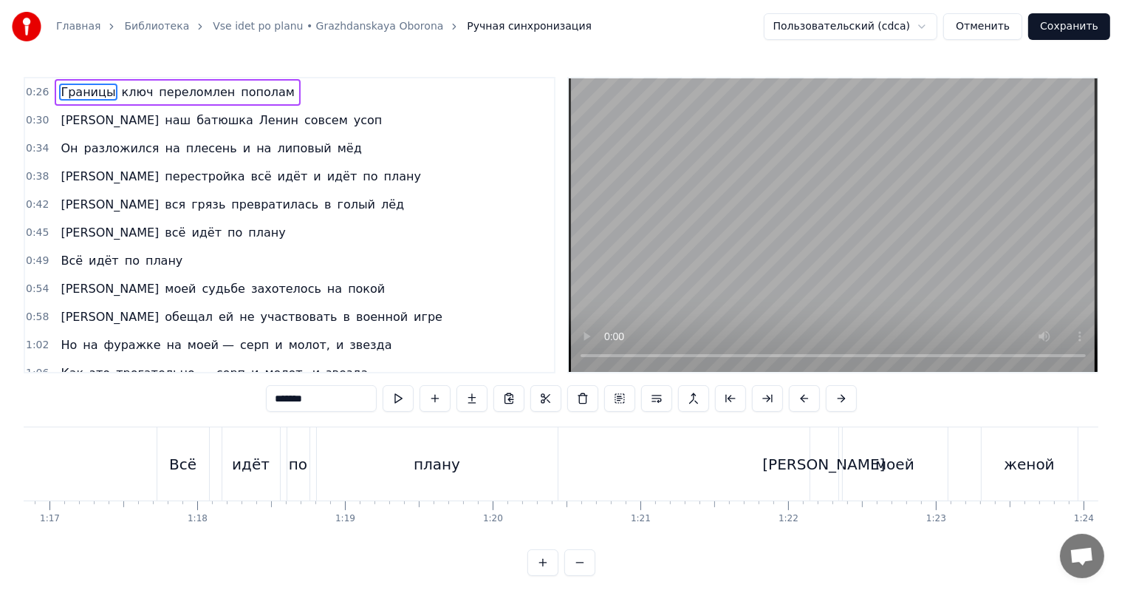
click at [834, 260] on video at bounding box center [833, 224] width 529 height 293
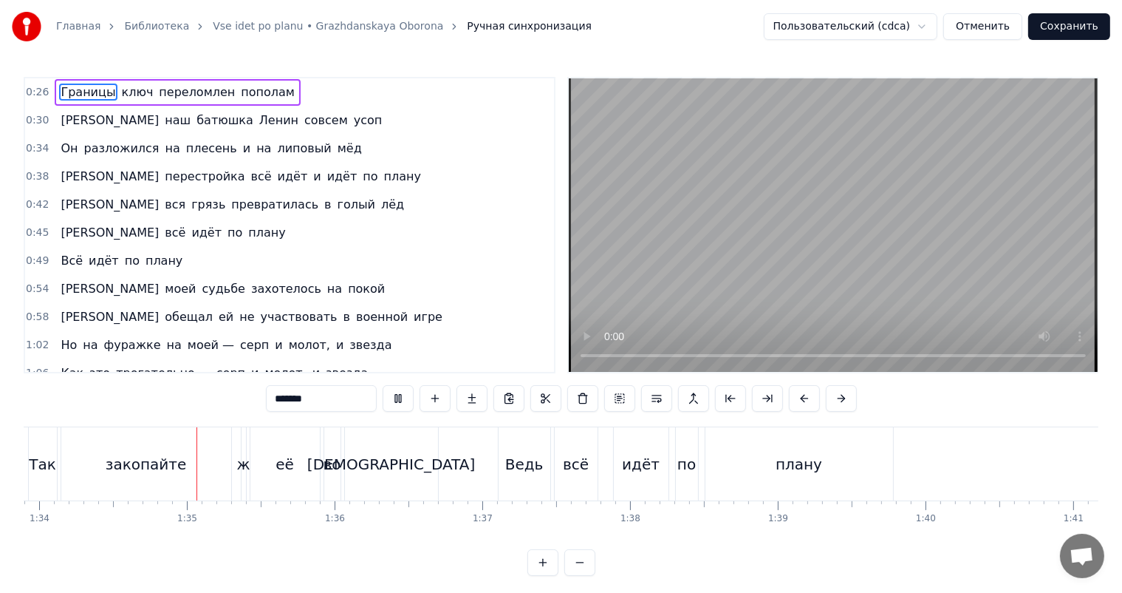
scroll to position [0, 13877]
click at [788, 227] on video at bounding box center [833, 224] width 529 height 293
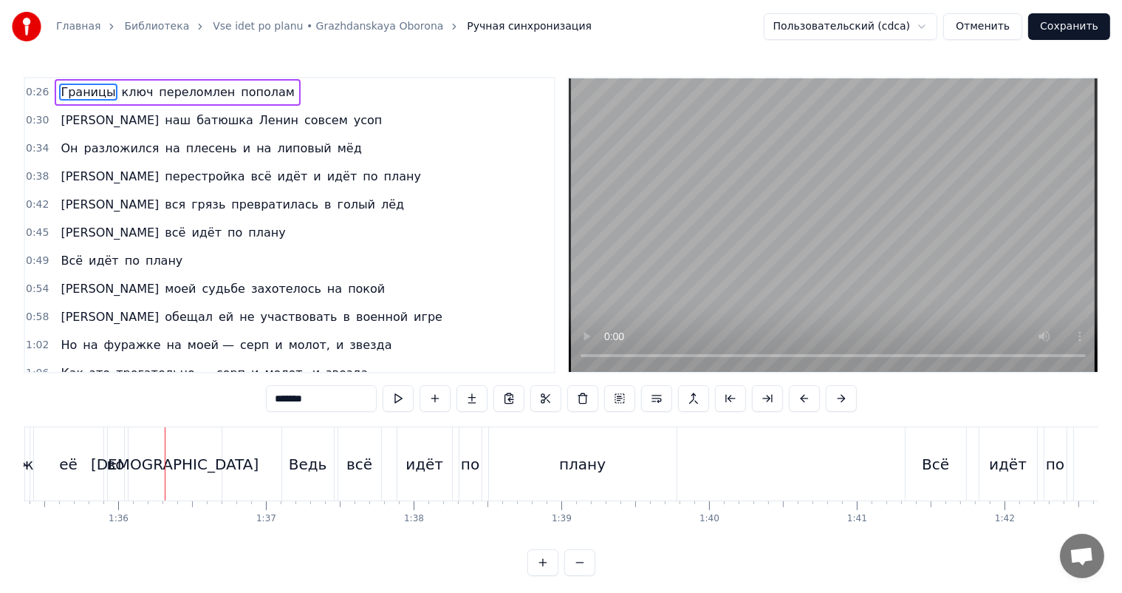
scroll to position [0, 14468]
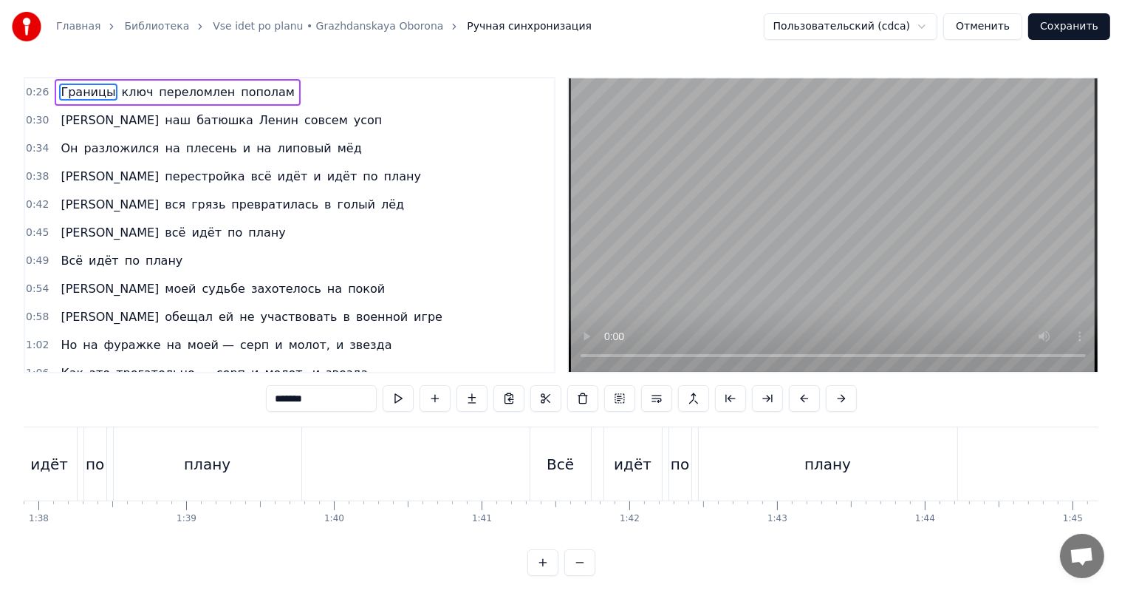
click at [534, 474] on div "Всё" at bounding box center [561, 463] width 61 height 73
type input "***"
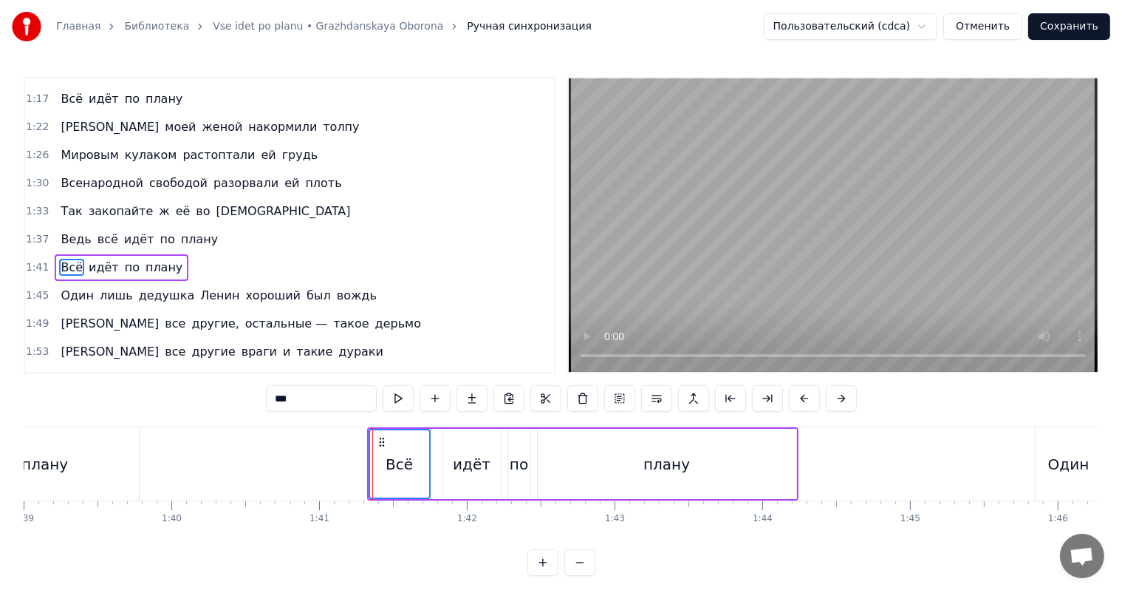
scroll to position [0, 15059]
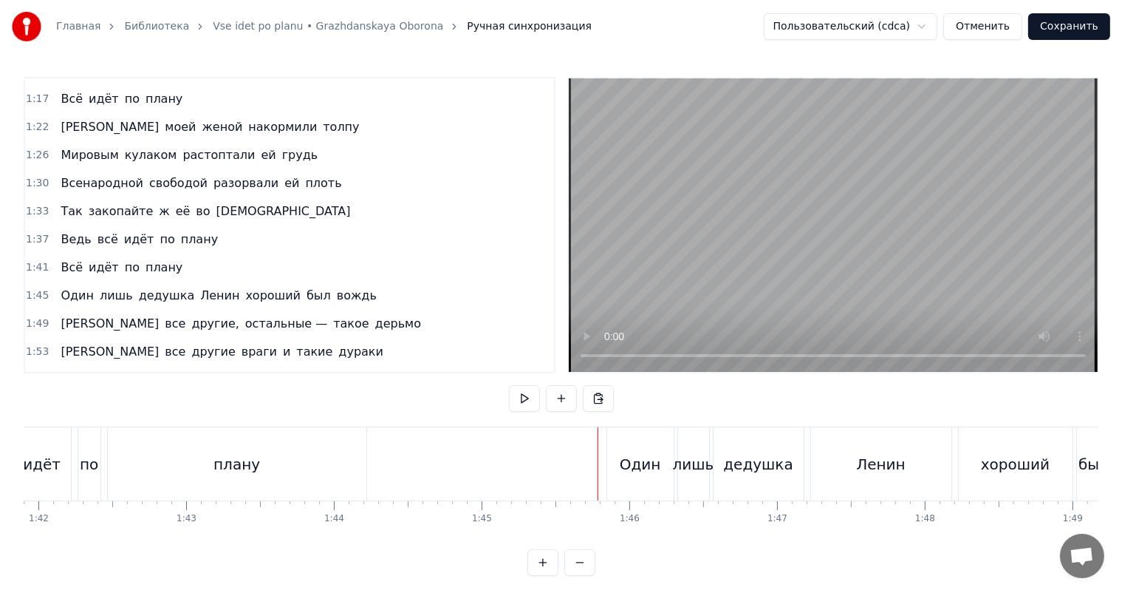
click at [698, 269] on video at bounding box center [833, 224] width 529 height 293
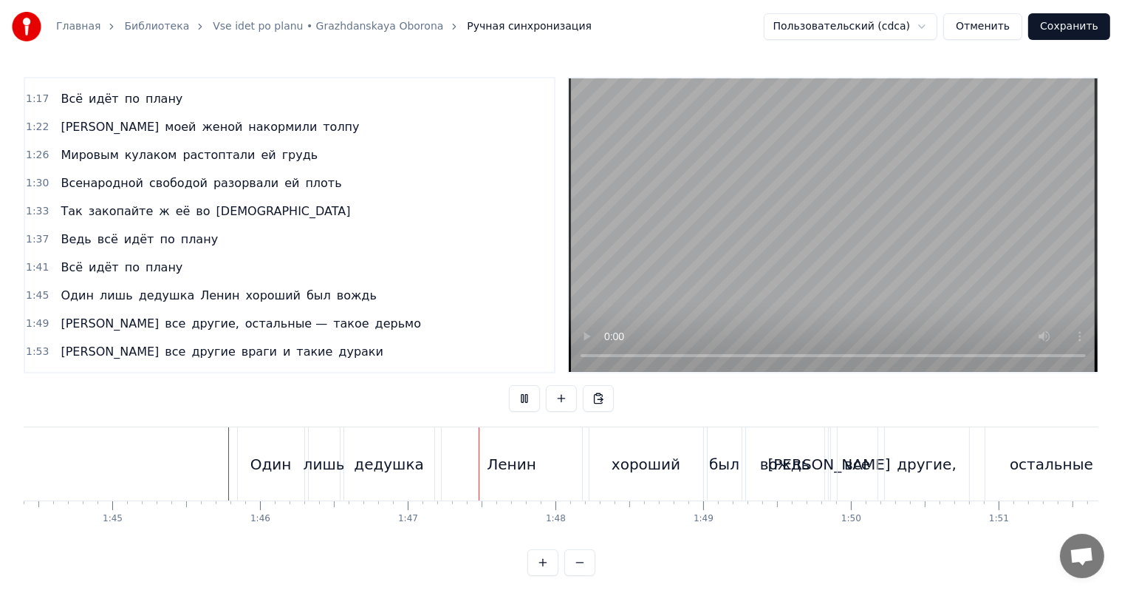
click at [842, 266] on video at bounding box center [833, 224] width 529 height 293
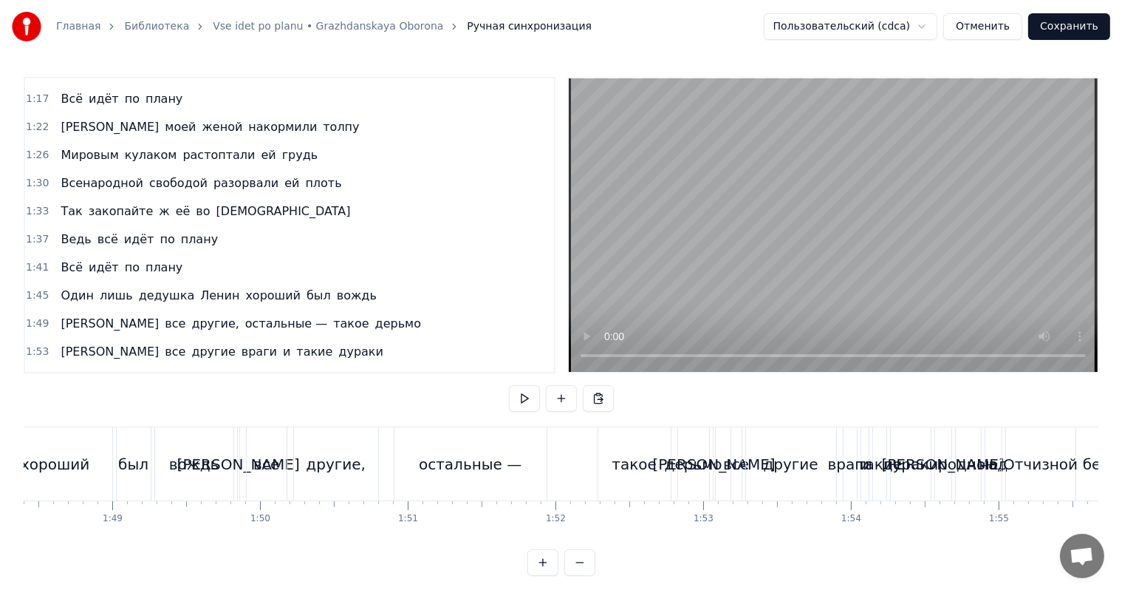
click at [358, 459] on div "другие," at bounding box center [336, 464] width 60 height 22
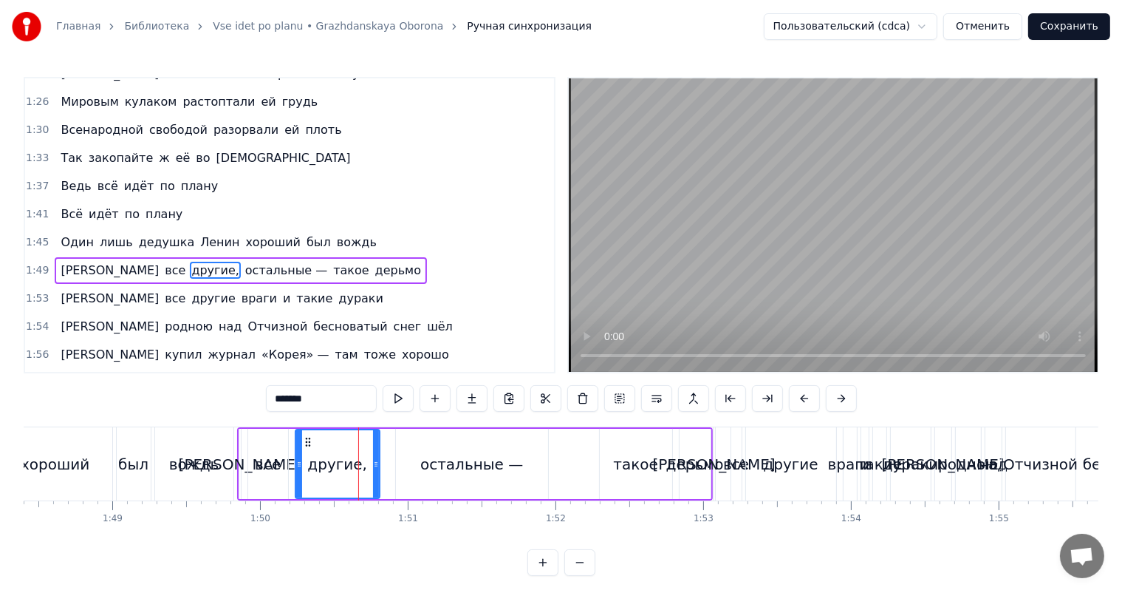
scroll to position [437, 0]
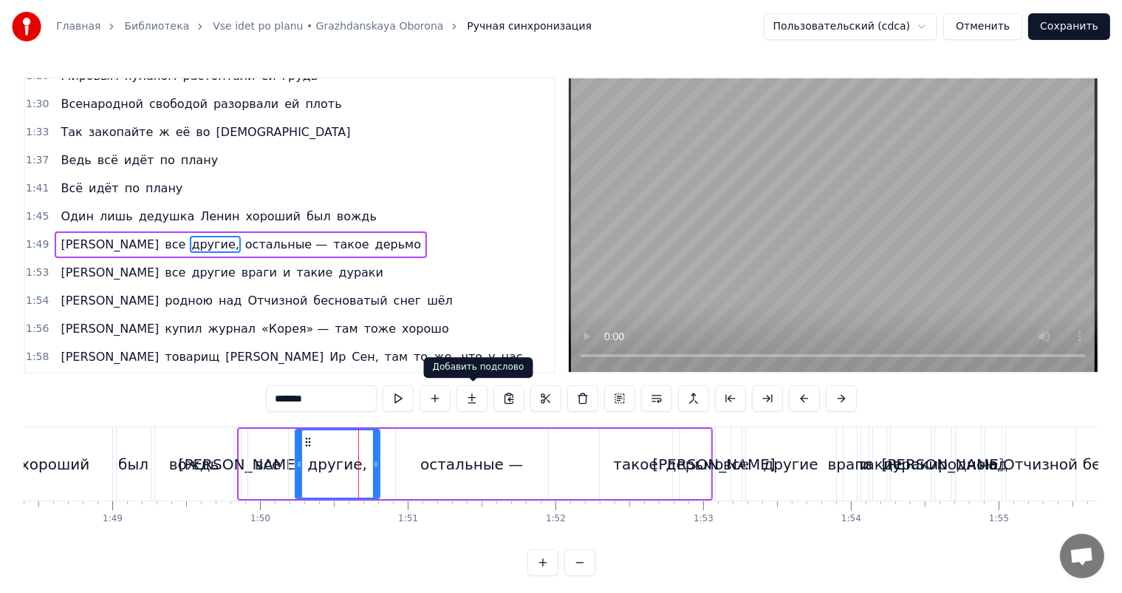
click at [738, 231] on video at bounding box center [833, 224] width 529 height 293
click at [734, 234] on video at bounding box center [833, 224] width 529 height 293
click at [686, 474] on div "дерьмо" at bounding box center [696, 464] width 58 height 22
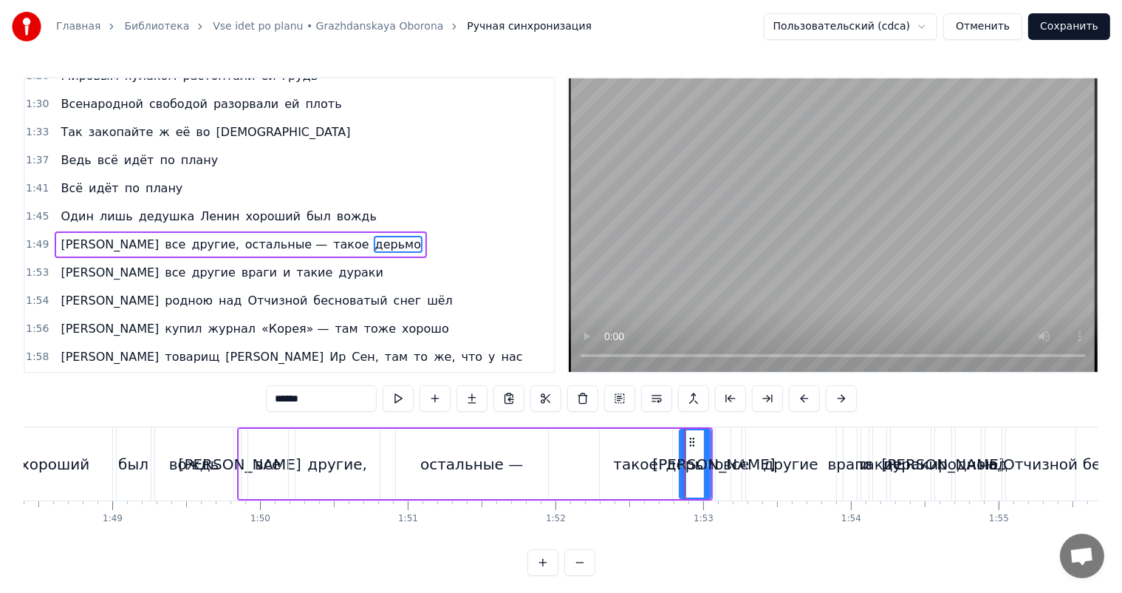
drag, startPoint x: 344, startPoint y: 394, endPoint x: 18, endPoint y: 409, distance: 326.9
click at [61, 408] on div "0:26 Границы ключ переломлен пополам 0:30 А наш батюшка [PERSON_NAME] совсем ус…" at bounding box center [561, 326] width 1075 height 499
click at [638, 472] on div "такое" at bounding box center [635, 464] width 45 height 22
type input "*****"
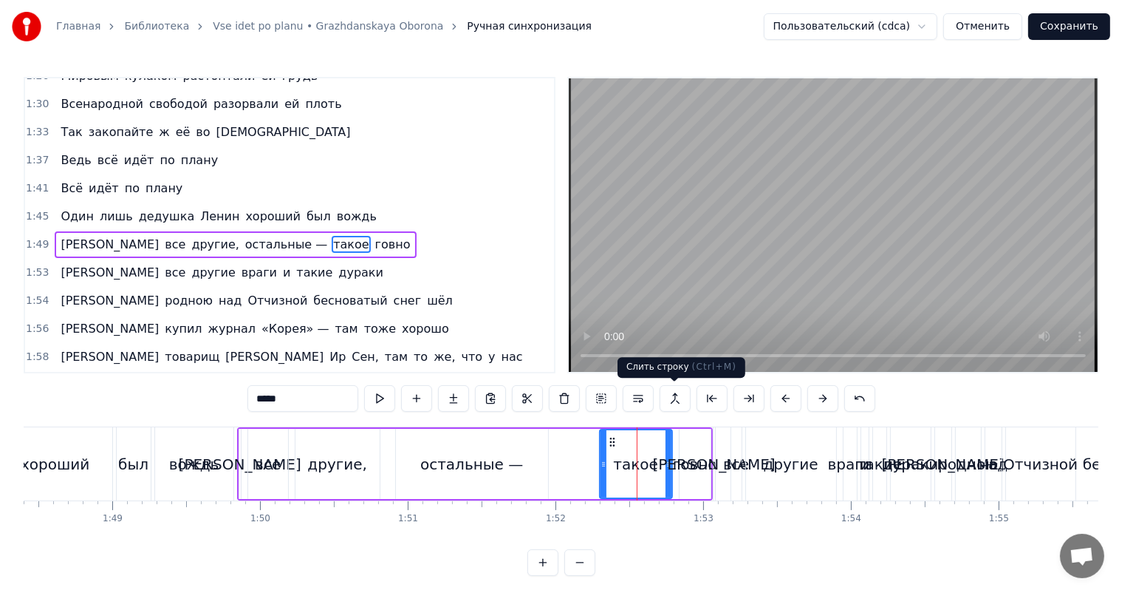
click at [782, 247] on video at bounding box center [833, 224] width 529 height 293
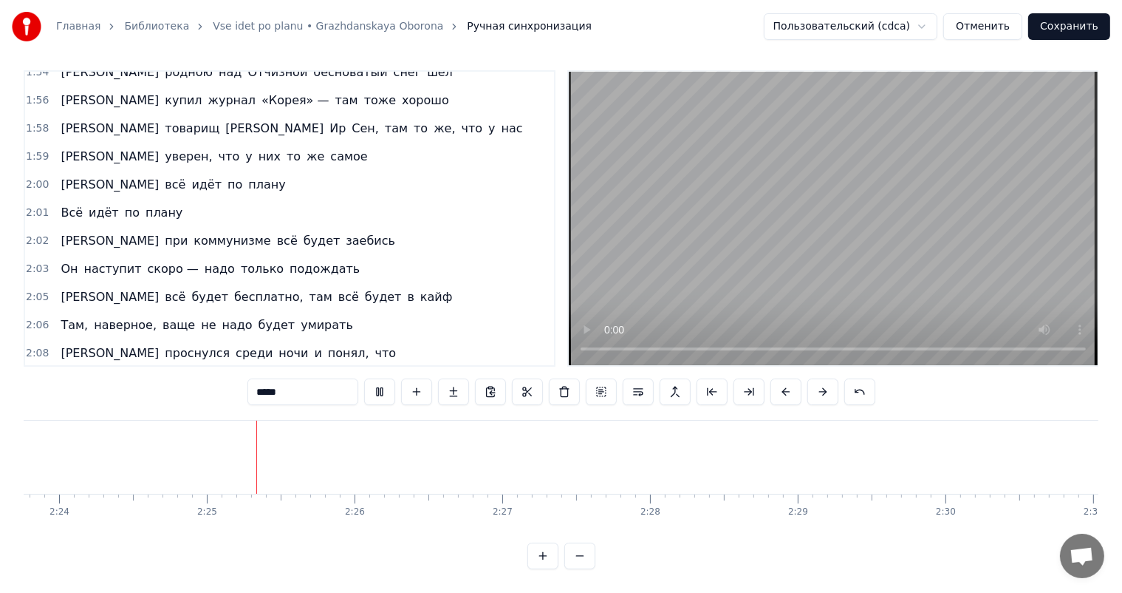
scroll to position [0, 21306]
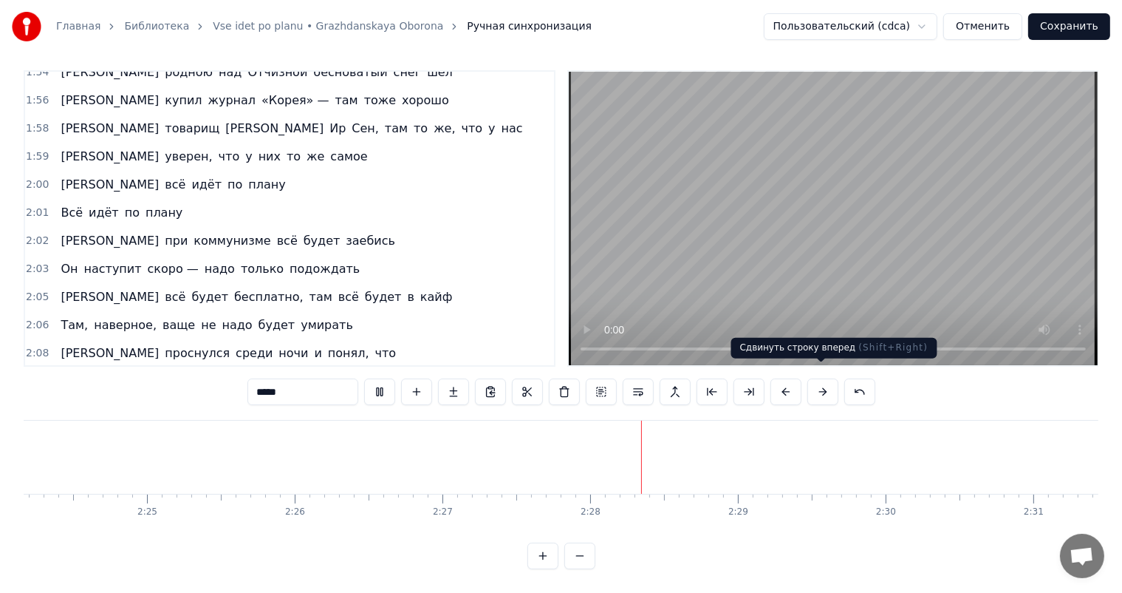
click at [836, 210] on video at bounding box center [833, 218] width 529 height 293
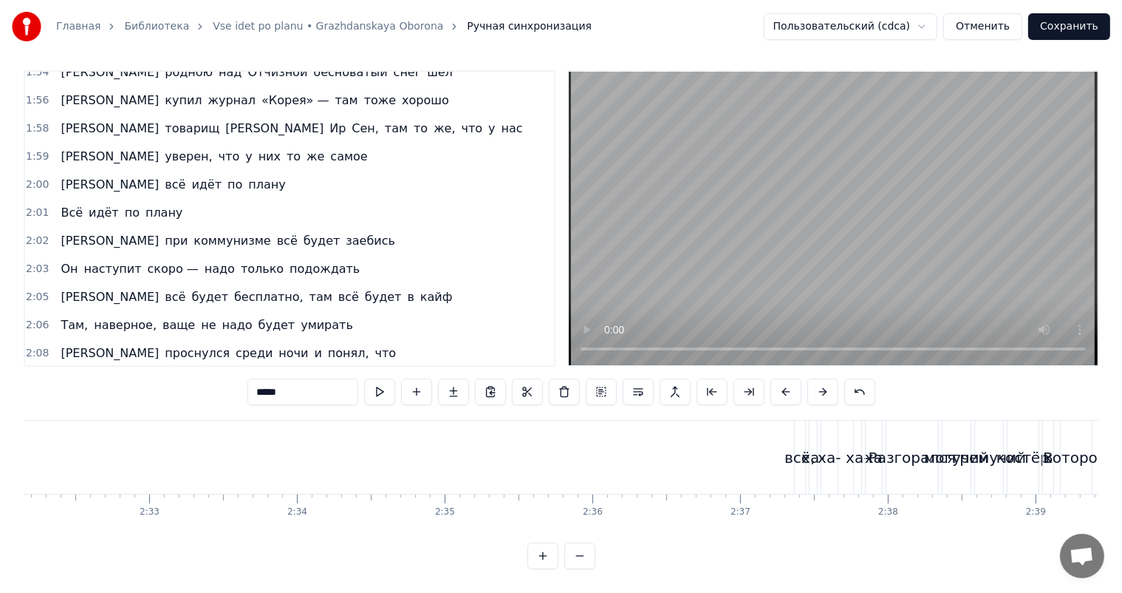
scroll to position [0, 22488]
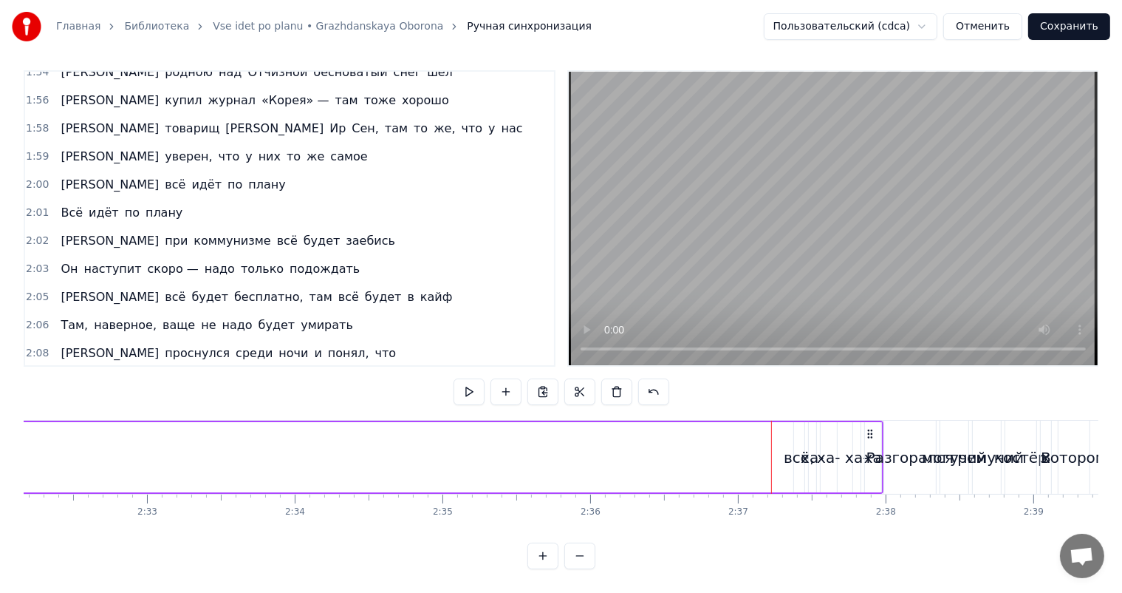
click at [703, 229] on video at bounding box center [833, 218] width 529 height 293
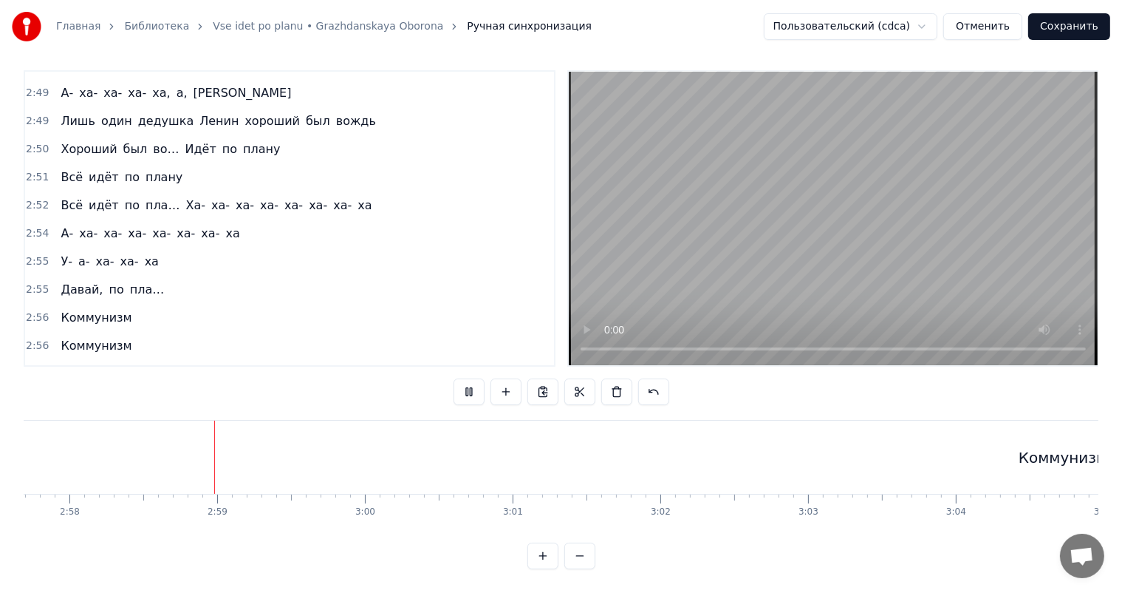
scroll to position [0, 26290]
click at [996, 21] on button "Отменить" at bounding box center [983, 26] width 79 height 27
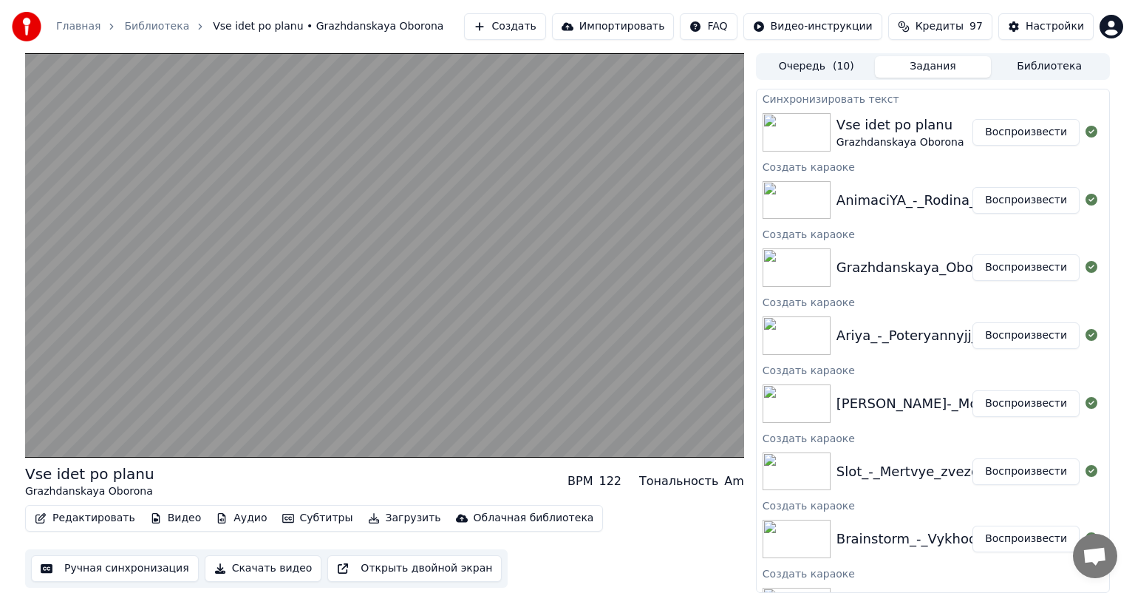
click at [988, 133] on button "Воспроизвести" at bounding box center [1025, 132] width 107 height 27
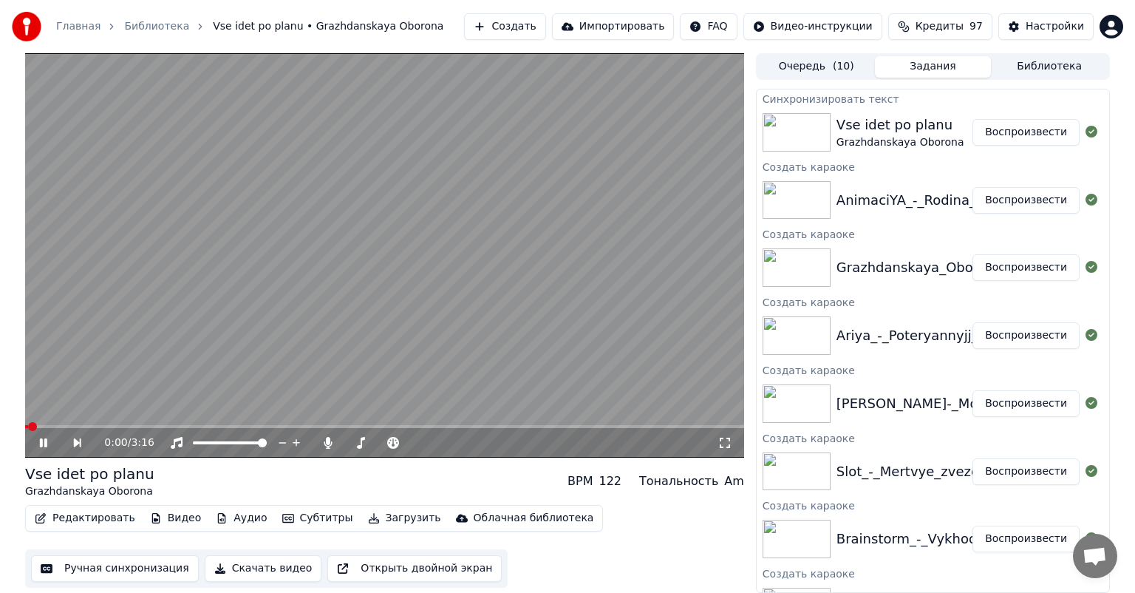
click at [132, 570] on button "Ручная синхронизация" at bounding box center [115, 568] width 168 height 27
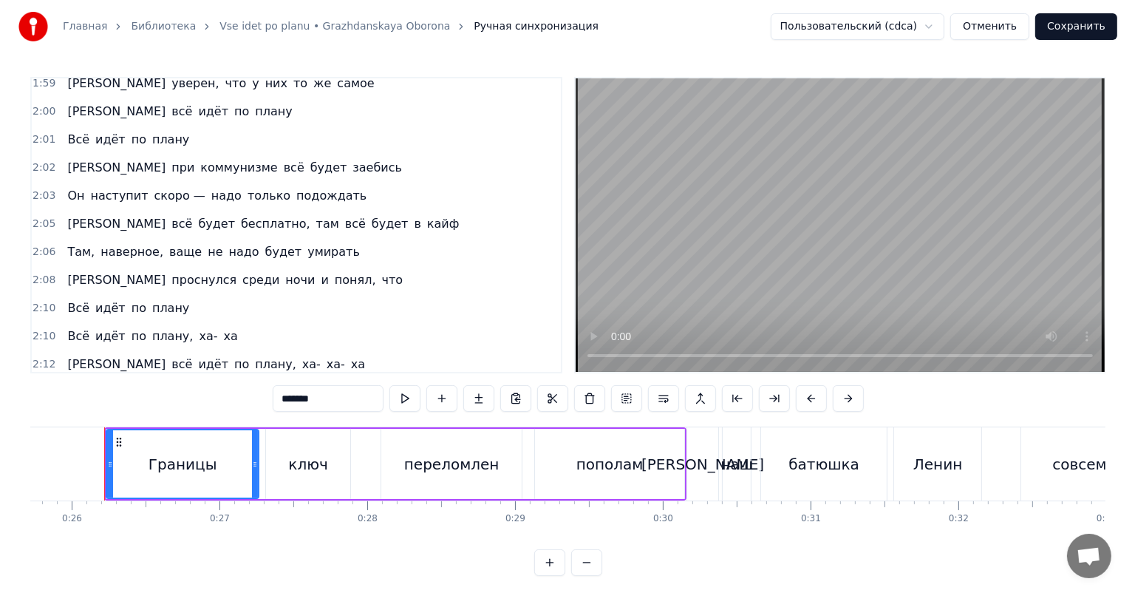
scroll to position [1256, 0]
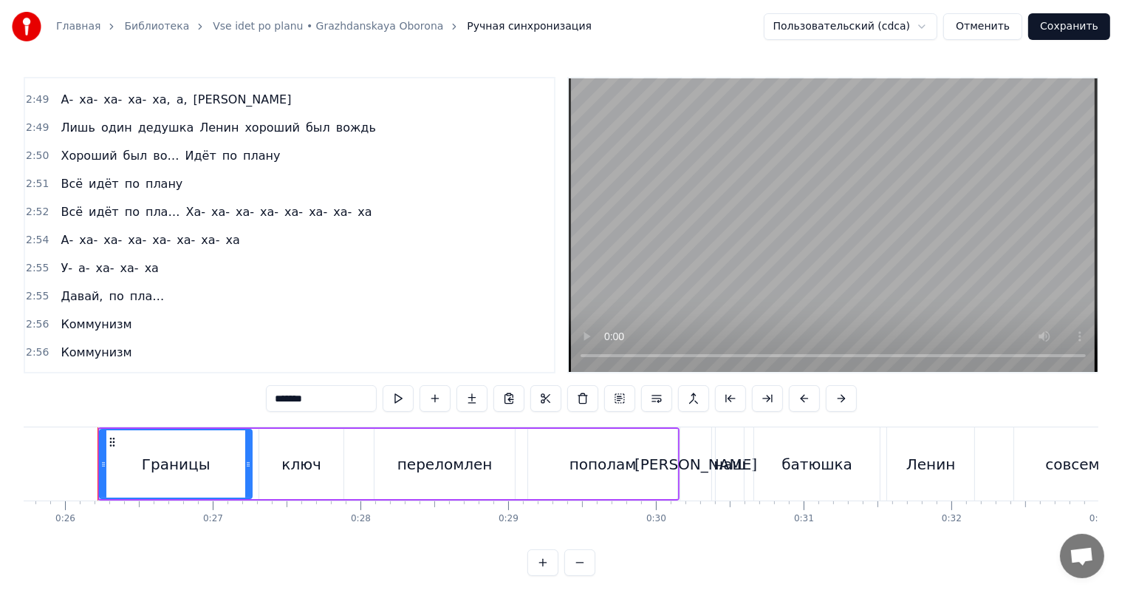
click at [980, 21] on button "Отменить" at bounding box center [983, 26] width 79 height 27
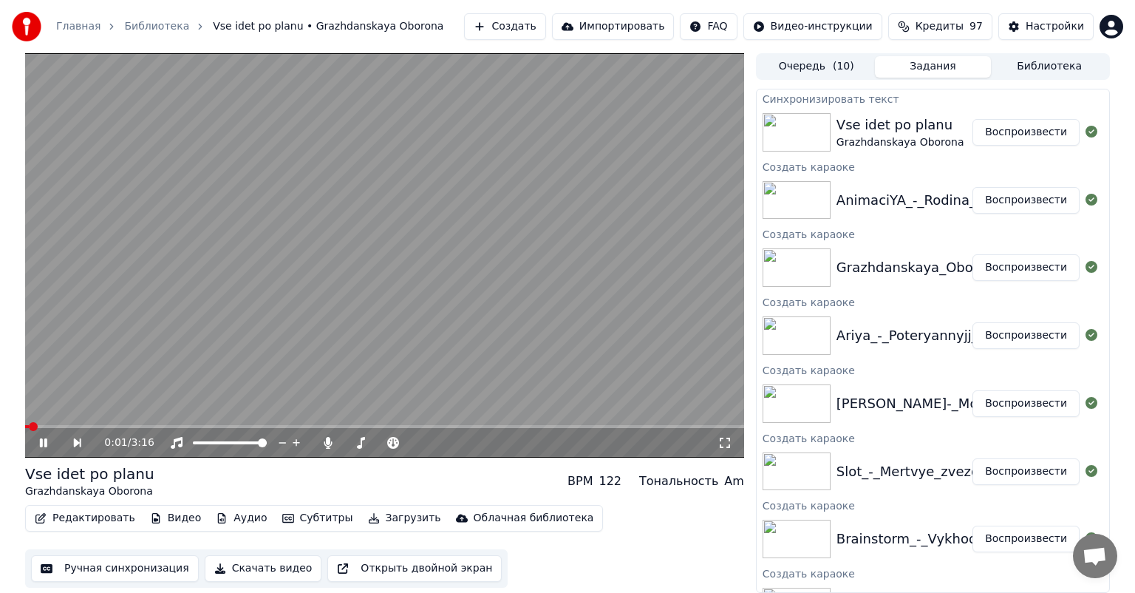
click at [520, 168] on video at bounding box center [384, 255] width 719 height 404
click at [61, 519] on button "Редактировать" at bounding box center [85, 518] width 112 height 21
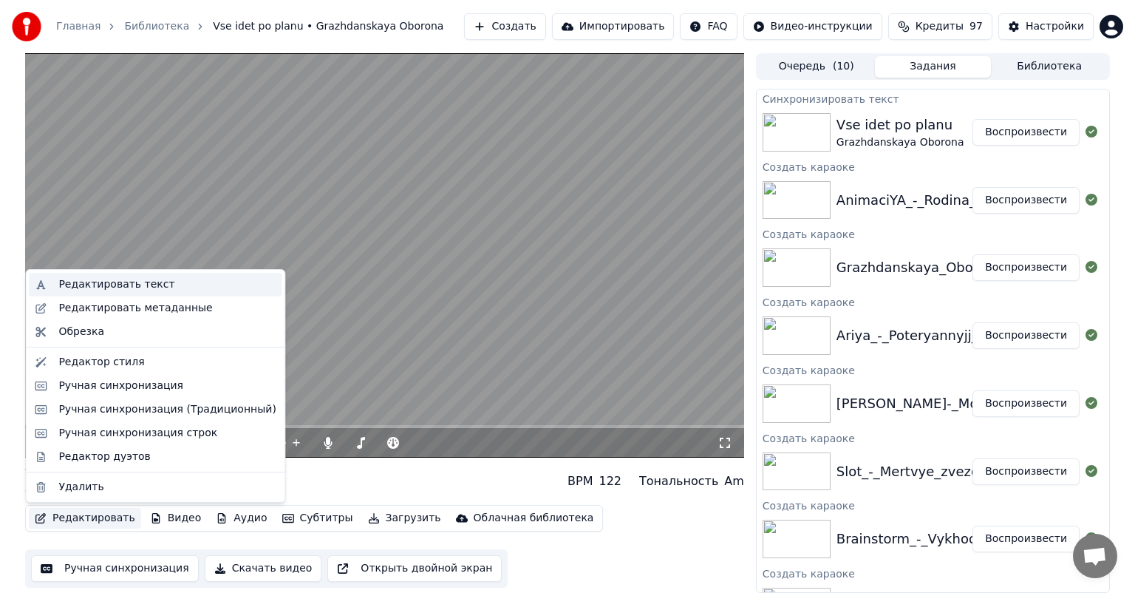
click at [96, 283] on div "Редактировать текст" at bounding box center [116, 284] width 116 height 15
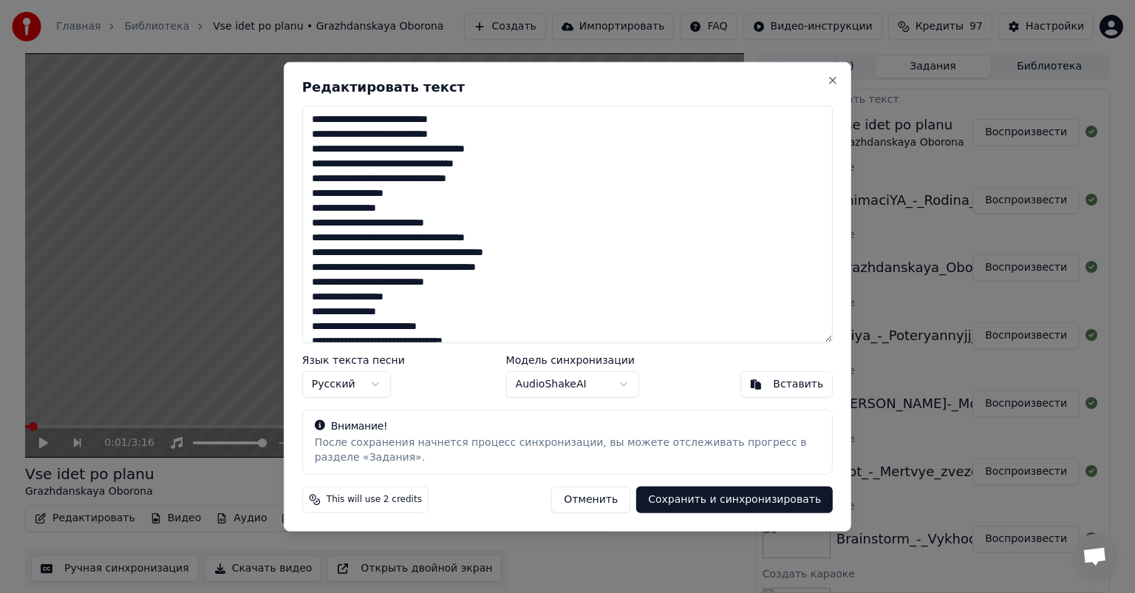
click at [422, 220] on textarea at bounding box center [567, 224] width 531 height 237
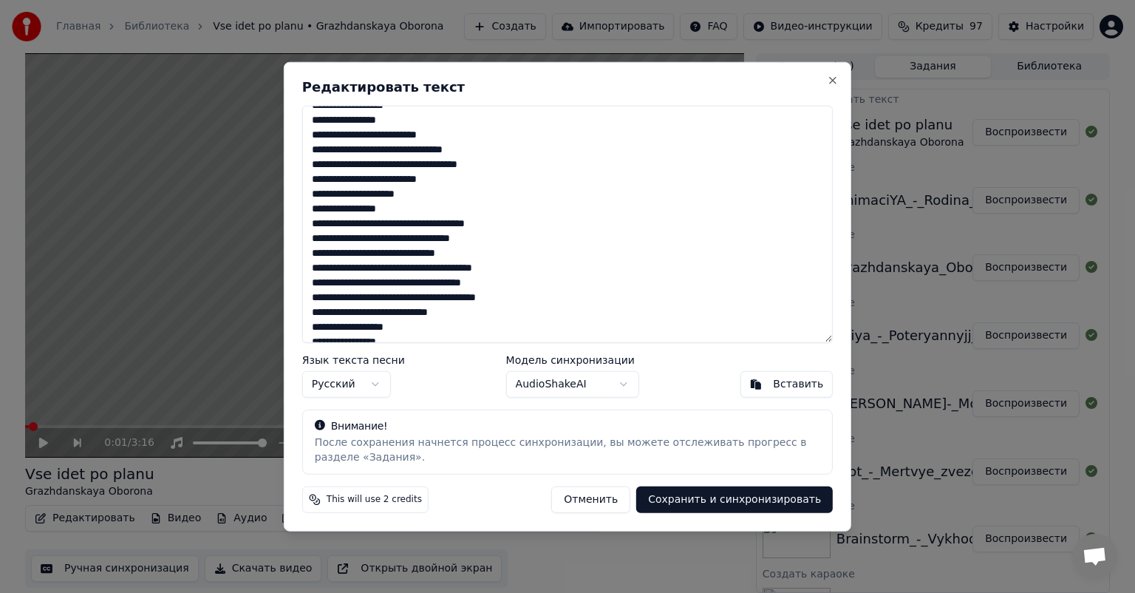
scroll to position [293, 0]
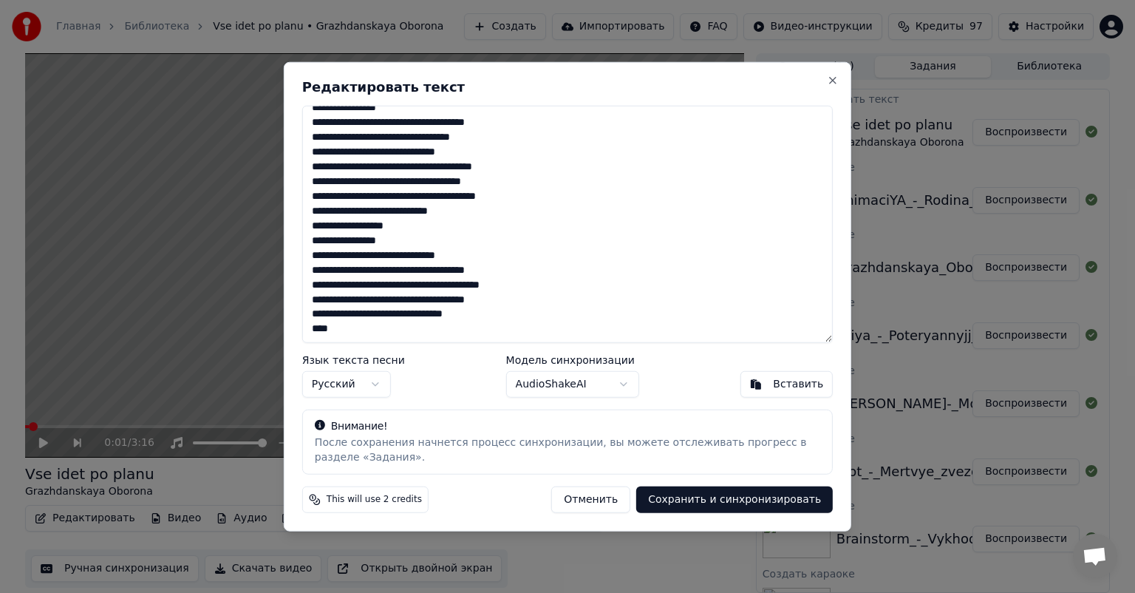
click at [400, 310] on textarea at bounding box center [567, 224] width 531 height 237
click at [506, 265] on textarea at bounding box center [567, 224] width 531 height 237
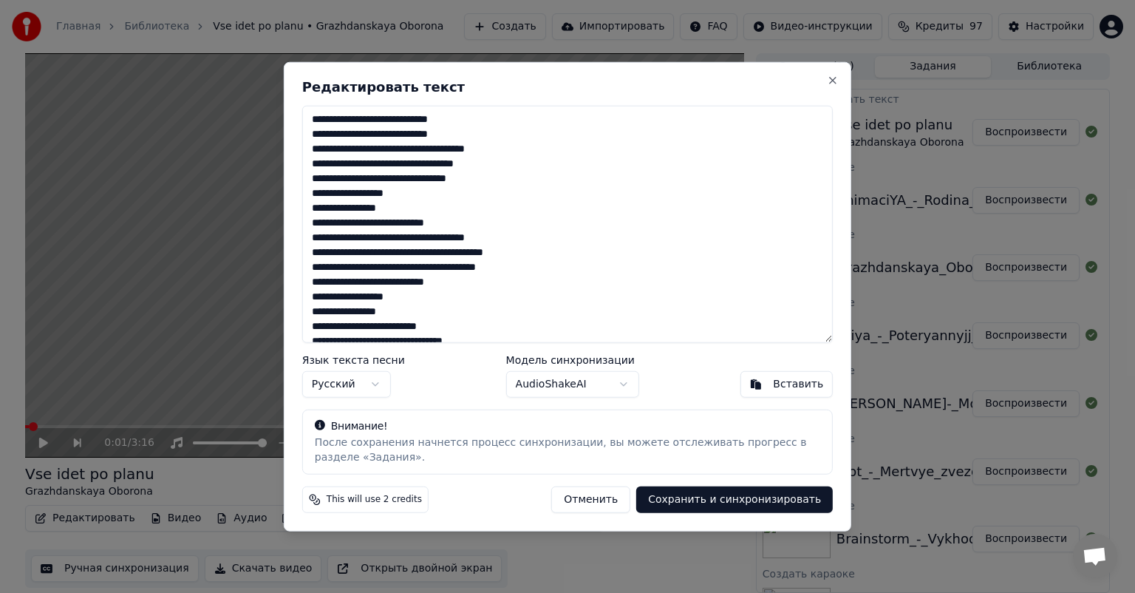
click at [591, 208] on textarea at bounding box center [567, 224] width 531 height 237
click at [836, 76] on button "Close" at bounding box center [833, 81] width 12 height 12
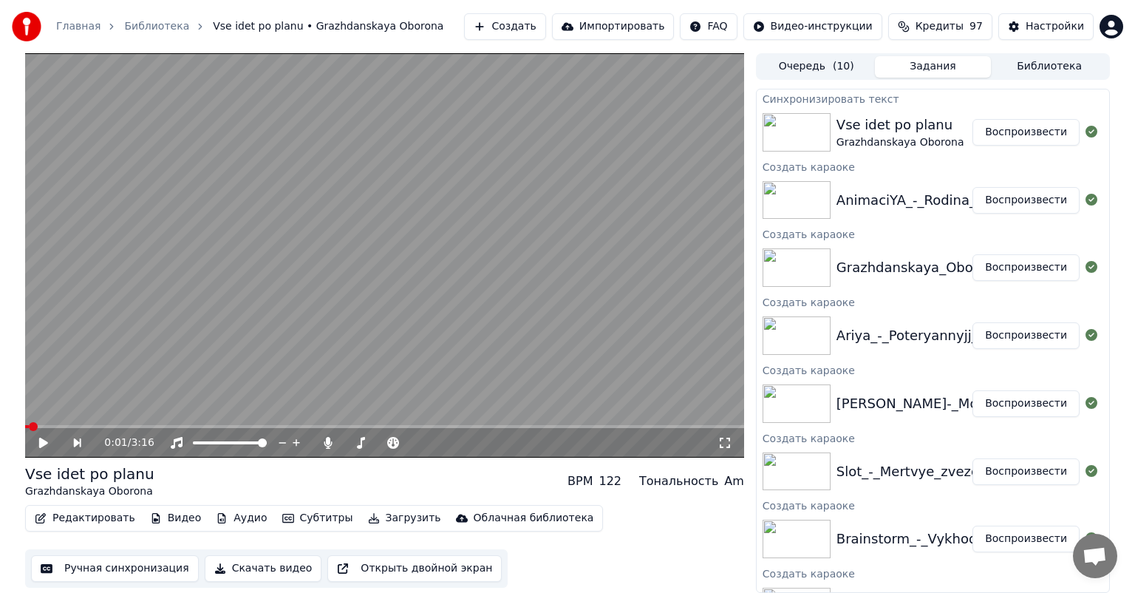
scroll to position [242, 0]
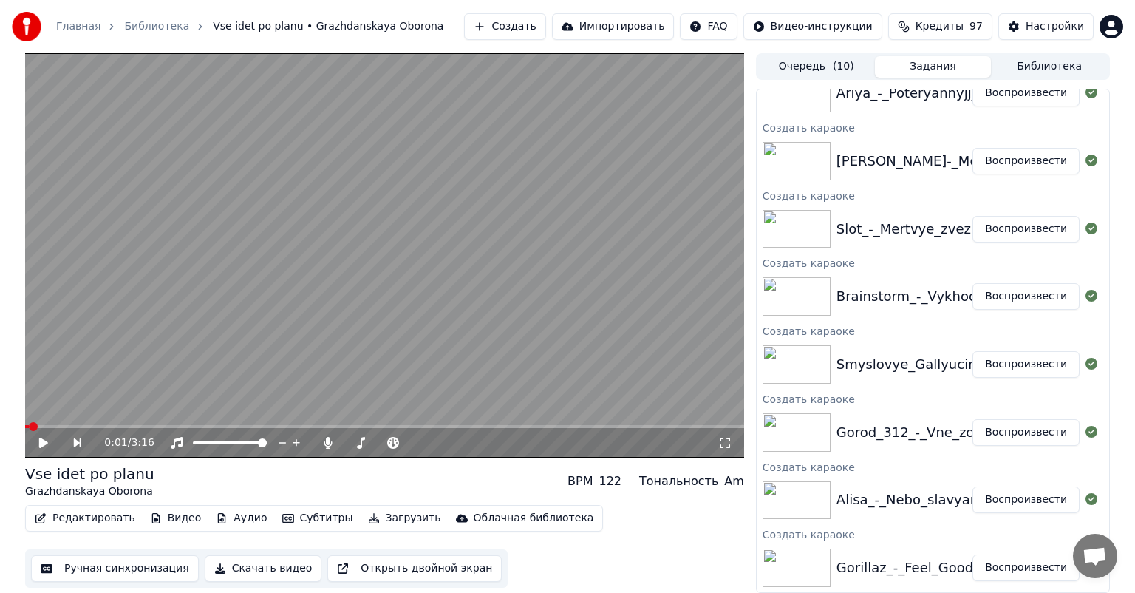
click at [998, 569] on button "Воспроизвести" at bounding box center [1025, 567] width 107 height 27
click at [271, 567] on button "Скачать видео" at bounding box center [263, 568] width 117 height 27
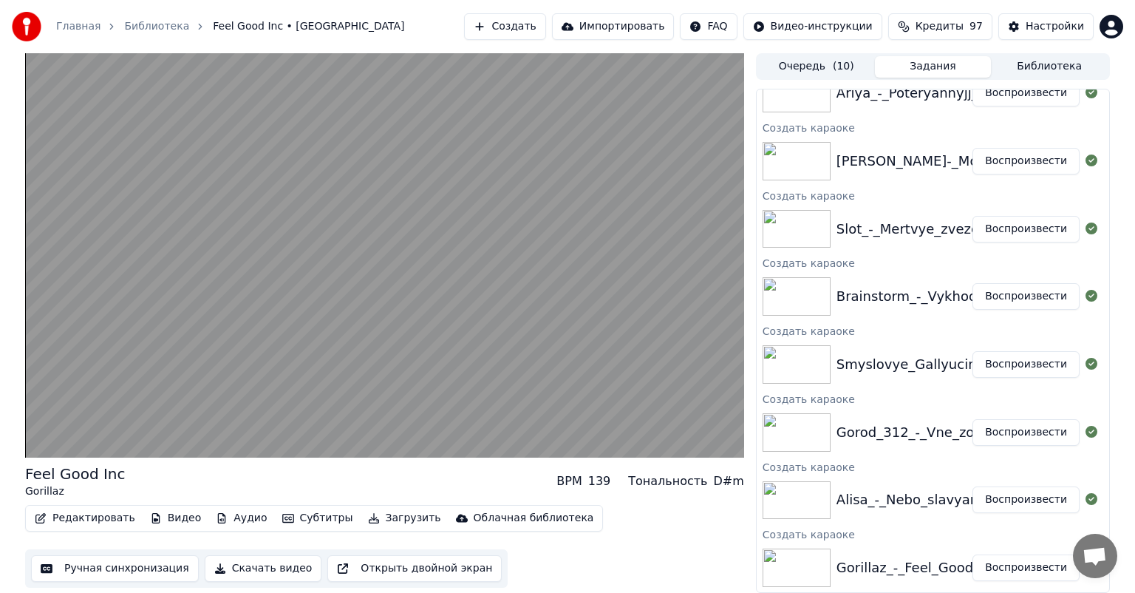
scroll to position [310, 0]
click at [1029, 494] on button "Воспроизвести" at bounding box center [1025, 499] width 107 height 27
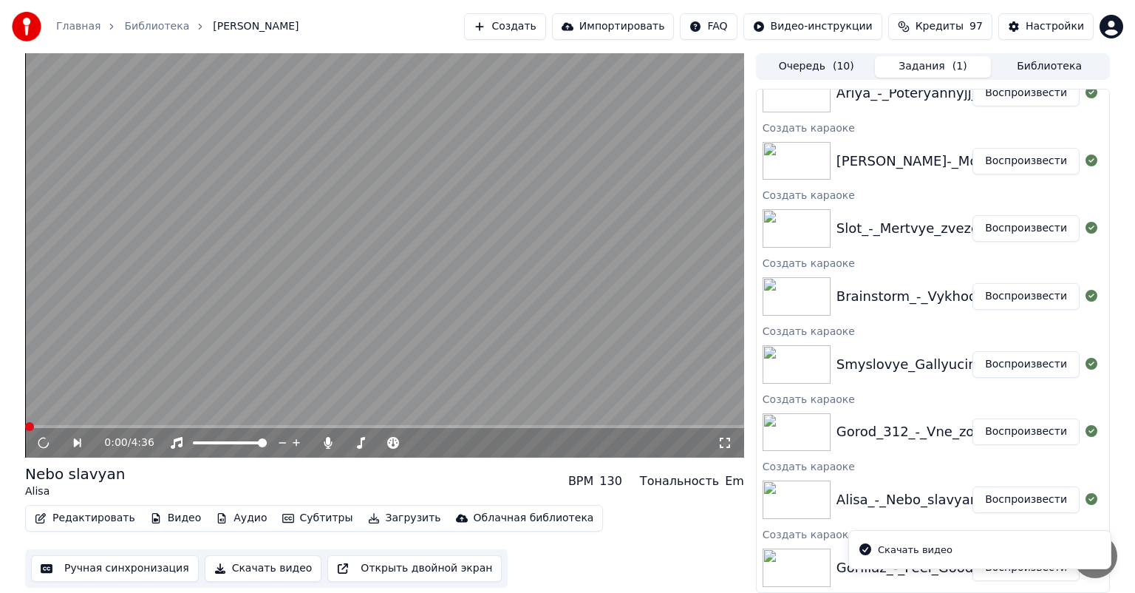
click at [244, 567] on button "Скачать видео" at bounding box center [263, 568] width 117 height 27
click at [1031, 426] on button "Воспроизвести" at bounding box center [1025, 431] width 107 height 27
click at [226, 566] on button "Скачать видео" at bounding box center [263, 568] width 117 height 27
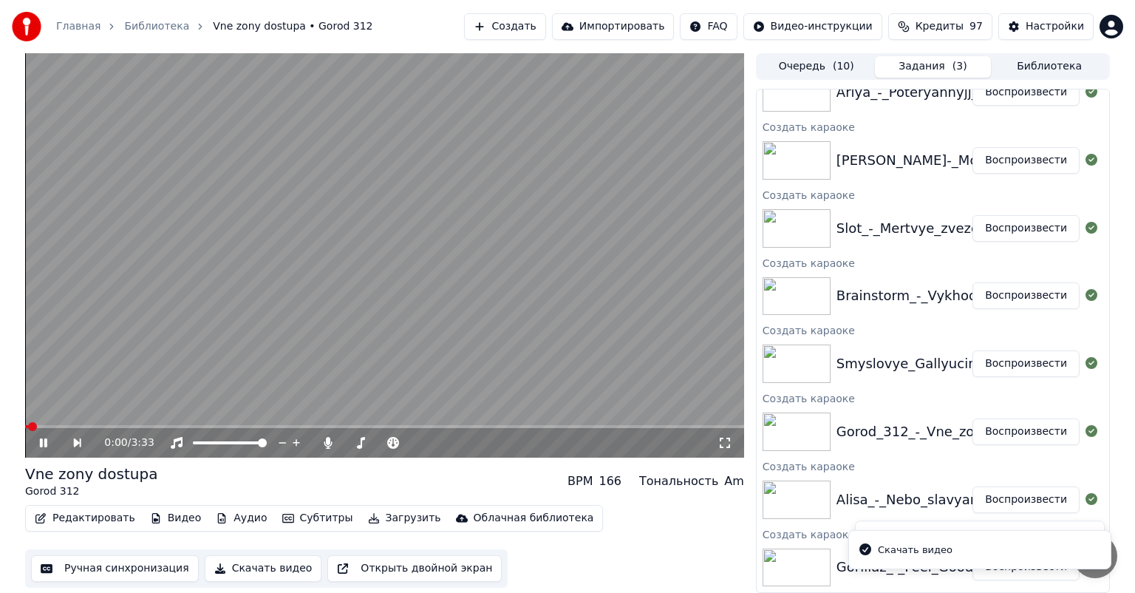
click at [1010, 355] on button "Воспроизвести" at bounding box center [1025, 363] width 107 height 27
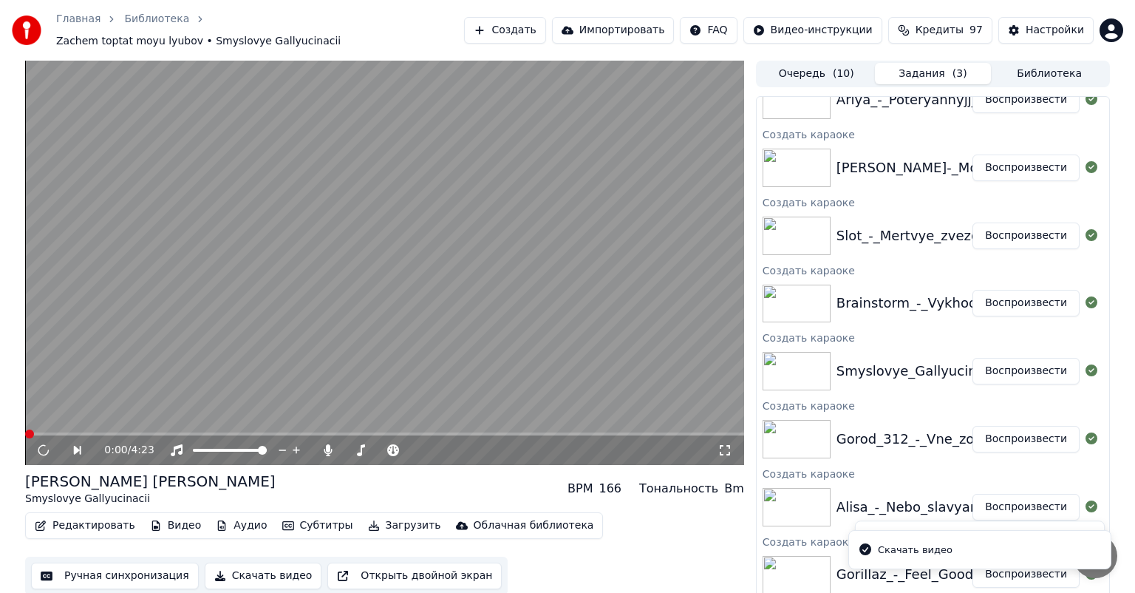
click at [274, 562] on button "Скачать видео" at bounding box center [263, 575] width 117 height 27
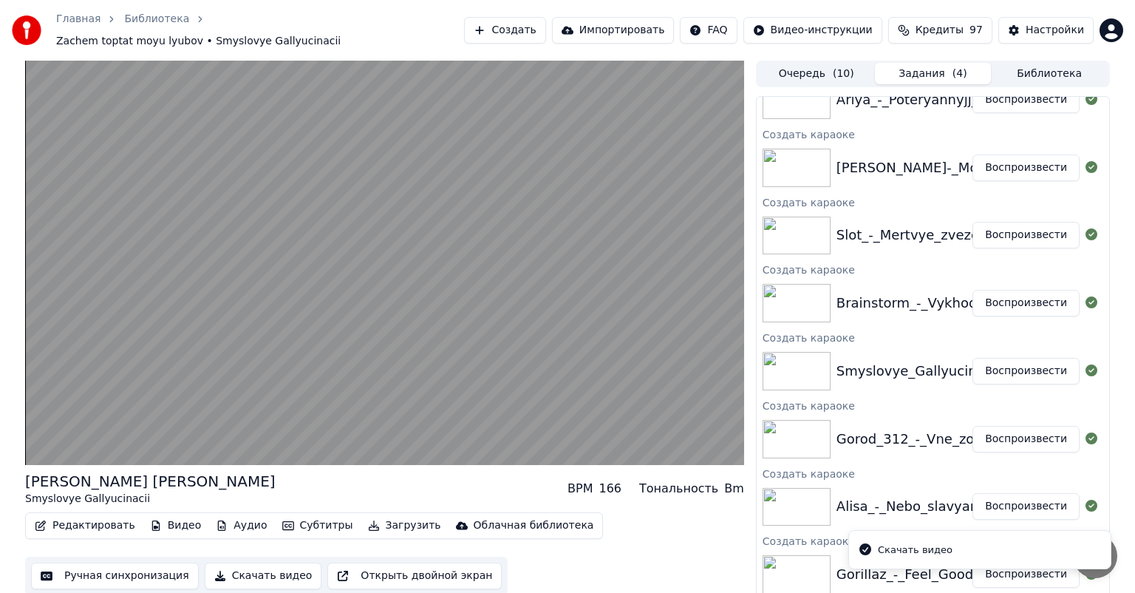
click at [286, 580] on button "Скачать видео" at bounding box center [263, 575] width 117 height 27
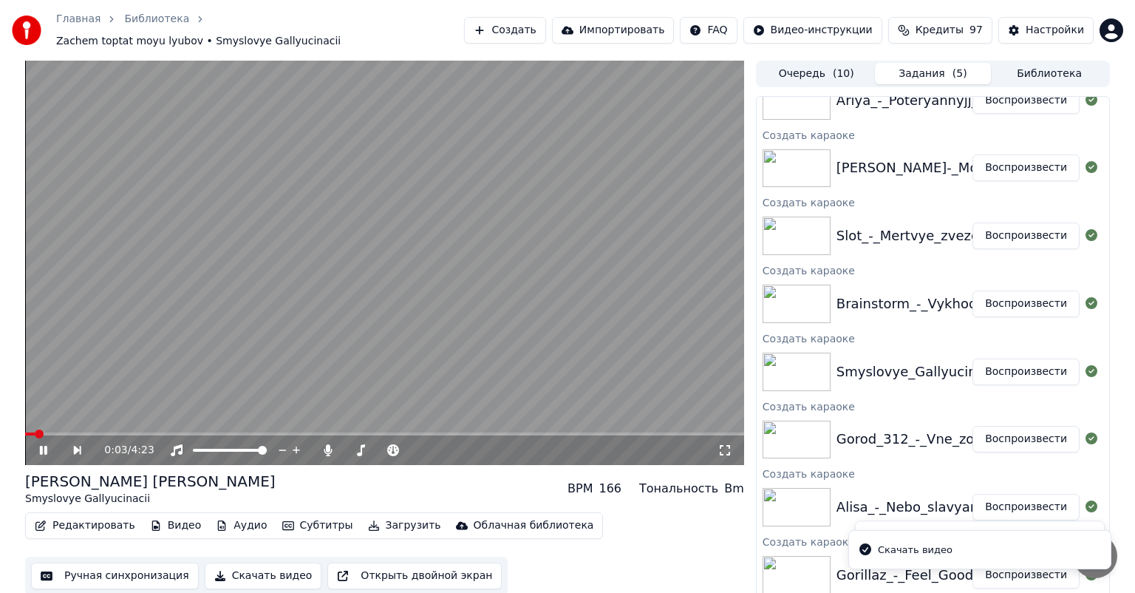
click at [994, 299] on button "Воспроизвести" at bounding box center [1025, 303] width 107 height 27
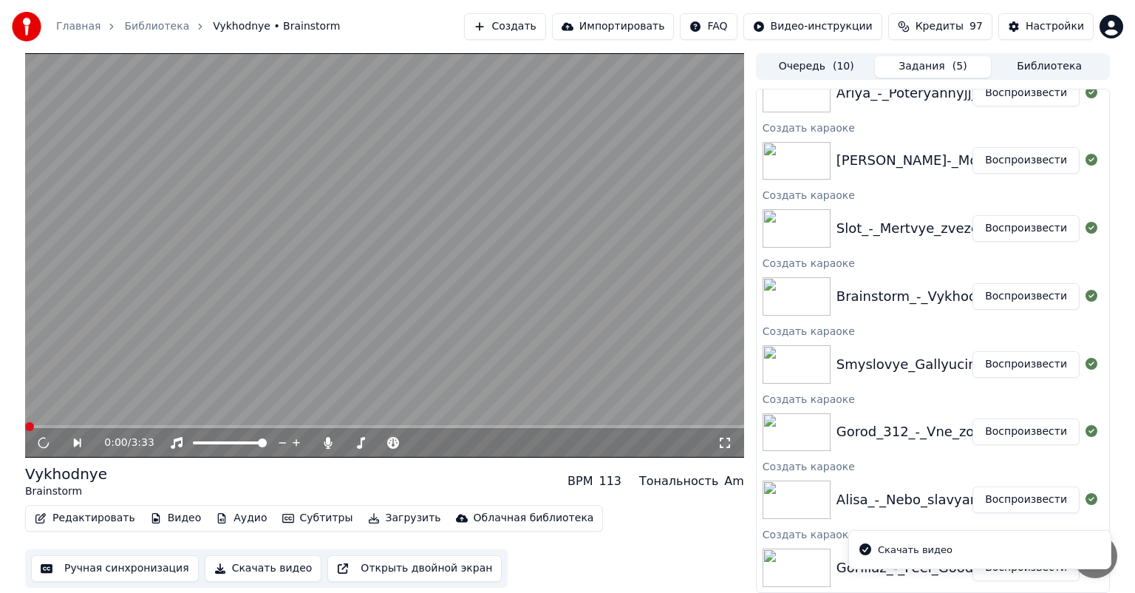
click at [237, 571] on button "Скачать видео" at bounding box center [263, 568] width 117 height 27
click at [988, 228] on button "Воспроизвести" at bounding box center [1025, 228] width 107 height 27
click at [234, 567] on button "Скачать видео" at bounding box center [263, 568] width 117 height 27
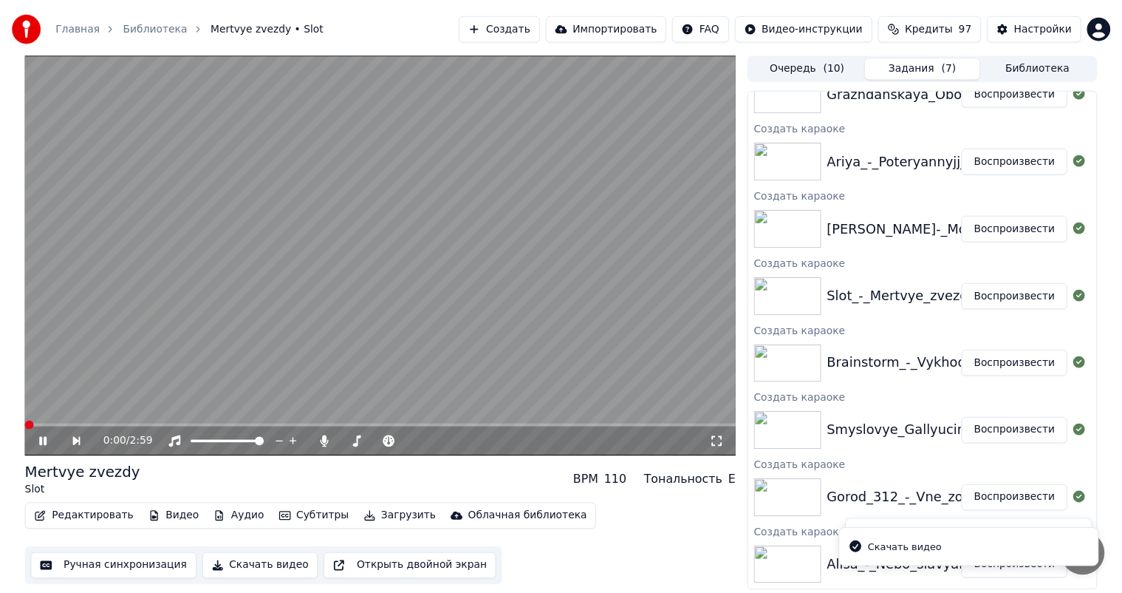
scroll to position [717, 0]
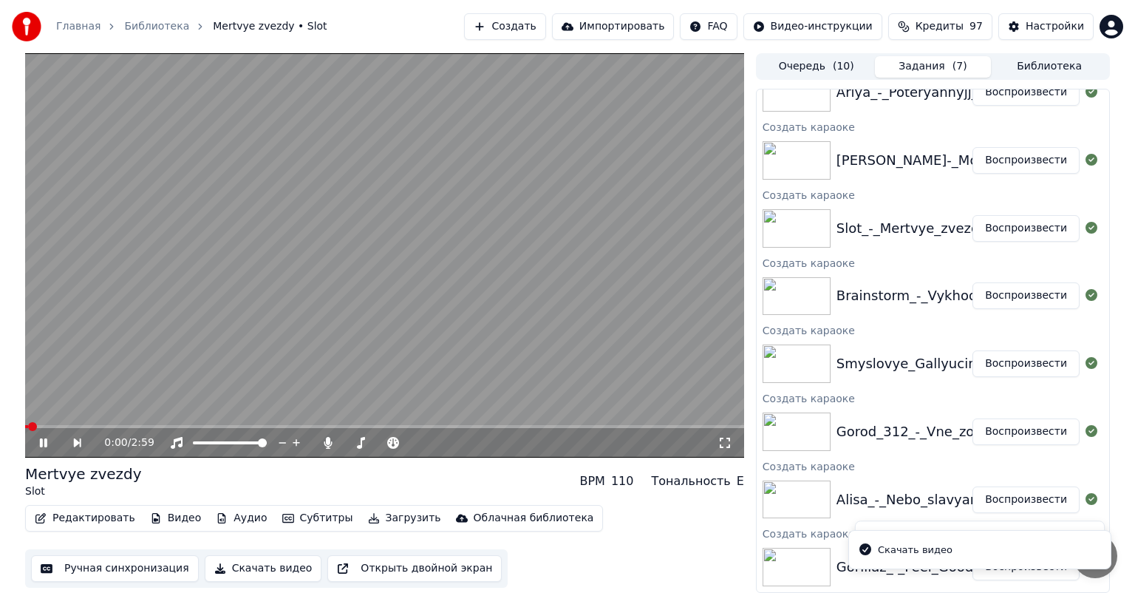
click at [1009, 154] on button "Воспроизвести" at bounding box center [1025, 160] width 107 height 27
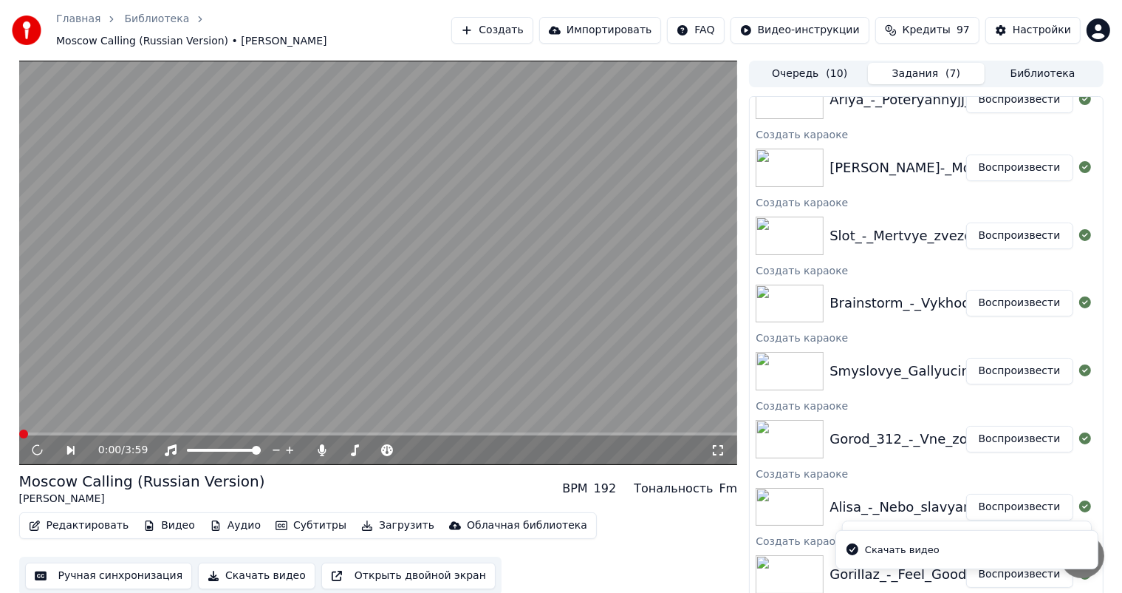
click at [244, 570] on button "Скачать видео" at bounding box center [256, 575] width 117 height 27
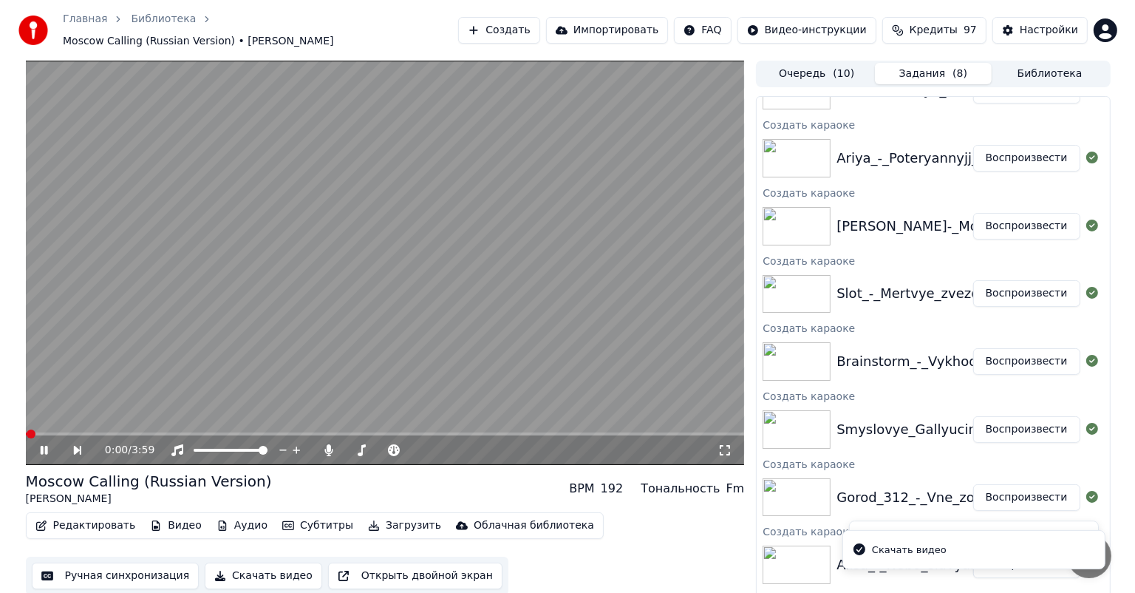
scroll to position [711, 0]
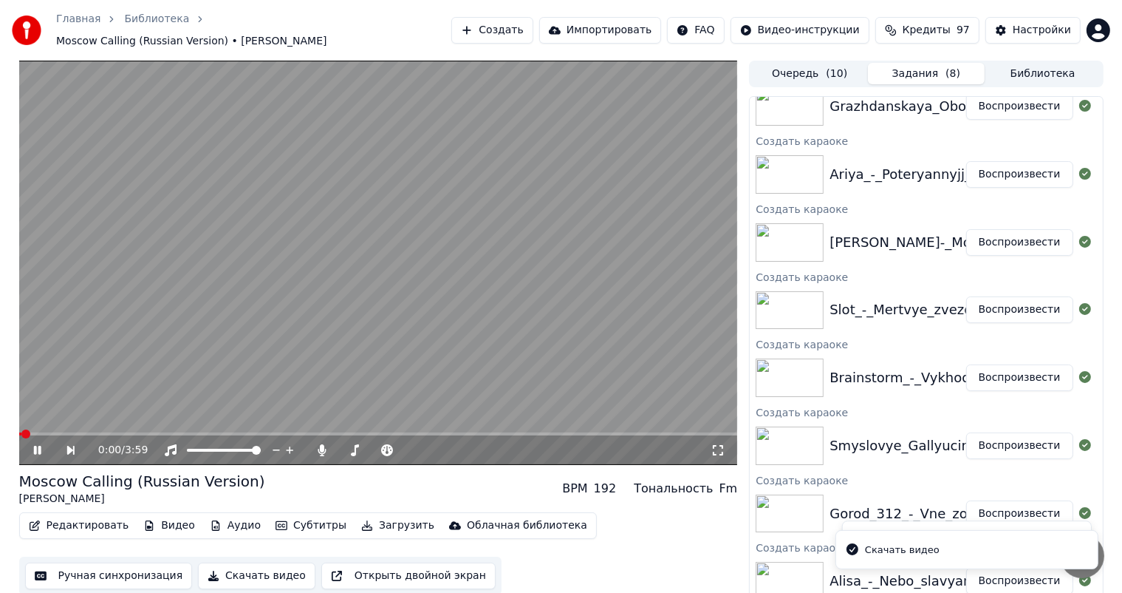
click at [1018, 180] on button "Воспроизвести" at bounding box center [1020, 174] width 107 height 27
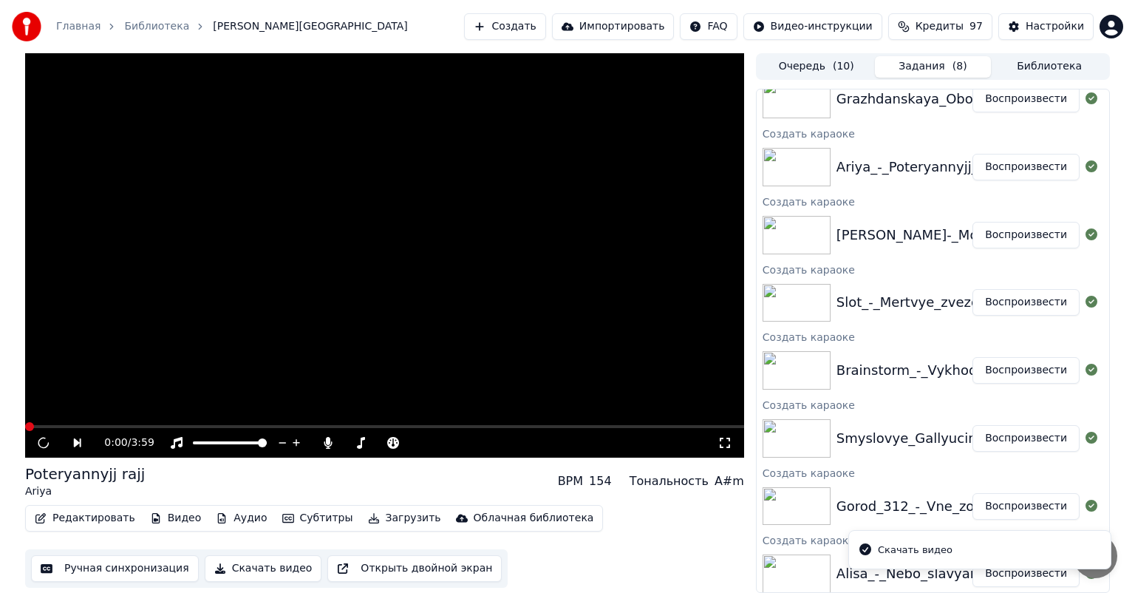
click at [245, 570] on button "Скачать видео" at bounding box center [263, 568] width 117 height 27
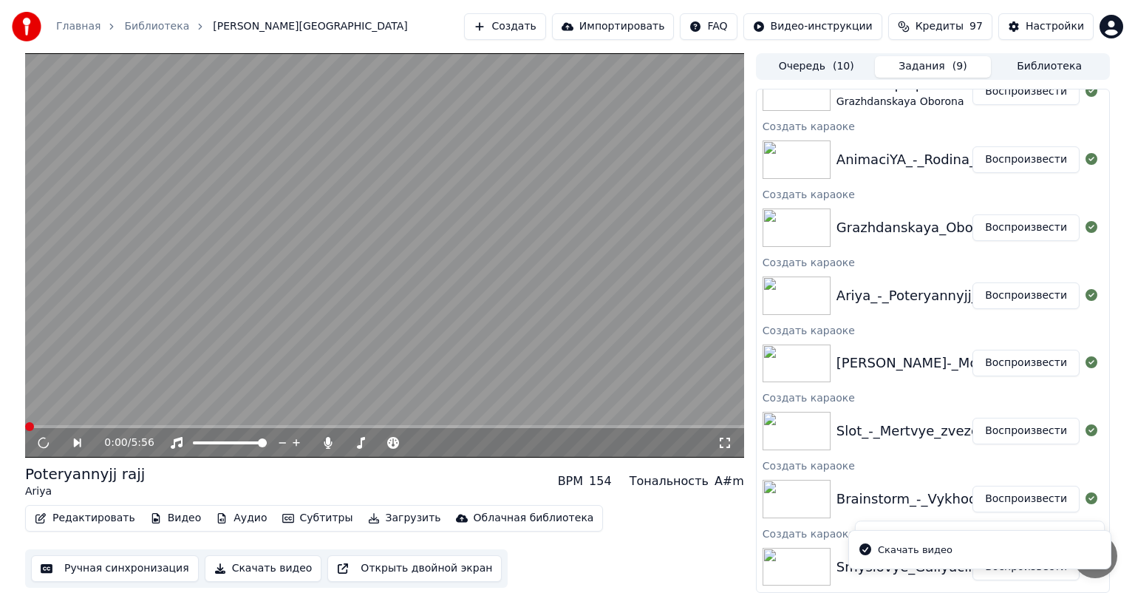
scroll to position [630, 0]
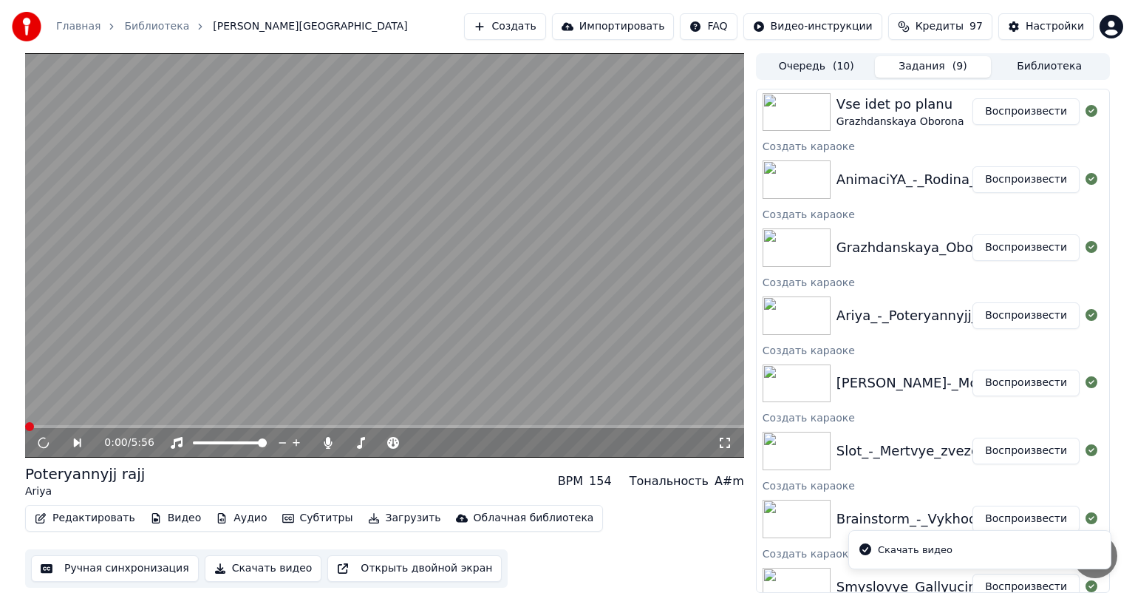
click at [1020, 248] on button "Воспроизвести" at bounding box center [1025, 247] width 107 height 27
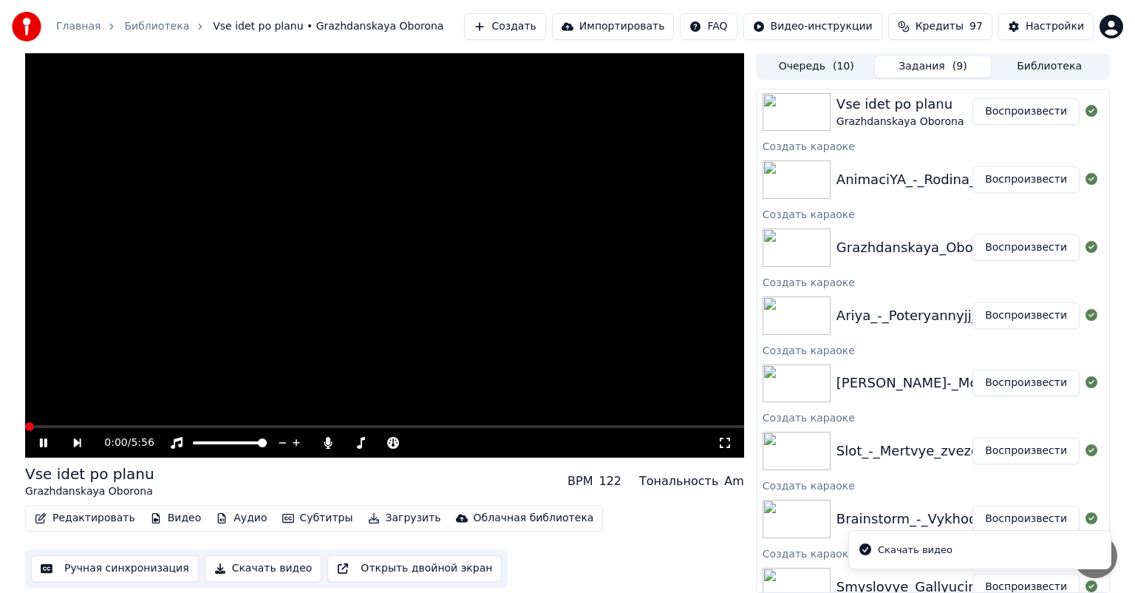
click at [1014, 179] on button "Воспроизвести" at bounding box center [1025, 179] width 107 height 27
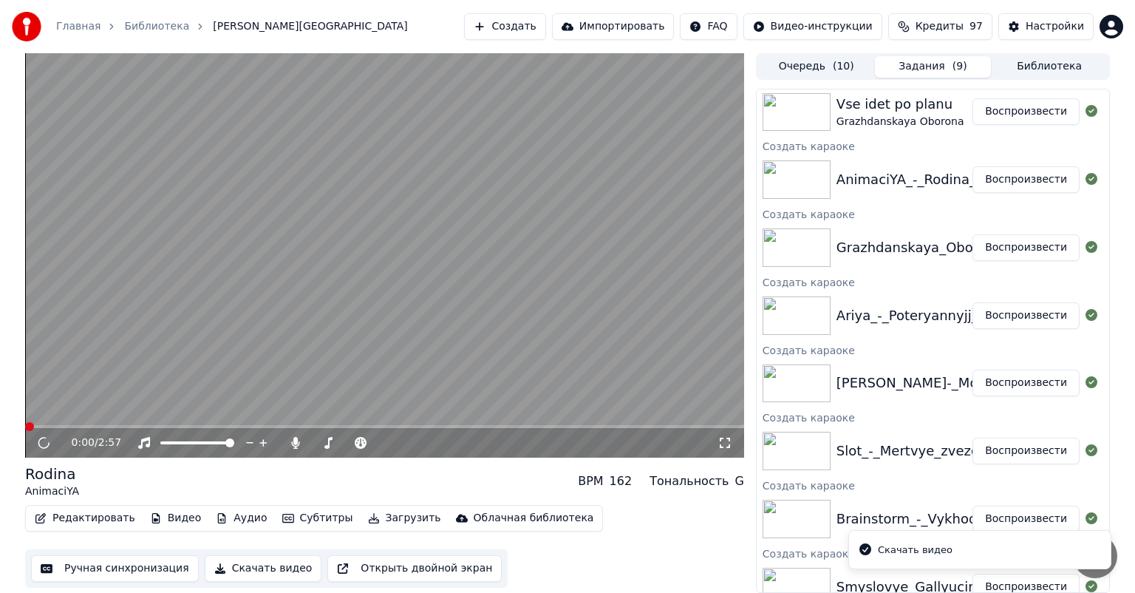
click at [247, 559] on button "Скачать видео" at bounding box center [263, 568] width 117 height 27
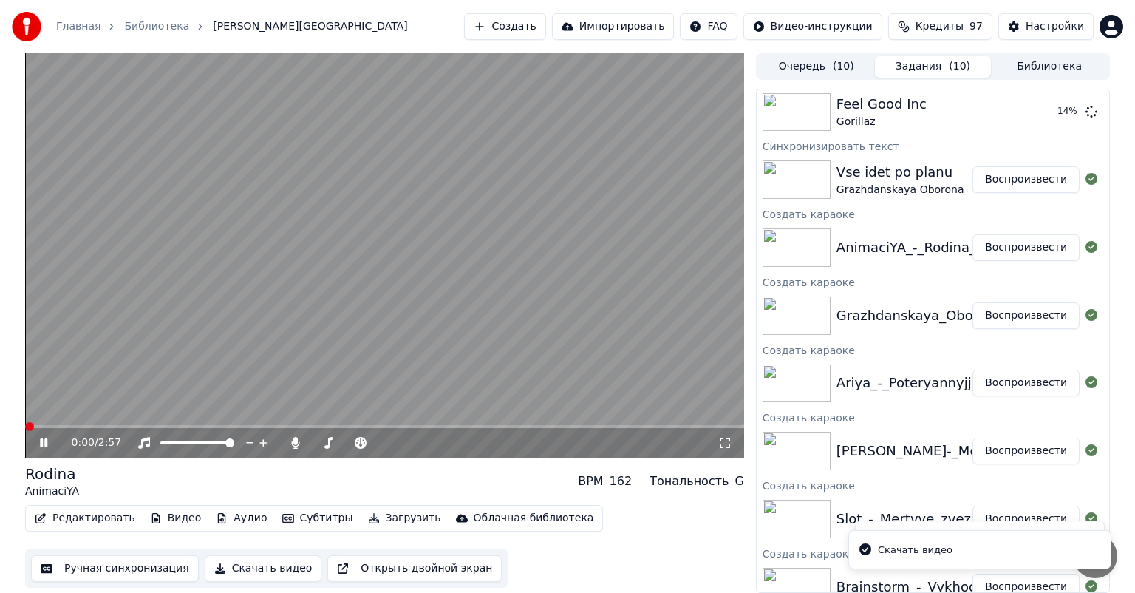
scroll to position [698, 0]
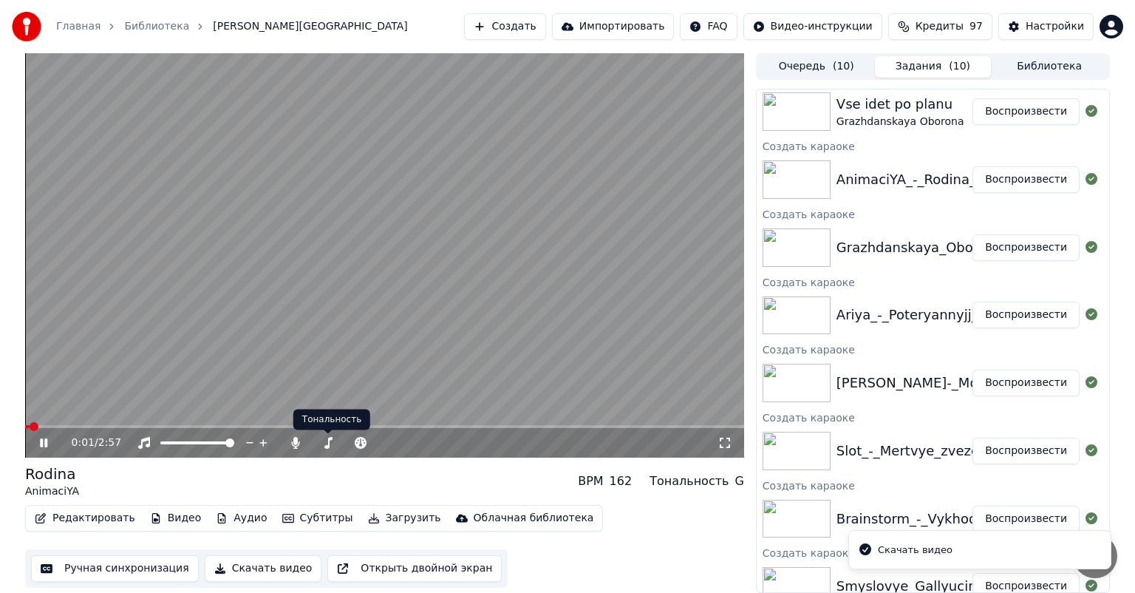
click at [466, 301] on video at bounding box center [384, 255] width 719 height 404
click at [506, 198] on video at bounding box center [384, 255] width 719 height 404
click at [464, 217] on video at bounding box center [384, 255] width 719 height 404
click at [449, 277] on video at bounding box center [384, 255] width 719 height 404
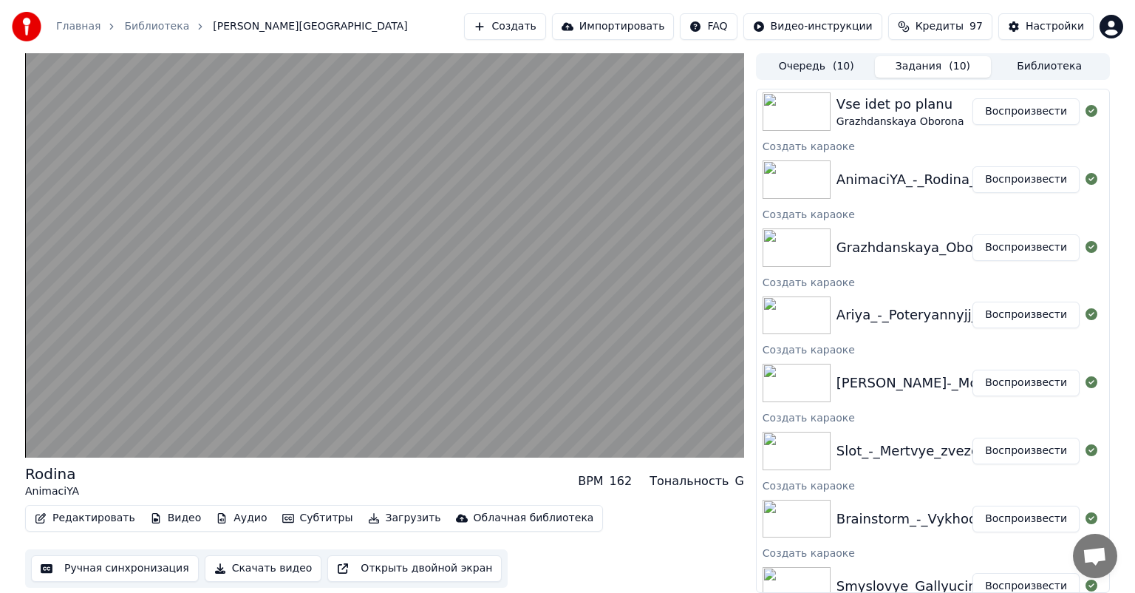
click at [449, 277] on video at bounding box center [384, 255] width 719 height 404
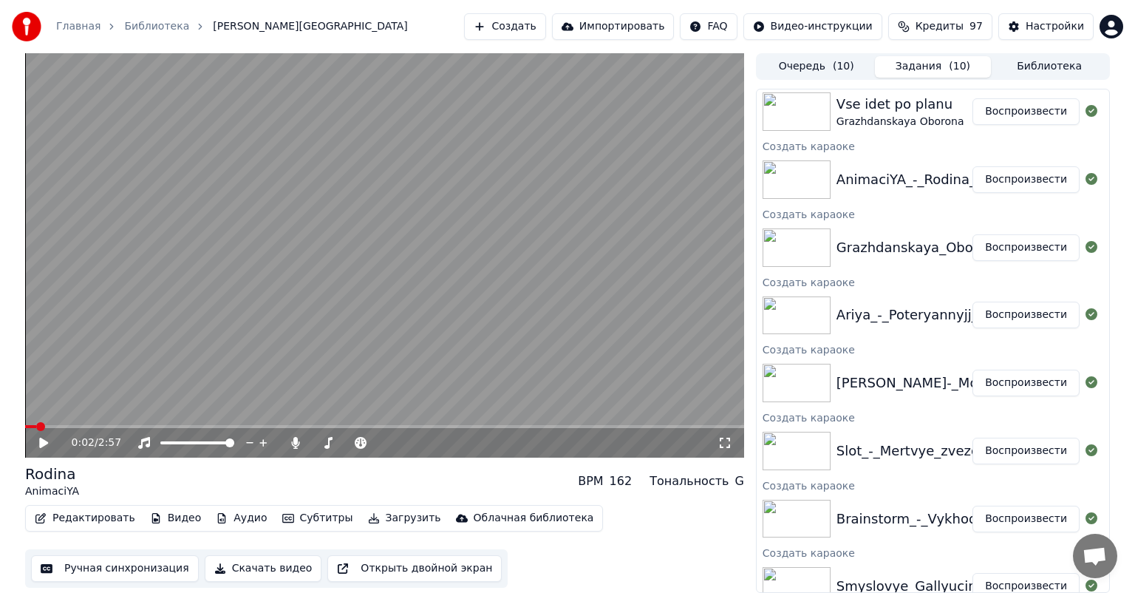
click at [166, 345] on video at bounding box center [384, 255] width 719 height 404
click at [250, 324] on video at bounding box center [384, 255] width 719 height 404
click at [80, 566] on button "Ручная синхронизация" at bounding box center [115, 568] width 168 height 27
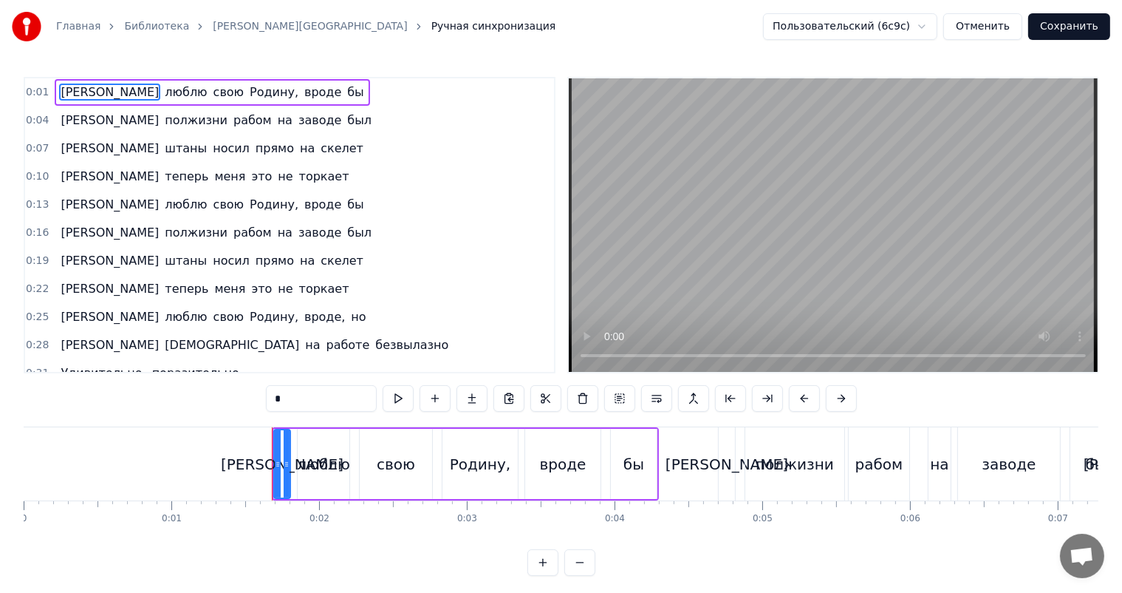
click at [876, 190] on video at bounding box center [833, 224] width 529 height 293
click at [975, 171] on video at bounding box center [833, 224] width 529 height 293
click at [986, 38] on button "Отменить" at bounding box center [983, 26] width 79 height 27
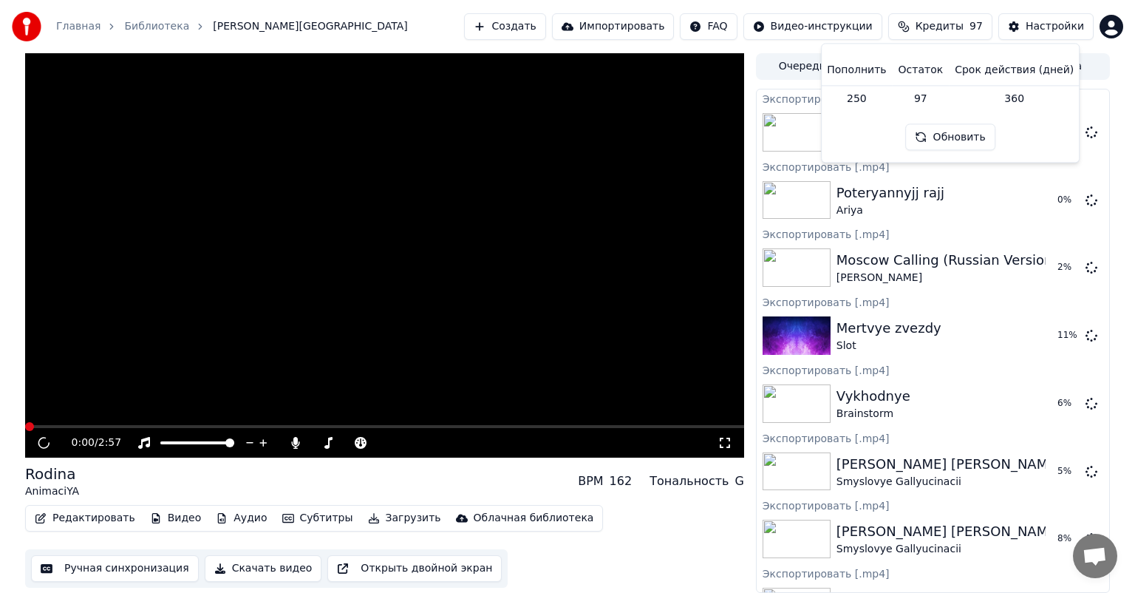
click at [464, 482] on div "Rodina AnimaciYA BPM 162 Тональность G" at bounding box center [384, 480] width 719 height 35
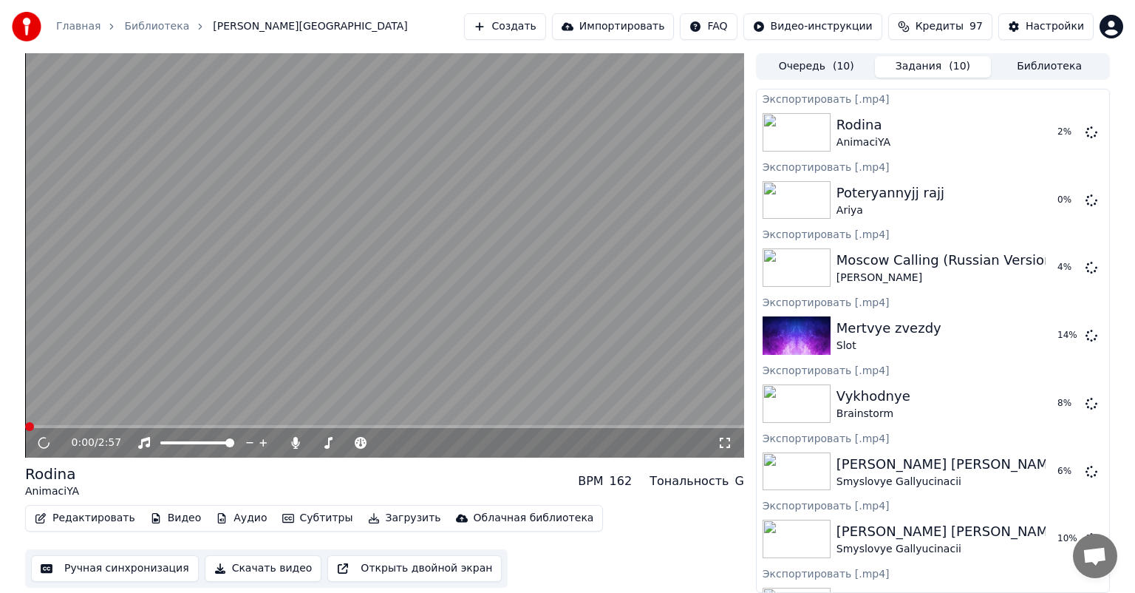
click at [358, 301] on video at bounding box center [384, 255] width 719 height 404
click at [313, 296] on video at bounding box center [384, 255] width 719 height 404
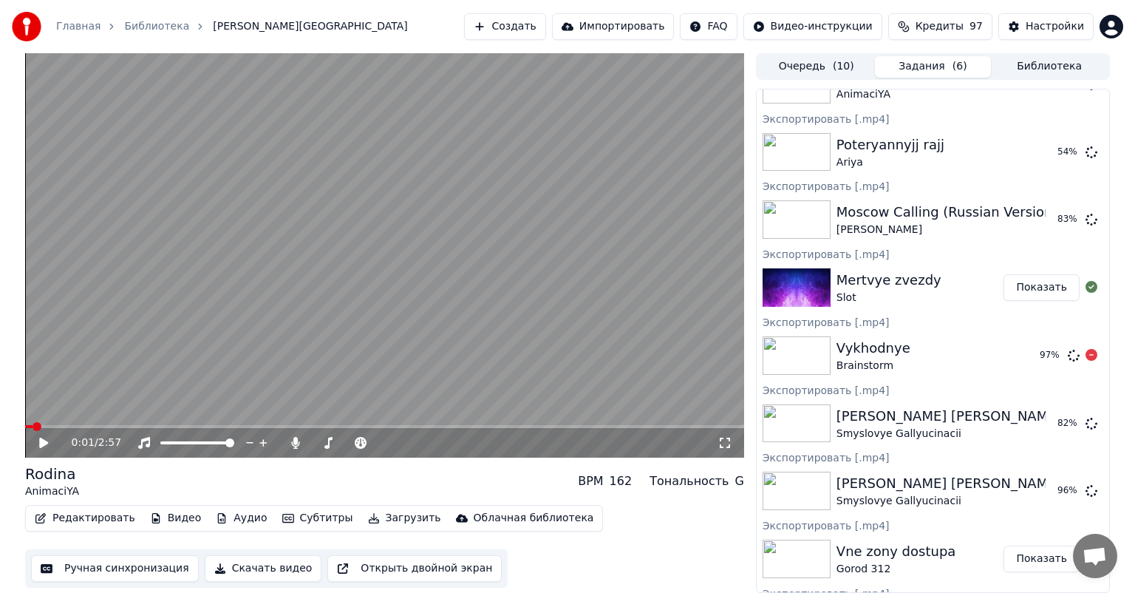
scroll to position [74, 0]
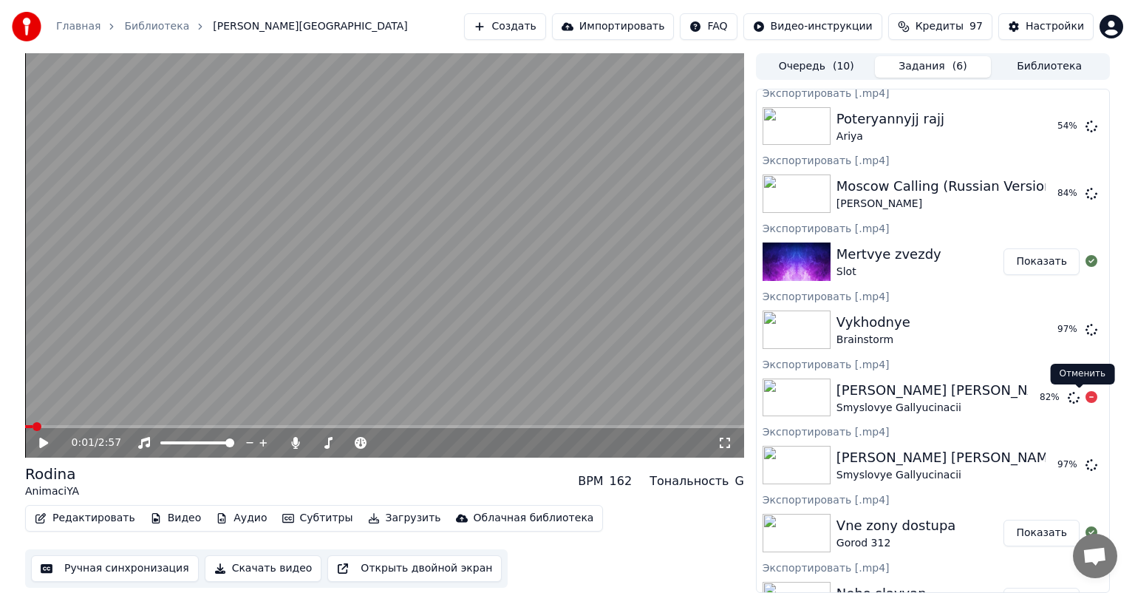
click at [1085, 399] on icon at bounding box center [1091, 397] width 12 height 12
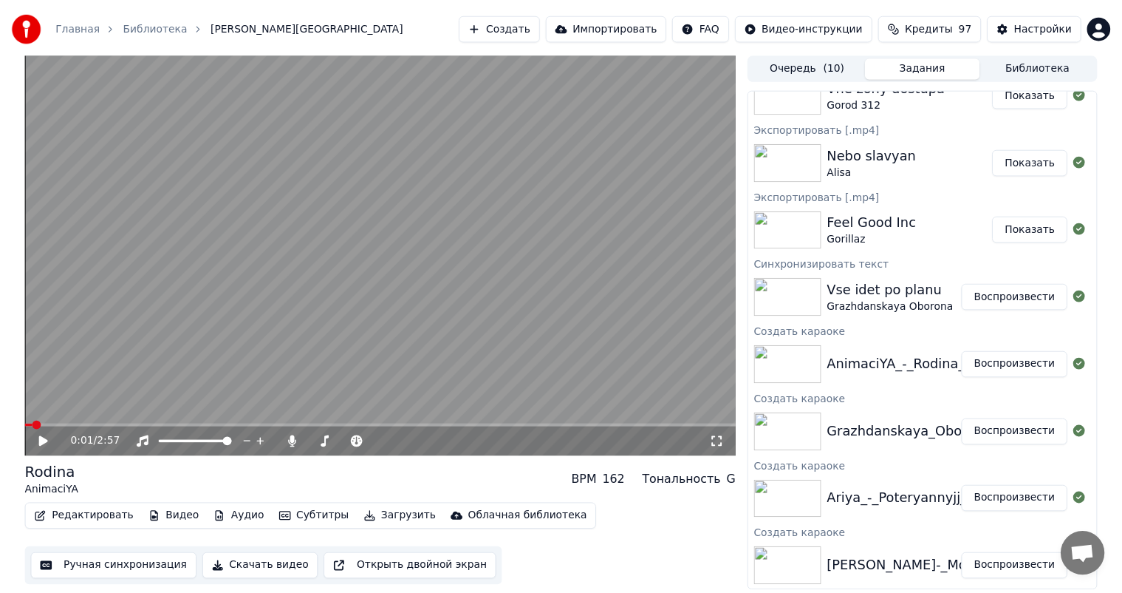
scroll to position [517, 0]
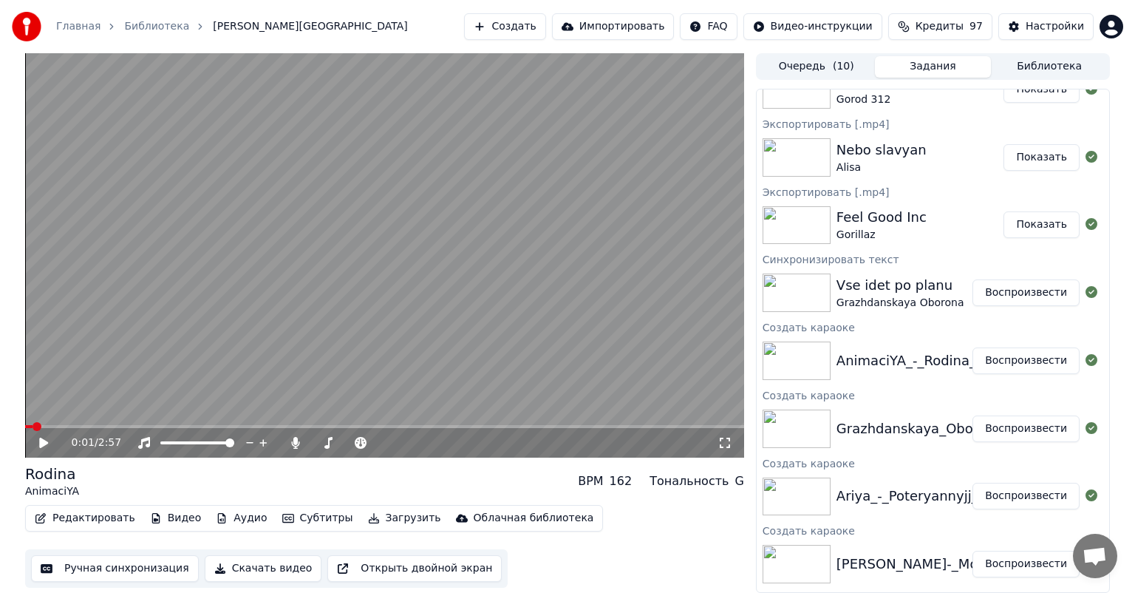
click at [1007, 290] on button "Воспроизвести" at bounding box center [1025, 292] width 107 height 27
click at [367, 426] on span at bounding box center [384, 426] width 719 height 3
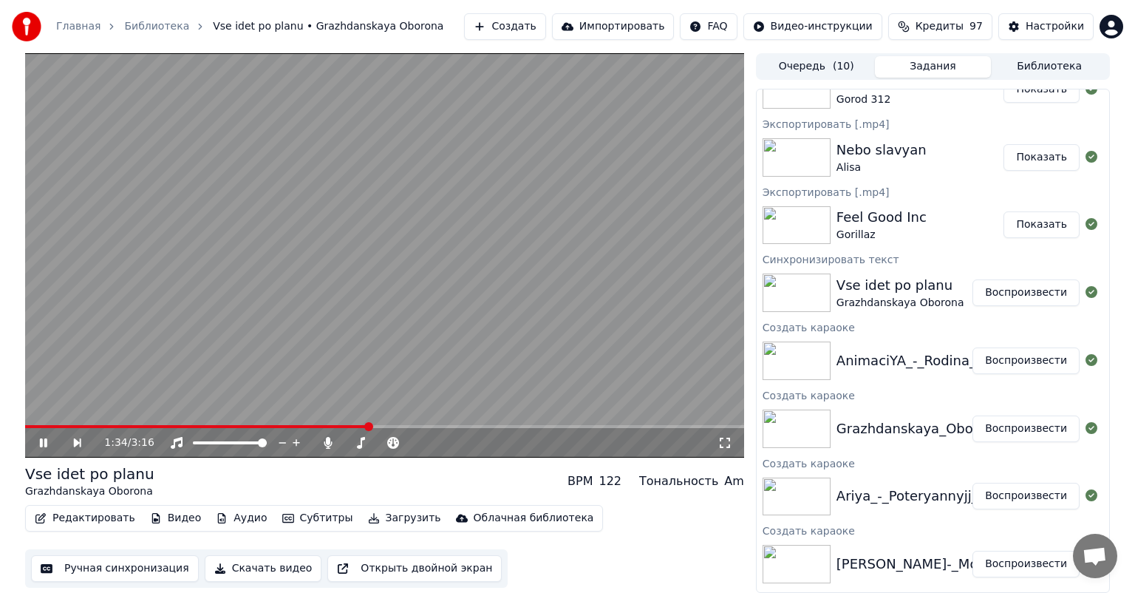
click at [407, 350] on video at bounding box center [384, 255] width 719 height 404
click at [494, 428] on span at bounding box center [384, 426] width 719 height 3
click at [422, 318] on video at bounding box center [384, 255] width 719 height 404
click at [627, 424] on video at bounding box center [384, 255] width 719 height 404
click at [630, 427] on span at bounding box center [384, 426] width 719 height 3
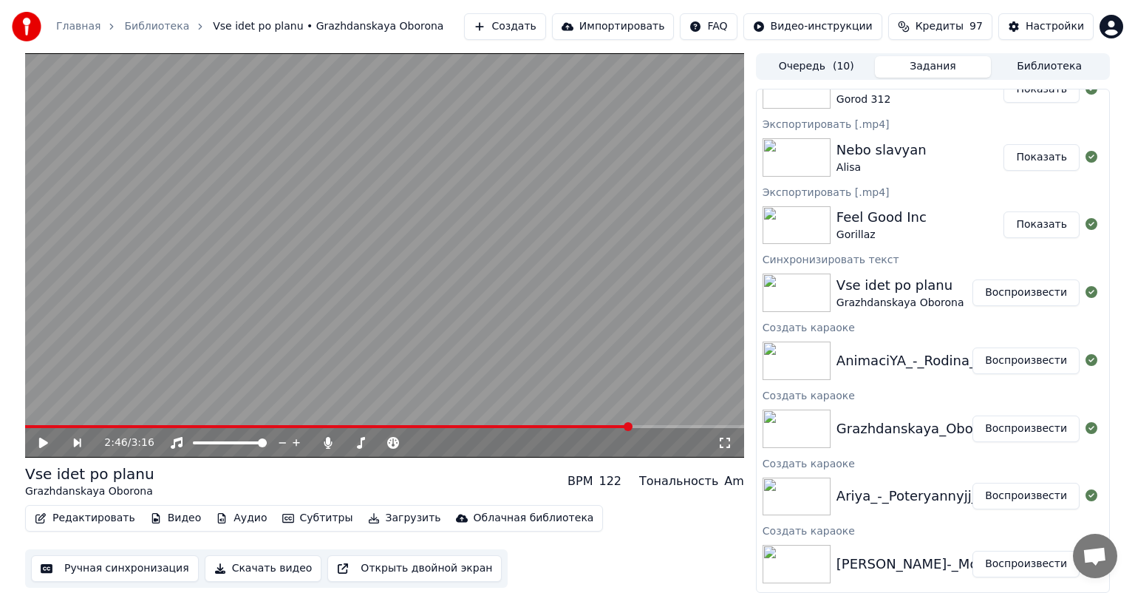
click at [351, 367] on video at bounding box center [384, 255] width 719 height 404
click at [685, 426] on span at bounding box center [384, 426] width 719 height 3
click at [502, 323] on video at bounding box center [384, 255] width 719 height 404
click at [133, 562] on button "Ручная синхронизация" at bounding box center [115, 568] width 168 height 27
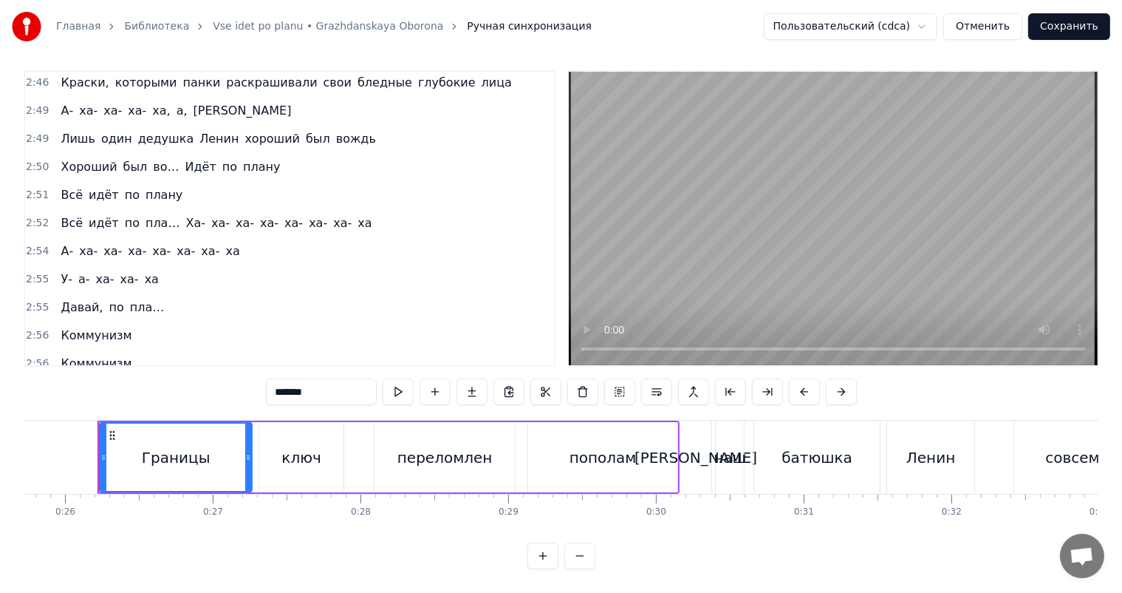
scroll to position [1256, 0]
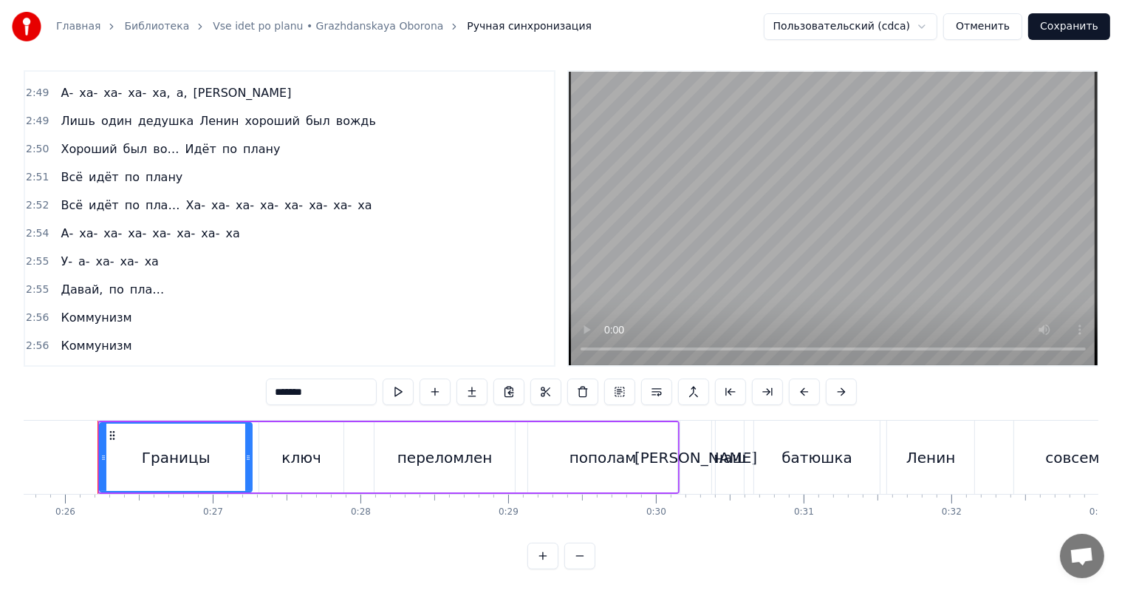
click at [989, 29] on button "Отменить" at bounding box center [983, 26] width 79 height 27
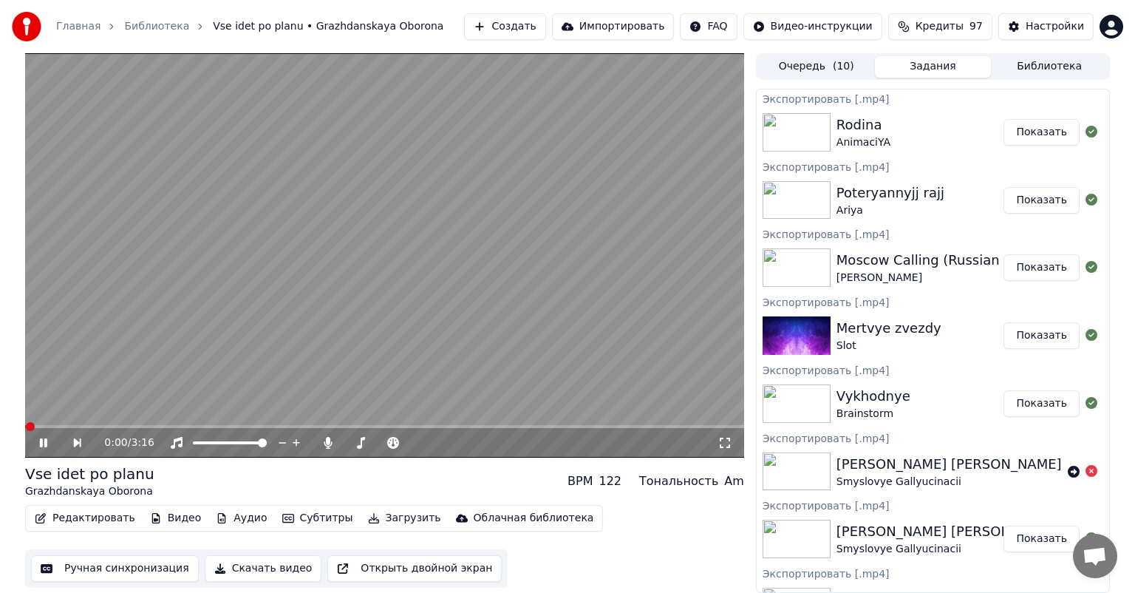
click at [299, 246] on video at bounding box center [384, 255] width 719 height 404
click at [87, 514] on button "Редактировать" at bounding box center [85, 518] width 112 height 21
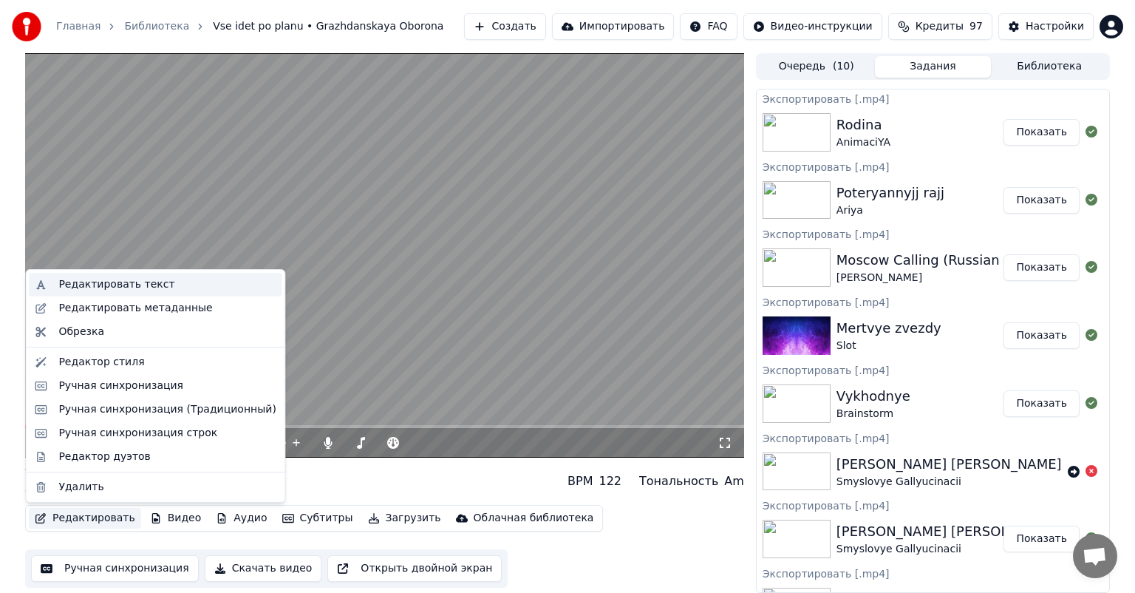
click at [92, 281] on div "Редактировать текст" at bounding box center [116, 284] width 116 height 15
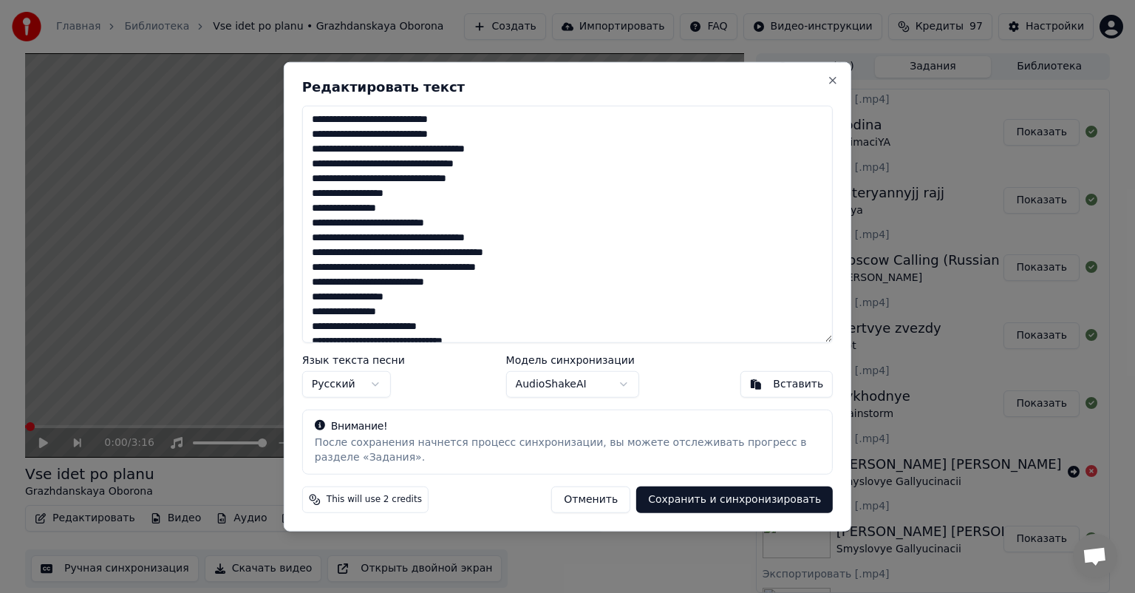
click at [491, 252] on textarea at bounding box center [567, 224] width 531 height 237
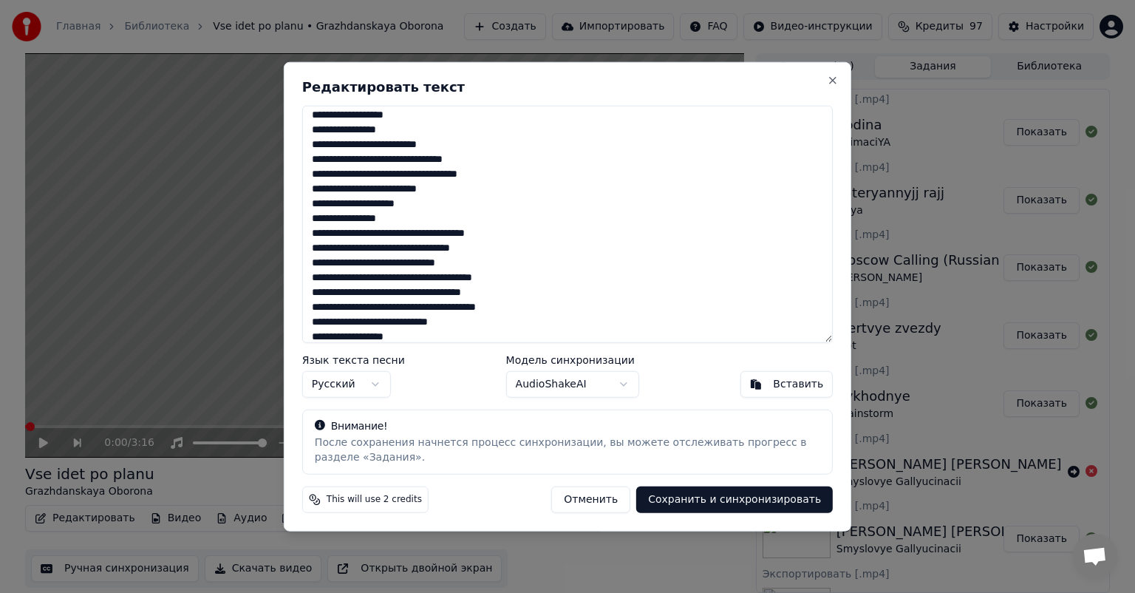
scroll to position [293, 0]
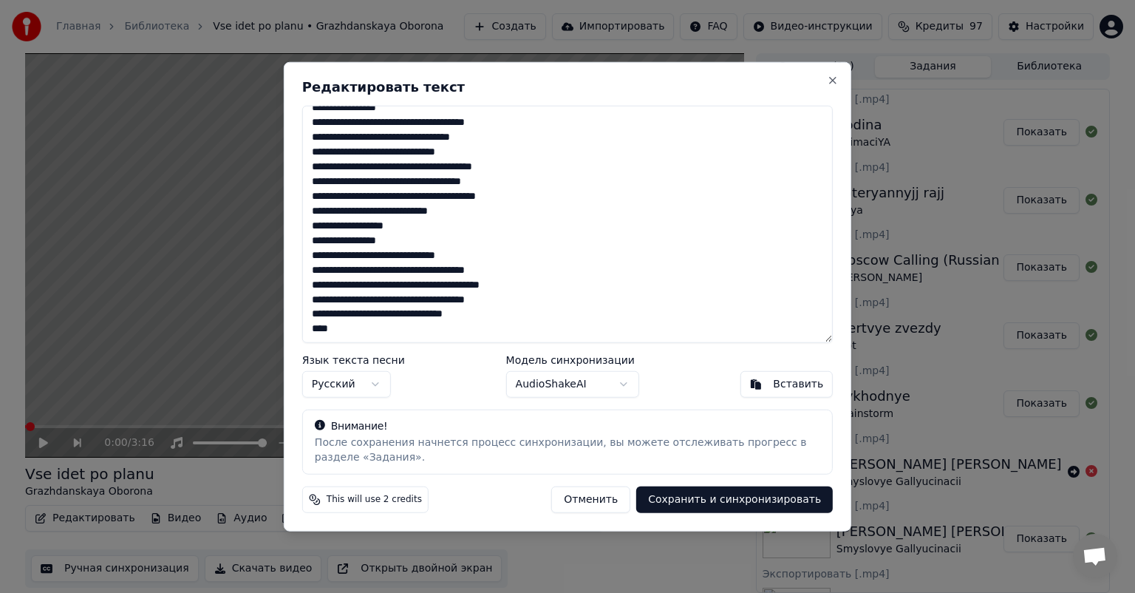
click at [618, 505] on button "Отменить" at bounding box center [590, 498] width 79 height 27
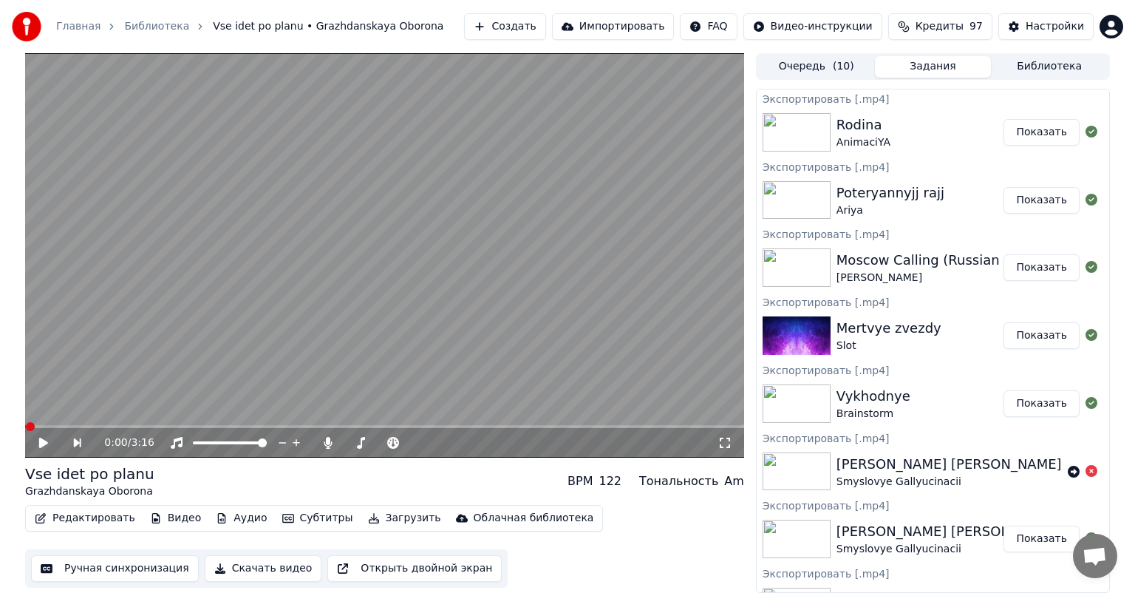
click at [535, 24] on button "Создать" at bounding box center [504, 26] width 81 height 27
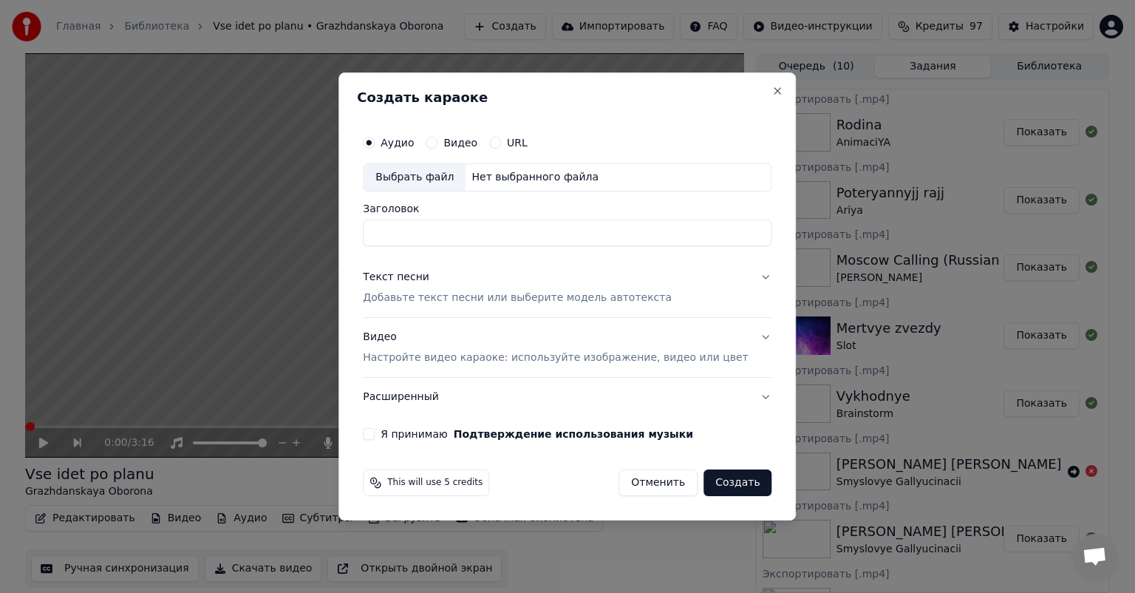
click at [419, 187] on div "Выбрать файл" at bounding box center [415, 177] width 102 height 27
type input "**********"
click at [473, 293] on p "Добавьте текст песни или выберите модель автотекста" at bounding box center [517, 297] width 309 height 15
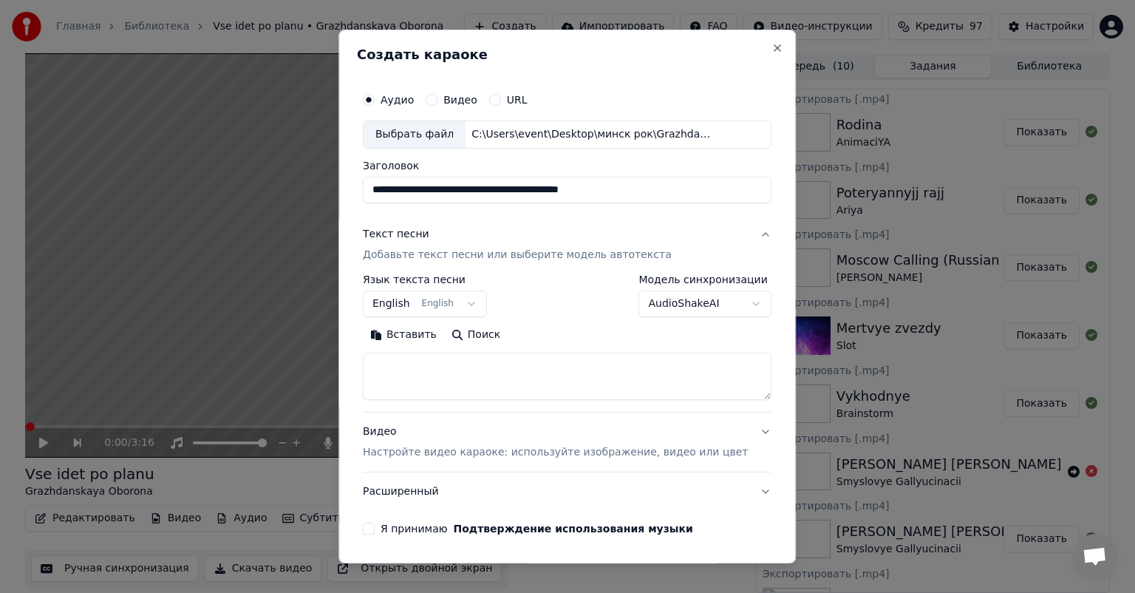
click at [512, 390] on textarea at bounding box center [567, 375] width 409 height 47
paste textarea "**********"
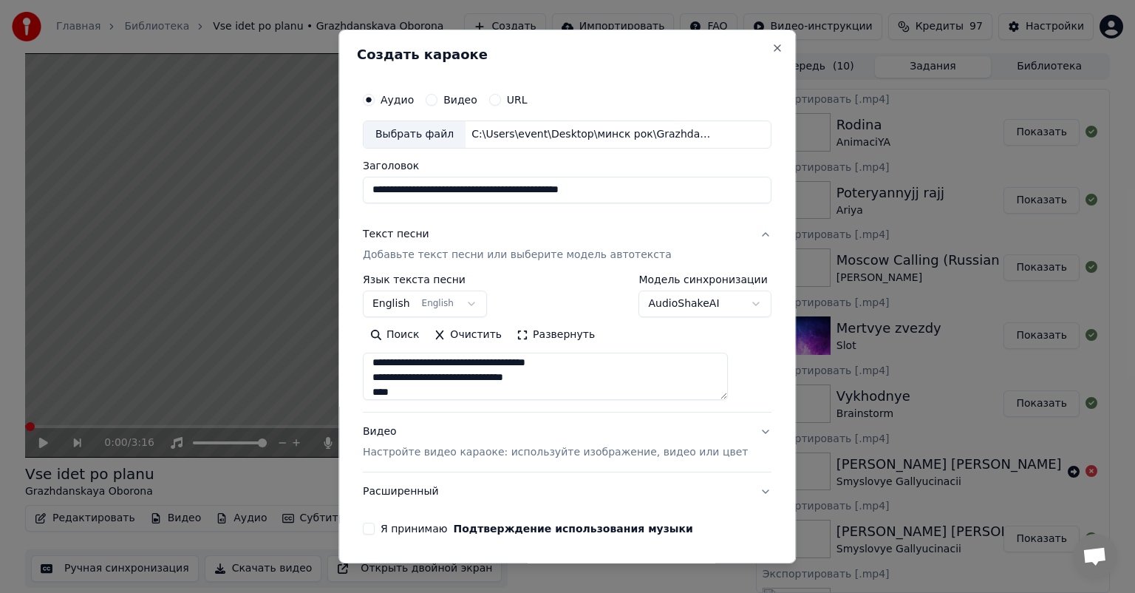
type textarea "**********"
click at [420, 452] on p "Настройте видео караоке: используйте изображение, видео или цвет" at bounding box center [555, 452] width 385 height 15
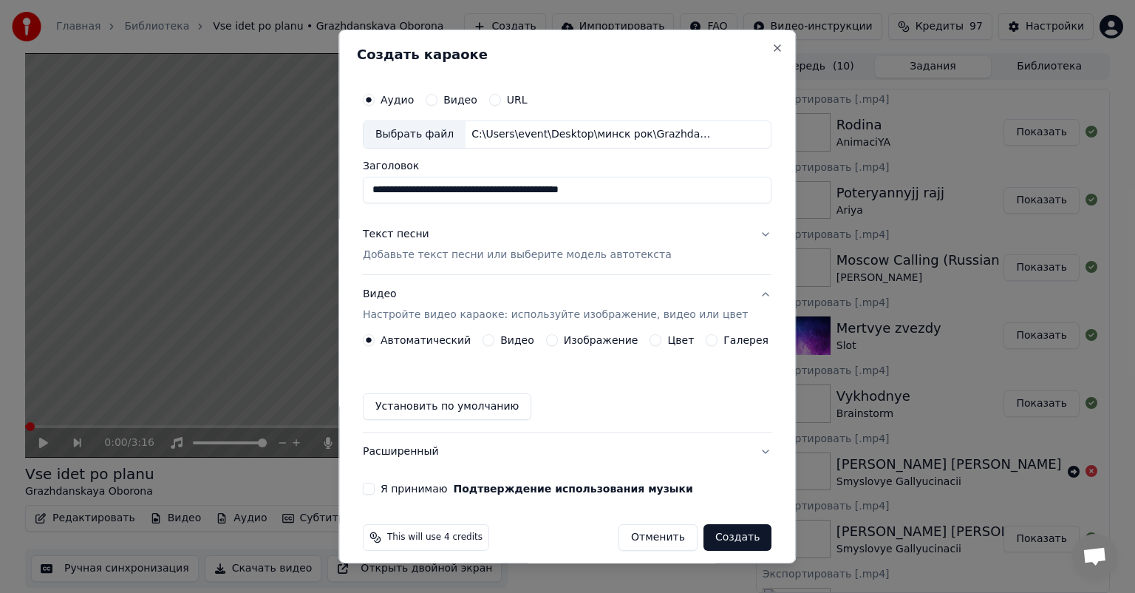
click at [544, 333] on div "Видео Настройте видео караоке: используйте изображение, видео или цвет Автомати…" at bounding box center [567, 353] width 409 height 157
click at [546, 341] on button "Изображение" at bounding box center [552, 340] width 12 height 12
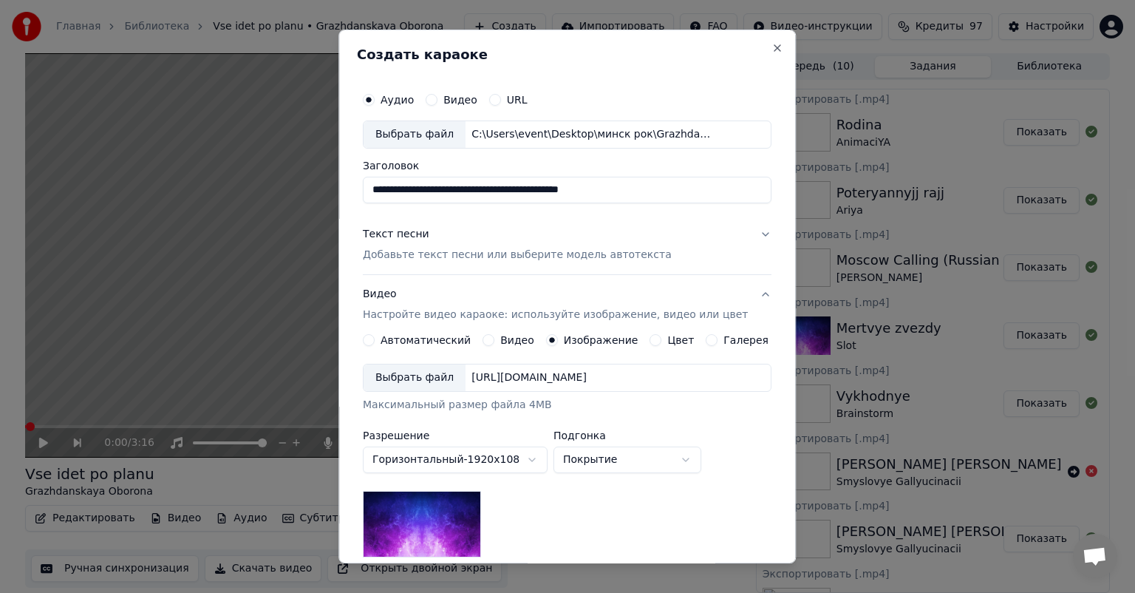
click at [419, 378] on div "Выбрать файл" at bounding box center [415, 377] width 102 height 27
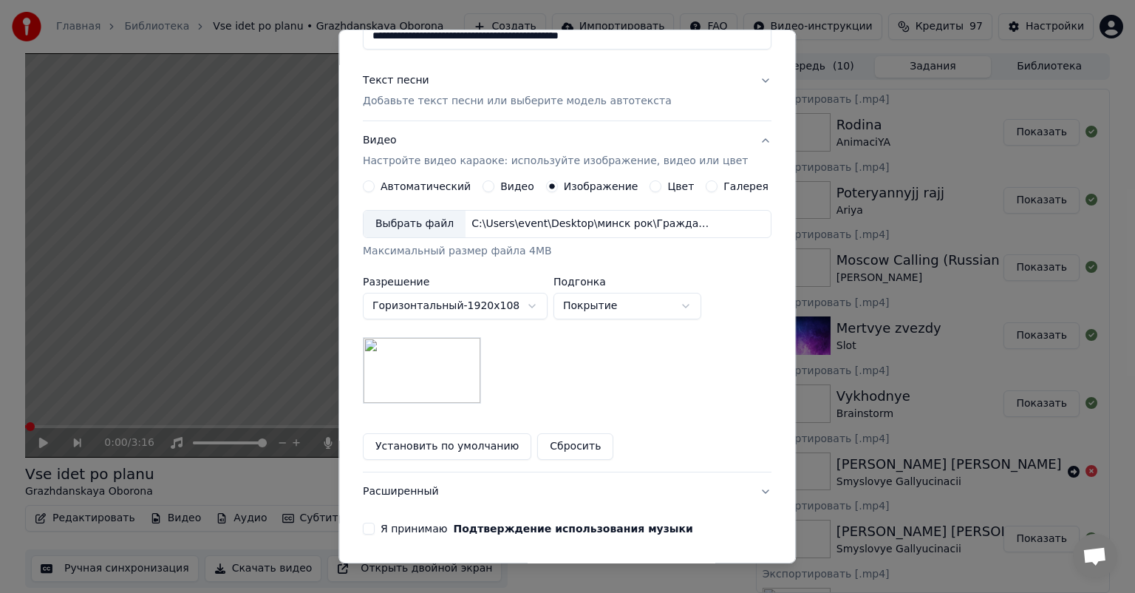
scroll to position [204, 0]
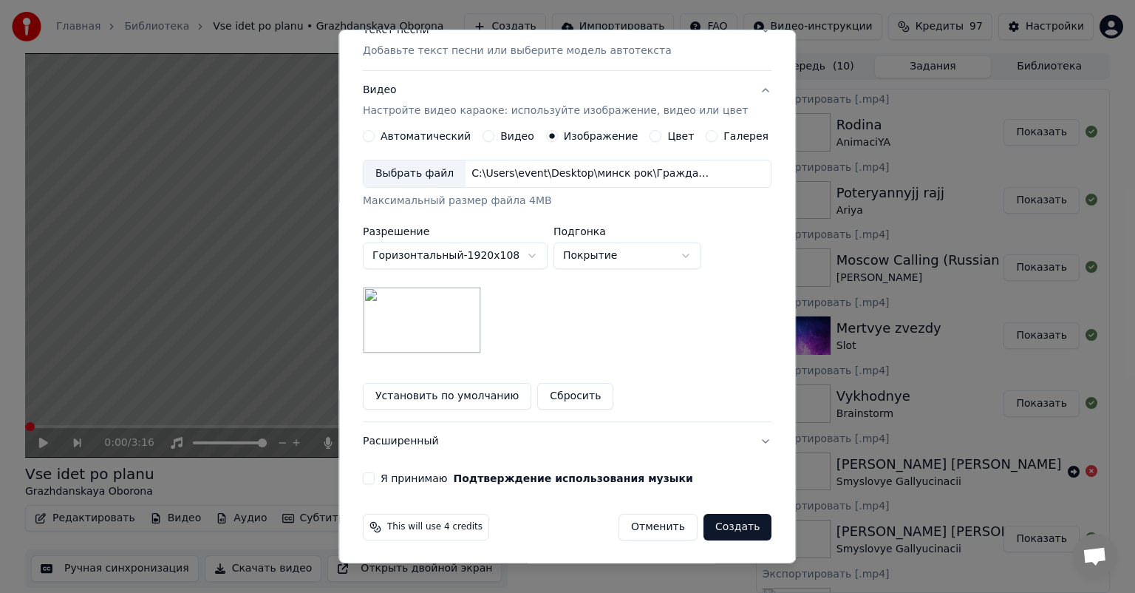
click at [375, 478] on button "Я принимаю Подтверждение использования музыки" at bounding box center [369, 478] width 12 height 12
click at [706, 521] on button "Создать" at bounding box center [737, 527] width 68 height 27
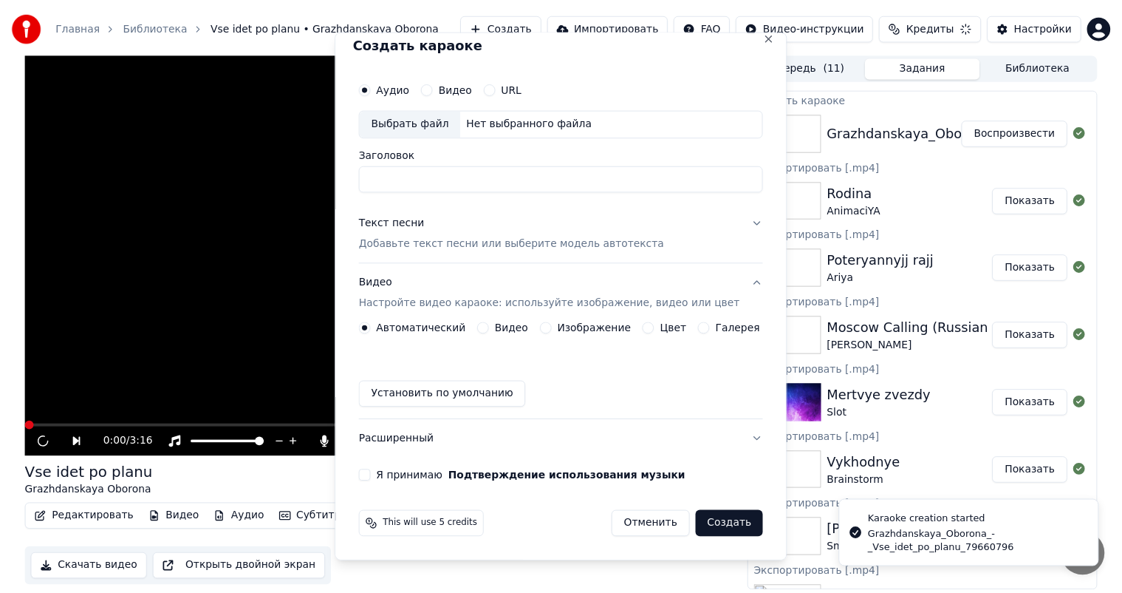
scroll to position [11, 0]
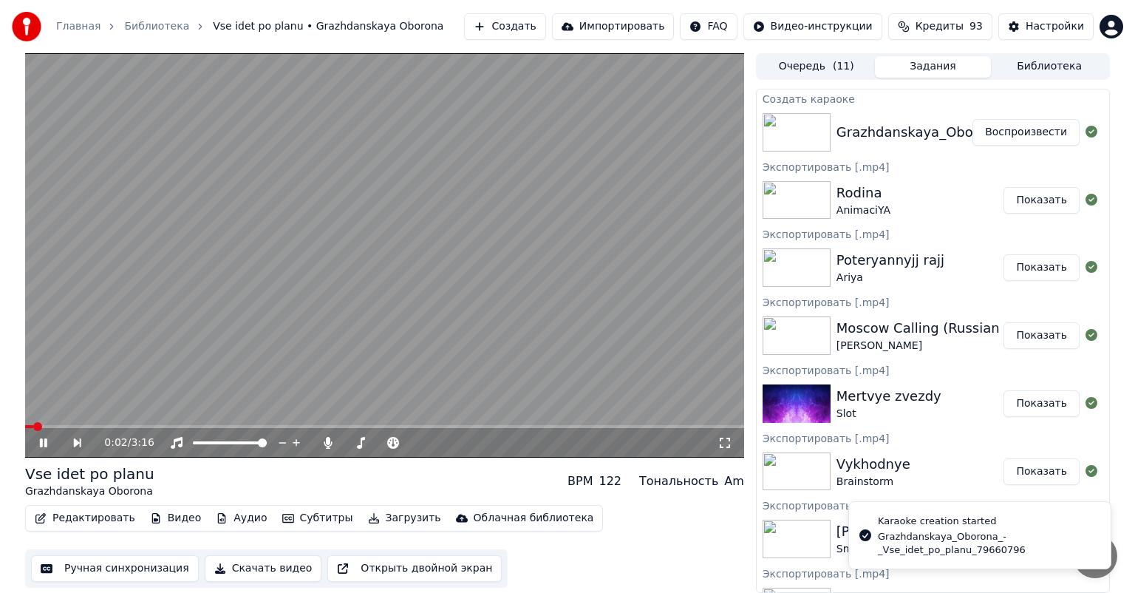
click at [245, 316] on video at bounding box center [384, 255] width 719 height 404
click at [627, 427] on span at bounding box center [384, 426] width 719 height 3
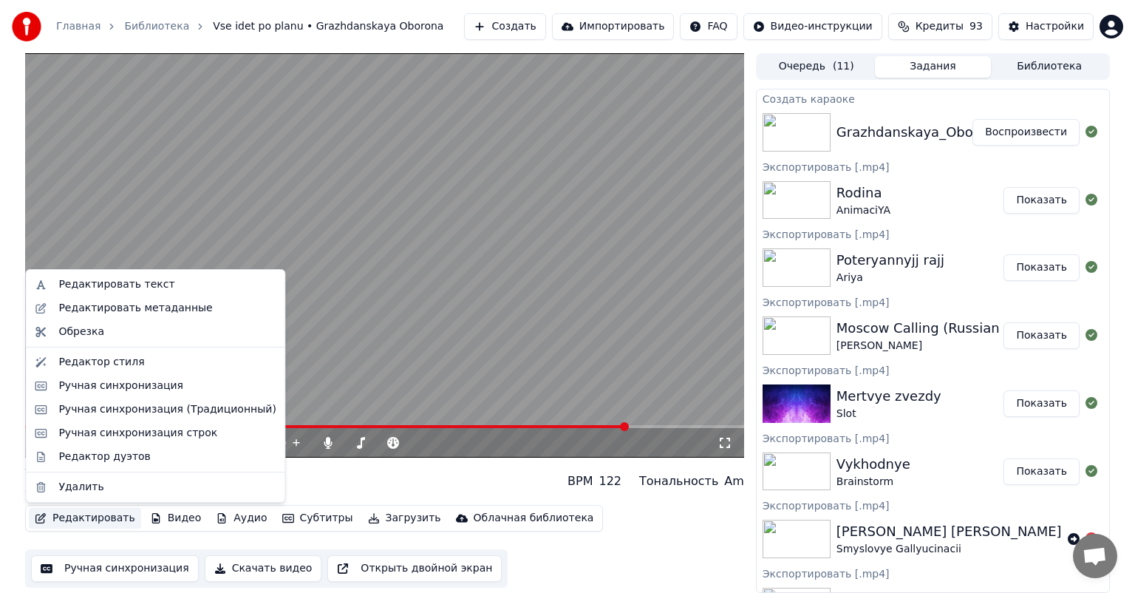
click at [79, 516] on button "Редактировать" at bounding box center [85, 518] width 112 height 21
click at [135, 566] on button "Ручная синхронизация" at bounding box center [115, 568] width 168 height 27
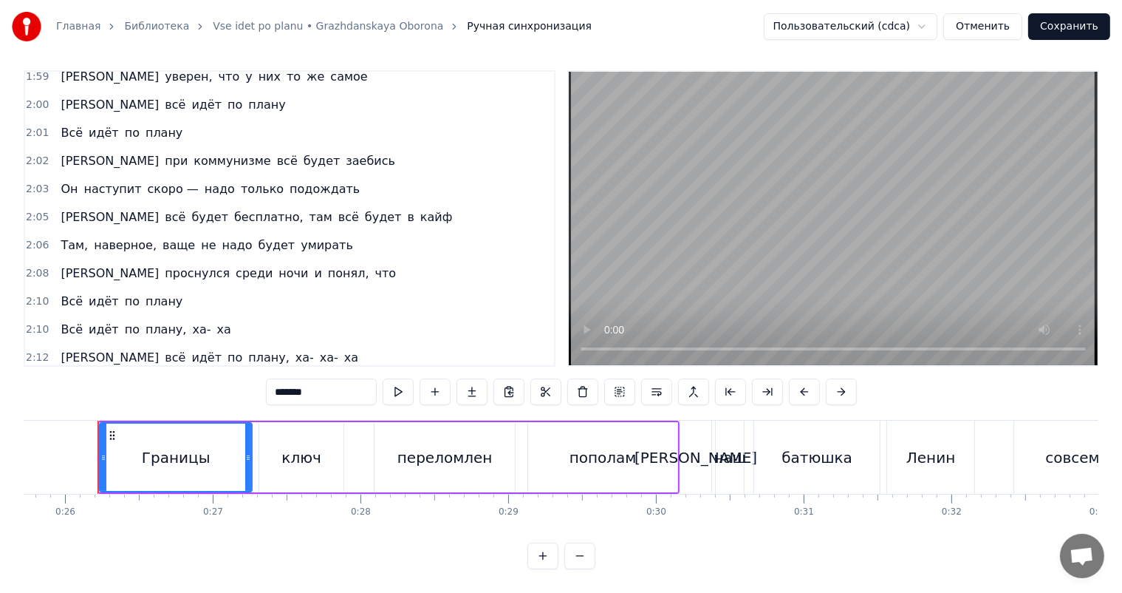
scroll to position [813, 0]
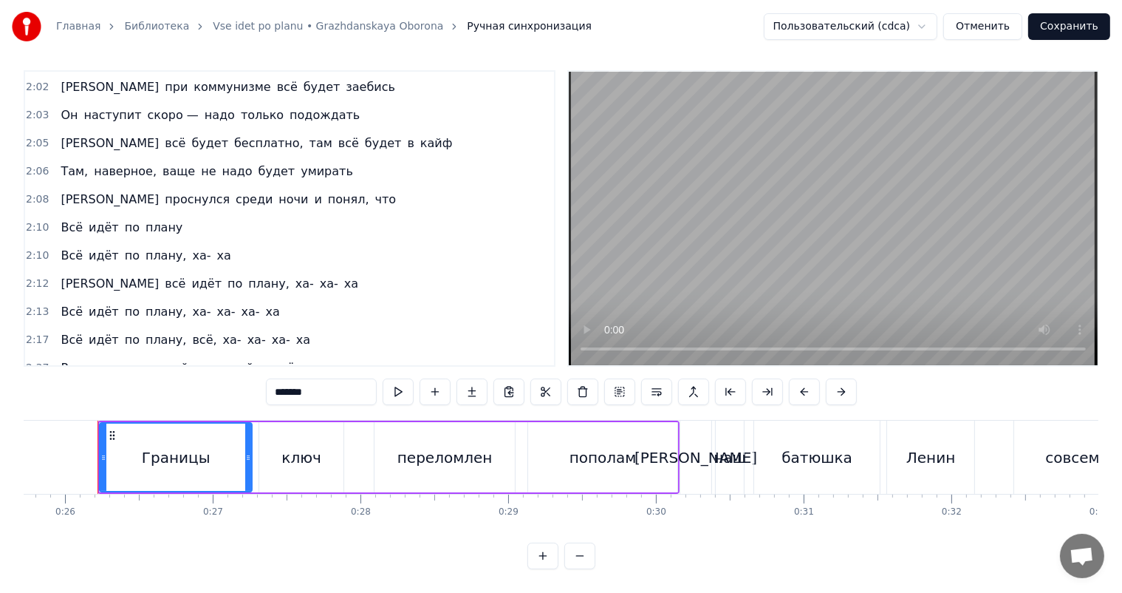
click at [94, 219] on span "идёт" at bounding box center [103, 227] width 33 height 17
type input "****"
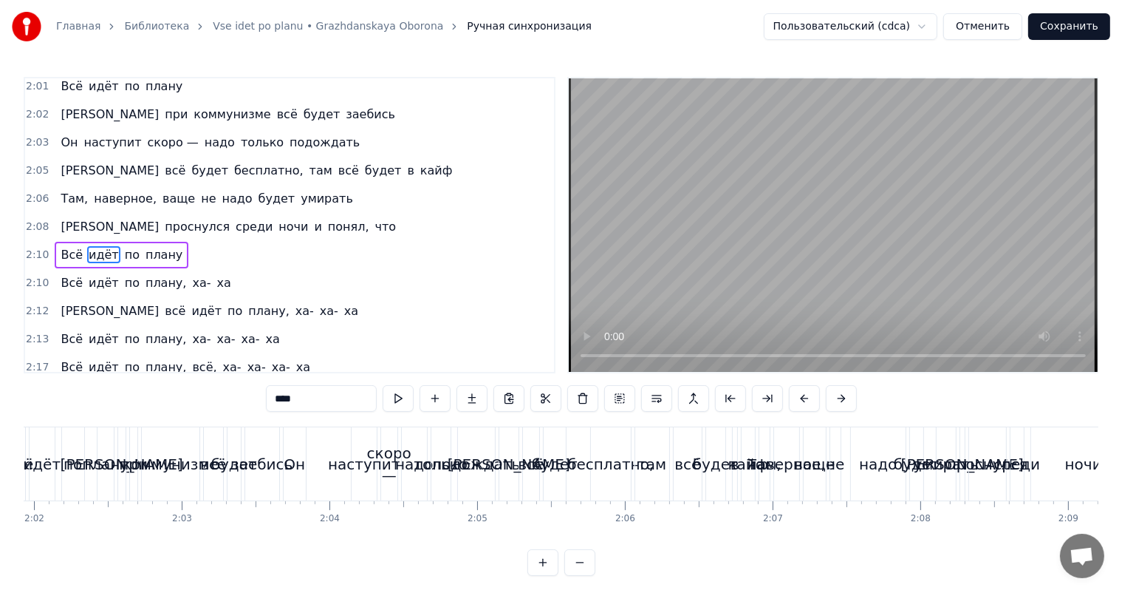
scroll to position [0, 19165]
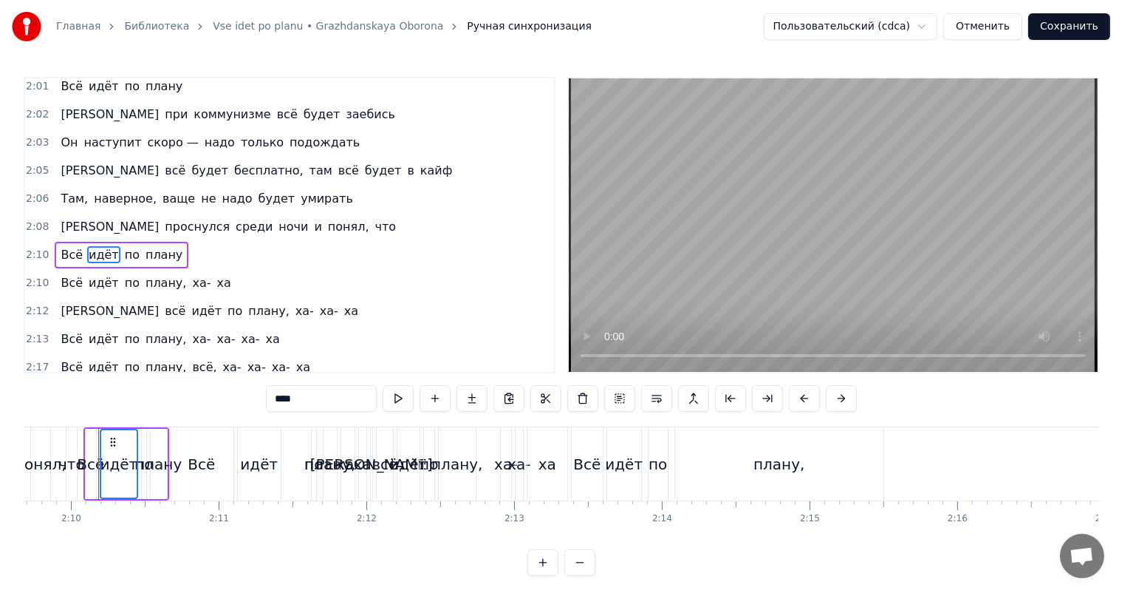
click at [123, 246] on span "по" at bounding box center [132, 254] width 18 height 17
click at [145, 248] on span "плану" at bounding box center [164, 256] width 40 height 17
click at [97, 248] on span "идёт" at bounding box center [103, 256] width 33 height 17
click at [33, 277] on span "2:10" at bounding box center [37, 284] width 23 height 15
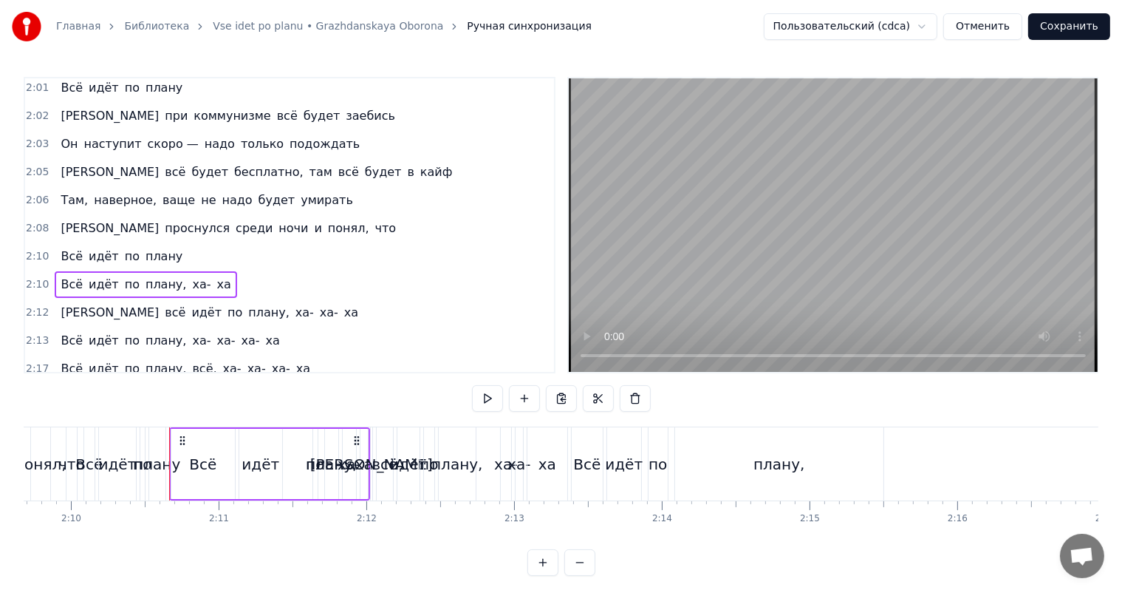
click at [42, 305] on span "2:12" at bounding box center [37, 312] width 23 height 15
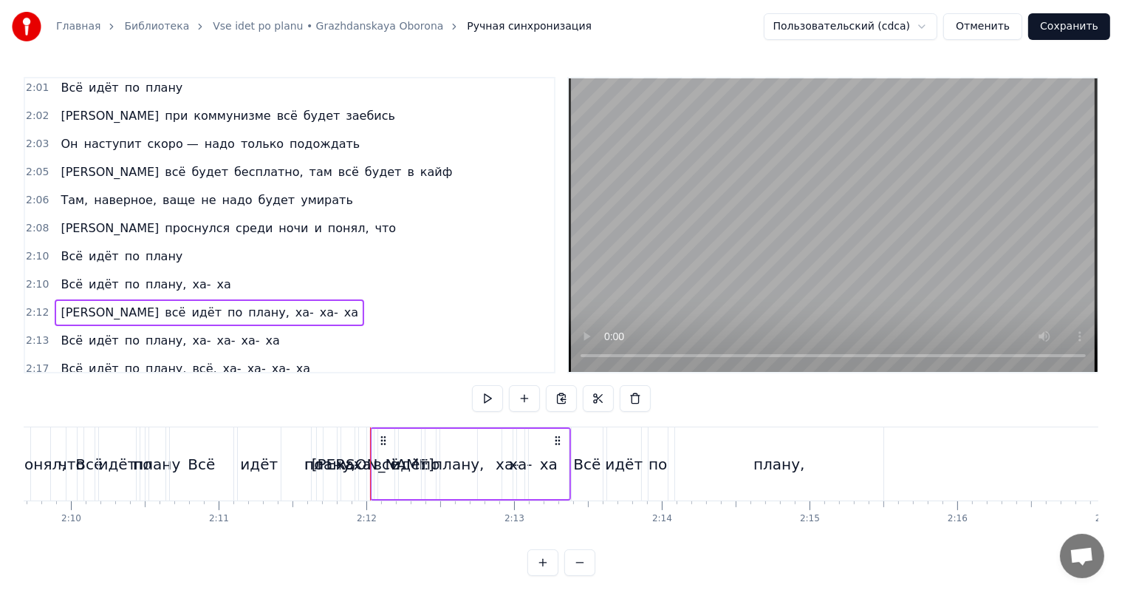
click at [37, 277] on span "2:10" at bounding box center [37, 284] width 23 height 15
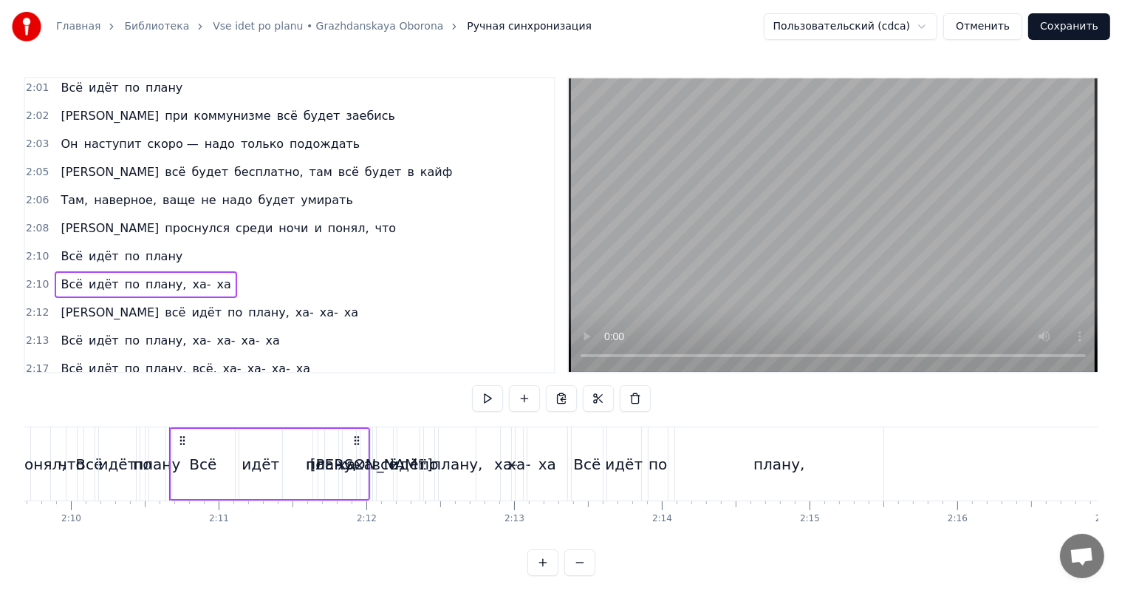
drag, startPoint x: 28, startPoint y: 282, endPoint x: 35, endPoint y: 302, distance: 21.3
click at [27, 305] on span "2:12" at bounding box center [37, 312] width 23 height 15
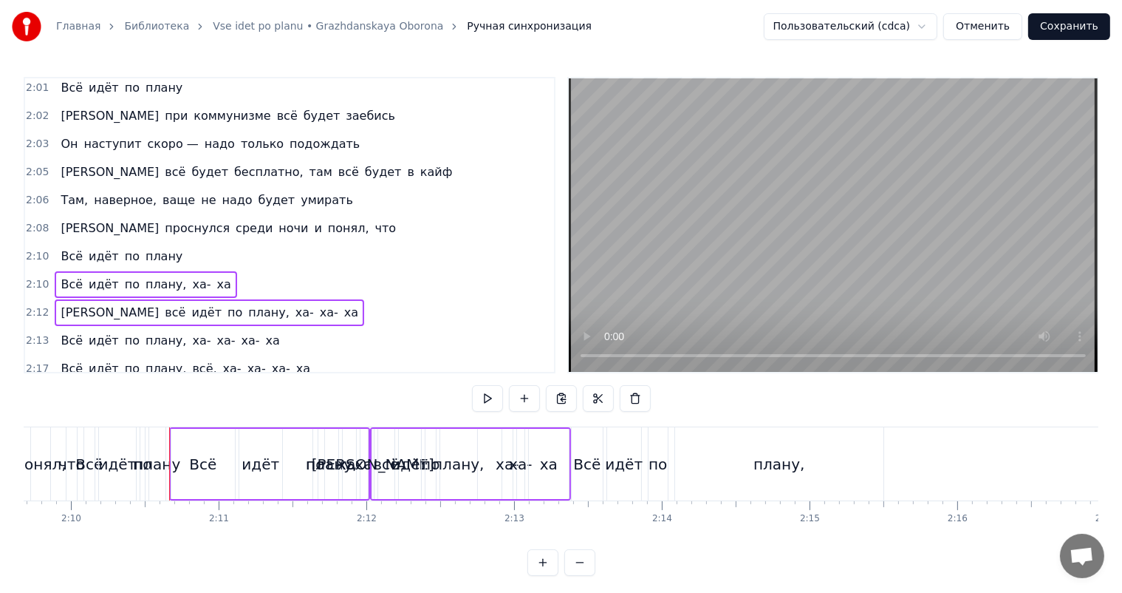
click at [33, 333] on span "2:13" at bounding box center [37, 340] width 23 height 15
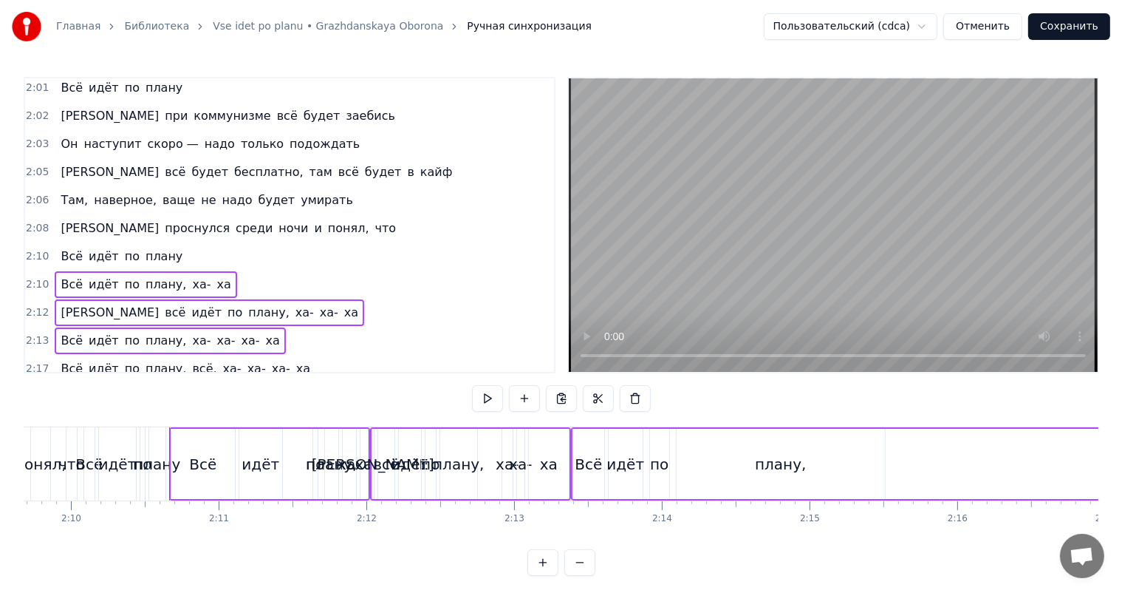
click at [36, 361] on span "2:17" at bounding box center [37, 368] width 23 height 15
click at [35, 383] on div "2:37 Разгорался могучий гремучий костёр" at bounding box center [289, 397] width 529 height 28
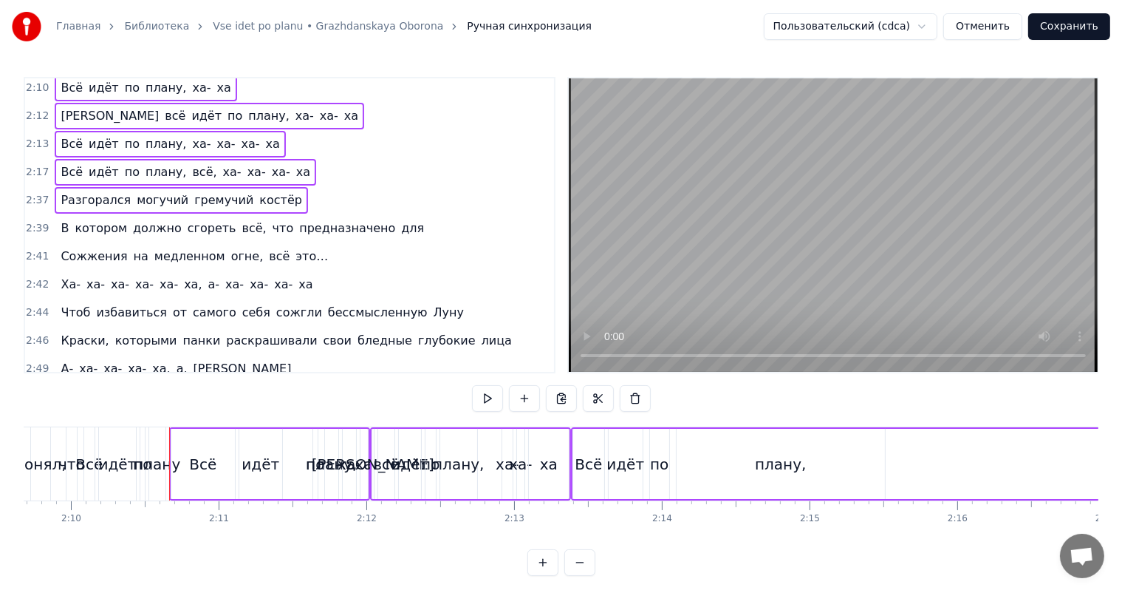
scroll to position [1012, 0]
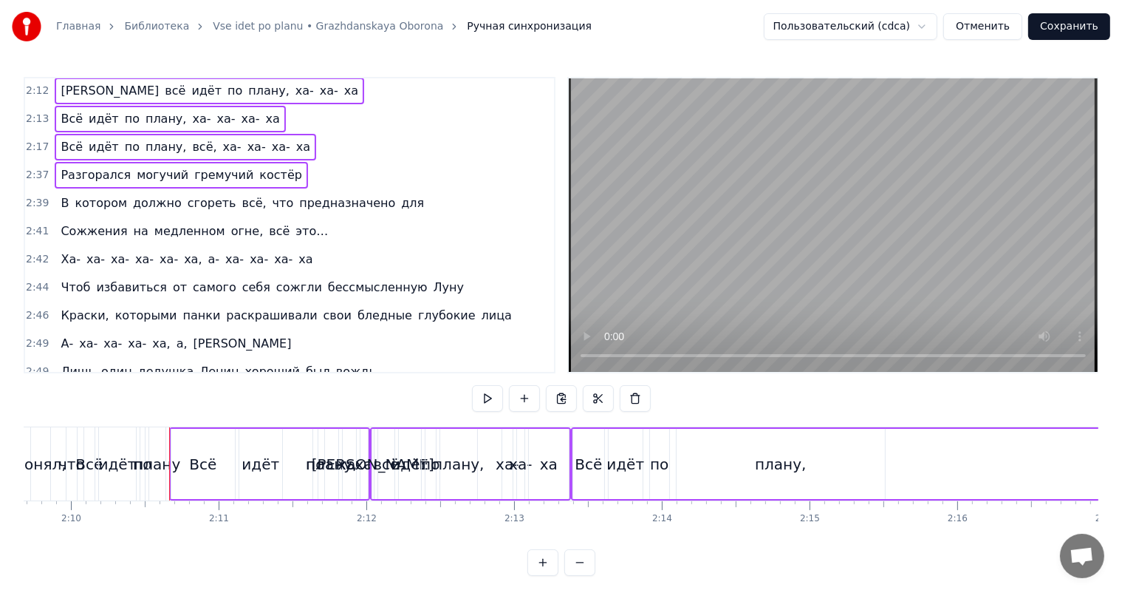
click at [30, 196] on span "2:39" at bounding box center [37, 203] width 23 height 15
click at [39, 224] on span "2:41" at bounding box center [37, 231] width 23 height 15
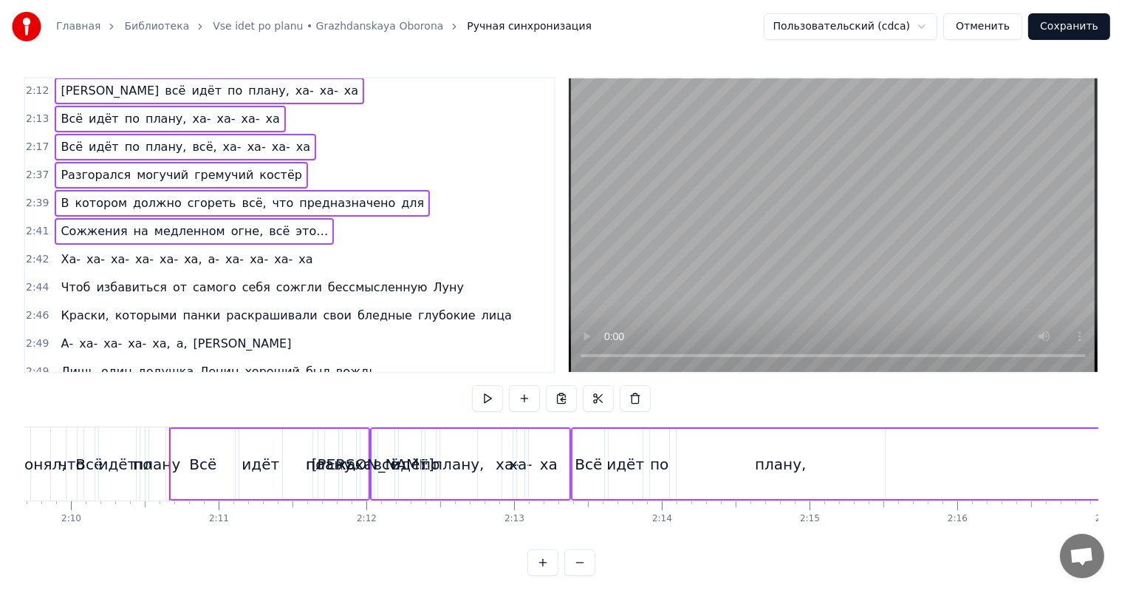
click at [32, 252] on span "2:42" at bounding box center [37, 259] width 23 height 15
click at [40, 280] on span "2:44" at bounding box center [37, 287] width 23 height 15
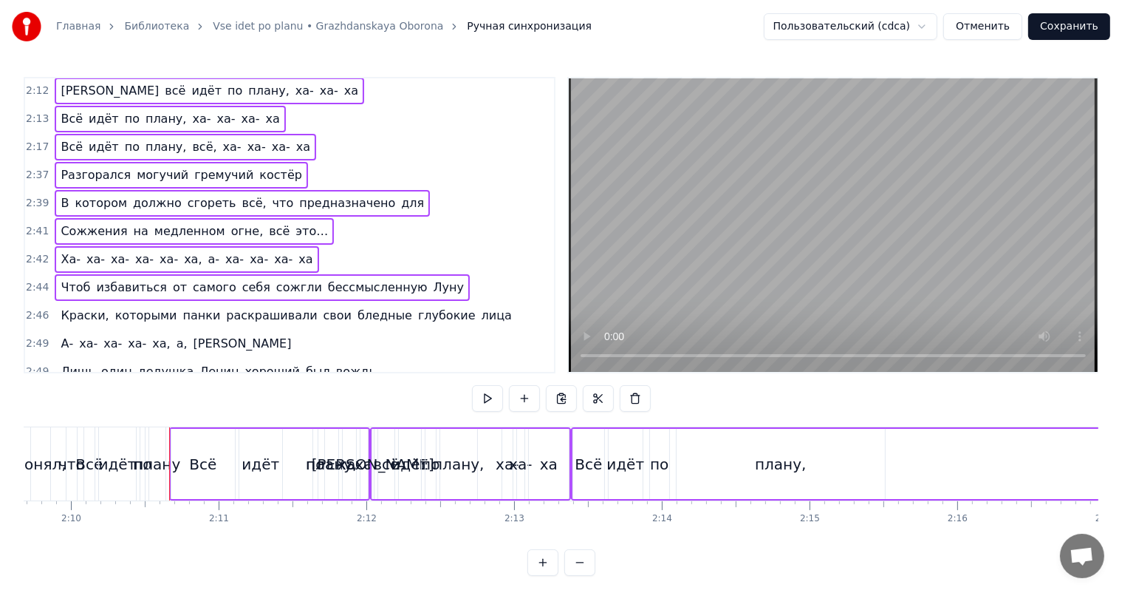
click at [39, 308] on span "2:46" at bounding box center [37, 315] width 23 height 15
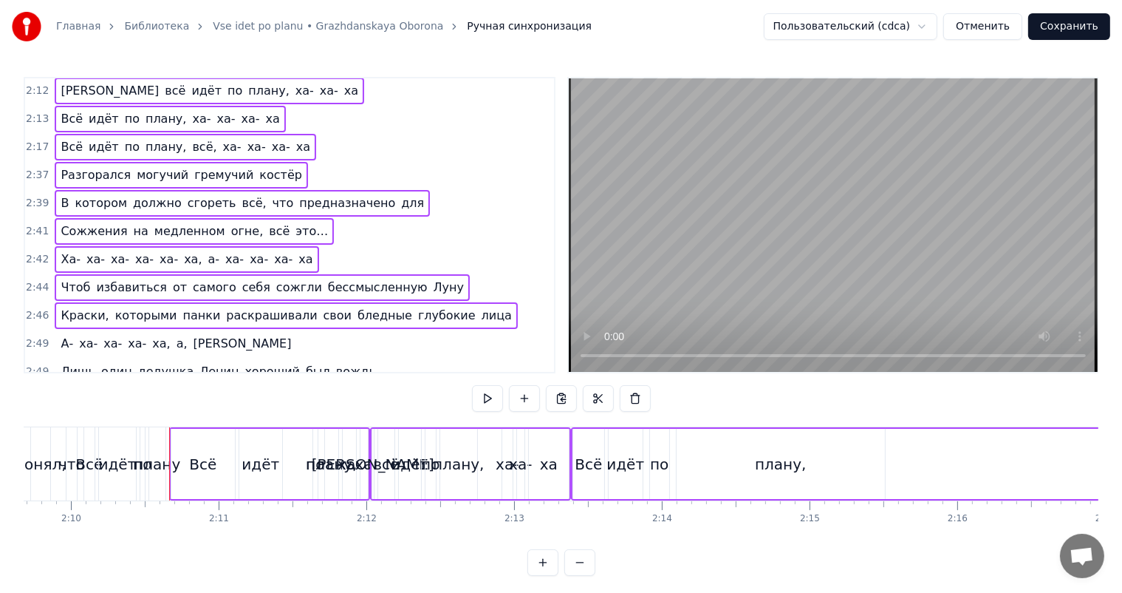
click at [38, 336] on span "2:49" at bounding box center [37, 343] width 23 height 15
click at [37, 364] on span "2:49" at bounding box center [37, 371] width 23 height 15
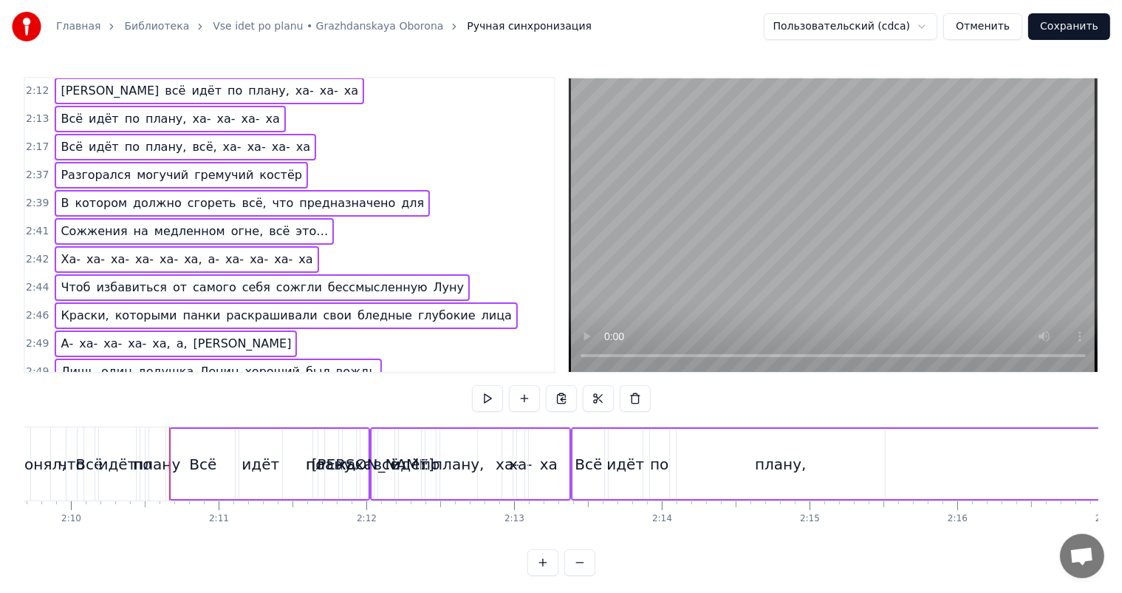
click at [39, 392] on span "2:50" at bounding box center [37, 399] width 23 height 15
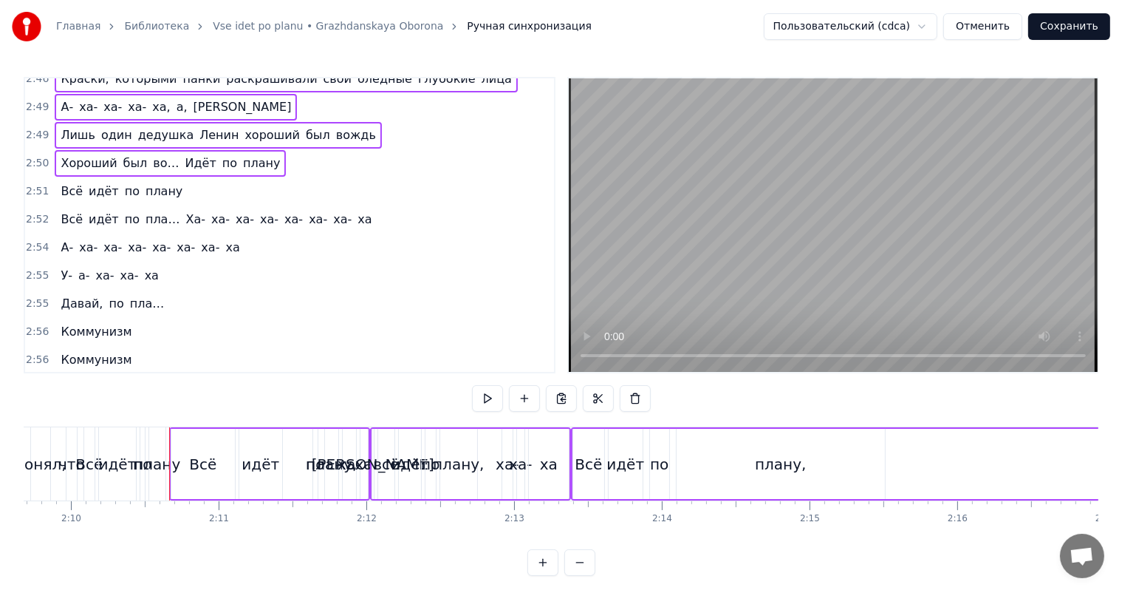
scroll to position [1256, 0]
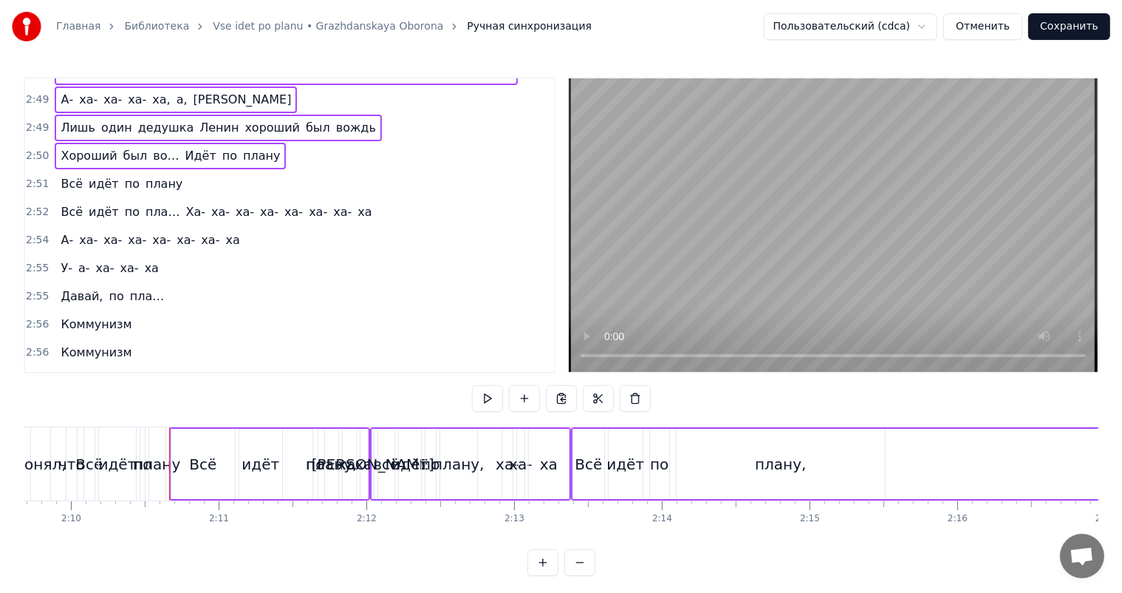
click at [25, 170] on div "2:51 Всё идёт по плану" at bounding box center [289, 184] width 529 height 28
click at [45, 198] on div "2:52 Всё идёт по пла… Ха- ха- ха- ха- ха- ха- ха- ха" at bounding box center [289, 212] width 529 height 28
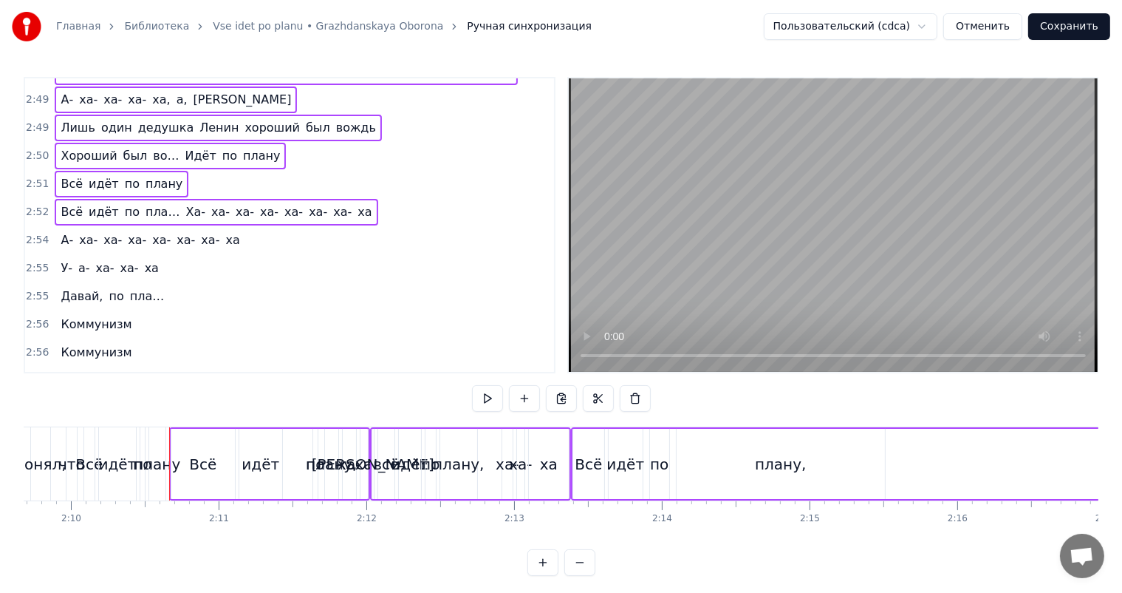
click at [32, 233] on span "2:54" at bounding box center [37, 240] width 23 height 15
click at [30, 261] on span "2:55" at bounding box center [37, 268] width 23 height 15
click at [29, 289] on span "2:55" at bounding box center [37, 296] width 23 height 15
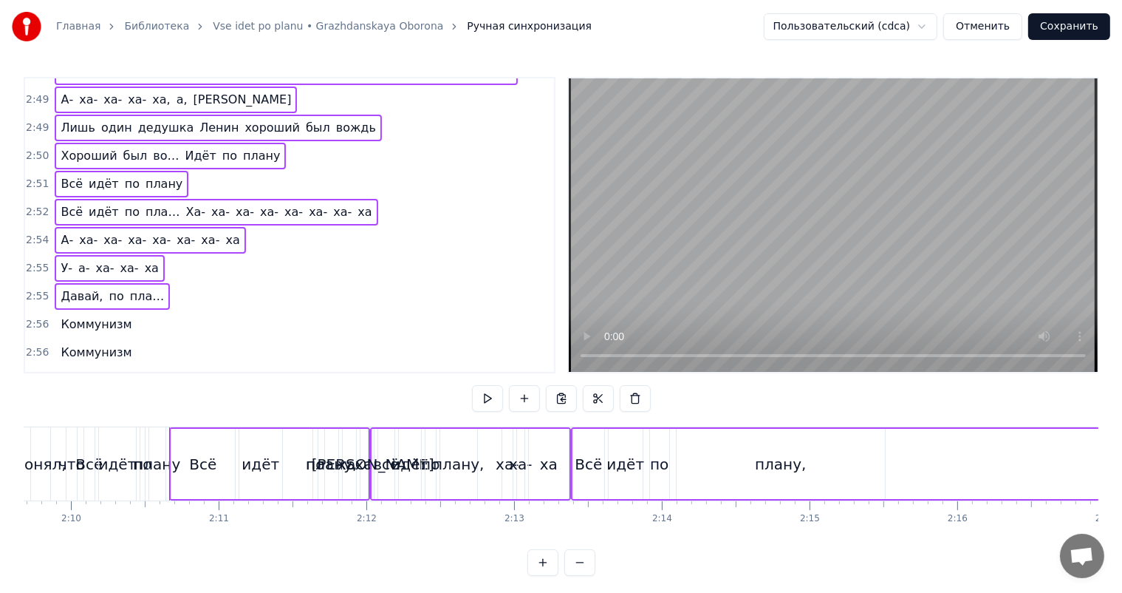
click at [35, 317] on span "2:56" at bounding box center [37, 324] width 23 height 15
click at [35, 345] on span "2:56" at bounding box center [37, 352] width 23 height 15
click at [36, 373] on span "2:56" at bounding box center [37, 380] width 23 height 15
click at [36, 367] on div "2:56 Коммунизм" at bounding box center [289, 381] width 529 height 28
click at [41, 401] on span "3:12" at bounding box center [37, 408] width 23 height 15
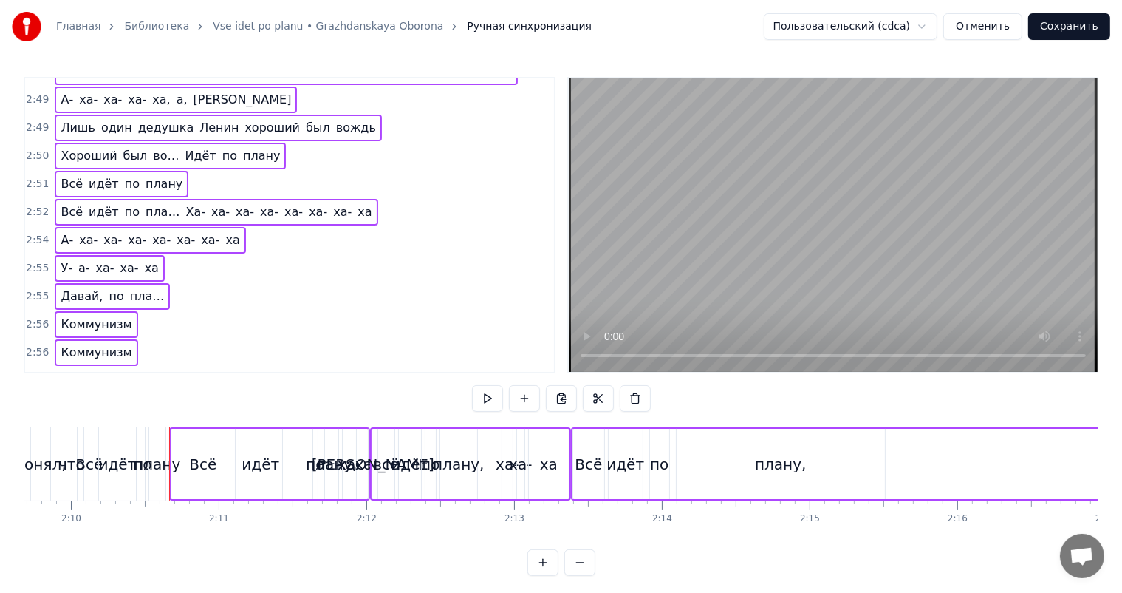
drag, startPoint x: 38, startPoint y: 326, endPoint x: 55, endPoint y: 314, distance: 20.7
click at [38, 373] on span "2:56" at bounding box center [37, 380] width 23 height 15
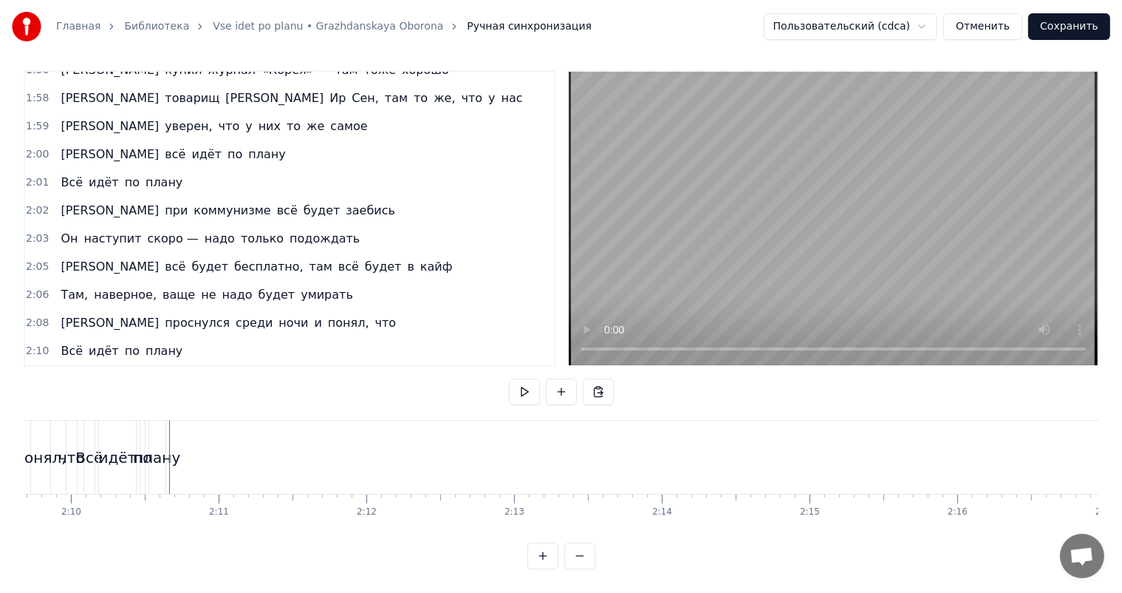
scroll to position [658, 0]
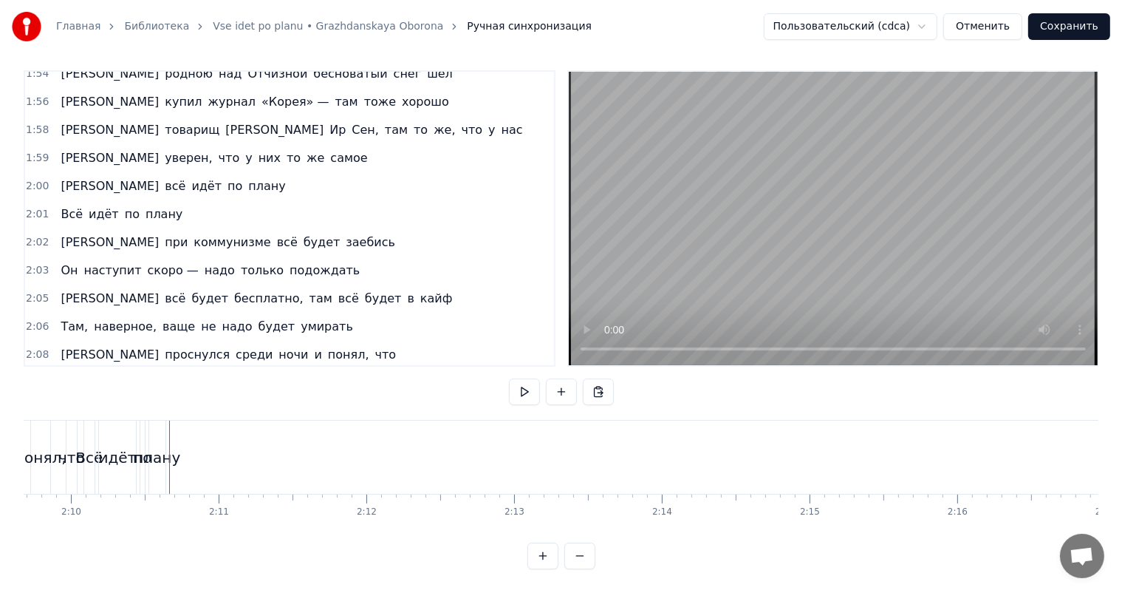
click at [866, 245] on video at bounding box center [833, 218] width 529 height 293
click at [916, 189] on video at bounding box center [833, 218] width 529 height 293
click at [1002, 23] on button "Отменить" at bounding box center [983, 26] width 79 height 27
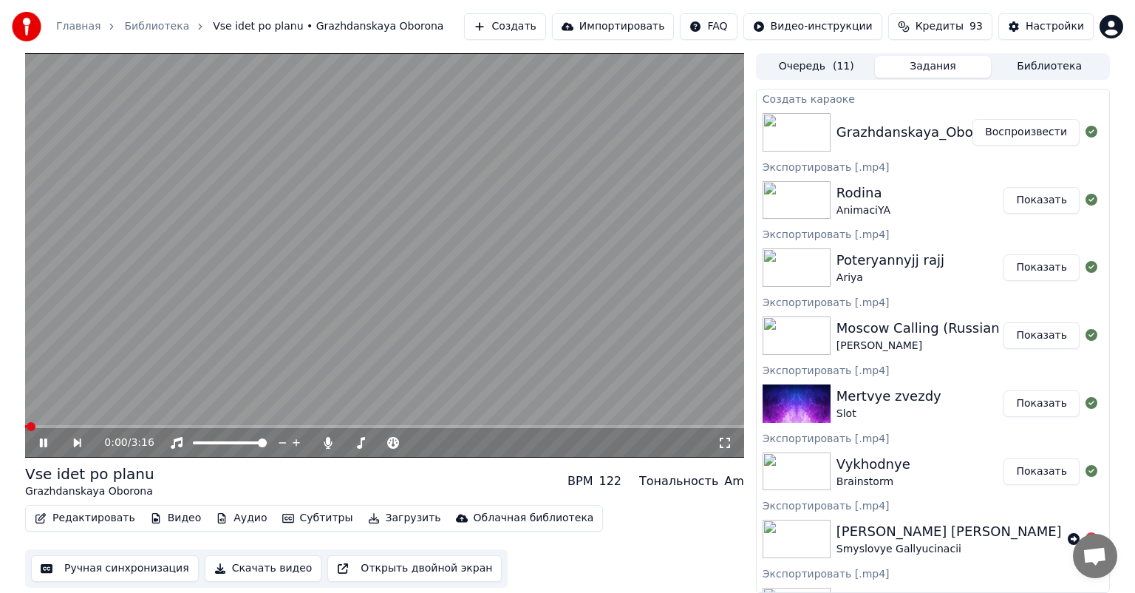
click at [498, 207] on video at bounding box center [384, 255] width 719 height 404
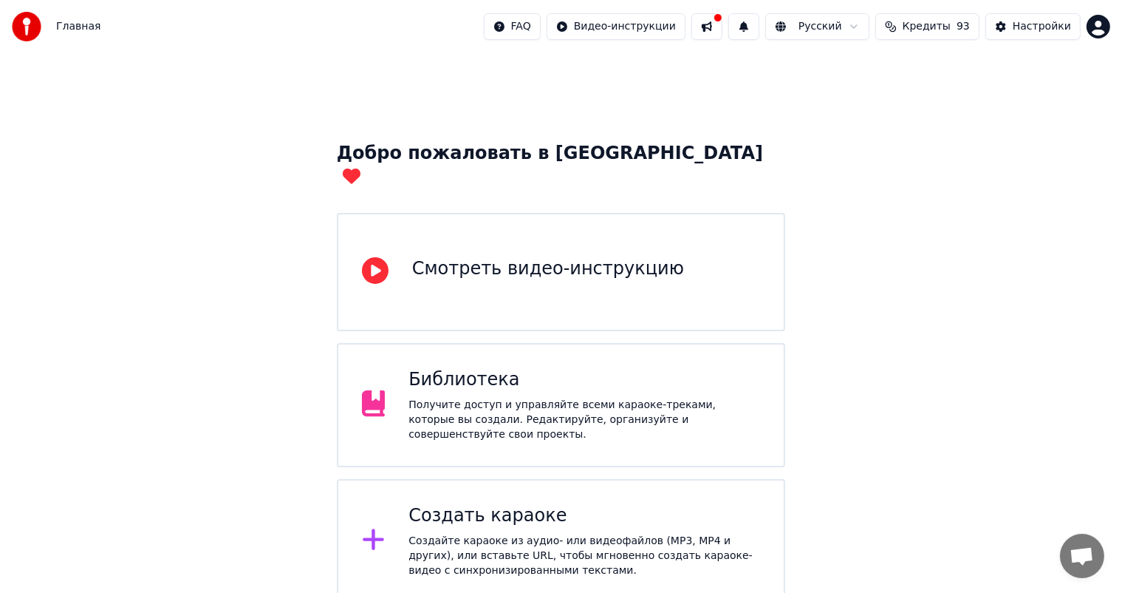
click at [556, 534] on div "Создайте караоке из аудио- или видеофайлов (MP3, MP4 и других), или вставьте UR…" at bounding box center [585, 556] width 352 height 44
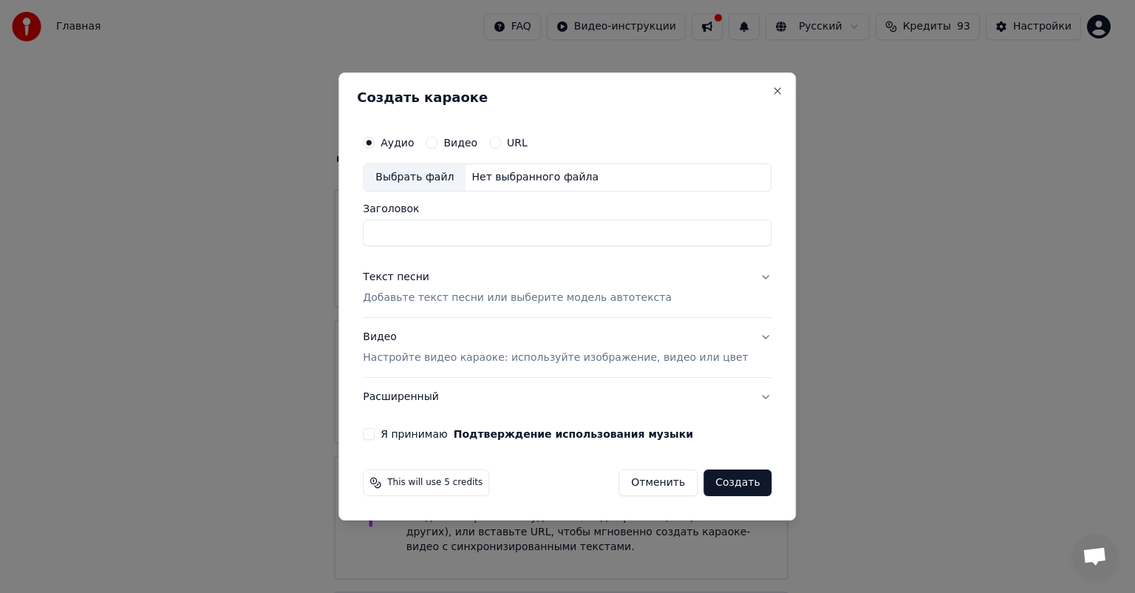
click at [434, 183] on div "Выбрать файл" at bounding box center [415, 177] width 102 height 27
type input "**********"
click at [545, 299] on p "Добавьте текст песни или выберите модель автотекста" at bounding box center [517, 297] width 309 height 15
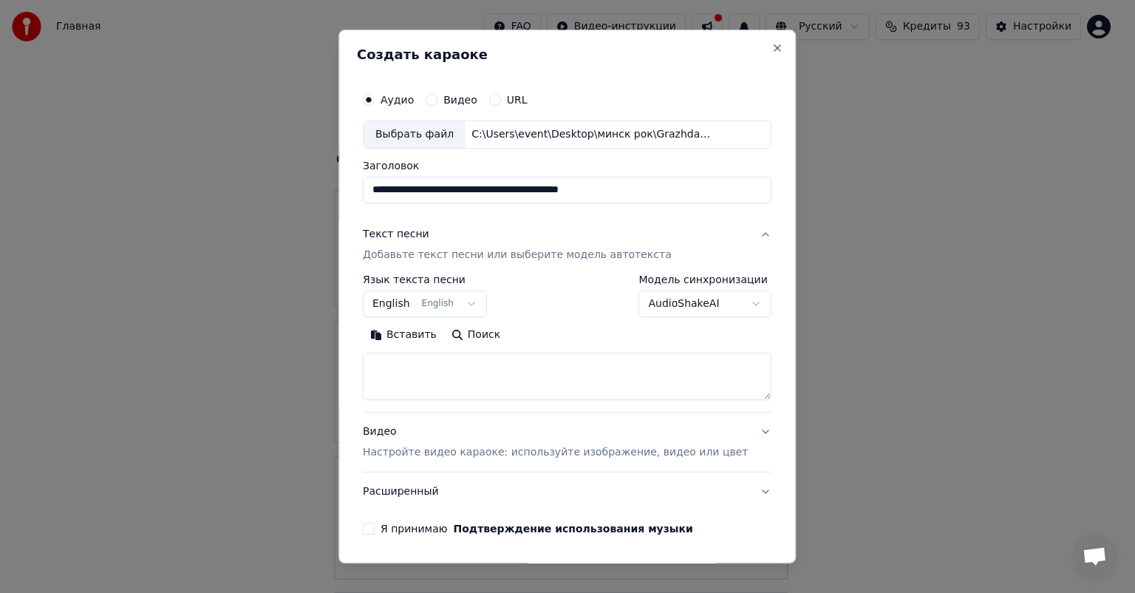
click at [524, 362] on textarea at bounding box center [567, 375] width 409 height 47
paste textarea "**********"
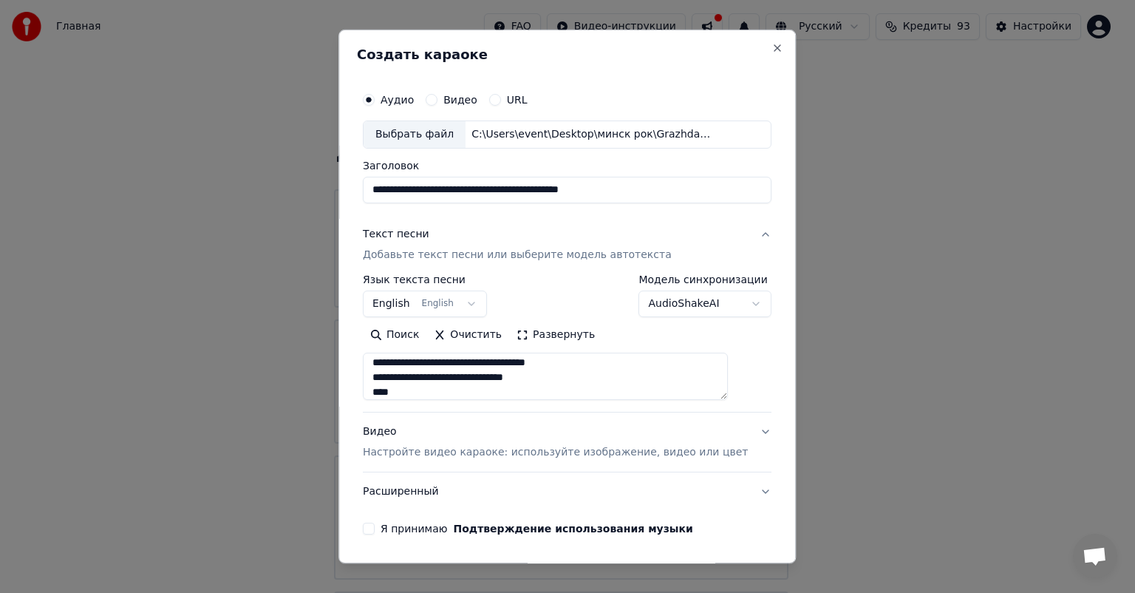
scroll to position [482, 0]
type textarea "**********"
click at [529, 452] on p "Настройте видео караоке: используйте изображение, видео или цвет" at bounding box center [555, 452] width 385 height 15
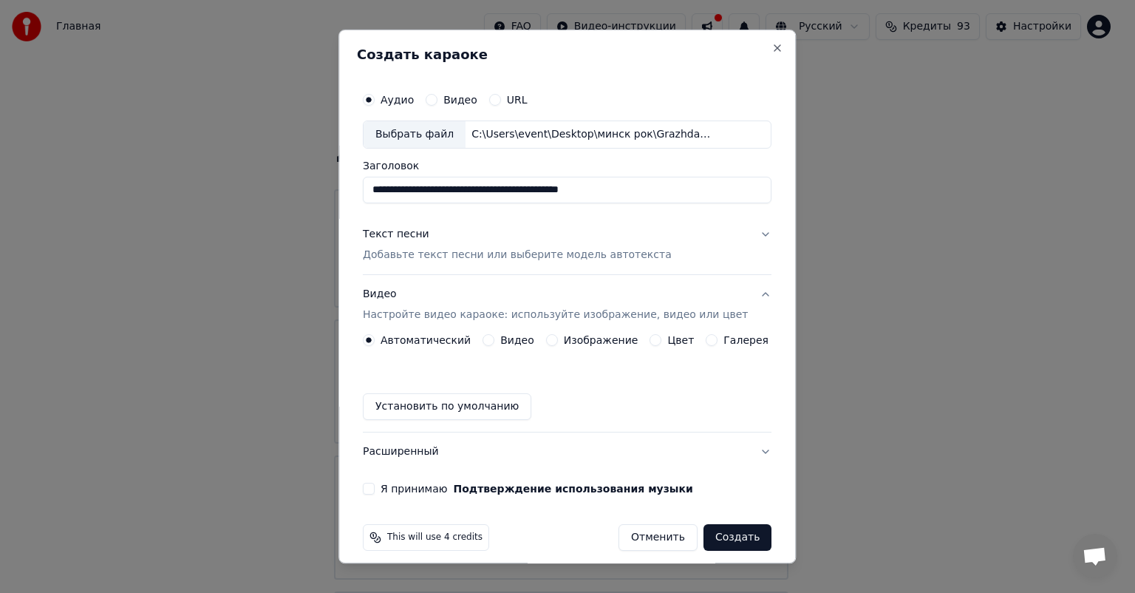
click at [547, 337] on button "Изображение" at bounding box center [552, 340] width 12 height 12
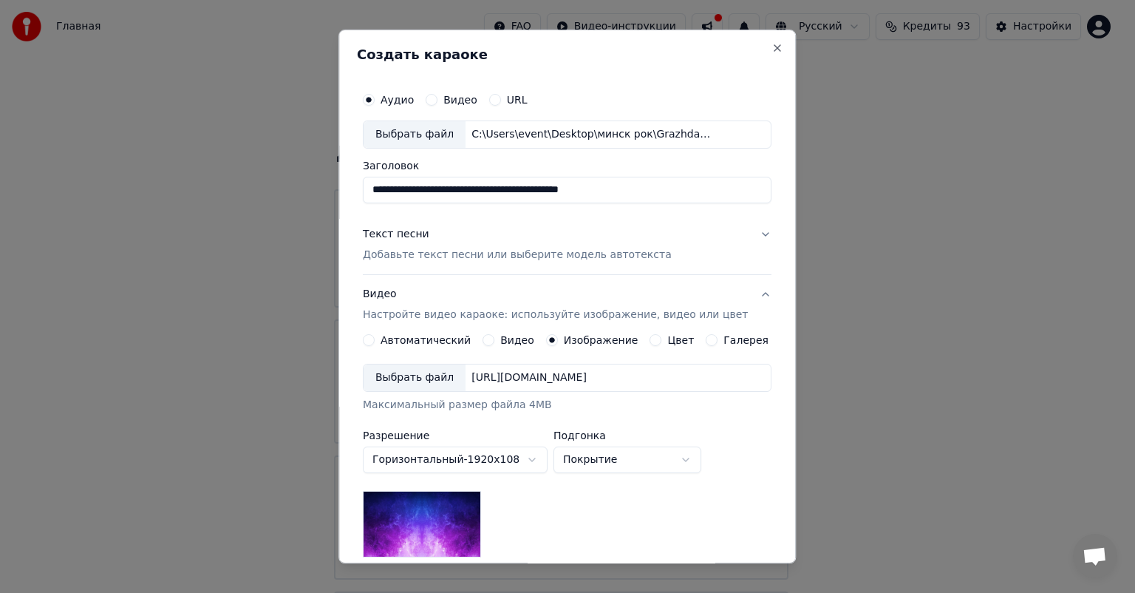
click at [429, 374] on div "Выбрать файл" at bounding box center [415, 377] width 102 height 27
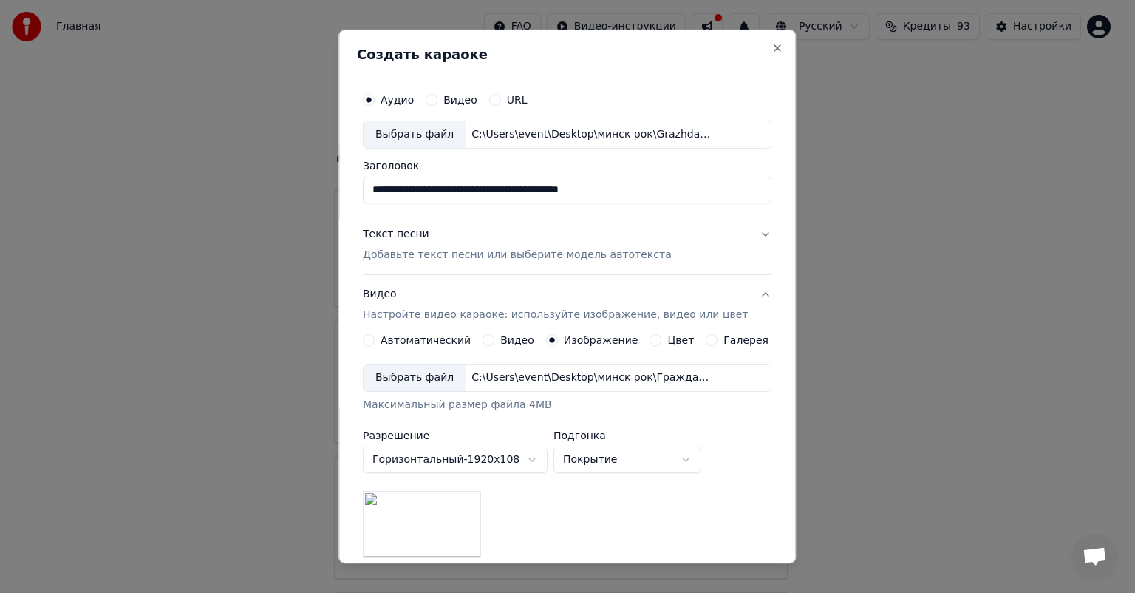
scroll to position [204, 0]
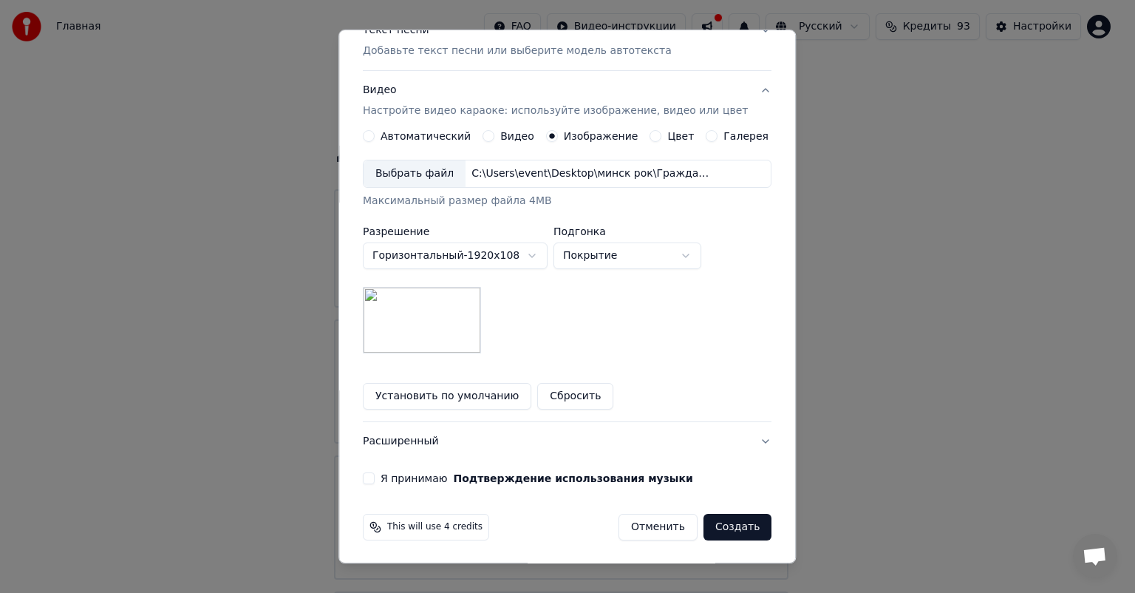
click at [375, 475] on button "Я принимаю Подтверждение использования музыки" at bounding box center [369, 478] width 12 height 12
click at [712, 527] on button "Создать" at bounding box center [737, 527] width 68 height 27
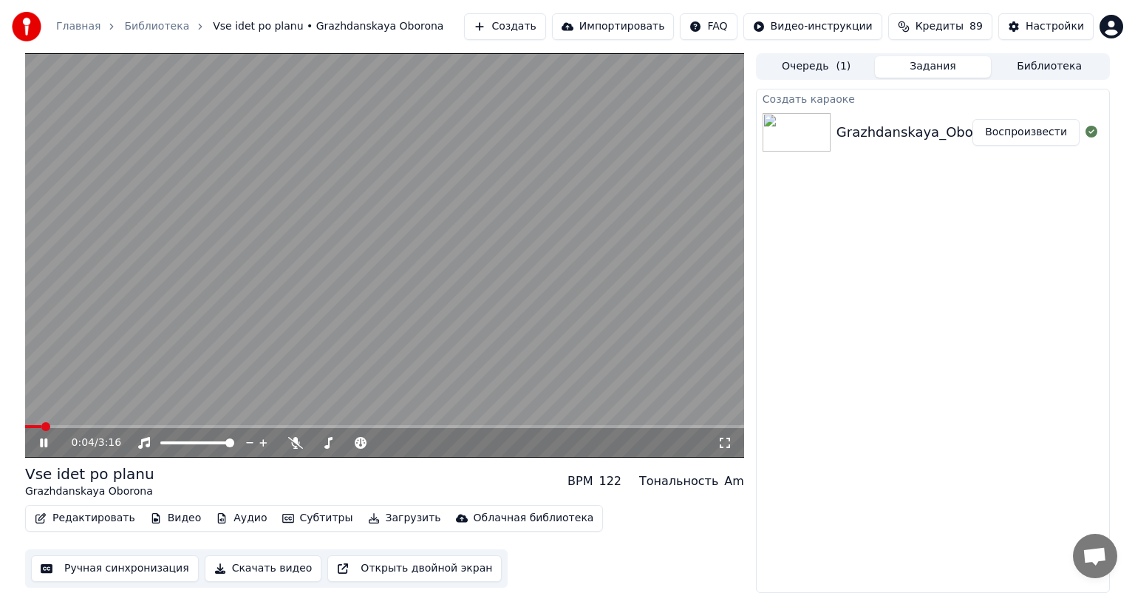
click at [601, 429] on div "0:04 / 3:16" at bounding box center [384, 443] width 719 height 30
click at [604, 425] on span at bounding box center [384, 426] width 719 height 3
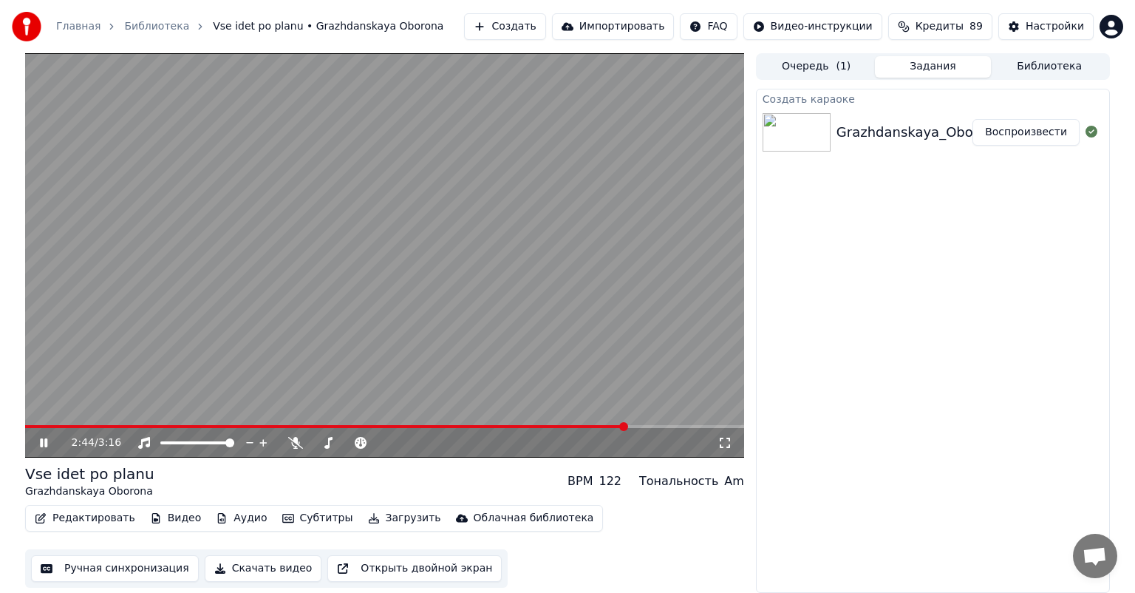
click at [511, 330] on video at bounding box center [384, 255] width 719 height 404
click at [72, 519] on button "Редактировать" at bounding box center [85, 518] width 112 height 21
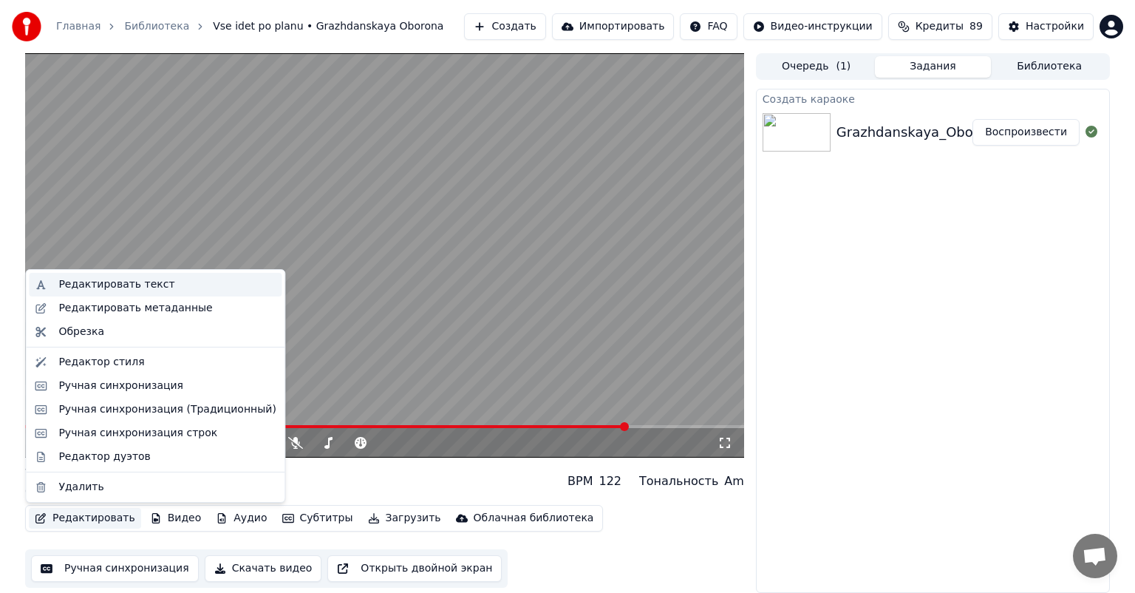
click at [95, 288] on div "Редактировать текст" at bounding box center [116, 284] width 116 height 15
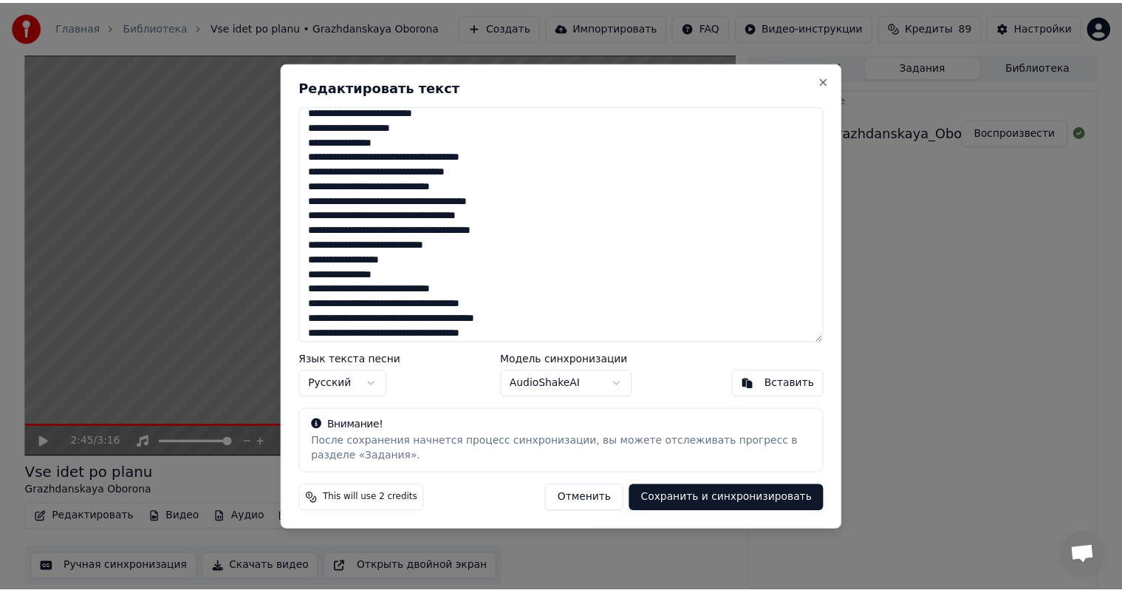
scroll to position [293, 0]
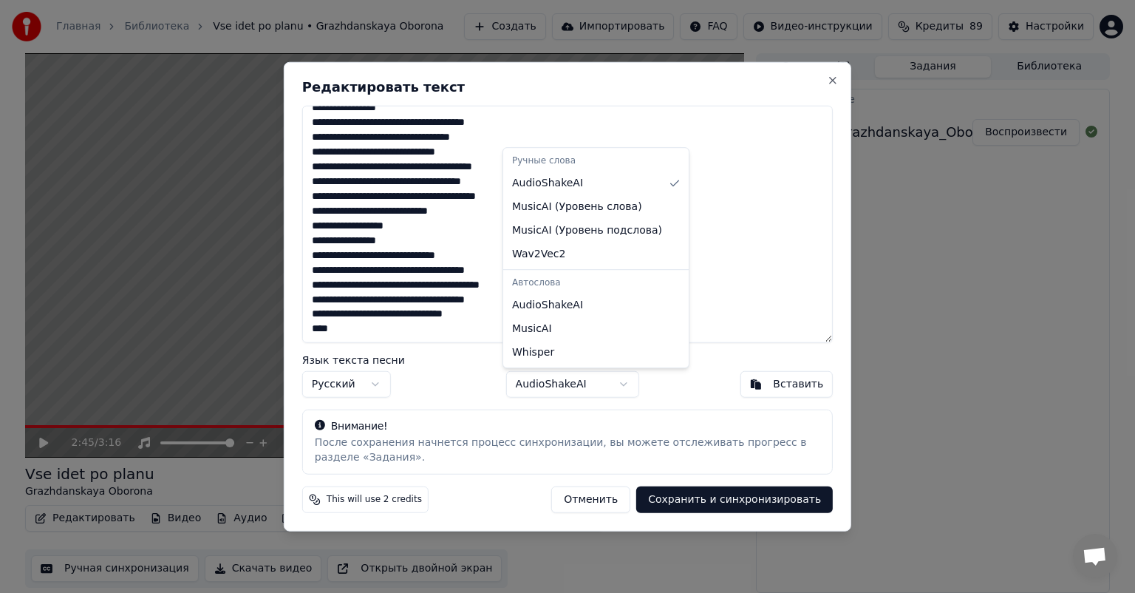
click at [568, 382] on body "Главная Библиотека Vse idet po planu • Grazhdanskaya Oborona Создать Импортиров…" at bounding box center [567, 296] width 1135 height 593
click at [443, 367] on body "Главная Библиотека Vse idet po planu • Grazhdanskaya Oborona Создать Импортиров…" at bounding box center [567, 296] width 1135 height 593
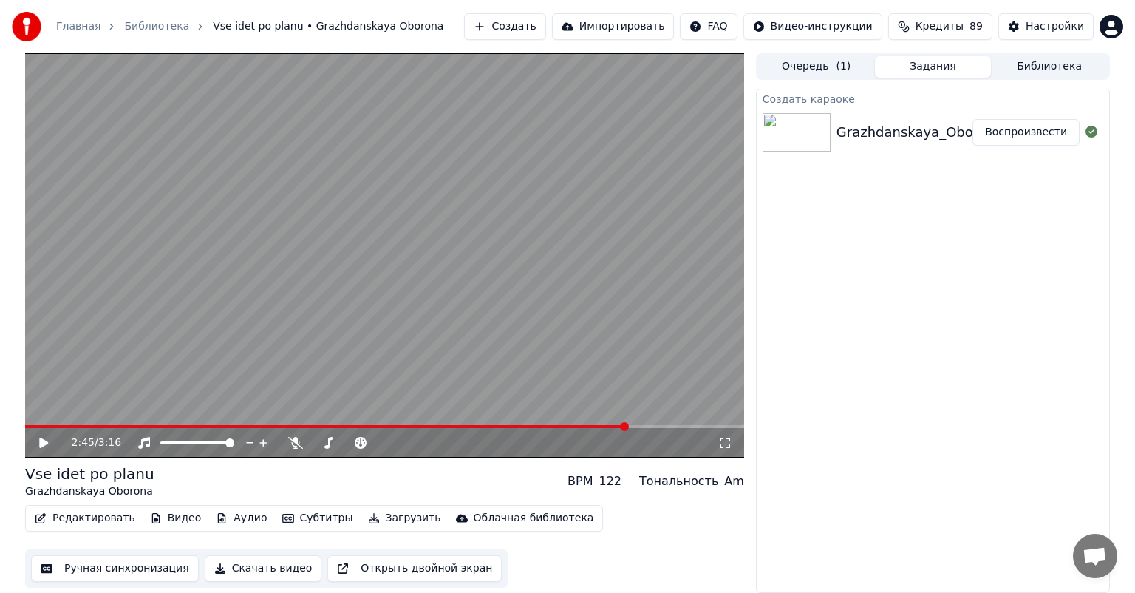
click at [142, 565] on button "Ручная синхронизация" at bounding box center [115, 568] width 168 height 27
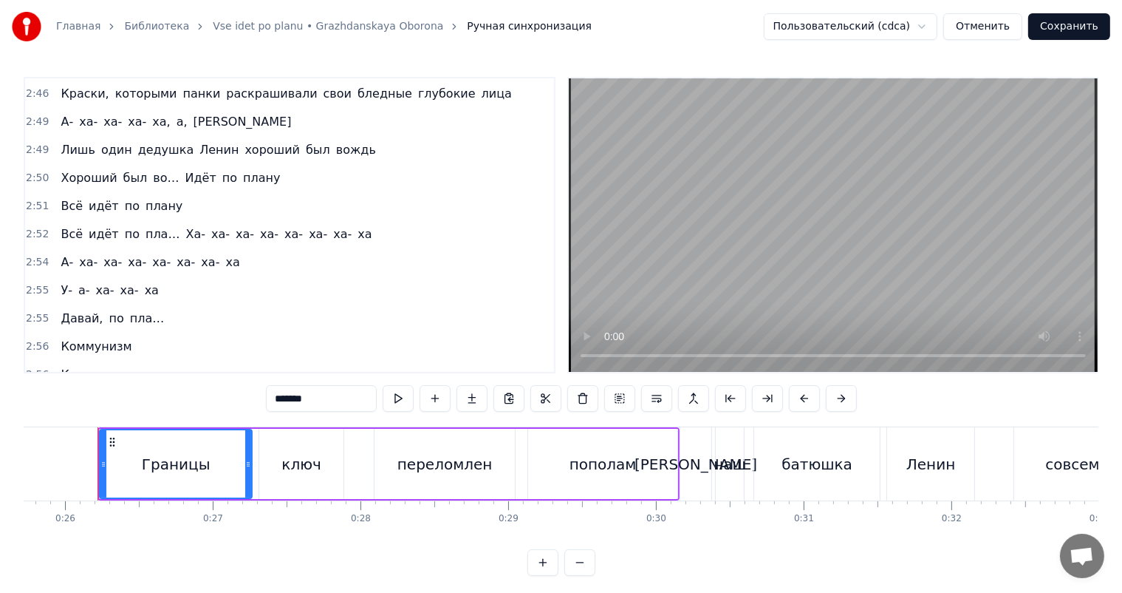
scroll to position [1256, 0]
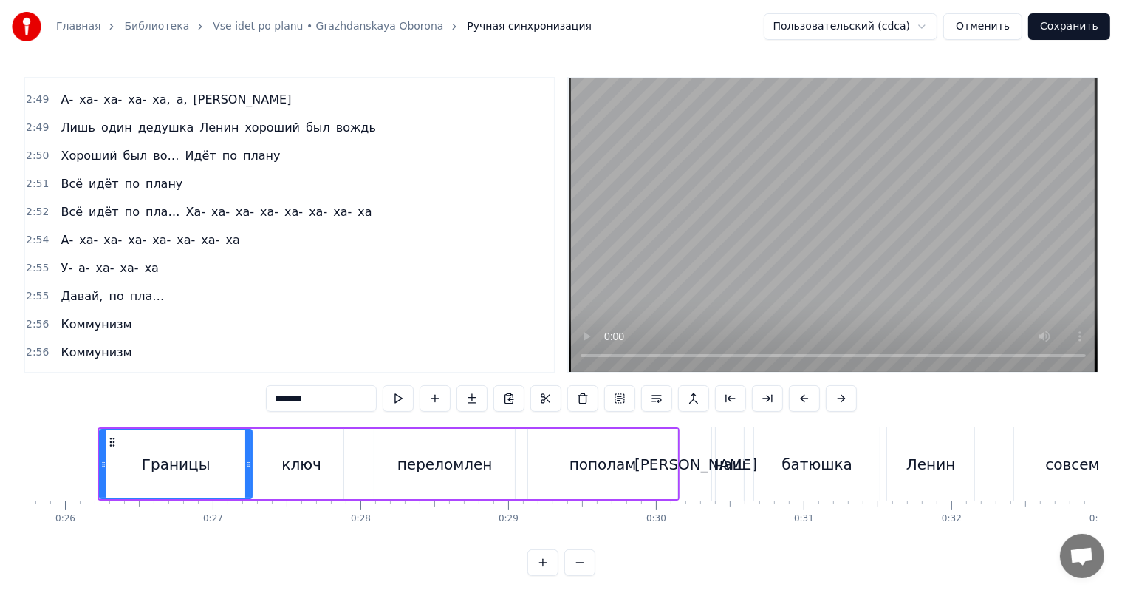
click at [24, 355] on div "0:26 Границы ключ переломлен пополам 0:30 А наш батюшка [PERSON_NAME] совсем ус…" at bounding box center [290, 225] width 532 height 296
click at [29, 373] on span "2:56" at bounding box center [37, 380] width 23 height 15
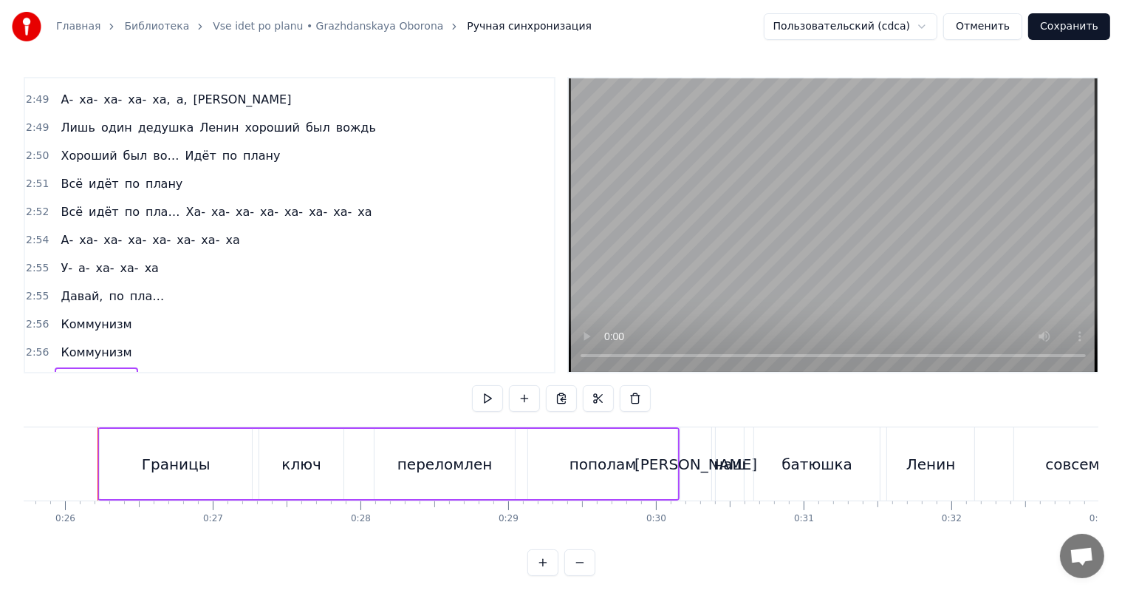
click at [38, 401] on span "3:12" at bounding box center [37, 408] width 23 height 15
click at [38, 345] on span "2:56" at bounding box center [37, 352] width 23 height 15
click at [35, 317] on span "2:56" at bounding box center [37, 324] width 23 height 15
click at [31, 289] on span "2:55" at bounding box center [37, 296] width 23 height 15
click at [31, 261] on span "2:55" at bounding box center [37, 268] width 23 height 15
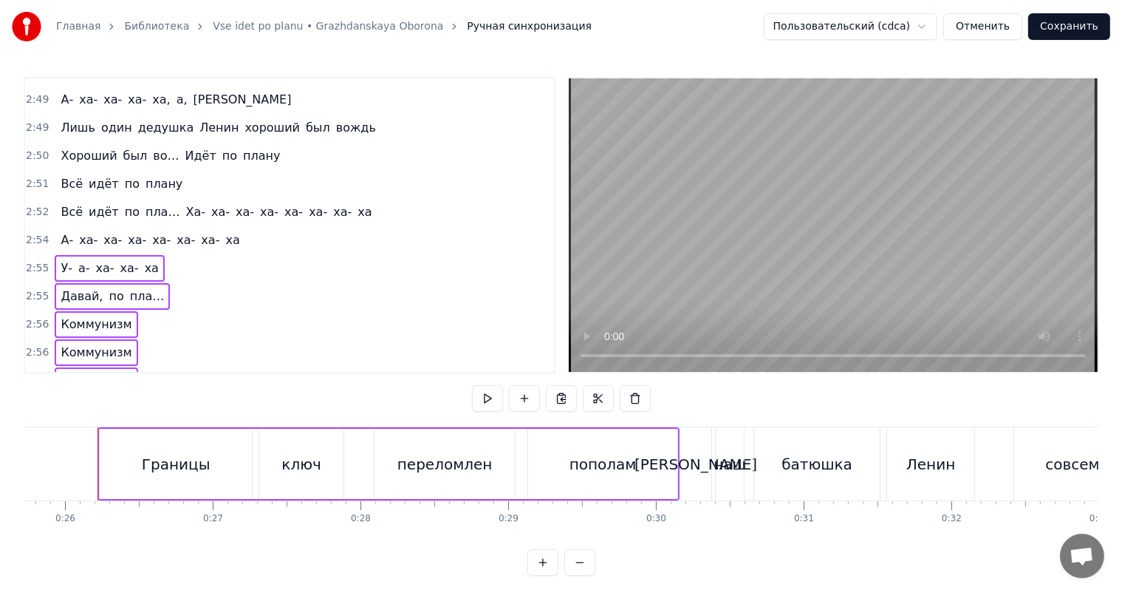
click at [34, 233] on span "2:54" at bounding box center [37, 240] width 23 height 15
click at [30, 205] on span "2:52" at bounding box center [37, 212] width 23 height 15
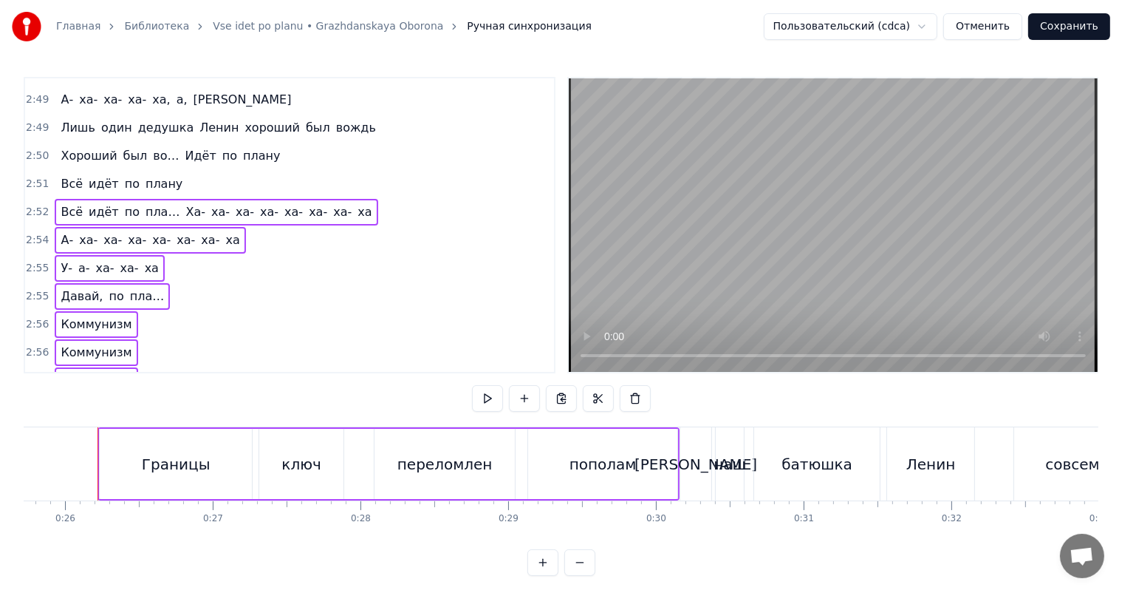
click at [30, 177] on span "2:51" at bounding box center [37, 184] width 23 height 15
click at [34, 149] on span "2:50" at bounding box center [37, 156] width 23 height 15
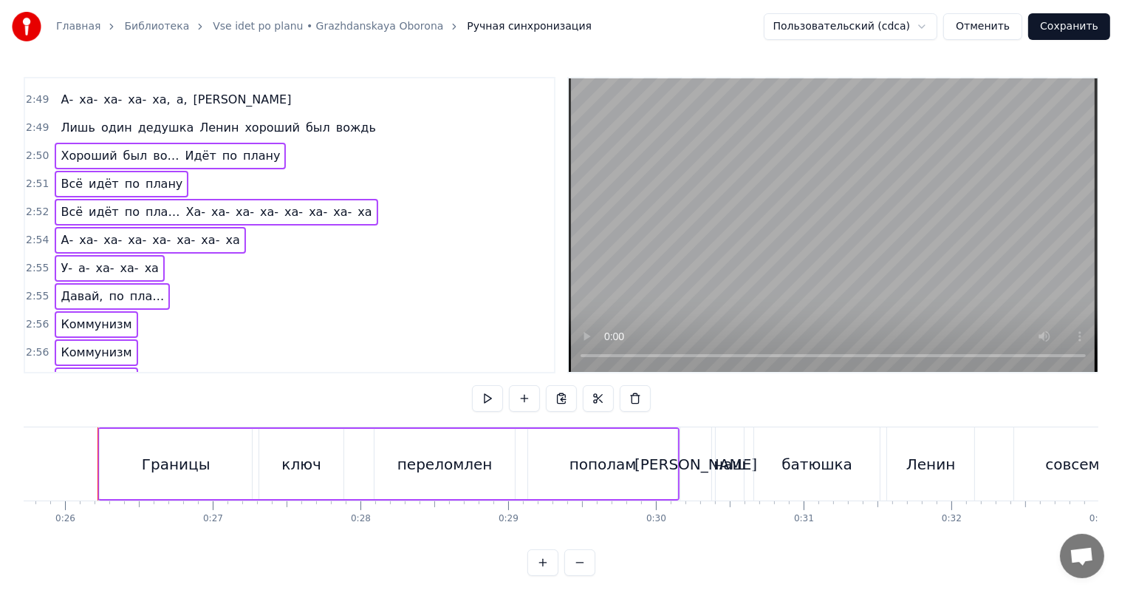
click at [34, 114] on div "2:49 Лишь один дедушка [PERSON_NAME] хороший был вождь" at bounding box center [289, 128] width 529 height 28
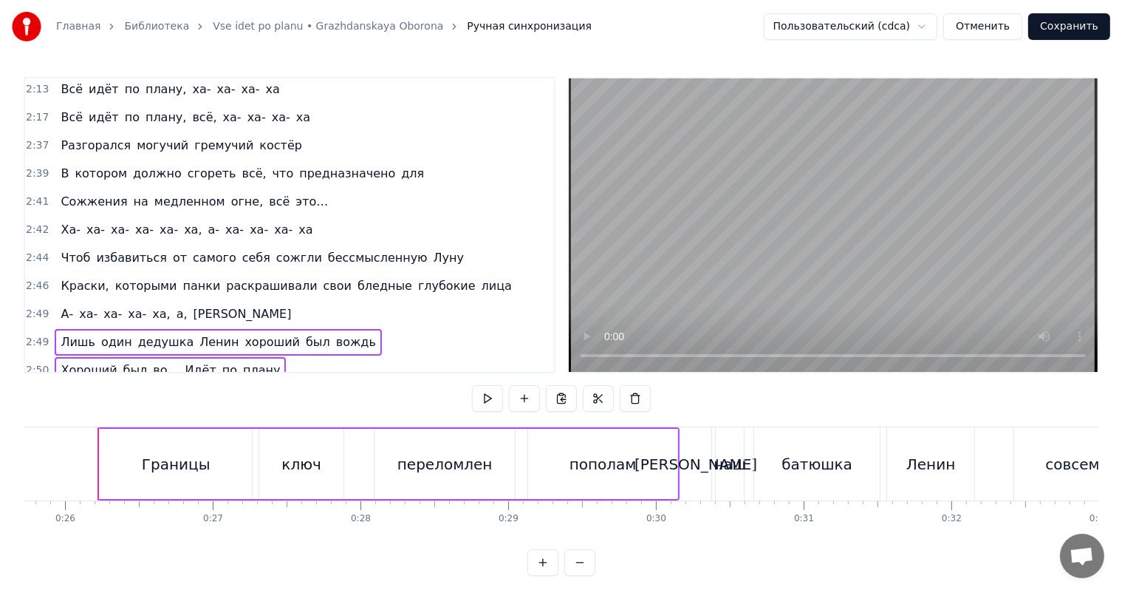
scroll to position [1034, 0]
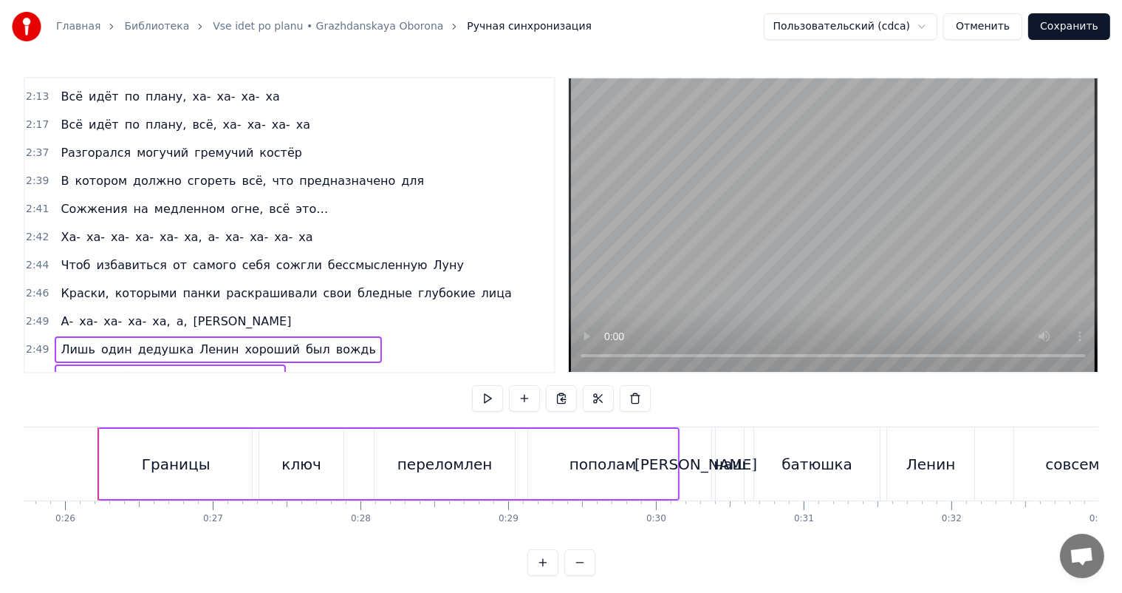
click at [30, 314] on span "2:49" at bounding box center [37, 321] width 23 height 15
click at [29, 279] on div "2:46 Краски, которыми панки раскрашивали свои бледные глубокие лица" at bounding box center [289, 293] width 529 height 28
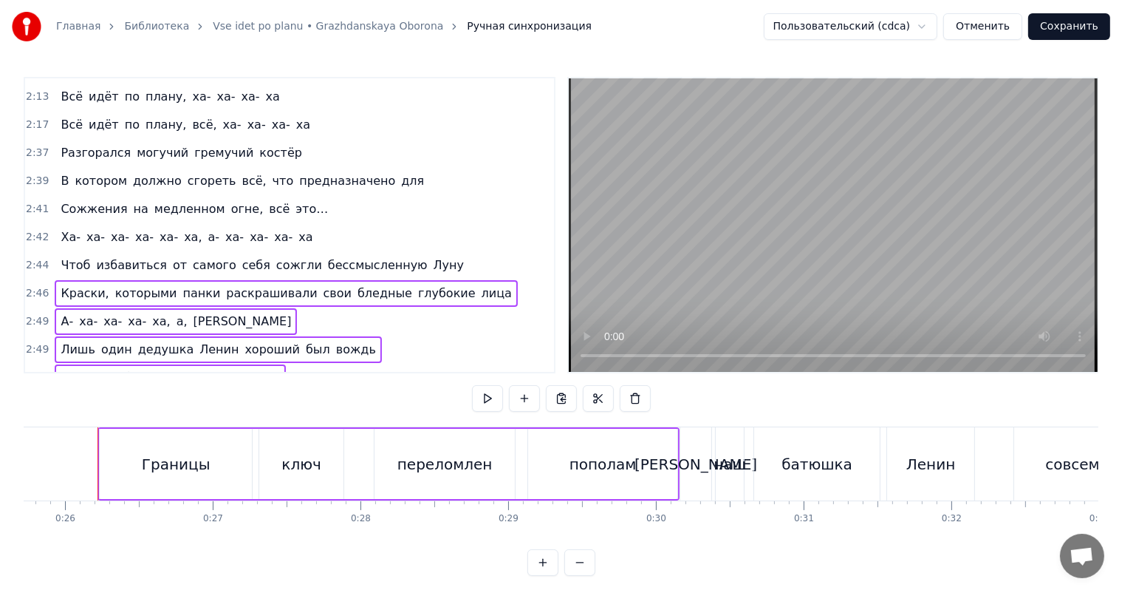
click at [25, 251] on div "2:44 Чтоб избавиться от самого себя сожгли бессмысленную Луну" at bounding box center [289, 265] width 529 height 28
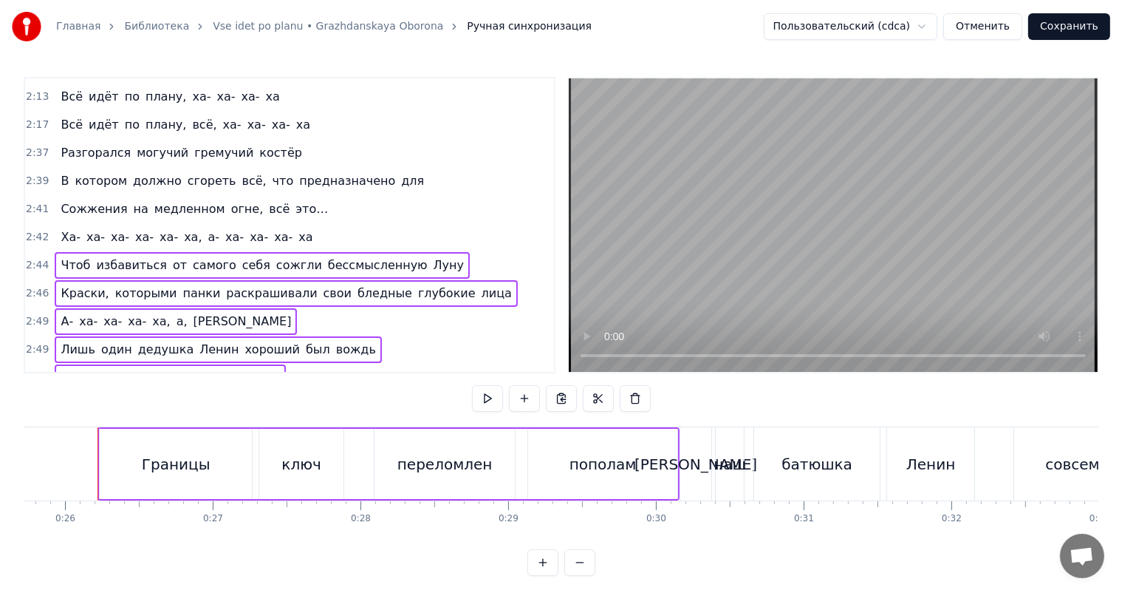
click at [36, 230] on span "2:42" at bounding box center [37, 237] width 23 height 15
click at [36, 202] on span "2:41" at bounding box center [37, 209] width 23 height 15
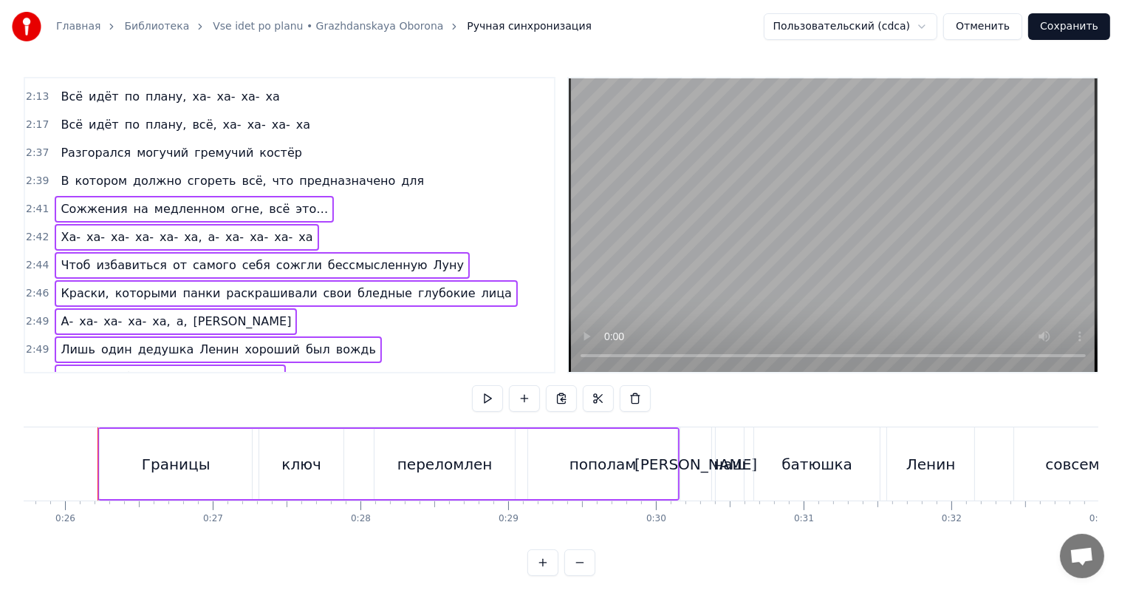
click at [33, 174] on span "2:39" at bounding box center [37, 181] width 23 height 15
click at [39, 146] on span "2:37" at bounding box center [37, 153] width 23 height 15
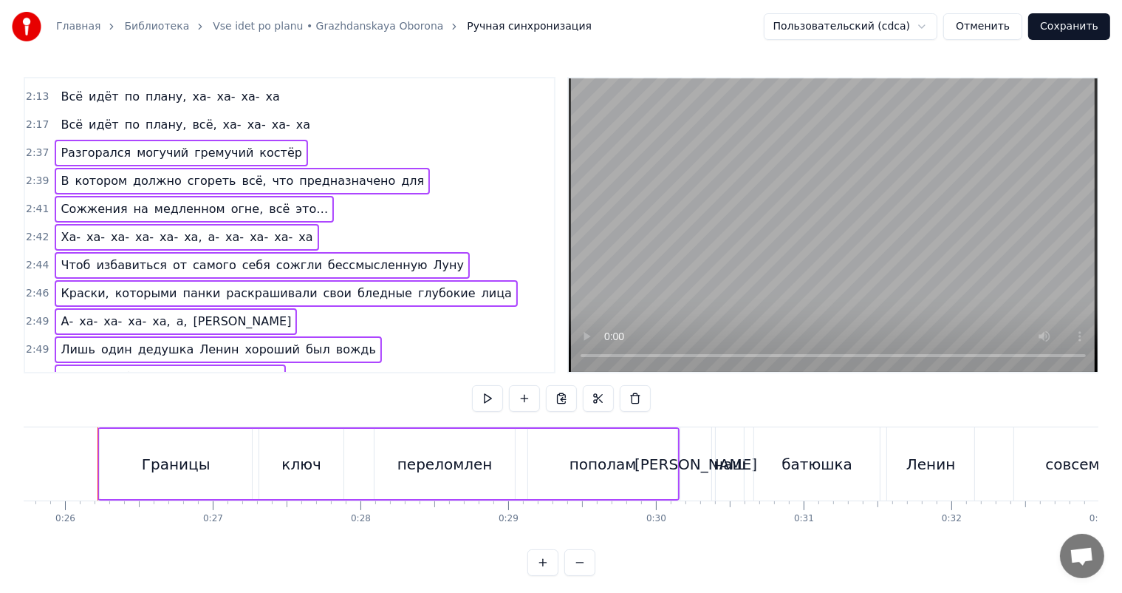
click at [32, 139] on div "2:37 Разгорался могучий гремучий костёр" at bounding box center [289, 153] width 529 height 28
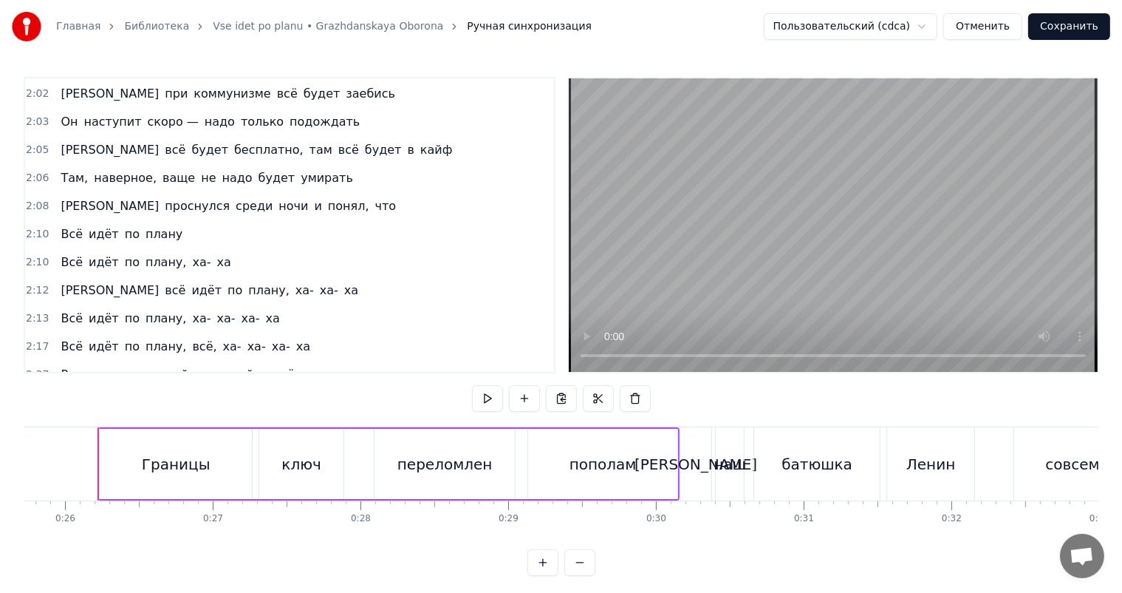
scroll to position [813, 0]
click at [33, 361] on div "2:37 Разгорался могучий гремучий костёр" at bounding box center [289, 375] width 529 height 28
click at [34, 339] on span "2:17" at bounding box center [37, 346] width 23 height 15
click at [32, 311] on span "2:13" at bounding box center [37, 318] width 23 height 15
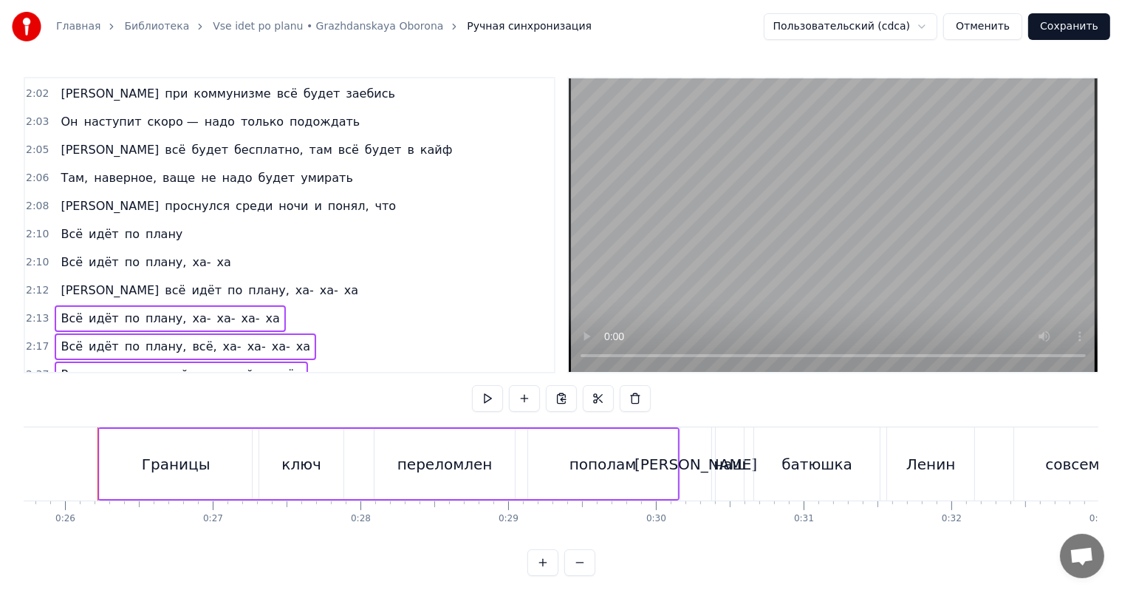
click at [42, 283] on span "2:12" at bounding box center [37, 290] width 23 height 15
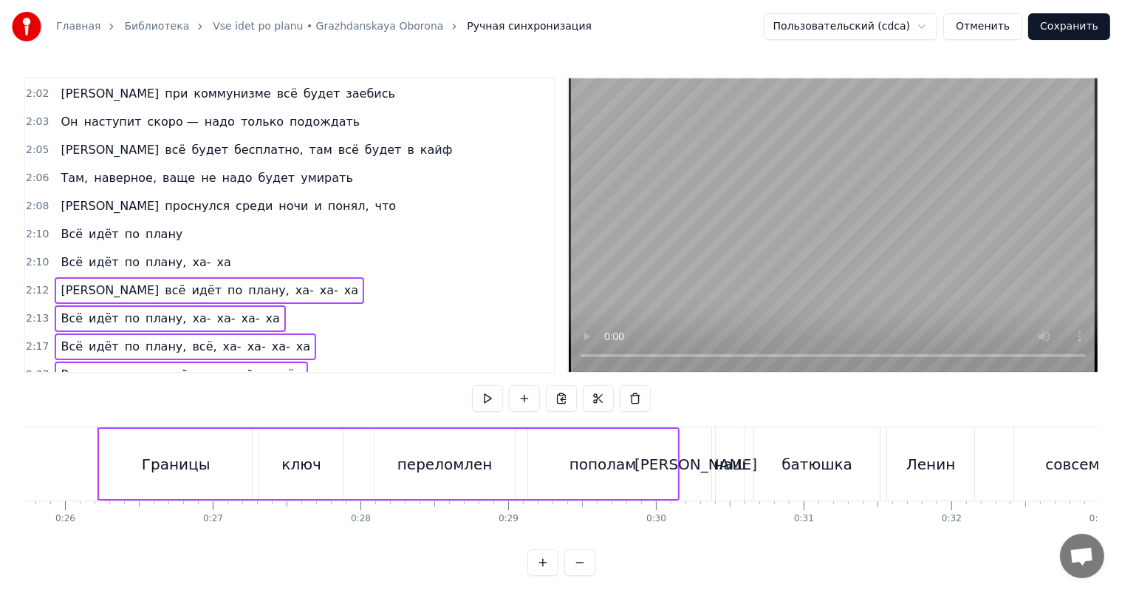
click at [38, 255] on span "2:10" at bounding box center [37, 262] width 23 height 15
click at [39, 227] on span "2:10" at bounding box center [37, 234] width 23 height 15
click at [34, 227] on span "2:10" at bounding box center [37, 234] width 23 height 15
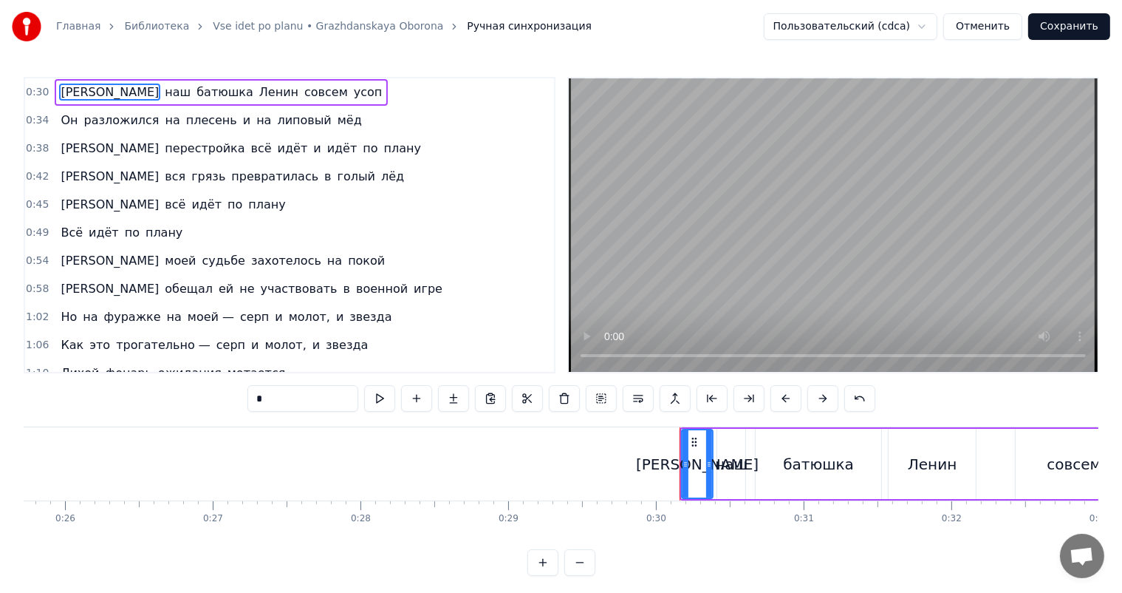
scroll to position [0, 0]
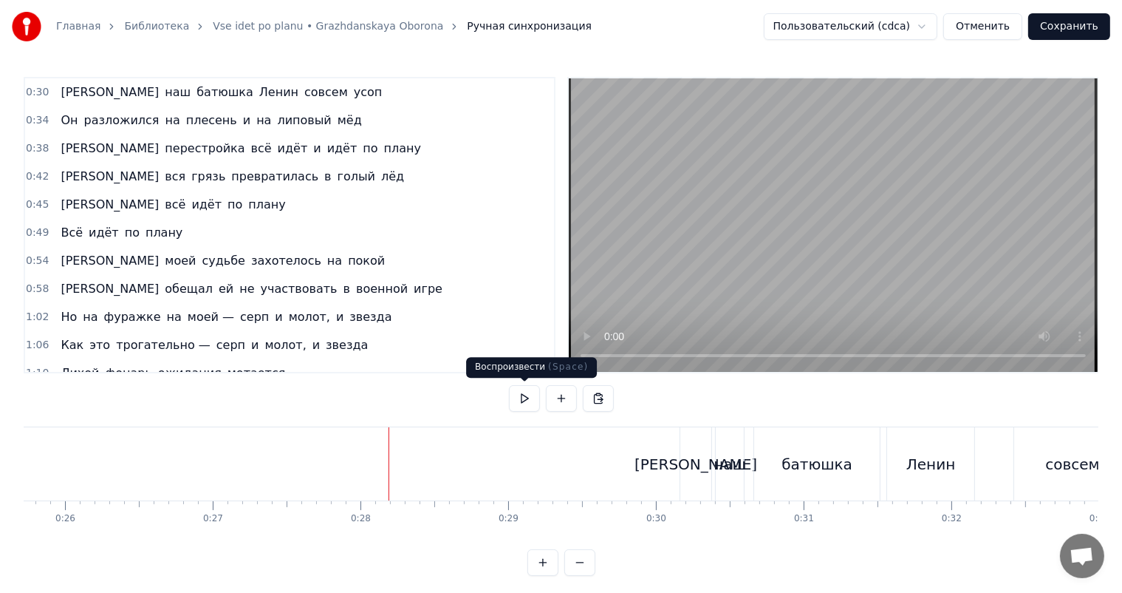
click at [778, 221] on video at bounding box center [833, 224] width 529 height 293
click at [779, 221] on video at bounding box center [833, 224] width 529 height 293
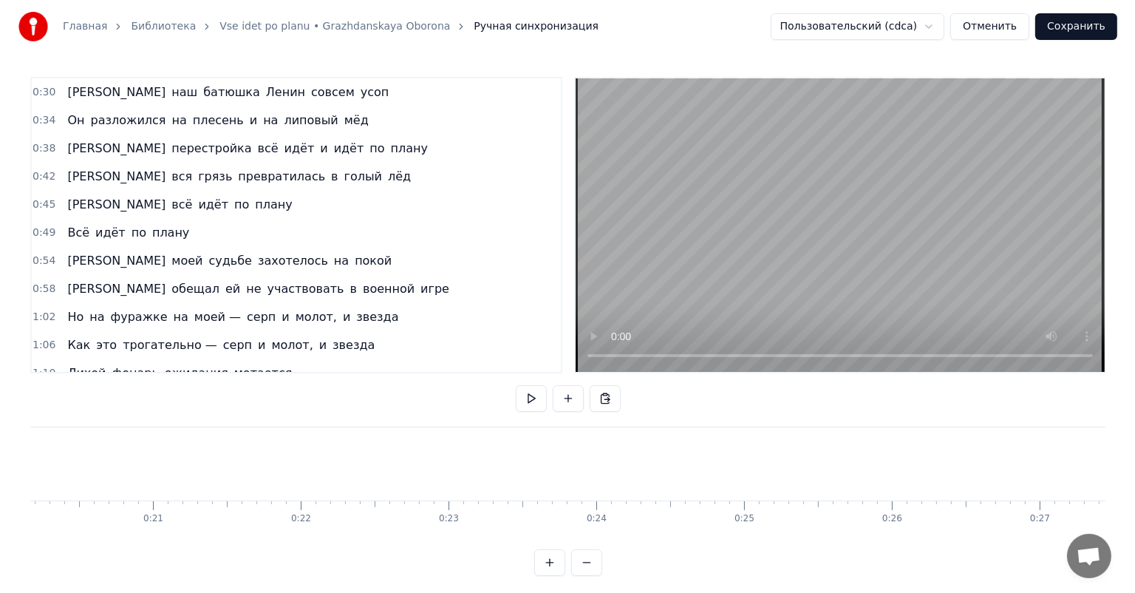
scroll to position [0, 4586]
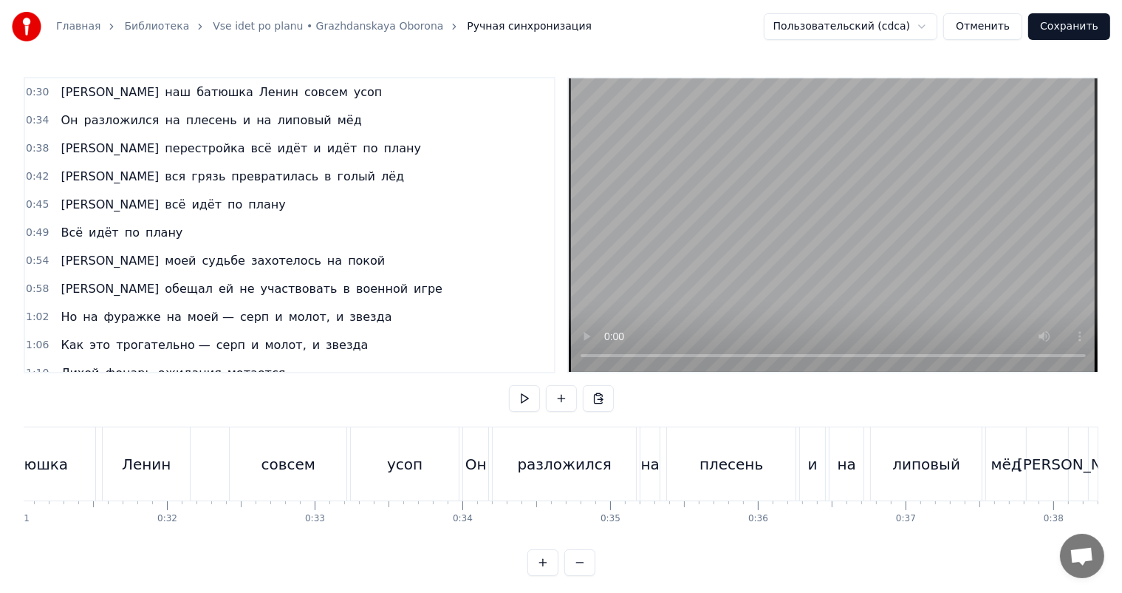
click at [989, 30] on button "Отменить" at bounding box center [983, 26] width 79 height 27
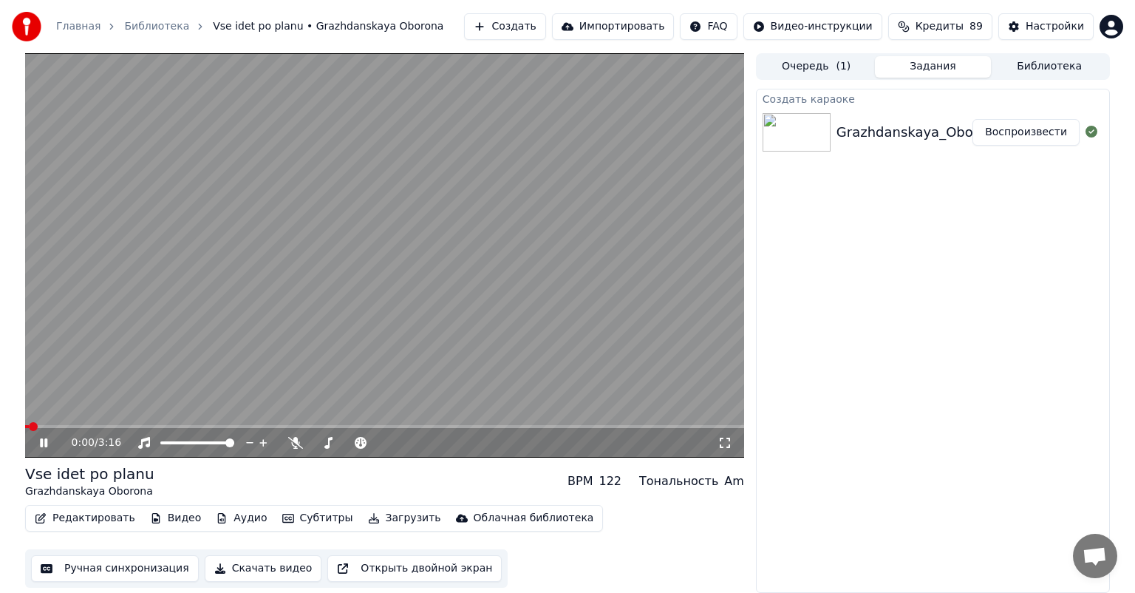
click at [568, 180] on video at bounding box center [384, 255] width 719 height 404
click at [849, 63] on button "Очередь ( 1 )" at bounding box center [816, 66] width 117 height 21
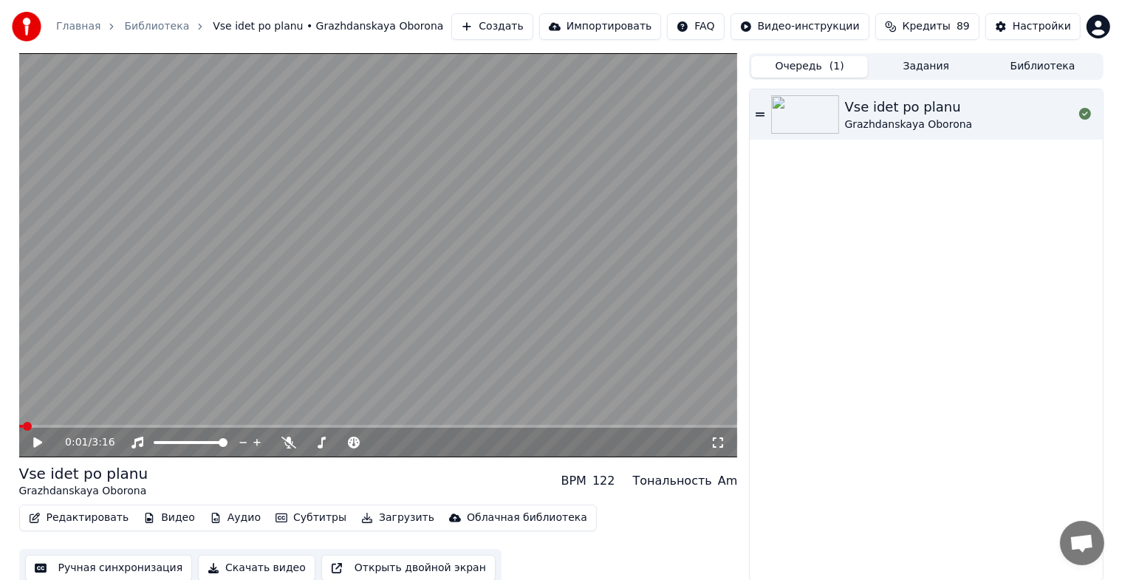
click at [1031, 65] on button "Библиотека" at bounding box center [1043, 66] width 117 height 21
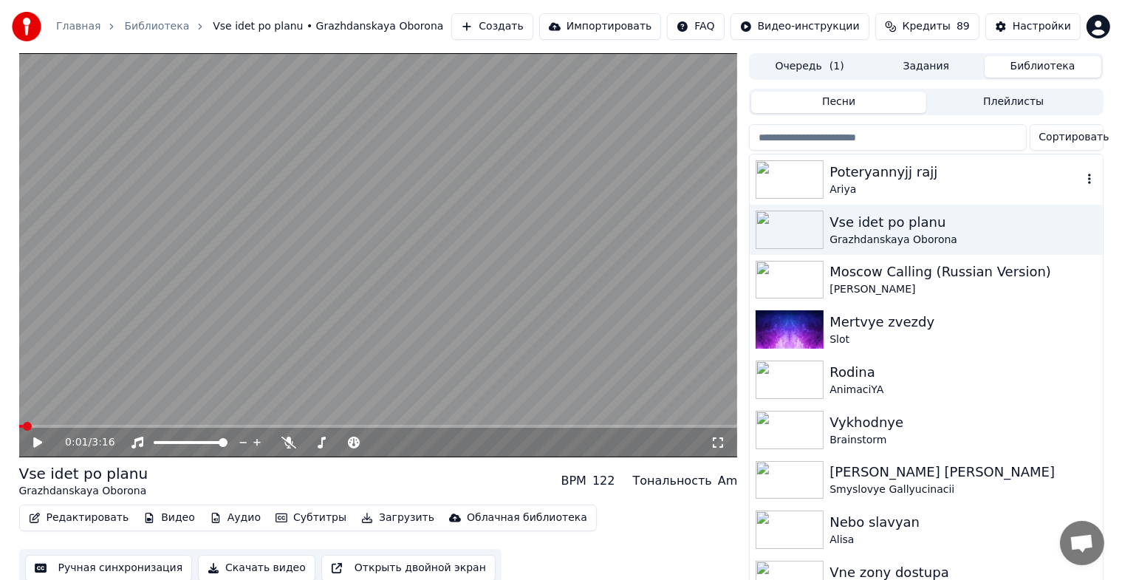
click at [1083, 178] on icon "button" at bounding box center [1090, 179] width 15 height 12
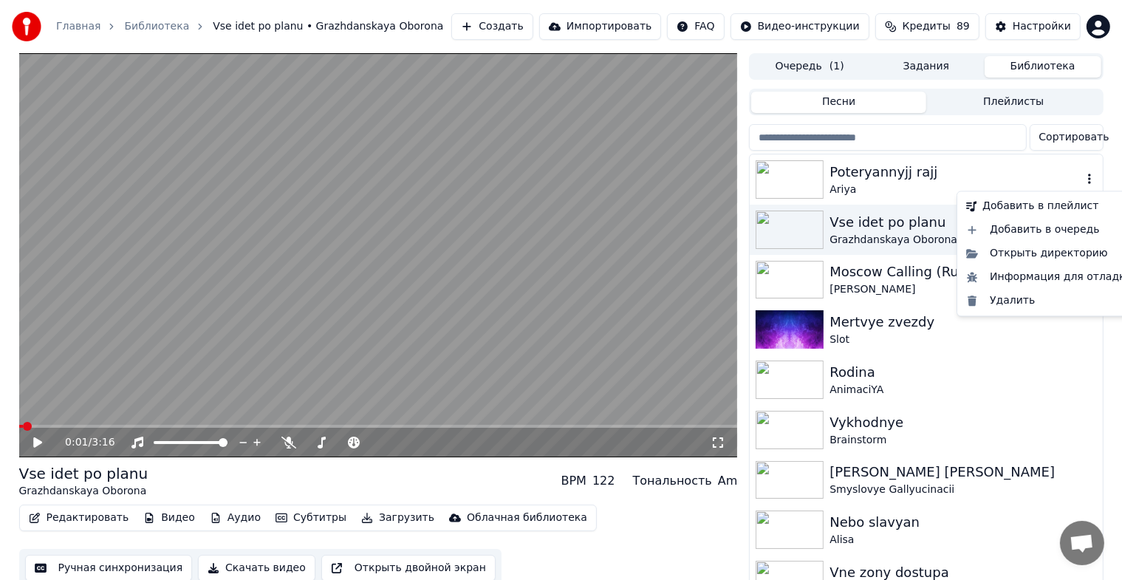
click at [926, 166] on div "Poteryannyjj rajj" at bounding box center [956, 172] width 252 height 21
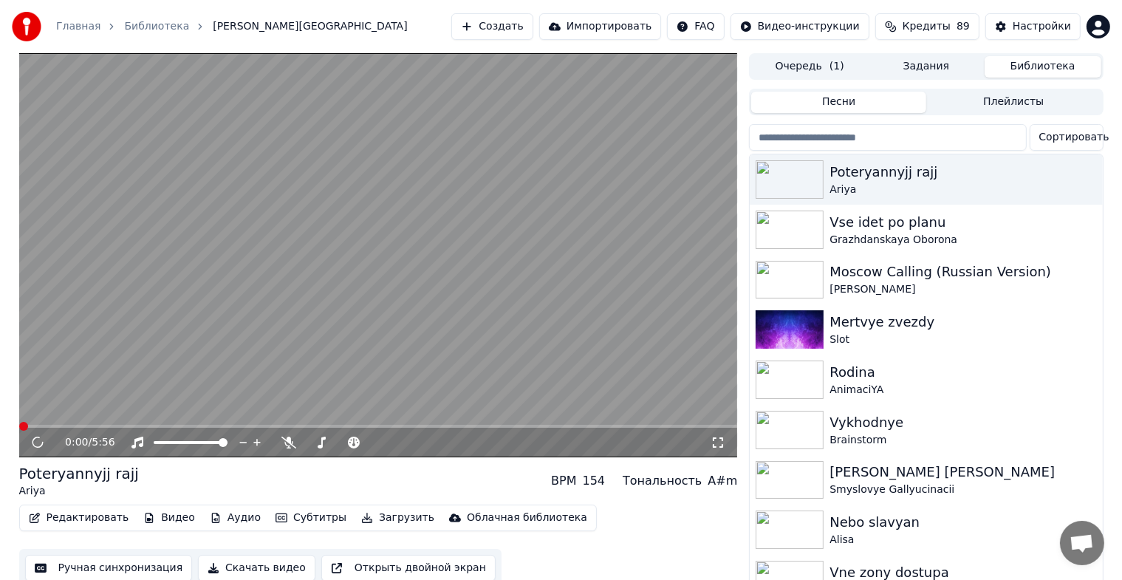
click at [536, 276] on video at bounding box center [378, 255] width 719 height 404
click at [344, 319] on video at bounding box center [378, 255] width 719 height 404
click at [518, 24] on button "Создать" at bounding box center [491, 26] width 81 height 27
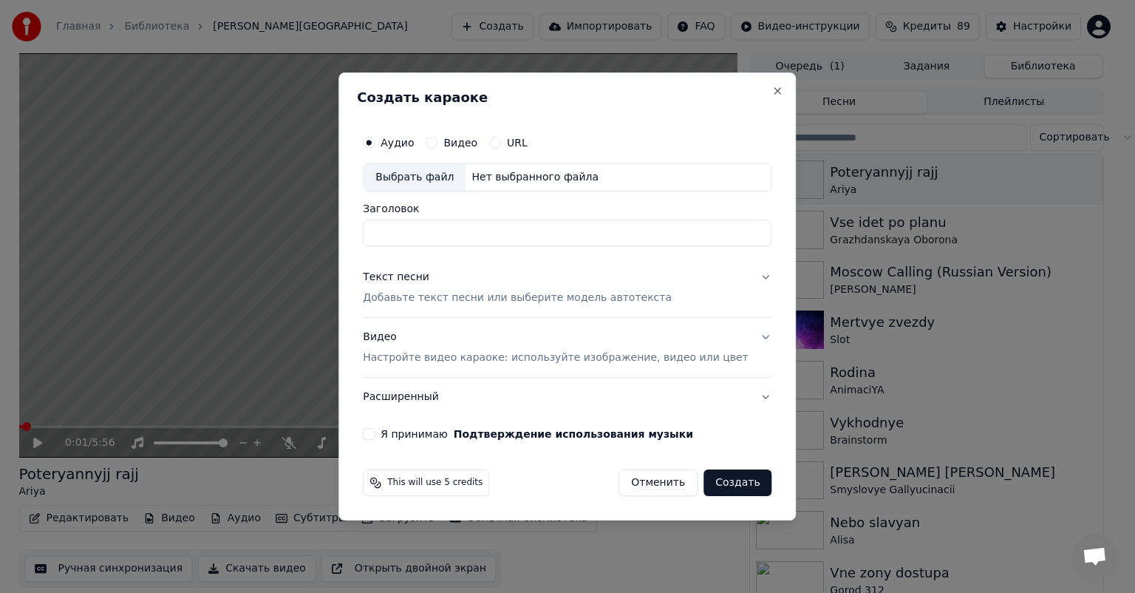
click at [421, 171] on div "Выбрать файл" at bounding box center [415, 177] width 102 height 27
type input "**********"
click at [500, 299] on p "Добавьте текст песни или выберите модель автотекста" at bounding box center [517, 297] width 309 height 15
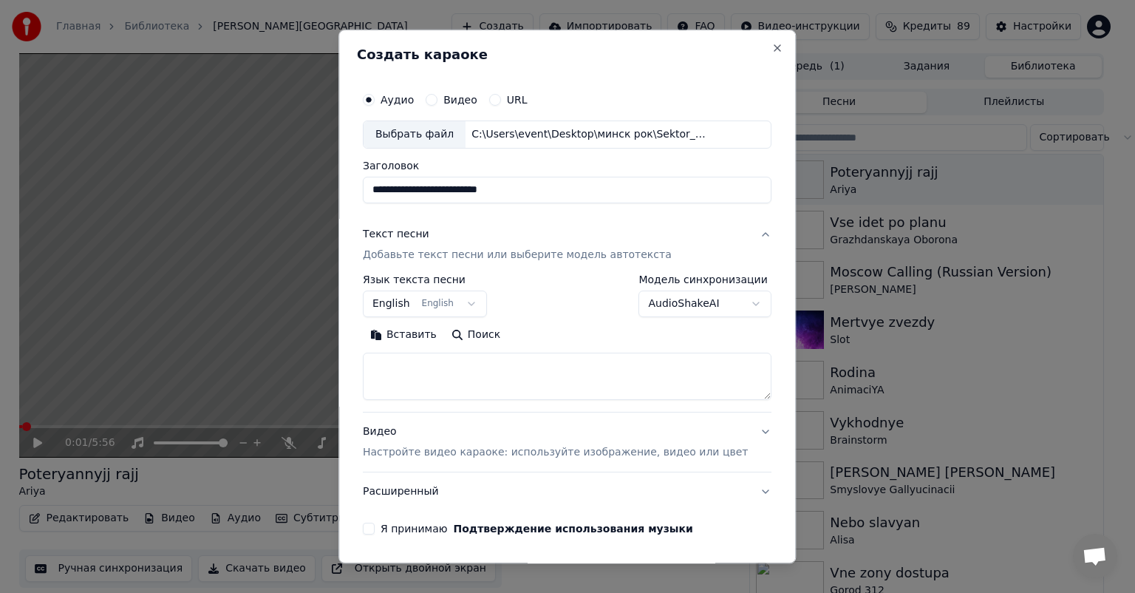
click at [531, 388] on textarea at bounding box center [567, 375] width 409 height 47
paste textarea "**********"
type textarea "**********"
click at [509, 443] on div "Видео Настройте видео караоке: используйте изображение, видео или цвет" at bounding box center [555, 441] width 385 height 35
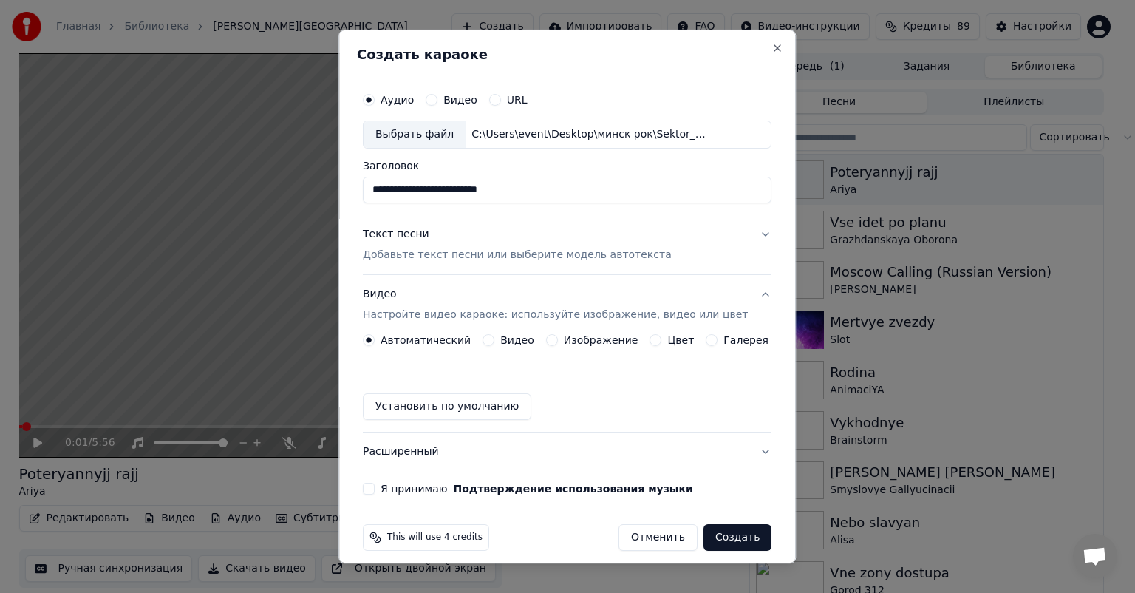
click at [553, 341] on button "Изображение" at bounding box center [552, 340] width 12 height 12
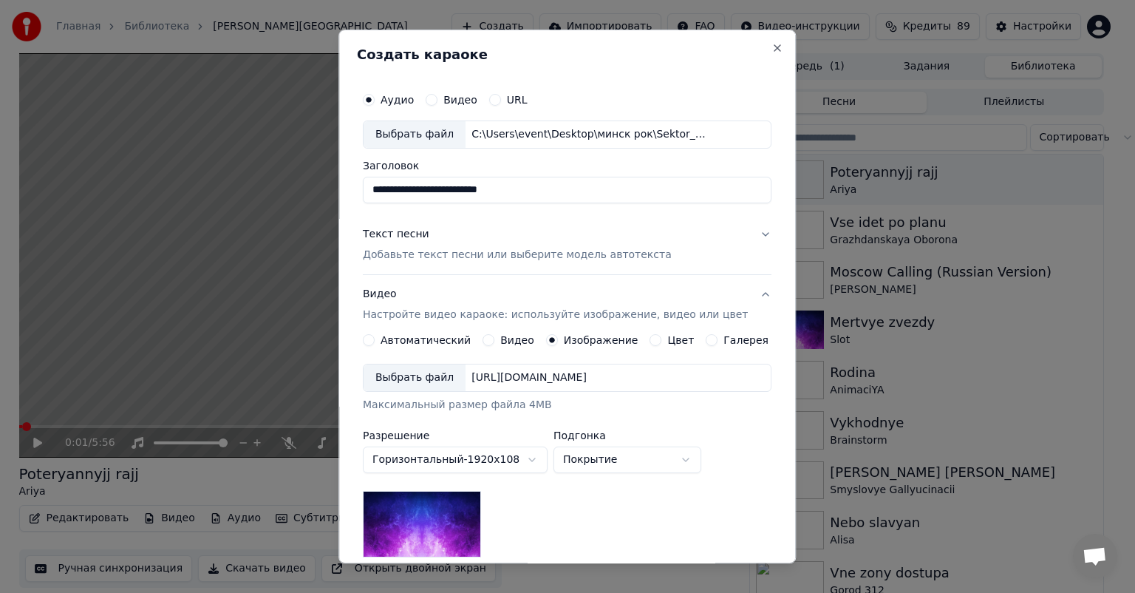
click at [437, 373] on div "Выбрать файл" at bounding box center [415, 377] width 102 height 27
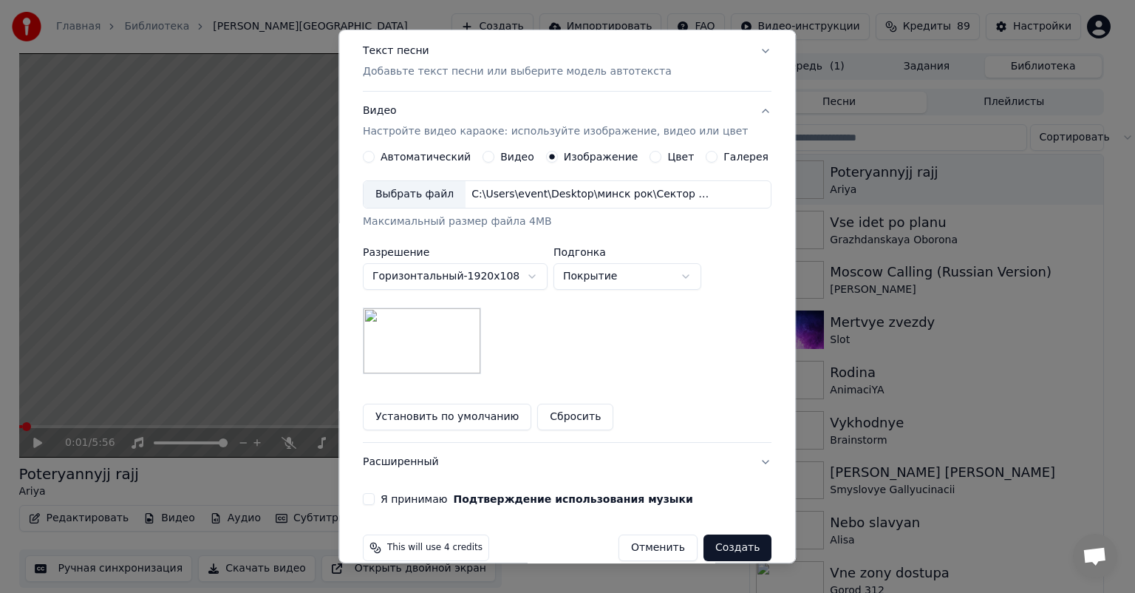
scroll to position [204, 0]
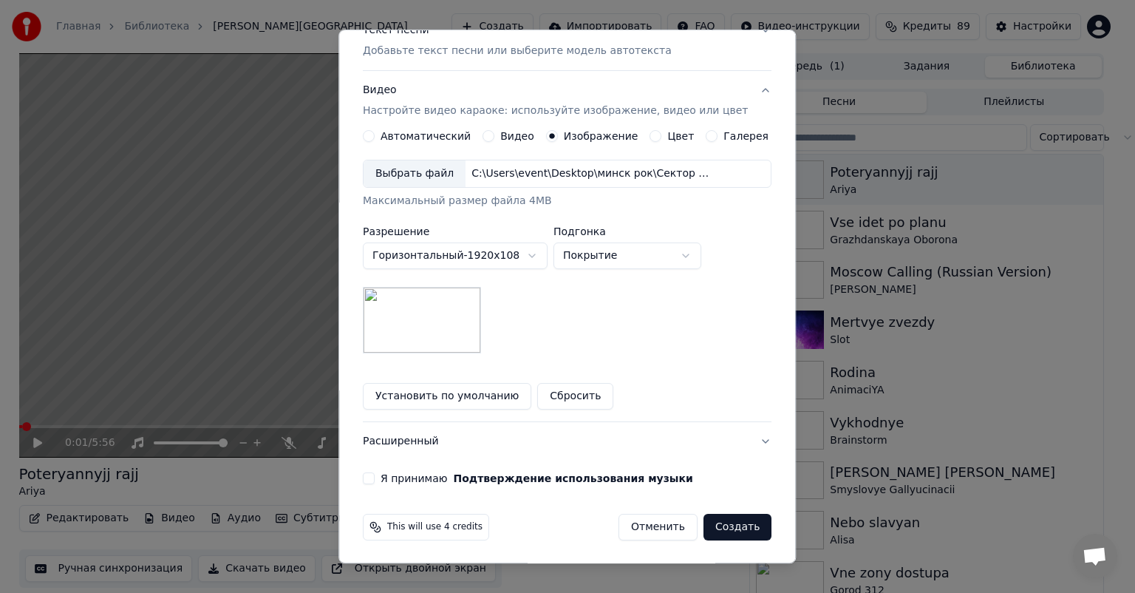
click at [375, 474] on button "Я принимаю Подтверждение использования музыки" at bounding box center [369, 478] width 12 height 12
click at [711, 520] on button "Создать" at bounding box center [737, 527] width 68 height 27
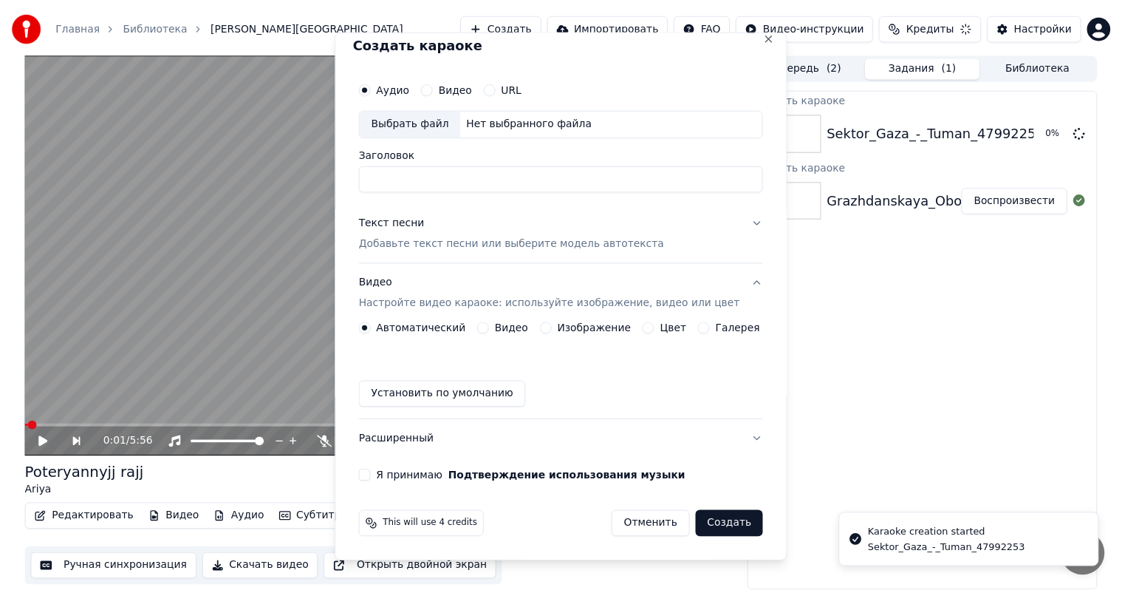
scroll to position [0, 0]
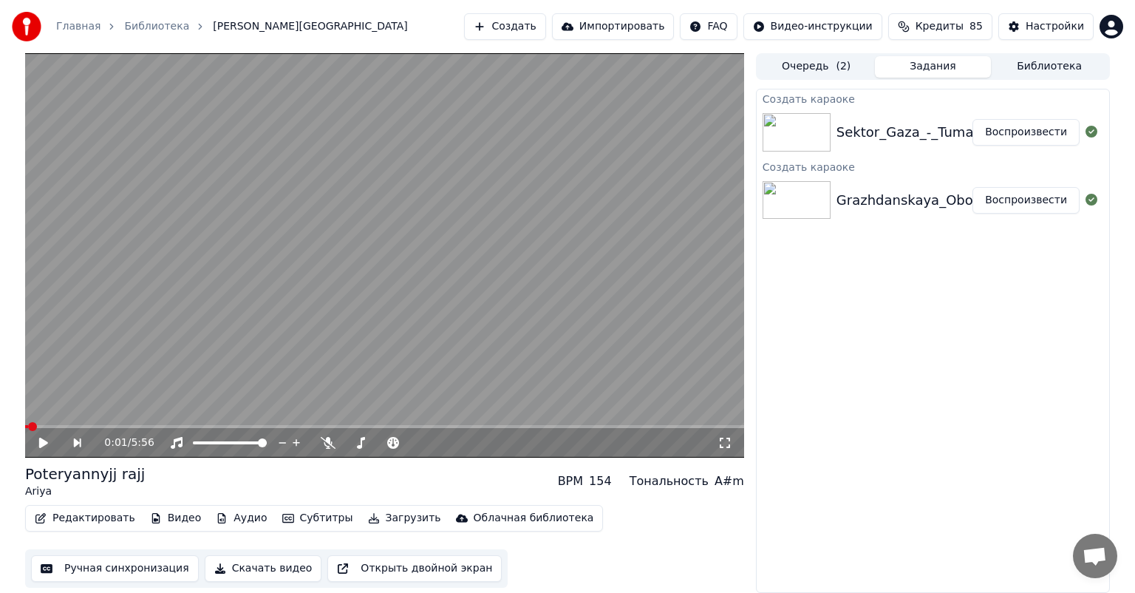
click at [1023, 132] on button "Воспроизвести" at bounding box center [1025, 132] width 107 height 27
click at [276, 256] on video at bounding box center [384, 255] width 719 height 404
click at [318, 232] on video at bounding box center [384, 255] width 719 height 404
click at [149, 347] on video at bounding box center [384, 255] width 719 height 404
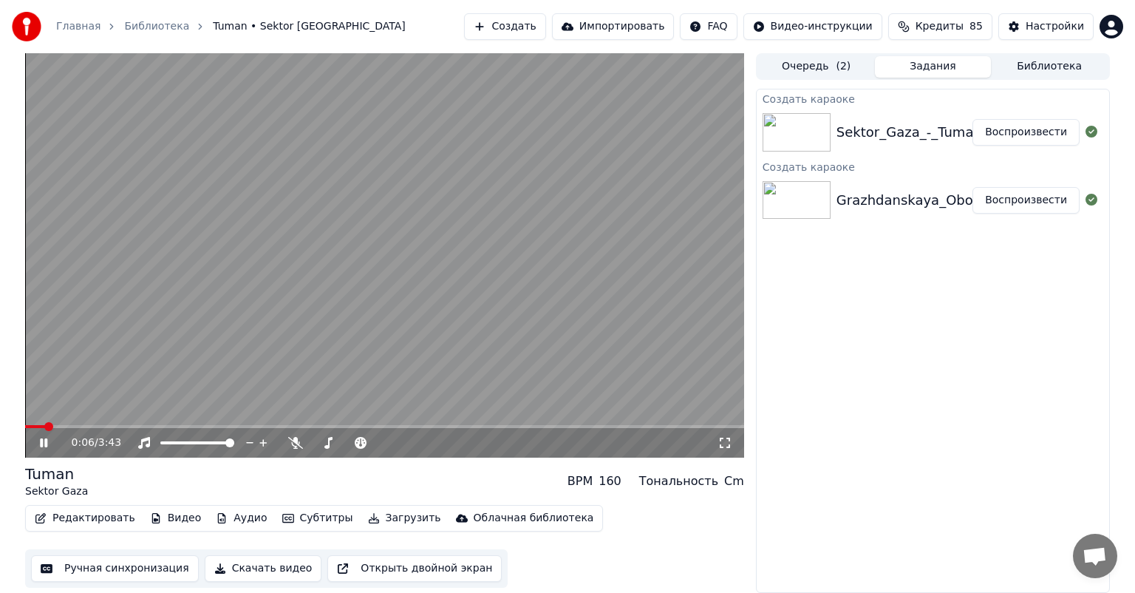
click at [149, 347] on video at bounding box center [384, 255] width 719 height 404
click at [286, 446] on div "0:07 / 3:43" at bounding box center [395, 442] width 646 height 15
click at [296, 443] on icon at bounding box center [295, 443] width 15 height 12
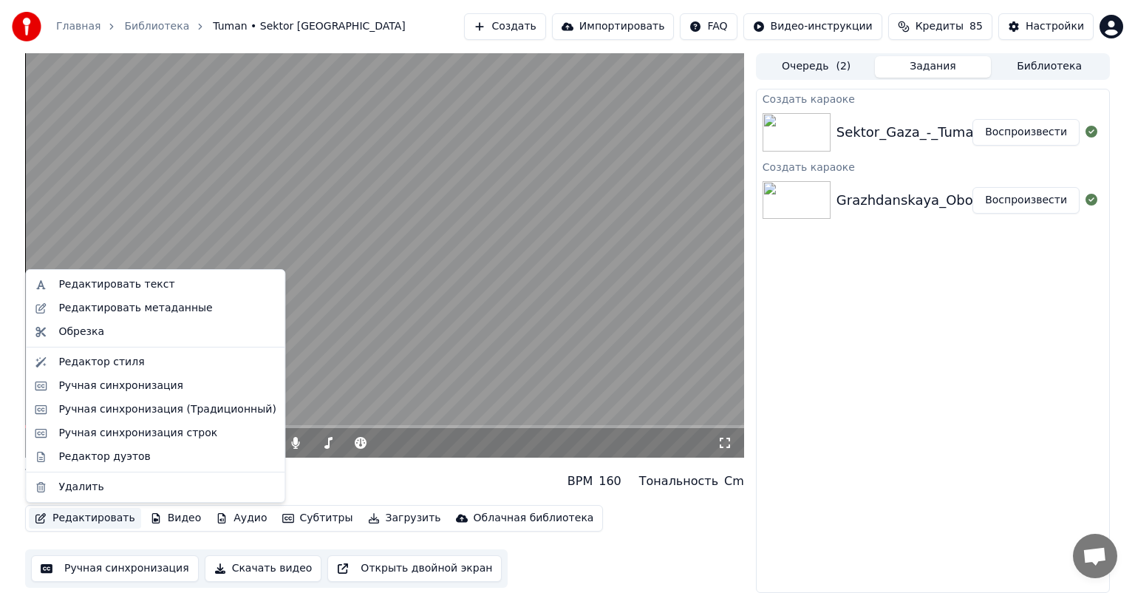
click at [97, 519] on button "Редактировать" at bounding box center [85, 518] width 112 height 21
click at [112, 566] on button "Ручная синхронизация" at bounding box center [115, 568] width 168 height 27
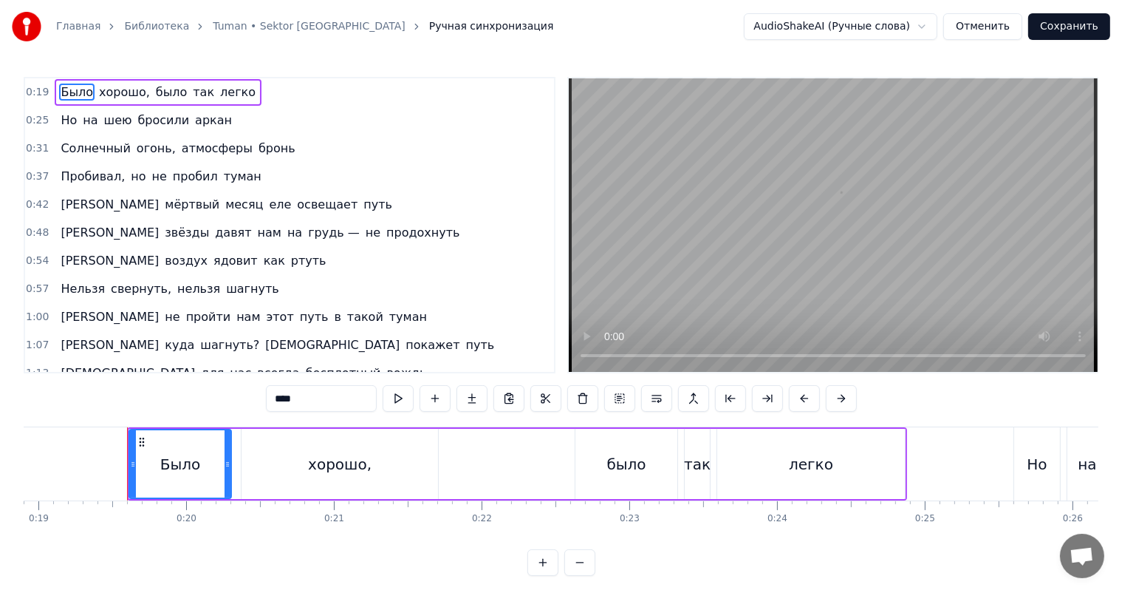
scroll to position [0, 2823]
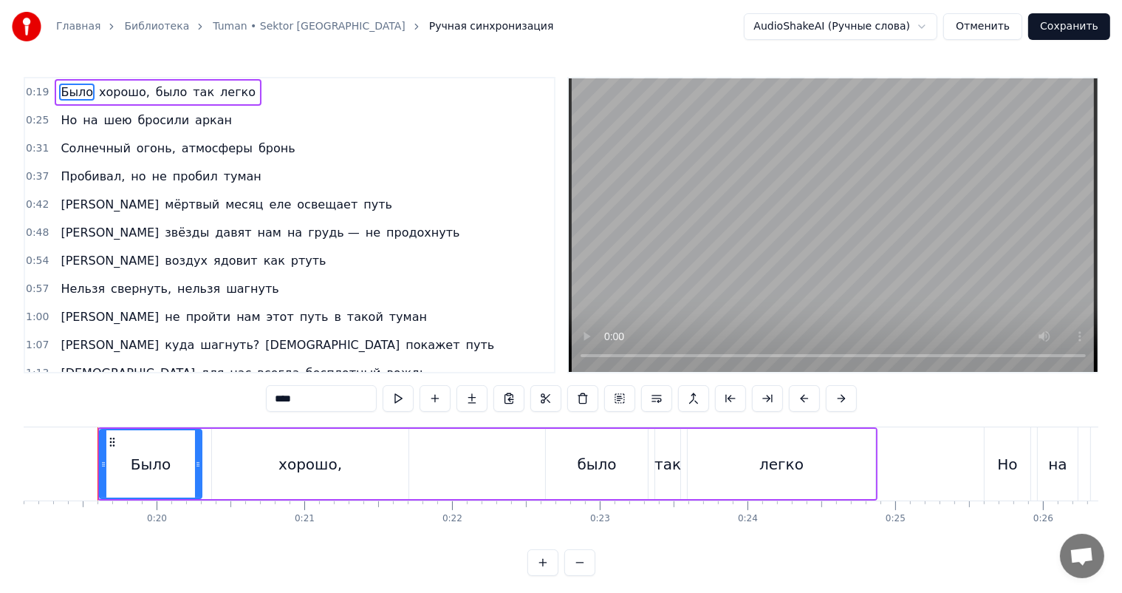
click at [734, 248] on video at bounding box center [833, 224] width 529 height 293
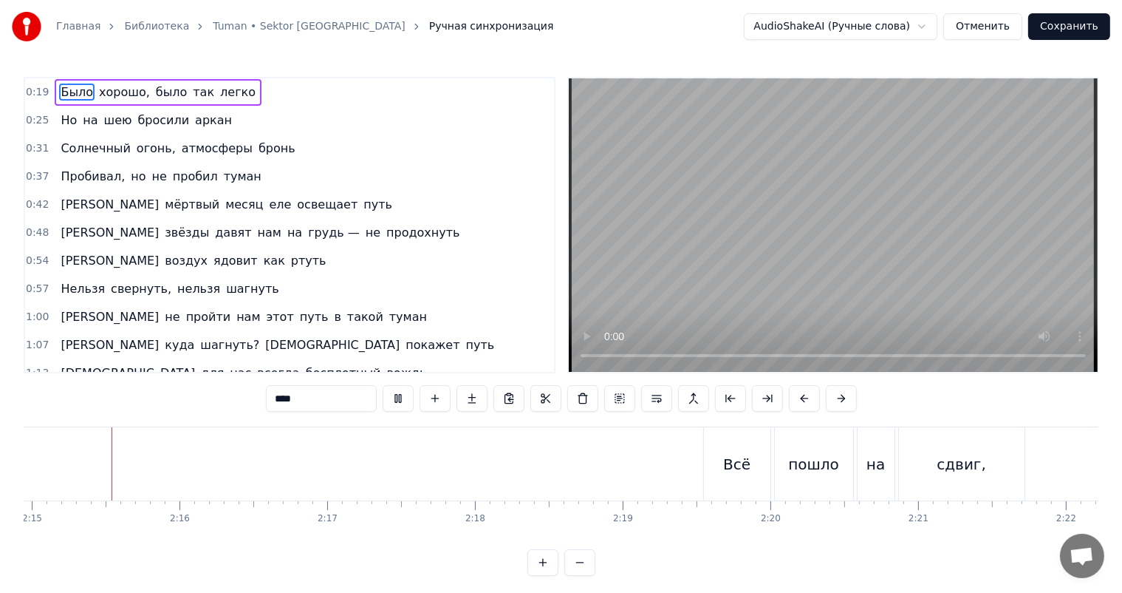
scroll to position [0, 19942]
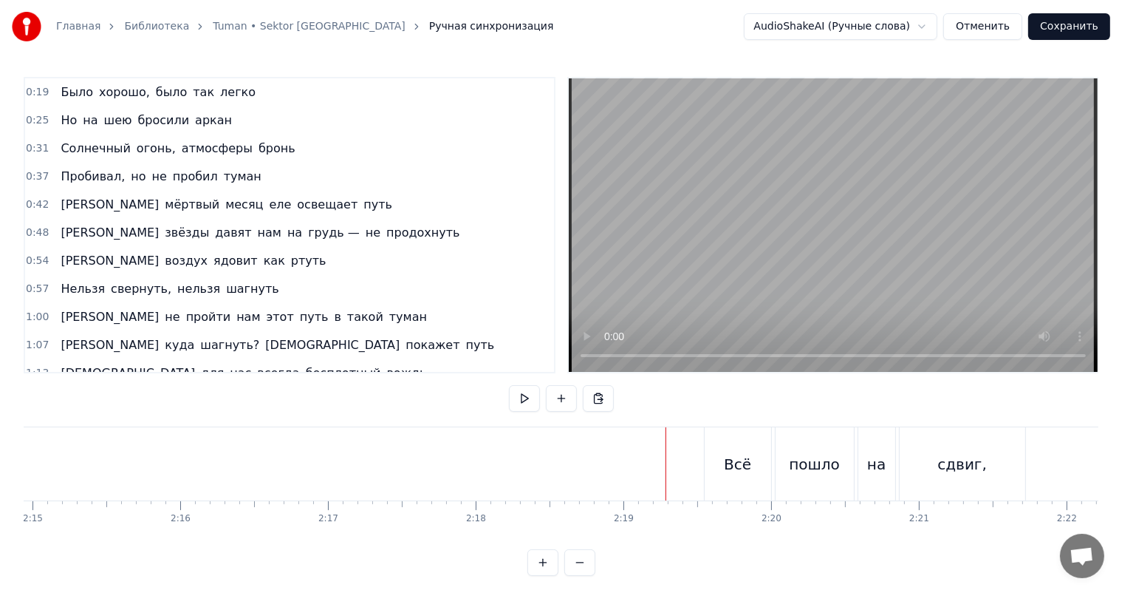
click at [783, 226] on video at bounding box center [833, 224] width 529 height 293
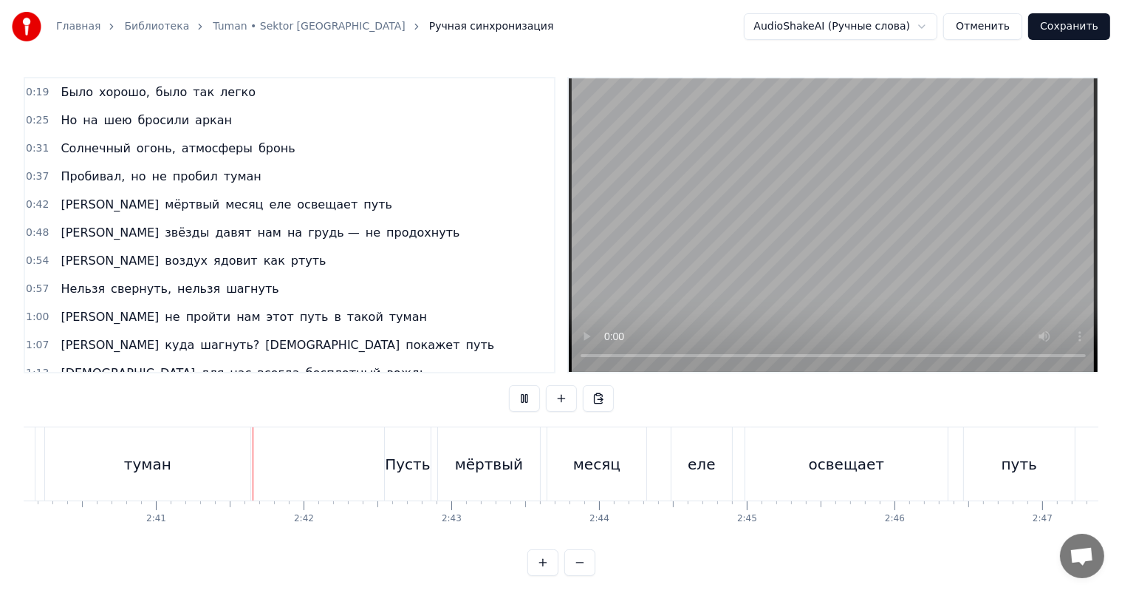
scroll to position [0, 23720]
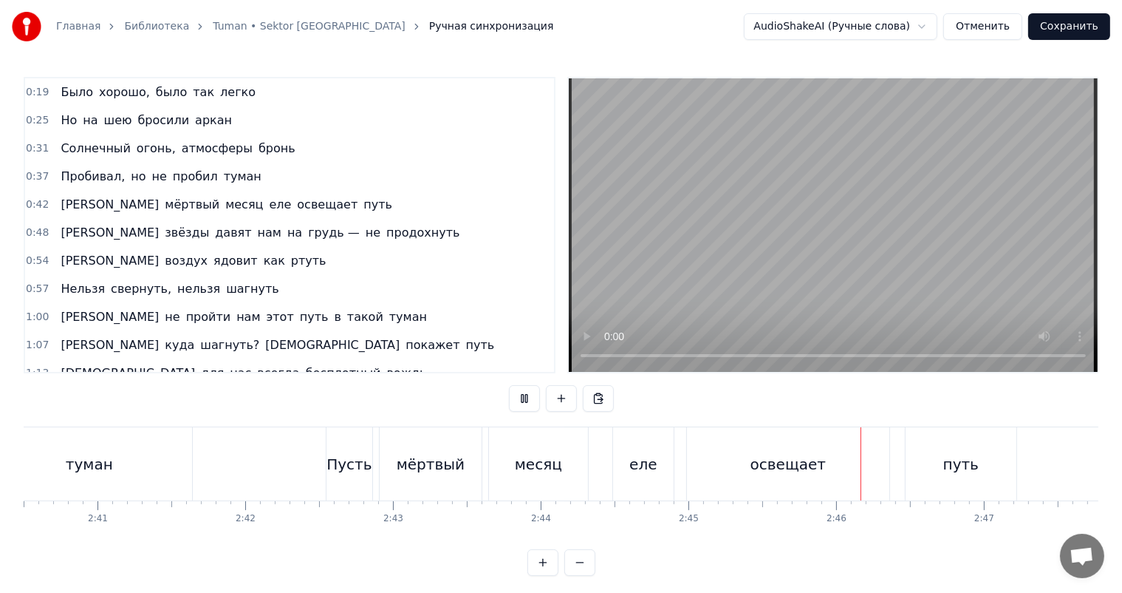
drag, startPoint x: 774, startPoint y: 262, endPoint x: 660, endPoint y: 340, distance: 138.3
click at [774, 263] on video at bounding box center [833, 224] width 529 height 293
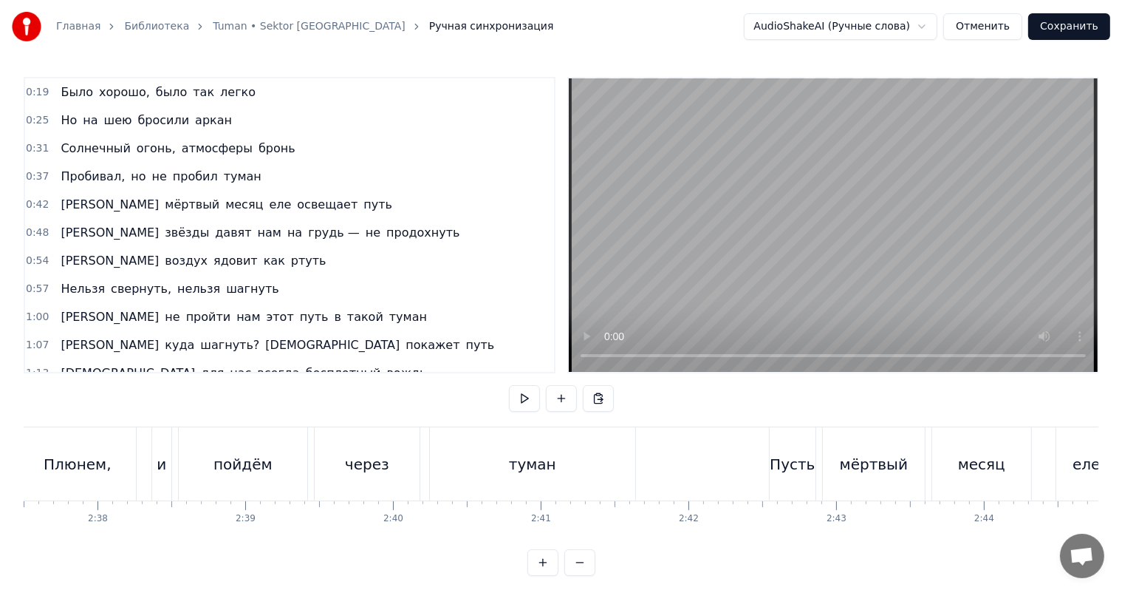
click at [388, 474] on div "через" at bounding box center [367, 463] width 105 height 73
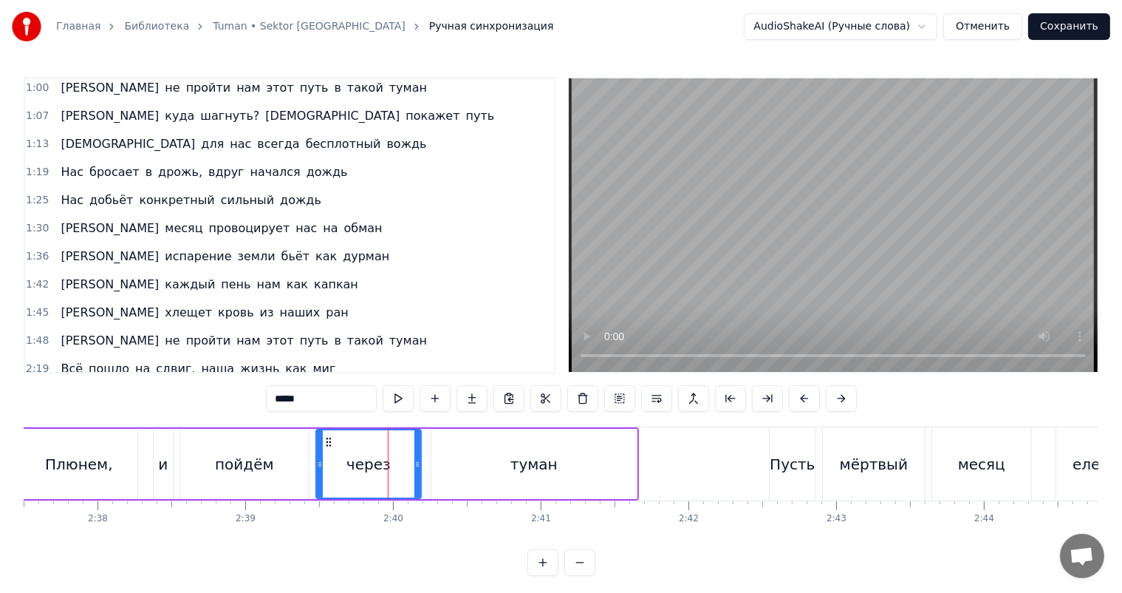
click at [941, 177] on video at bounding box center [833, 224] width 529 height 293
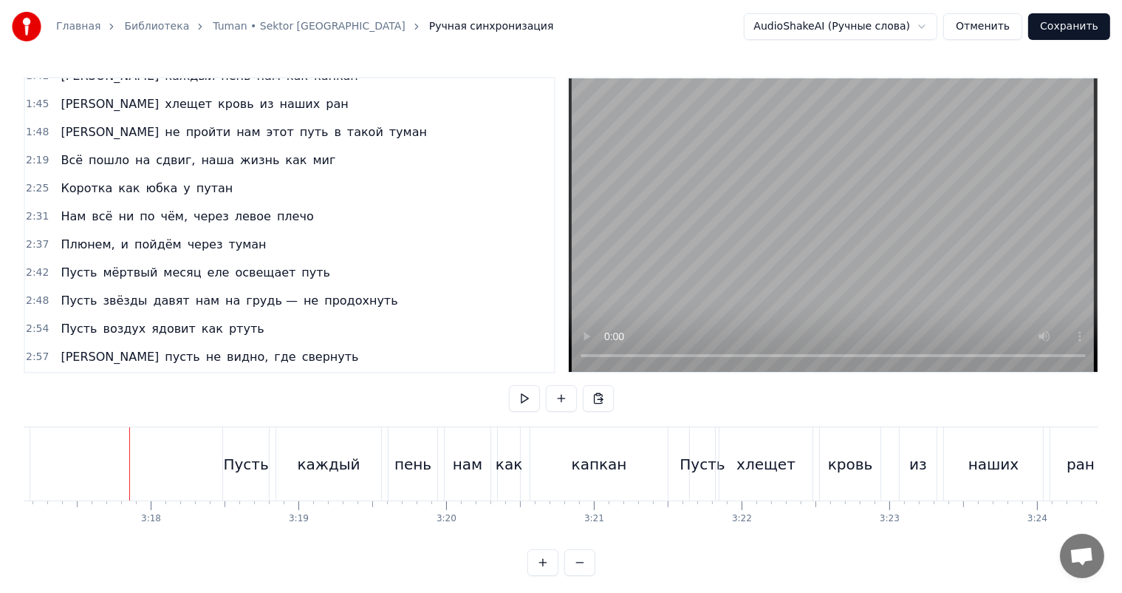
scroll to position [0, 29166]
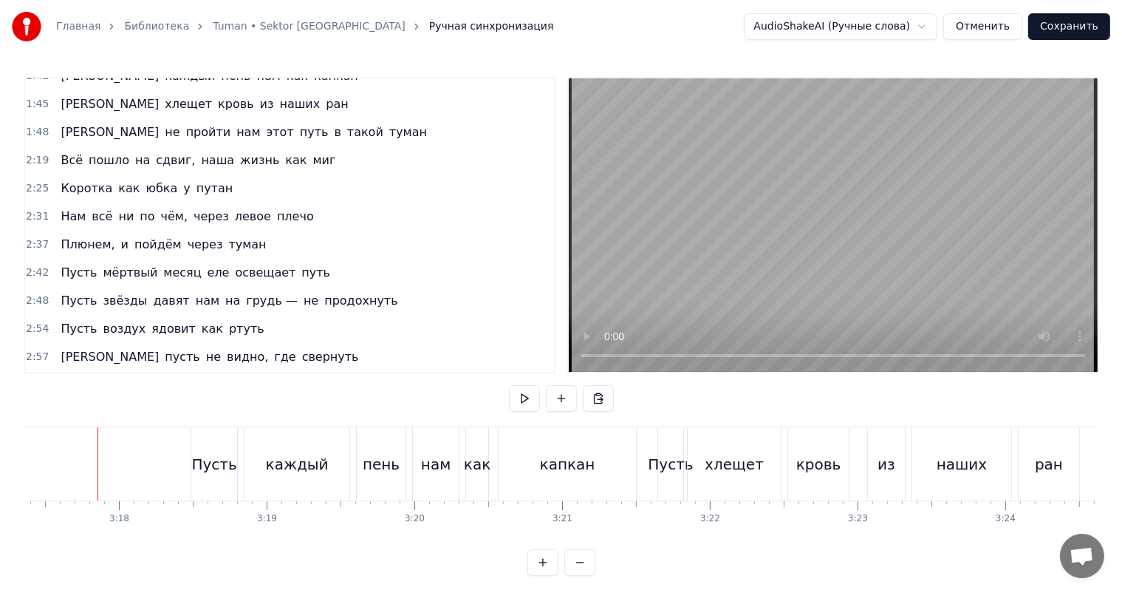
click at [774, 267] on video at bounding box center [833, 224] width 529 height 293
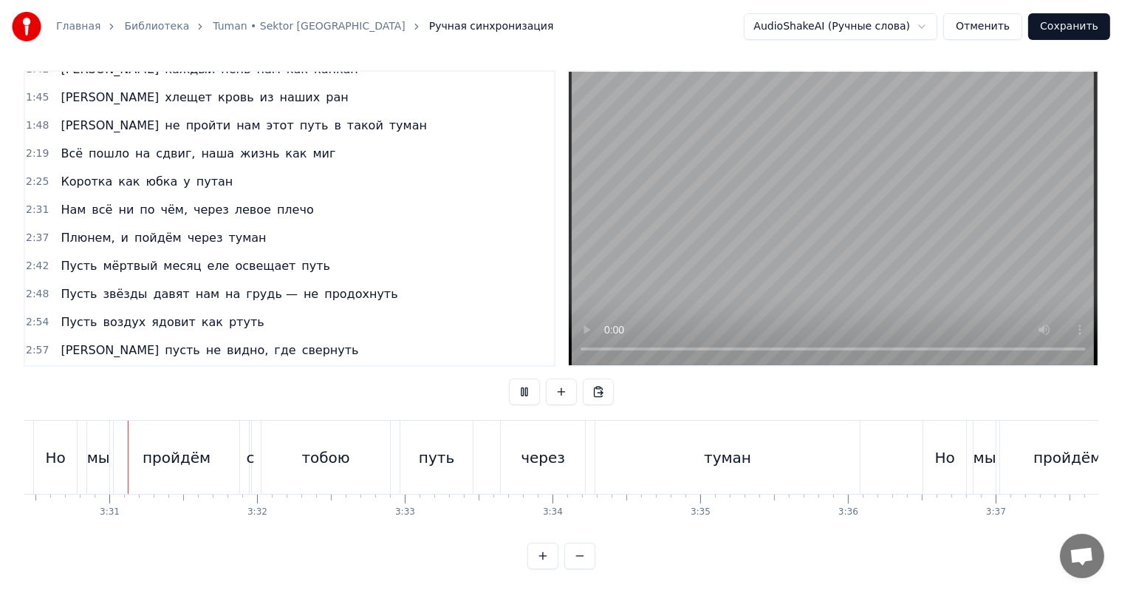
scroll to position [0, 31079]
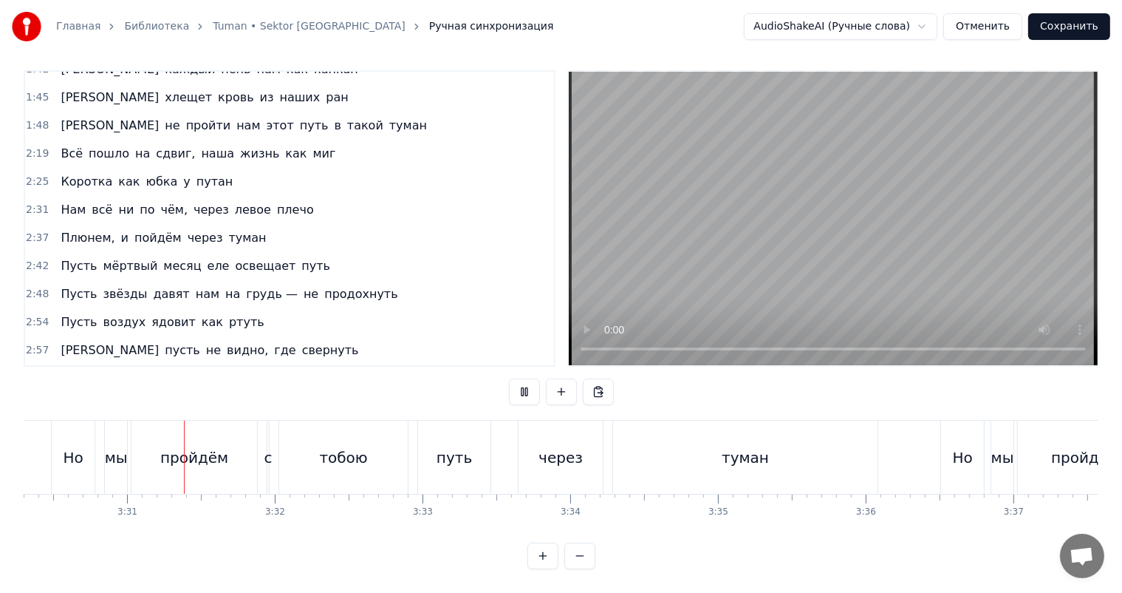
click at [831, 432] on div "туман" at bounding box center [745, 456] width 265 height 73
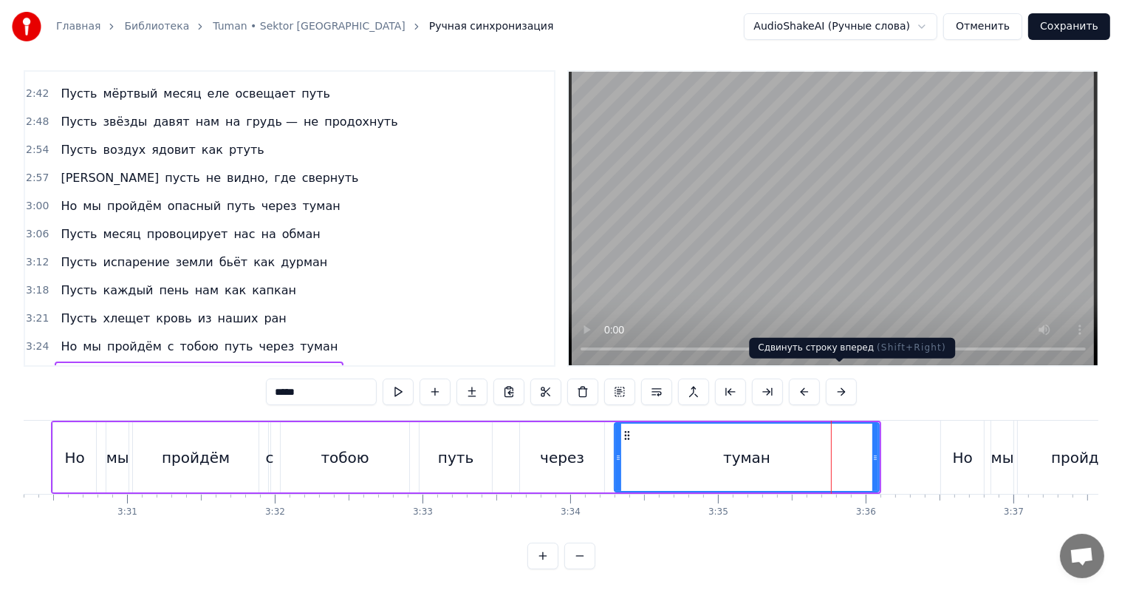
click at [899, 199] on video at bounding box center [833, 218] width 529 height 293
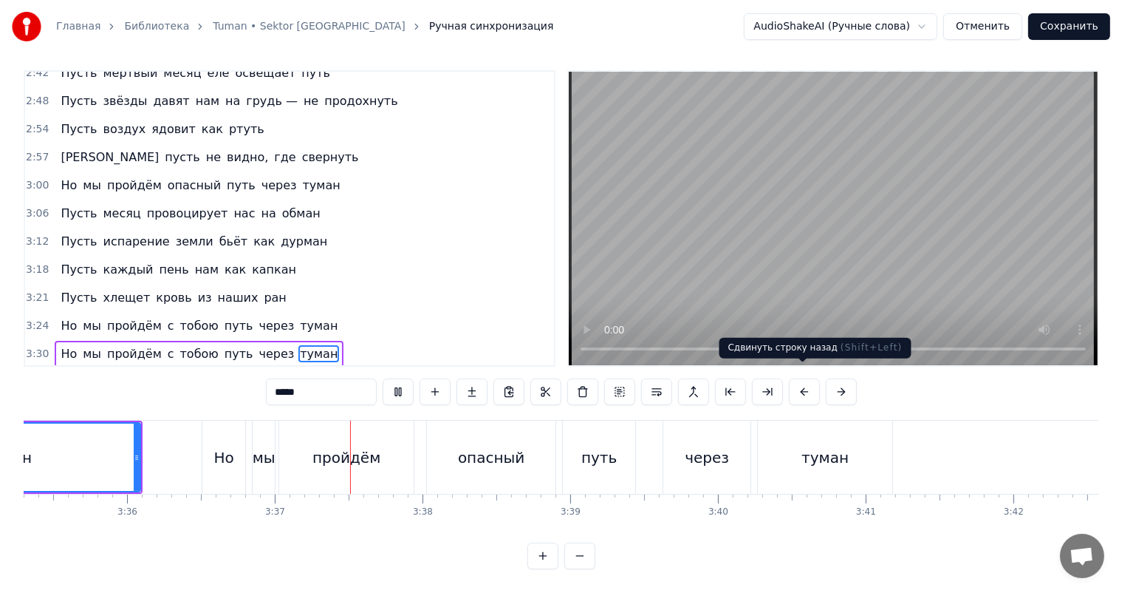
click at [829, 257] on video at bounding box center [833, 218] width 529 height 293
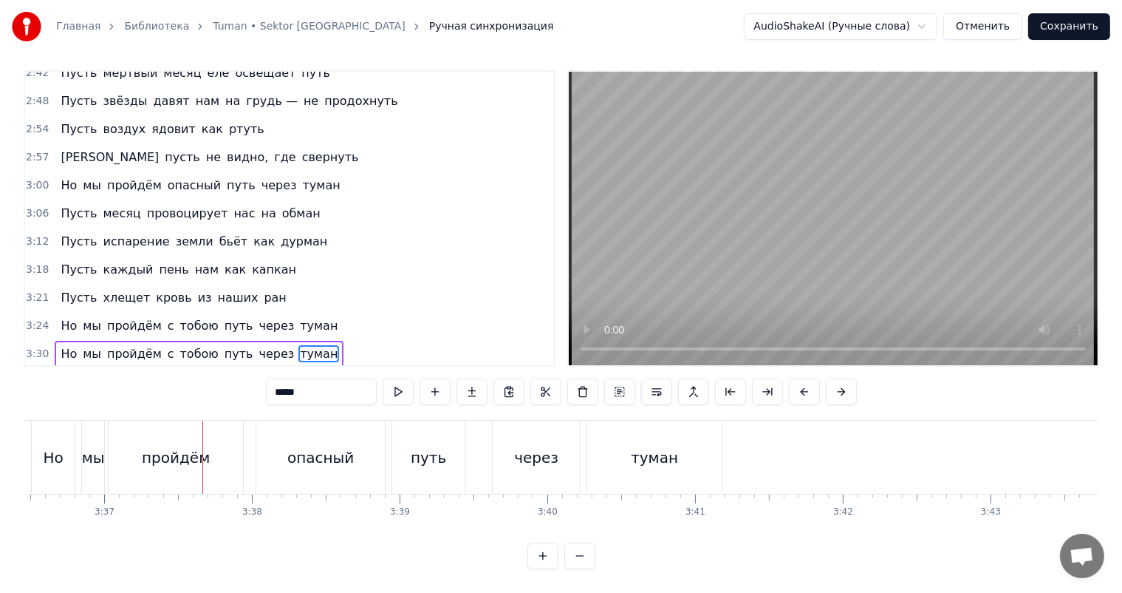
click at [1079, 32] on button "Сохранить" at bounding box center [1070, 26] width 82 height 27
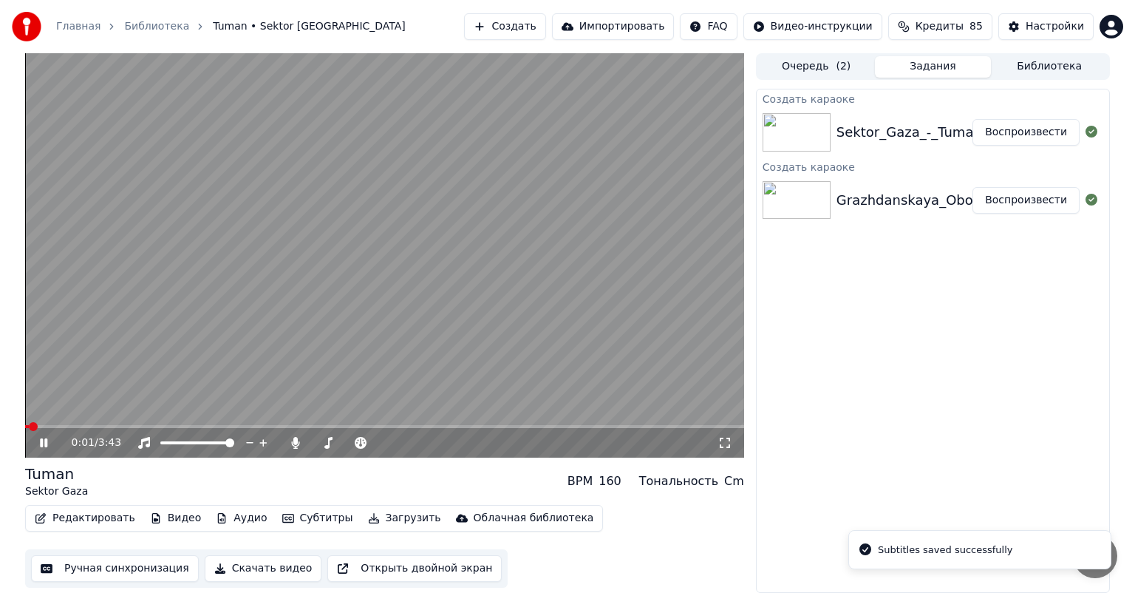
click at [248, 567] on button "Скачать видео" at bounding box center [263, 568] width 117 height 27
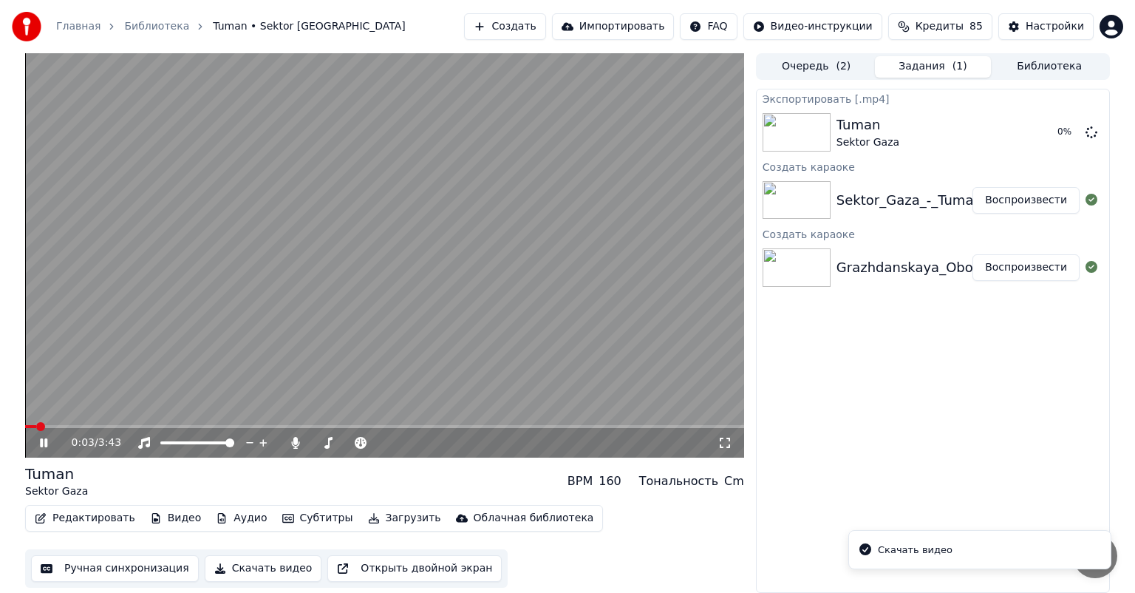
click at [514, 191] on video at bounding box center [384, 255] width 719 height 404
click at [1023, 130] on button "Показать" at bounding box center [1041, 132] width 76 height 27
click at [545, 31] on button "Создать" at bounding box center [504, 26] width 81 height 27
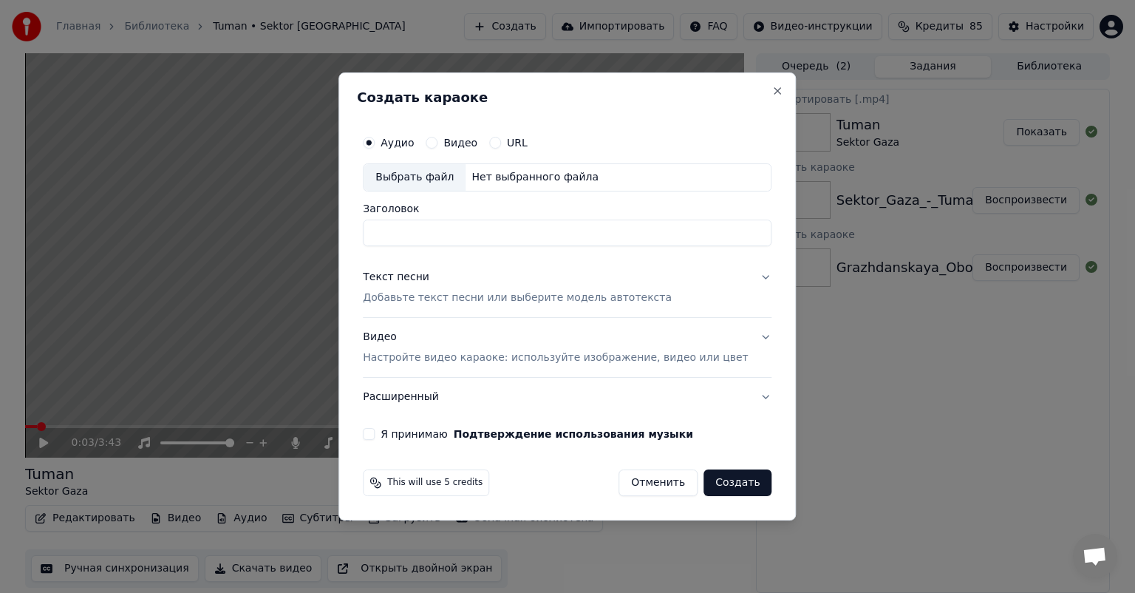
click at [446, 175] on div "Выбрать файл" at bounding box center [415, 177] width 102 height 27
type input "**********"
click at [476, 283] on div "Текст песни Добавьте текст песни или выберите модель автотекста" at bounding box center [517, 287] width 309 height 35
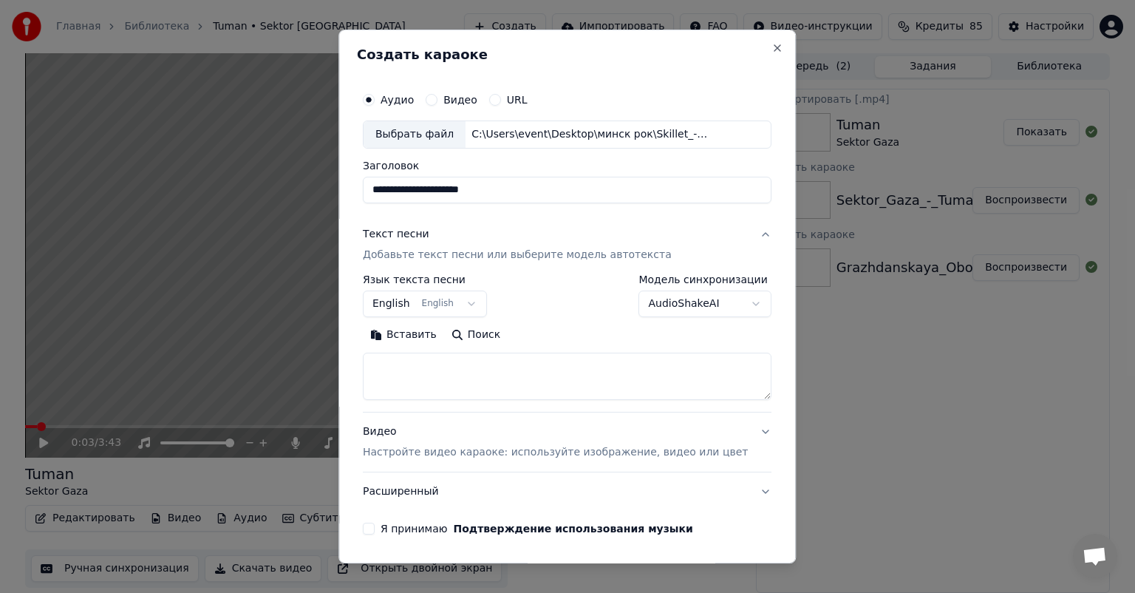
click at [534, 380] on textarea at bounding box center [567, 375] width 409 height 47
paste textarea "**********"
type textarea "**********"
click at [531, 445] on p "Настройте видео караоке: используйте изображение, видео или цвет" at bounding box center [555, 452] width 385 height 15
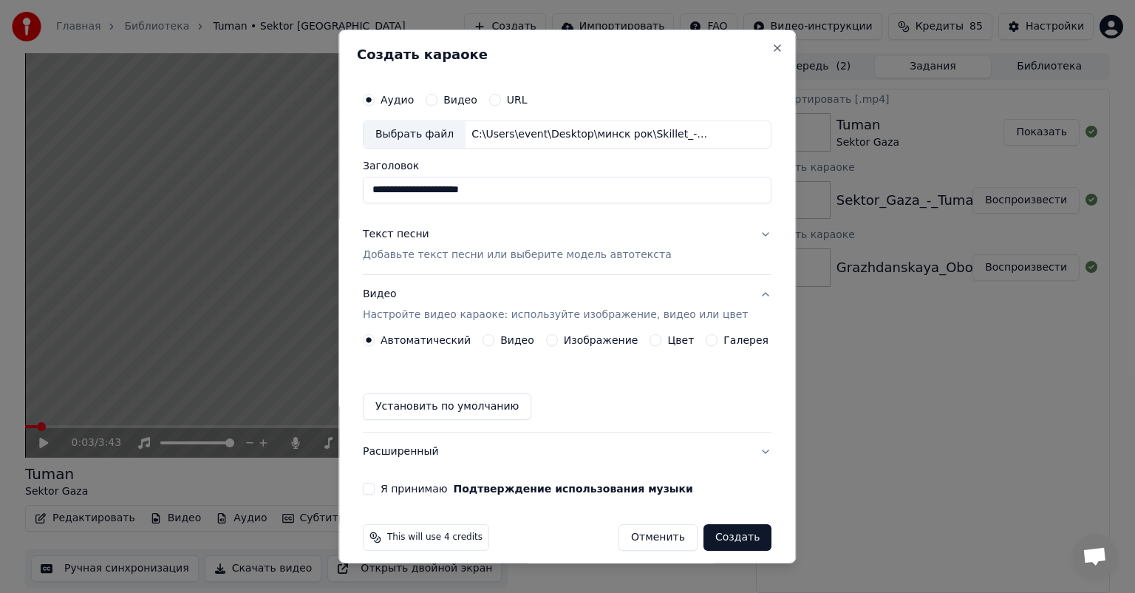
click at [553, 340] on button "Изображение" at bounding box center [552, 340] width 12 height 12
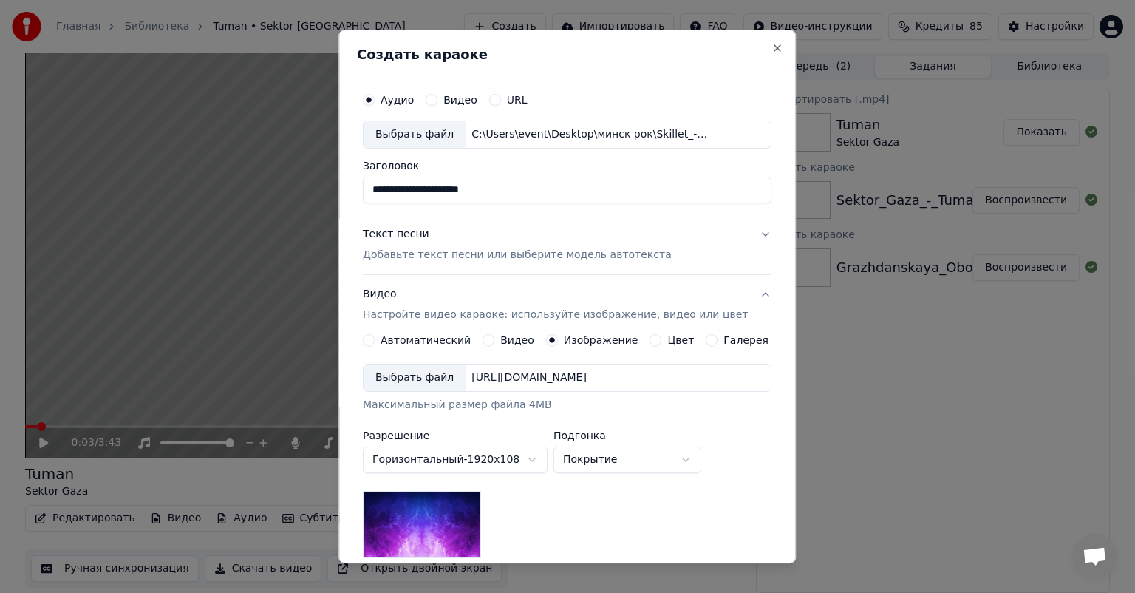
click at [420, 380] on div "Выбрать файл" at bounding box center [415, 377] width 102 height 27
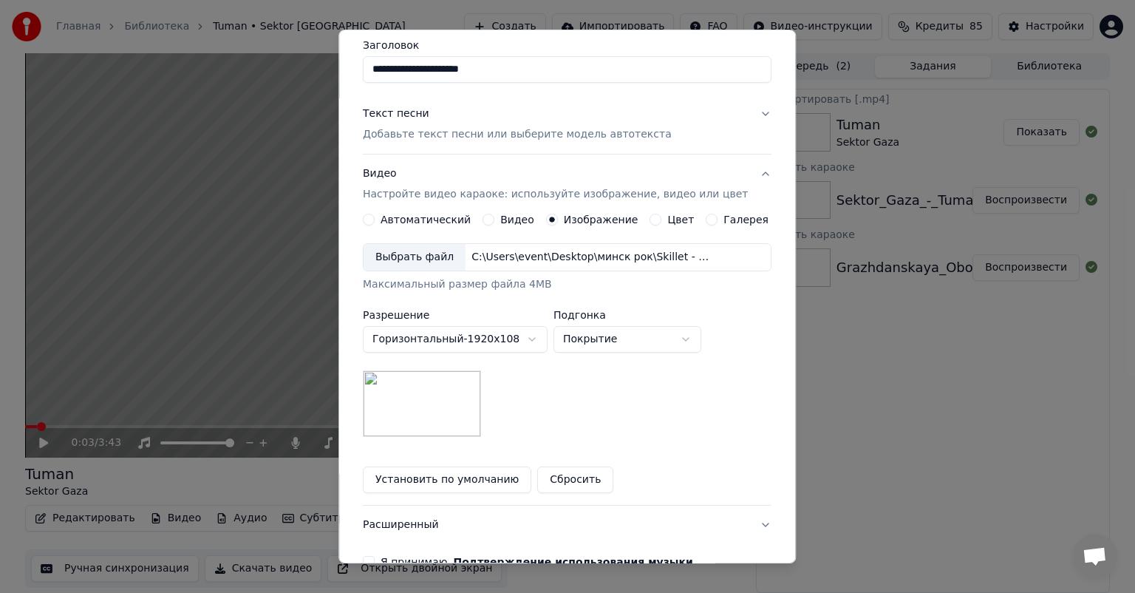
scroll to position [204, 0]
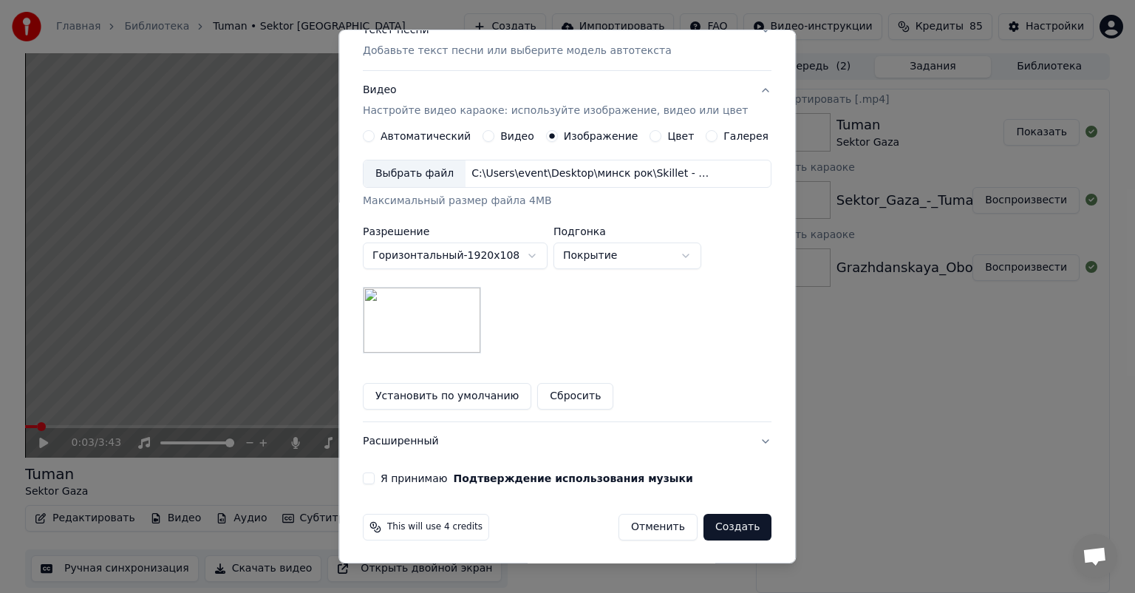
click at [375, 472] on button "Я принимаю Подтверждение использования музыки" at bounding box center [369, 478] width 12 height 12
click at [709, 514] on button "Создать" at bounding box center [737, 527] width 68 height 27
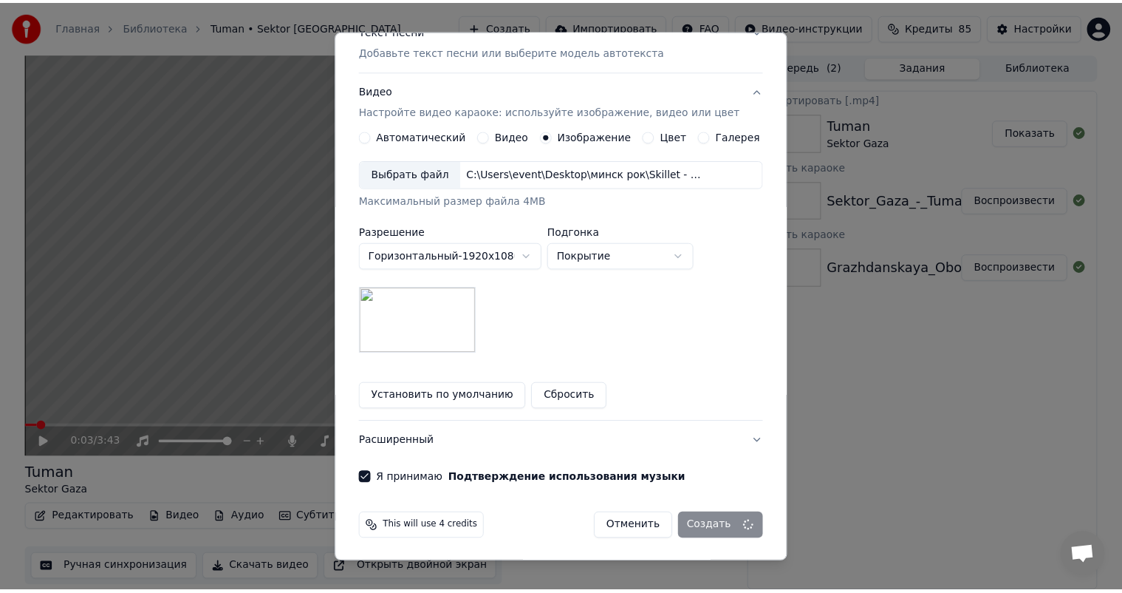
scroll to position [11, 0]
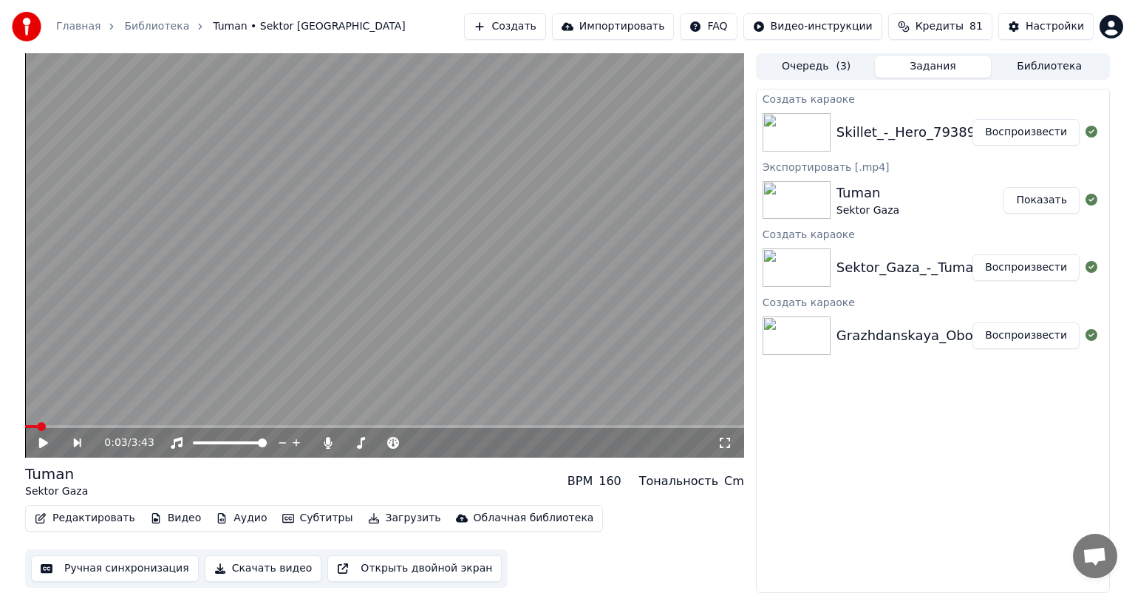
click at [1029, 140] on button "Воспроизвести" at bounding box center [1025, 132] width 107 height 27
click at [142, 565] on button "Ручная синхронизация" at bounding box center [115, 568] width 168 height 27
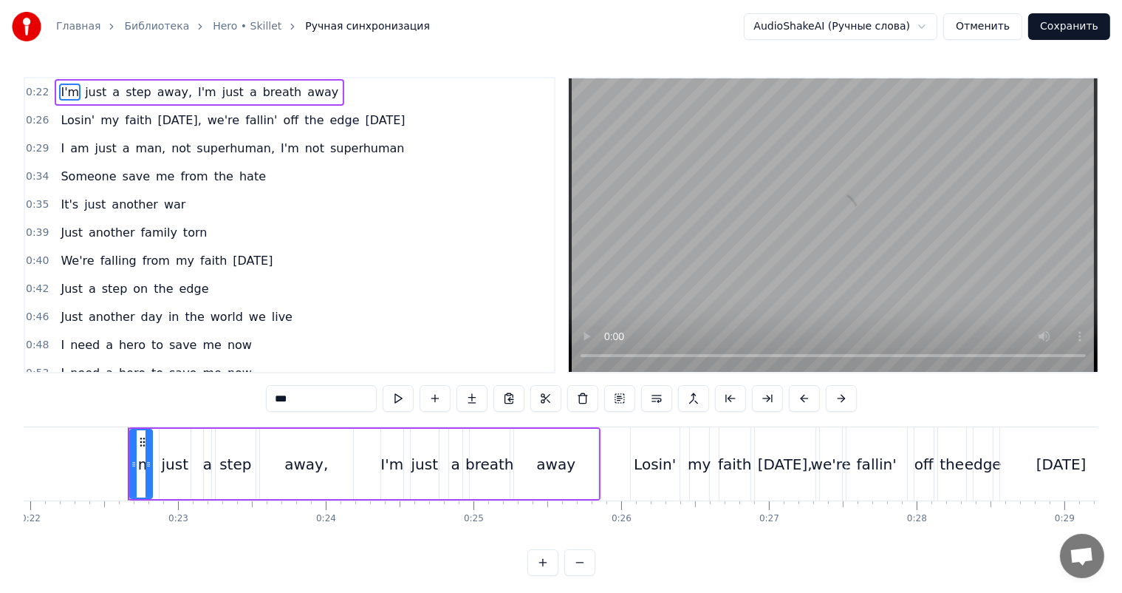
scroll to position [0, 3274]
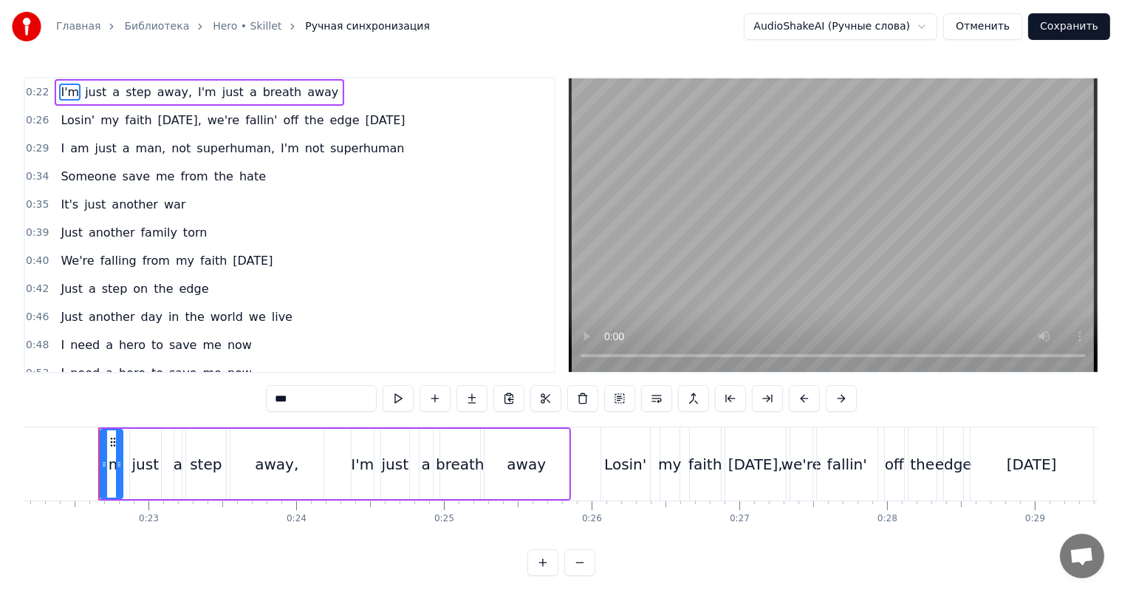
click at [865, 213] on video at bounding box center [833, 224] width 529 height 293
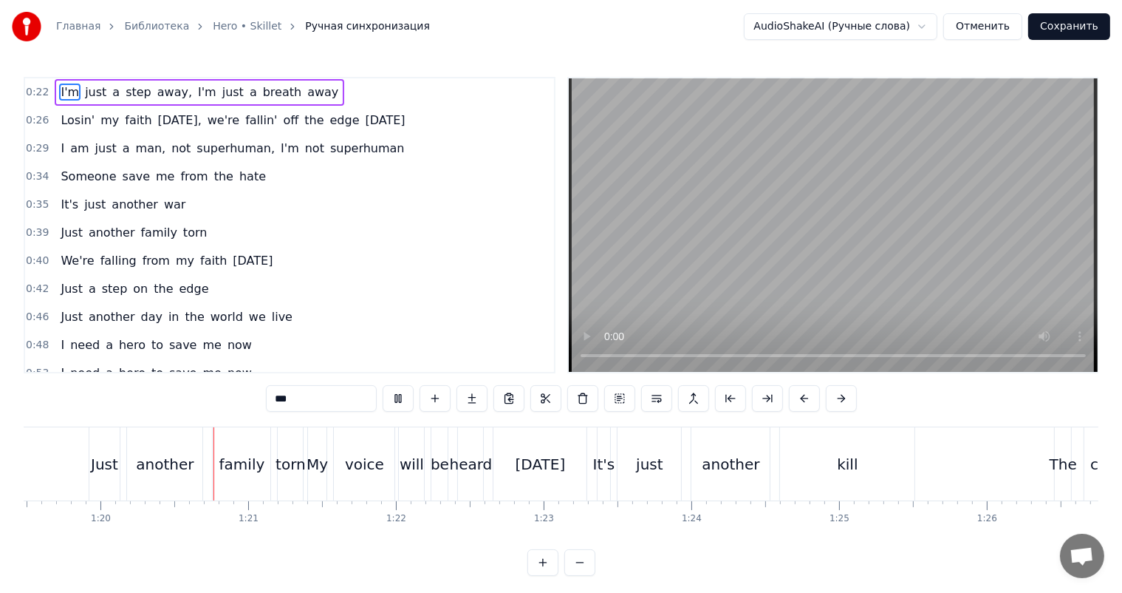
scroll to position [0, 11746]
click at [944, 218] on video at bounding box center [833, 224] width 529 height 293
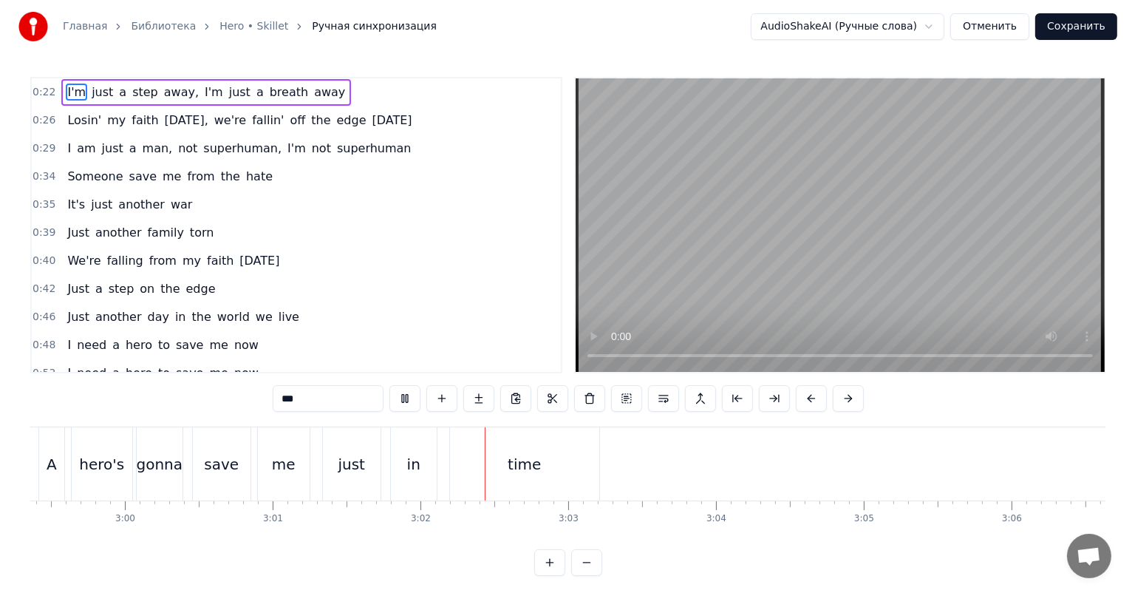
scroll to position [0, 26539]
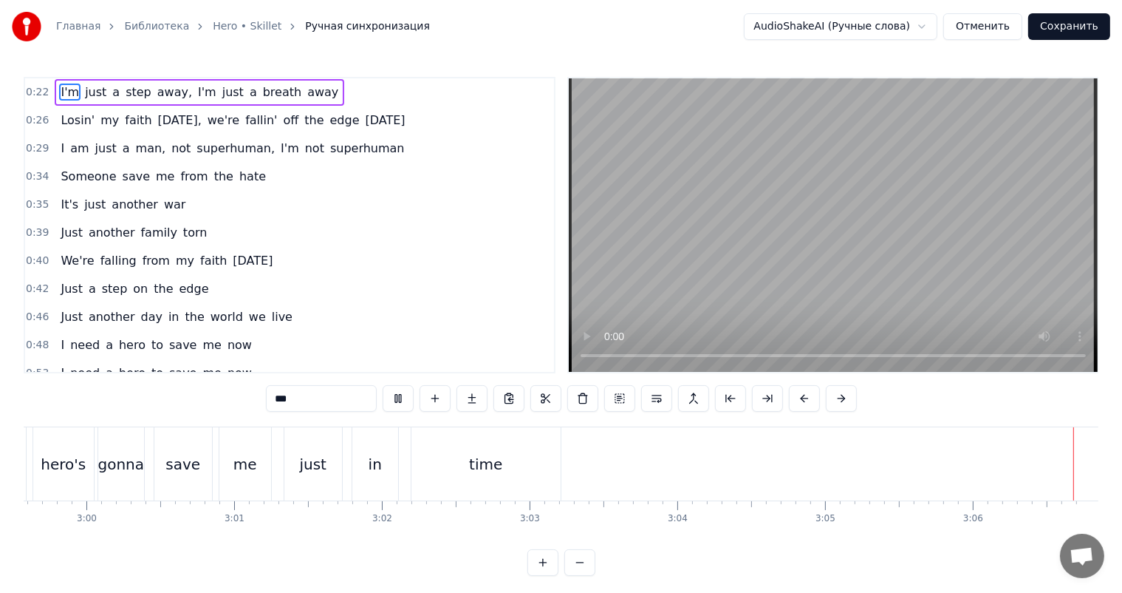
click at [1070, 31] on button "Сохранить" at bounding box center [1070, 26] width 82 height 27
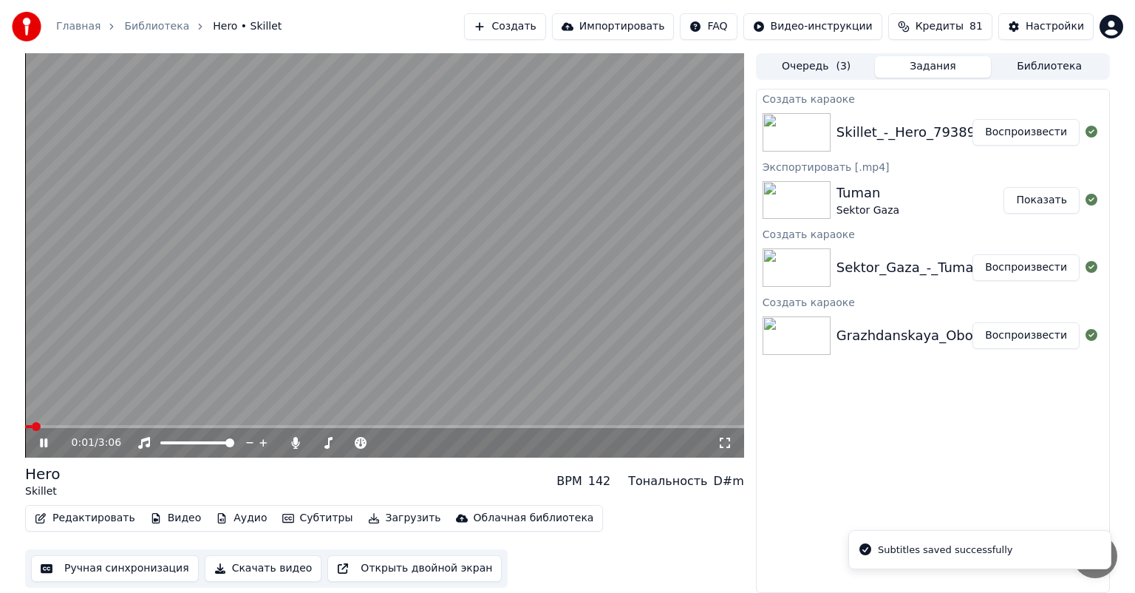
click at [245, 570] on button "Скачать видео" at bounding box center [263, 568] width 117 height 27
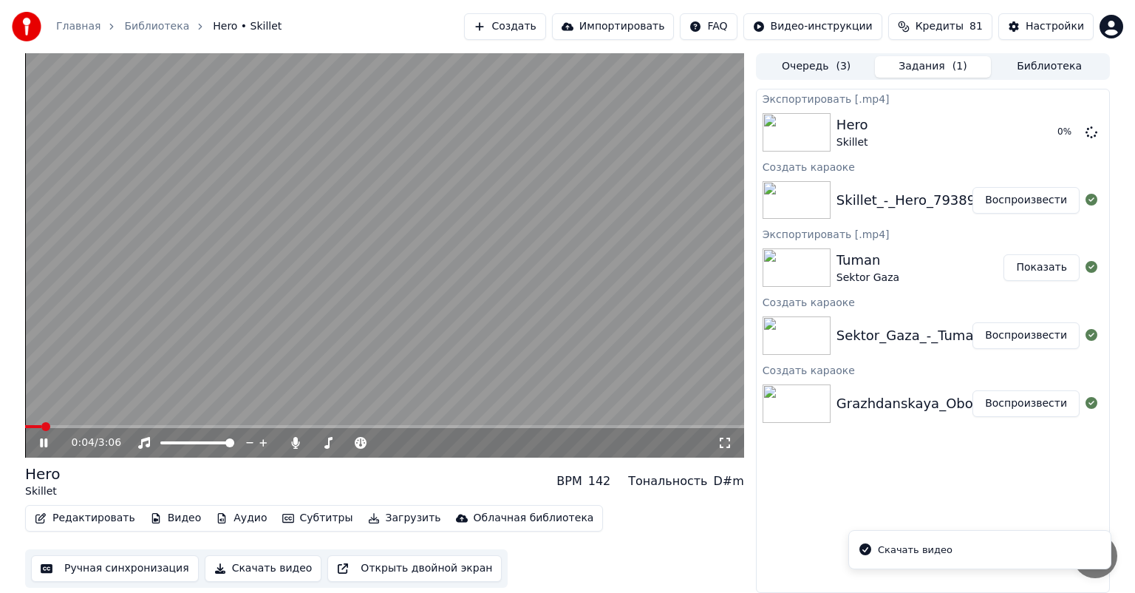
click at [395, 195] on video at bounding box center [384, 255] width 719 height 404
click at [1055, 133] on button "Показать" at bounding box center [1041, 132] width 76 height 27
click at [545, 25] on button "Создать" at bounding box center [504, 26] width 81 height 27
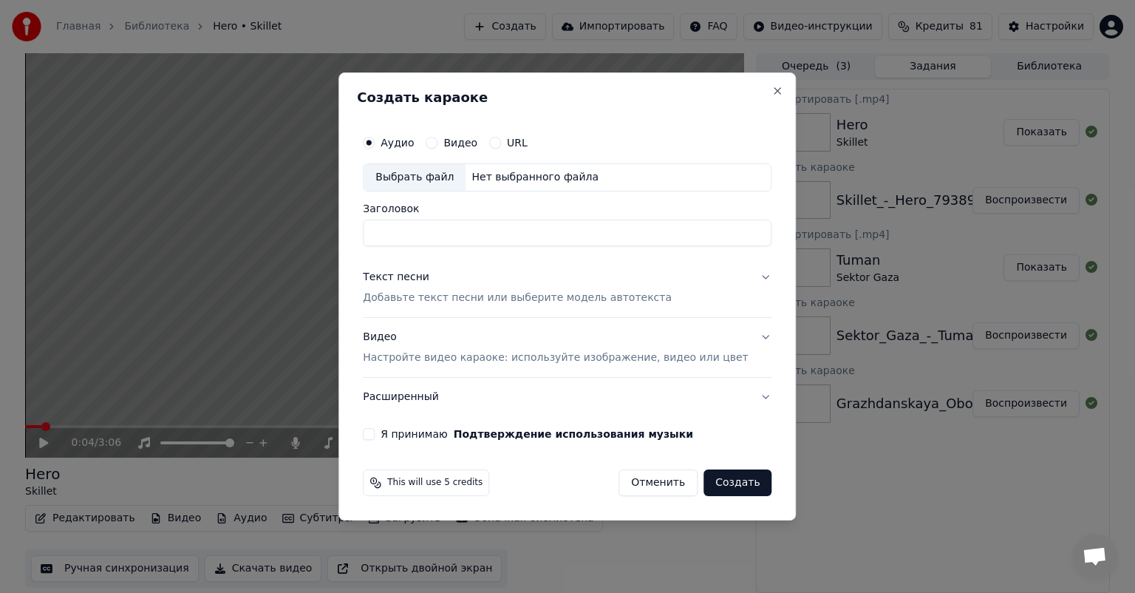
click at [407, 172] on div "Выбрать файл" at bounding box center [415, 177] width 102 height 27
type input "**********"
click at [536, 301] on p "Добавьте текст песни или выберите модель автотекста" at bounding box center [517, 297] width 309 height 15
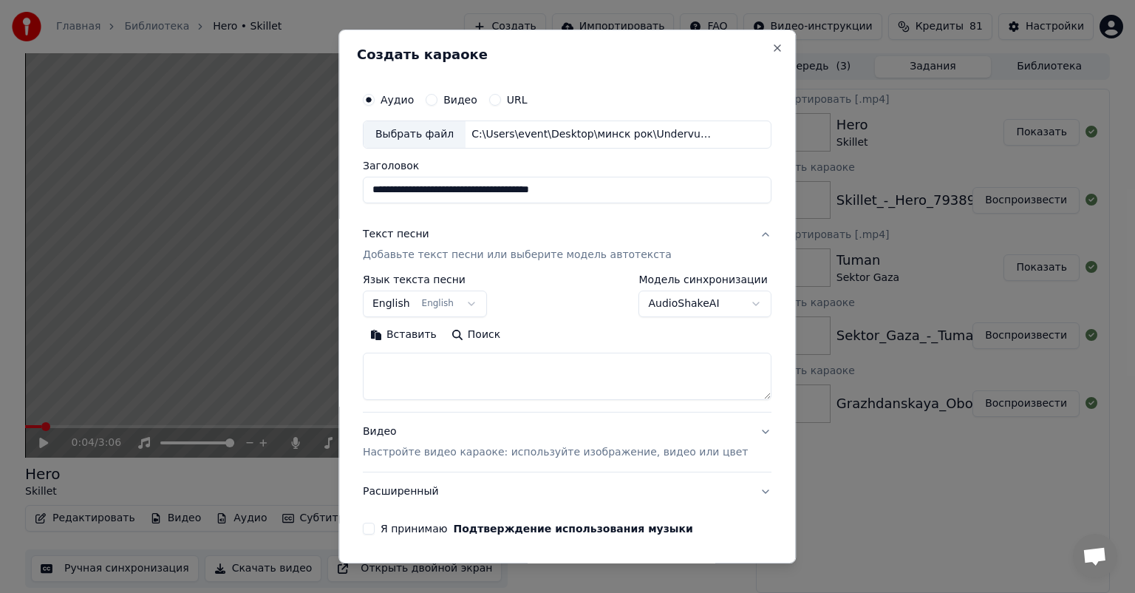
click at [590, 389] on textarea at bounding box center [567, 375] width 409 height 47
paste textarea "**********"
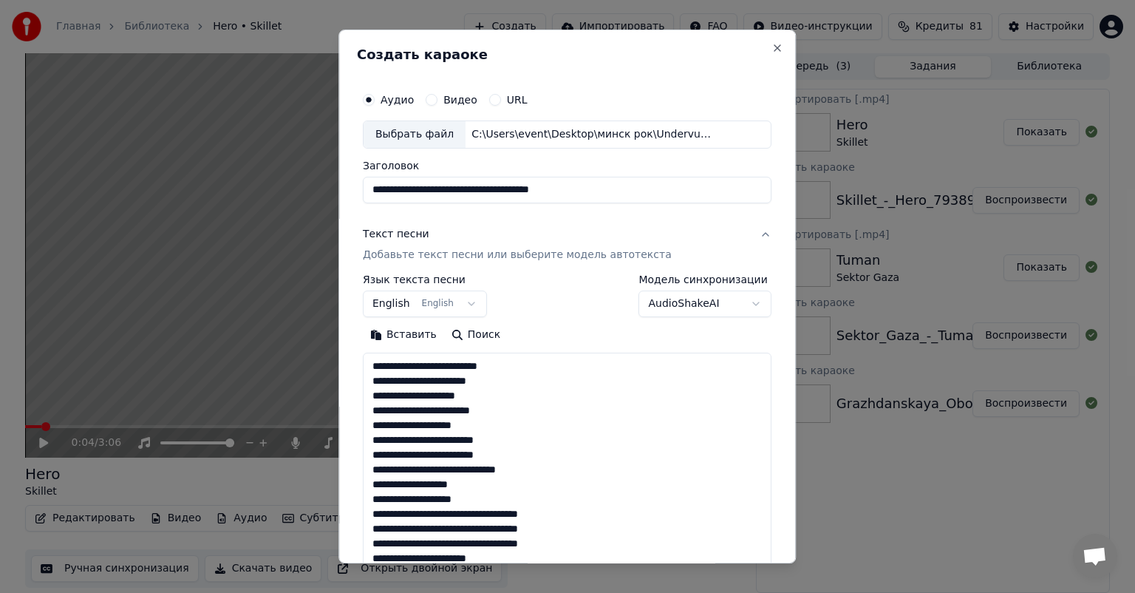
scroll to position [579, 0]
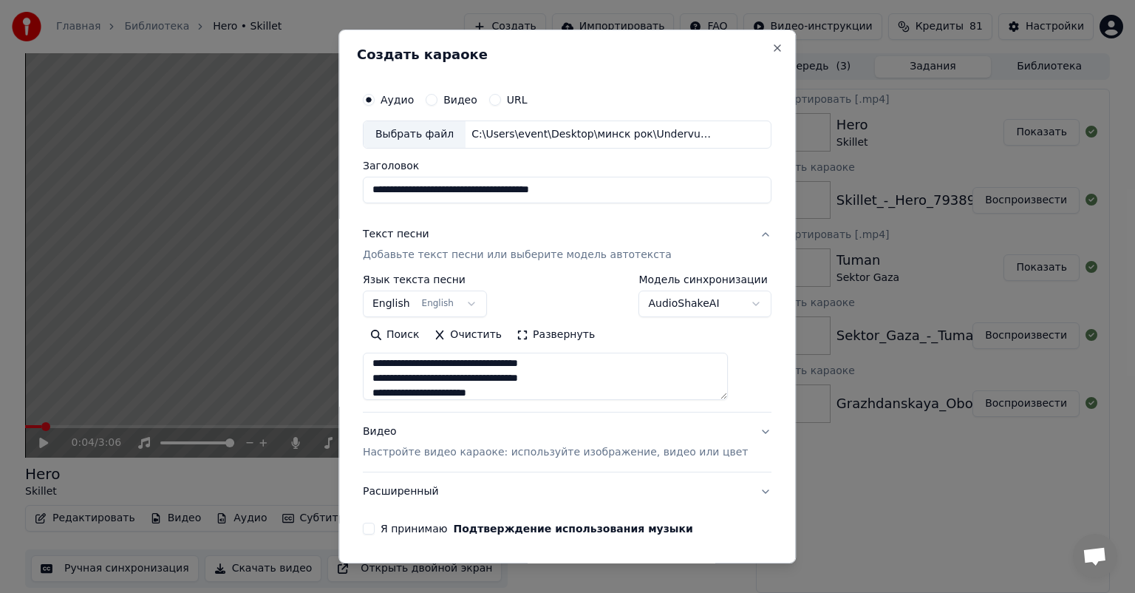
type textarea "**********"
click at [567, 447] on p "Настройте видео караоке: используйте изображение, видео или цвет" at bounding box center [555, 452] width 385 height 15
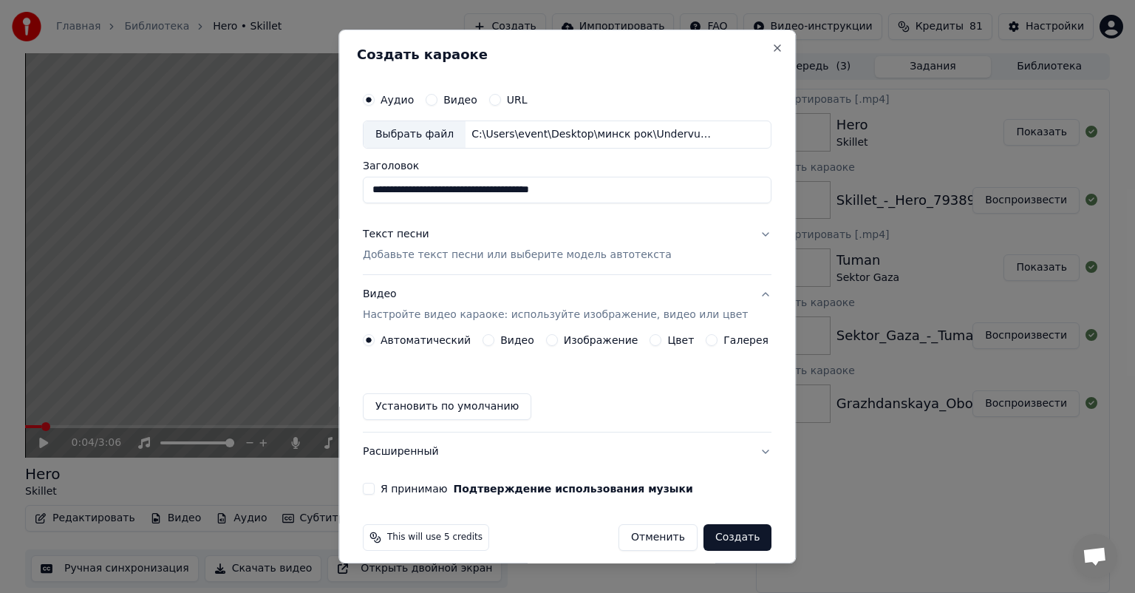
click at [546, 340] on button "Изображение" at bounding box center [552, 340] width 12 height 12
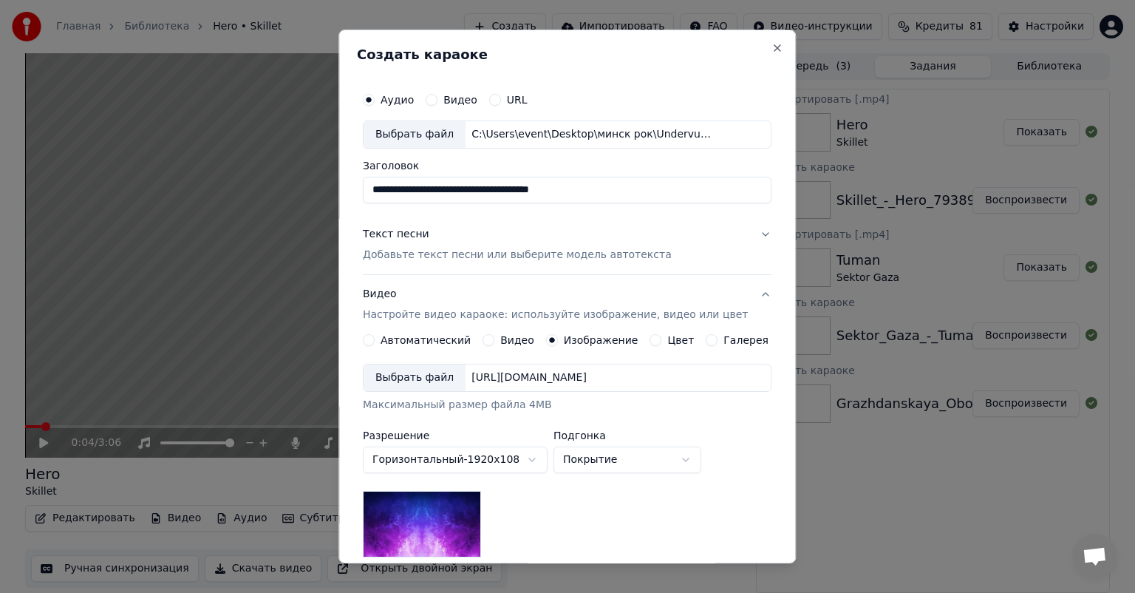
click at [441, 378] on div "Выбрать файл" at bounding box center [415, 377] width 102 height 27
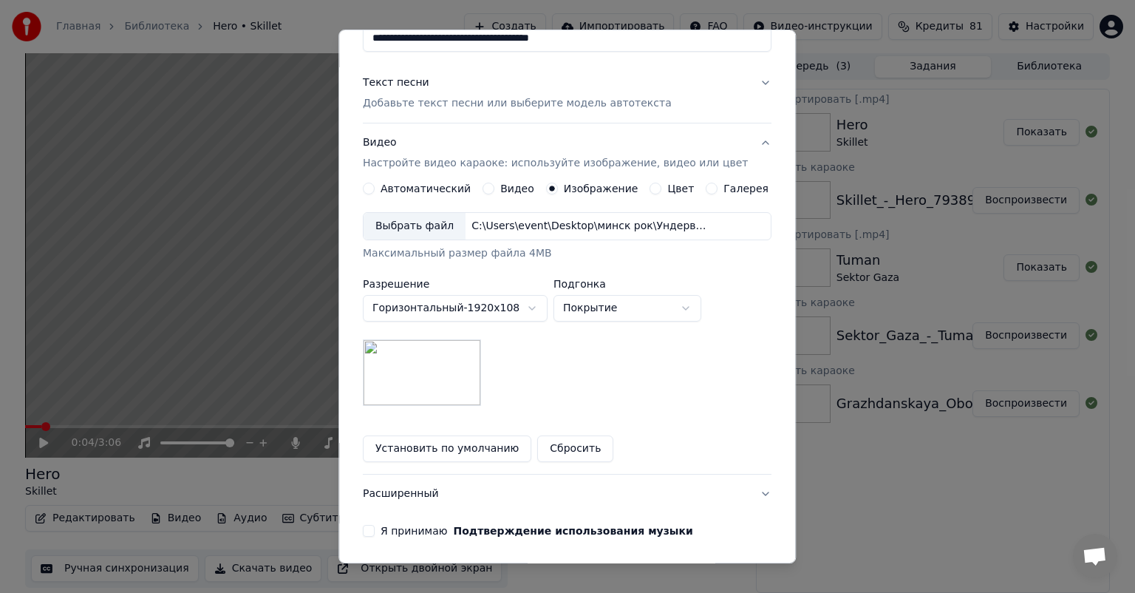
scroll to position [204, 0]
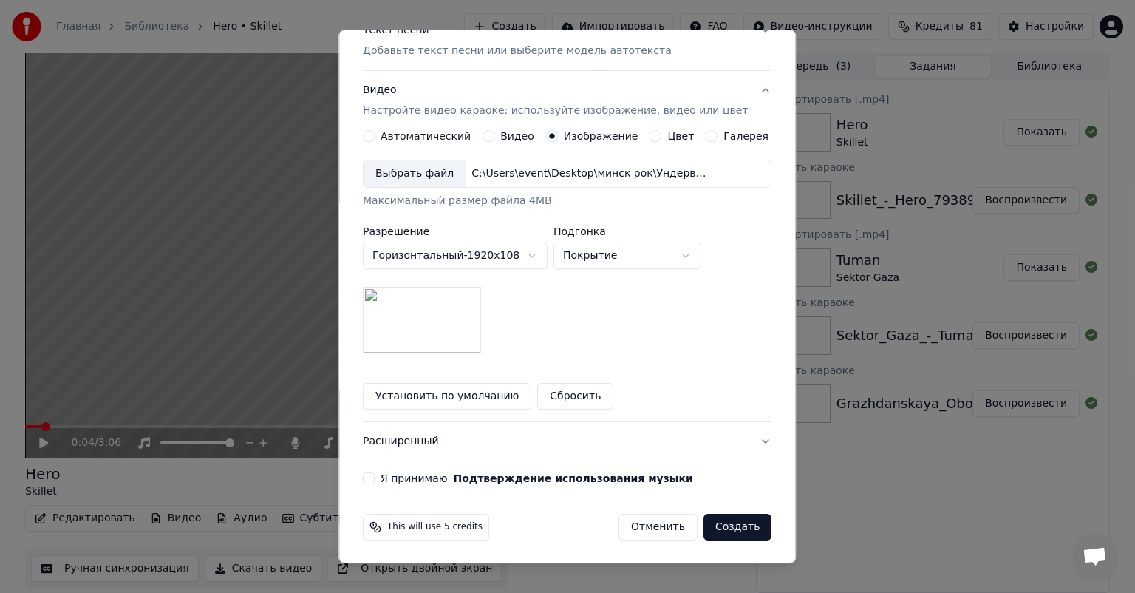
click at [375, 479] on button "Я принимаю Подтверждение использования музыки" at bounding box center [369, 478] width 12 height 12
click at [727, 520] on button "Создать" at bounding box center [737, 527] width 68 height 27
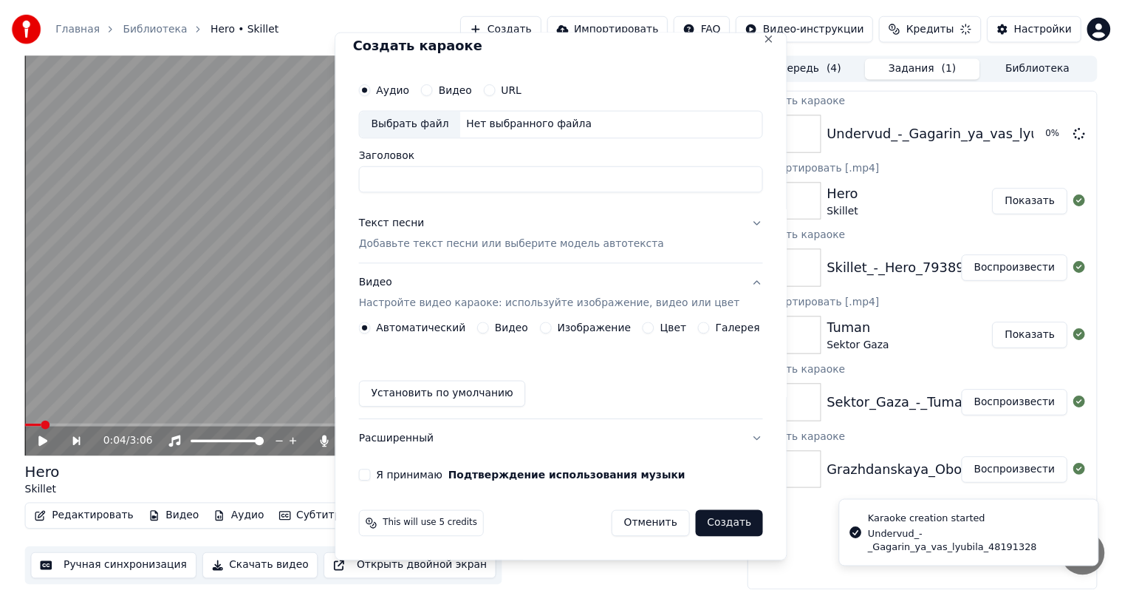
scroll to position [11, 0]
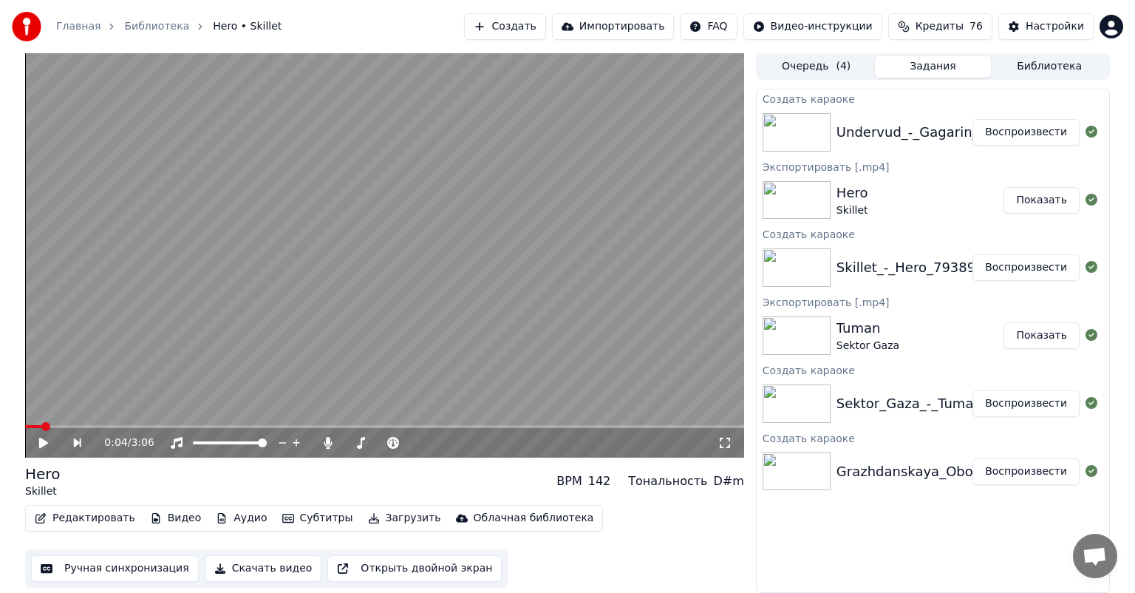
click at [1012, 142] on button "Воспроизвести" at bounding box center [1025, 132] width 107 height 27
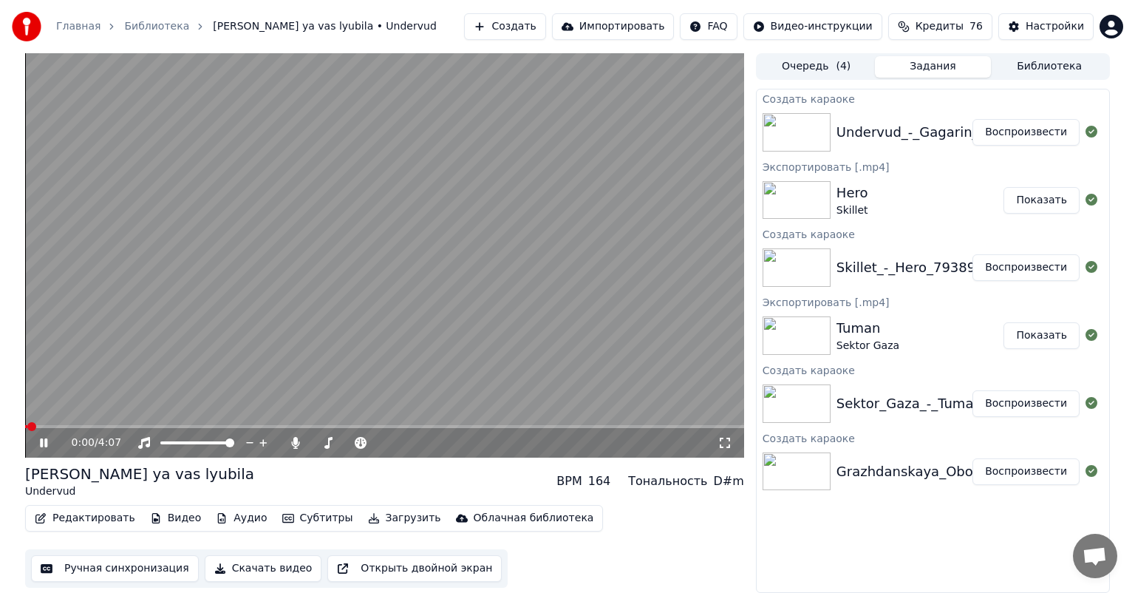
click at [129, 570] on button "Ручная синхронизация" at bounding box center [115, 568] width 168 height 27
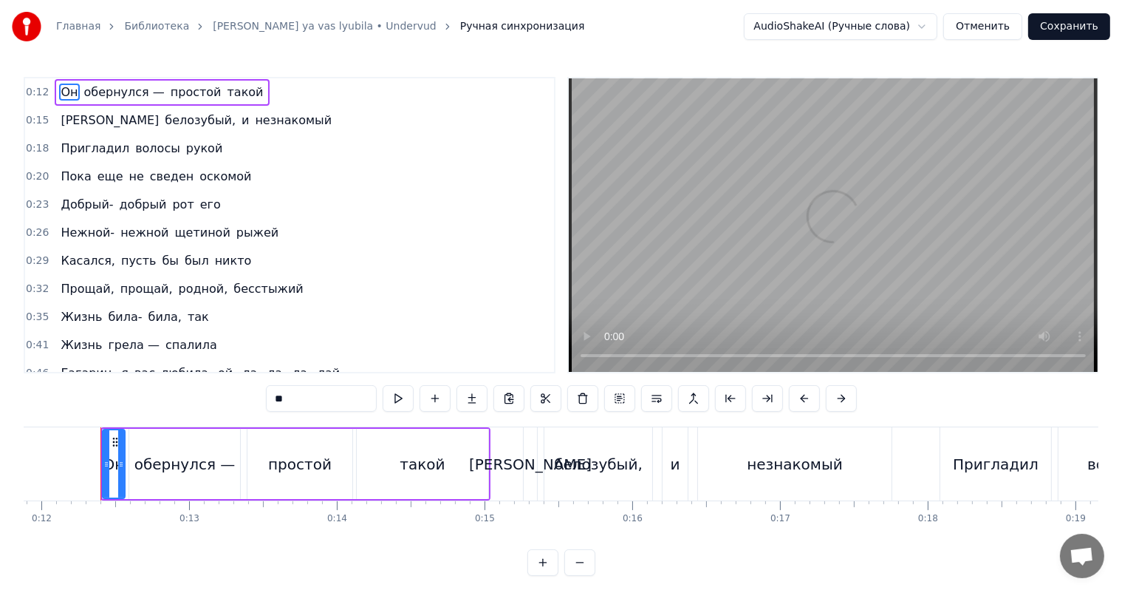
scroll to position [0, 1759]
click at [1012, 210] on video at bounding box center [833, 224] width 529 height 293
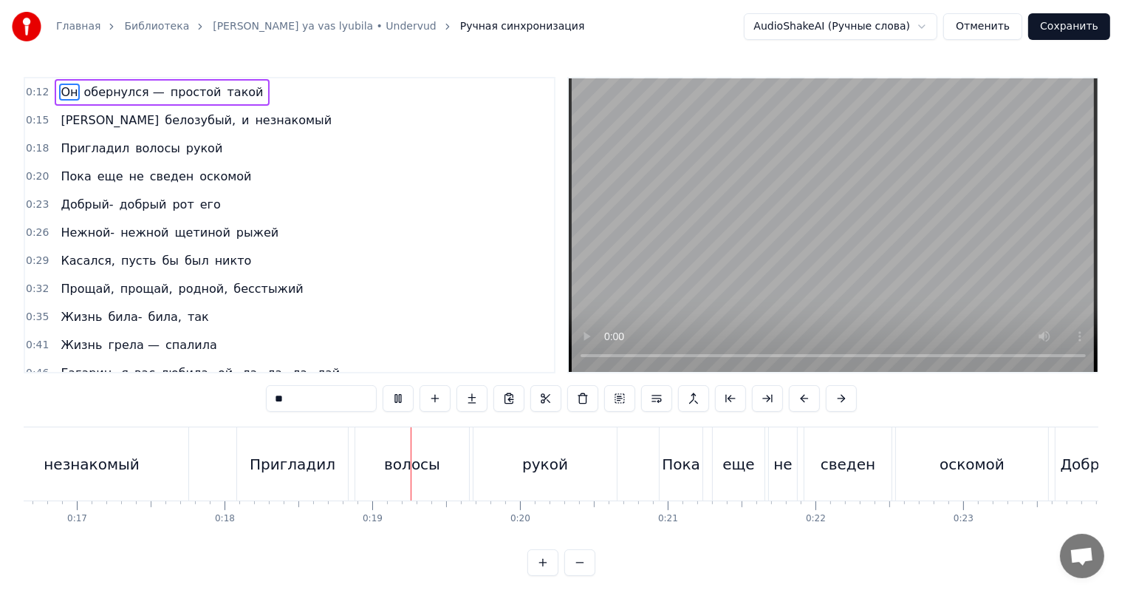
scroll to position [0, 2692]
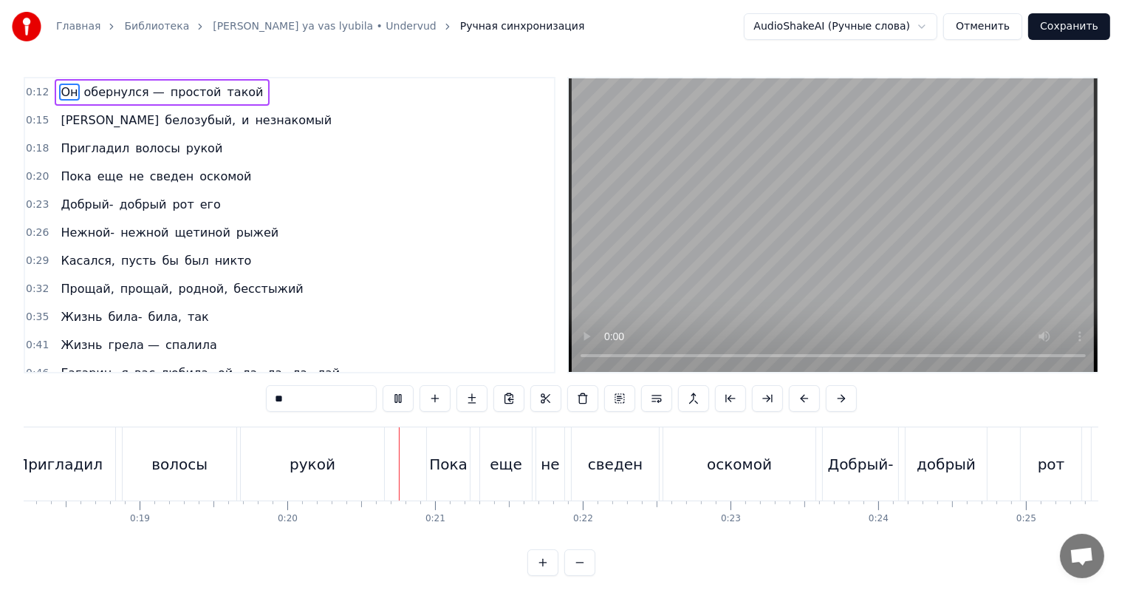
click at [935, 170] on video at bounding box center [833, 224] width 529 height 293
click at [802, 241] on video at bounding box center [833, 224] width 529 height 293
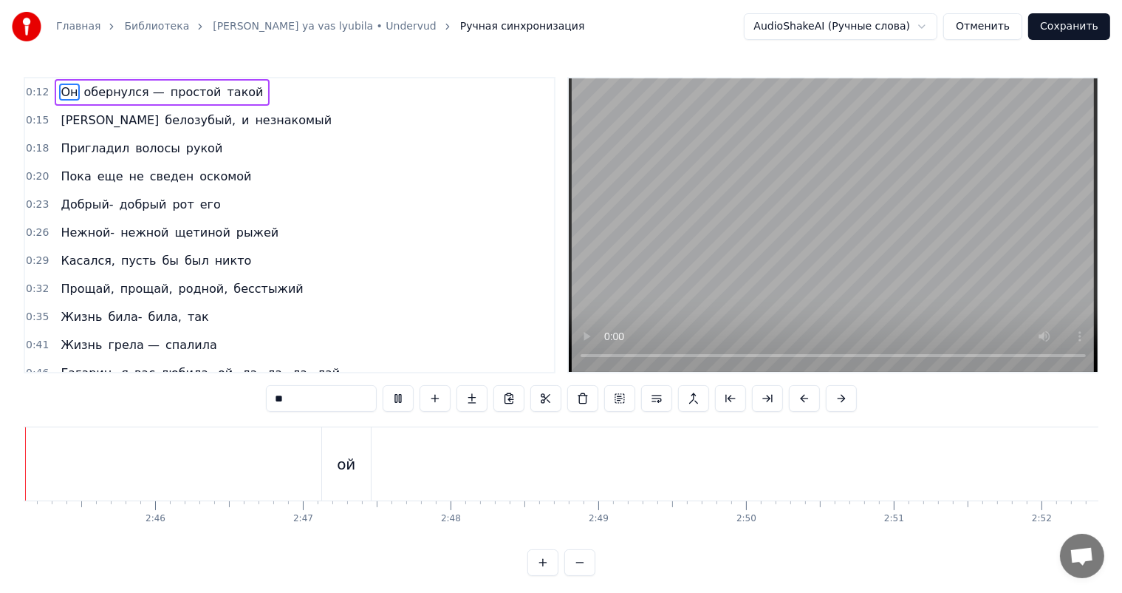
scroll to position [0, 24315]
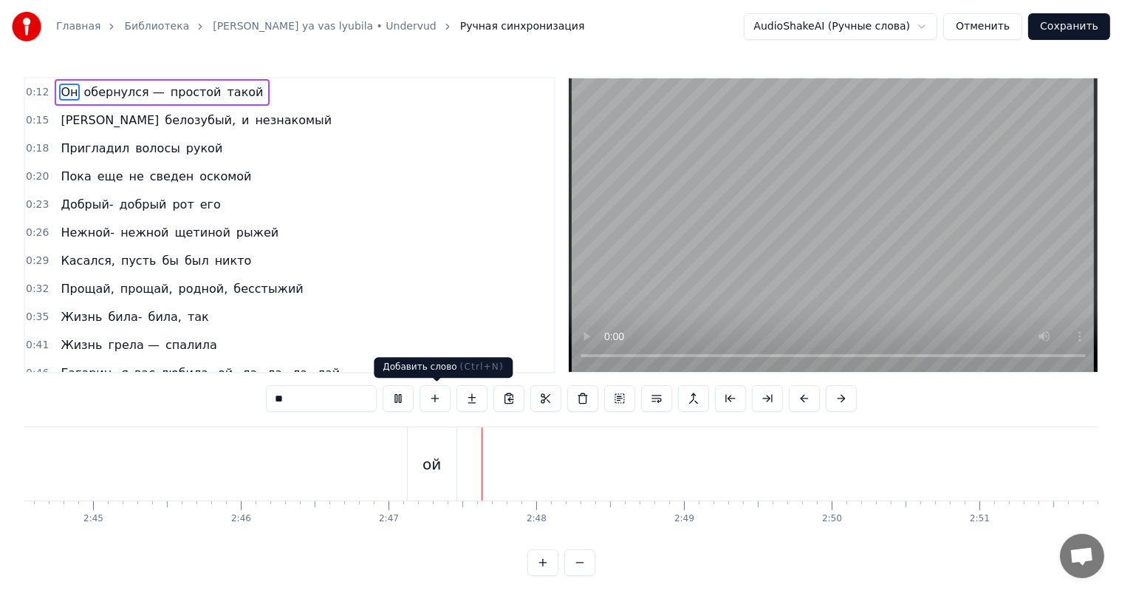
click at [642, 270] on video at bounding box center [833, 224] width 529 height 293
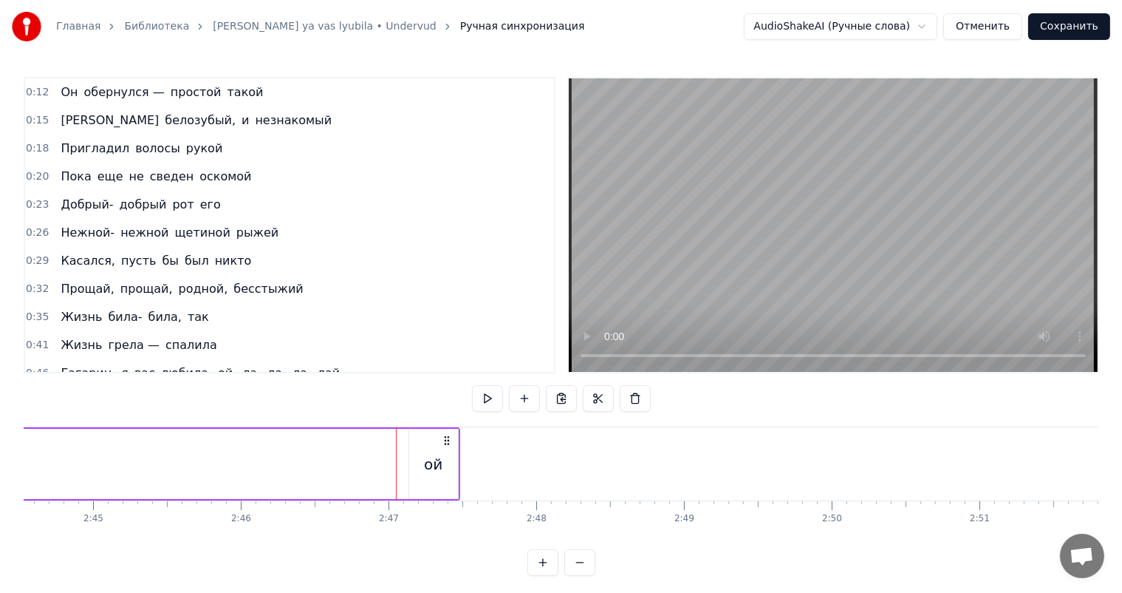
click at [420, 450] on div "ой" at bounding box center [433, 464] width 49 height 70
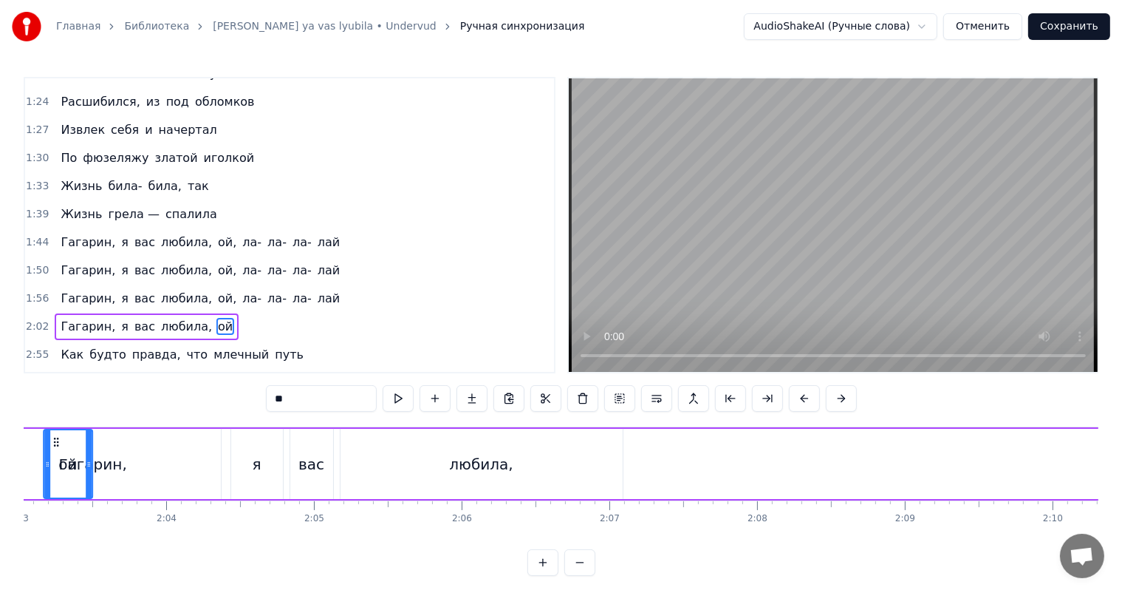
scroll to position [0, 18151]
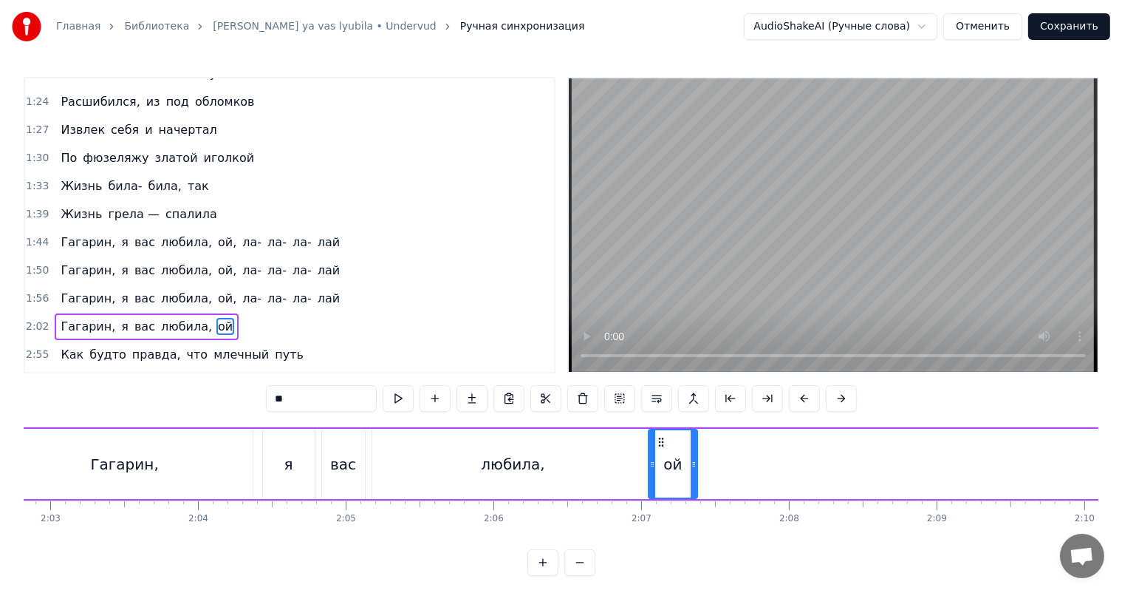
drag, startPoint x: 638, startPoint y: 437, endPoint x: 672, endPoint y: 452, distance: 36.7
click at [672, 452] on div "ой" at bounding box center [673, 463] width 47 height 67
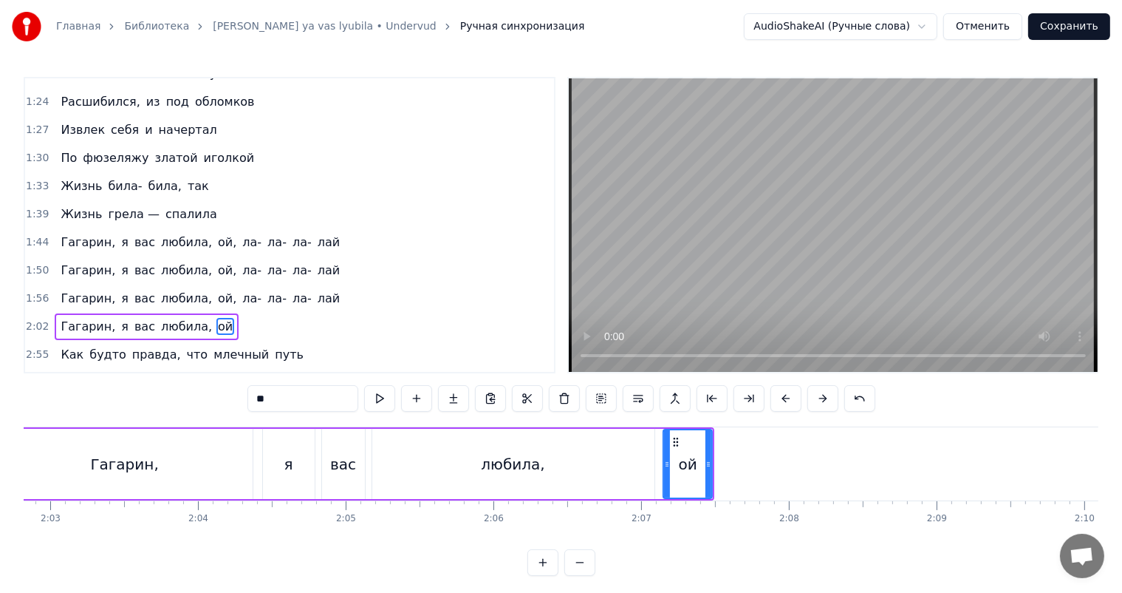
click at [502, 456] on div "любила," at bounding box center [513, 464] width 64 height 22
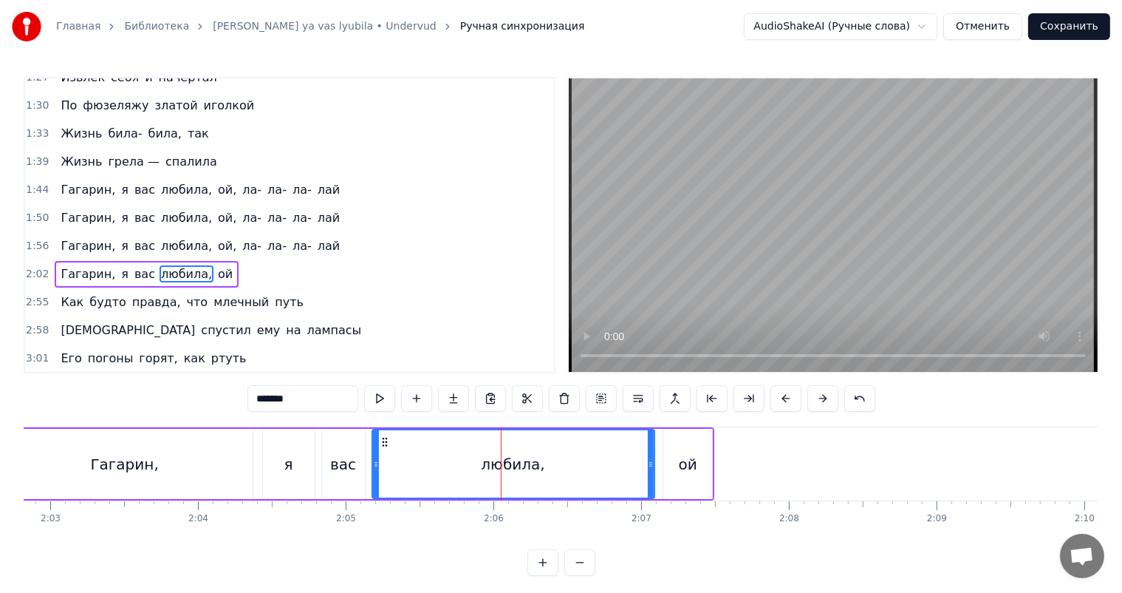
scroll to position [600, 0]
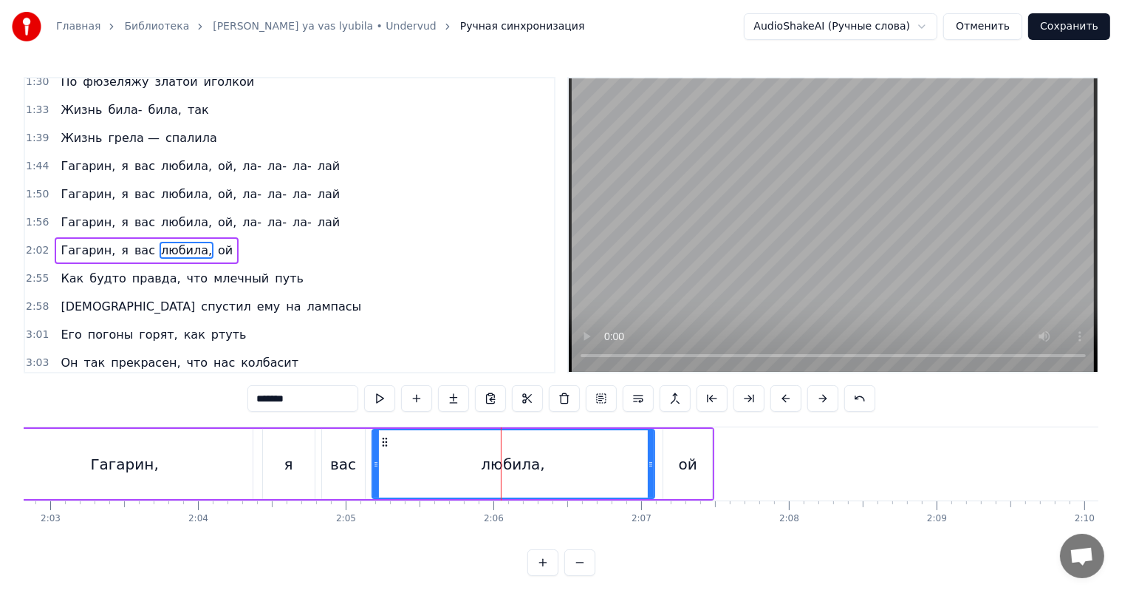
click at [884, 201] on video at bounding box center [833, 224] width 529 height 293
click at [882, 201] on video at bounding box center [833, 224] width 529 height 293
click at [295, 458] on div "я" at bounding box center [289, 464] width 52 height 70
type input "*"
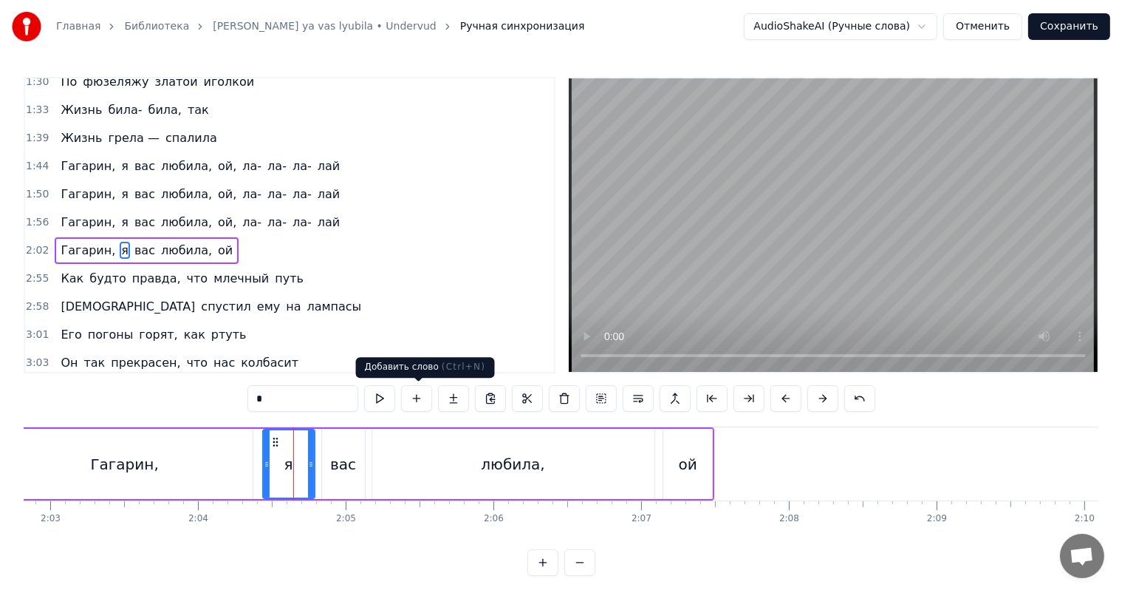
click at [946, 163] on video at bounding box center [833, 224] width 529 height 293
click at [546, 486] on div at bounding box center [546, 463] width 1 height 73
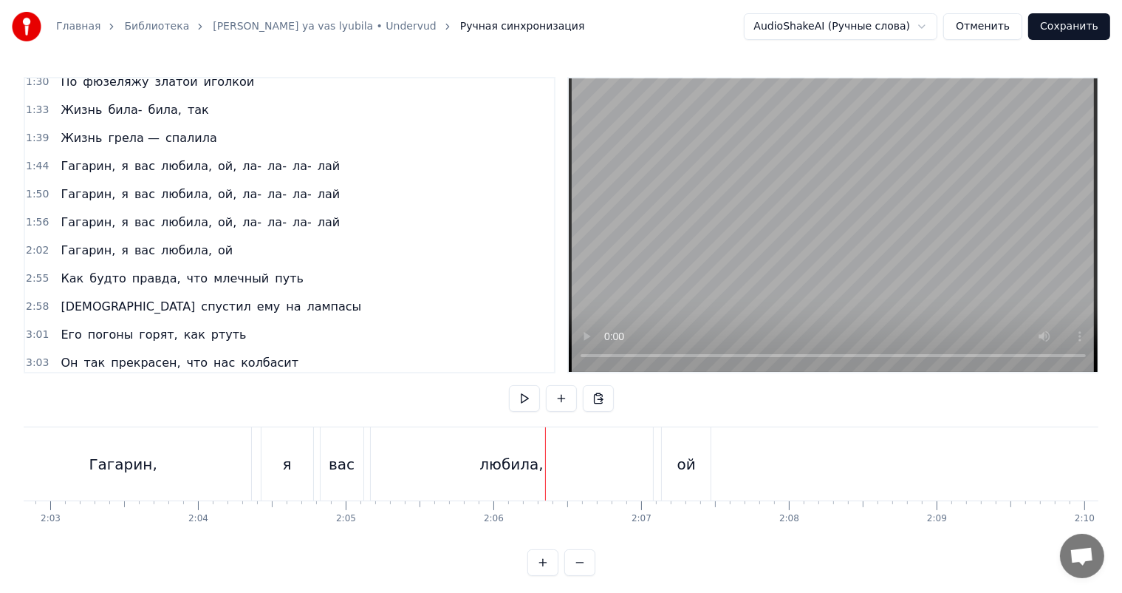
click at [633, 459] on div "любила," at bounding box center [512, 463] width 282 height 73
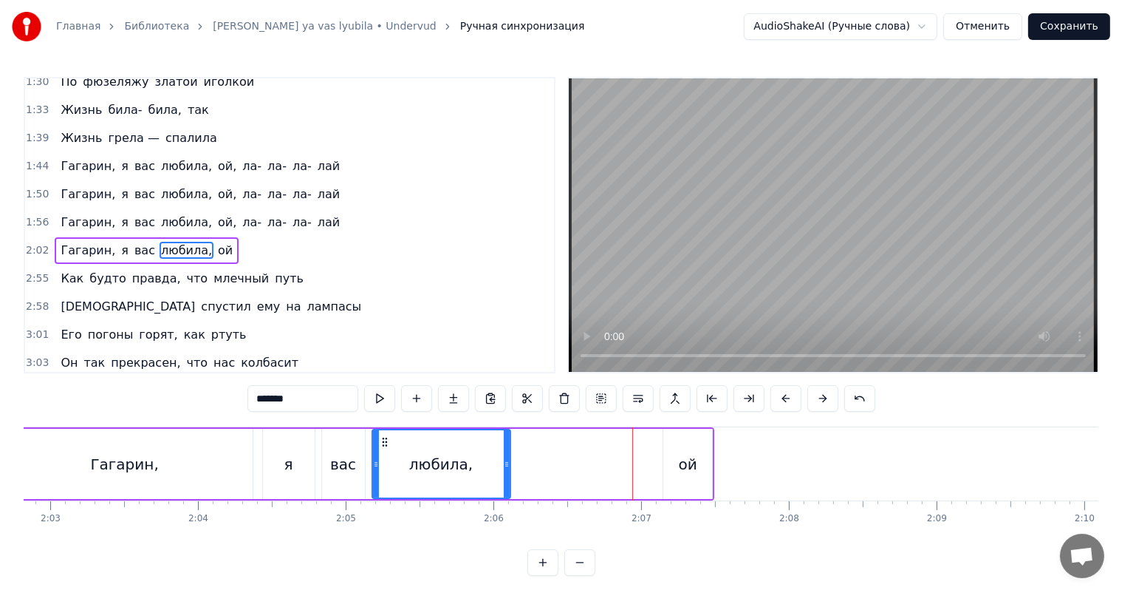
drag, startPoint x: 649, startPoint y: 454, endPoint x: 505, endPoint y: 463, distance: 144.4
click at [505, 463] on div at bounding box center [507, 463] width 6 height 67
click at [703, 453] on div "ой" at bounding box center [688, 464] width 49 height 70
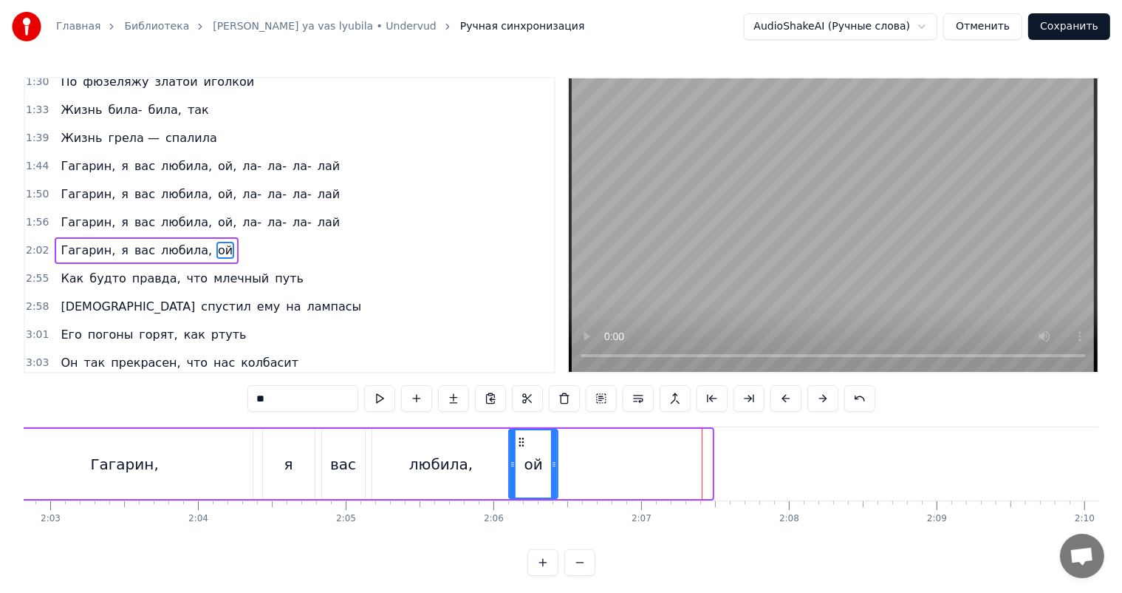
drag, startPoint x: 674, startPoint y: 439, endPoint x: 520, endPoint y: 446, distance: 153.9
click at [520, 446] on div "ой" at bounding box center [533, 463] width 47 height 67
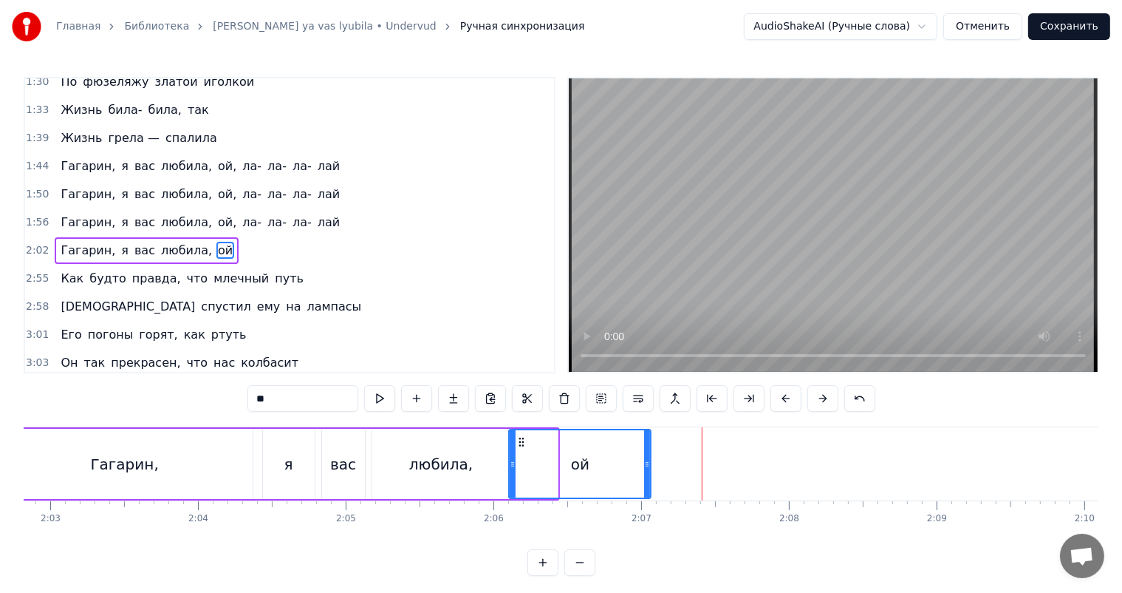
drag, startPoint x: 556, startPoint y: 458, endPoint x: 650, endPoint y: 449, distance: 95.1
click at [650, 449] on div at bounding box center [647, 463] width 6 height 67
click at [440, 474] on div "любила," at bounding box center [441, 464] width 64 height 22
type input "*******"
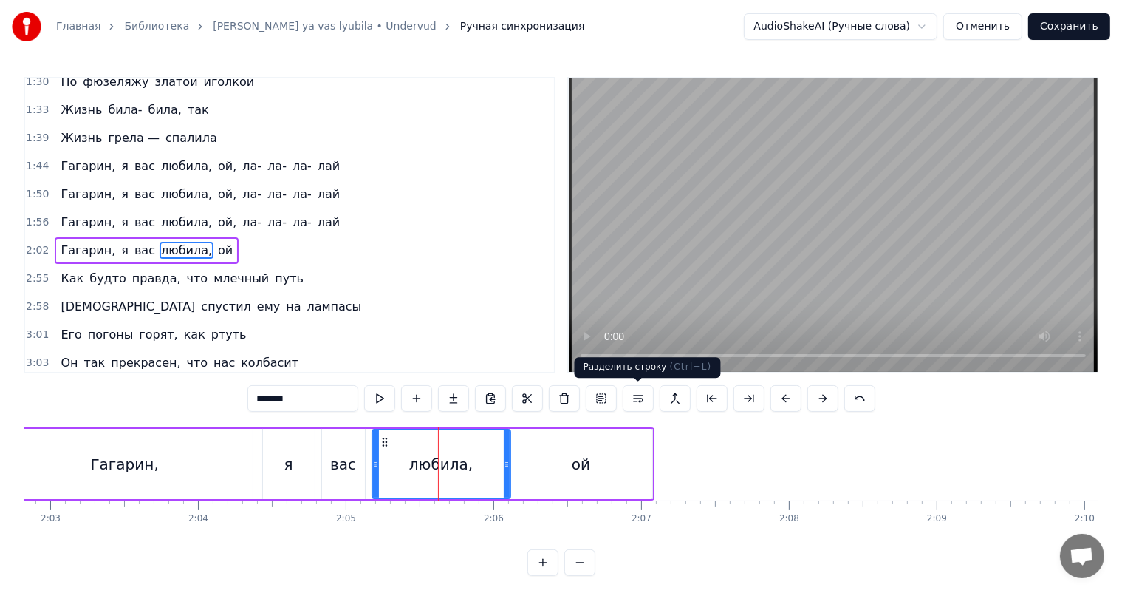
click at [777, 308] on video at bounding box center [833, 224] width 529 height 293
click at [817, 270] on video at bounding box center [833, 224] width 529 height 293
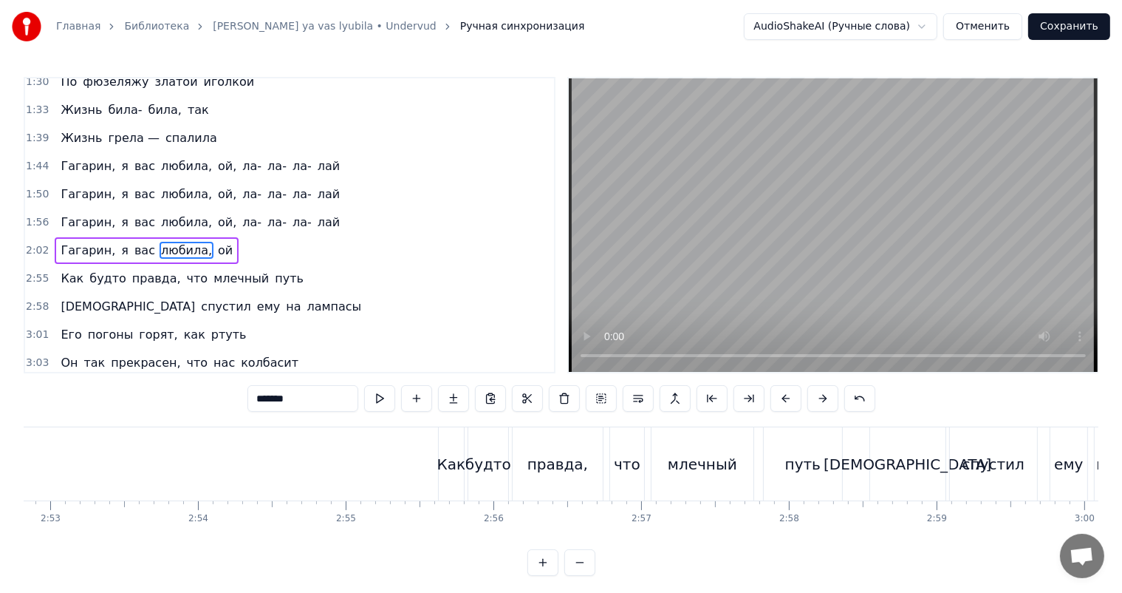
scroll to position [0, 25319]
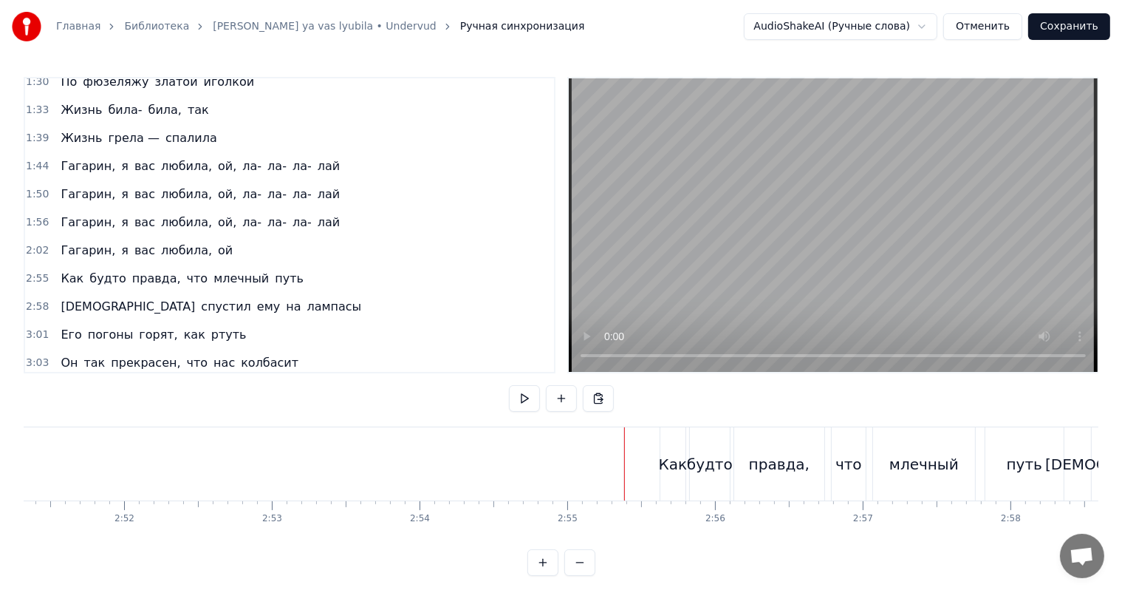
click at [737, 228] on video at bounding box center [833, 224] width 529 height 293
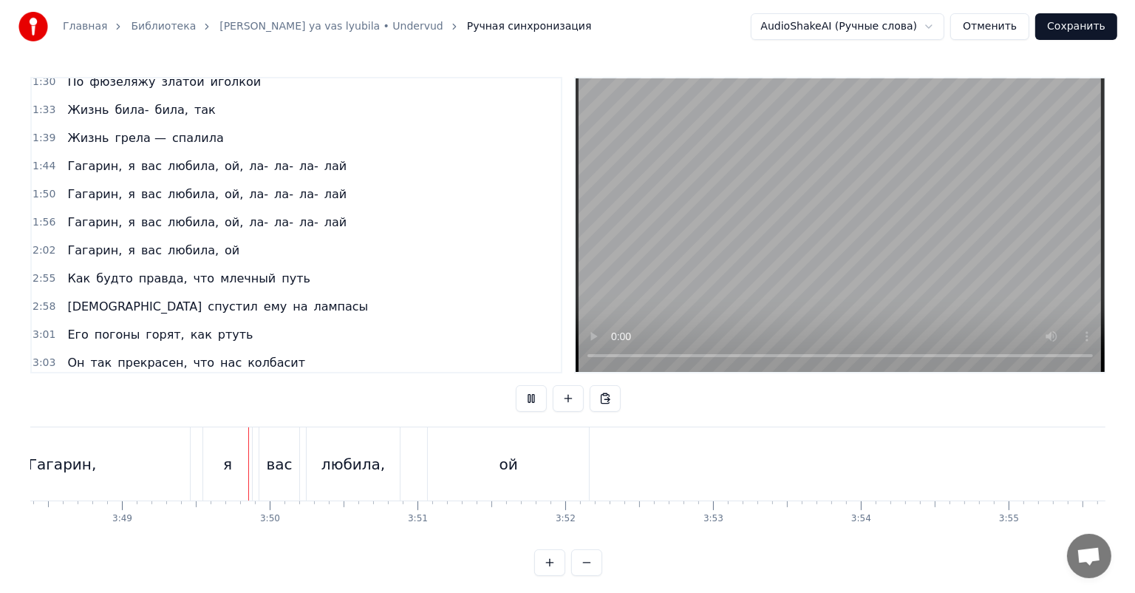
scroll to position [0, 33809]
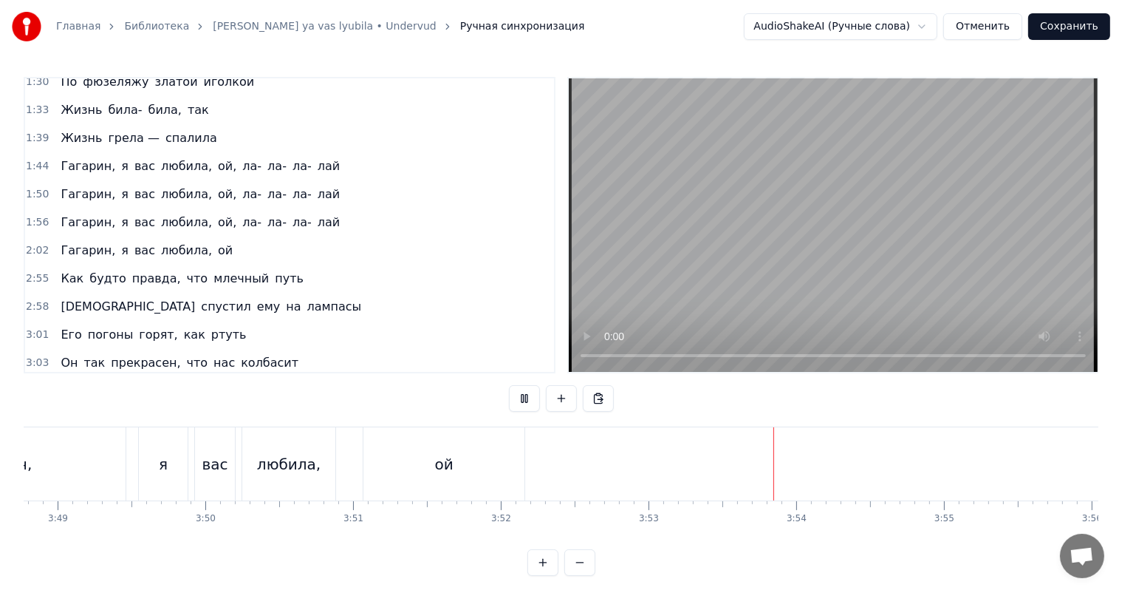
click at [1079, 33] on button "Сохранить" at bounding box center [1070, 26] width 82 height 27
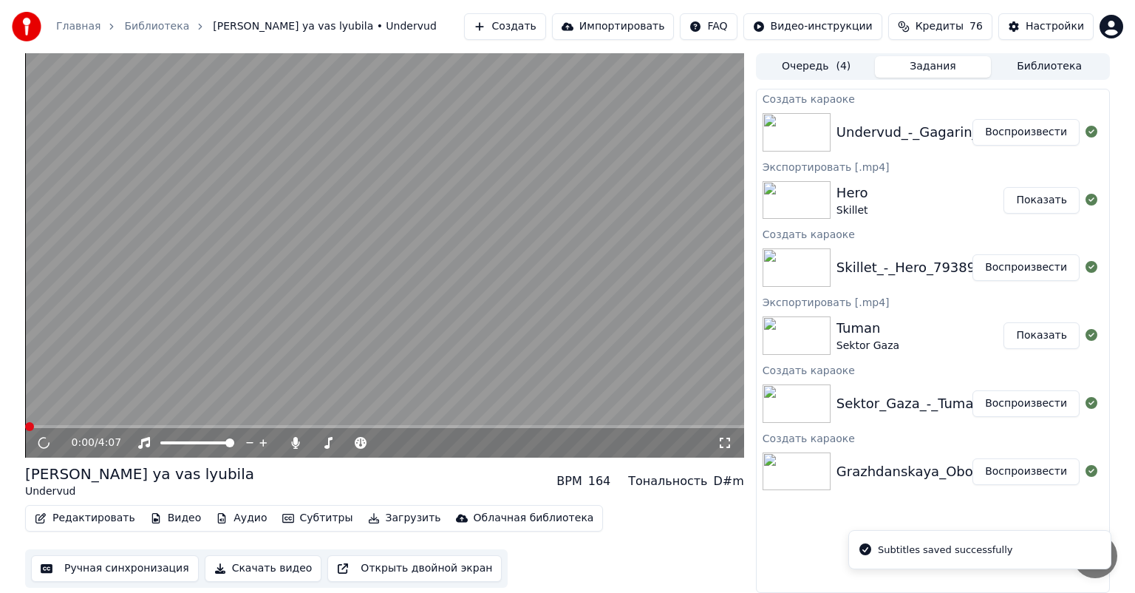
click at [256, 570] on button "Скачать видео" at bounding box center [263, 568] width 117 height 27
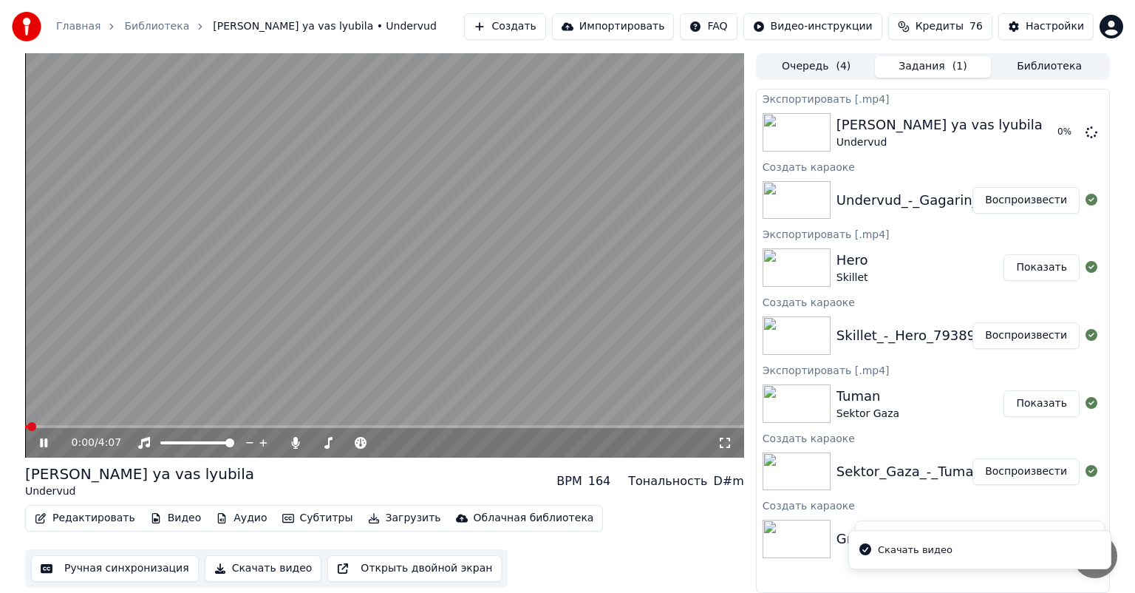
click at [364, 248] on video at bounding box center [384, 255] width 719 height 404
click at [1043, 134] on button "Показать" at bounding box center [1041, 132] width 76 height 27
click at [545, 25] on button "Создать" at bounding box center [504, 26] width 81 height 27
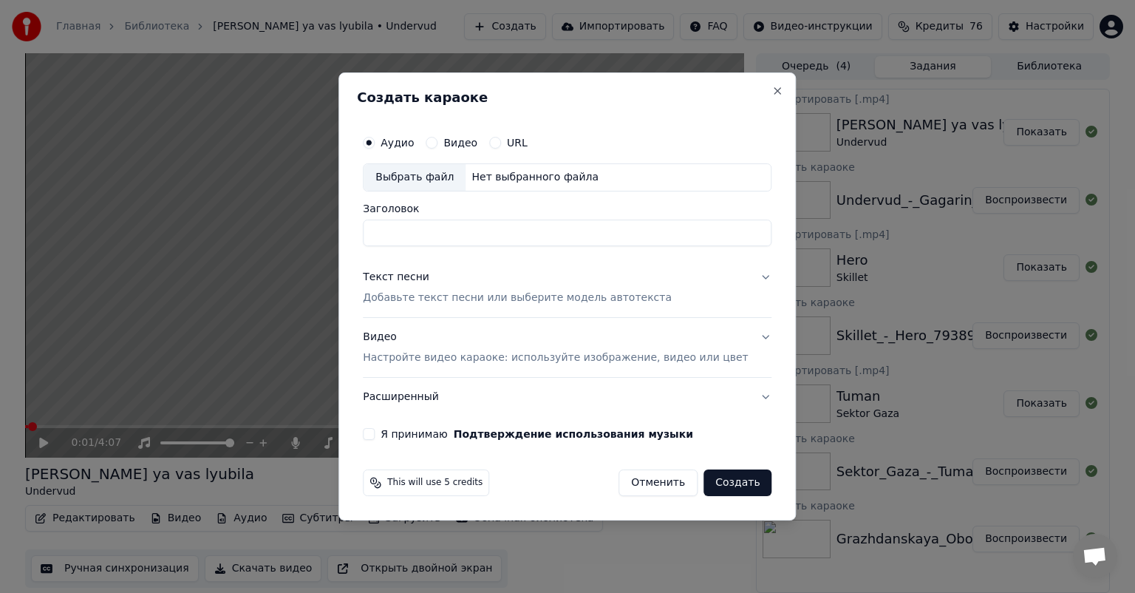
click at [415, 186] on div "Выбрать файл" at bounding box center [415, 177] width 102 height 27
type input "**********"
click at [599, 301] on p "Добавьте текст песни или выберите модель автотекста" at bounding box center [517, 297] width 309 height 15
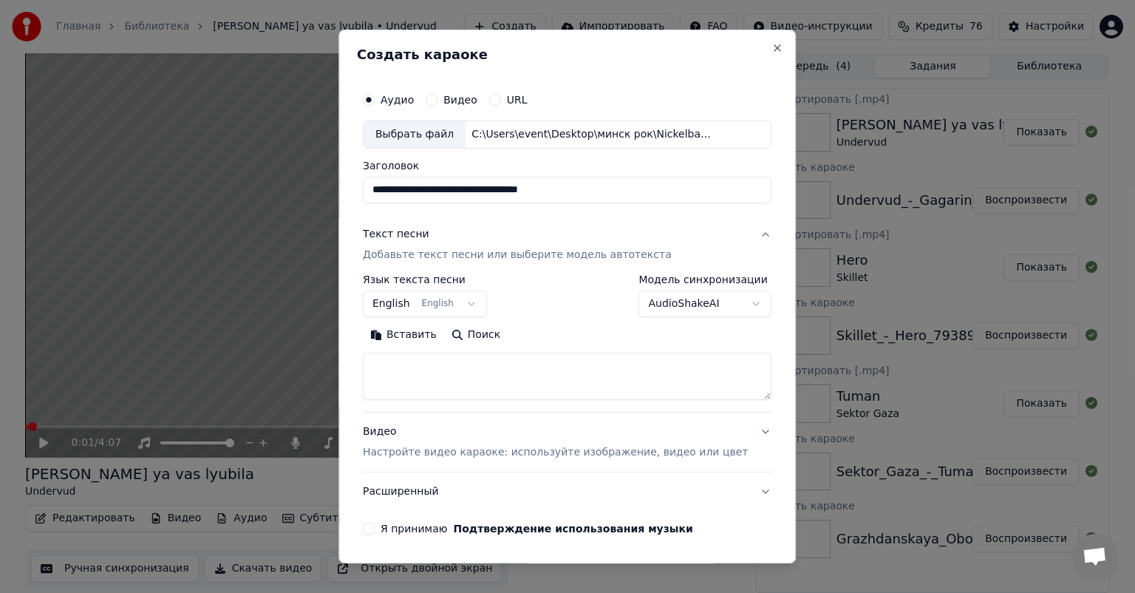
click at [582, 399] on textarea at bounding box center [567, 375] width 409 height 47
click at [528, 372] on textarea at bounding box center [567, 375] width 409 height 47
paste textarea "**********"
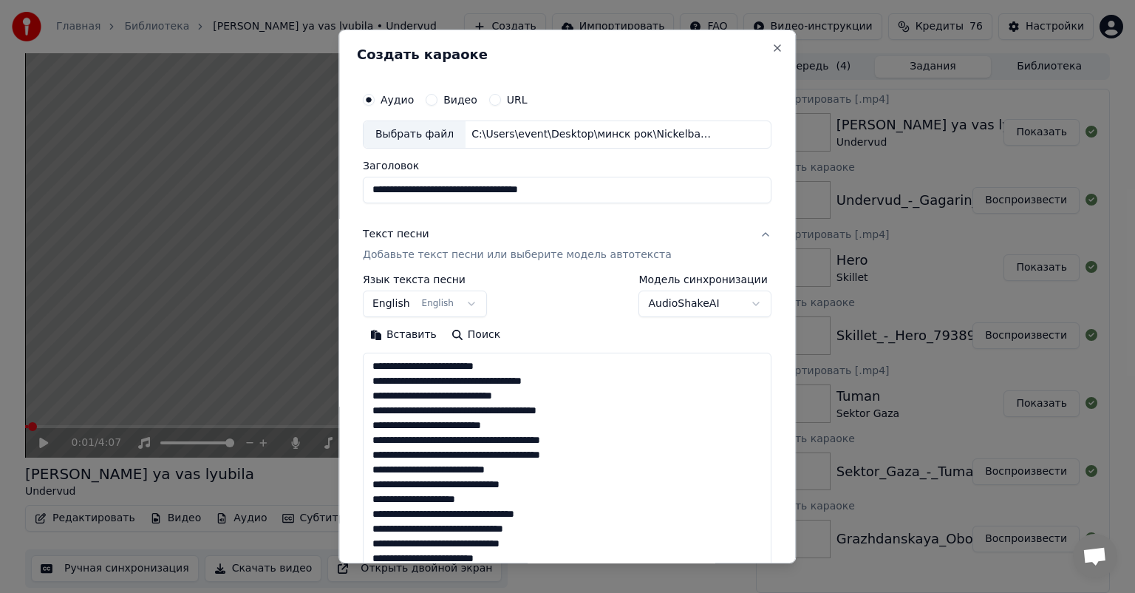
scroll to position [771, 0]
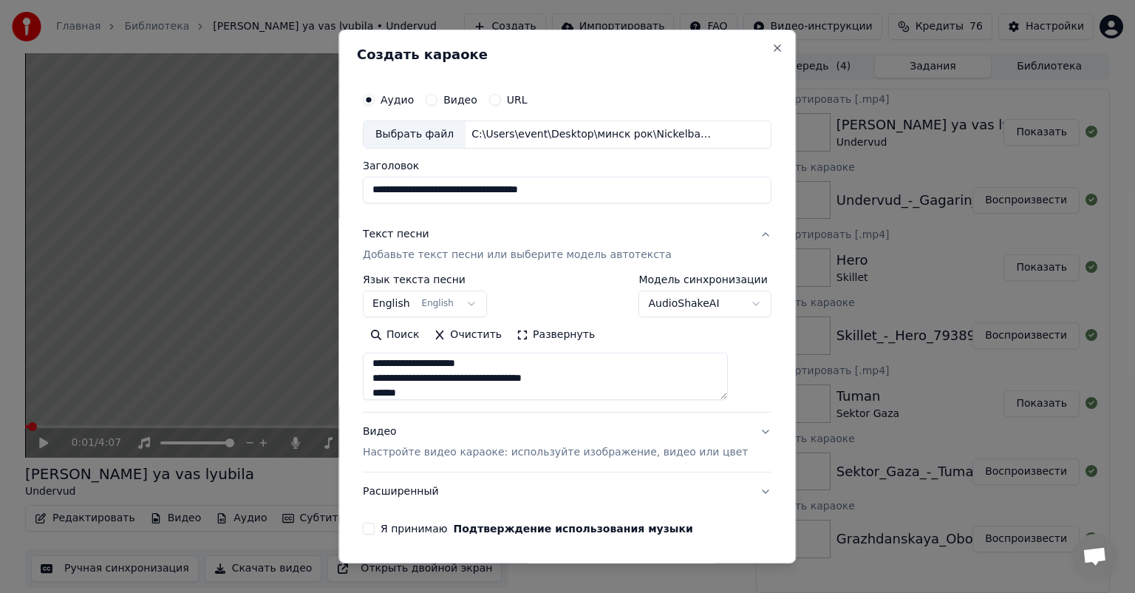
type textarea "**********"
click at [567, 450] on p "Настройте видео караоке: используйте изображение, видео или цвет" at bounding box center [555, 452] width 385 height 15
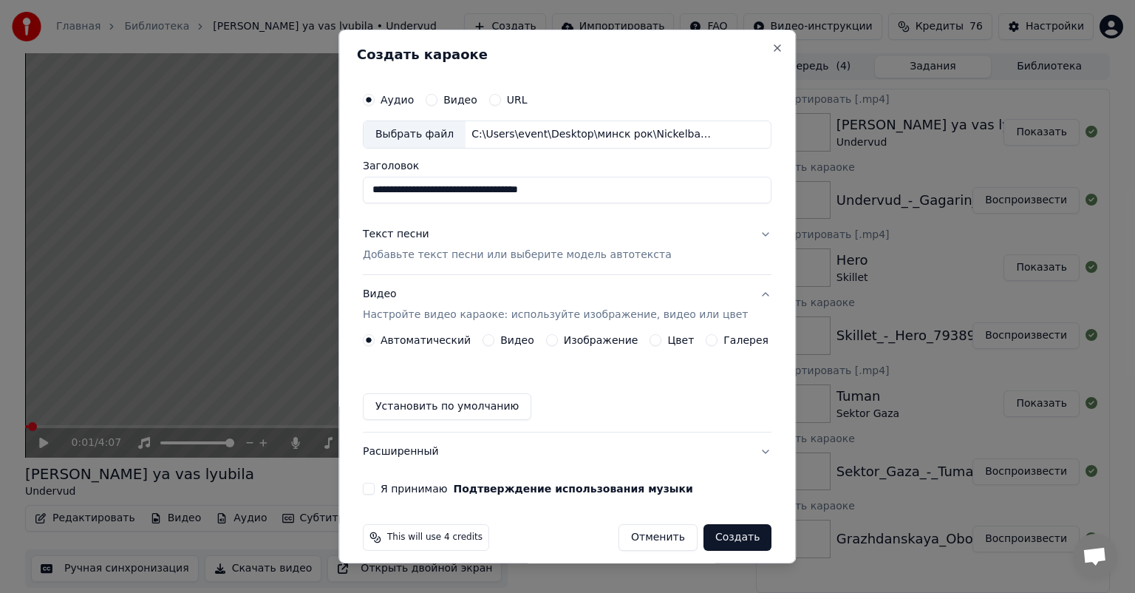
click at [550, 338] on button "Изображение" at bounding box center [552, 340] width 12 height 12
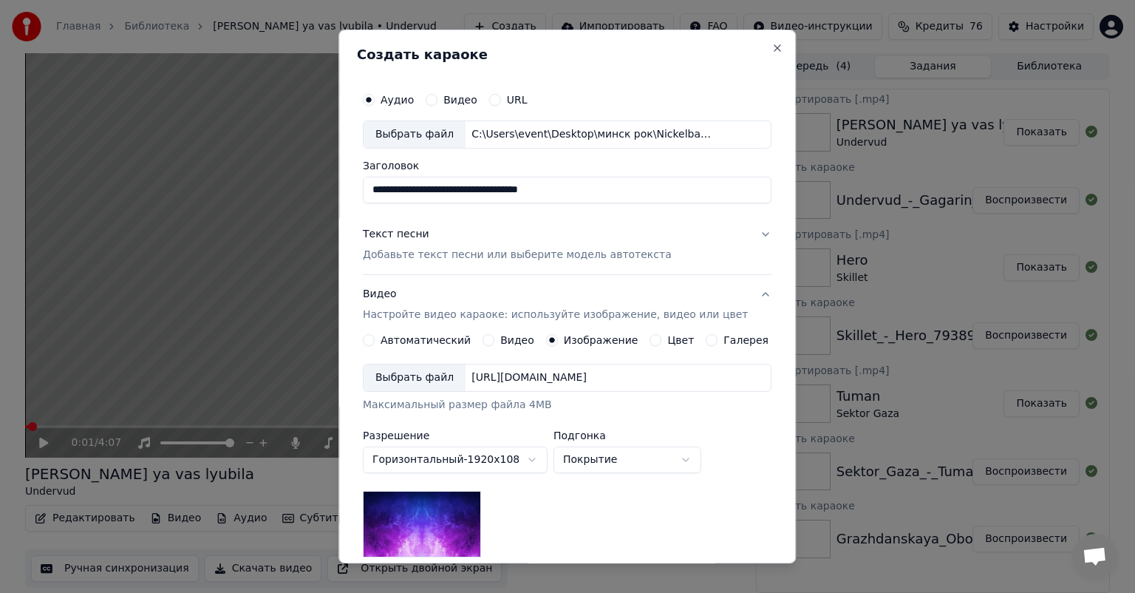
click at [395, 376] on div "Выбрать файл" at bounding box center [415, 377] width 102 height 27
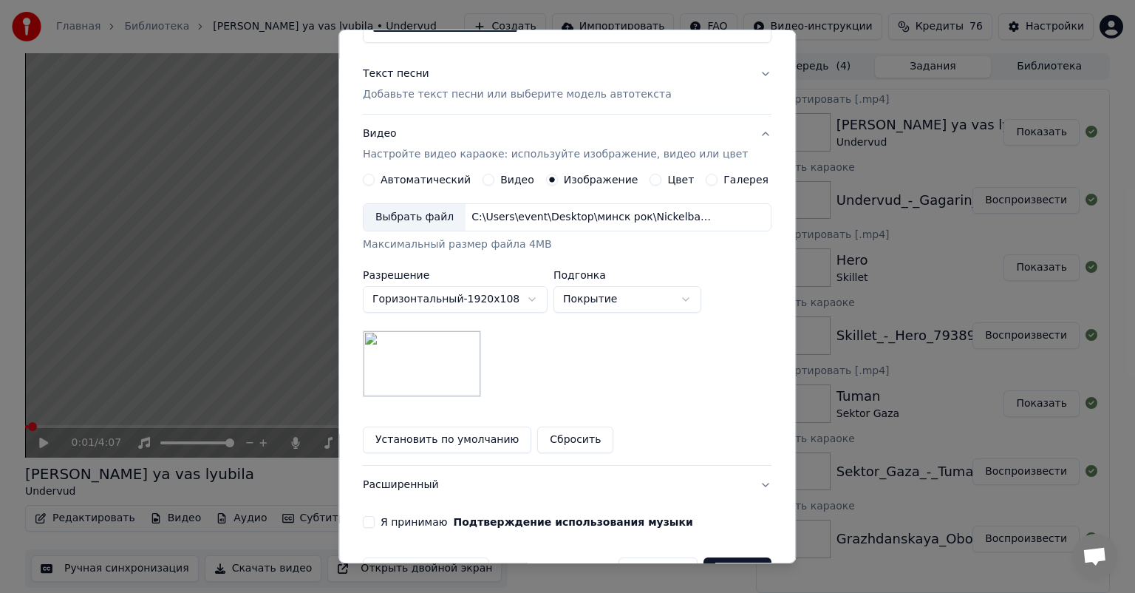
scroll to position [204, 0]
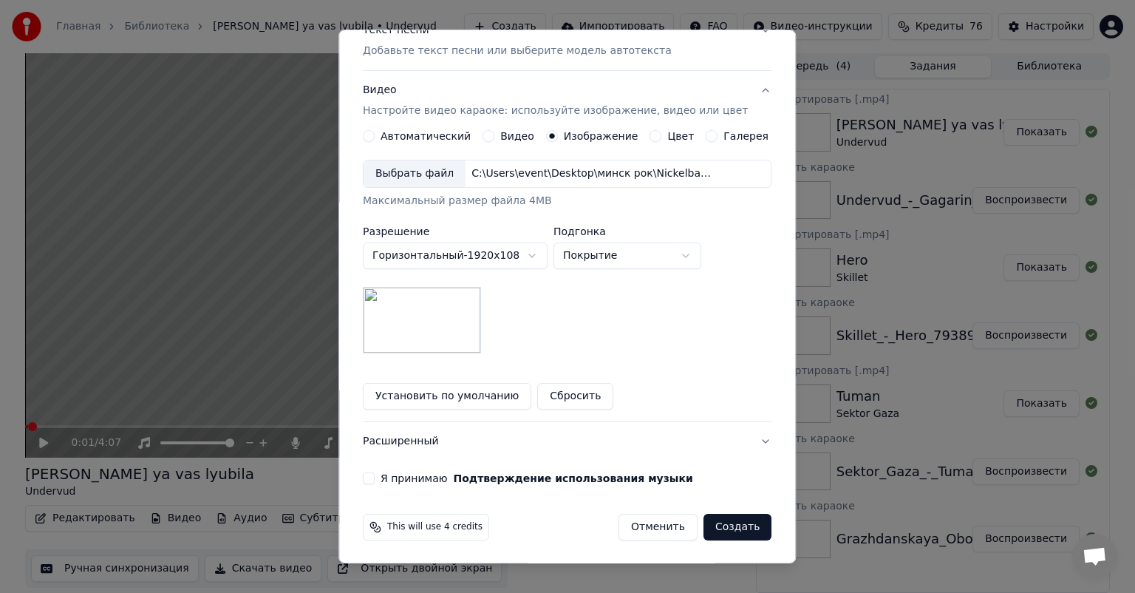
click at [375, 475] on button "Я принимаю Подтверждение использования музыки" at bounding box center [369, 478] width 12 height 12
click at [727, 520] on button "Создать" at bounding box center [737, 527] width 68 height 27
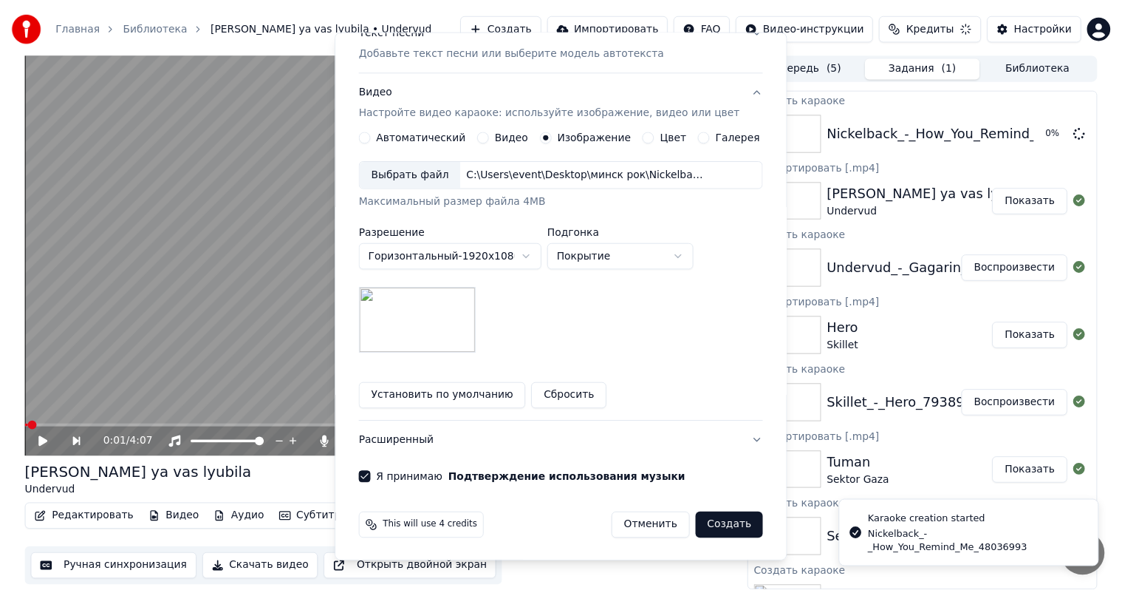
scroll to position [11, 0]
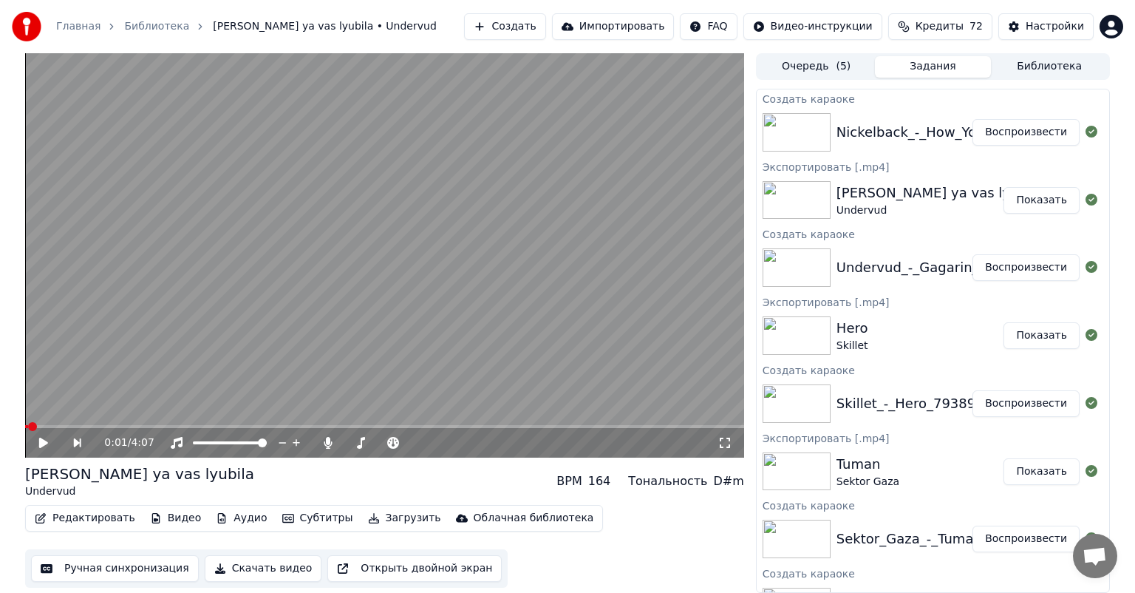
click at [1026, 127] on button "Воспроизвести" at bounding box center [1025, 132] width 107 height 27
click at [100, 565] on button "Ручная синхронизация" at bounding box center [115, 568] width 168 height 27
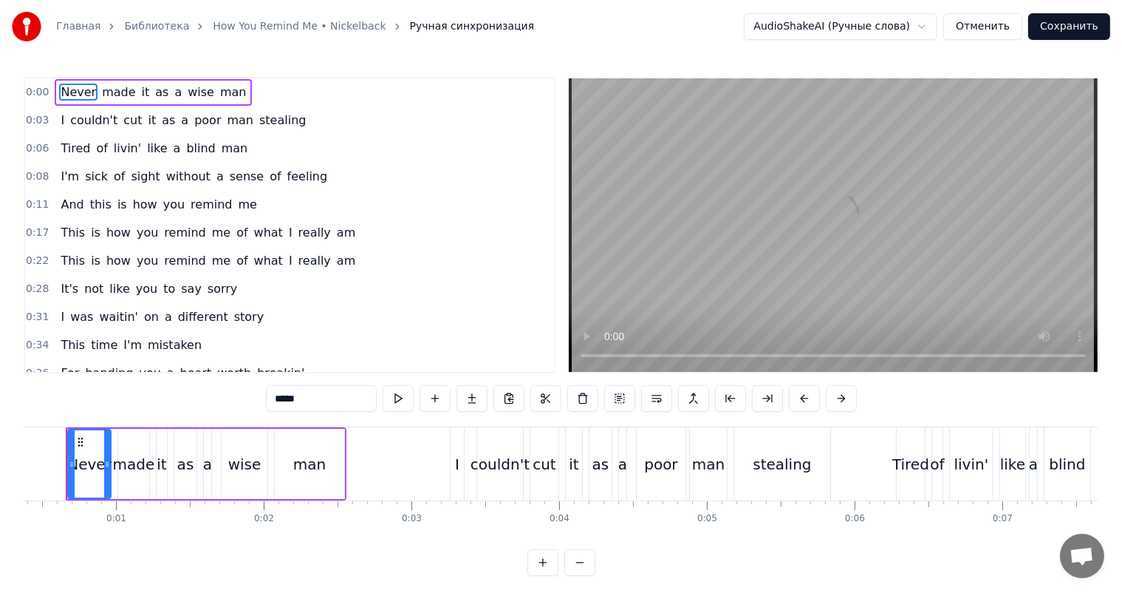
scroll to position [0, 24]
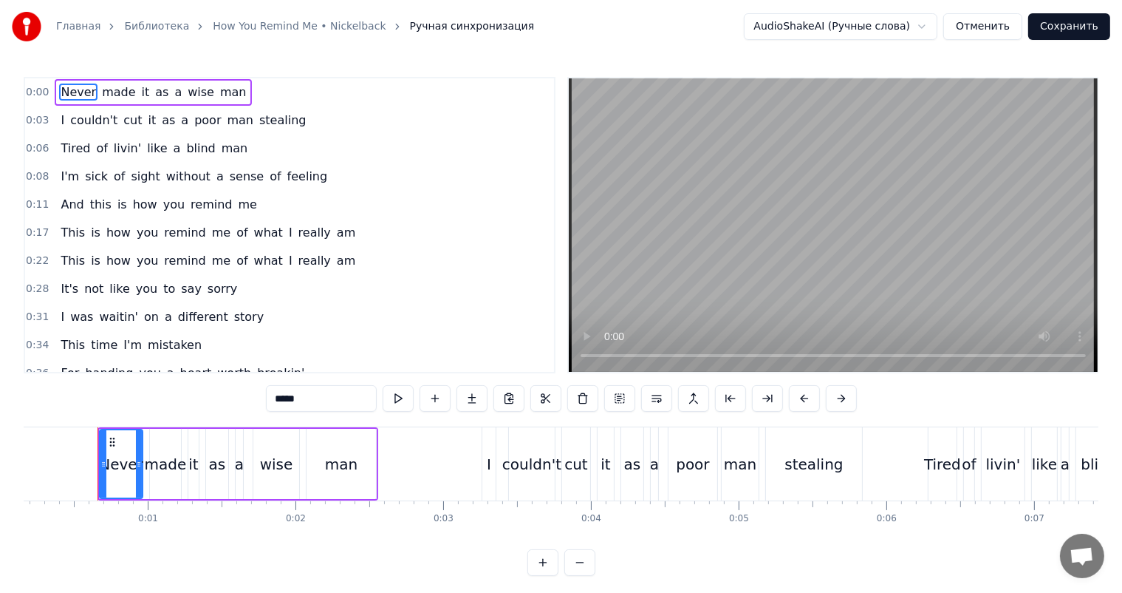
click at [862, 234] on video at bounding box center [833, 224] width 529 height 293
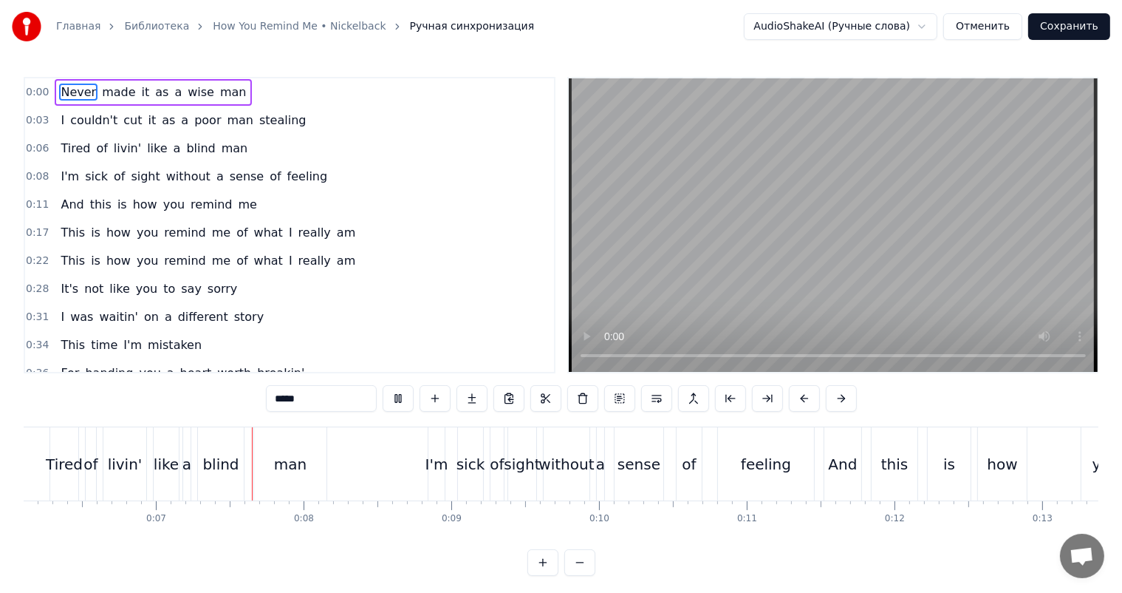
scroll to position [0, 957]
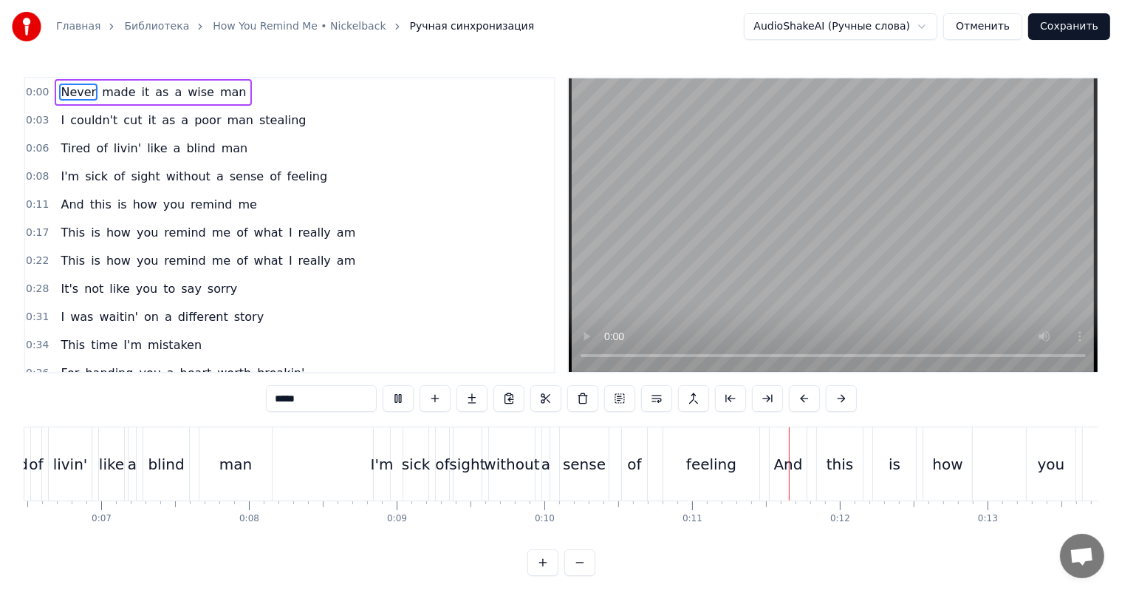
click at [901, 204] on video at bounding box center [833, 224] width 529 height 293
click at [958, 208] on video at bounding box center [833, 224] width 529 height 293
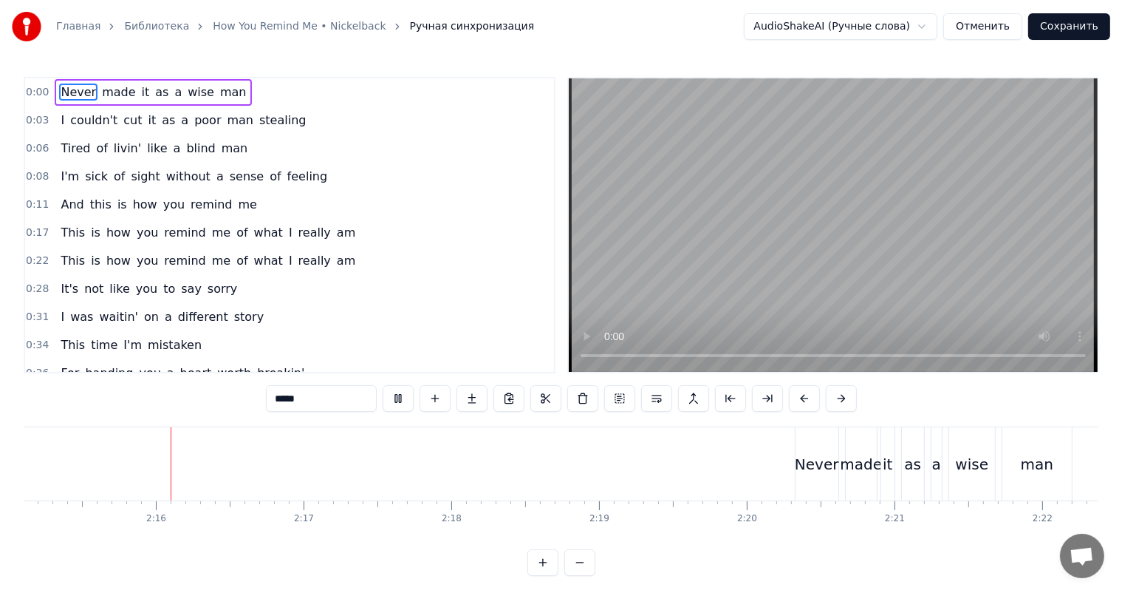
scroll to position [0, 20032]
click at [878, 307] on video at bounding box center [833, 224] width 529 height 293
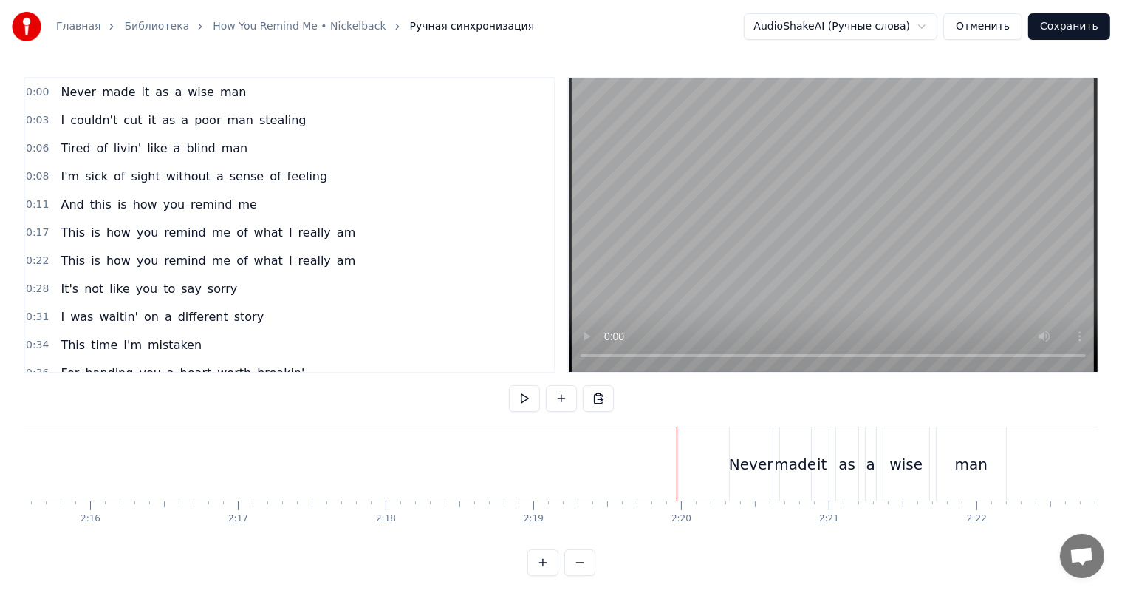
click at [751, 233] on video at bounding box center [833, 224] width 529 height 293
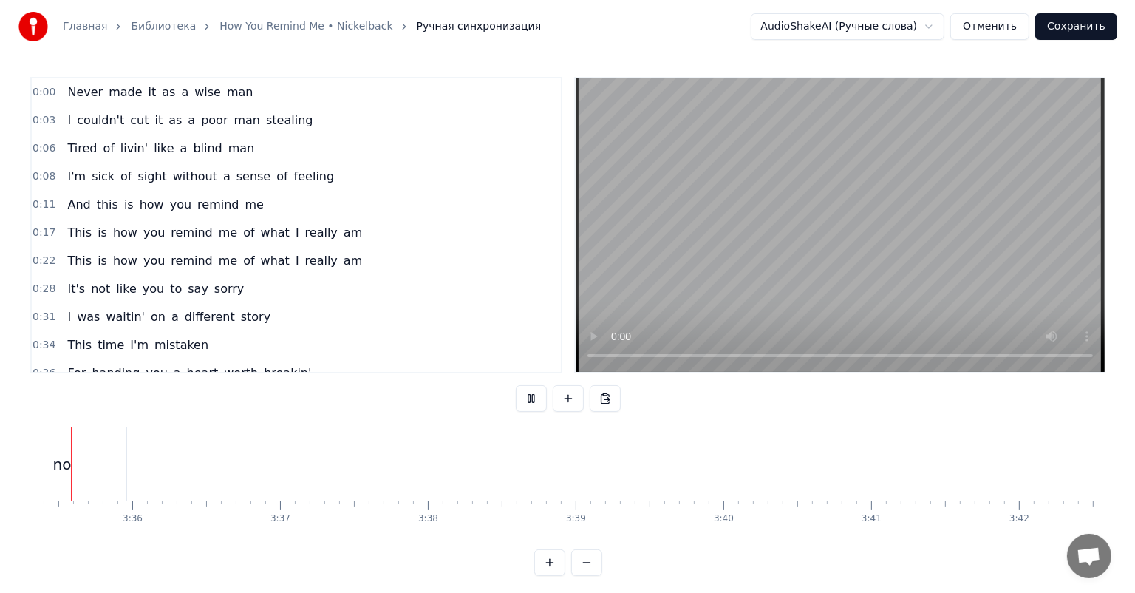
scroll to position [0, 31795]
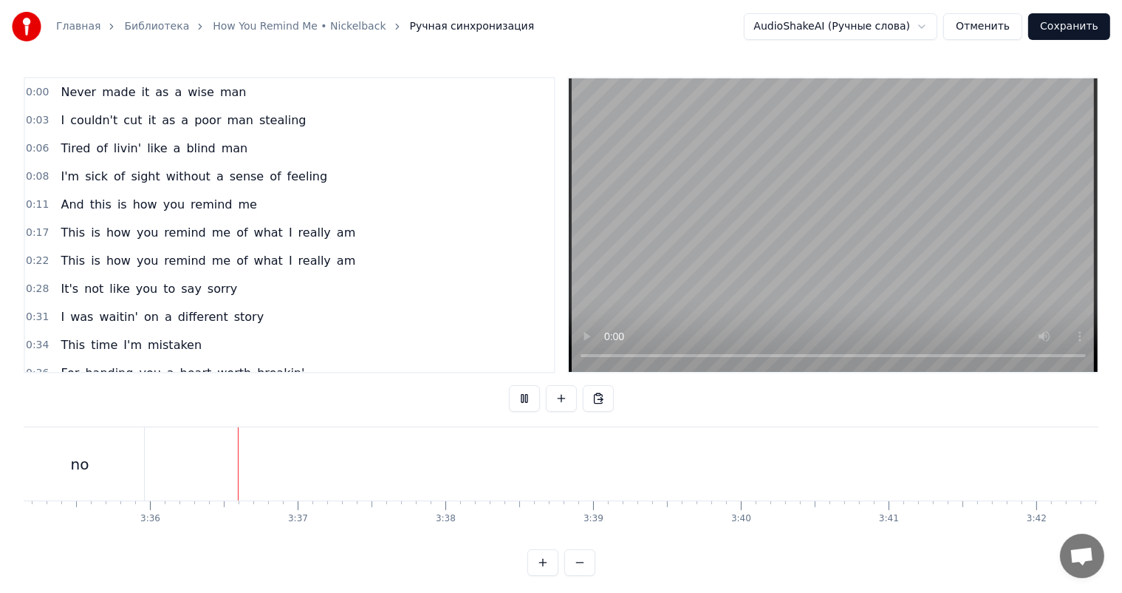
click at [1059, 35] on button "Сохранить" at bounding box center [1070, 26] width 82 height 27
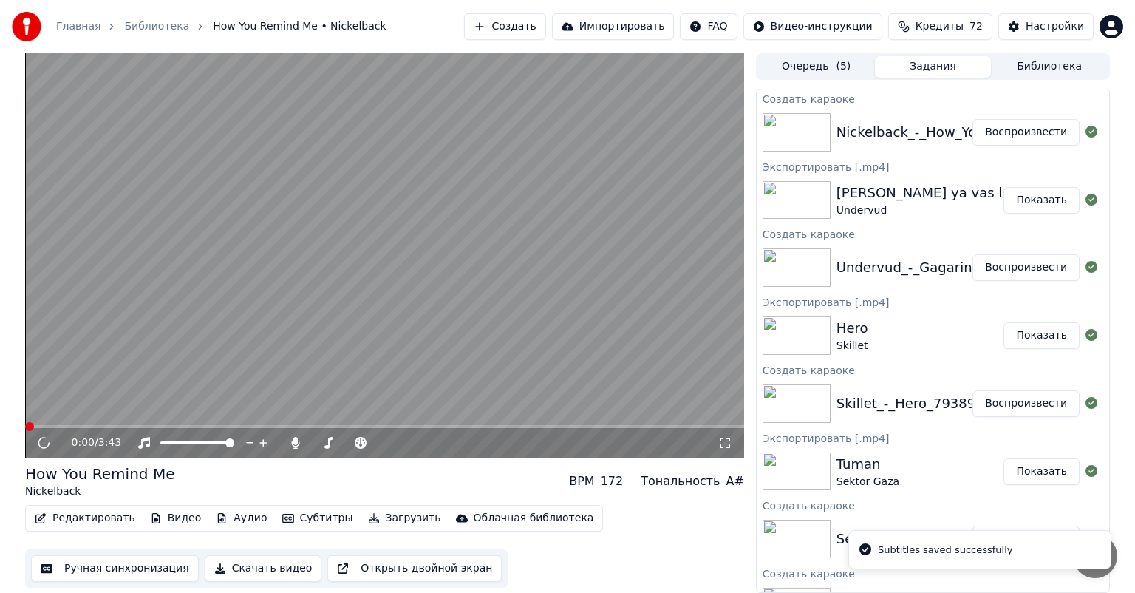
click at [250, 573] on button "Скачать видео" at bounding box center [263, 568] width 117 height 27
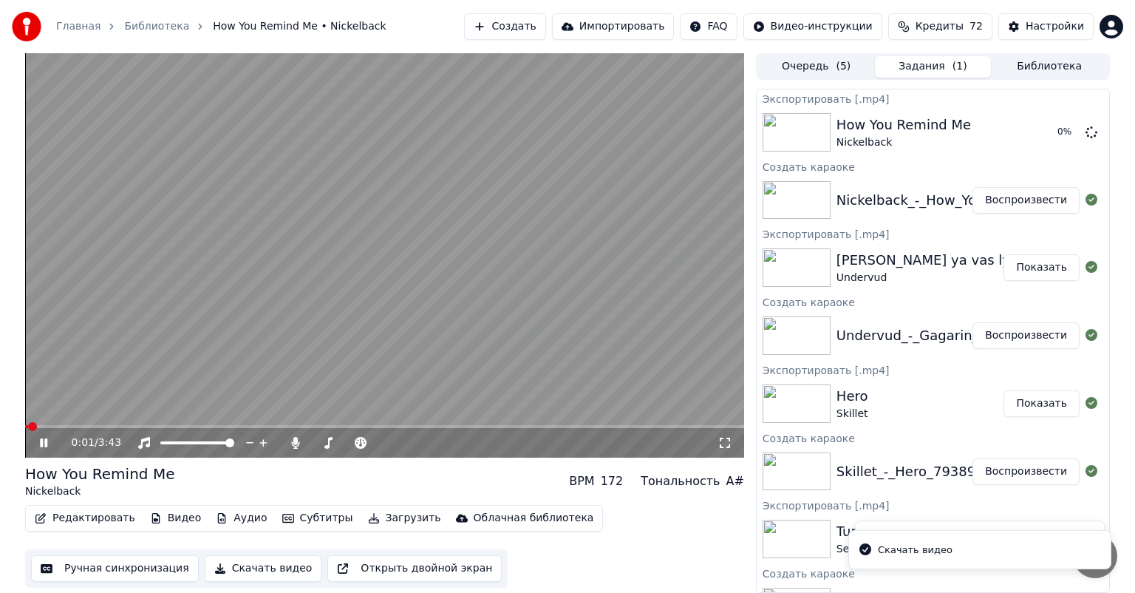
click at [400, 217] on video at bounding box center [384, 255] width 719 height 404
click at [1030, 132] on button "Показать" at bounding box center [1041, 132] width 76 height 27
click at [530, 23] on button "Создать" at bounding box center [504, 26] width 81 height 27
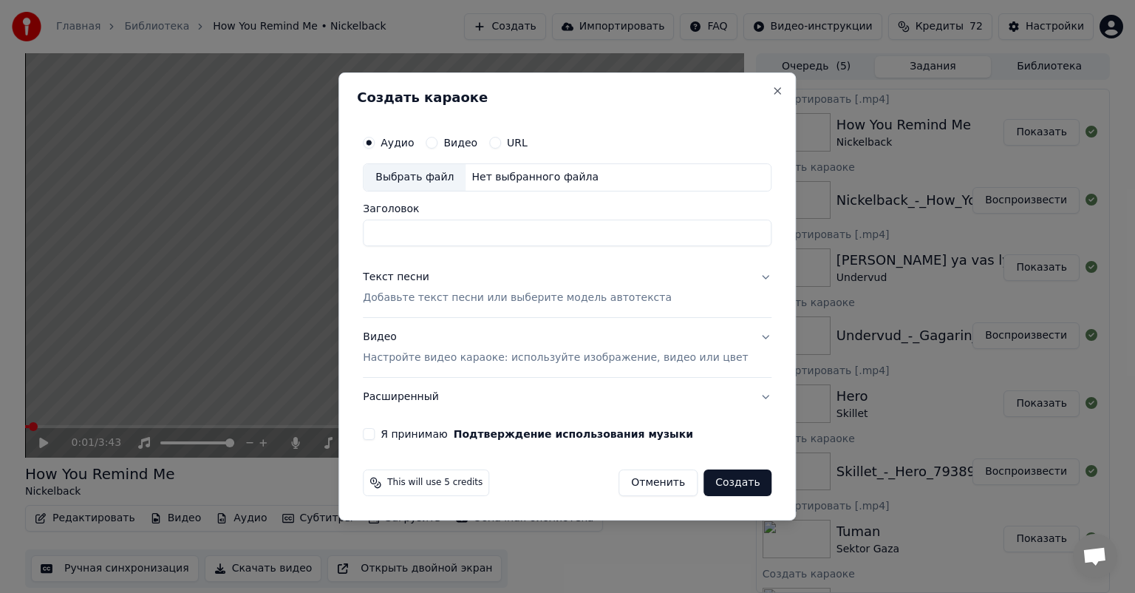
click at [426, 183] on div "Выбрать файл" at bounding box center [415, 177] width 102 height 27
type input "**********"
click at [473, 294] on p "Добавьте текст песни или выберите модель автотекста" at bounding box center [517, 297] width 309 height 15
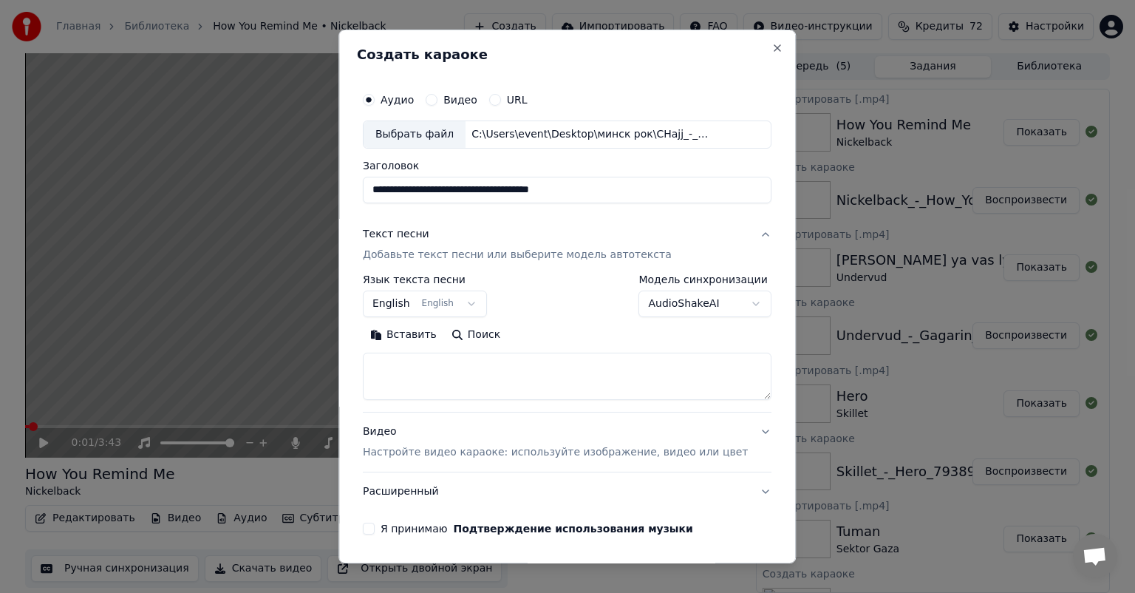
click at [480, 384] on textarea at bounding box center [567, 375] width 409 height 47
paste textarea "**********"
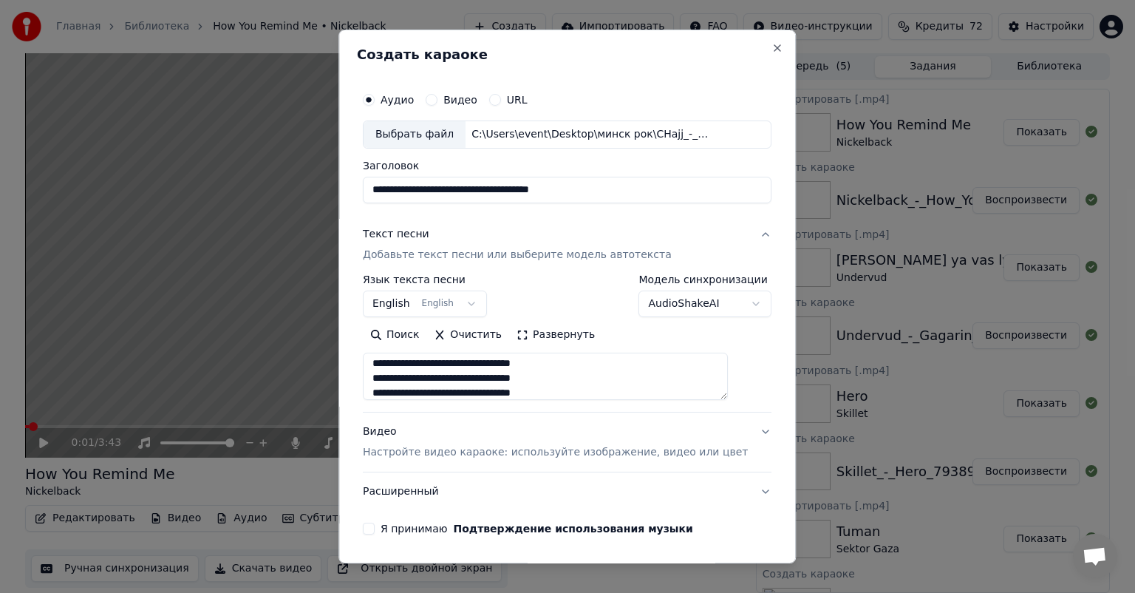
type textarea "**********"
click at [501, 446] on p "Настройте видео караоке: используйте изображение, видео или цвет" at bounding box center [555, 452] width 385 height 15
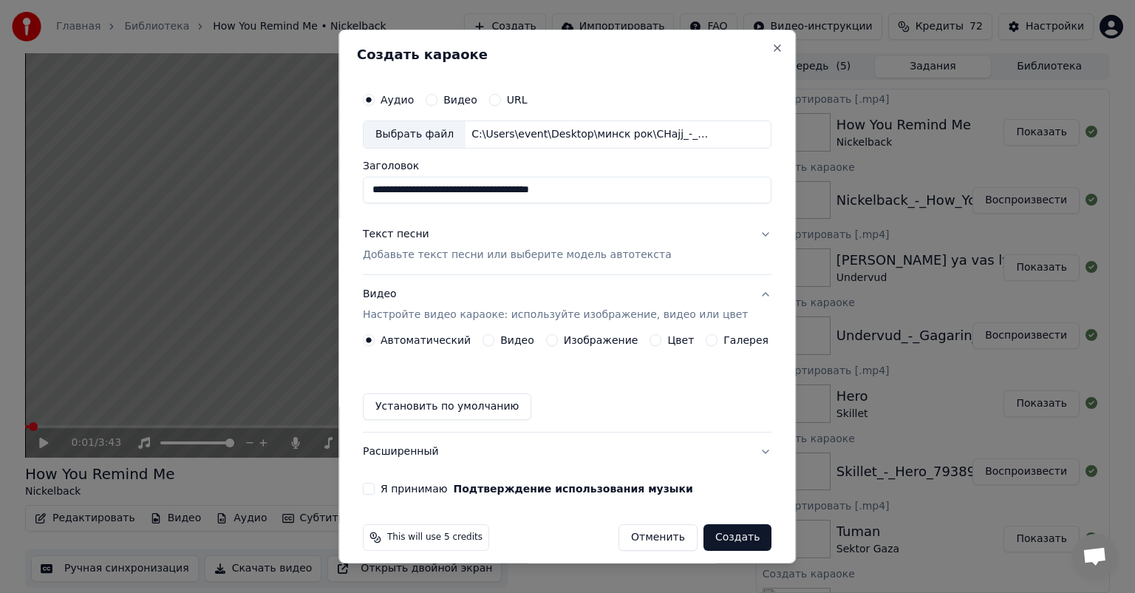
click at [546, 337] on button "Изображение" at bounding box center [552, 340] width 12 height 12
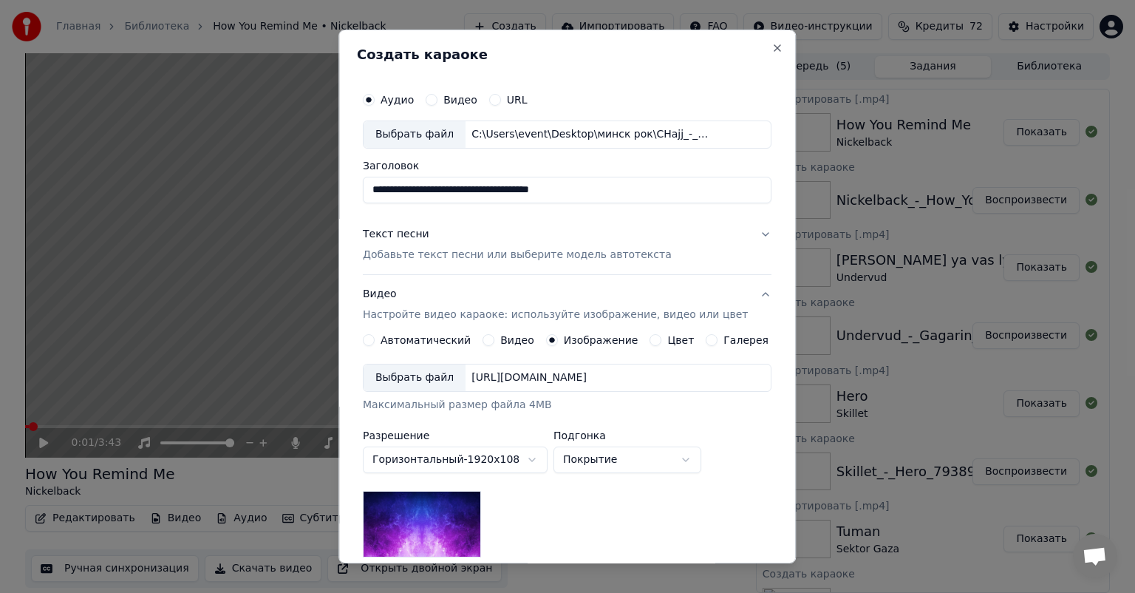
click at [429, 369] on div "Выбрать файл" at bounding box center [415, 377] width 102 height 27
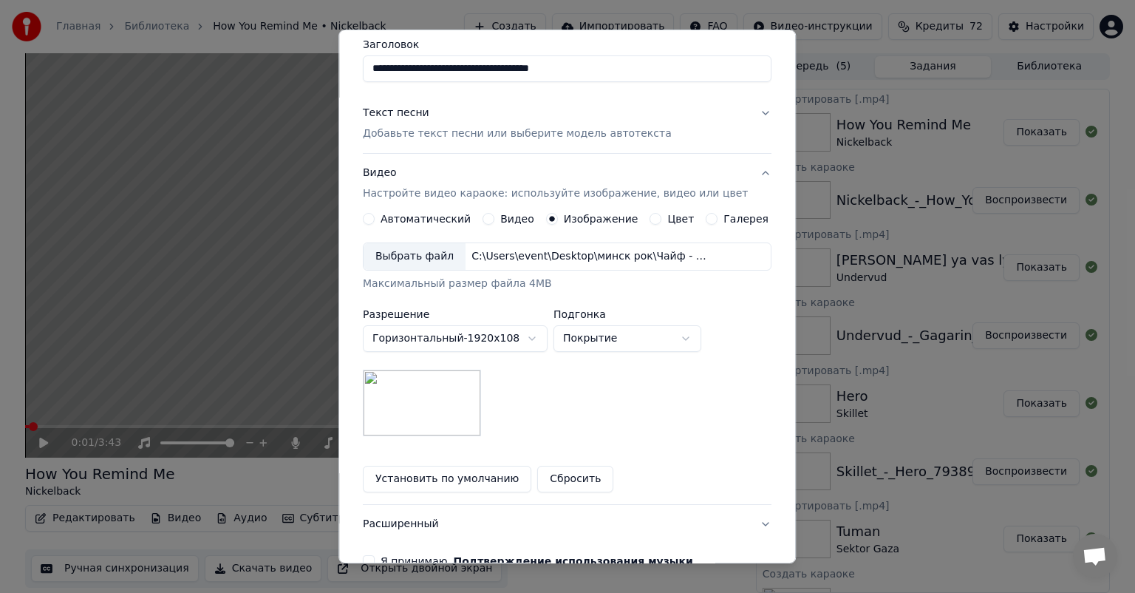
scroll to position [204, 0]
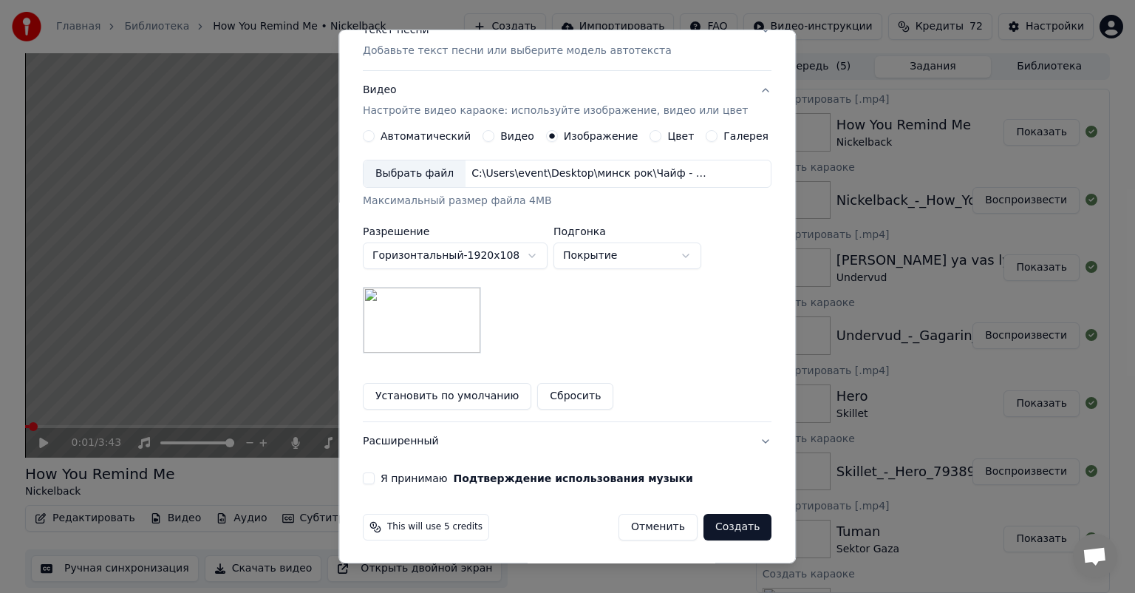
click at [375, 472] on button "Я принимаю Подтверждение использования музыки" at bounding box center [369, 478] width 12 height 12
click at [715, 522] on button "Создать" at bounding box center [737, 527] width 68 height 27
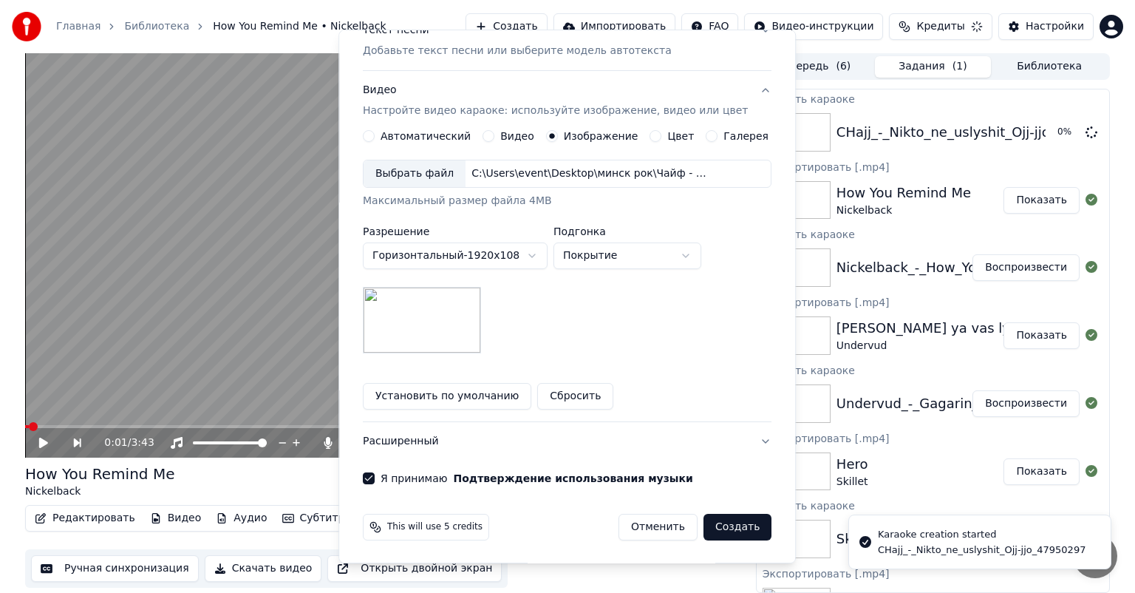
scroll to position [11, 0]
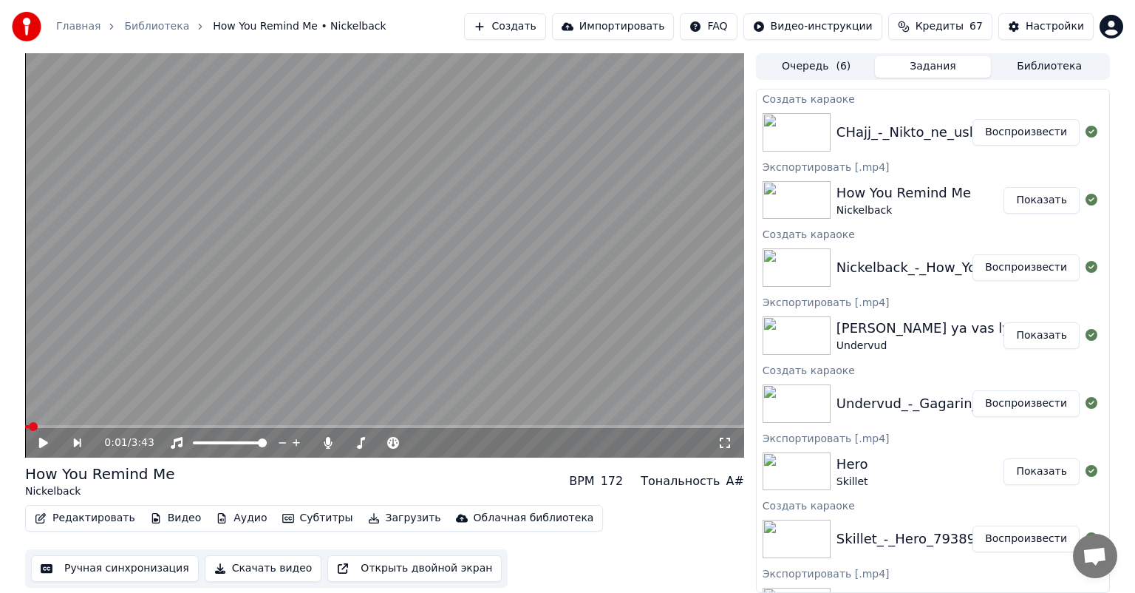
click at [545, 30] on button "Создать" at bounding box center [504, 26] width 81 height 27
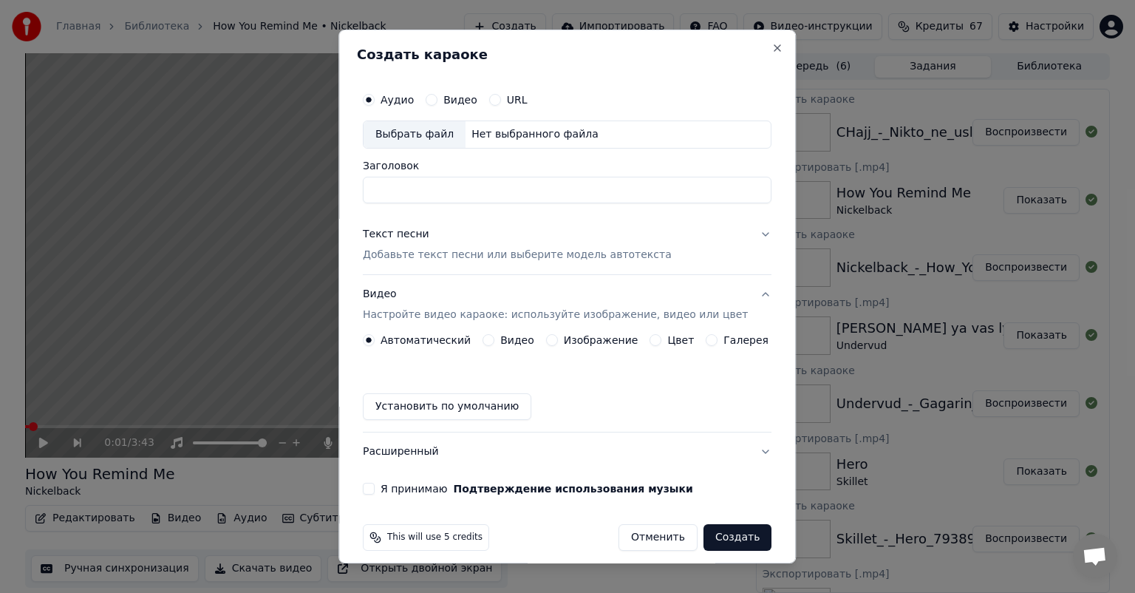
click at [397, 132] on div "Выбрать файл" at bounding box center [415, 134] width 102 height 27
type input "**********"
click at [489, 249] on p "Добавьте текст песни или выберите модель автотекста" at bounding box center [517, 255] width 309 height 15
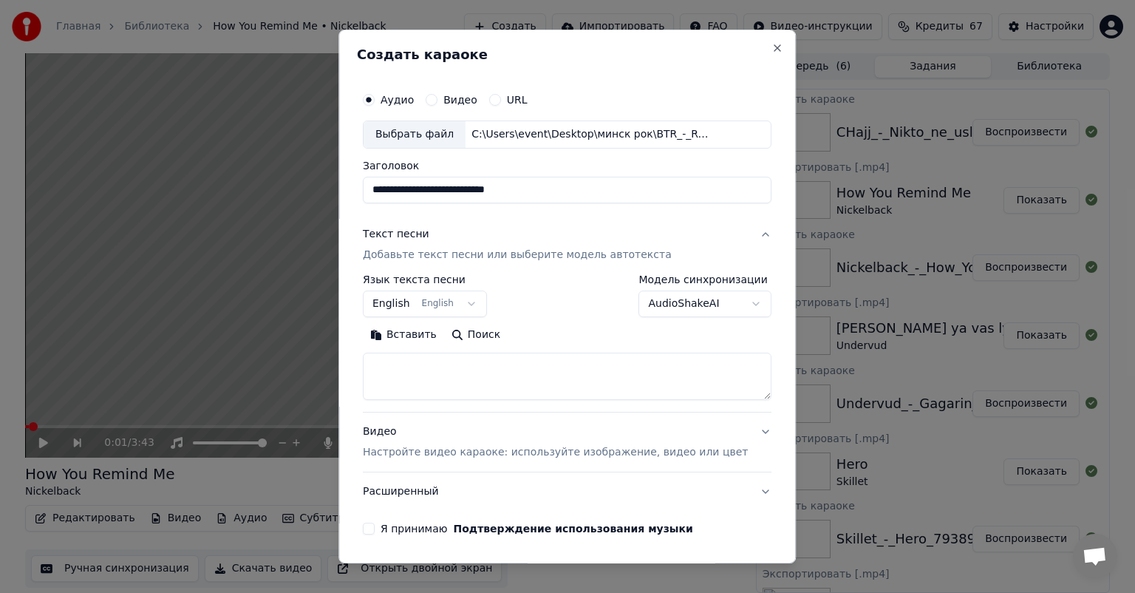
click at [517, 389] on textarea at bounding box center [567, 375] width 409 height 47
paste textarea "**********"
type textarea "**********"
click at [522, 443] on div "Видео Настройте видео караоке: используйте изображение, видео или цвет" at bounding box center [555, 441] width 385 height 35
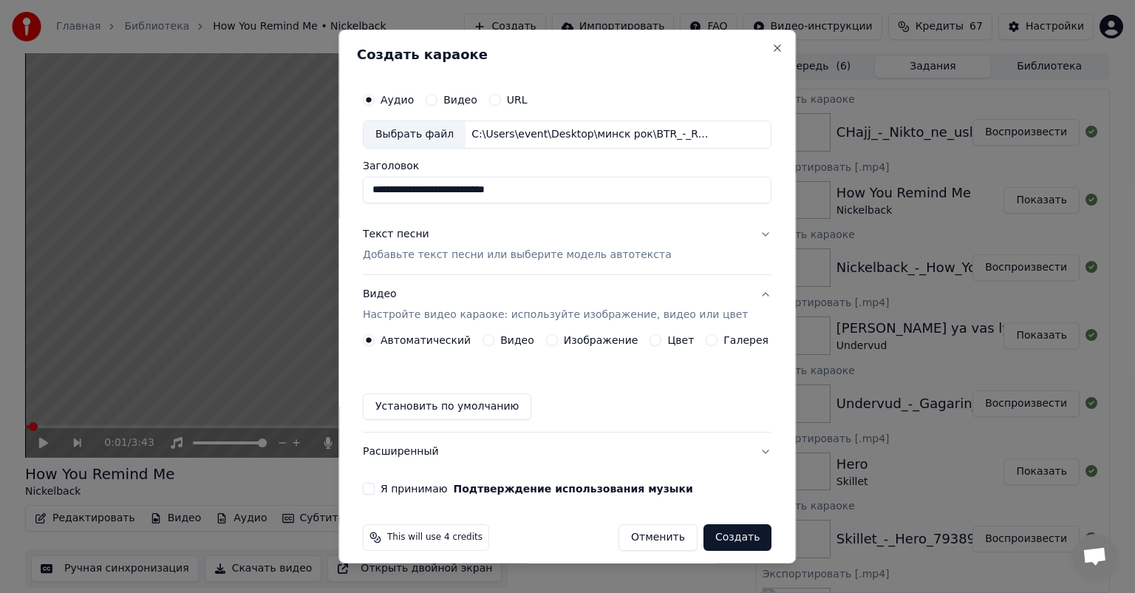
click at [549, 341] on button "Изображение" at bounding box center [552, 340] width 12 height 12
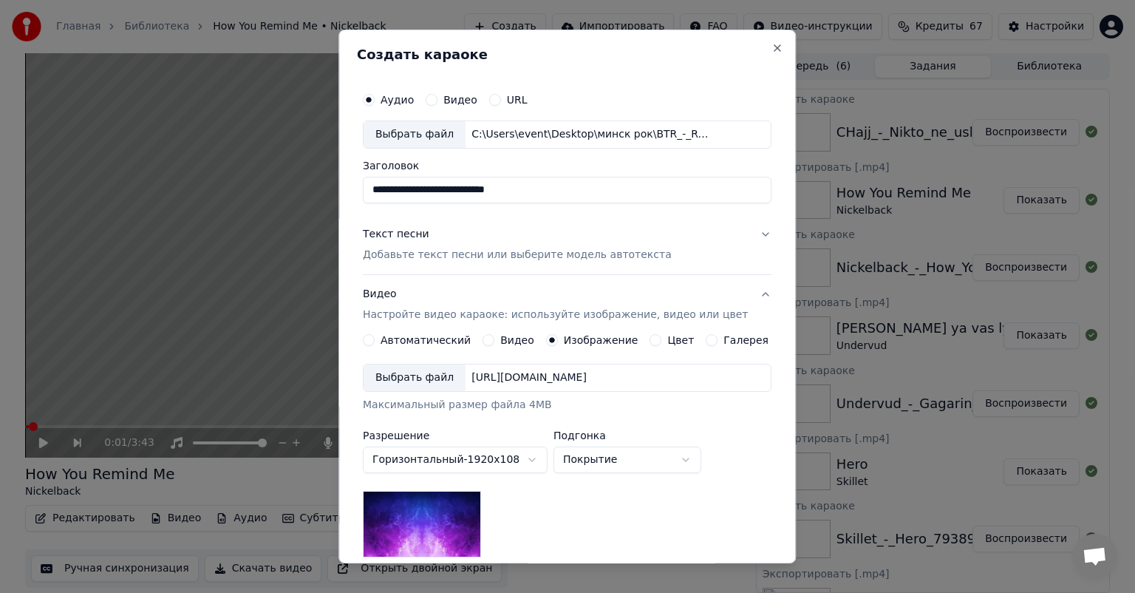
click at [419, 372] on div "Выбрать файл" at bounding box center [415, 377] width 102 height 27
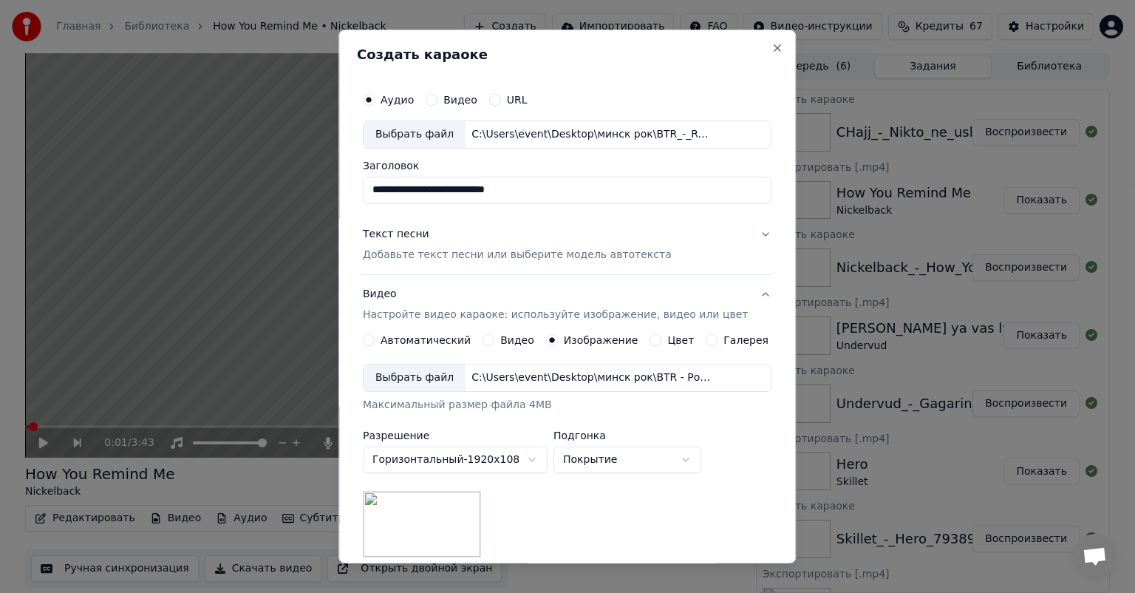
scroll to position [204, 0]
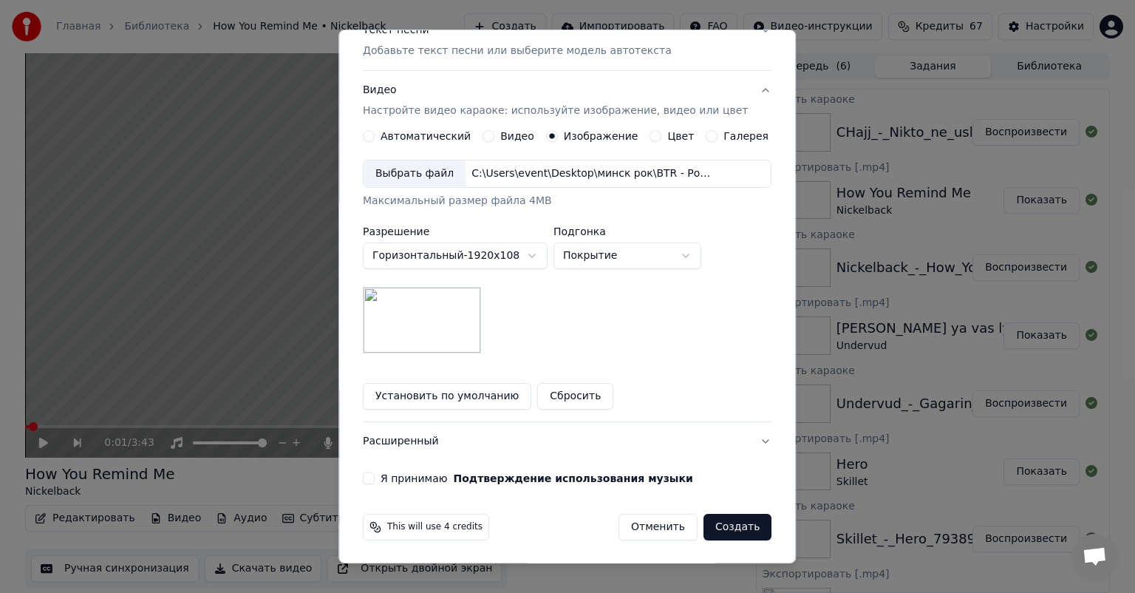
click at [375, 476] on button "Я принимаю Подтверждение использования музыки" at bounding box center [369, 478] width 12 height 12
click at [721, 528] on button "Создать" at bounding box center [737, 527] width 68 height 27
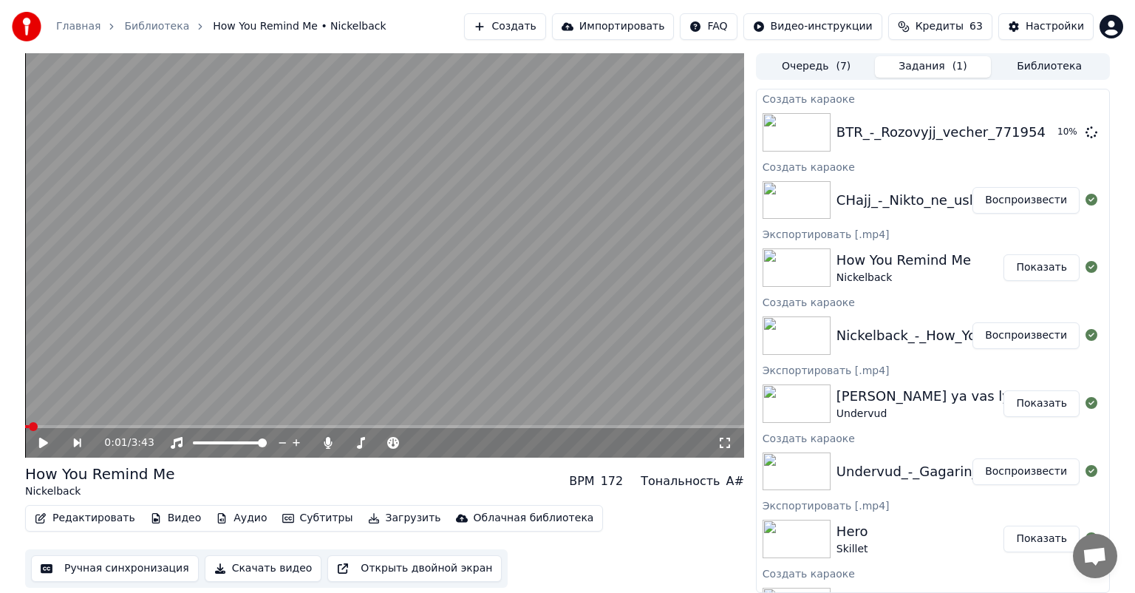
click at [528, 31] on button "Создать" at bounding box center [504, 26] width 81 height 27
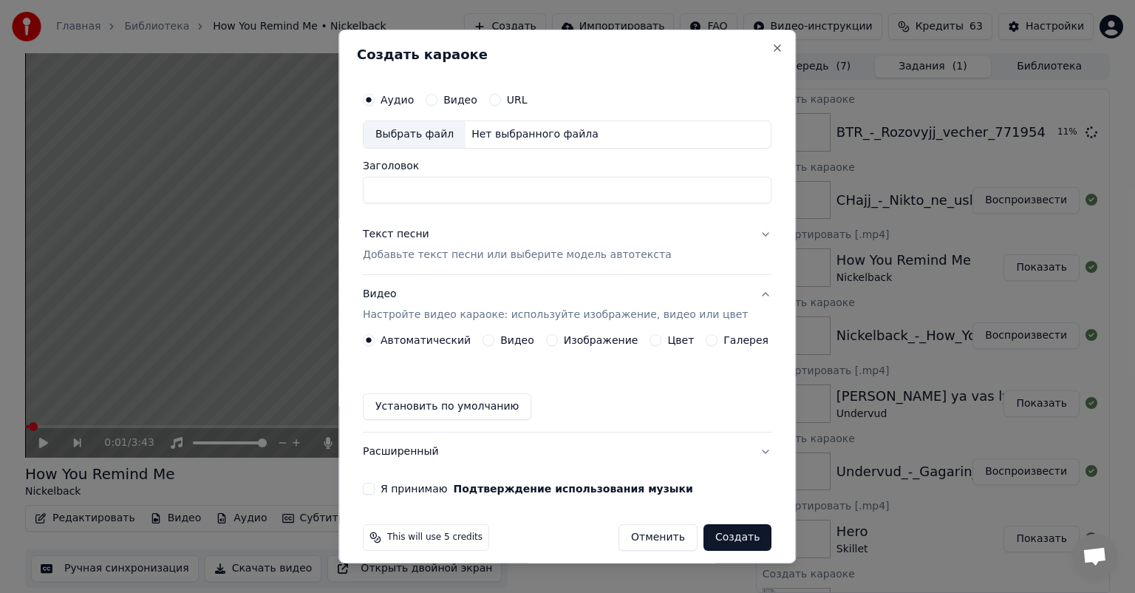
click at [417, 138] on div "Выбрать файл" at bounding box center [415, 134] width 102 height 27
type input "**********"
click at [446, 257] on p "Добавьте текст песни или выберите модель автотекста" at bounding box center [517, 255] width 309 height 15
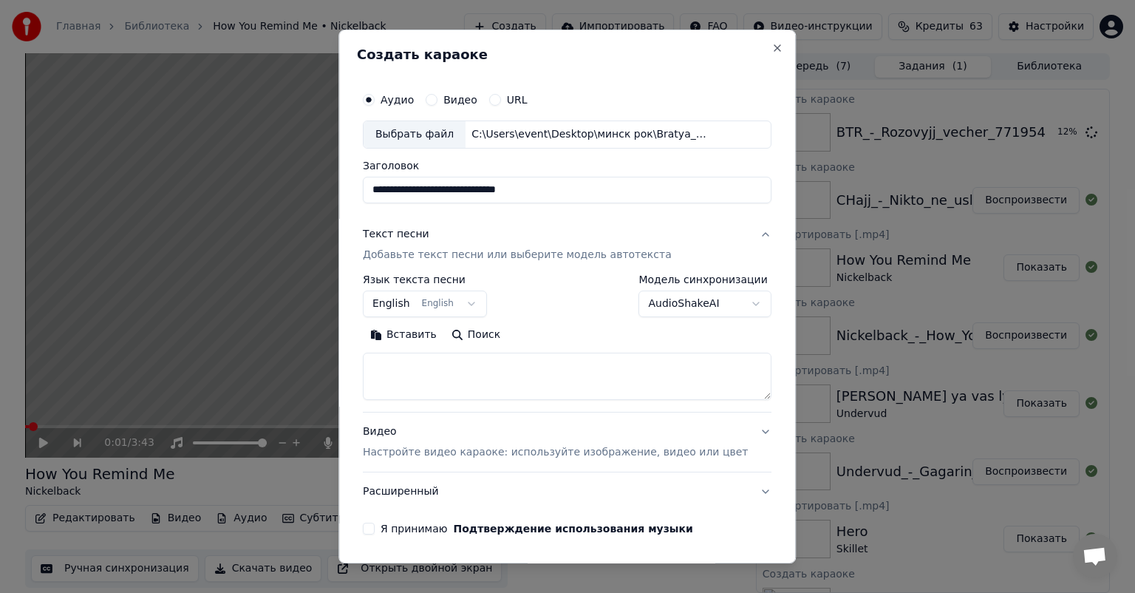
click at [505, 371] on textarea at bounding box center [567, 375] width 409 height 47
paste textarea "**********"
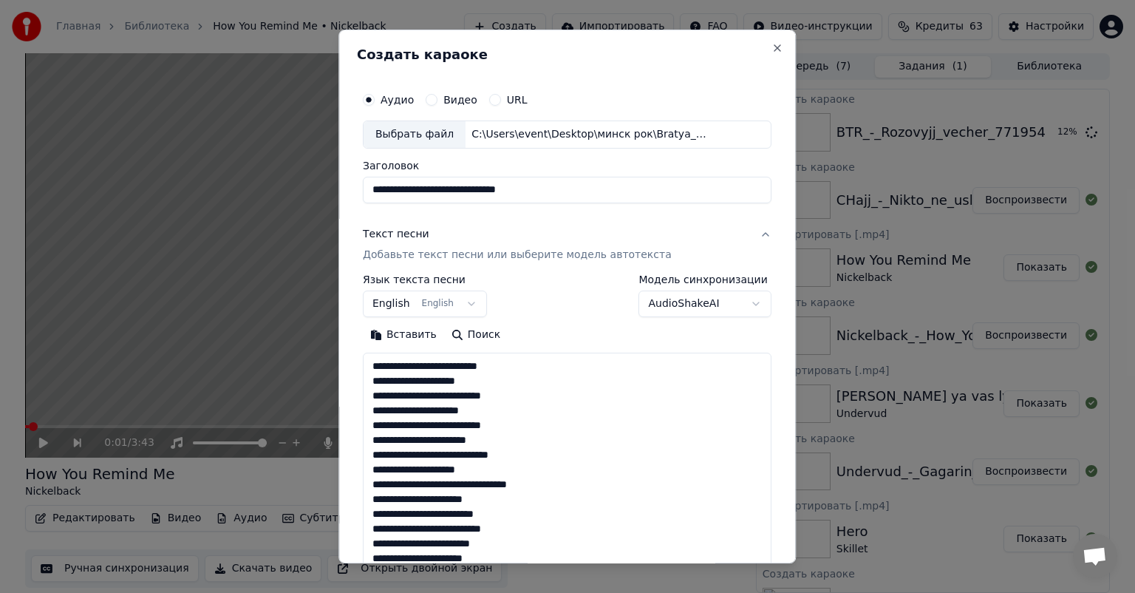
scroll to position [638, 0]
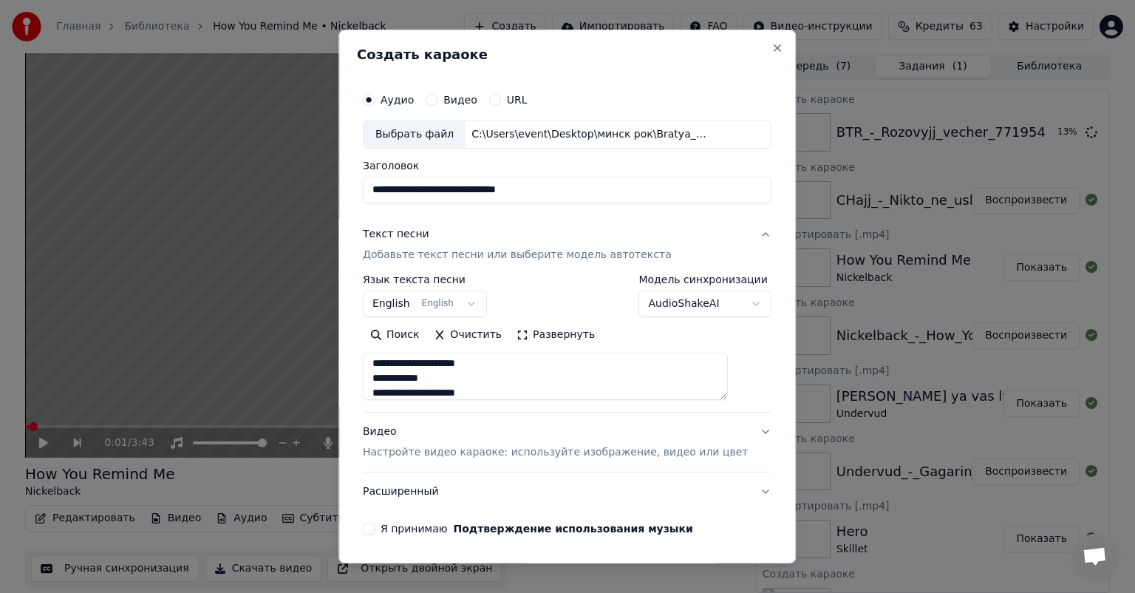
type textarea "**********"
click at [522, 445] on p "Настройте видео караоке: используйте изображение, видео или цвет" at bounding box center [555, 452] width 385 height 15
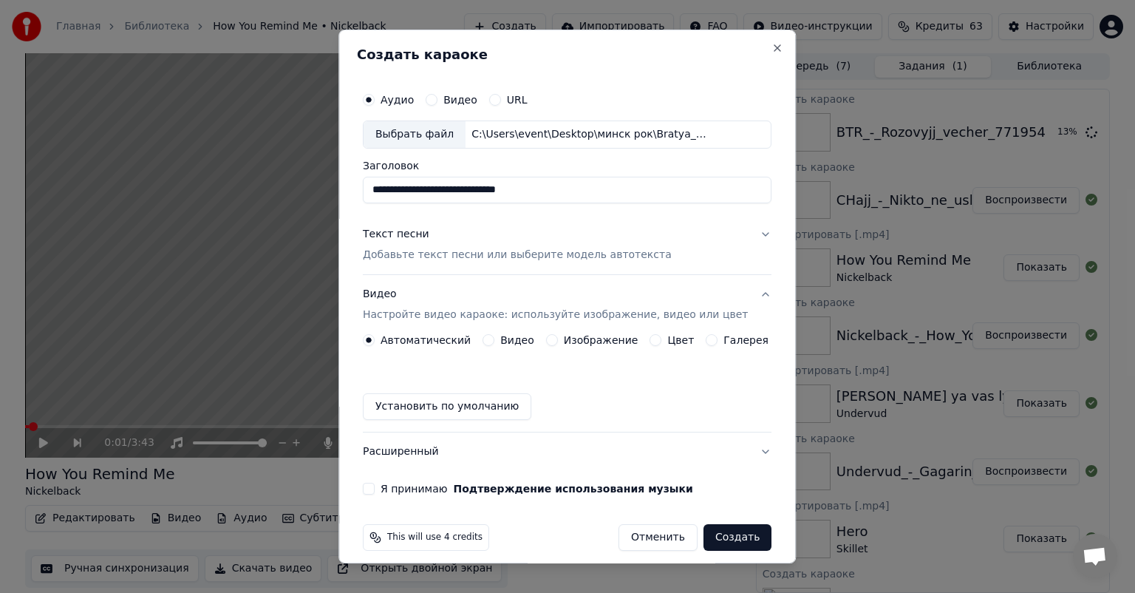
click at [548, 334] on button "Изображение" at bounding box center [552, 340] width 12 height 12
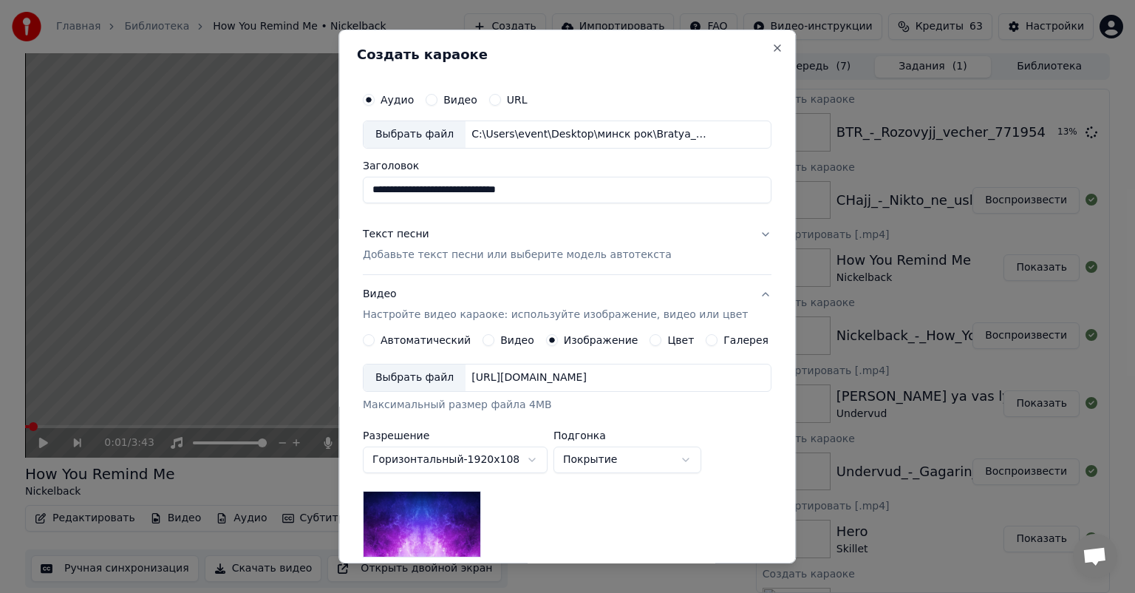
click at [428, 376] on div "Выбрать файл" at bounding box center [415, 377] width 102 height 27
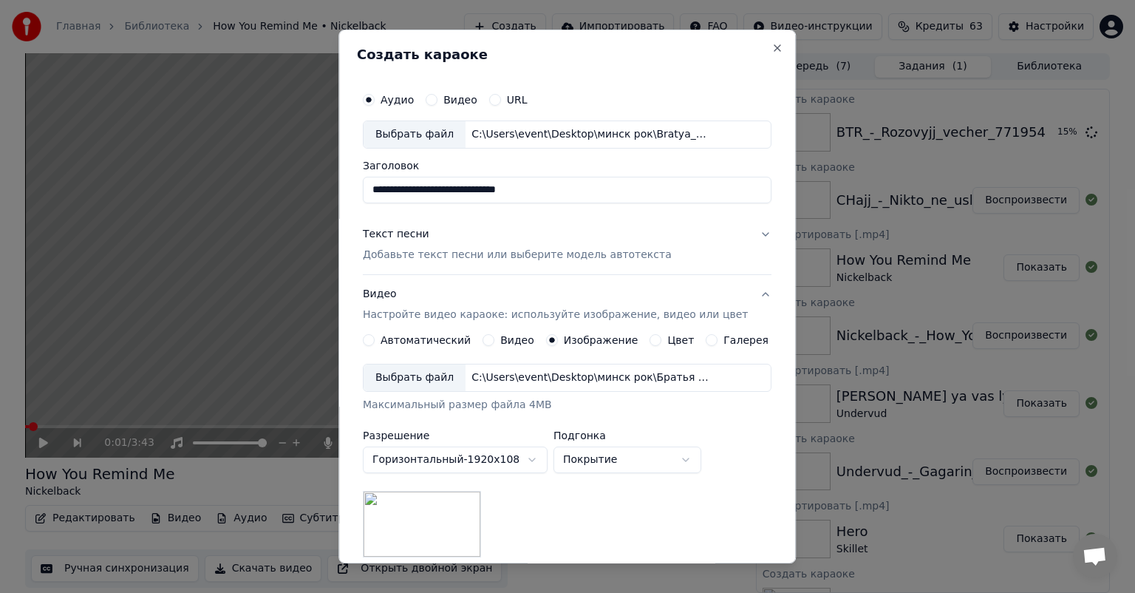
scroll to position [204, 0]
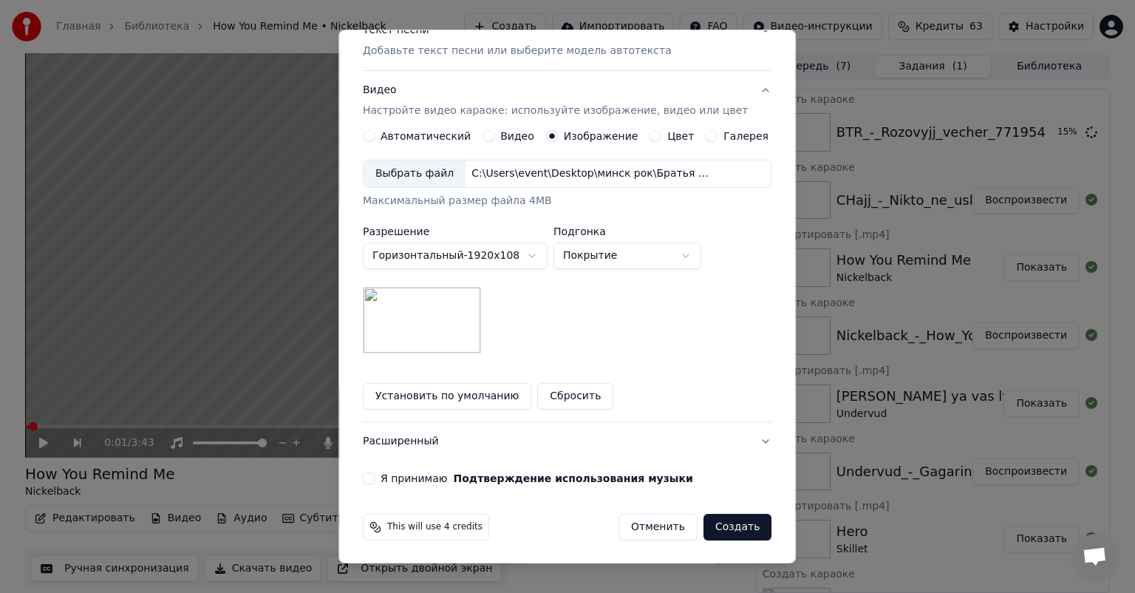
click at [375, 477] on button "Я принимаю Подтверждение использования музыки" at bounding box center [369, 478] width 12 height 12
click at [710, 526] on button "Создать" at bounding box center [737, 527] width 68 height 27
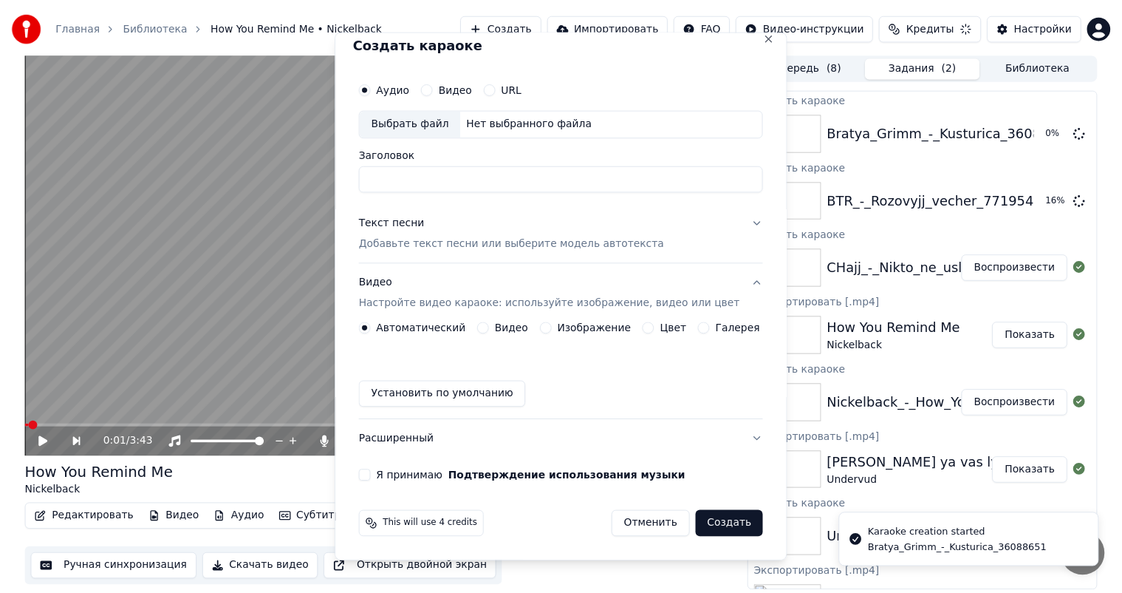
scroll to position [11, 0]
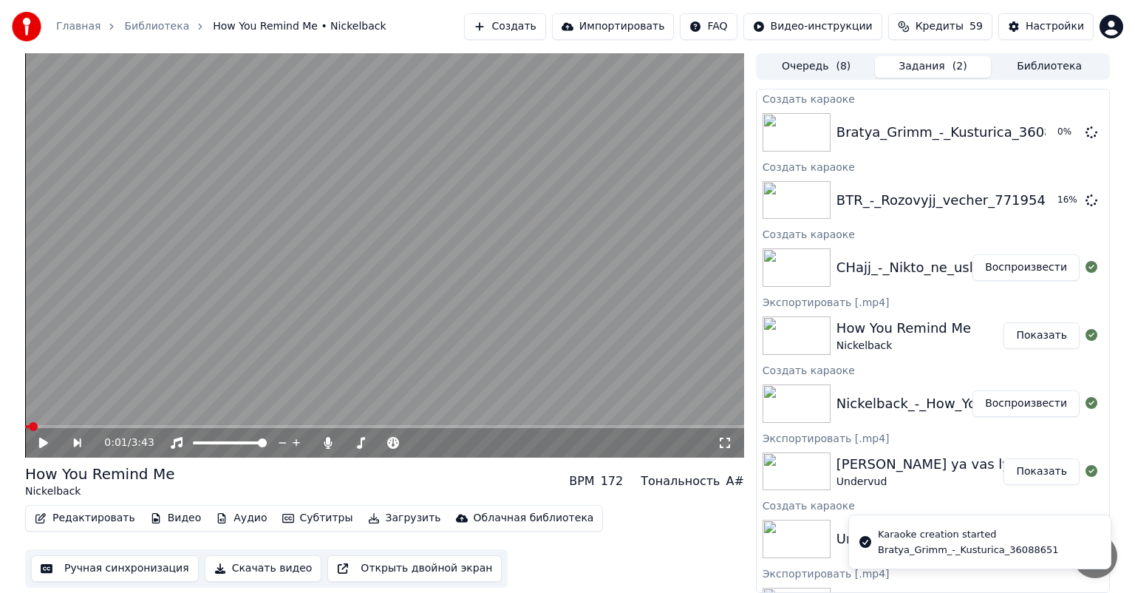
click at [1006, 269] on button "Воспроизвести" at bounding box center [1025, 267] width 107 height 27
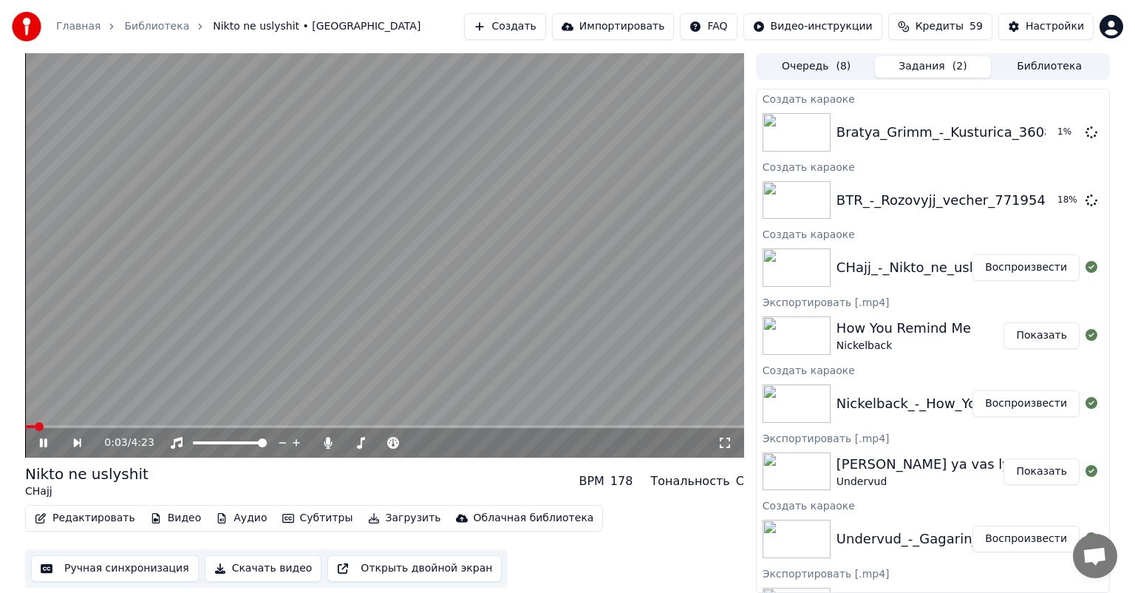
click at [111, 565] on button "Ручная синхронизация" at bounding box center [115, 568] width 168 height 27
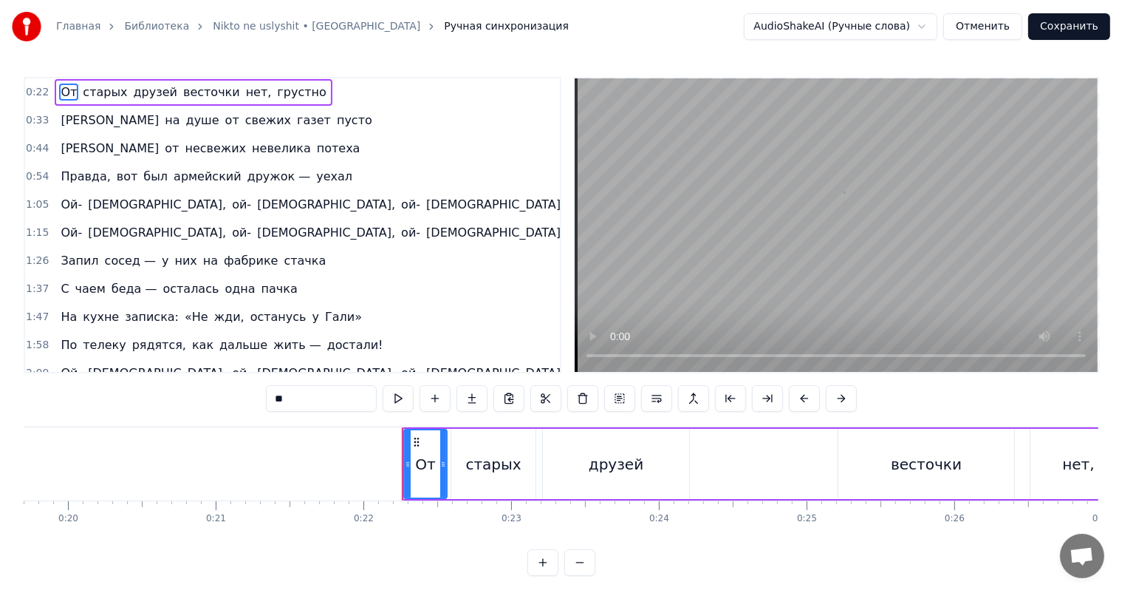
scroll to position [0, 3216]
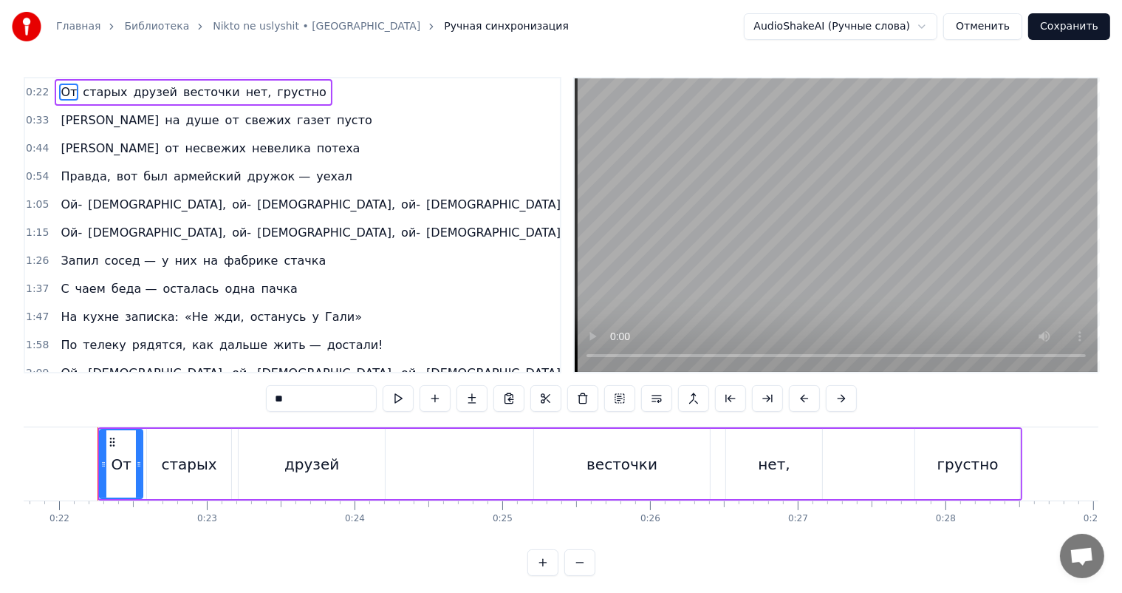
click at [857, 186] on video at bounding box center [836, 224] width 523 height 293
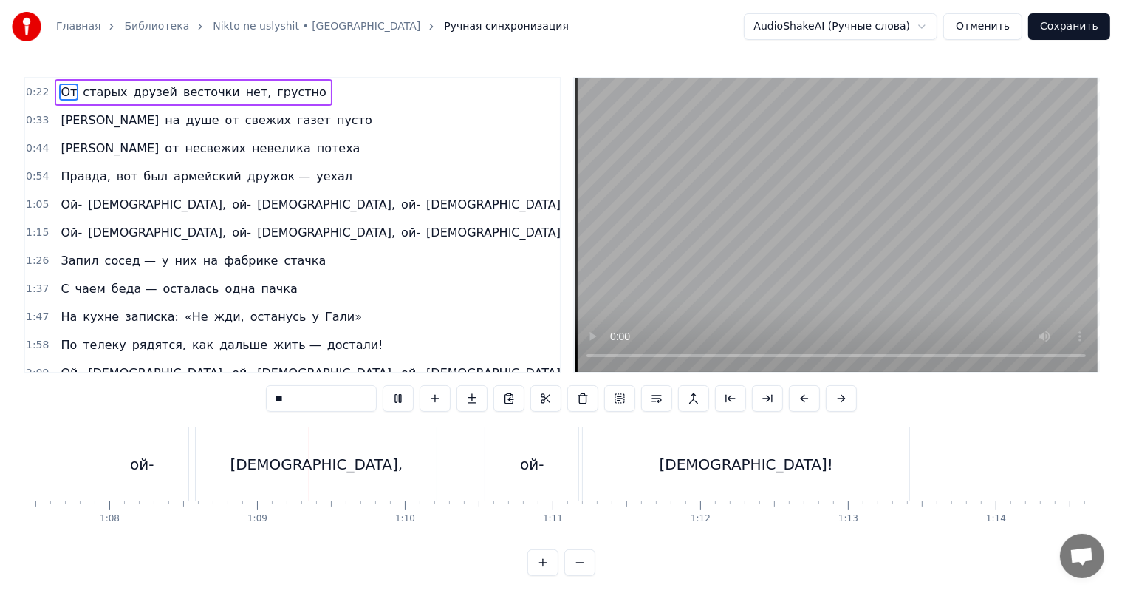
scroll to position [0, 10132]
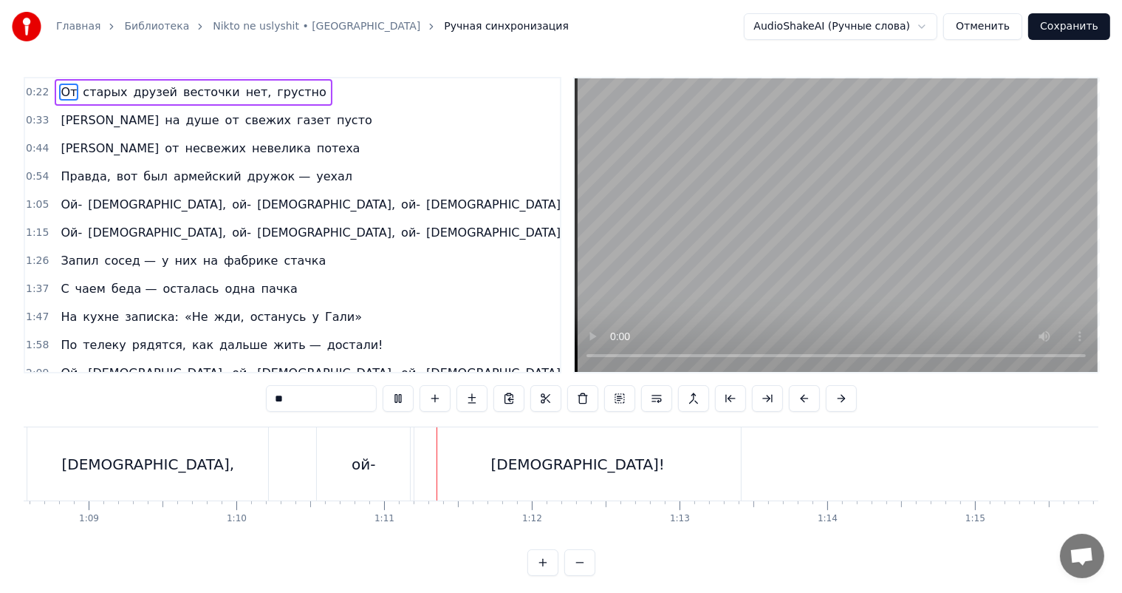
click at [887, 238] on video at bounding box center [836, 224] width 523 height 293
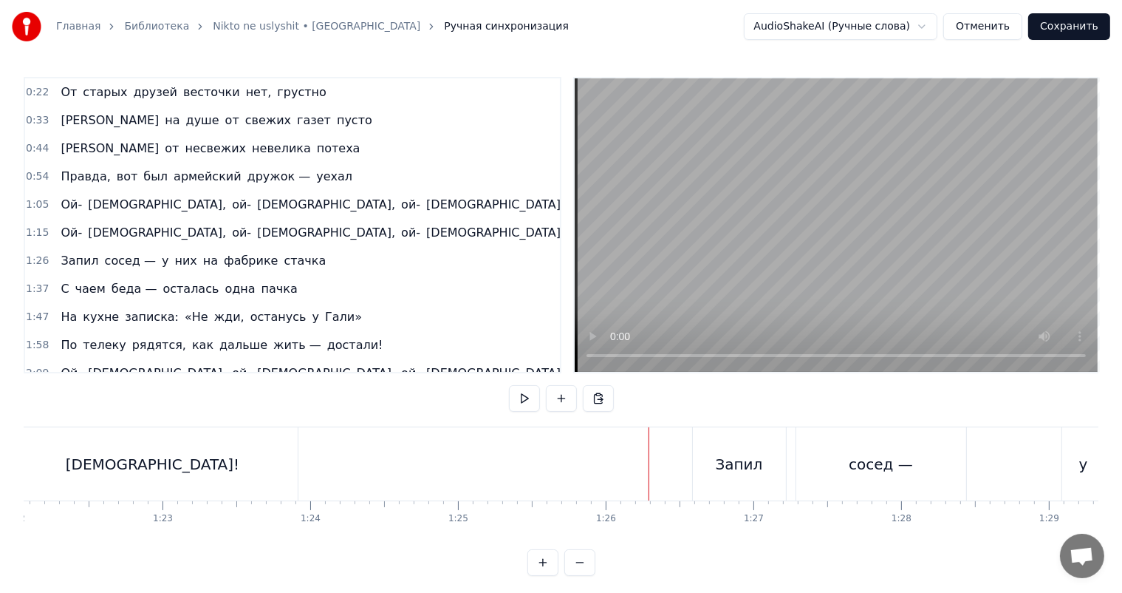
click at [777, 245] on video at bounding box center [836, 224] width 523 height 293
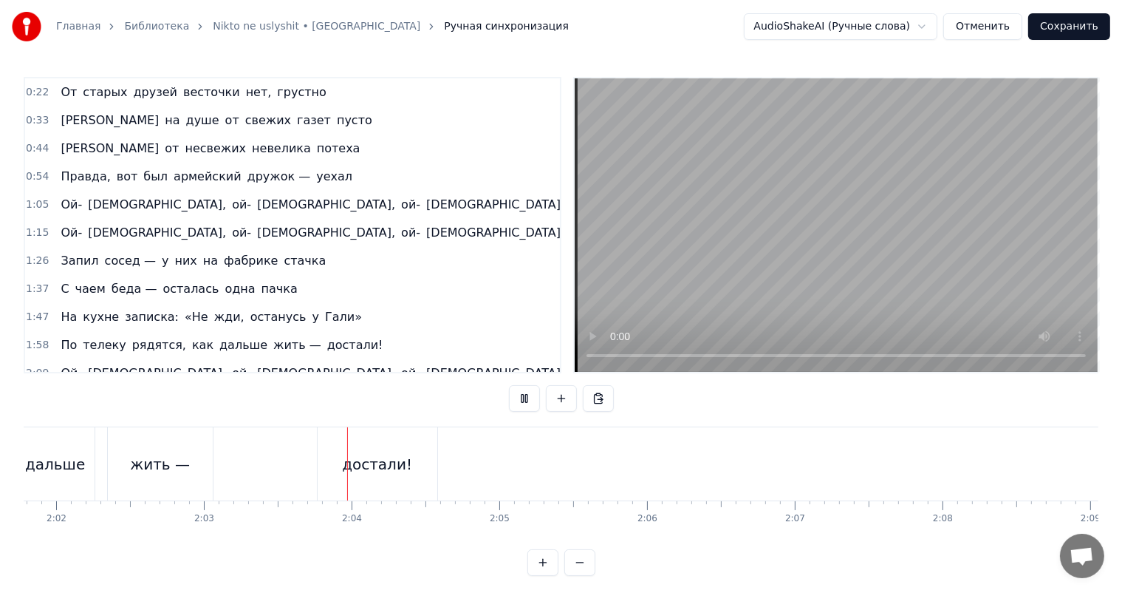
scroll to position [0, 18174]
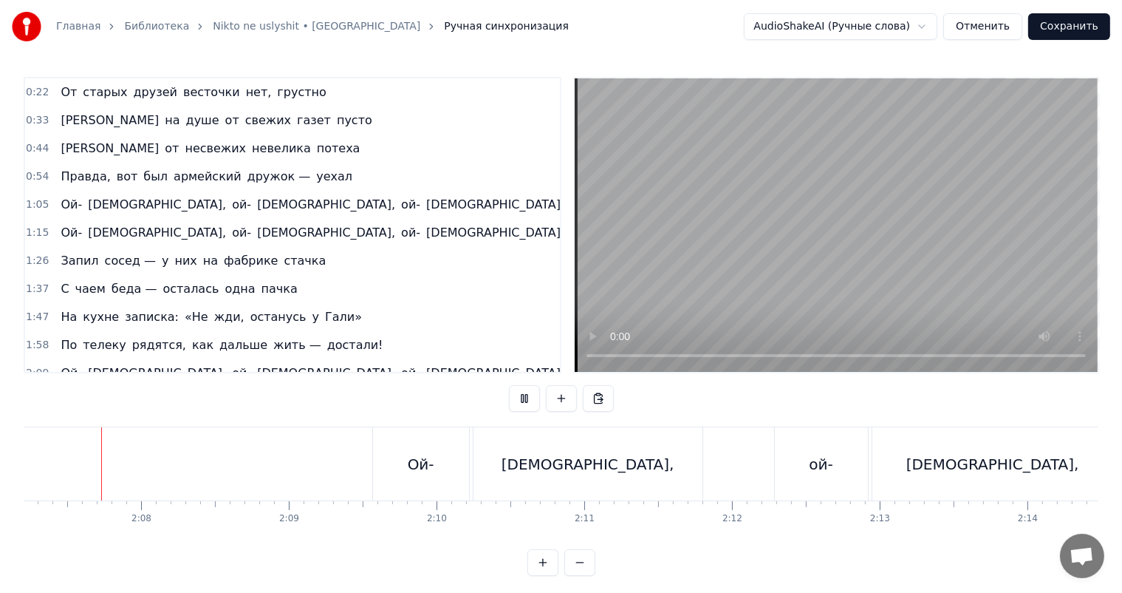
click at [853, 213] on video at bounding box center [836, 224] width 523 height 293
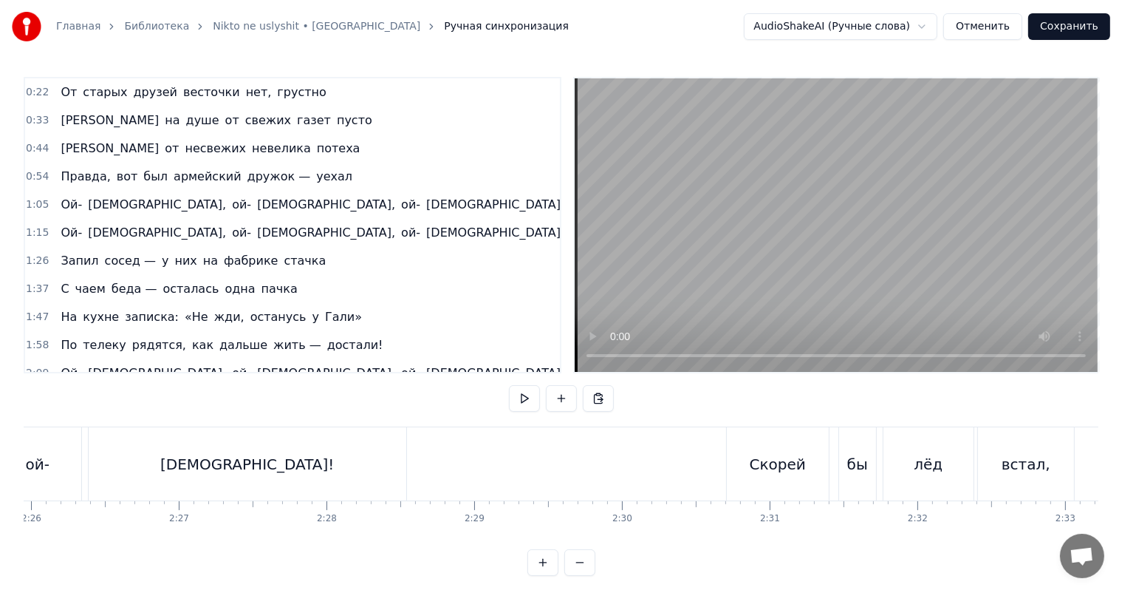
scroll to position [0, 21571]
click at [736, 453] on div "Скорей" at bounding box center [777, 463] width 102 height 73
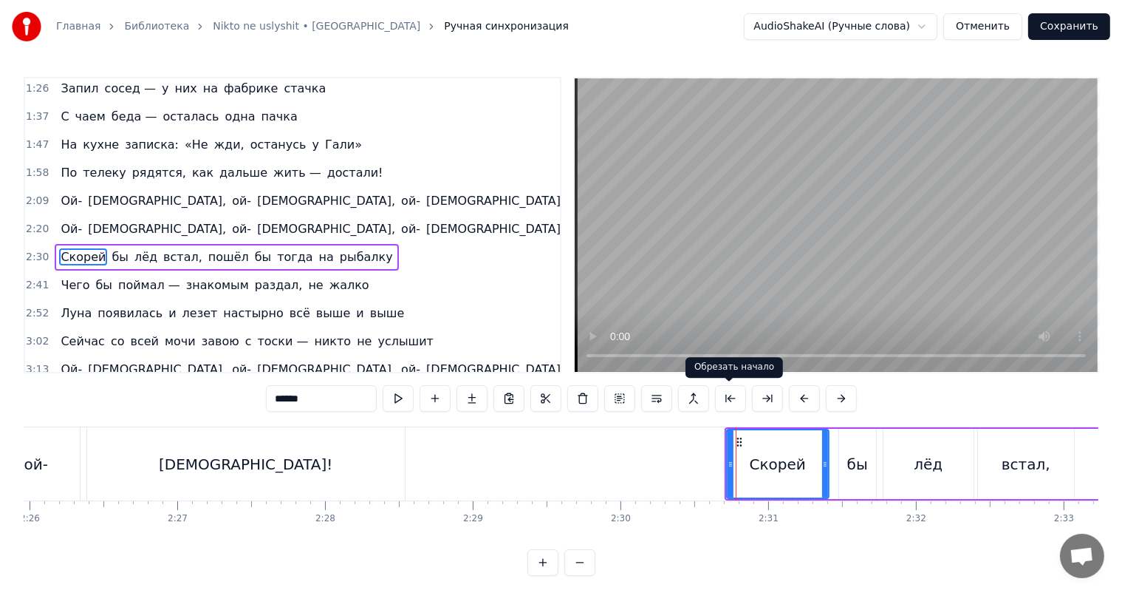
scroll to position [192, 0]
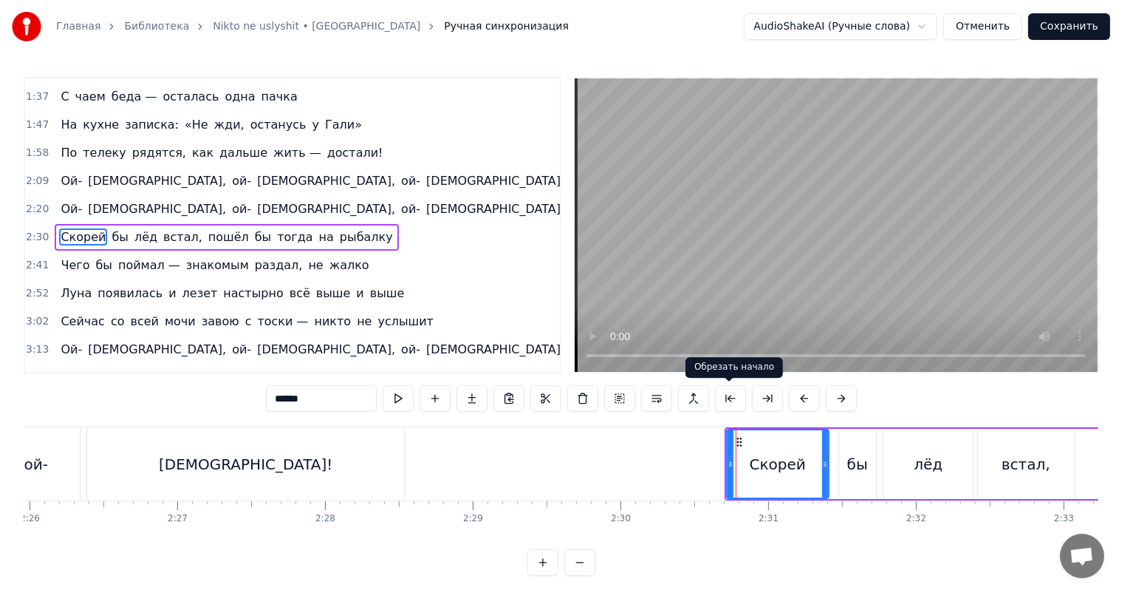
click at [749, 260] on video at bounding box center [836, 224] width 523 height 293
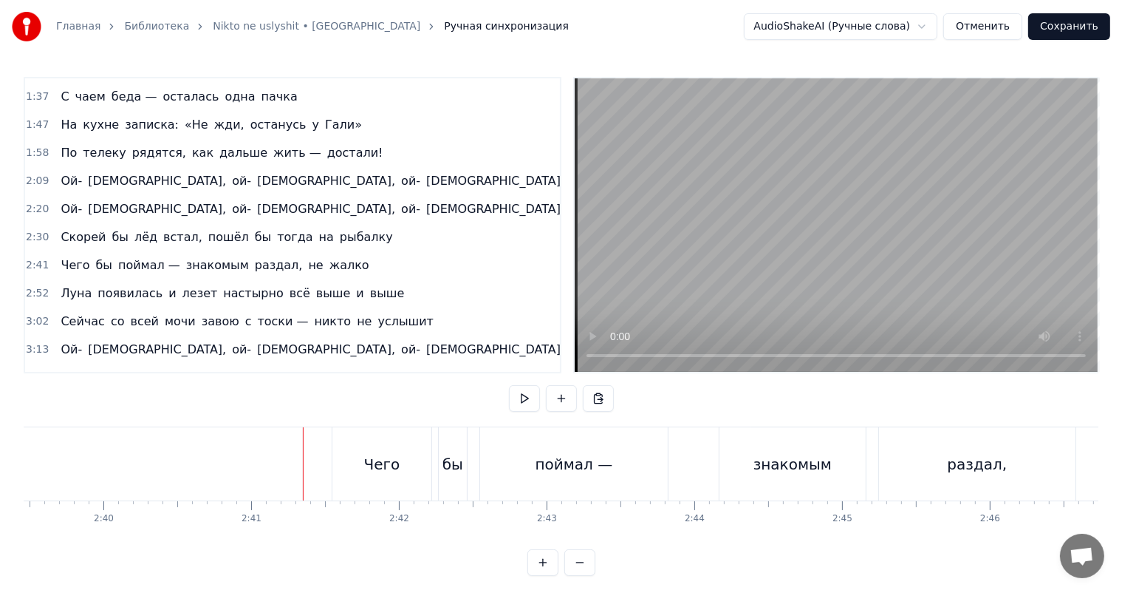
scroll to position [0, 23771]
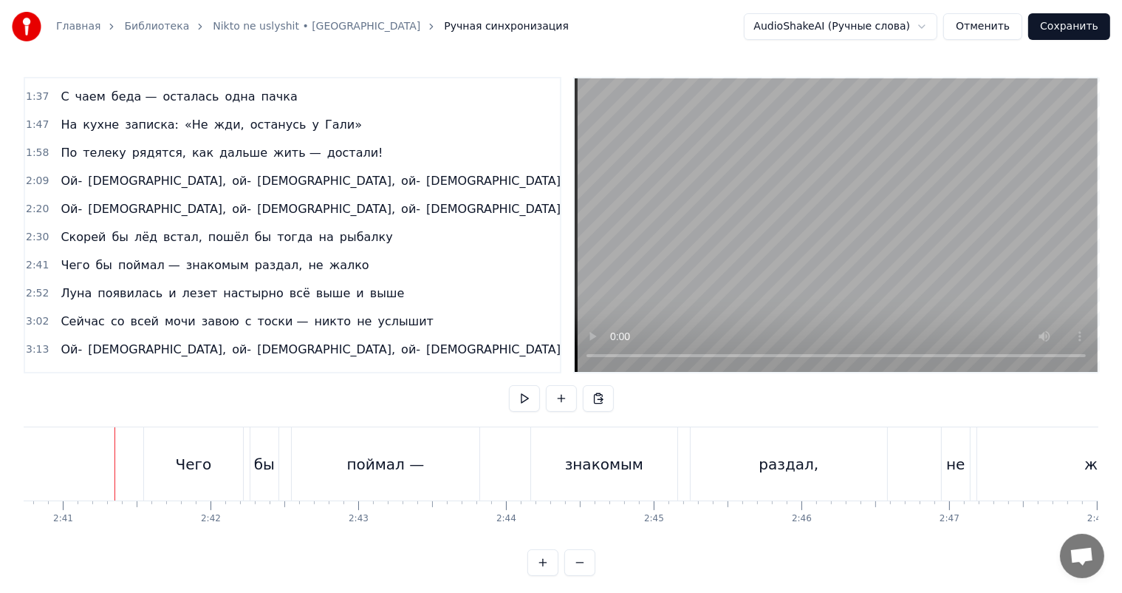
click at [929, 179] on video at bounding box center [836, 224] width 523 height 293
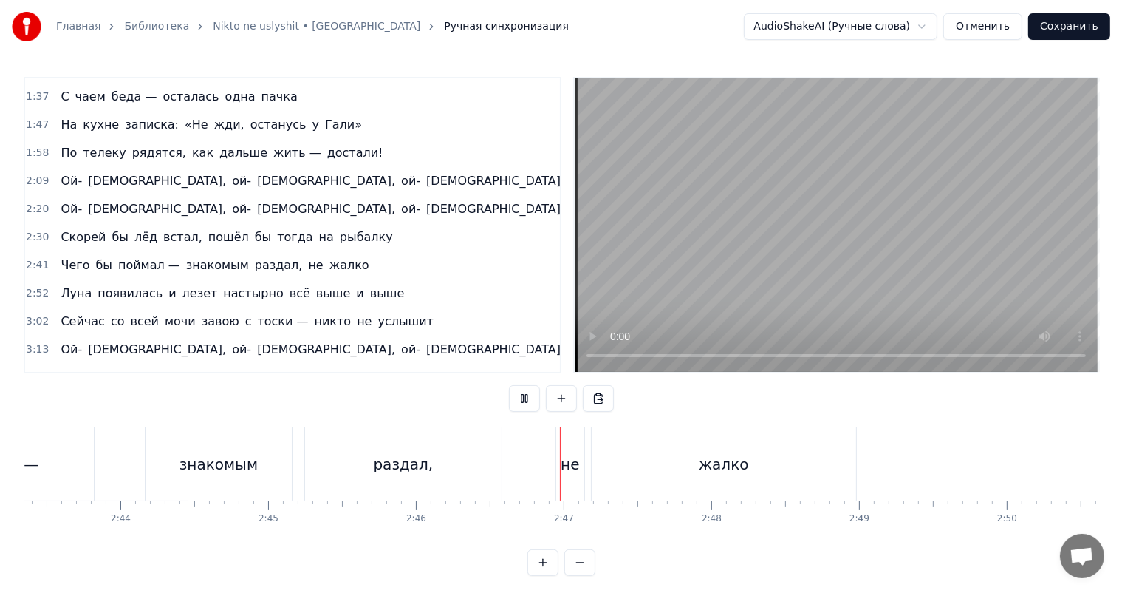
scroll to position [0, 24362]
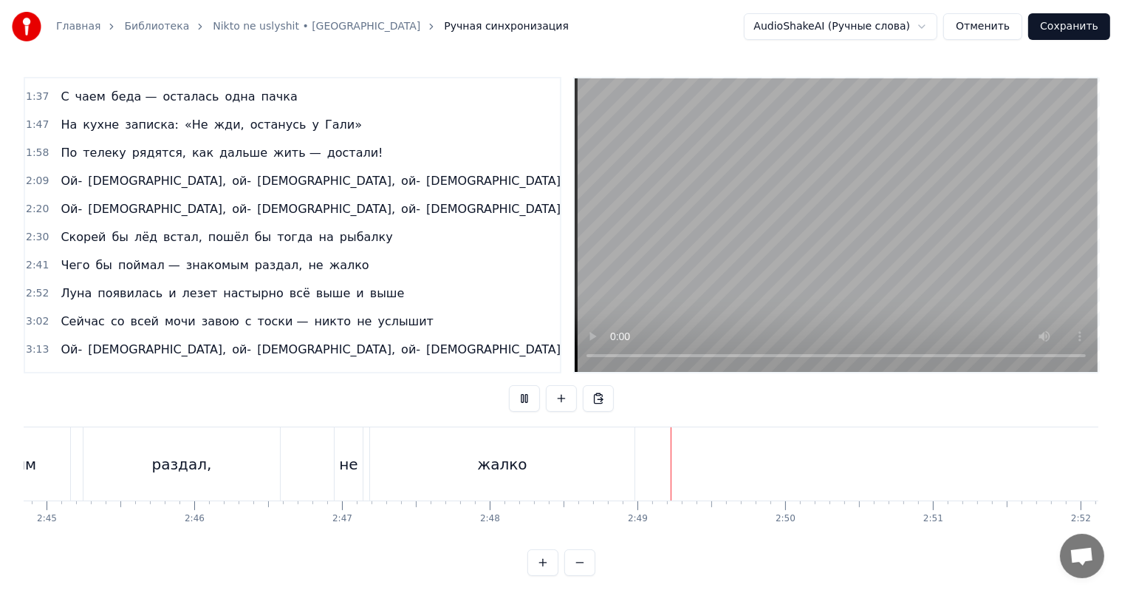
click at [466, 471] on div "жалко" at bounding box center [502, 463] width 265 height 73
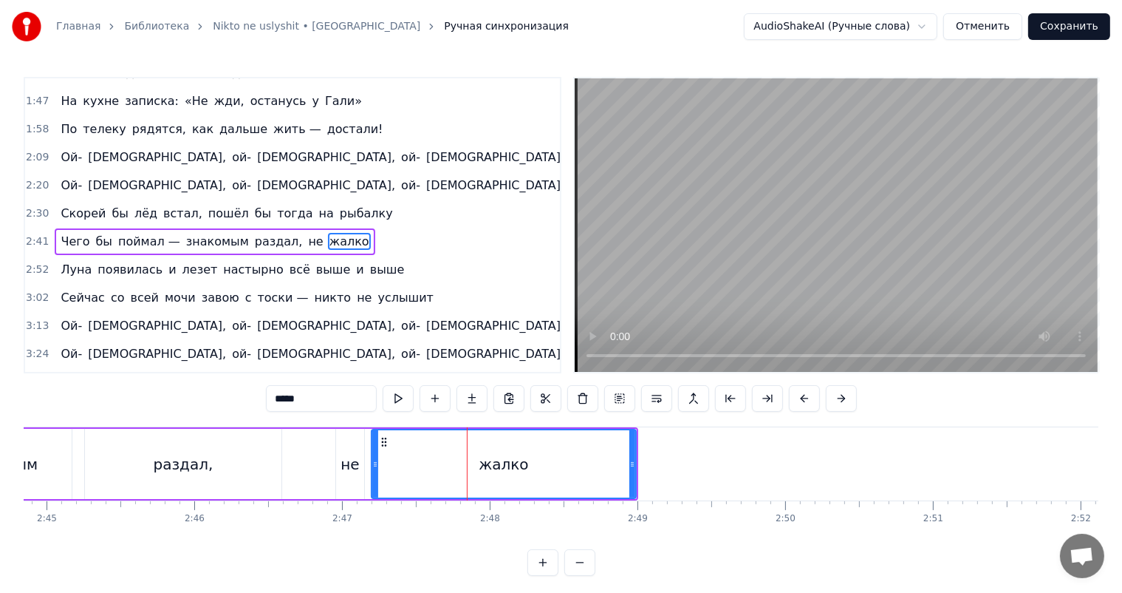
scroll to position [219, 0]
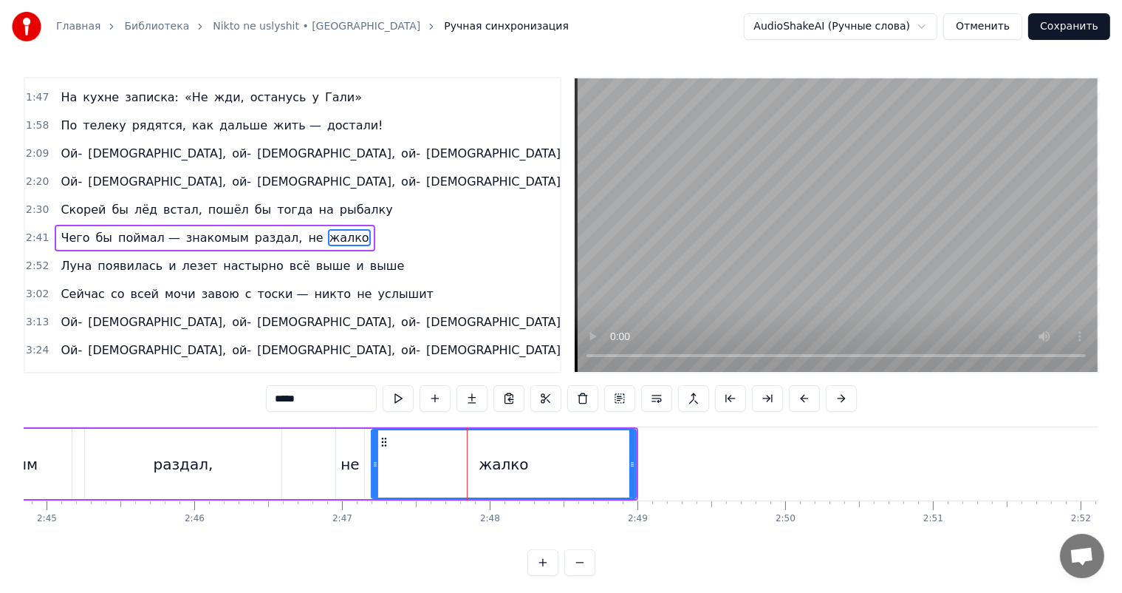
click at [319, 477] on div "Чего бы поймал — знакомым раздал, не жалко" at bounding box center [87, 463] width 1102 height 73
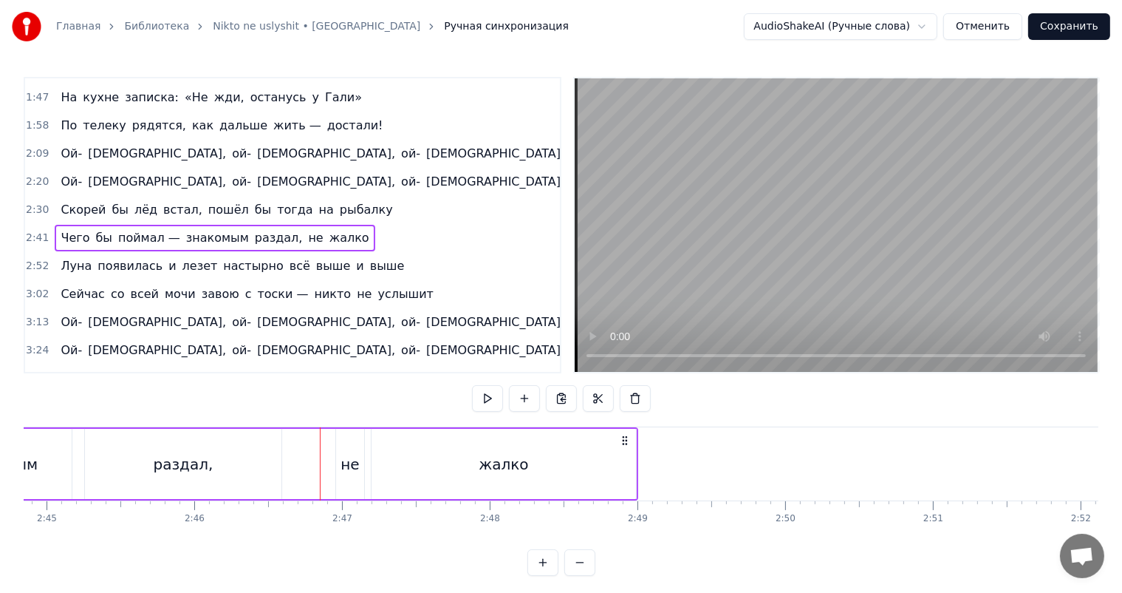
click at [742, 248] on video at bounding box center [836, 224] width 523 height 293
click at [547, 466] on div "жалко" at bounding box center [504, 464] width 265 height 70
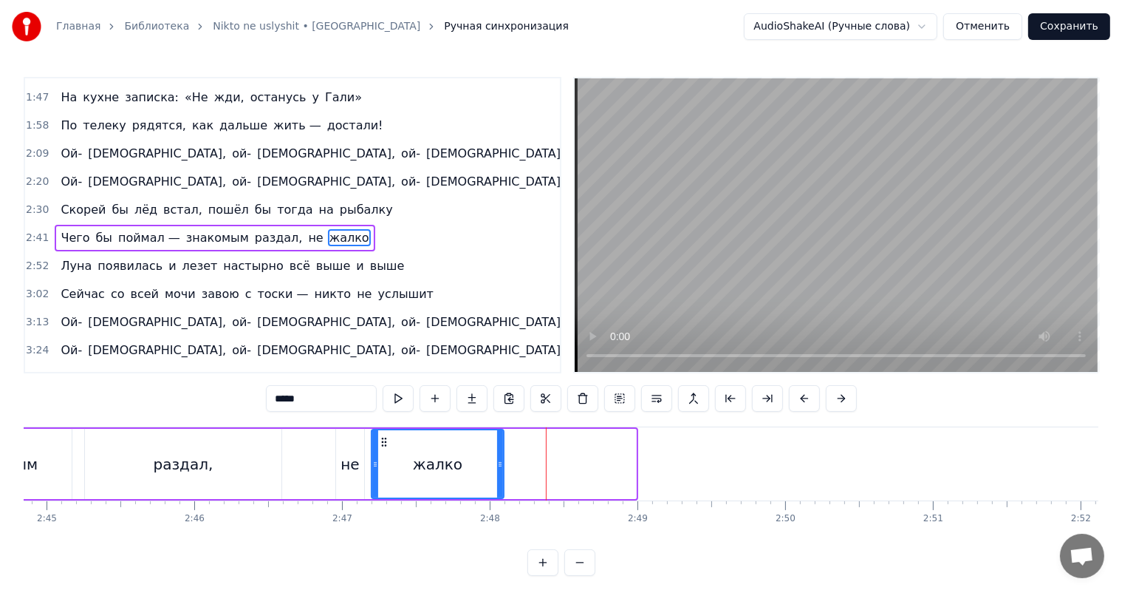
drag, startPoint x: 630, startPoint y: 473, endPoint x: 491, endPoint y: 483, distance: 139.3
click at [497, 483] on div at bounding box center [500, 463] width 6 height 67
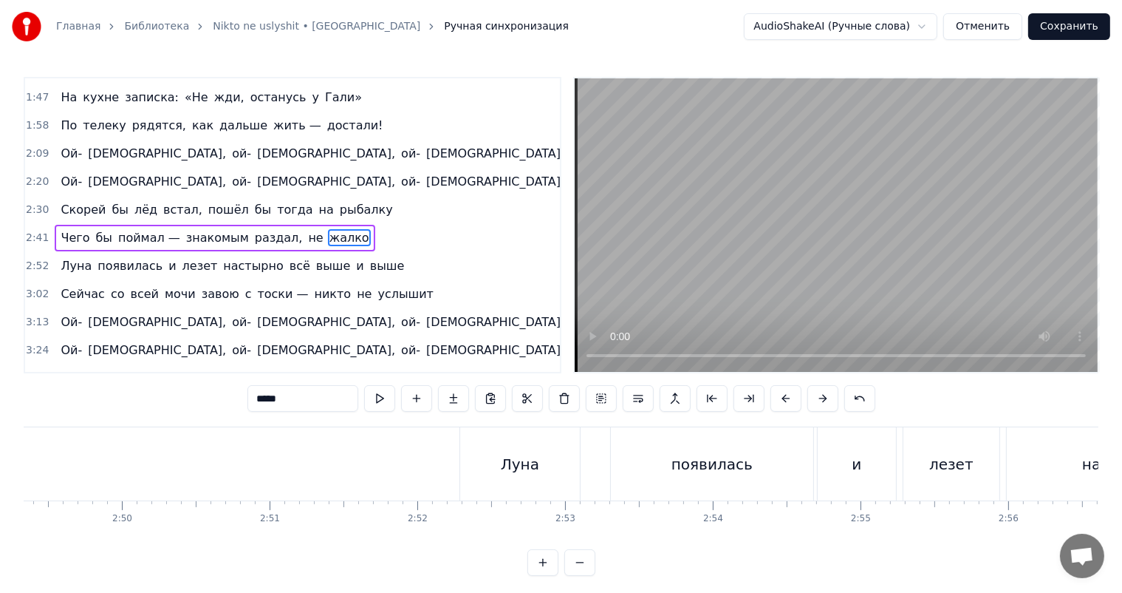
scroll to position [0, 25027]
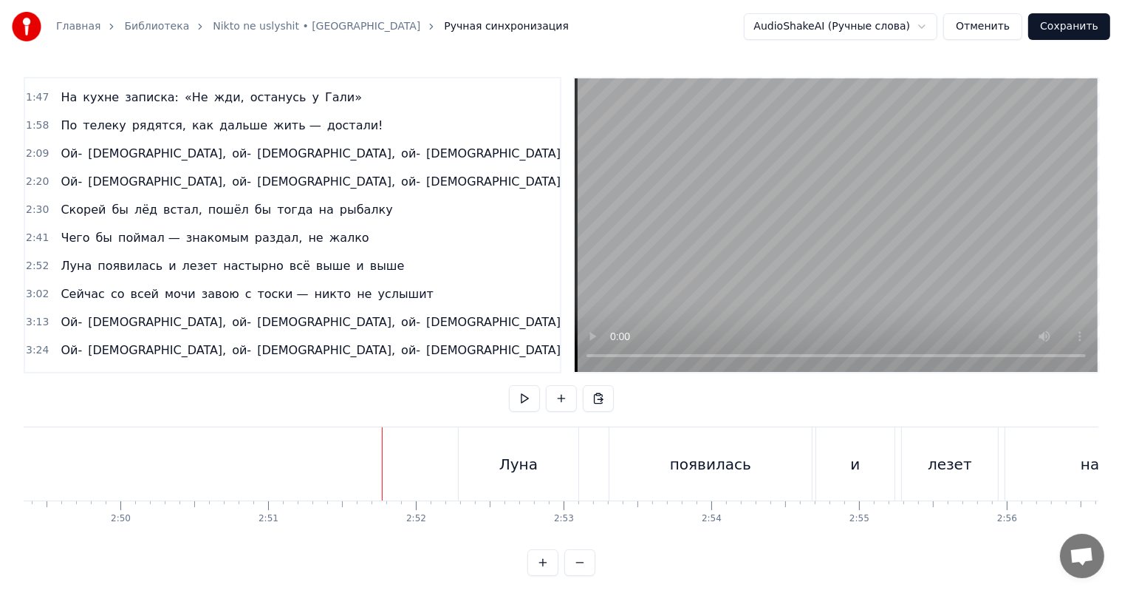
click at [757, 307] on video at bounding box center [836, 224] width 523 height 293
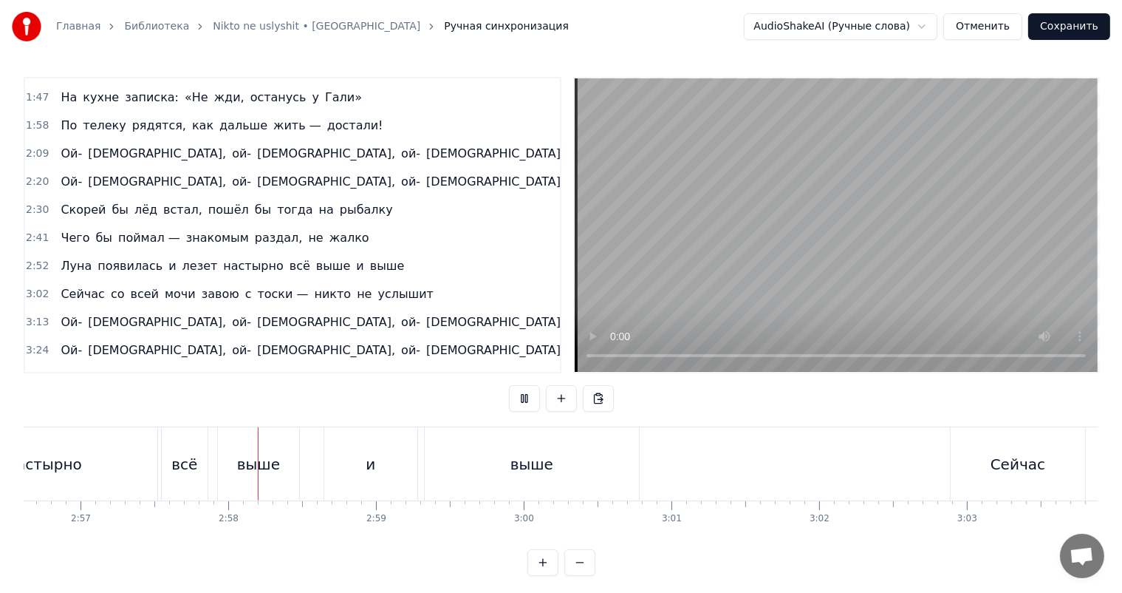
scroll to position [0, 26209]
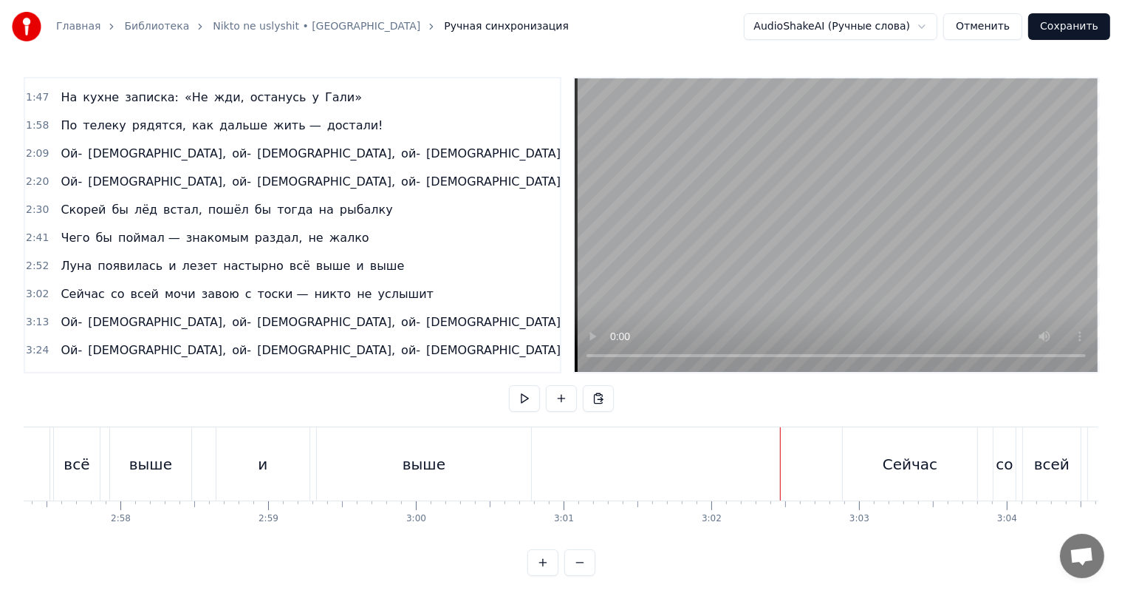
click at [969, 190] on video at bounding box center [836, 224] width 523 height 293
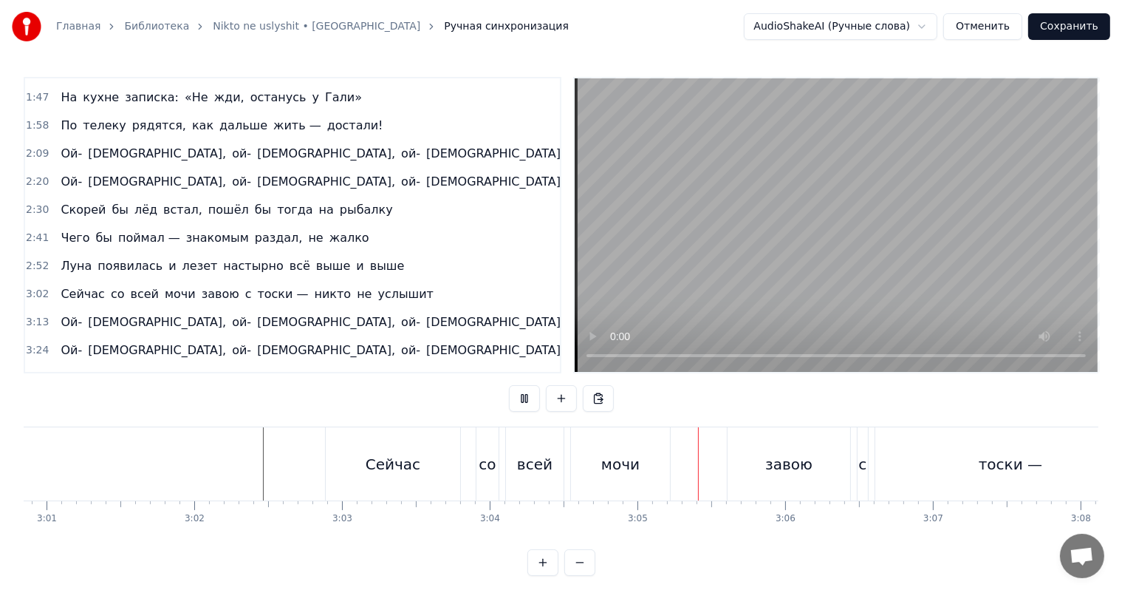
scroll to position [0, 27096]
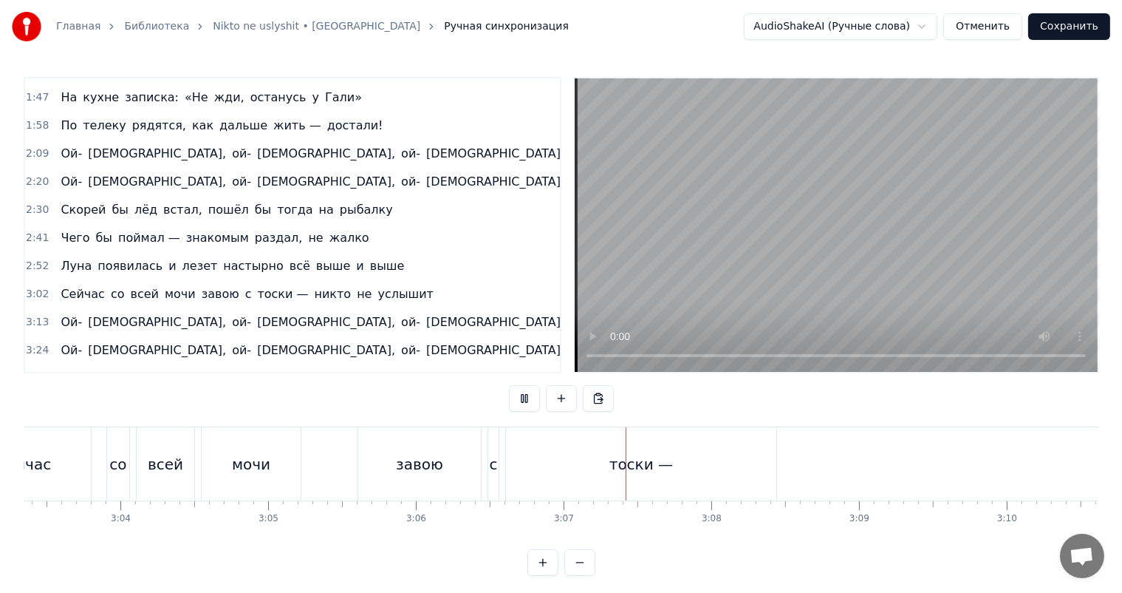
click at [854, 269] on video at bounding box center [836, 224] width 523 height 293
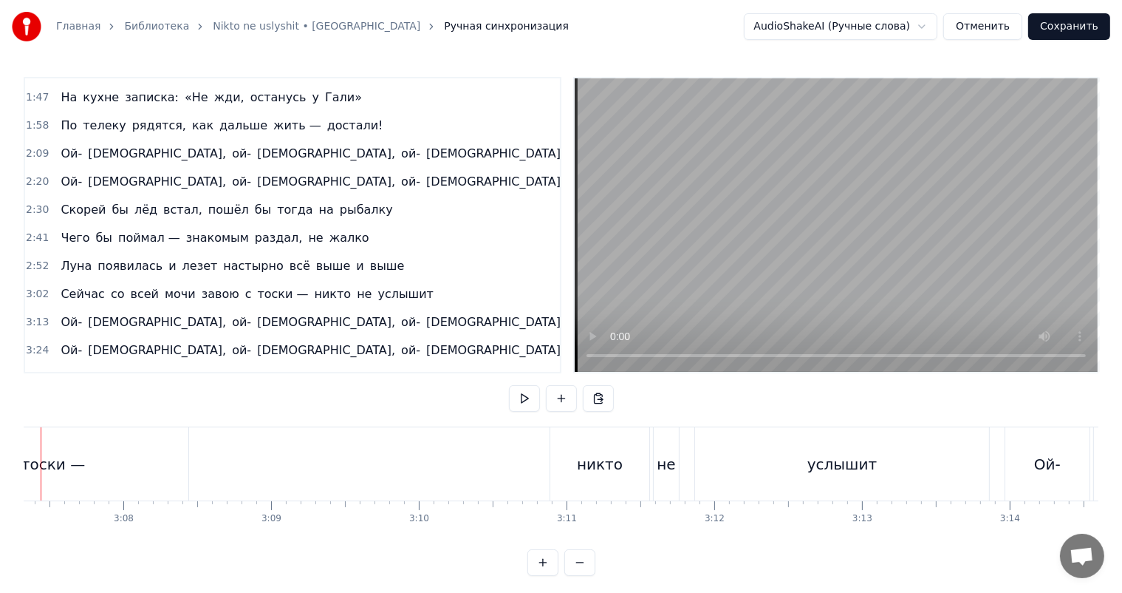
scroll to position [0, 27761]
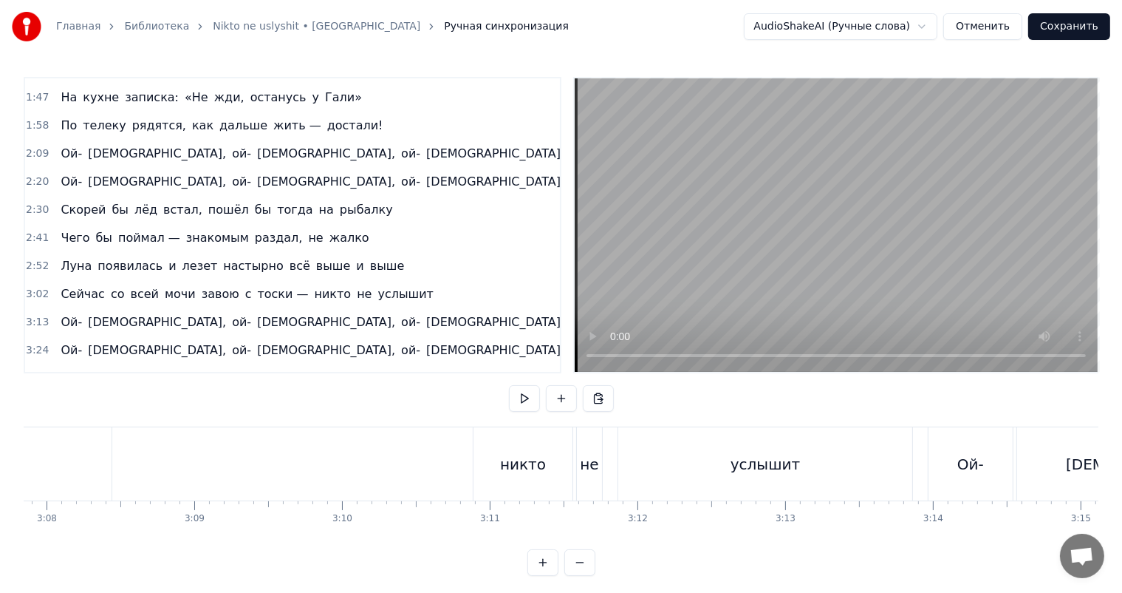
click at [461, 477] on div "Сейчас со всей мочи завою с тоски — никто не услышит" at bounding box center [104, 463] width 1626 height 73
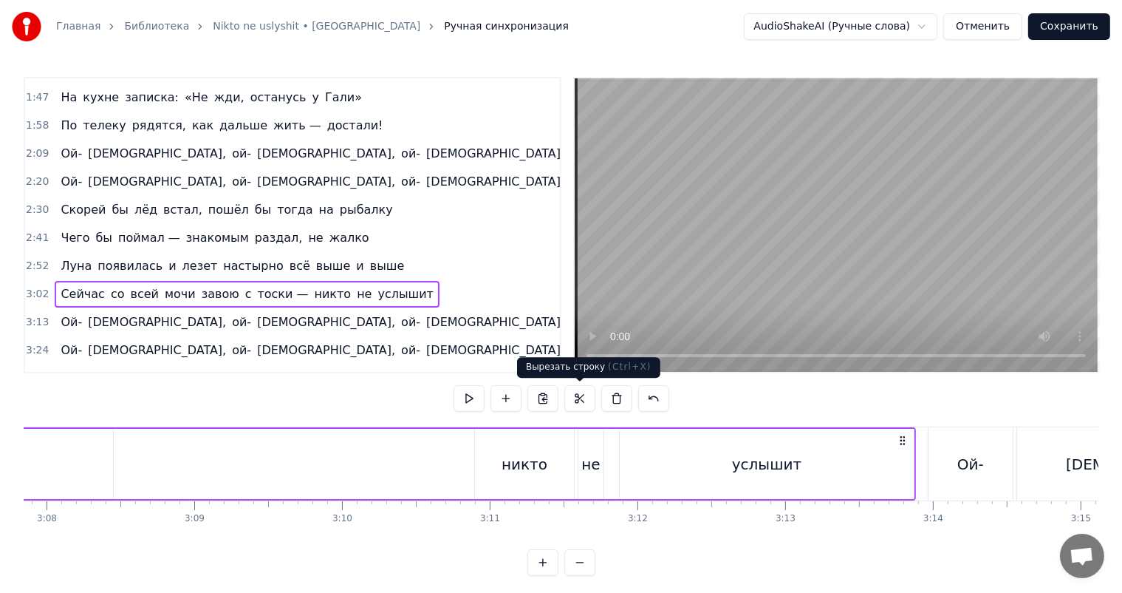
click at [839, 180] on video at bounding box center [836, 224] width 523 height 293
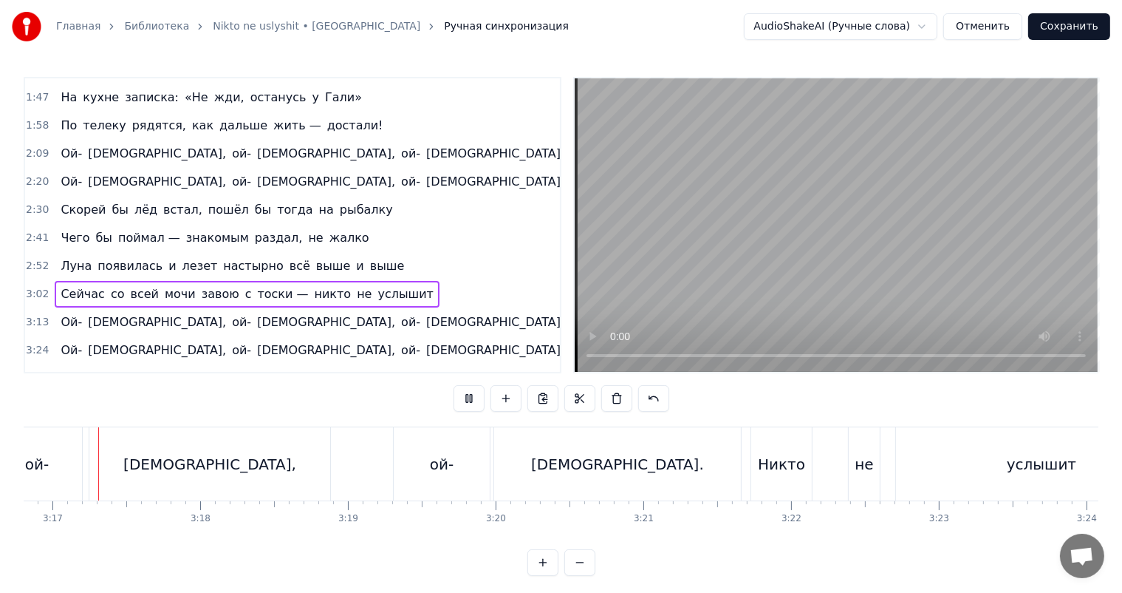
scroll to position [0, 29091]
click at [705, 457] on div "[DEMOGRAPHIC_DATA]." at bounding box center [611, 463] width 247 height 73
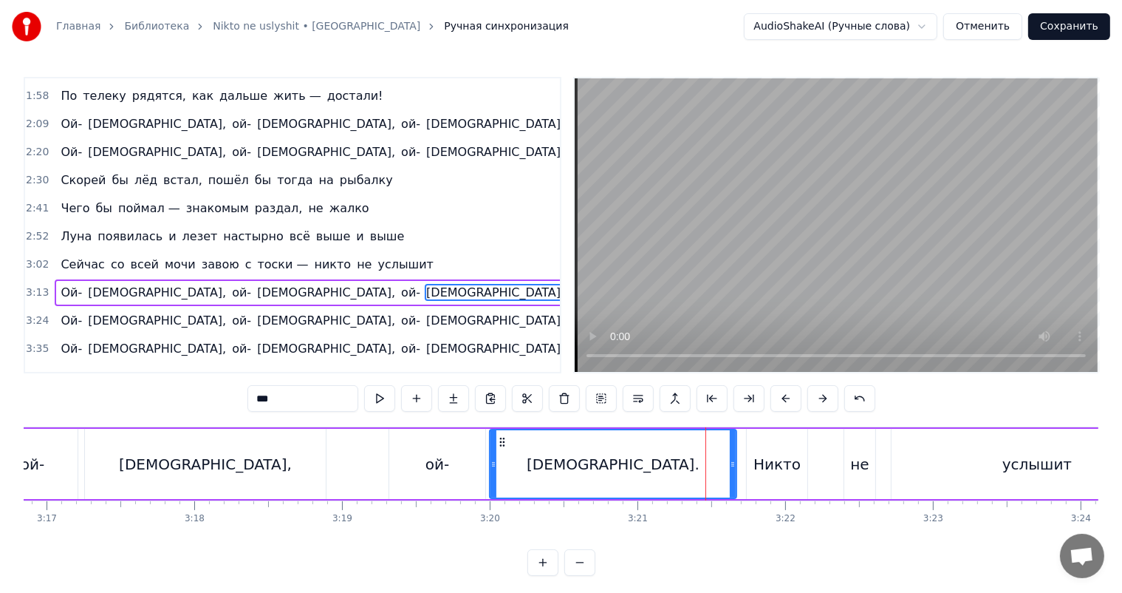
scroll to position [250, 0]
click at [834, 237] on video at bounding box center [836, 224] width 523 height 293
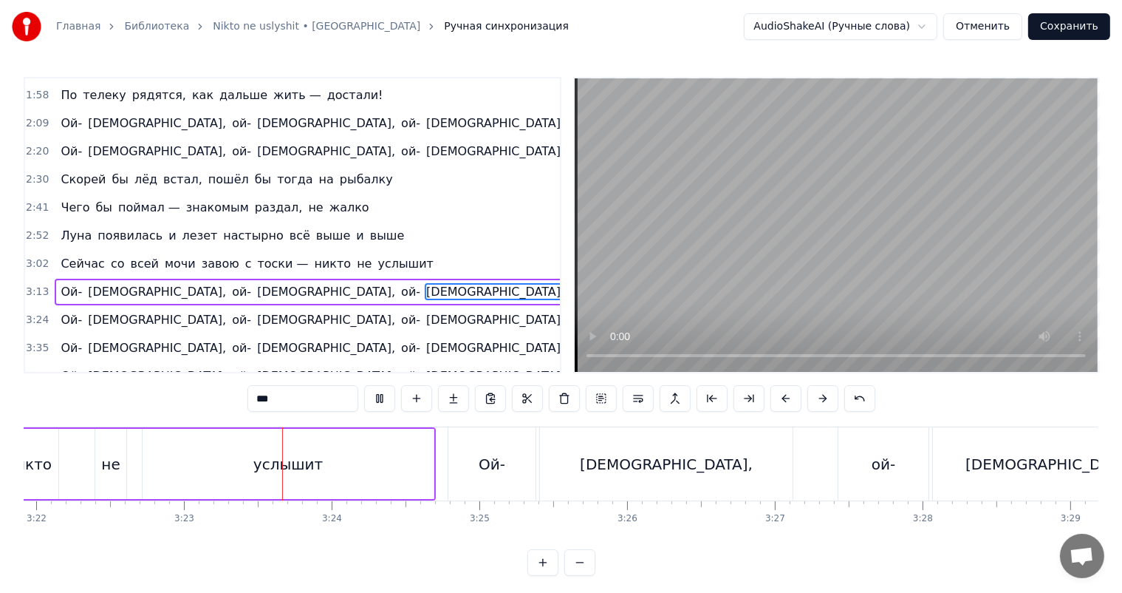
scroll to position [0, 29978]
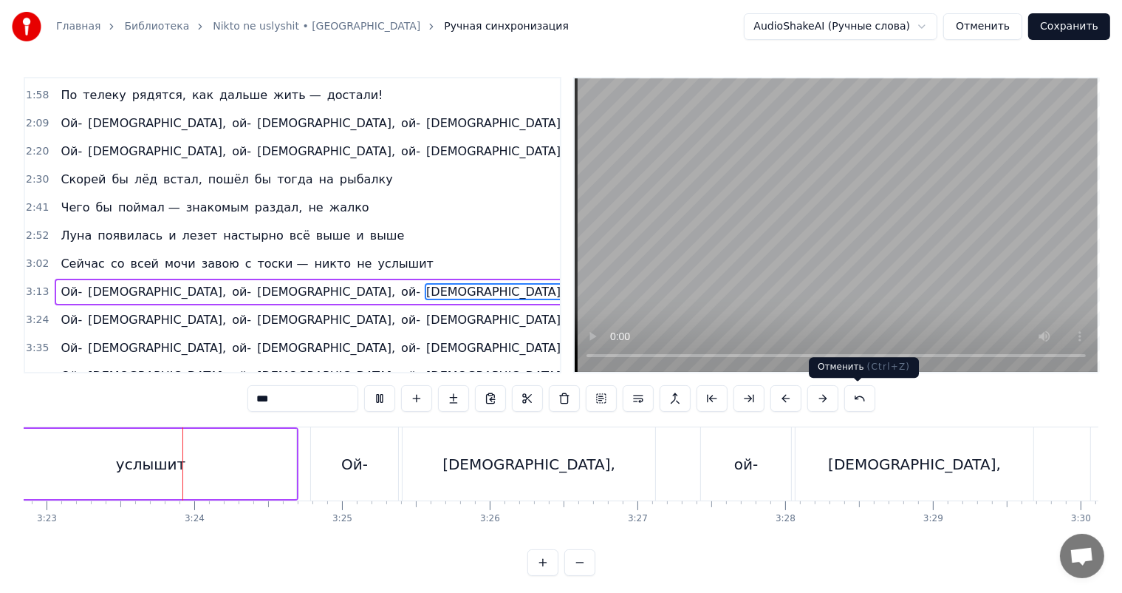
drag, startPoint x: 851, startPoint y: 246, endPoint x: 851, endPoint y: 267, distance: 20.7
click at [851, 245] on video at bounding box center [836, 224] width 523 height 293
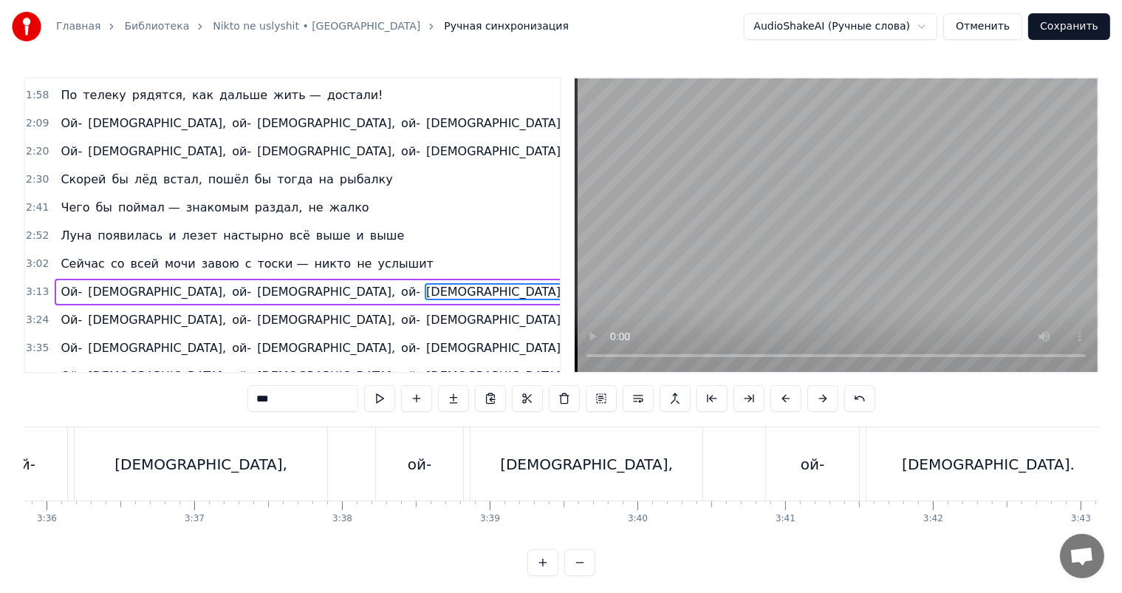
scroll to position [0, 32490]
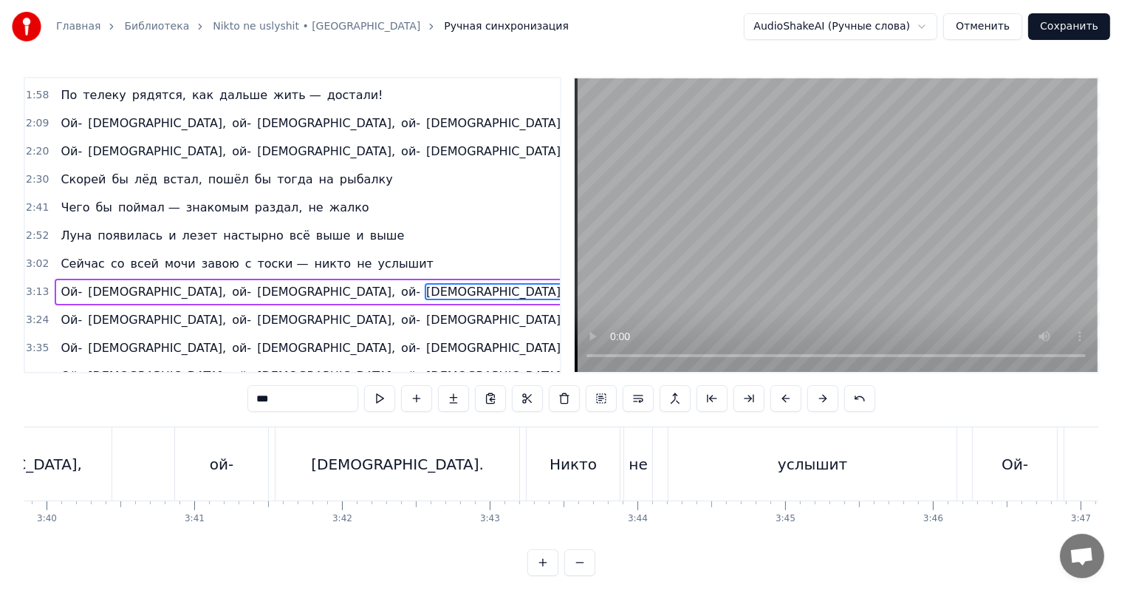
click at [1054, 21] on button "Сохранить" at bounding box center [1070, 26] width 82 height 27
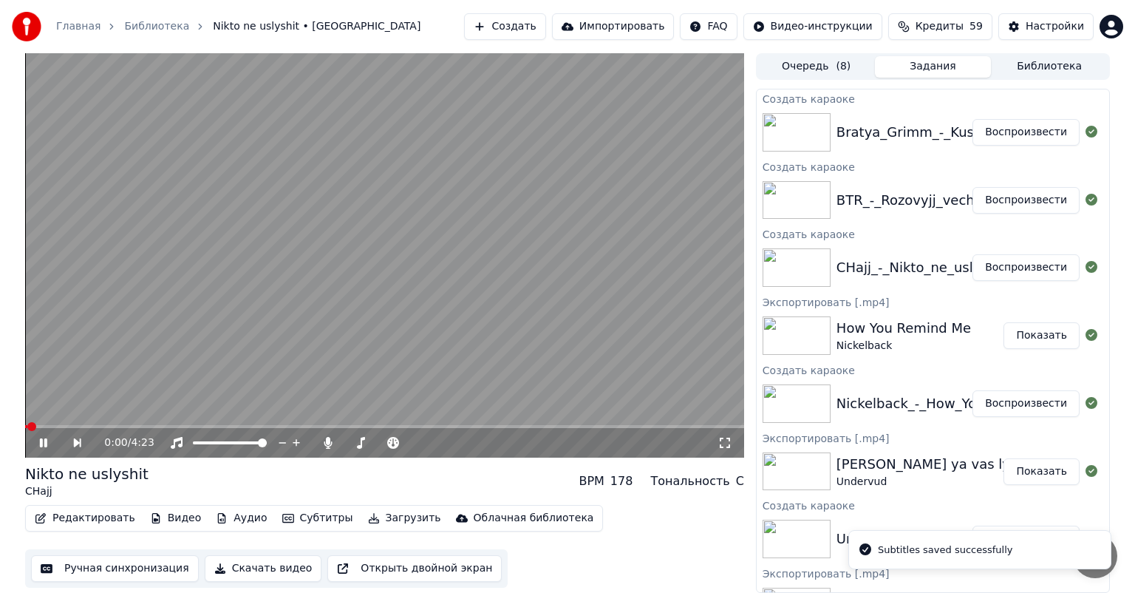
click at [231, 567] on button "Скачать видео" at bounding box center [263, 568] width 117 height 27
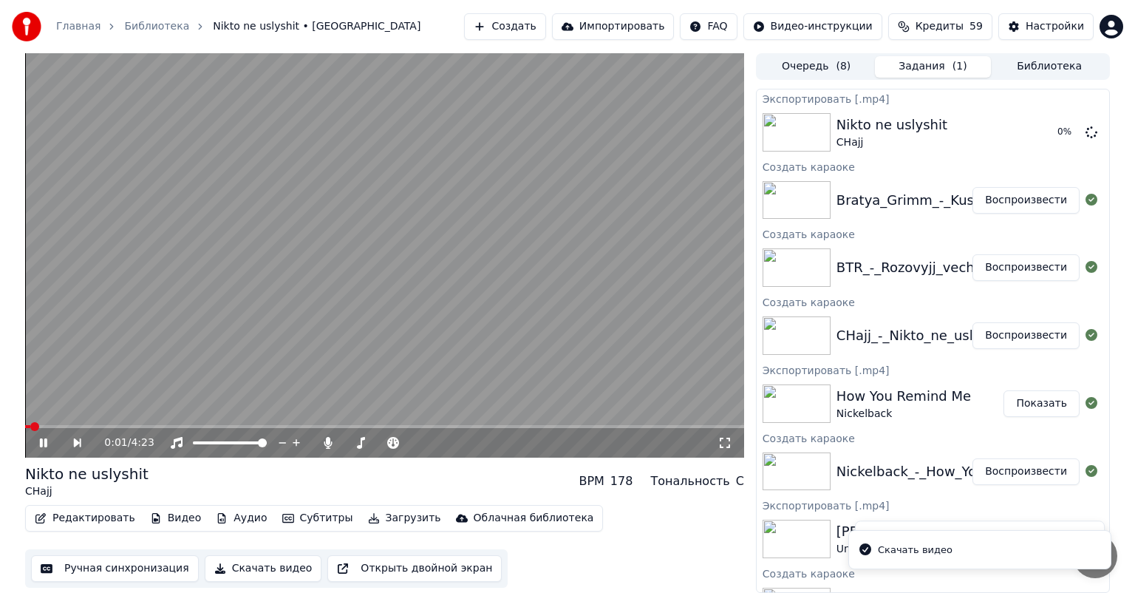
click at [996, 264] on button "Воспроизвести" at bounding box center [1025, 267] width 107 height 27
click at [94, 567] on button "Ручная синхронизация" at bounding box center [115, 568] width 168 height 27
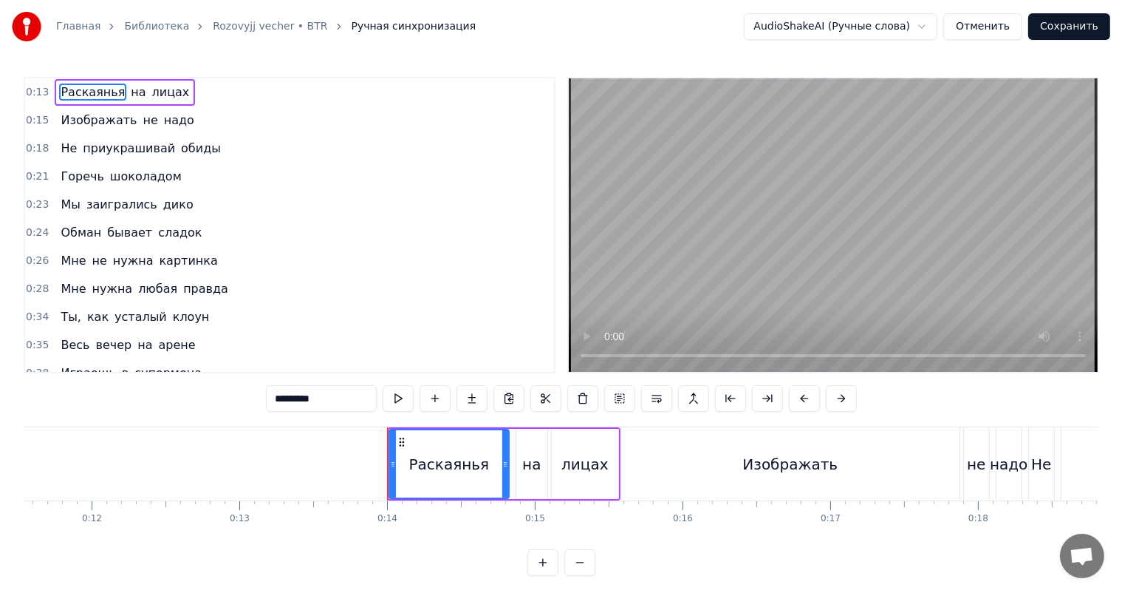
click at [745, 236] on video at bounding box center [833, 224] width 529 height 293
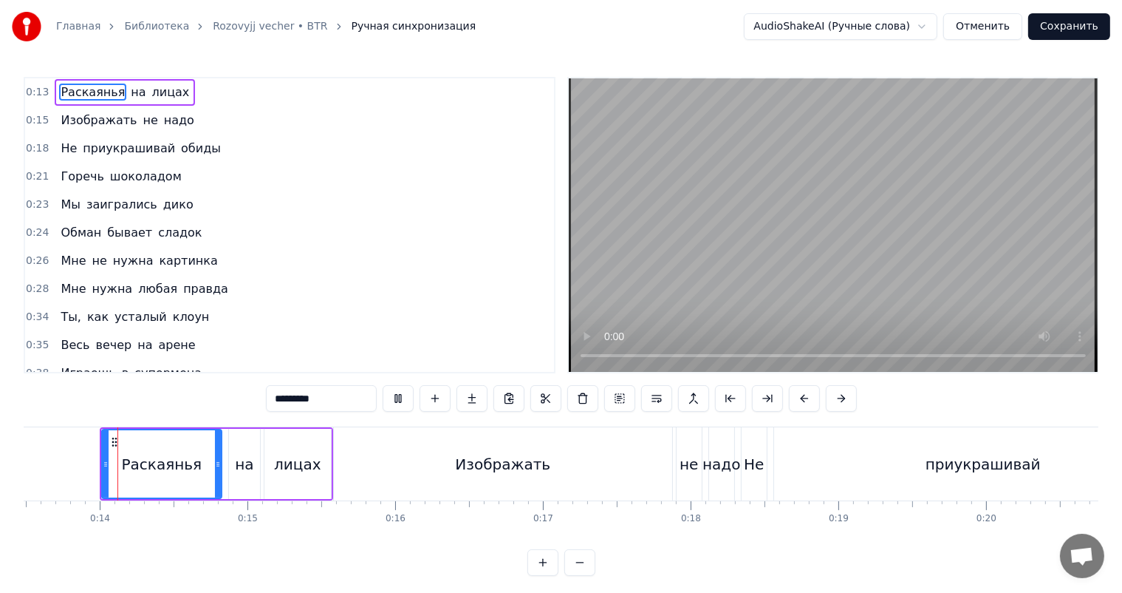
scroll to position [0, 1994]
click at [901, 249] on video at bounding box center [833, 224] width 529 height 293
click at [819, 206] on video at bounding box center [833, 224] width 529 height 293
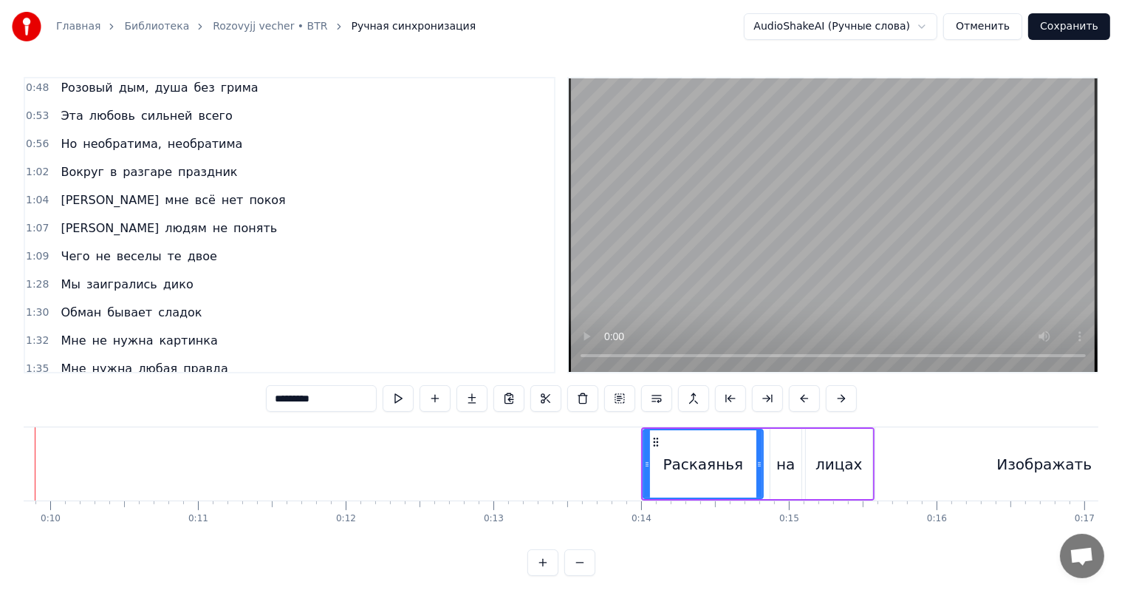
scroll to position [0, 1388]
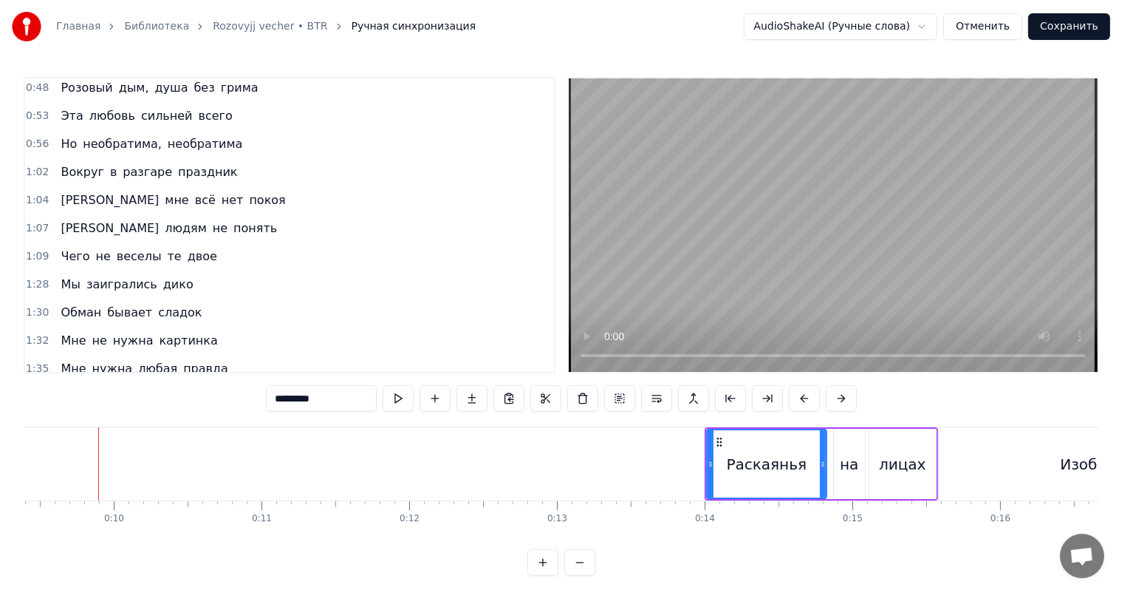
click at [658, 284] on video at bounding box center [833, 224] width 529 height 293
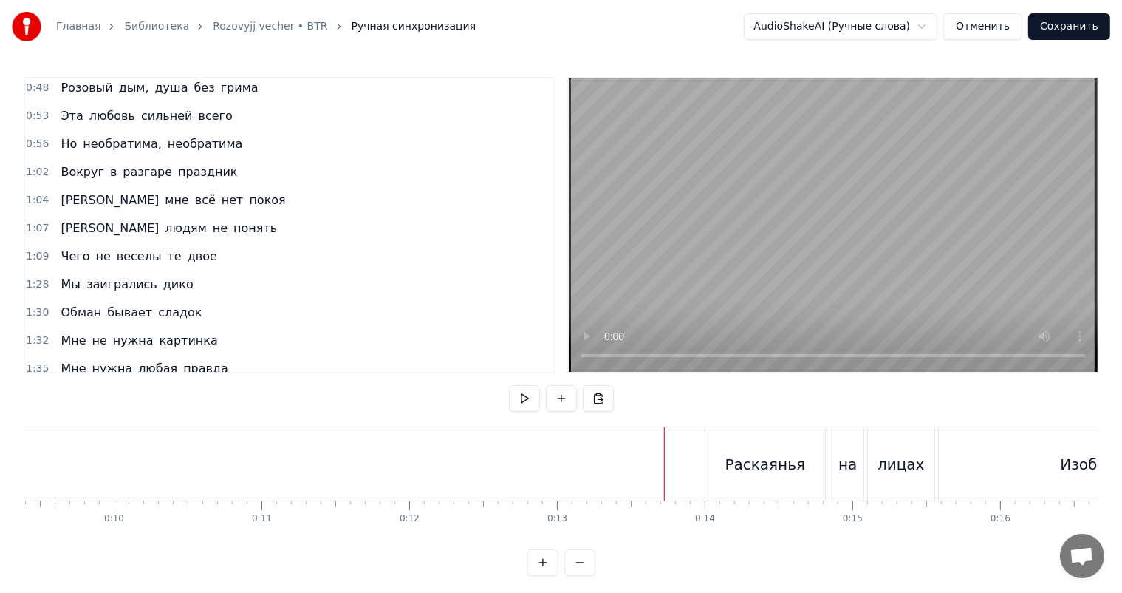
click at [733, 232] on video at bounding box center [833, 224] width 529 height 293
click at [986, 31] on button "Отменить" at bounding box center [983, 26] width 79 height 27
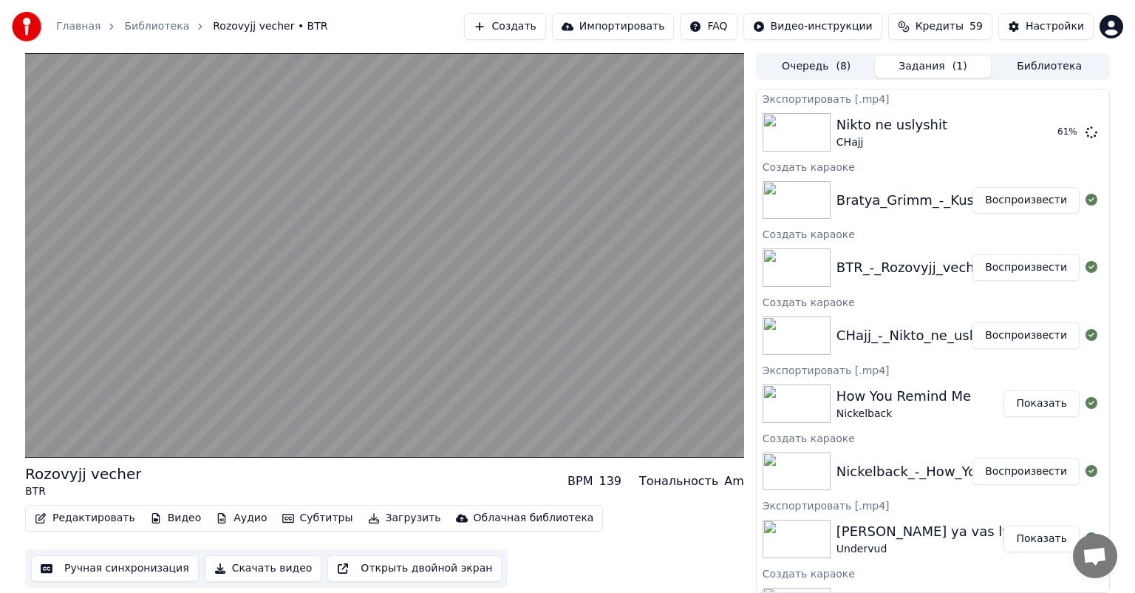
click at [888, 269] on div "BTR_-_Rozovyjj_vecher_77195442" at bounding box center [949, 267] width 226 height 21
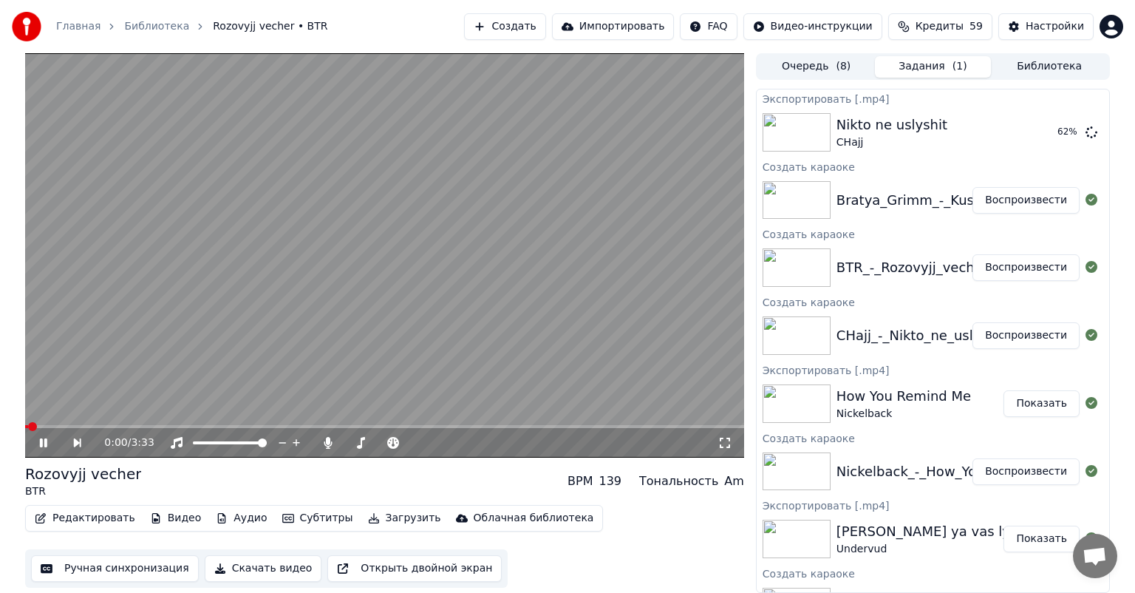
click at [325, 328] on video at bounding box center [384, 255] width 719 height 404
click at [71, 573] on button "Ручная синхронизация" at bounding box center [115, 568] width 168 height 27
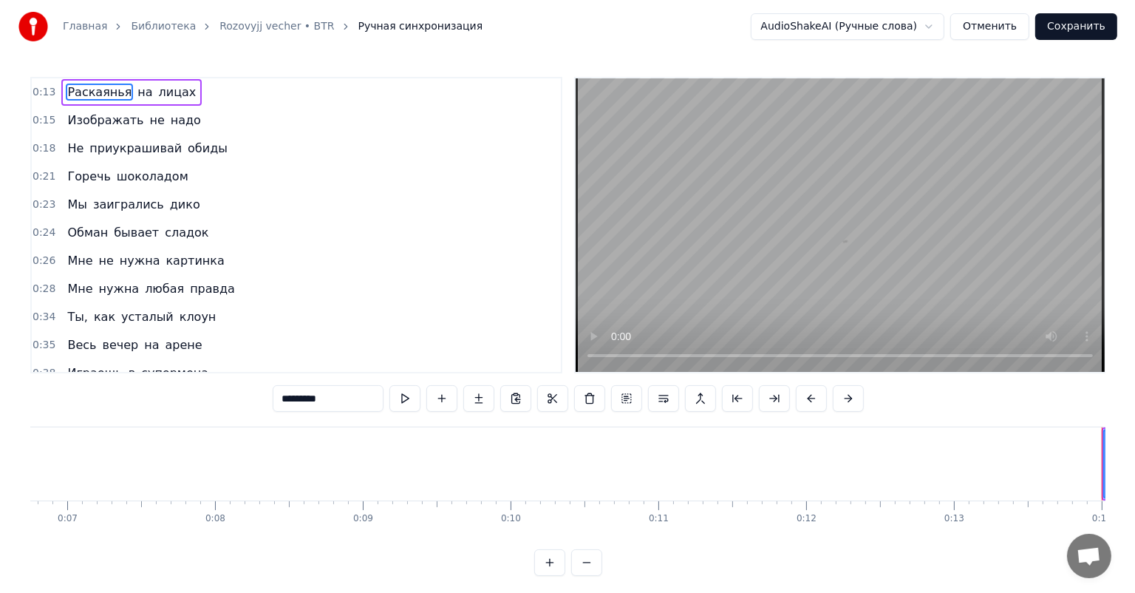
scroll to position [0, 1994]
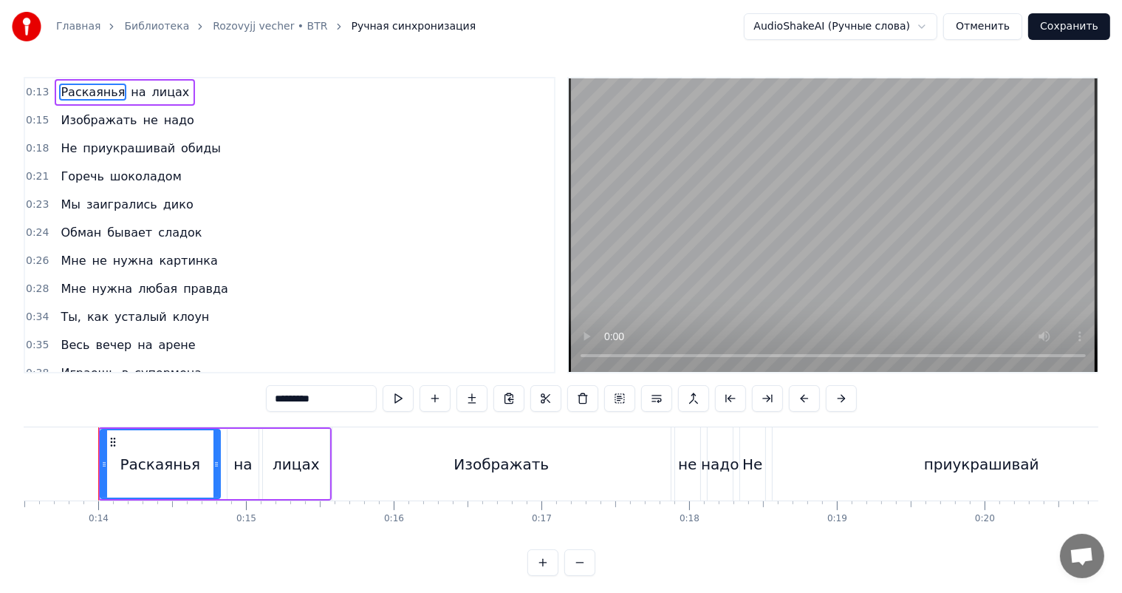
click at [1002, 27] on button "Отменить" at bounding box center [983, 26] width 79 height 27
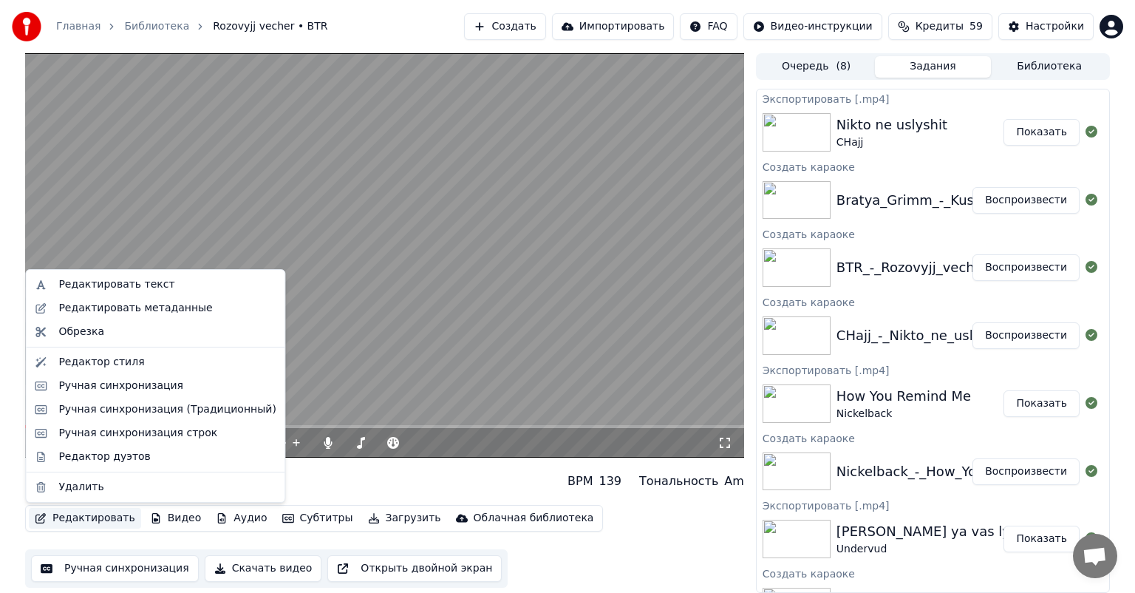
click at [78, 517] on button "Редактировать" at bounding box center [85, 518] width 112 height 21
click at [77, 287] on div "Редактировать текст" at bounding box center [116, 284] width 116 height 15
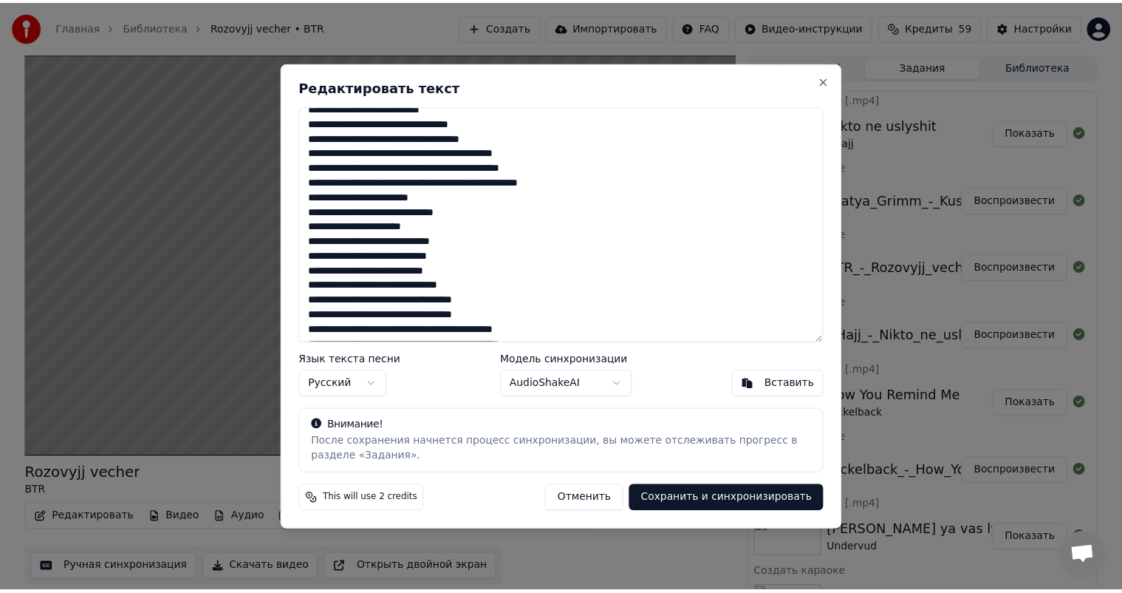
scroll to position [130, 0]
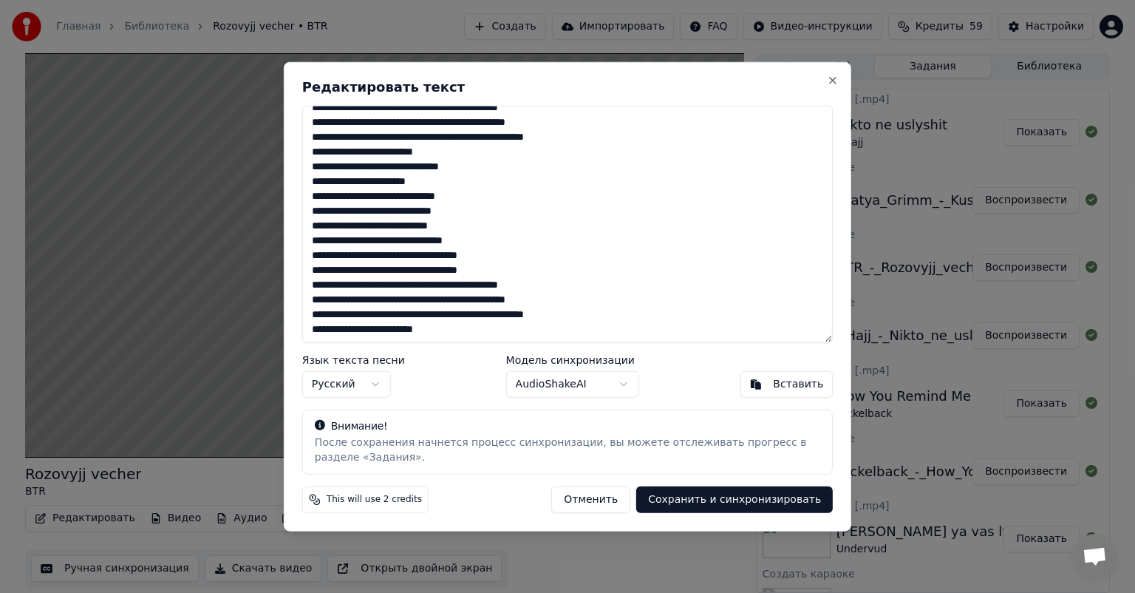
type textarea "**********"
click at [722, 505] on button "Сохранить и синхронизировать" at bounding box center [734, 498] width 197 height 27
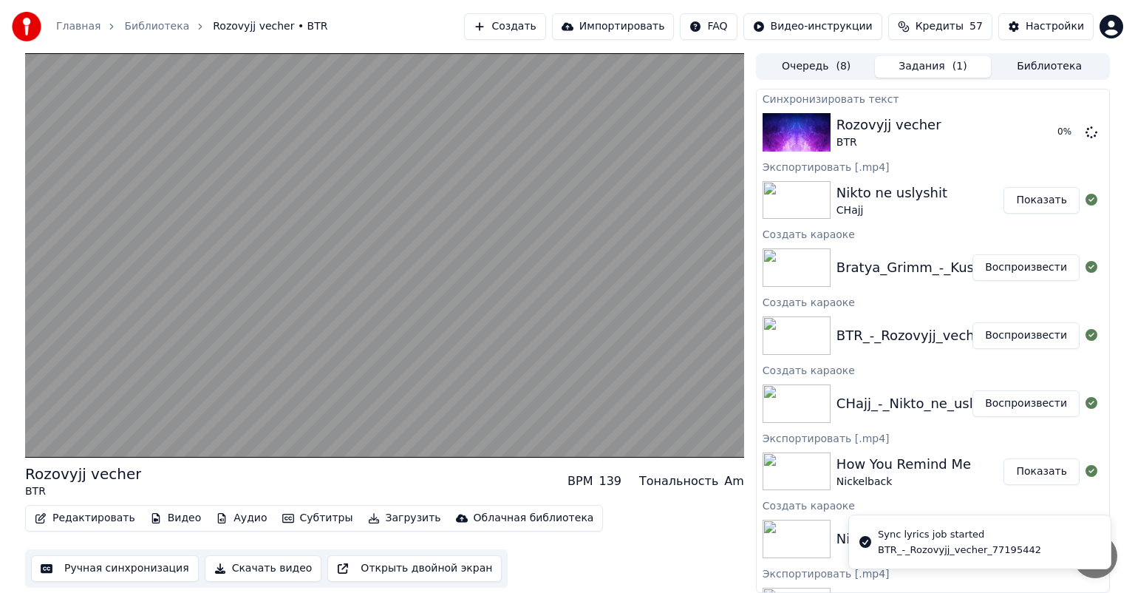
click at [1057, 198] on button "Показать" at bounding box center [1041, 200] width 76 height 27
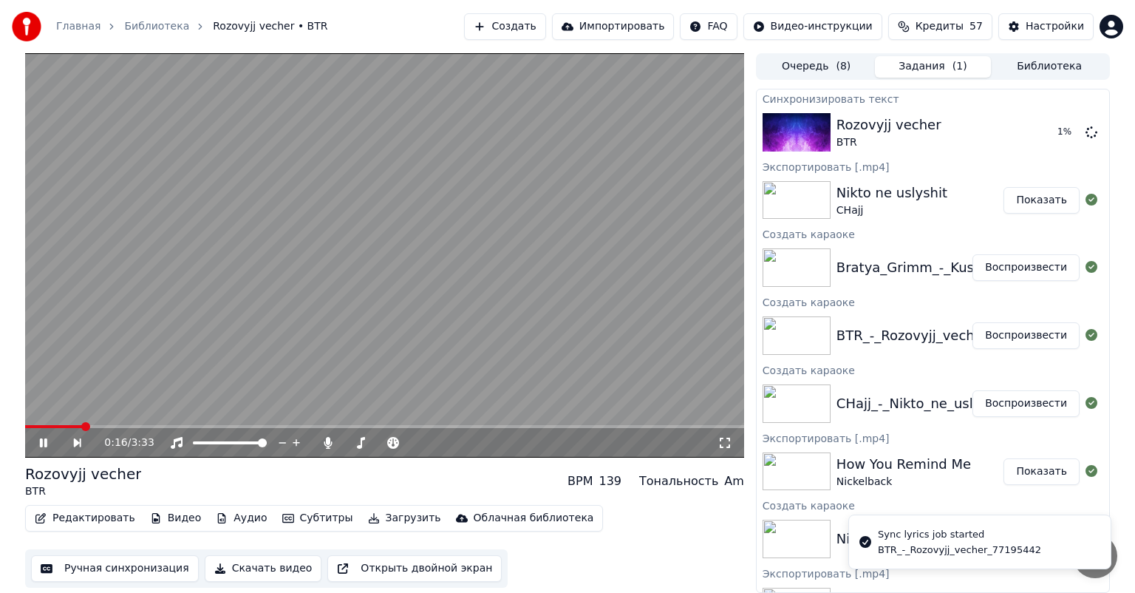
click at [1006, 262] on button "Воспроизвести" at bounding box center [1025, 267] width 107 height 27
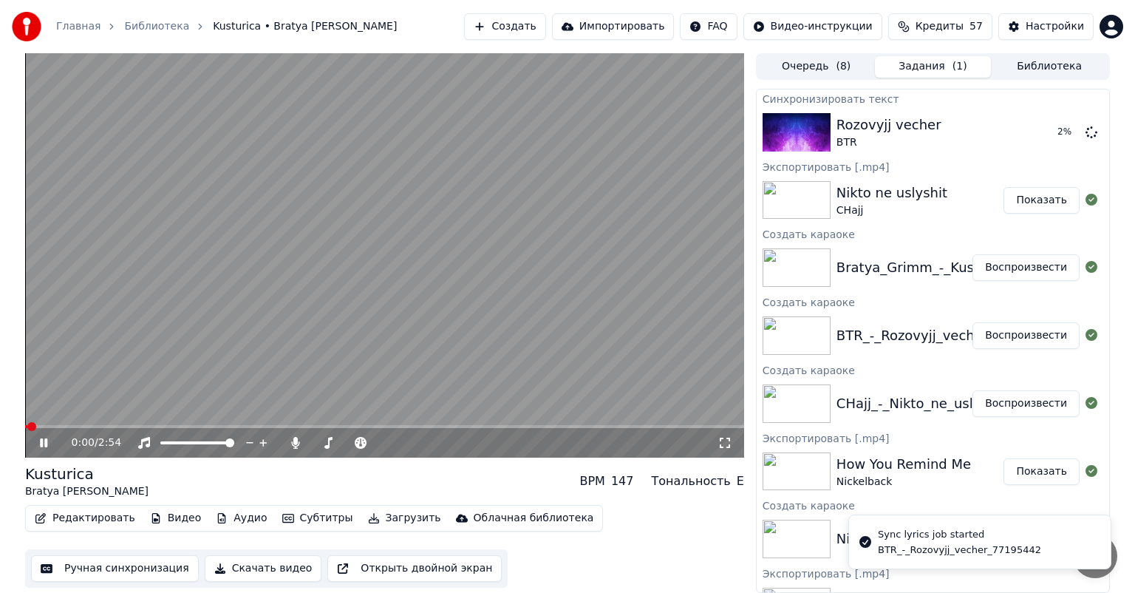
click at [116, 562] on button "Ручная синхронизация" at bounding box center [115, 568] width 168 height 27
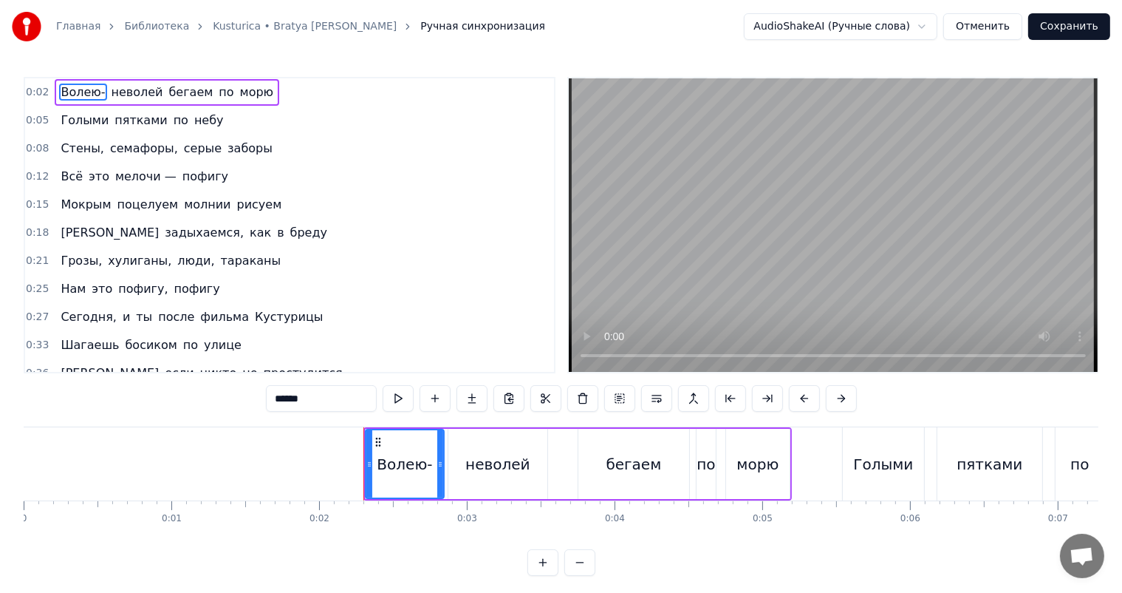
click at [781, 221] on video at bounding box center [833, 224] width 529 height 293
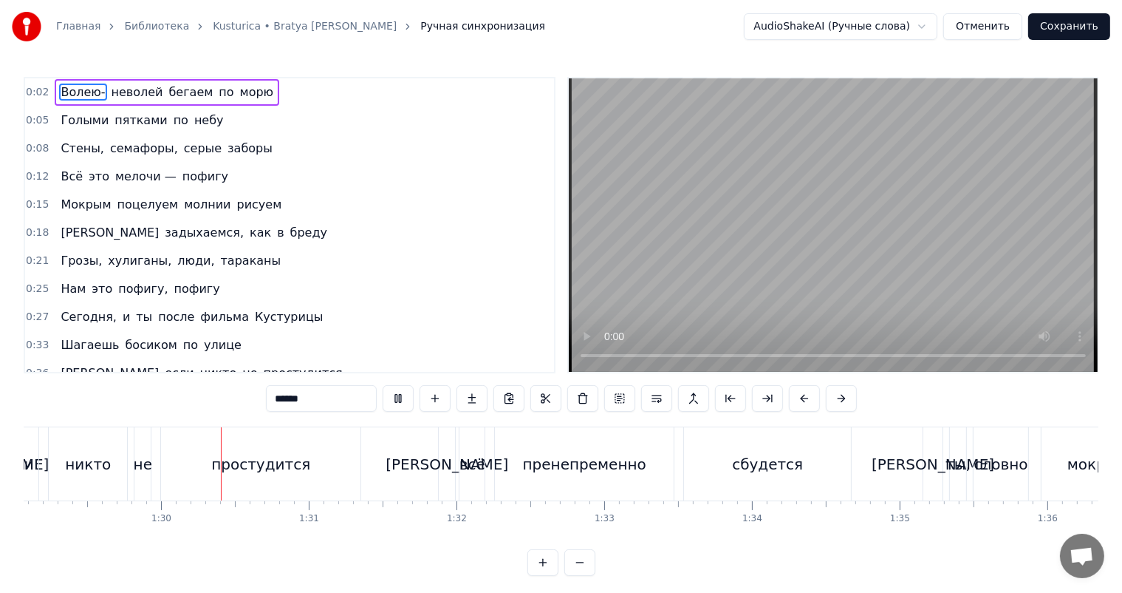
scroll to position [0, 13192]
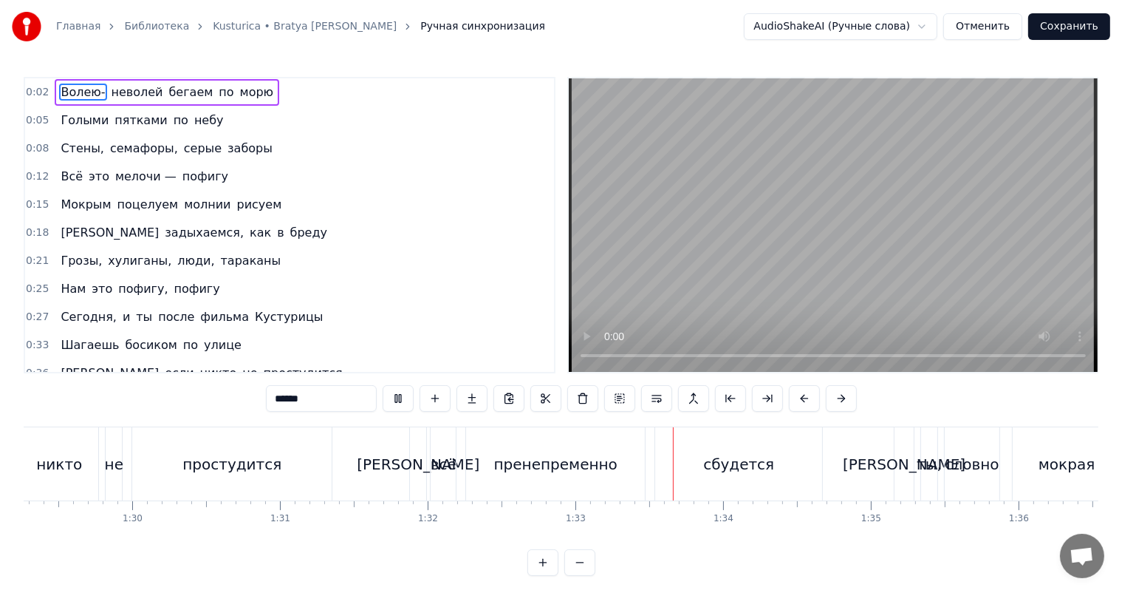
click at [832, 245] on video at bounding box center [833, 224] width 529 height 293
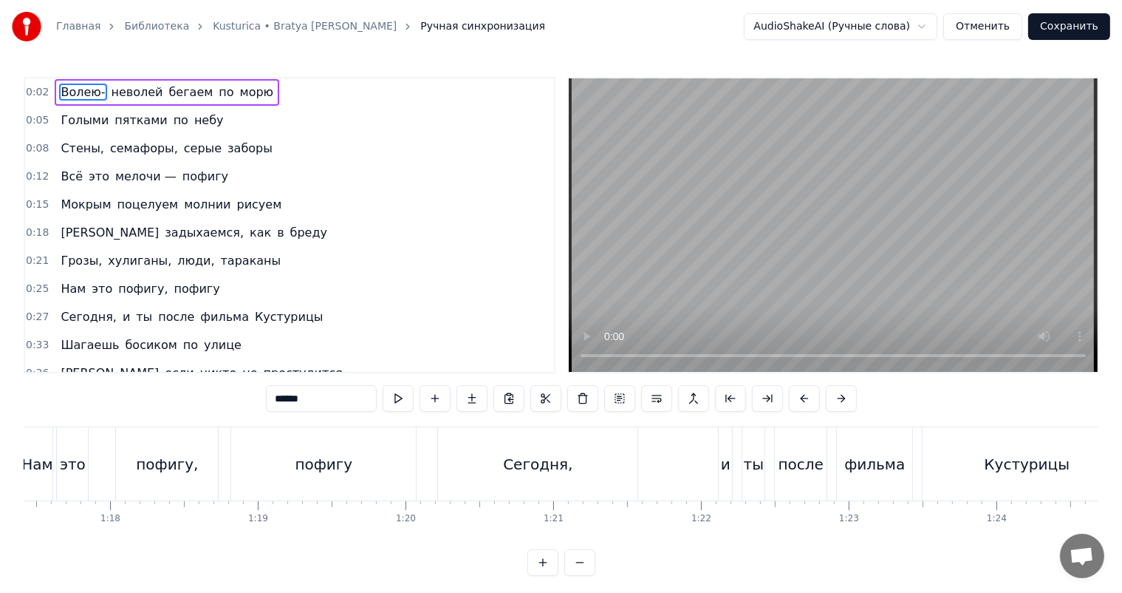
scroll to position [0, 11271]
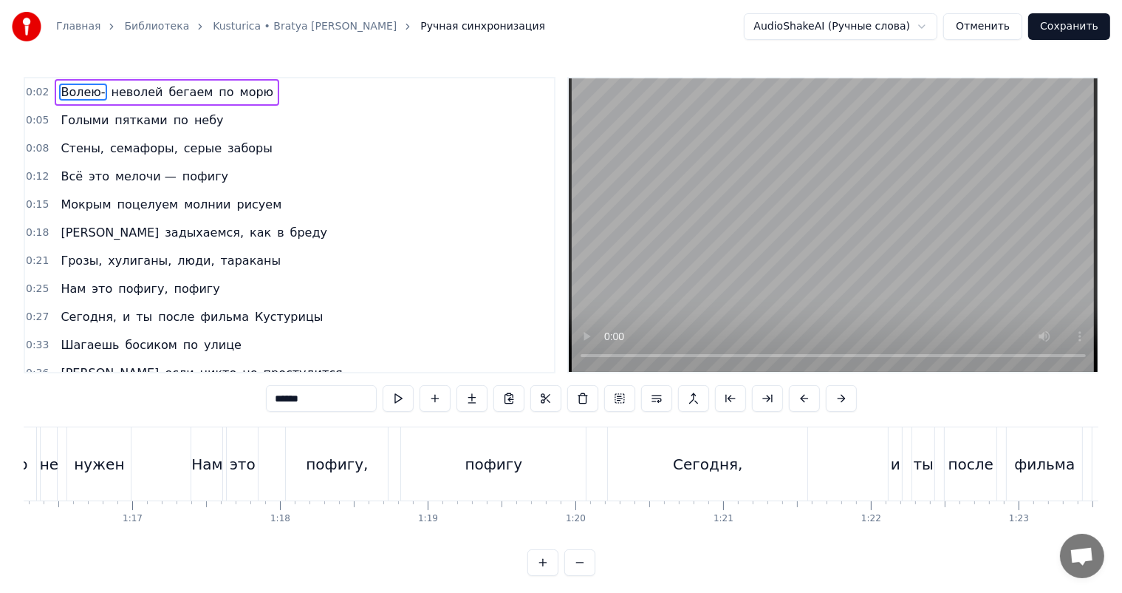
click at [680, 485] on div "Сегодня," at bounding box center [708, 463] width 200 height 73
type input "********"
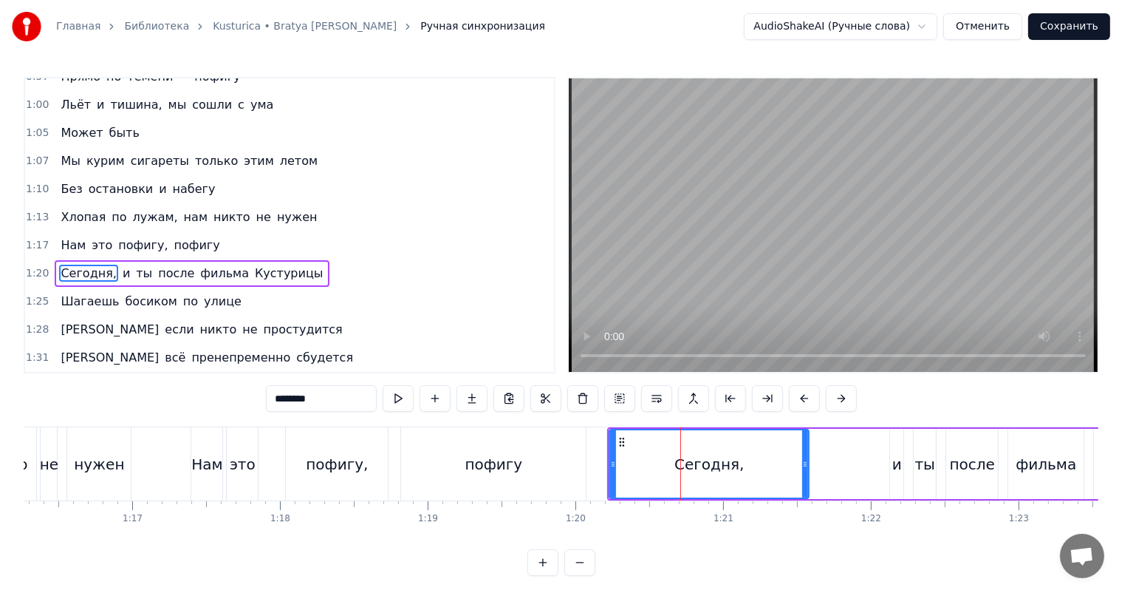
scroll to position [519, 0]
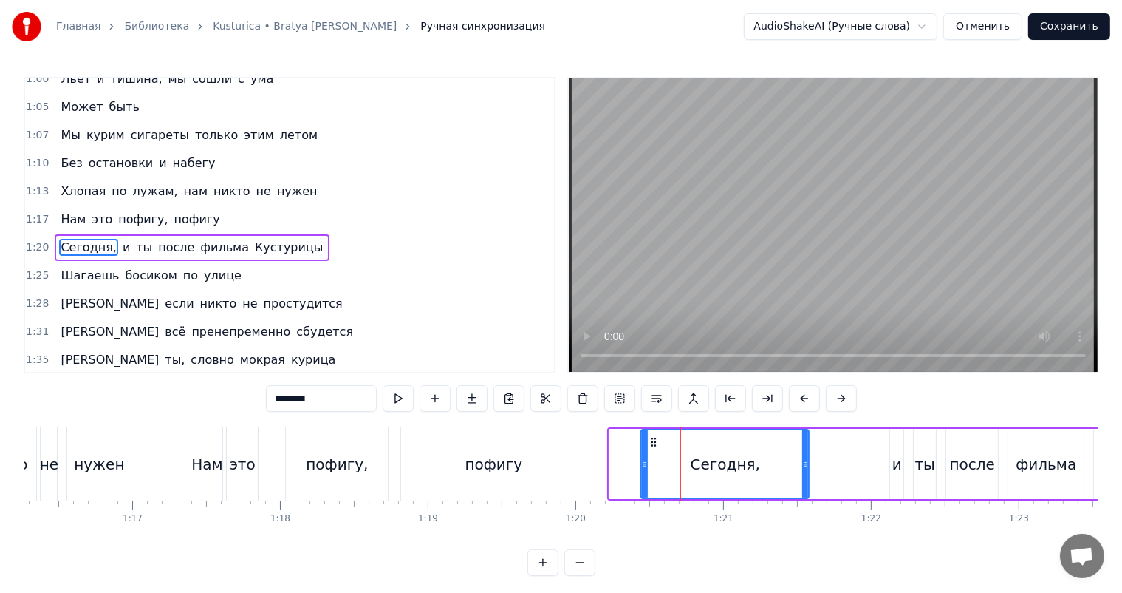
drag, startPoint x: 613, startPoint y: 468, endPoint x: 647, endPoint y: 470, distance: 34.8
click at [647, 470] on div at bounding box center [645, 463] width 6 height 67
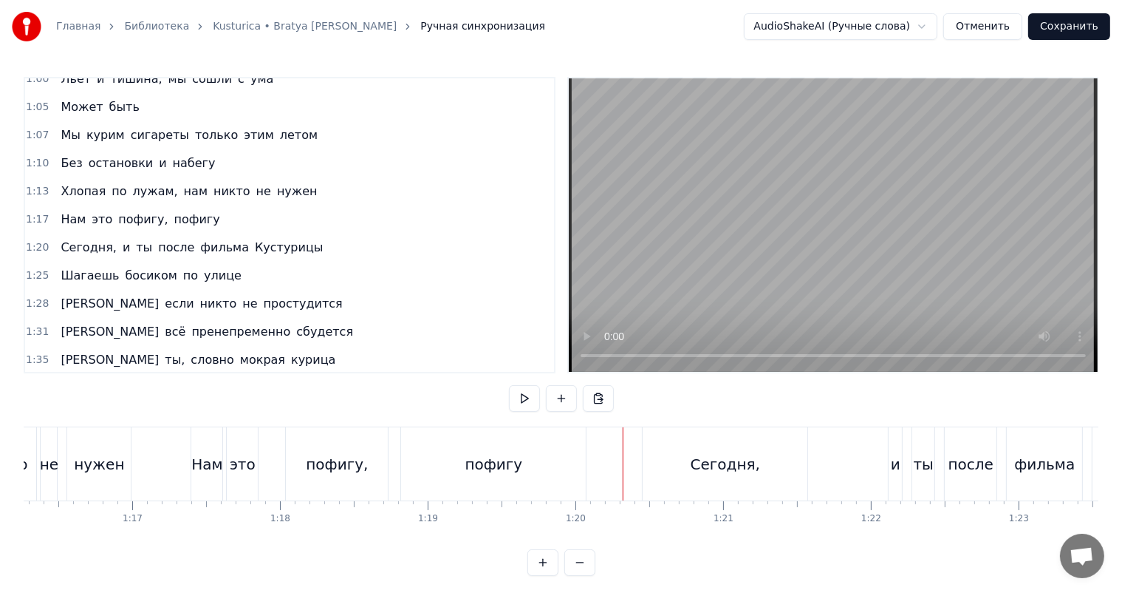
click at [754, 219] on video at bounding box center [833, 224] width 529 height 293
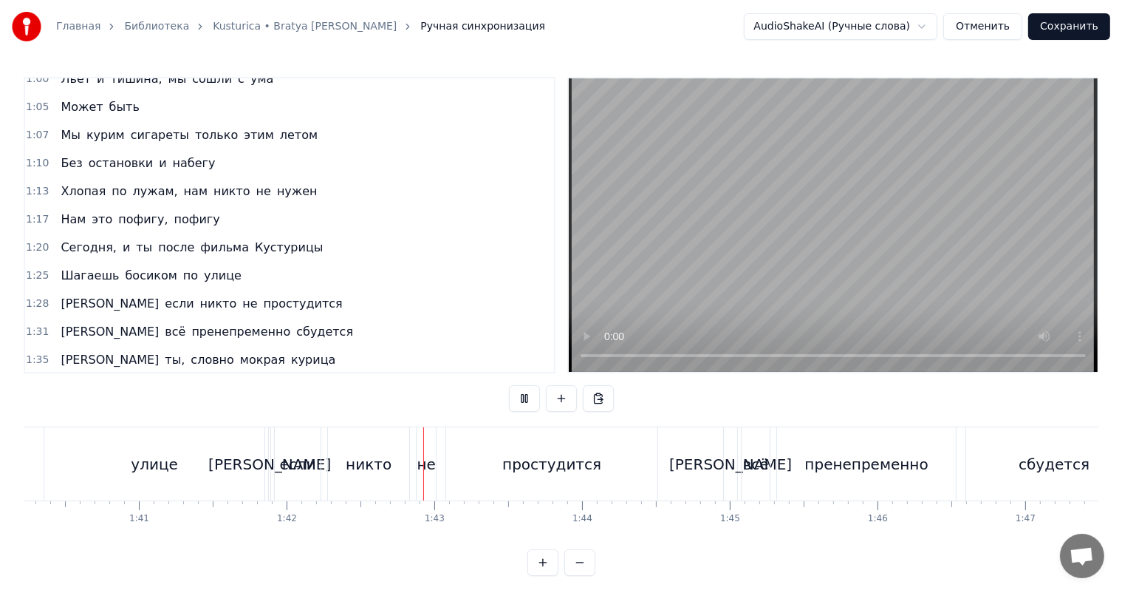
scroll to position [0, 15052]
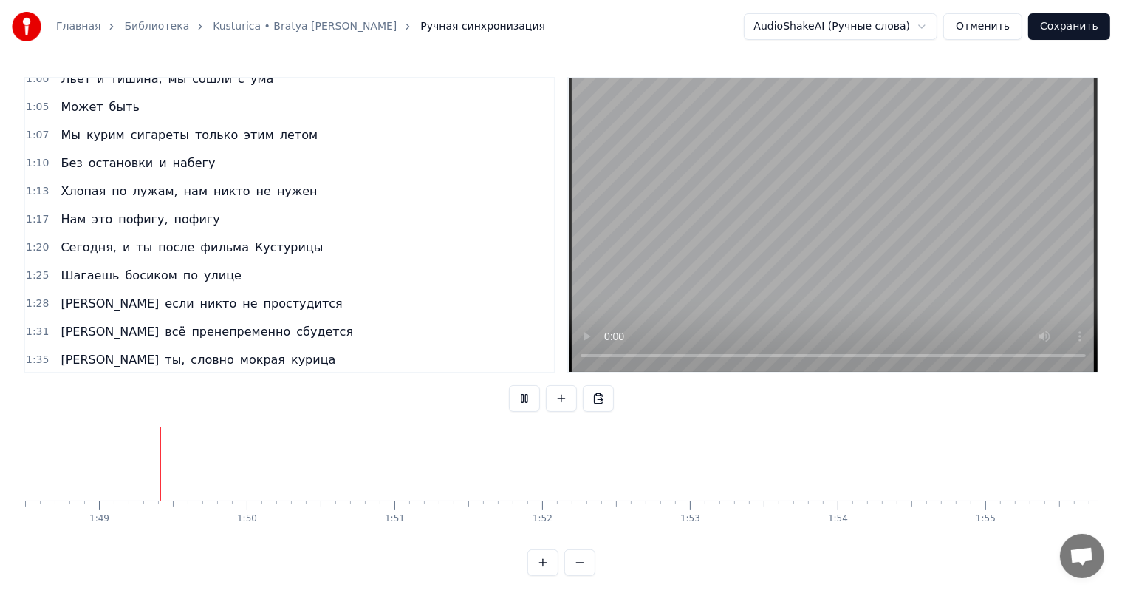
click at [913, 264] on video at bounding box center [833, 224] width 529 height 293
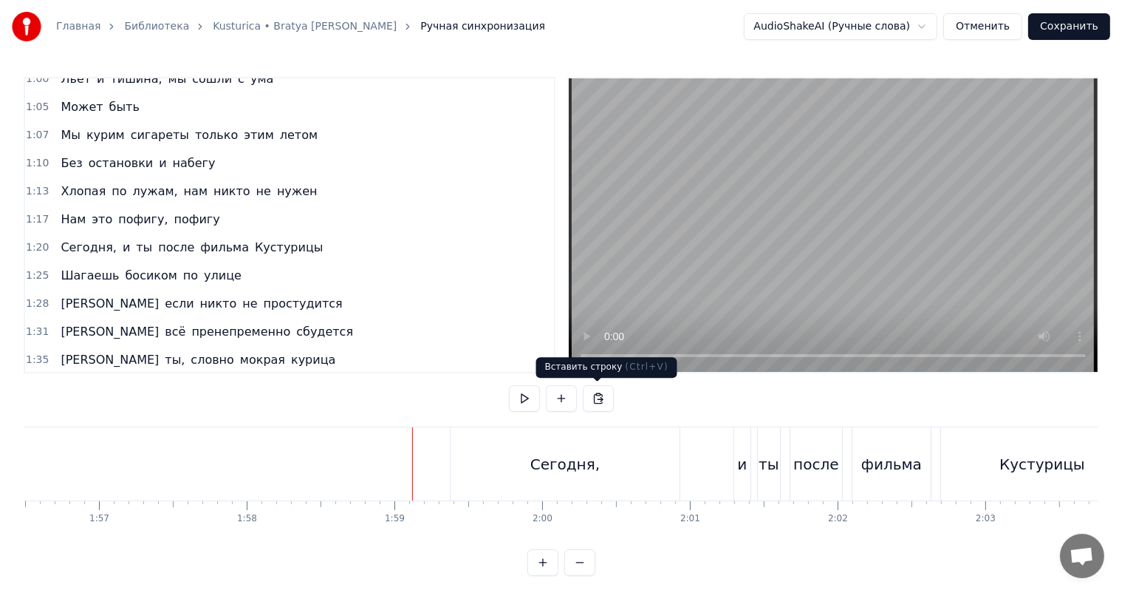
click at [1035, 200] on video at bounding box center [833, 224] width 529 height 293
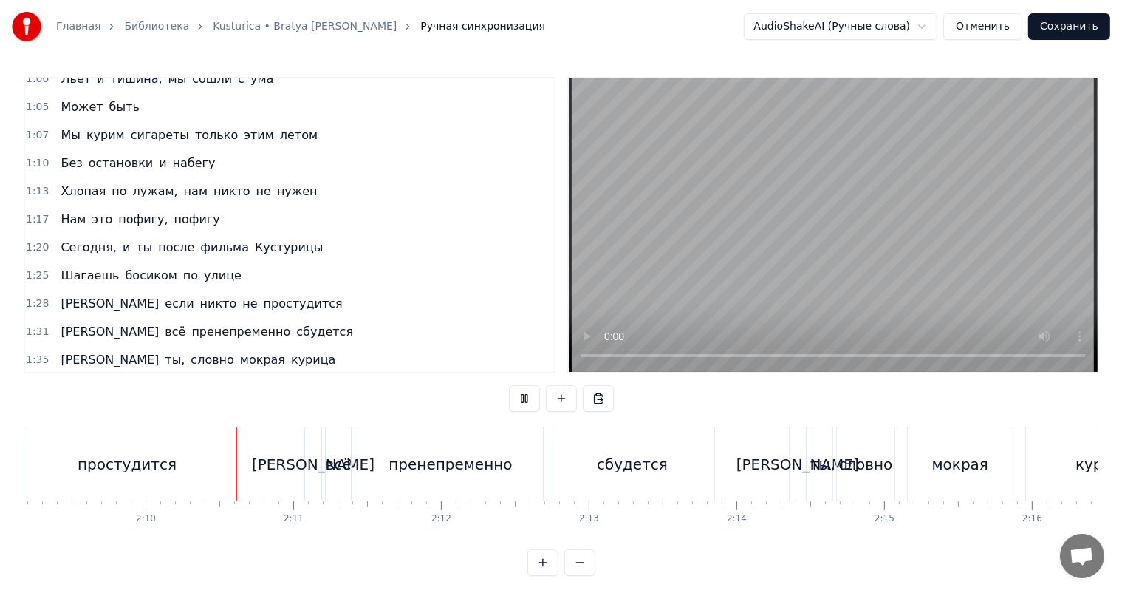
scroll to position [0, 19285]
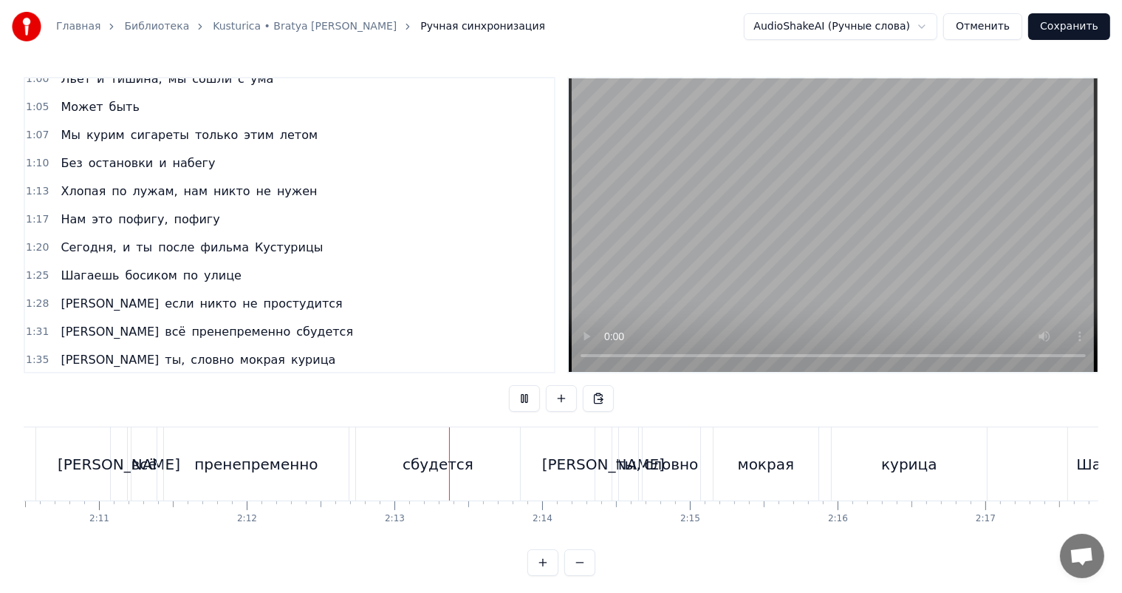
drag, startPoint x: 887, startPoint y: 471, endPoint x: 886, endPoint y: 429, distance: 41.4
click at [890, 471] on div "курица" at bounding box center [909, 464] width 55 height 22
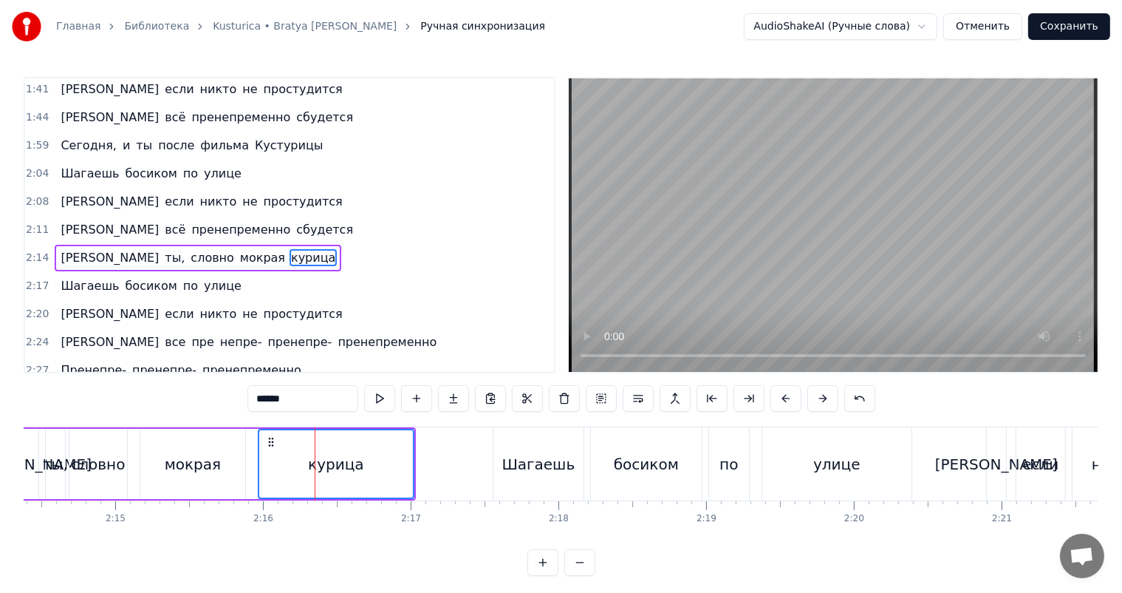
scroll to position [0, 20023]
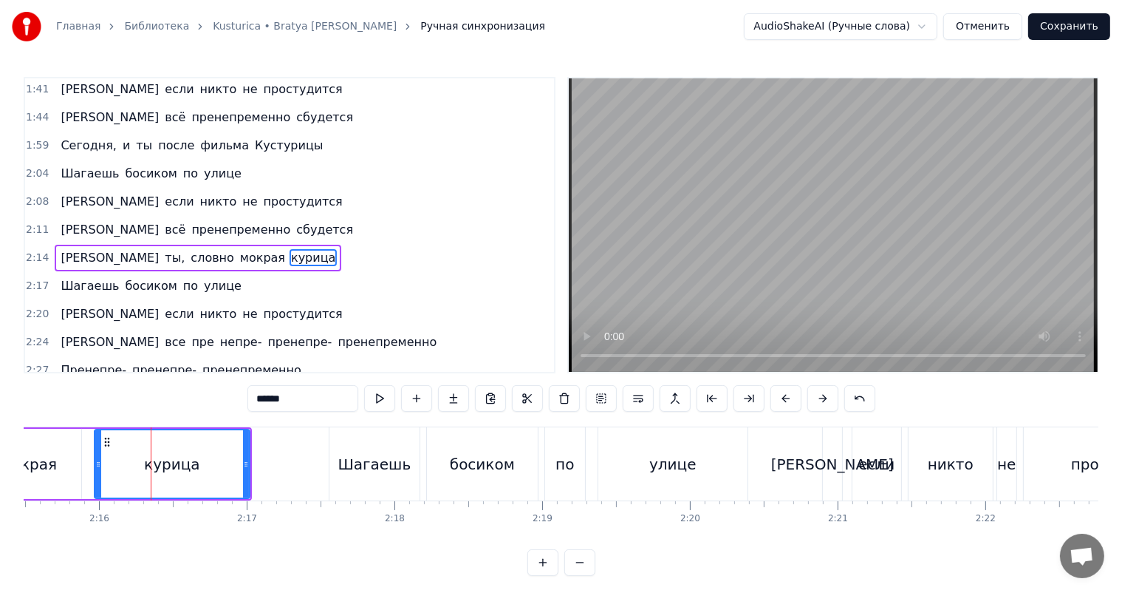
click at [737, 462] on div "улице" at bounding box center [673, 463] width 149 height 73
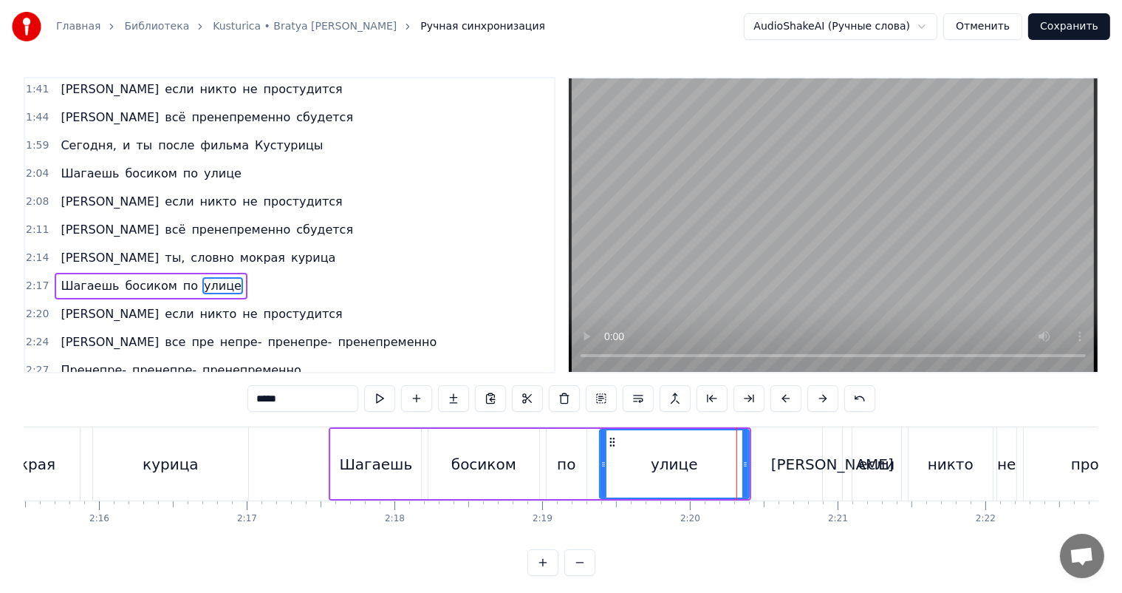
scroll to position [872, 0]
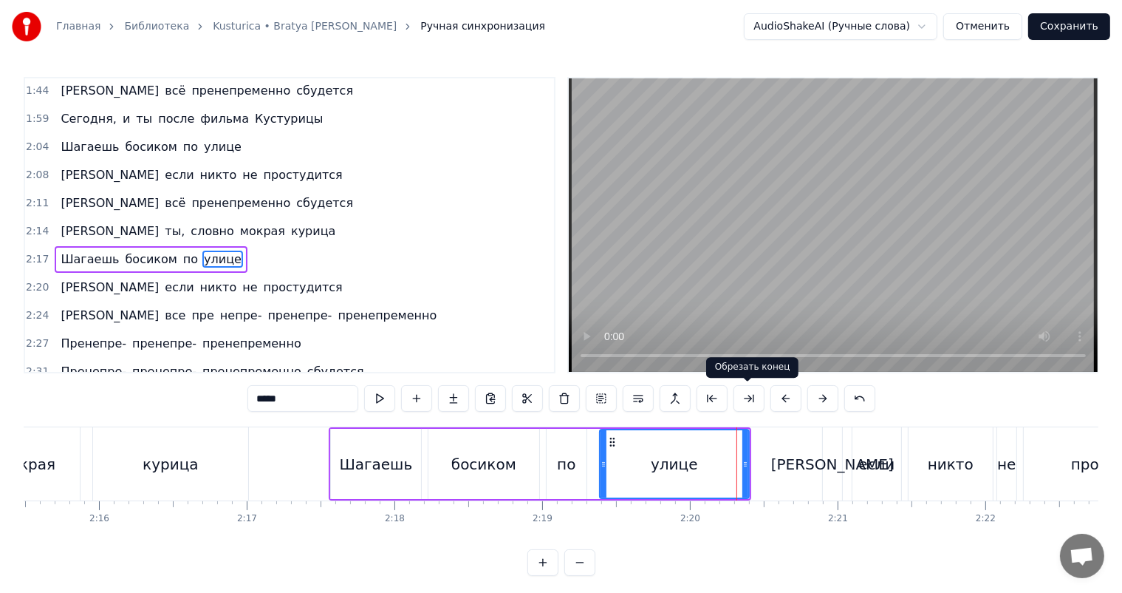
click at [715, 246] on video at bounding box center [833, 224] width 529 height 293
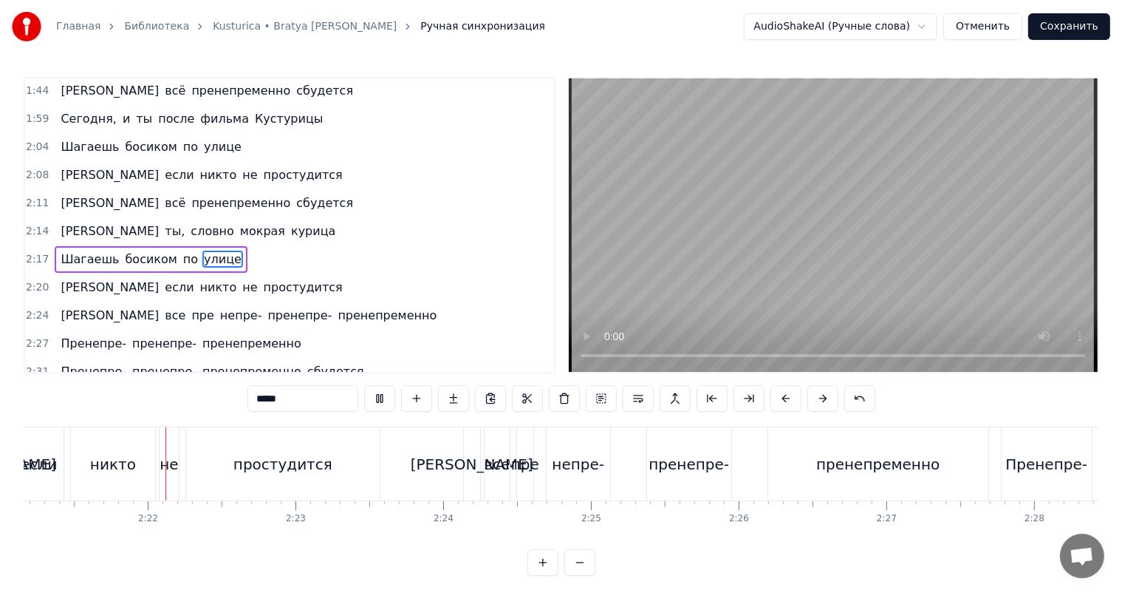
scroll to position [0, 20910]
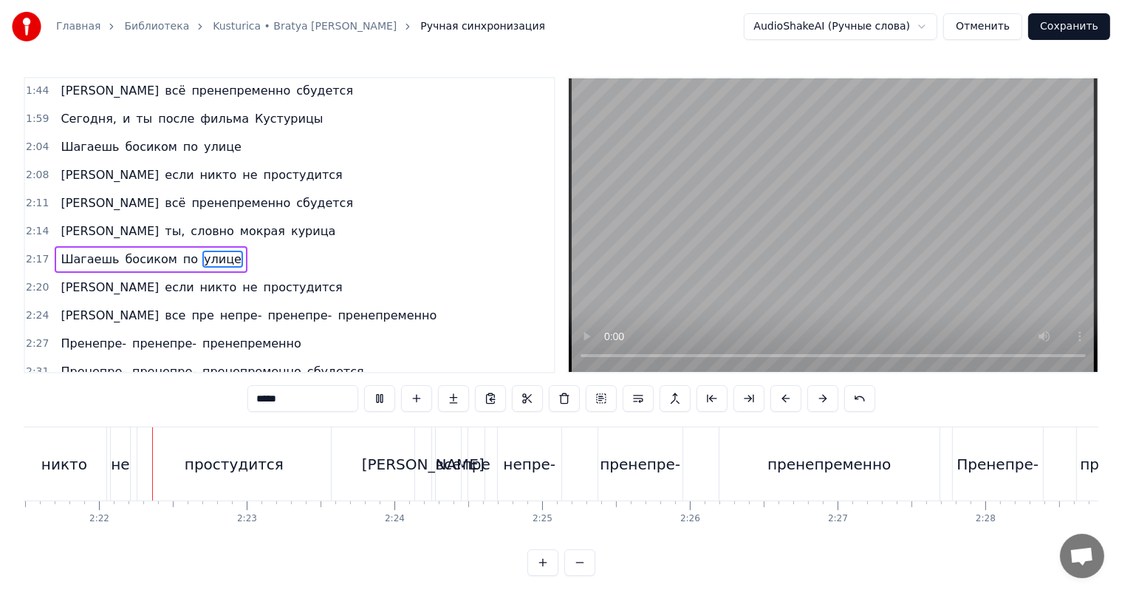
click at [869, 458] on div "пренепременно" at bounding box center [829, 464] width 123 height 22
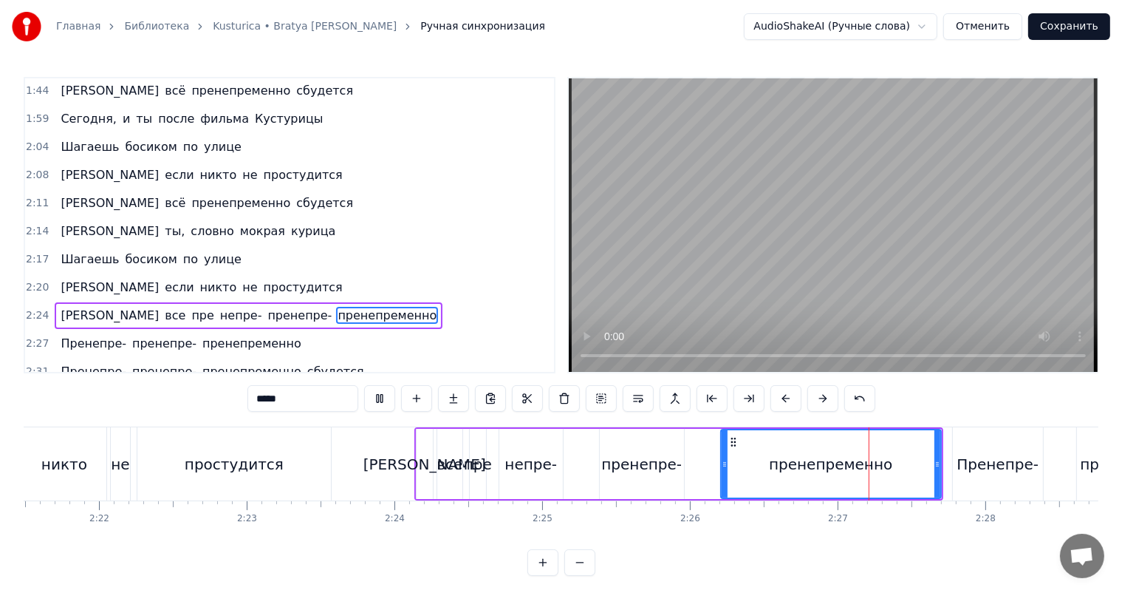
type input "**********"
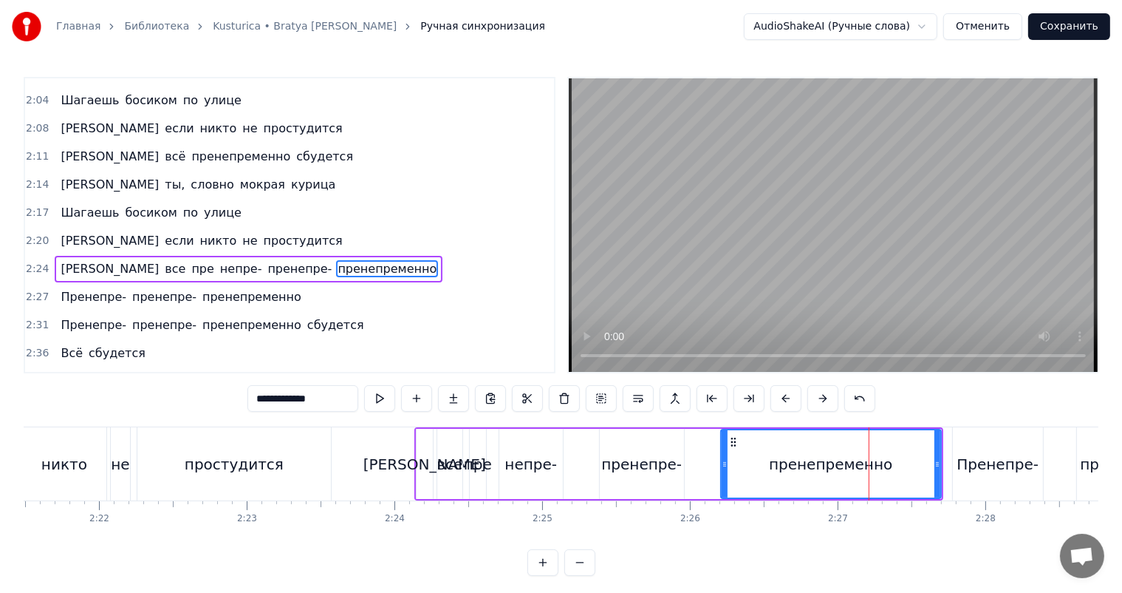
scroll to position [927, 0]
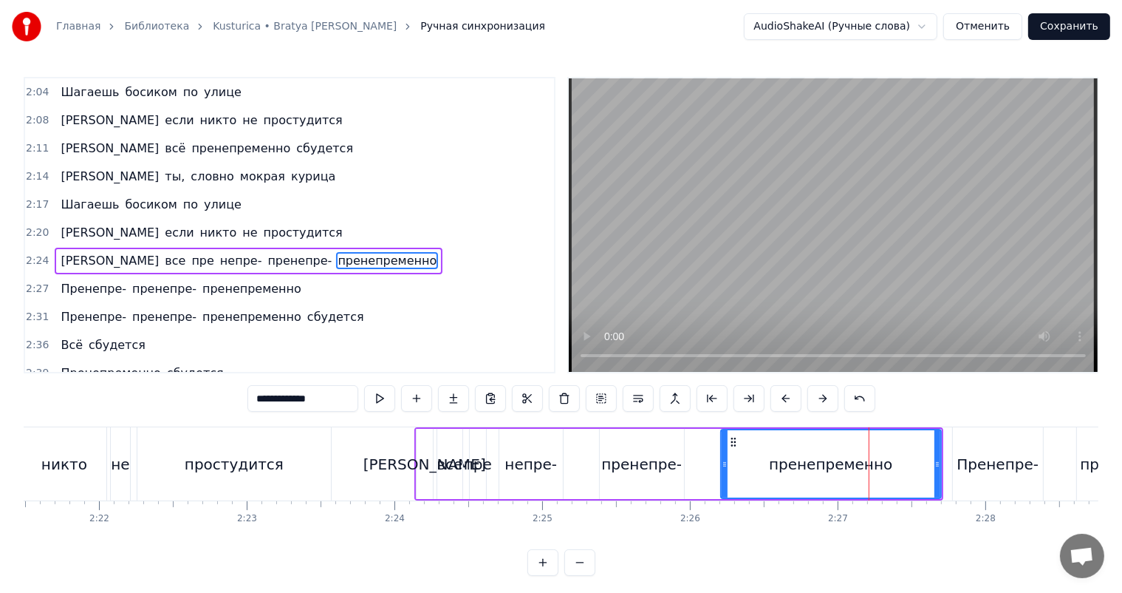
click at [901, 219] on video at bounding box center [833, 224] width 529 height 293
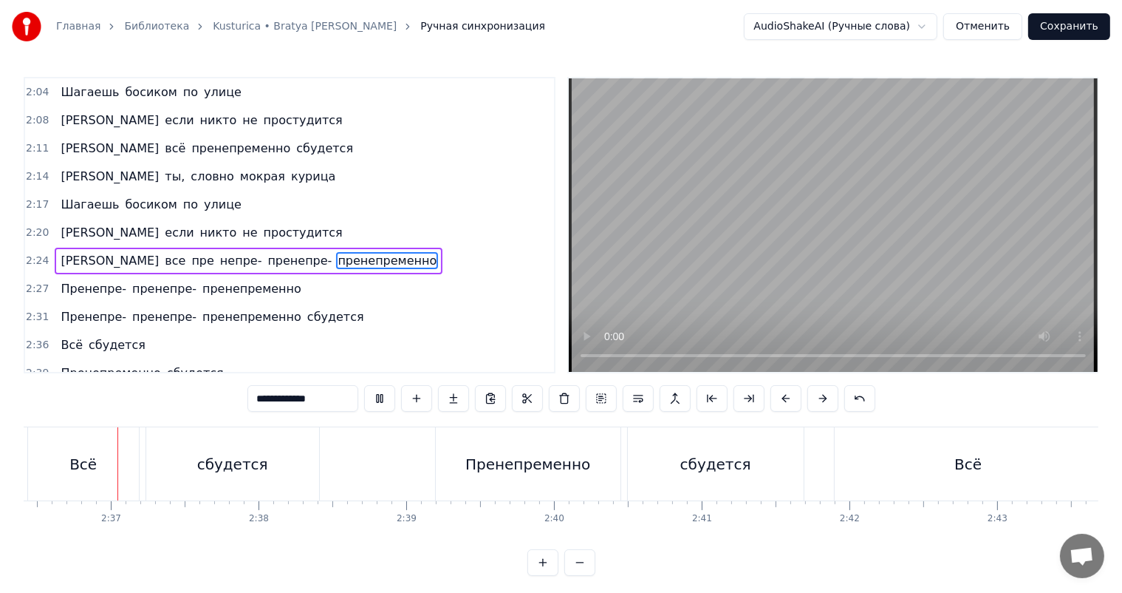
scroll to position [0, 23117]
click at [754, 265] on video at bounding box center [833, 224] width 529 height 293
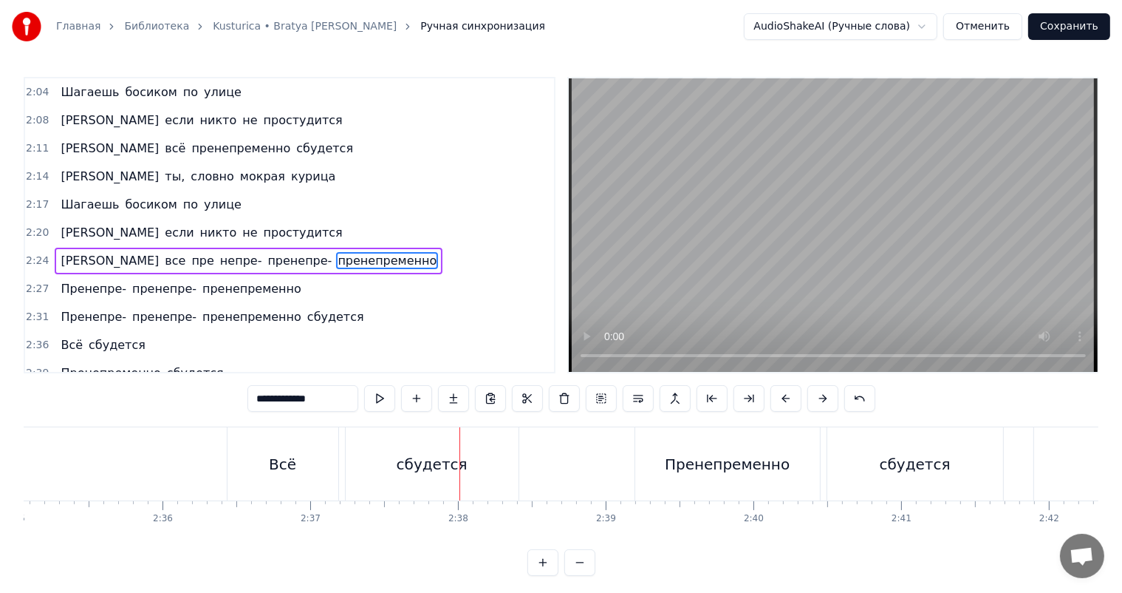
scroll to position [0, 22821]
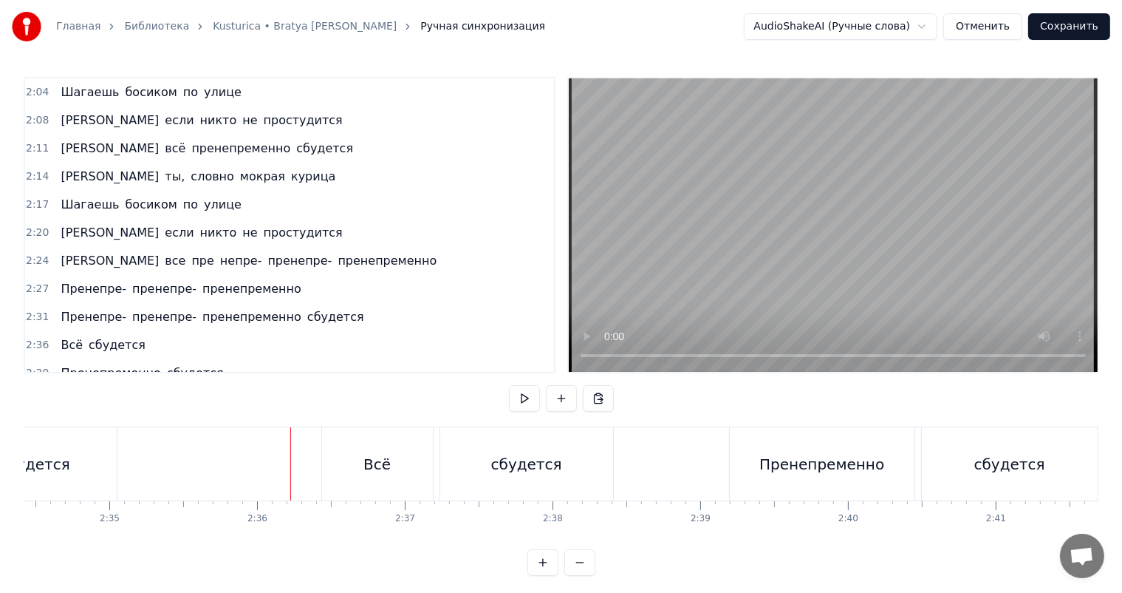
click at [336, 456] on div "Всё" at bounding box center [377, 463] width 111 height 73
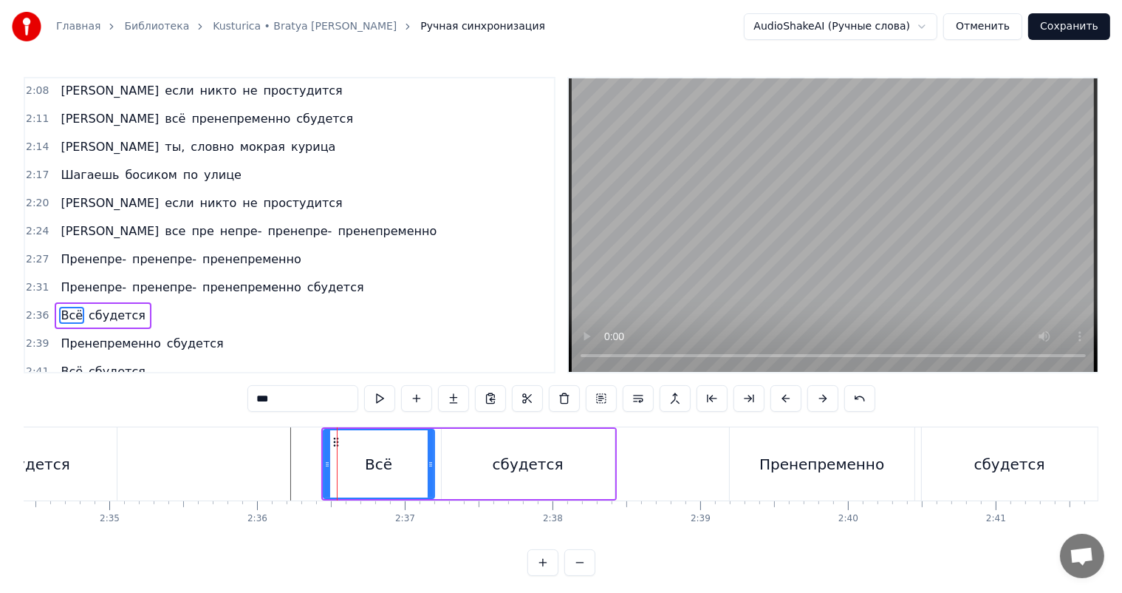
scroll to position [957, 0]
drag, startPoint x: 327, startPoint y: 457, endPoint x: 372, endPoint y: 455, distance: 44.4
click at [372, 455] on div at bounding box center [372, 463] width 6 height 67
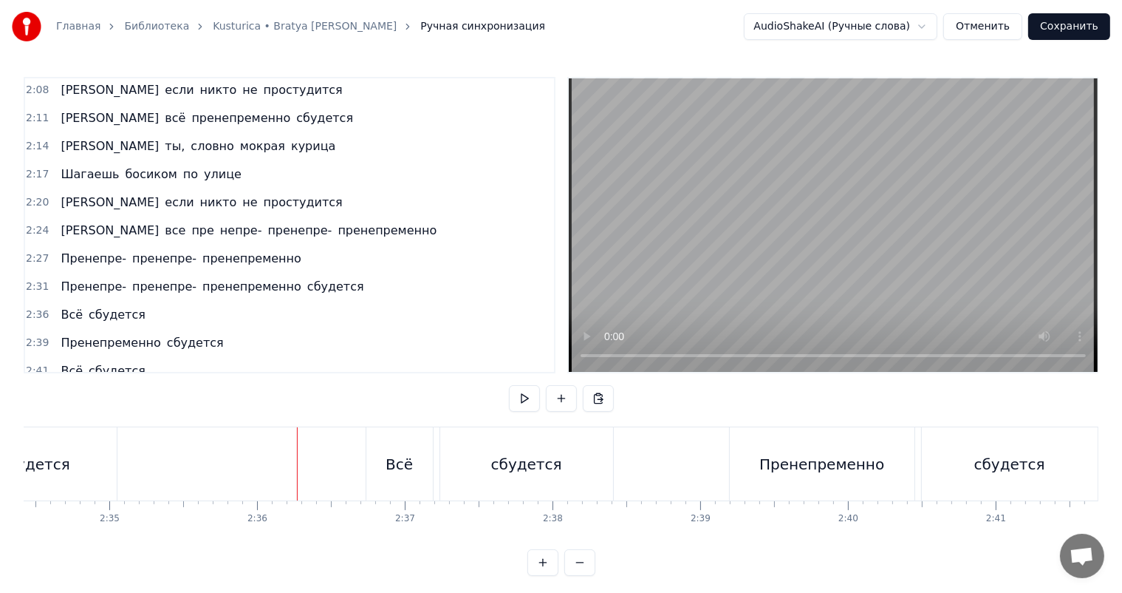
click at [893, 249] on video at bounding box center [833, 224] width 529 height 293
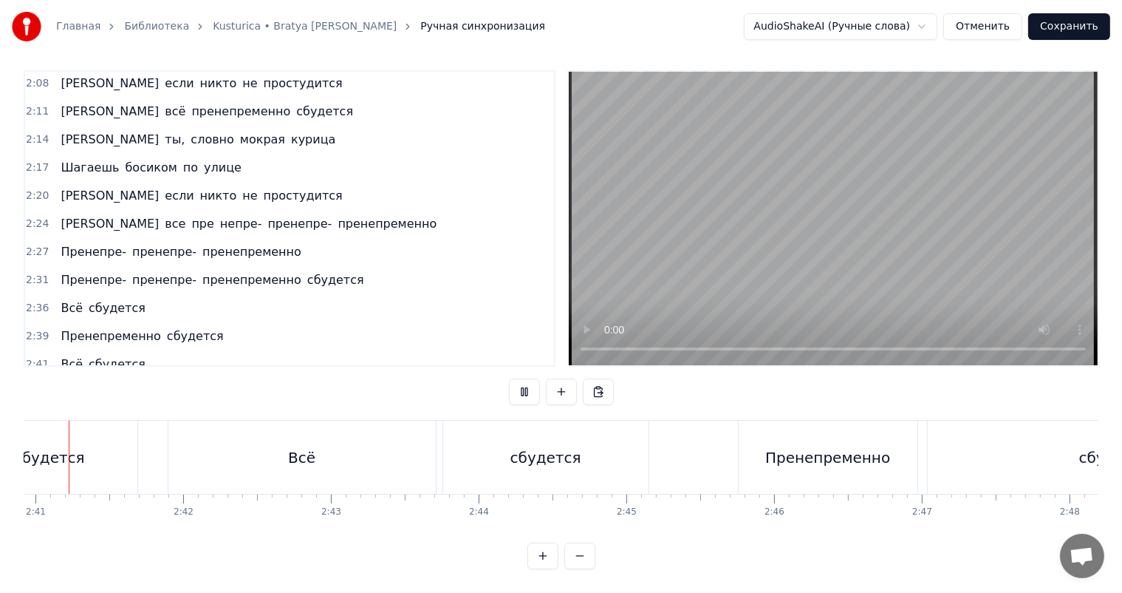
scroll to position [0, 23759]
click at [313, 446] on div "Всё" at bounding box center [323, 457] width 27 height 22
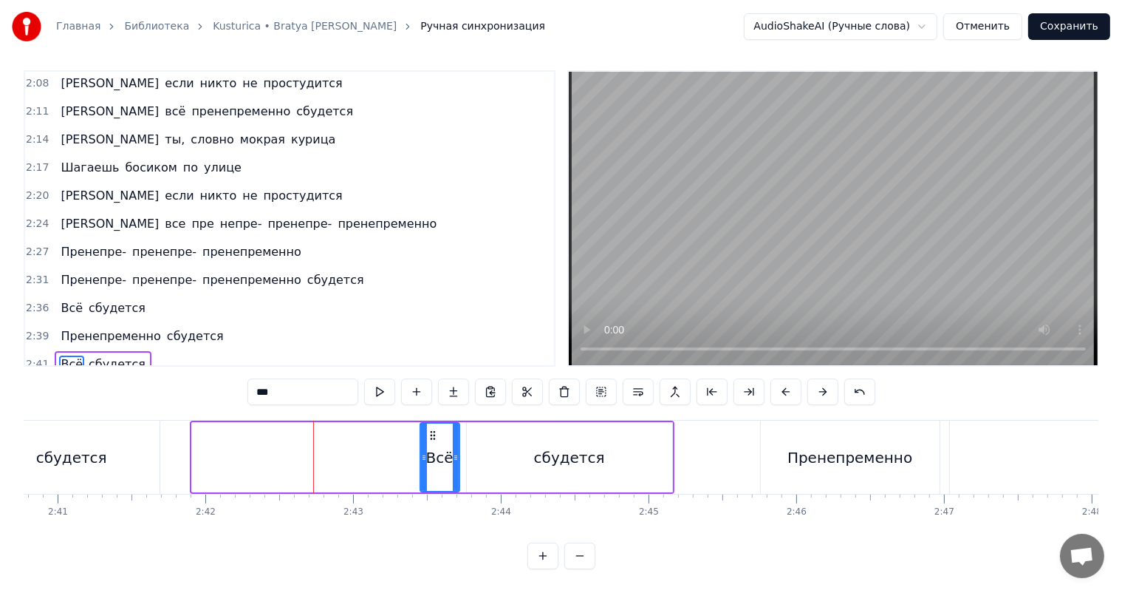
drag, startPoint x: 191, startPoint y: 444, endPoint x: 420, endPoint y: 429, distance: 228.8
click at [421, 429] on div at bounding box center [424, 456] width 6 height 67
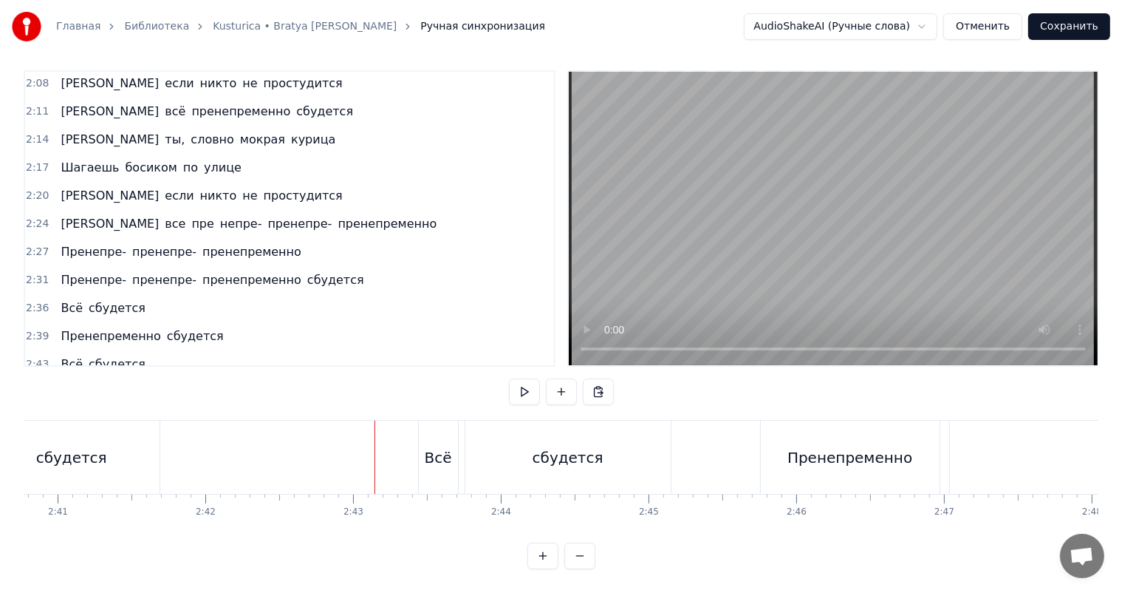
click at [655, 251] on video at bounding box center [833, 218] width 529 height 293
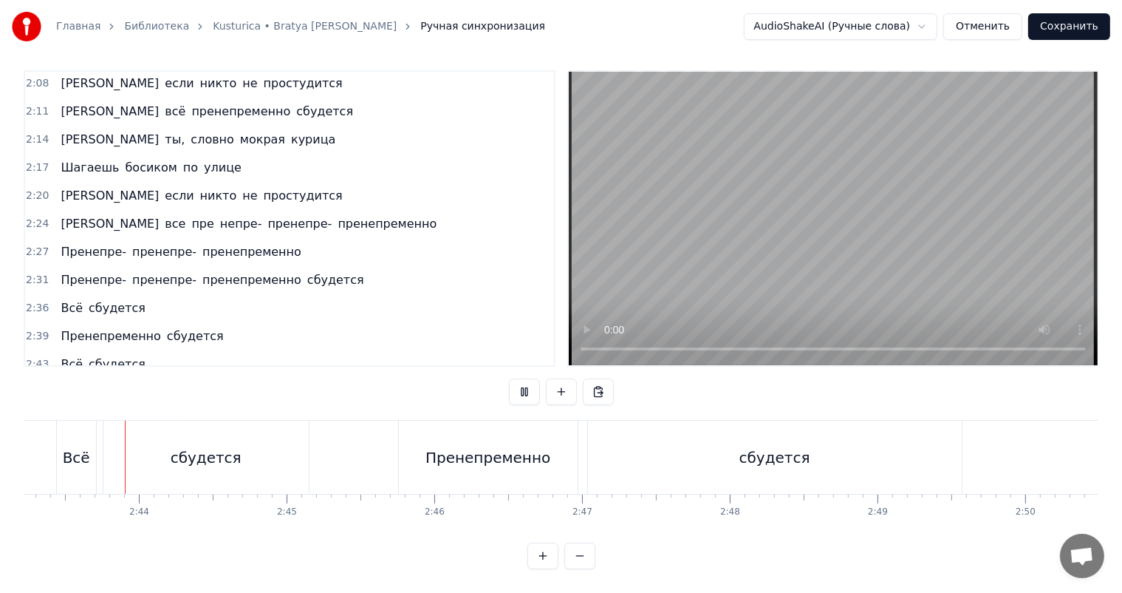
scroll to position [0, 24129]
drag, startPoint x: 908, startPoint y: 289, endPoint x: 825, endPoint y: 334, distance: 94.2
click at [908, 290] on video at bounding box center [833, 218] width 529 height 293
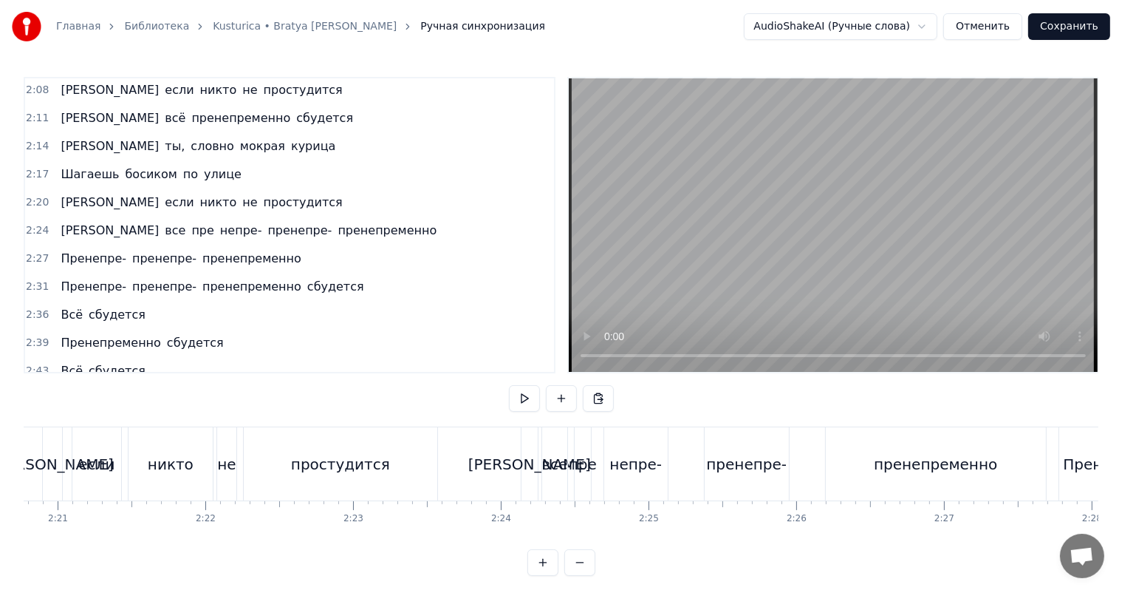
scroll to position [0, 20434]
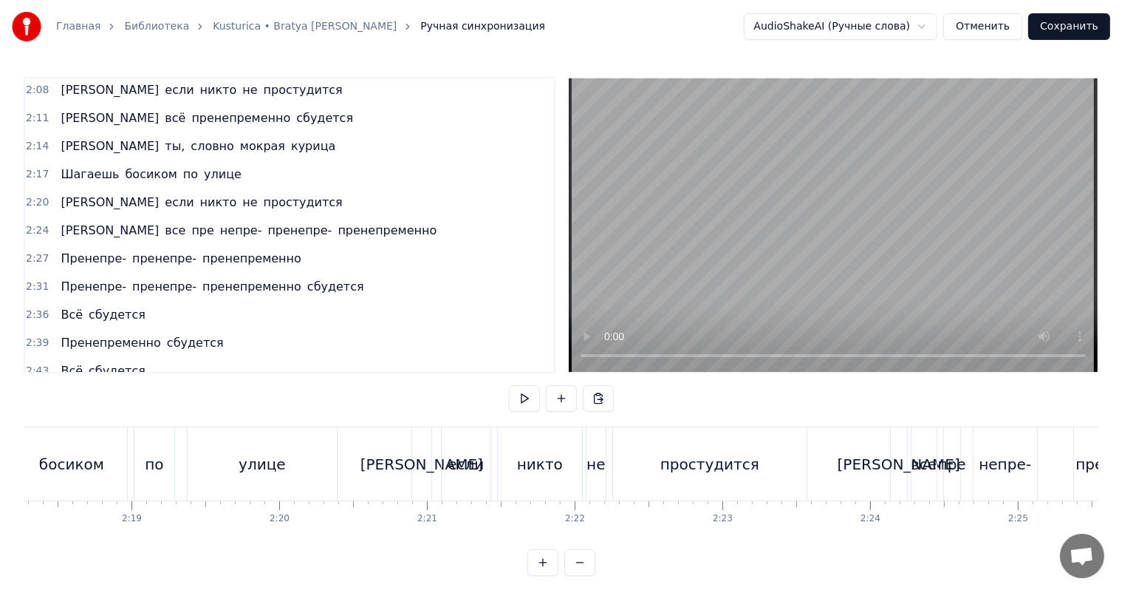
click at [508, 457] on div "никто" at bounding box center [540, 463] width 84 height 73
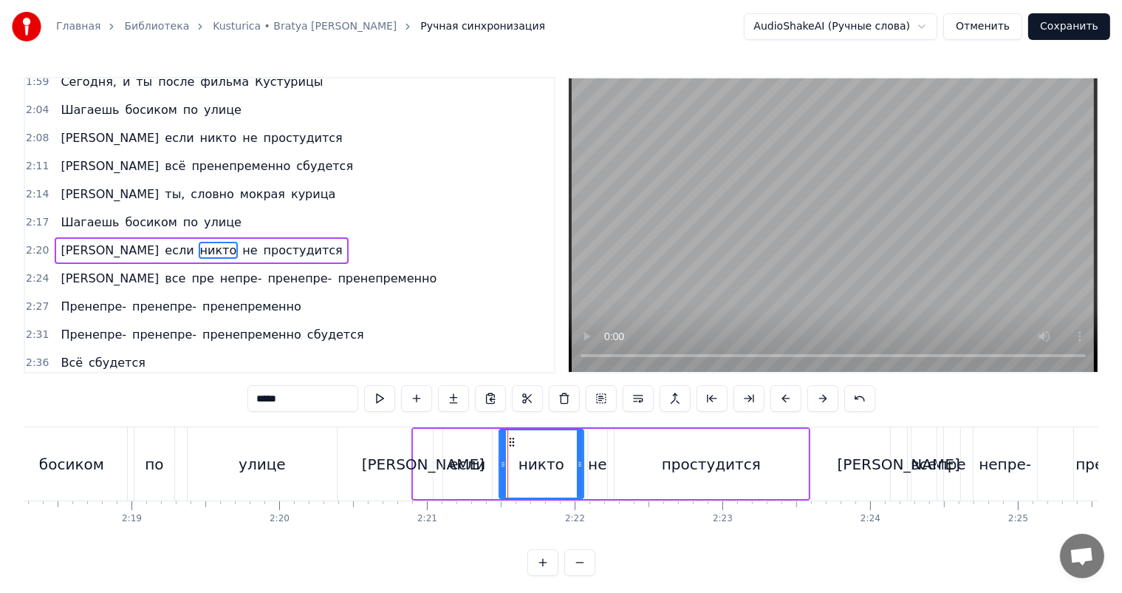
scroll to position [0, 0]
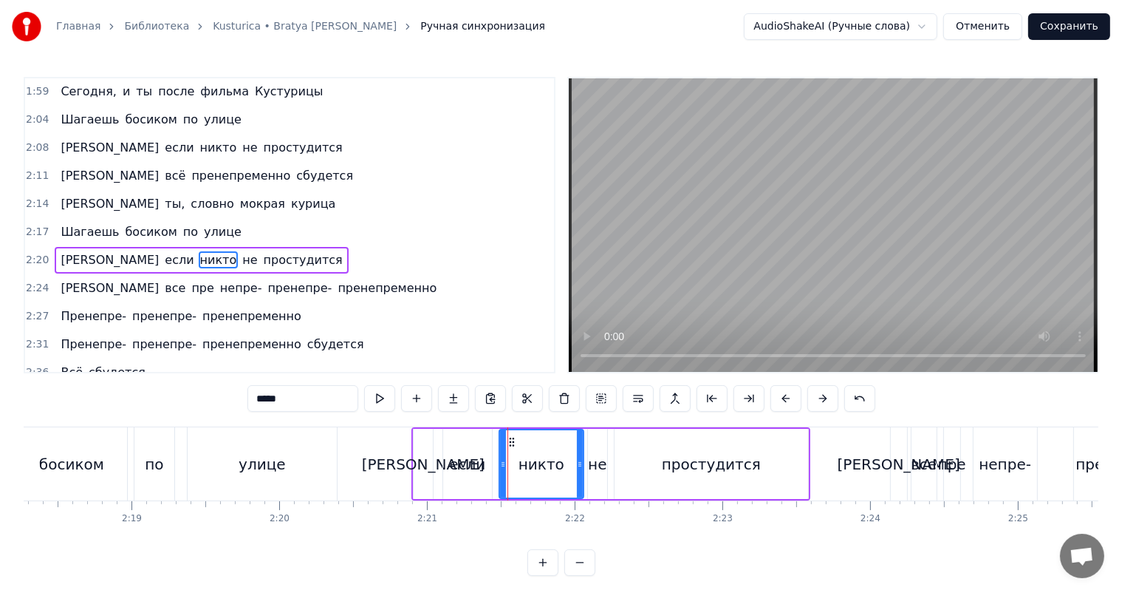
click at [785, 236] on video at bounding box center [833, 224] width 529 height 293
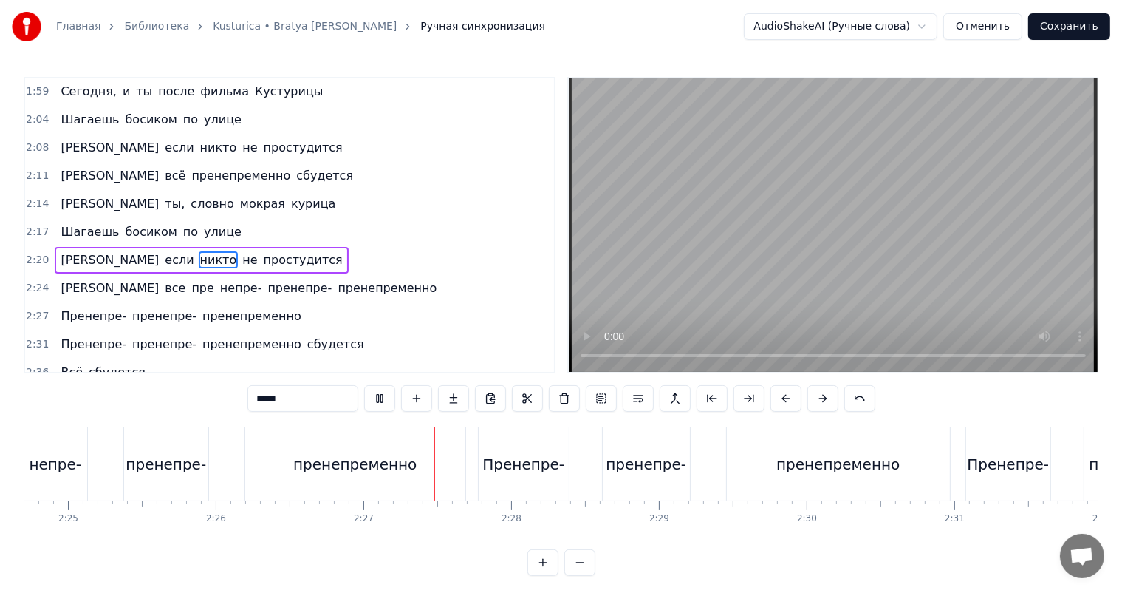
click at [1076, 23] on button "Сохранить" at bounding box center [1070, 26] width 82 height 27
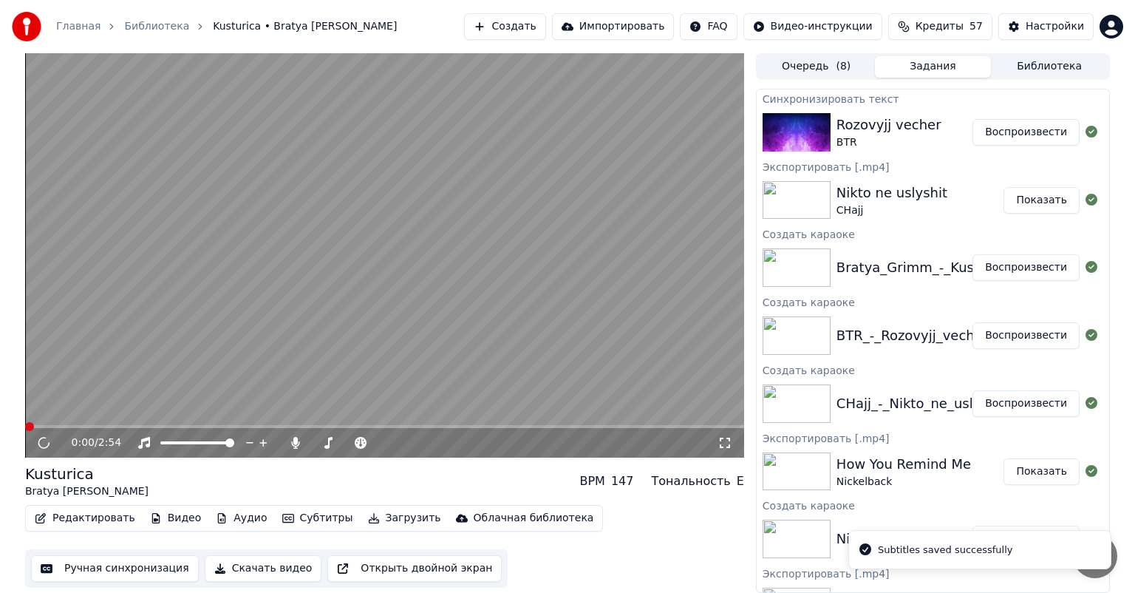
click at [225, 570] on button "Скачать видео" at bounding box center [263, 568] width 117 height 27
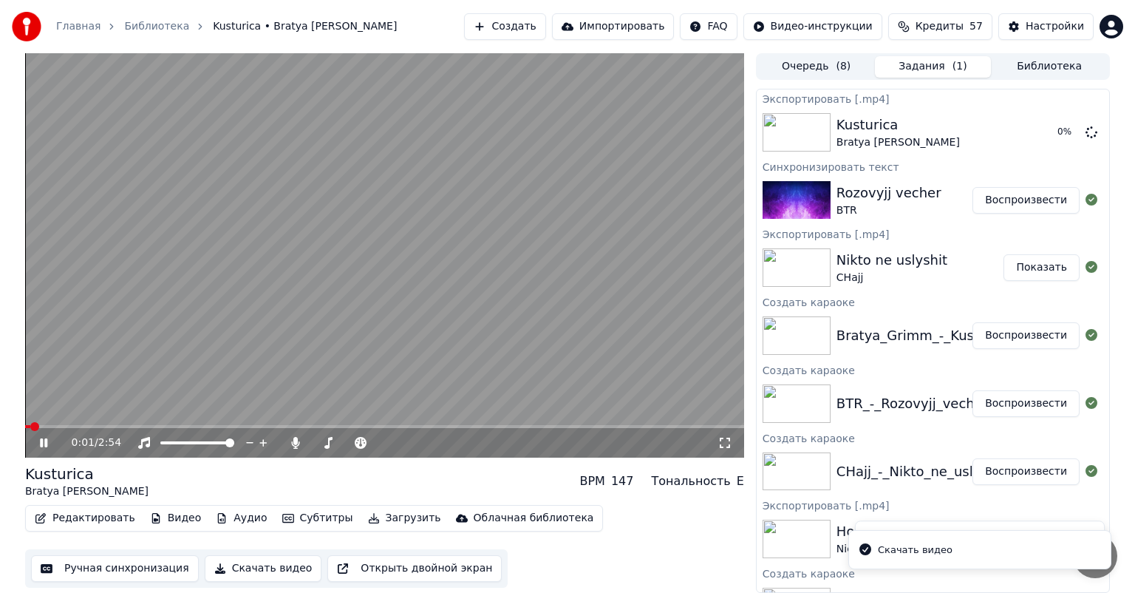
click at [987, 198] on button "Воспроизвести" at bounding box center [1025, 200] width 107 height 27
click at [140, 570] on button "Ручная синхронизация" at bounding box center [115, 568] width 168 height 27
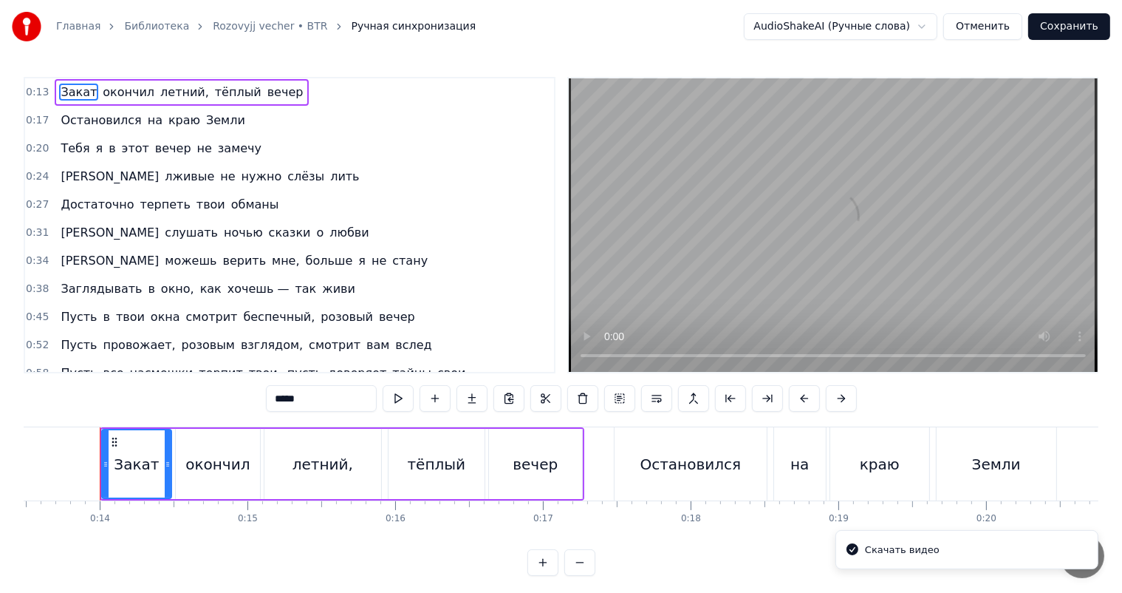
scroll to position [0, 1994]
click at [854, 217] on video at bounding box center [833, 224] width 529 height 293
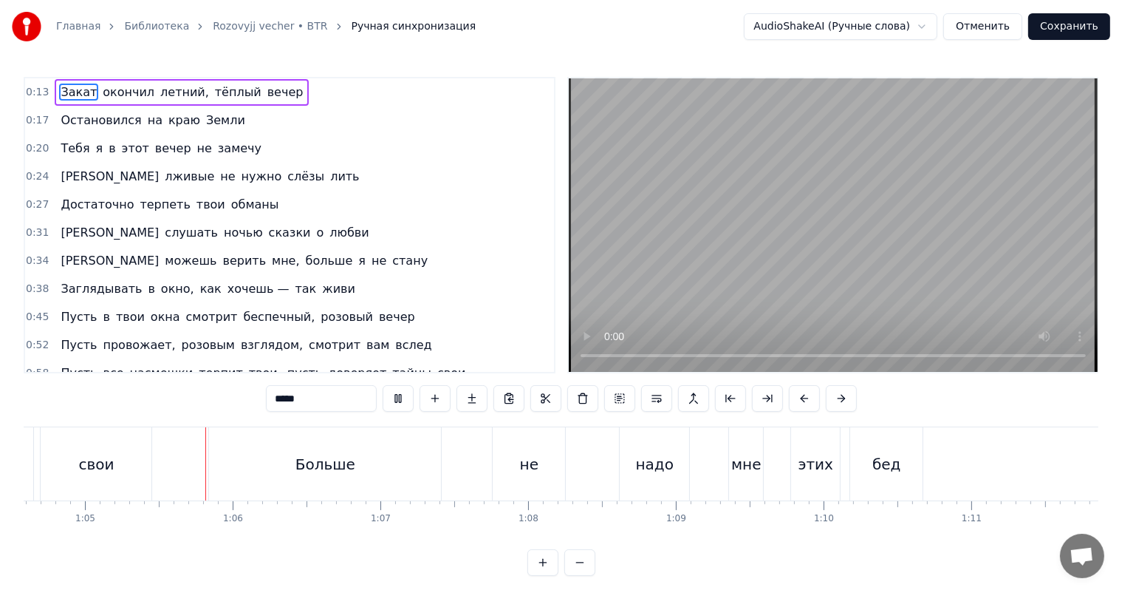
scroll to position [0, 9545]
click at [952, 143] on video at bounding box center [833, 224] width 529 height 293
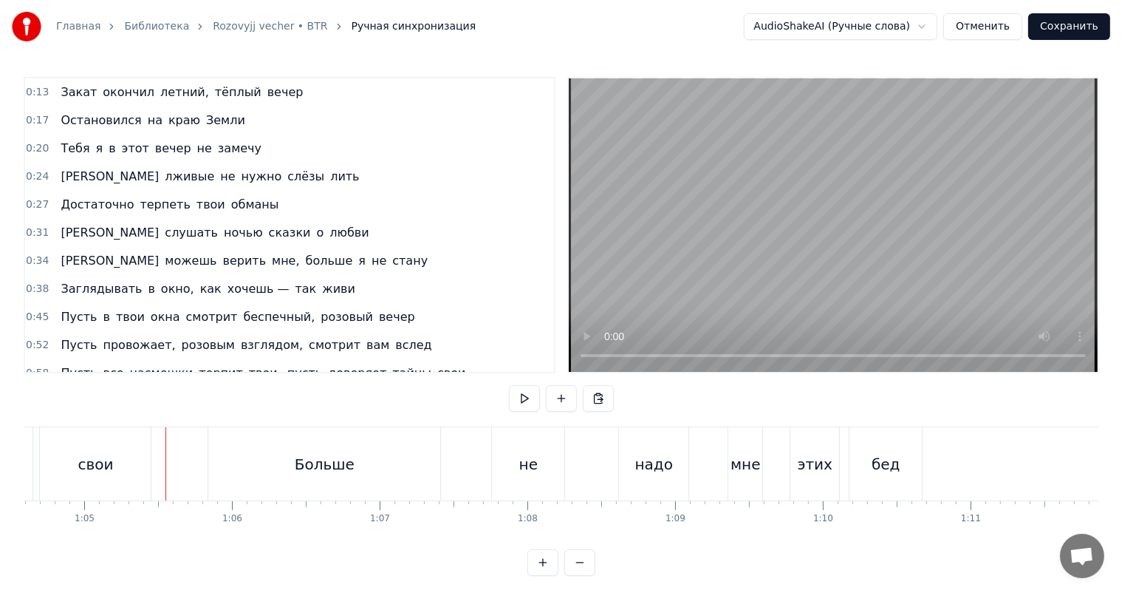
click at [692, 262] on video at bounding box center [833, 224] width 529 height 293
click at [771, 261] on video at bounding box center [833, 224] width 529 height 293
click at [409, 461] on div "Больше" at bounding box center [324, 463] width 232 height 73
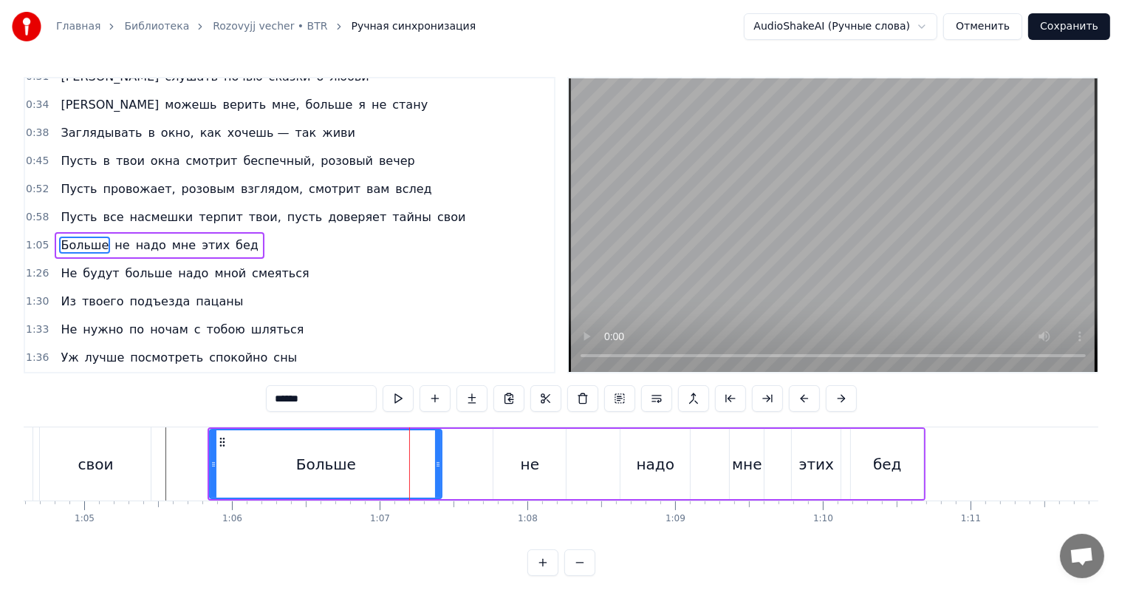
scroll to position [166, 0]
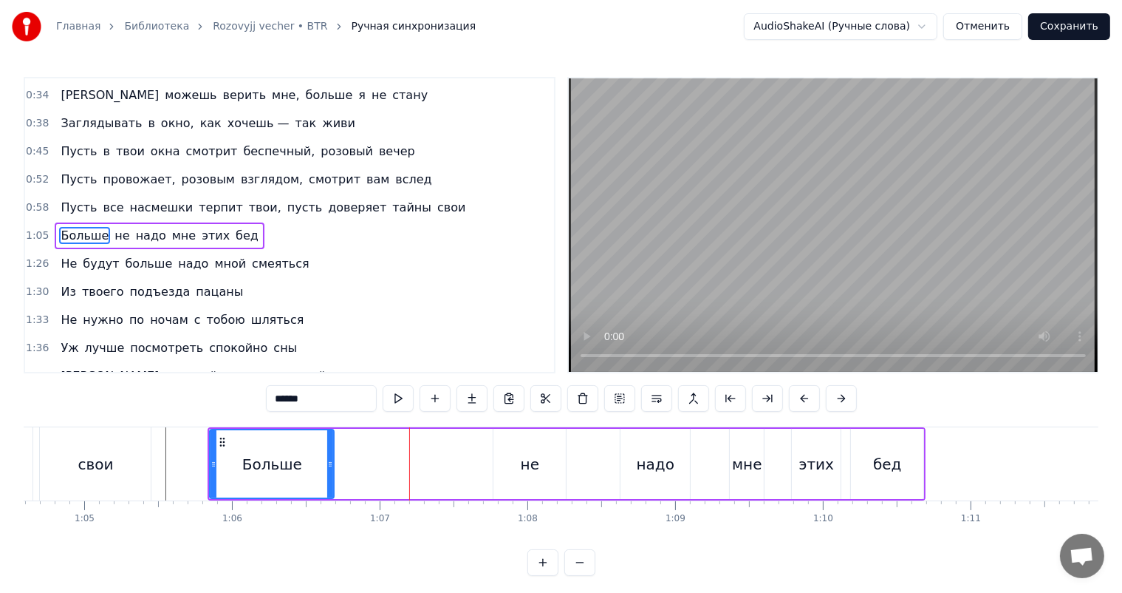
drag, startPoint x: 438, startPoint y: 453, endPoint x: 330, endPoint y: 463, distance: 108.3
click at [330, 463] on div at bounding box center [330, 463] width 6 height 67
click at [514, 458] on div "не" at bounding box center [530, 464] width 72 height 70
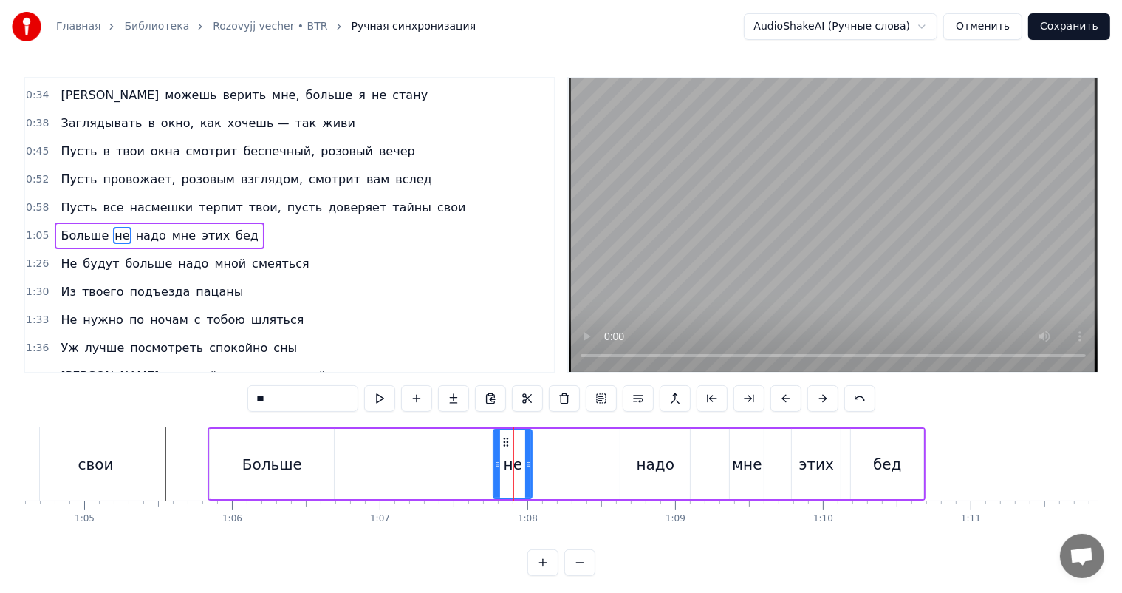
drag, startPoint x: 562, startPoint y: 443, endPoint x: 517, endPoint y: 456, distance: 46.8
click at [525, 456] on div at bounding box center [528, 463] width 6 height 67
drag, startPoint x: 504, startPoint y: 439, endPoint x: 342, endPoint y: 456, distance: 162.7
click at [342, 456] on div "не" at bounding box center [346, 463] width 27 height 67
click at [647, 446] on div "надо" at bounding box center [655, 464] width 69 height 70
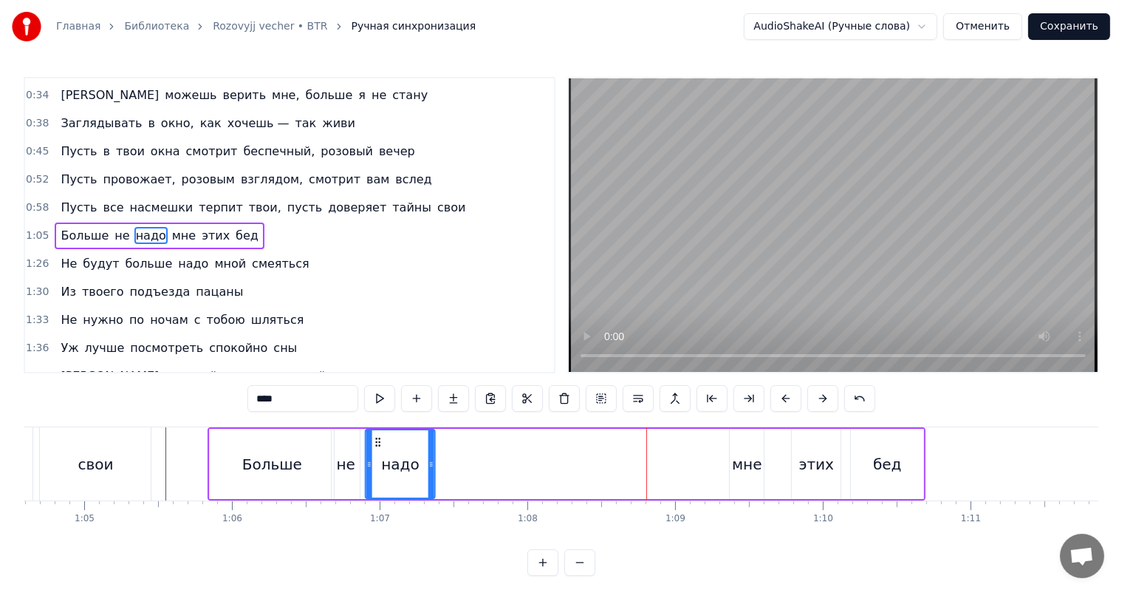
drag, startPoint x: 627, startPoint y: 442, endPoint x: 376, endPoint y: 459, distance: 251.1
click at [376, 459] on div "надо" at bounding box center [401, 463] width 68 height 67
click at [332, 464] on div "не" at bounding box center [346, 464] width 28 height 70
type input "**"
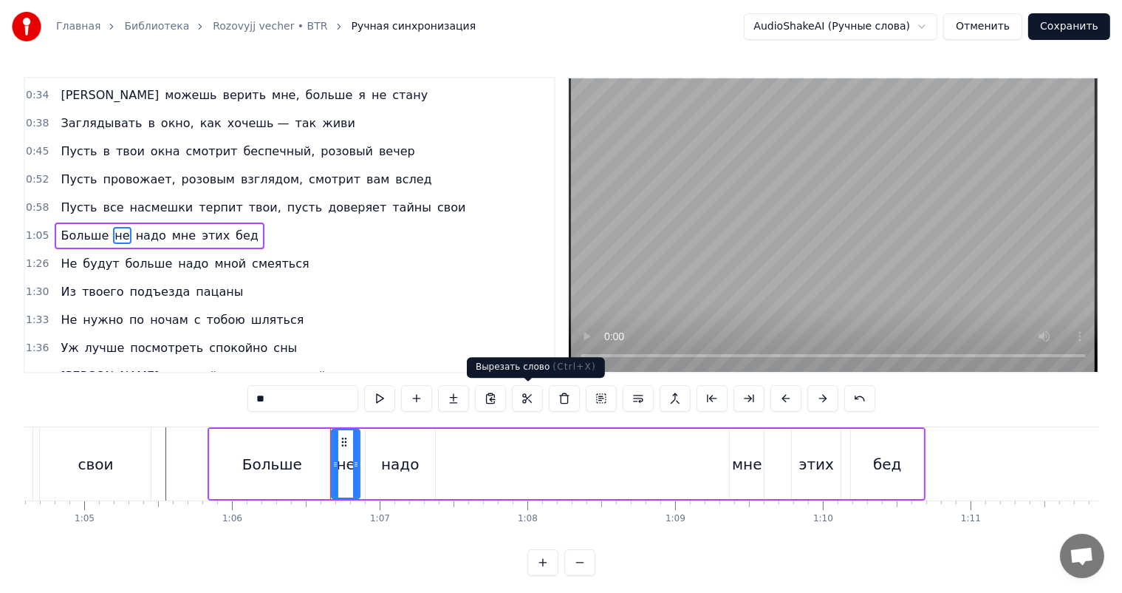
click at [939, 235] on video at bounding box center [833, 224] width 529 height 293
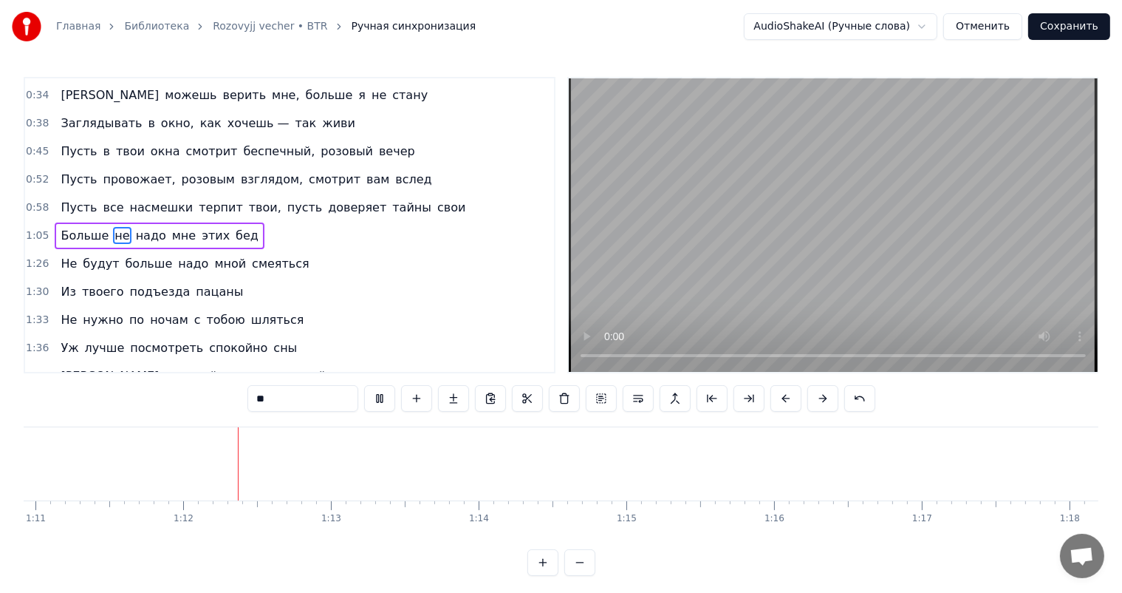
click at [794, 245] on video at bounding box center [833, 224] width 529 height 293
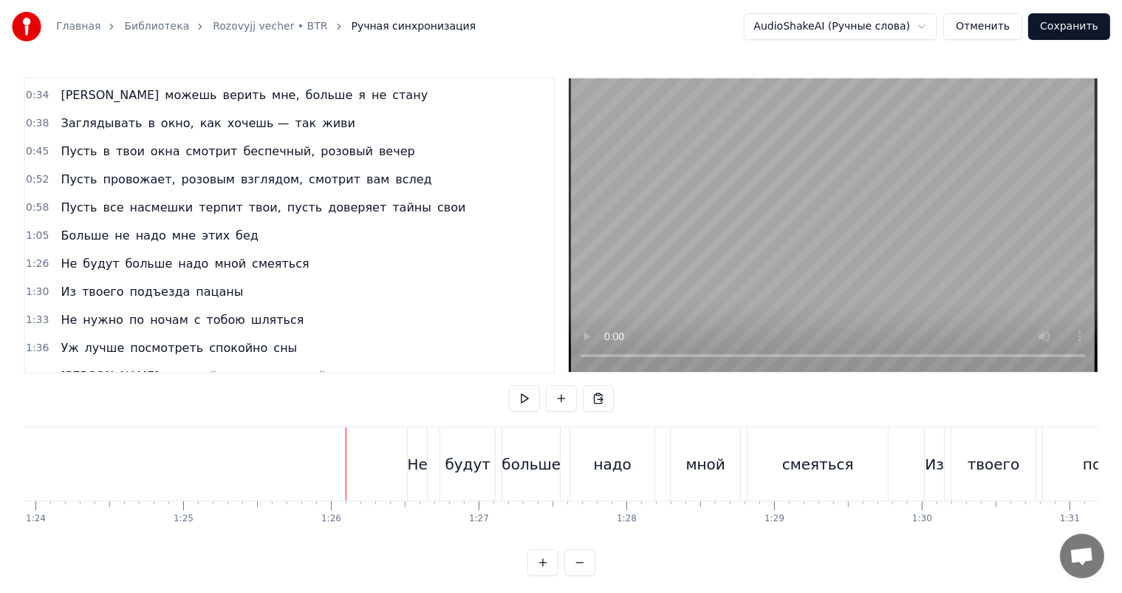
click at [908, 228] on video at bounding box center [833, 224] width 529 height 293
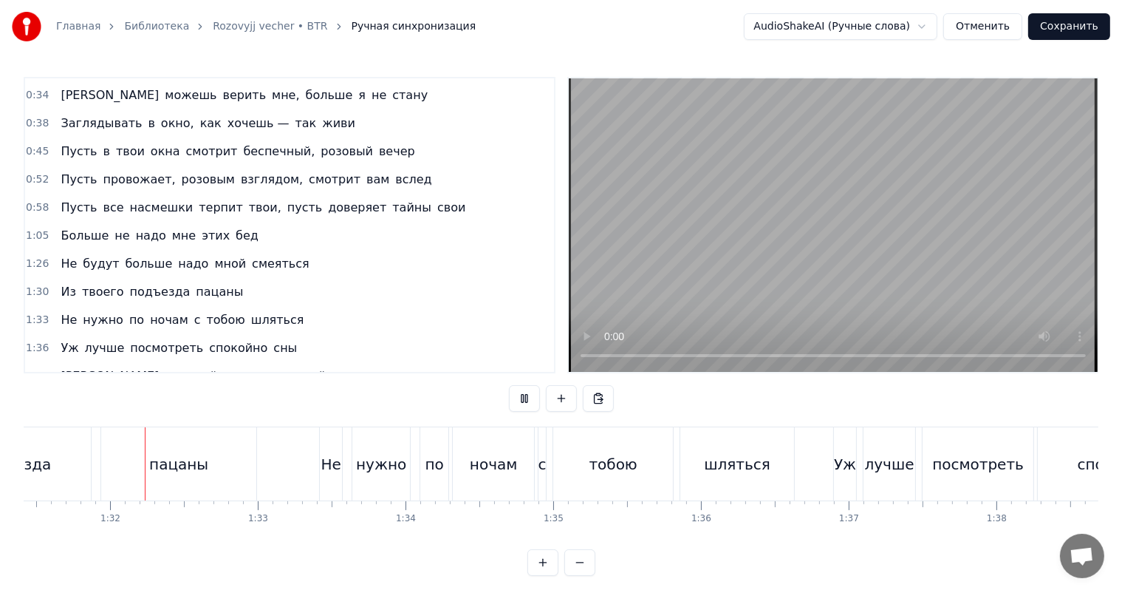
click at [791, 252] on video at bounding box center [833, 224] width 529 height 293
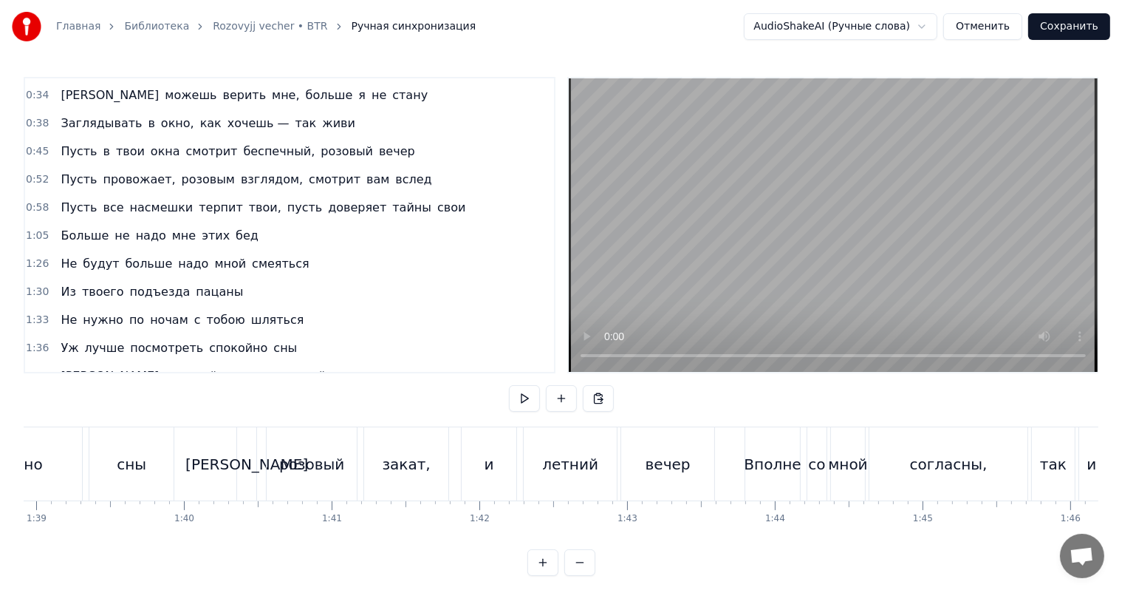
scroll to position [0, 14766]
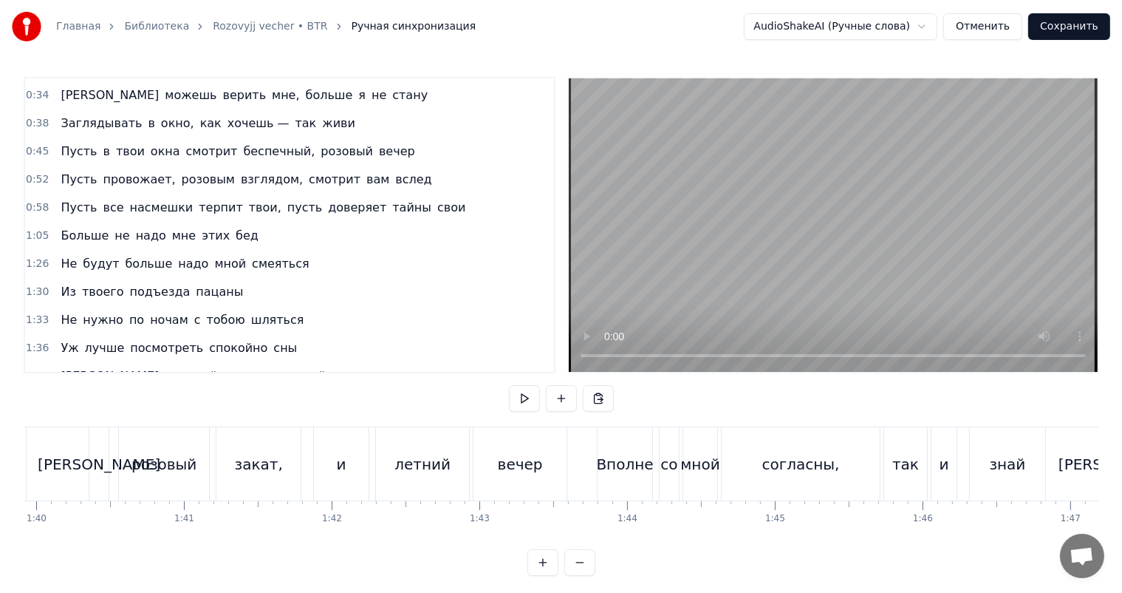
click at [703, 462] on div "мной" at bounding box center [700, 464] width 39 height 22
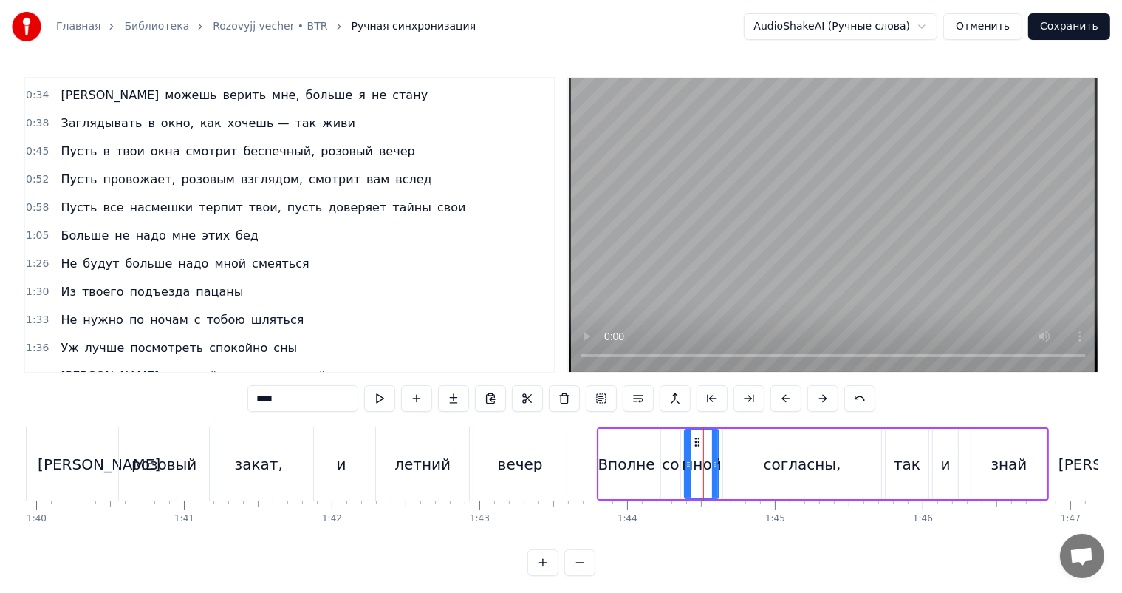
scroll to position [169, 0]
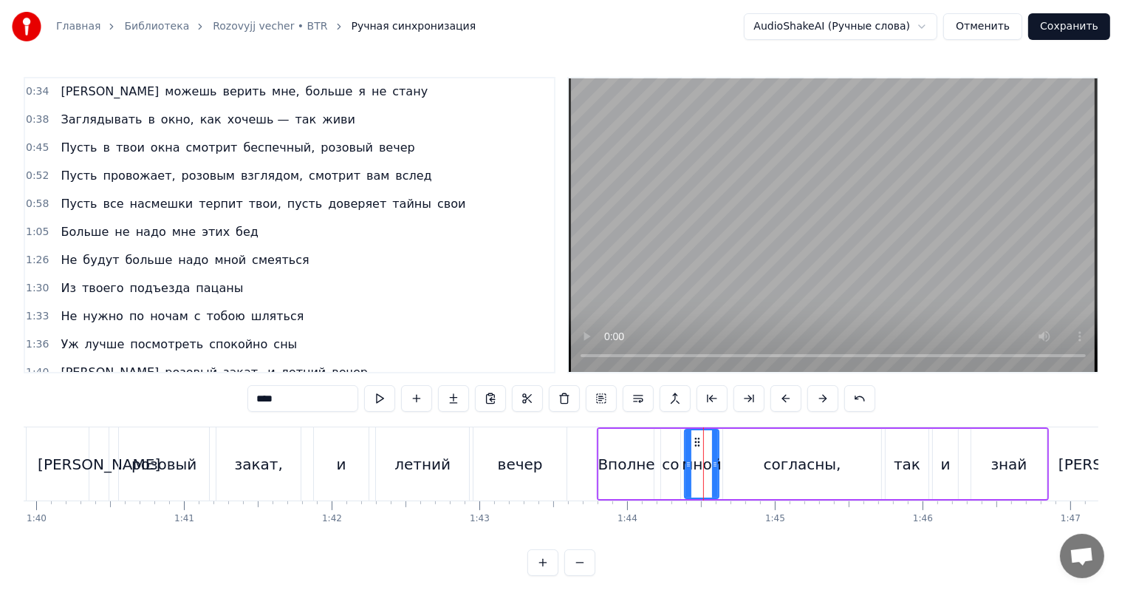
click at [798, 236] on video at bounding box center [833, 224] width 529 height 293
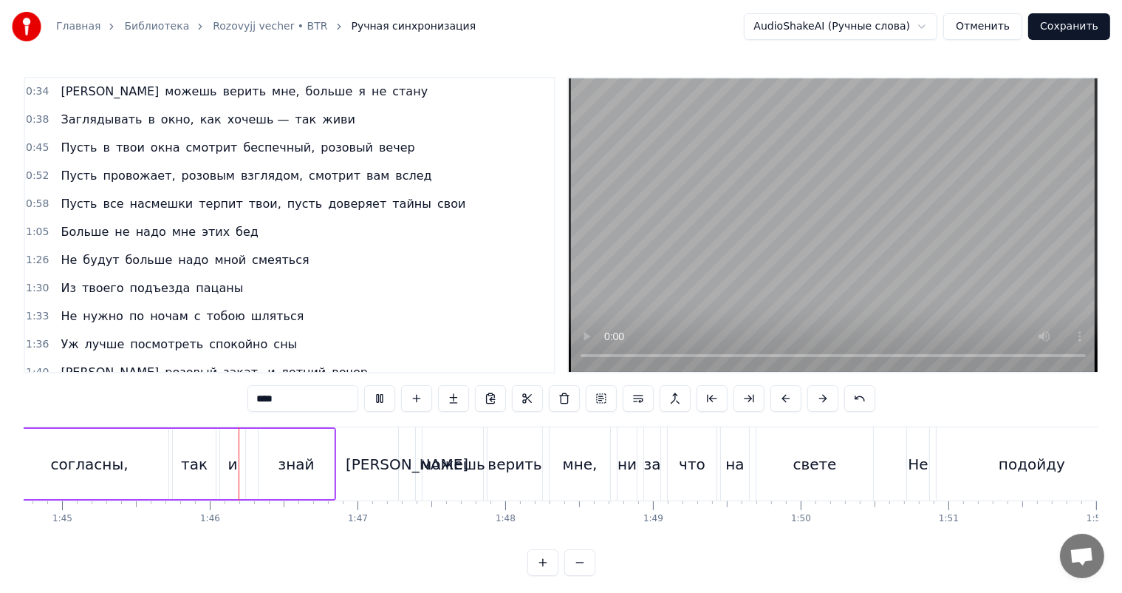
scroll to position [0, 15505]
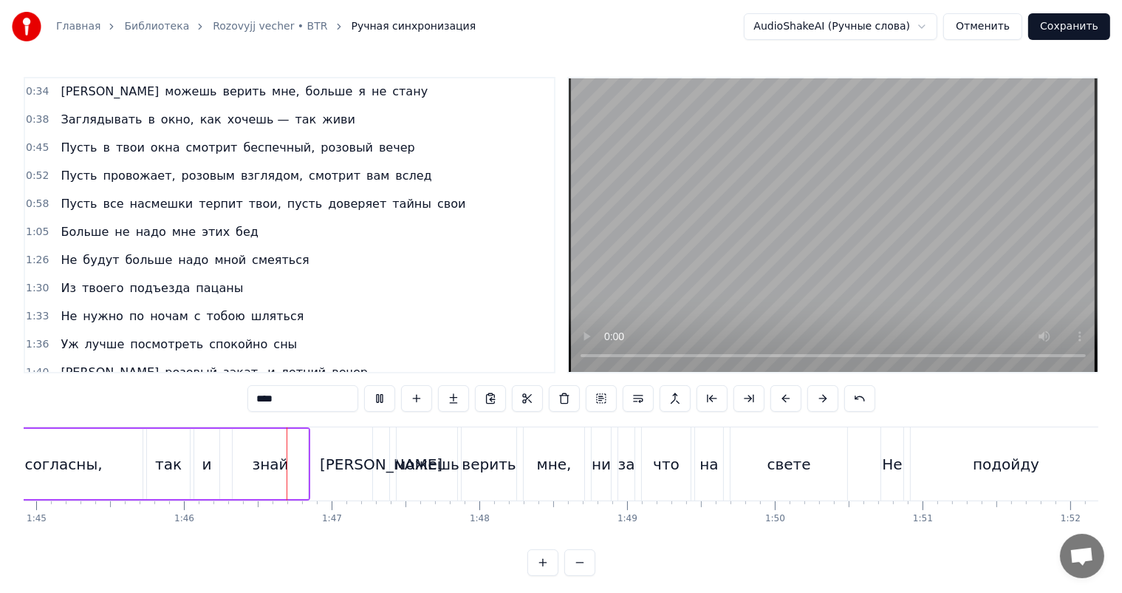
click at [921, 448] on div "подойду" at bounding box center [1006, 463] width 191 height 73
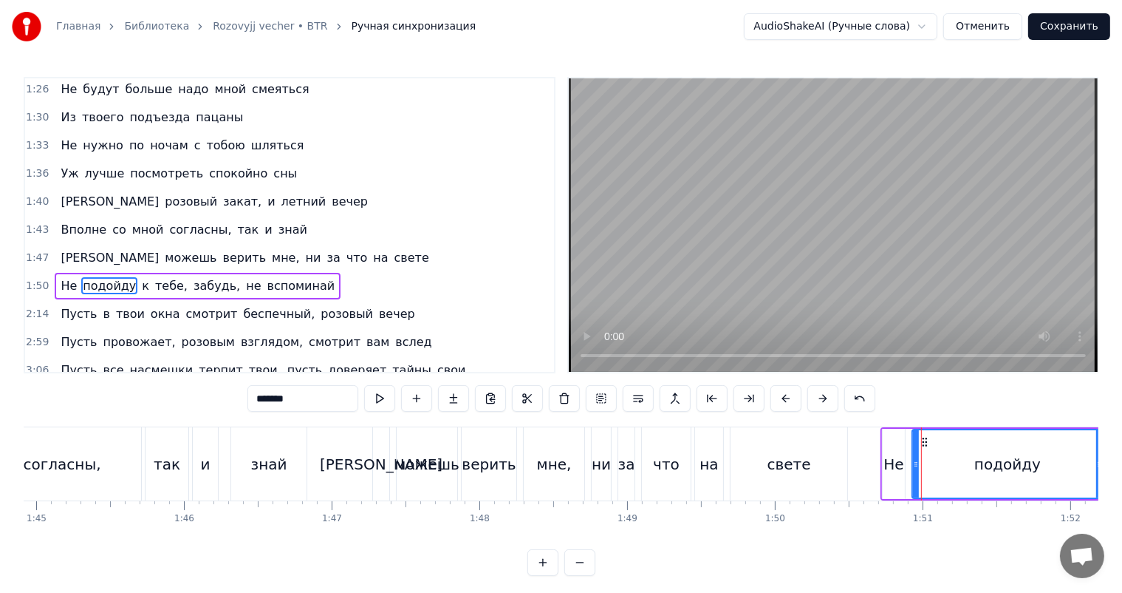
scroll to position [358, 0]
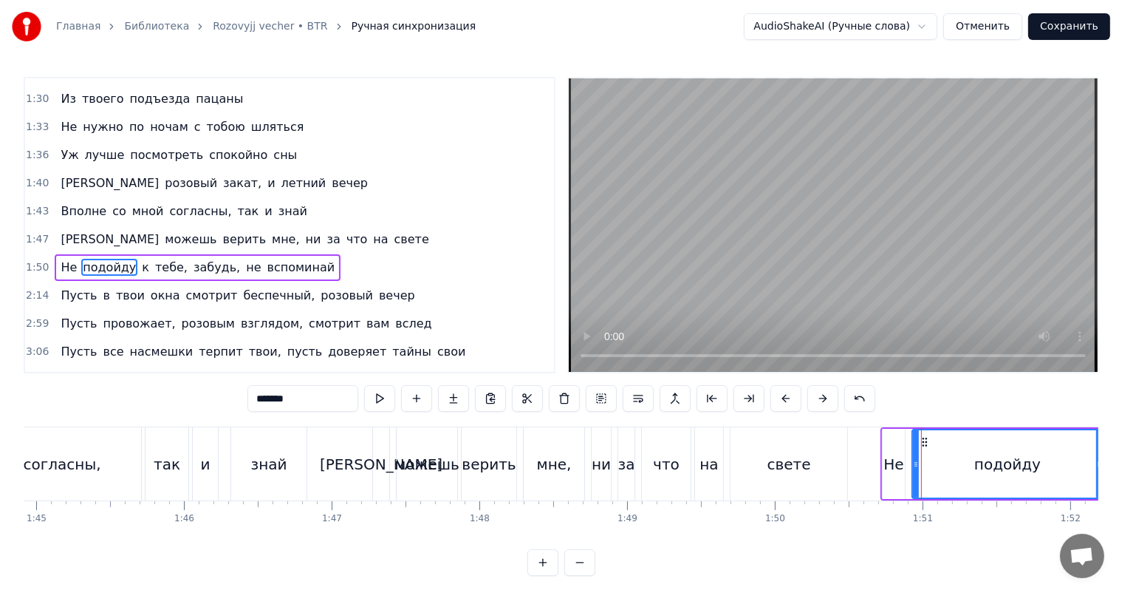
click at [919, 237] on video at bounding box center [833, 224] width 529 height 293
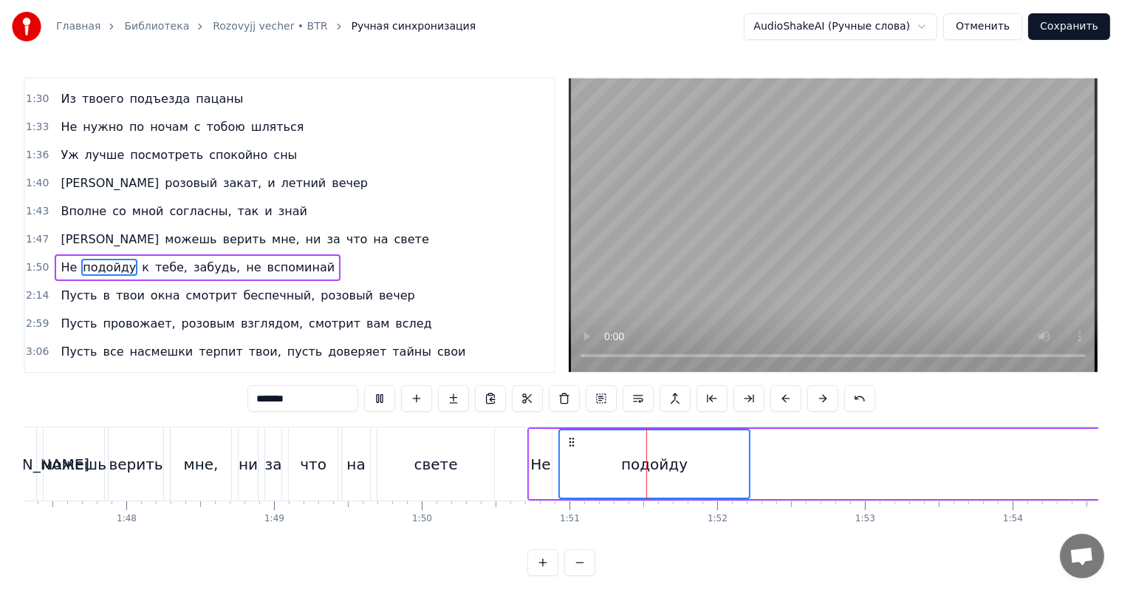
scroll to position [0, 15948]
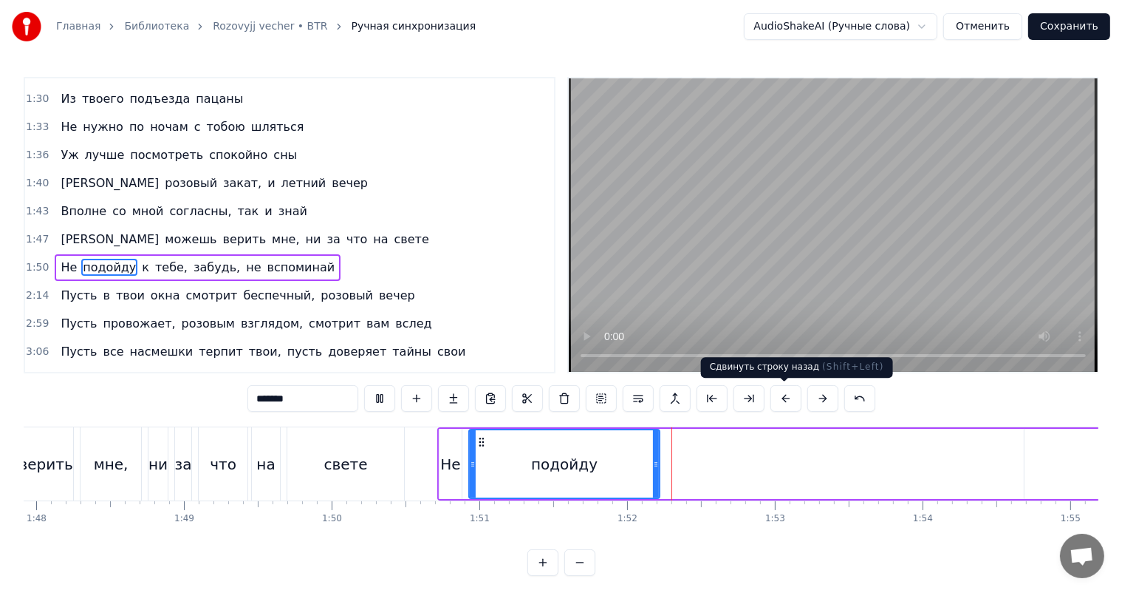
click at [698, 293] on video at bounding box center [833, 224] width 529 height 293
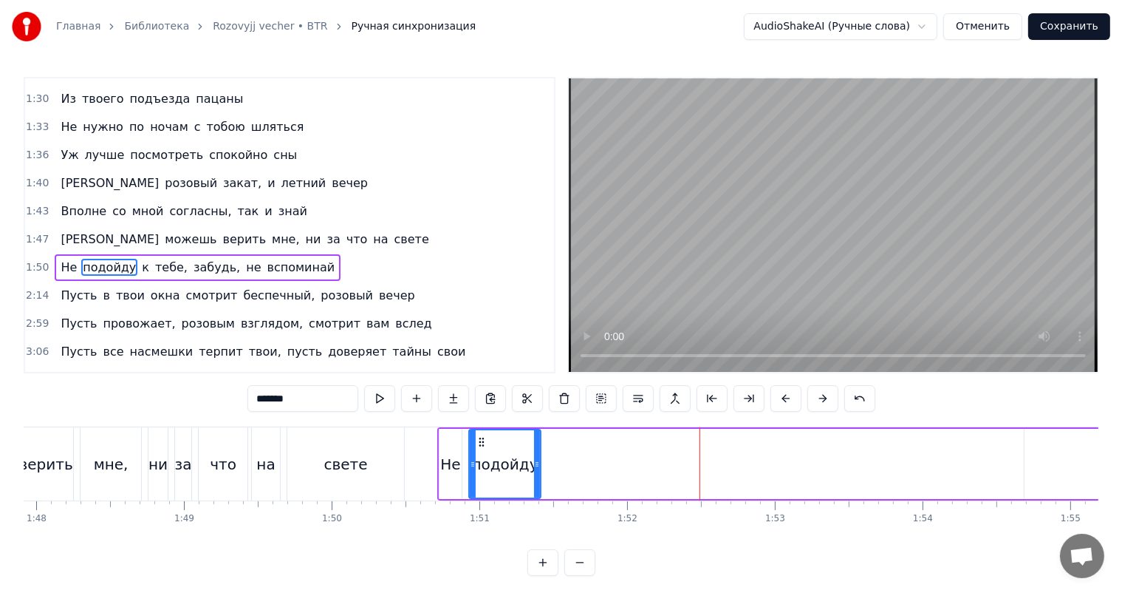
drag, startPoint x: 655, startPoint y: 465, endPoint x: 522, endPoint y: 474, distance: 133.3
click at [534, 474] on div at bounding box center [537, 463] width 6 height 67
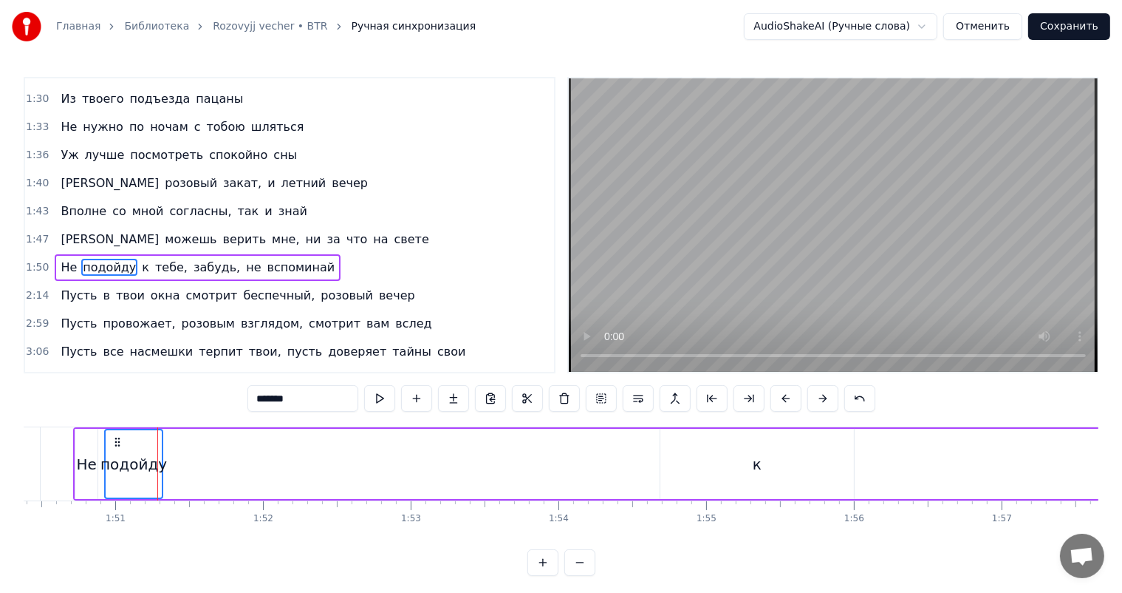
scroll to position [0, 16318]
click at [788, 435] on div "к" at bounding box center [752, 464] width 194 height 70
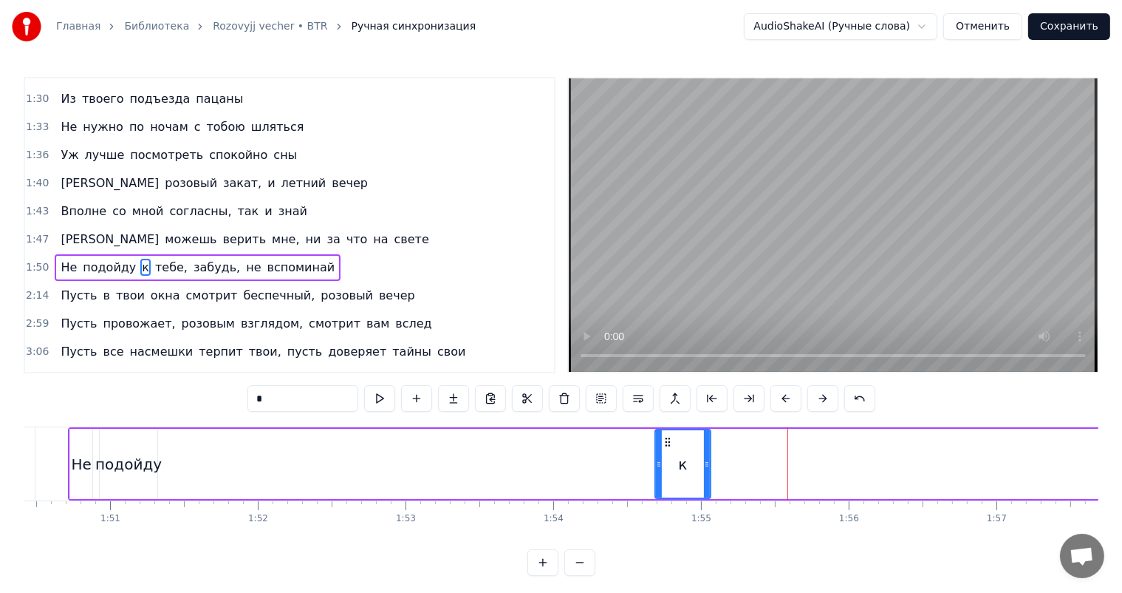
drag, startPoint x: 845, startPoint y: 441, endPoint x: 695, endPoint y: 456, distance: 150.7
click at [704, 456] on div at bounding box center [707, 463] width 6 height 67
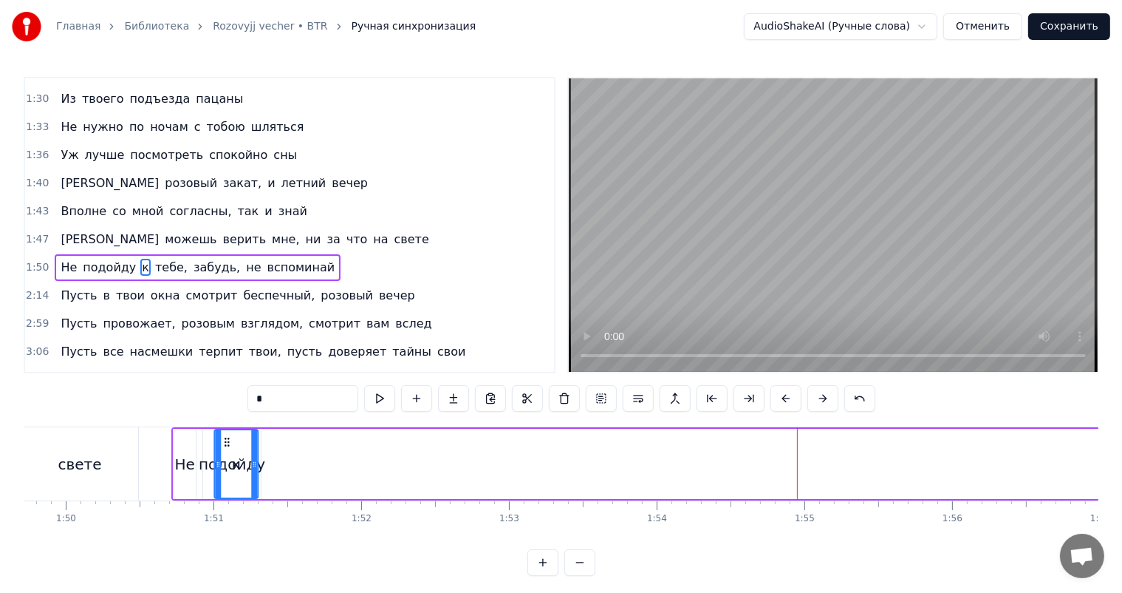
scroll to position [0, 16206]
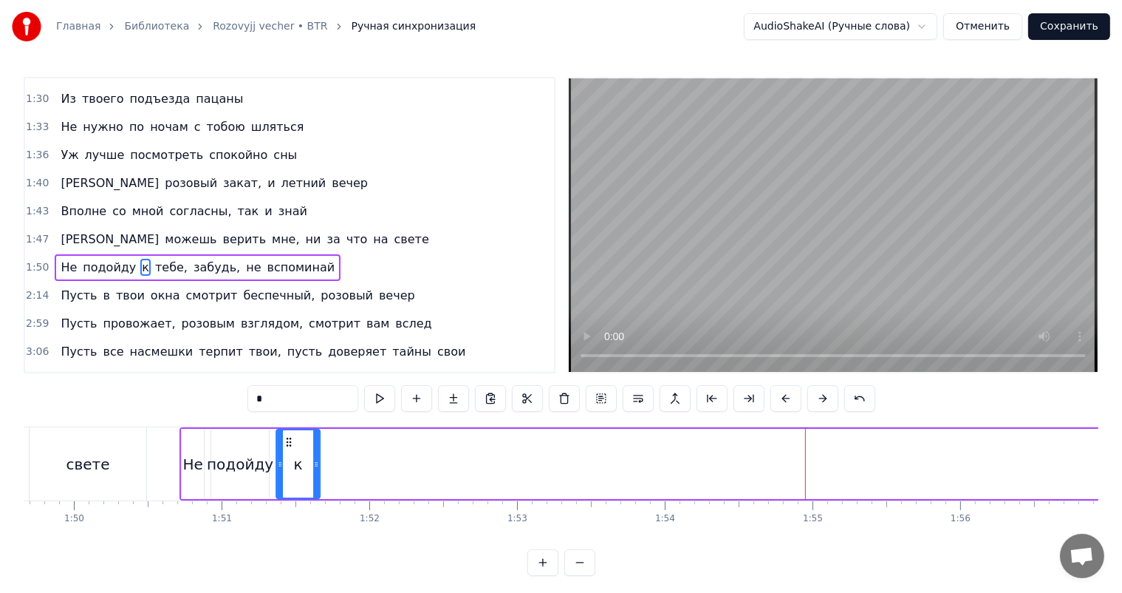
drag, startPoint x: 662, startPoint y: 436, endPoint x: 282, endPoint y: 477, distance: 382.0
click at [282, 477] on div "к" at bounding box center [298, 463] width 42 height 67
drag, startPoint x: 317, startPoint y: 467, endPoint x: 302, endPoint y: 470, distance: 15.1
click at [302, 470] on div at bounding box center [302, 463] width 6 height 67
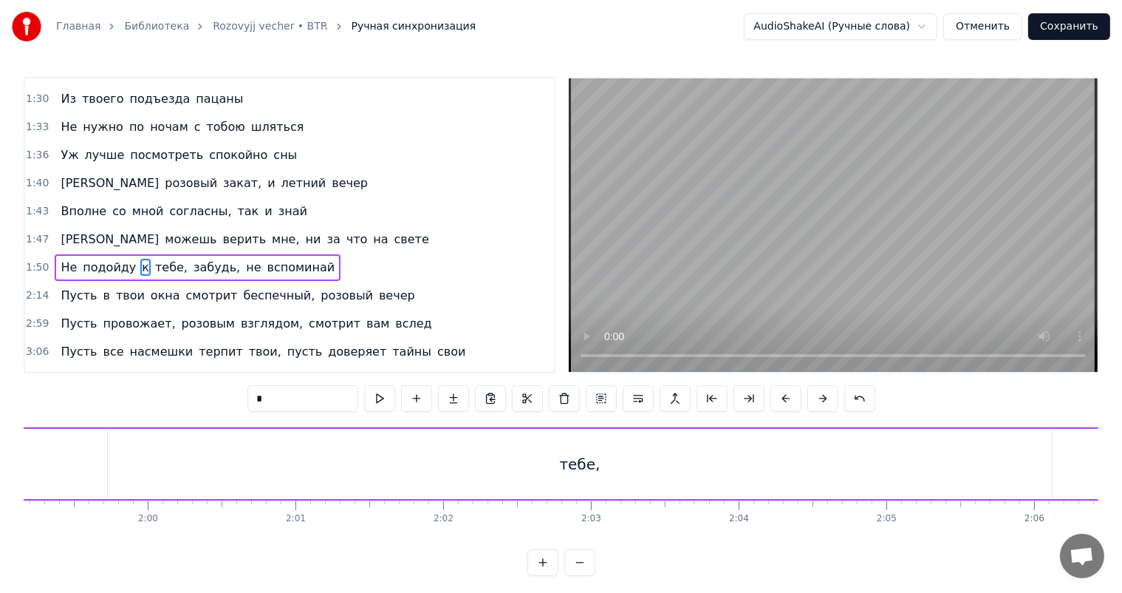
click at [676, 451] on div "тебе," at bounding box center [580, 464] width 944 height 70
type input "*****"
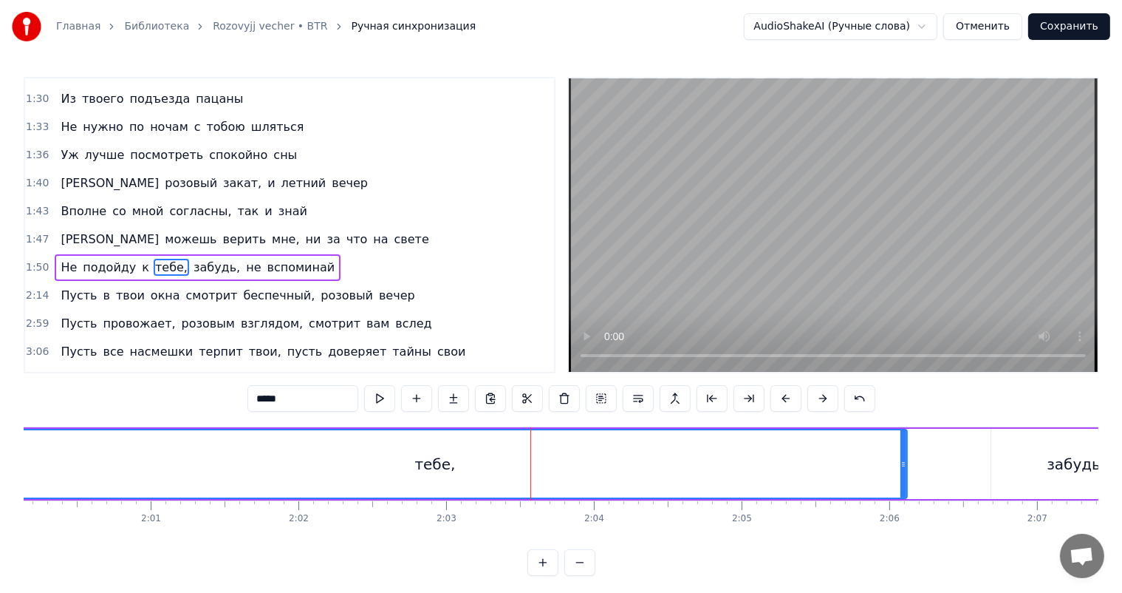
scroll to position [0, 17758]
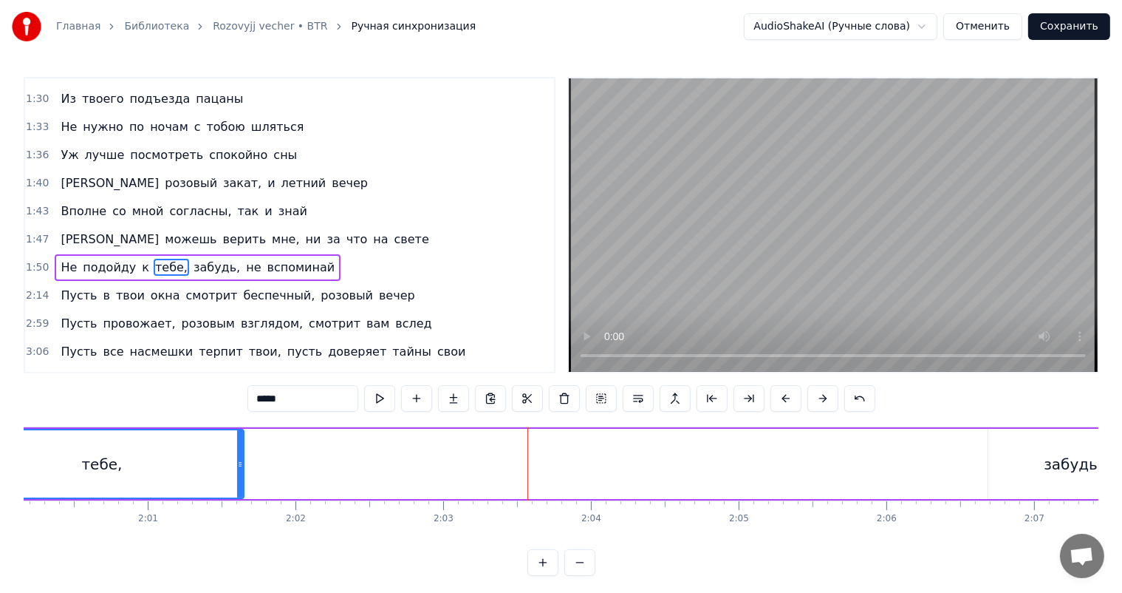
drag, startPoint x: 900, startPoint y: 464, endPoint x: 149, endPoint y: 461, distance: 751.5
click at [163, 462] on div "тебе," at bounding box center [102, 463] width 282 height 67
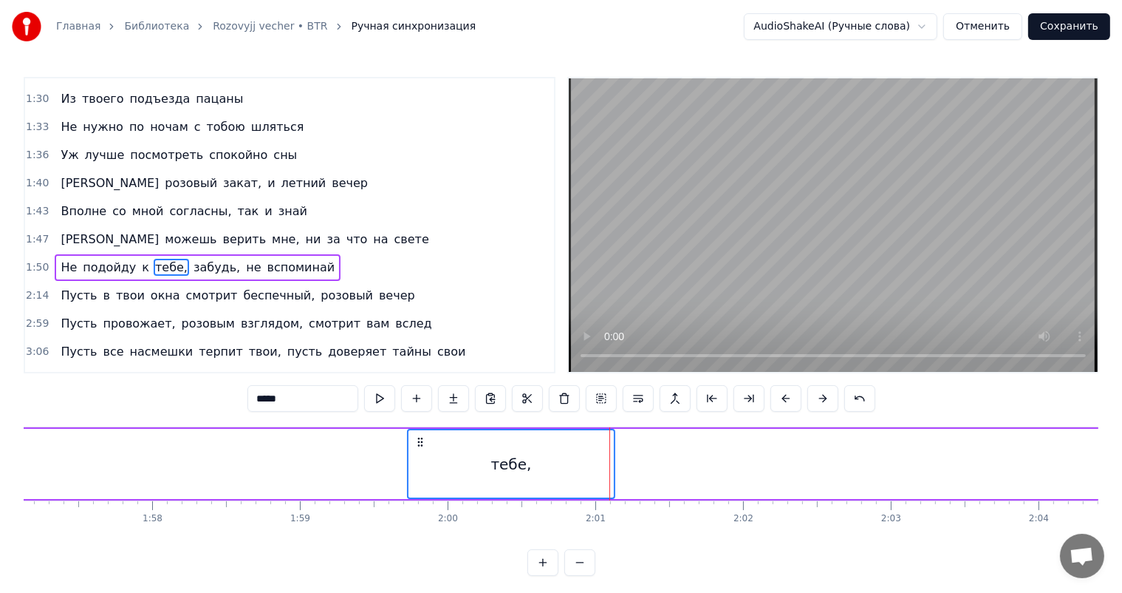
scroll to position [0, 17167]
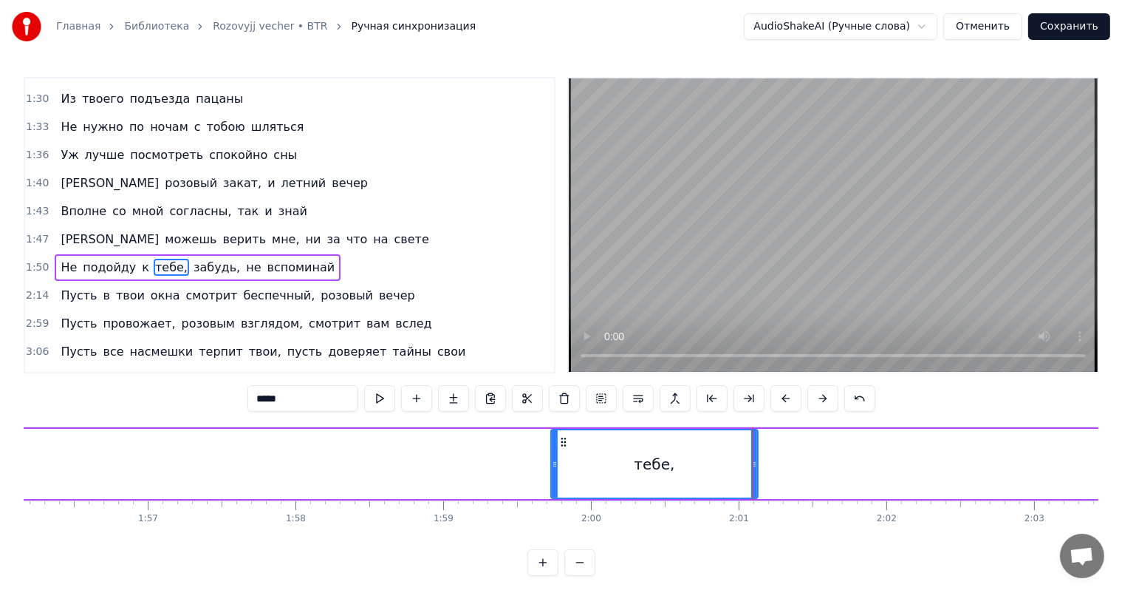
click at [674, 457] on div "тебе," at bounding box center [654, 463] width 205 height 67
drag, startPoint x: 754, startPoint y: 454, endPoint x: 635, endPoint y: 454, distance: 119.0
click at [655, 452] on div at bounding box center [657, 463] width 6 height 67
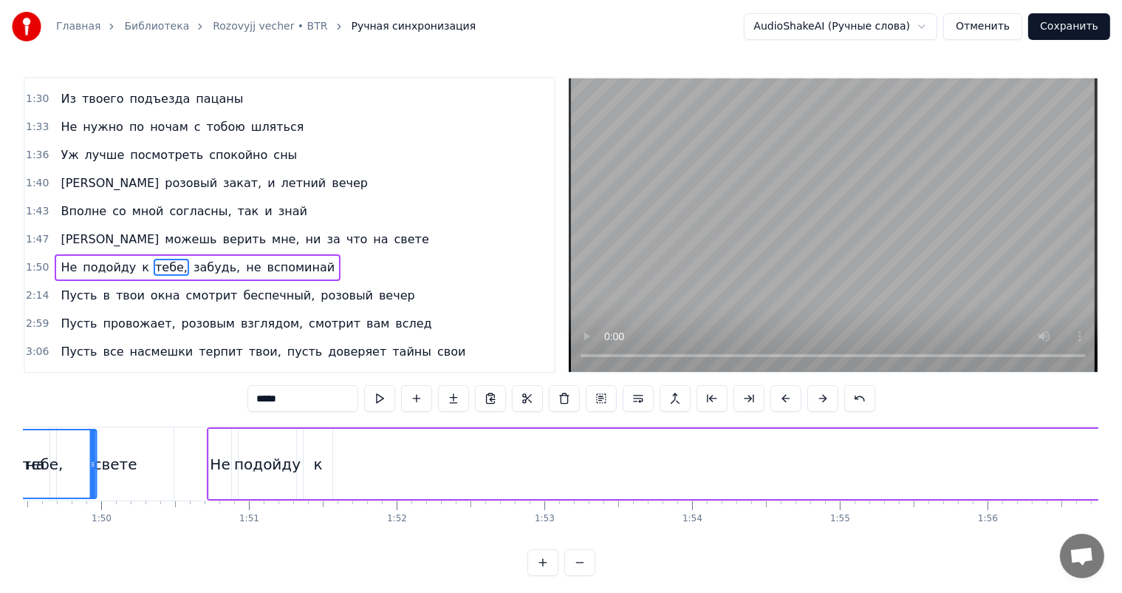
scroll to position [0, 15948]
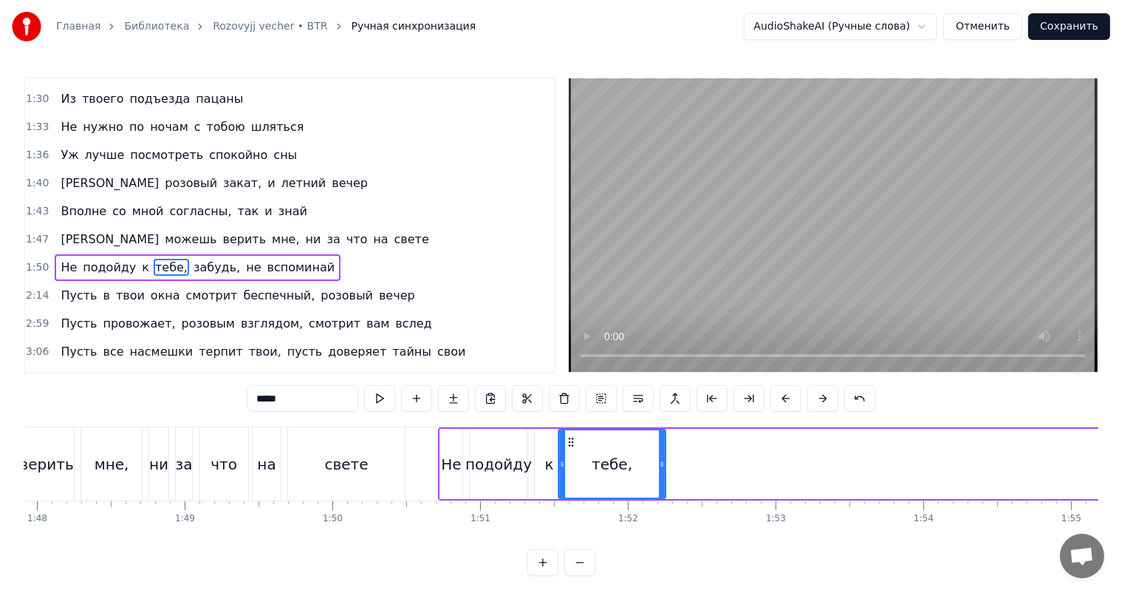
drag, startPoint x: 557, startPoint y: 438, endPoint x: 567, endPoint y: 449, distance: 15.2
click at [567, 449] on div "тебе," at bounding box center [612, 463] width 106 height 67
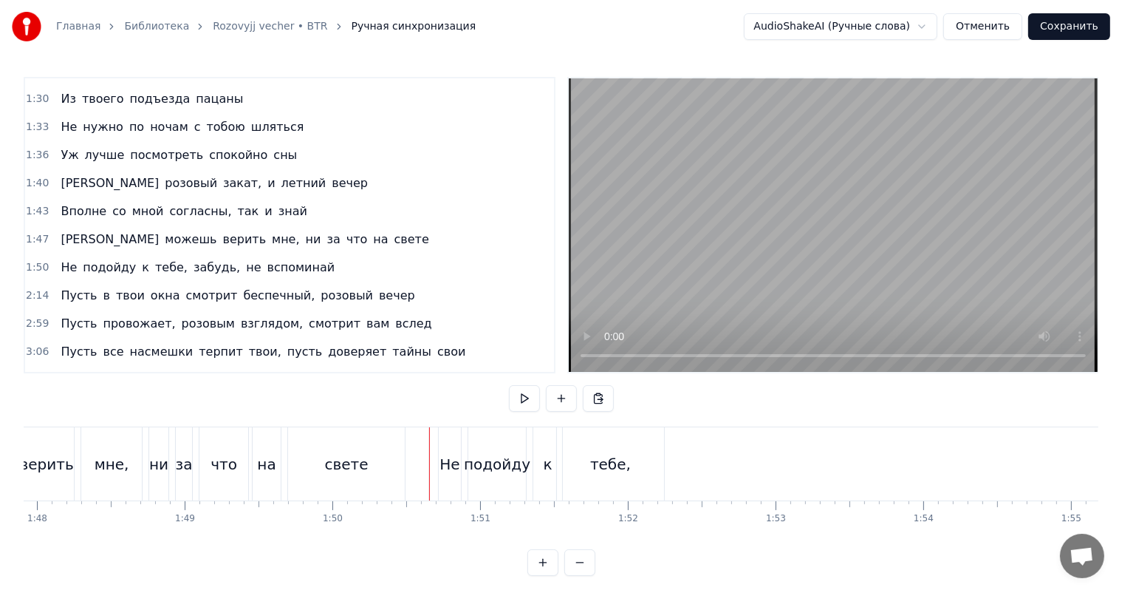
click at [737, 260] on video at bounding box center [833, 224] width 529 height 293
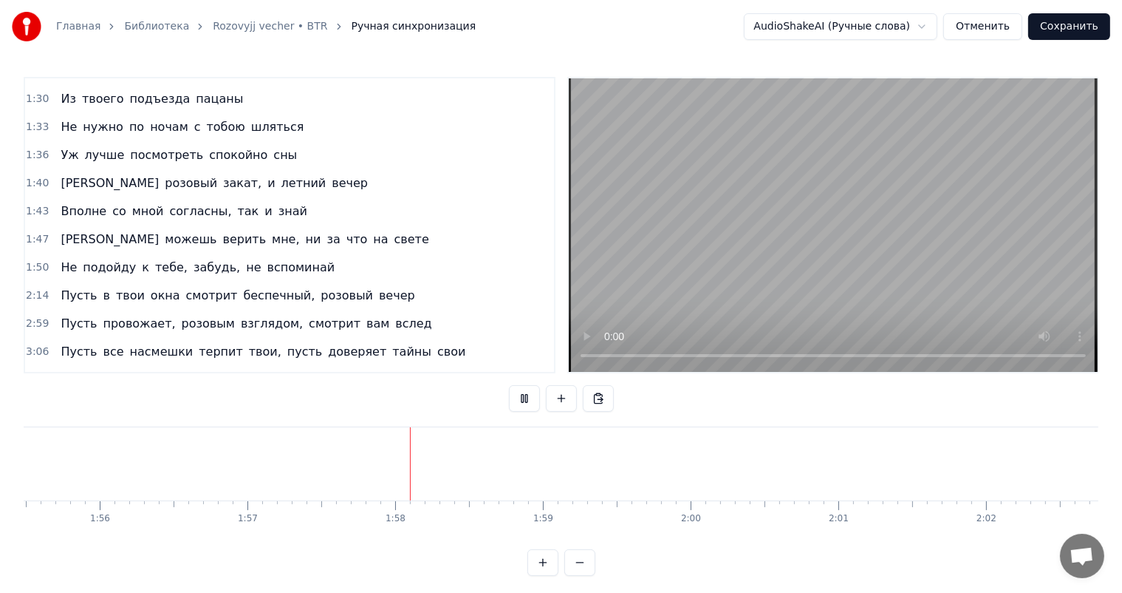
scroll to position [0, 17278]
click at [822, 244] on video at bounding box center [833, 224] width 529 height 293
click at [423, 471] on div "забудь," at bounding box center [370, 463] width 170 height 73
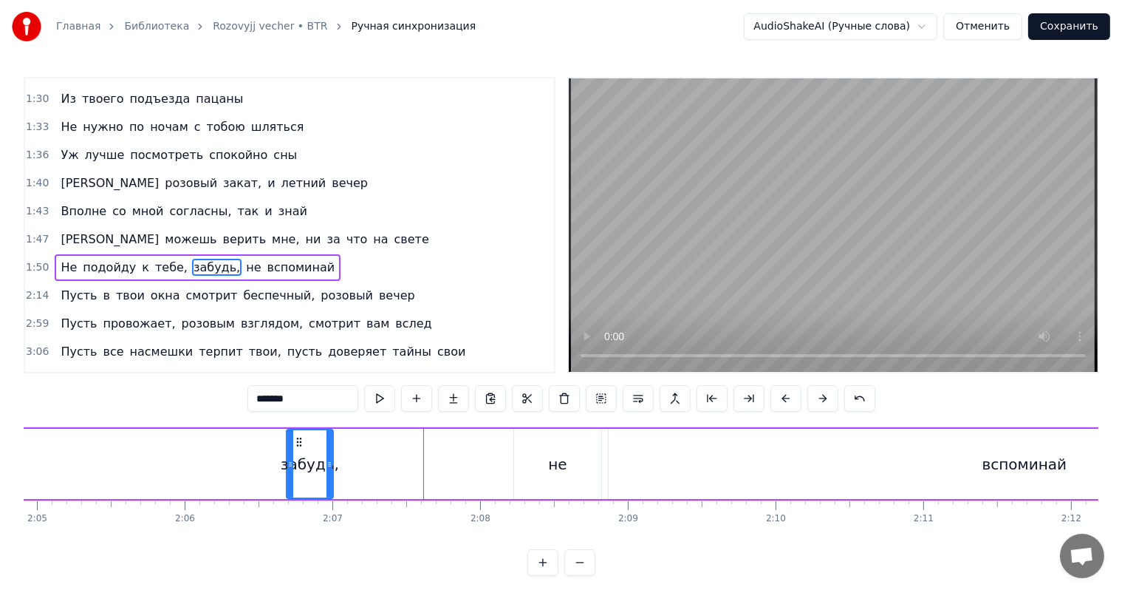
drag, startPoint x: 451, startPoint y: 443, endPoint x: 324, endPoint y: 446, distance: 127.9
click at [327, 446] on div at bounding box center [330, 463] width 6 height 67
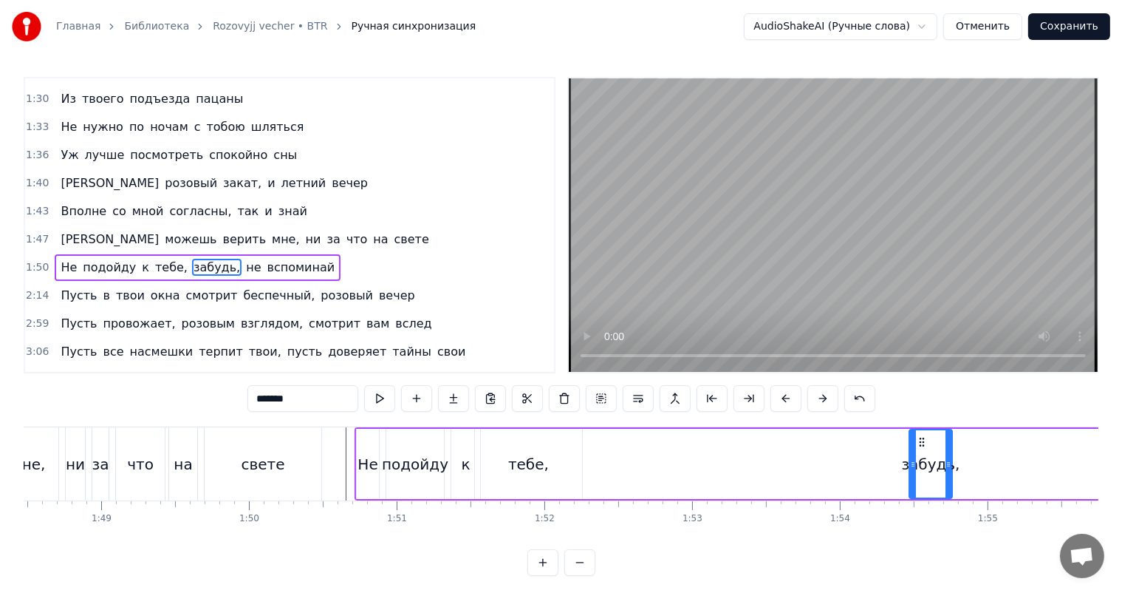
scroll to position [0, 16038]
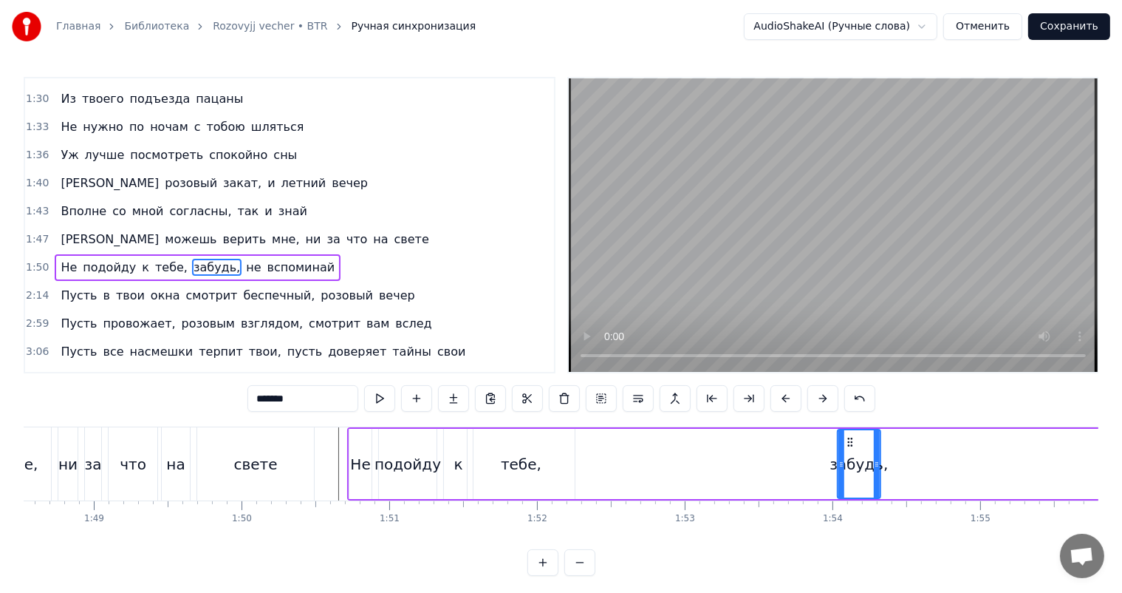
drag, startPoint x: 299, startPoint y: 443, endPoint x: 850, endPoint y: 458, distance: 551.5
click at [850, 458] on div "забудь," at bounding box center [859, 463] width 41 height 67
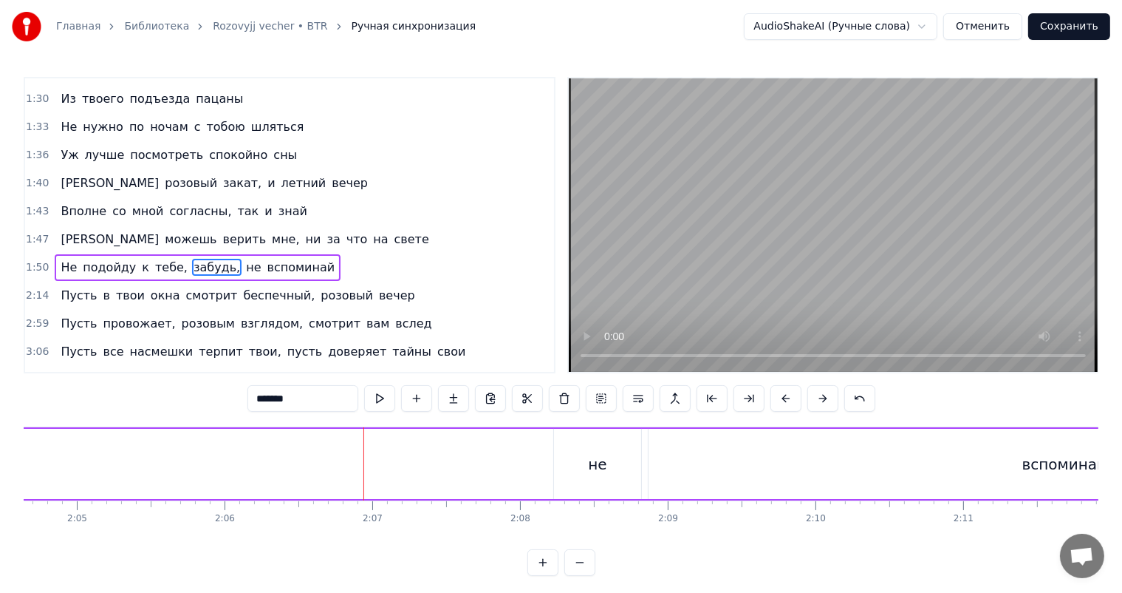
scroll to position [0, 18551]
click at [489, 447] on div "не" at bounding box center [466, 464] width 87 height 70
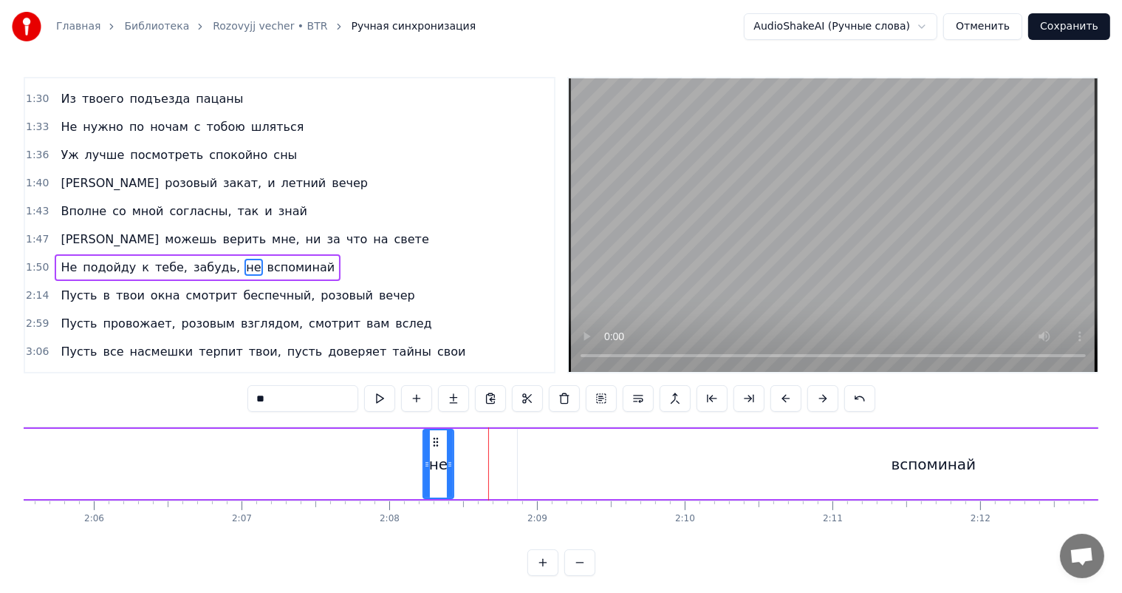
drag, startPoint x: 508, startPoint y: 437, endPoint x: 449, endPoint y: 435, distance: 59.1
click at [449, 435] on div at bounding box center [450, 463] width 6 height 67
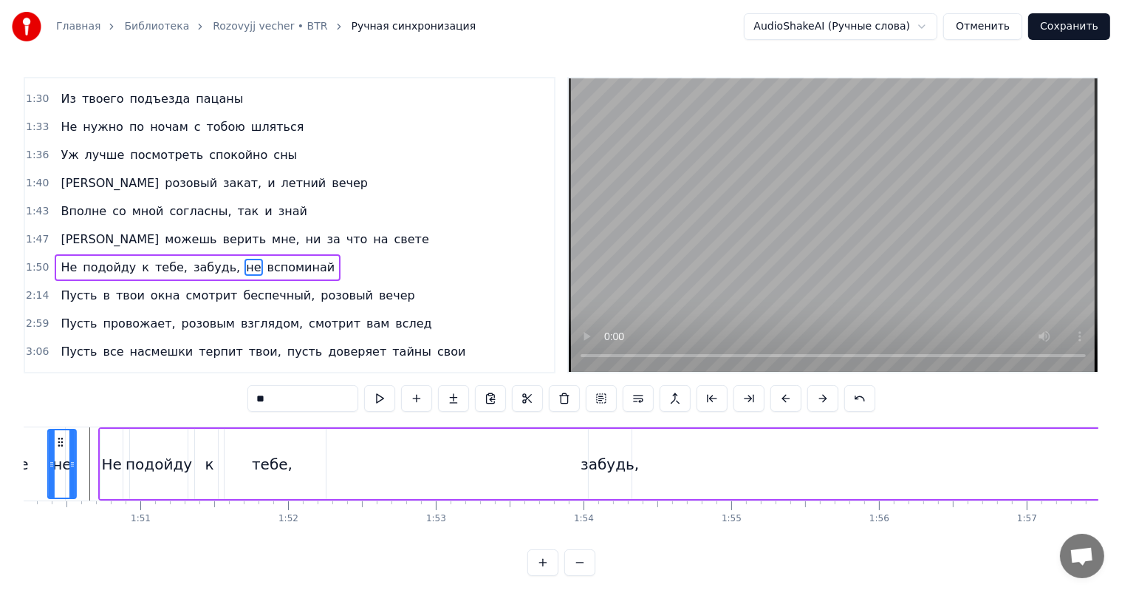
scroll to position [0, 16262]
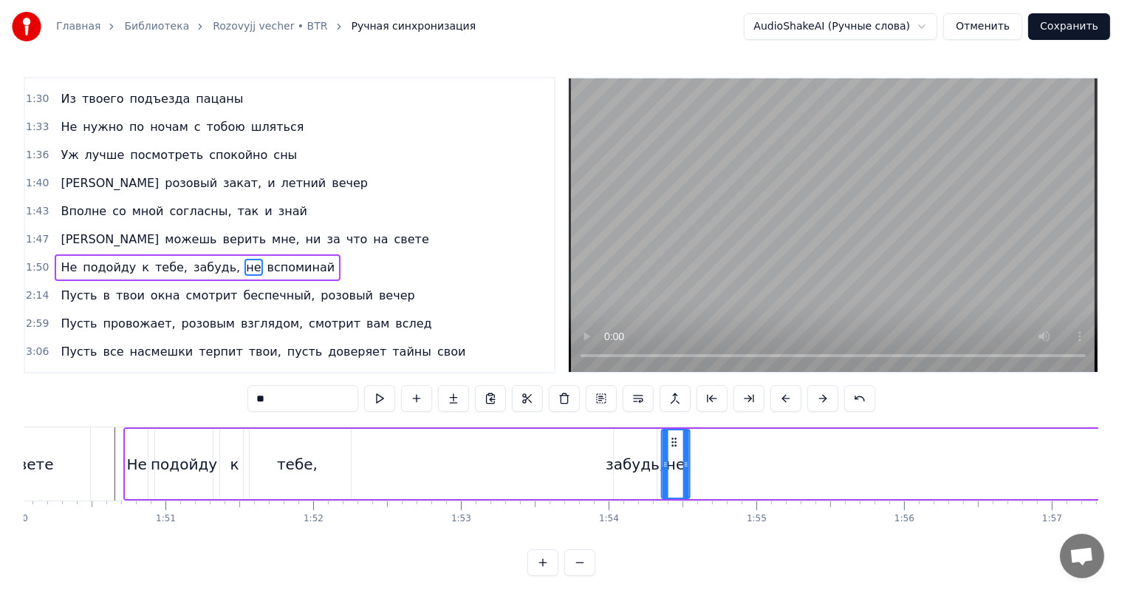
drag, startPoint x: 429, startPoint y: 437, endPoint x: 667, endPoint y: 443, distance: 238.7
click at [669, 443] on icon at bounding box center [675, 442] width 12 height 12
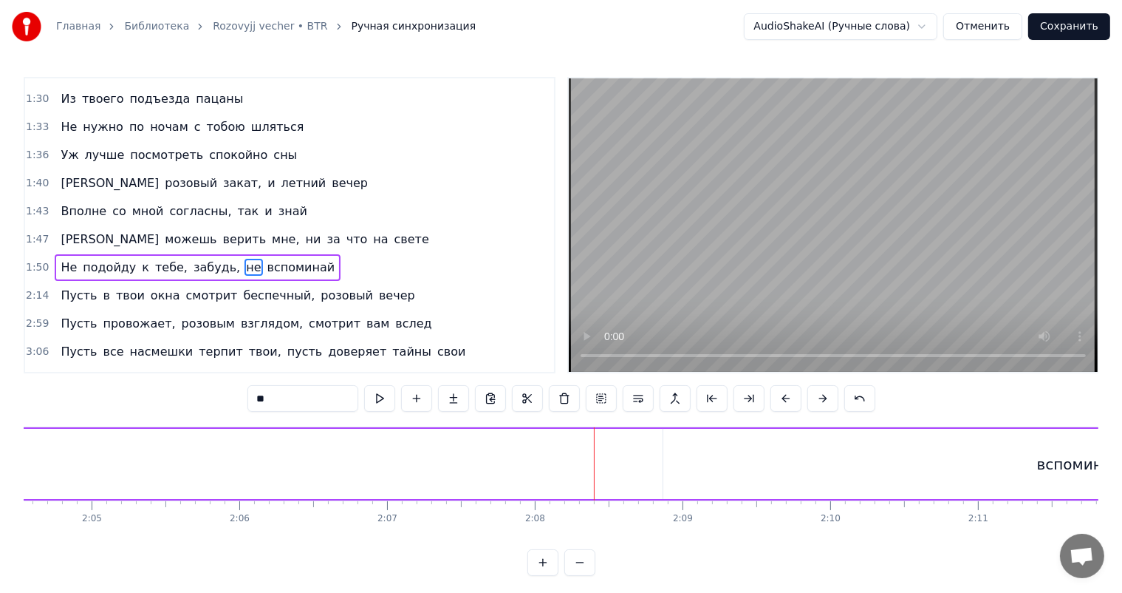
scroll to position [0, 18849]
click at [787, 449] on div "вспоминай" at bounding box center [636, 464] width 832 height 70
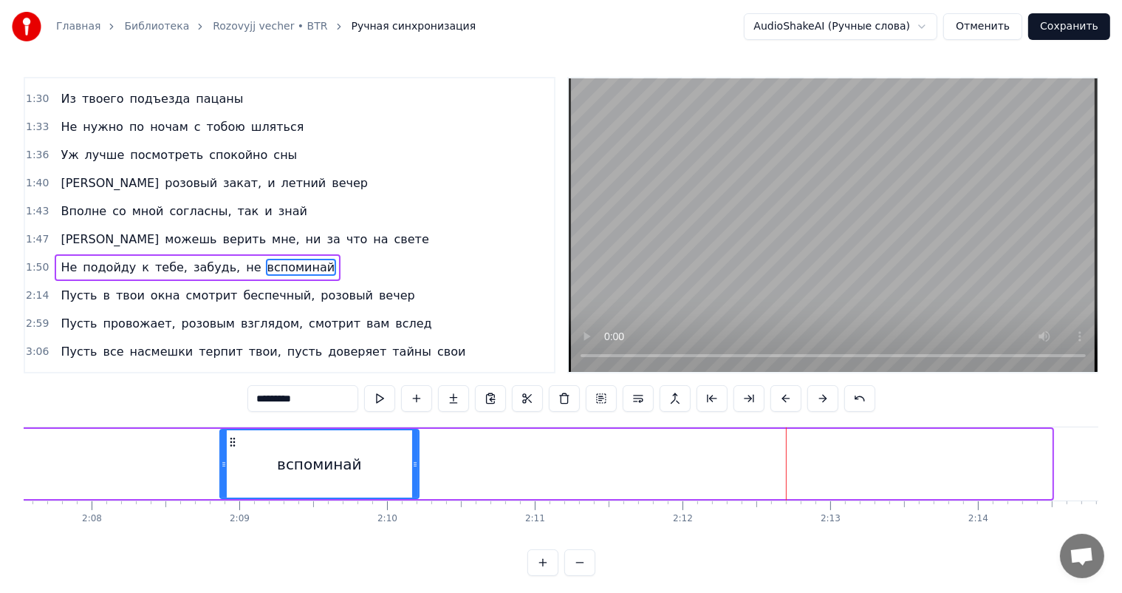
drag, startPoint x: 1046, startPoint y: 450, endPoint x: 413, endPoint y: 454, distance: 633.3
click at [413, 454] on div at bounding box center [415, 463] width 6 height 67
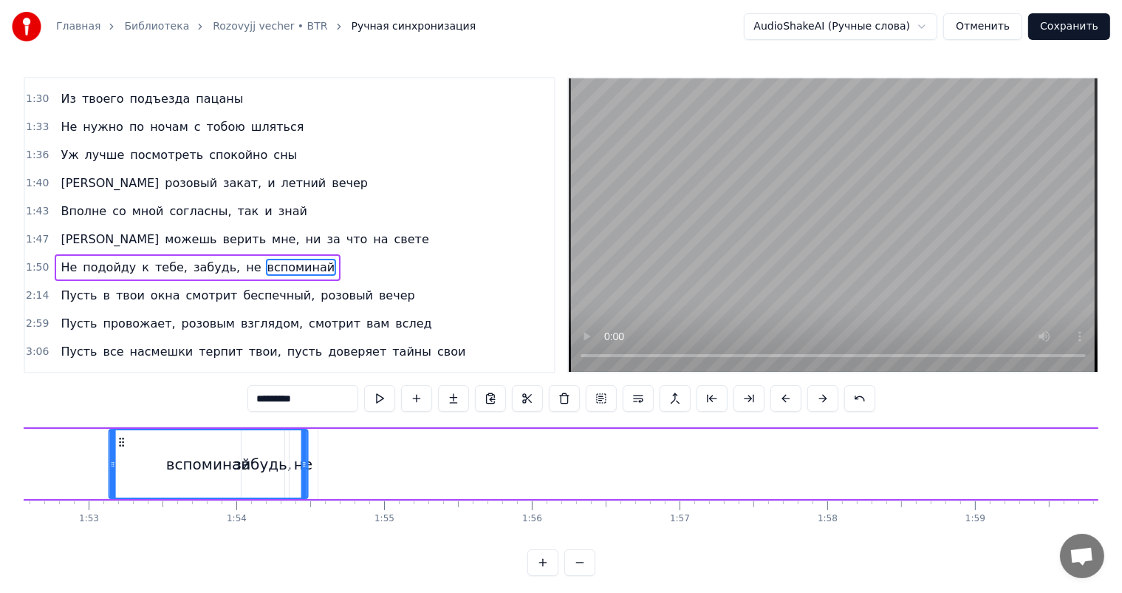
scroll to position [0, 16561]
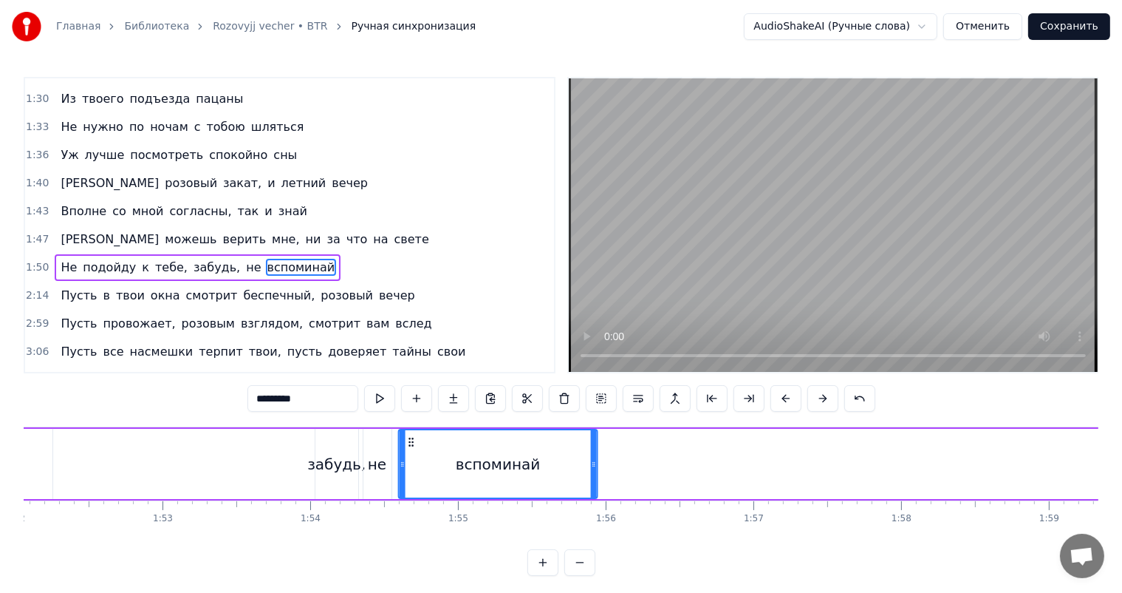
drag, startPoint x: 228, startPoint y: 437, endPoint x: 408, endPoint y: 429, distance: 179.7
click at [408, 430] on div "вспоминай" at bounding box center [498, 463] width 197 height 67
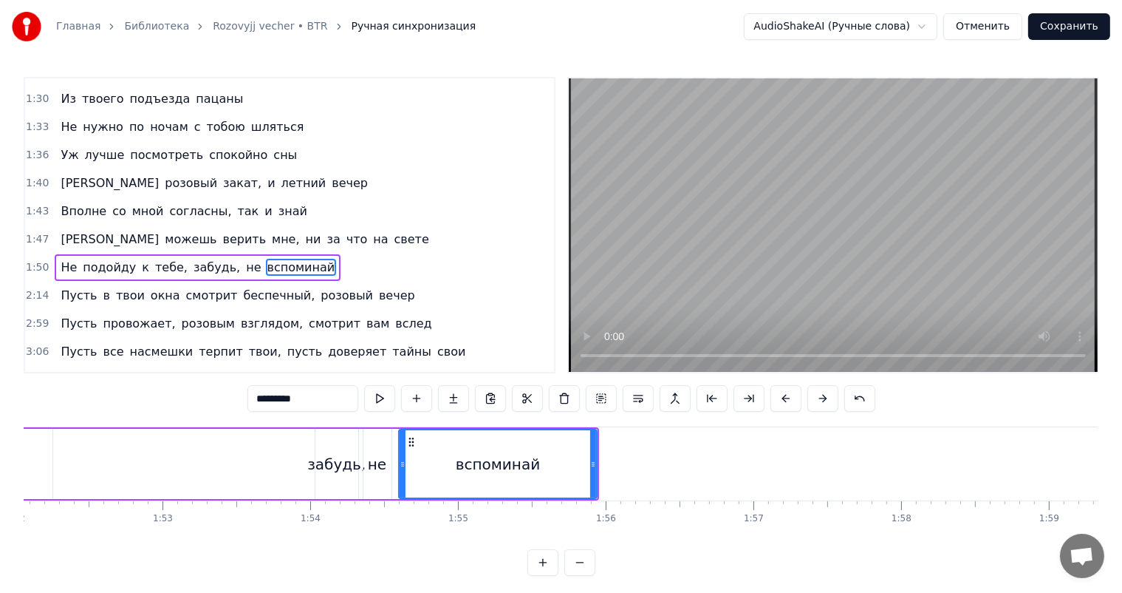
click at [343, 463] on div "забудь," at bounding box center [336, 464] width 58 height 22
type input "*******"
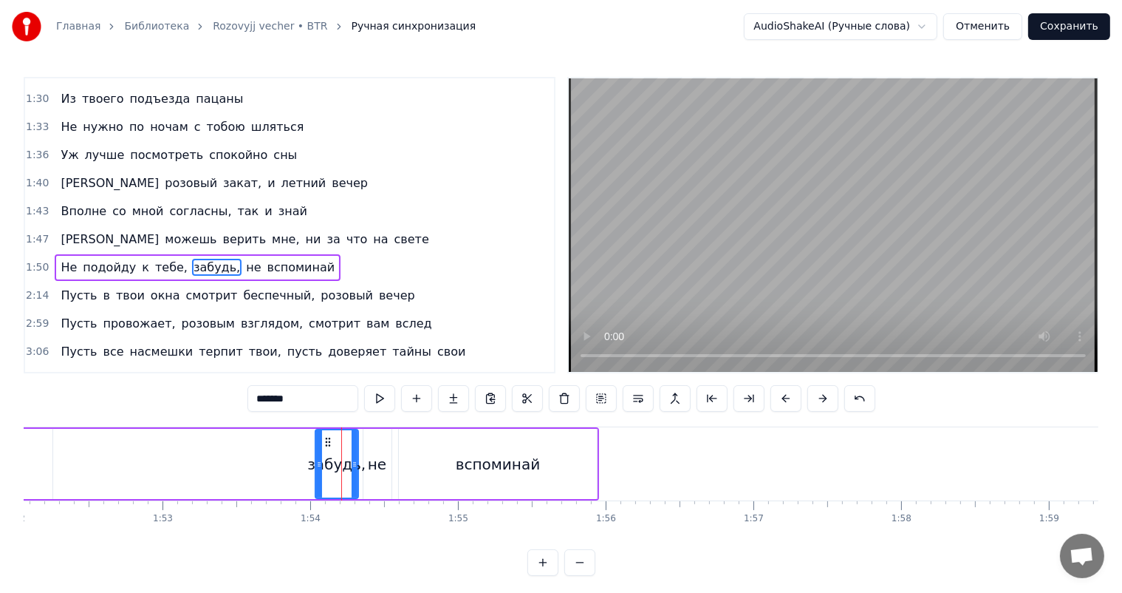
click at [806, 287] on video at bounding box center [833, 224] width 529 height 293
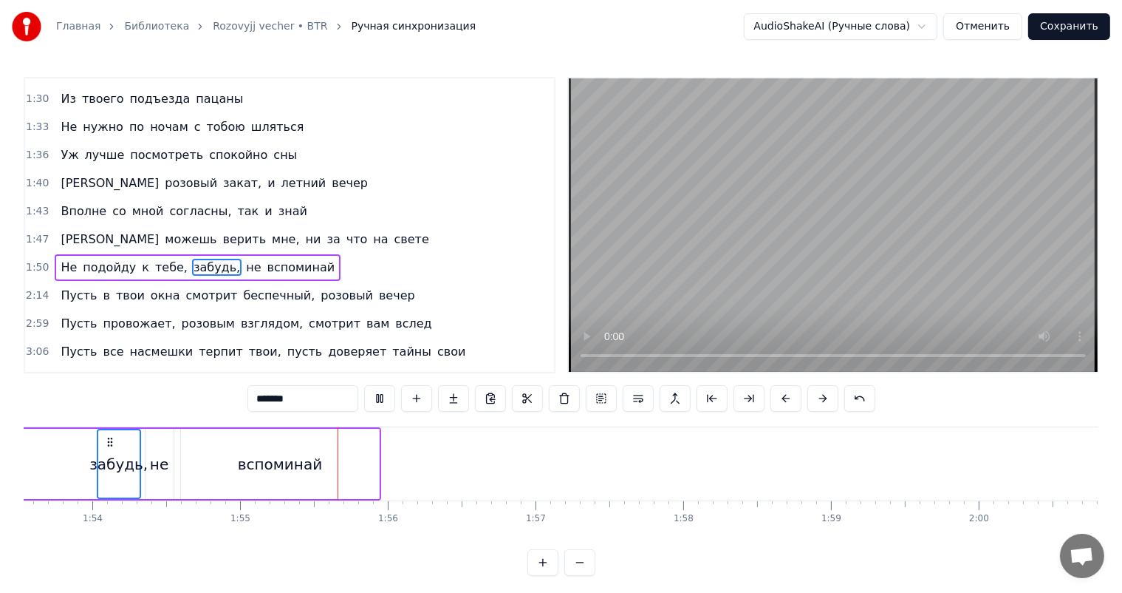
scroll to position [0, 16783]
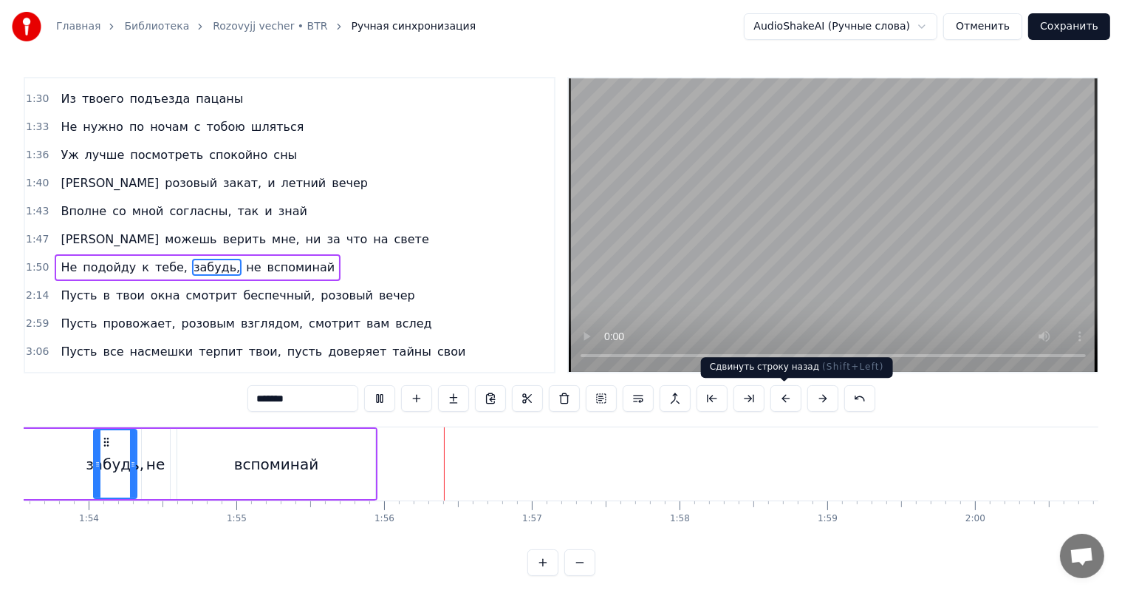
click at [749, 267] on video at bounding box center [833, 224] width 529 height 293
click at [24, 272] on div "0:13 Закат окончил летний, тёплый вечер 0:17 Остановился на краю Земли 0:20 Теб…" at bounding box center [290, 225] width 532 height 296
click at [27, 288] on span "2:14" at bounding box center [37, 295] width 23 height 15
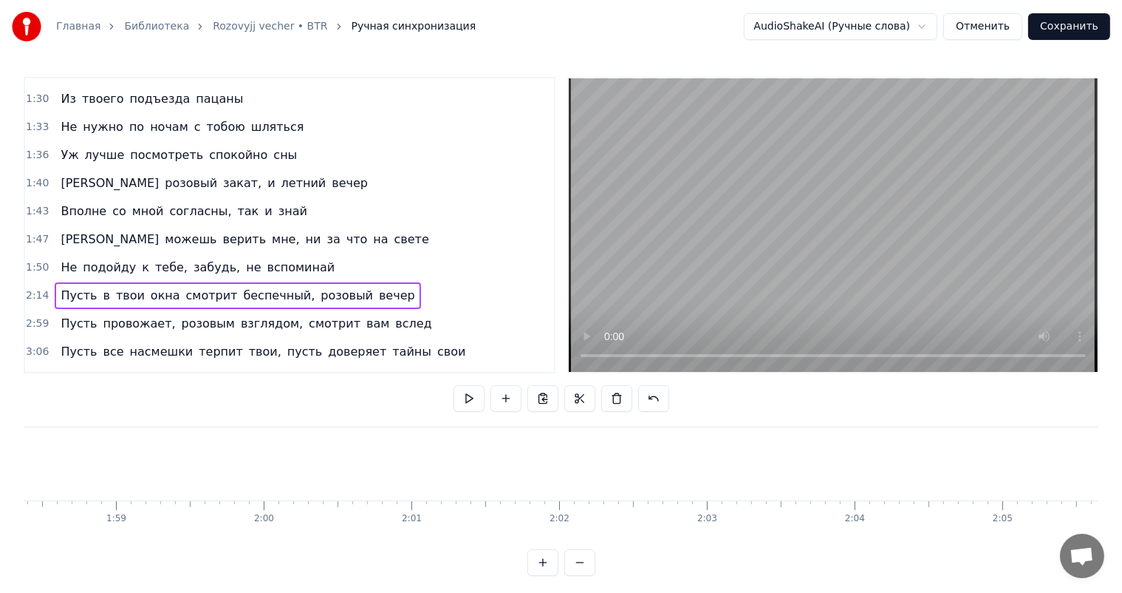
click at [33, 288] on span "2:14" at bounding box center [37, 295] width 23 height 15
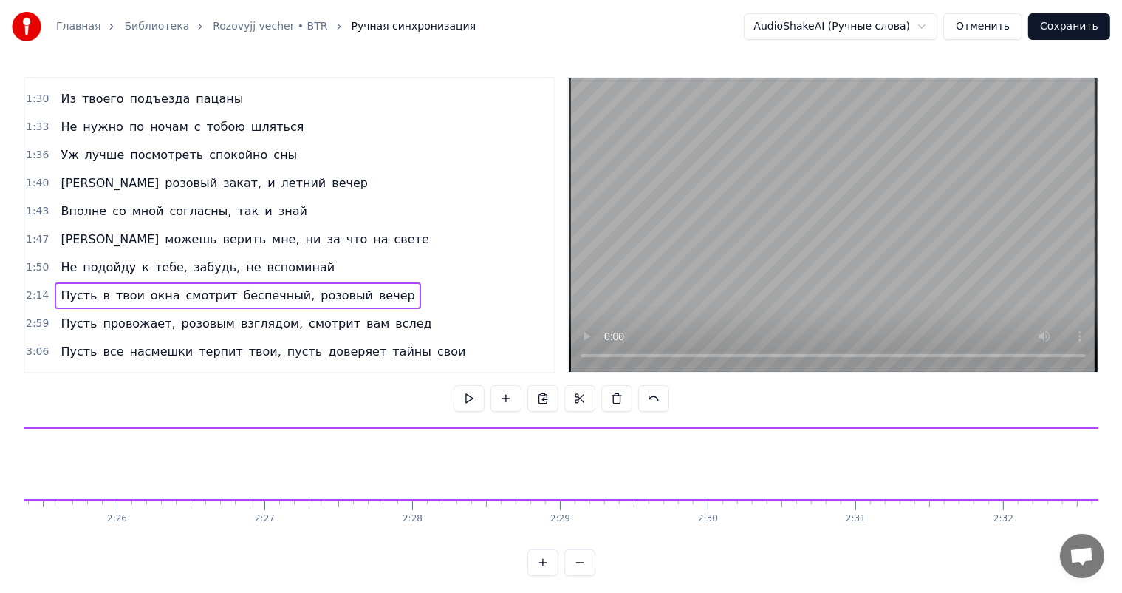
scroll to position [0, 22149]
drag, startPoint x: 390, startPoint y: 463, endPoint x: 436, endPoint y: 392, distance: 83.8
click at [390, 463] on div "Пусть в твои окна смотрит беспечный, розовый вечер" at bounding box center [1055, 463] width 6494 height 73
click at [33, 316] on span "2:59" at bounding box center [37, 323] width 23 height 15
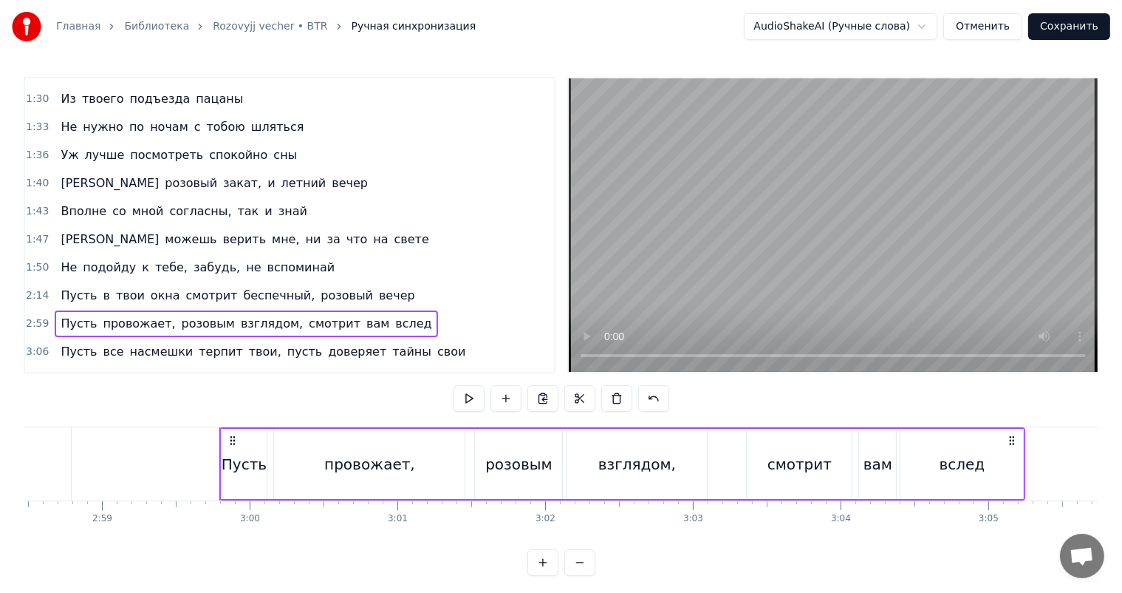
scroll to position [0, 26496]
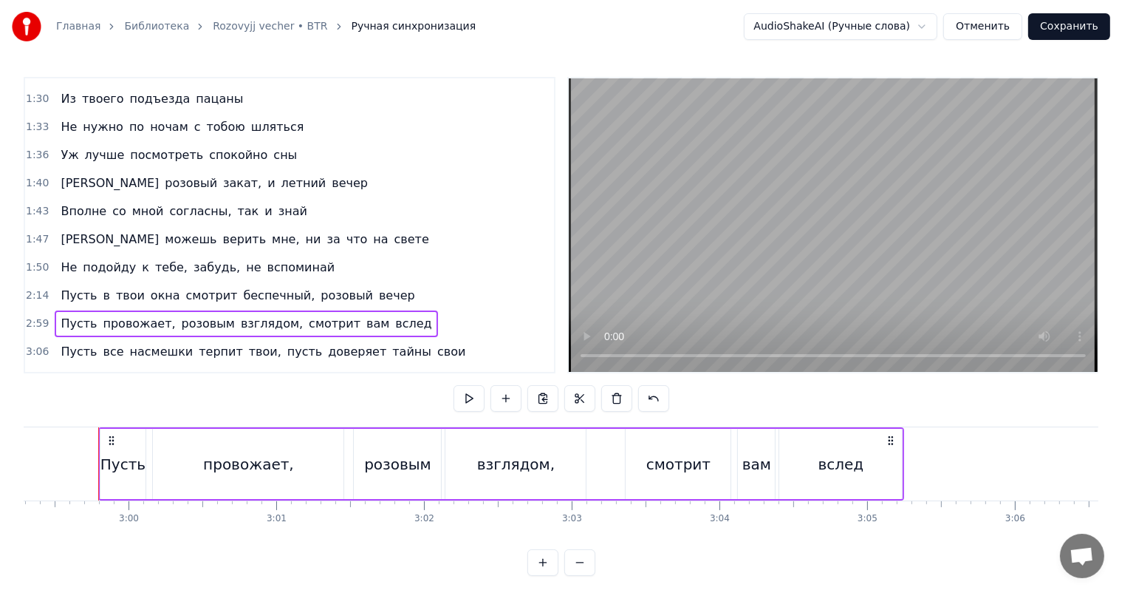
click at [748, 245] on video at bounding box center [833, 224] width 529 height 293
drag, startPoint x: 778, startPoint y: 237, endPoint x: 714, endPoint y: 266, distance: 70.5
click at [779, 237] on video at bounding box center [833, 224] width 529 height 293
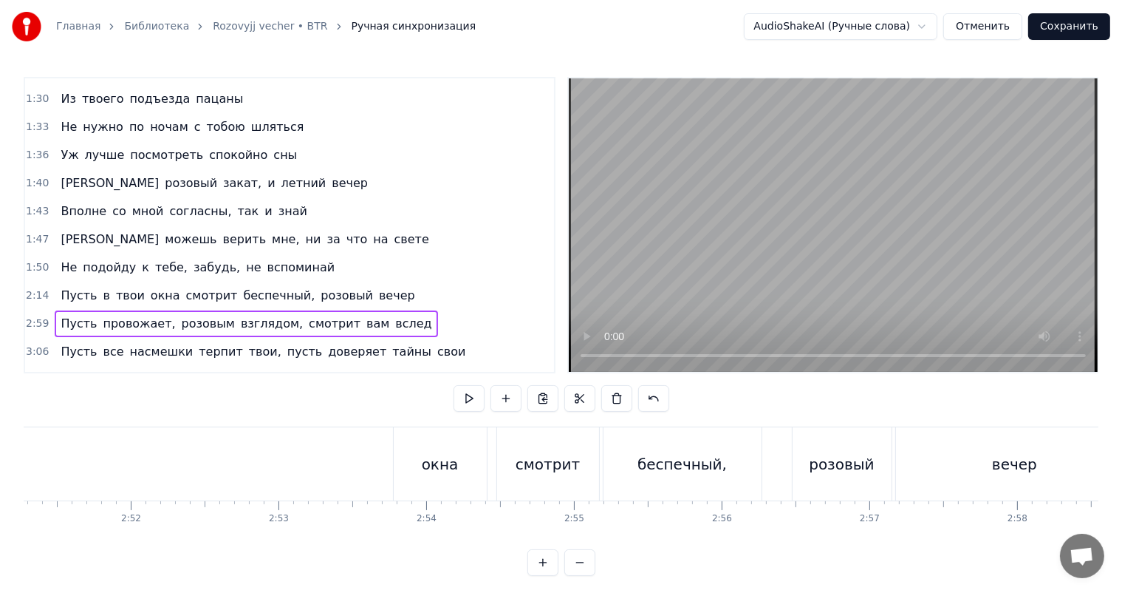
scroll to position [0, 25240]
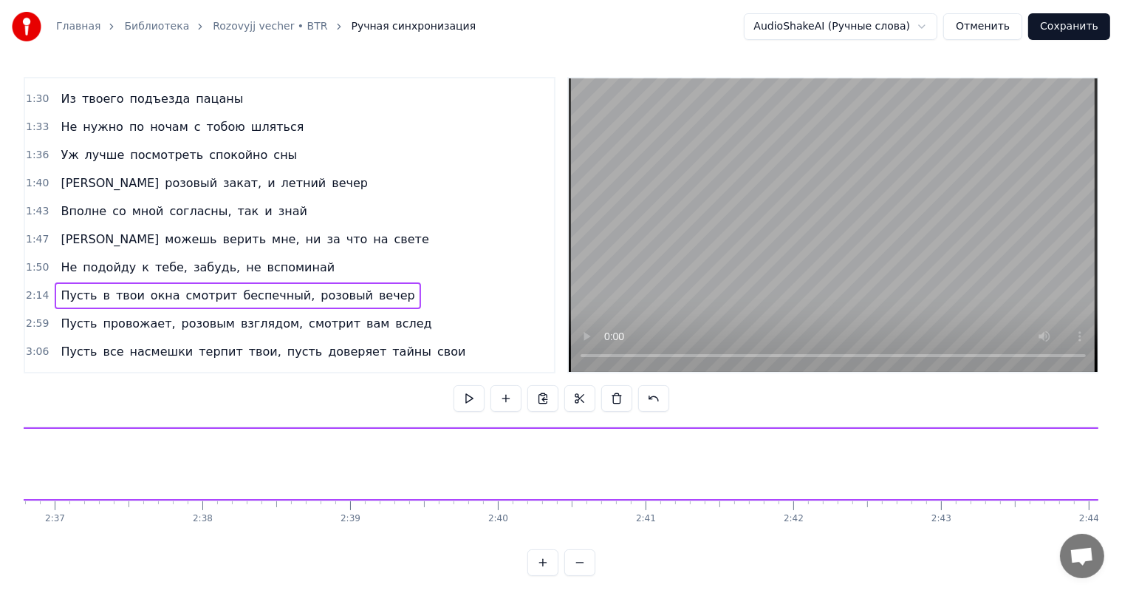
scroll to position [0, 22876]
click at [33, 288] on span "2:14" at bounding box center [37, 295] width 23 height 15
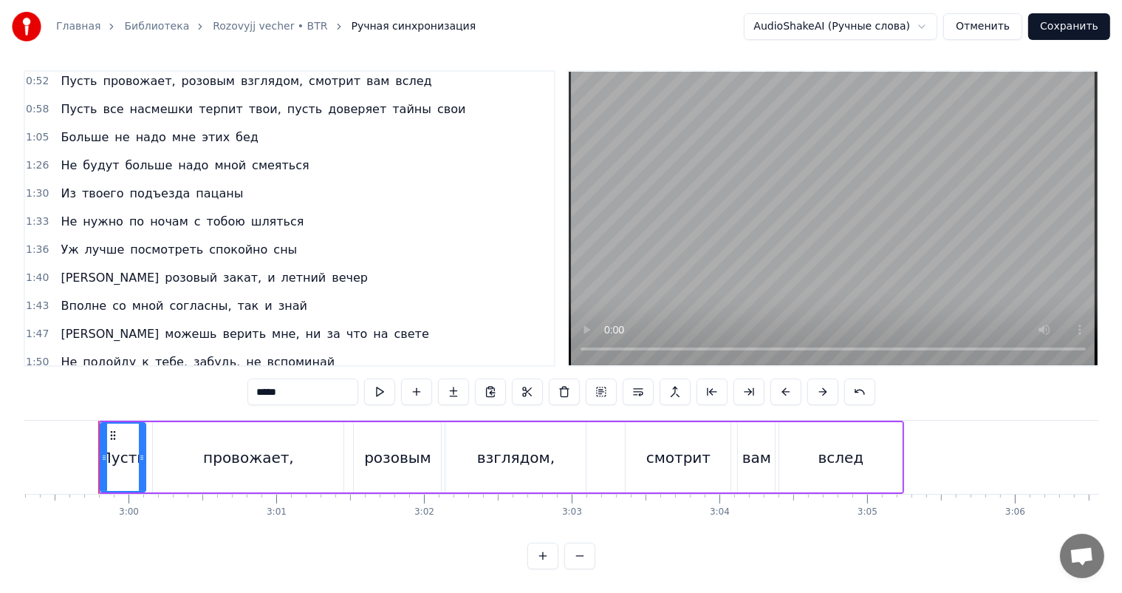
scroll to position [35, 0]
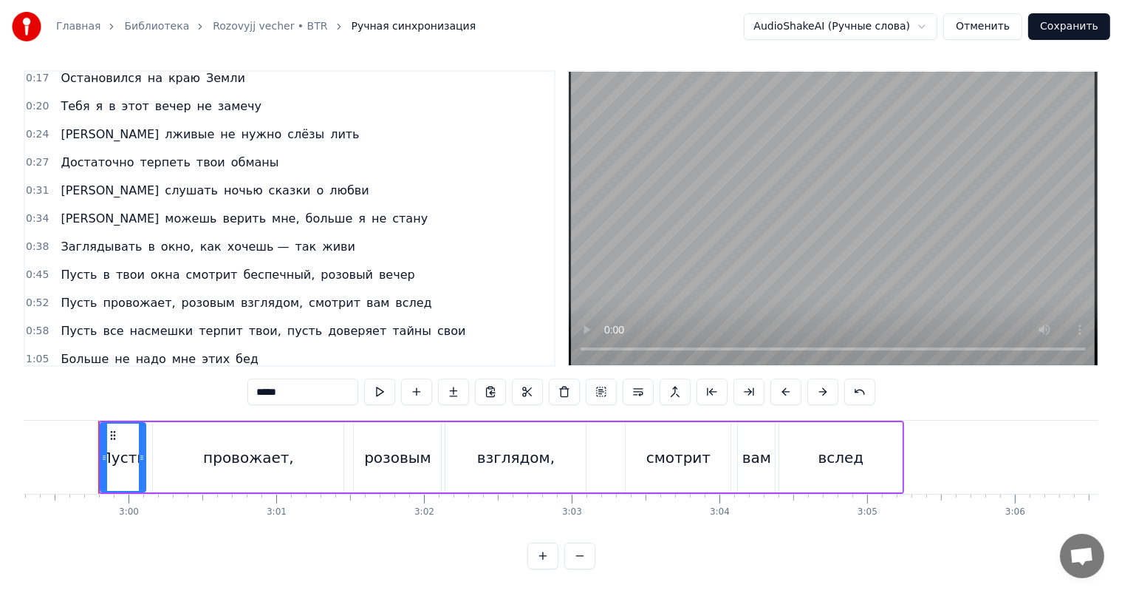
click at [29, 269] on span "0:45" at bounding box center [37, 274] width 23 height 15
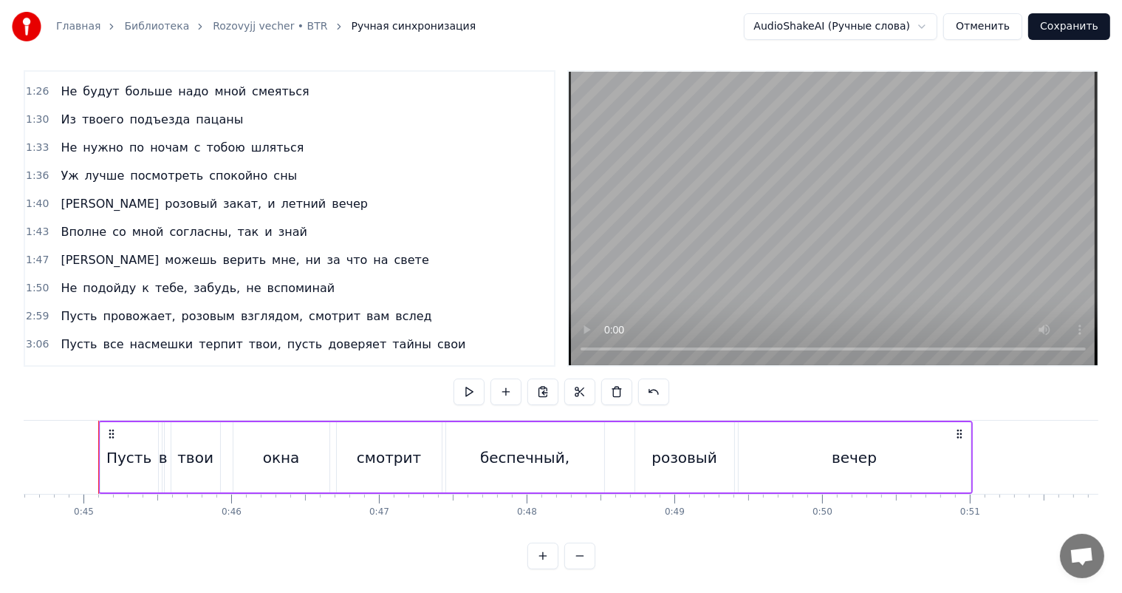
scroll to position [19, 0]
click at [38, 197] on span "1:40" at bounding box center [37, 204] width 23 height 15
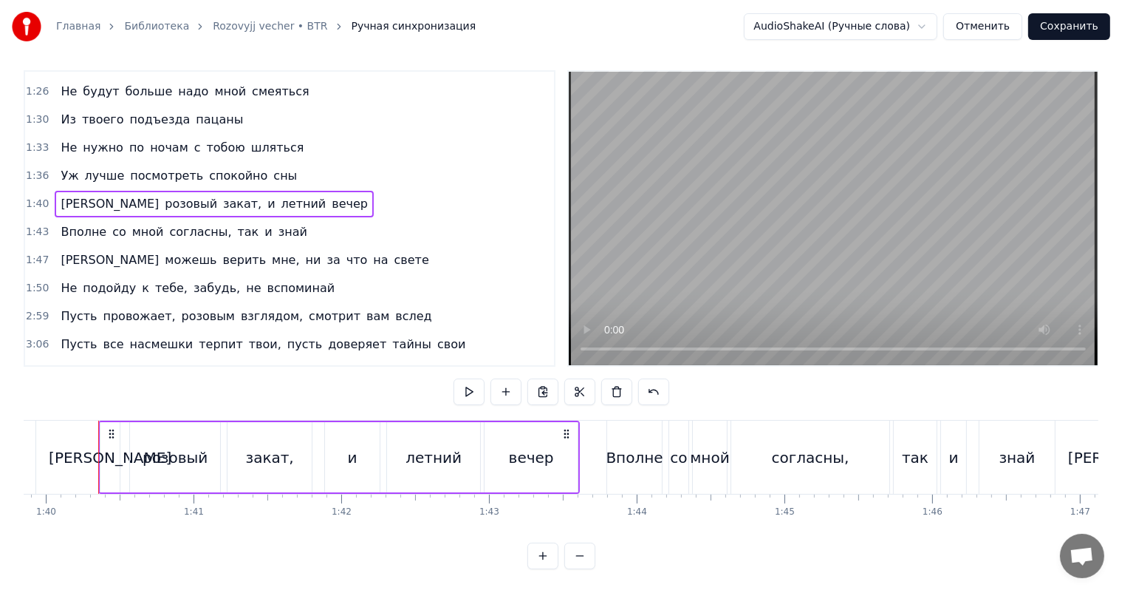
click at [30, 112] on span "1:30" at bounding box center [37, 119] width 23 height 15
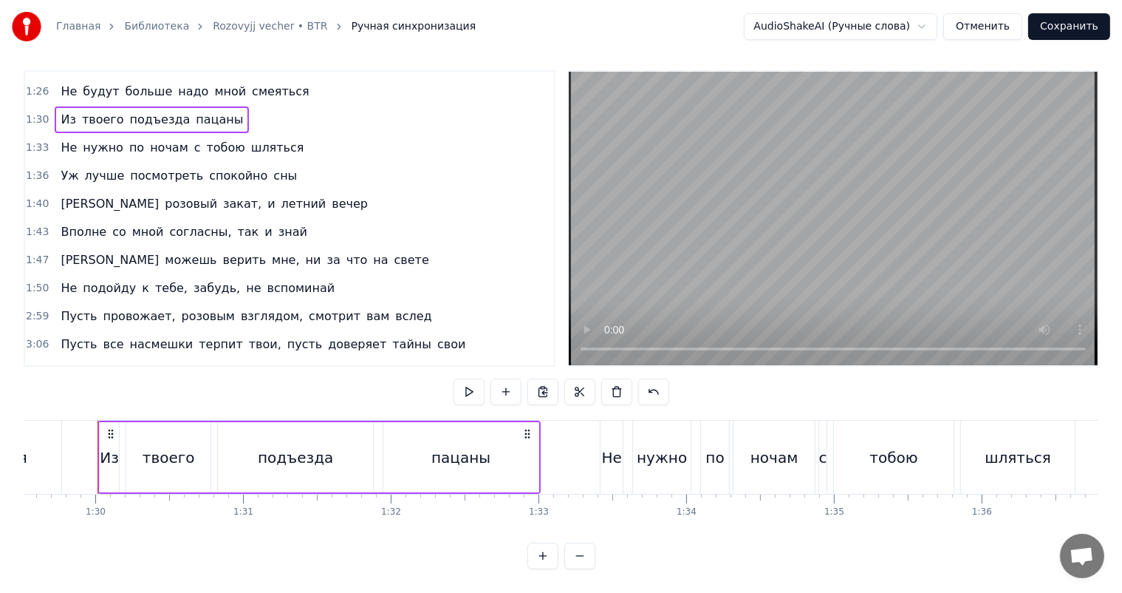
click at [35, 197] on span "1:40" at bounding box center [37, 204] width 23 height 15
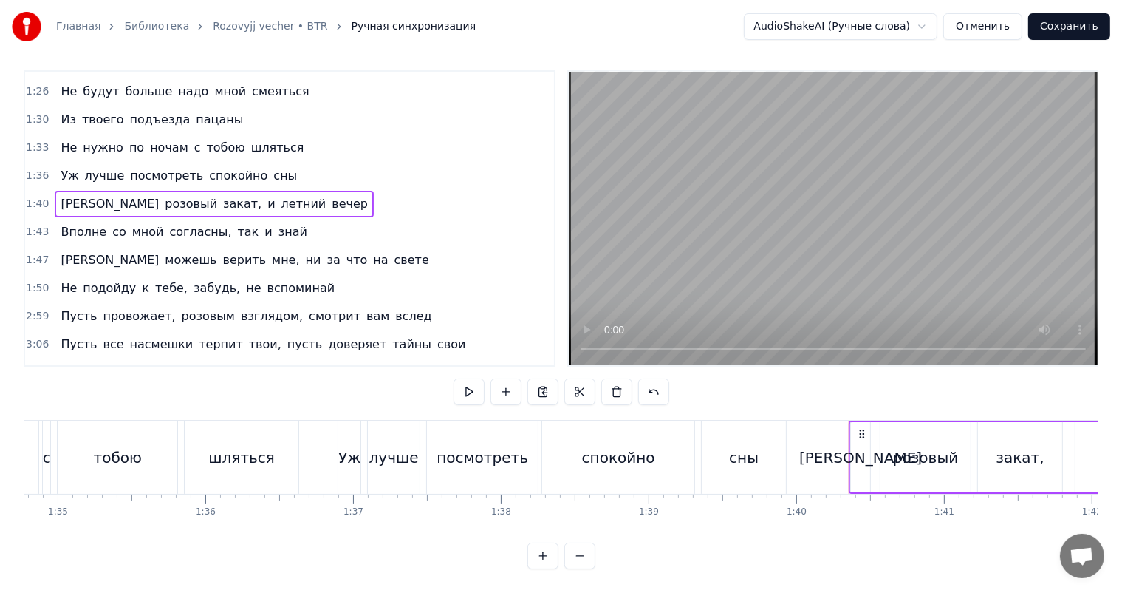
click at [32, 225] on span "1:43" at bounding box center [37, 232] width 23 height 15
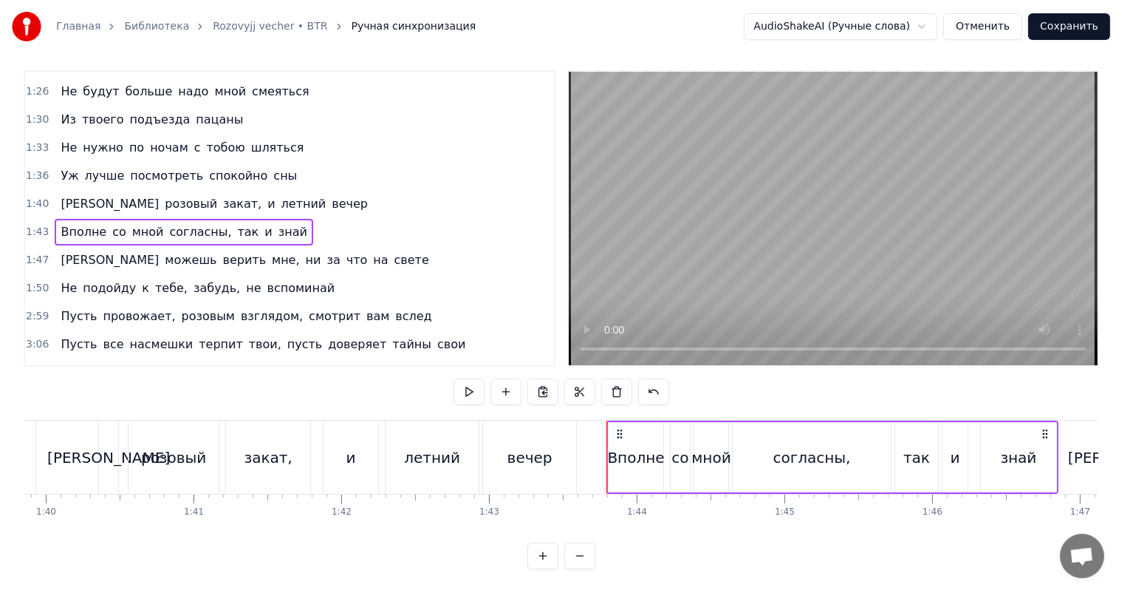
click at [38, 253] on span "1:47" at bounding box center [37, 260] width 23 height 15
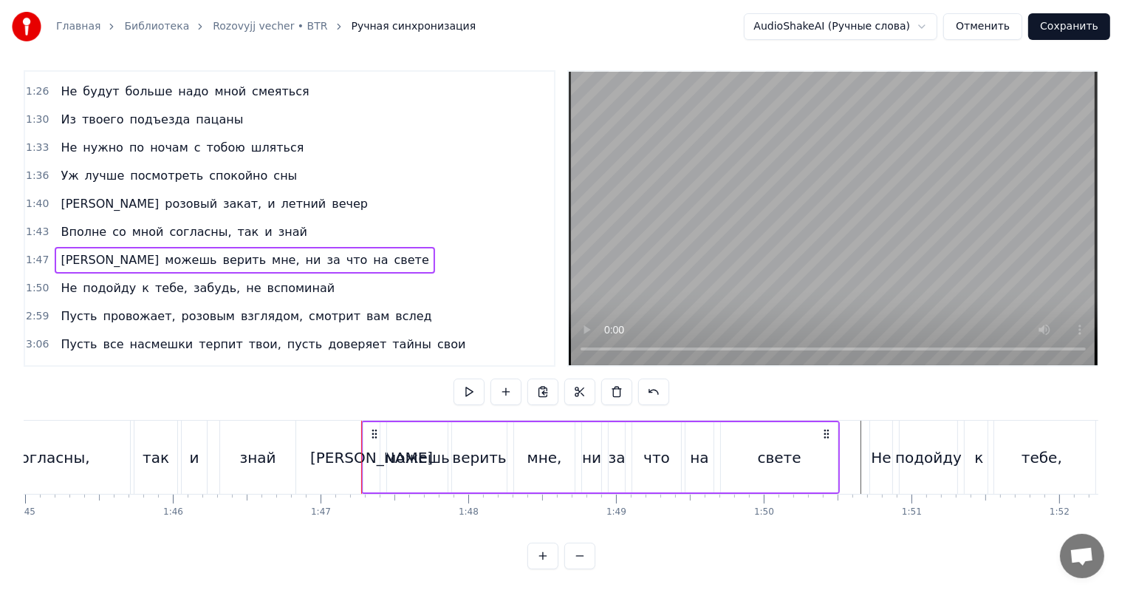
scroll to position [0, 15779]
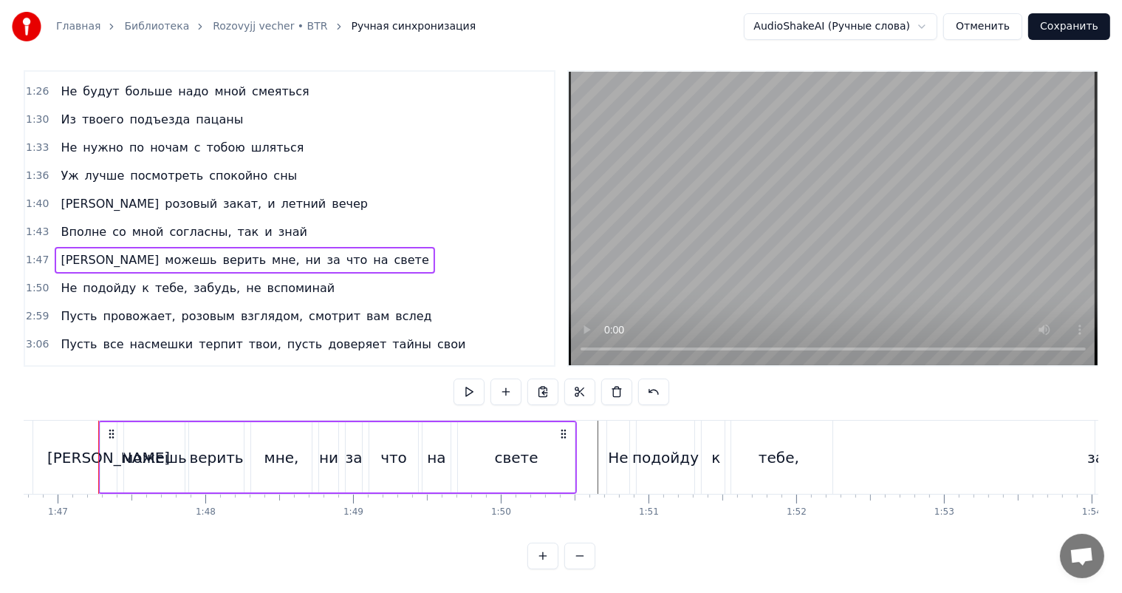
click at [38, 274] on div "1:50 Не подойду к тебе, забудь, не вспоминай" at bounding box center [289, 288] width 529 height 28
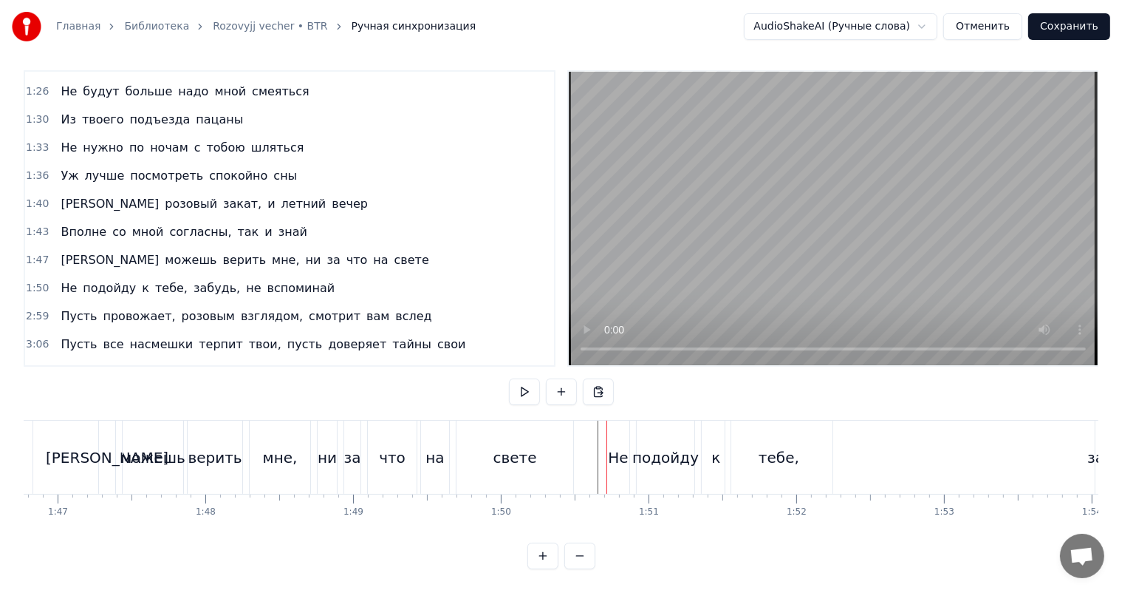
click at [38, 281] on span "1:50" at bounding box center [37, 288] width 23 height 15
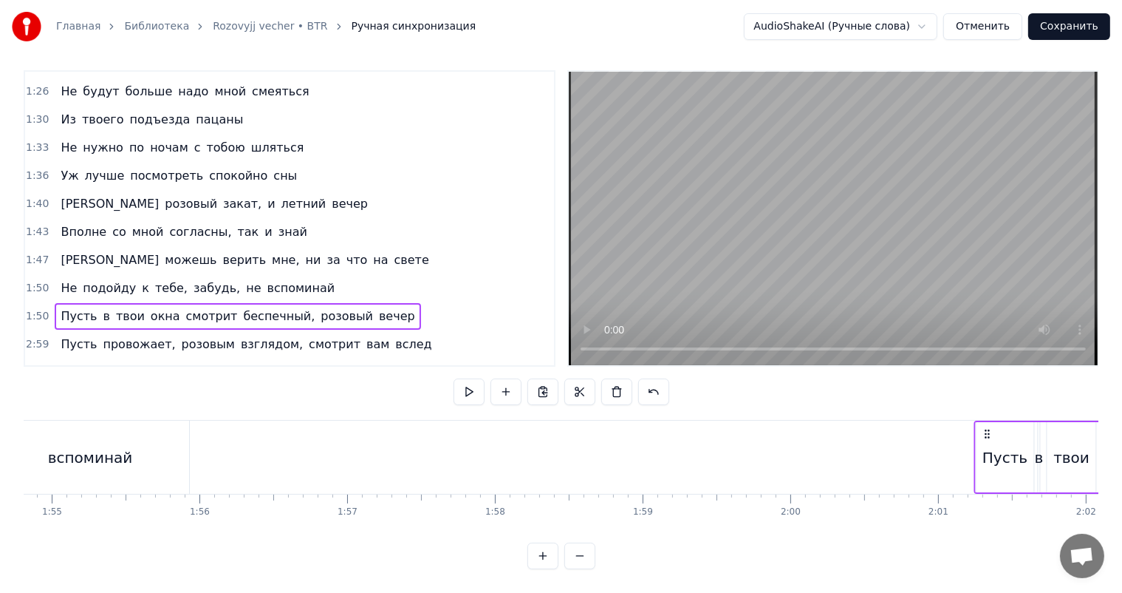
scroll to position [0, 17060]
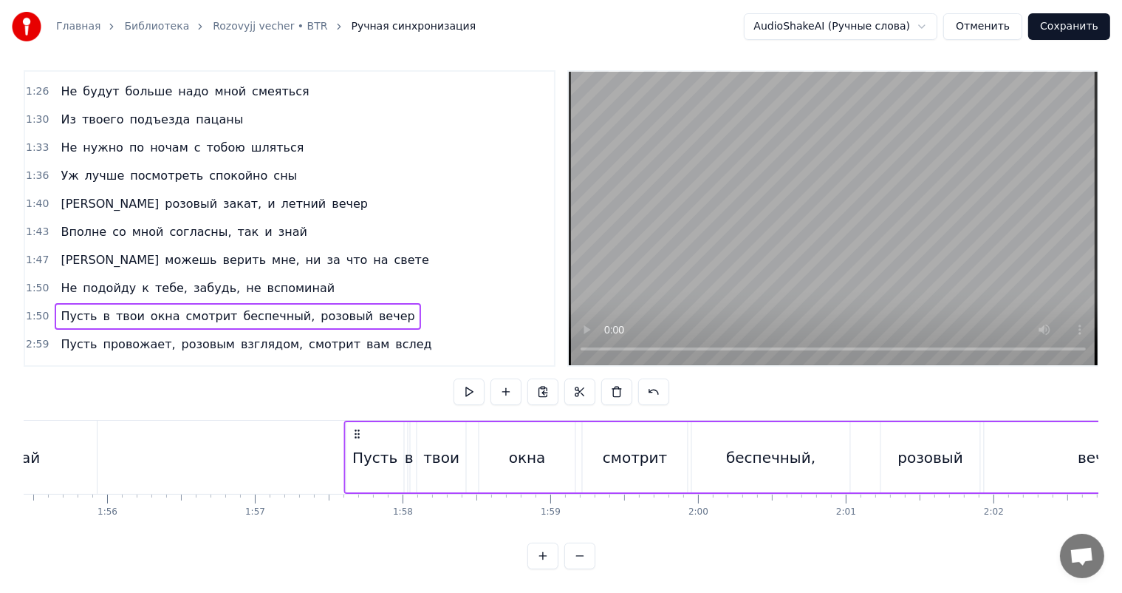
drag, startPoint x: 618, startPoint y: 420, endPoint x: 355, endPoint y: 440, distance: 263.1
click at [355, 440] on div "Пусть в твои окна смотрит беспечный, розовый вечер" at bounding box center [781, 456] width 875 height 73
click at [33, 337] on span "2:59" at bounding box center [37, 344] width 23 height 15
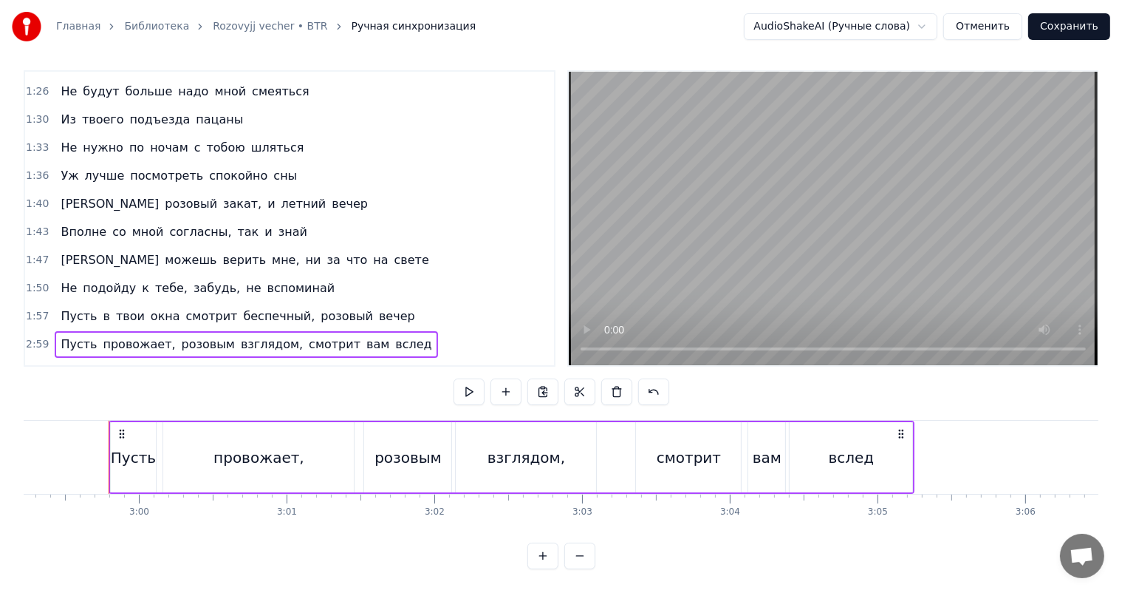
scroll to position [0, 26496]
click at [24, 284] on div "0:13 Закат окончил летний, тёплый вечер 0:17 Остановился на краю Земли 0:20 Теб…" at bounding box center [290, 218] width 532 height 296
click at [37, 309] on span "1:57" at bounding box center [37, 316] width 23 height 15
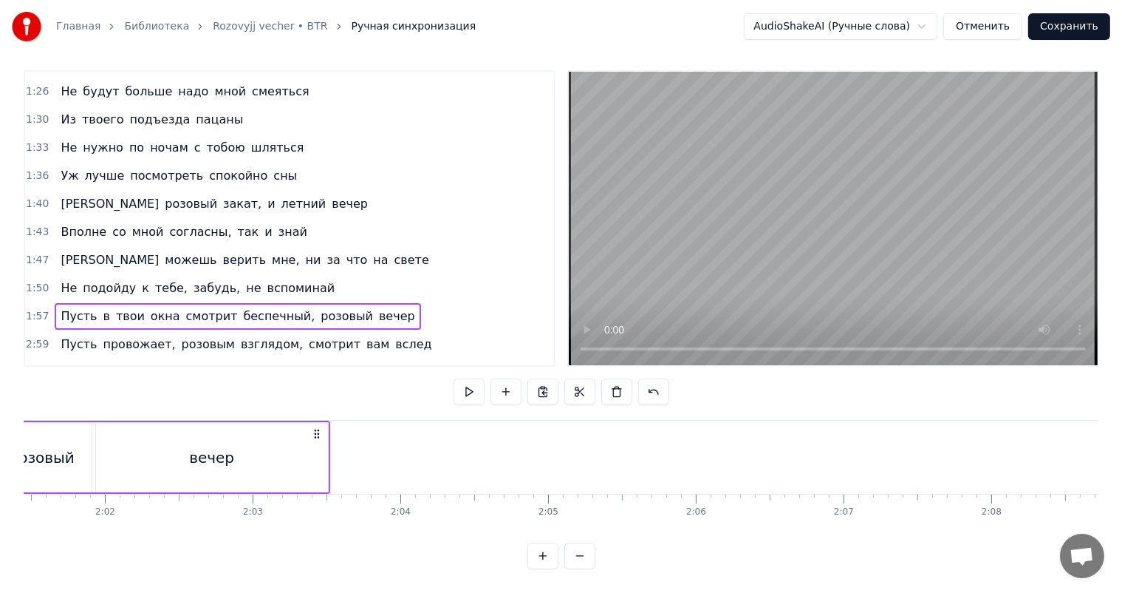
scroll to position [0, 17306]
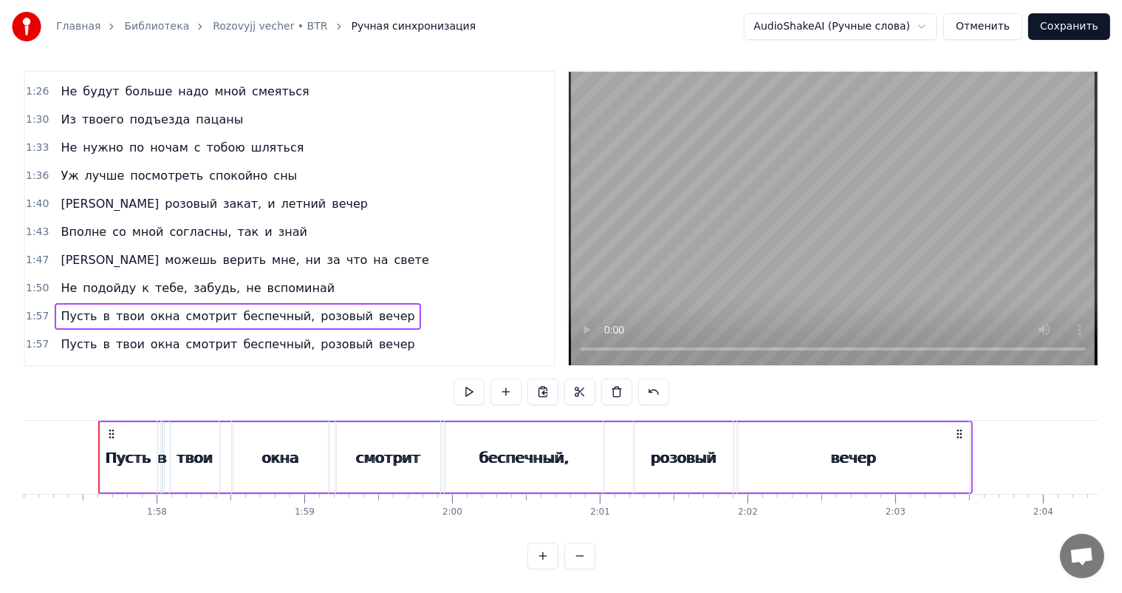
click at [32, 337] on span "1:57" at bounding box center [37, 344] width 23 height 15
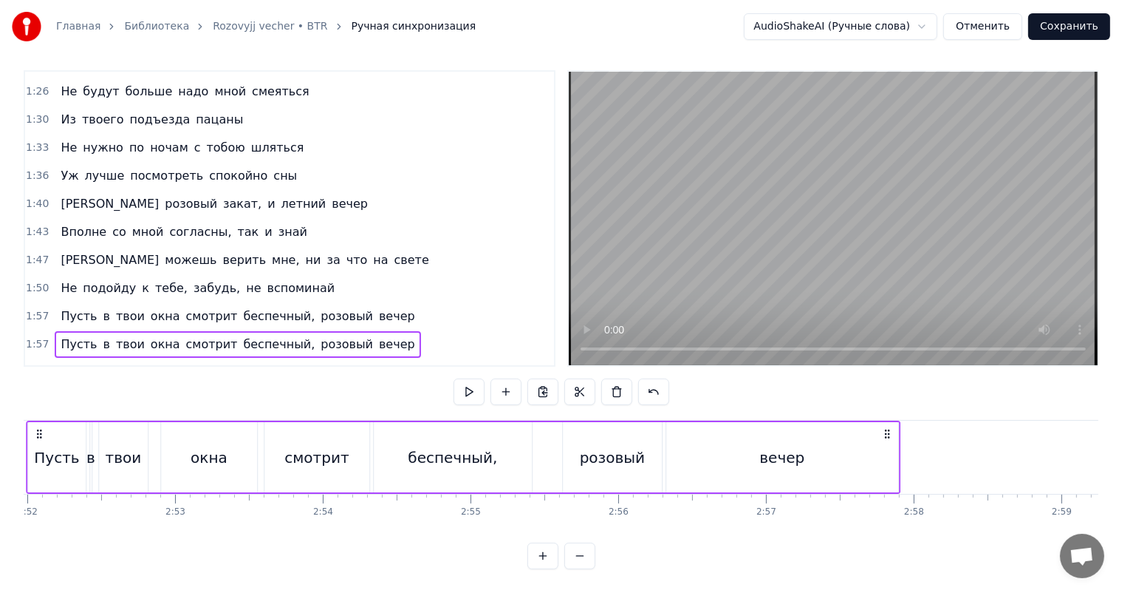
scroll to position [0, 25330]
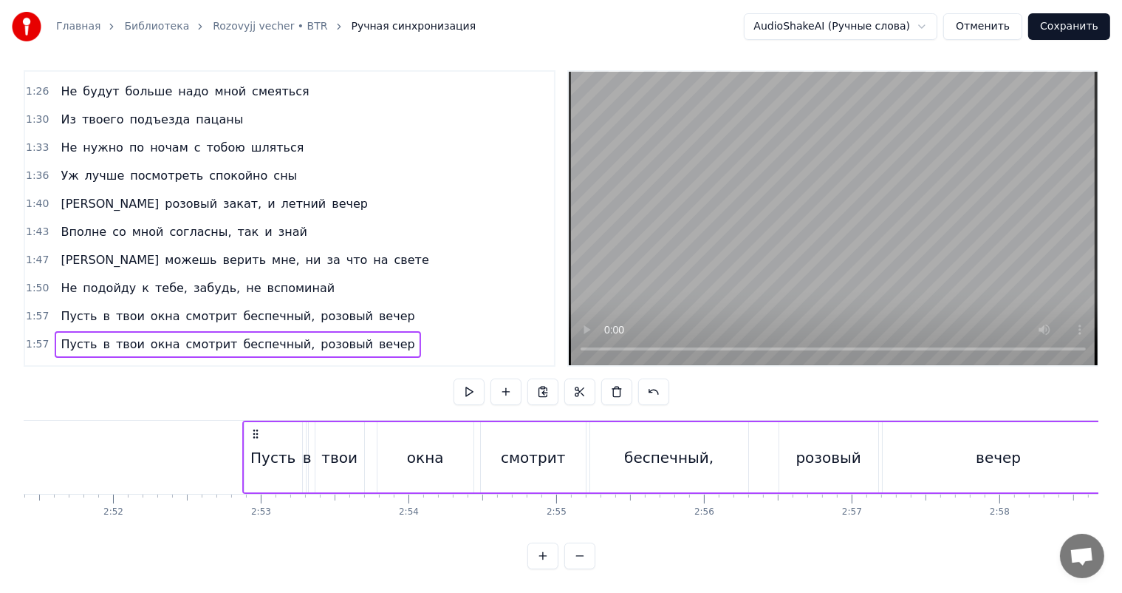
drag, startPoint x: 114, startPoint y: 416, endPoint x: 257, endPoint y: 400, distance: 144.3
click at [257, 400] on div "0:13 Закат окончил летний, тёплый вечер 0:17 Остановился на краю Земли 0:20 Теб…" at bounding box center [561, 319] width 1075 height 499
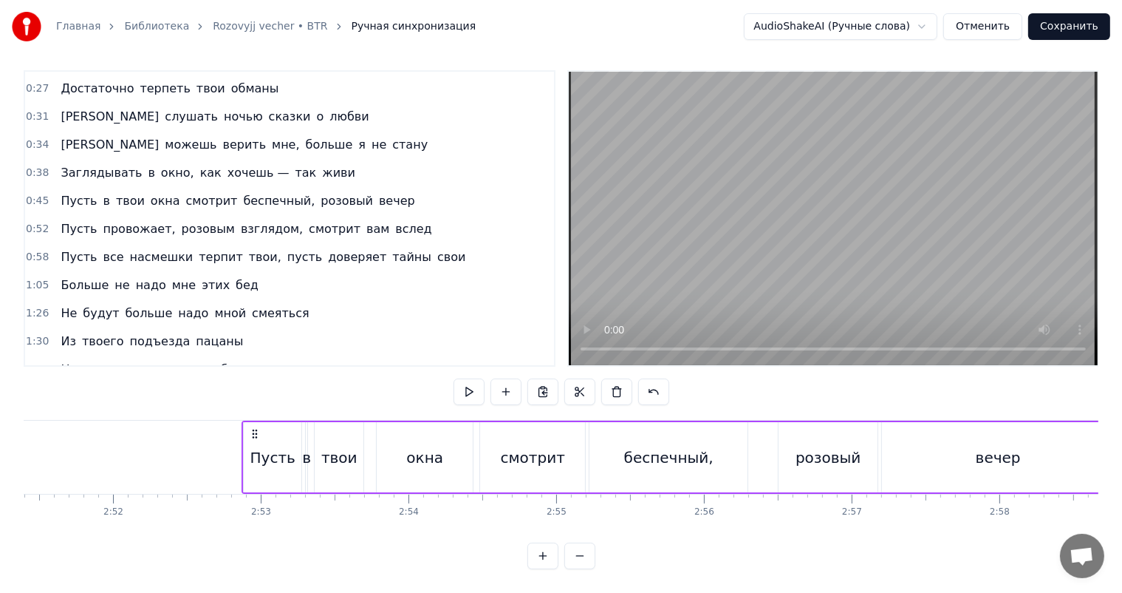
scroll to position [35, 0]
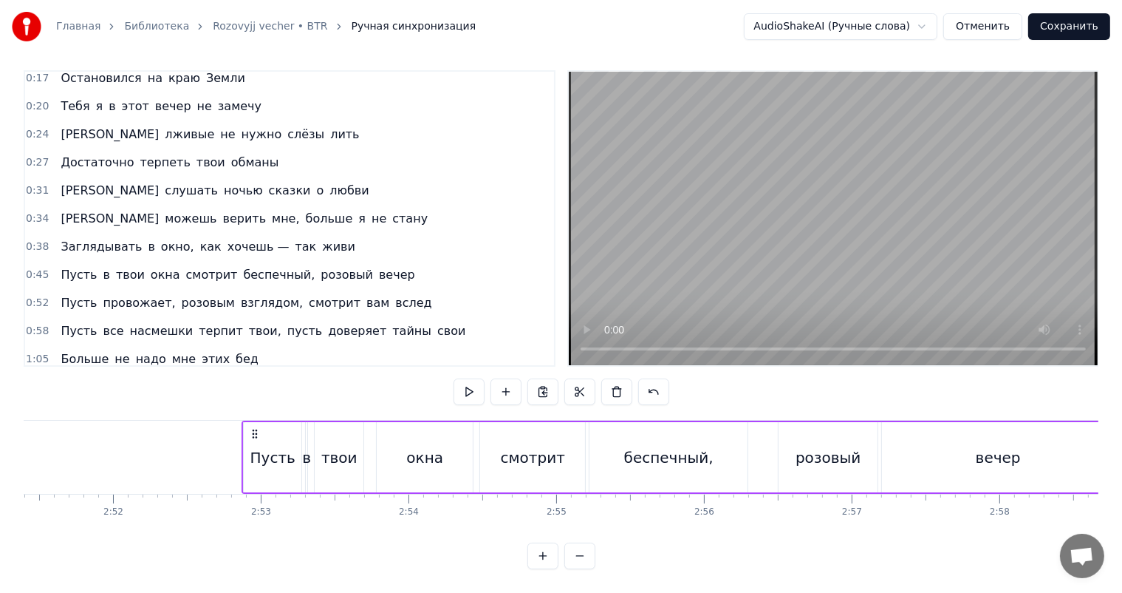
click at [30, 296] on span "0:52" at bounding box center [37, 303] width 23 height 15
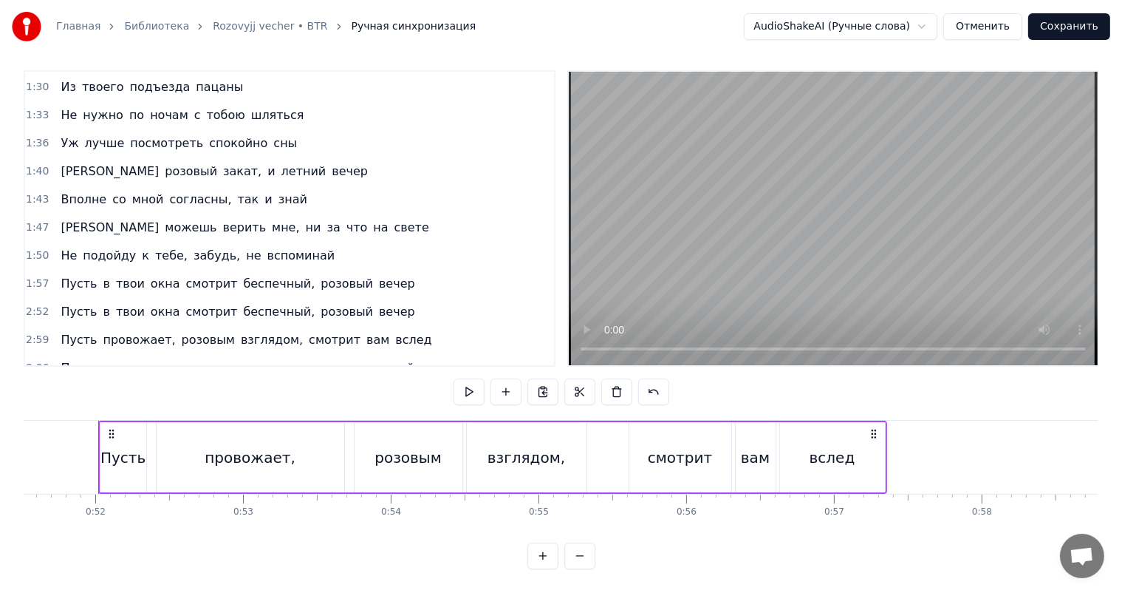
scroll to position [386, 0]
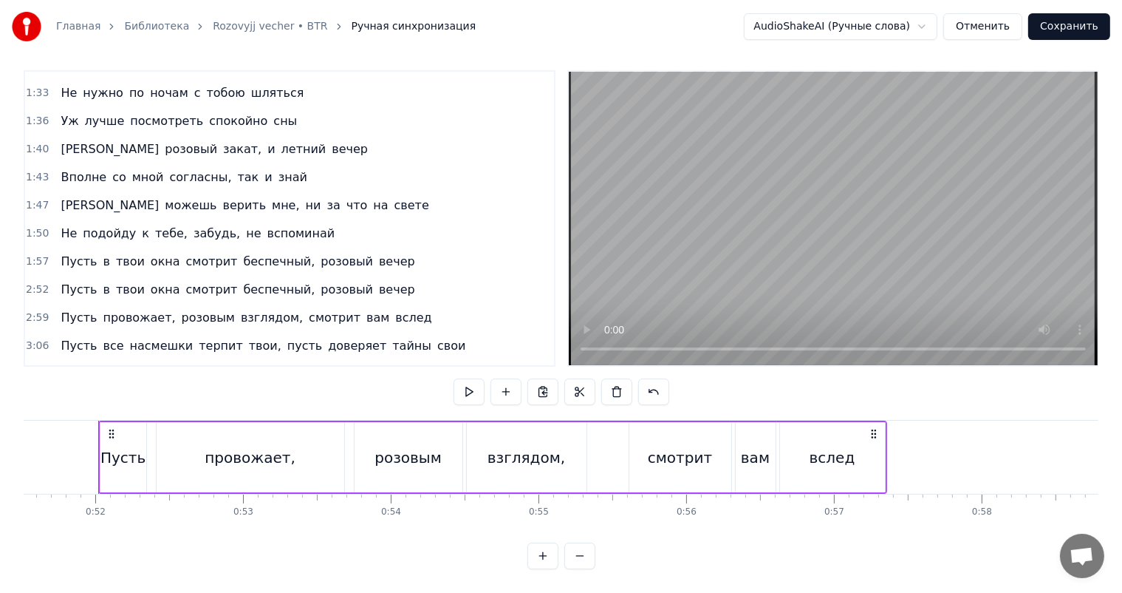
click at [35, 254] on span "1:57" at bounding box center [37, 261] width 23 height 15
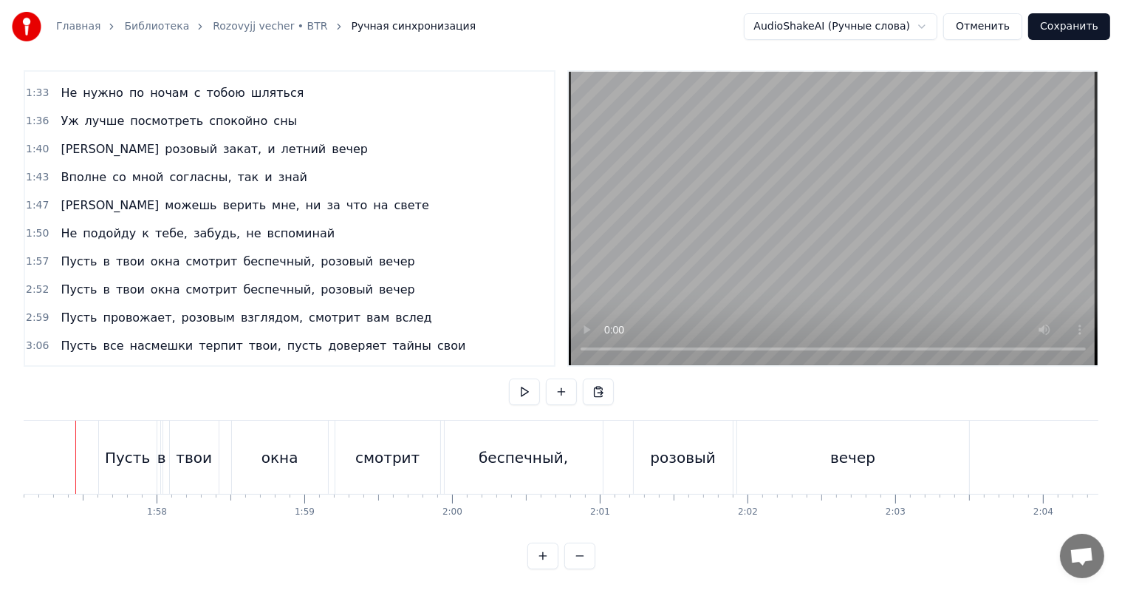
scroll to position [0, 17283]
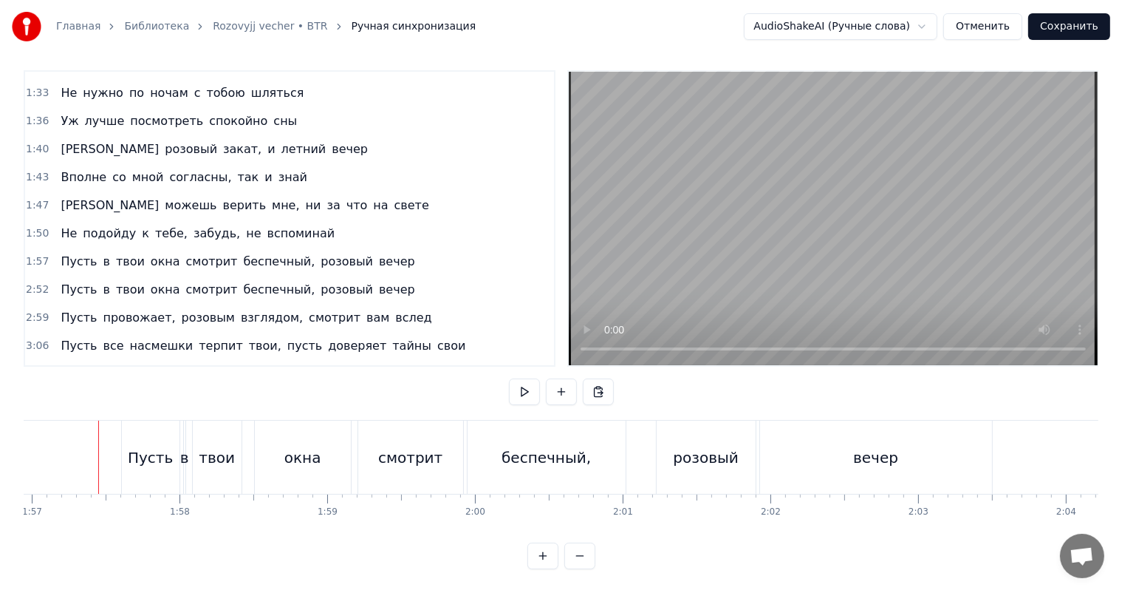
click at [771, 200] on video at bounding box center [833, 218] width 529 height 293
click at [242, 420] on div "Пусть в твои окна смотрит беспечный, розовый вечер" at bounding box center [558, 456] width 875 height 73
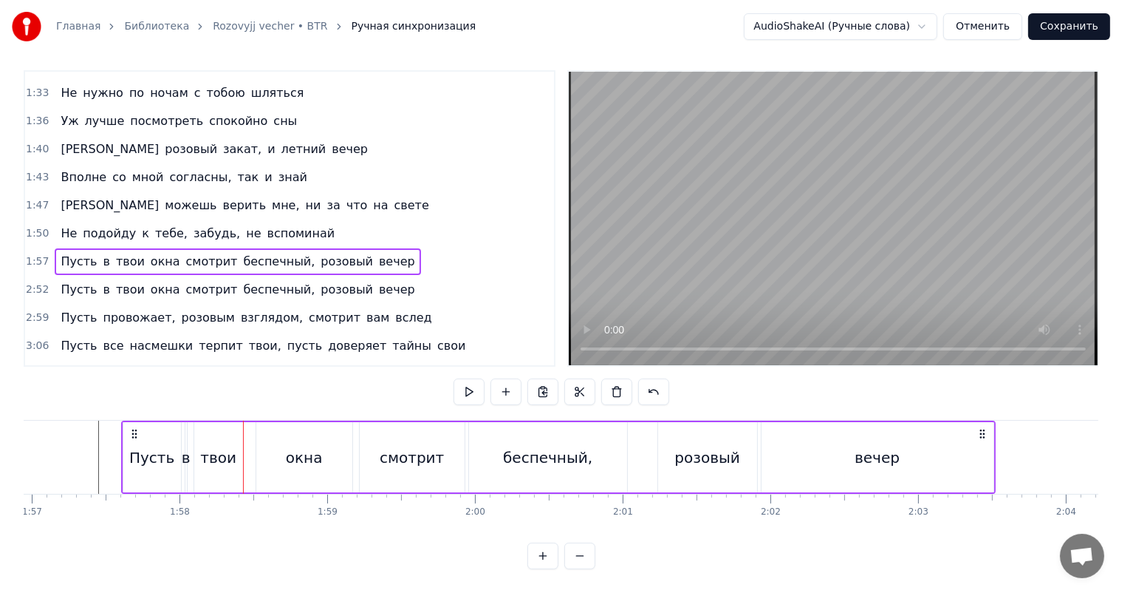
click at [29, 254] on span "1:57" at bounding box center [37, 261] width 23 height 15
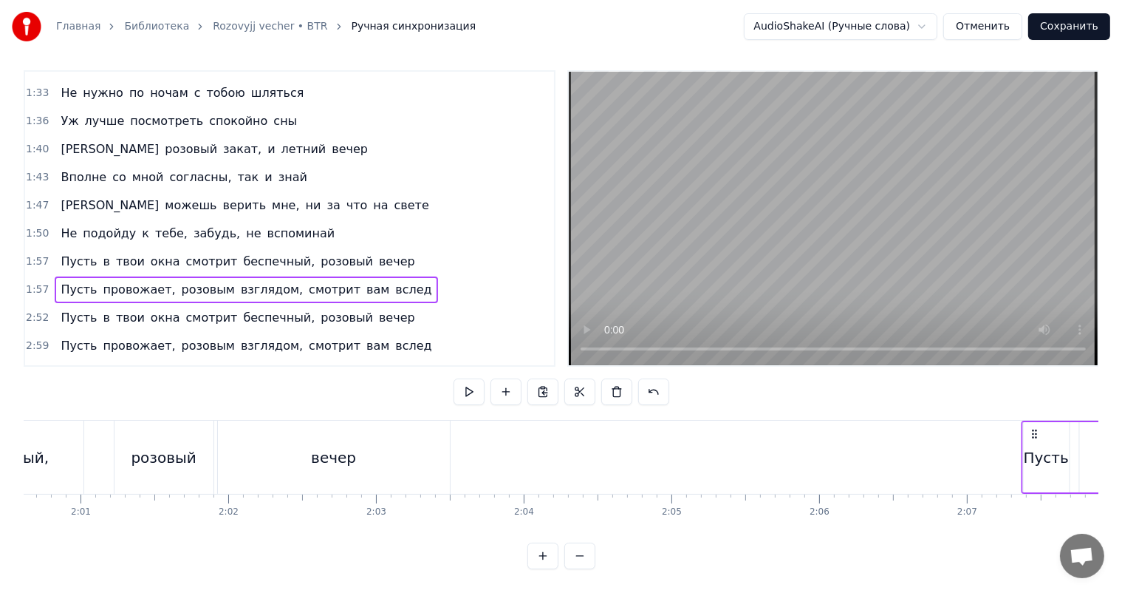
scroll to position [0, 17861]
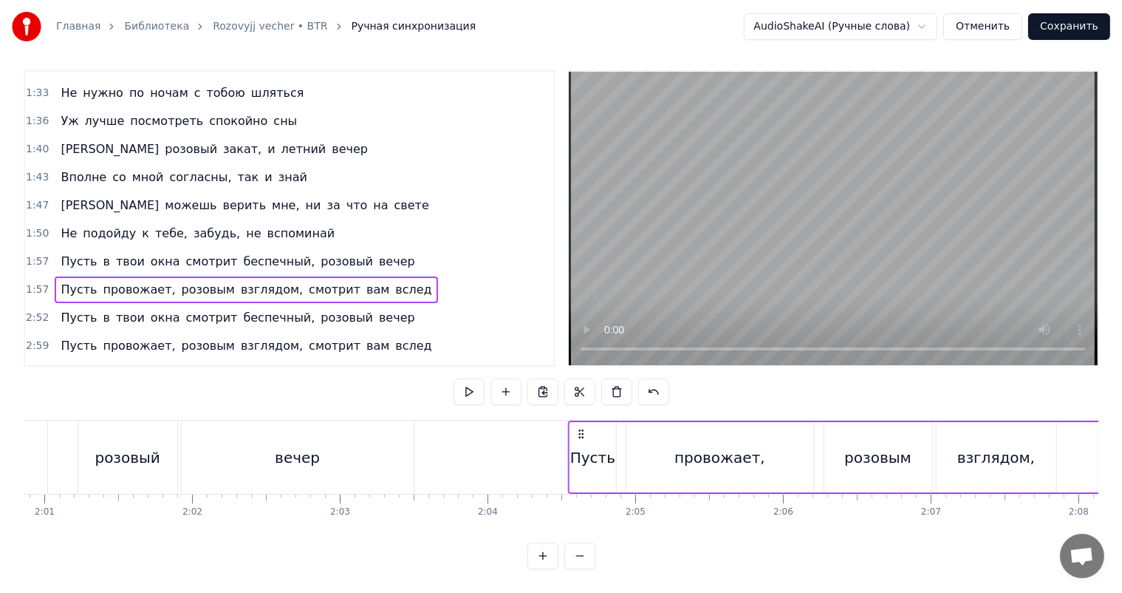
drag, startPoint x: 133, startPoint y: 420, endPoint x: 580, endPoint y: 411, distance: 447.1
click at [580, 420] on div "Пусть провожает, розовым взглядом, смотрит вам вслед" at bounding box center [962, 456] width 789 height 73
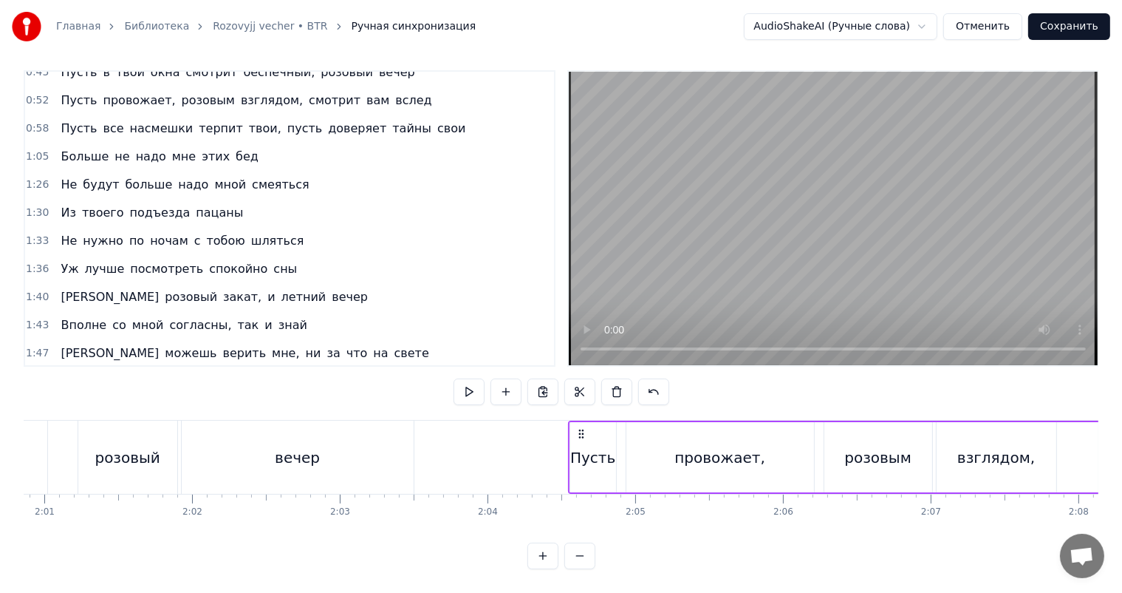
scroll to position [164, 0]
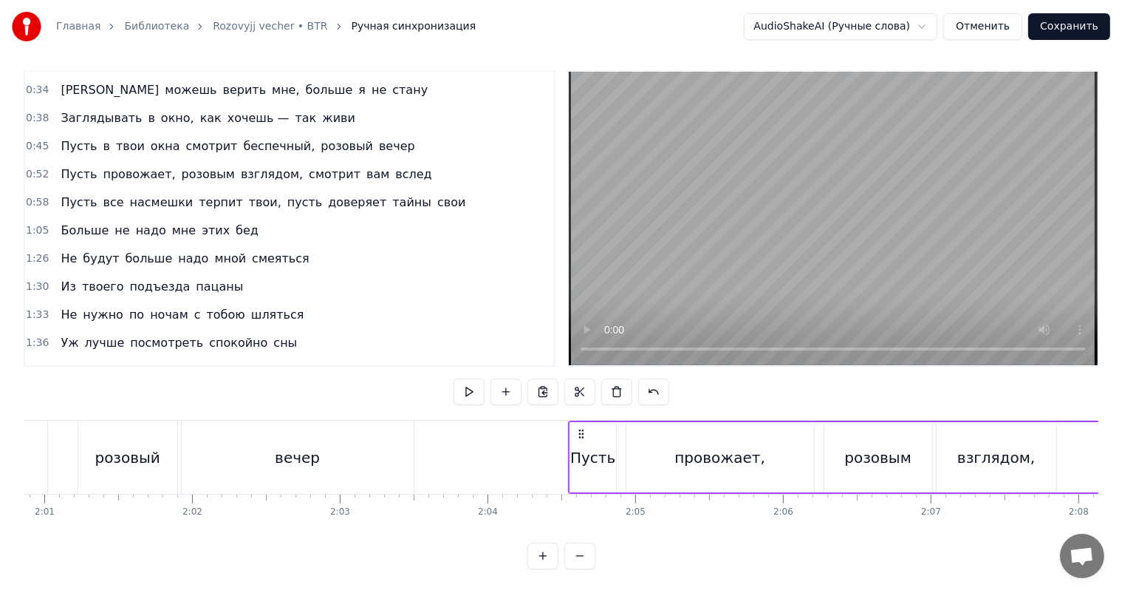
click at [31, 195] on span "0:58" at bounding box center [37, 202] width 23 height 15
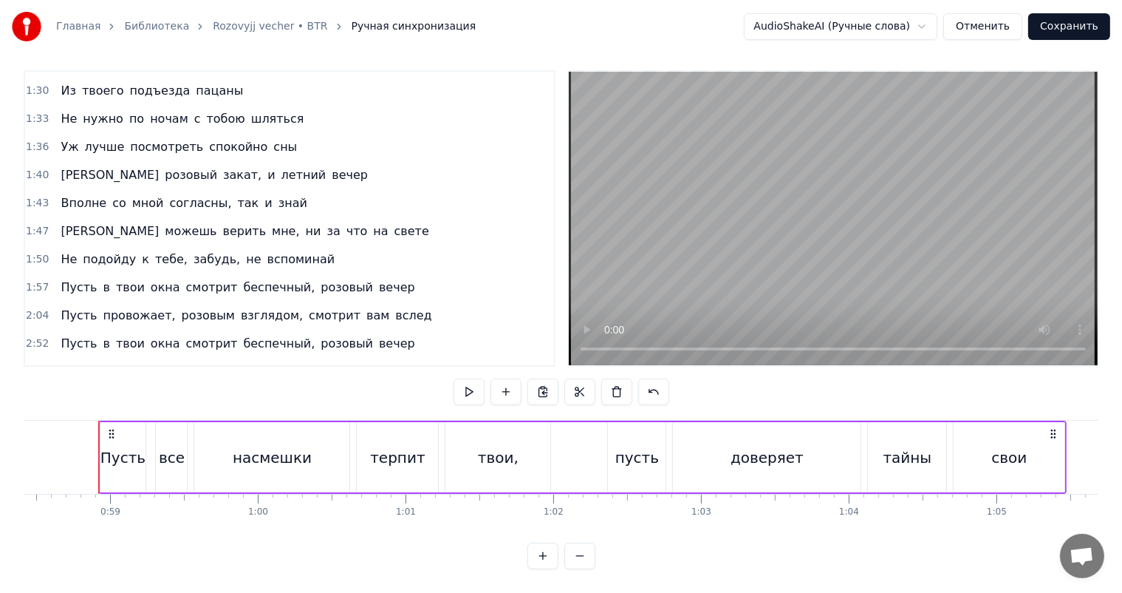
scroll to position [413, 0]
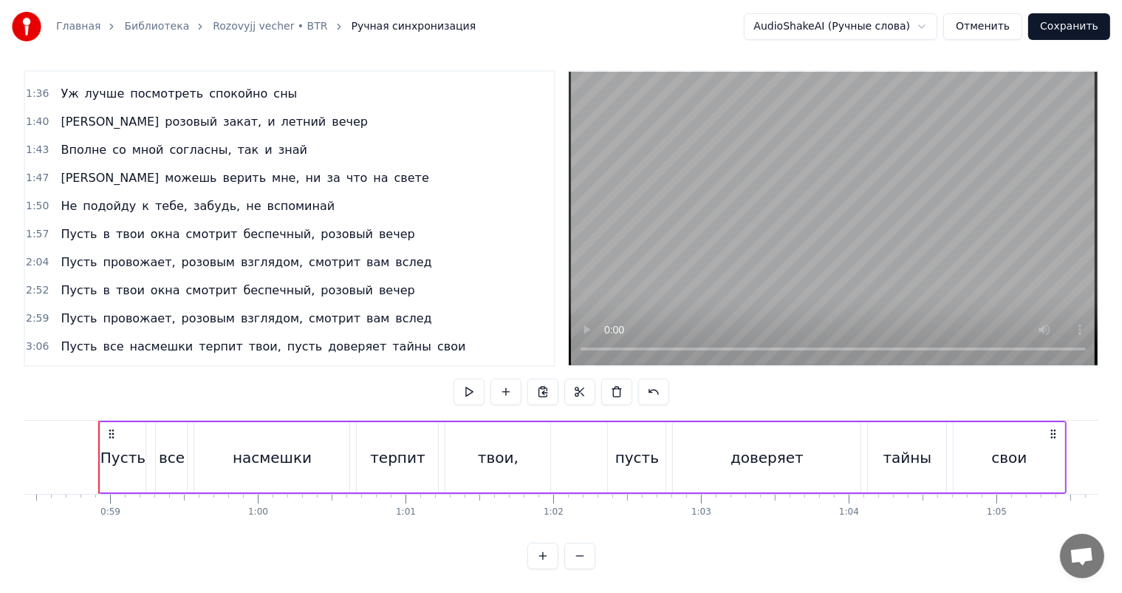
click at [33, 255] on span "2:04" at bounding box center [37, 262] width 23 height 15
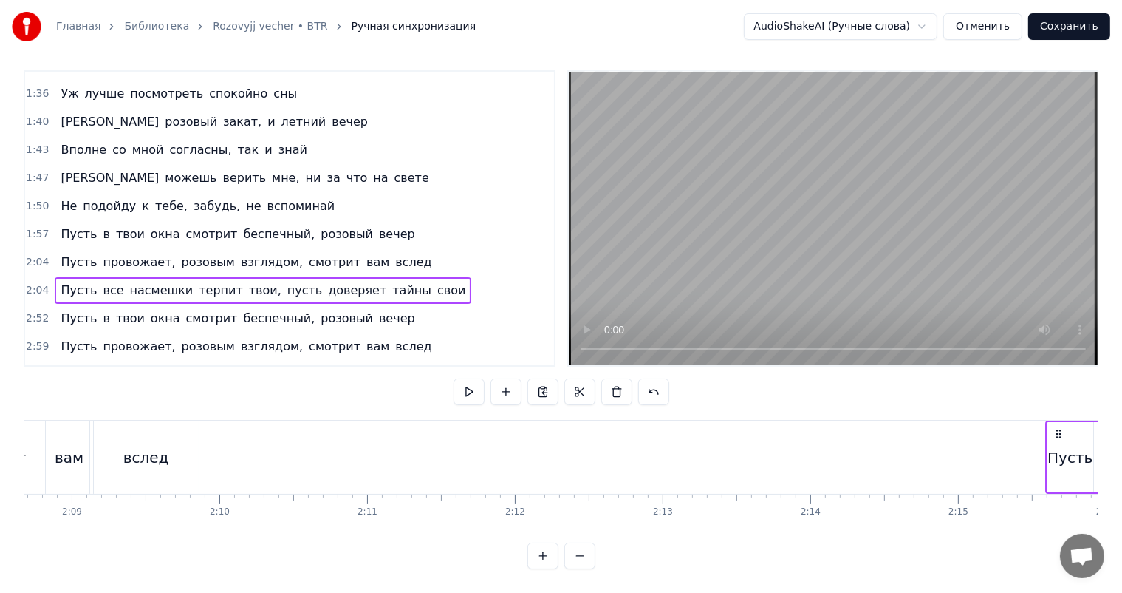
scroll to position [0, 19034]
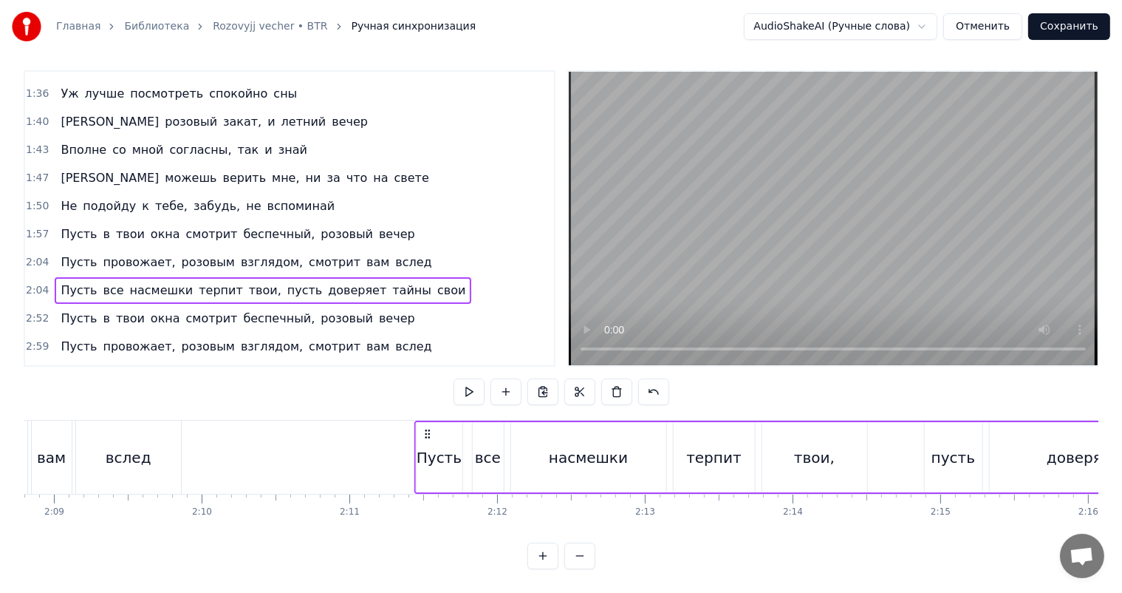
drag, startPoint x: 112, startPoint y: 418, endPoint x: 428, endPoint y: 458, distance: 318.8
click at [428, 458] on div "Пусть все насмешки терпит твои, пусть доверяет тайны свои" at bounding box center [899, 456] width 969 height 73
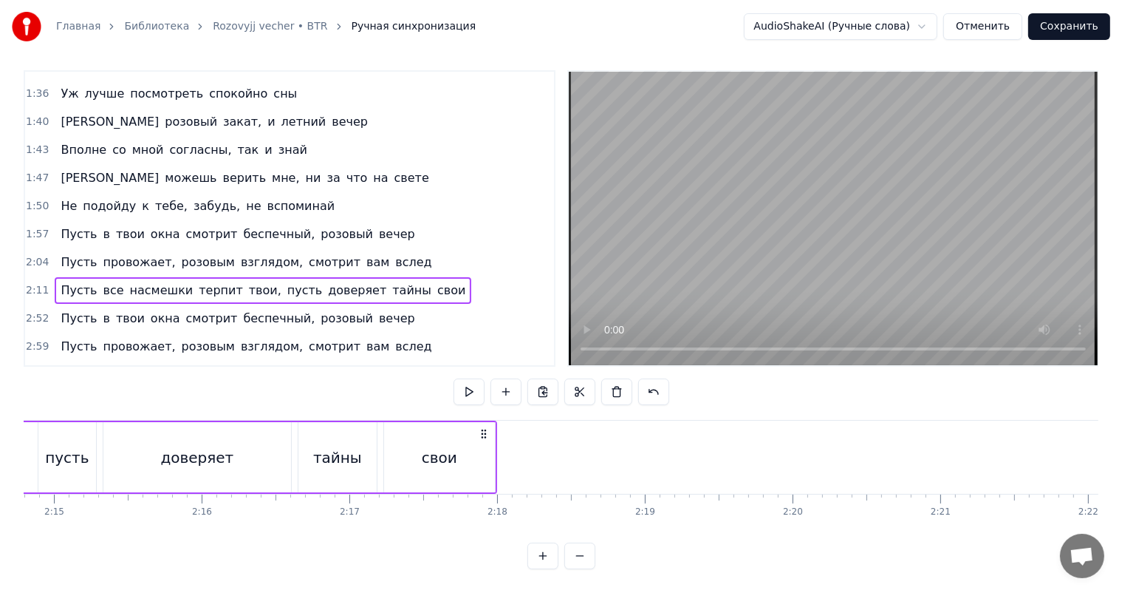
scroll to position [0, 19995]
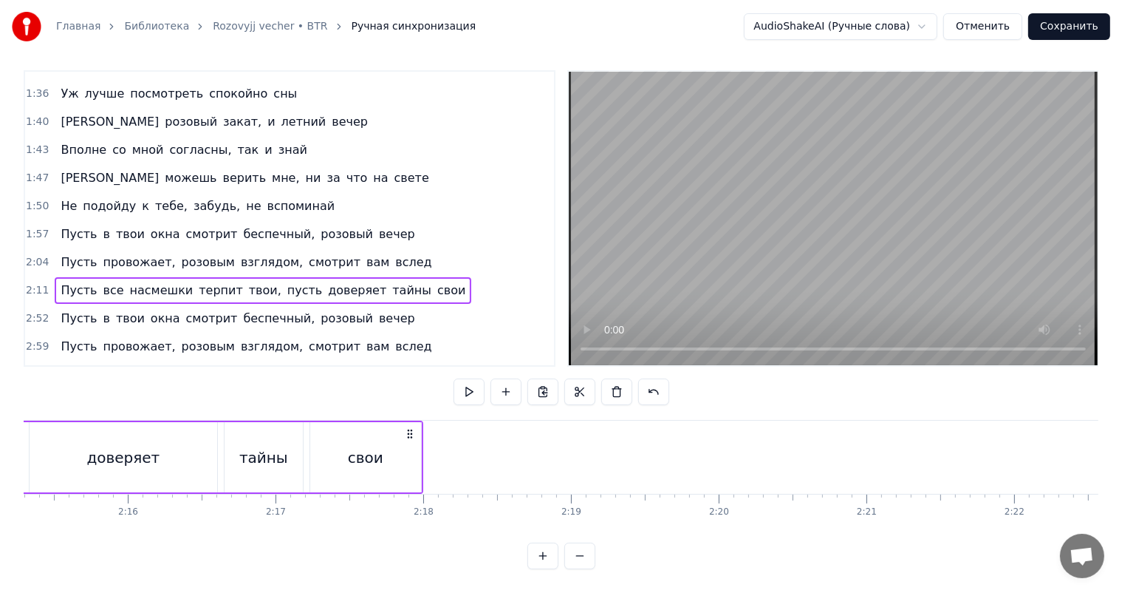
click at [372, 429] on div "свои" at bounding box center [365, 457] width 111 height 70
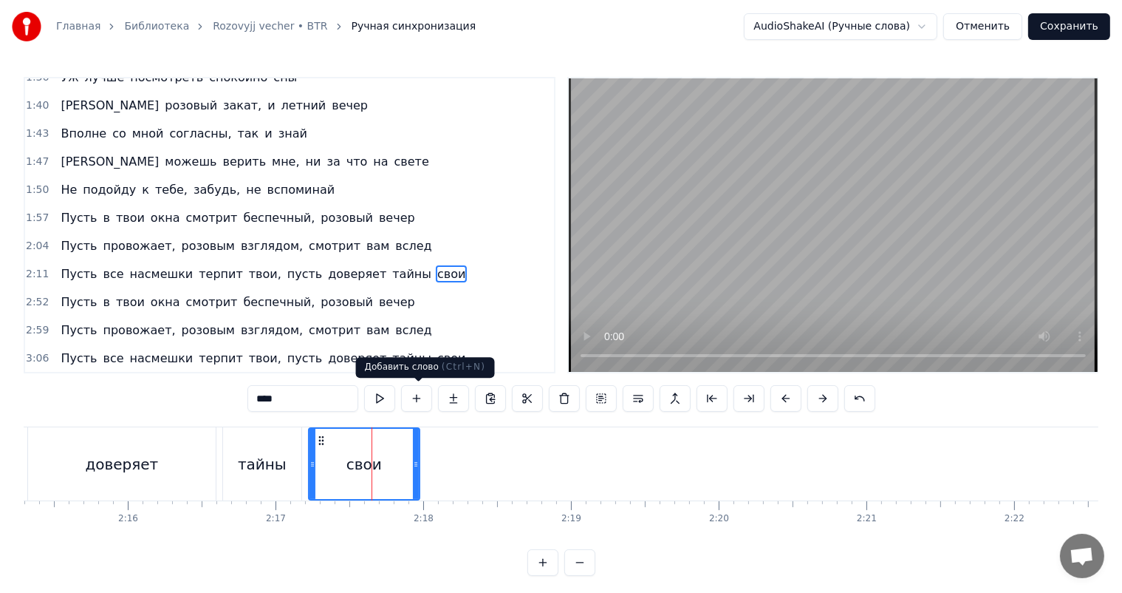
scroll to position [440, 0]
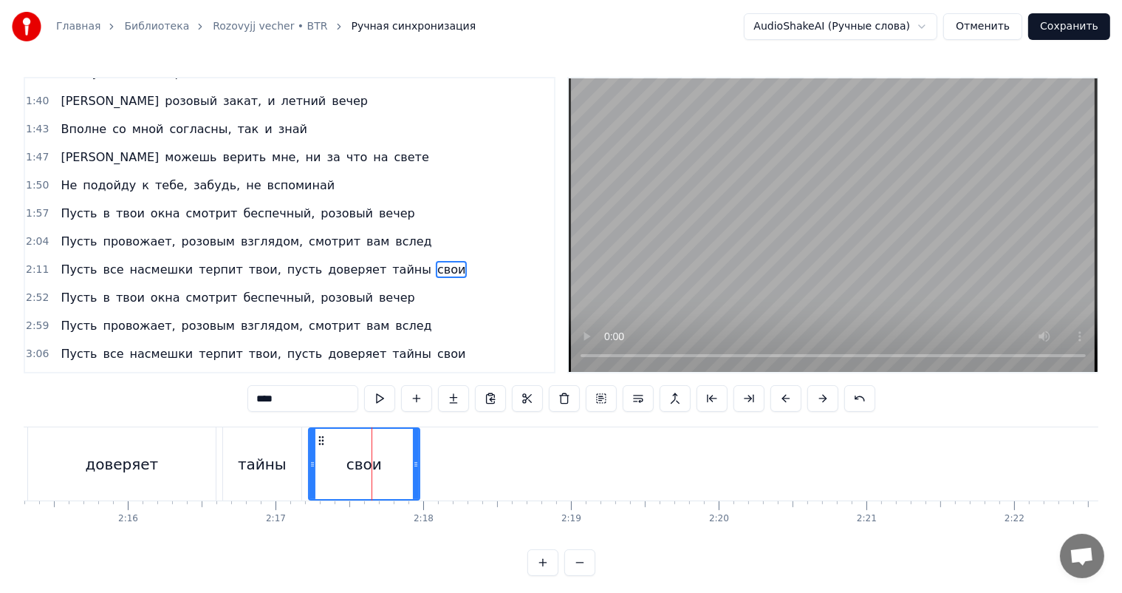
click at [760, 239] on video at bounding box center [833, 224] width 529 height 293
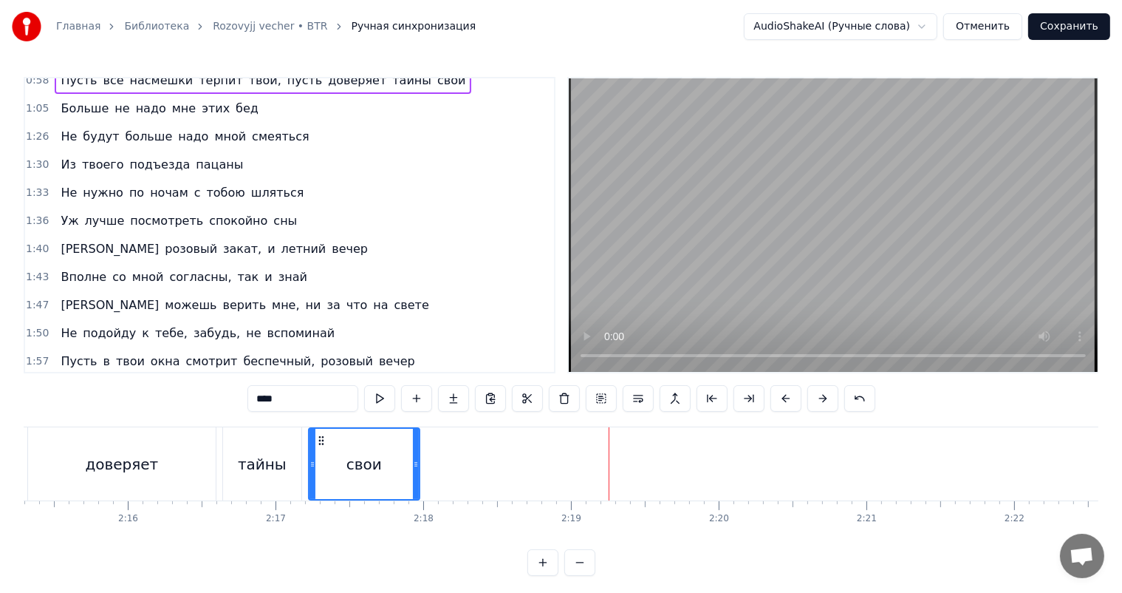
scroll to position [219, 0]
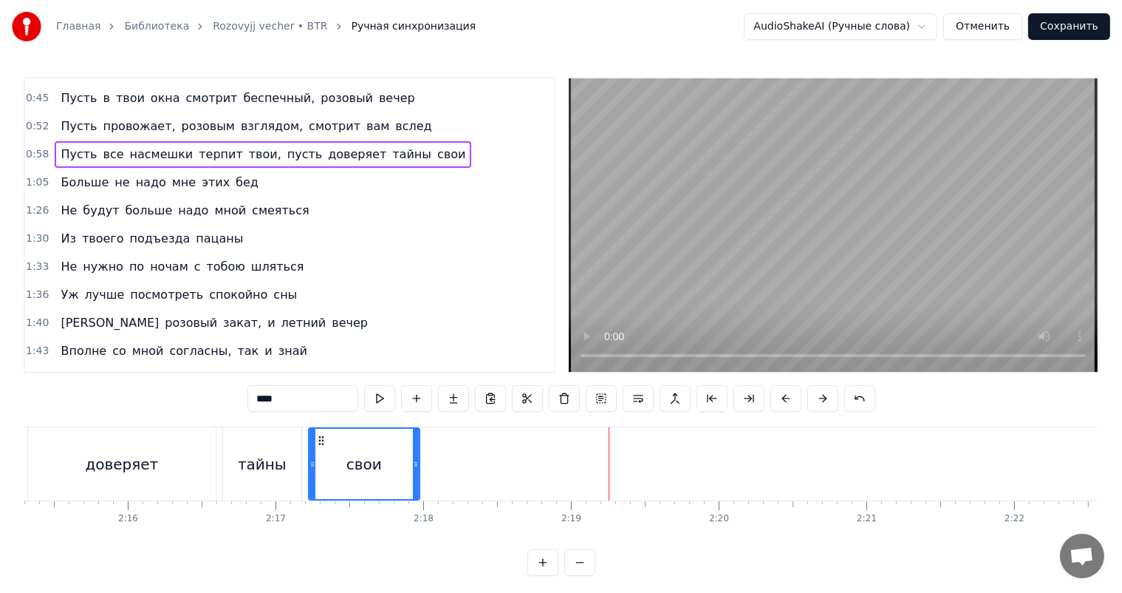
click at [47, 182] on div "1:05 Больше не надо мне этих бед" at bounding box center [289, 182] width 529 height 28
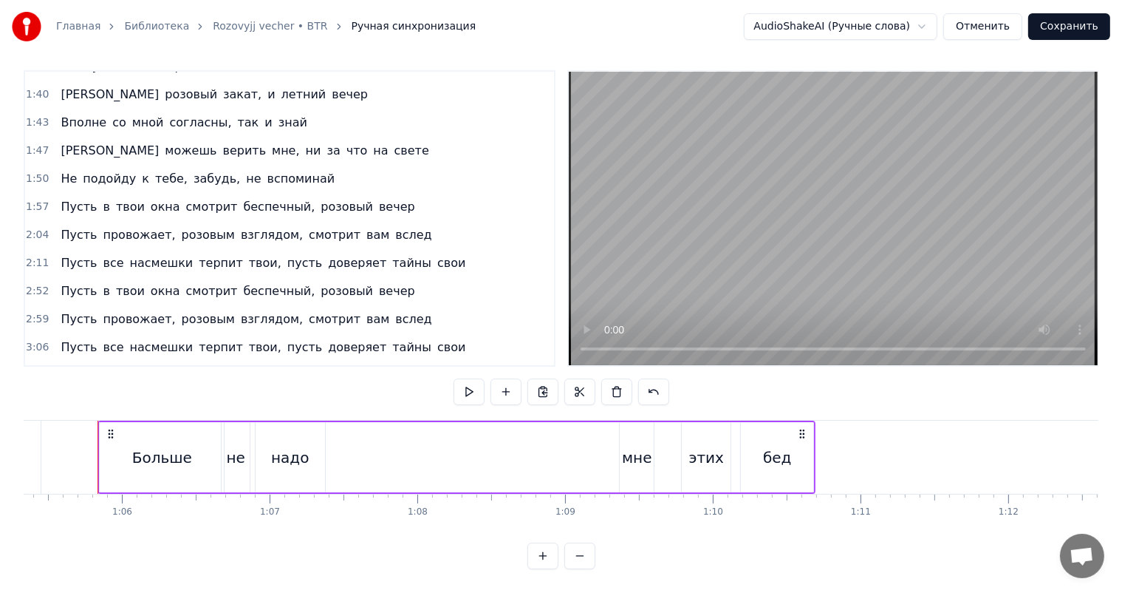
scroll to position [19, 0]
click at [38, 228] on span "2:04" at bounding box center [37, 235] width 23 height 15
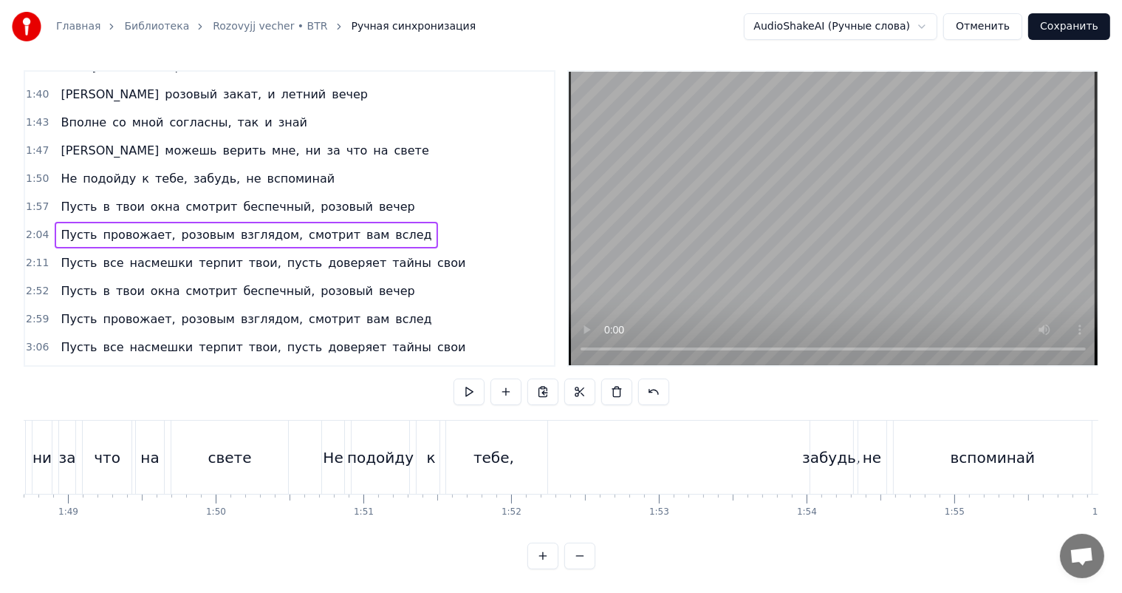
click at [33, 256] on span "2:11" at bounding box center [37, 263] width 23 height 15
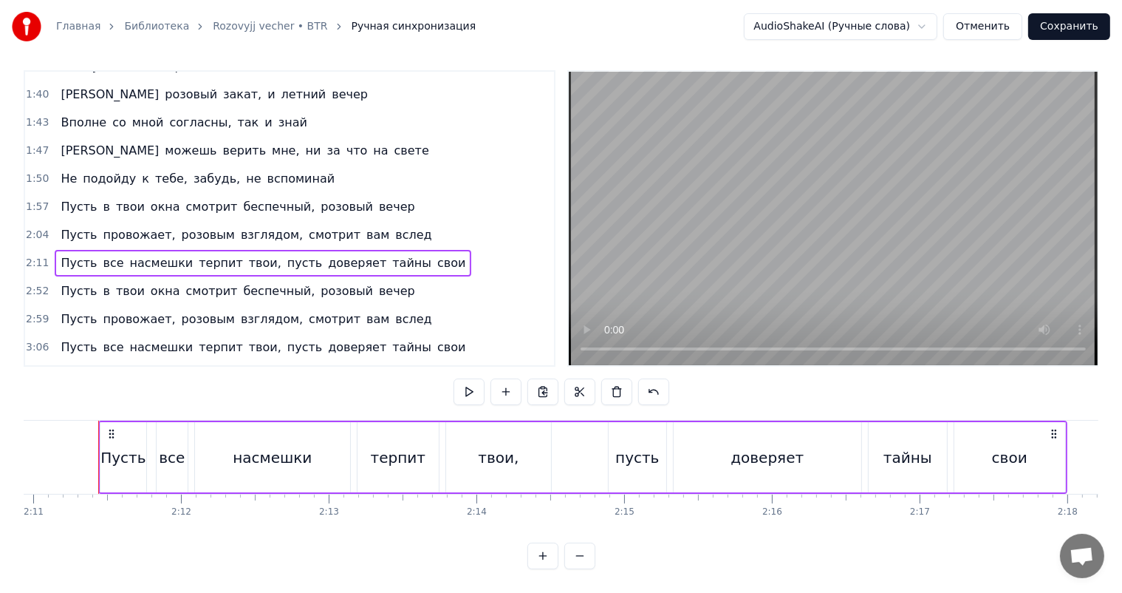
click at [28, 228] on span "2:04" at bounding box center [37, 235] width 23 height 15
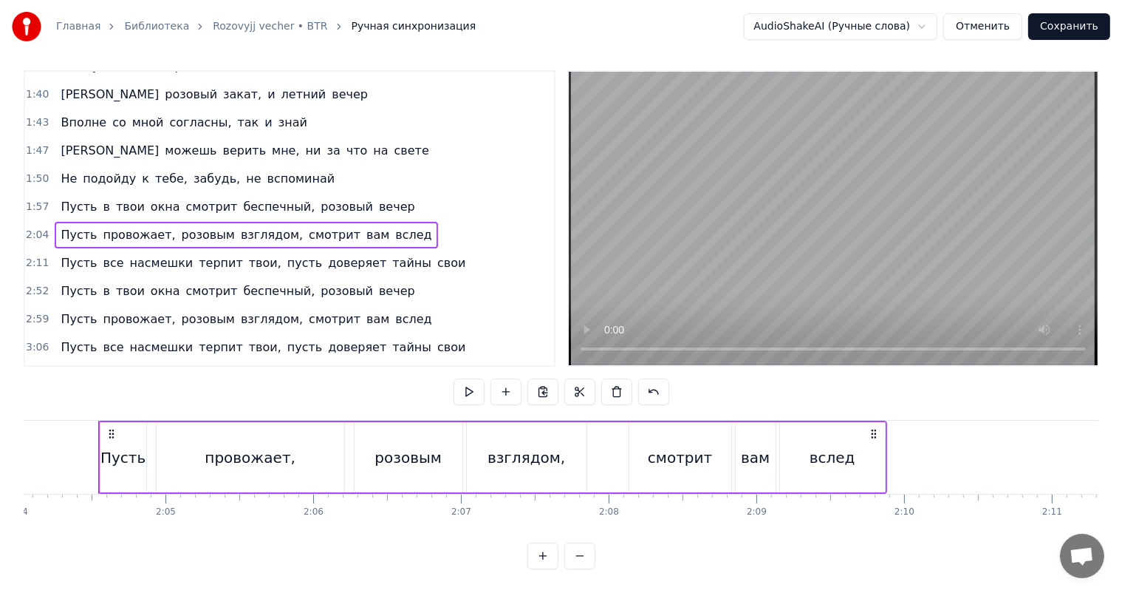
scroll to position [0, 18331]
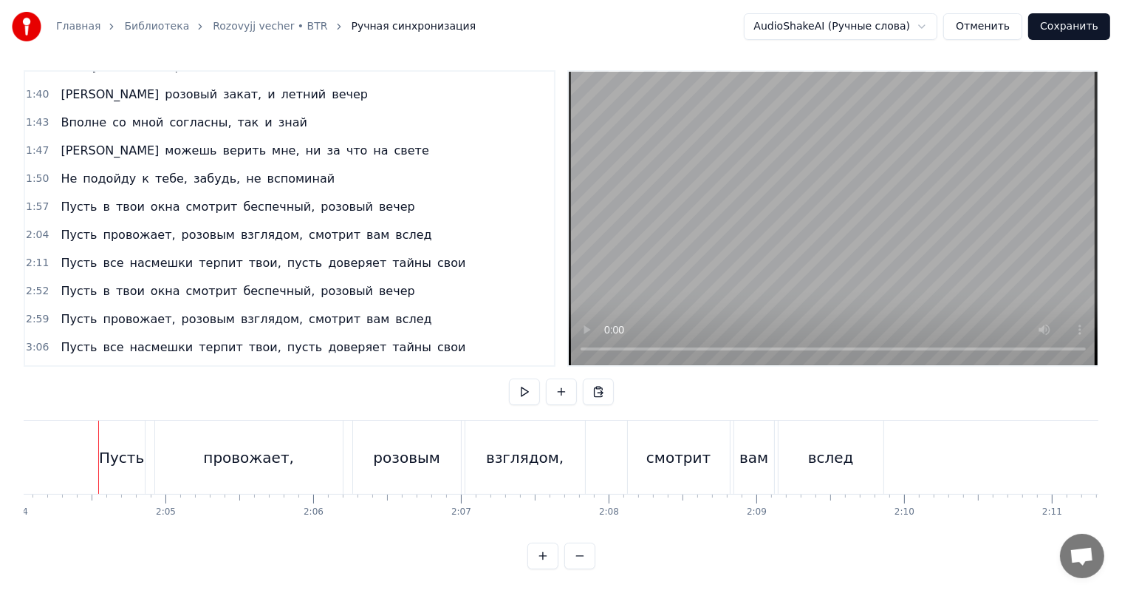
click at [38, 228] on span "2:04" at bounding box center [37, 235] width 23 height 15
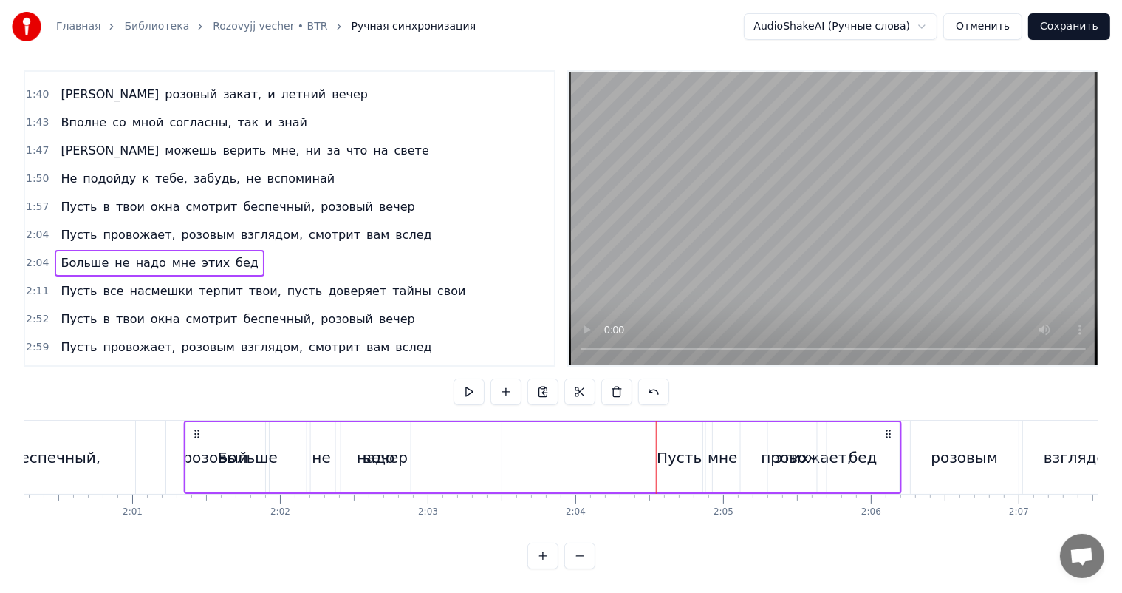
scroll to position [0, 17705]
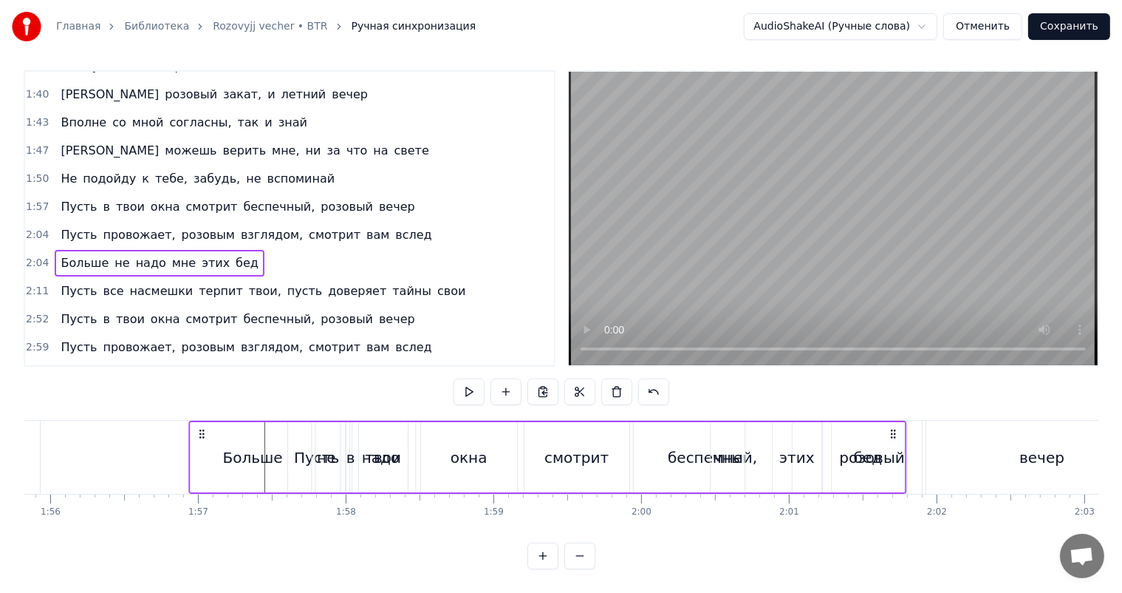
drag, startPoint x: 106, startPoint y: 417, endPoint x: 90, endPoint y: 393, distance: 28.7
click at [90, 393] on div "0:13 Закат окончил летний, тёплый вечер 0:17 Остановился на краю Земли 0:20 Теб…" at bounding box center [561, 319] width 1075 height 499
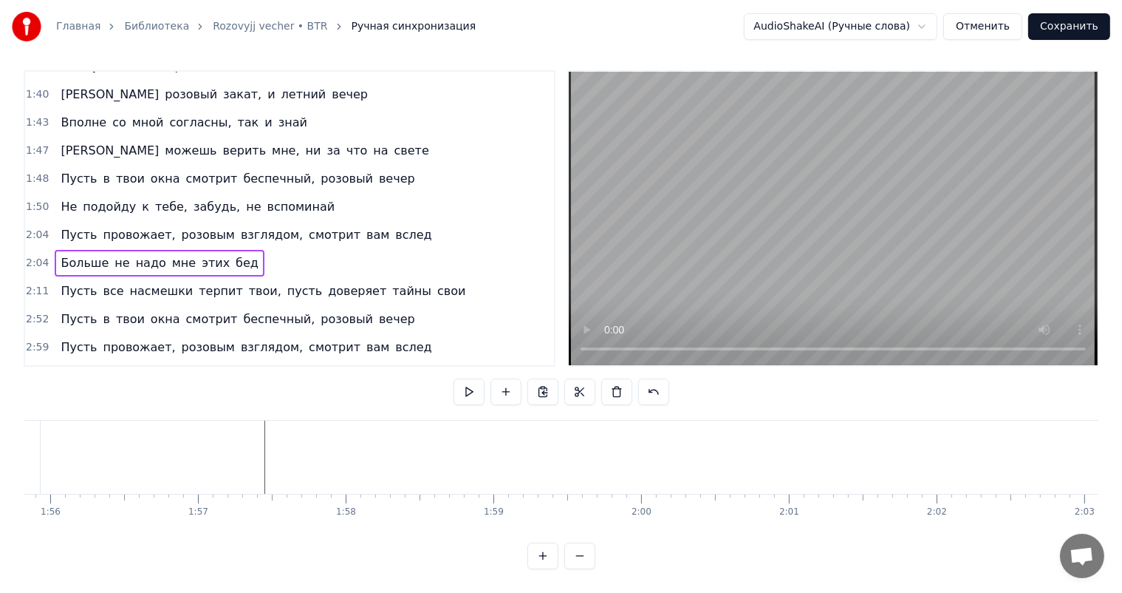
scroll to position [0, 17047]
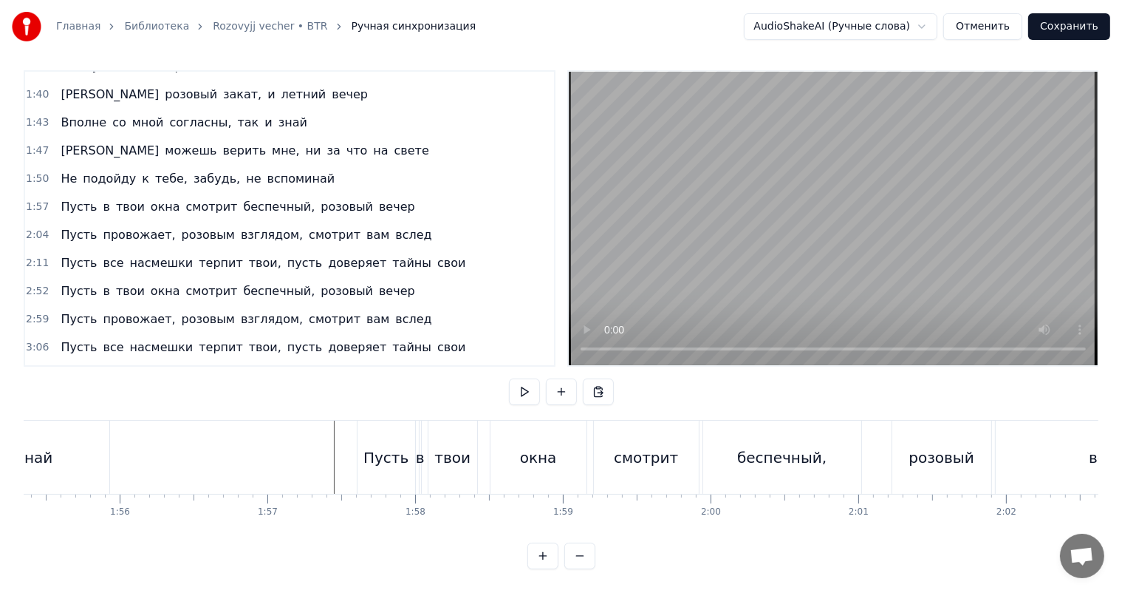
click at [32, 200] on span "1:57" at bounding box center [37, 207] width 23 height 15
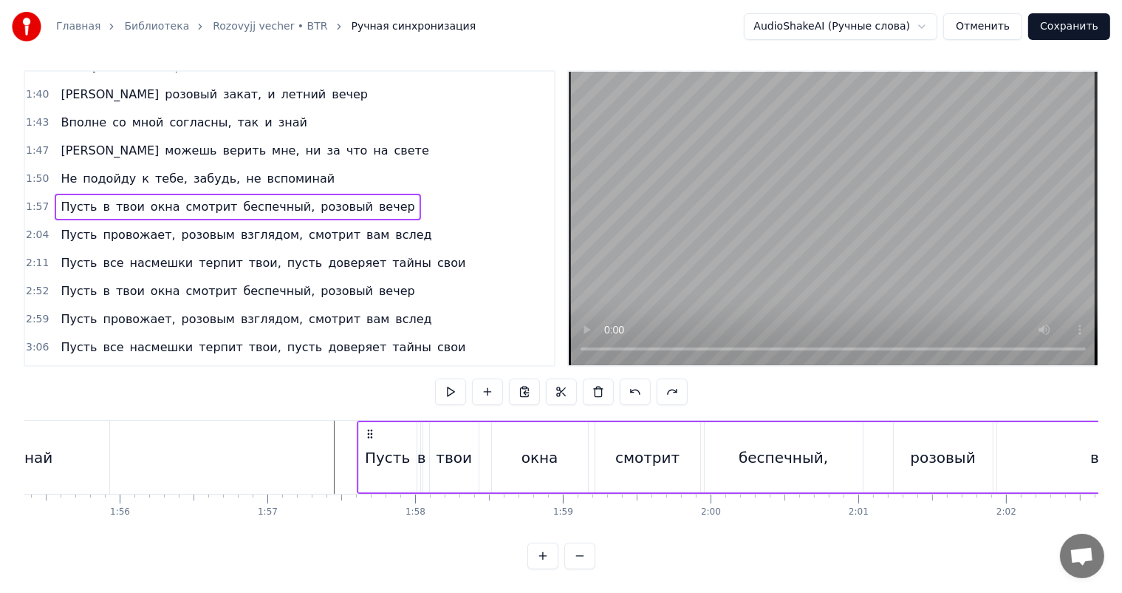
click at [36, 171] on span "1:50" at bounding box center [37, 178] width 23 height 15
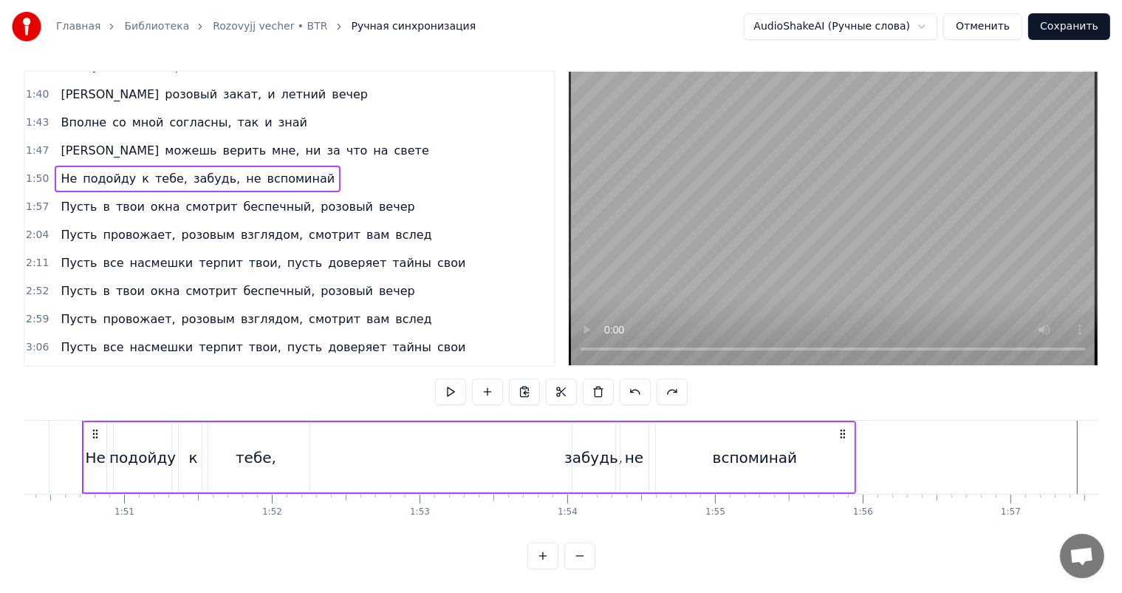
click at [33, 200] on span "1:57" at bounding box center [37, 207] width 23 height 15
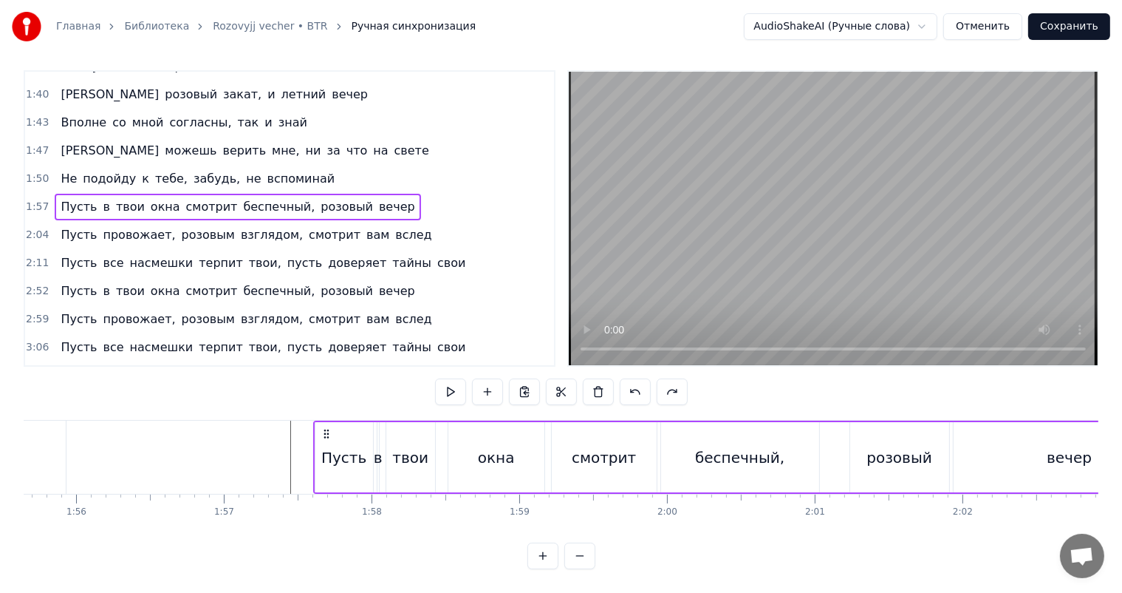
click at [30, 228] on span "2:04" at bounding box center [37, 235] width 23 height 15
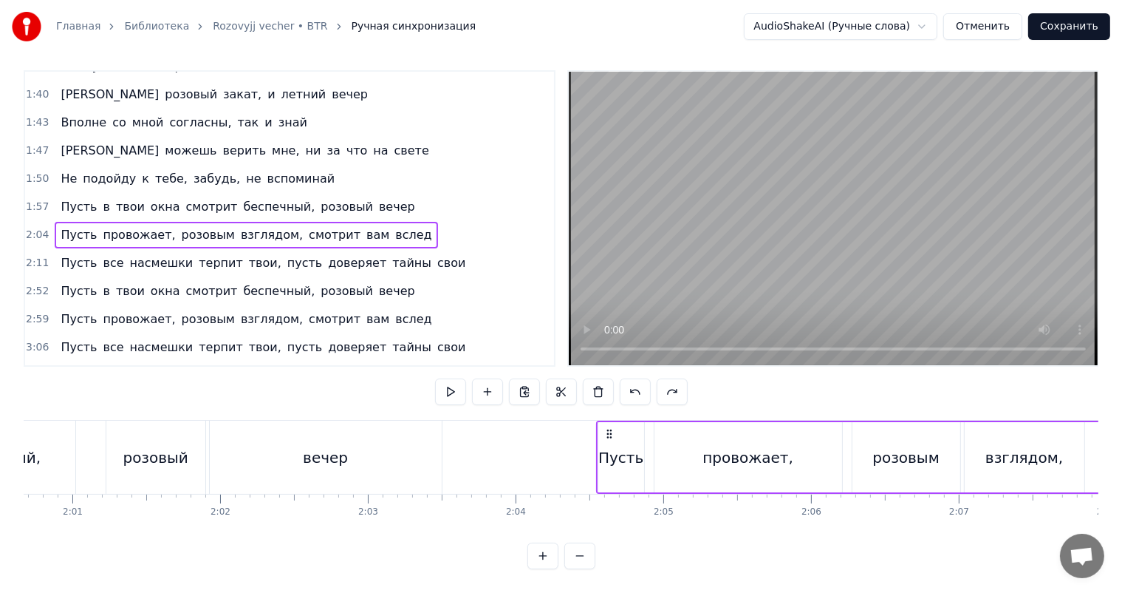
click at [30, 256] on span "2:11" at bounding box center [37, 263] width 23 height 15
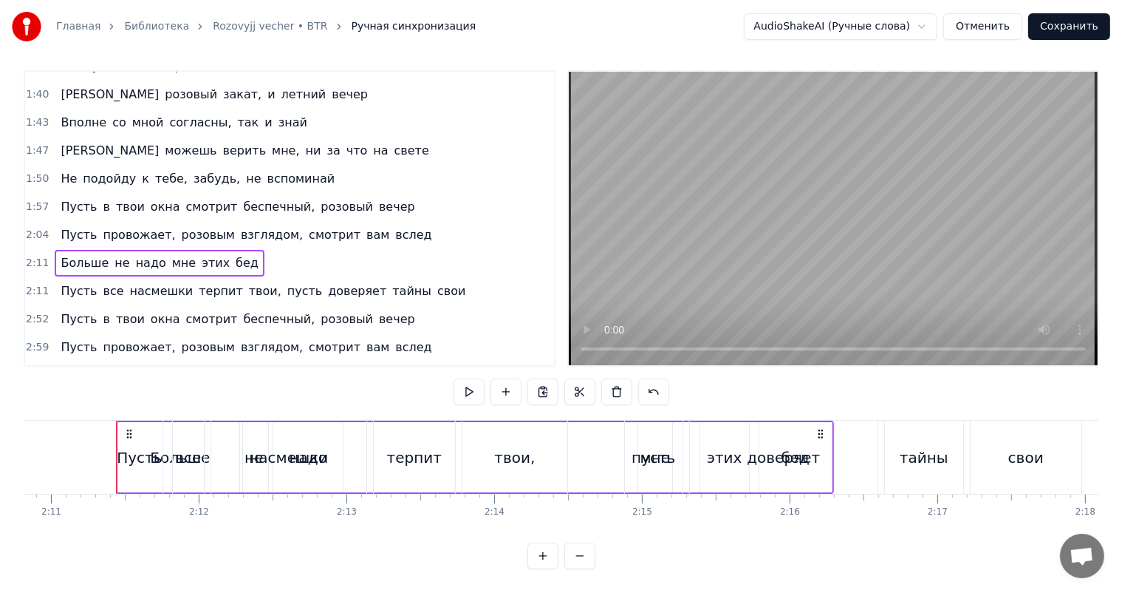
scroll to position [0, 19350]
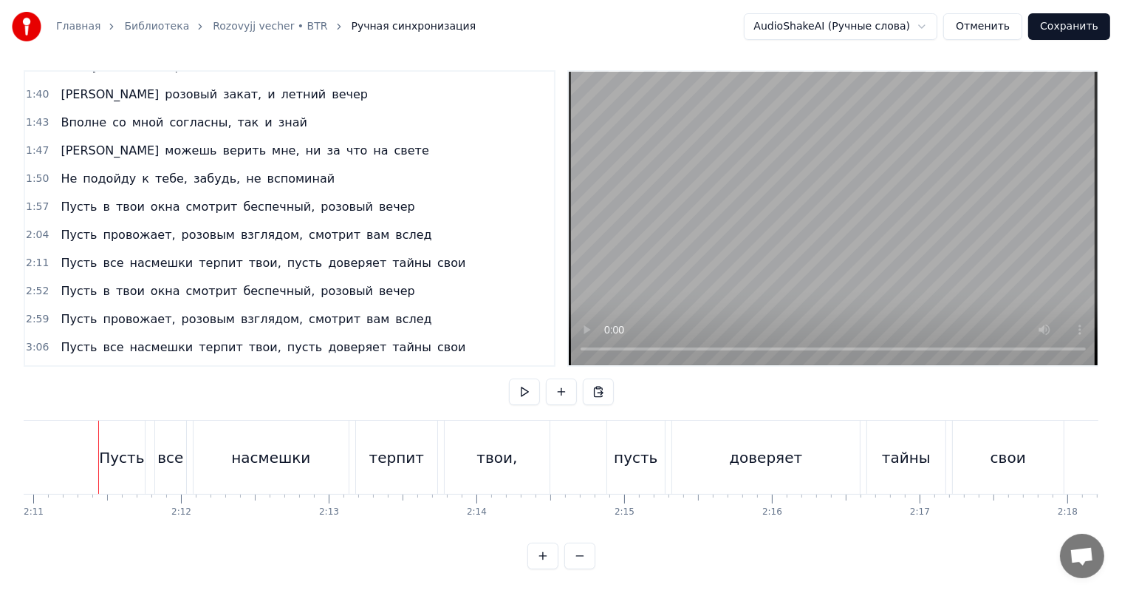
click at [30, 256] on span "2:11" at bounding box center [37, 263] width 23 height 15
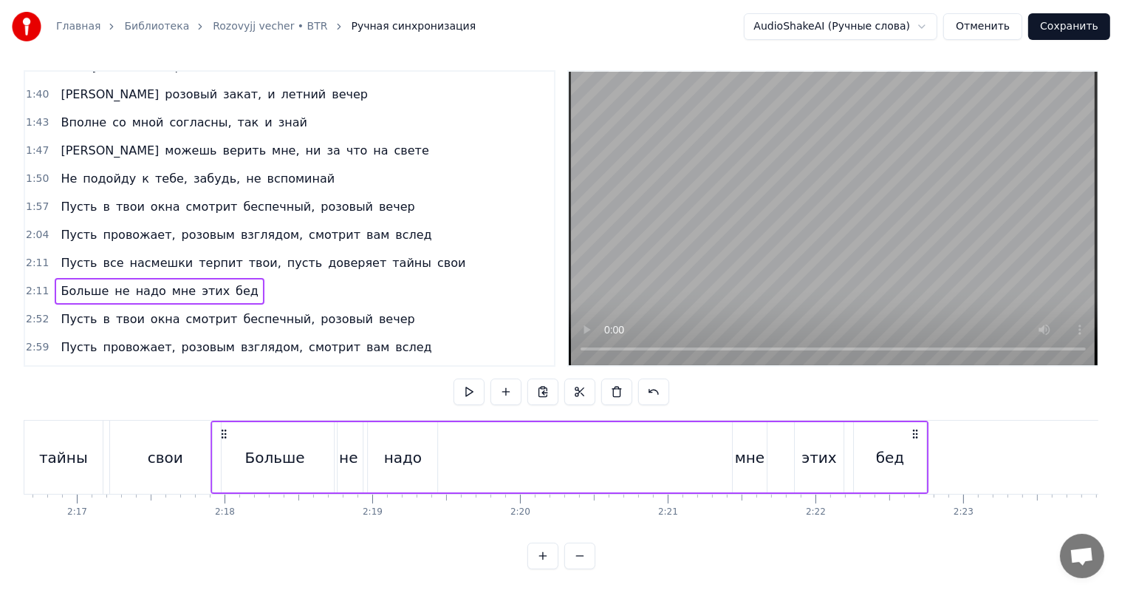
scroll to position [0, 20189]
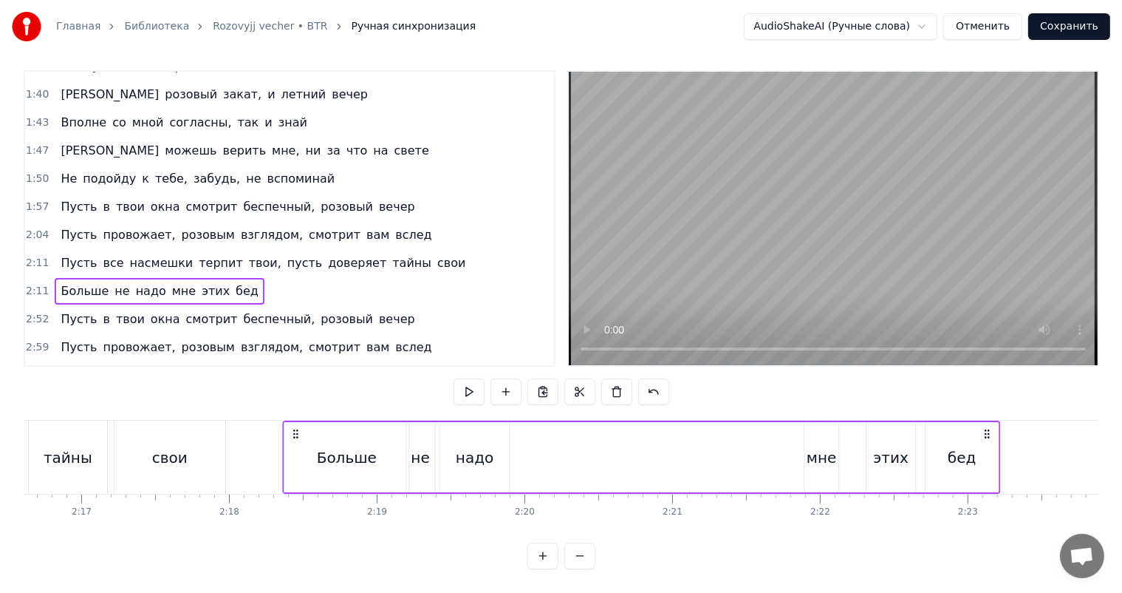
drag, startPoint x: 111, startPoint y: 419, endPoint x: 295, endPoint y: 434, distance: 184.6
click at [295, 434] on div "Больше не надо мне этих бед" at bounding box center [641, 456] width 718 height 73
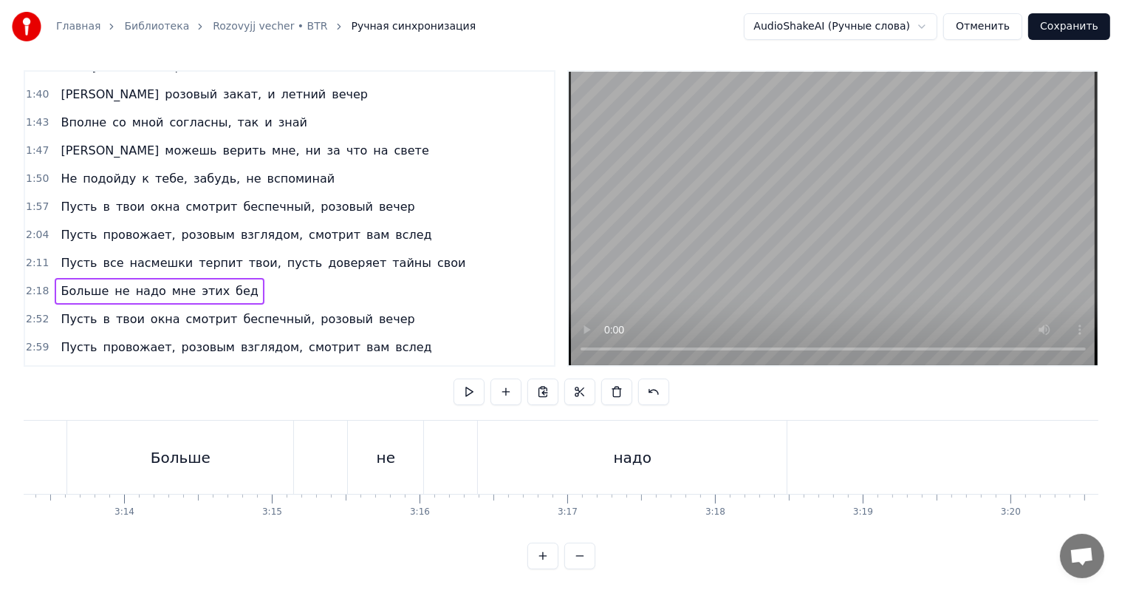
scroll to position [0, 28391]
click at [311, 443] on div "Больше" at bounding box center [359, 456] width 226 height 73
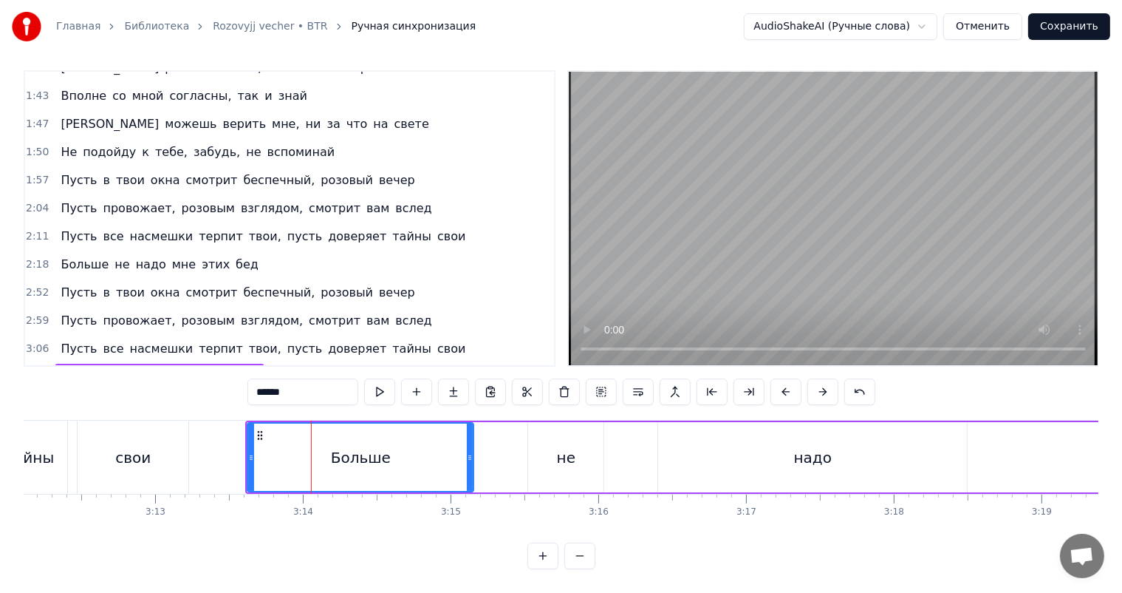
click at [807, 173] on video at bounding box center [833, 218] width 529 height 293
click at [336, 446] on div "Больше" at bounding box center [361, 457] width 60 height 22
click at [34, 257] on span "2:18" at bounding box center [37, 264] width 23 height 15
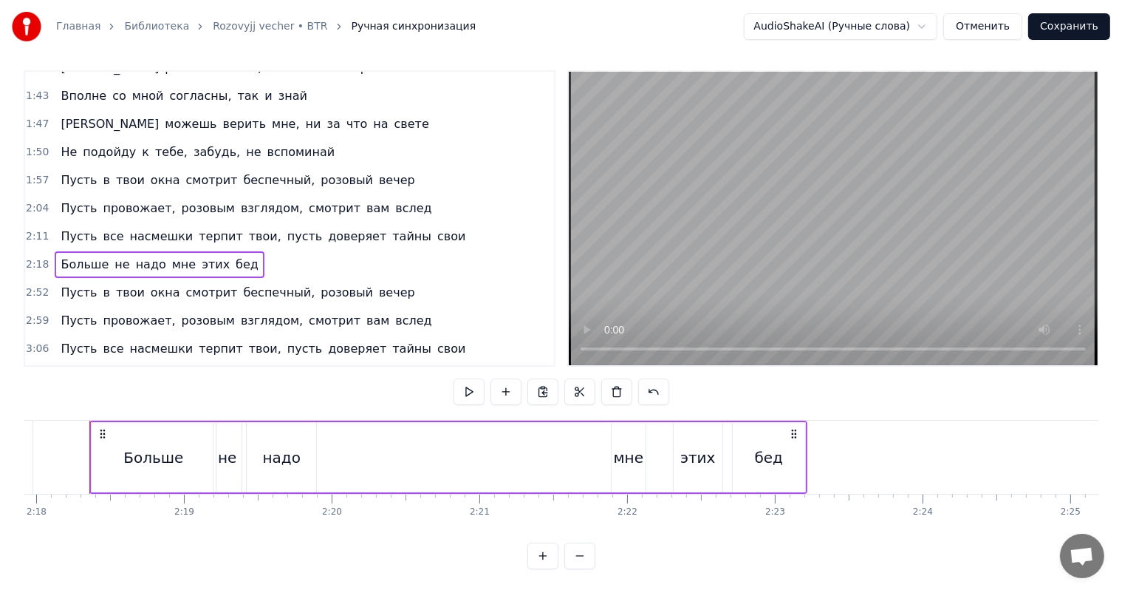
click at [30, 341] on span "3:06" at bounding box center [37, 348] width 23 height 15
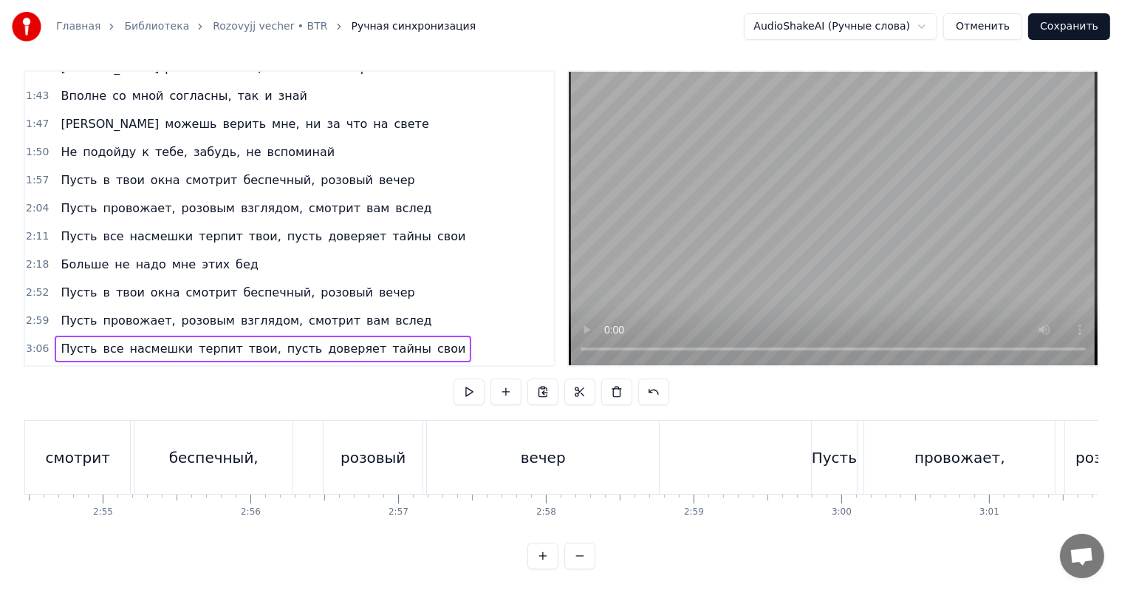
click at [26, 369] on span "3:13" at bounding box center [37, 376] width 23 height 15
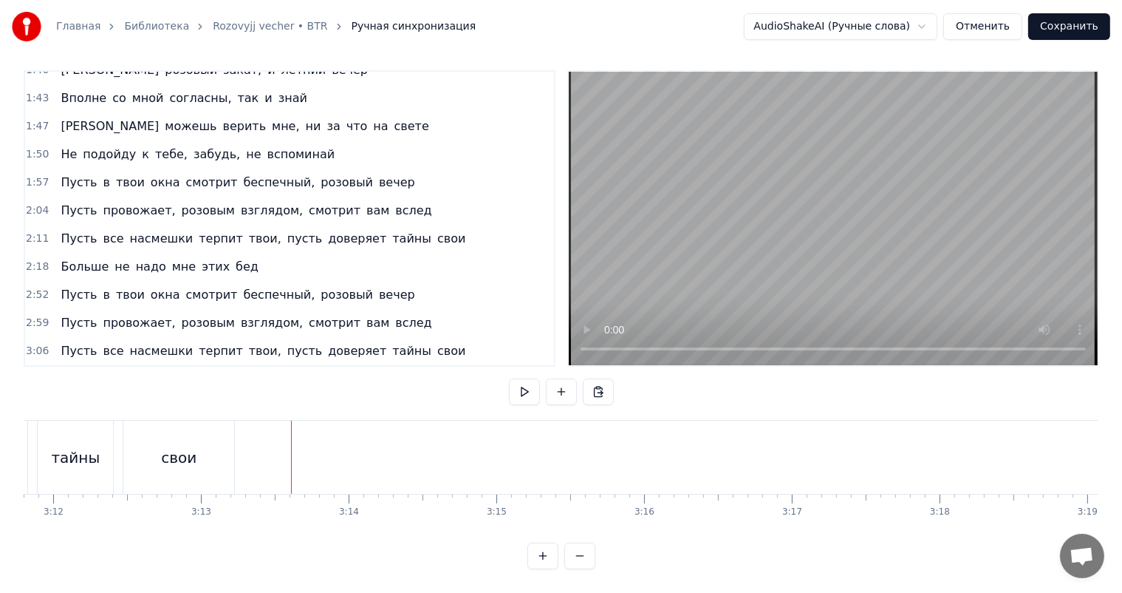
scroll to position [440, 0]
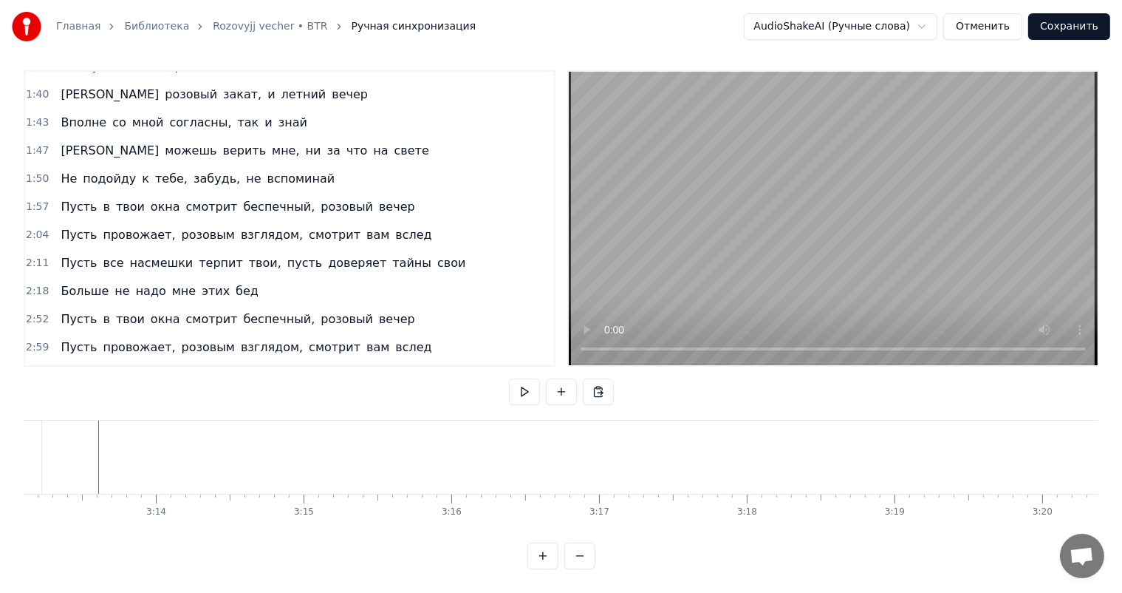
click at [55, 362] on div "Пусть все насмешки терпит твои, пусть доверяет тайны свои" at bounding box center [263, 375] width 417 height 27
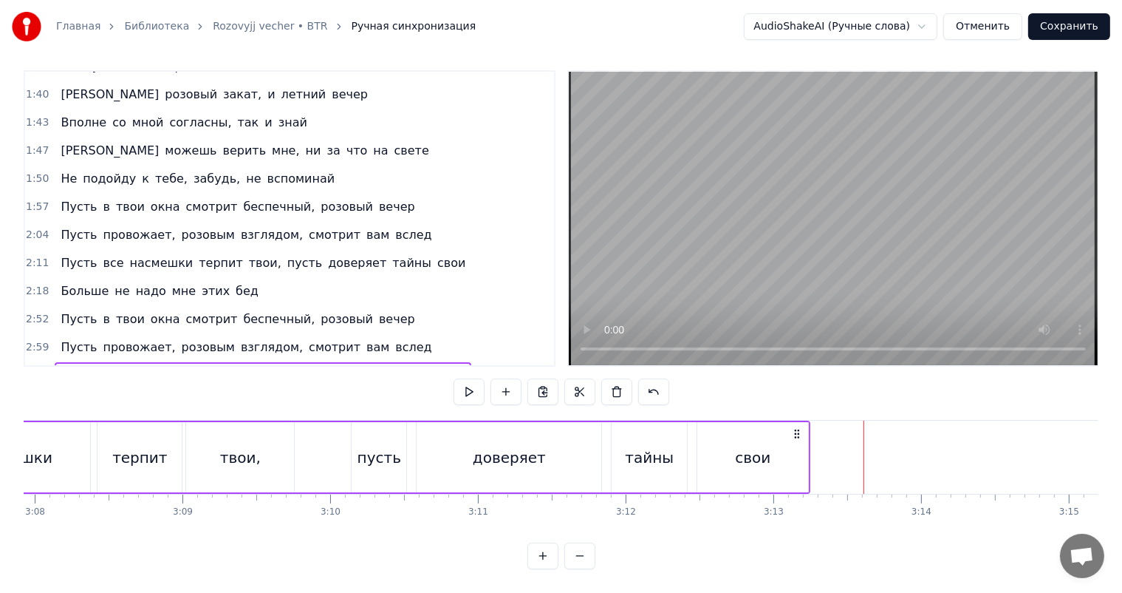
click at [41, 368] on span "3:06" at bounding box center [37, 375] width 23 height 15
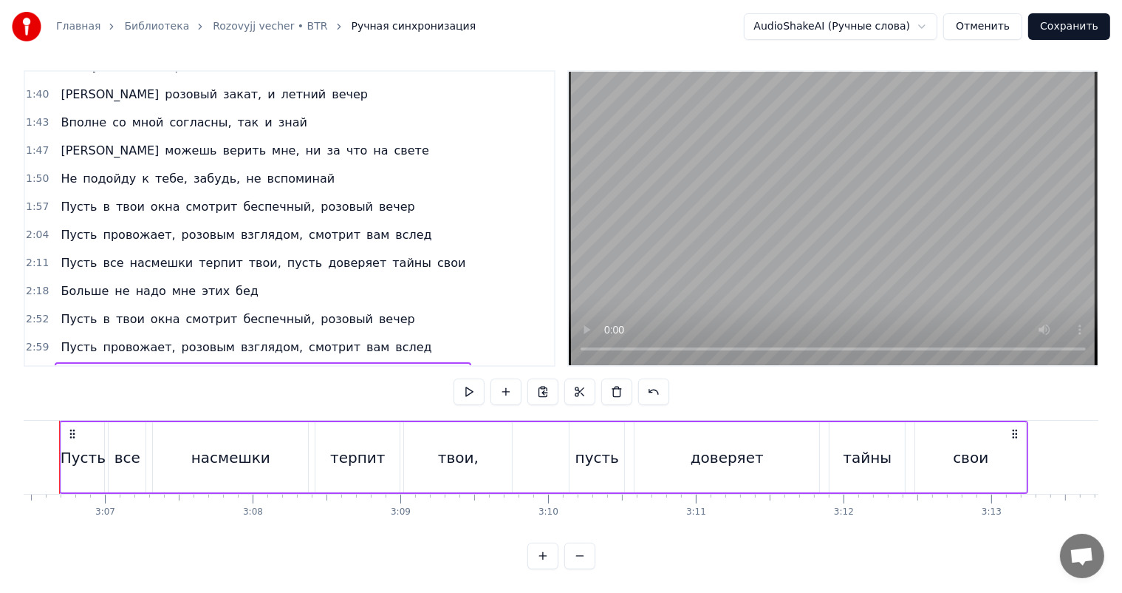
scroll to position [0, 27516]
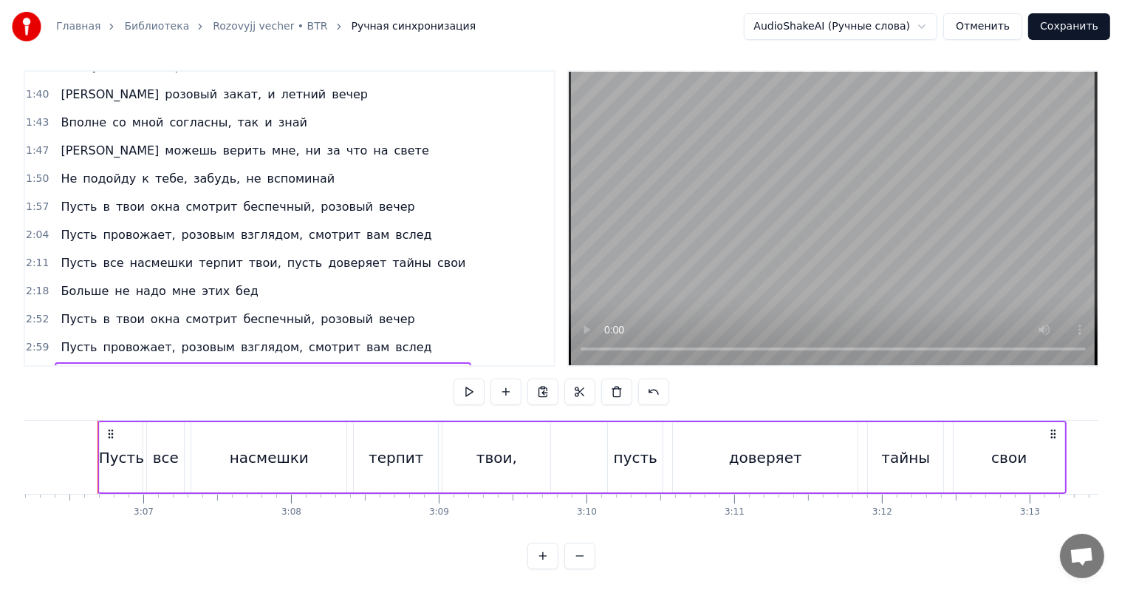
click at [31, 368] on span "3:06" at bounding box center [37, 375] width 23 height 15
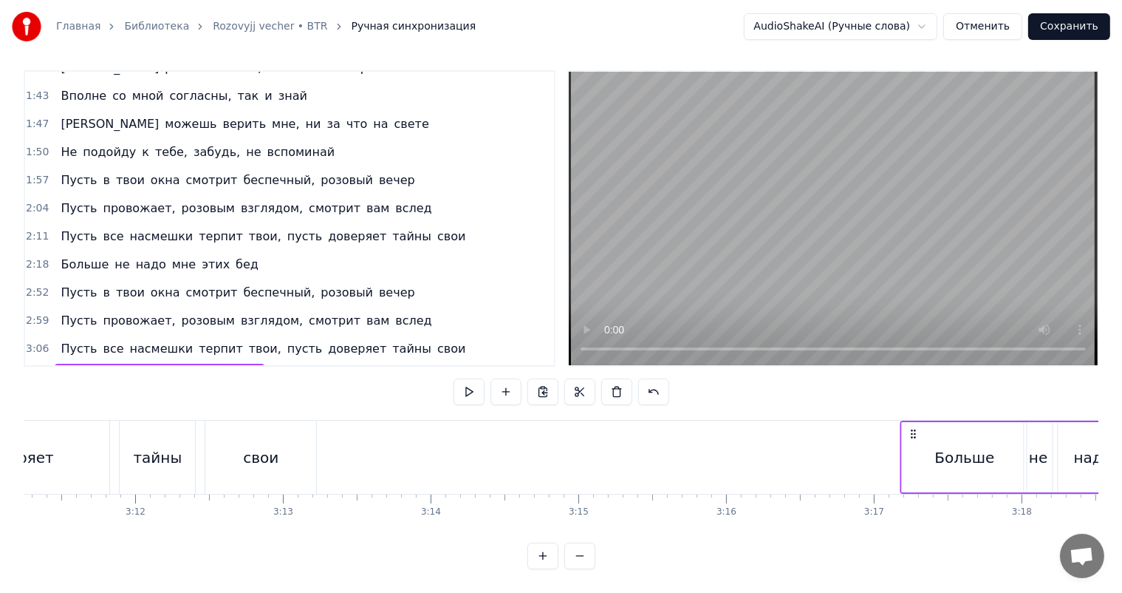
scroll to position [0, 28305]
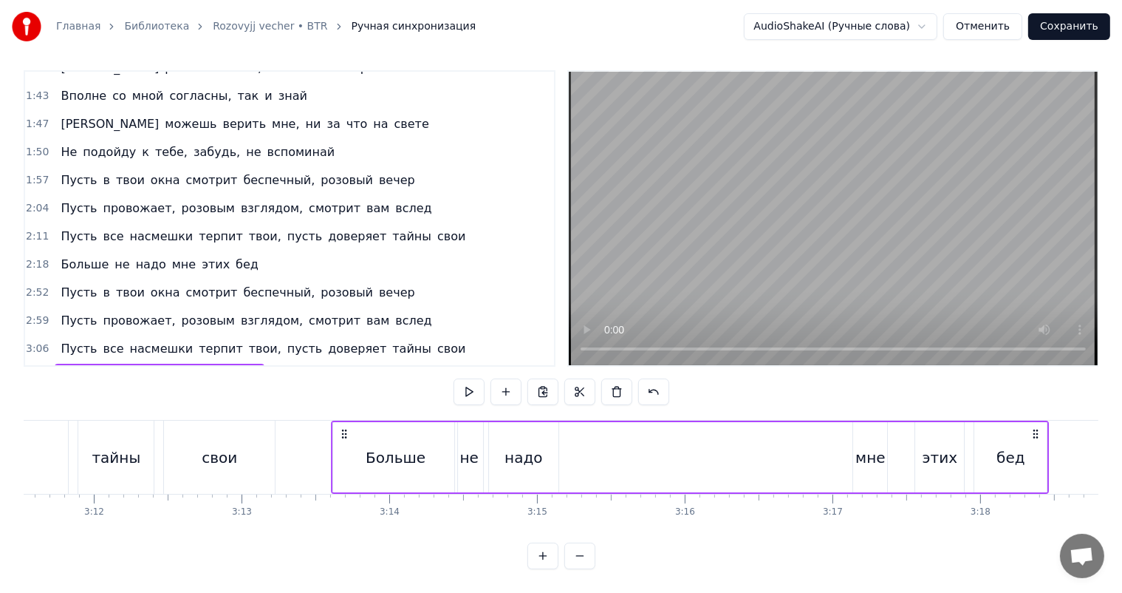
drag, startPoint x: 109, startPoint y: 415, endPoint x: 503, endPoint y: 449, distance: 395.4
click at [503, 449] on div "Больше не надо мне этих бед" at bounding box center [691, 456] width 718 height 73
drag, startPoint x: 529, startPoint y: 415, endPoint x: 343, endPoint y: 428, distance: 186.6
click at [343, 428] on div "Больше не надо мне этих бед" at bounding box center [688, 456] width 718 height 73
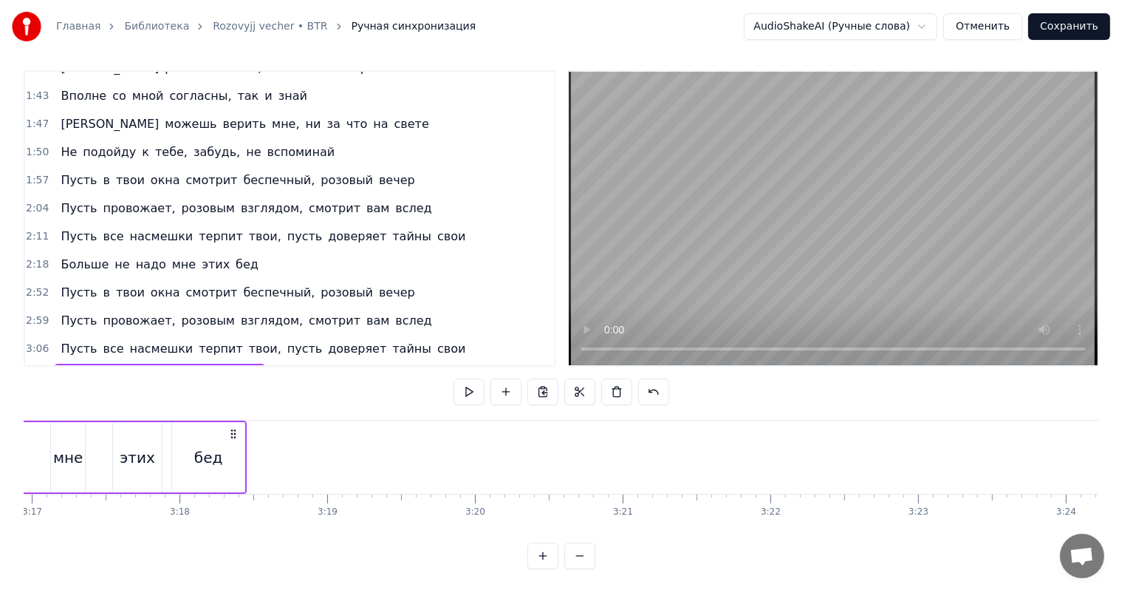
scroll to position [0, 29117]
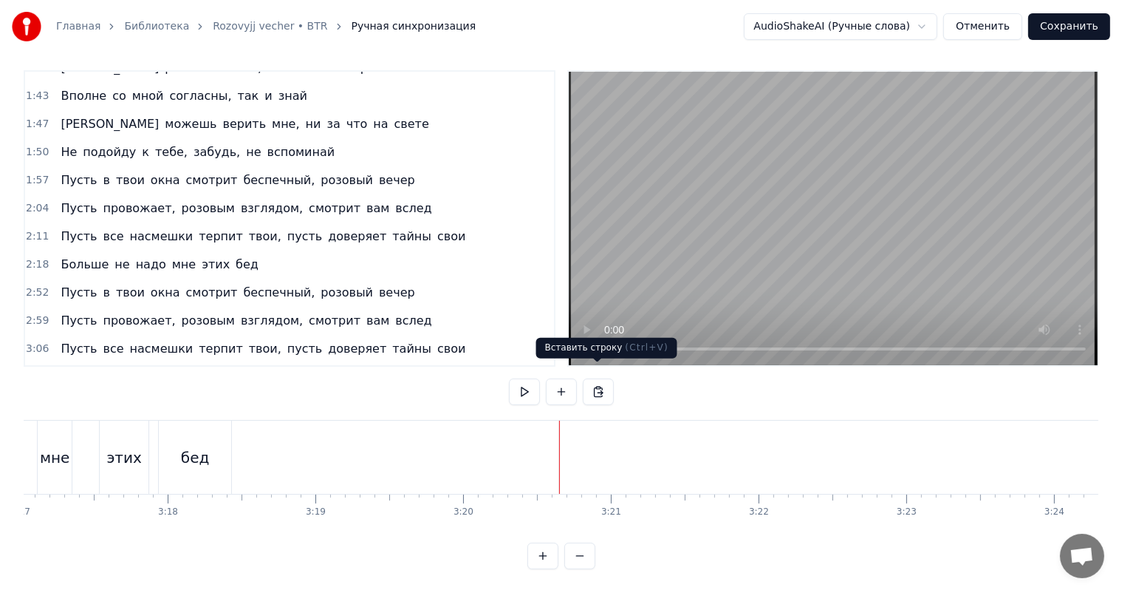
click at [762, 222] on video at bounding box center [833, 218] width 529 height 293
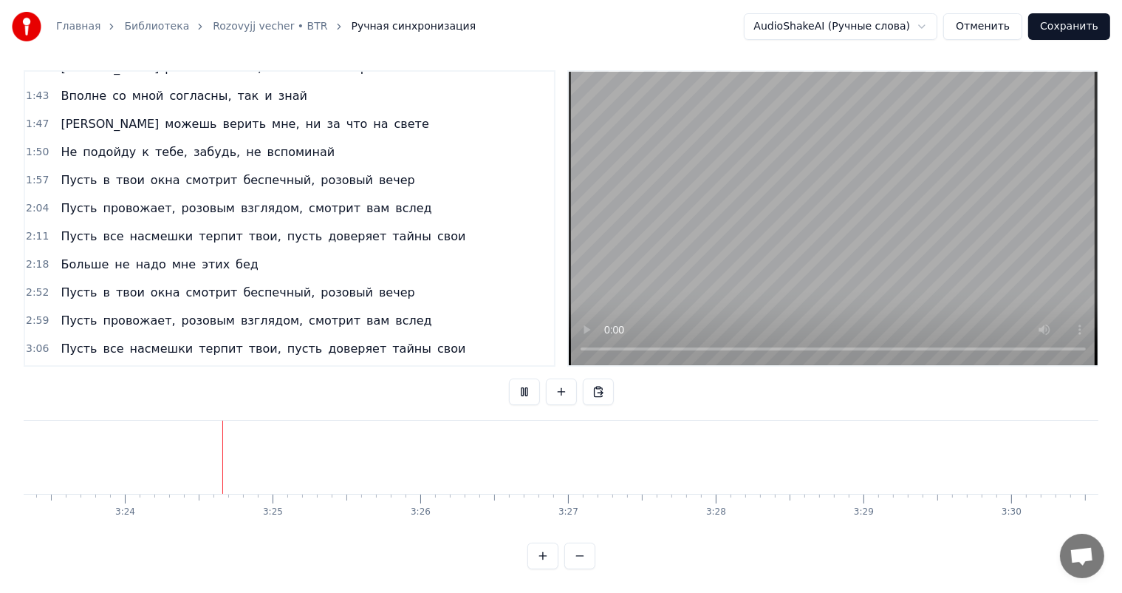
scroll to position [0, 30082]
click at [744, 216] on video at bounding box center [833, 218] width 529 height 293
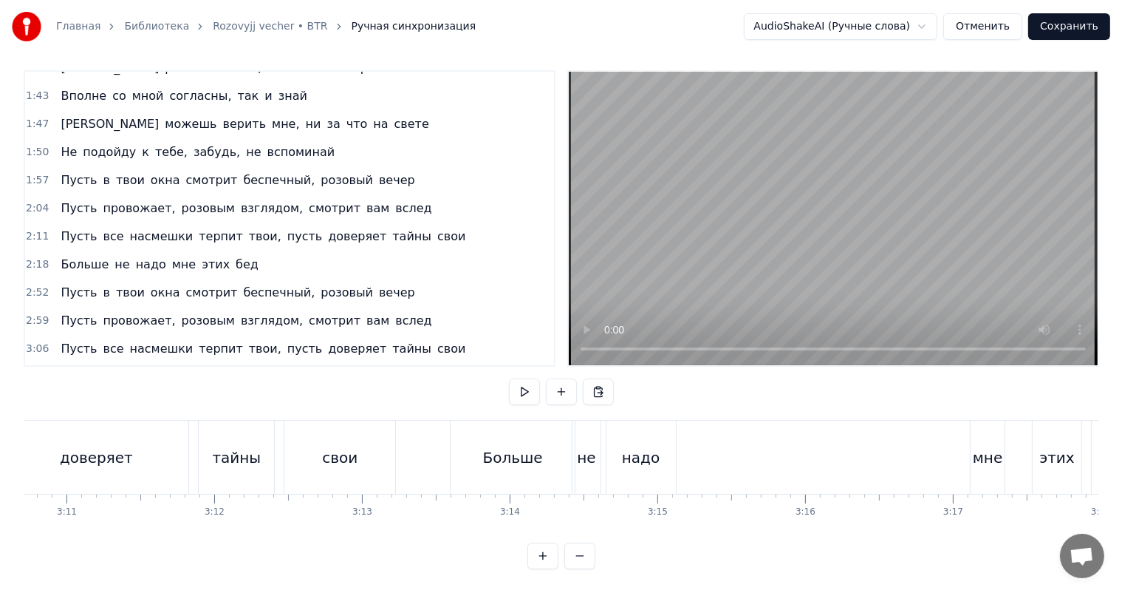
scroll to position [0, 28013]
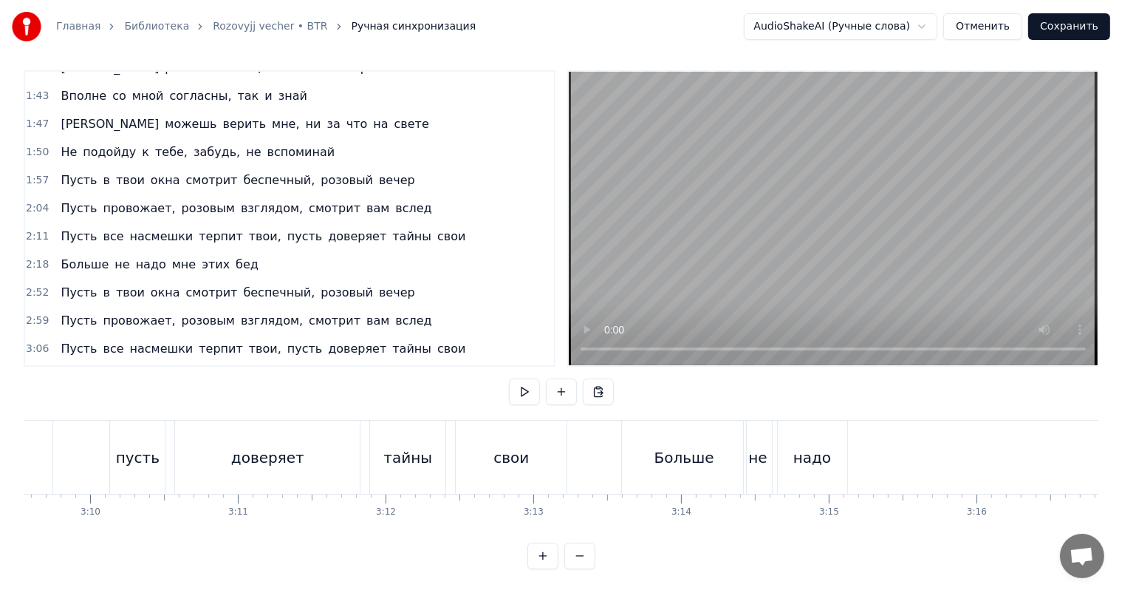
click at [165, 434] on div "пусть" at bounding box center [137, 456] width 56 height 73
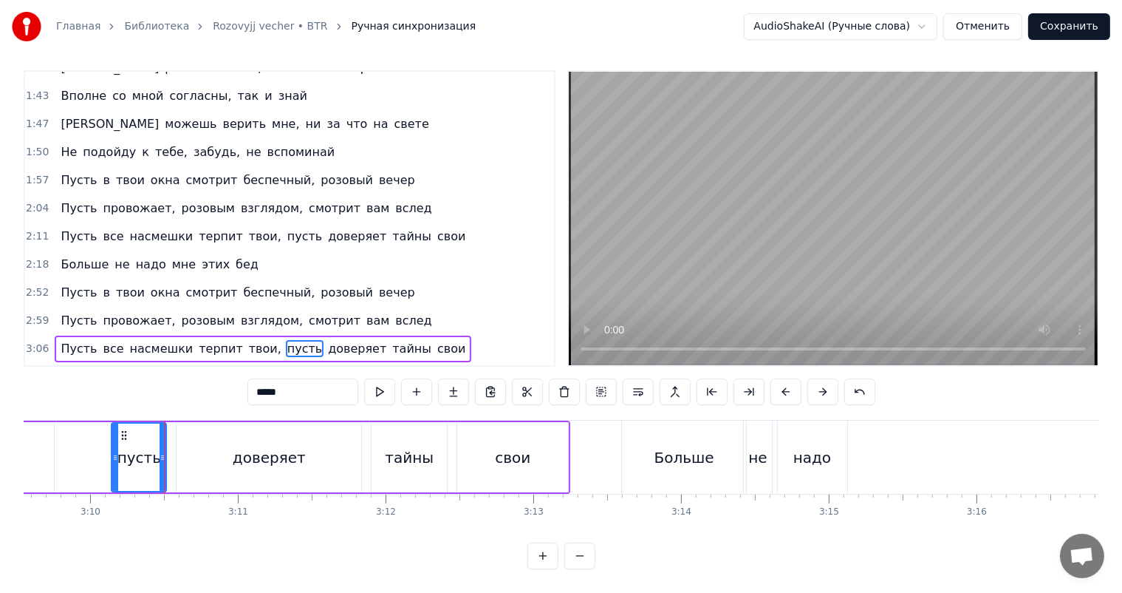
click at [940, 157] on video at bounding box center [833, 218] width 529 height 293
click at [854, 201] on video at bounding box center [833, 218] width 529 height 293
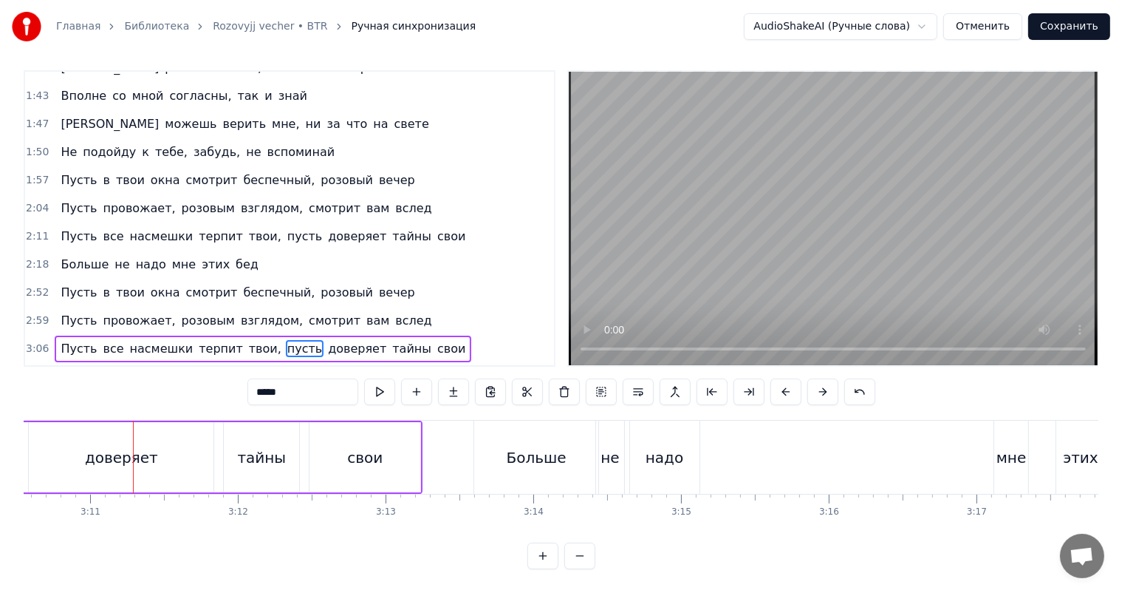
click at [33, 341] on span "3:06" at bounding box center [37, 348] width 23 height 15
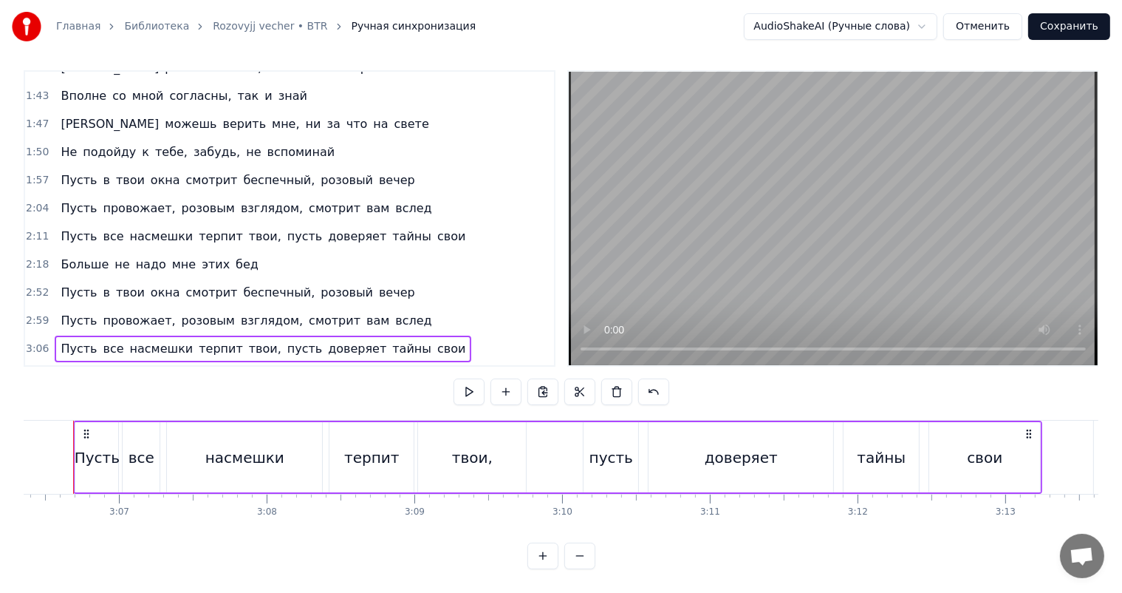
click at [33, 369] on span "3:13" at bounding box center [37, 376] width 23 height 15
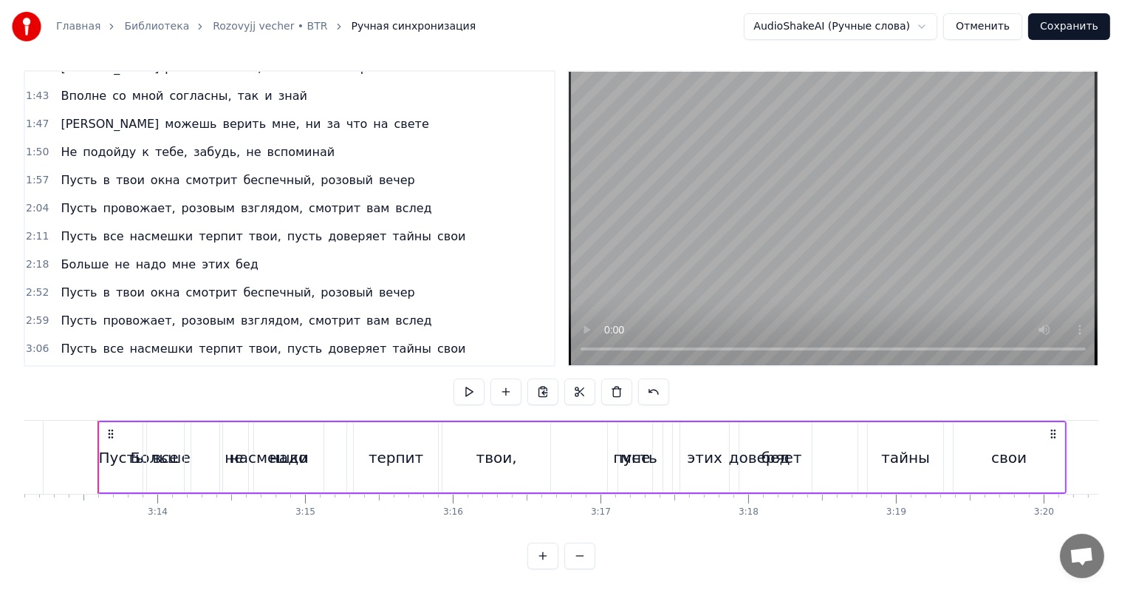
scroll to position [494, 0]
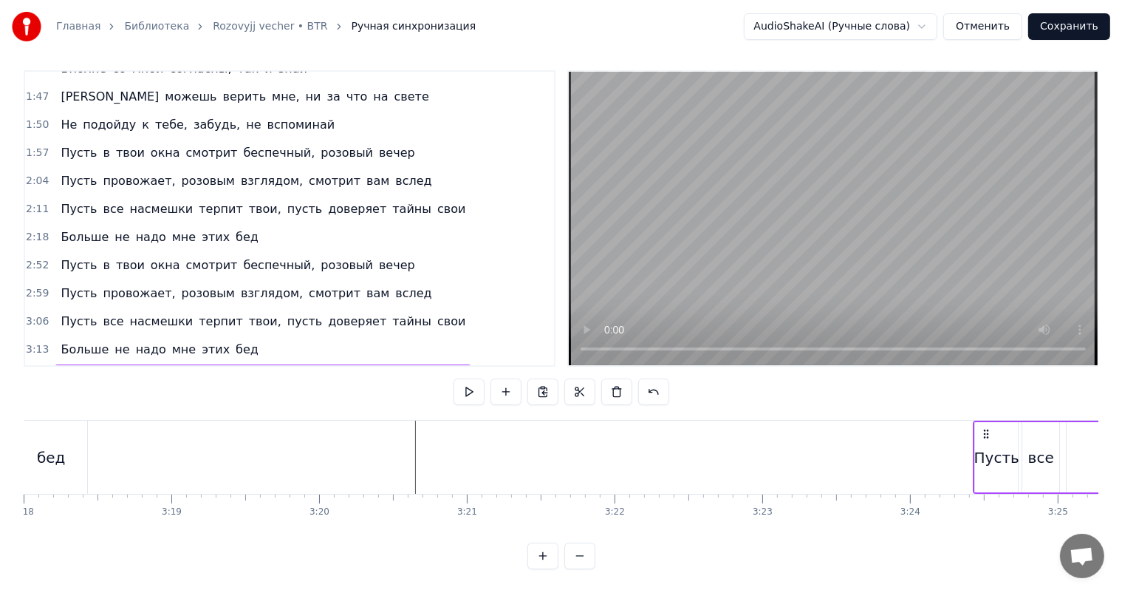
scroll to position [0, 29294]
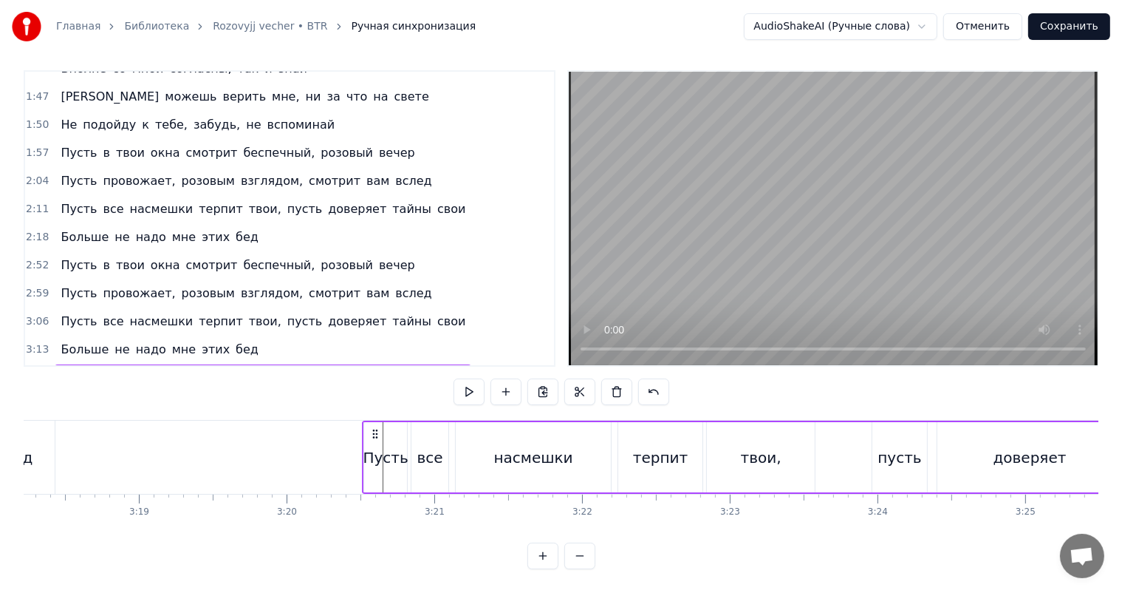
drag, startPoint x: 114, startPoint y: 417, endPoint x: 376, endPoint y: 459, distance: 265.7
click at [376, 459] on div "Пусть все насмешки терпит твои, пусть доверяет тайны свои" at bounding box center [846, 456] width 969 height 73
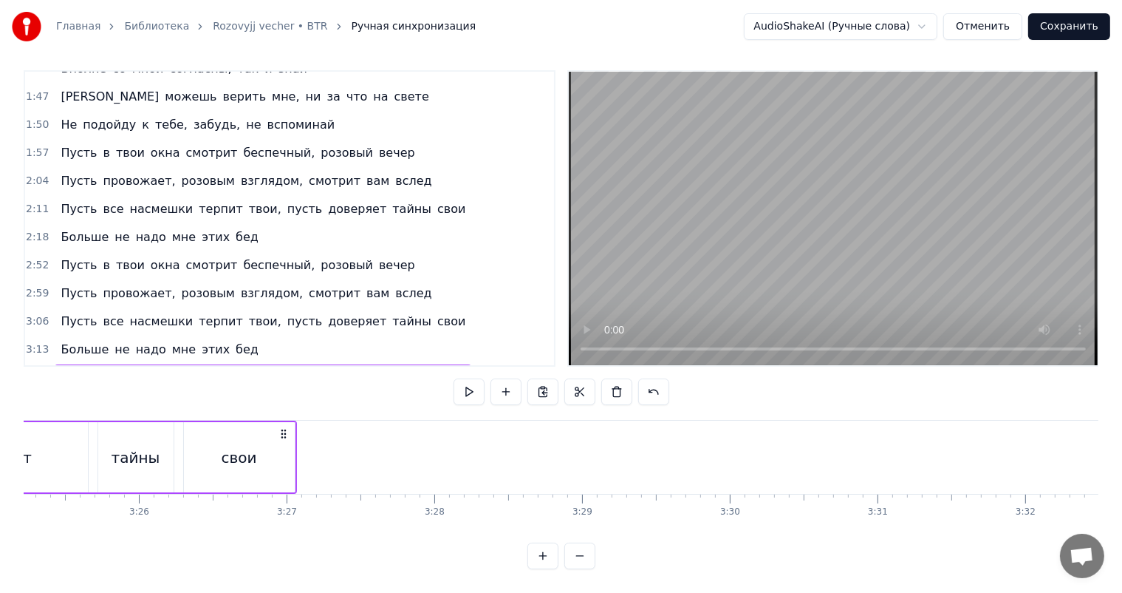
scroll to position [0, 30033]
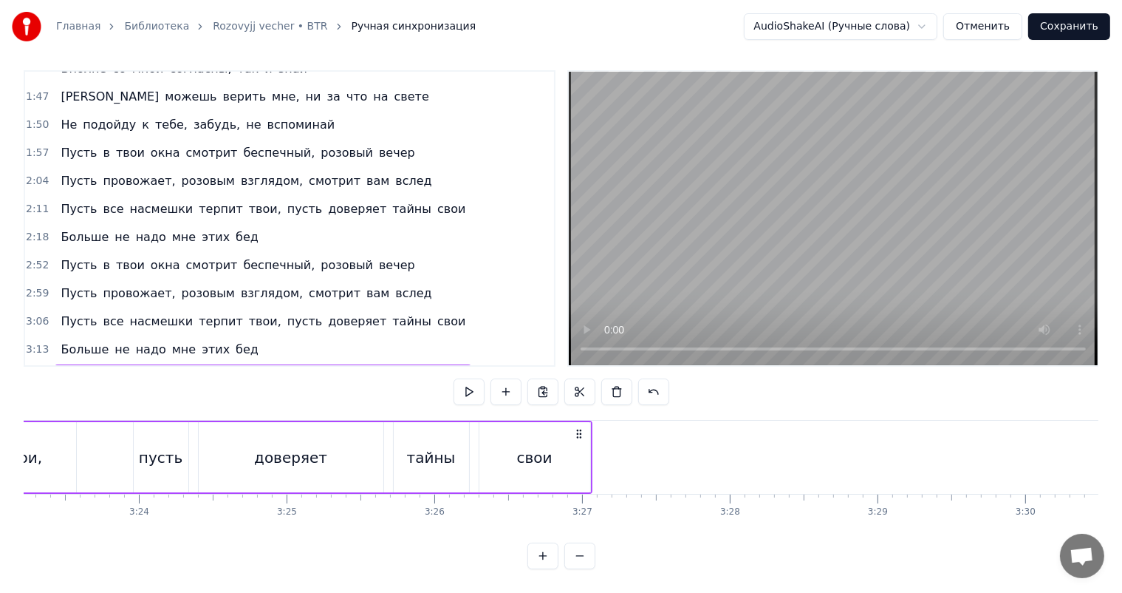
click at [313, 458] on div "доверяет" at bounding box center [291, 457] width 185 height 70
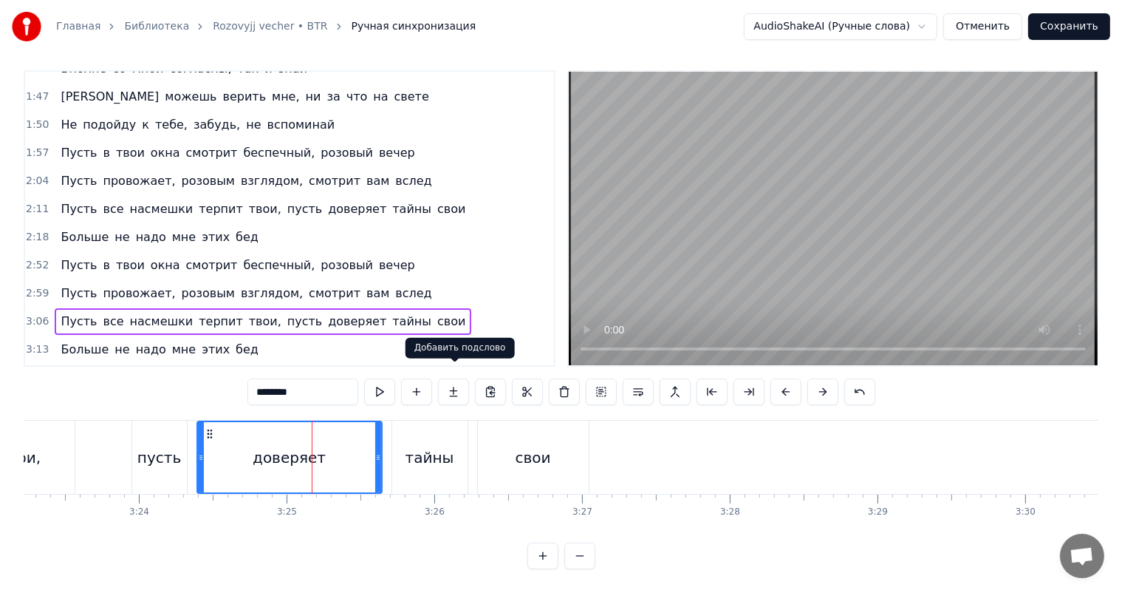
click at [801, 205] on video at bounding box center [833, 218] width 529 height 293
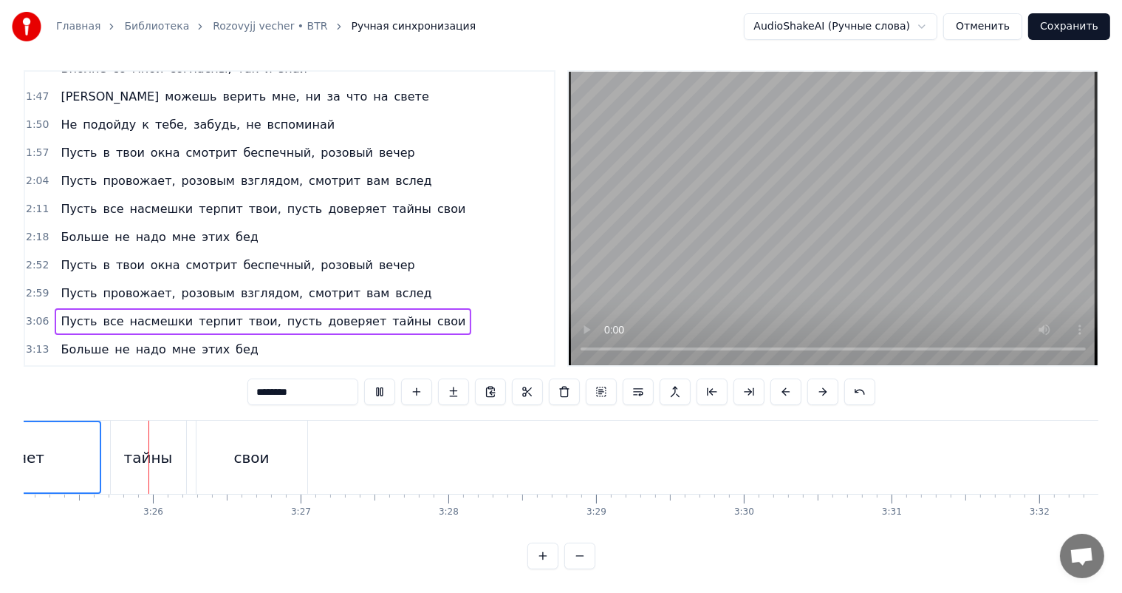
scroll to position [0, 30329]
click at [40, 342] on span "3:13" at bounding box center [37, 349] width 23 height 15
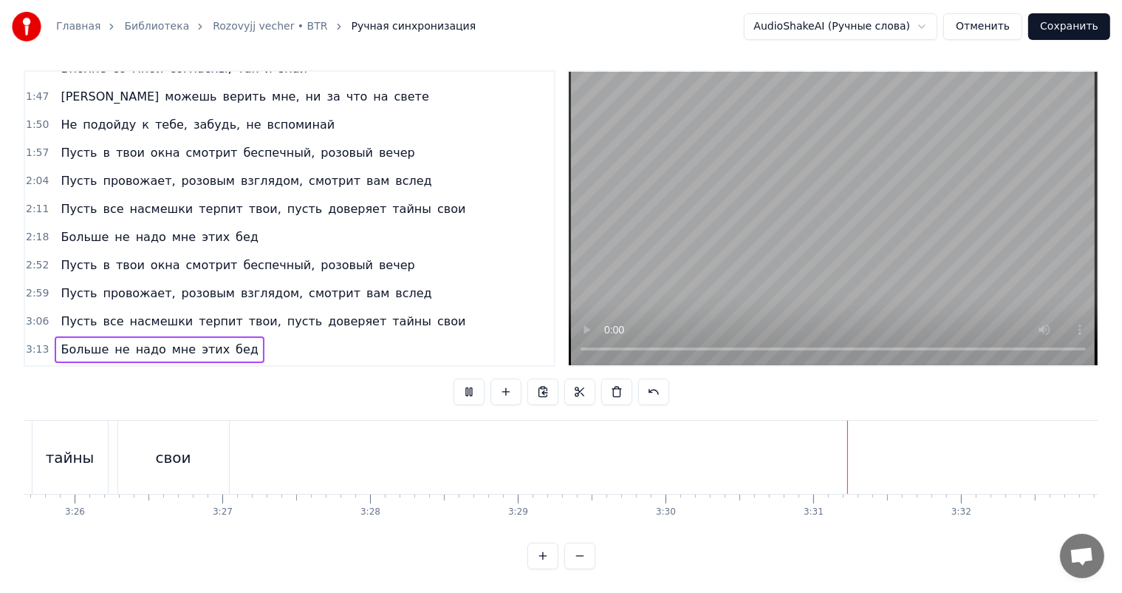
scroll to position [0, 30442]
click at [848, 290] on video at bounding box center [833, 218] width 529 height 293
click at [25, 364] on div "3:20 Пусть все насмешки терпит твои, пусть доверяет тайны свои" at bounding box center [289, 378] width 529 height 28
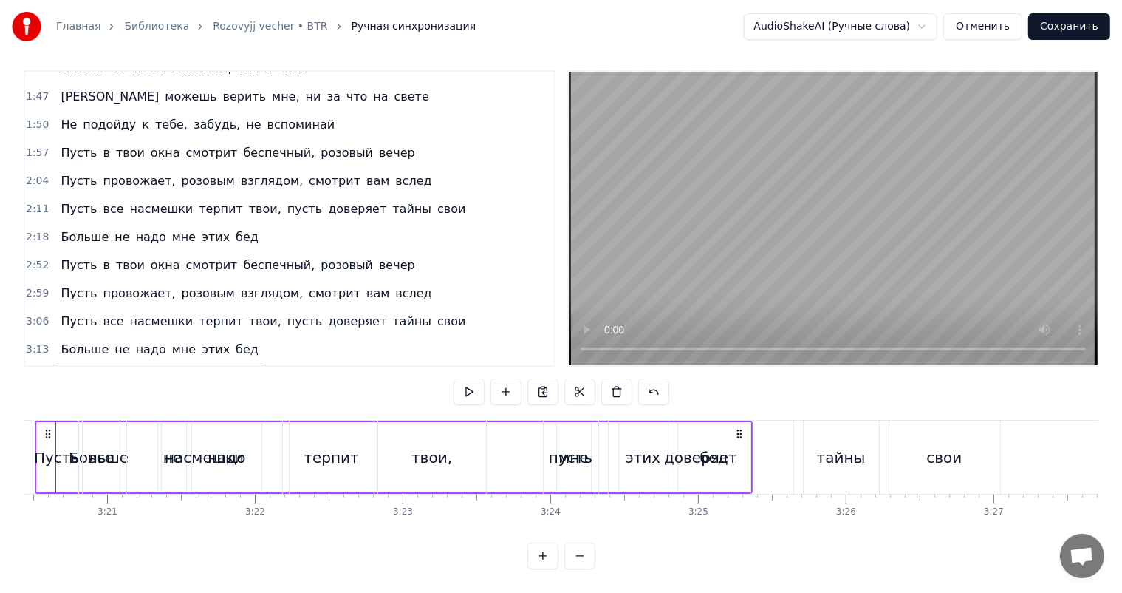
scroll to position [0, 29558]
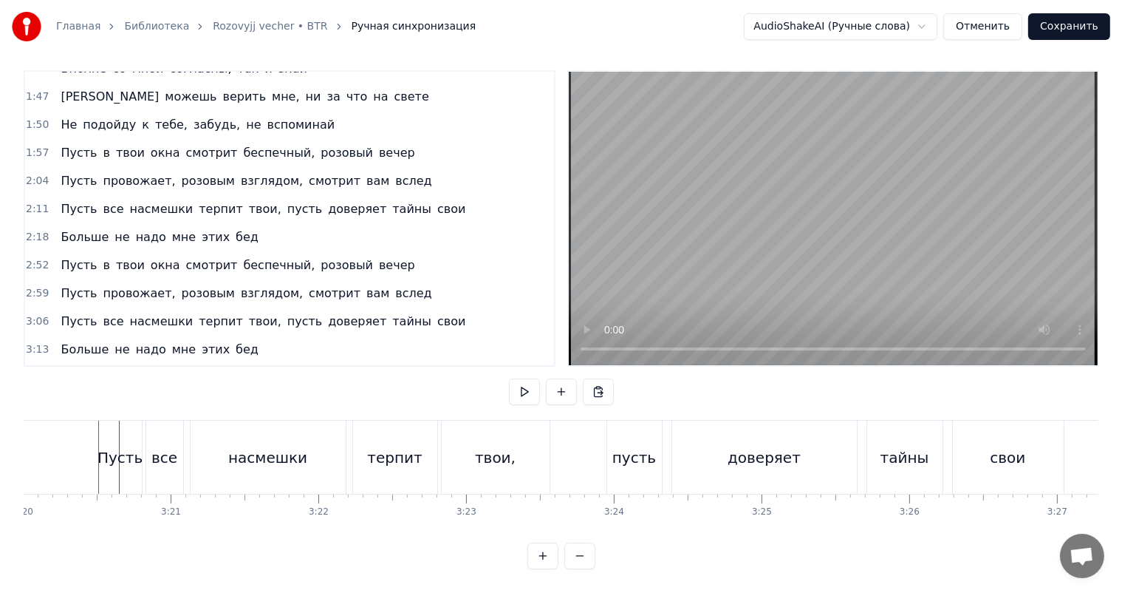
click at [36, 370] on span "3:20" at bounding box center [37, 377] width 23 height 15
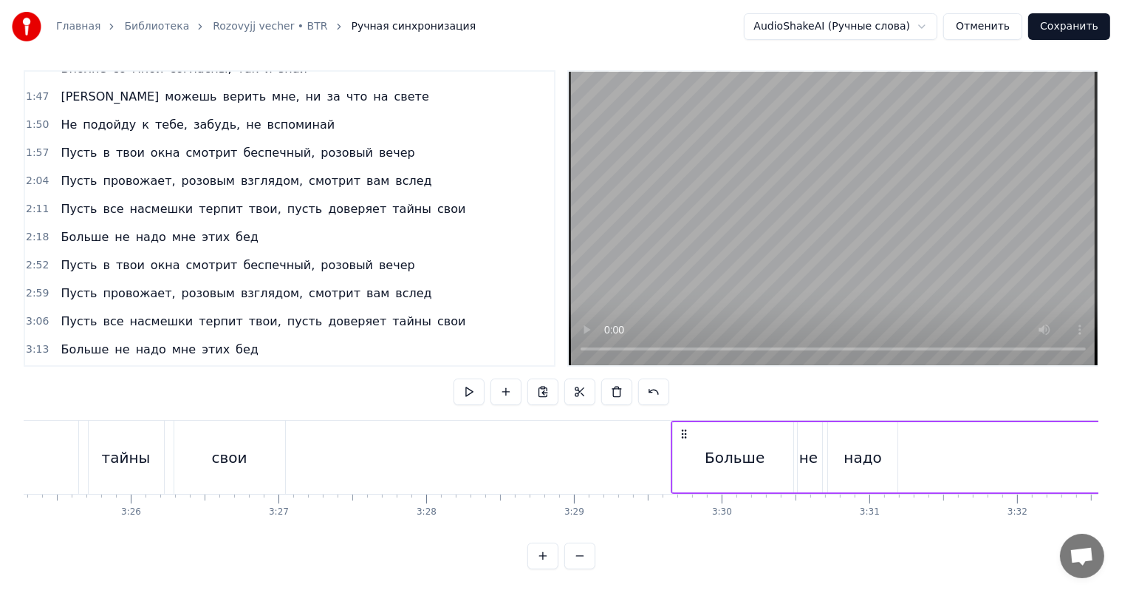
scroll to position [0, 30377]
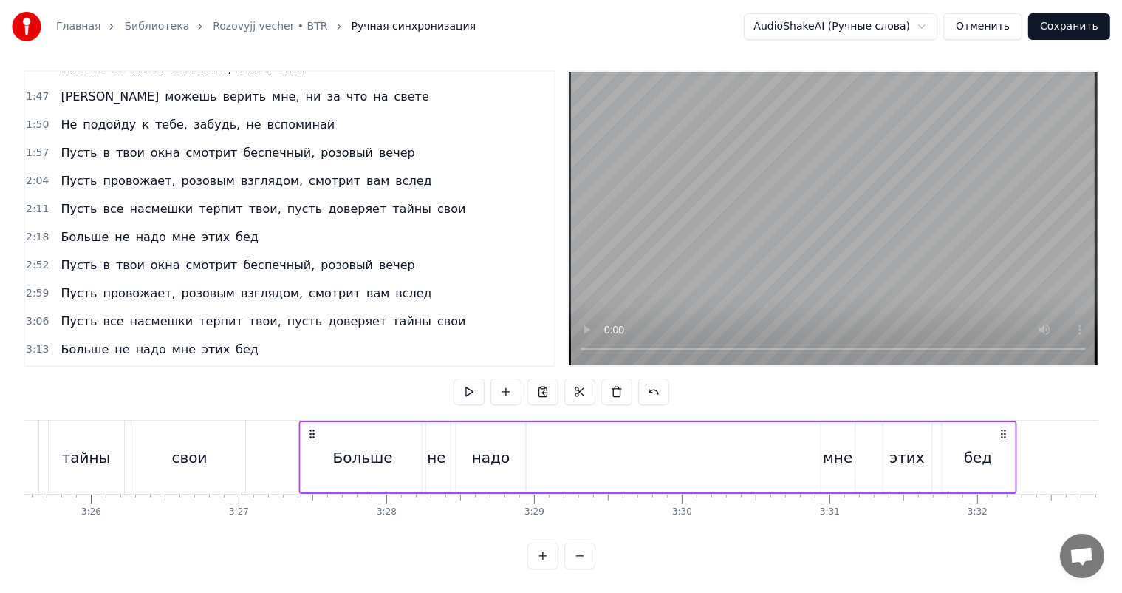
drag, startPoint x: 112, startPoint y: 417, endPoint x: 313, endPoint y: 446, distance: 203.2
click at [313, 446] on div "Больше не надо мне этих бед" at bounding box center [658, 456] width 718 height 73
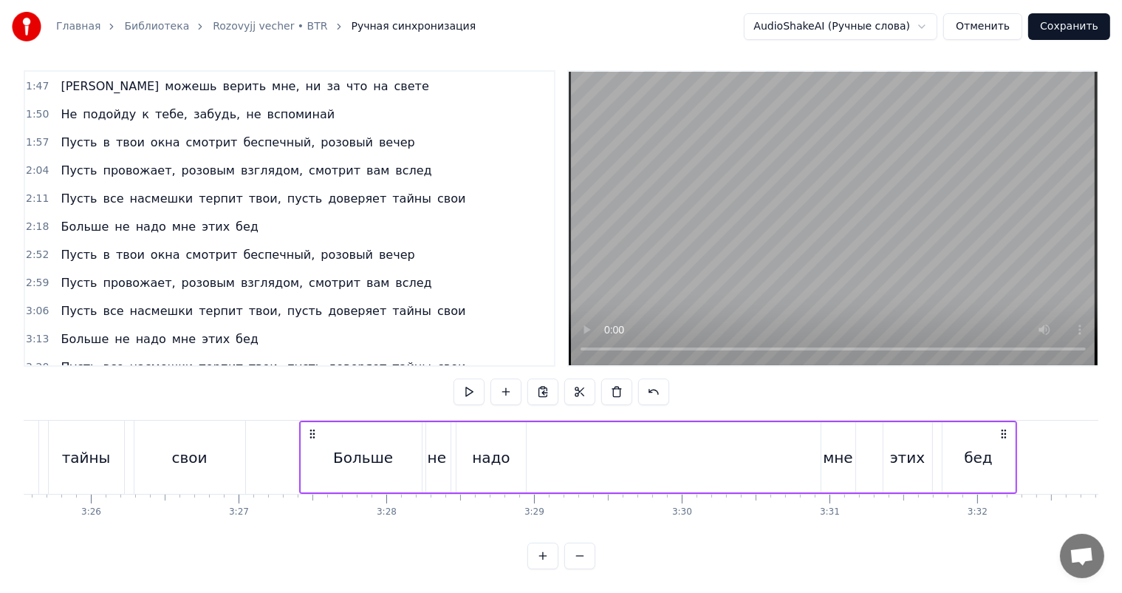
scroll to position [522, 0]
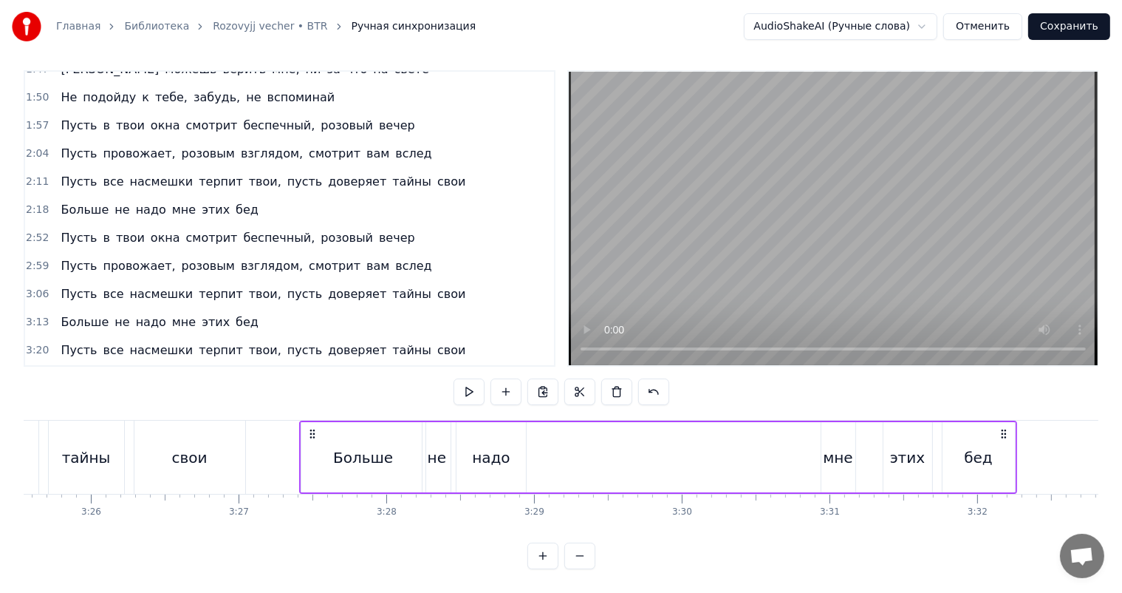
click at [851, 450] on div "мне" at bounding box center [839, 457] width 34 height 70
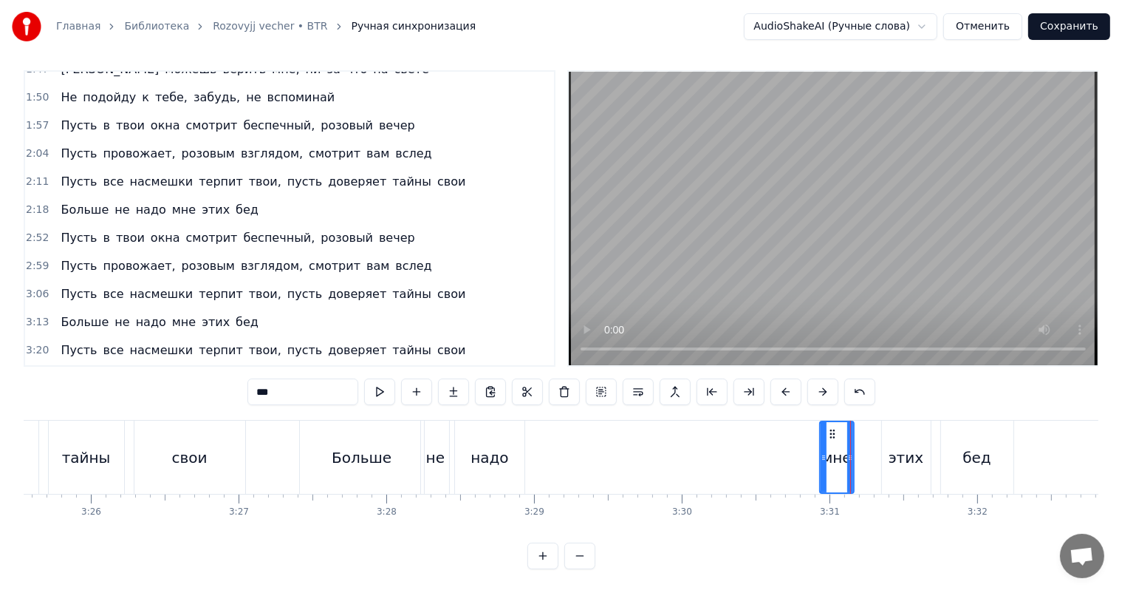
drag, startPoint x: 315, startPoint y: 375, endPoint x: 97, endPoint y: 364, distance: 218.3
click at [97, 364] on div "0:13 Закат окончил летний, тёплый вечер 0:17 Остановился на краю Земли 0:20 Теб…" at bounding box center [561, 319] width 1075 height 499
click at [893, 449] on div "этих" at bounding box center [906, 457] width 35 height 22
type input "****"
drag, startPoint x: 316, startPoint y: 384, endPoint x: 62, endPoint y: 386, distance: 253.5
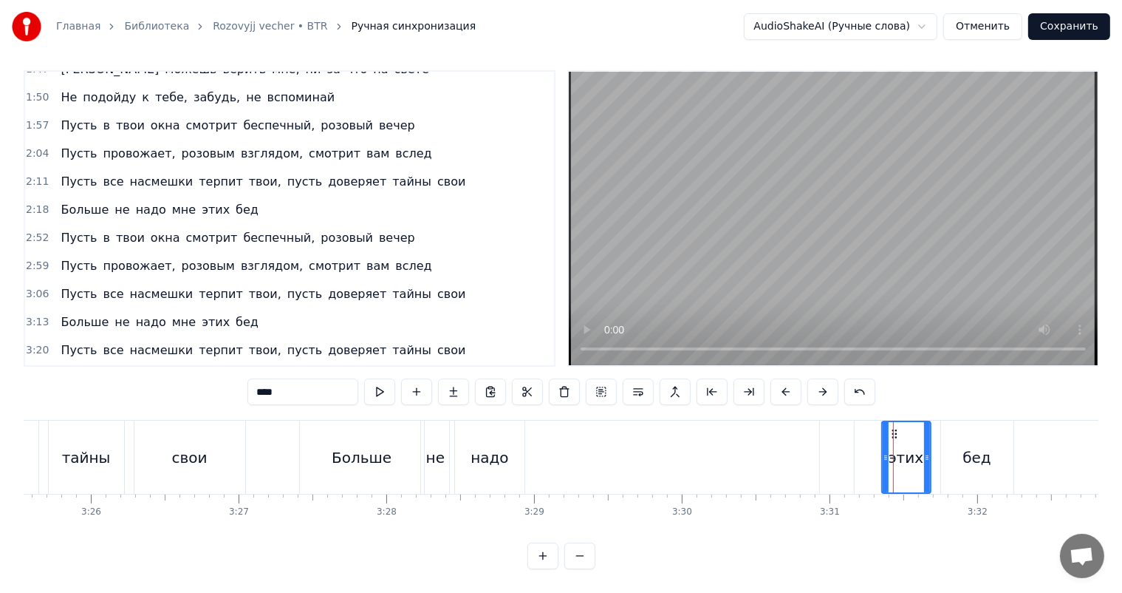
click at [62, 386] on div "0:13 Закат окончил летний, тёплый вечер 0:17 Остановился на краю Земли 0:20 Теб…" at bounding box center [561, 319] width 1075 height 499
click at [970, 455] on div "бед" at bounding box center [977, 456] width 72 height 73
type input "***"
drag, startPoint x: 321, startPoint y: 378, endPoint x: 112, endPoint y: 378, distance: 208.4
click at [180, 384] on div "0:13 Закат окончил летний, тёплый вечер 0:17 Остановился на краю Земли 0:20 Теб…" at bounding box center [561, 319] width 1075 height 499
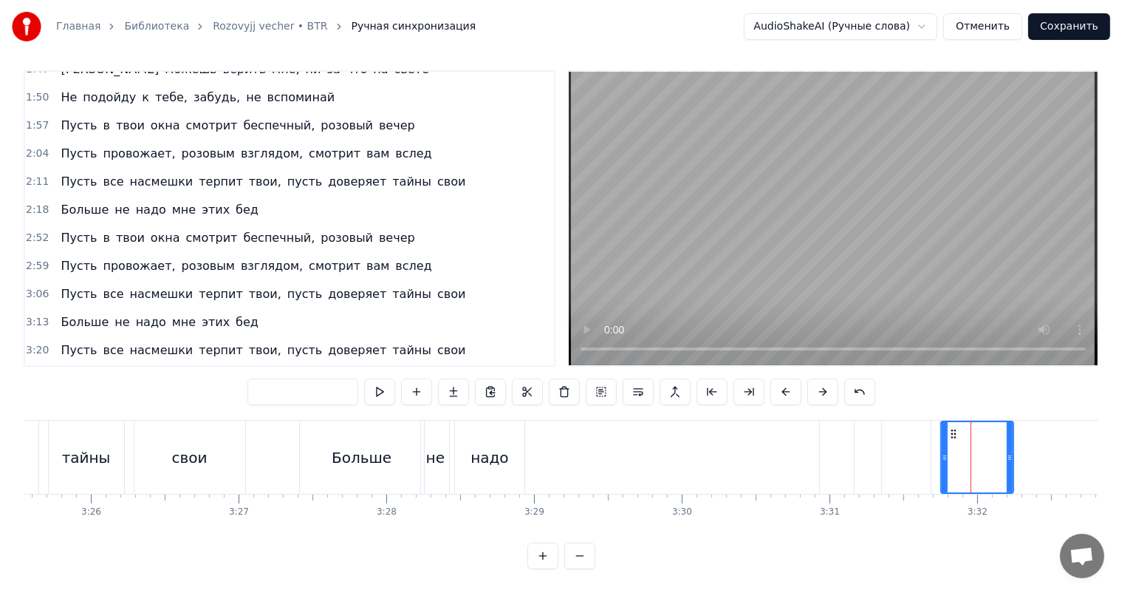
click at [813, 426] on div "Больше не надо" at bounding box center [658, 456] width 718 height 73
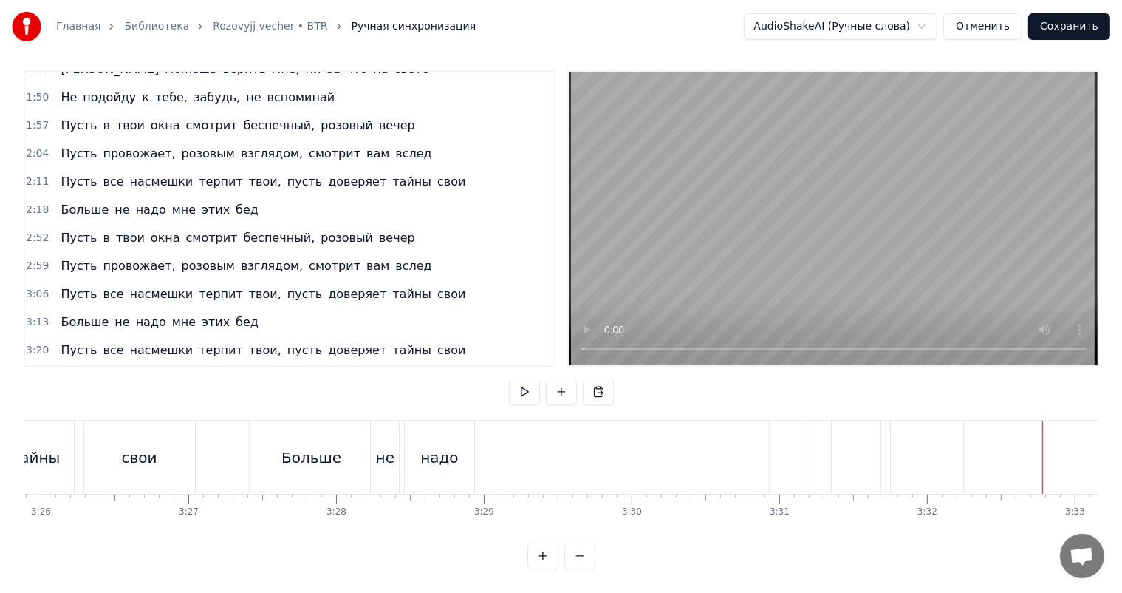
scroll to position [0, 30442]
click at [1084, 34] on button "Сохранить" at bounding box center [1070, 26] width 82 height 27
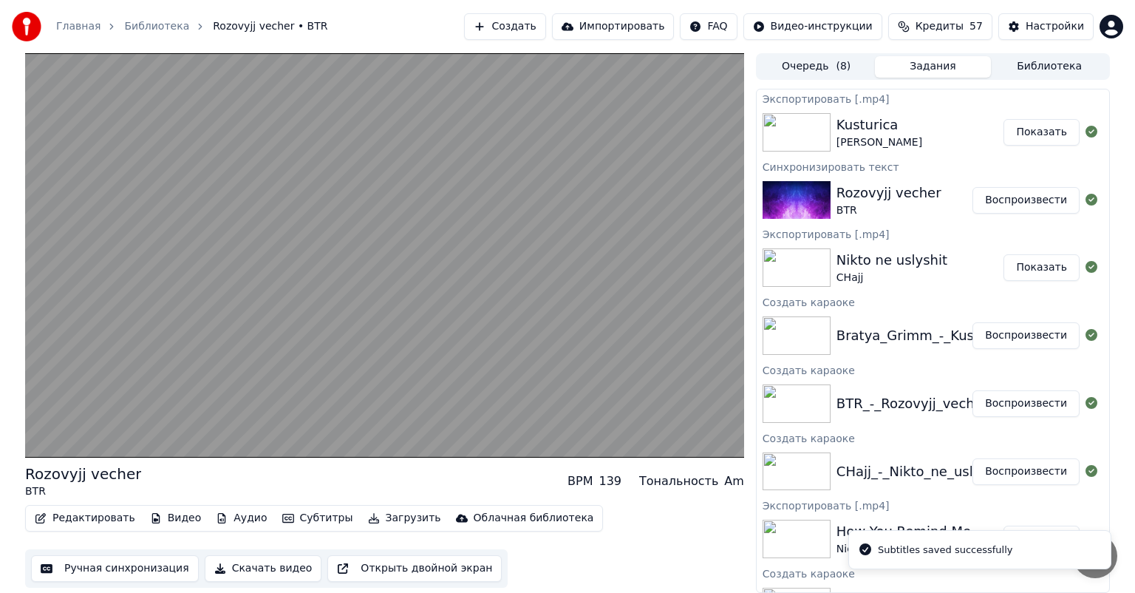
click at [999, 204] on button "Воспроизвести" at bounding box center [1025, 200] width 107 height 27
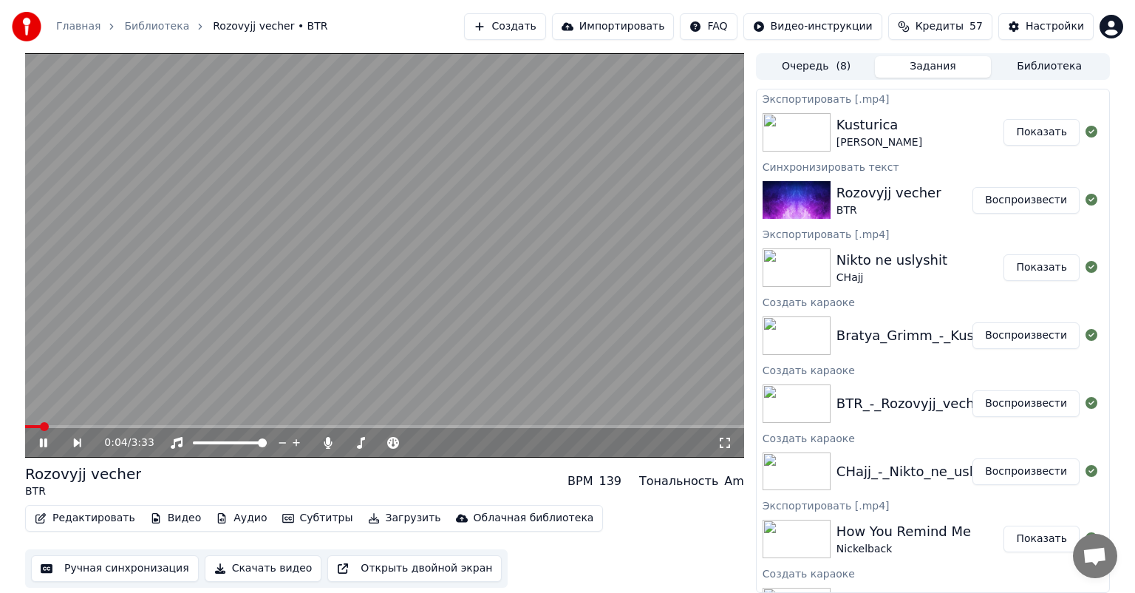
click at [258, 567] on button "Скачать видео" at bounding box center [263, 568] width 117 height 27
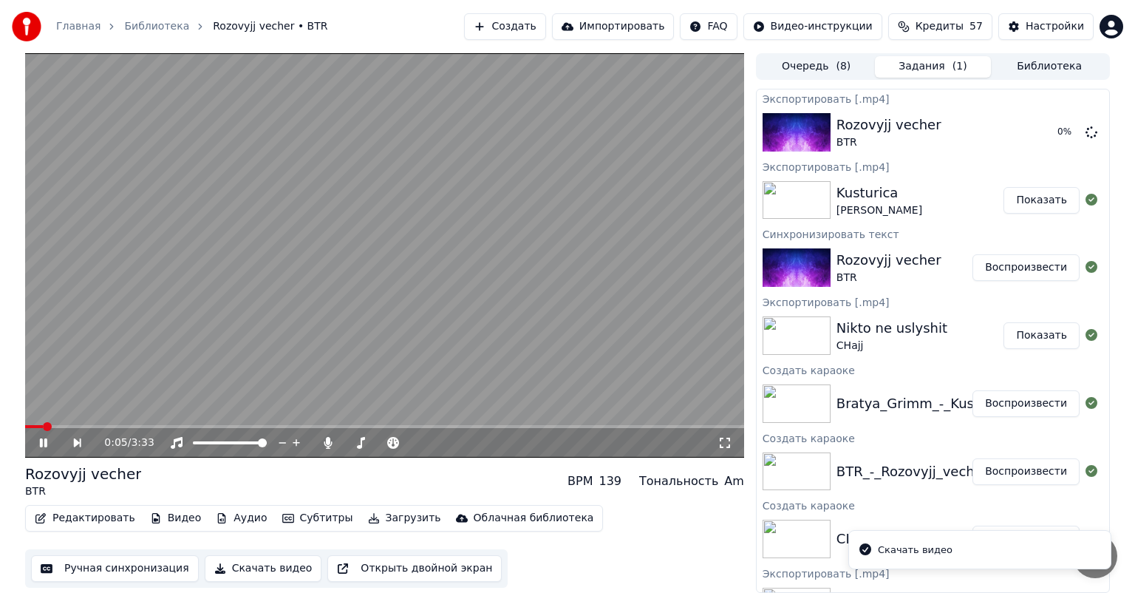
click at [488, 253] on video at bounding box center [384, 255] width 719 height 404
click at [1048, 205] on button "Показать" at bounding box center [1041, 200] width 76 height 27
click at [1046, 134] on button "Показать" at bounding box center [1041, 132] width 76 height 27
click at [1122, 6] on div "Главная Библиотека Rozovyjj vecher • BTR Создать Импортировать FAQ Видео-инстру…" at bounding box center [567, 26] width 1135 height 53
